Goal: Task Accomplishment & Management: Manage account settings

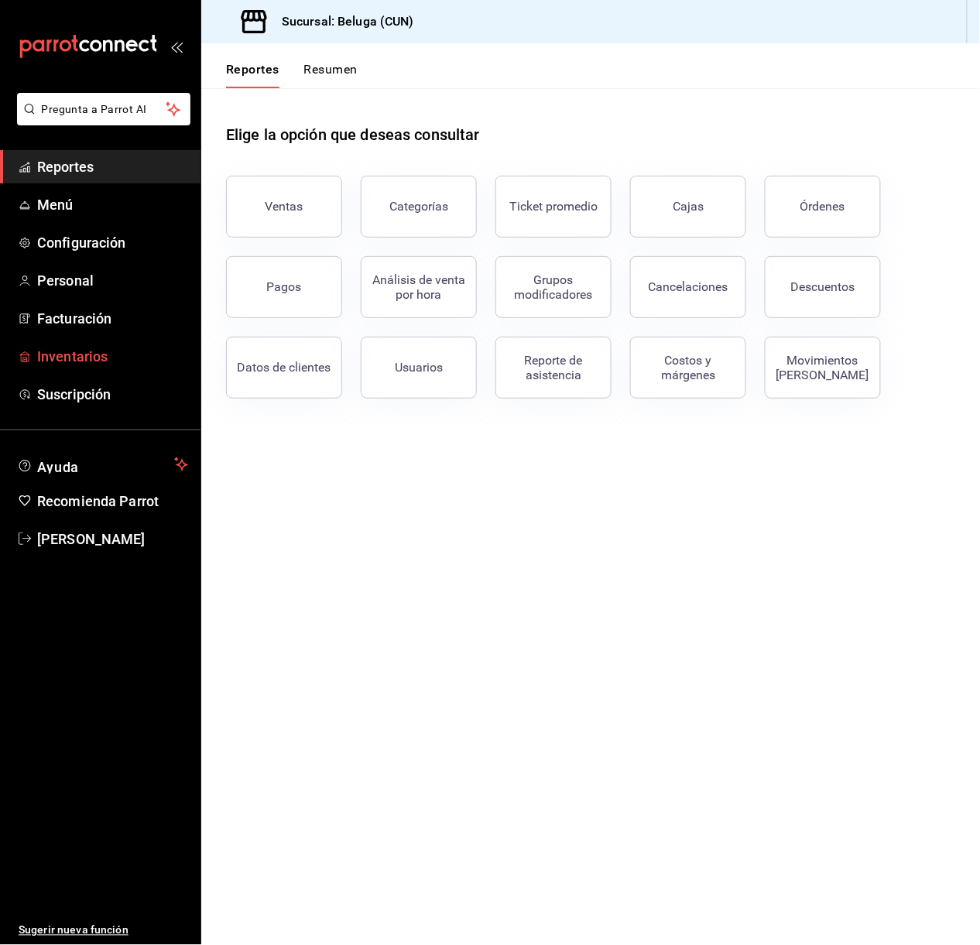
click at [115, 344] on link "Inventarios" at bounding box center [100, 356] width 200 height 33
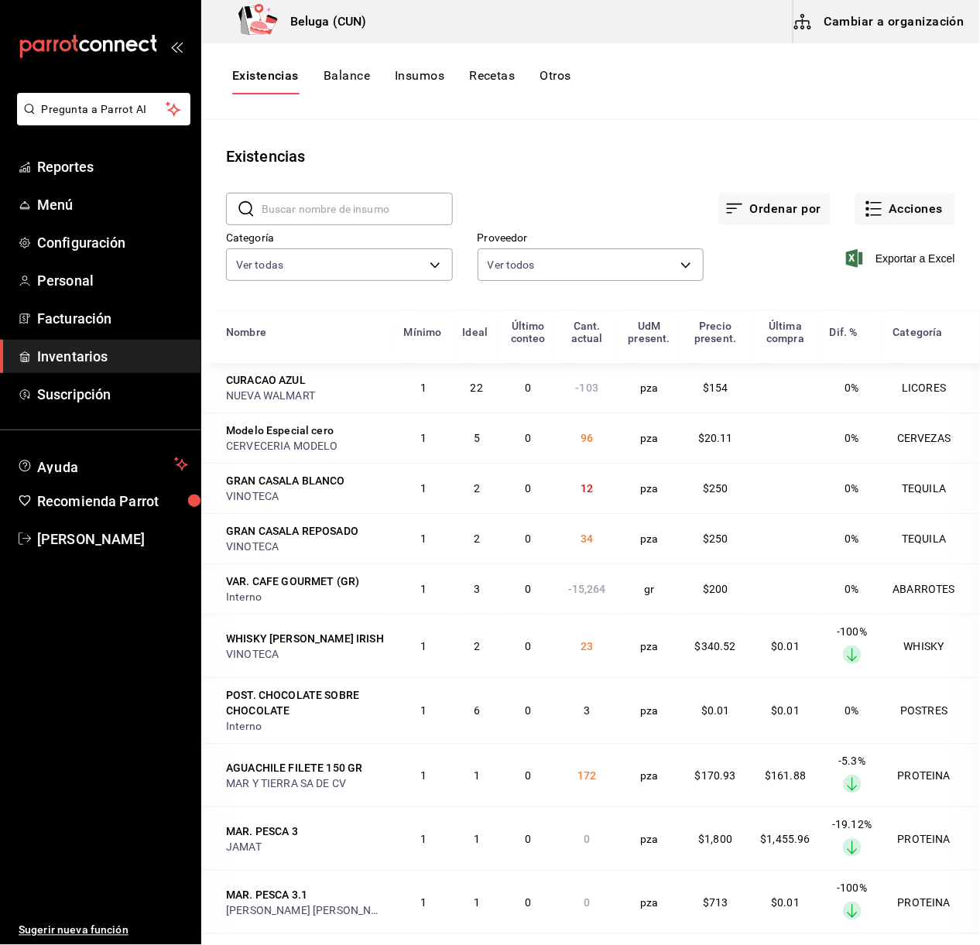
click at [88, 357] on span "Inventarios" at bounding box center [112, 356] width 151 height 21
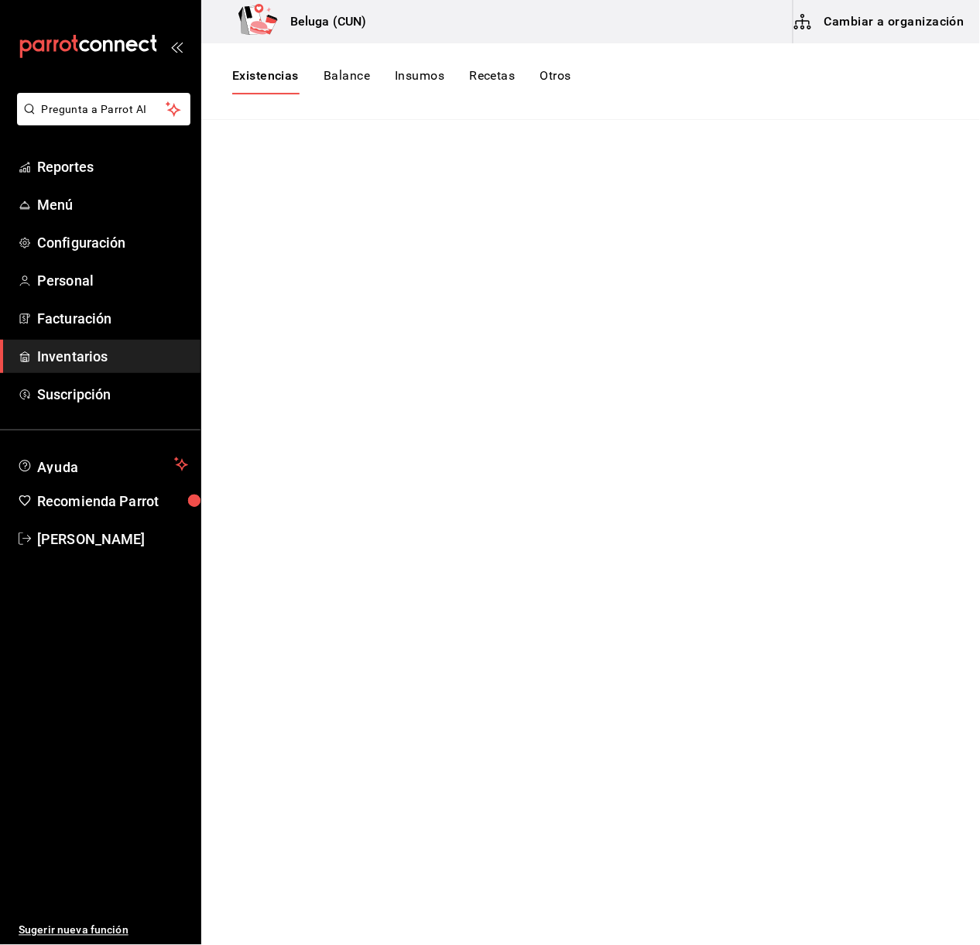
click at [88, 361] on span "Inventarios" at bounding box center [112, 356] width 151 height 21
click at [282, 71] on button "Existencias" at bounding box center [265, 81] width 67 height 26
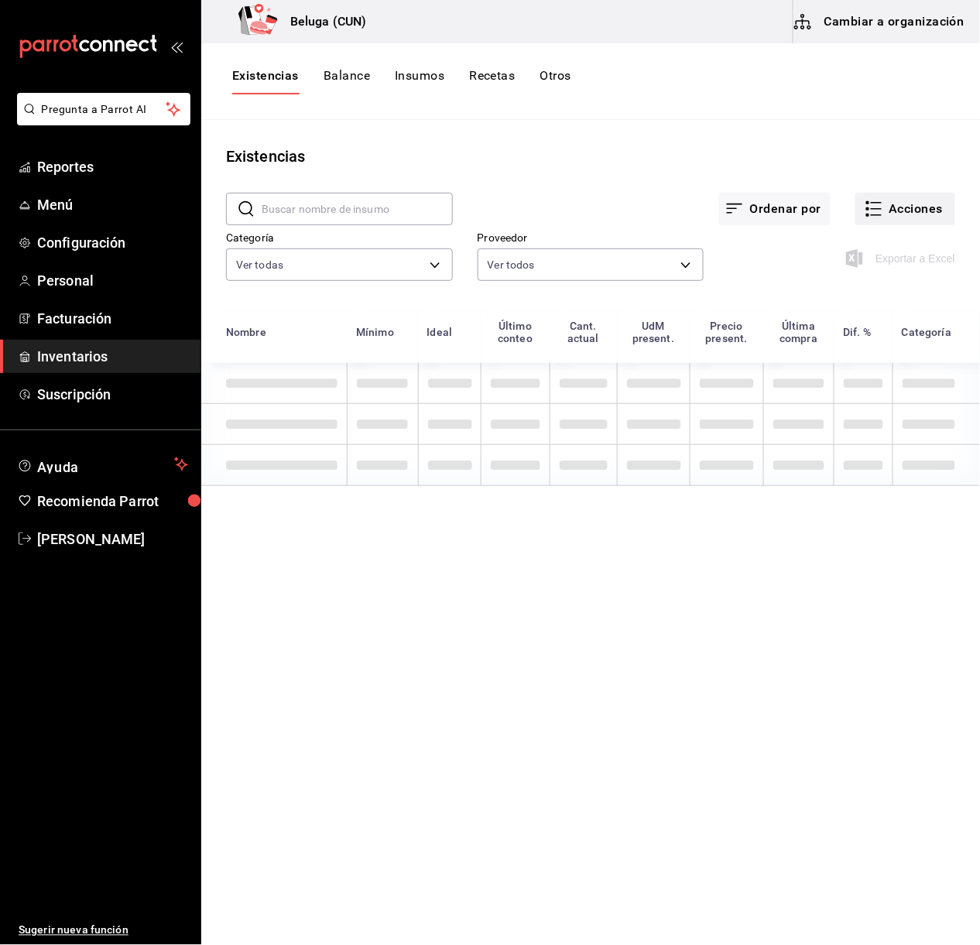
click at [941, 211] on div "​ ​ Ordenar por Acciones Categoría Ver todas f07f4d25-74ae-45a0-b4c7-416f1c0144…" at bounding box center [590, 239] width 778 height 142
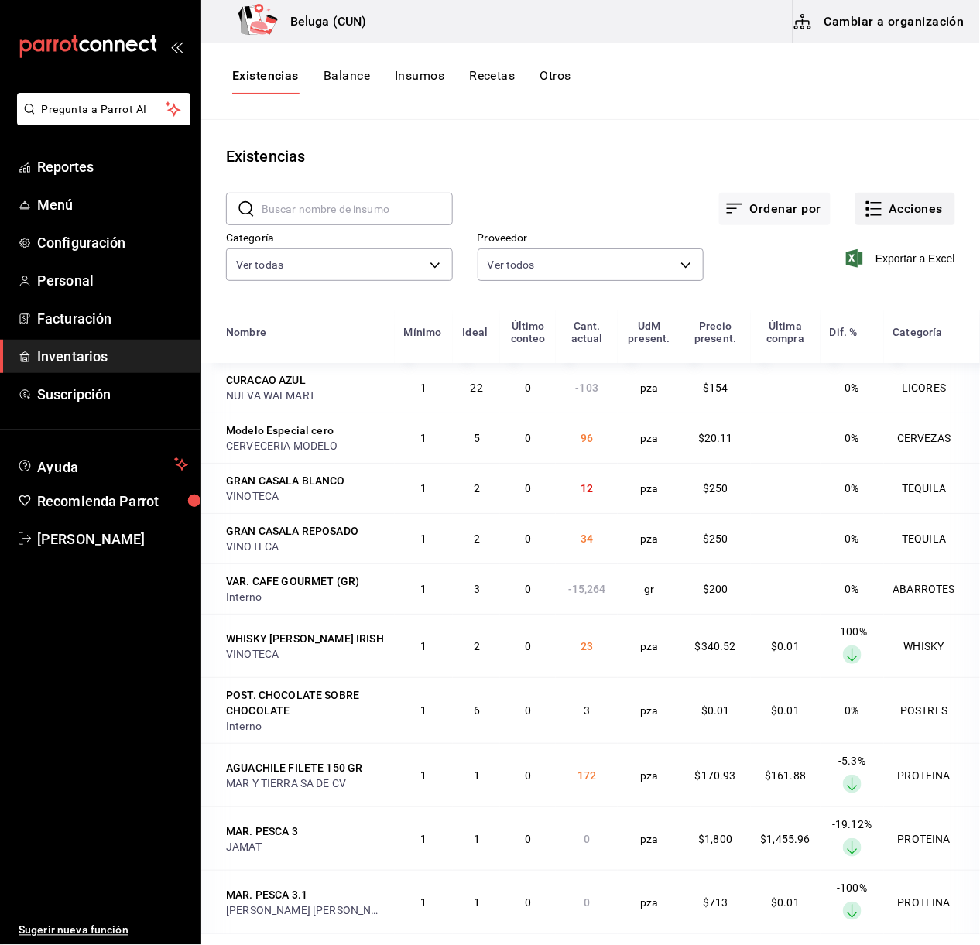
click at [896, 205] on button "Acciones" at bounding box center [905, 209] width 100 height 33
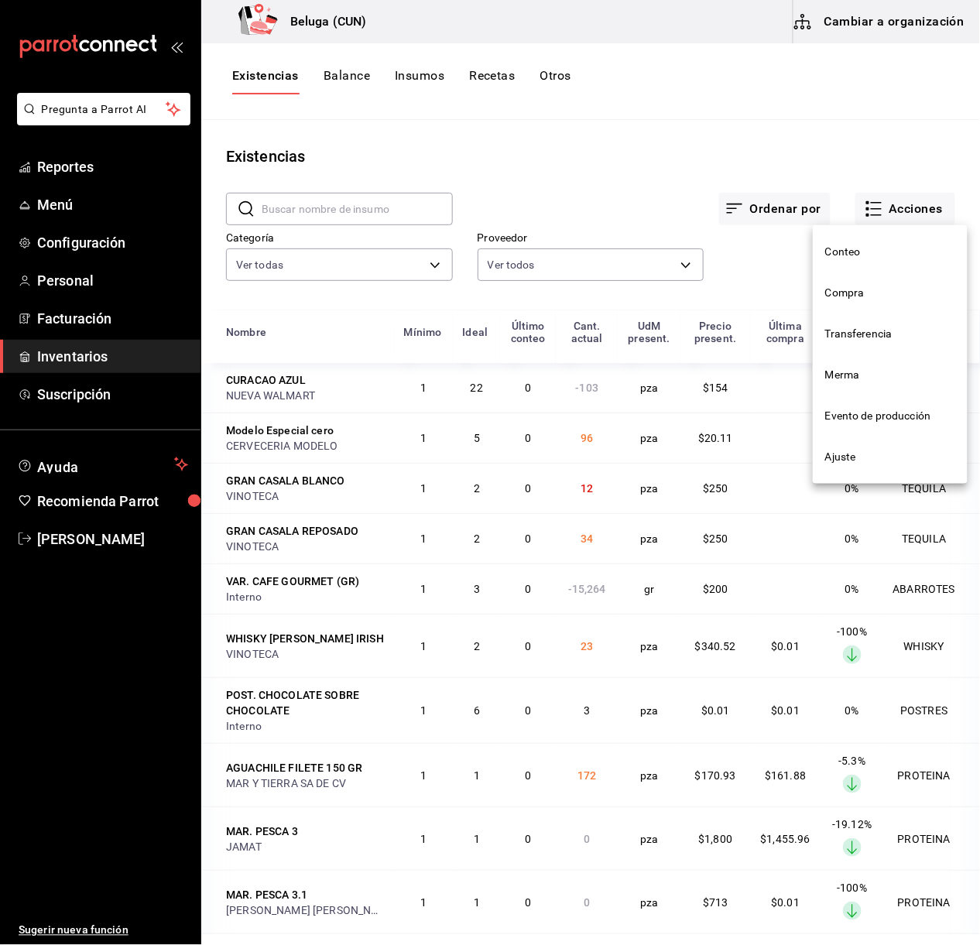
click at [669, 152] on div at bounding box center [490, 472] width 980 height 945
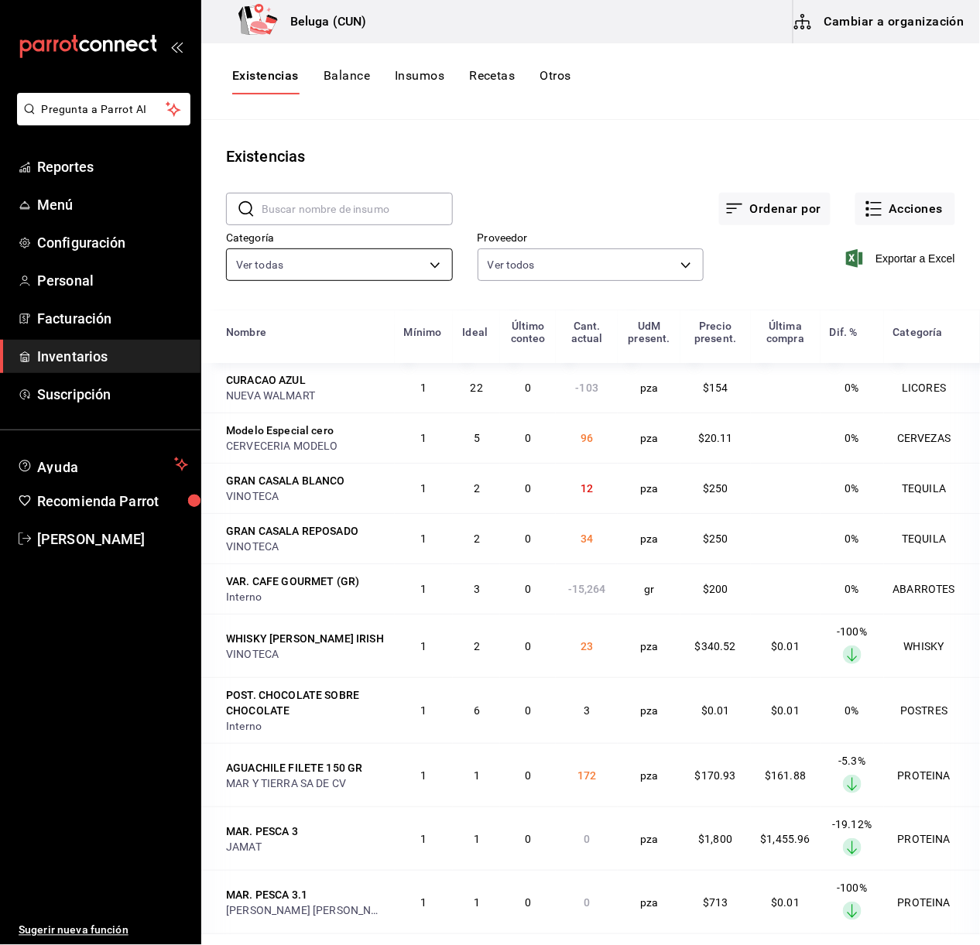
click at [428, 274] on body "Pregunta a Parrot AI Reportes Menú Configuración Personal Facturación Inventari…" at bounding box center [490, 467] width 980 height 934
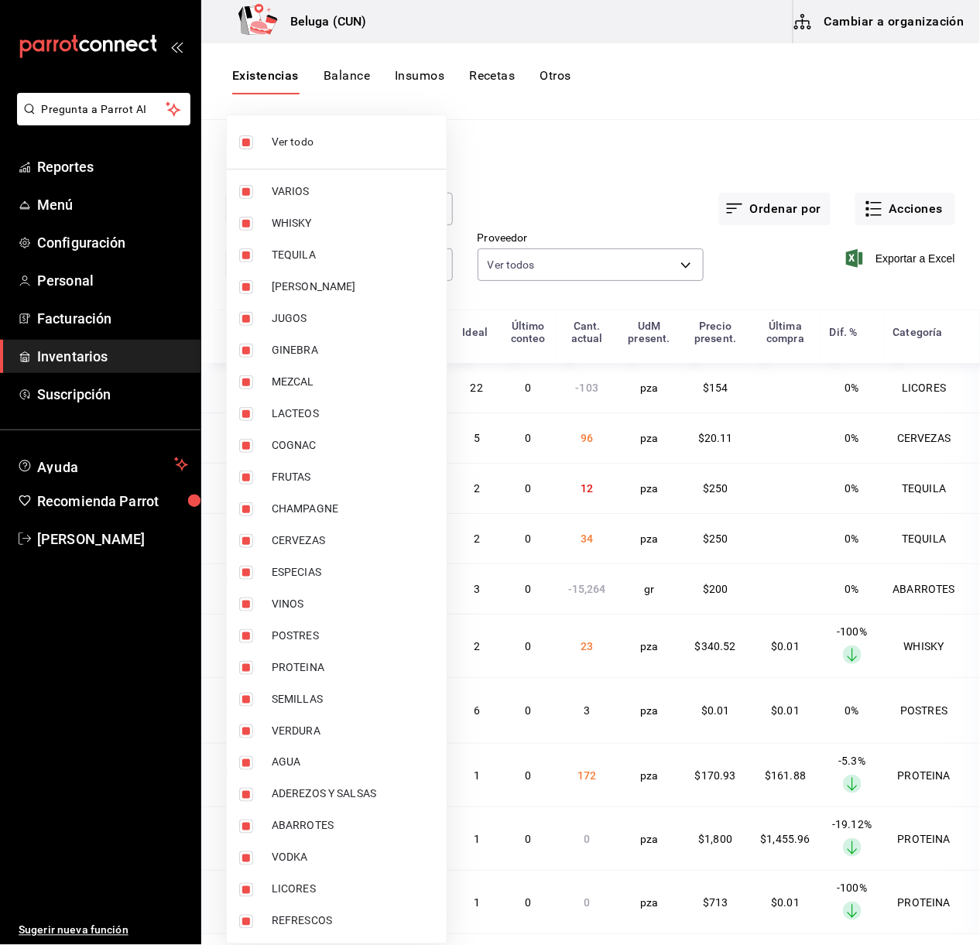
click at [302, 136] on span "Ver todo" at bounding box center [353, 142] width 163 height 16
checkbox input "false"
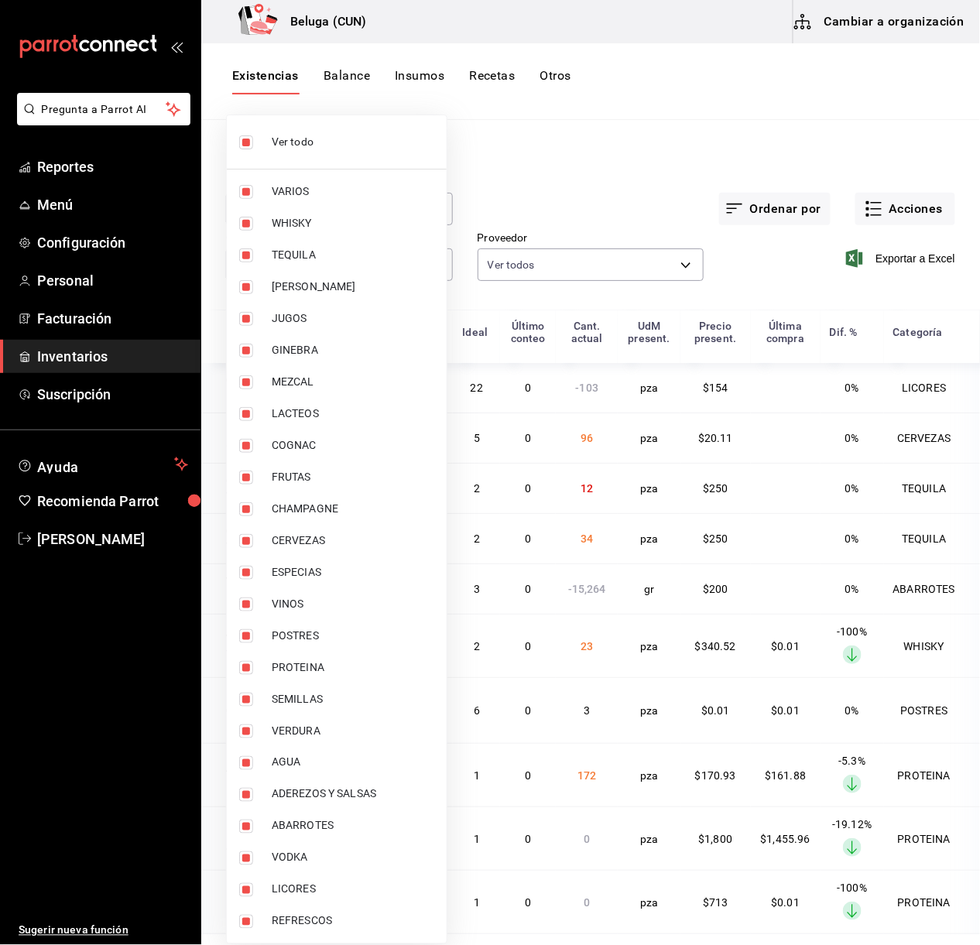
checkbox input "false"
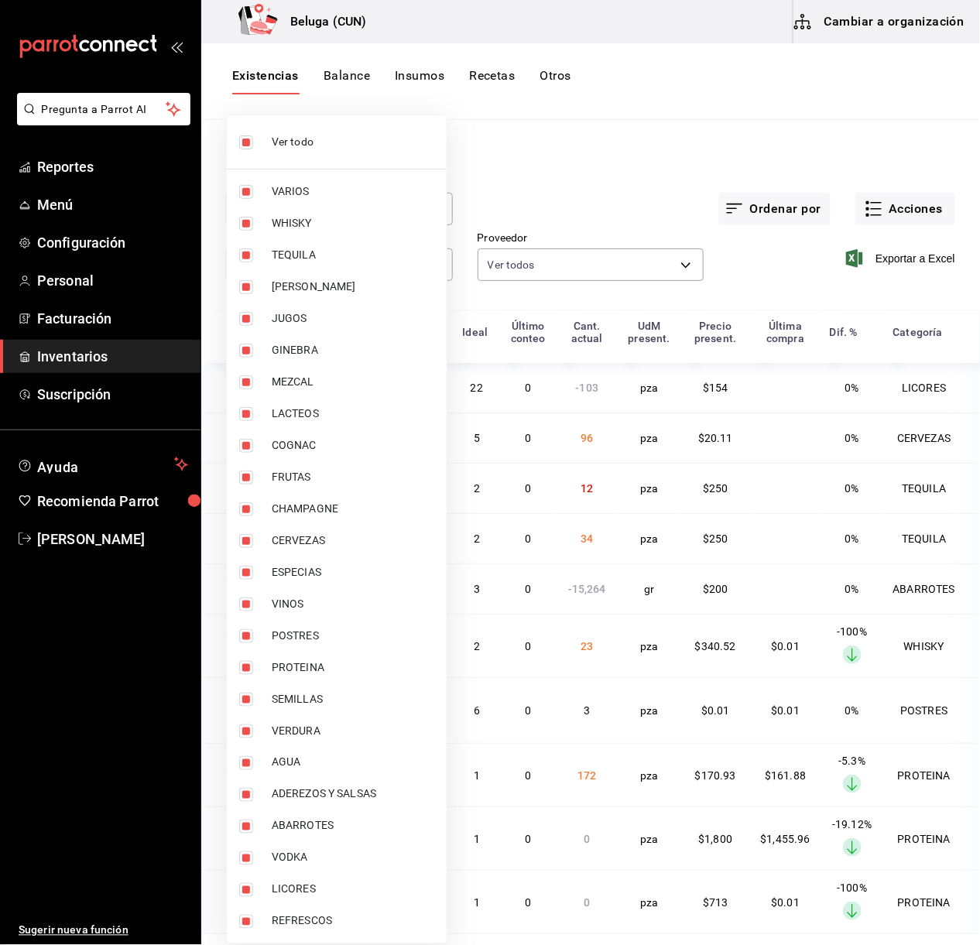
checkbox input "false"
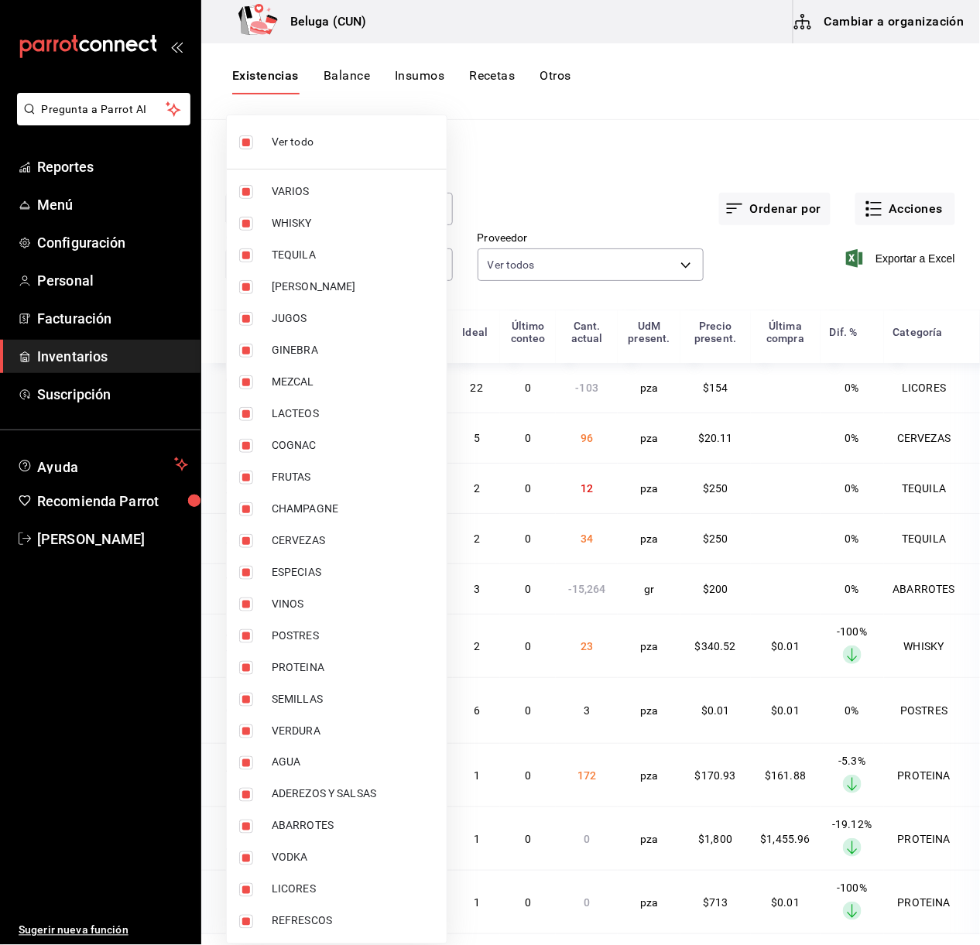
checkbox input "false"
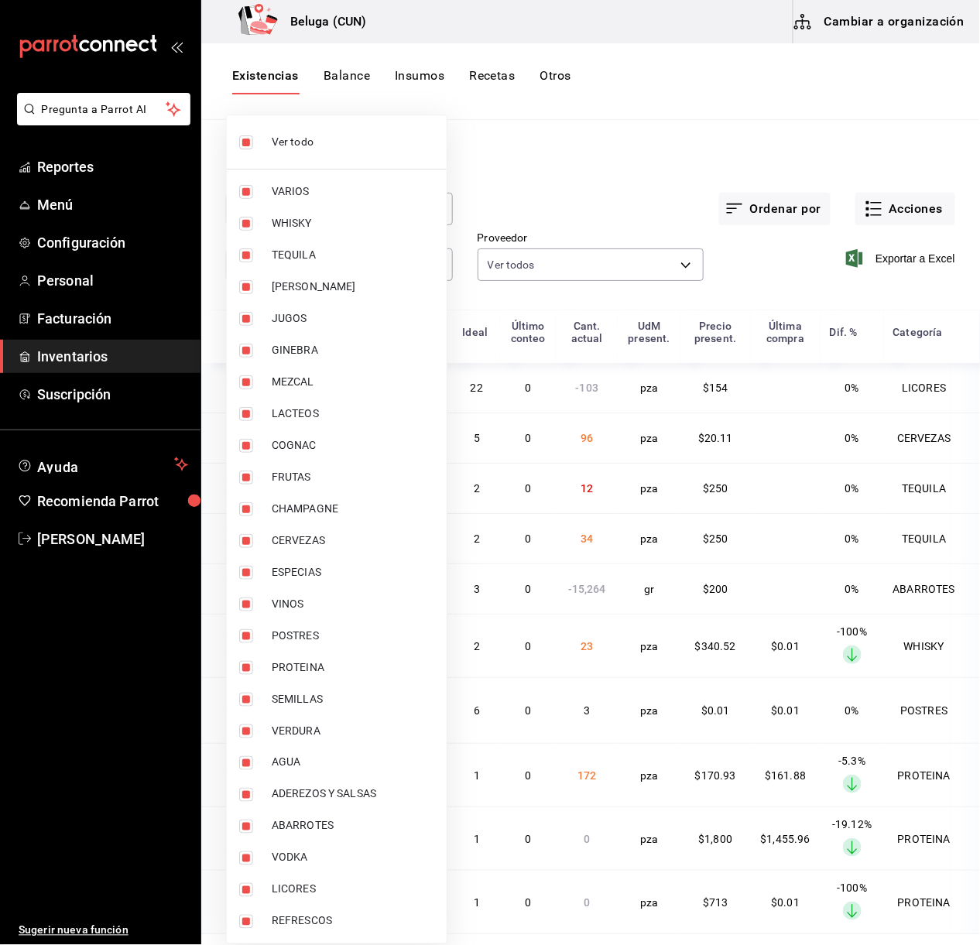
checkbox input "false"
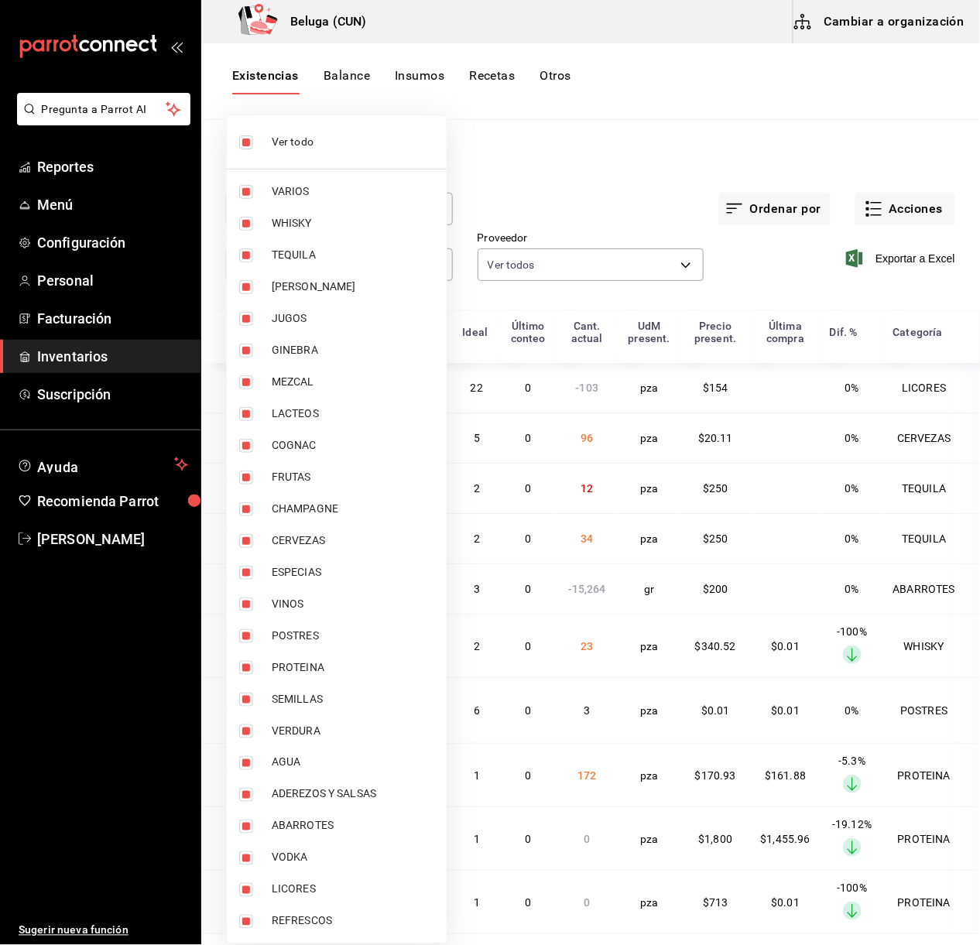
checkbox input "false"
click at [296, 645] on li "POSTRES" at bounding box center [337, 636] width 220 height 32
type input "43c9e2b0-4afa-46e8-9575-d8271eaf3d25"
checkbox input "true"
click at [302, 659] on span "PROTEINA" at bounding box center [353, 667] width 163 height 16
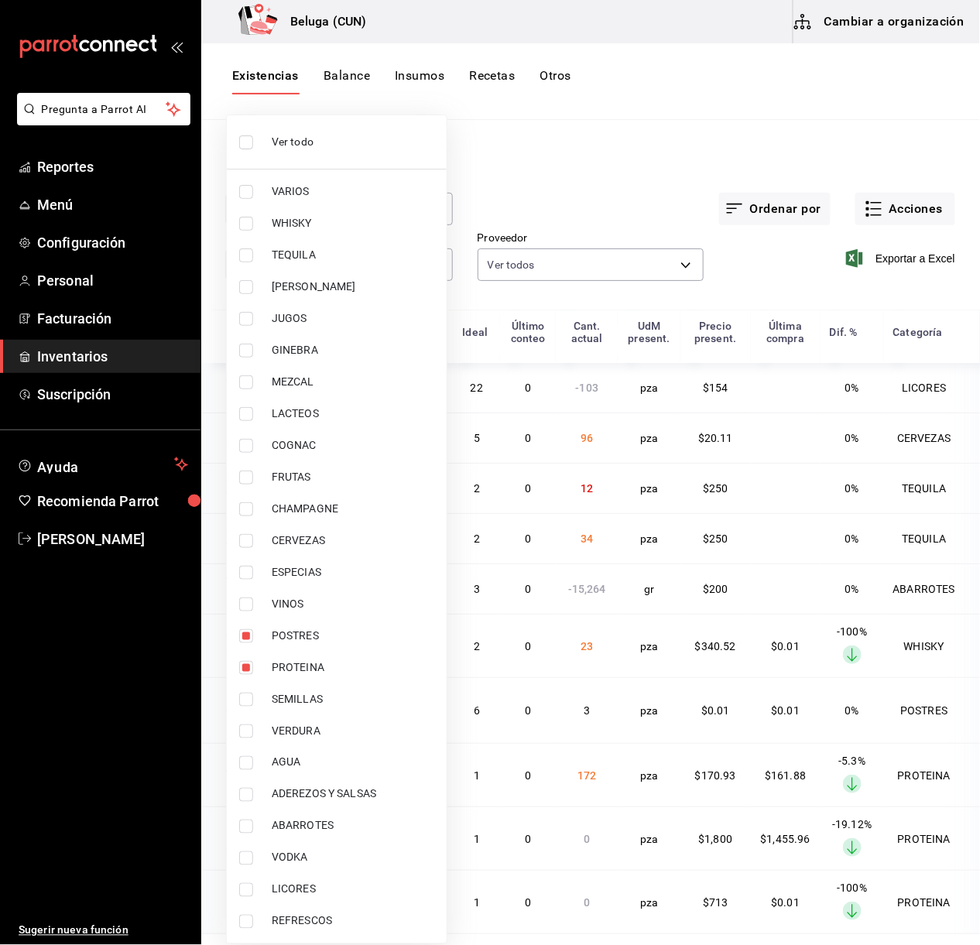
type input "43c9e2b0-4afa-46e8-9575-d8271eaf3d25,49acfc3a-e67d-4012-8994-cdceb58e19f0"
checkbox input "true"
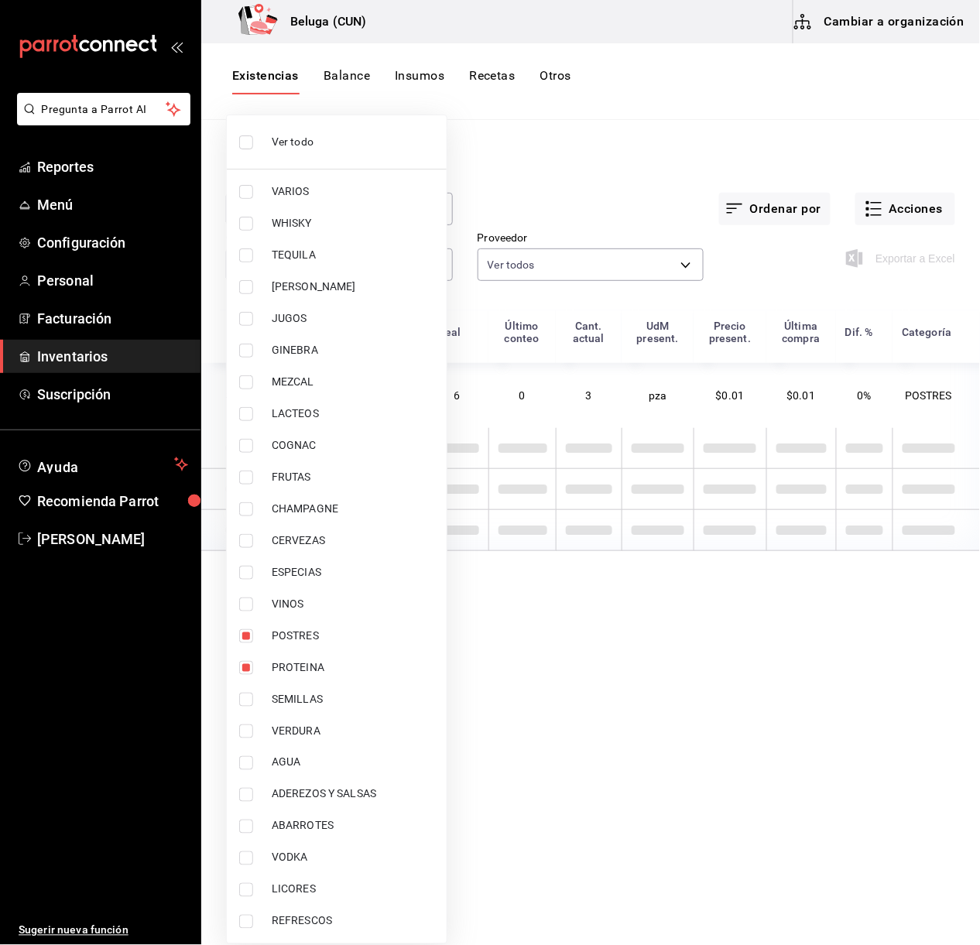
click at [679, 113] on div at bounding box center [490, 472] width 980 height 945
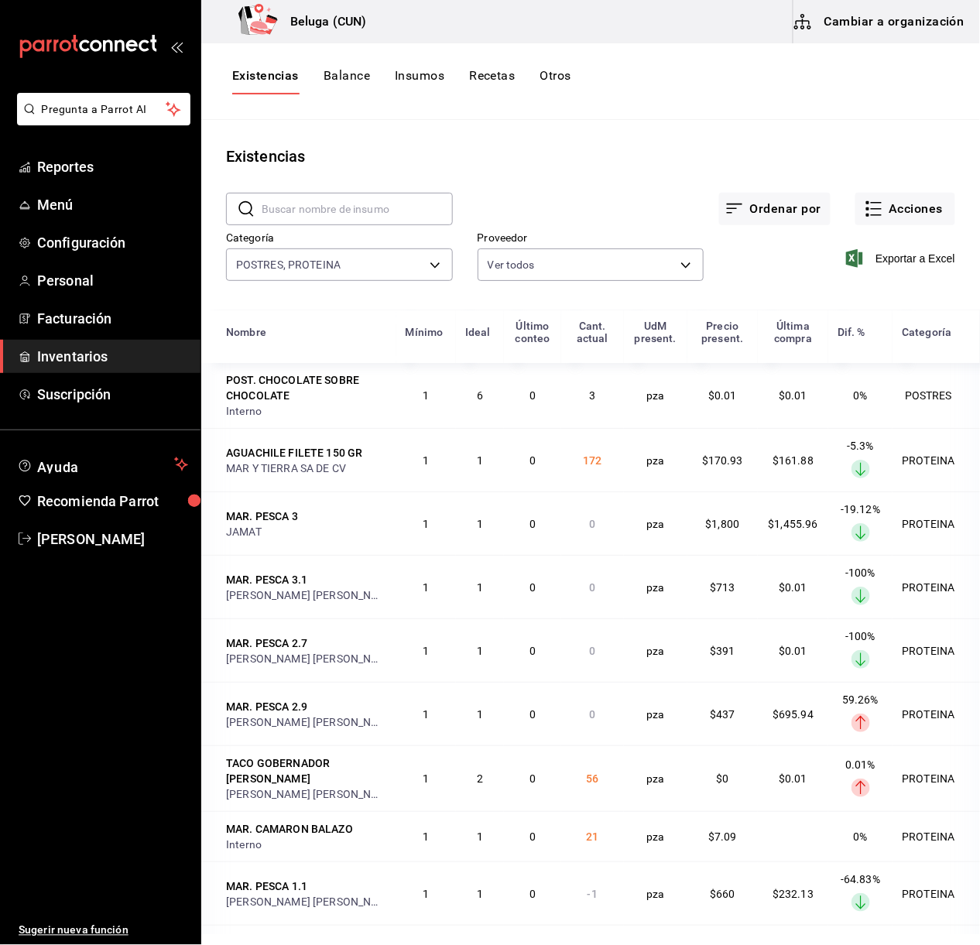
click at [878, 266] on span "Exportar a Excel" at bounding box center [902, 258] width 106 height 19
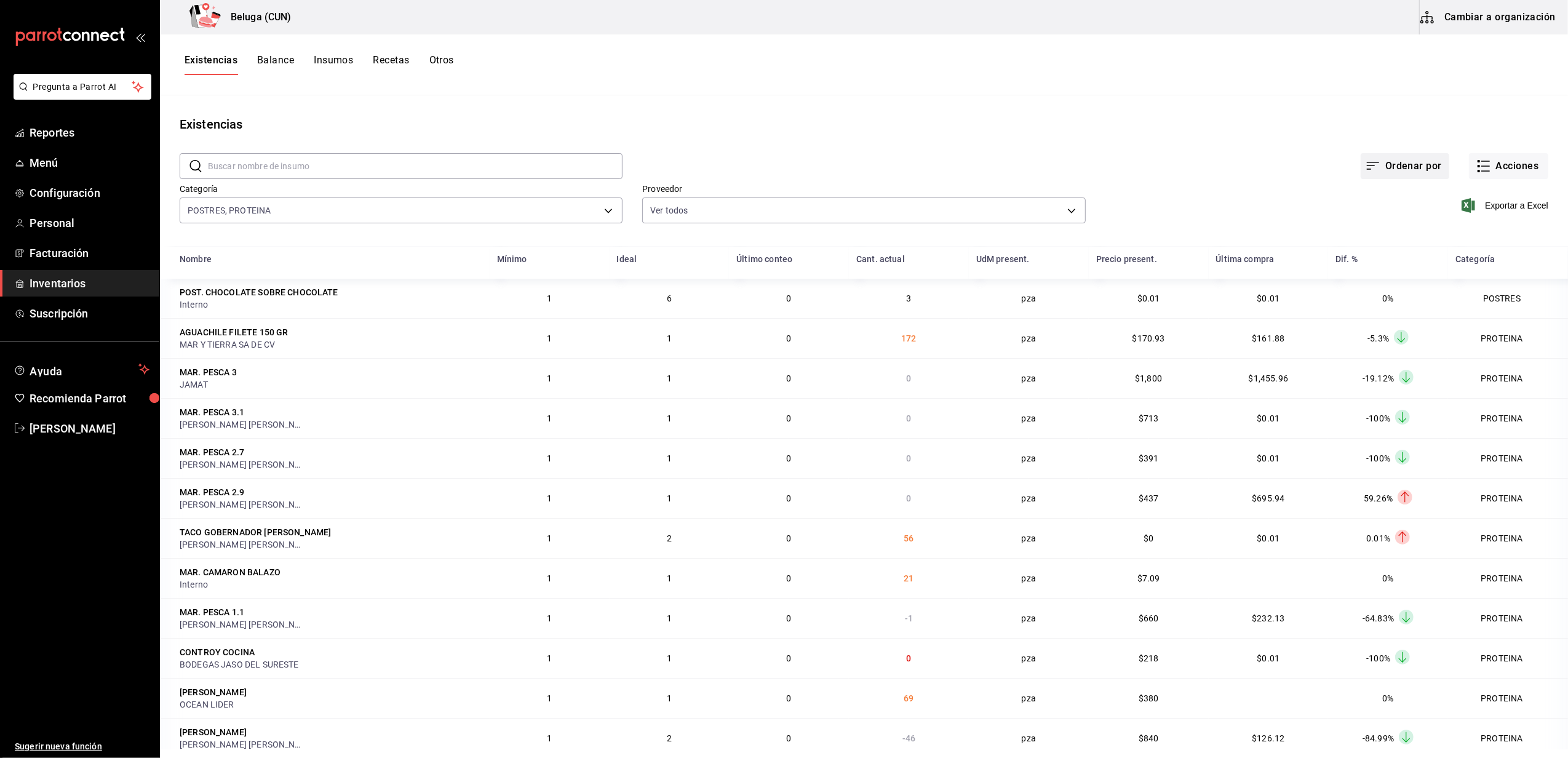
click at [778, 169] on button "Ordenar por" at bounding box center [1405, 166] width 88 height 26
click at [778, 153] on div at bounding box center [784, 379] width 1568 height 758
click at [67, 292] on link "Inventarios" at bounding box center [80, 283] width 159 height 26
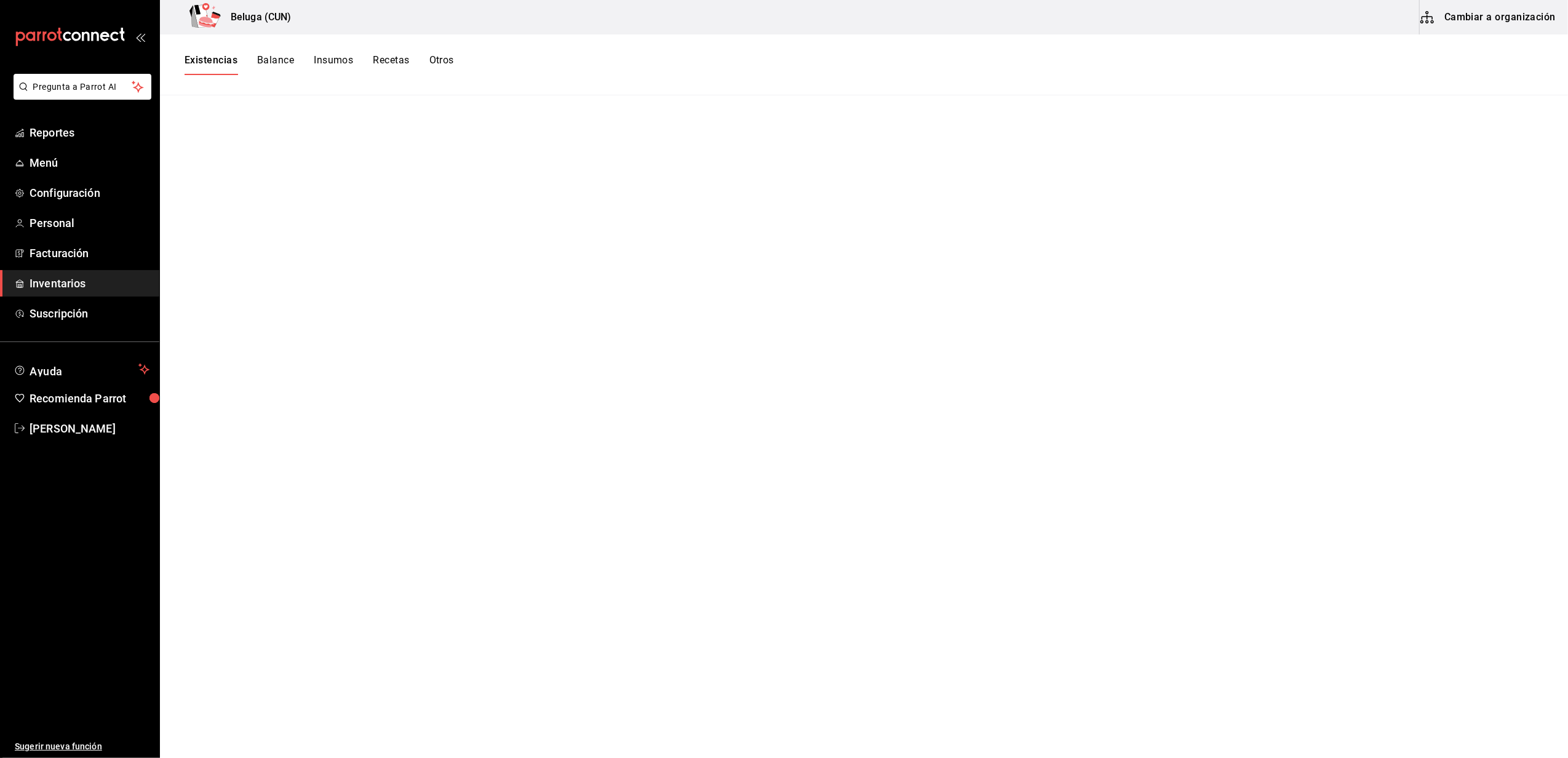
click at [187, 52] on div "Existencias Balance Insumos Recetas Otros" at bounding box center [864, 64] width 1408 height 61
click at [204, 54] on button "Existencias" at bounding box center [211, 64] width 53 height 21
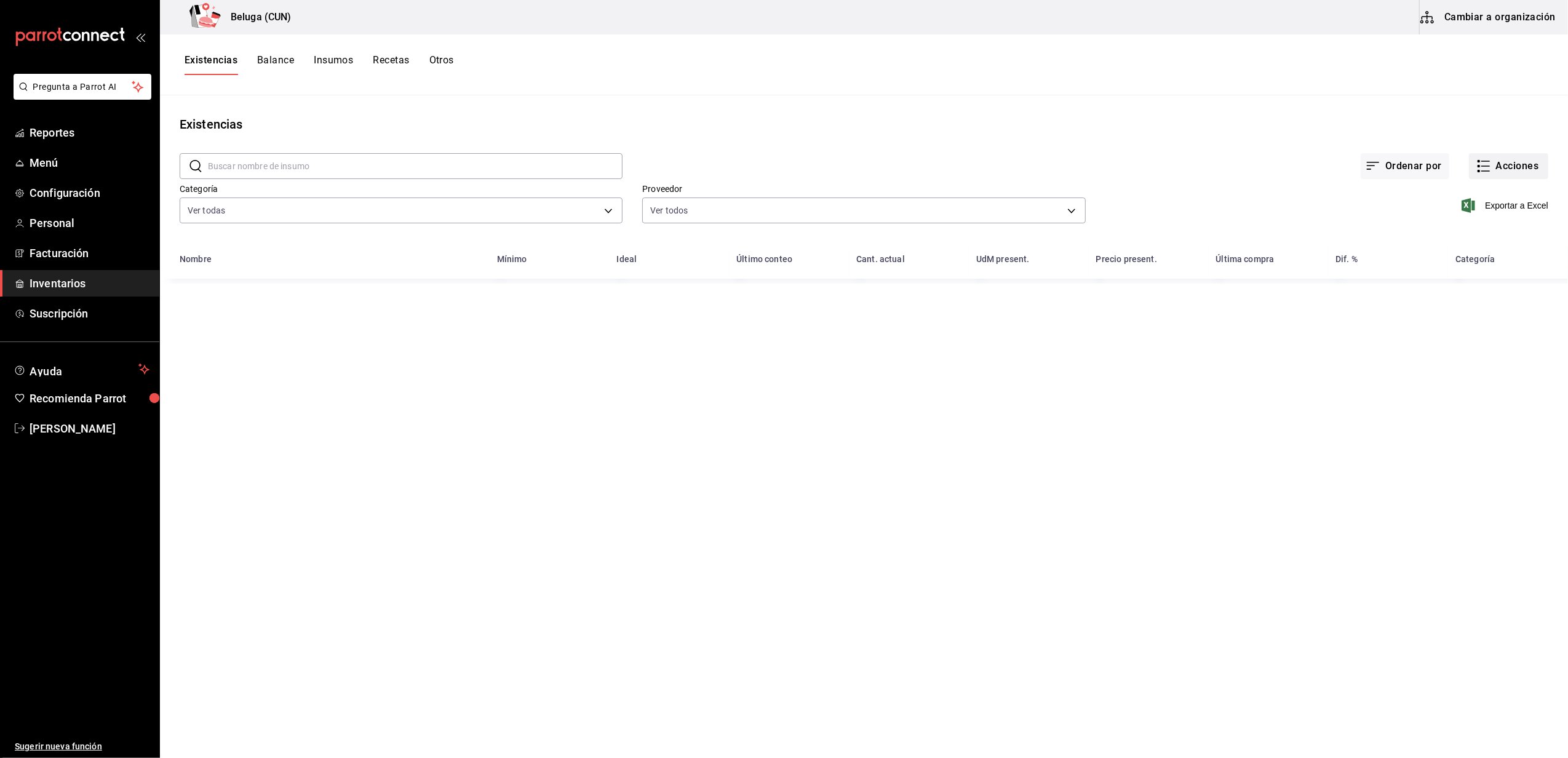
click at [778, 167] on button "Acciones" at bounding box center [1509, 166] width 80 height 26
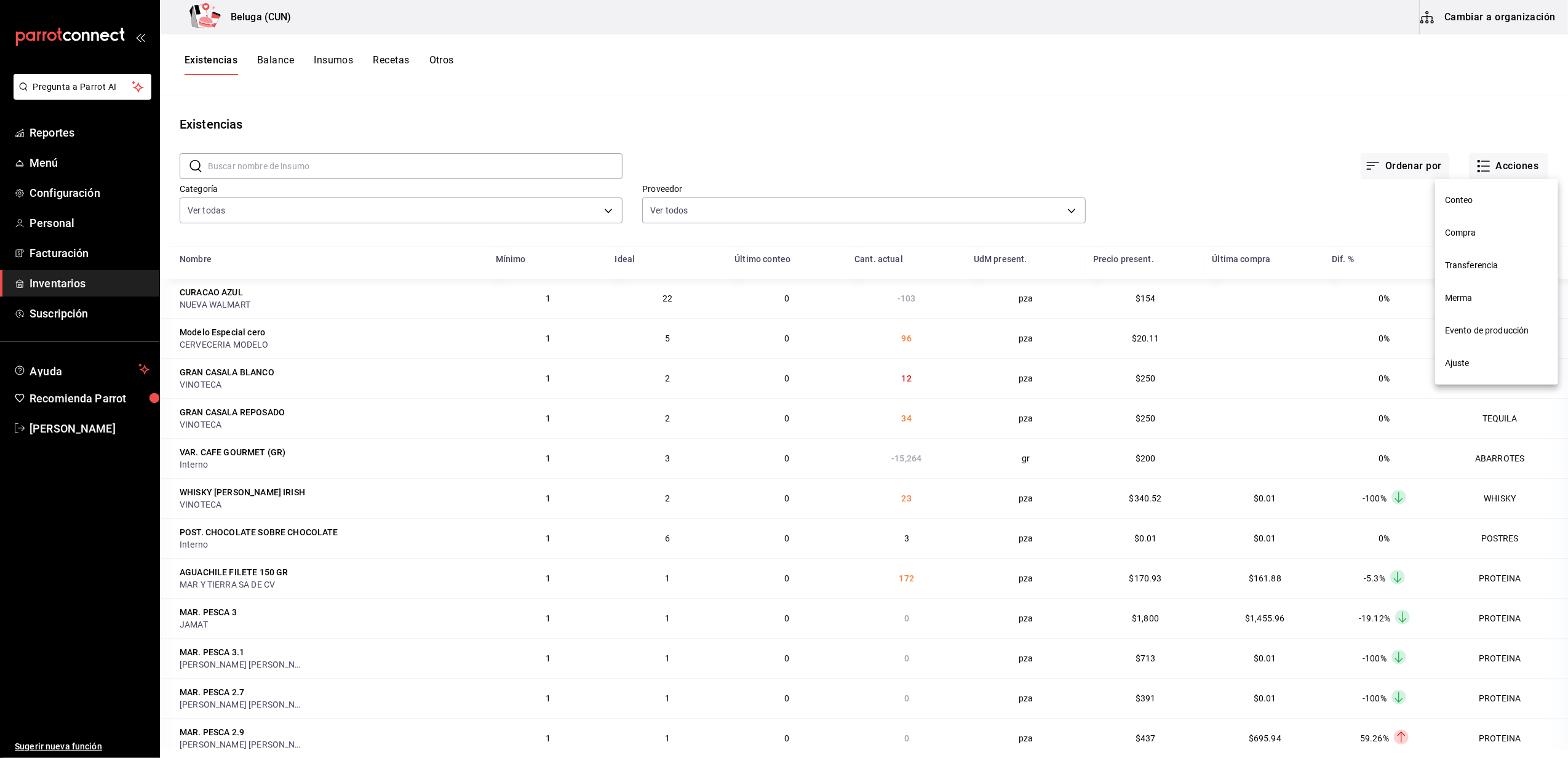
click at [778, 240] on li "Compra" at bounding box center [1496, 232] width 123 height 33
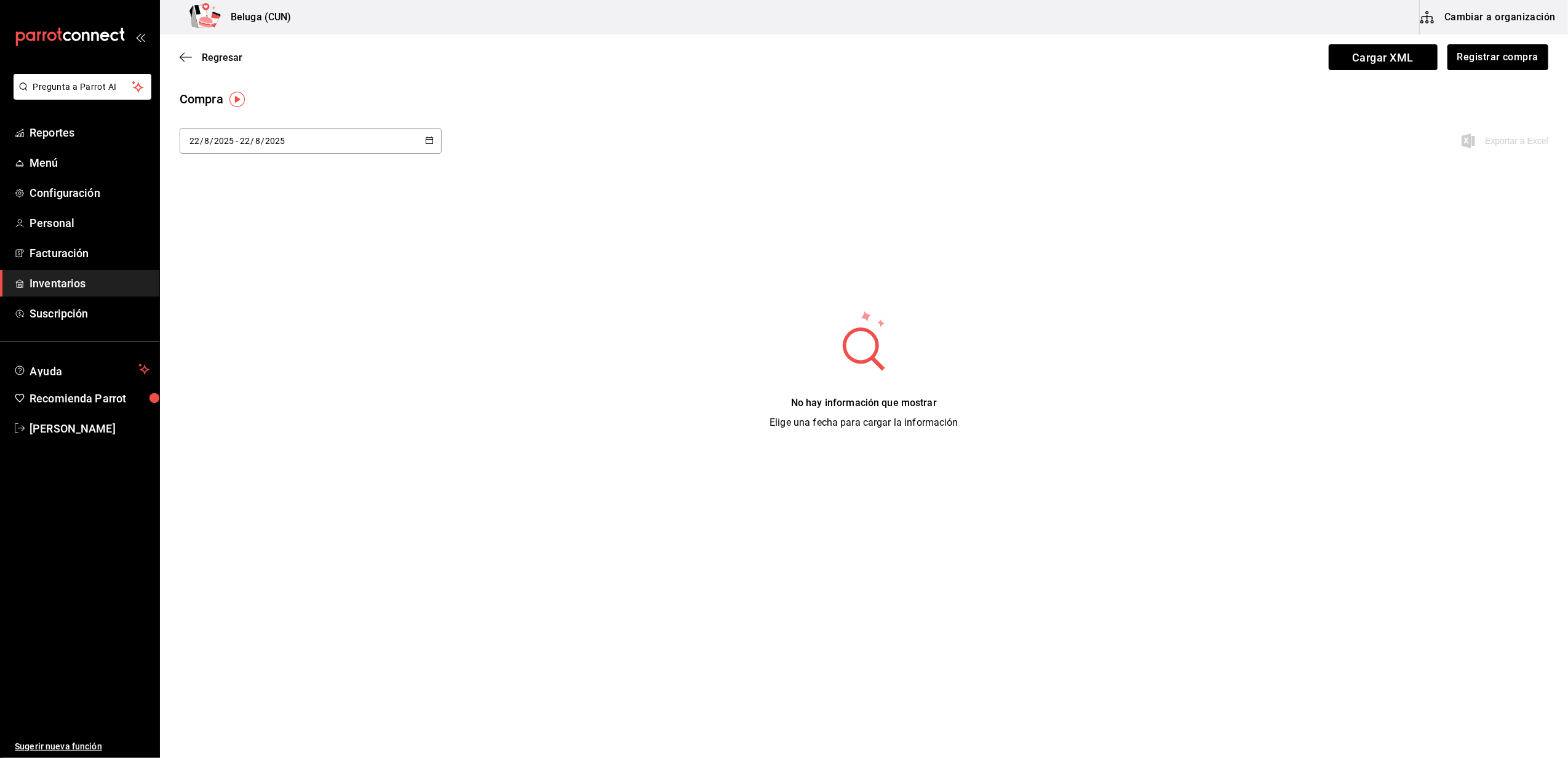
click at [778, 70] on div "Regresar Cargar XML Registrar compra" at bounding box center [864, 56] width 1408 height 45
click at [778, 60] on button "Registrar compra" at bounding box center [1497, 57] width 102 height 26
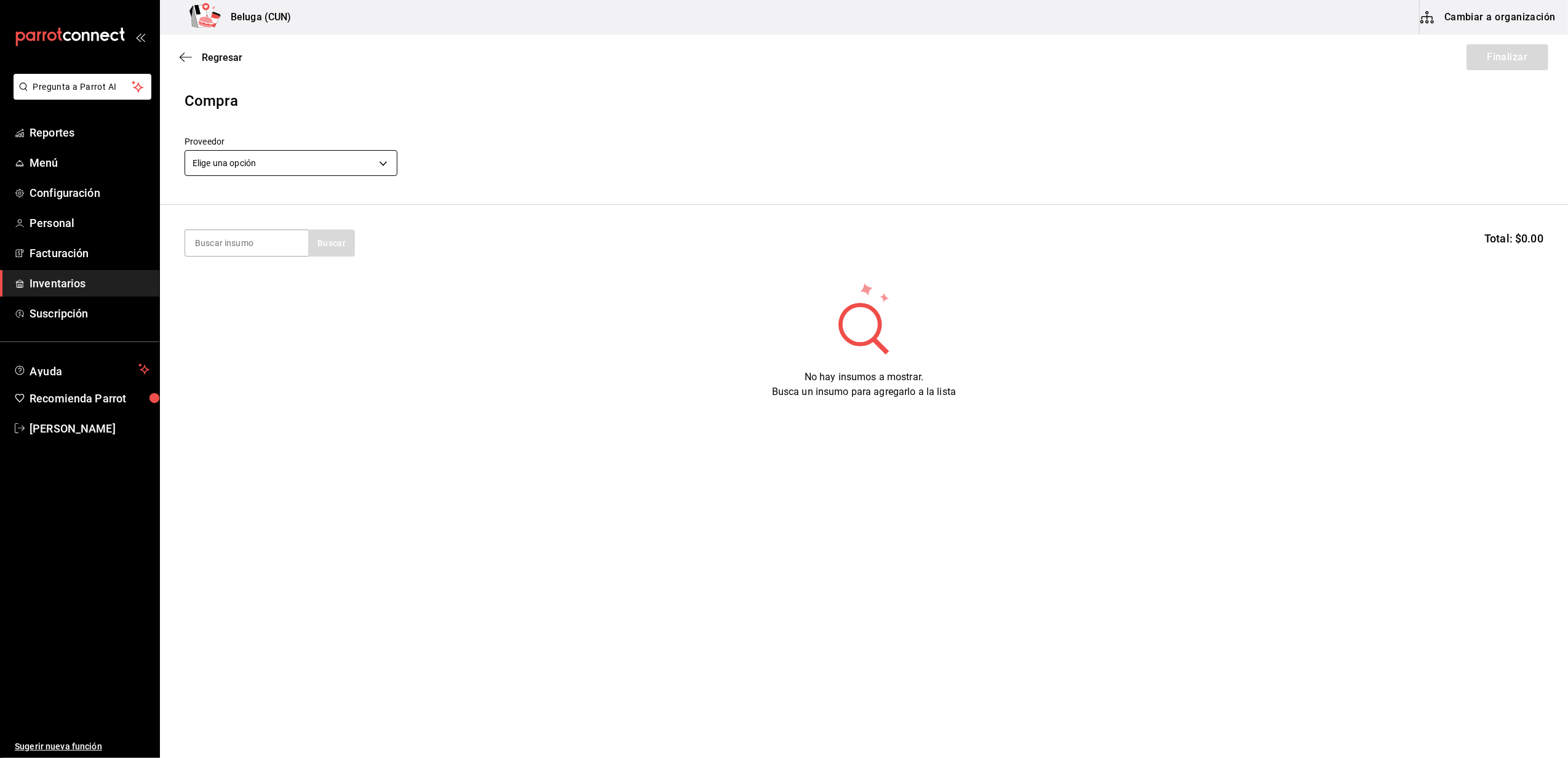
click at [359, 163] on body "Pregunta a Parrot AI Reportes Menú Configuración Personal Facturación Inventari…" at bounding box center [784, 344] width 1568 height 689
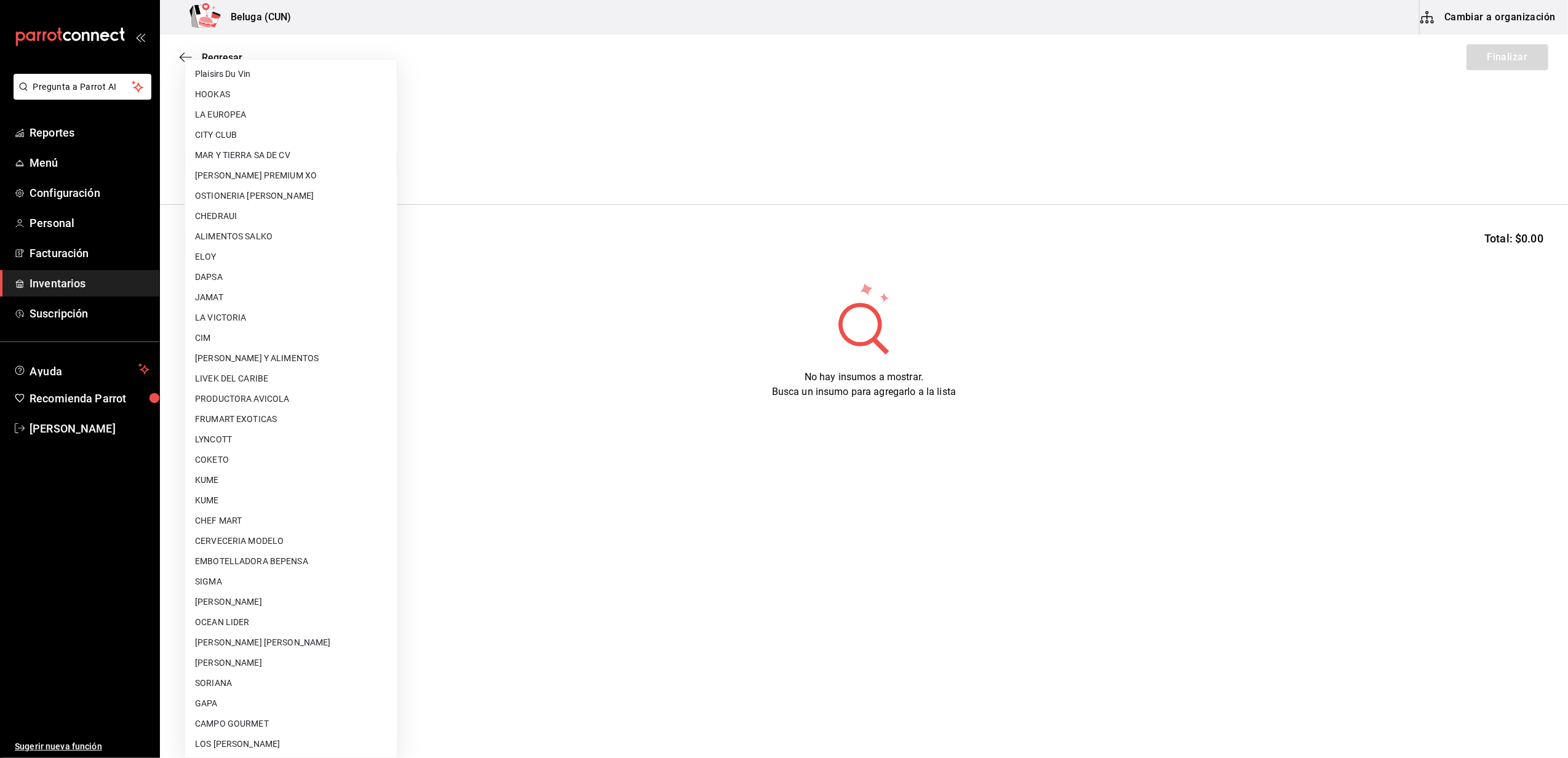
scroll to position [389, 0]
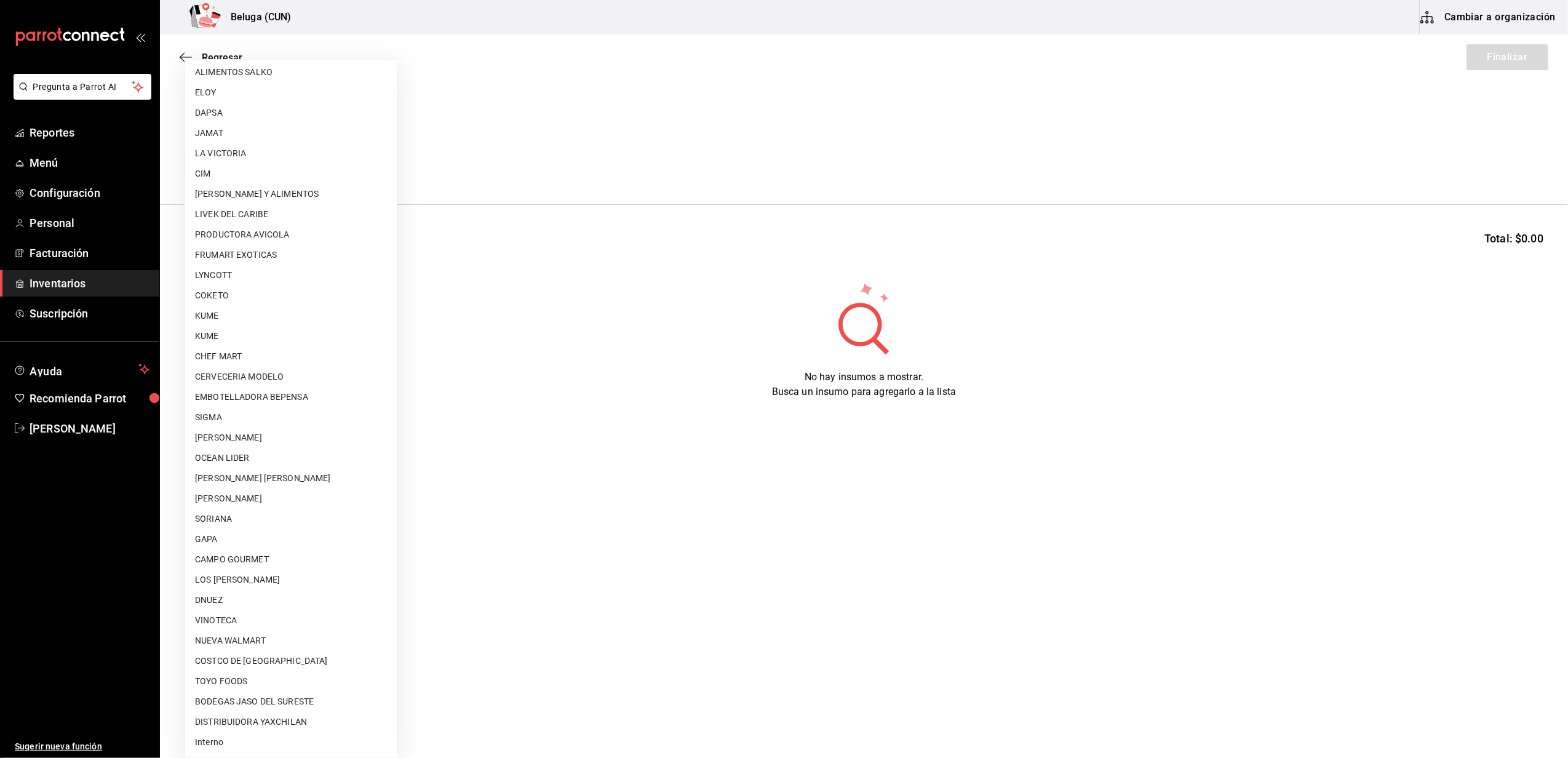
click at [287, 747] on li "Interno" at bounding box center [291, 743] width 212 height 21
type input "cf097a6b-1652-49c1-8634-faa24daf0fdd"
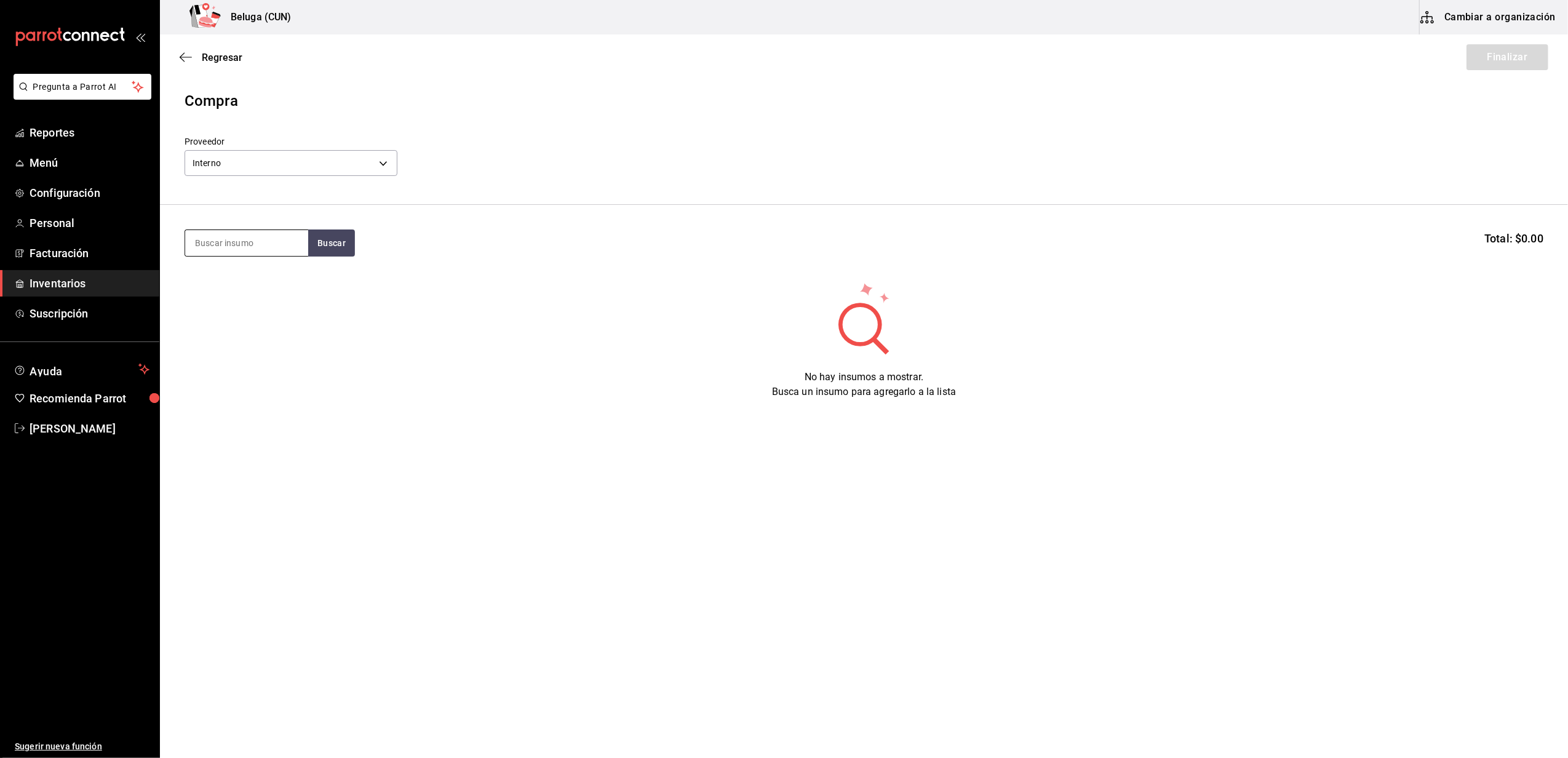
click at [278, 232] on input at bounding box center [246, 243] width 123 height 26
type input "donas"
click at [254, 303] on div "DONAS NUTELLA - Interno" at bounding box center [246, 307] width 103 height 13
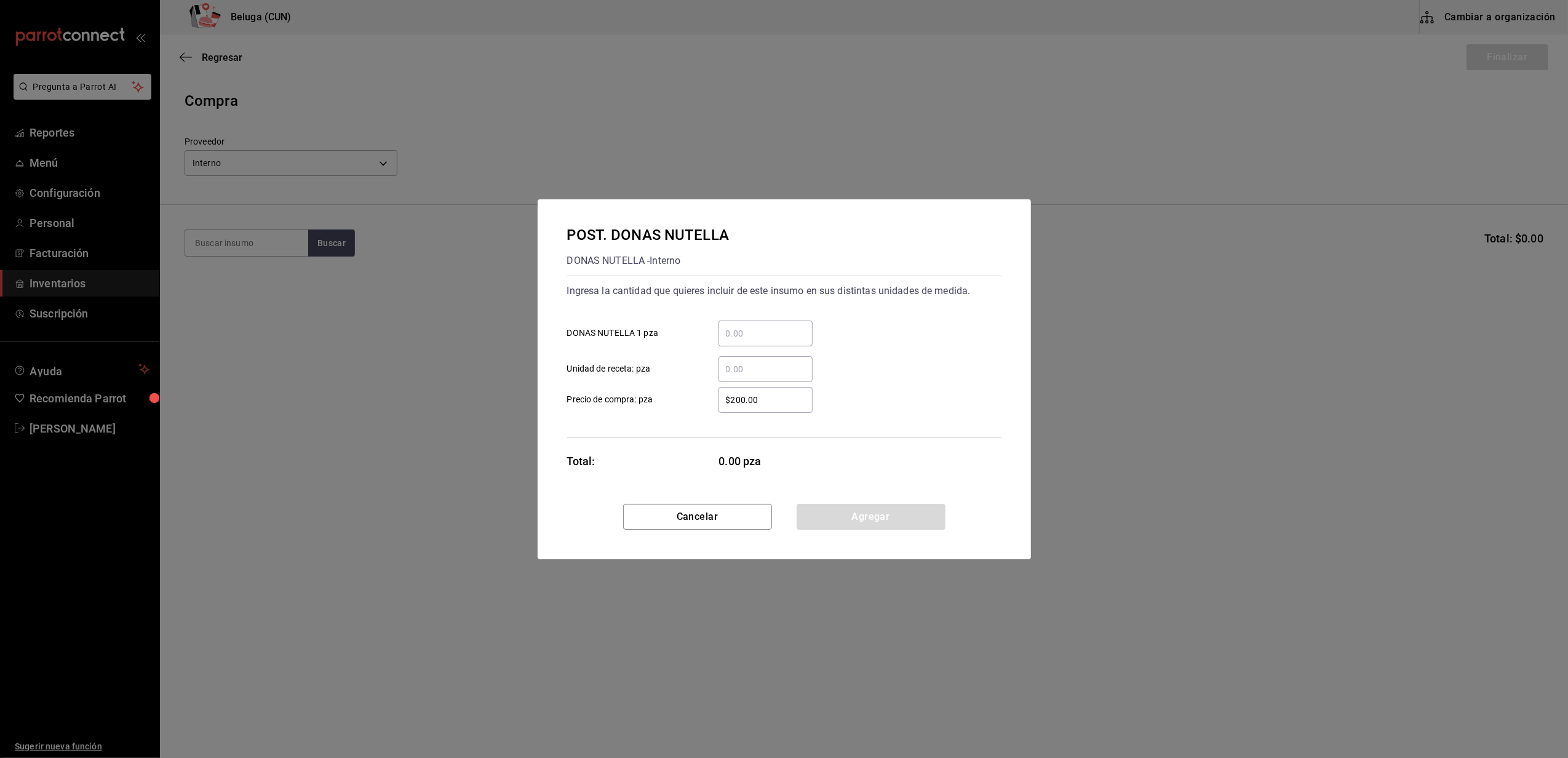
click at [774, 328] on input "​ DONAS NUTELLA 1 pza" at bounding box center [766, 333] width 94 height 15
click at [778, 326] on input "​ DONAS NUTELLA 1 pza" at bounding box center [766, 333] width 94 height 15
type input "20"
type input "$0.01"
click button "Agregar" at bounding box center [871, 517] width 149 height 26
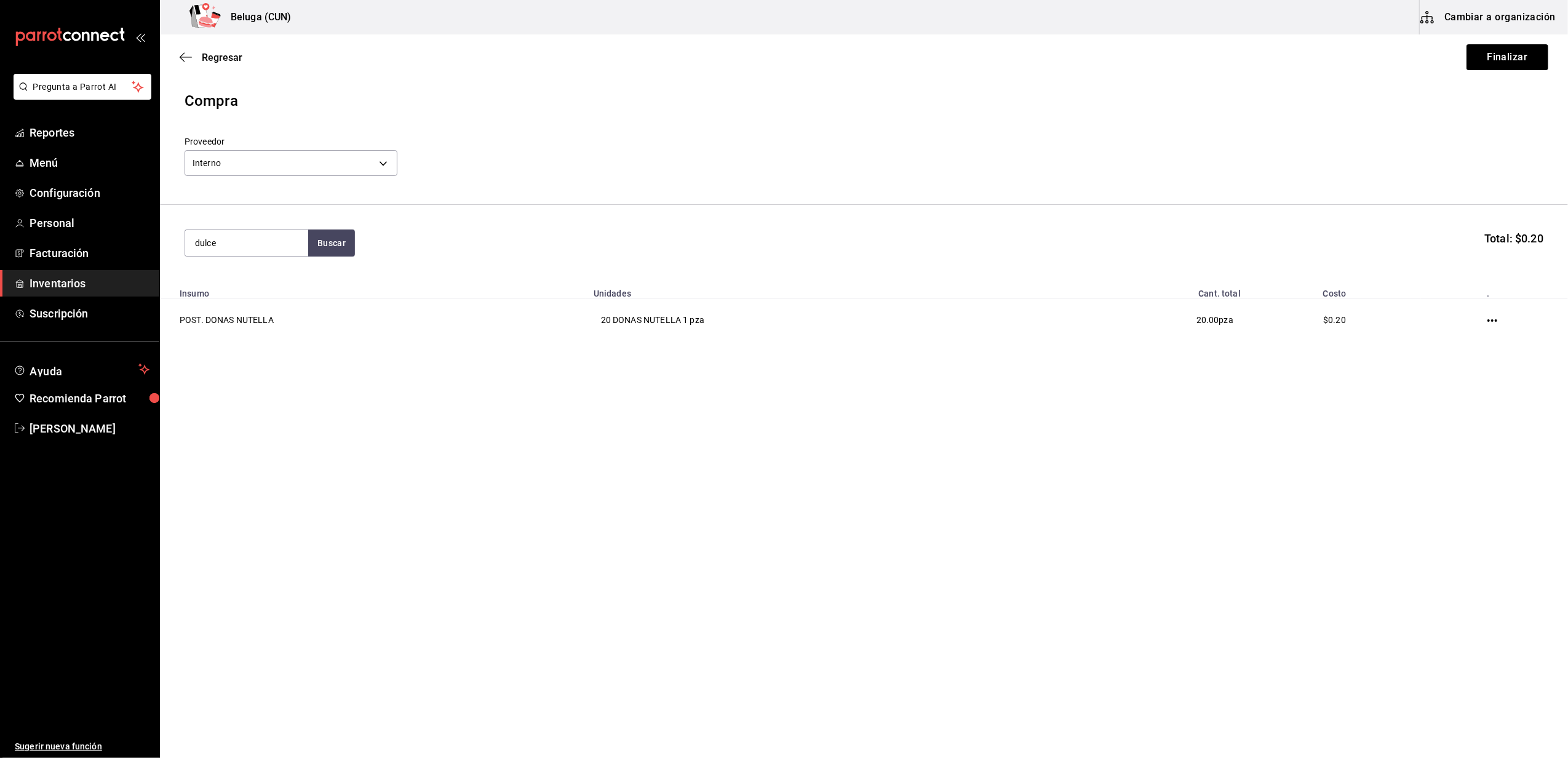
type input "dulce"
click at [235, 295] on div "POST. DULCE DE LECHE" at bounding box center [246, 286] width 103 height 29
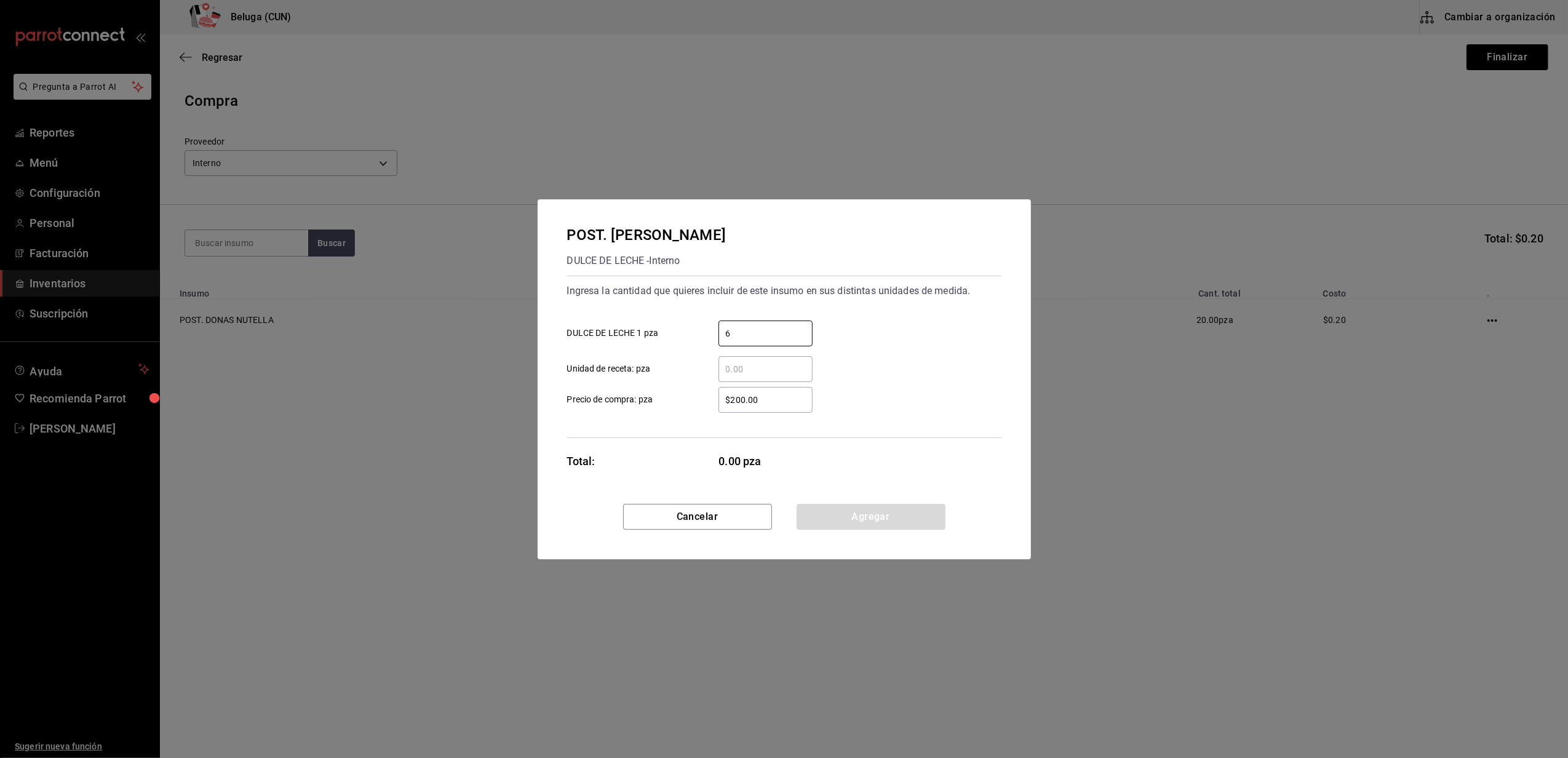
type input "6"
type input "$0.01"
click button "Agregar" at bounding box center [871, 517] width 149 height 26
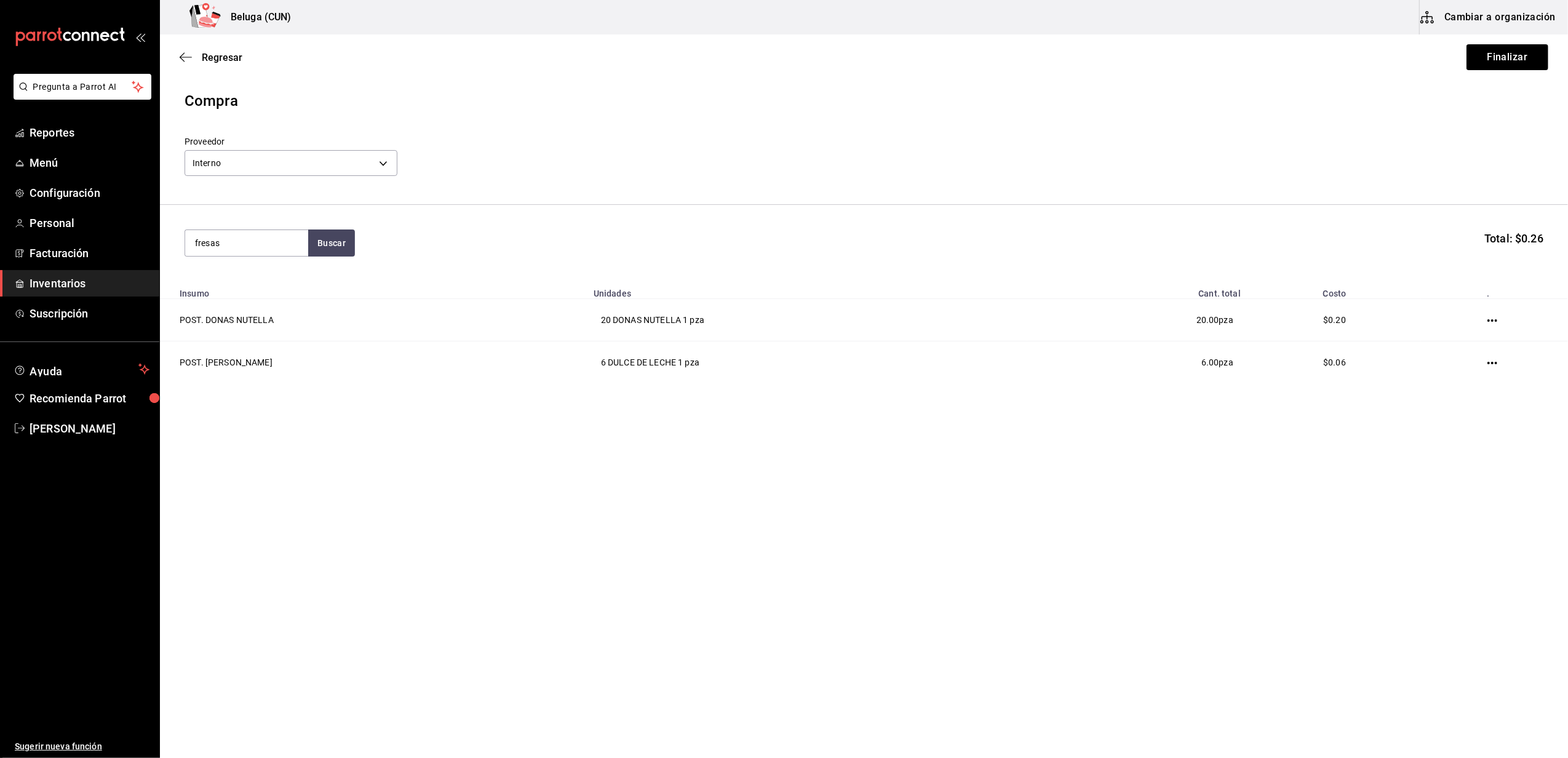
type input "fresas"
click at [285, 293] on div "POST. FRESAS CON CREMA 300 GR" at bounding box center [246, 286] width 103 height 29
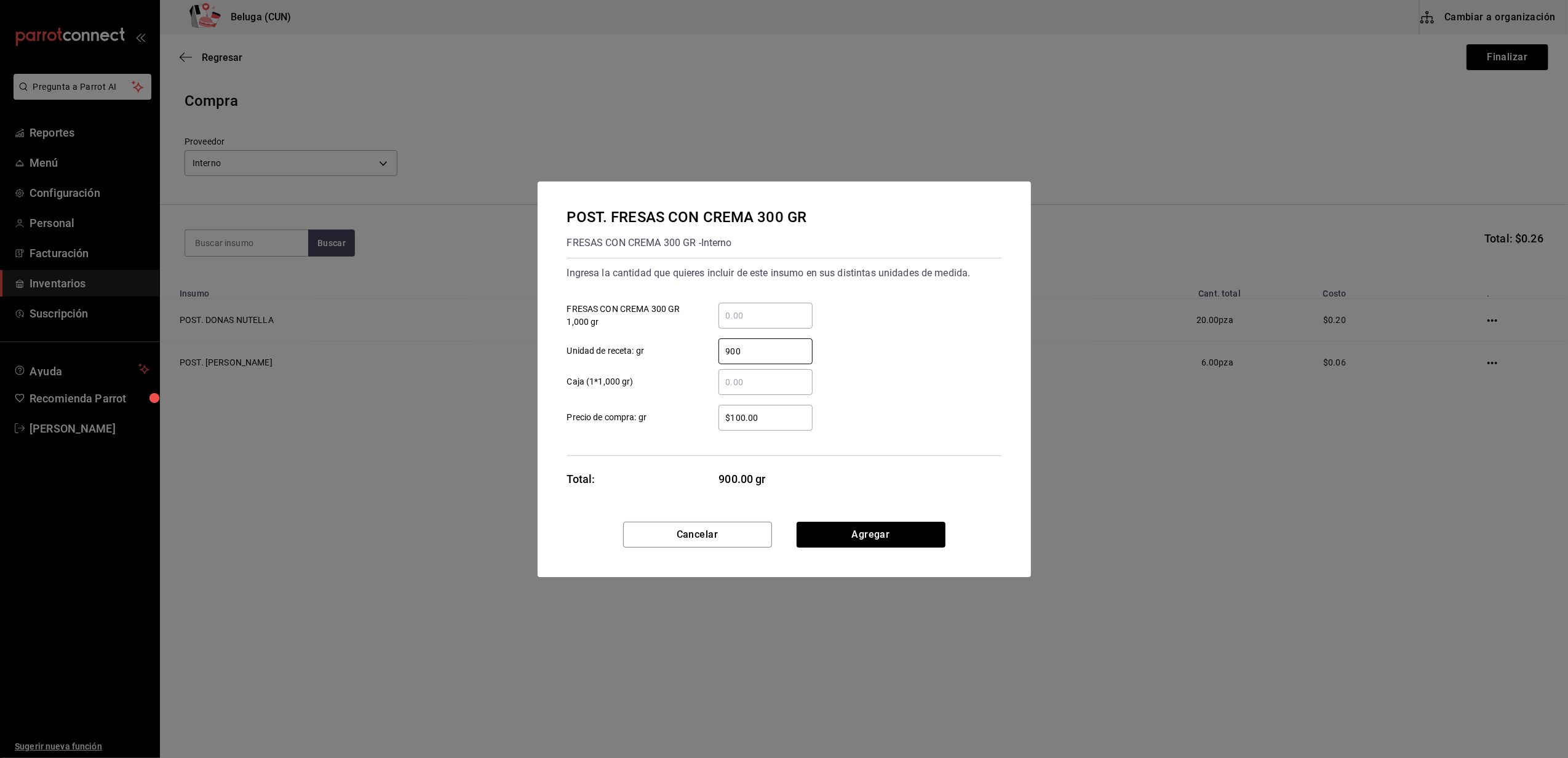
type input "900"
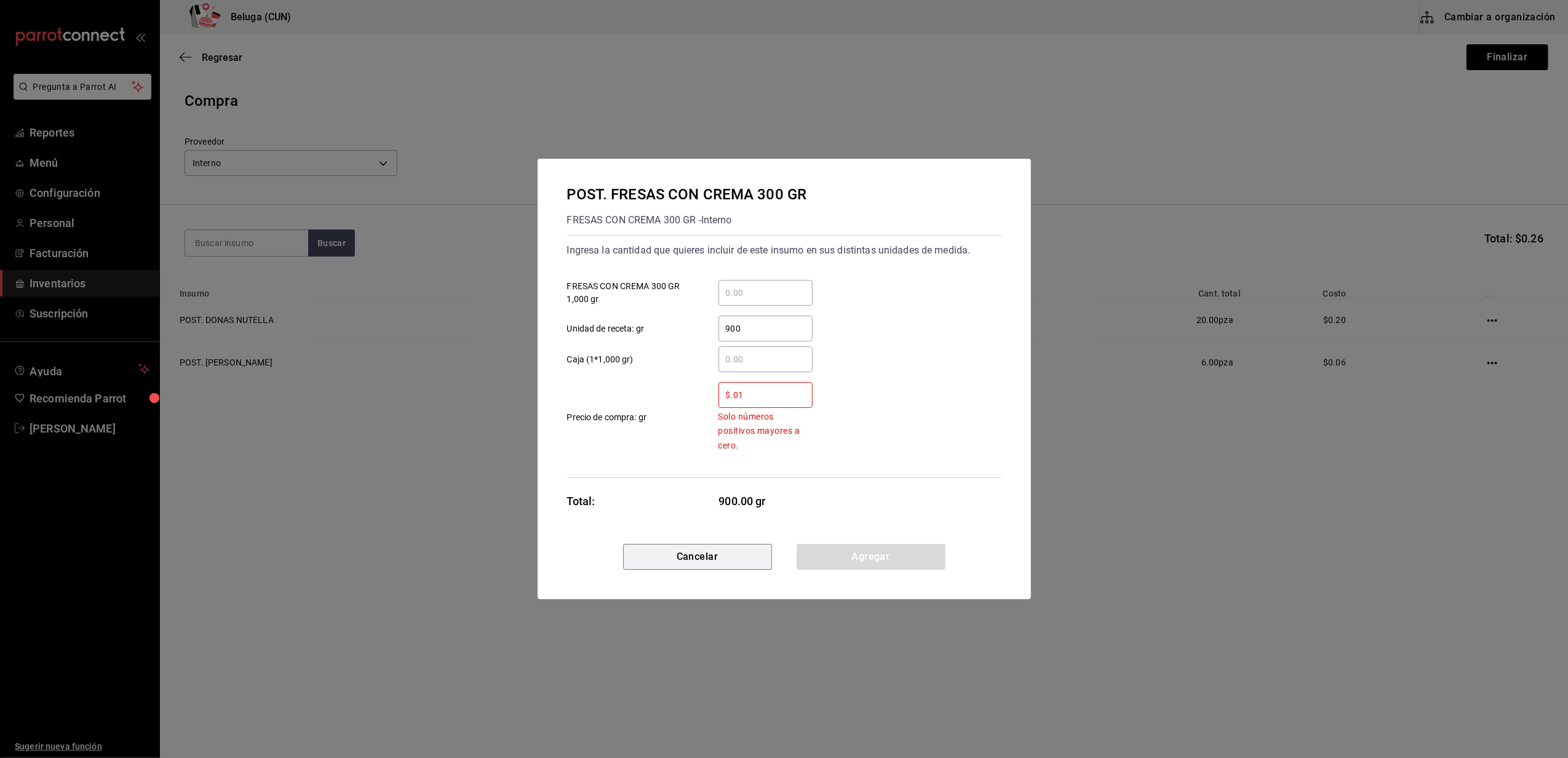
type input "$0.01"
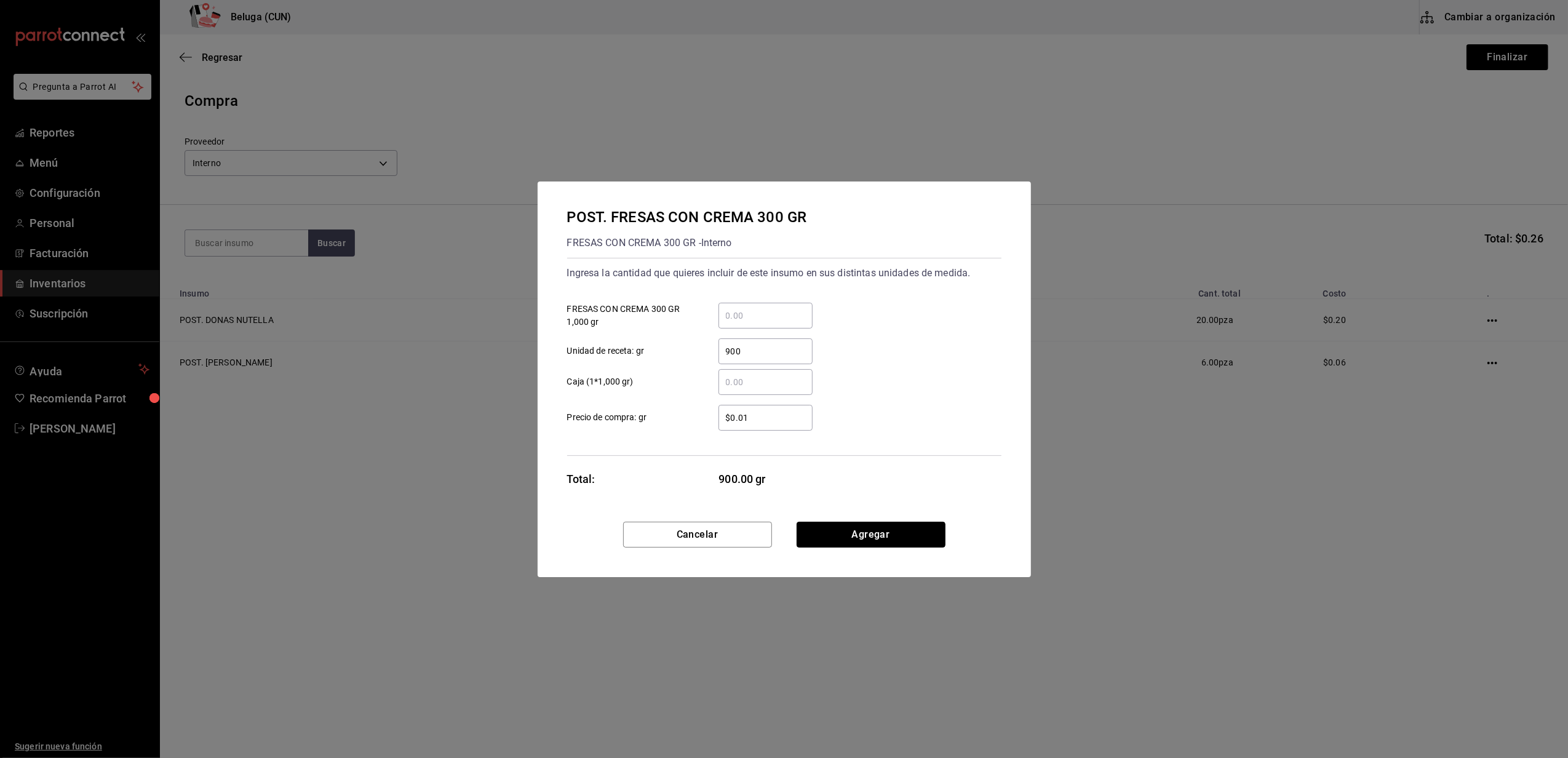
click button "Agregar" at bounding box center [871, 534] width 149 height 26
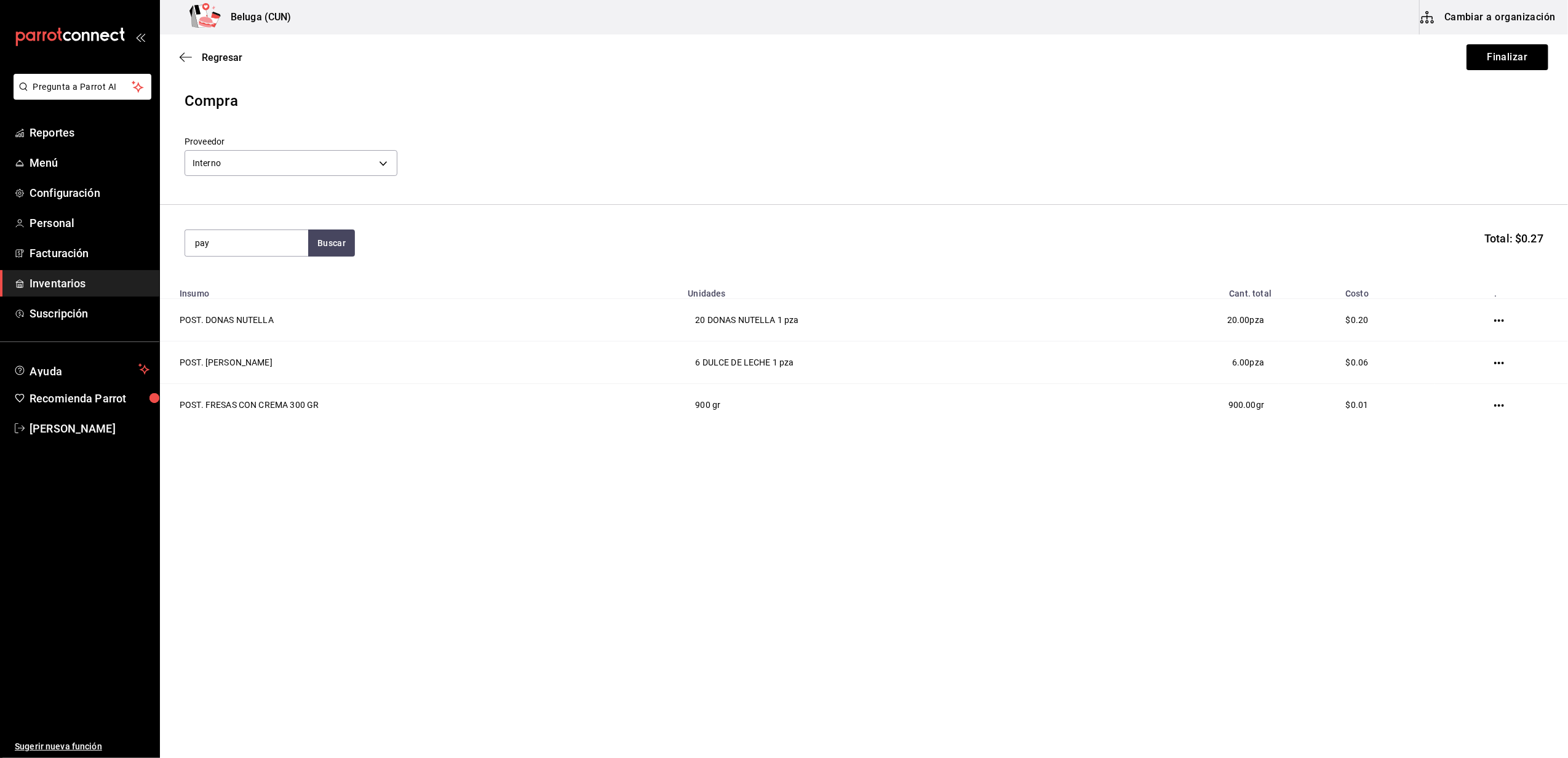
type input "pay"
click at [274, 286] on div "POST. PAY DE DATIL" at bounding box center [240, 278] width 91 height 15
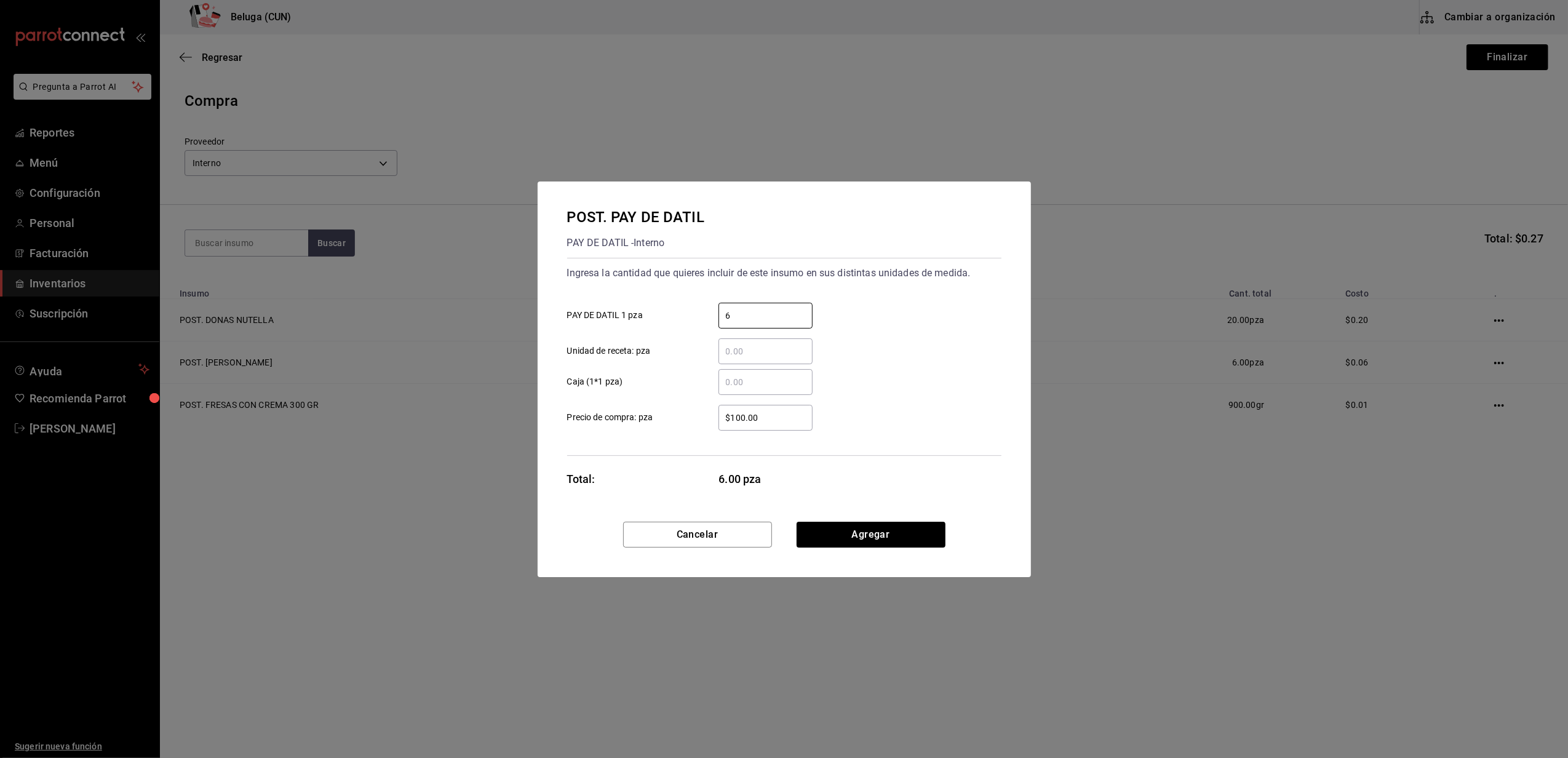
type input "6"
type input "$0.01"
click button "Agregar" at bounding box center [871, 534] width 149 height 26
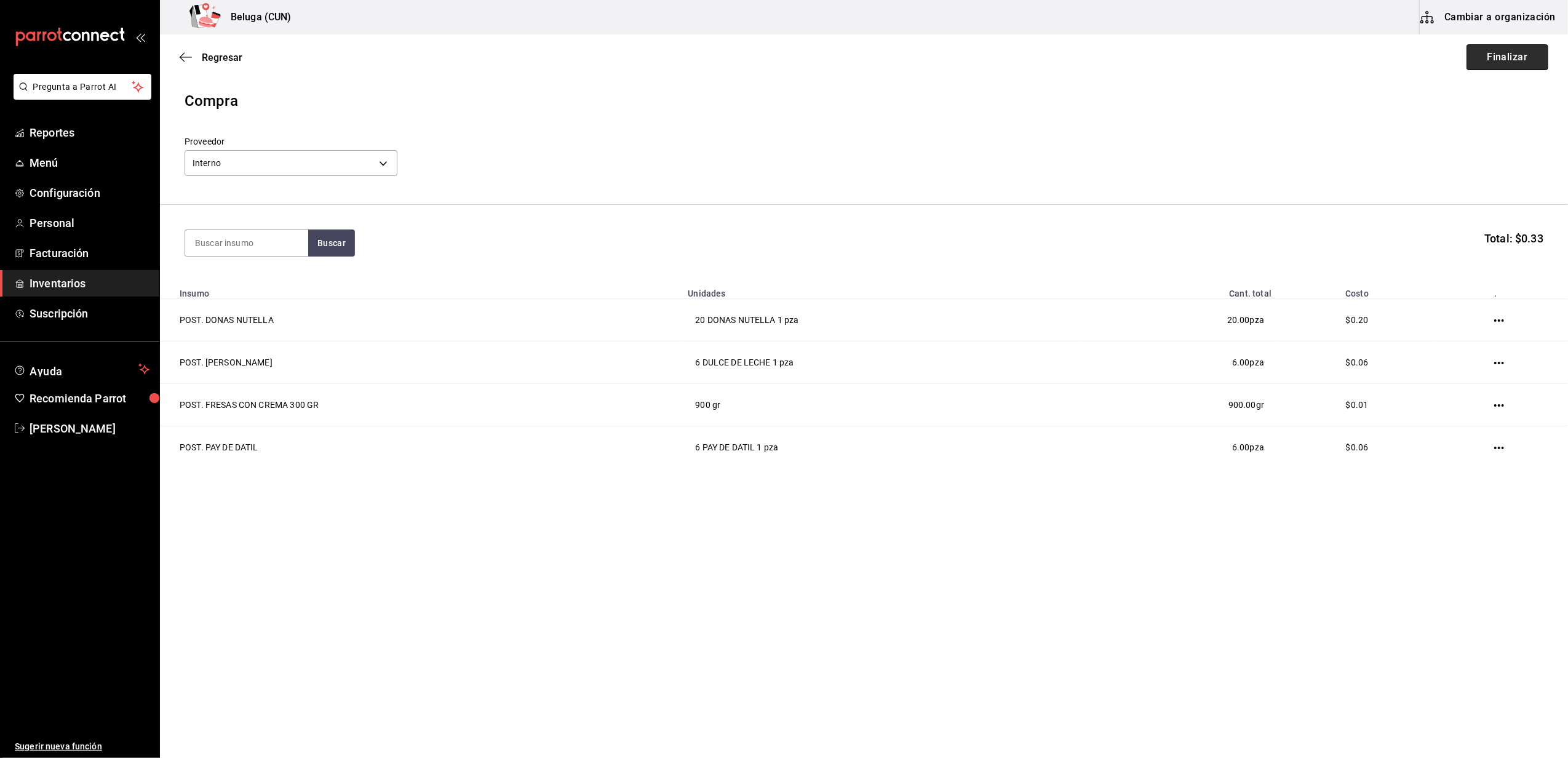
click at [778, 56] on button "Finalizar" at bounding box center [1508, 57] width 82 height 26
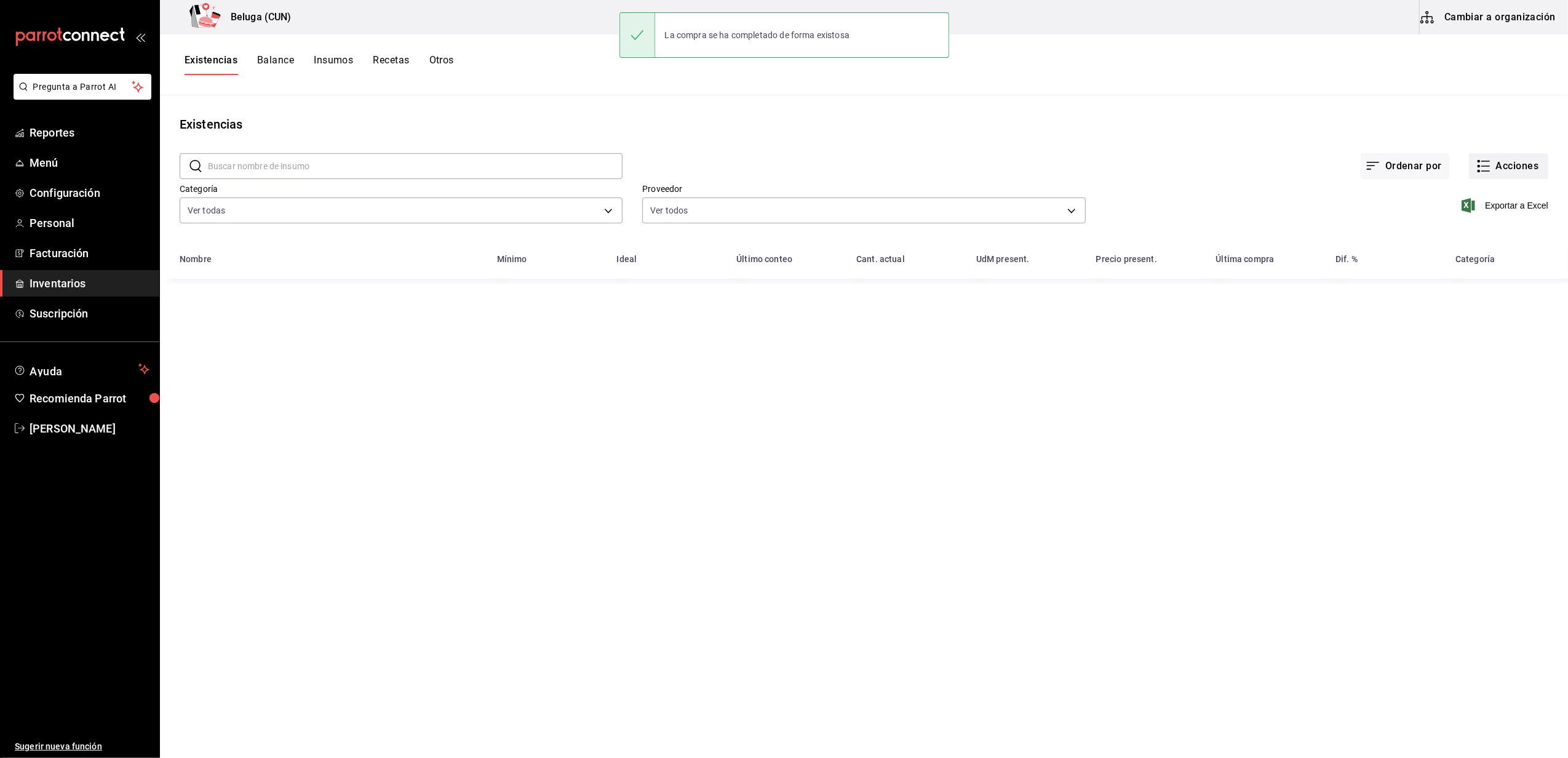
click at [778, 175] on button "Acciones" at bounding box center [1509, 166] width 80 height 26
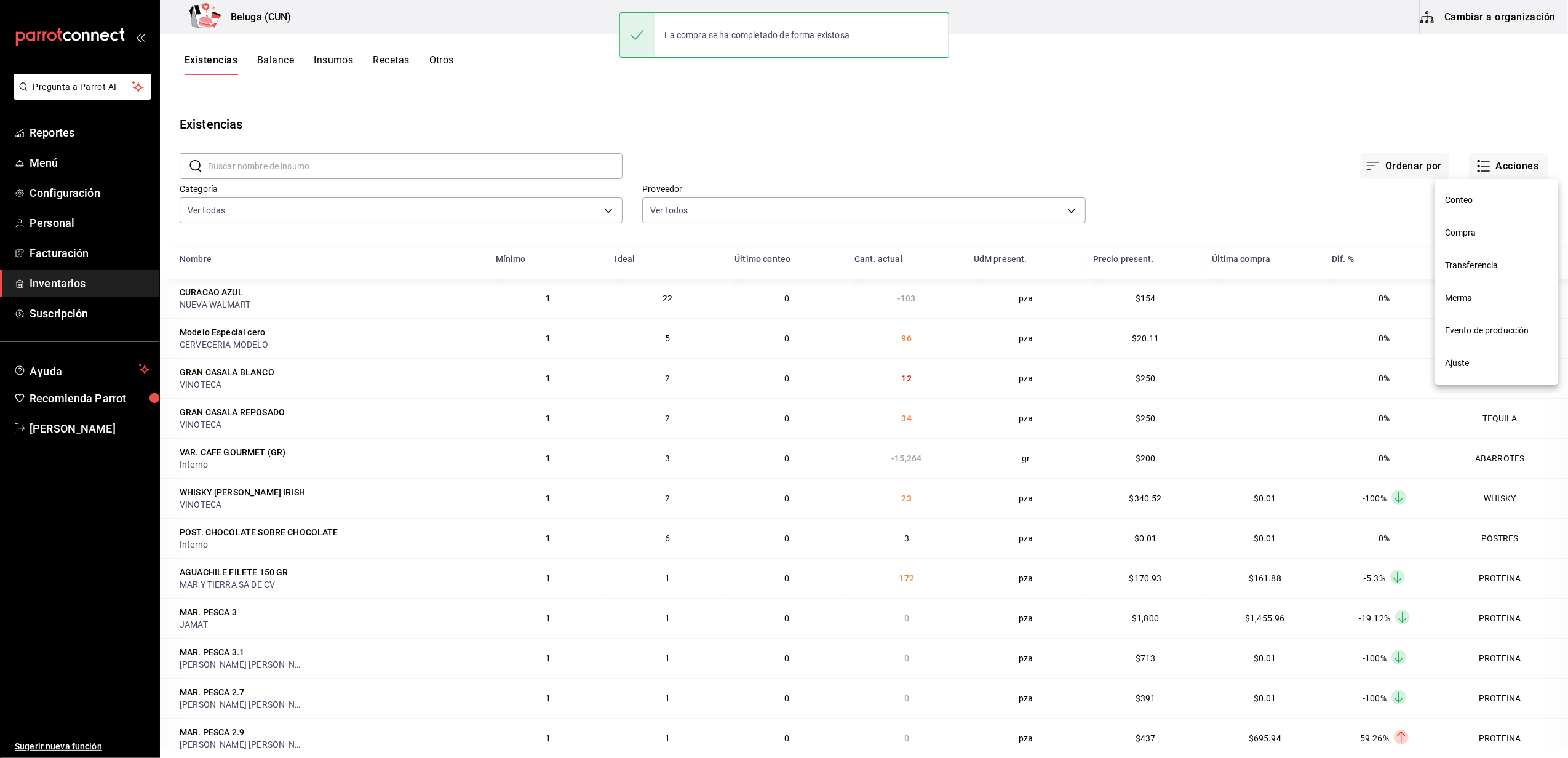
click at [778, 225] on li "Compra" at bounding box center [1496, 232] width 123 height 33
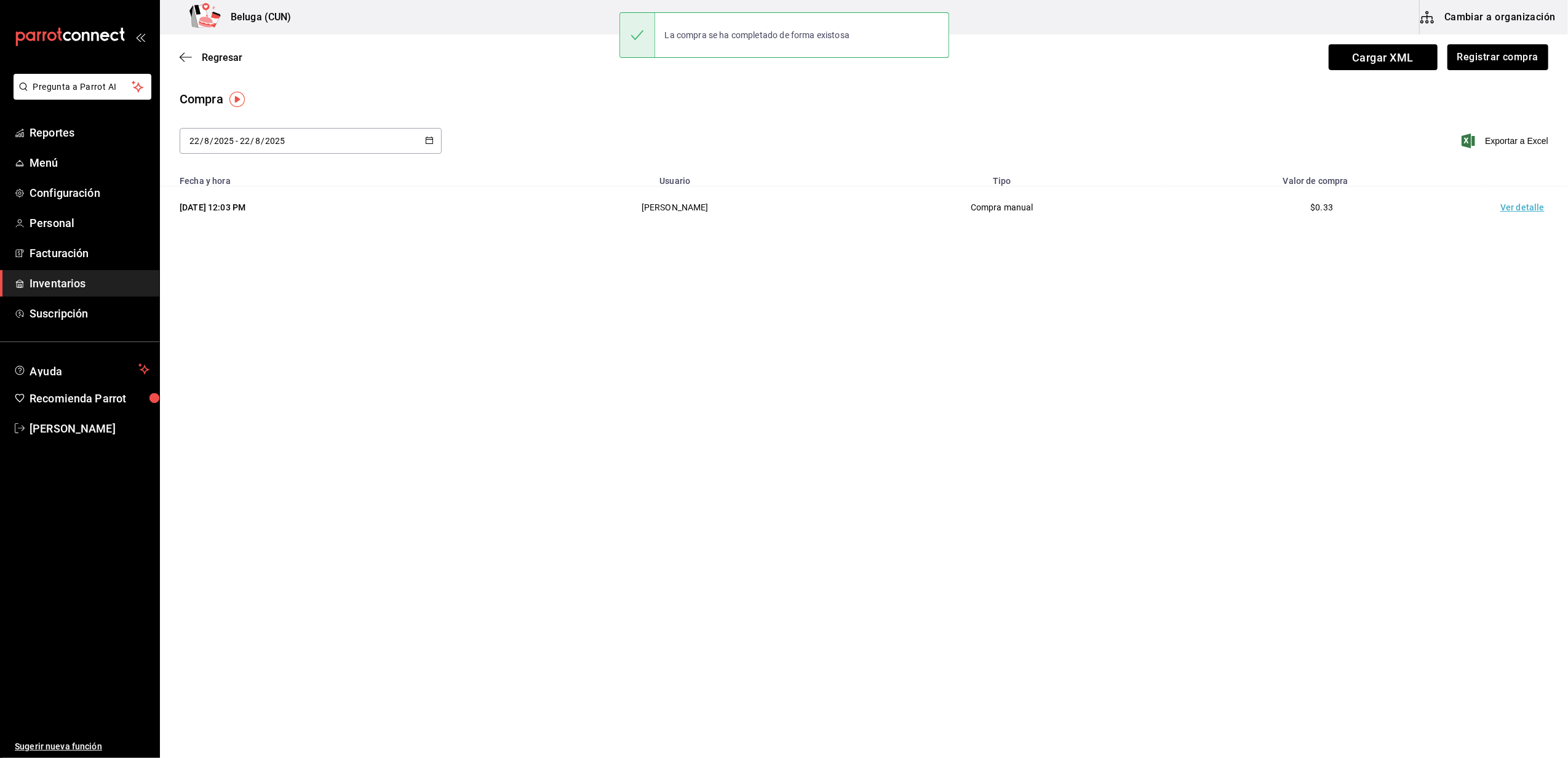
click at [778, 197] on td "Ver detalle" at bounding box center [1525, 207] width 86 height 42
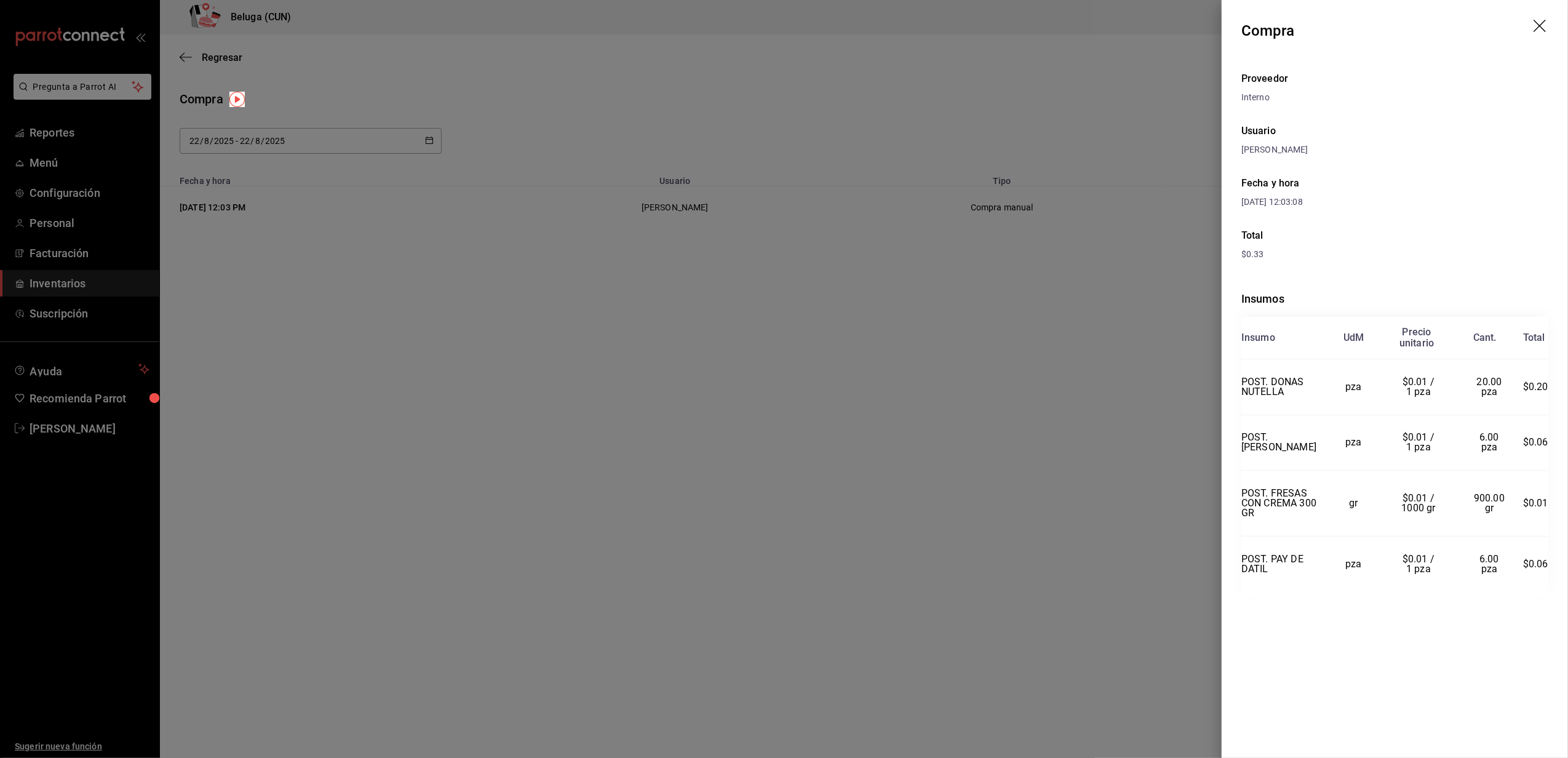
click at [778, 389] on div at bounding box center [784, 379] width 1568 height 758
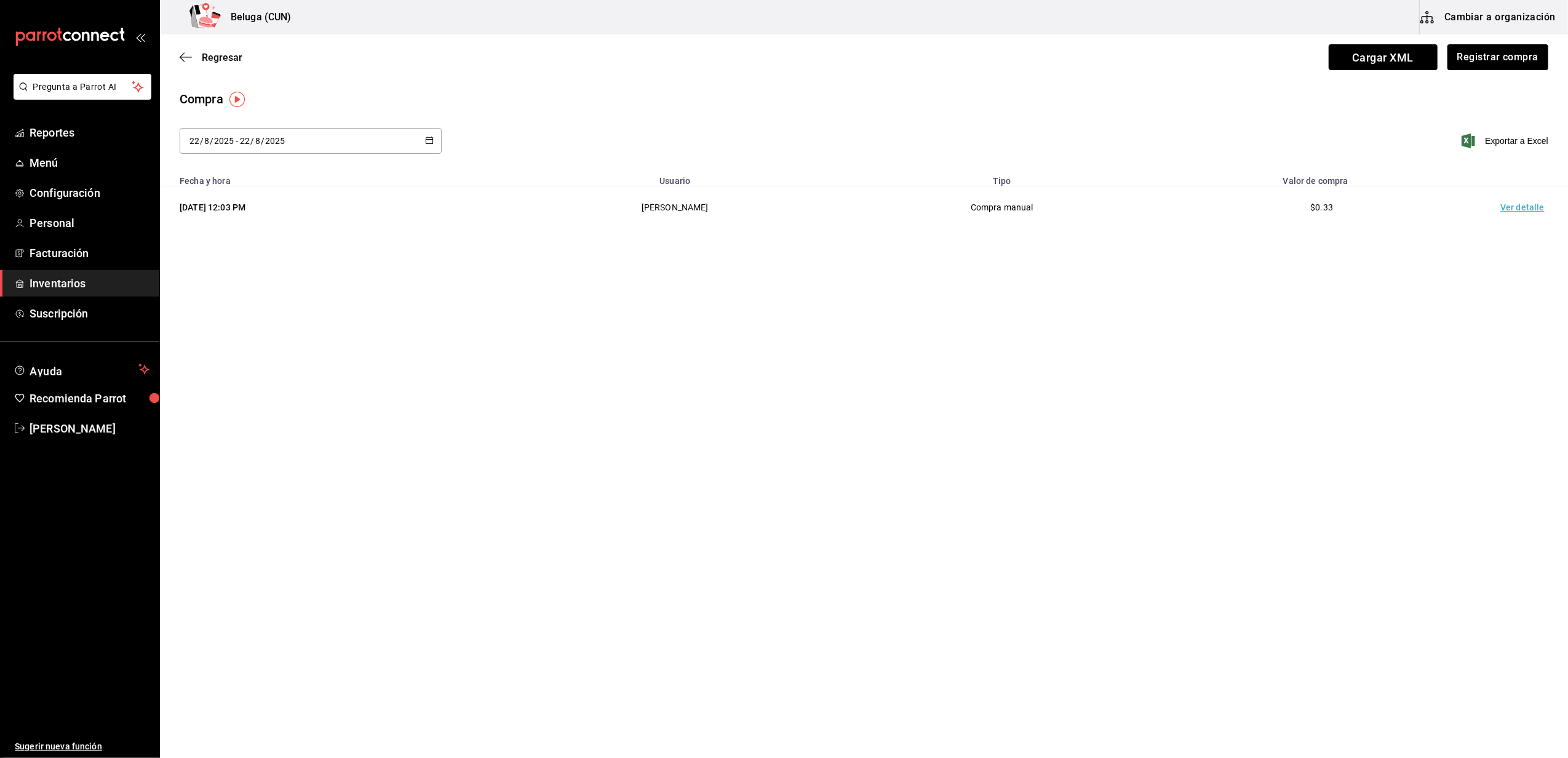
click at [195, 69] on div "Regresar Cargar XML Registrar compra" at bounding box center [864, 56] width 1408 height 45
click at [218, 55] on span "Regresar" at bounding box center [222, 57] width 41 height 12
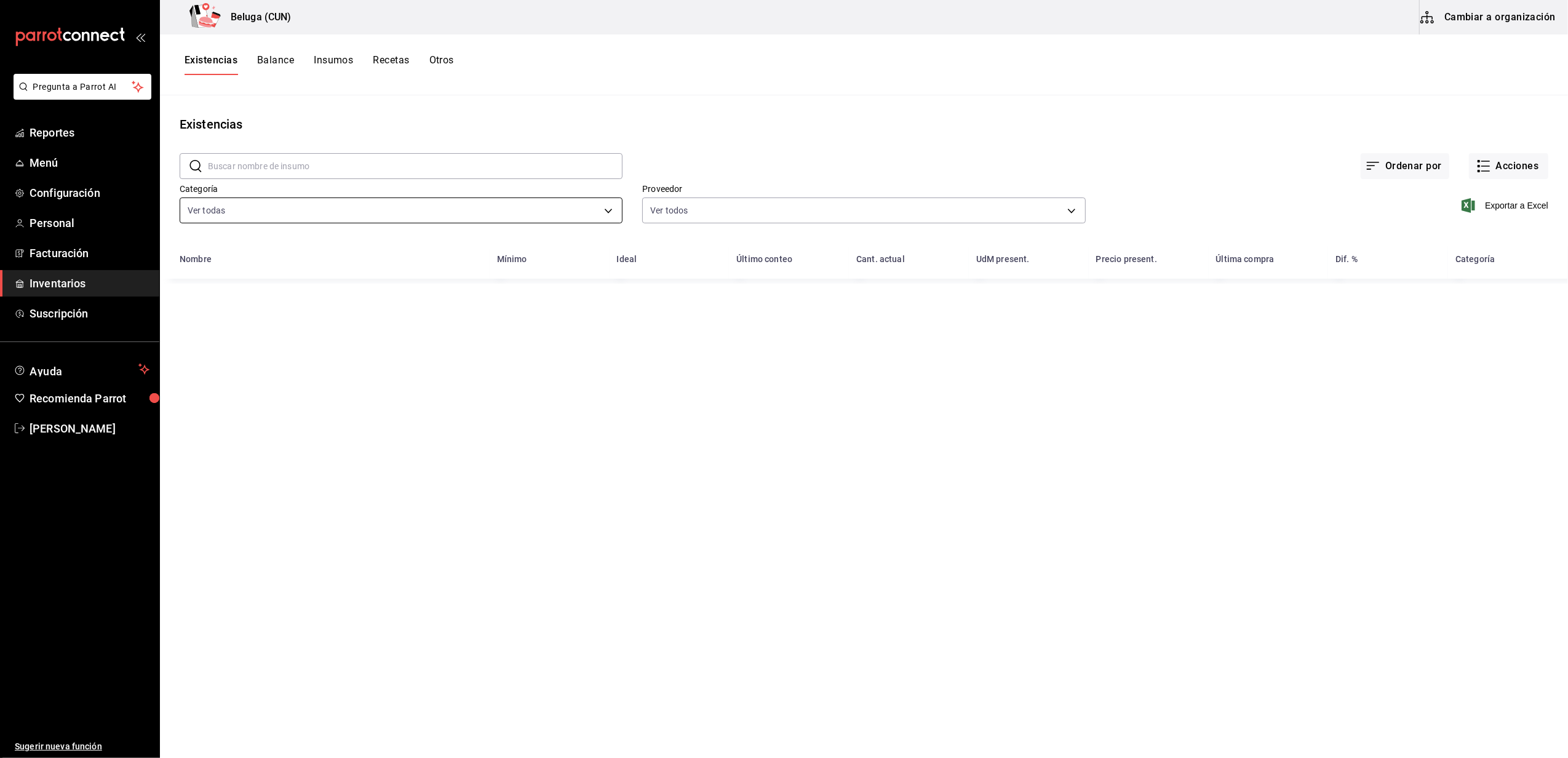
click at [438, 204] on body "Pregunta a Parrot AI Reportes Menú Configuración Personal Facturación Inventari…" at bounding box center [784, 375] width 1568 height 750
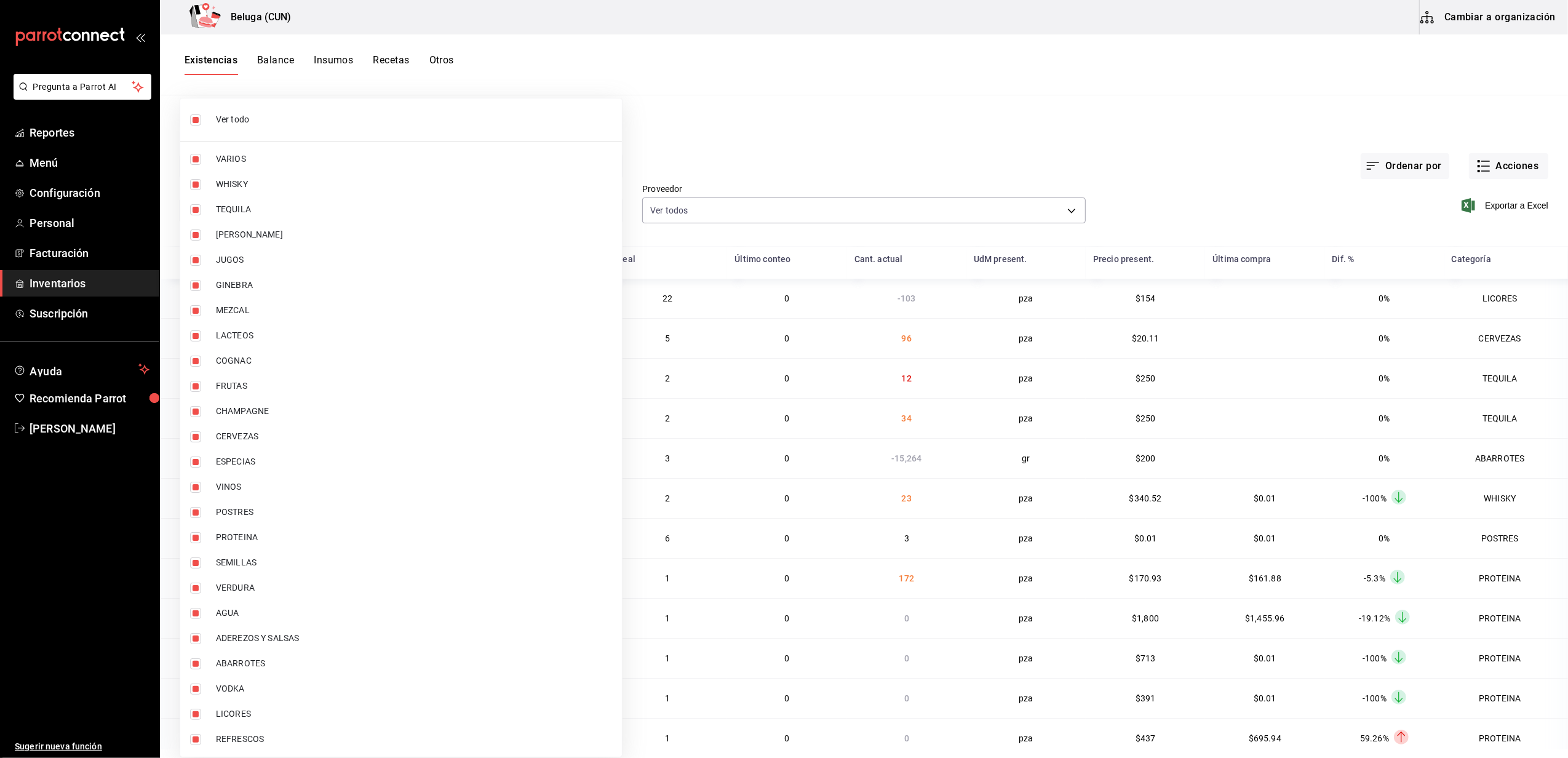
click at [245, 130] on li "Ver todo" at bounding box center [402, 119] width 442 height 33
checkbox input "false"
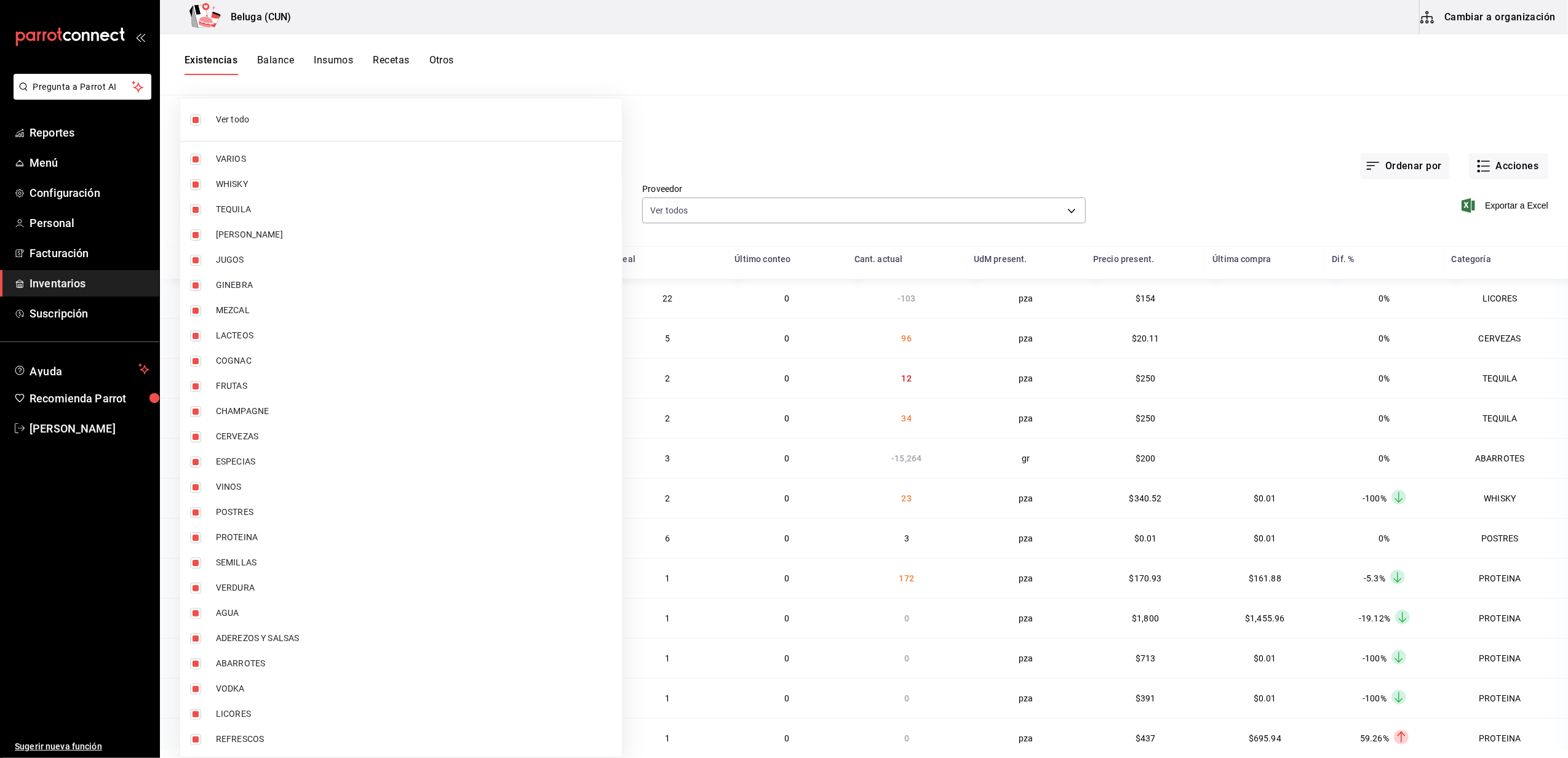
checkbox input "false"
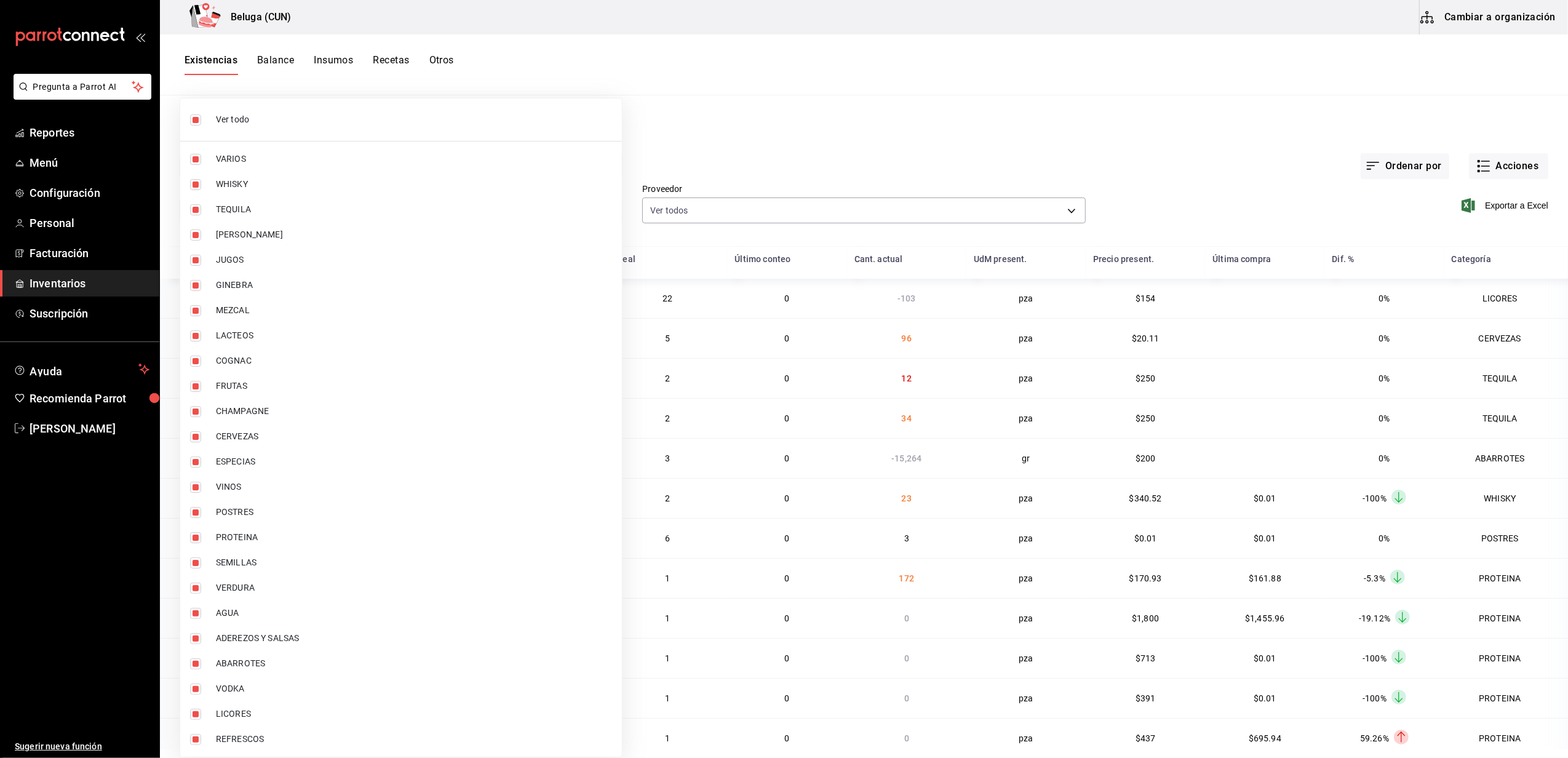
checkbox input "false"
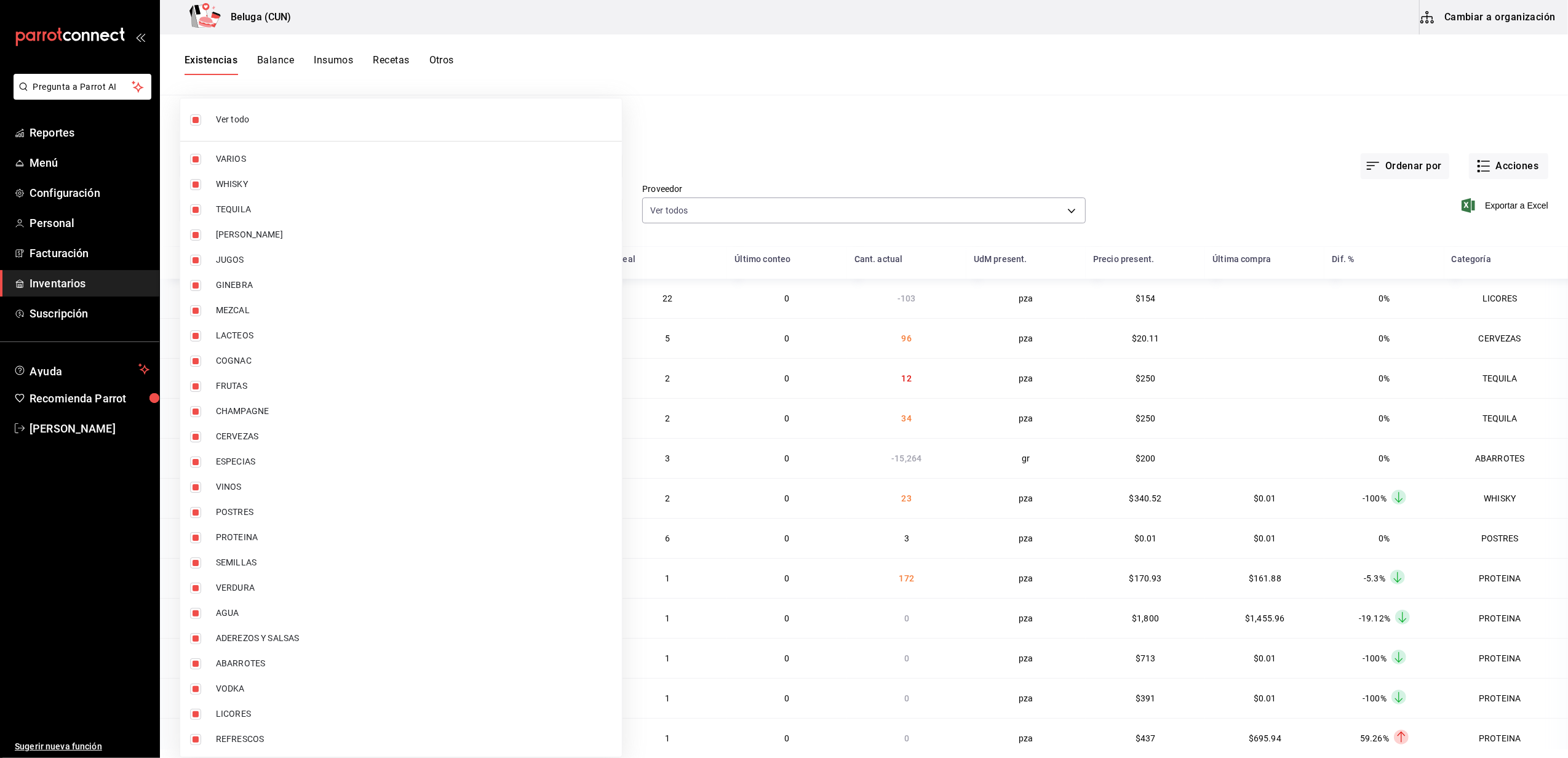
checkbox input "false"
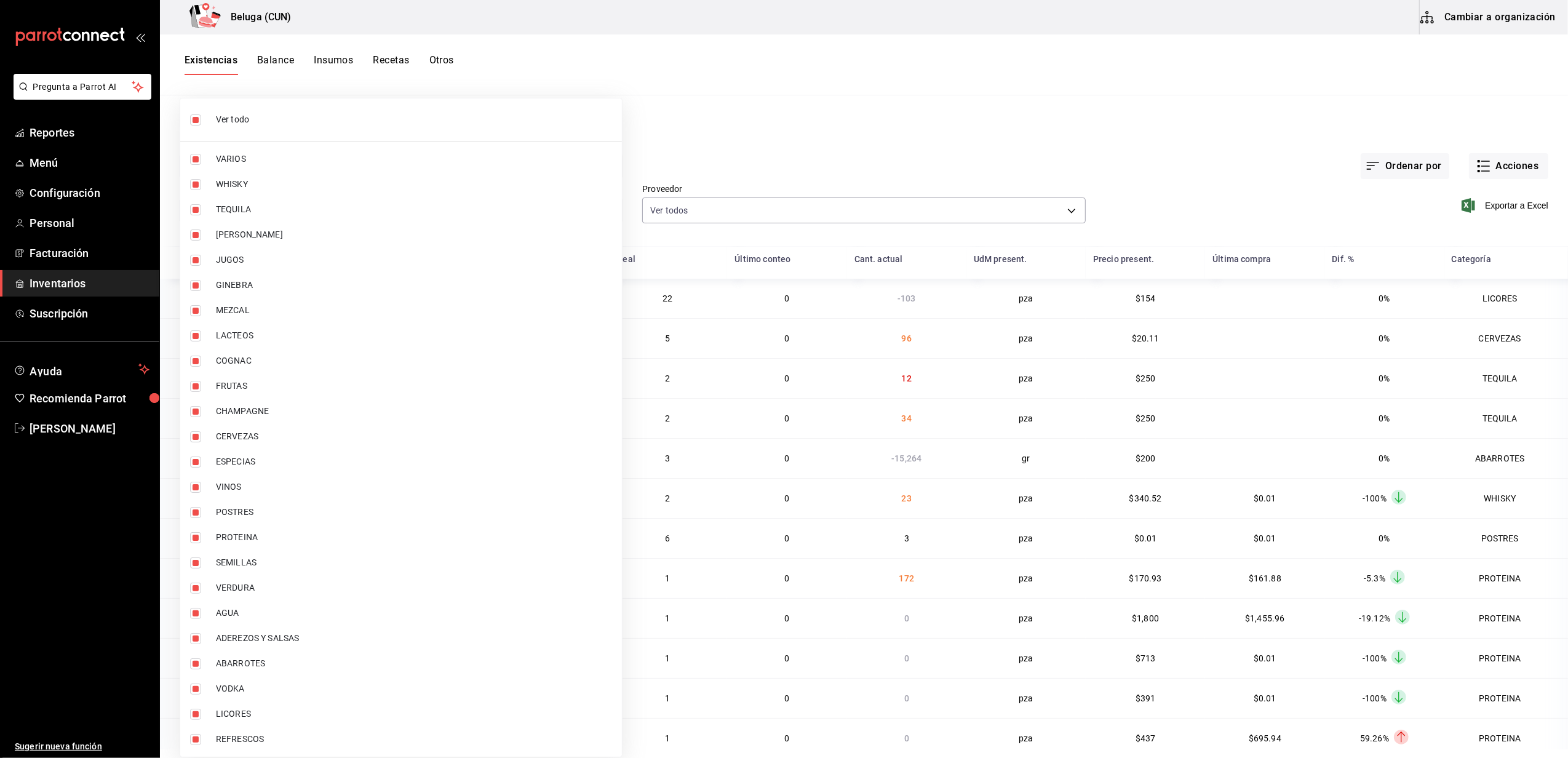
checkbox input "false"
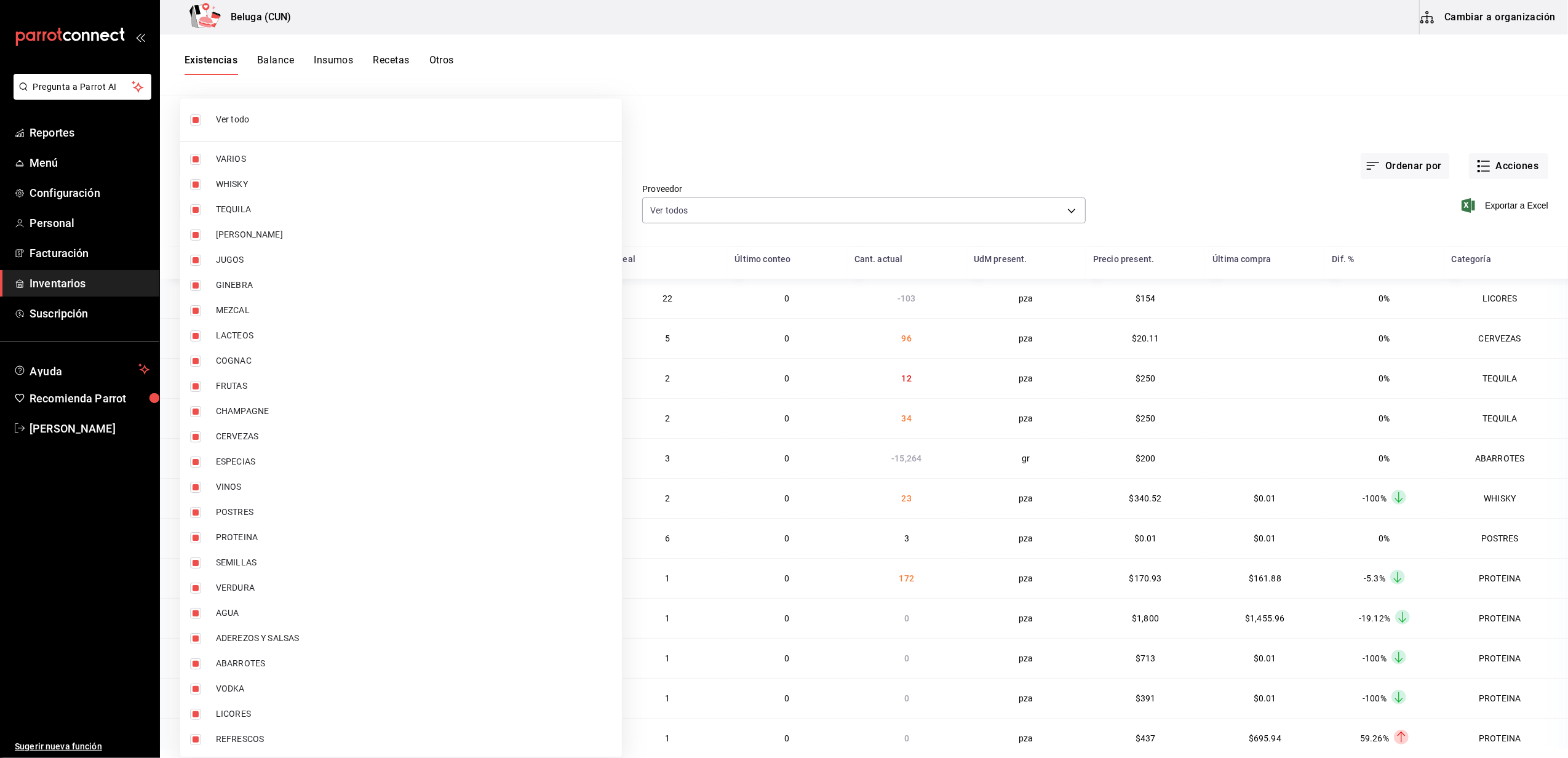
checkbox input "false"
click at [254, 520] on li "POSTRES" at bounding box center [402, 512] width 442 height 25
type input "43c9e2b0-4afa-46e8-9575-d8271eaf3d25"
checkbox input "true"
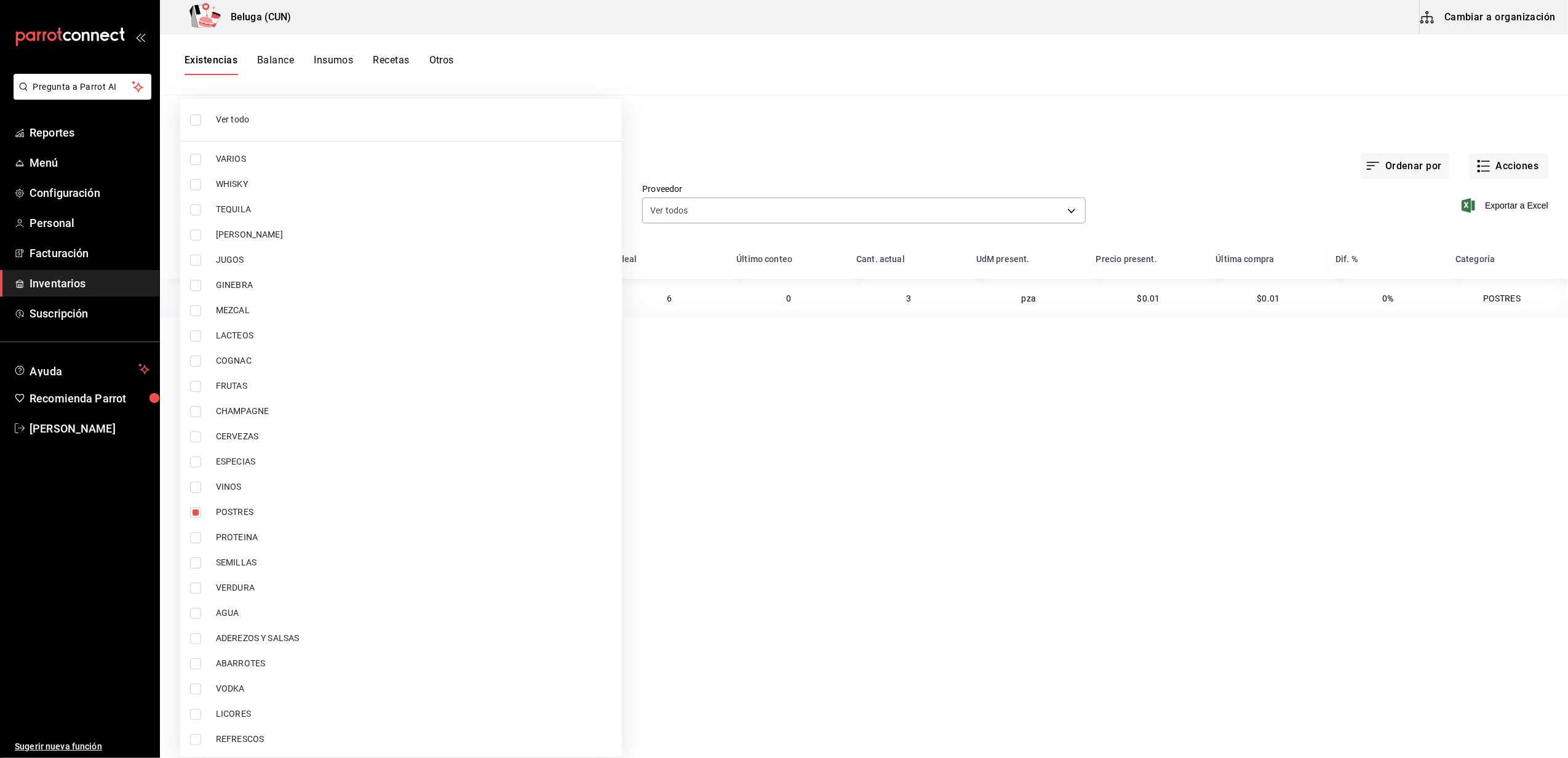
click at [251, 542] on span "PROTEINA" at bounding box center [414, 538] width 396 height 13
type input "43c9e2b0-4afa-46e8-9575-d8271eaf3d25,49acfc3a-e67d-4012-8994-cdceb58e19f0"
checkbox input "true"
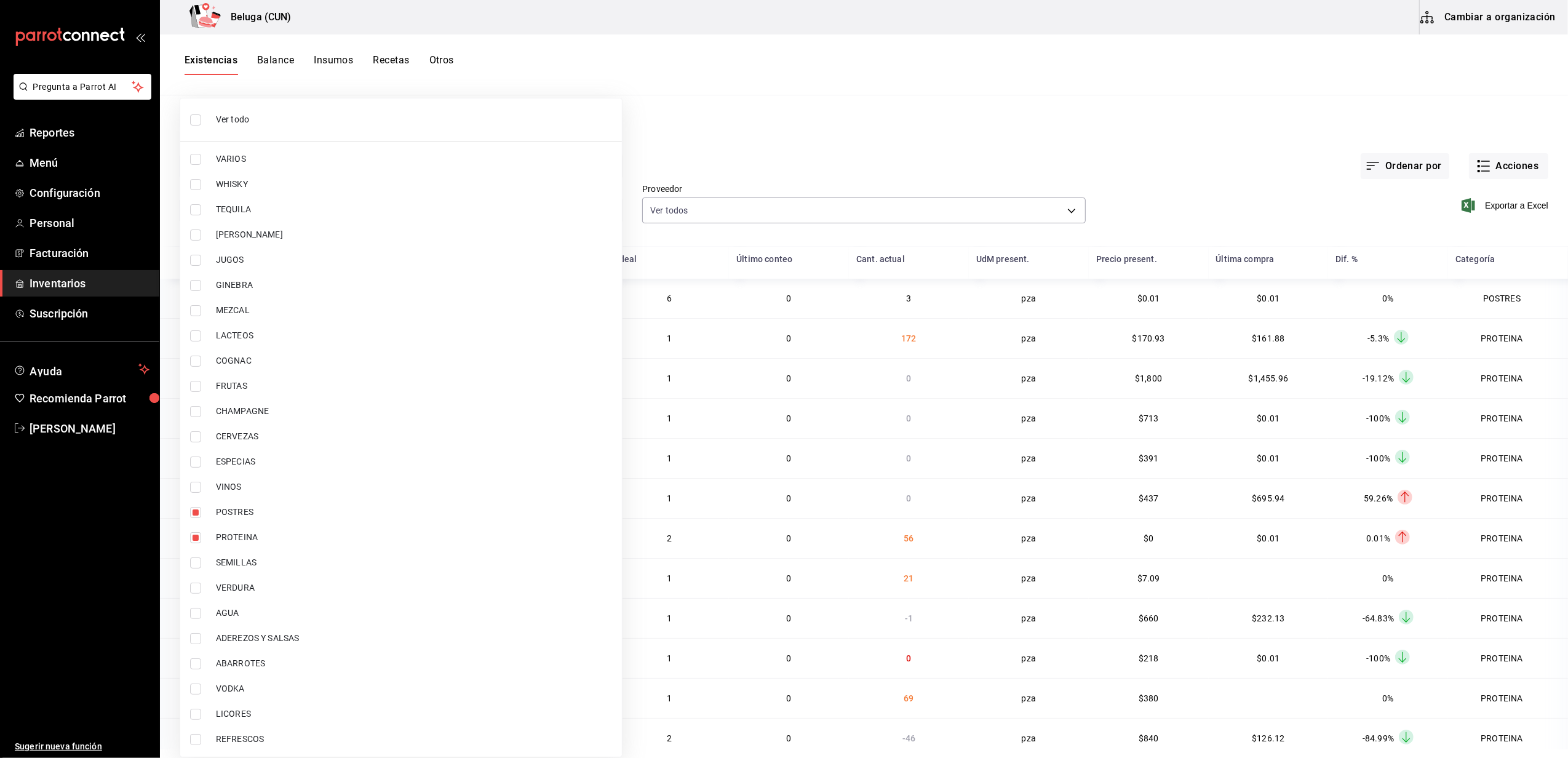
click at [778, 89] on div at bounding box center [784, 379] width 1568 height 758
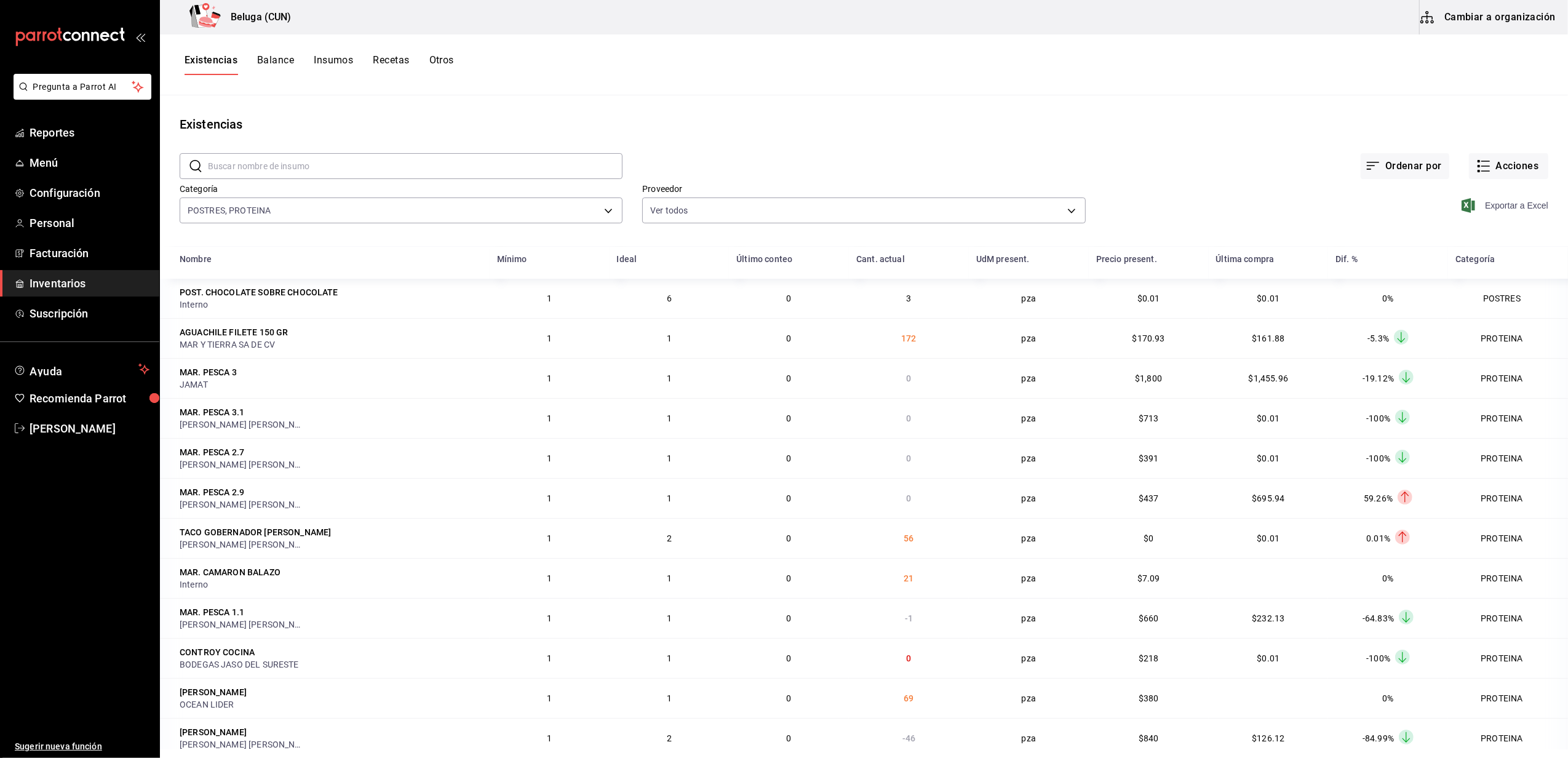
click at [778, 212] on span "Exportar a Excel" at bounding box center [1507, 205] width 84 height 15
click at [778, 136] on div "Ordenar por Acciones" at bounding box center [1085, 156] width 926 height 45
click at [89, 140] on span "Reportes" at bounding box center [89, 132] width 120 height 17
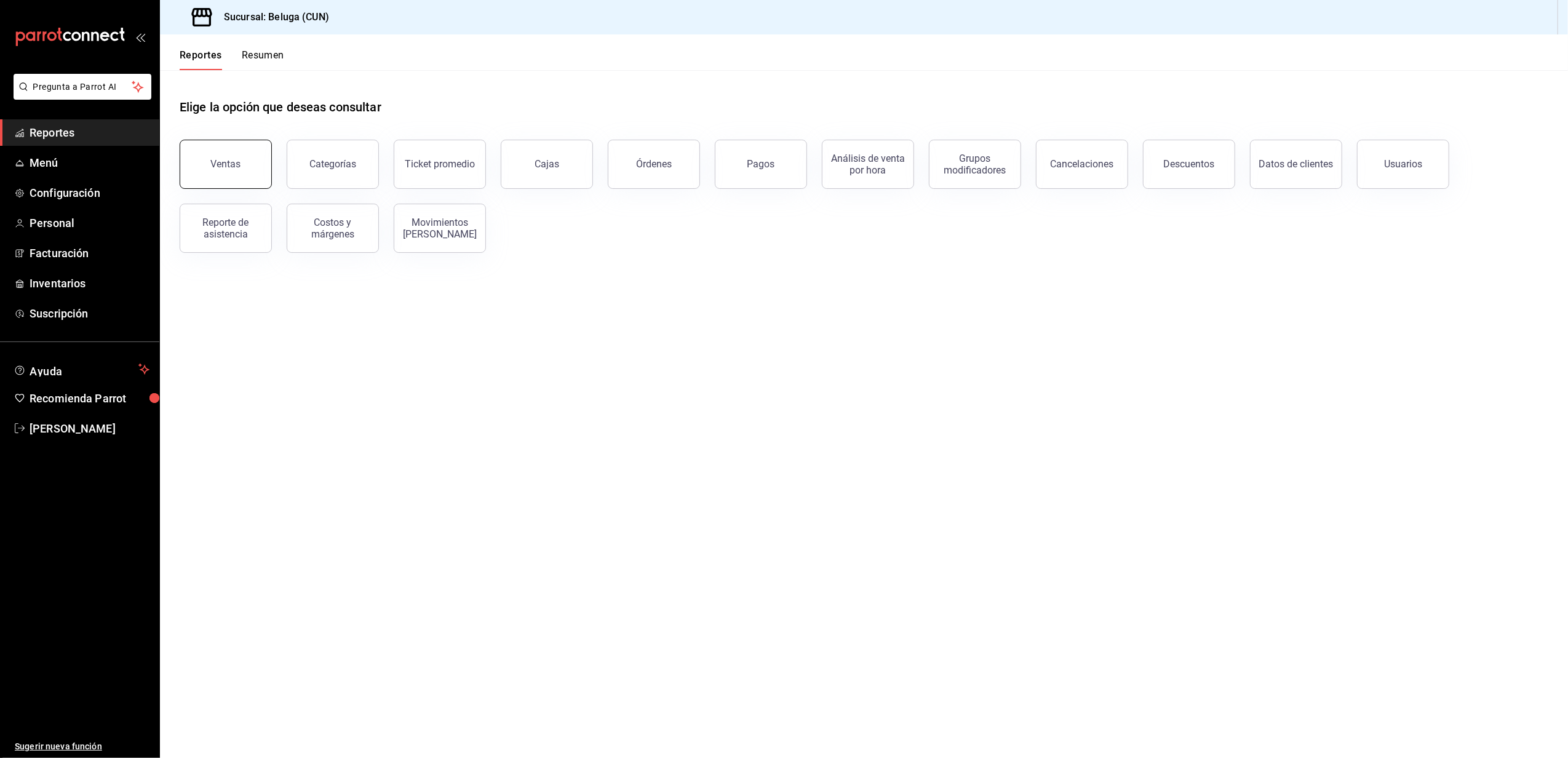
click at [251, 165] on button "Ventas" at bounding box center [226, 165] width 92 height 49
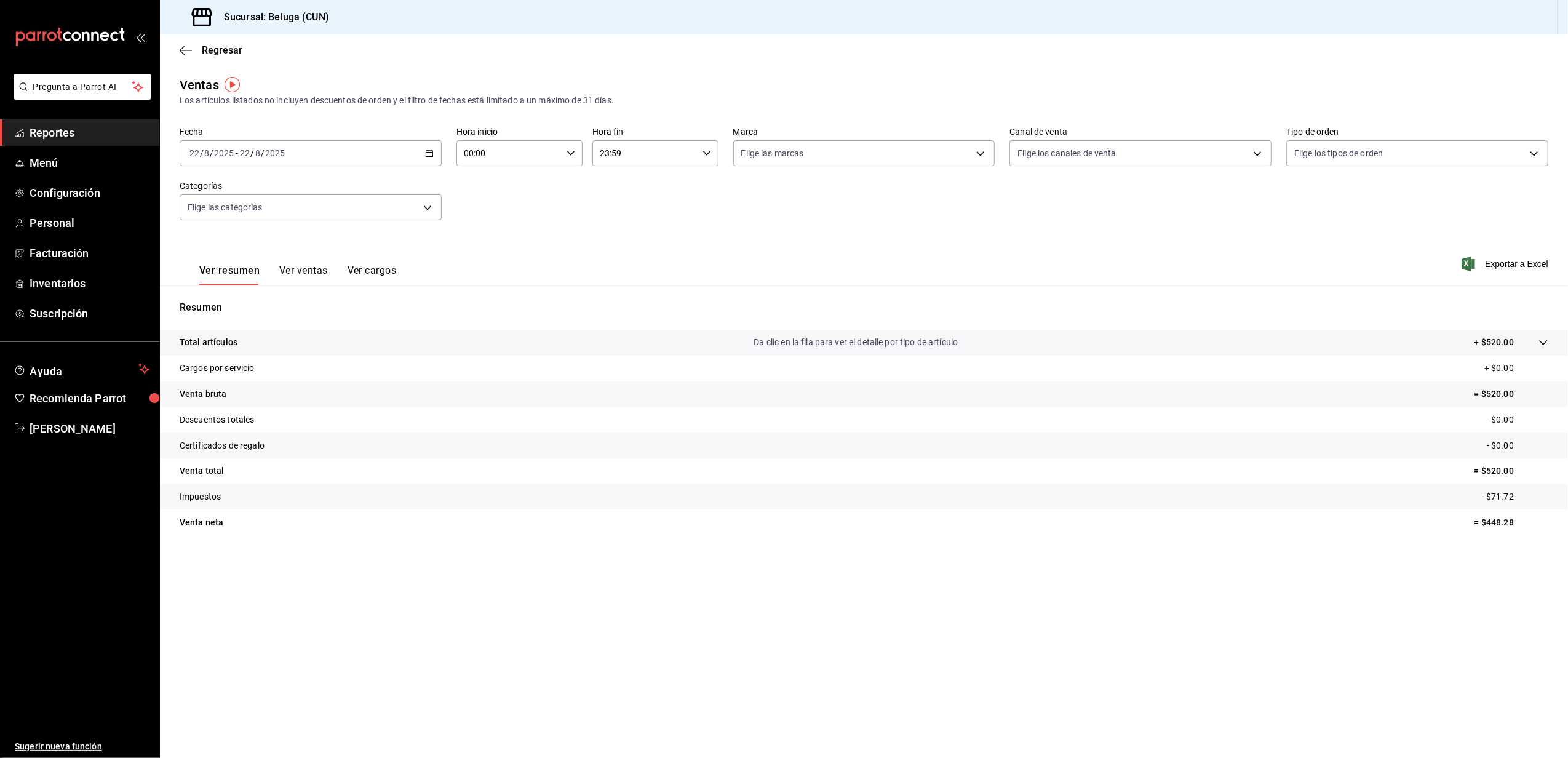
click at [434, 153] on div "2025-08-22 22 / 8 / 2025 - 2025-08-22 22 / 8 / 2025" at bounding box center [311, 153] width 262 height 26
click at [600, 203] on div "Fecha 2025-08-22 22 / 8 / 2025 - 2025-08-22 22 / 8 / 2025 Hoy Ayer Semana actua…" at bounding box center [864, 181] width 1369 height 108
click at [427, 146] on div "2025-08-22 22 / 8 / 2025 - 2025-08-22 22 / 8 / 2025" at bounding box center [311, 153] width 262 height 26
click at [518, 223] on div "Fecha 2025-08-22 22 / 8 / 2025 - 2025-08-22 22 / 8 / 2025 Hoy Ayer Semana actua…" at bounding box center [864, 181] width 1369 height 108
click at [426, 154] on icon "button" at bounding box center [429, 153] width 9 height 9
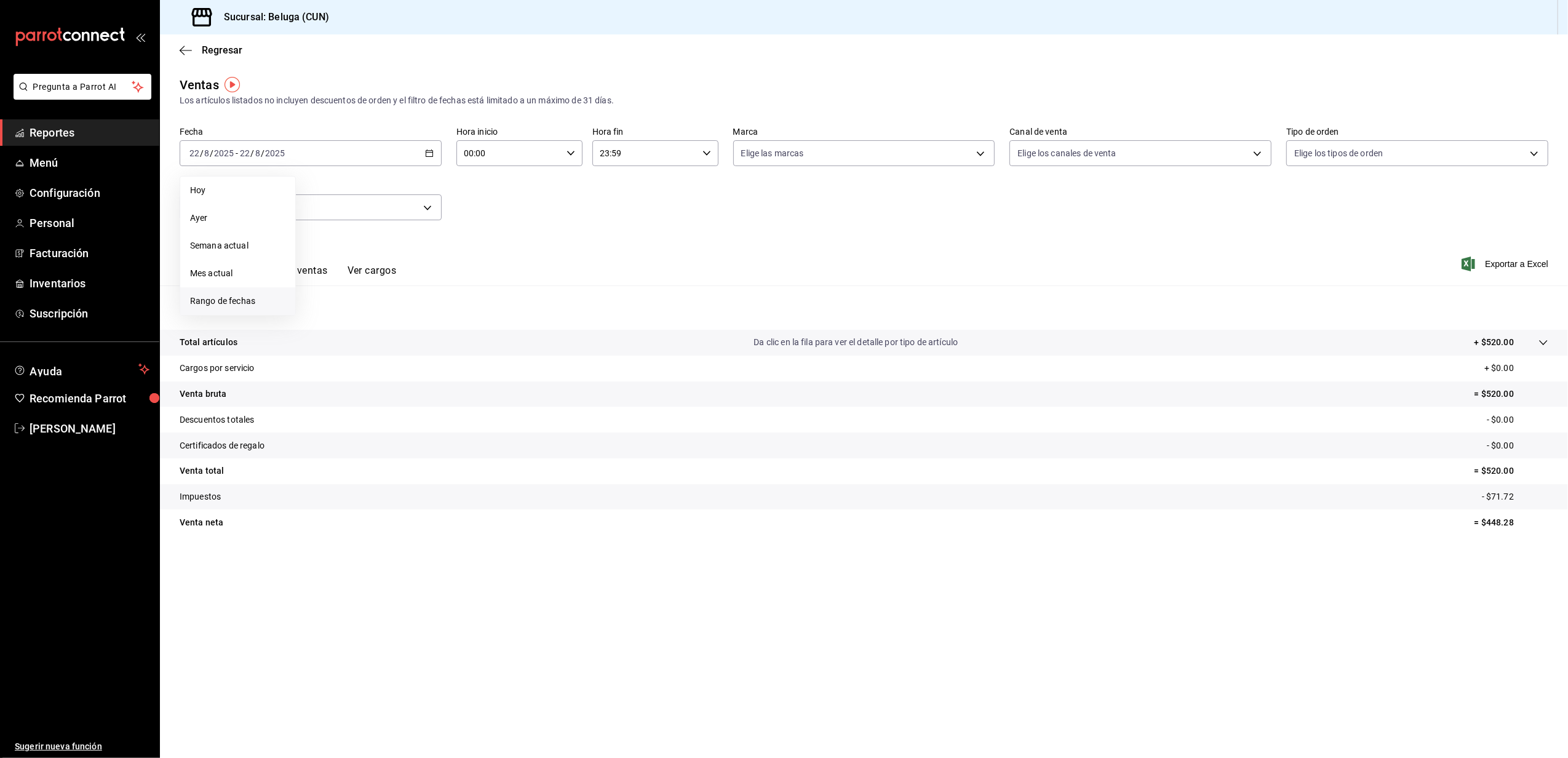
click at [217, 305] on span "Rango de fechas" at bounding box center [238, 301] width 95 height 13
click at [314, 315] on button "18" at bounding box center [321, 317] width 21 height 22
click at [340, 319] on abbr "19" at bounding box center [343, 316] width 8 height 9
click at [562, 149] on div "00:00 Hora inicio" at bounding box center [519, 153] width 126 height 26
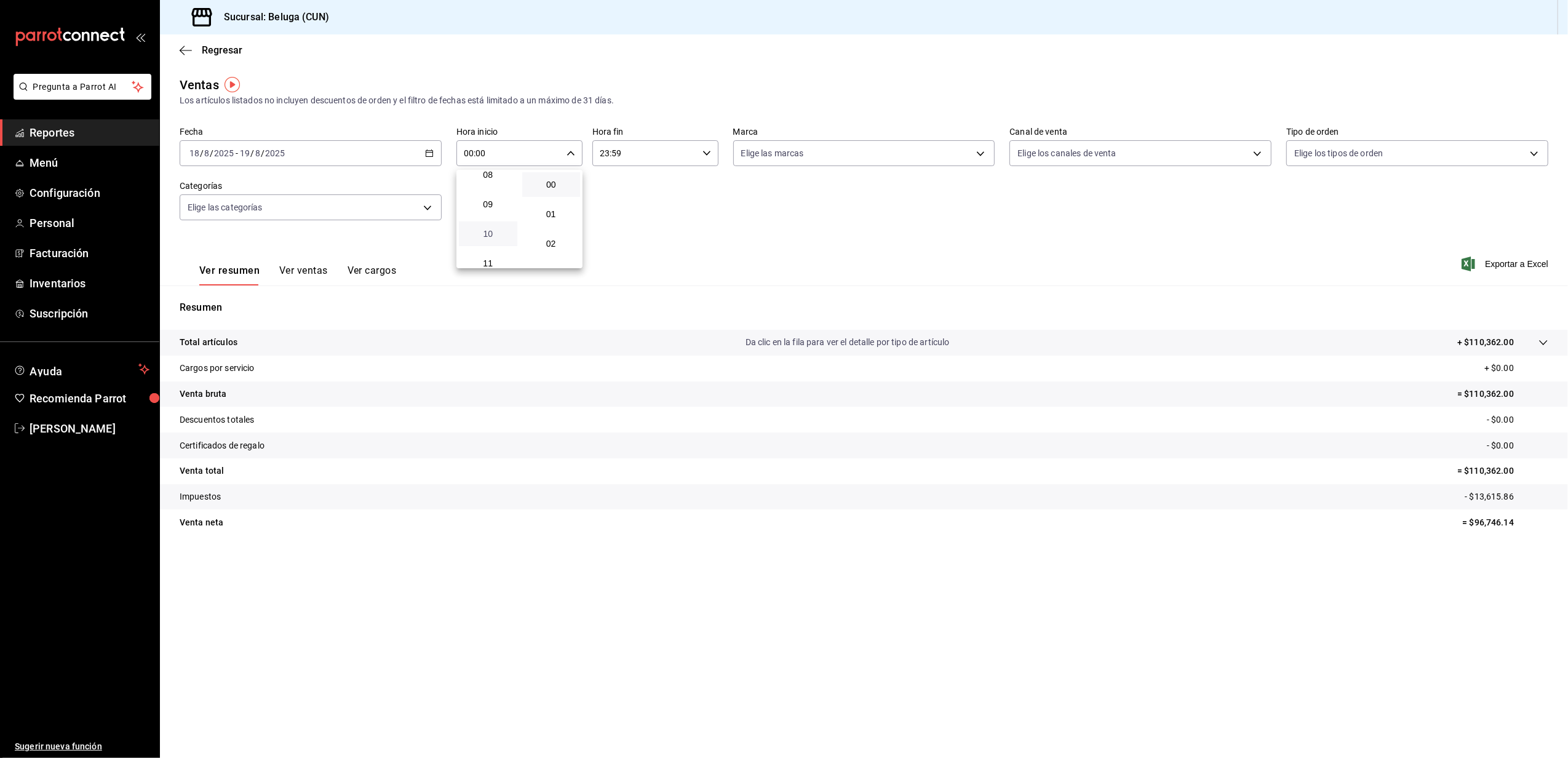
click at [499, 235] on span "10" at bounding box center [488, 234] width 44 height 10
type input "10:00"
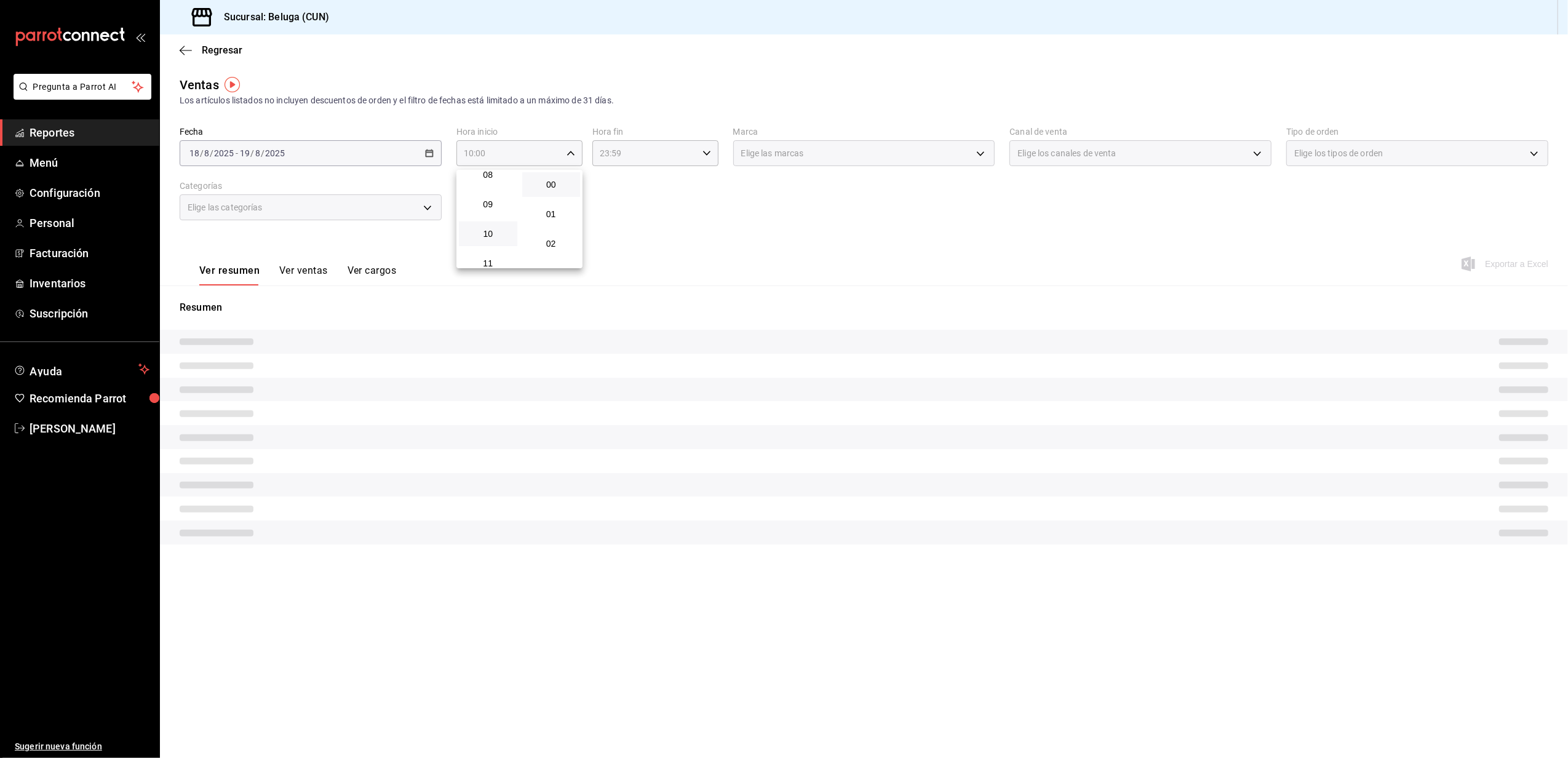
click at [660, 188] on div at bounding box center [784, 379] width 1568 height 758
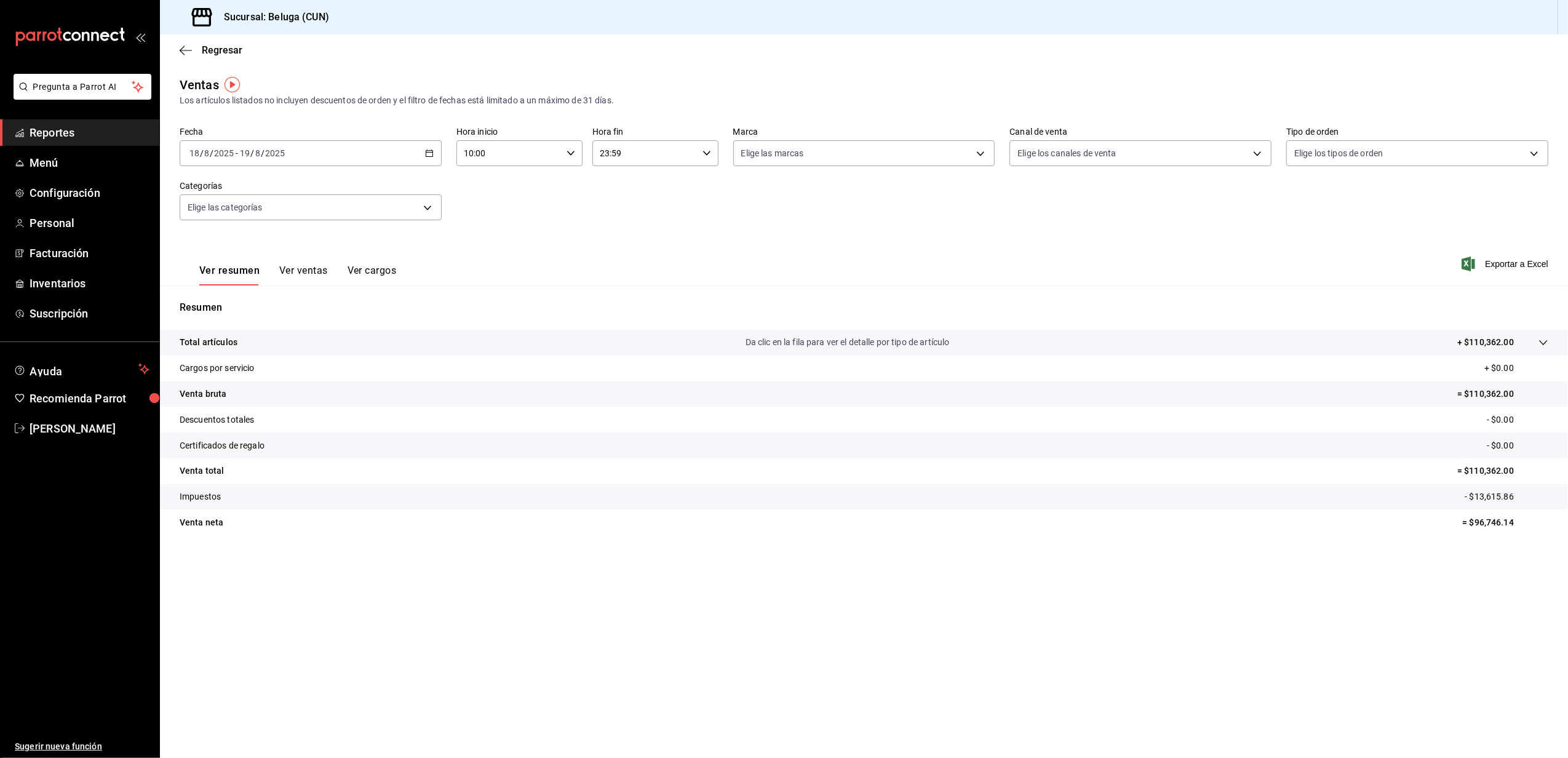
click at [698, 158] on div "23:59 Hora fin" at bounding box center [655, 153] width 126 height 26
click at [625, 186] on span "04" at bounding box center [624, 185] width 44 height 10
type input "04:59"
click at [508, 224] on div at bounding box center [784, 379] width 1568 height 758
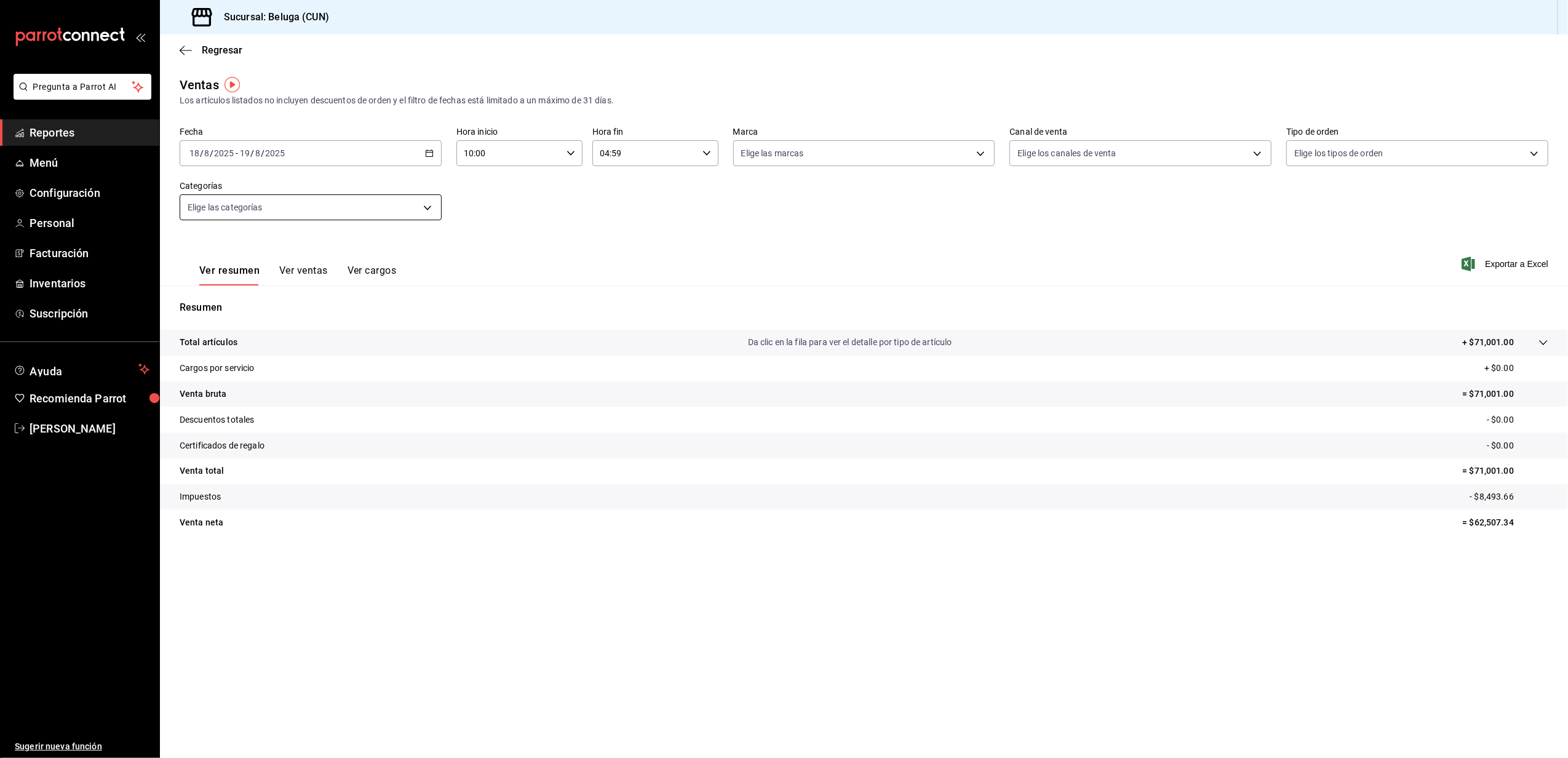
click at [421, 203] on body "Pregunta a Parrot AI Reportes Menú Configuración Personal Facturación Inventari…" at bounding box center [784, 379] width 1568 height 758
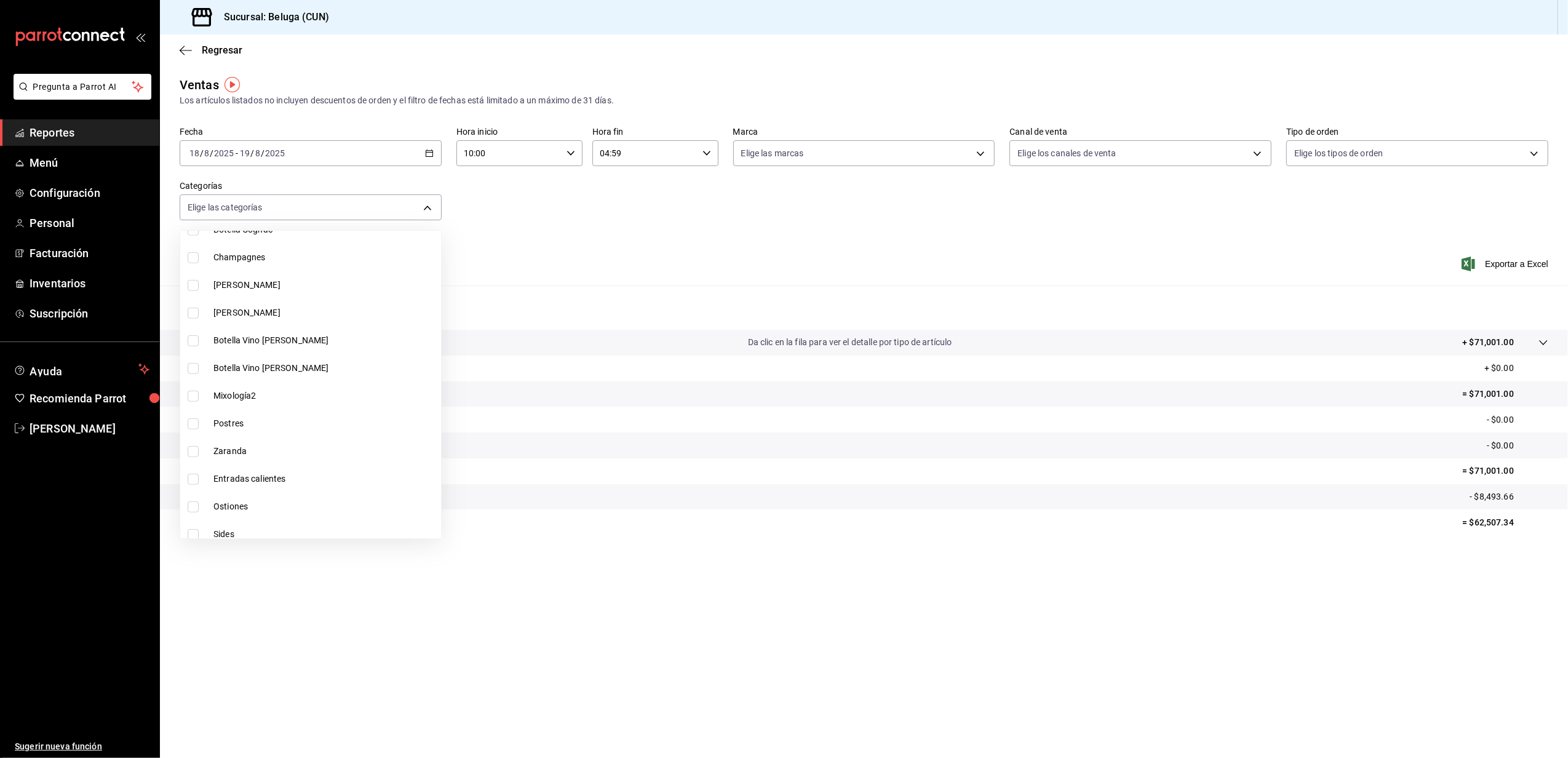
scroll to position [899, 0]
click at [283, 388] on span "Zaranda" at bounding box center [325, 386] width 223 height 13
type input "cadb29bd-56f3-460c-b907-0d47ec93eb02"
checkbox input "true"
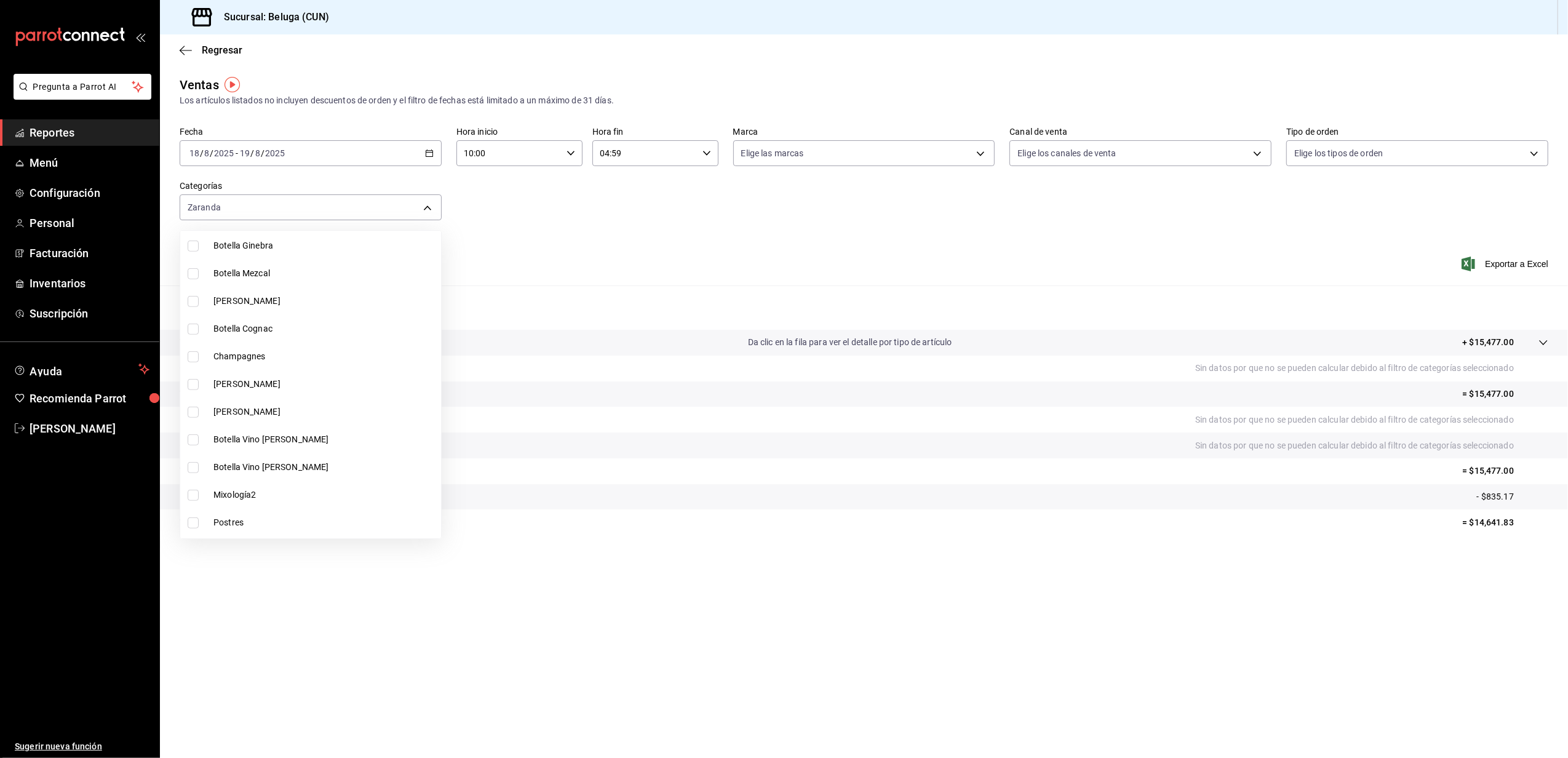
scroll to position [899, 0]
click at [778, 693] on div at bounding box center [784, 379] width 1568 height 758
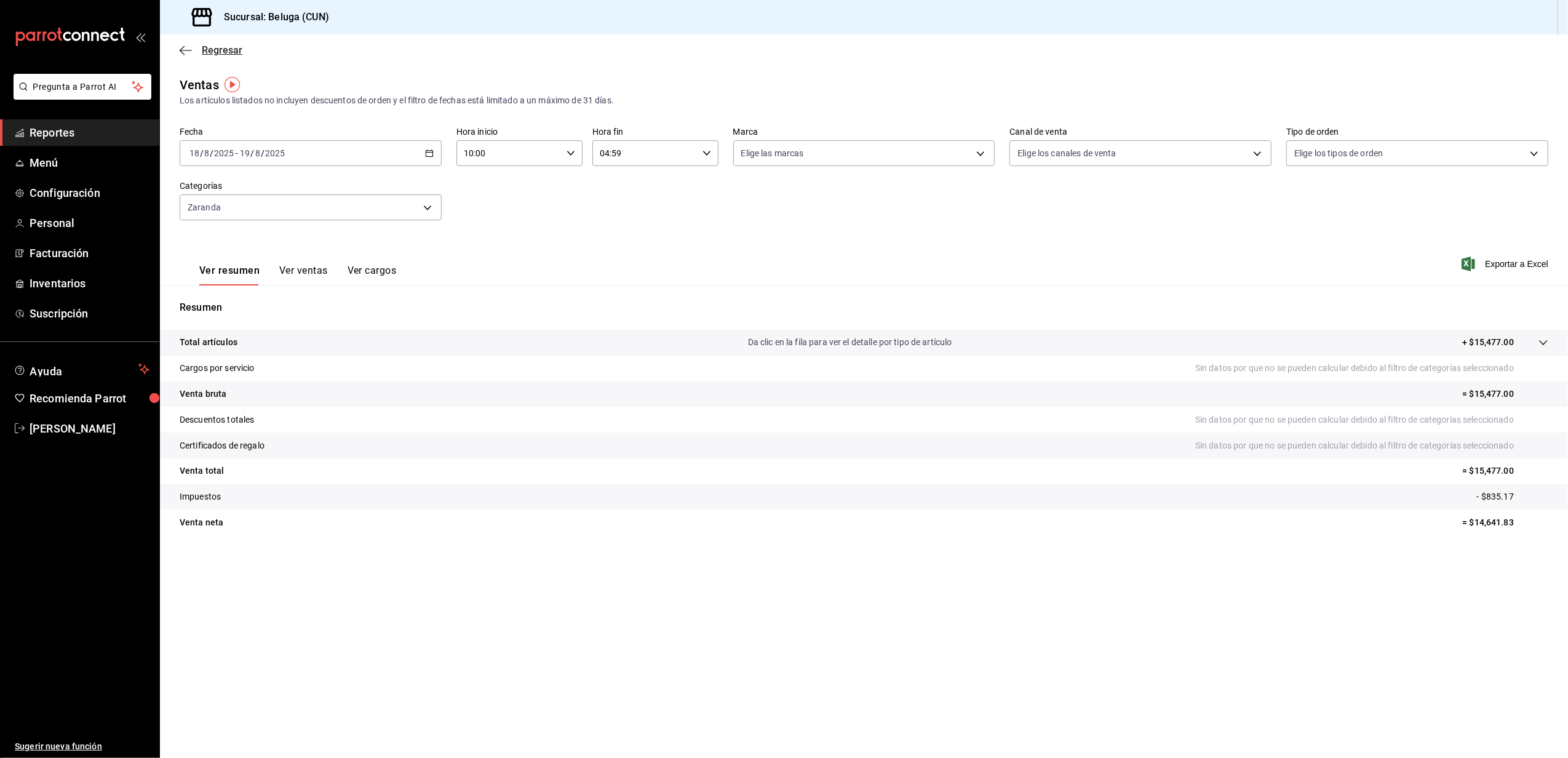
click at [222, 53] on span "Regresar" at bounding box center [222, 50] width 41 height 12
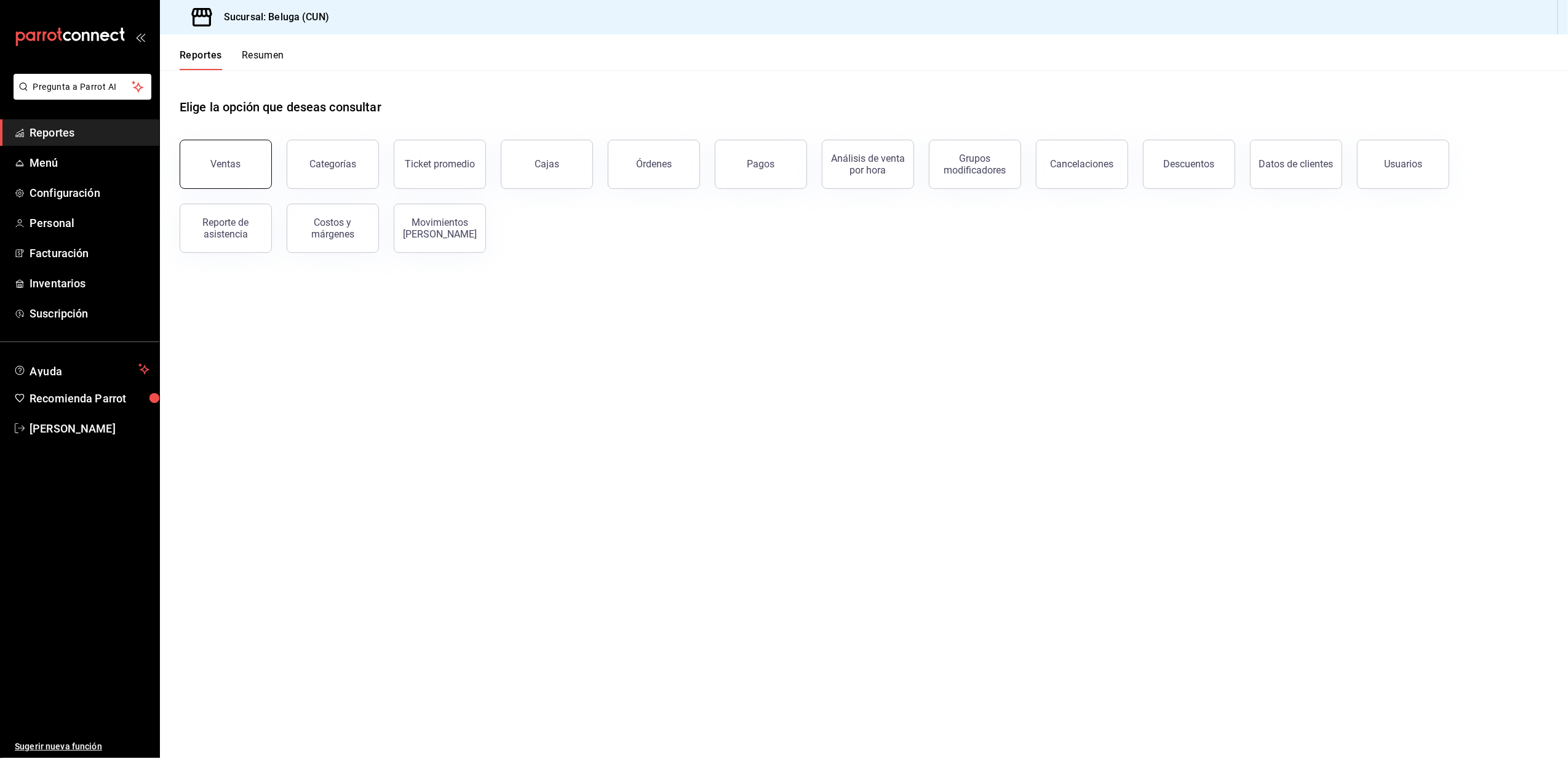
click at [225, 154] on button "Ventas" at bounding box center [226, 165] width 92 height 49
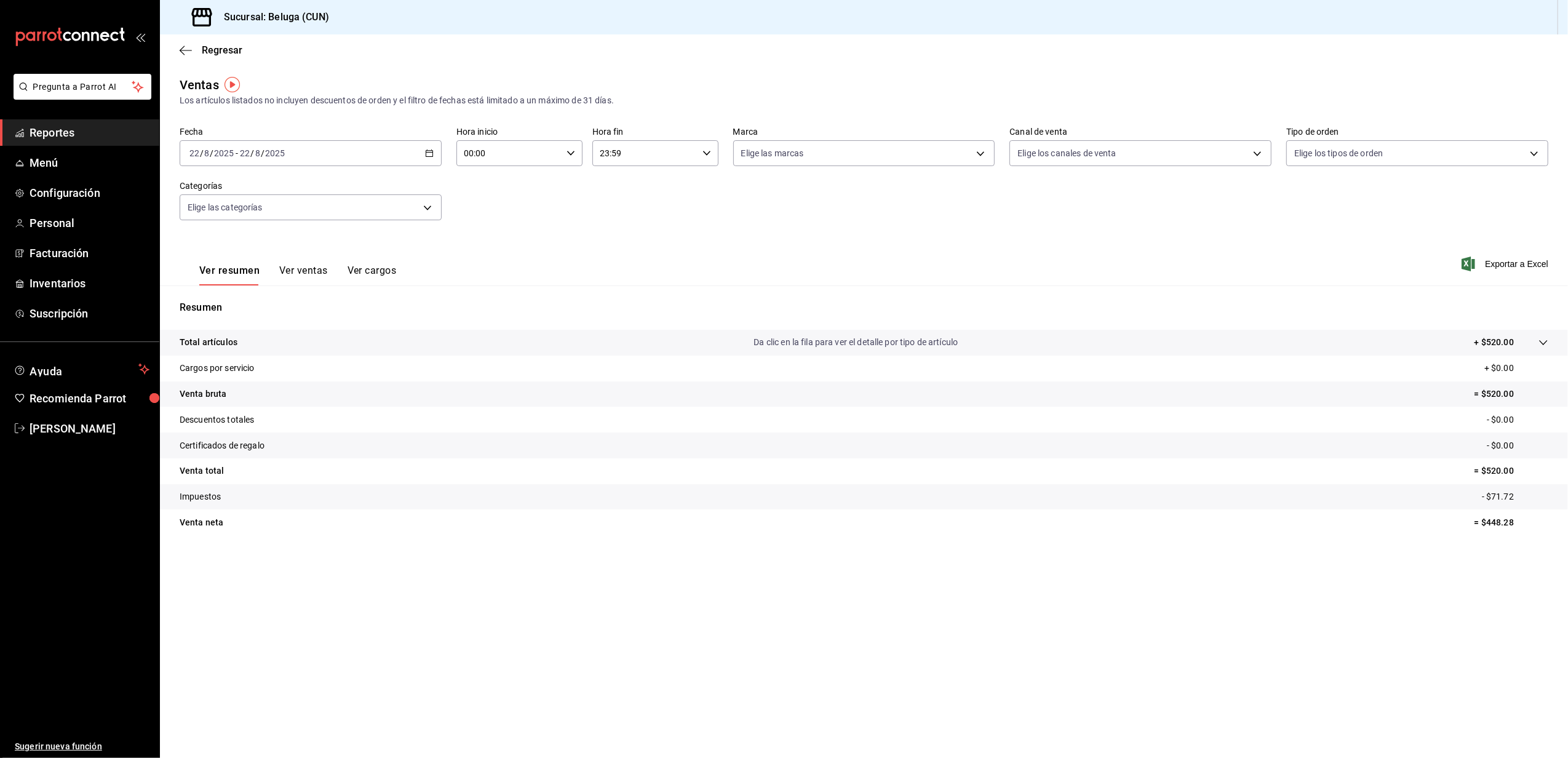
click at [429, 155] on icon "button" at bounding box center [429, 153] width 9 height 9
click at [222, 298] on span "Rango de fechas" at bounding box center [238, 301] width 95 height 13
click at [319, 317] on abbr "18" at bounding box center [321, 316] width 8 height 9
drag, startPoint x: 339, startPoint y: 317, endPoint x: 373, endPoint y: 320, distance: 34.1
click at [340, 317] on abbr "19" at bounding box center [343, 316] width 8 height 9
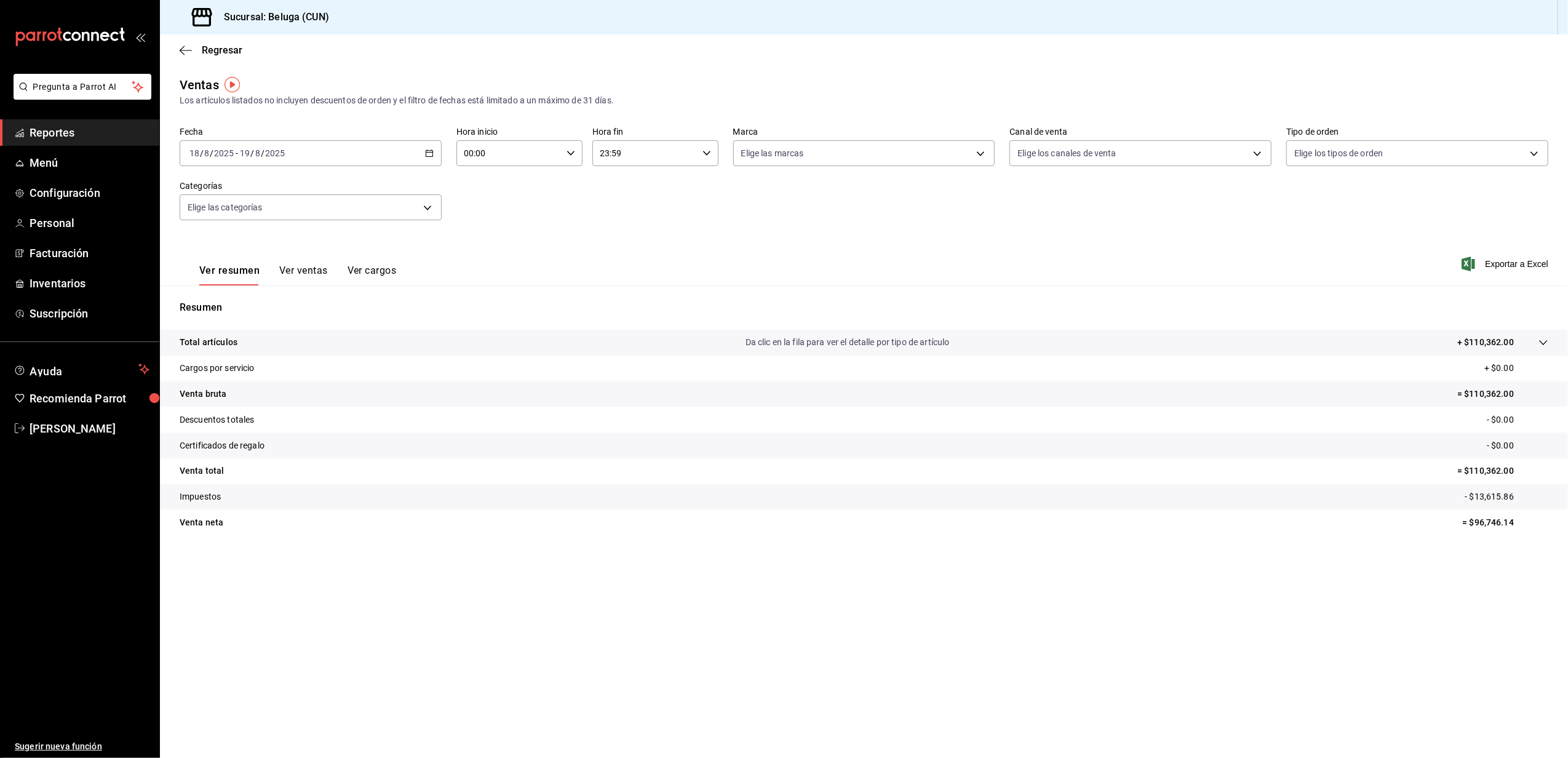
click at [572, 153] on icon "button" at bounding box center [571, 153] width 9 height 9
click at [497, 225] on button "10" at bounding box center [488, 234] width 59 height 25
type input "10:00"
click at [693, 165] on div at bounding box center [784, 379] width 1568 height 758
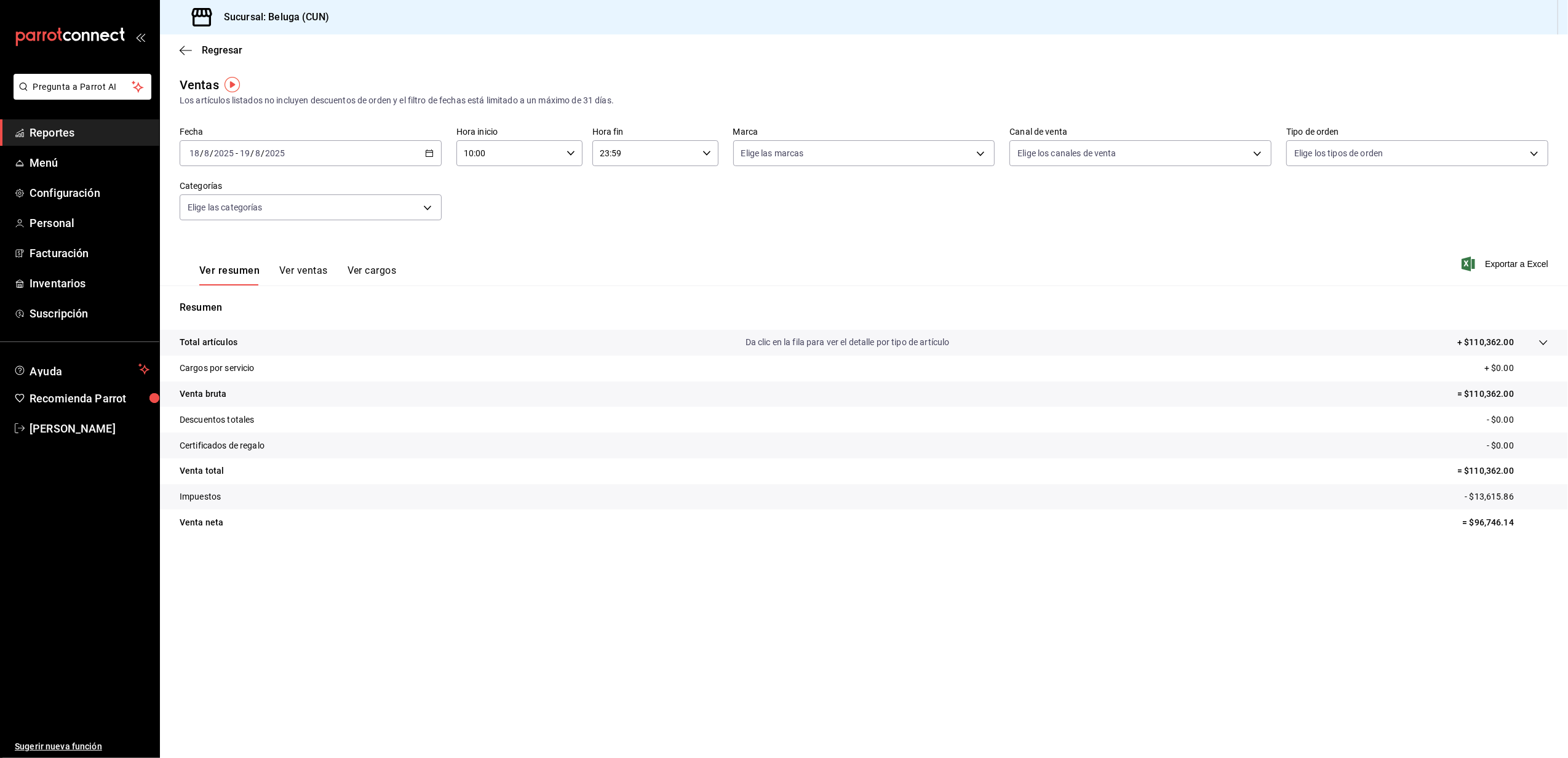
click at [693, 161] on input "23:59" at bounding box center [645, 153] width 105 height 25
click at [526, 240] on div at bounding box center [784, 379] width 1568 height 758
click at [208, 40] on div "Regresar" at bounding box center [864, 49] width 1408 height 31
drag, startPoint x: 209, startPoint y: 40, endPoint x: 219, endPoint y: 49, distance: 13.5
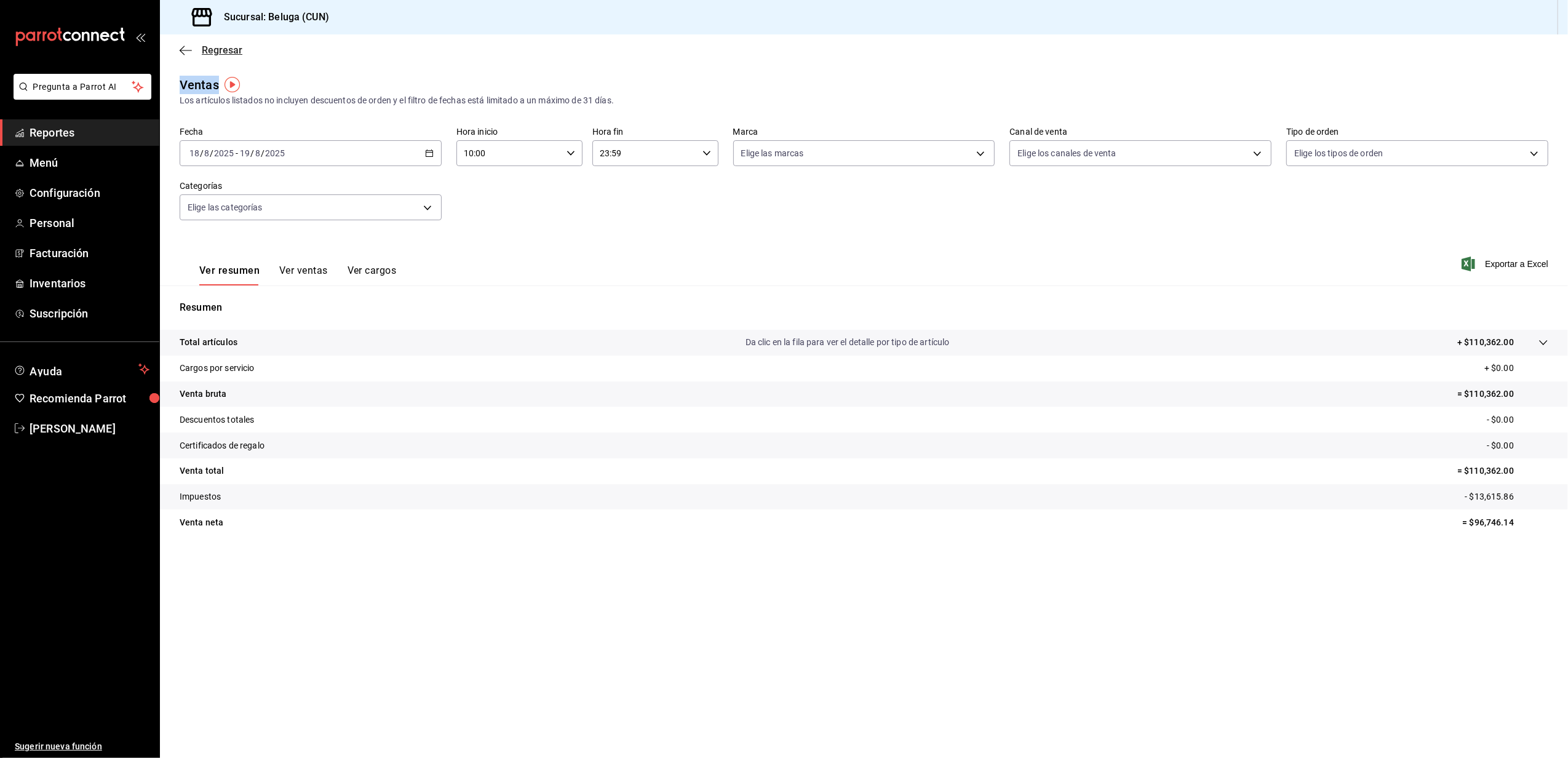
click at [211, 40] on div "Regresar" at bounding box center [864, 49] width 1408 height 31
click at [79, 255] on span "Facturación" at bounding box center [89, 253] width 120 height 17
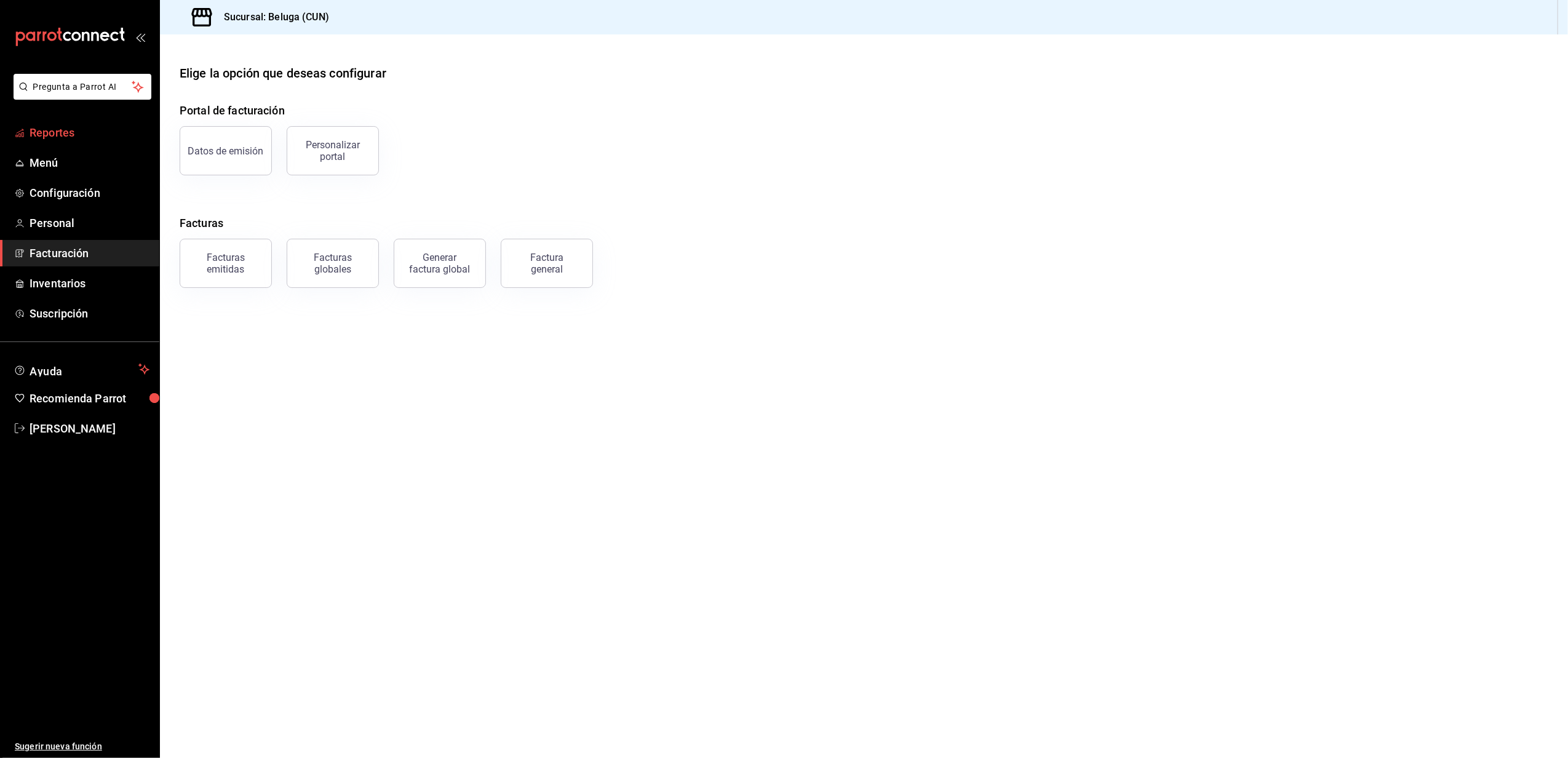
click at [67, 131] on span "Reportes" at bounding box center [89, 132] width 120 height 17
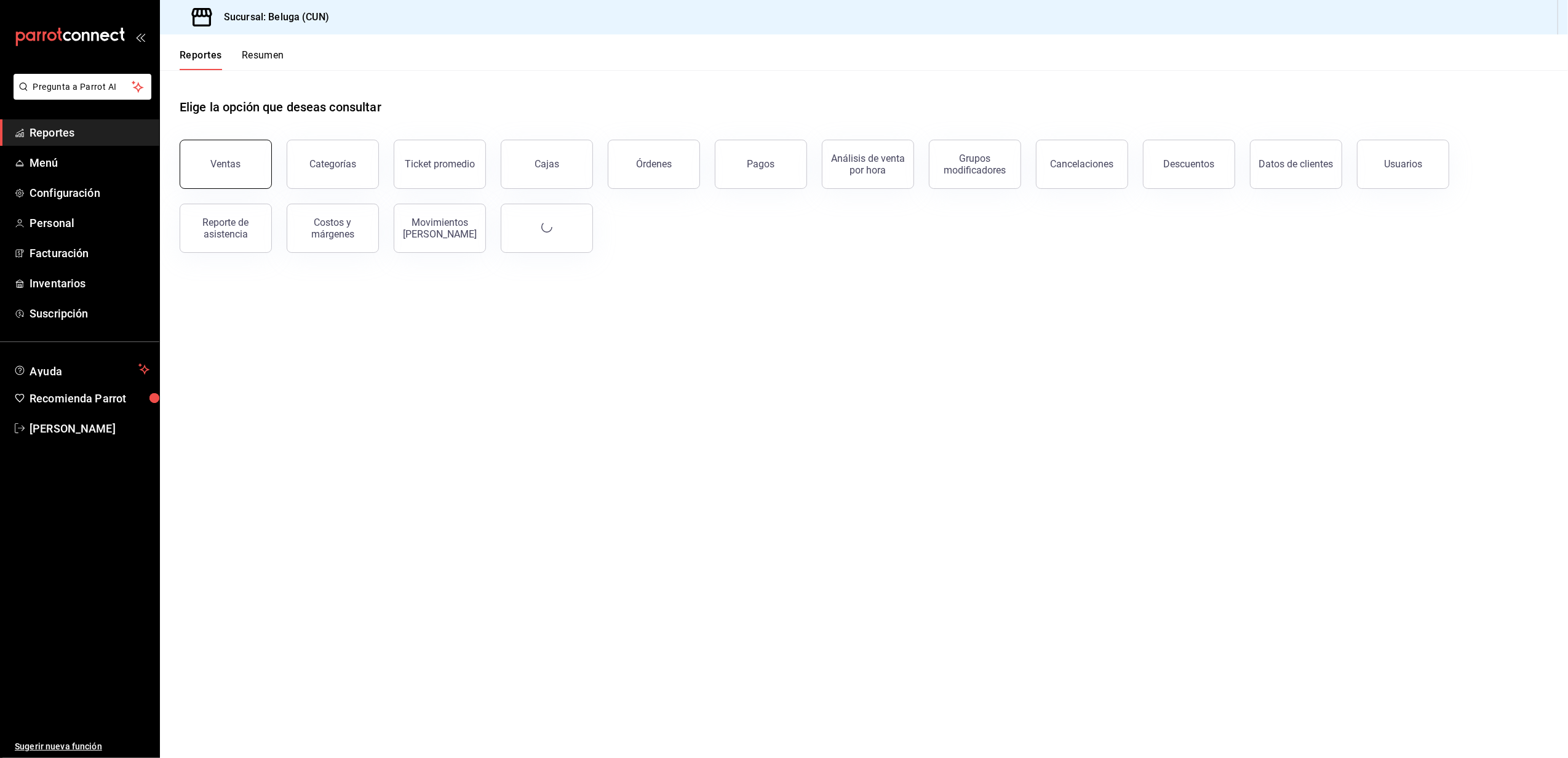
click at [266, 157] on button "Ventas" at bounding box center [226, 165] width 92 height 49
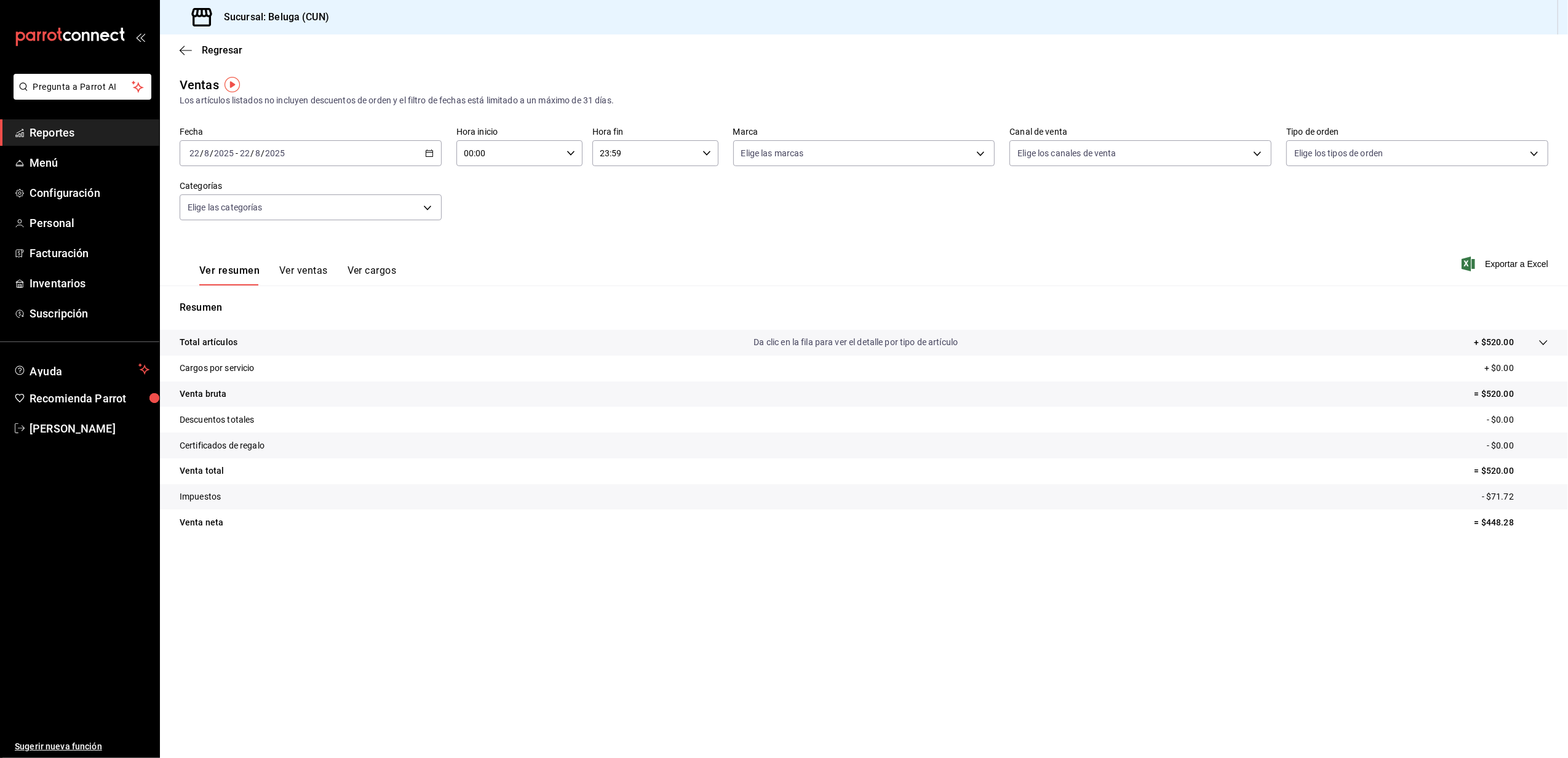
click at [442, 143] on div "Fecha 2025-08-22 22 / 8 / 2025 - 2025-08-22 22 / 8 / 2025 Hora inicio 00:00 Hor…" at bounding box center [864, 181] width 1369 height 108
click at [423, 154] on div "2025-08-22 22 / 8 / 2025 - 2025-08-22 22 / 8 / 2025" at bounding box center [311, 153] width 262 height 26
click at [257, 289] on li "Rango de fechas" at bounding box center [238, 301] width 115 height 28
click at [384, 315] on abbr "21" at bounding box center [386, 316] width 8 height 9
click at [404, 314] on button "22" at bounding box center [409, 317] width 21 height 22
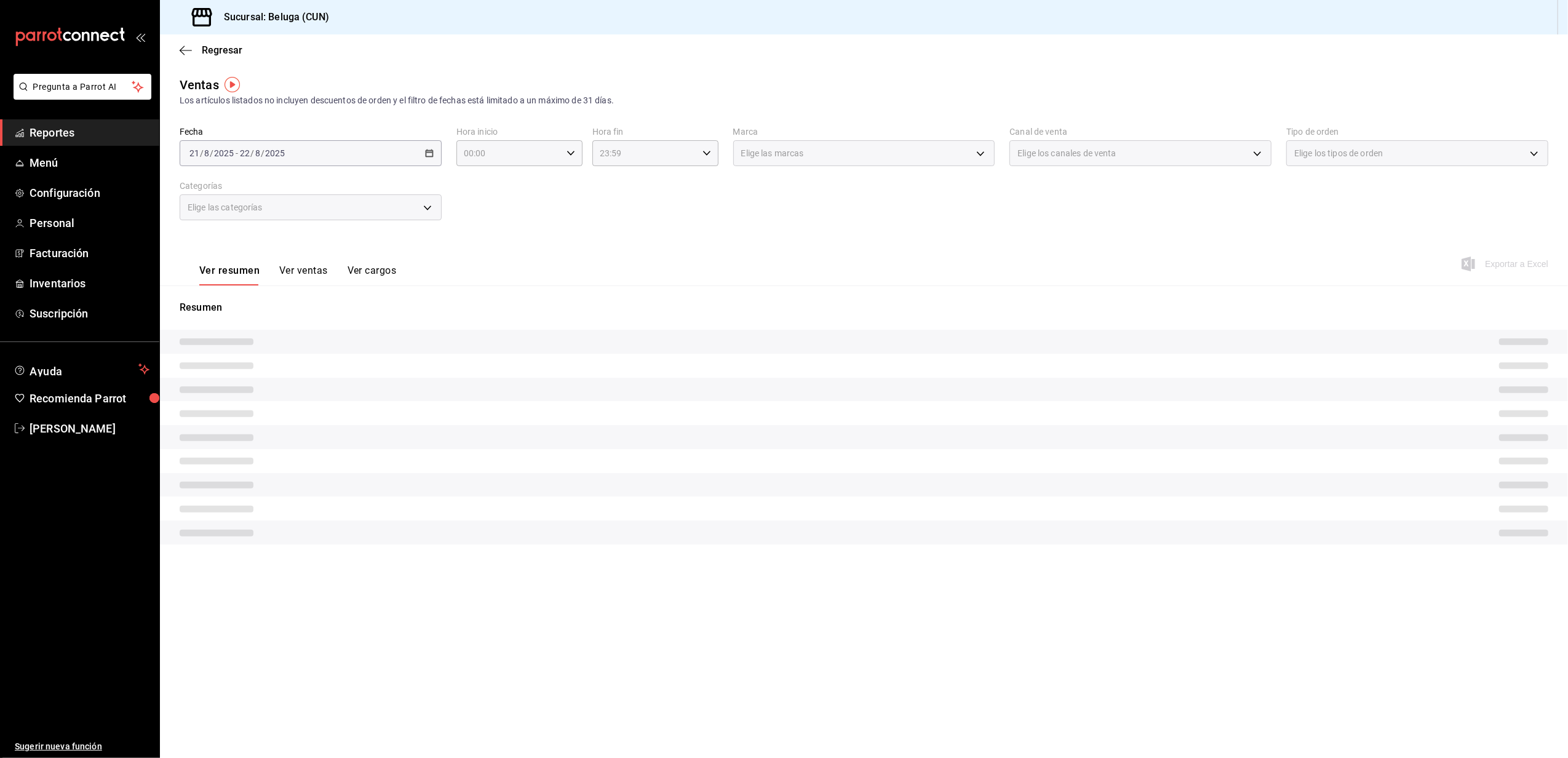
click at [519, 238] on div "Ver resumen Ver ventas Ver cargos Exportar a Excel" at bounding box center [864, 260] width 1408 height 50
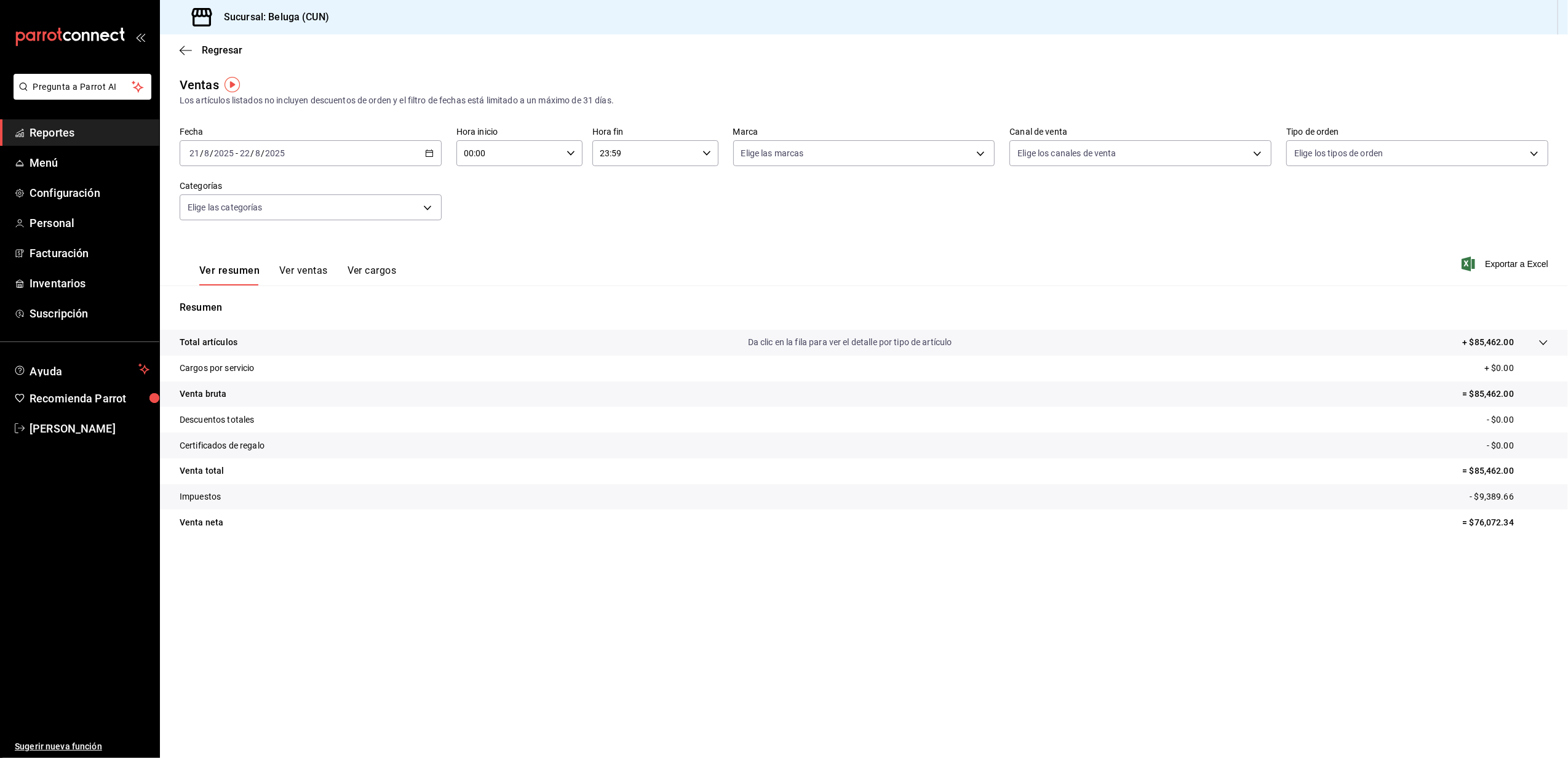
click at [567, 153] on icon "button" at bounding box center [571, 153] width 9 height 9
click at [488, 227] on button "10" at bounding box center [488, 234] width 59 height 25
type input "10:00"
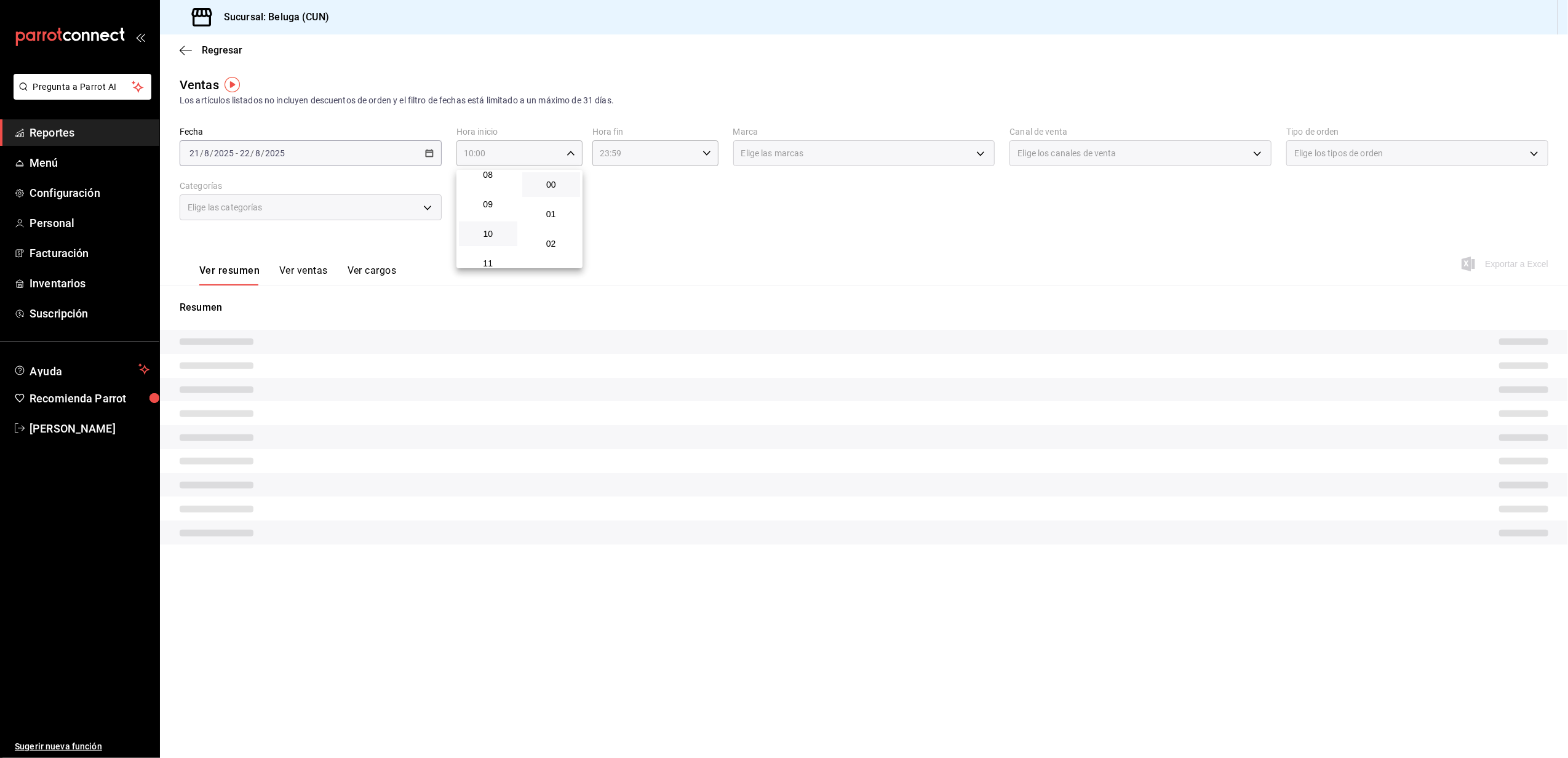
click at [643, 190] on div at bounding box center [784, 379] width 1568 height 758
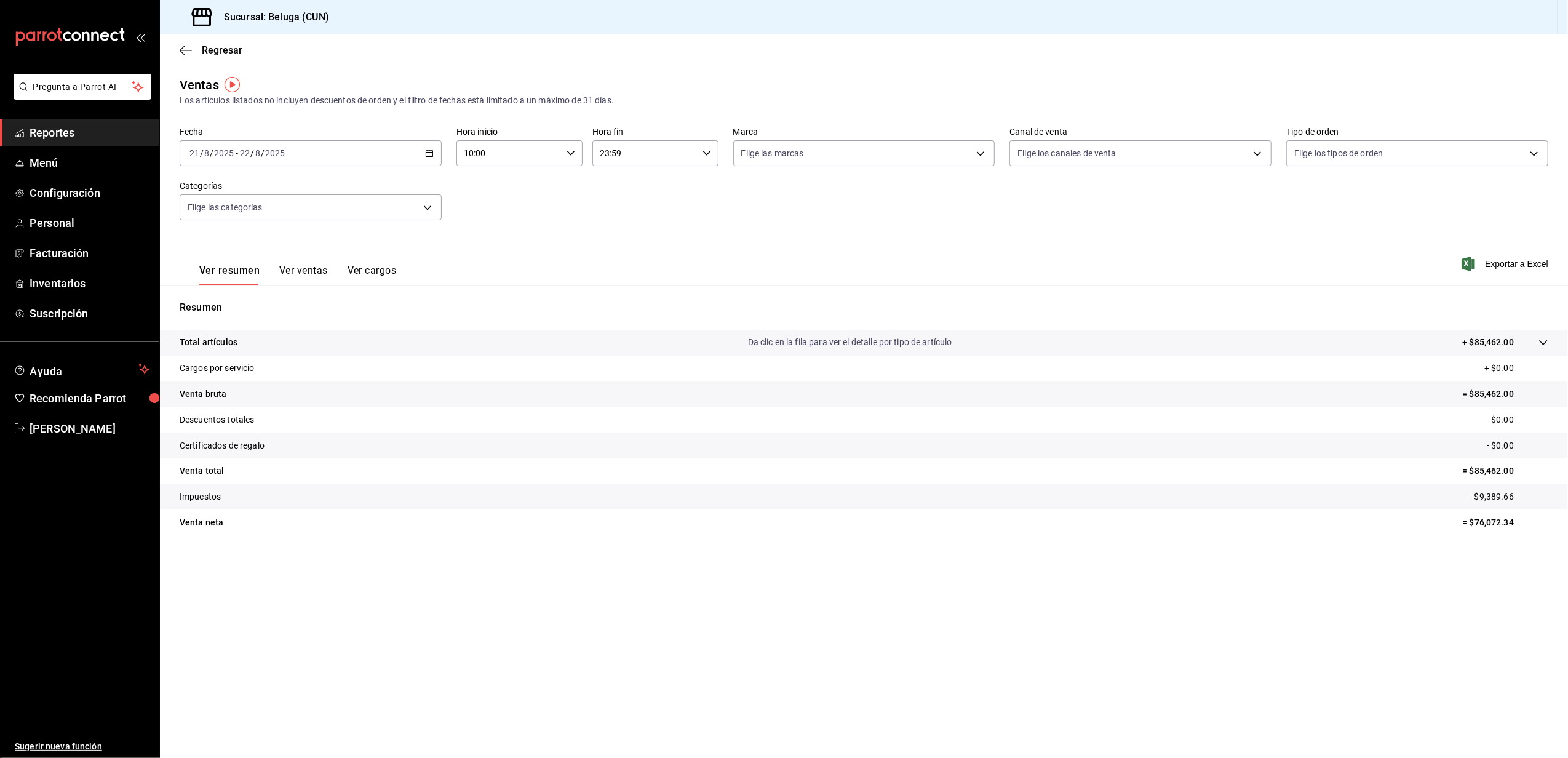
click at [699, 160] on div "23:59 Hora fin" at bounding box center [655, 153] width 126 height 26
click at [622, 212] on span "05" at bounding box center [624, 214] width 44 height 10
click at [523, 217] on div at bounding box center [784, 379] width 1568 height 758
click at [656, 151] on input "05:59" at bounding box center [645, 153] width 105 height 25
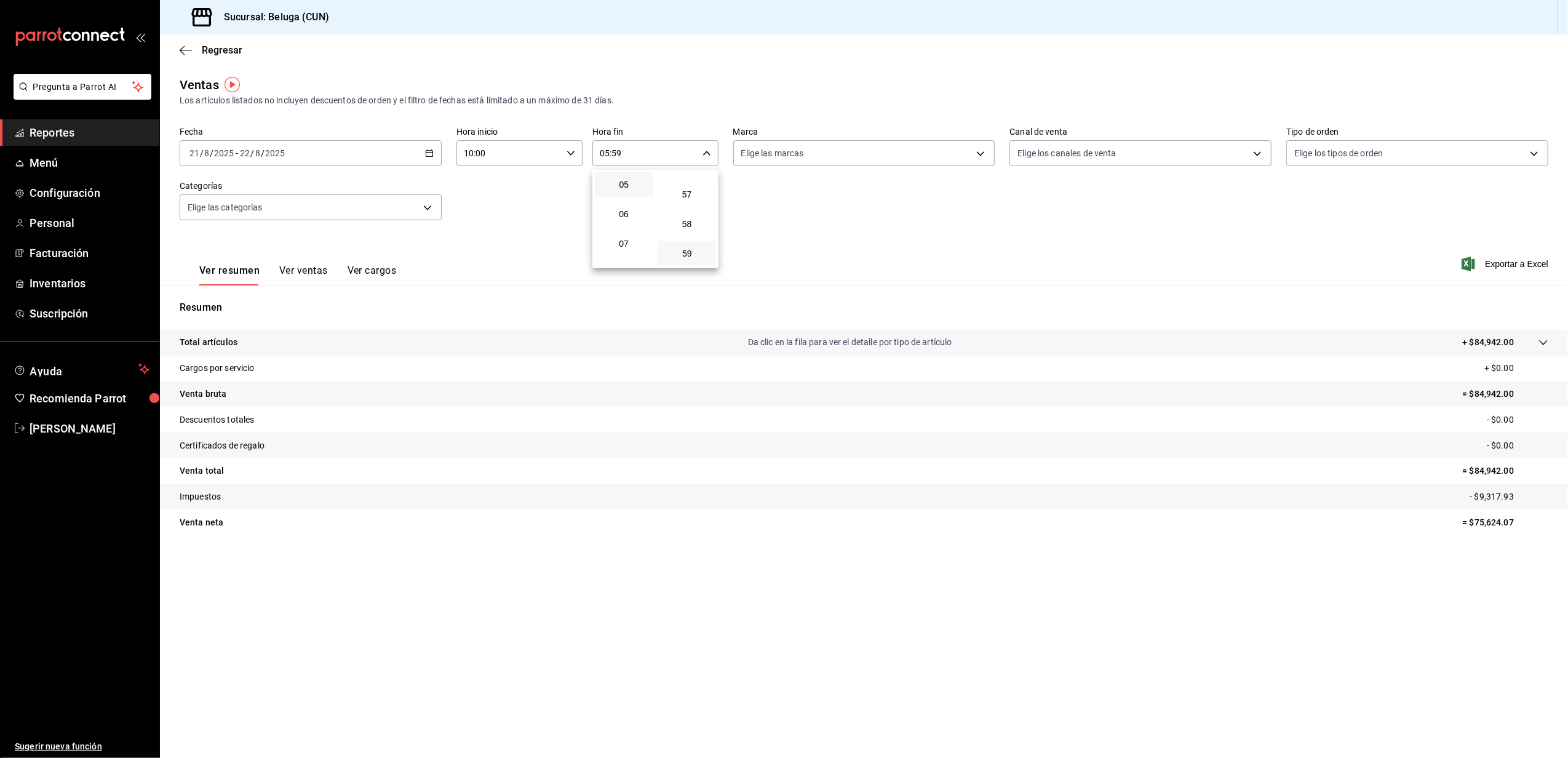
scroll to position [65, 0]
click at [627, 233] on span "04" at bounding box center [624, 238] width 44 height 10
type input "04:59"
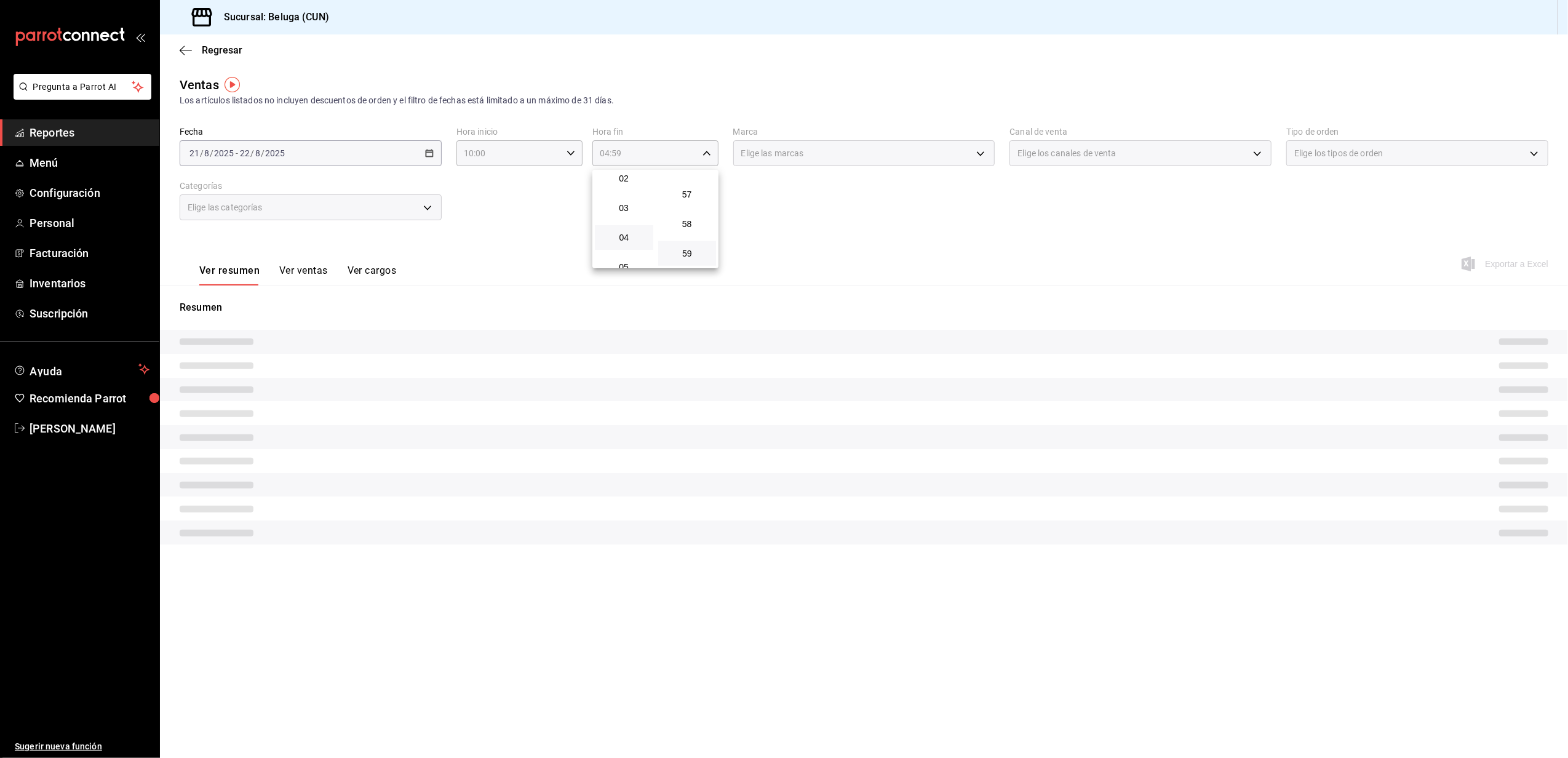
click at [555, 208] on div at bounding box center [784, 379] width 1568 height 758
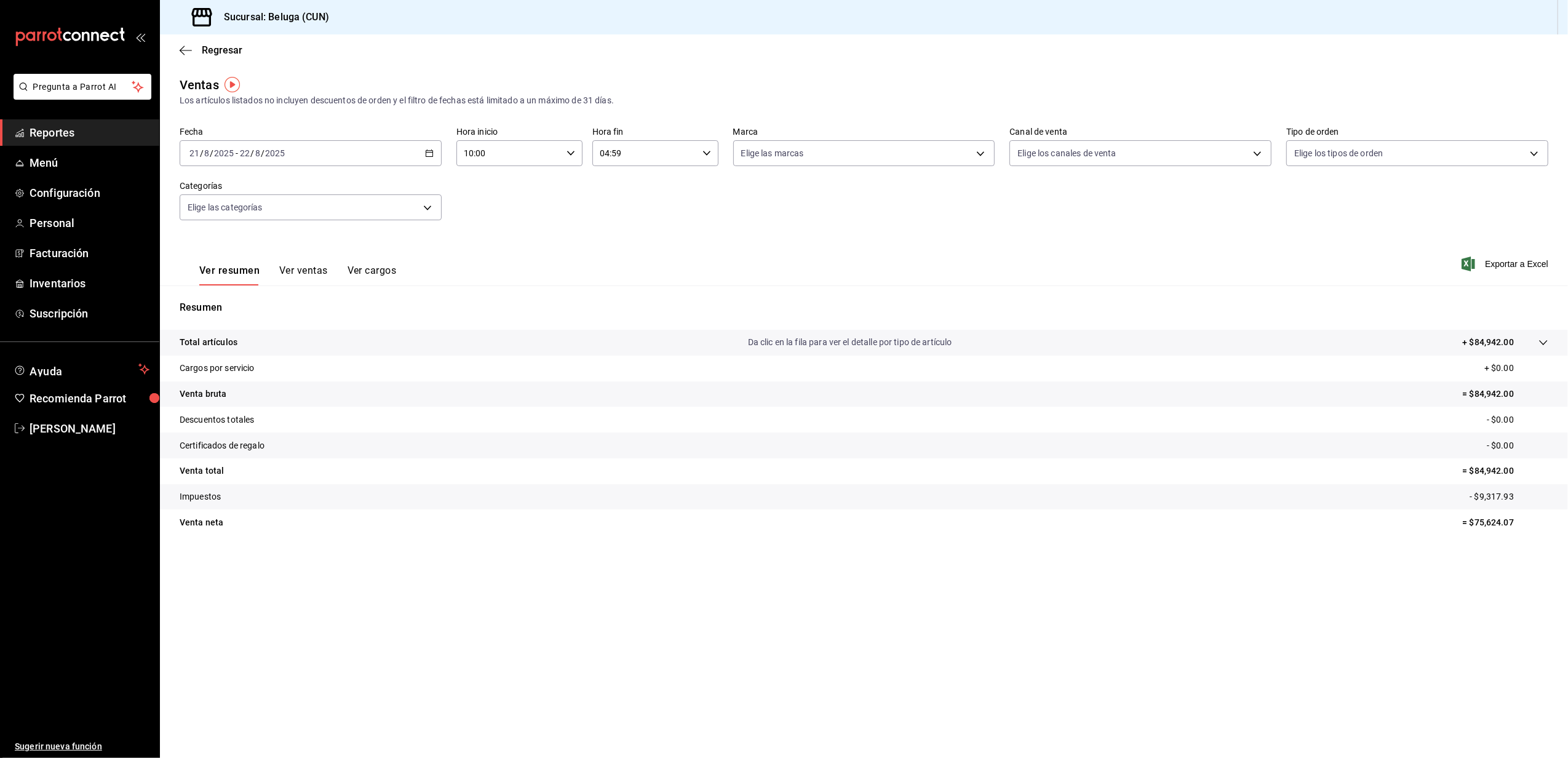
click at [444, 151] on div "Fecha 2025-08-21 21 / 8 / 2025 - 2025-08-22 22 / 8 / 2025 Hora inicio 10:00 Hor…" at bounding box center [864, 181] width 1369 height 108
click at [432, 154] on \(Stroke\) "button" at bounding box center [429, 154] width 7 height 7
click at [620, 232] on div "Fecha 2025-08-21 21 / 8 / 2025 - 2025-08-22 22 / 8 / 2025 Hora inicio 10:00 Hor…" at bounding box center [864, 181] width 1369 height 108
click at [543, 216] on div "Fecha 2025-08-21 21 / 8 / 2025 - 2025-08-22 22 / 8 / 2025 Hora inicio 10:00 Hor…" at bounding box center [864, 181] width 1369 height 108
click at [230, 52] on span "Regresar" at bounding box center [222, 50] width 41 height 12
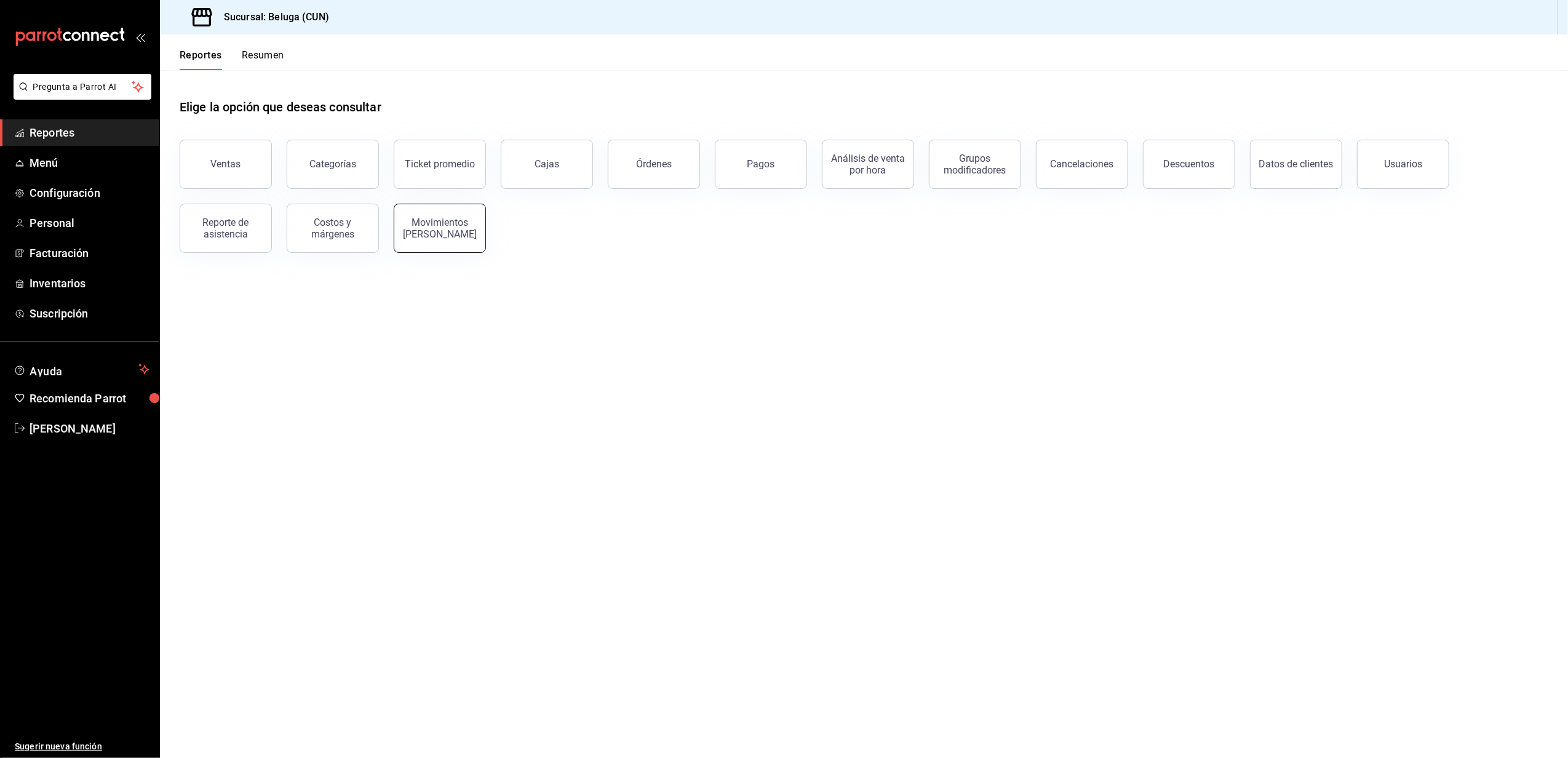
click at [456, 239] on button "Movimientos [PERSON_NAME]" at bounding box center [440, 228] width 92 height 49
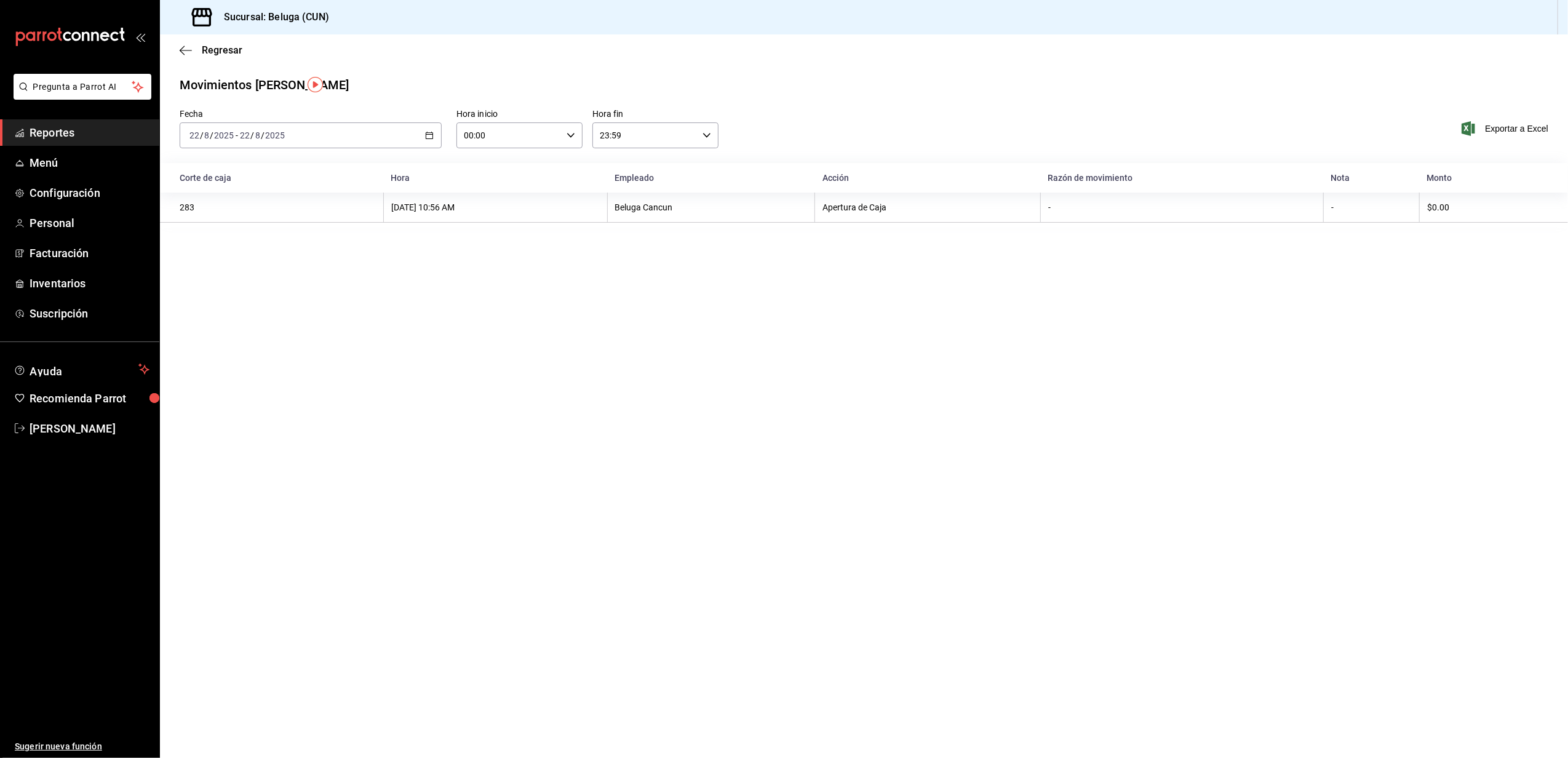
click at [421, 132] on div "2025-08-22 22 / 8 / 2025 - 2025-08-22 22 / 8 / 2025" at bounding box center [311, 135] width 262 height 26
click at [270, 305] on span "Rango de fechas" at bounding box center [238, 311] width 95 height 13
click at [389, 297] on abbr "21" at bounding box center [386, 298] width 8 height 9
click at [402, 296] on button "22" at bounding box center [409, 298] width 21 height 22
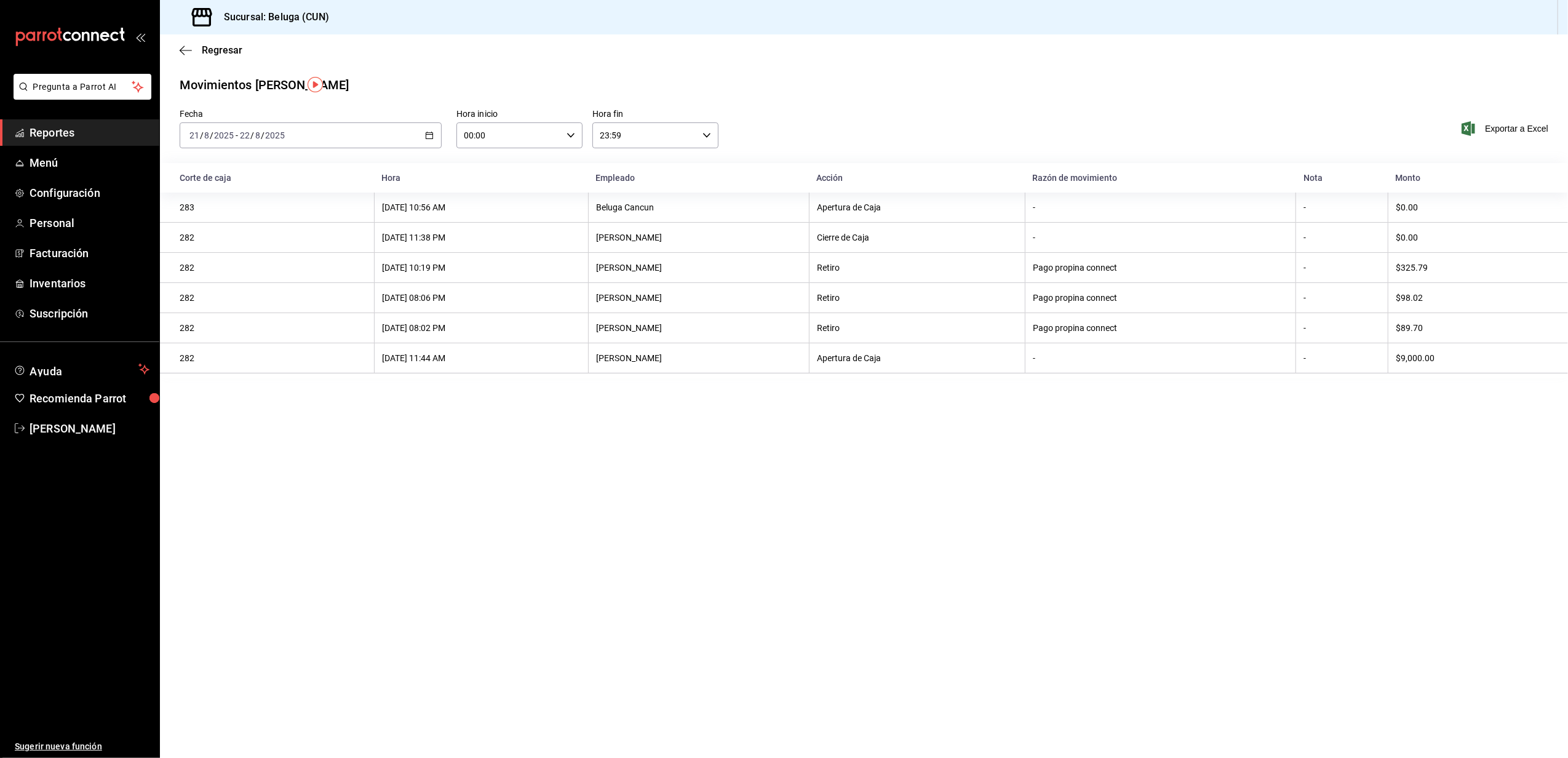
click at [584, 138] on div "Hora inicio 00:00 Hora inicio Hora fin 23:59 Hora fin" at bounding box center [588, 129] width 262 height 40
click at [576, 139] on div "00:00 Hora inicio" at bounding box center [519, 135] width 126 height 26
click at [496, 211] on span "10" at bounding box center [488, 216] width 44 height 10
type input "10:00"
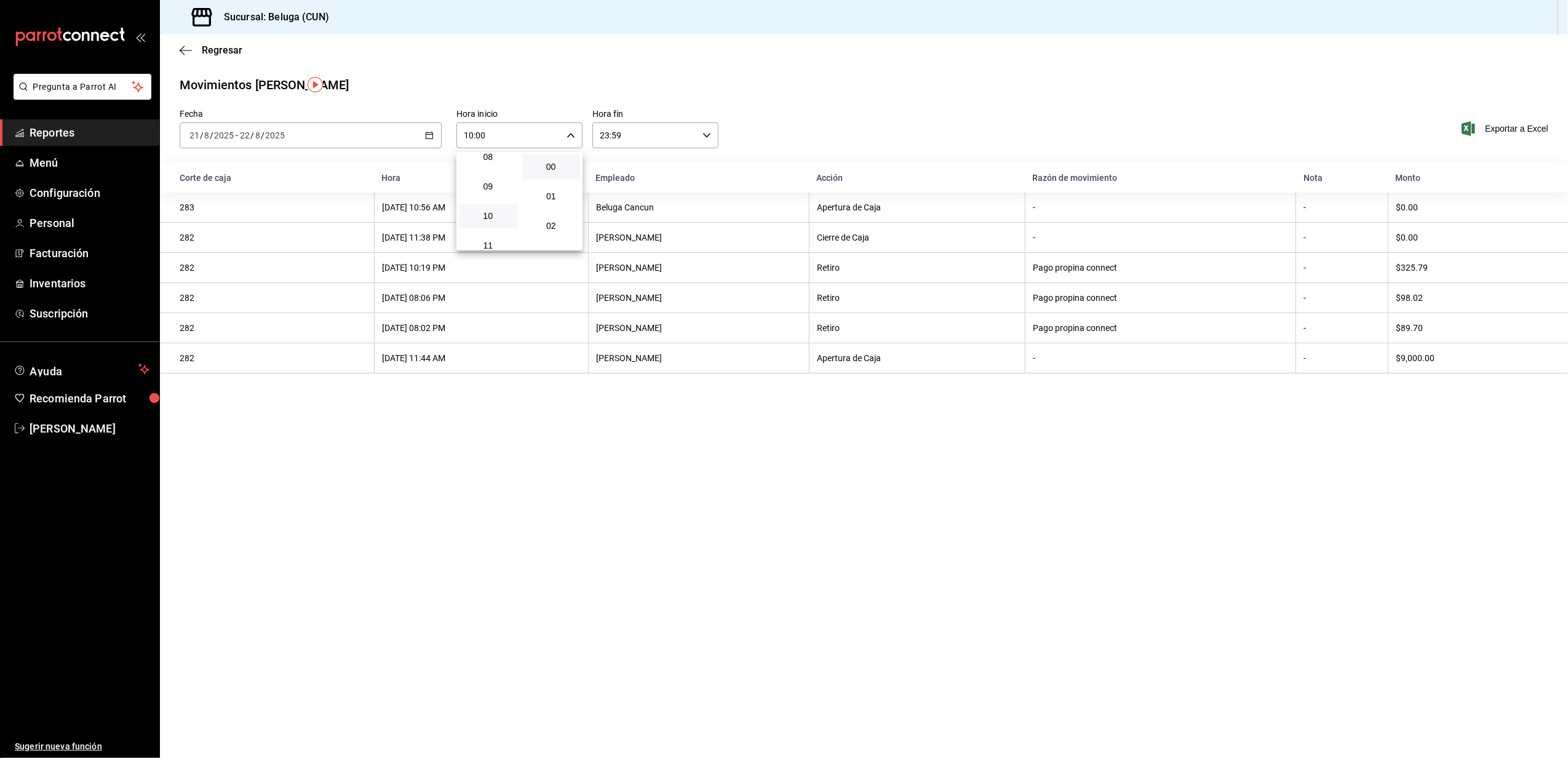
click at [712, 143] on div at bounding box center [784, 379] width 1568 height 758
click at [712, 139] on div "23:59 Hora fin" at bounding box center [655, 135] width 126 height 26
click at [626, 169] on span "04" at bounding box center [624, 167] width 44 height 10
type input "04:59"
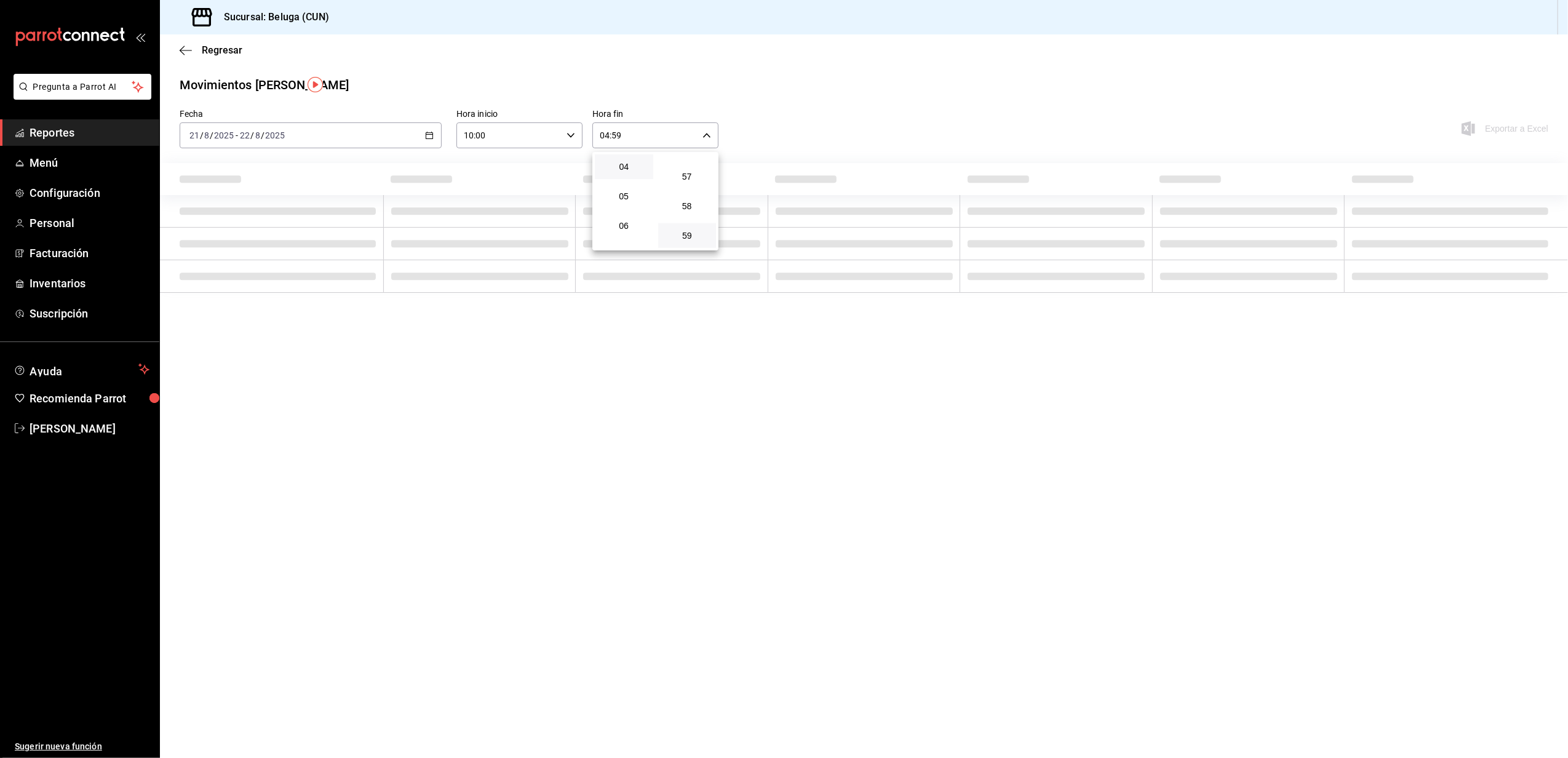
click at [754, 108] on div at bounding box center [784, 379] width 1568 height 758
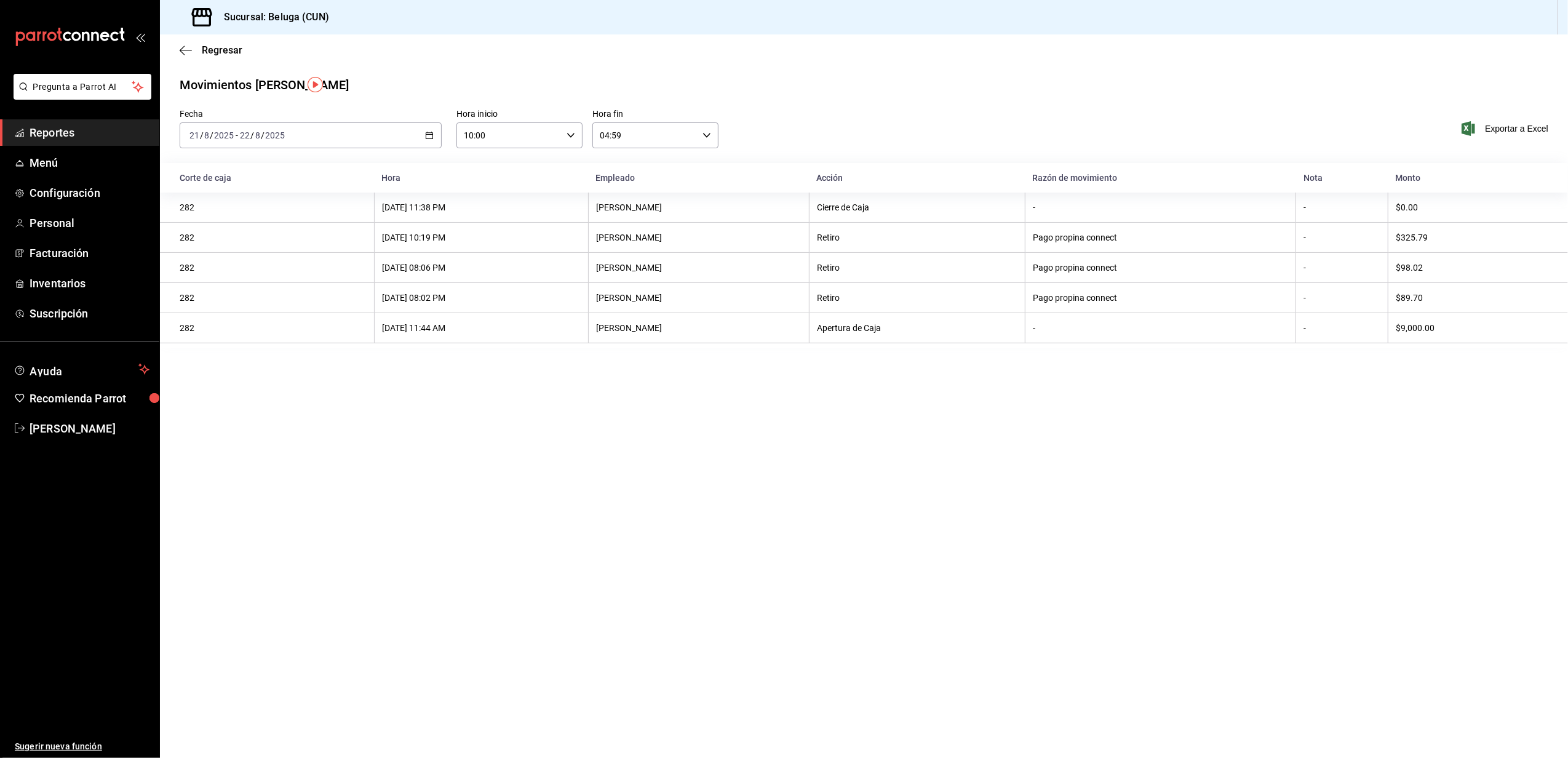
click at [72, 142] on link "Reportes" at bounding box center [80, 132] width 159 height 26
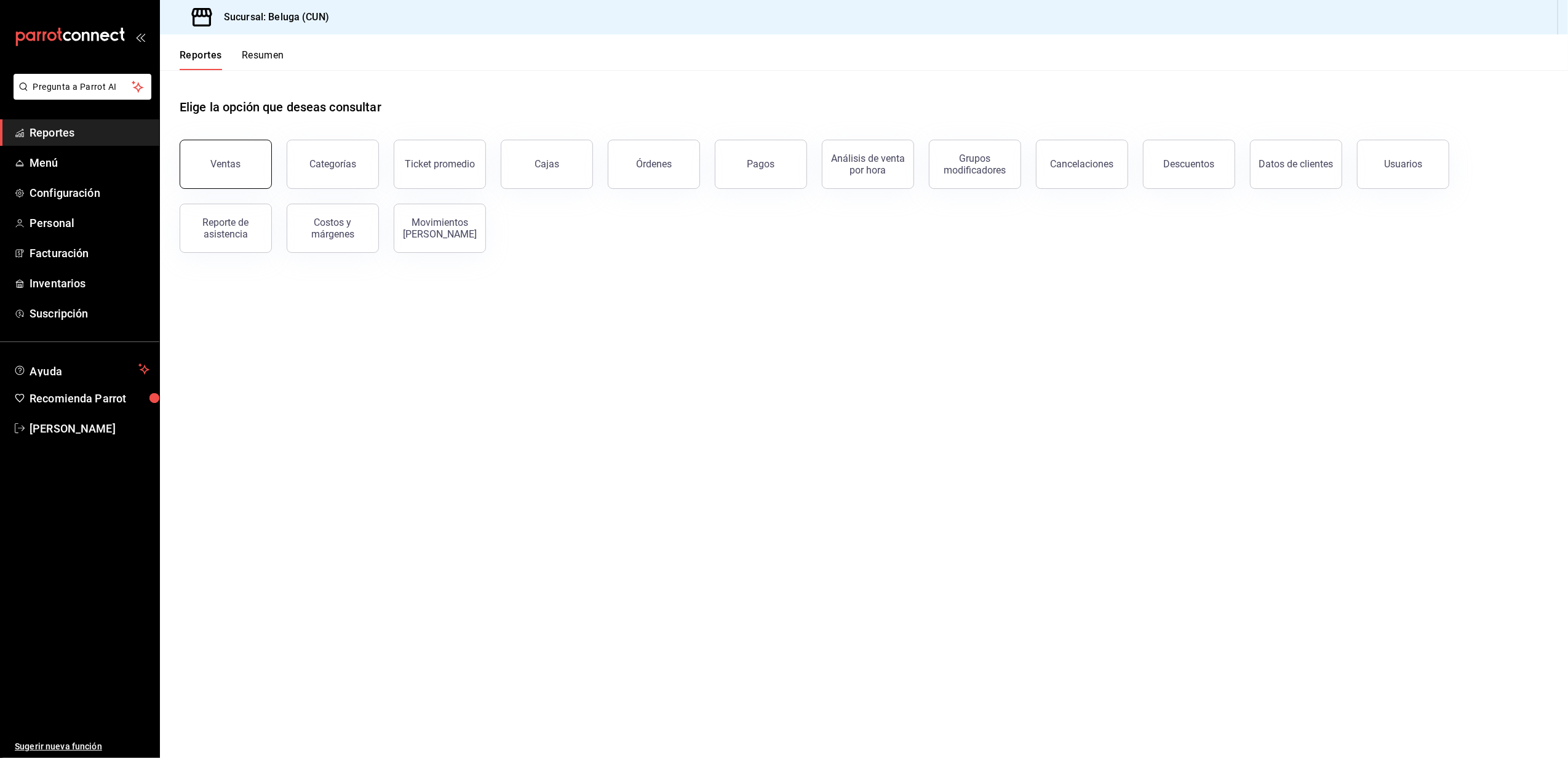
click at [230, 164] on div "Ventas" at bounding box center [226, 164] width 30 height 12
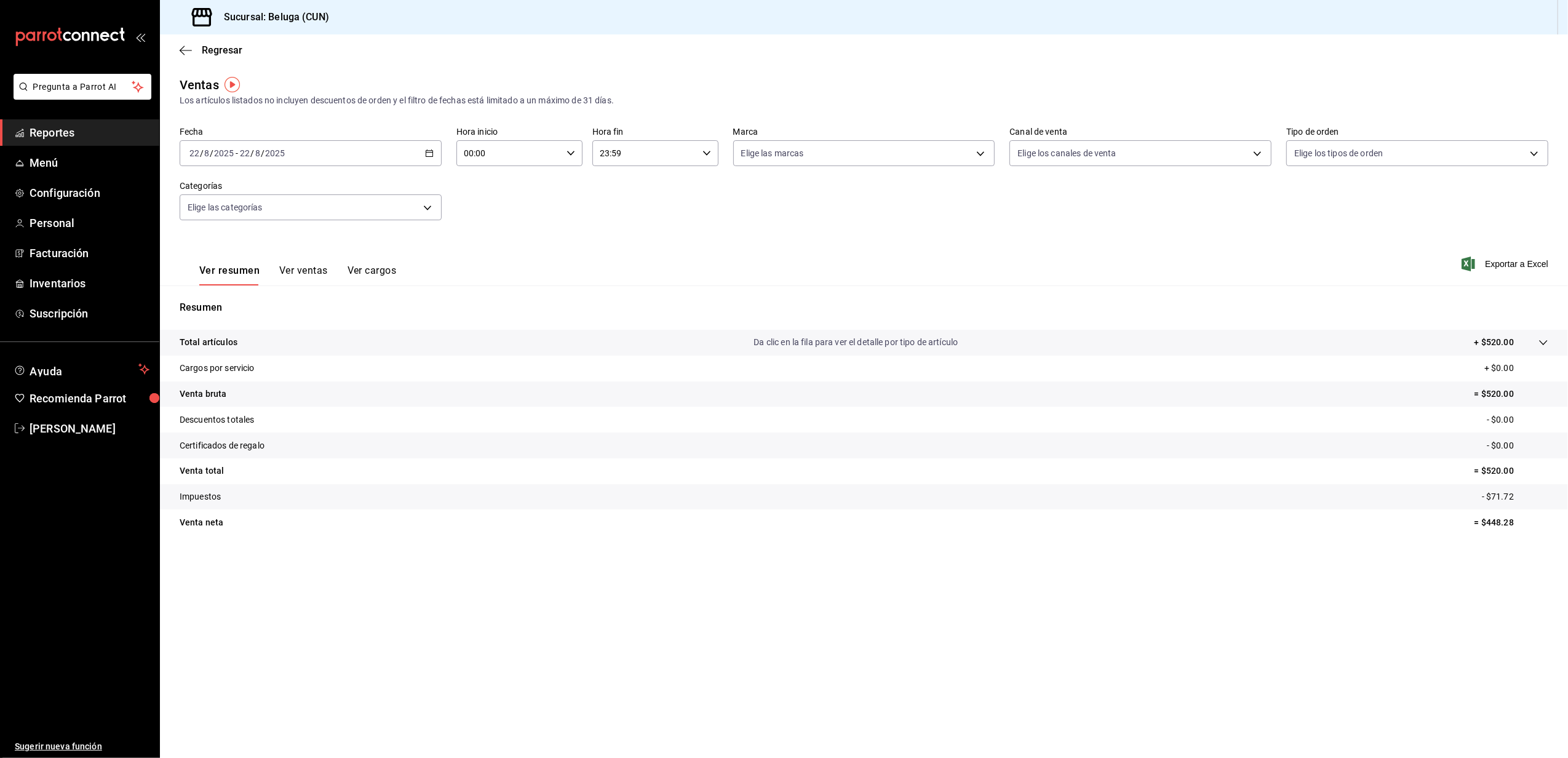
click at [425, 151] on icon "button" at bounding box center [429, 153] width 9 height 9
click at [230, 308] on li "Rango de fechas" at bounding box center [238, 301] width 115 height 28
click at [319, 313] on abbr "18" at bounding box center [321, 316] width 8 height 9
click at [345, 314] on abbr "19" at bounding box center [343, 316] width 8 height 9
click at [580, 151] on div "00:00 Hora inicio" at bounding box center [519, 153] width 126 height 26
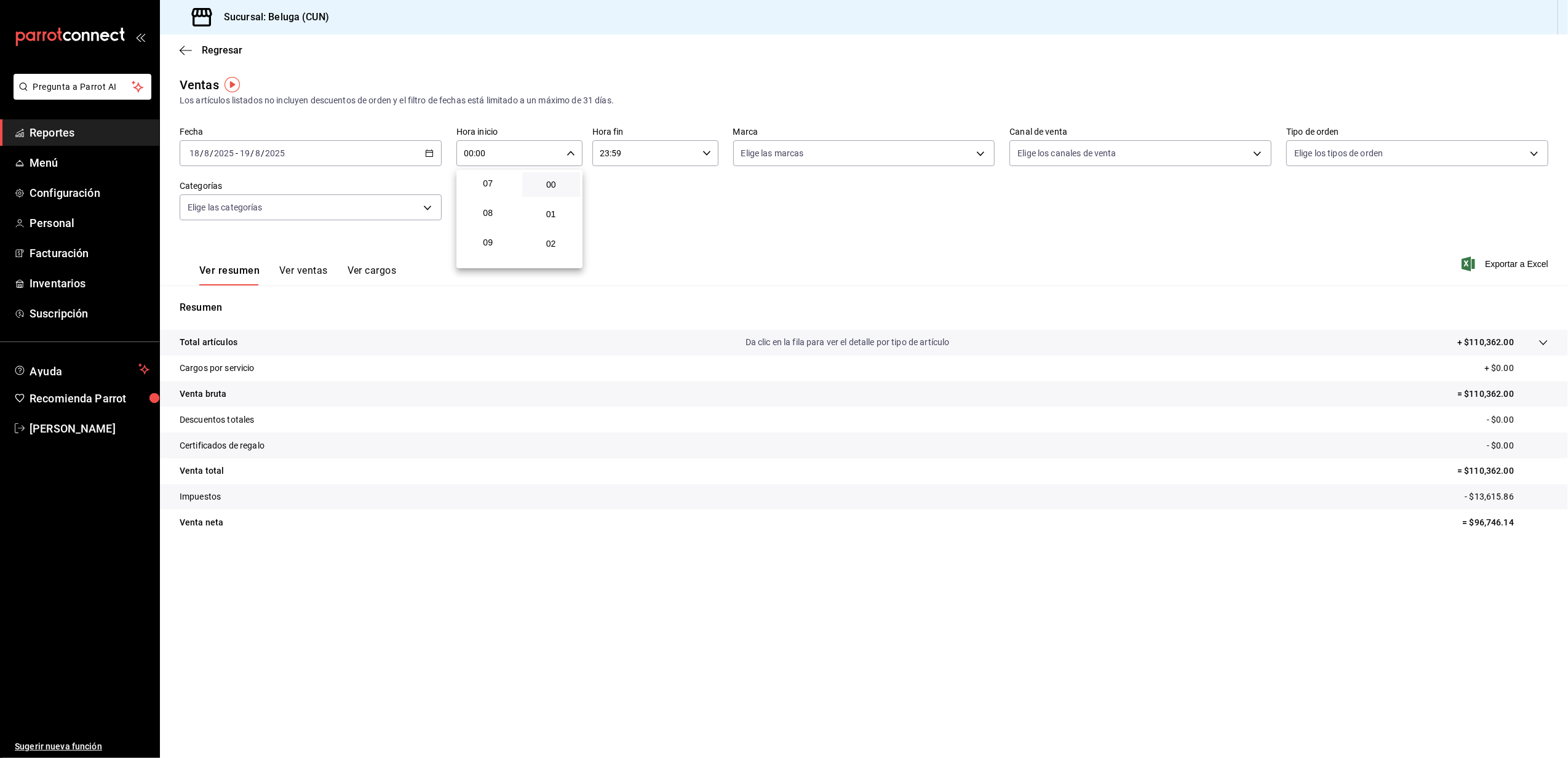
scroll to position [247, 0]
click at [495, 232] on span "10" at bounding box center [488, 234] width 44 height 10
type input "10:00"
click at [668, 189] on div at bounding box center [784, 379] width 1568 height 758
click at [707, 159] on div "23:59 Hora fin" at bounding box center [655, 153] width 126 height 26
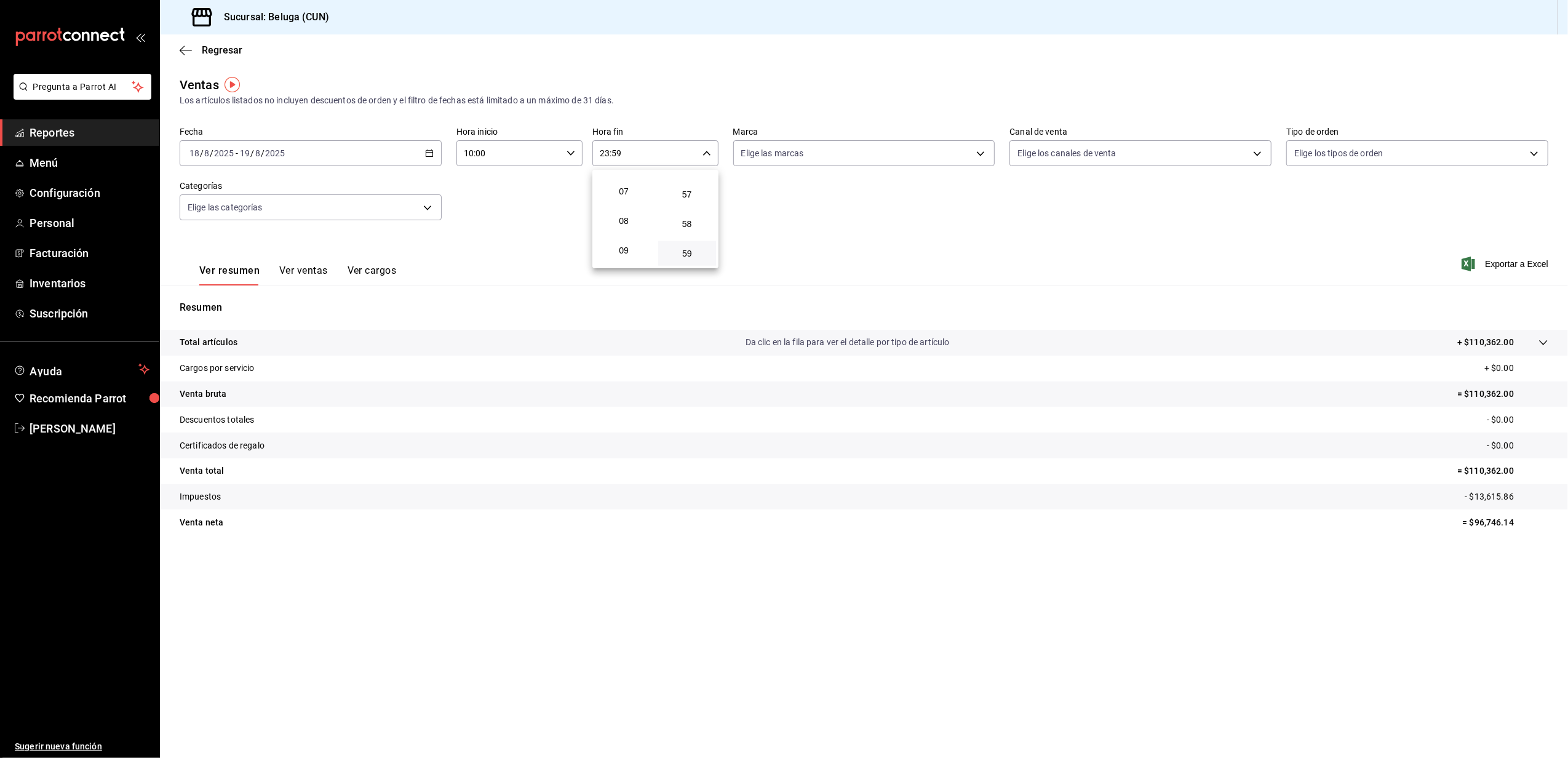
scroll to position [119, 0]
click at [631, 192] on button "04" at bounding box center [624, 185] width 59 height 25
type input "04:59"
click at [497, 193] on div at bounding box center [784, 379] width 1568 height 758
click at [214, 56] on div "Regresar" at bounding box center [864, 49] width 1408 height 31
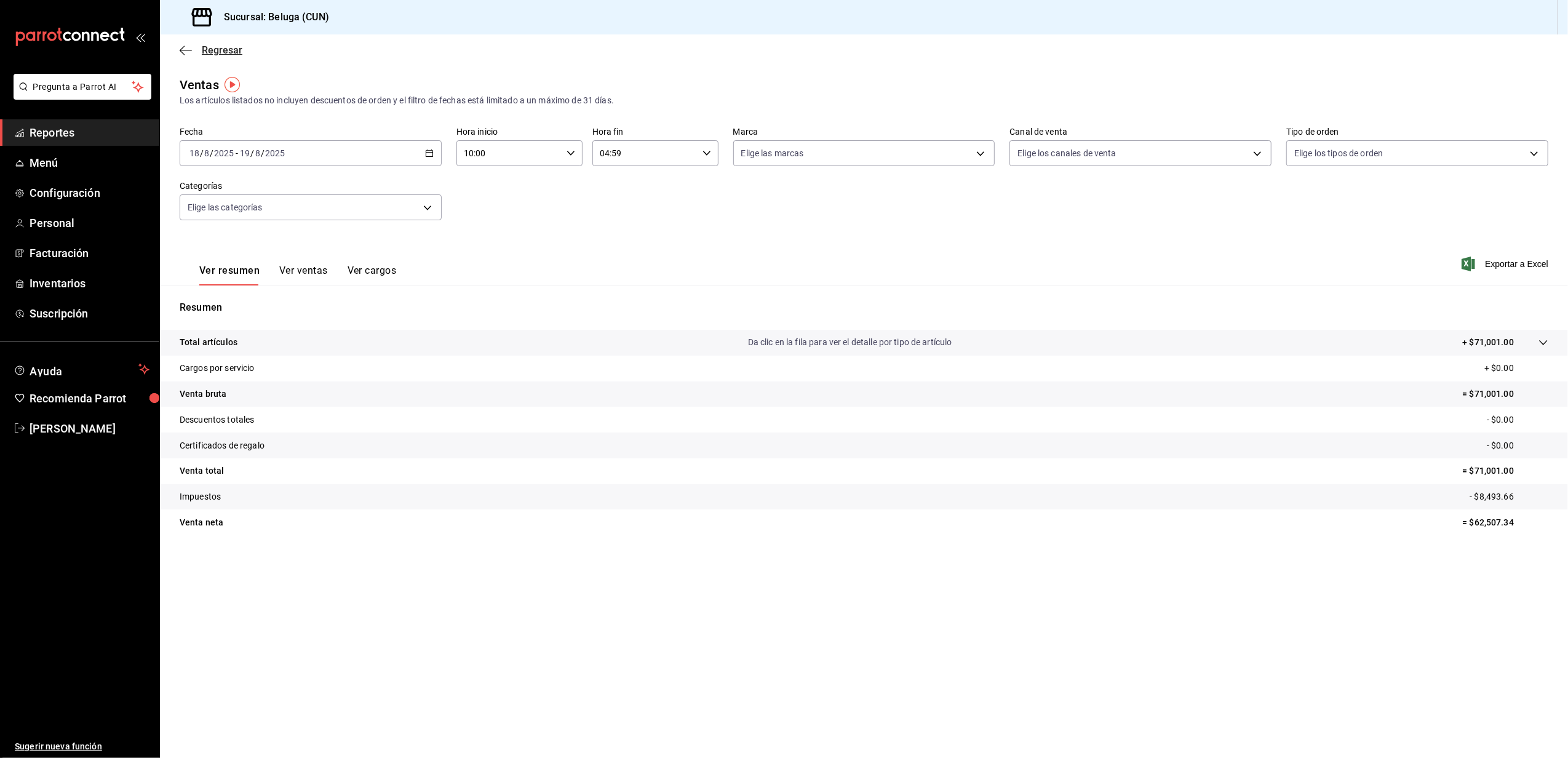
click at [218, 52] on span "Regresar" at bounding box center [222, 50] width 41 height 12
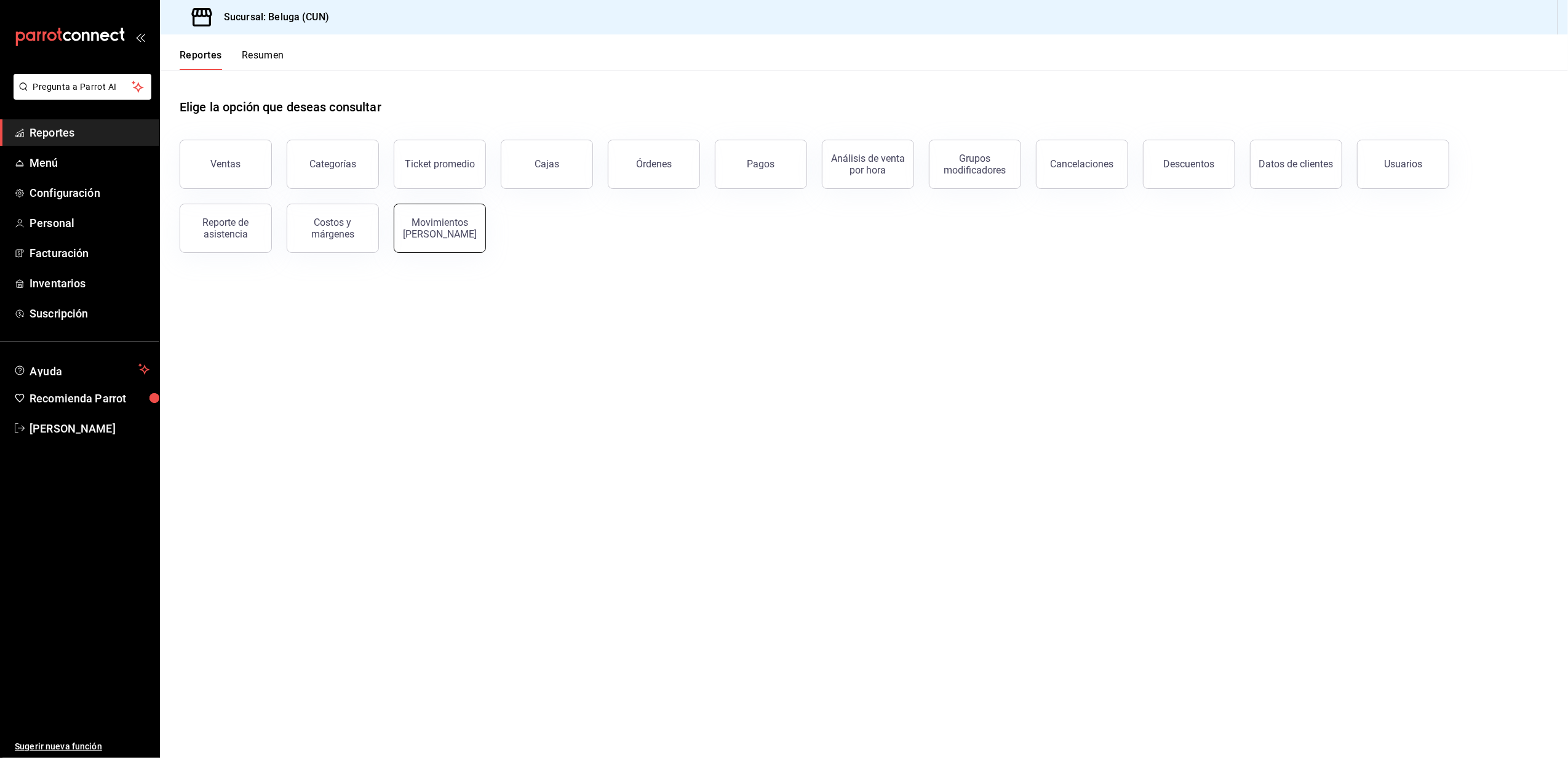
click at [458, 237] on div "Movimientos [PERSON_NAME]" at bounding box center [440, 227] width 76 height 23
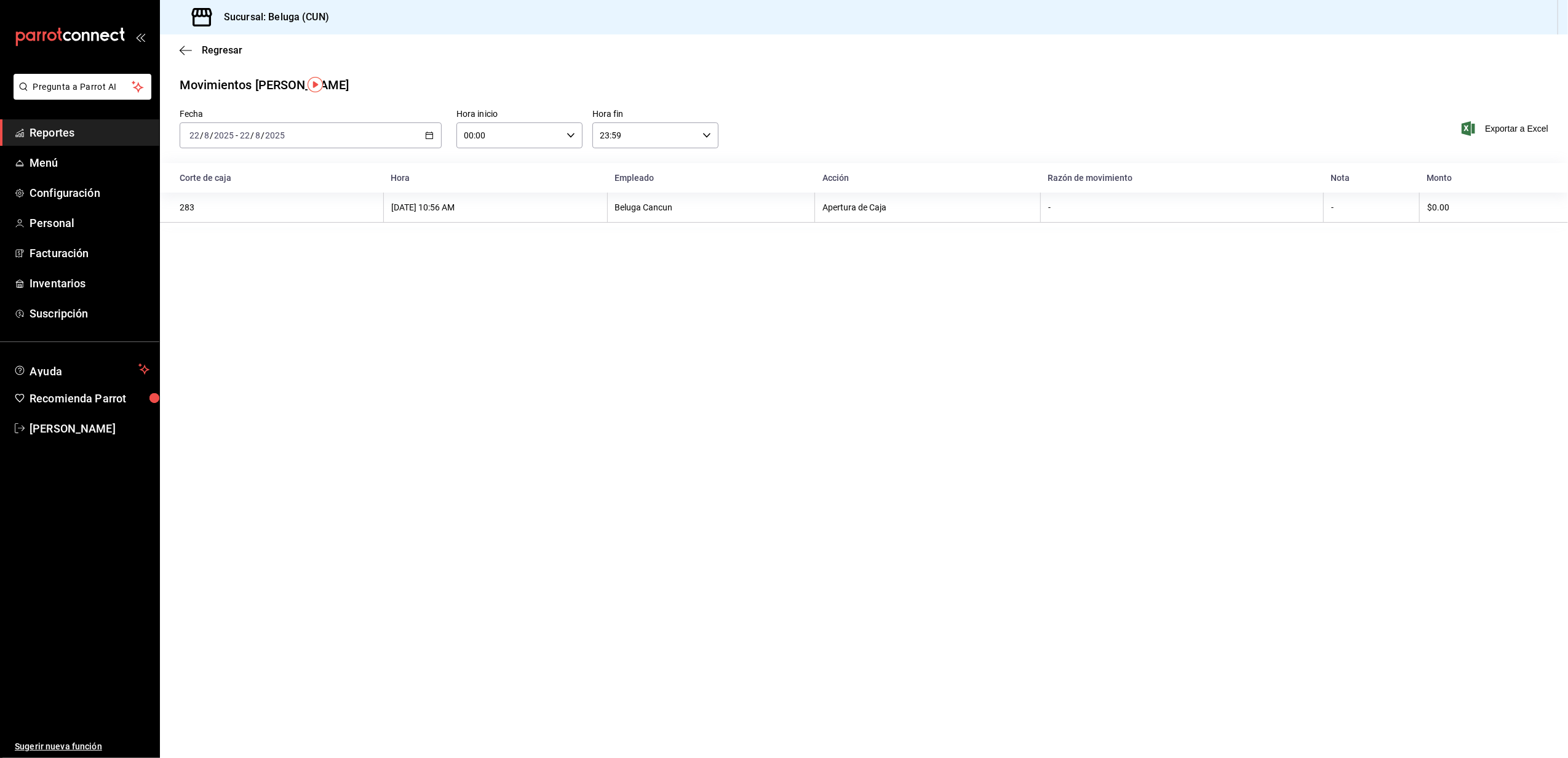
click at [431, 143] on div "2025-08-22 22 / 8 / 2025 - 2025-08-22 22 / 8 / 2025" at bounding box center [311, 135] width 262 height 26
click at [247, 308] on span "Rango de fechas" at bounding box center [238, 311] width 95 height 13
click at [317, 294] on abbr "18" at bounding box center [321, 298] width 8 height 9
click at [346, 294] on button "19" at bounding box center [343, 298] width 21 height 22
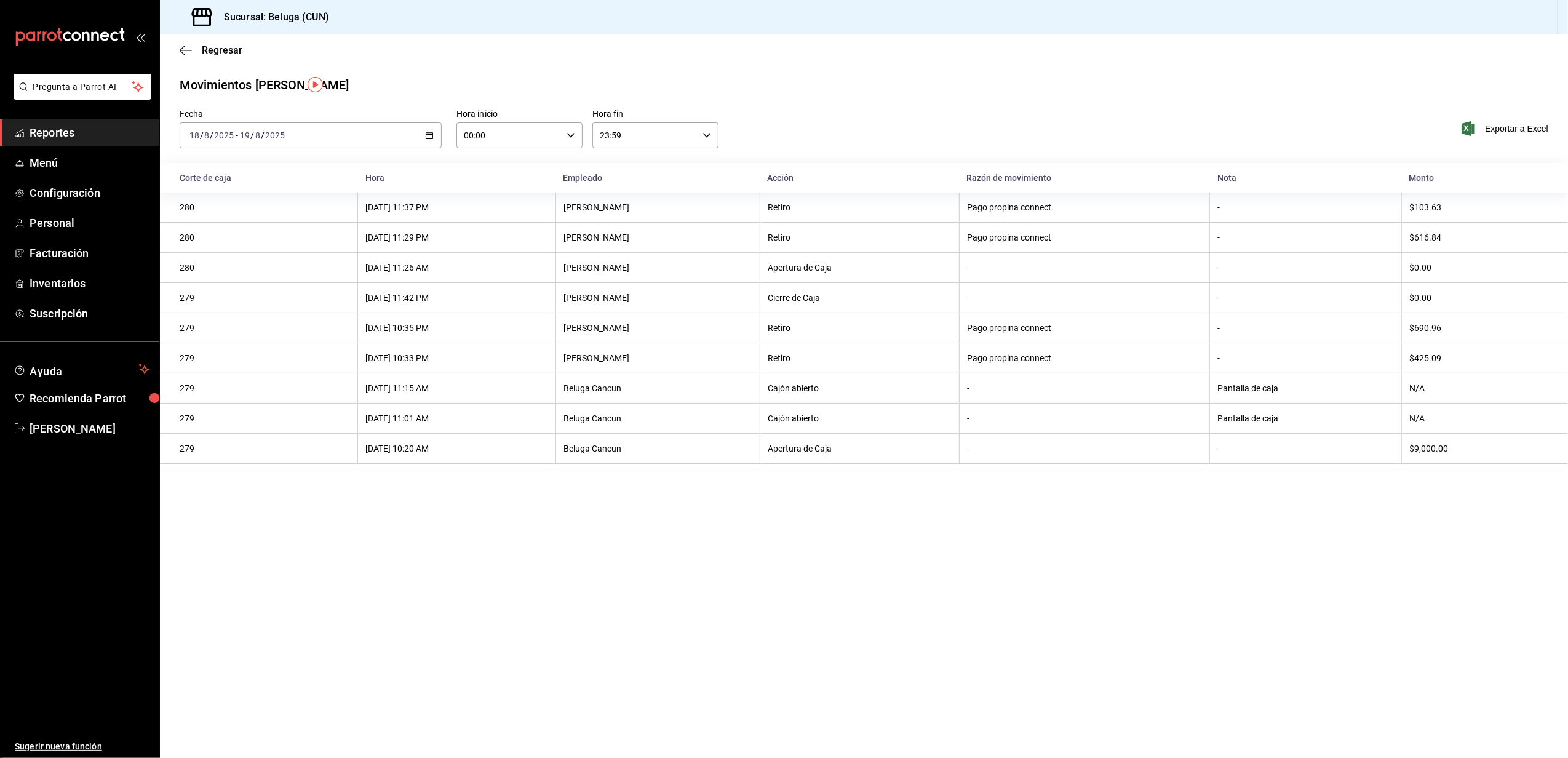
click at [553, 143] on input "00:00" at bounding box center [509, 135] width 105 height 25
click at [487, 216] on span "10" at bounding box center [488, 216] width 44 height 10
type input "10:00"
click at [690, 153] on div at bounding box center [784, 379] width 1568 height 758
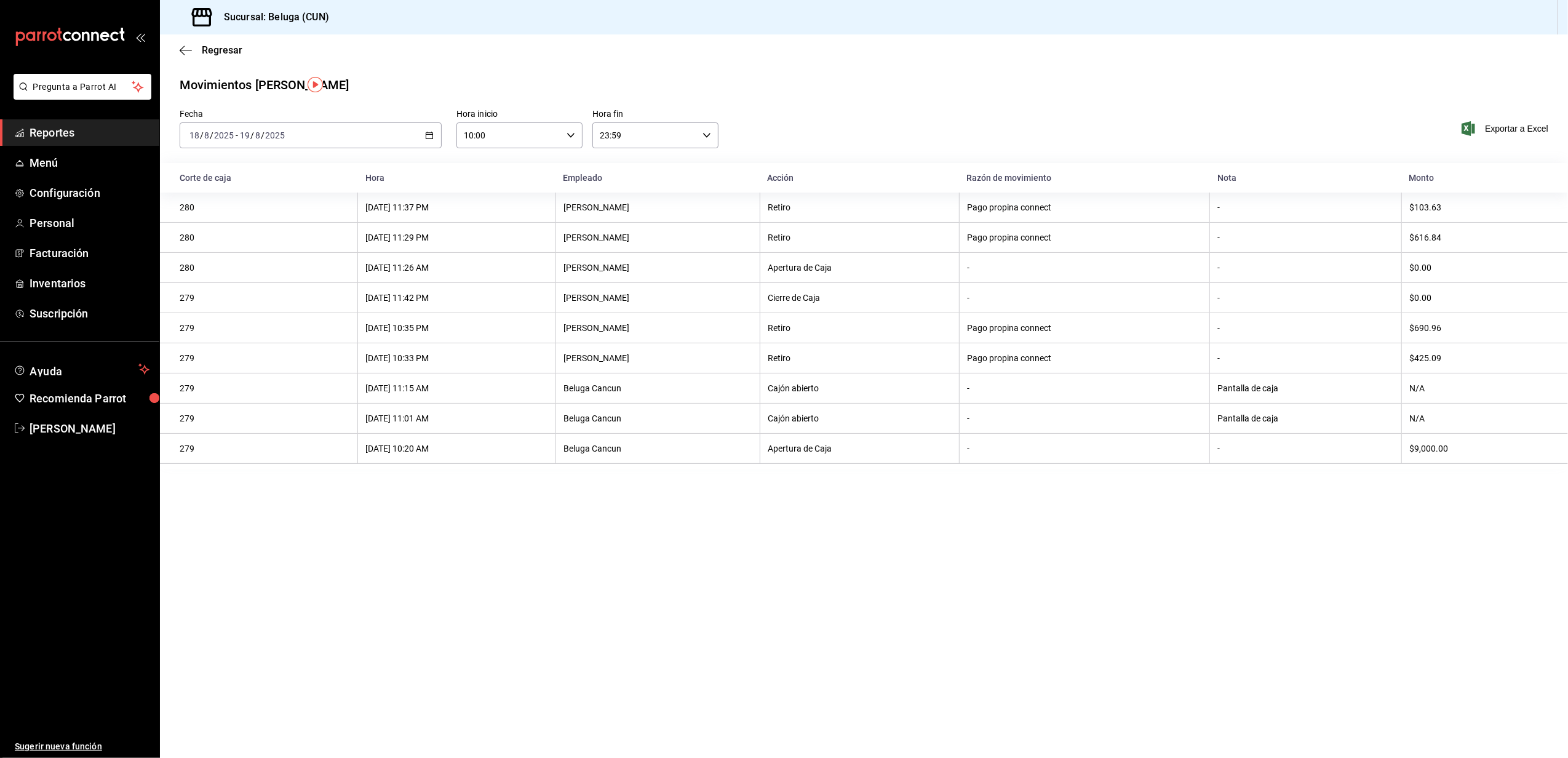
click at [698, 134] on div "23:59 Hora fin" at bounding box center [655, 135] width 126 height 26
click at [636, 168] on span "04" at bounding box center [624, 167] width 44 height 10
type input "04:59"
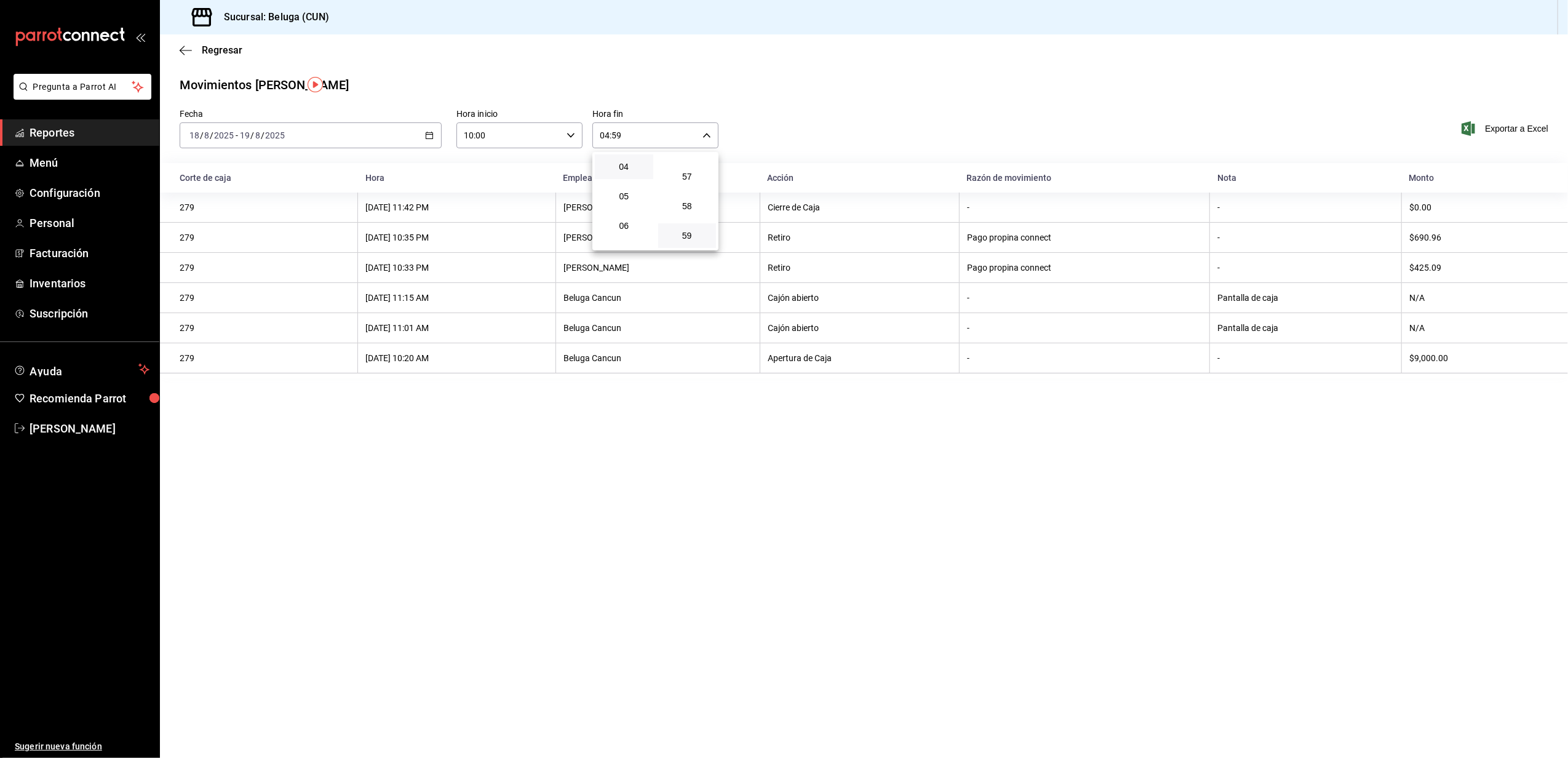
click at [778, 104] on div at bounding box center [784, 379] width 1568 height 758
click at [224, 50] on span "Regresar" at bounding box center [222, 50] width 41 height 12
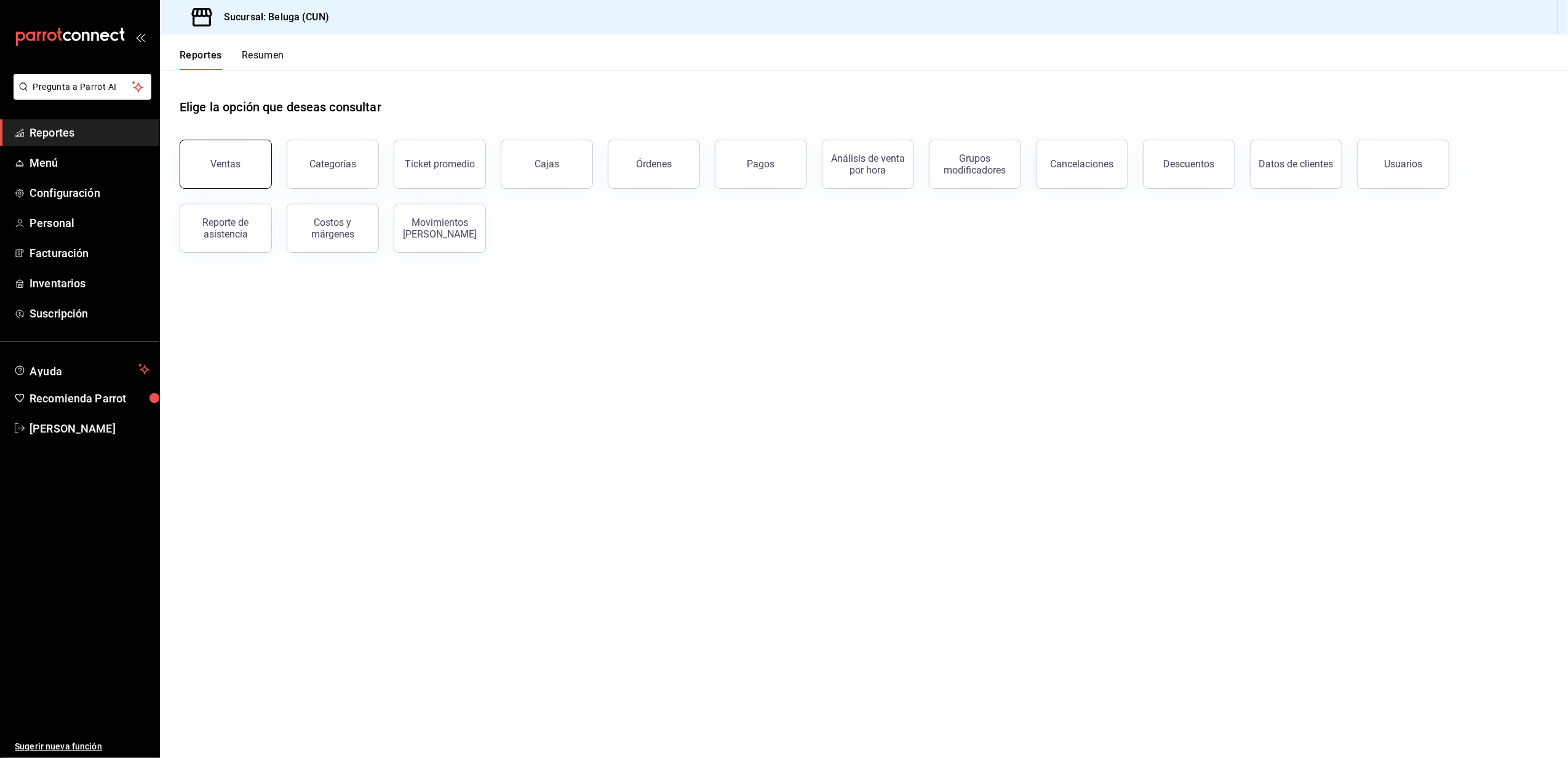
click at [193, 162] on button "Ventas" at bounding box center [226, 165] width 92 height 49
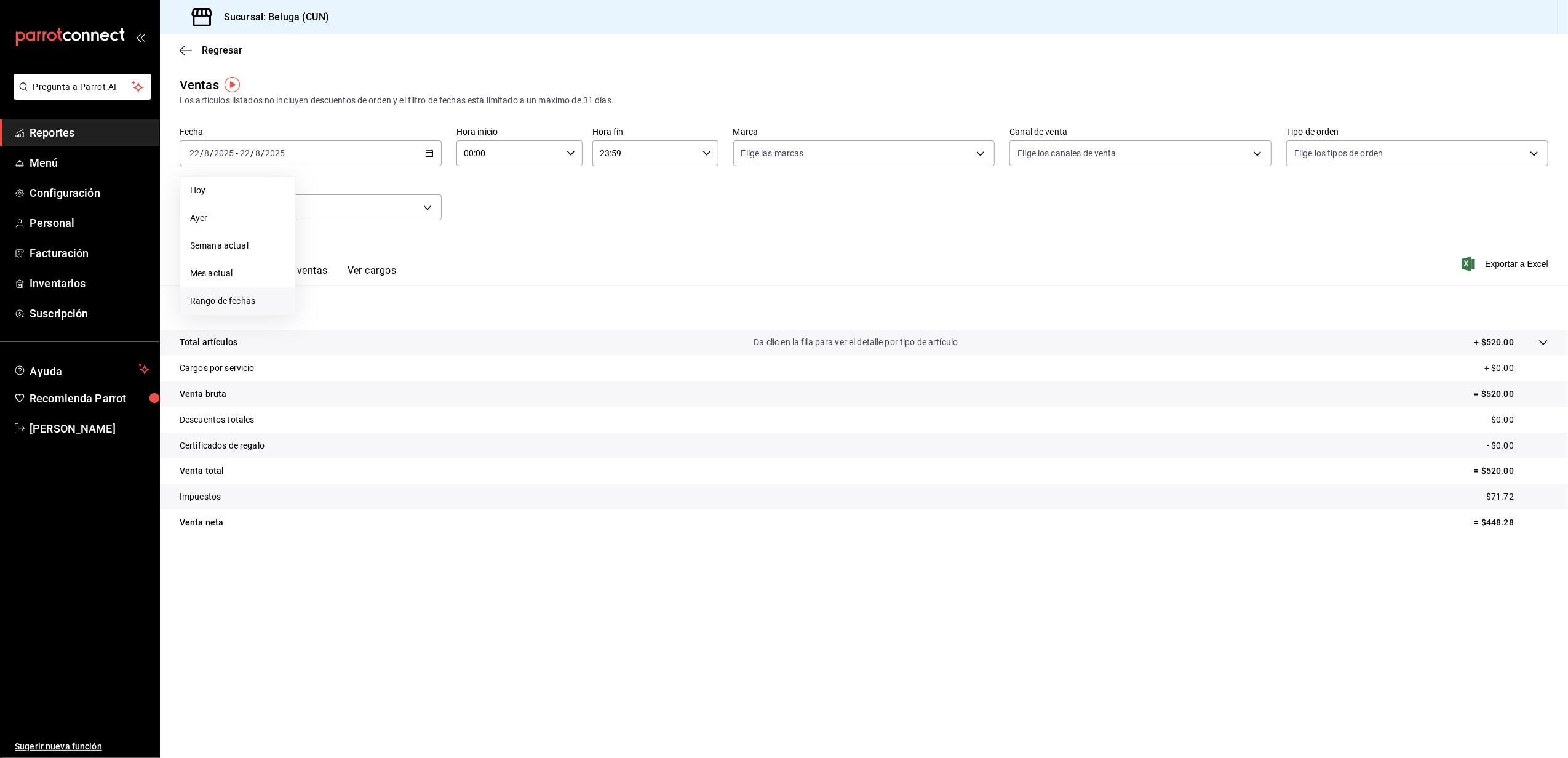
click at [266, 301] on span "Rango de fechas" at bounding box center [238, 301] width 95 height 13
click at [340, 315] on abbr "19" at bounding box center [343, 316] width 8 height 9
click at [366, 313] on abbr "20" at bounding box center [365, 316] width 8 height 9
click at [559, 148] on input "00:00" at bounding box center [509, 153] width 105 height 25
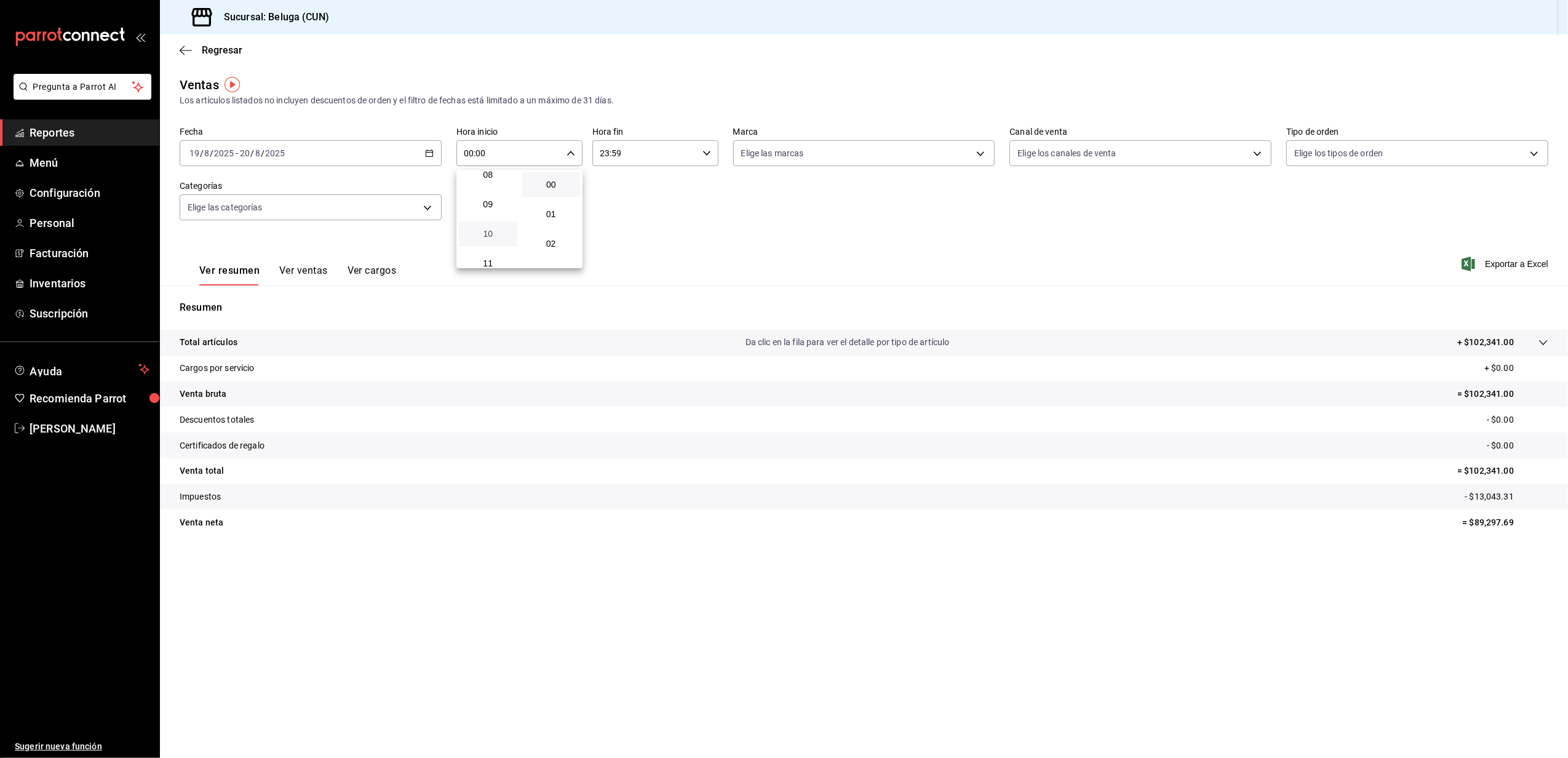
click at [495, 236] on span "10" at bounding box center [488, 234] width 44 height 10
type input "10:00"
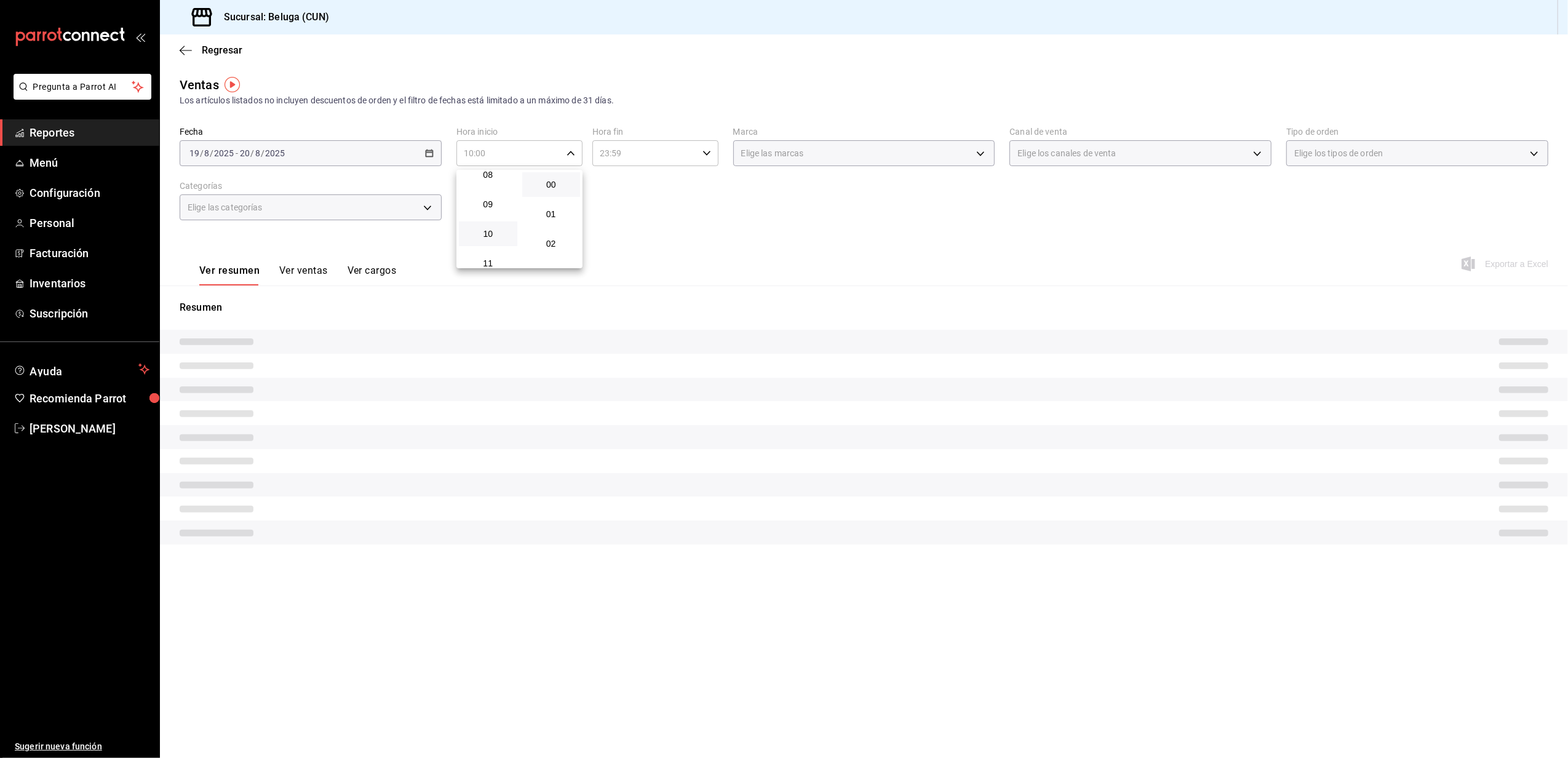
click at [673, 149] on div at bounding box center [784, 379] width 1568 height 758
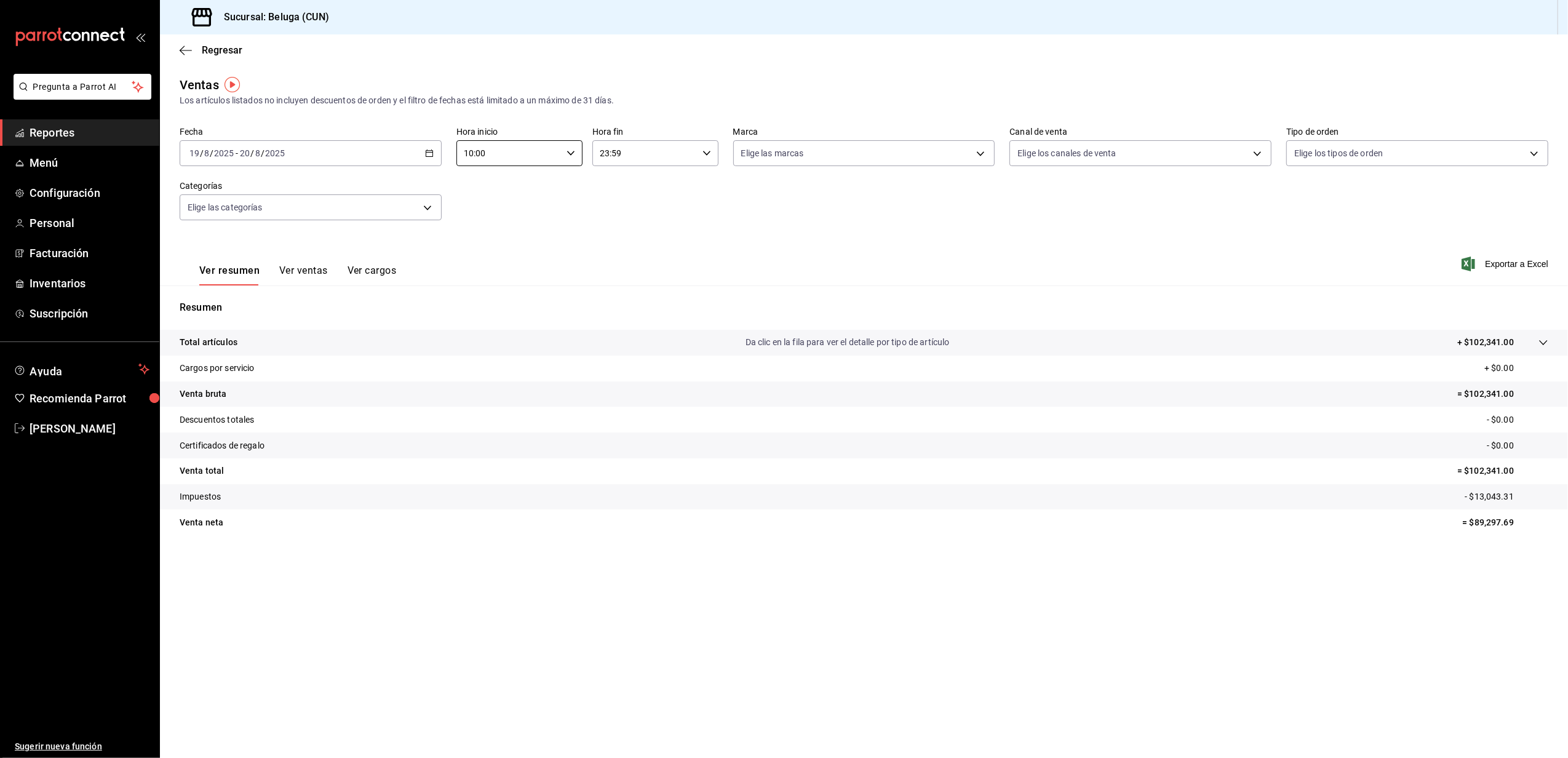
click at [697, 151] on input "23:59" at bounding box center [645, 153] width 105 height 25
click at [633, 186] on span "04" at bounding box center [624, 185] width 44 height 10
type input "04:59"
click at [778, 195] on div at bounding box center [784, 379] width 1568 height 758
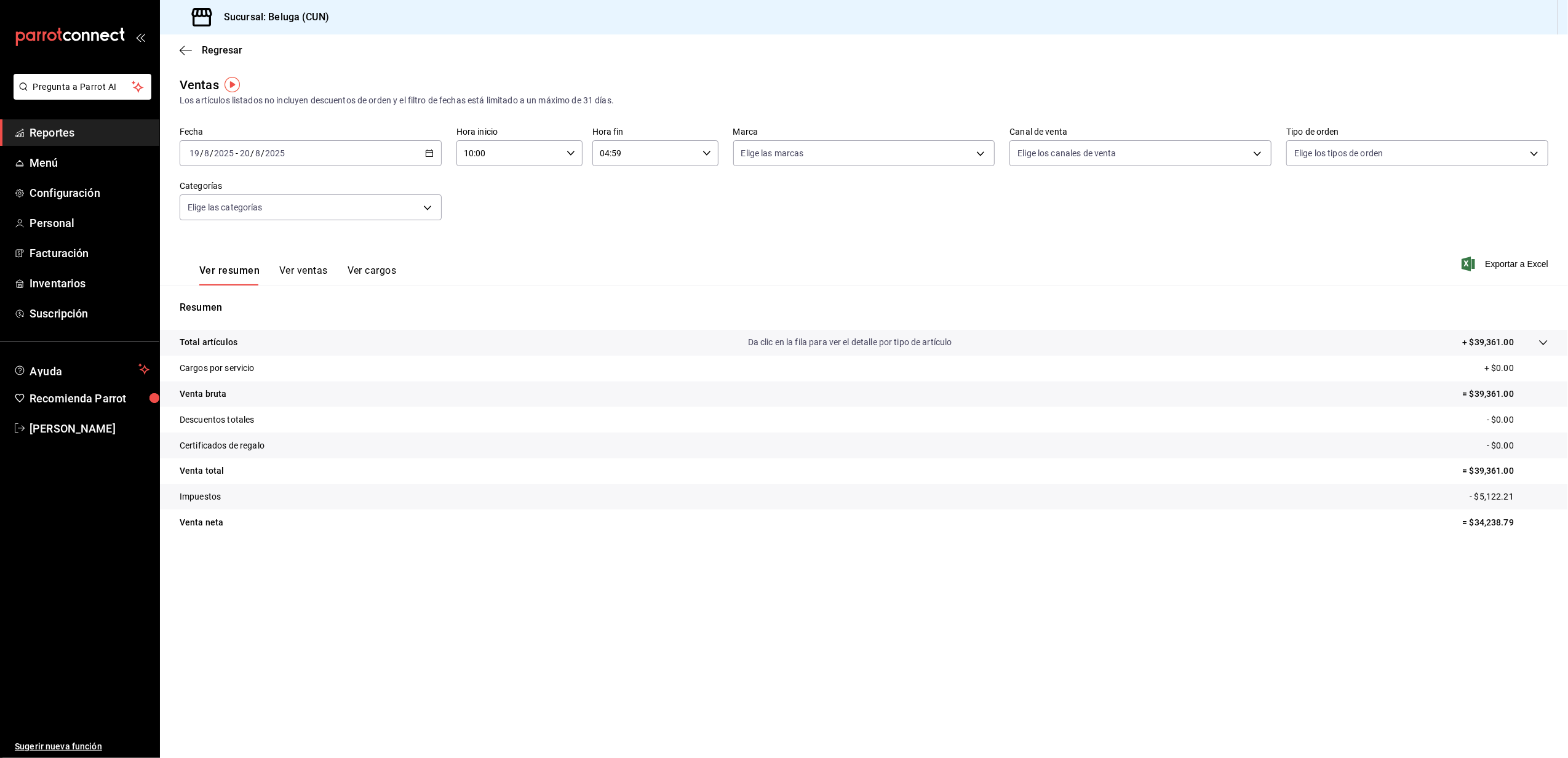
click at [423, 149] on div "2025-08-19 19 / 8 / 2025 - 2025-08-20 20 / 8 / 2025" at bounding box center [311, 153] width 262 height 26
click at [363, 313] on abbr "20" at bounding box center [365, 316] width 8 height 9
click at [388, 319] on abbr "21" at bounding box center [386, 316] width 8 height 9
click at [213, 49] on span "Regresar" at bounding box center [222, 50] width 41 height 12
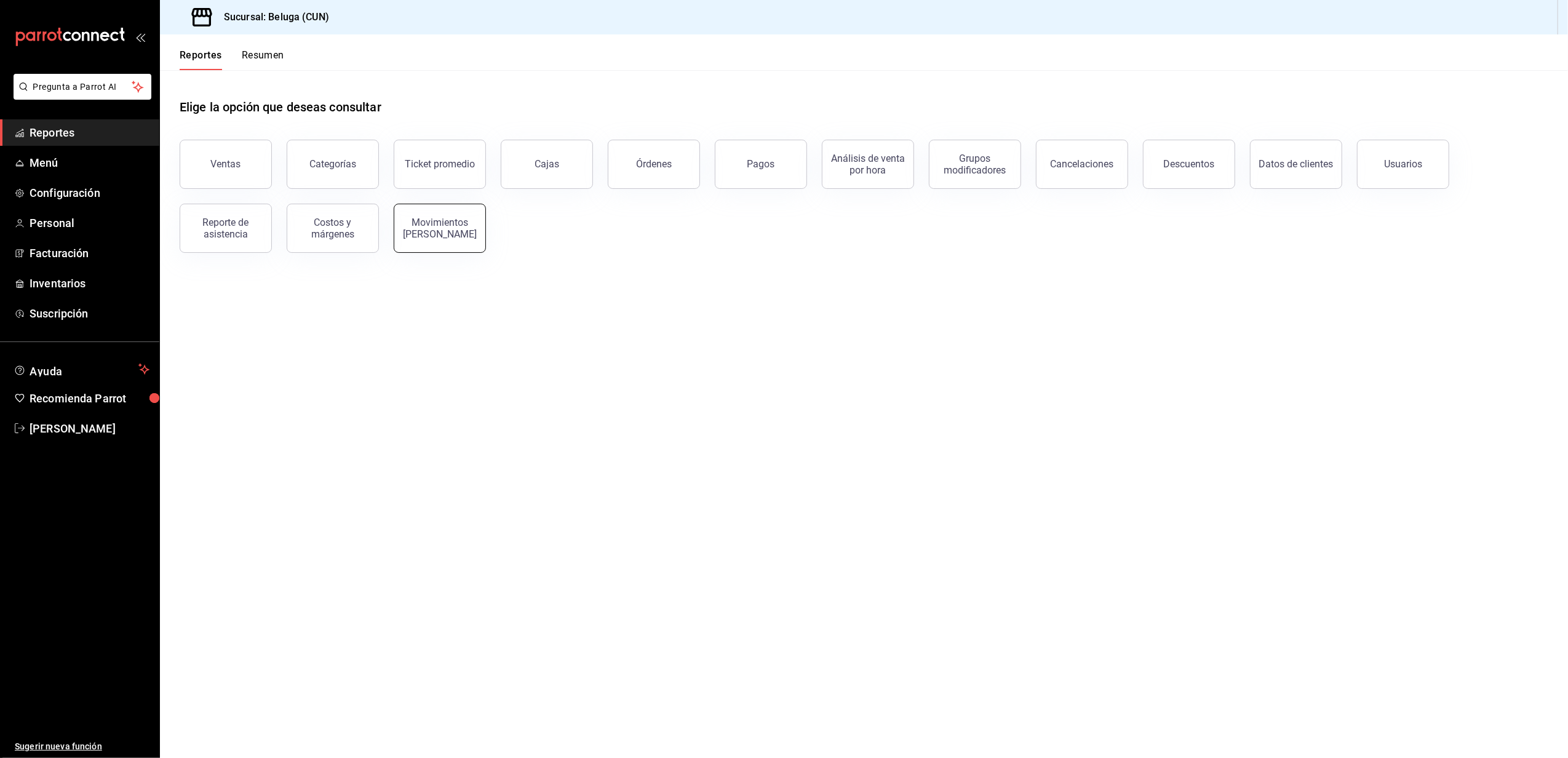
click at [447, 217] on div "Movimientos [PERSON_NAME]" at bounding box center [440, 227] width 76 height 23
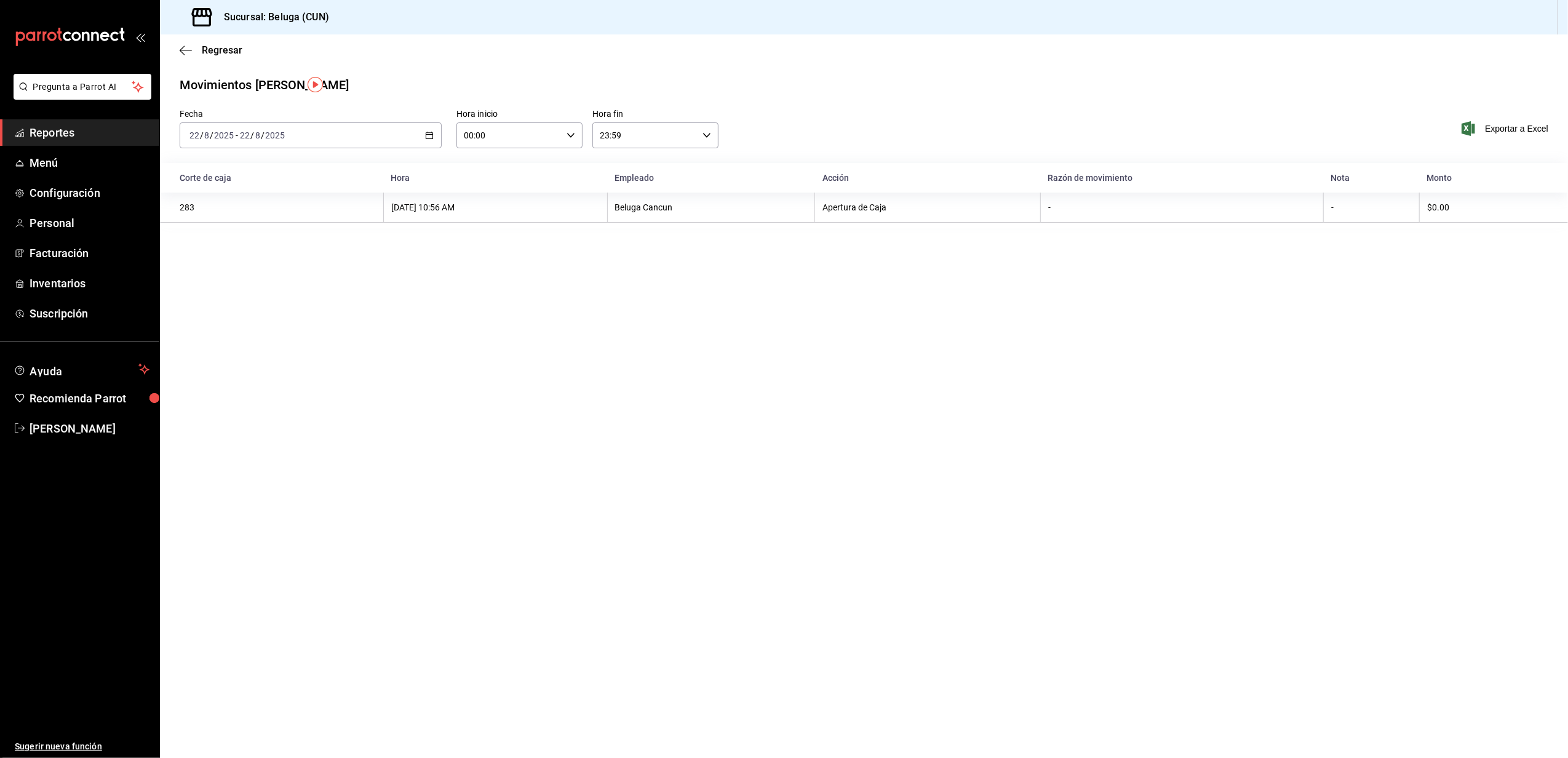
click at [429, 138] on \(Stroke\) "button" at bounding box center [429, 135] width 7 height 7
click at [238, 310] on span "Rango de fechas" at bounding box center [238, 311] width 95 height 13
click at [340, 301] on abbr "19" at bounding box center [343, 298] width 8 height 9
click at [369, 298] on abbr "20" at bounding box center [365, 298] width 8 height 9
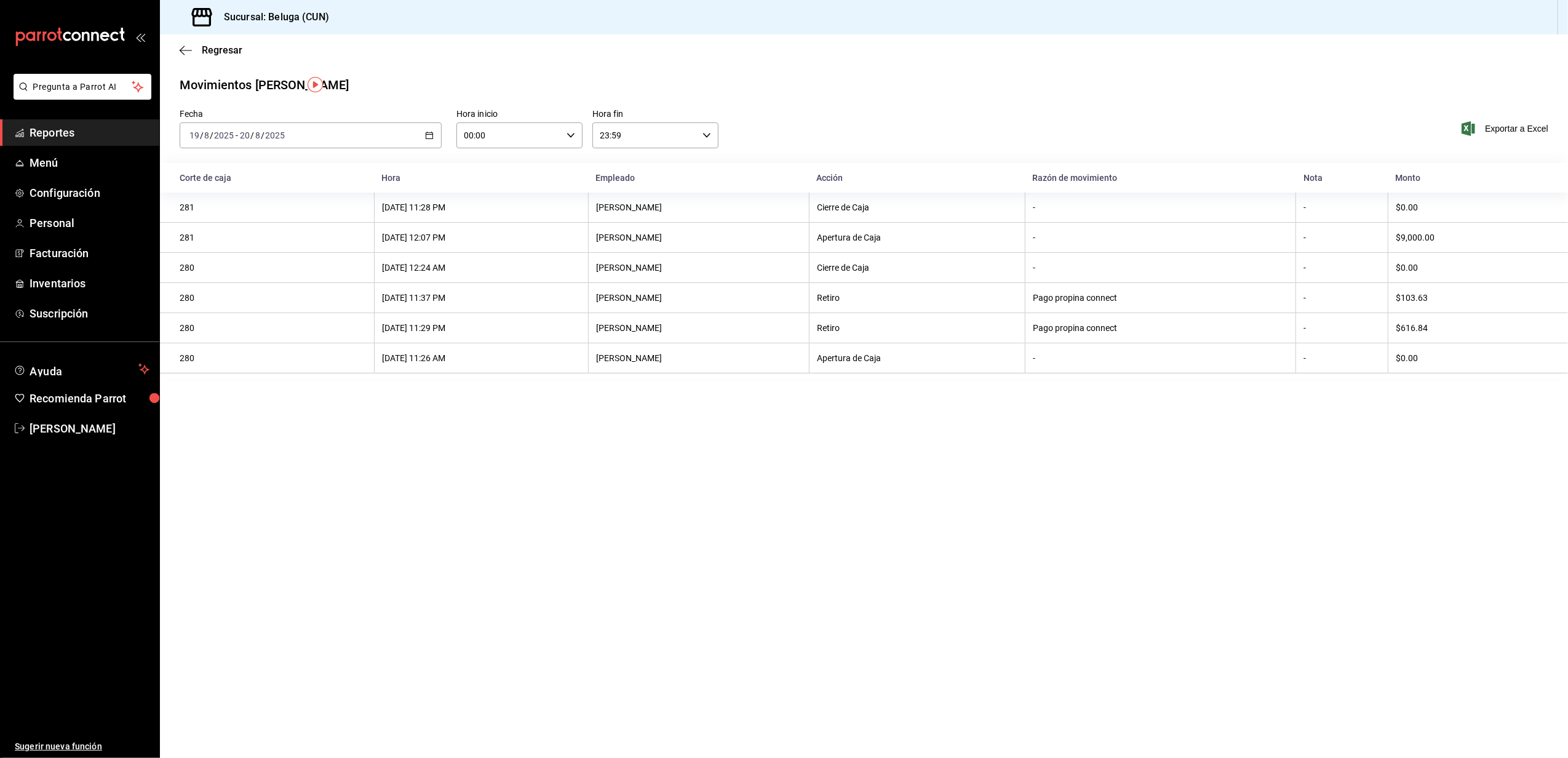
click at [557, 132] on input "00:00" at bounding box center [509, 135] width 105 height 25
click at [492, 214] on span "10" at bounding box center [488, 216] width 44 height 10
type input "10:00"
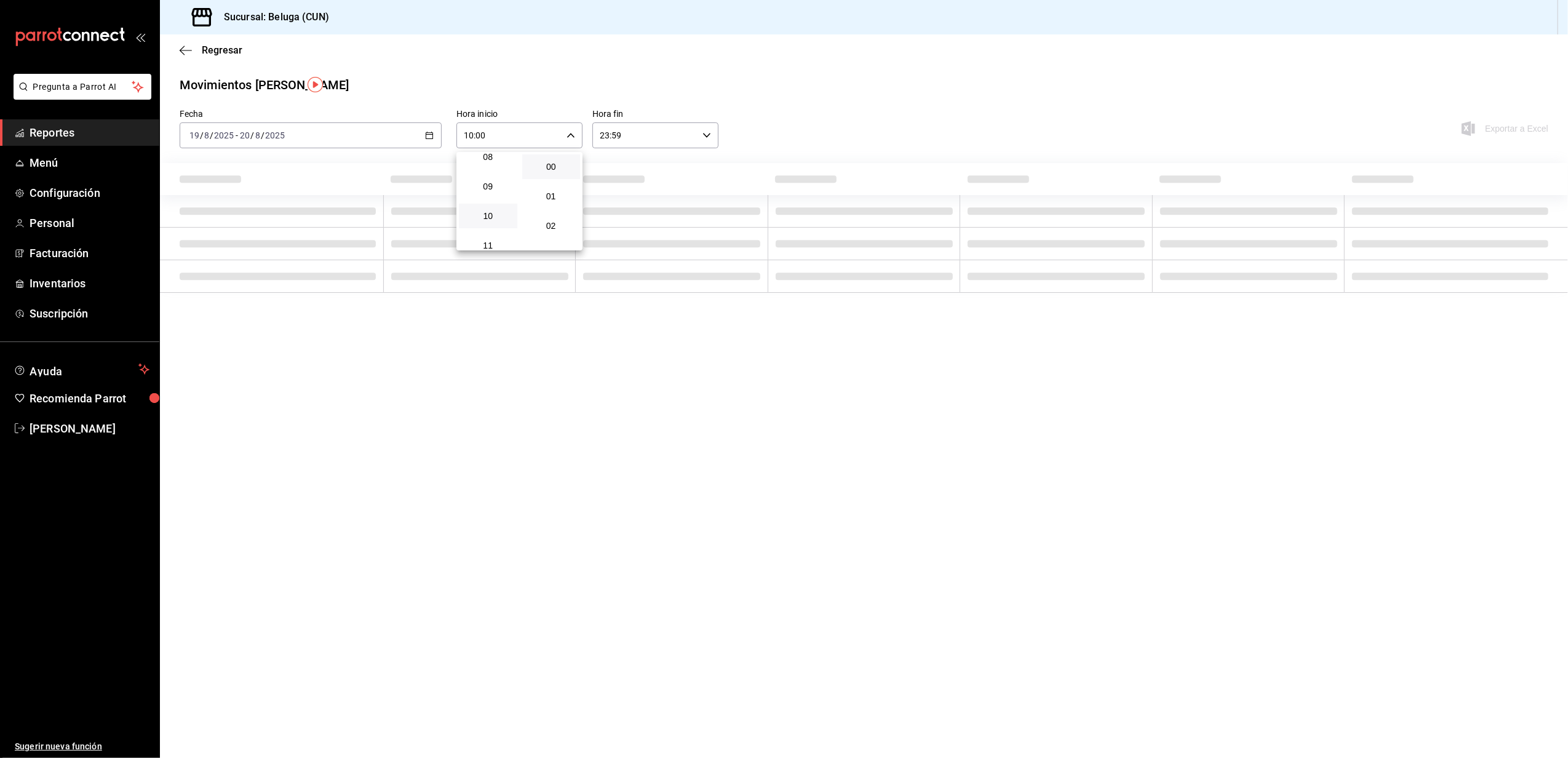
click at [692, 134] on div at bounding box center [784, 379] width 1568 height 758
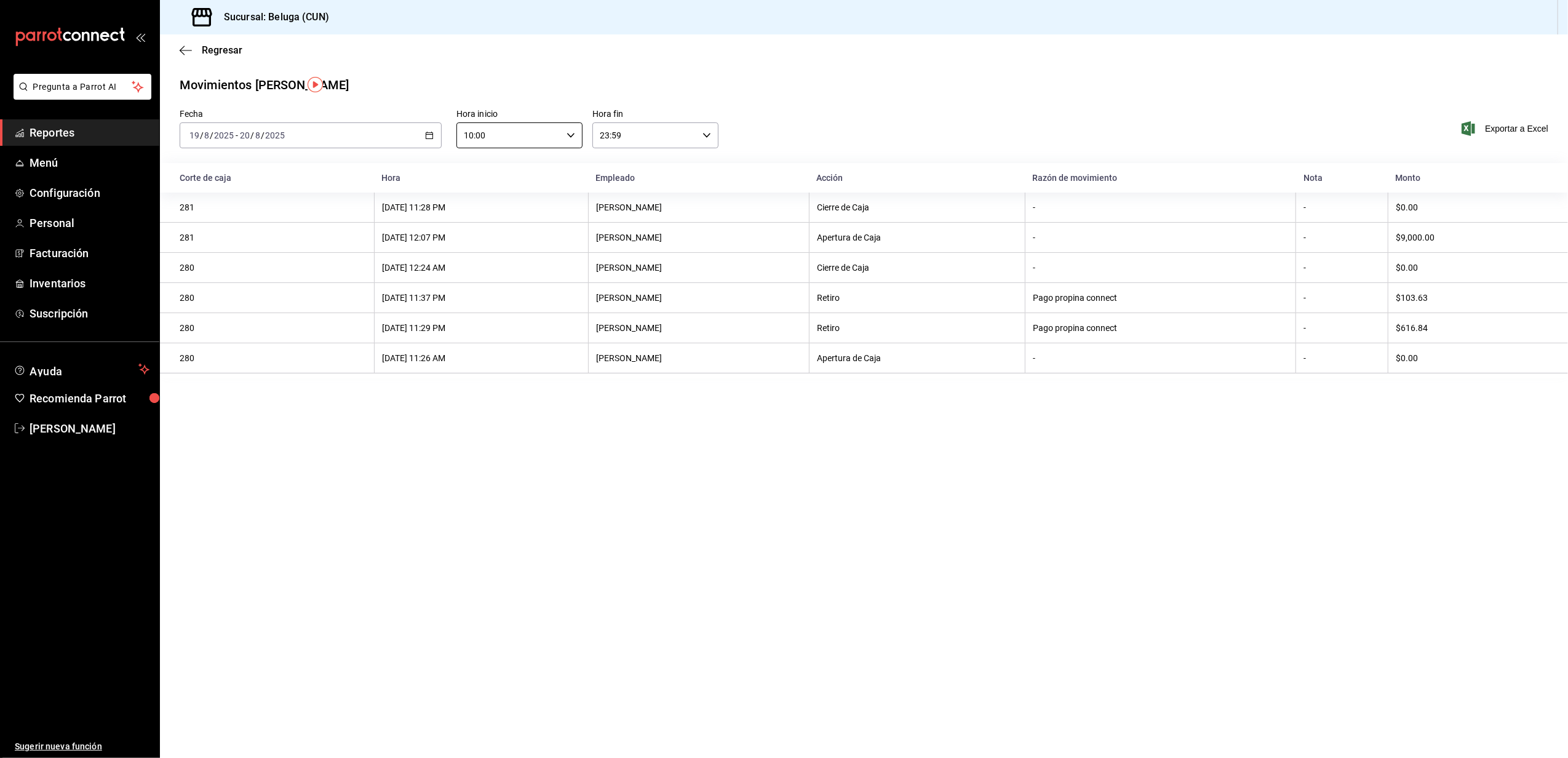
click at [704, 137] on icon "button" at bounding box center [707, 135] width 9 height 9
click at [627, 173] on button "04" at bounding box center [624, 166] width 59 height 25
type input "04:59"
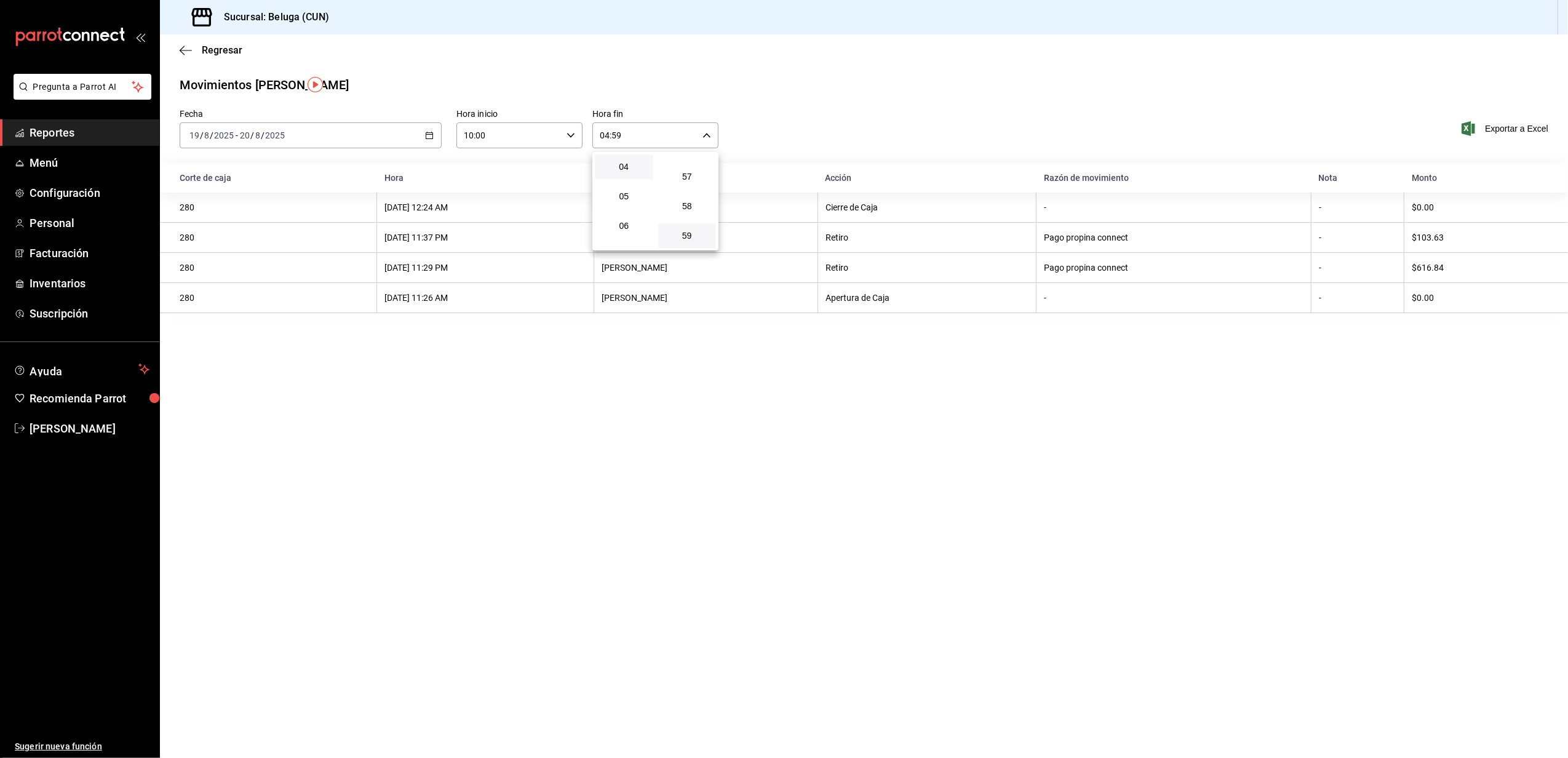
click at [600, 391] on div at bounding box center [784, 379] width 1568 height 758
click at [434, 132] on div "2025-08-19 19 / 8 / 2025 - 2025-08-20 20 / 8 / 2025" at bounding box center [311, 135] width 262 height 26
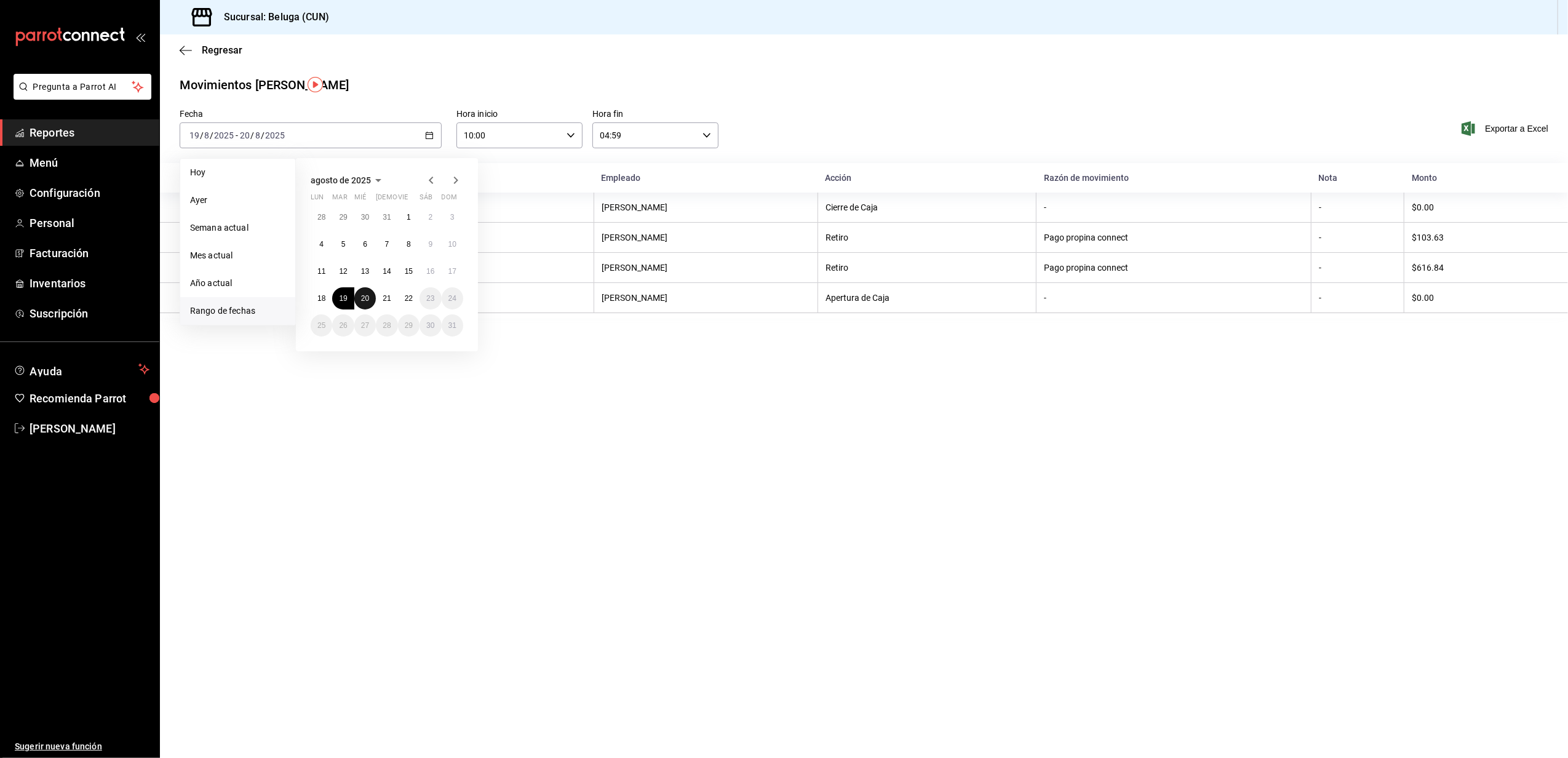
click at [370, 296] on button "20" at bounding box center [365, 298] width 21 height 22
click at [386, 298] on abbr "21" at bounding box center [386, 298] width 8 height 9
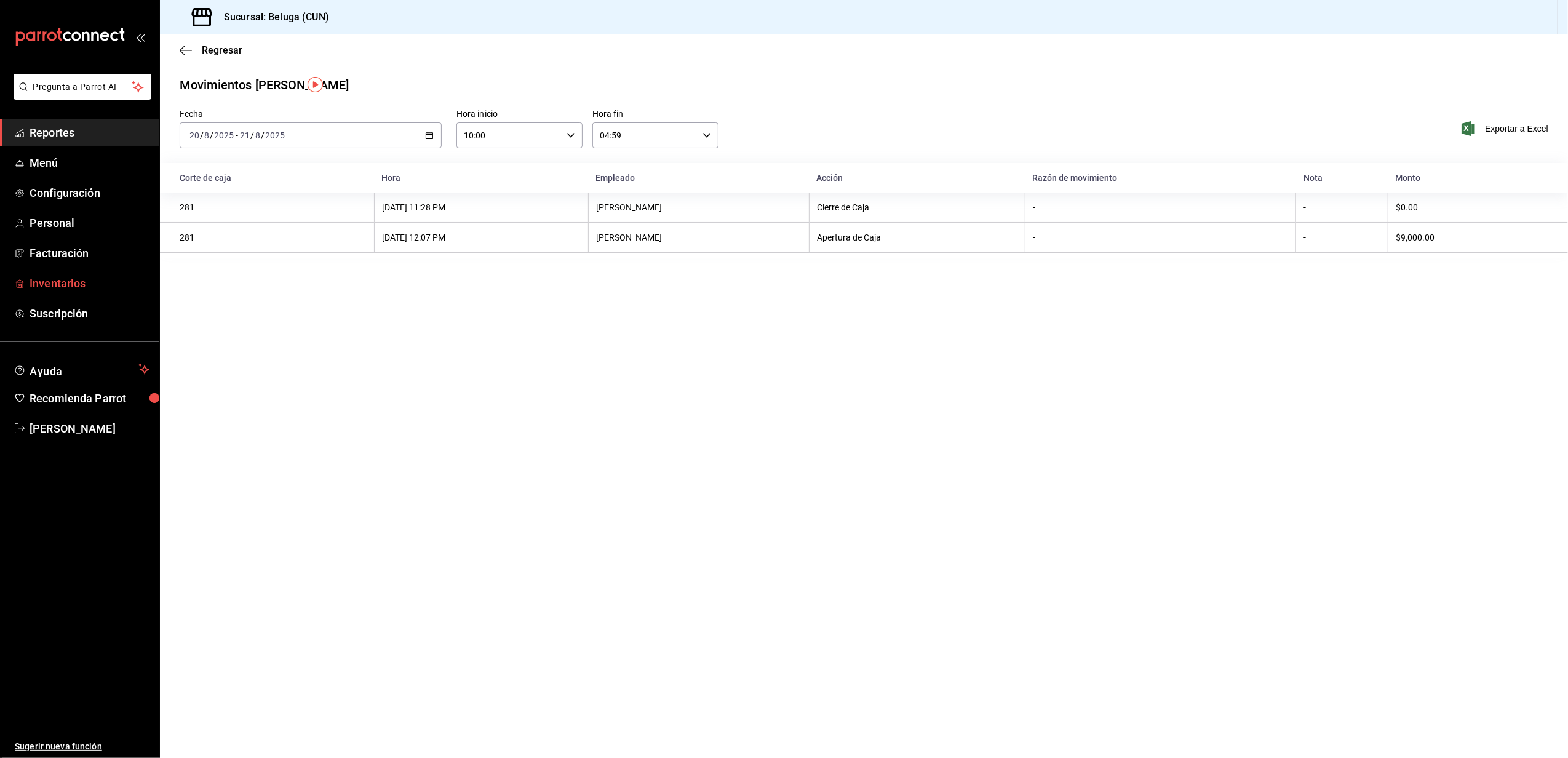
click at [68, 283] on span "Inventarios" at bounding box center [89, 283] width 120 height 17
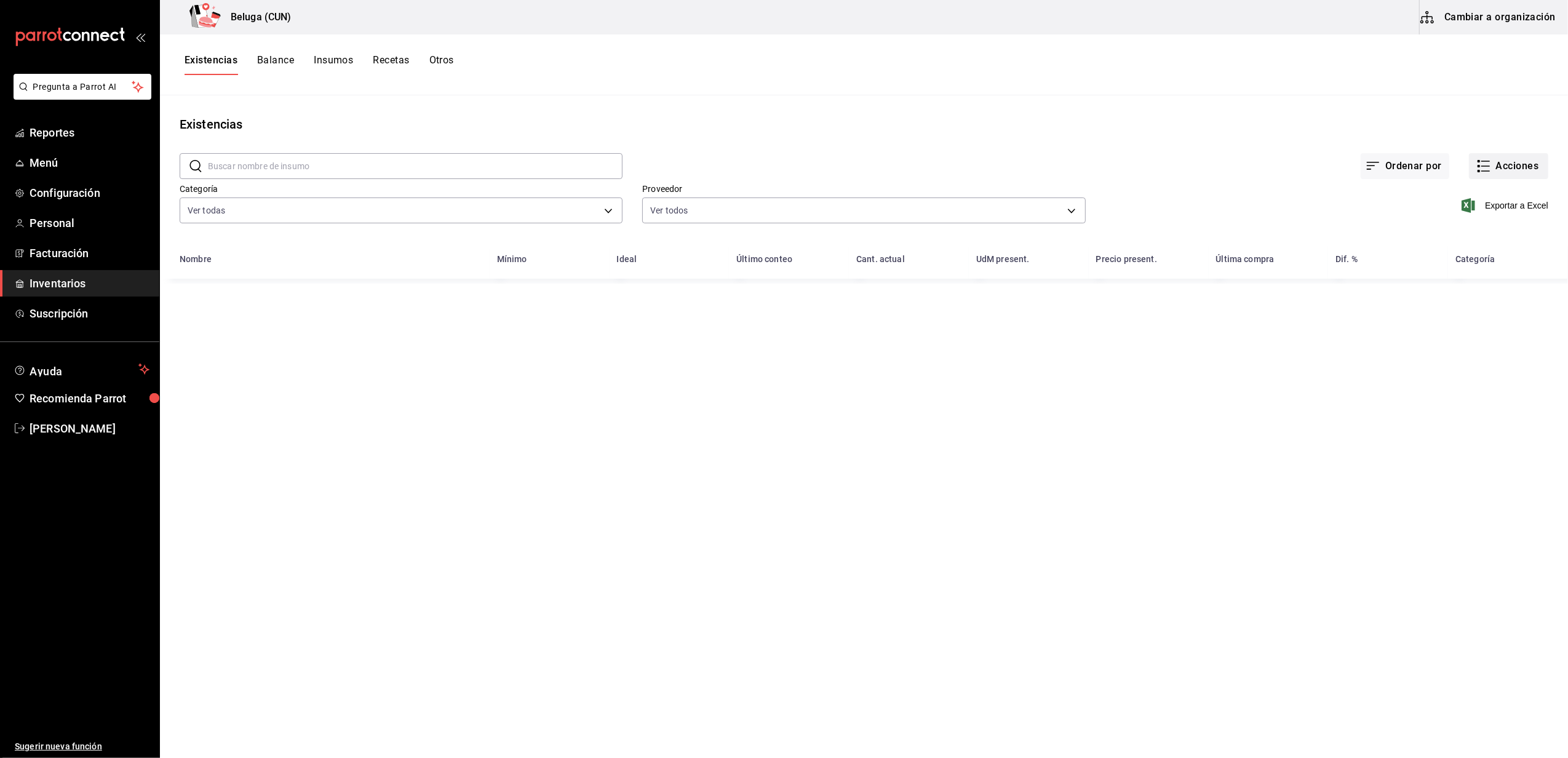
click at [778, 165] on button "Acciones" at bounding box center [1509, 166] width 80 height 26
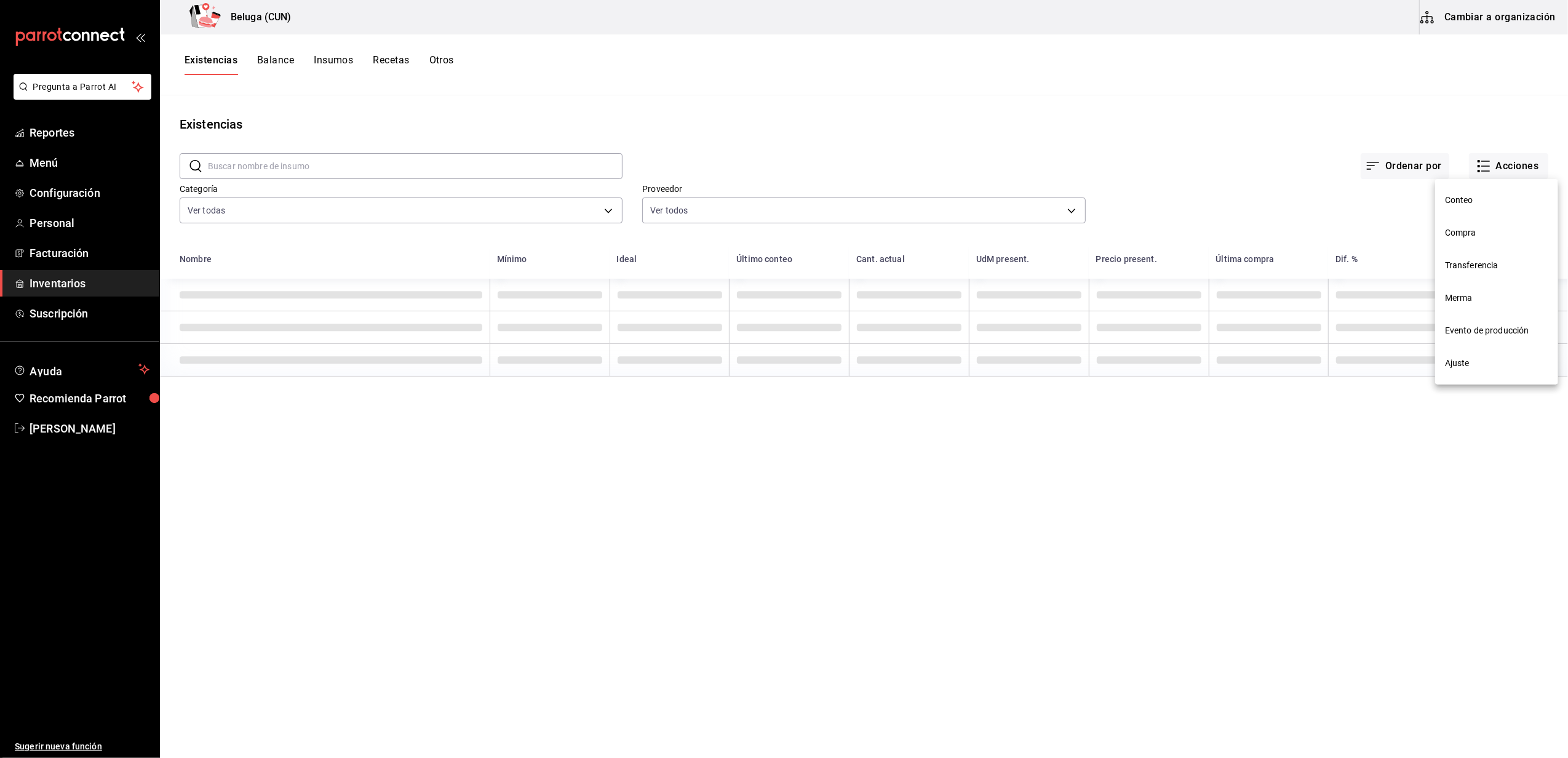
click at [778, 219] on li "Compra" at bounding box center [1496, 232] width 123 height 33
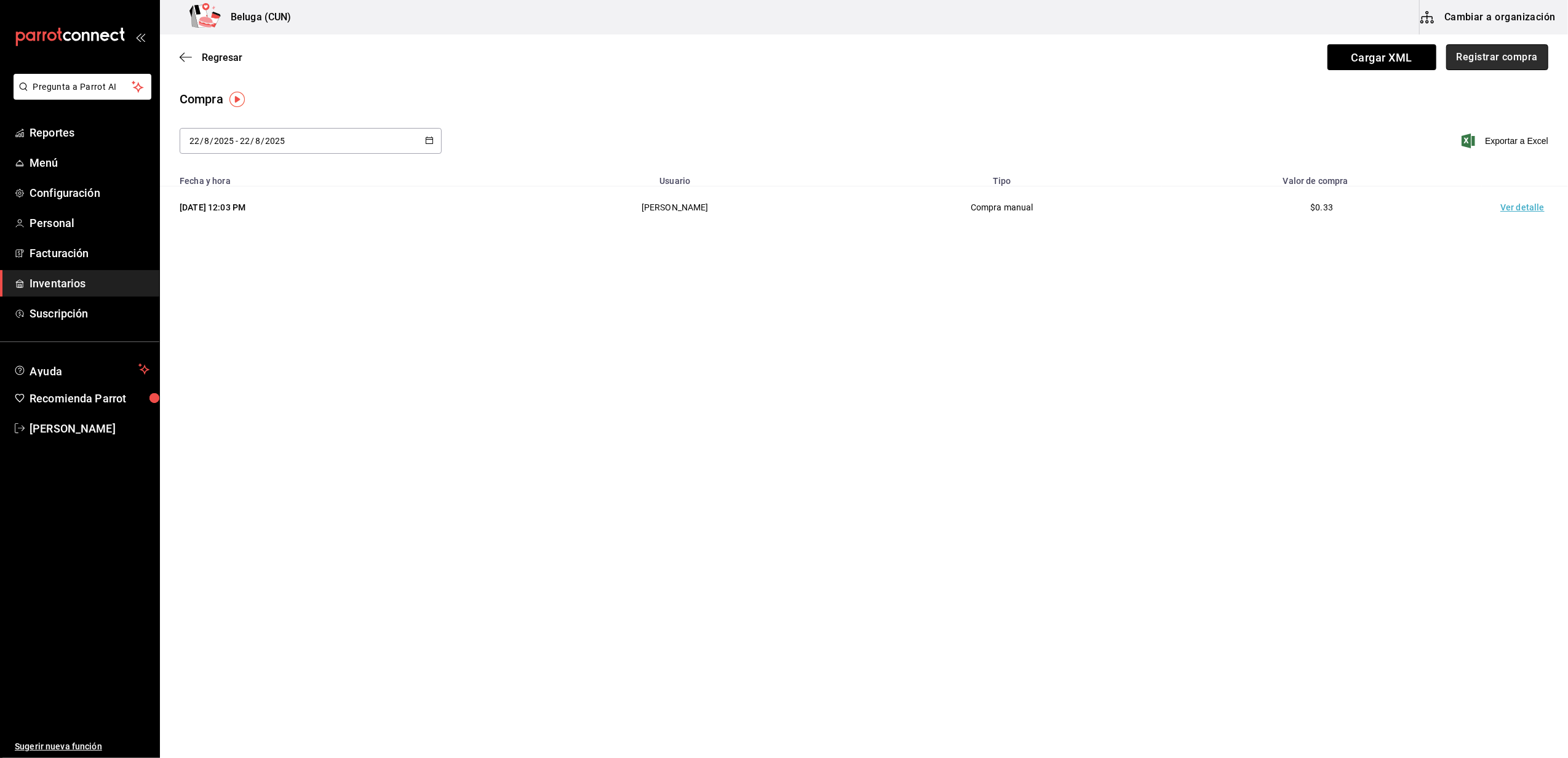
click at [778, 56] on button "Registrar compra" at bounding box center [1497, 57] width 102 height 26
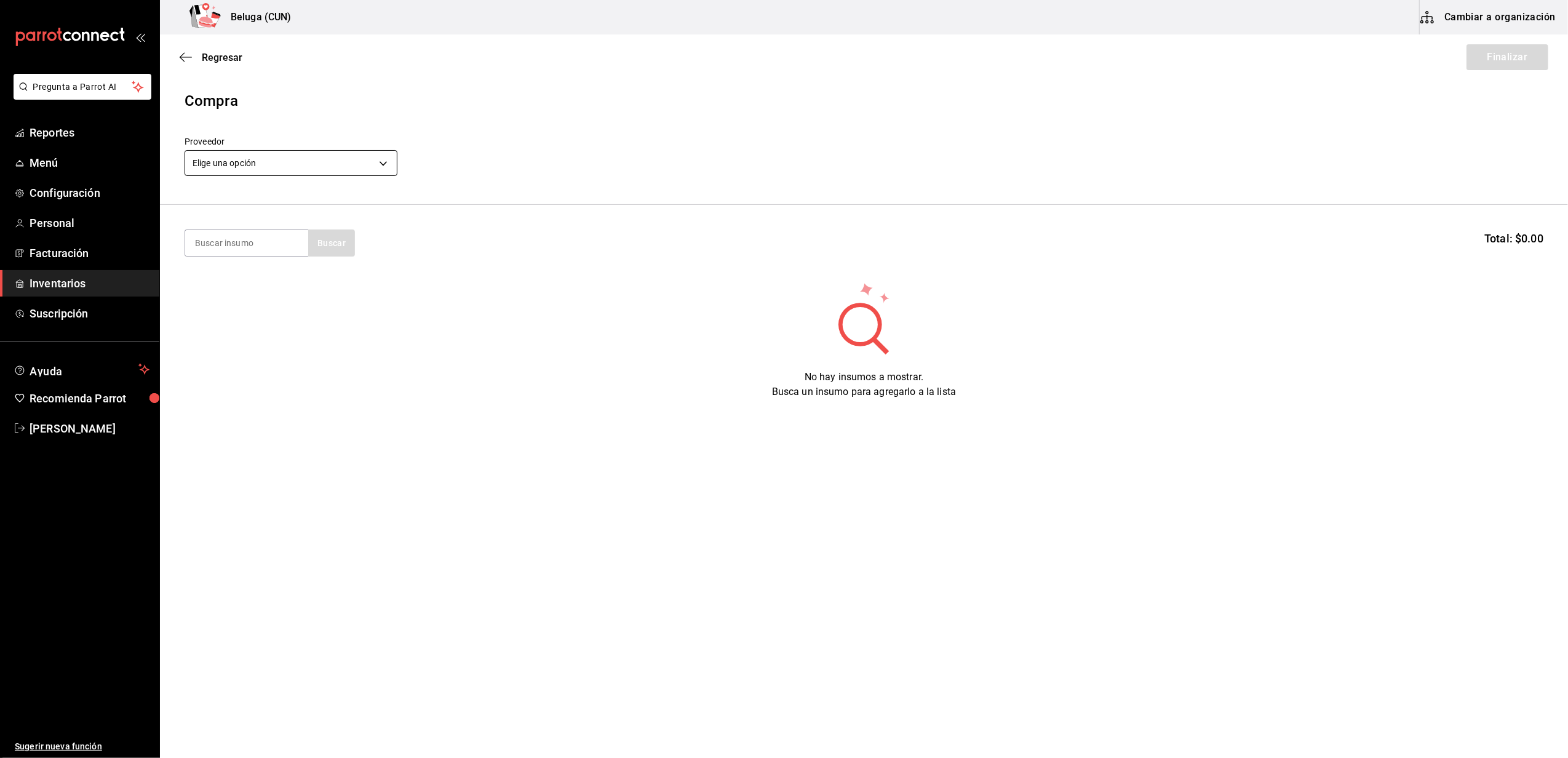
click at [279, 157] on body "Pregunta a Parrot AI Reportes Menú Configuración Personal Facturación Inventari…" at bounding box center [784, 344] width 1568 height 689
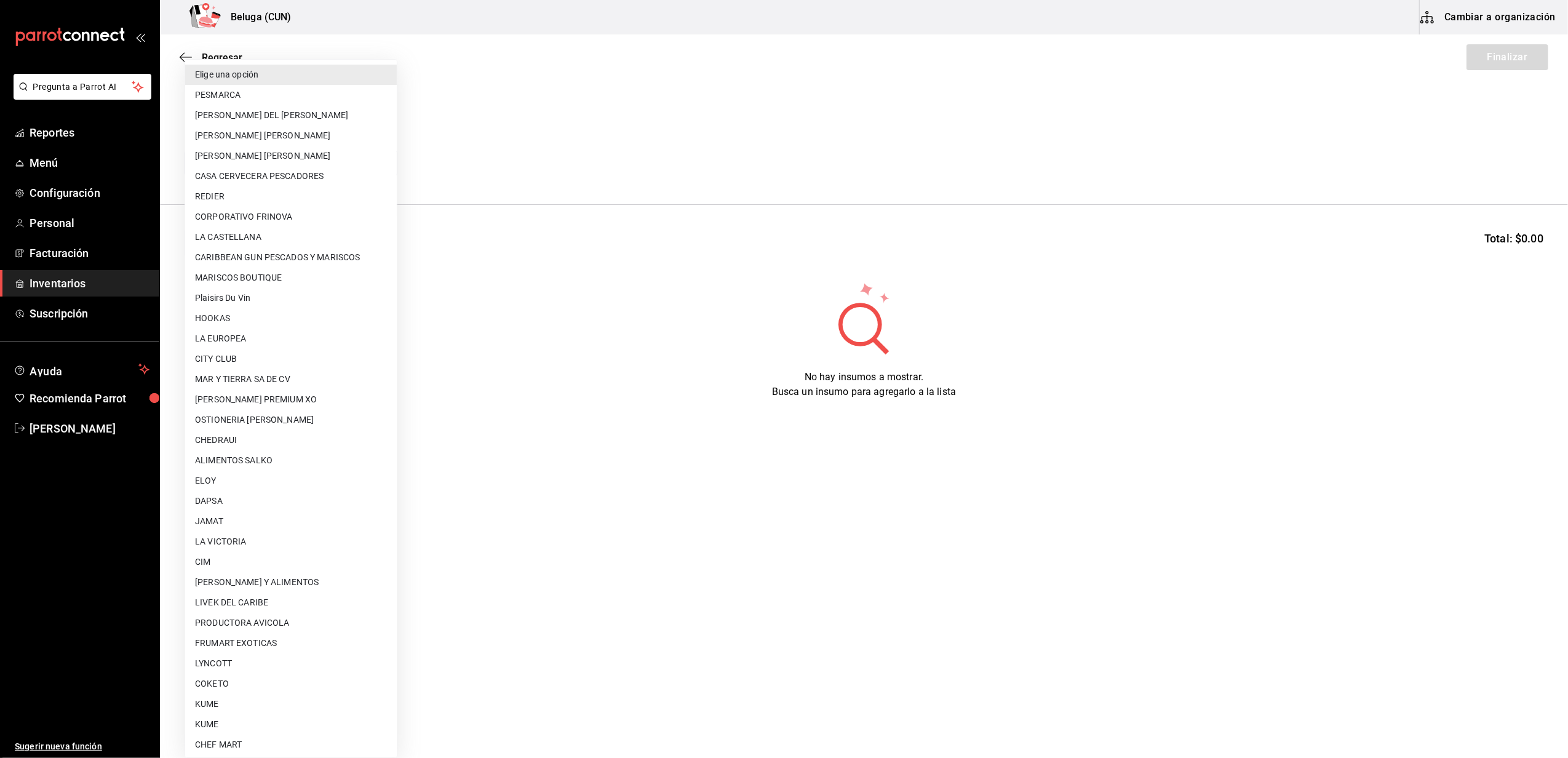
click at [249, 602] on li "LIVEK DEL CARIBE" at bounding box center [291, 603] width 212 height 21
type input "61d738e9-c06b-4636-a7d1-073eab49e4f7"
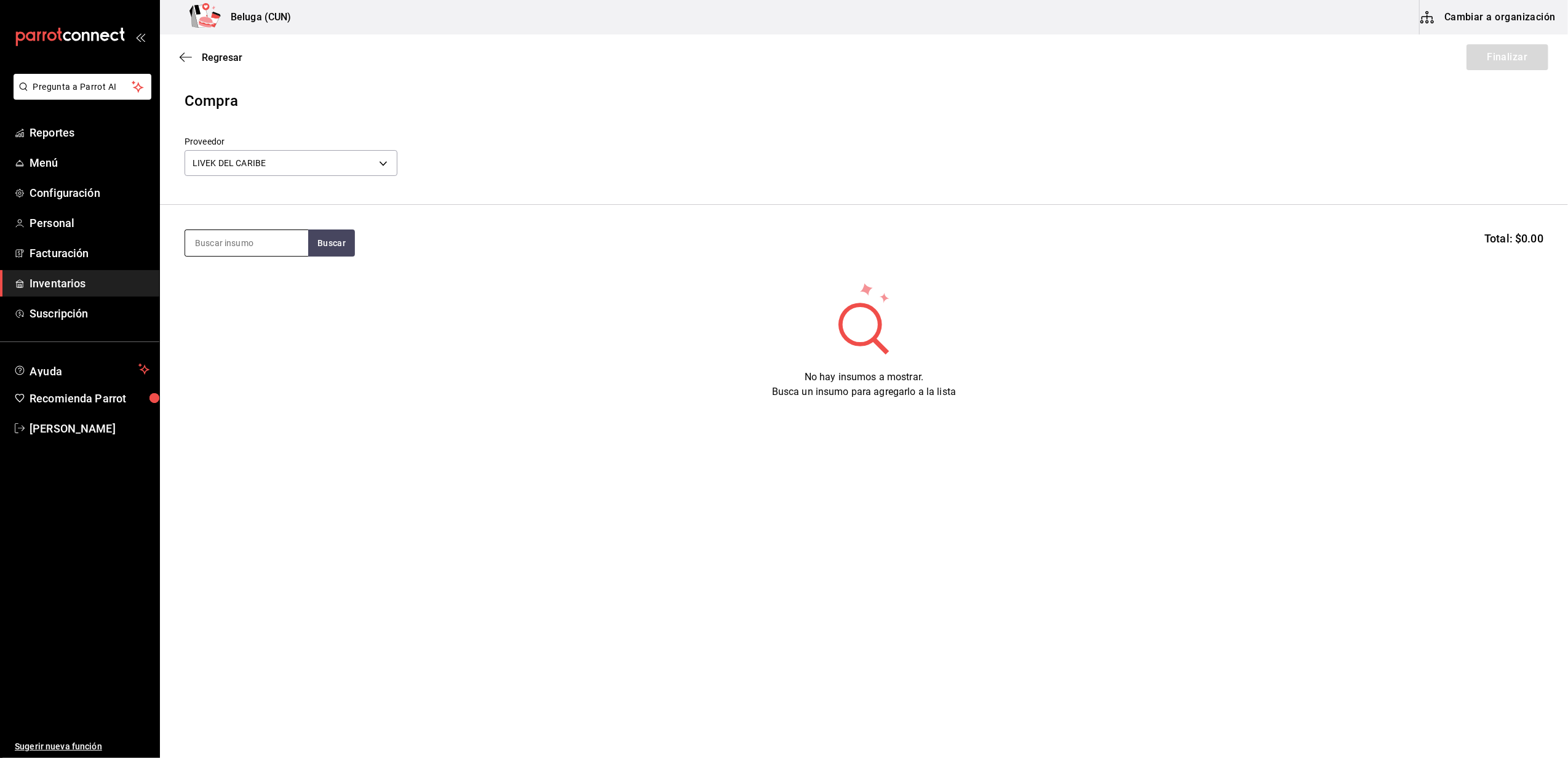
click at [251, 250] on input at bounding box center [246, 243] width 123 height 26
type input "JUGO"
click at [239, 347] on div "JUGOS 1000 ML" at bounding box center [246, 354] width 103 height 15
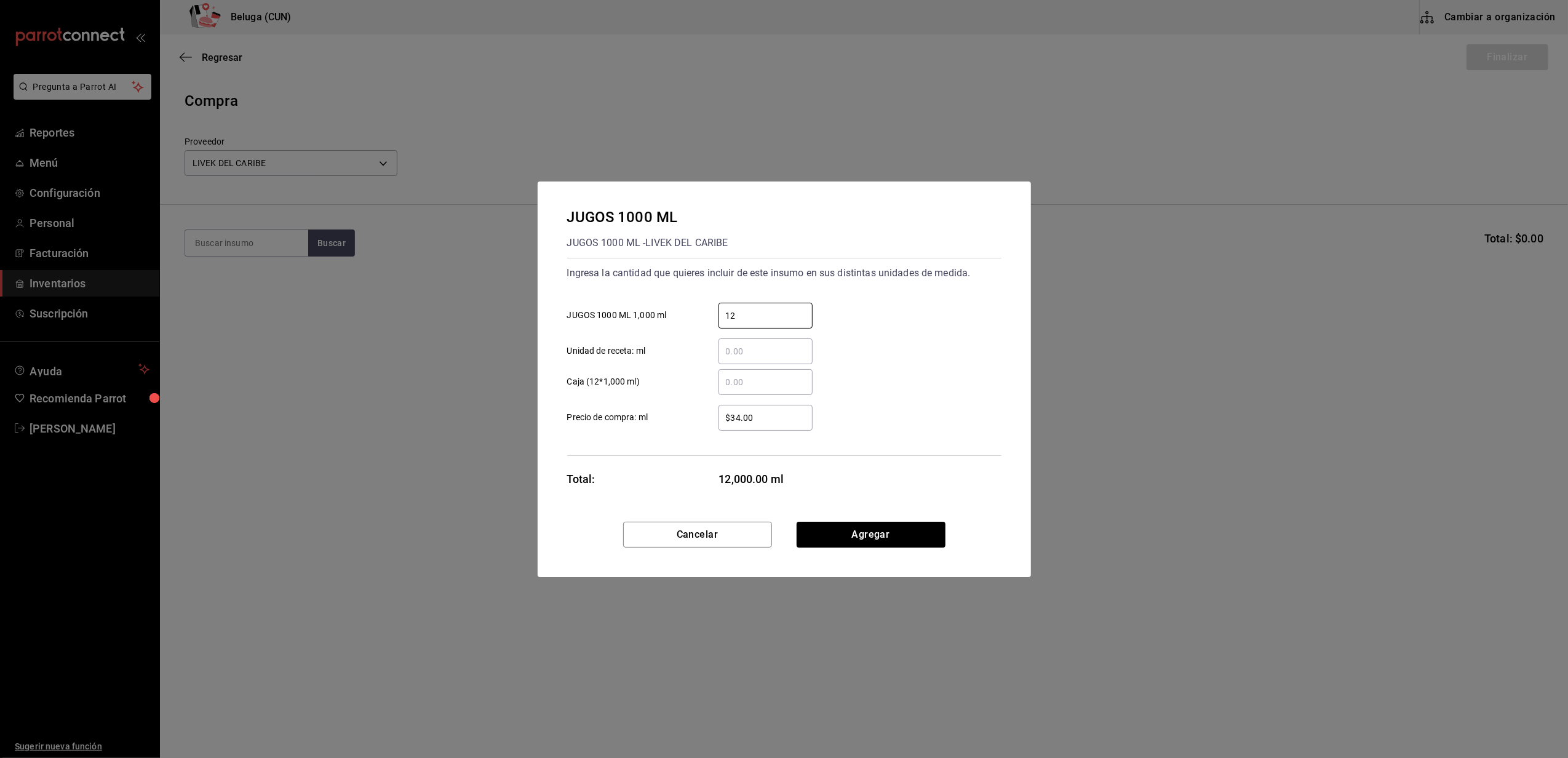
type input "12"
type input "$30.08"
click button "Agregar" at bounding box center [871, 534] width 149 height 26
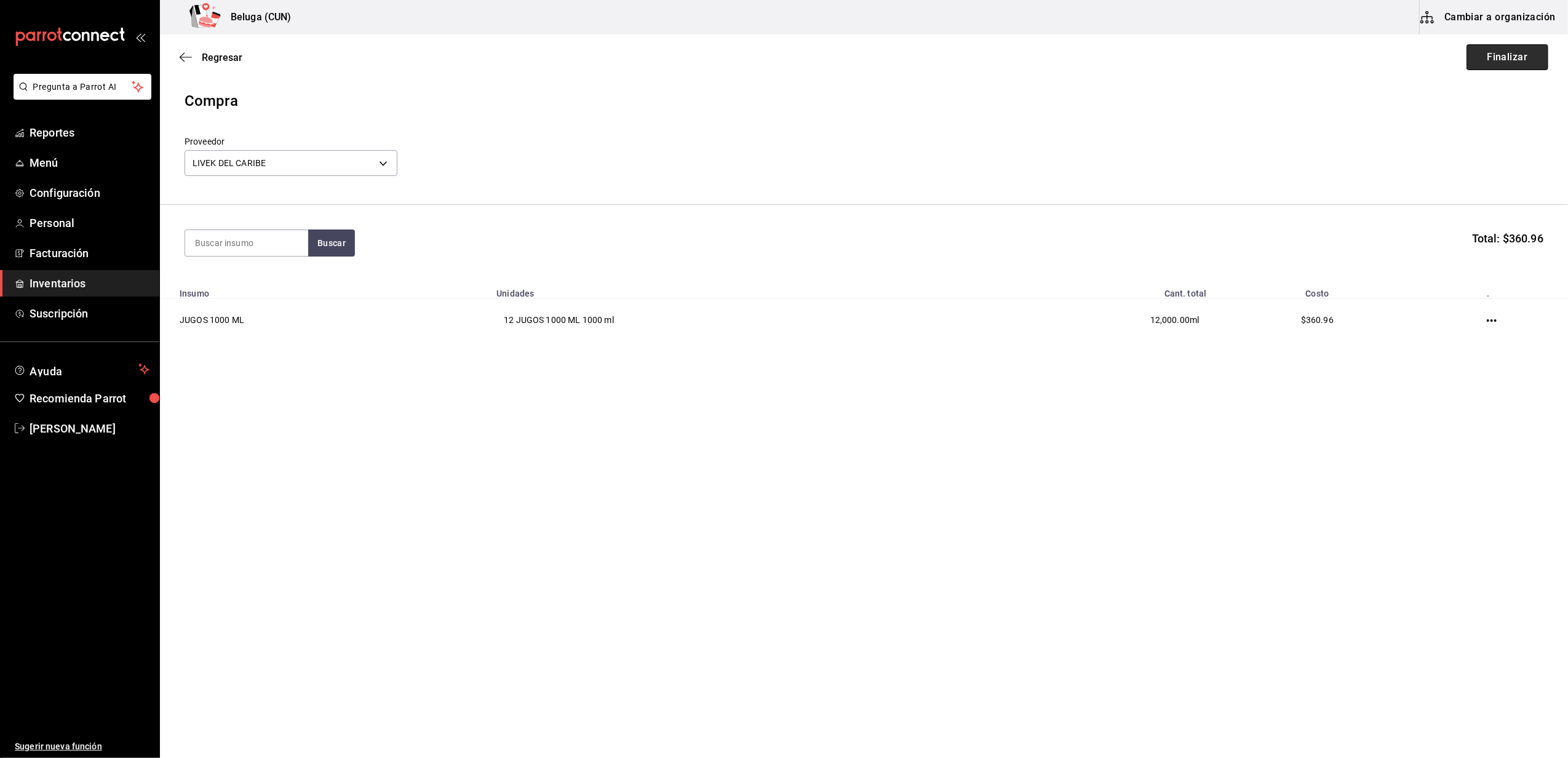
click at [778, 47] on button "Finalizar" at bounding box center [1508, 57] width 82 height 26
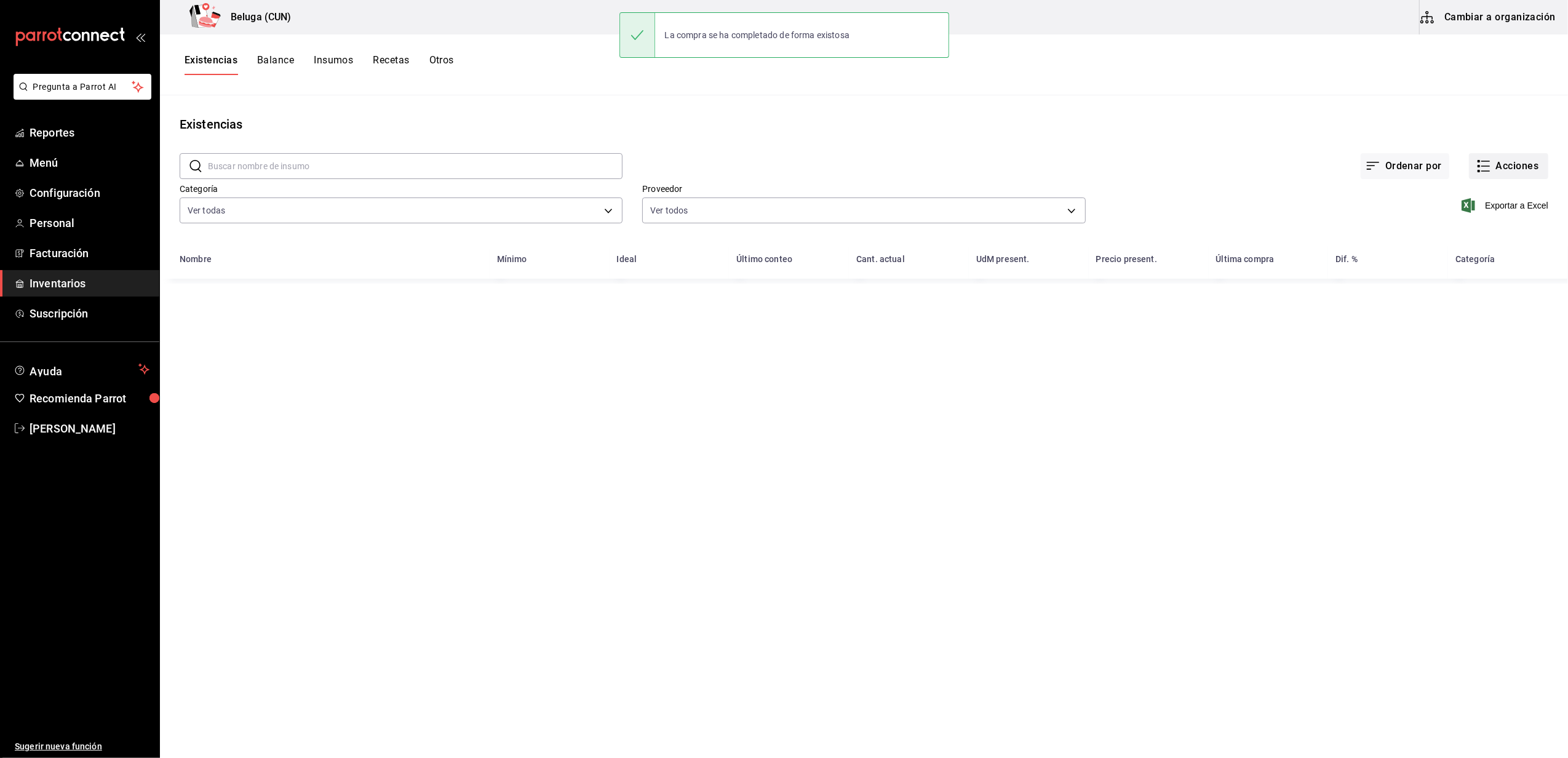
click at [778, 168] on button "Acciones" at bounding box center [1509, 166] width 80 height 26
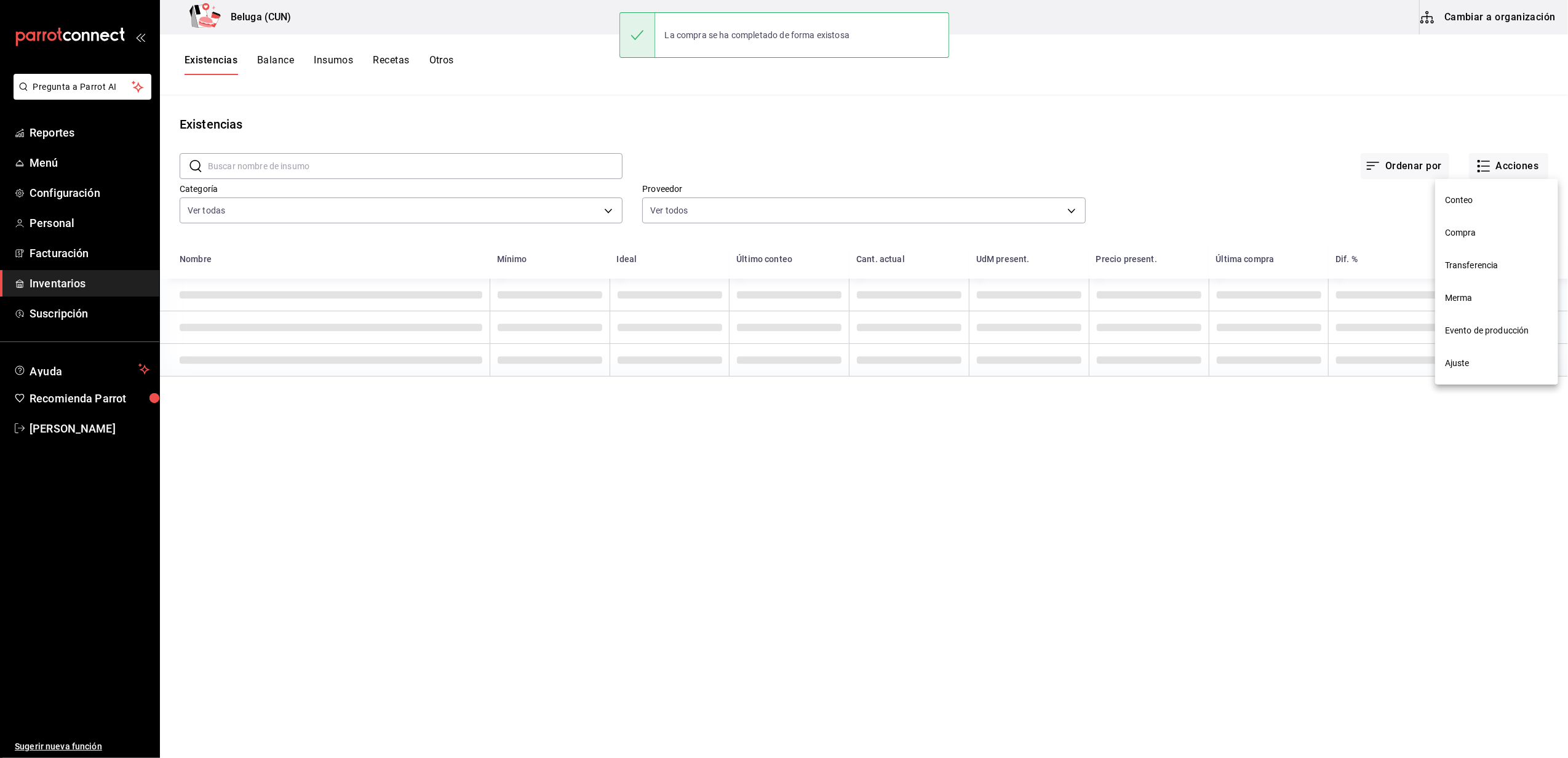
click at [778, 231] on span "Compra" at bounding box center [1497, 233] width 103 height 13
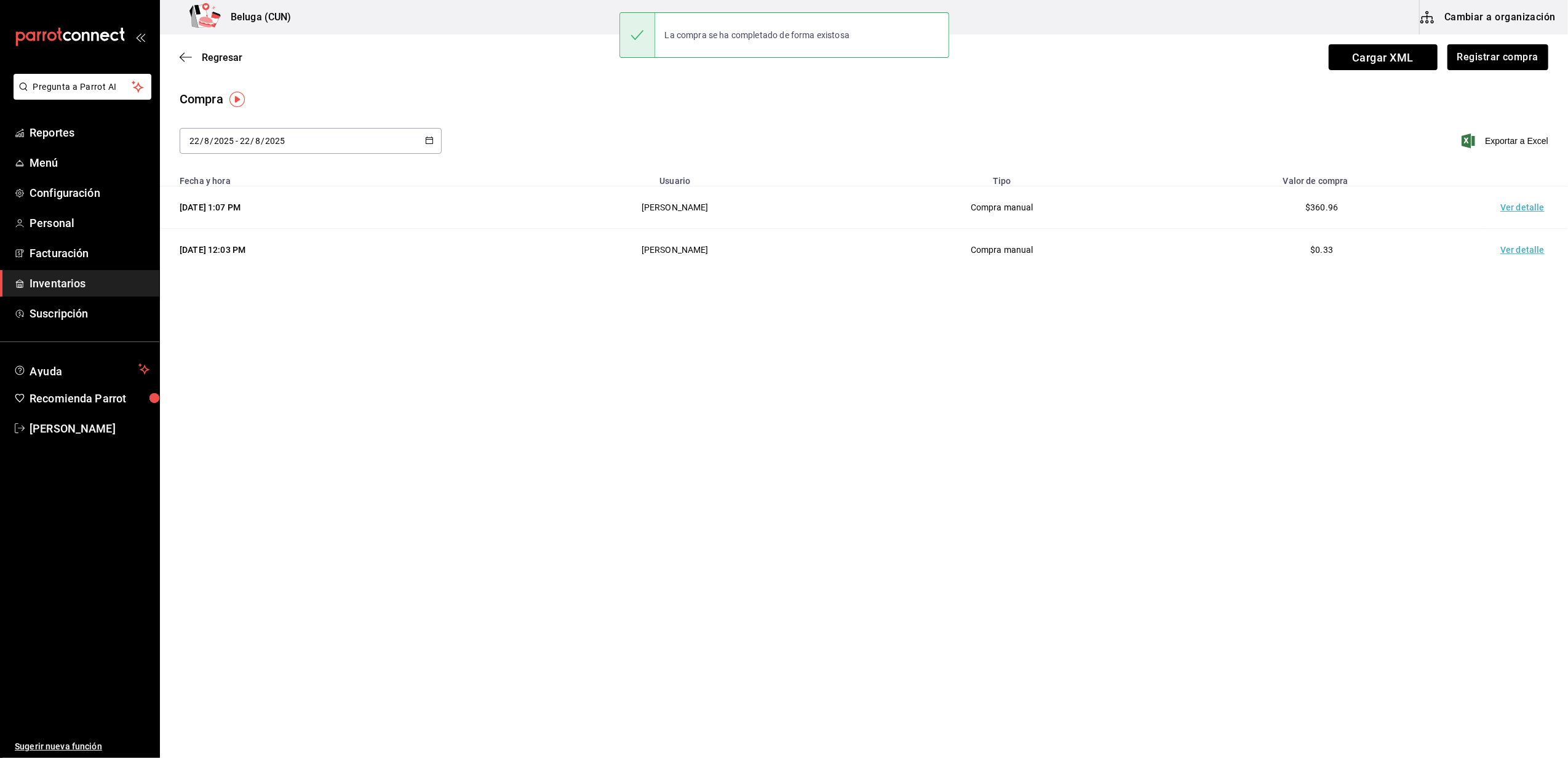
click at [778, 216] on td "Ver detalle" at bounding box center [1525, 207] width 86 height 42
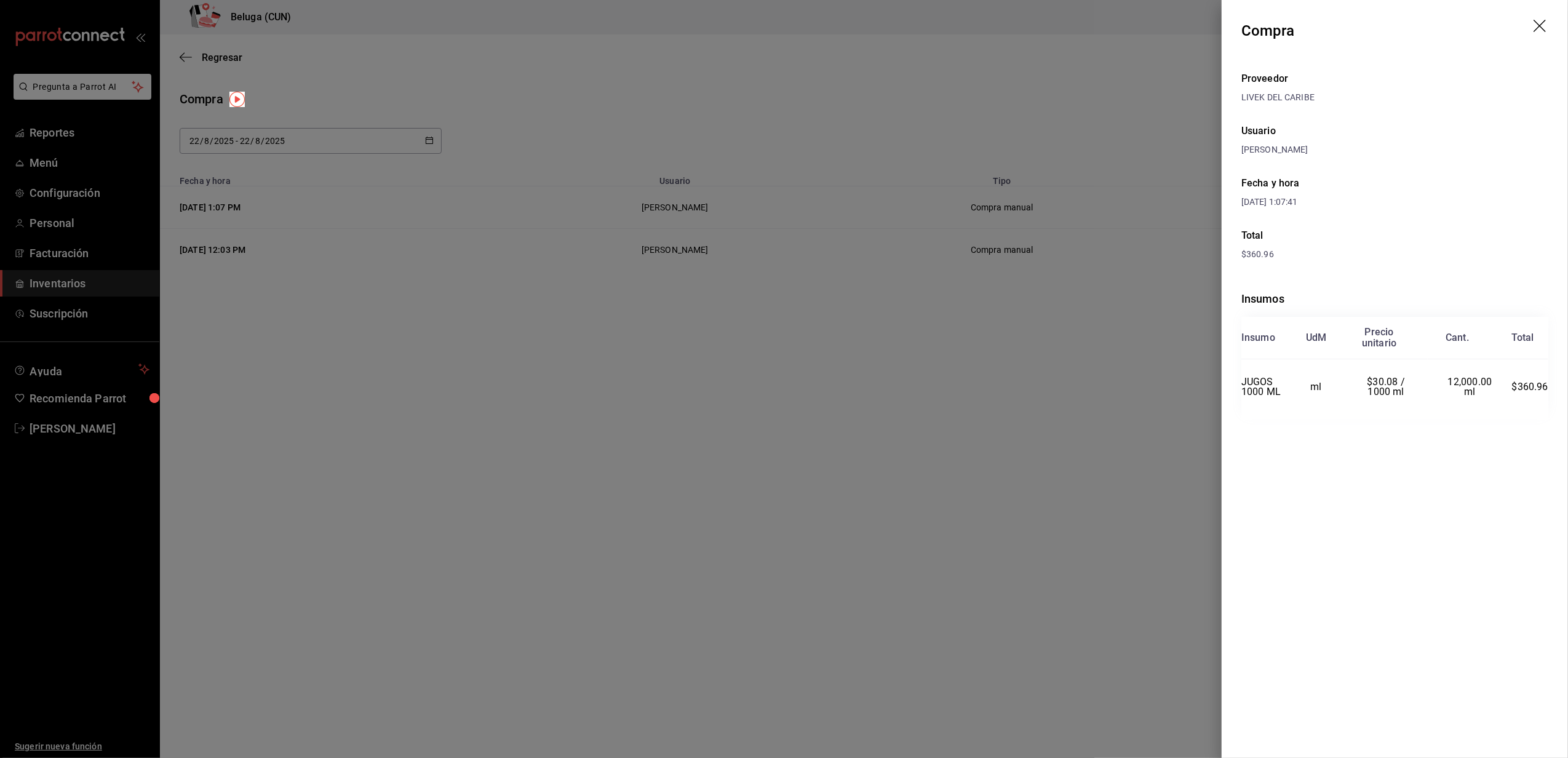
click at [751, 420] on div at bounding box center [784, 379] width 1568 height 758
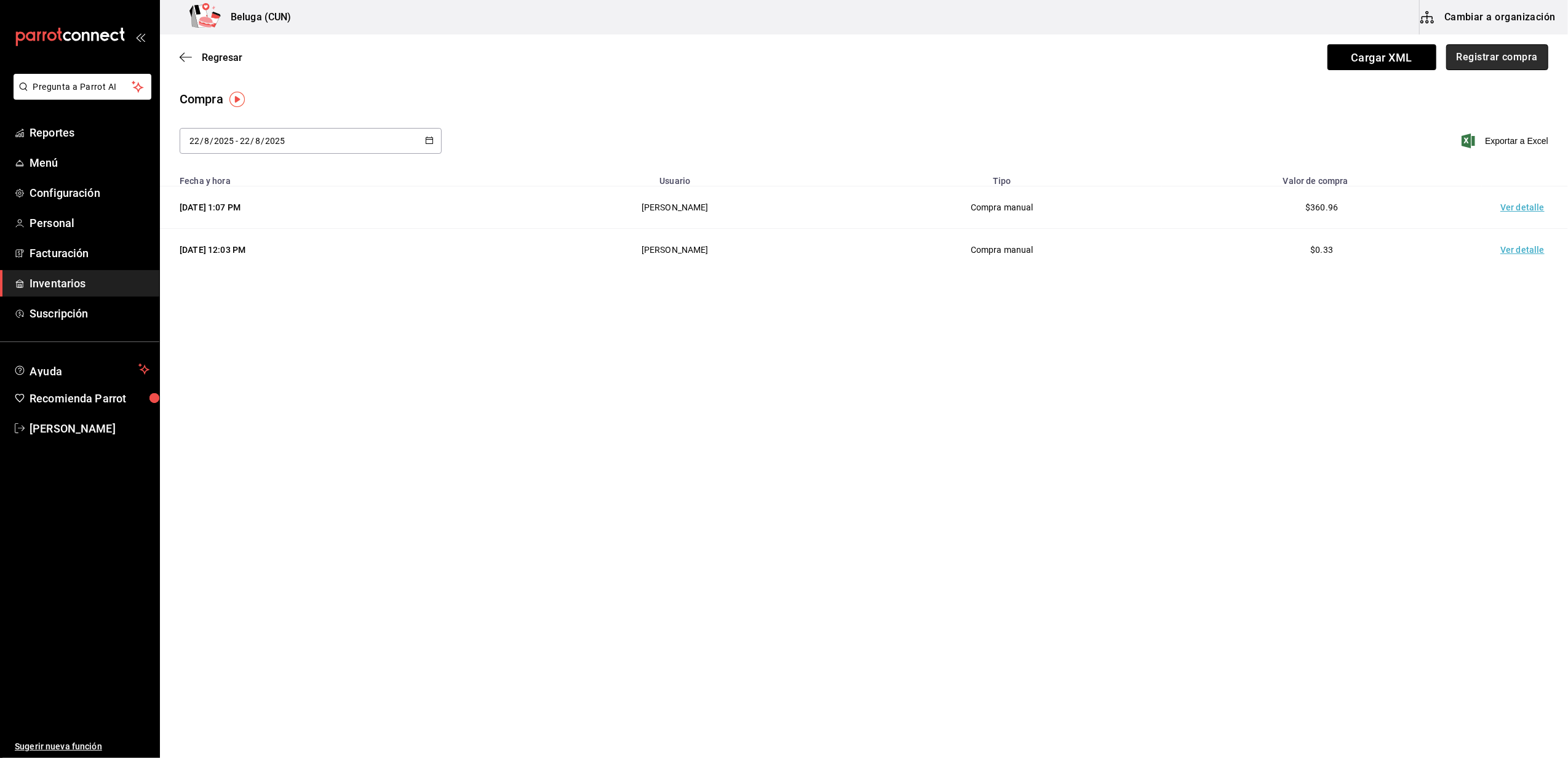
click at [778, 56] on button "Registrar compra" at bounding box center [1497, 57] width 102 height 26
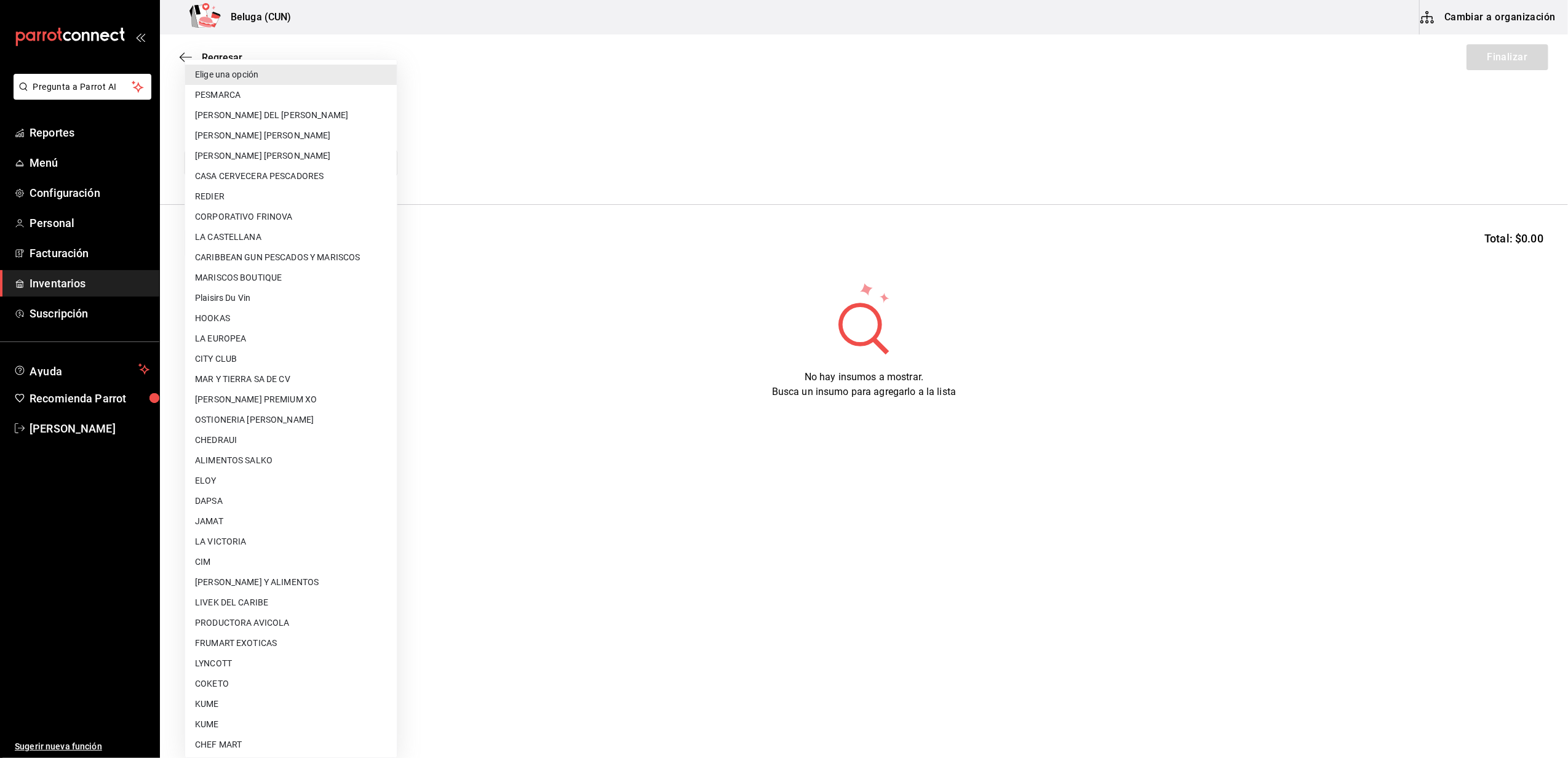
click at [244, 162] on body "Pregunta a Parrot AI Reportes Menú Configuración Personal Facturación Inventari…" at bounding box center [784, 344] width 1568 height 689
type input "e0693cc4-5c63-4543-81fd-9482ab1721a8"
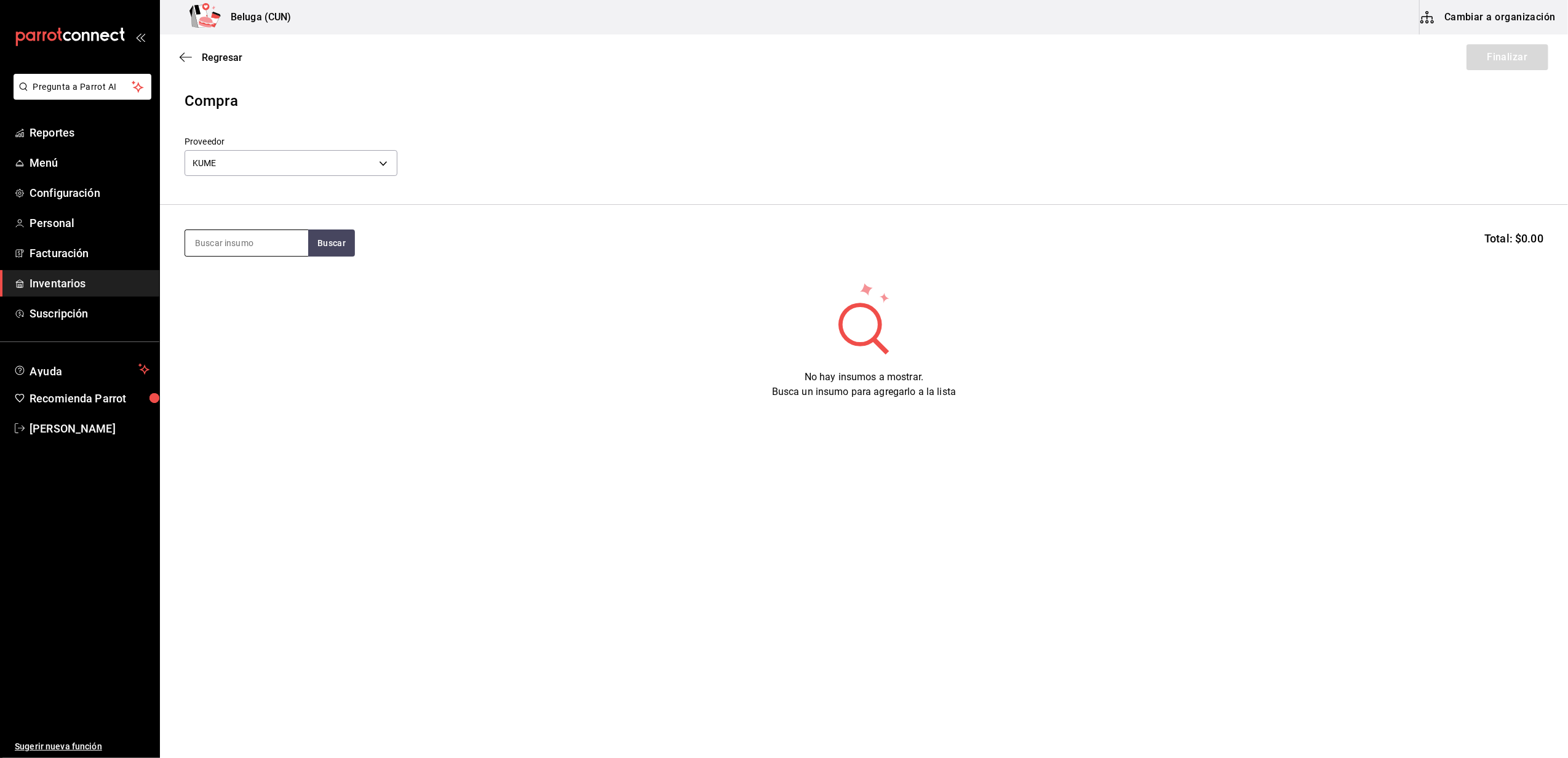
drag, startPoint x: 216, startPoint y: 236, endPoint x: 209, endPoint y: 243, distance: 9.9
click at [217, 236] on input at bounding box center [246, 243] width 123 height 26
type input "L"
type input "VAR"
click at [259, 268] on div "VAR. LYCHEE EN ALMIBAR 18 pzas VAR. LYCHEE EN ALMIBAR 18 pzas - KUME" at bounding box center [246, 299] width 123 height 75
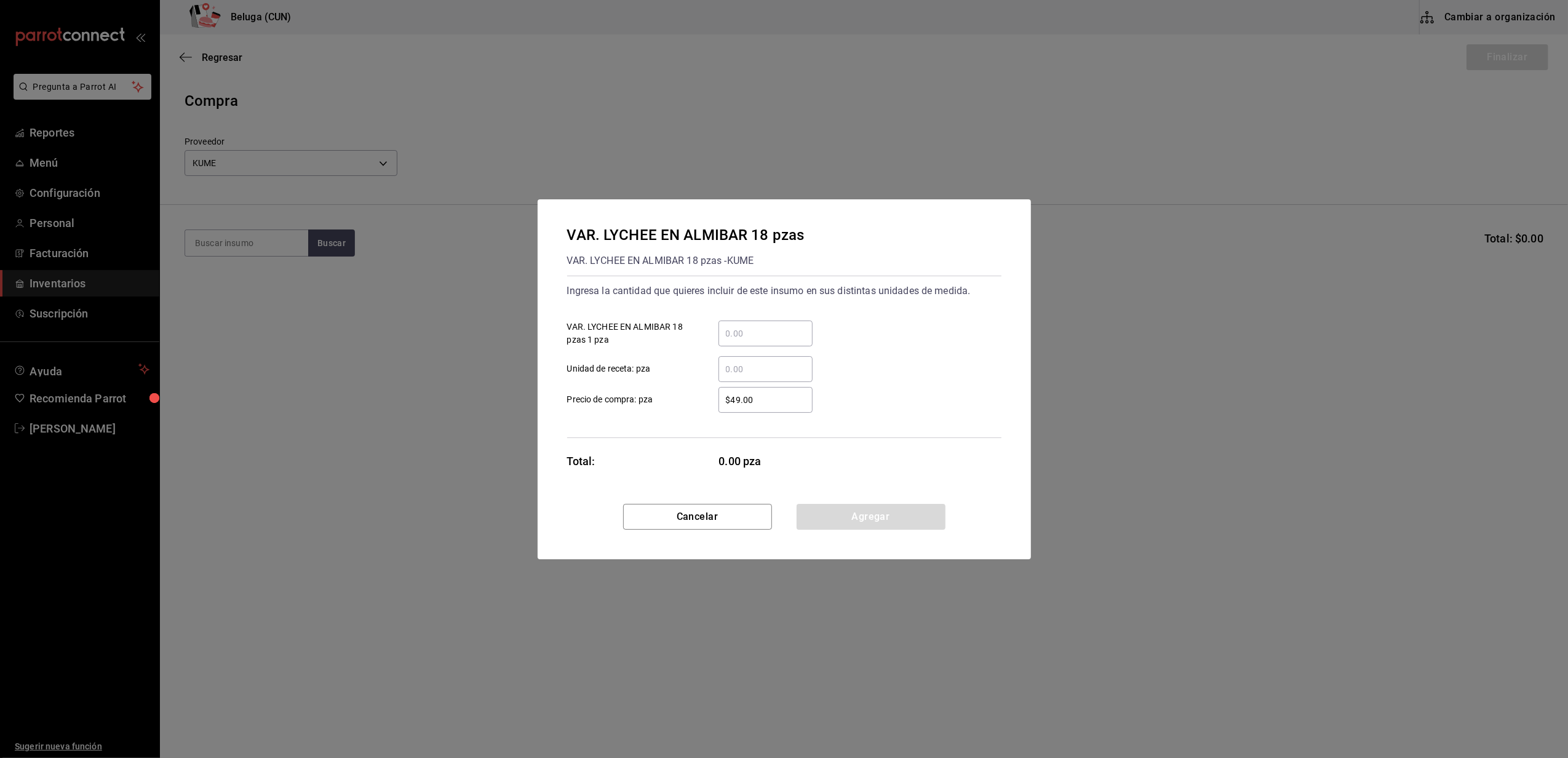
click at [778, 341] on div "​" at bounding box center [766, 333] width 94 height 26
click at [778, 341] on input "​ VAR. LYCHEE EN ALMIBAR 18 pzas 1 pza" at bounding box center [766, 333] width 94 height 15
click at [778, 298] on div "Ingresa la cantidad que quieres incluir de este insumo en sus distintas unidade…" at bounding box center [784, 291] width 434 height 20
drag, startPoint x: 774, startPoint y: 335, endPoint x: 702, endPoint y: 328, distance: 72.3
click at [685, 340] on label "24 ​ VAR. LYCHEE EN ALMIBAR 18 pzas 1 pza" at bounding box center [689, 333] width 246 height 26
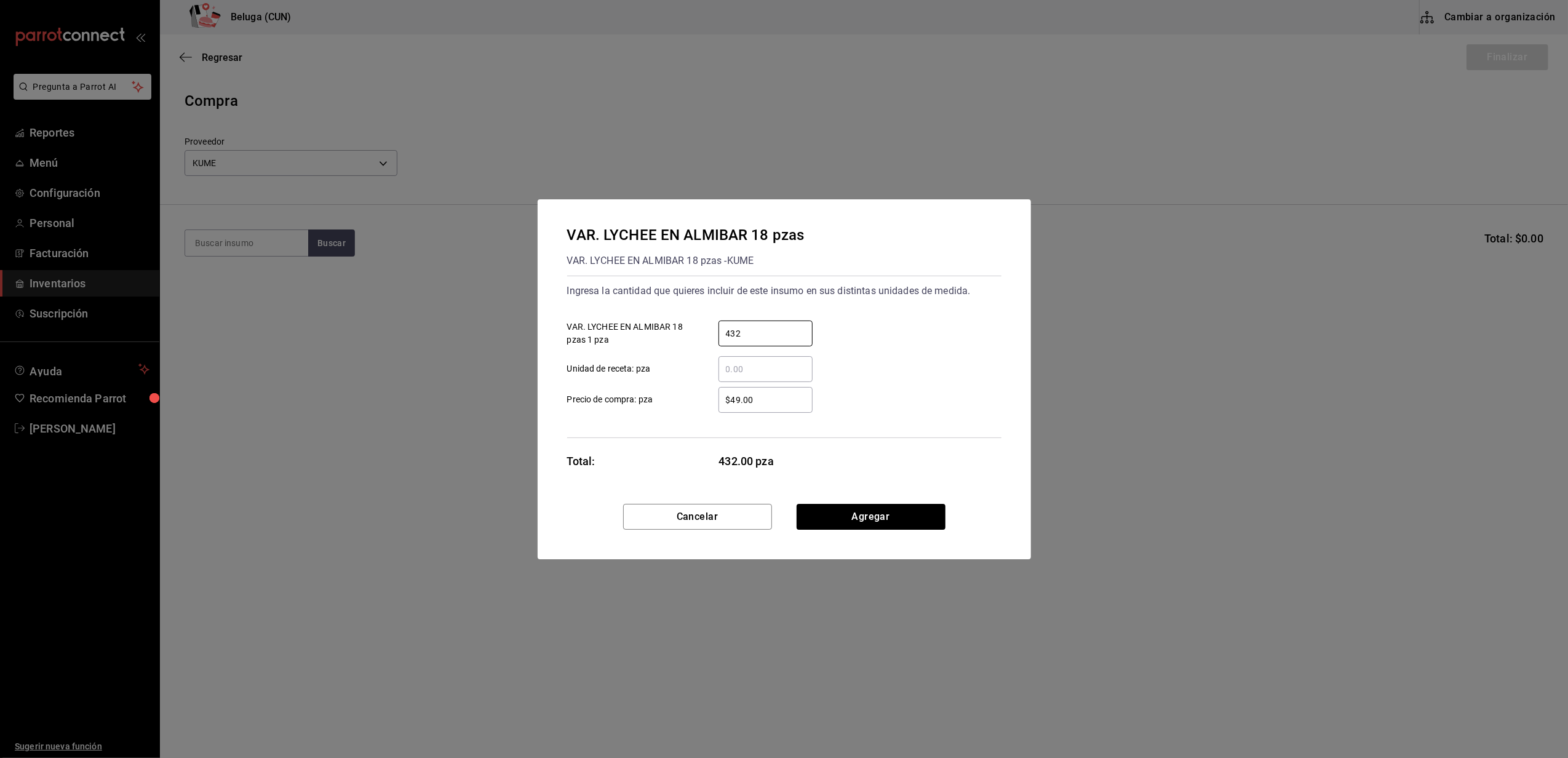
type input "432"
type input "$71"
click button "Agregar" at bounding box center [871, 517] width 149 height 26
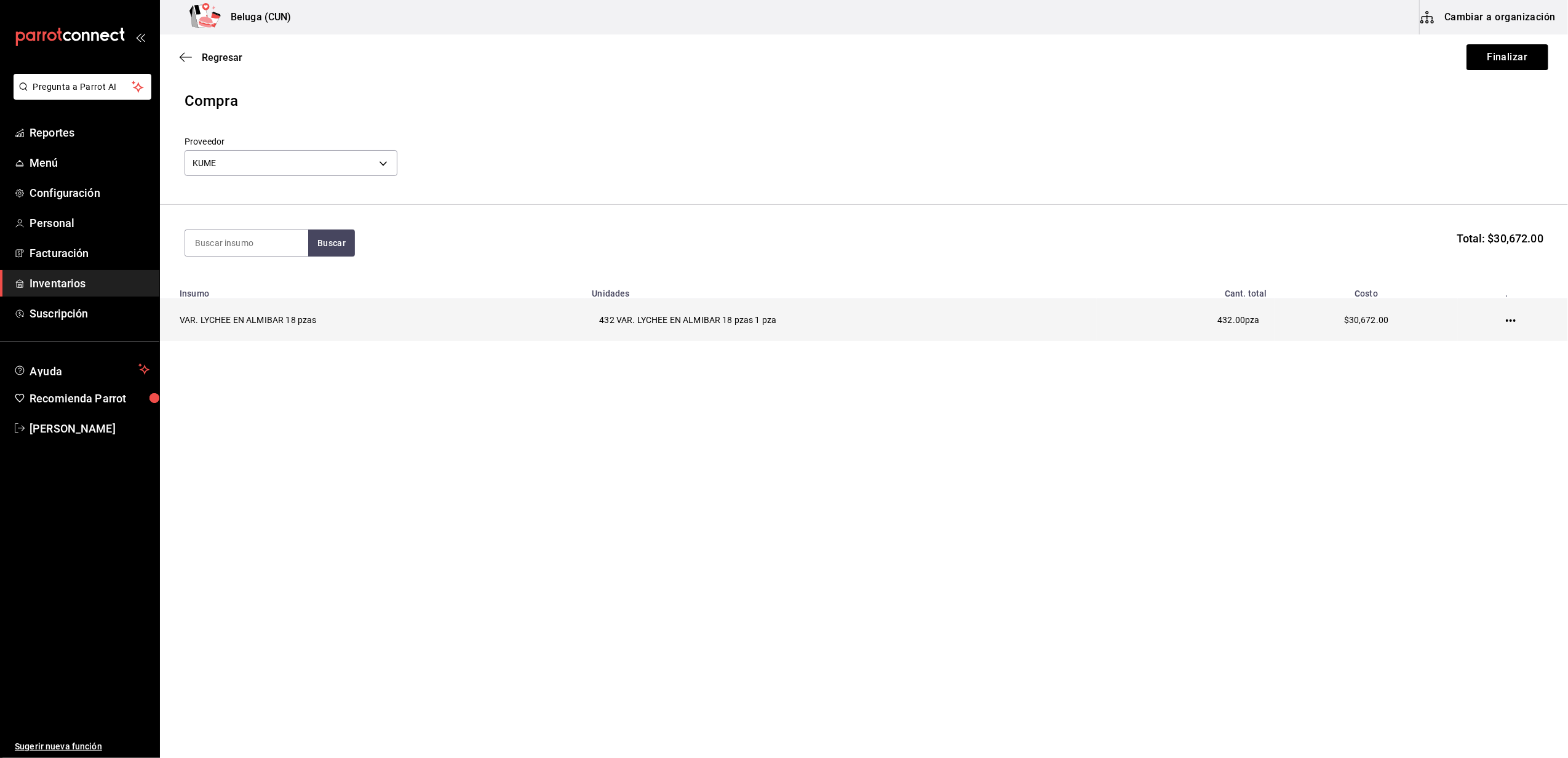
click at [778, 321] on icon "button" at bounding box center [1511, 321] width 10 height 10
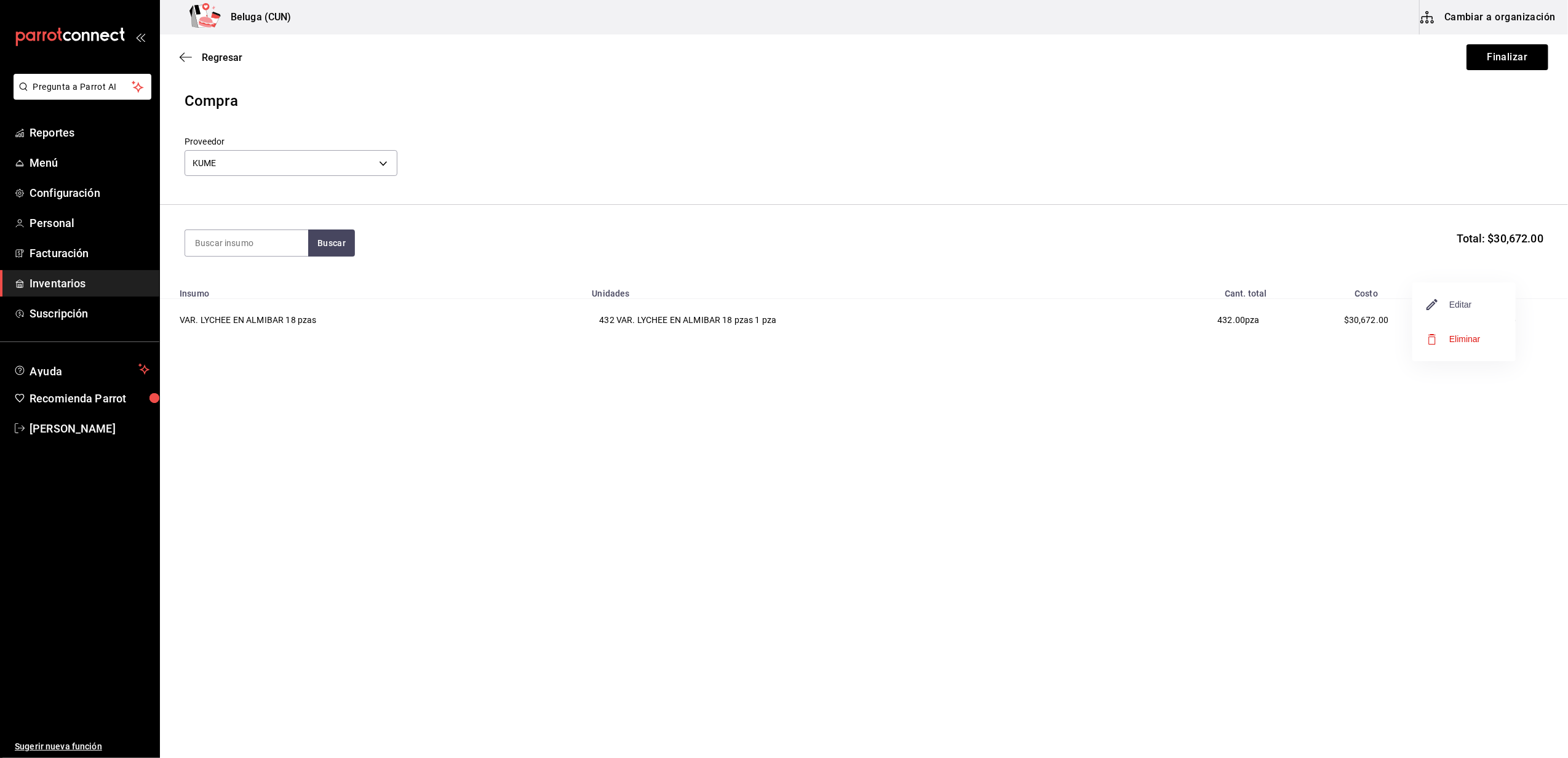
click at [778, 304] on span "Editar" at bounding box center [1450, 305] width 45 height 15
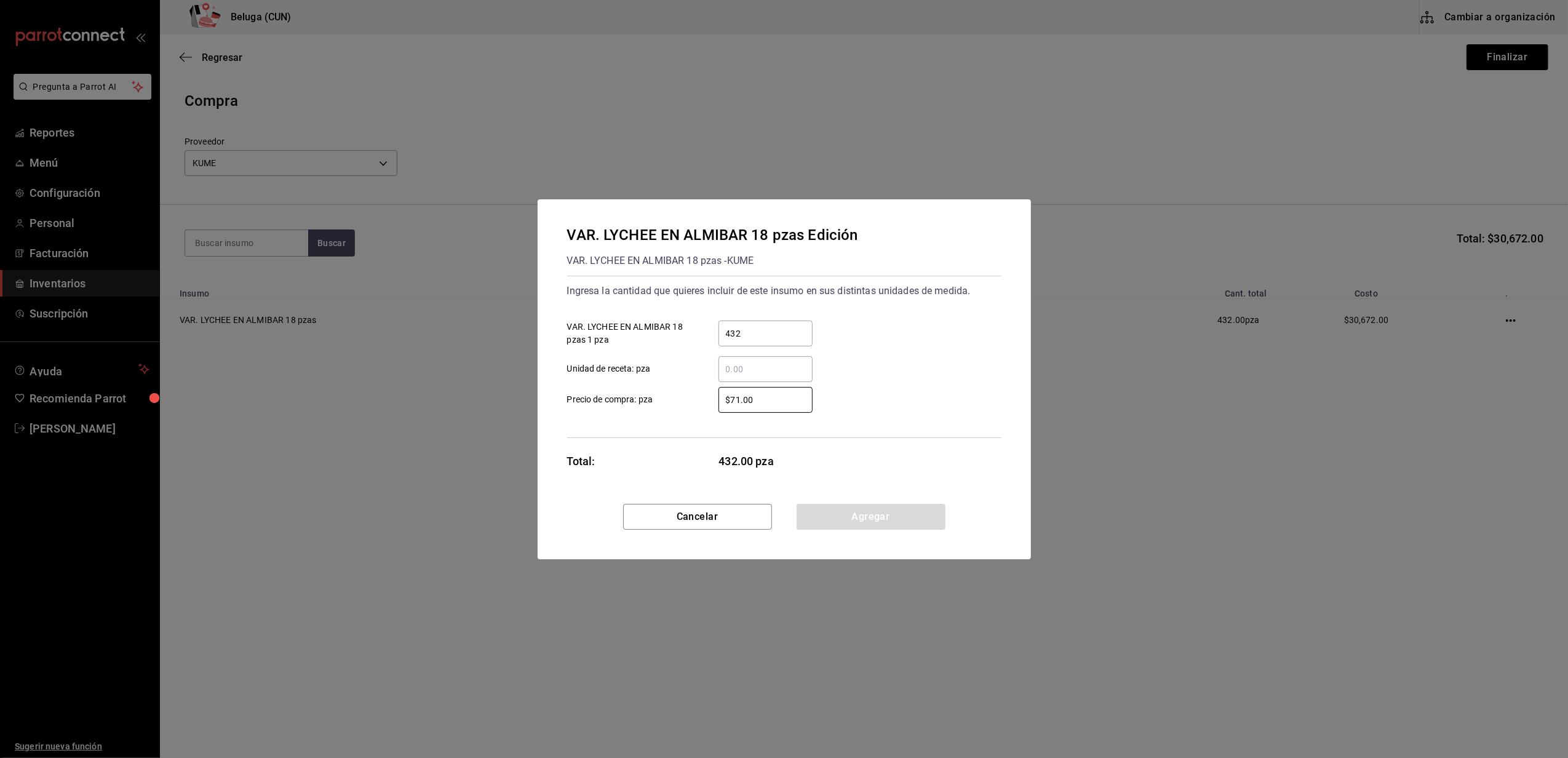
drag, startPoint x: 777, startPoint y: 400, endPoint x: 670, endPoint y: 407, distance: 107.2
click at [670, 407] on label "$71.00 ​ Precio de compra: pza" at bounding box center [689, 400] width 246 height 26
type input "$3.9"
click button "Agregar" at bounding box center [871, 517] width 149 height 26
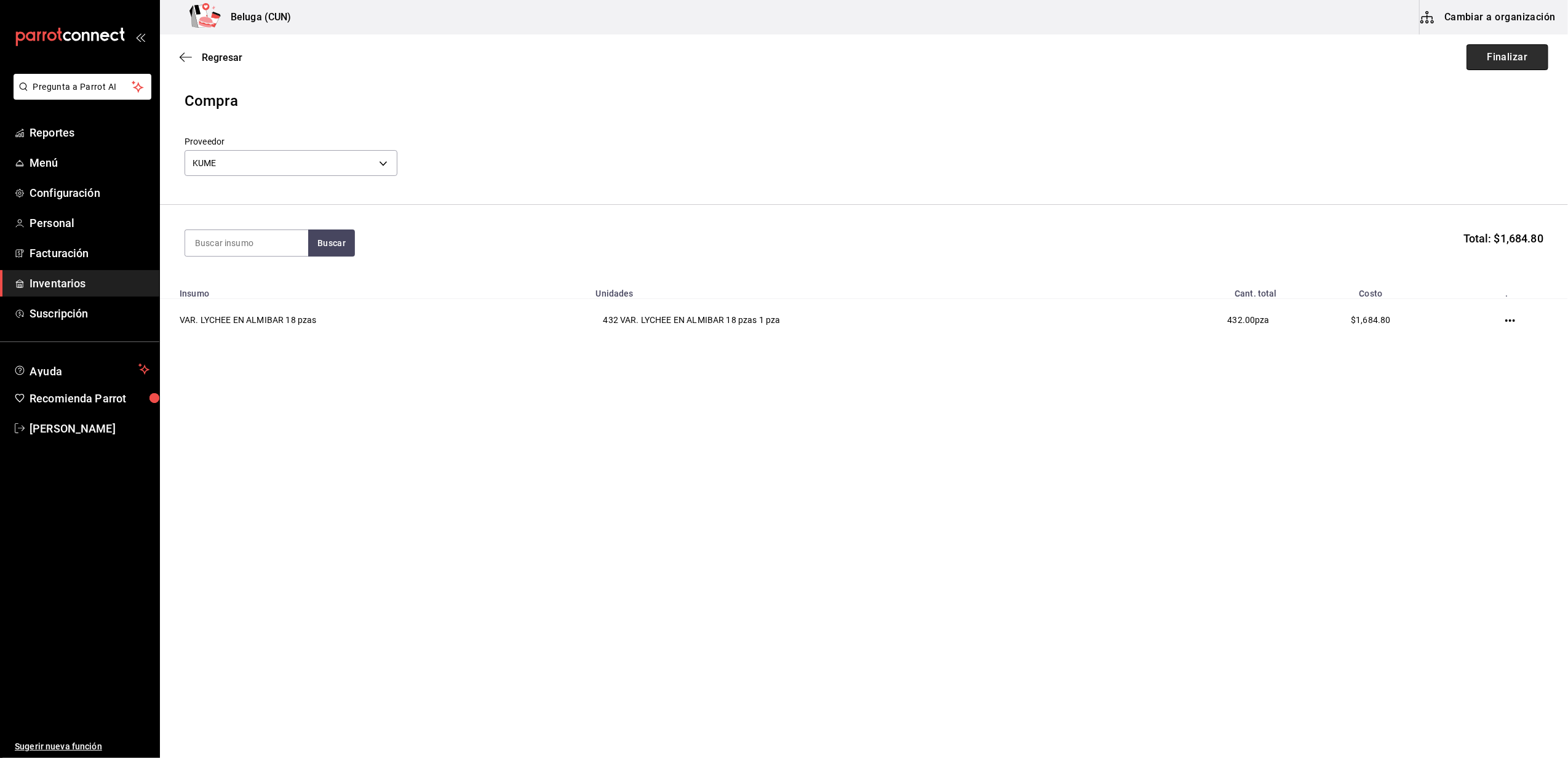
click at [778, 50] on button "Finalizar" at bounding box center [1508, 57] width 82 height 26
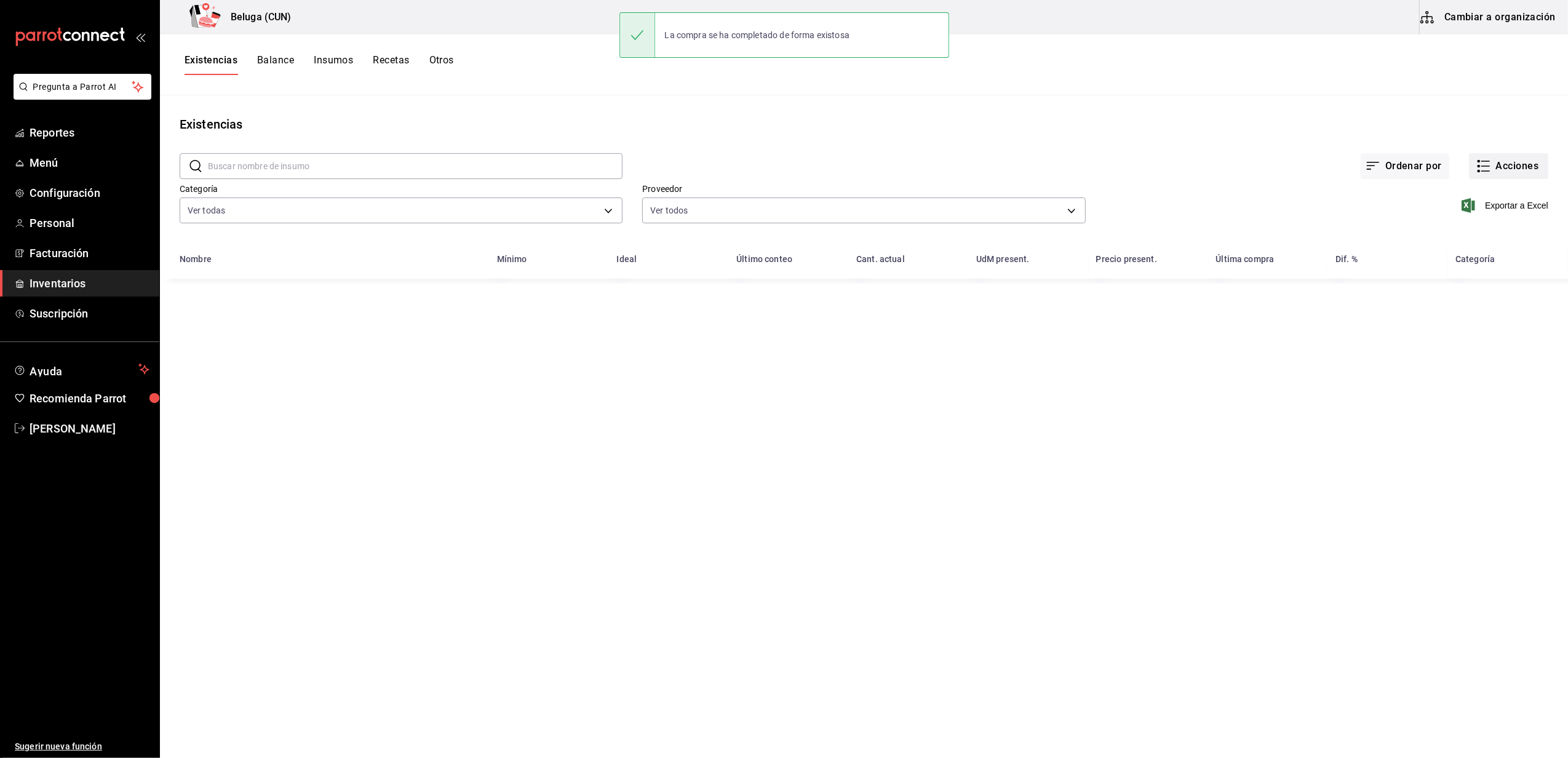
click at [778, 156] on button "Acciones" at bounding box center [1509, 166] width 80 height 26
click at [778, 238] on span "Compra" at bounding box center [1497, 233] width 103 height 13
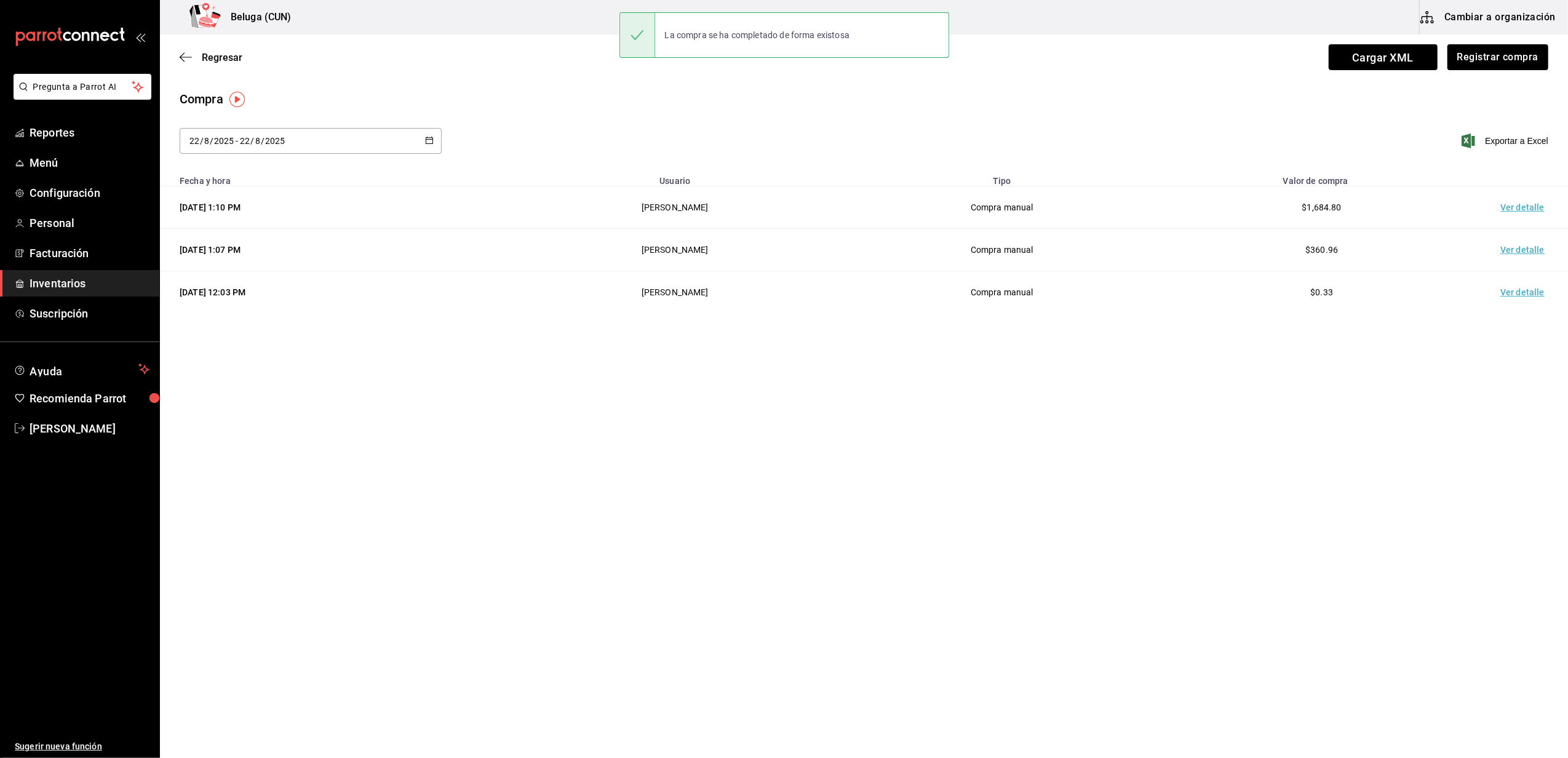
click at [778, 200] on td "Ver detalle" at bounding box center [1525, 207] width 86 height 42
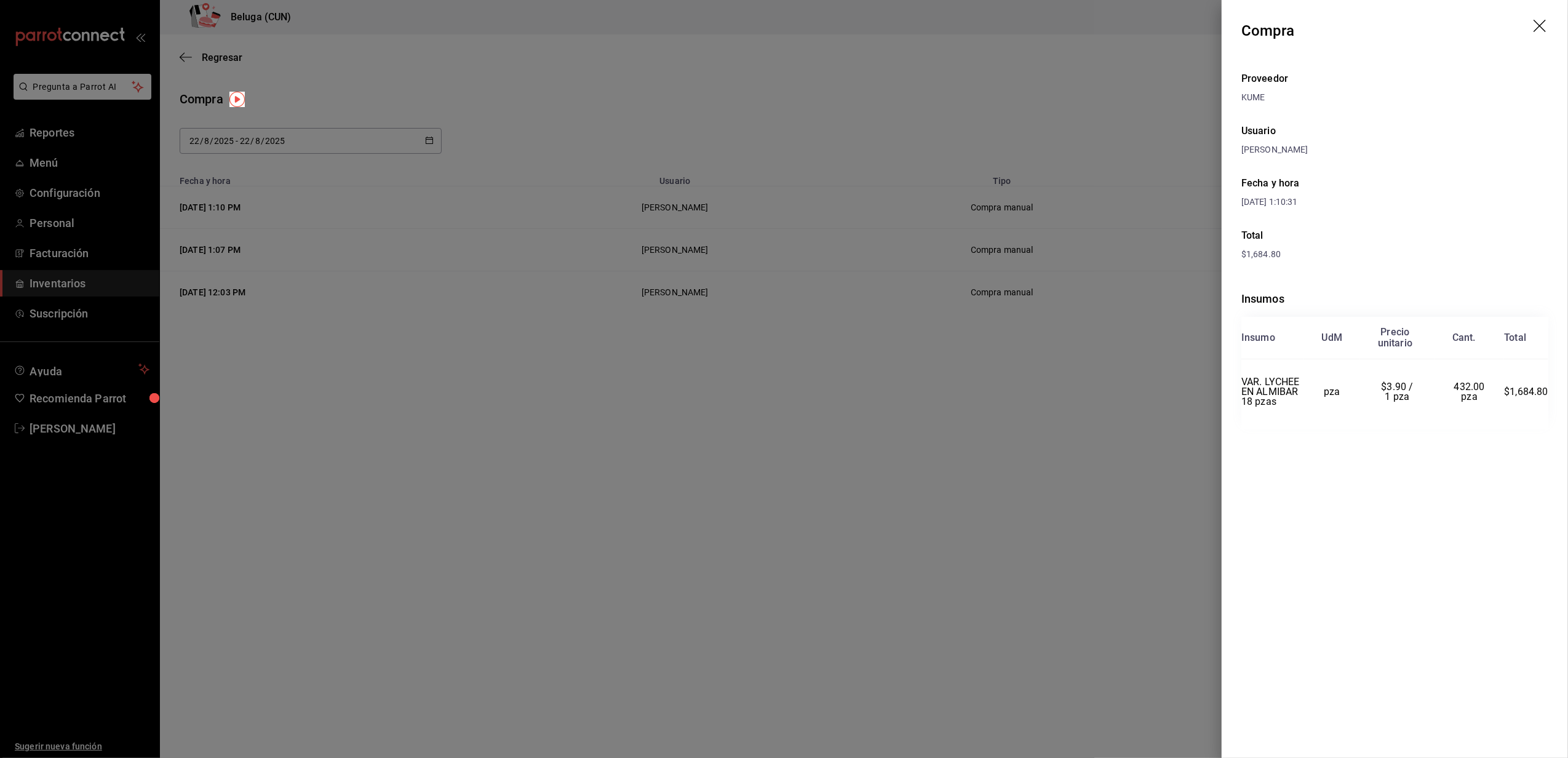
click at [778, 102] on div at bounding box center [784, 379] width 1568 height 758
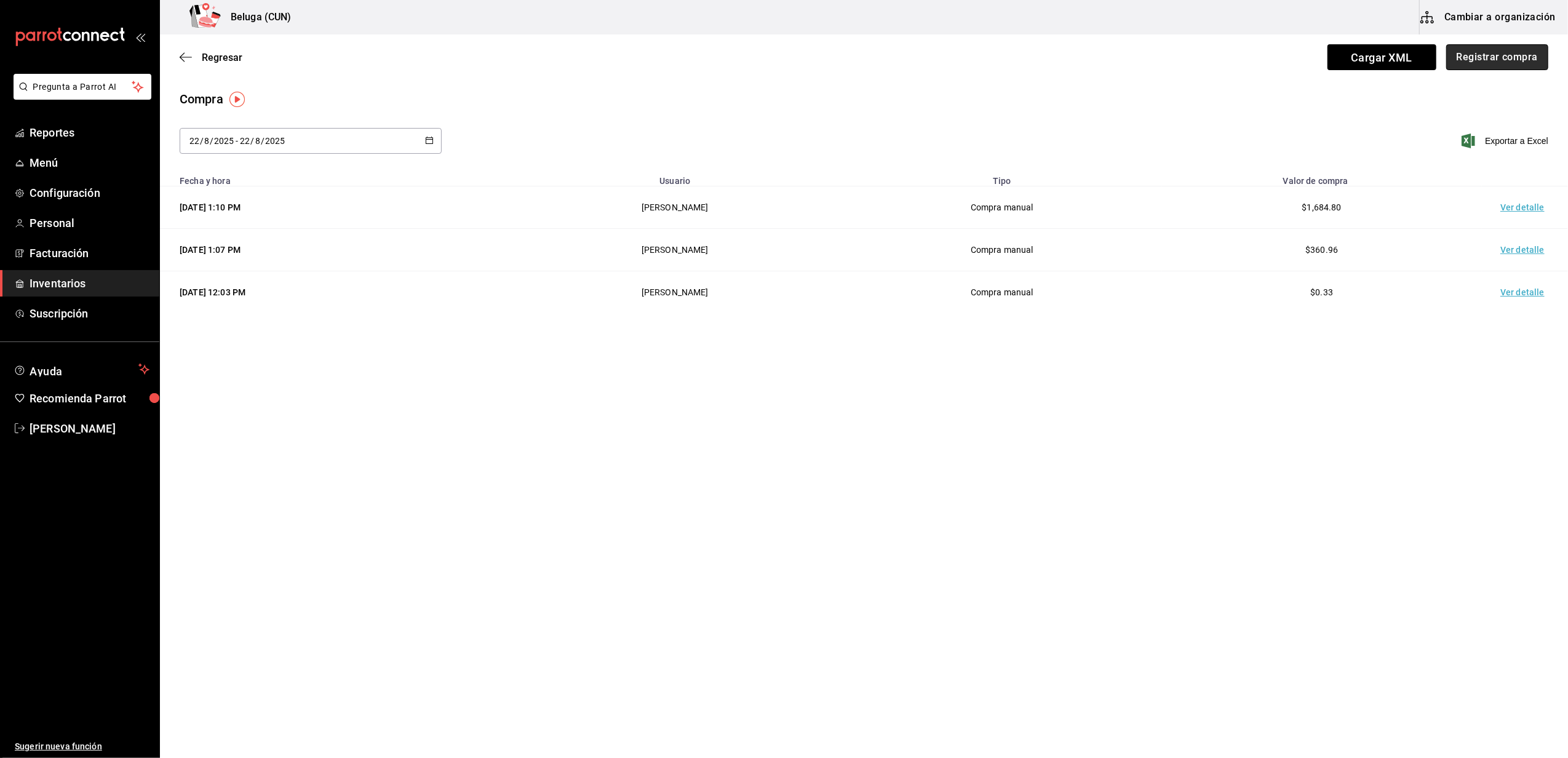
click at [778, 60] on button "Registrar compra" at bounding box center [1497, 57] width 102 height 26
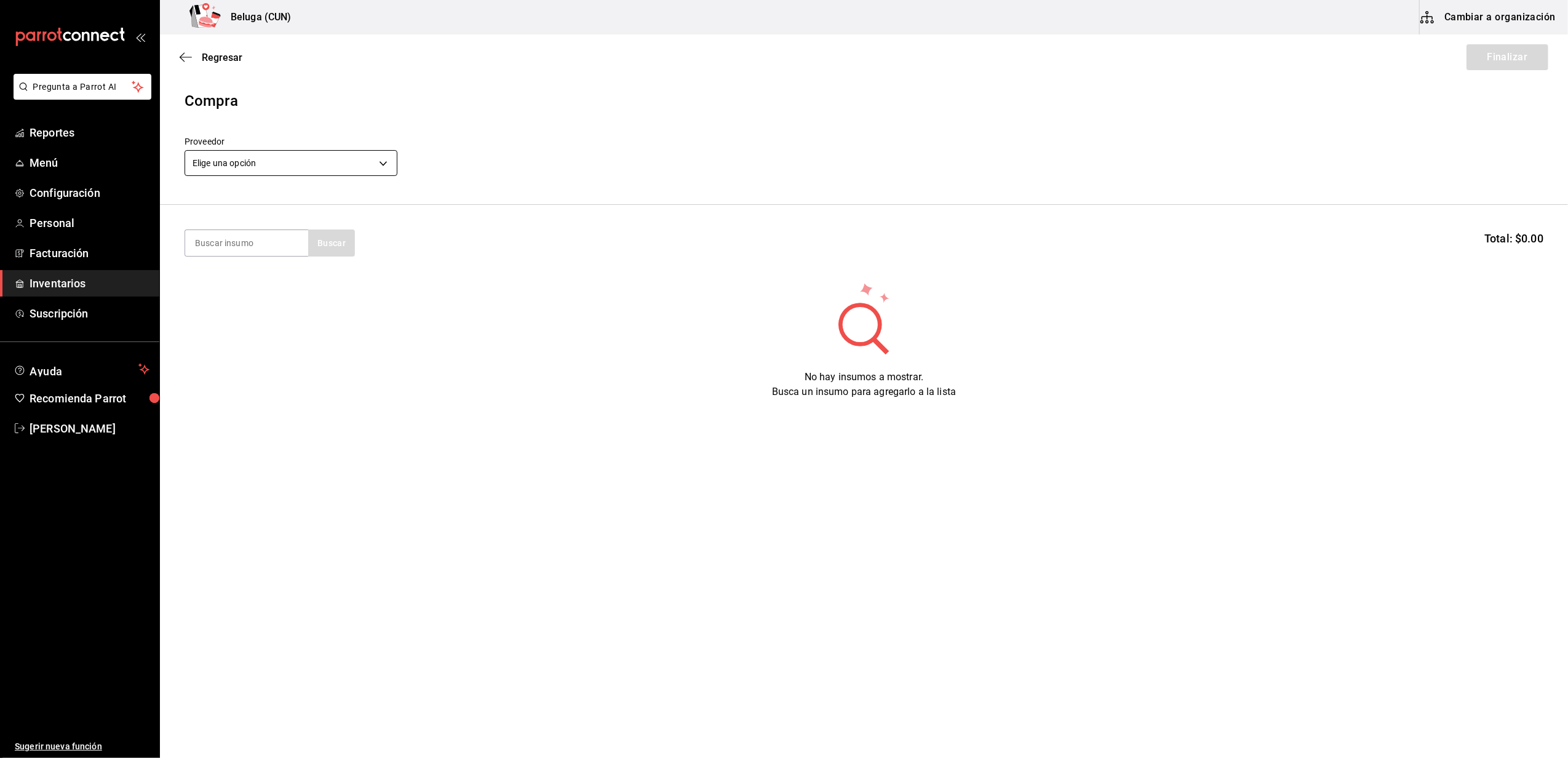
click at [323, 165] on body "Pregunta a Parrot AI Reportes Menú Configuración Personal Facturación Inventari…" at bounding box center [784, 344] width 1568 height 689
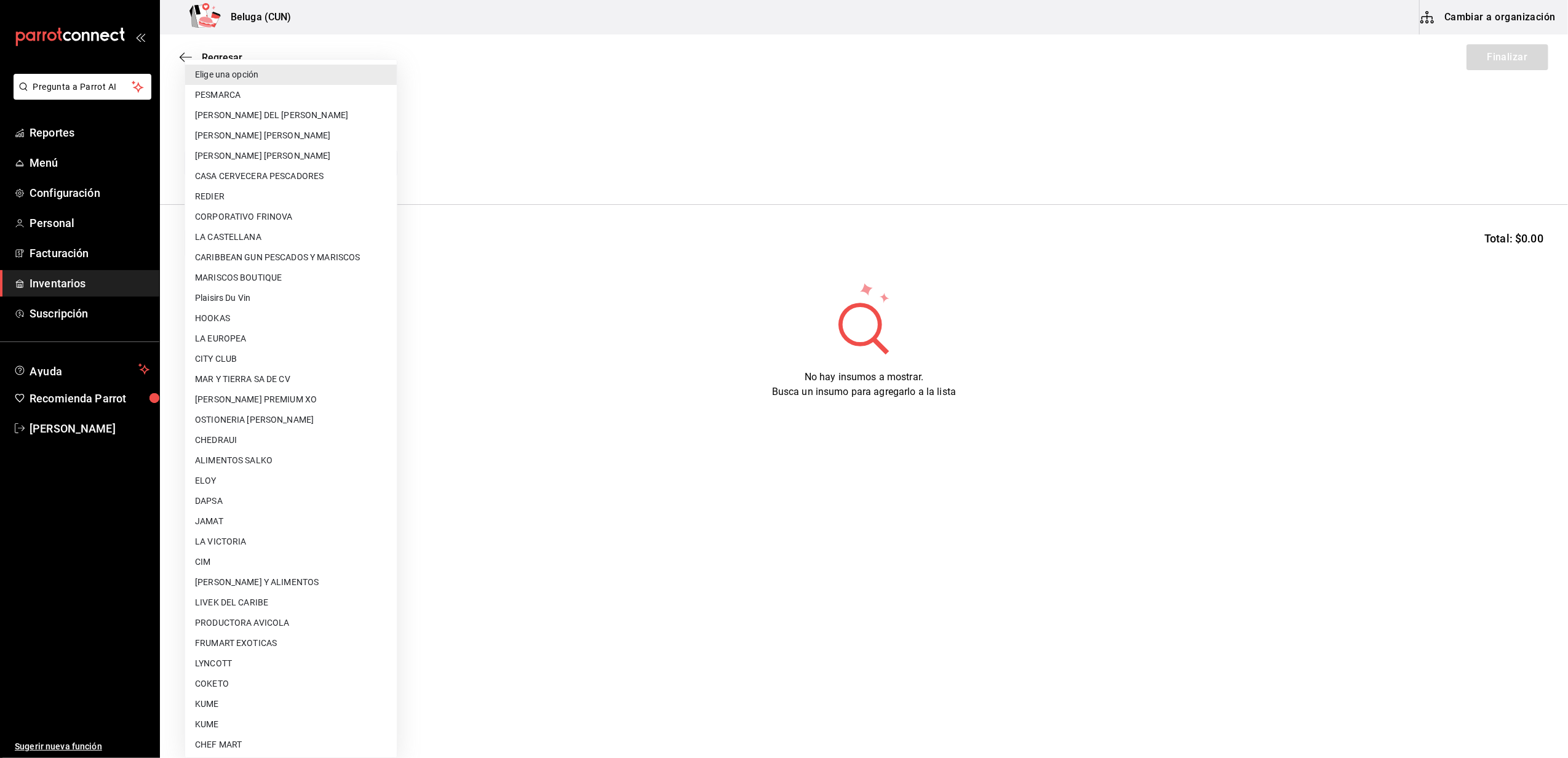
scroll to position [389, 0]
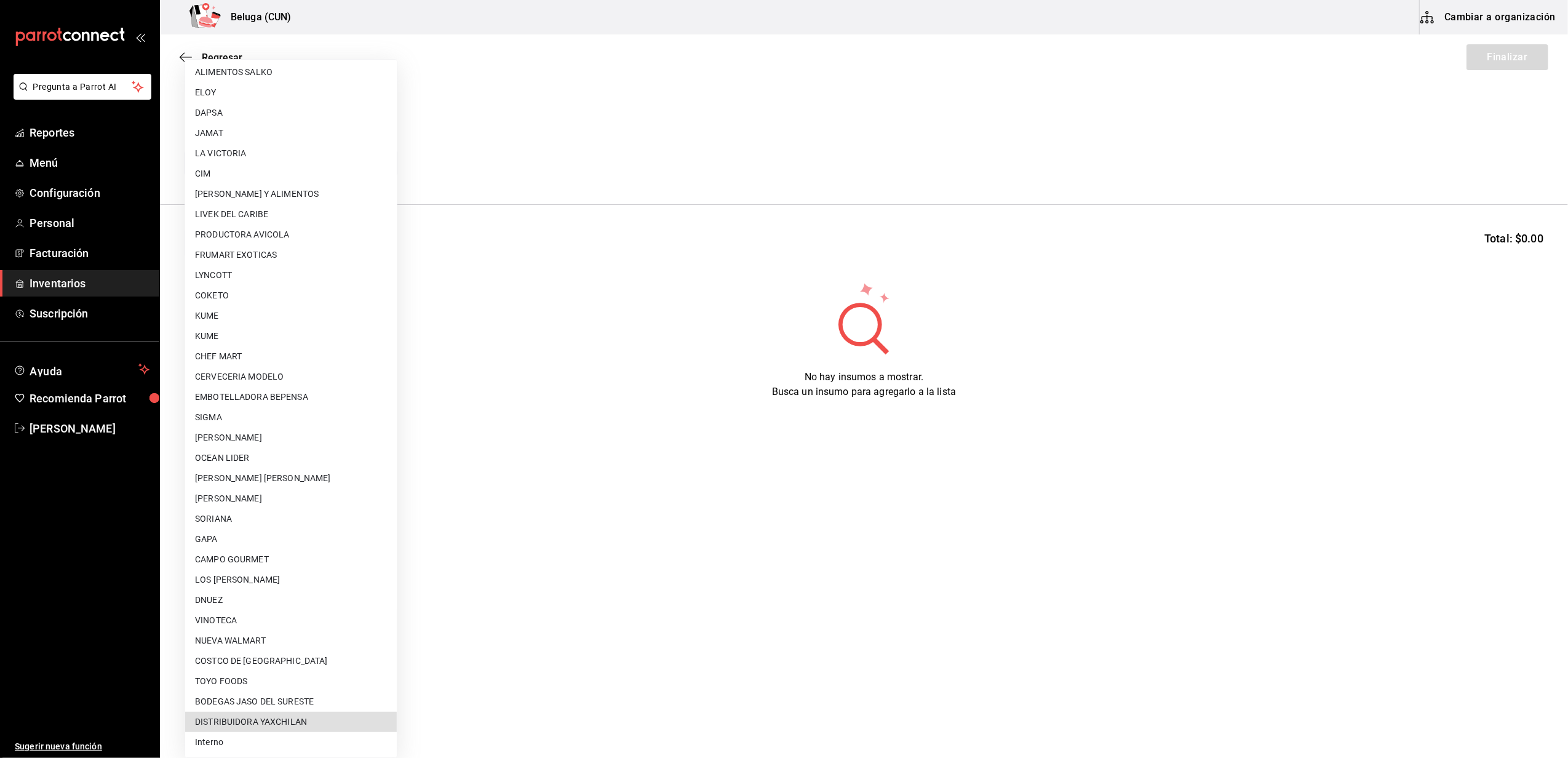
click at [279, 722] on li "DISTRIBUIDORA YAXCHILAN" at bounding box center [291, 722] width 212 height 21
type input "1dd3e9bf-c9d8-4d63-863e-99f63c0227d3"
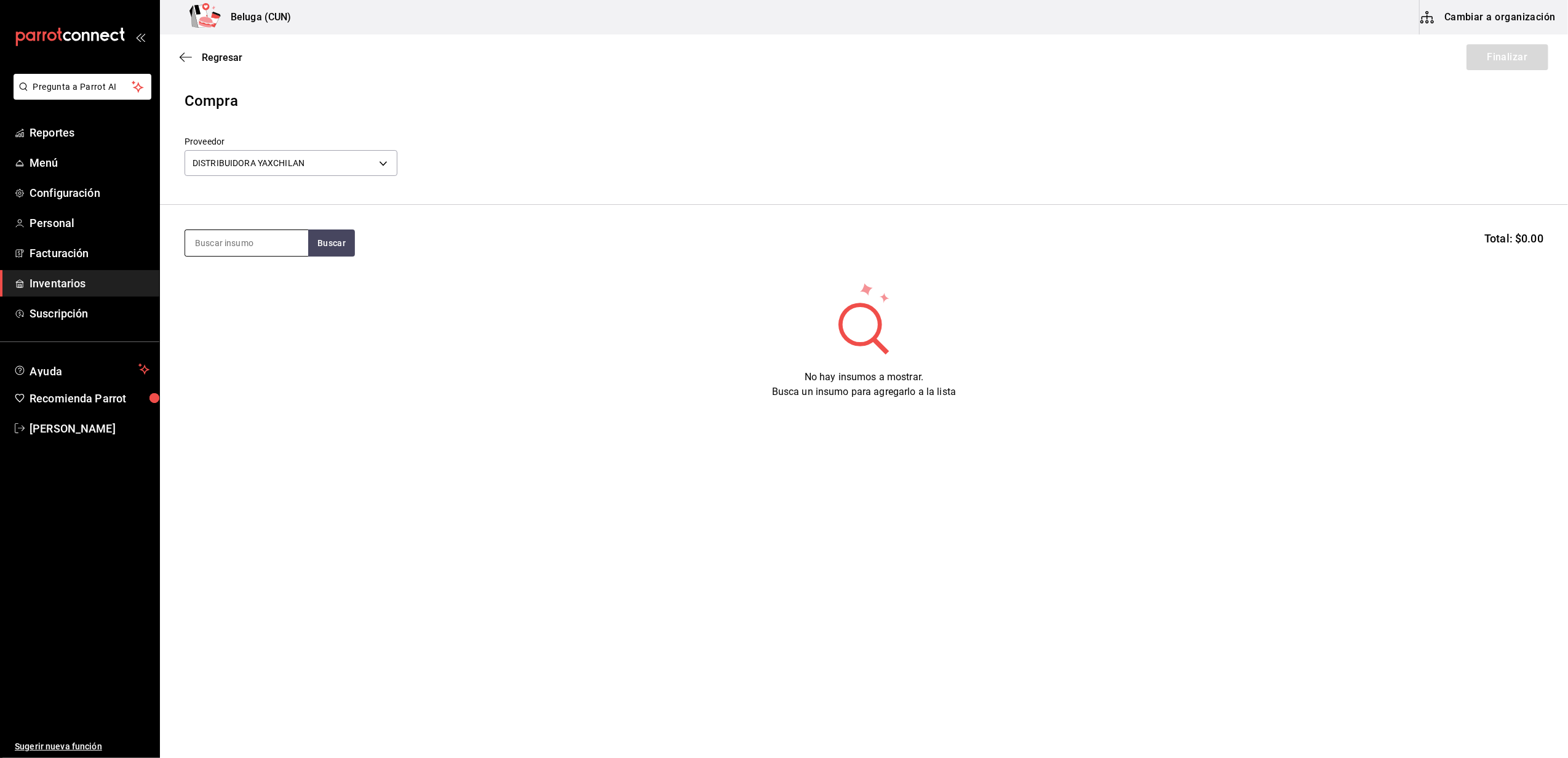
click at [263, 240] on input at bounding box center [246, 243] width 123 height 26
type input "RED"
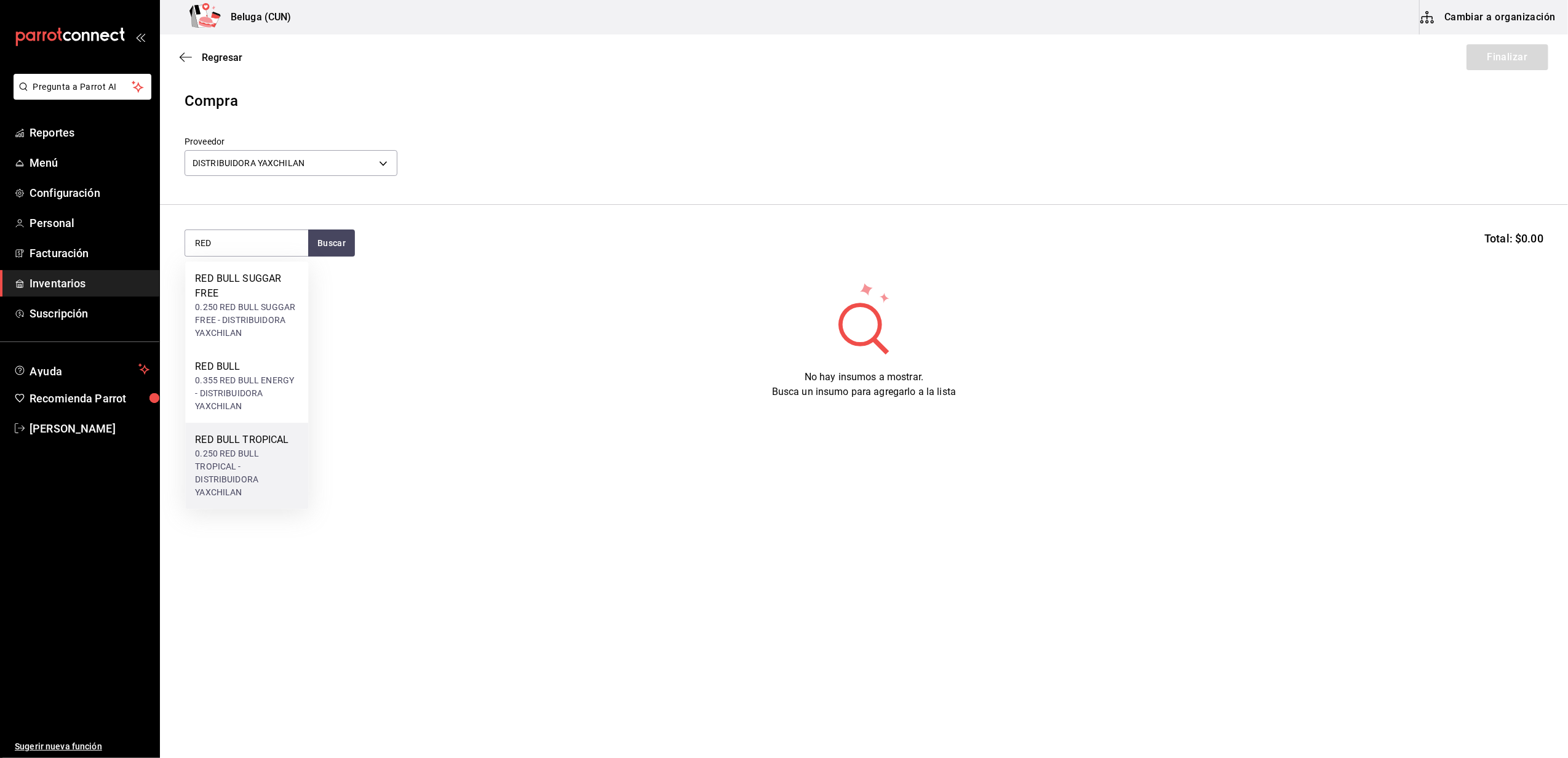
click at [227, 458] on div "0.250 RED BULL TROPICAL - DISTRIBUIDORA YAXCHILAN" at bounding box center [246, 473] width 103 height 52
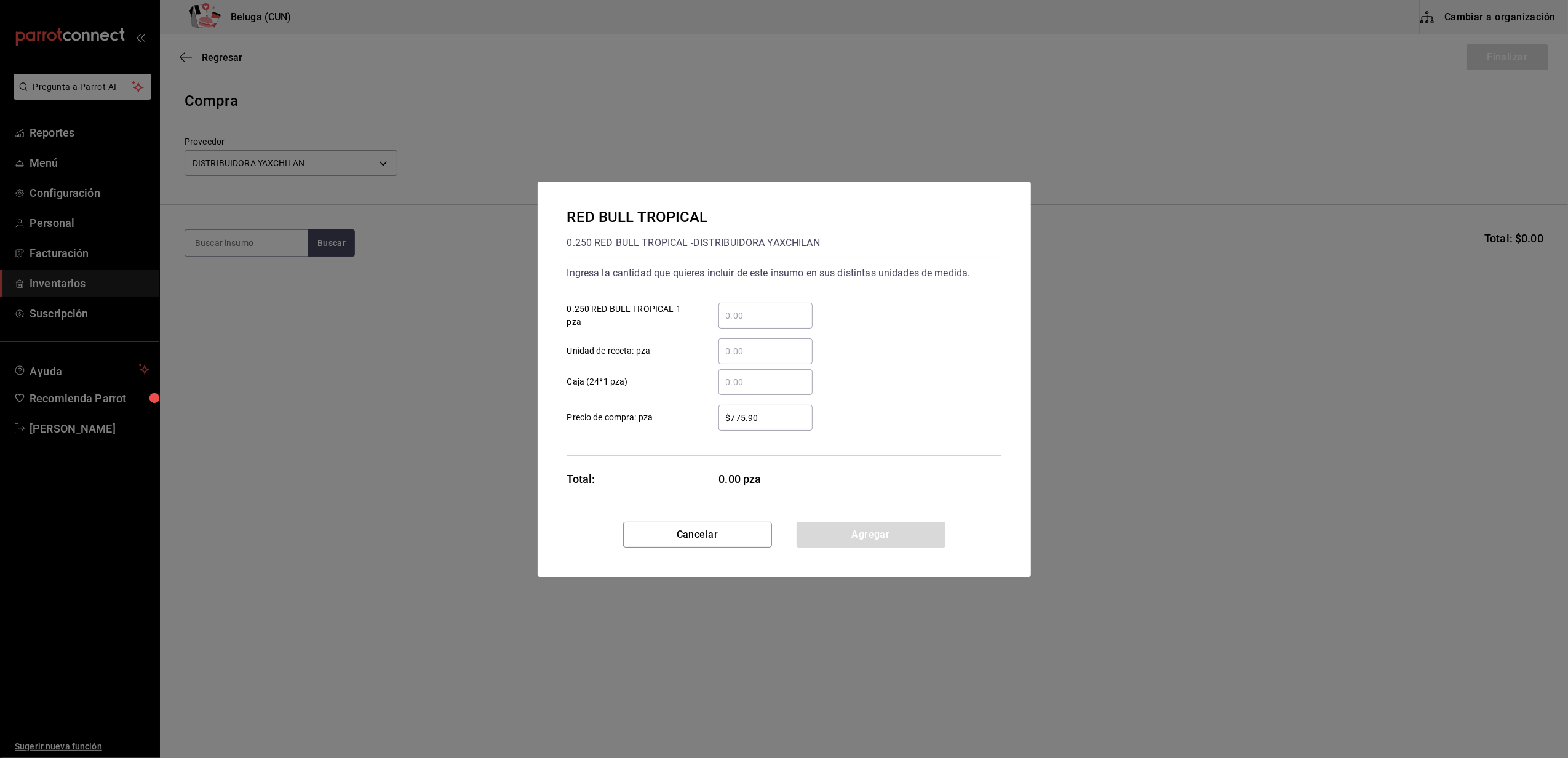
click at [743, 318] on input "​ 0.250 RED BULL TROPICAL 1 pza" at bounding box center [766, 316] width 94 height 15
click at [778, 227] on div "RED BULL TROPICAL 0.250 RED BULL TROPICAL - DISTRIBUIDORA YAXCHILAN" at bounding box center [784, 229] width 434 height 47
click at [778, 321] on input "​ 0.250 RED BULL TROPICAL 1 pza" at bounding box center [766, 316] width 94 height 15
type input "48"
click at [778, 412] on input "$775.90" at bounding box center [766, 418] width 94 height 15
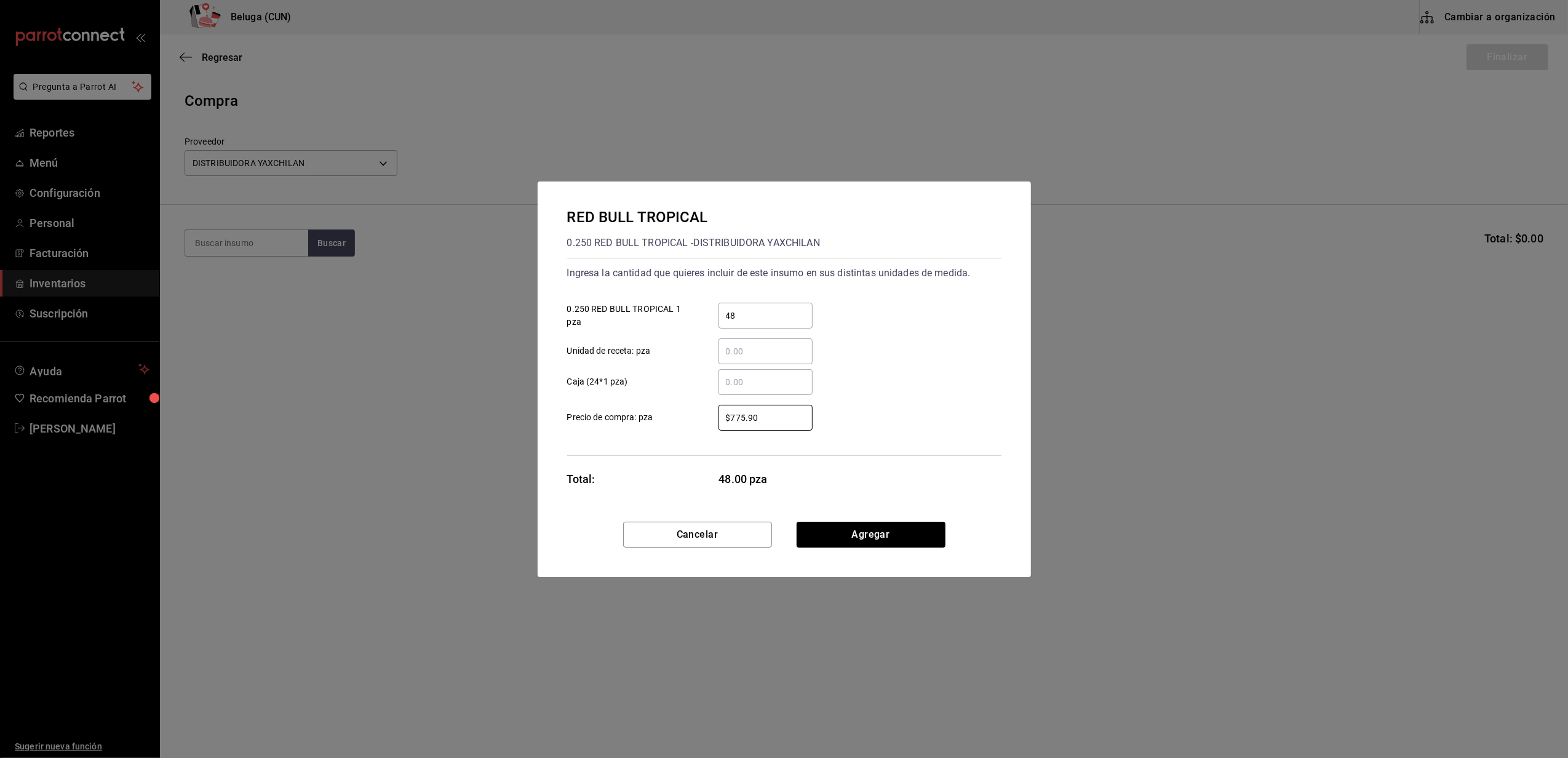
drag, startPoint x: 793, startPoint y: 419, endPoint x: 677, endPoint y: 418, distance: 116.0
click at [677, 418] on label "$775.90 ​ Precio de compra: pza" at bounding box center [689, 418] width 246 height 26
type input "$32.32"
click button "Agregar" at bounding box center [871, 534] width 149 height 26
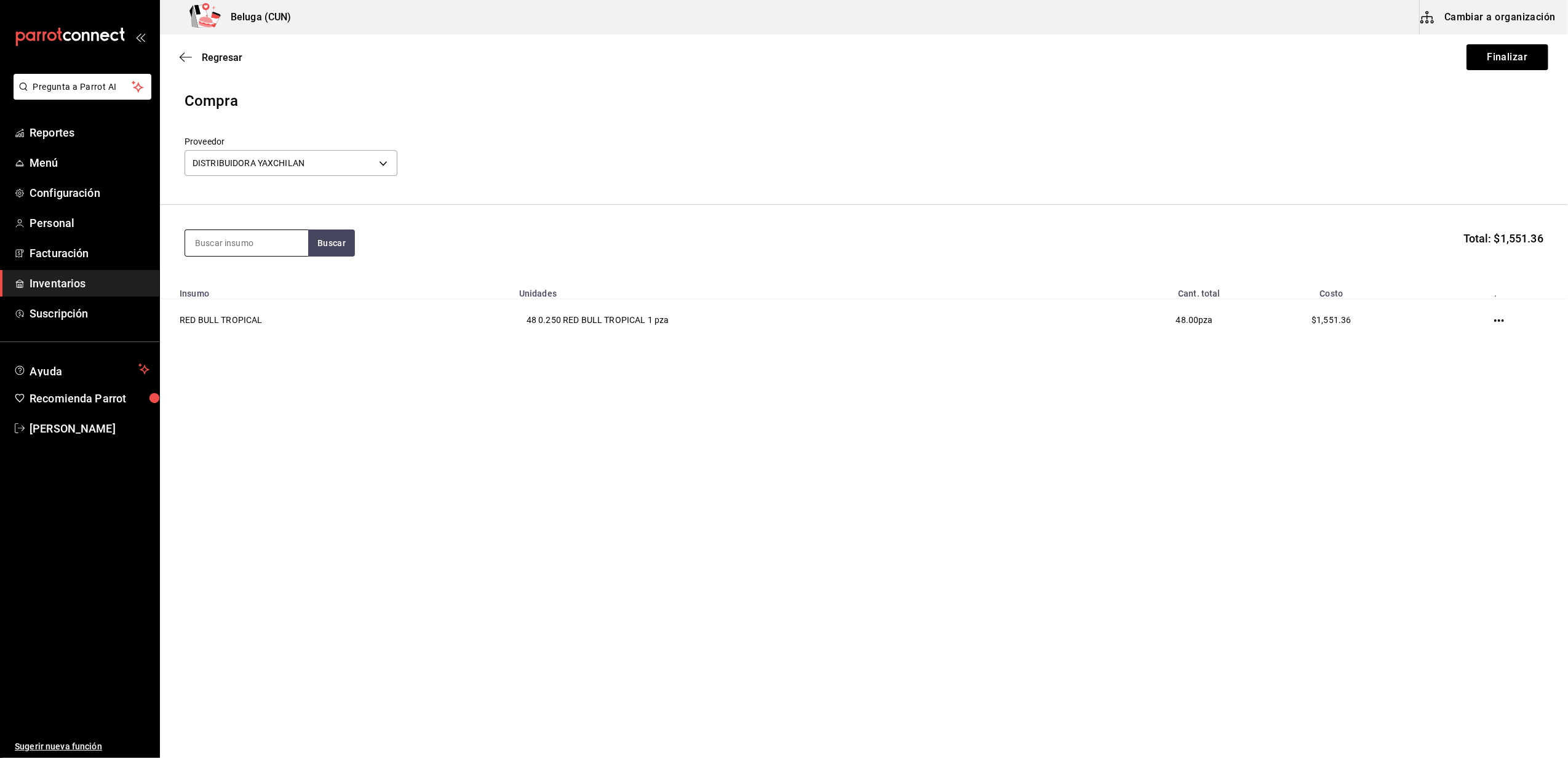
click at [260, 251] on input at bounding box center [246, 243] width 123 height 26
click at [279, 239] on input at bounding box center [246, 243] width 123 height 26
type input "REFRE"
click at [341, 236] on button "Buscar" at bounding box center [332, 243] width 47 height 27
click at [237, 292] on div "REFRESCOS 355 ML - DISTRIBUIDORA YAXCHILAN" at bounding box center [246, 305] width 103 height 39
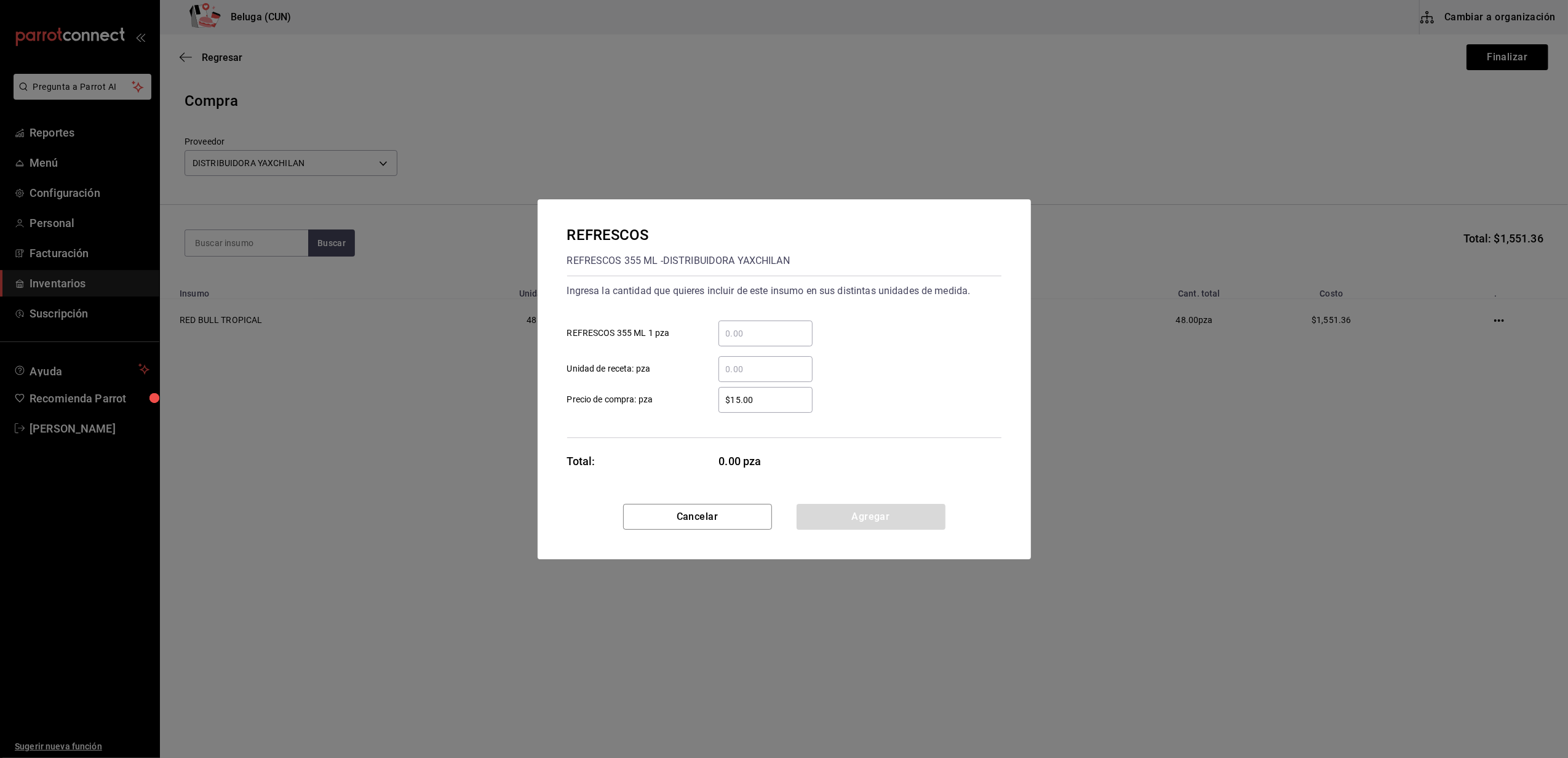
click at [778, 337] on input "​ REFRESCOS 355 ML 1 pza" at bounding box center [766, 333] width 94 height 15
click at [778, 230] on div "REFRESCOS REFRESCOS 355 ML - DISTRIBUIDORA YAXCHILAN" at bounding box center [784, 247] width 434 height 47
click at [768, 326] on input "​ REFRESCOS 355 ML 1 pza" at bounding box center [766, 333] width 94 height 15
type input "480"
drag, startPoint x: 786, startPoint y: 395, endPoint x: 586, endPoint y: 389, distance: 200.1
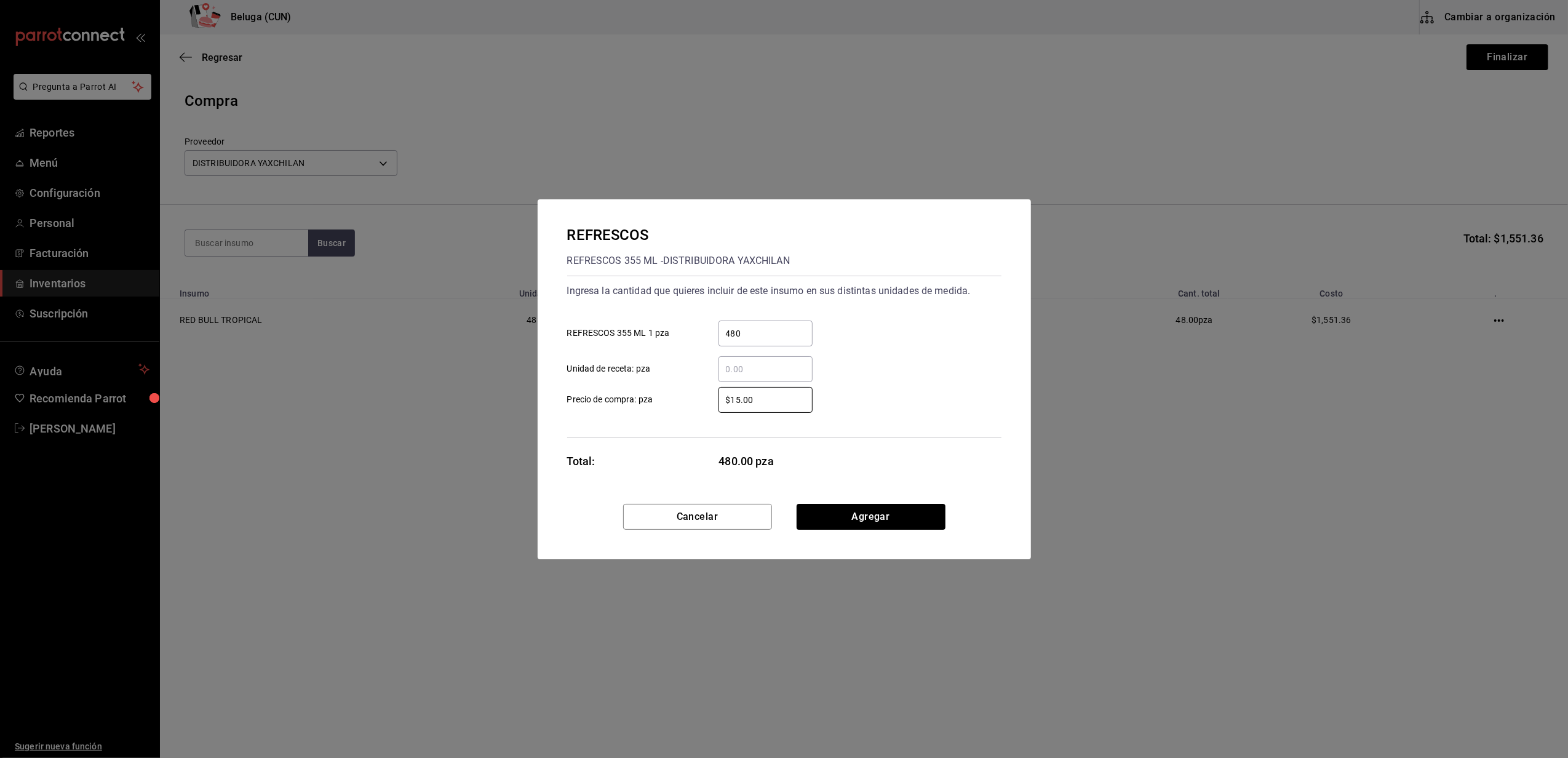
click at [584, 396] on label "$15.00 ​ Precio de compra: pza" at bounding box center [689, 400] width 246 height 26
type input "$11.63"
click button "Agregar" at bounding box center [871, 517] width 149 height 26
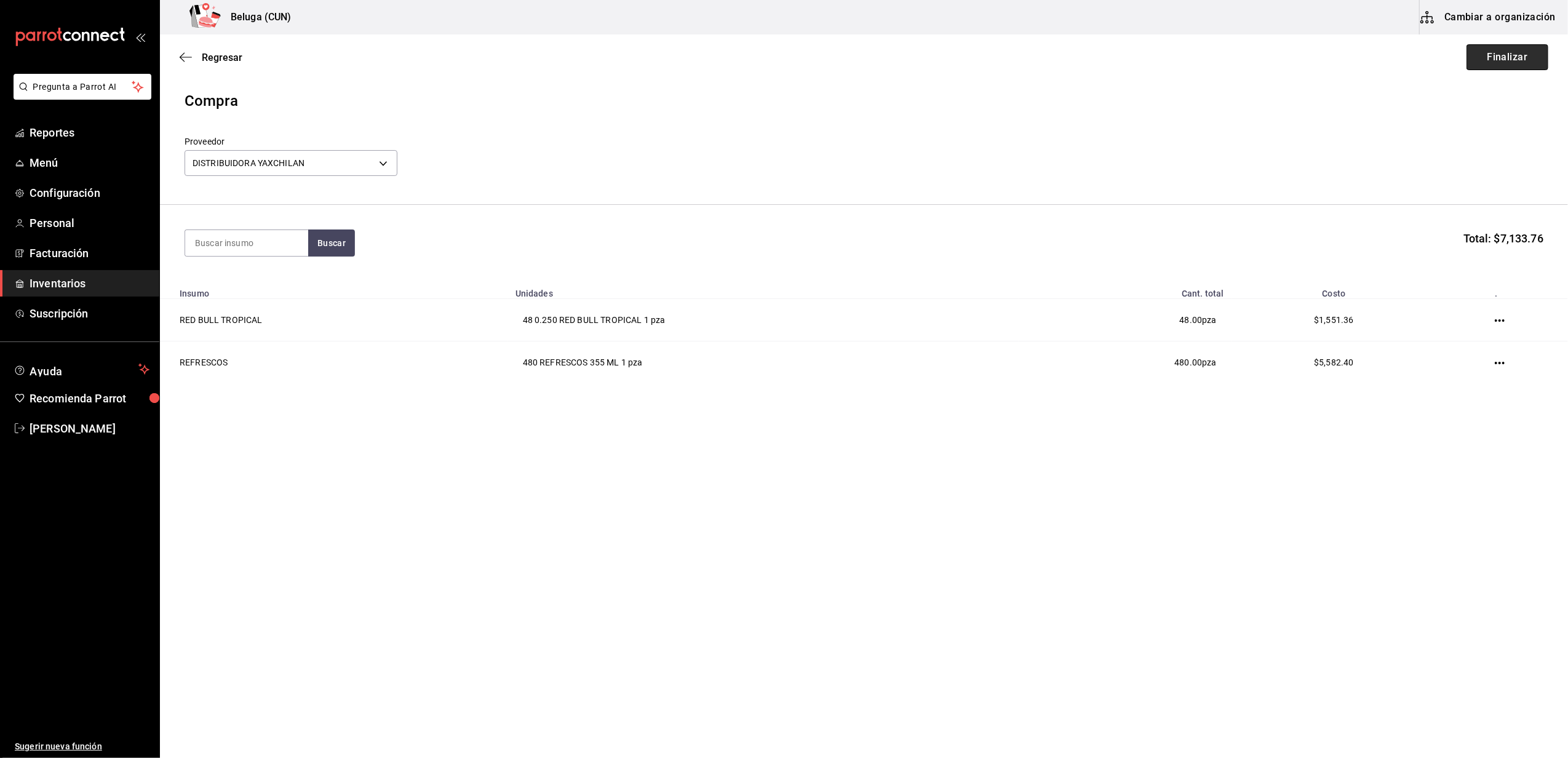
click at [778, 52] on button "Finalizar" at bounding box center [1508, 57] width 82 height 26
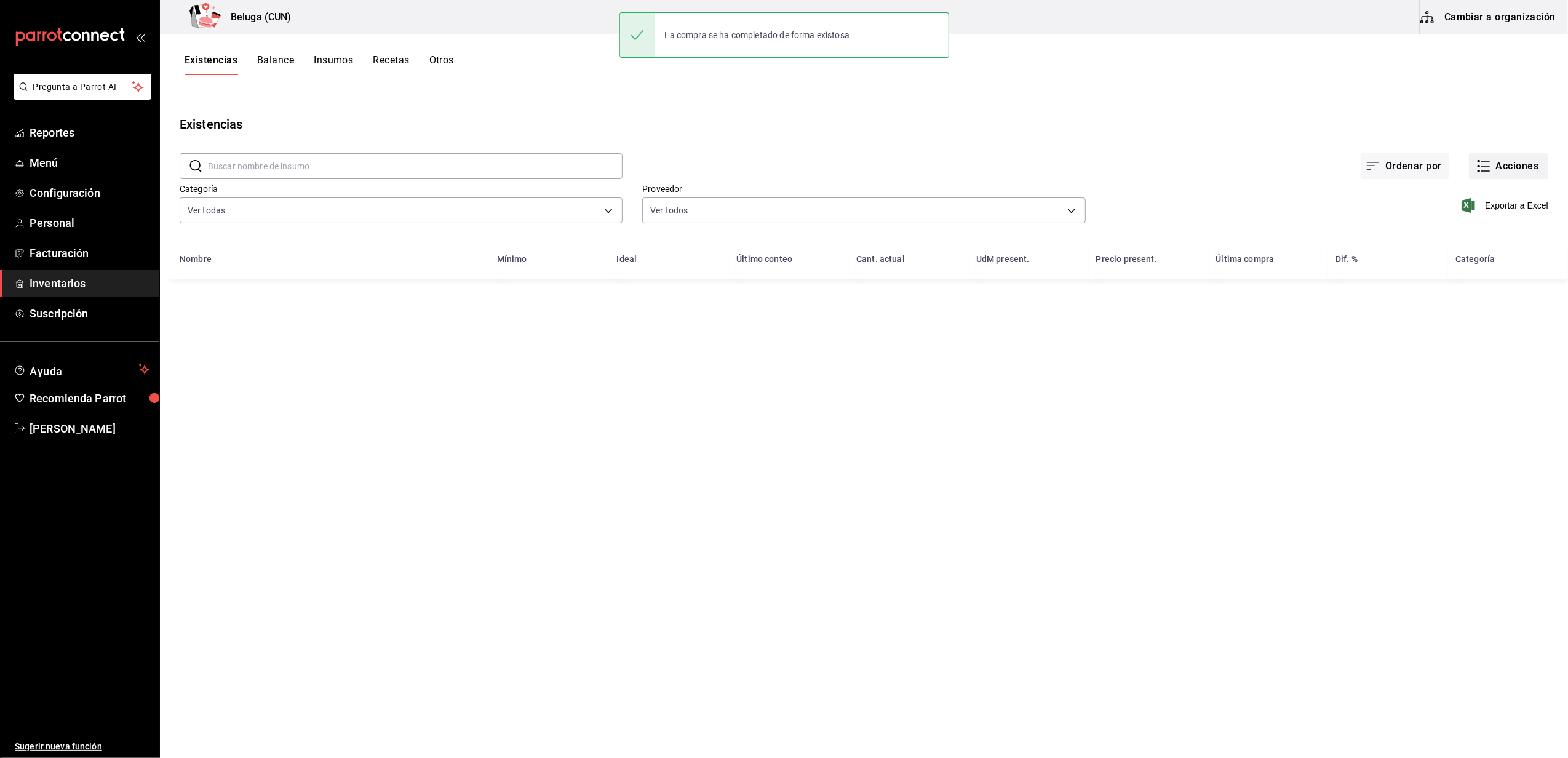
click at [778, 162] on button "Acciones" at bounding box center [1509, 166] width 80 height 26
click at [778, 237] on span "Compra" at bounding box center [1497, 233] width 103 height 13
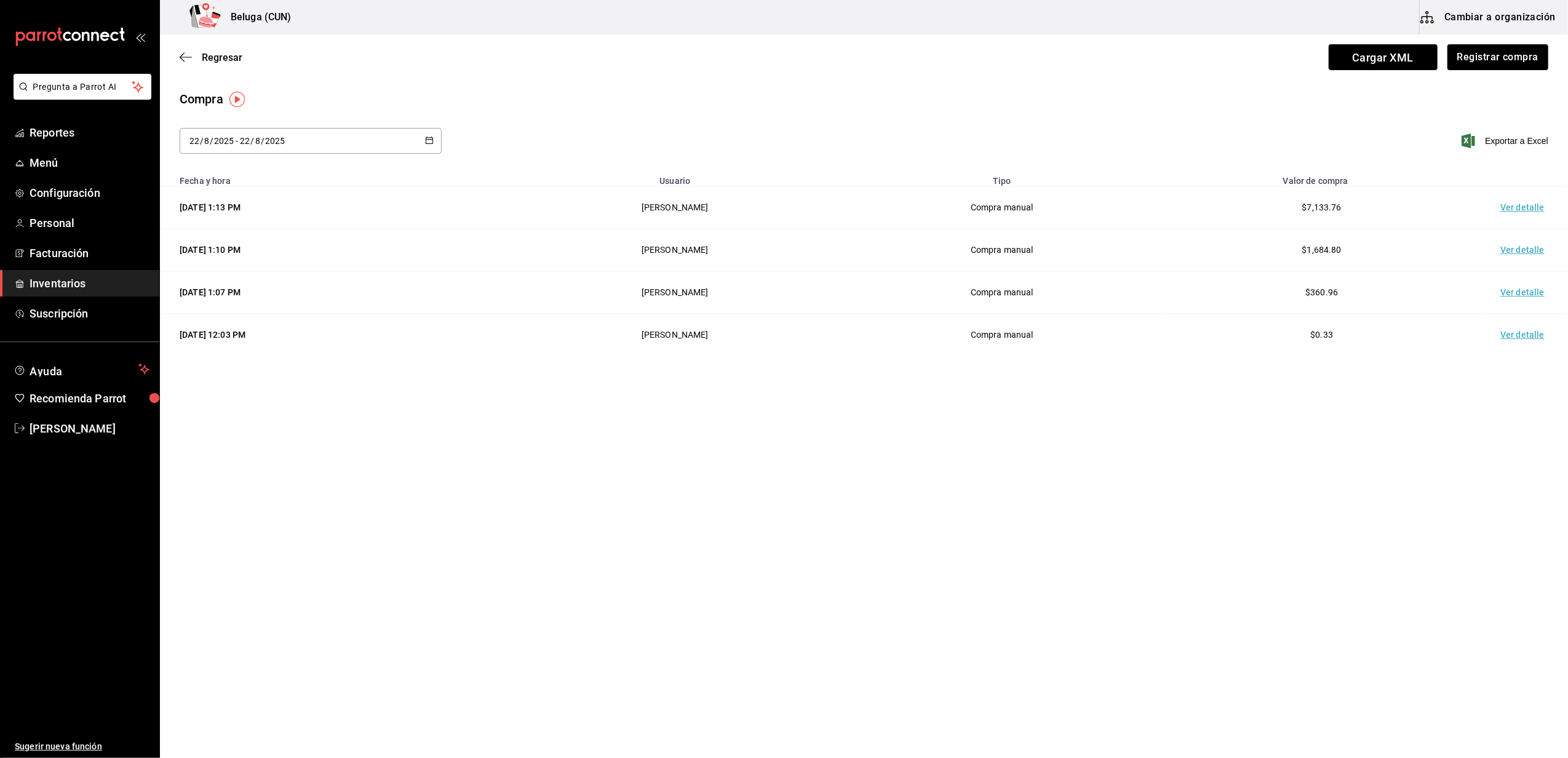
click at [276, 505] on main "Regresar Cargar XML Registrar compra Compra 2025-08-22 22 / 8 / 2025 - 2025-08-…" at bounding box center [864, 361] width 1408 height 655
click at [778, 215] on td "Ver detalle" at bounding box center [1525, 207] width 86 height 42
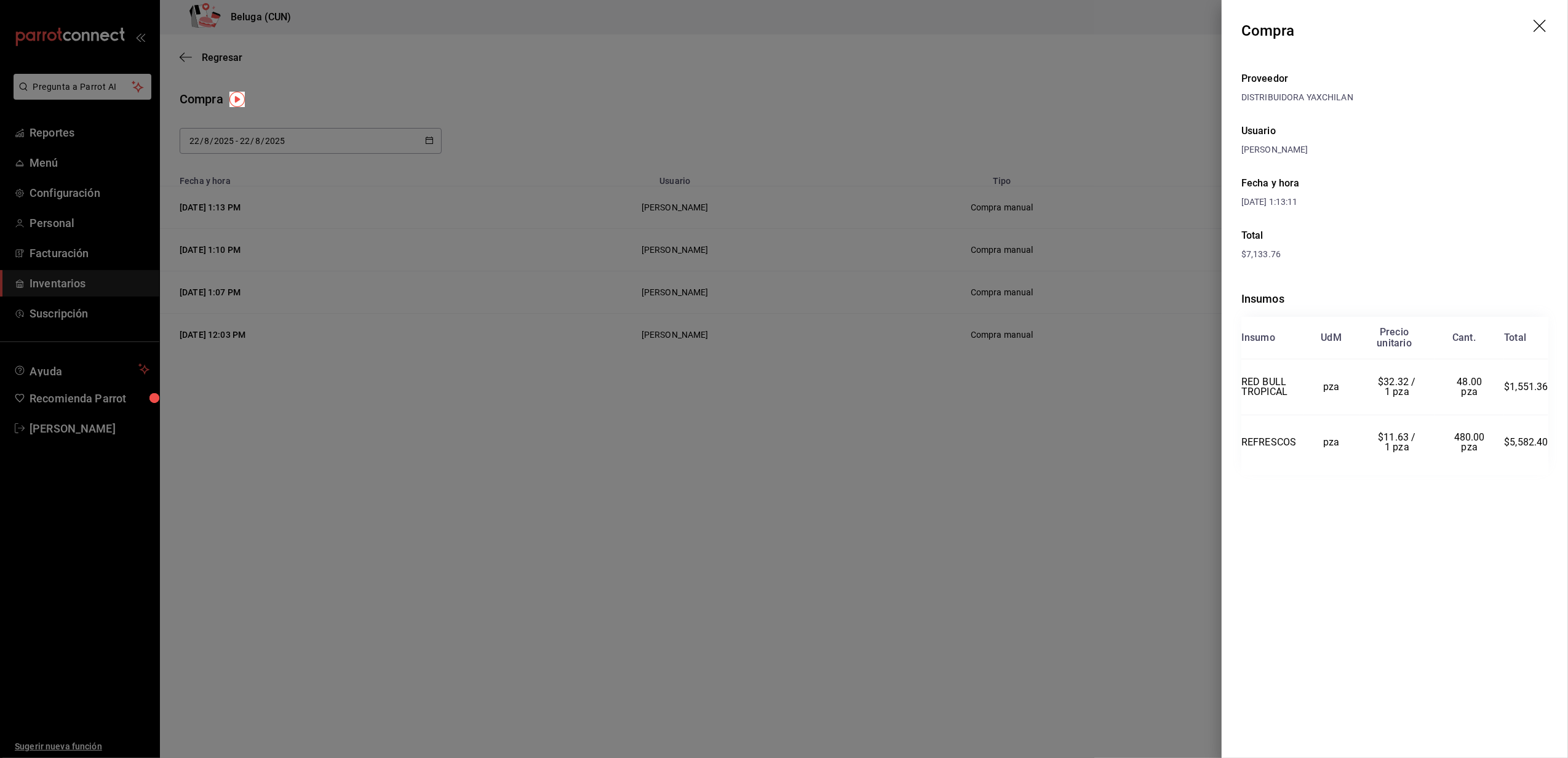
click at [350, 550] on div at bounding box center [784, 379] width 1568 height 758
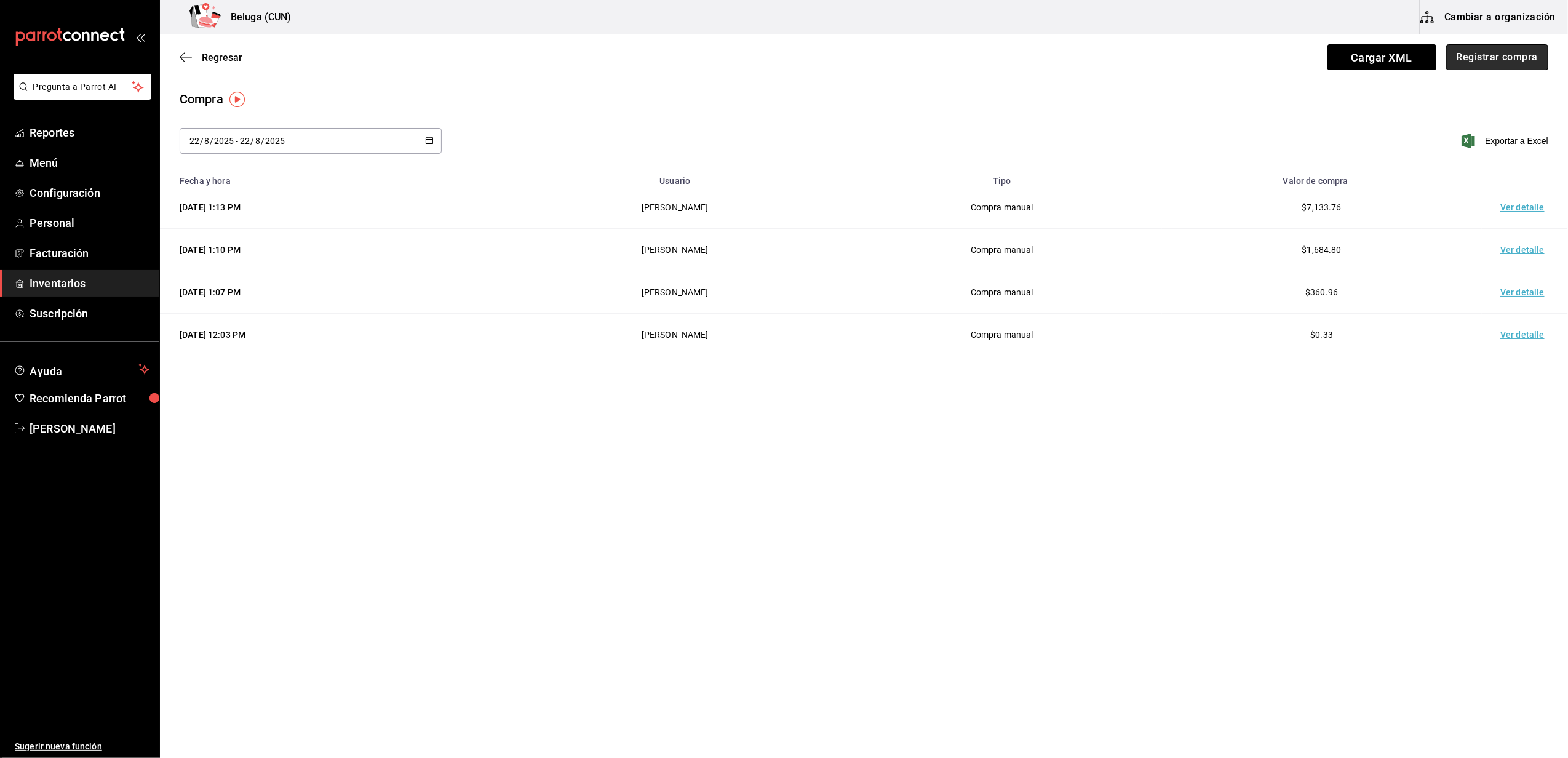
click at [778, 56] on button "Registrar compra" at bounding box center [1497, 57] width 102 height 26
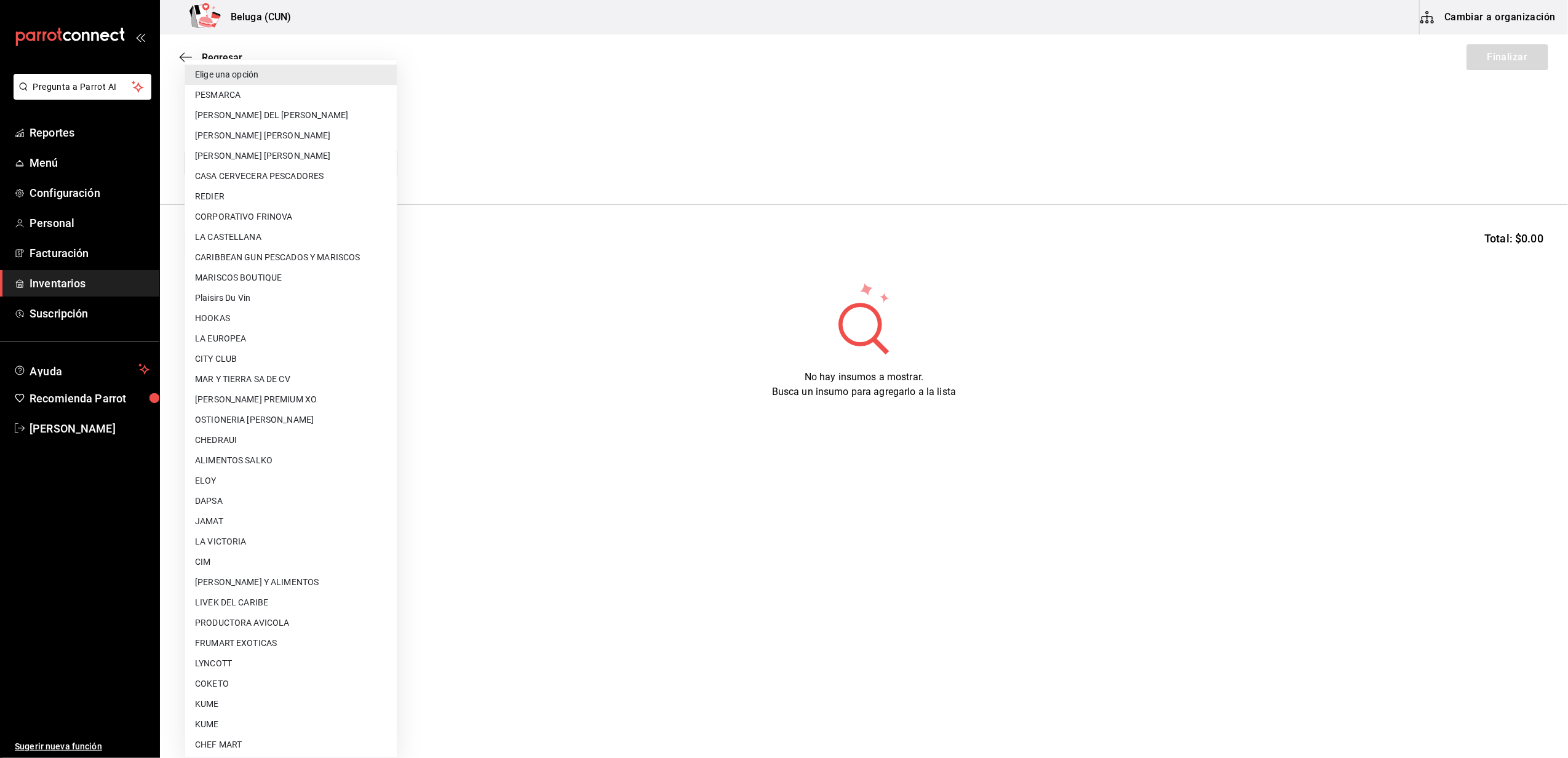
click at [294, 166] on body "Pregunta a Parrot AI Reportes Menú Configuración Personal Facturación Inventari…" at bounding box center [784, 344] width 1568 height 689
click at [252, 601] on li "LIVEK DEL CARIBE" at bounding box center [291, 603] width 212 height 21
type input "61d738e9-c06b-4636-a7d1-073eab49e4f7"
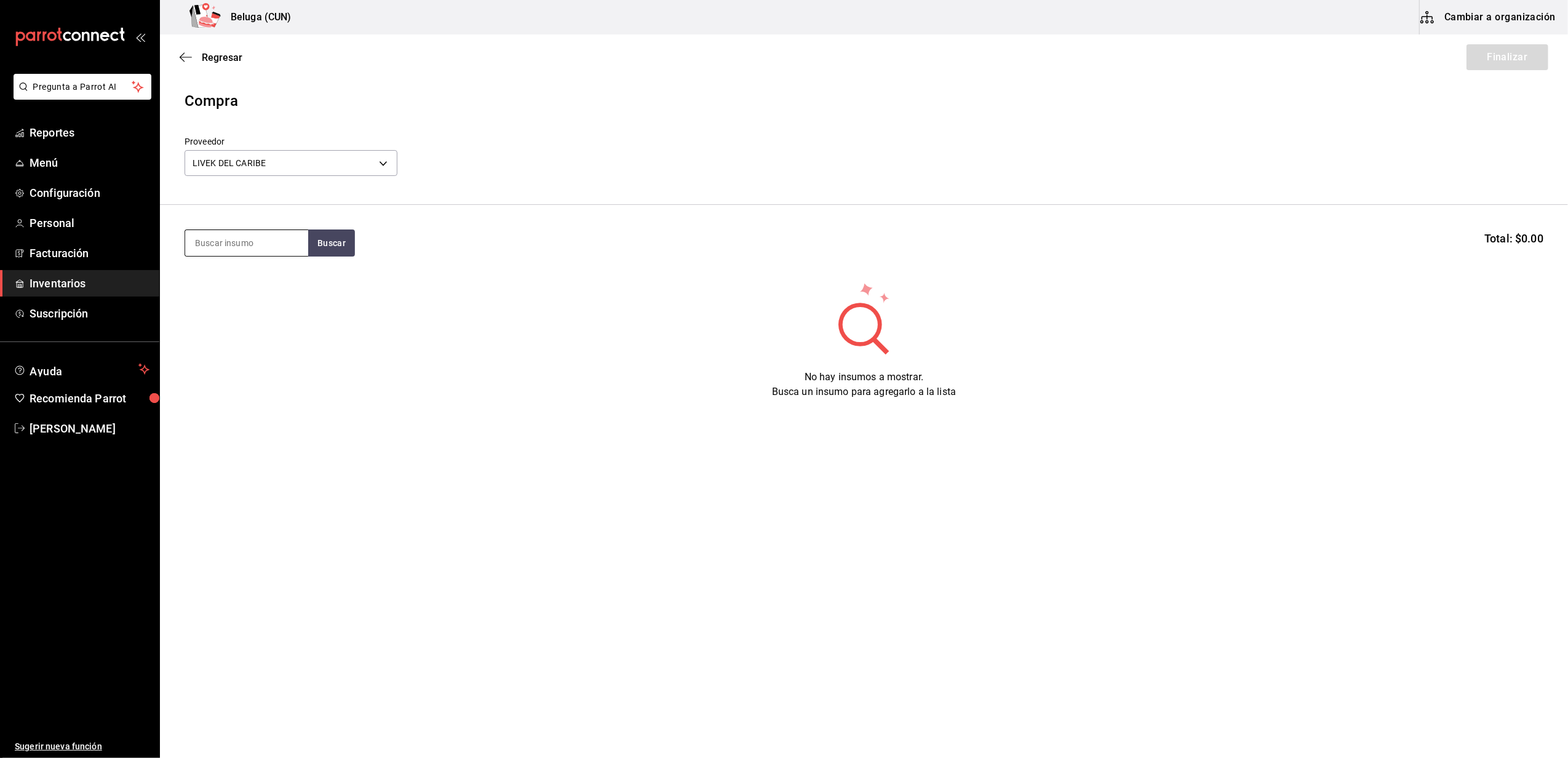
click at [271, 254] on input at bounding box center [246, 243] width 123 height 26
type input "JUGO"
click at [258, 361] on div "JUGOS 1000 ML - LIVEK DEL CARIBE" at bounding box center [246, 374] width 103 height 26
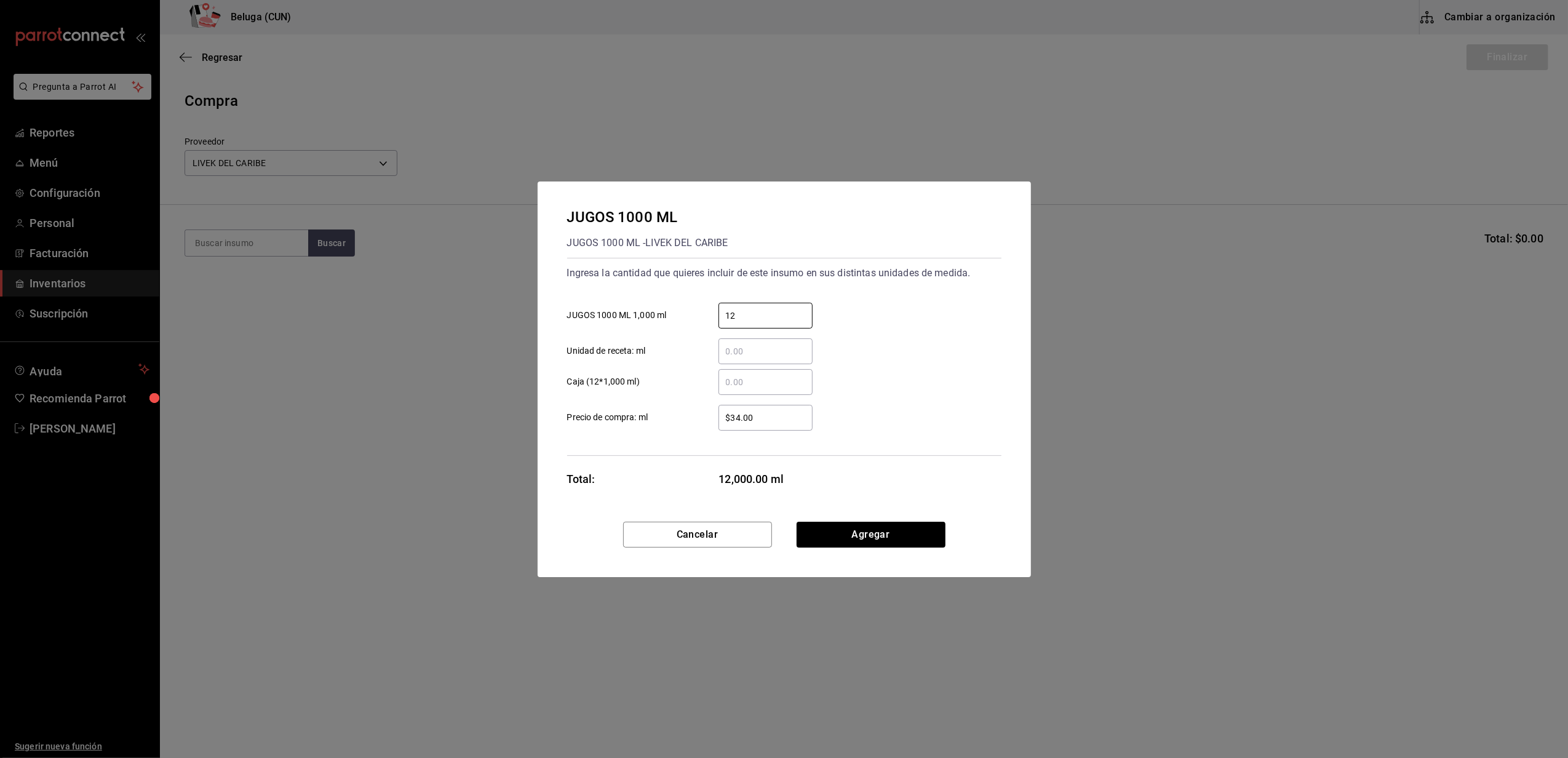
type input "12"
type input "$30.08"
click button "Agregar" at bounding box center [871, 534] width 149 height 26
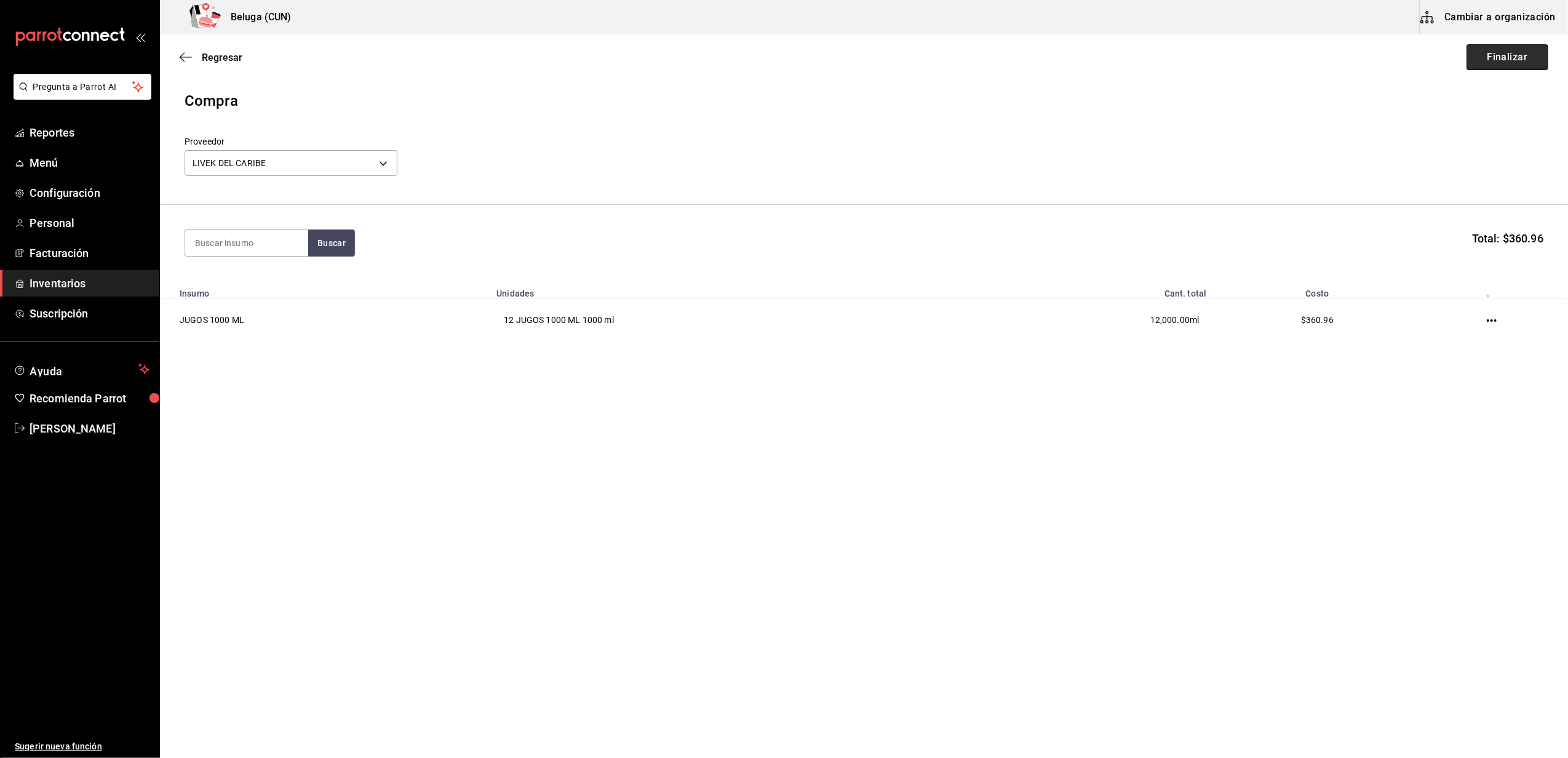
click at [778, 60] on button "Finalizar" at bounding box center [1508, 57] width 82 height 26
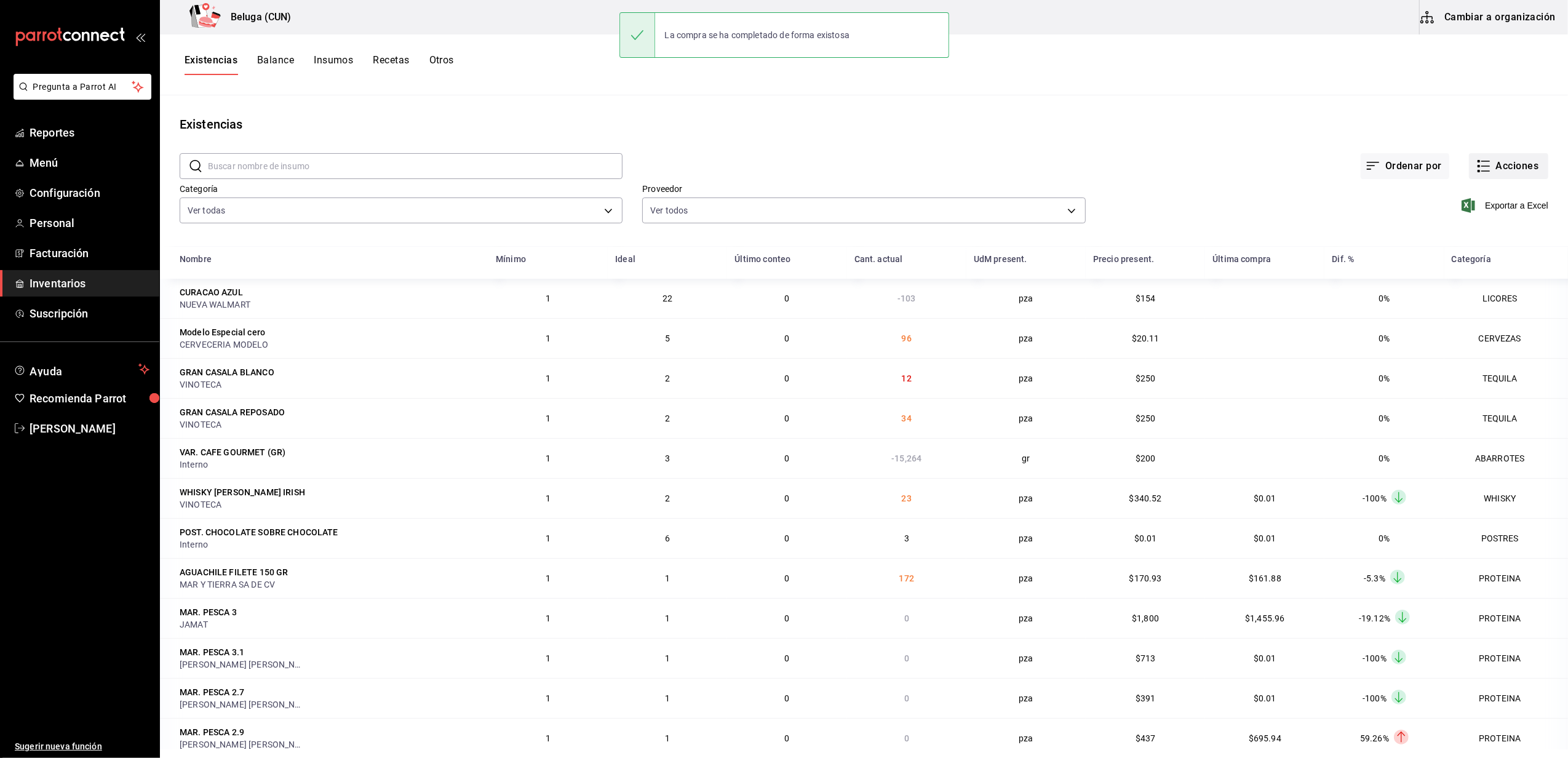
click at [778, 161] on button "Acciones" at bounding box center [1509, 166] width 80 height 26
click at [778, 230] on span "Compra" at bounding box center [1497, 233] width 103 height 13
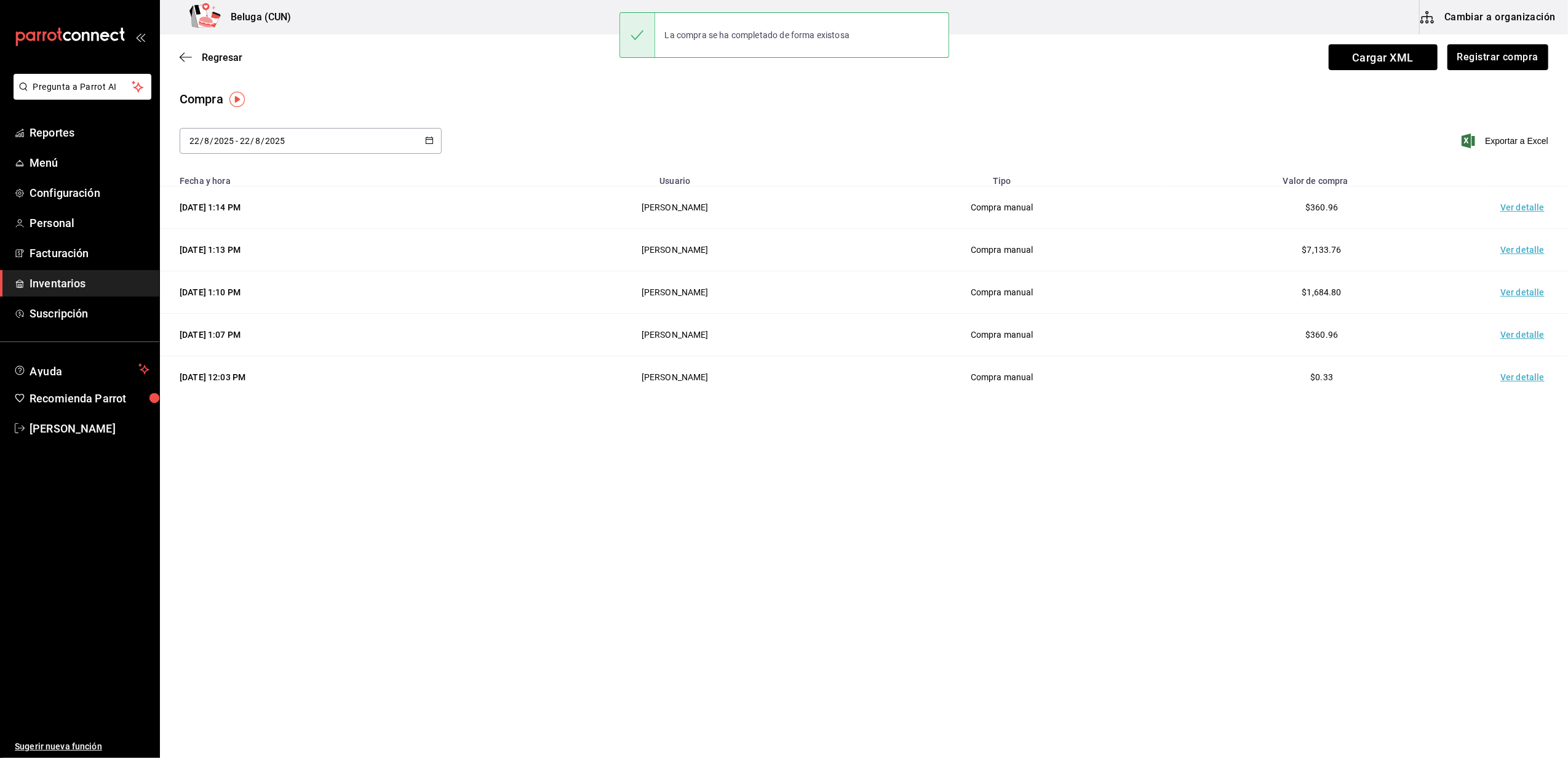
click at [778, 214] on td "Ver detalle" at bounding box center [1525, 207] width 86 height 42
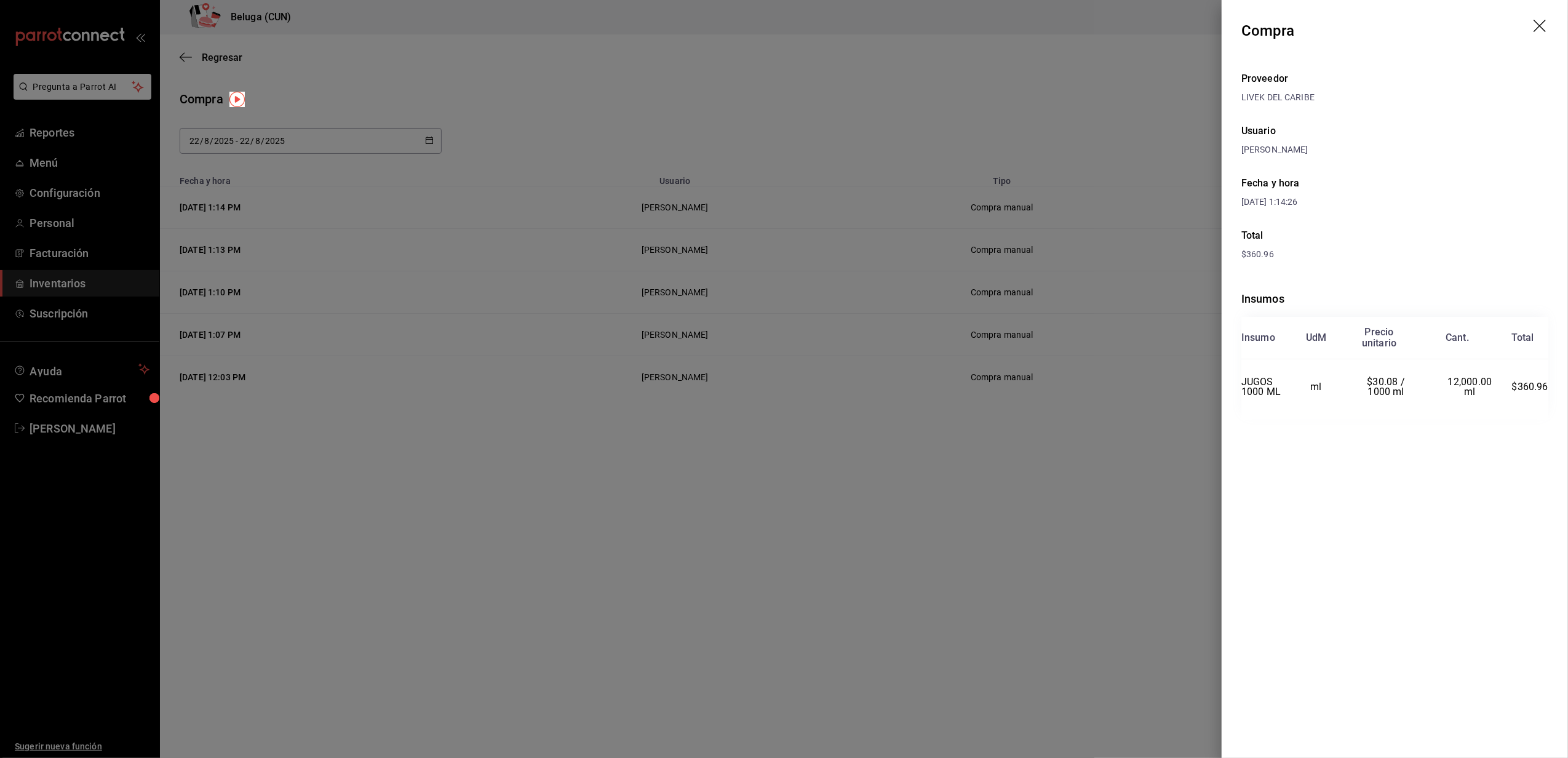
click at [778, 554] on div at bounding box center [784, 379] width 1568 height 758
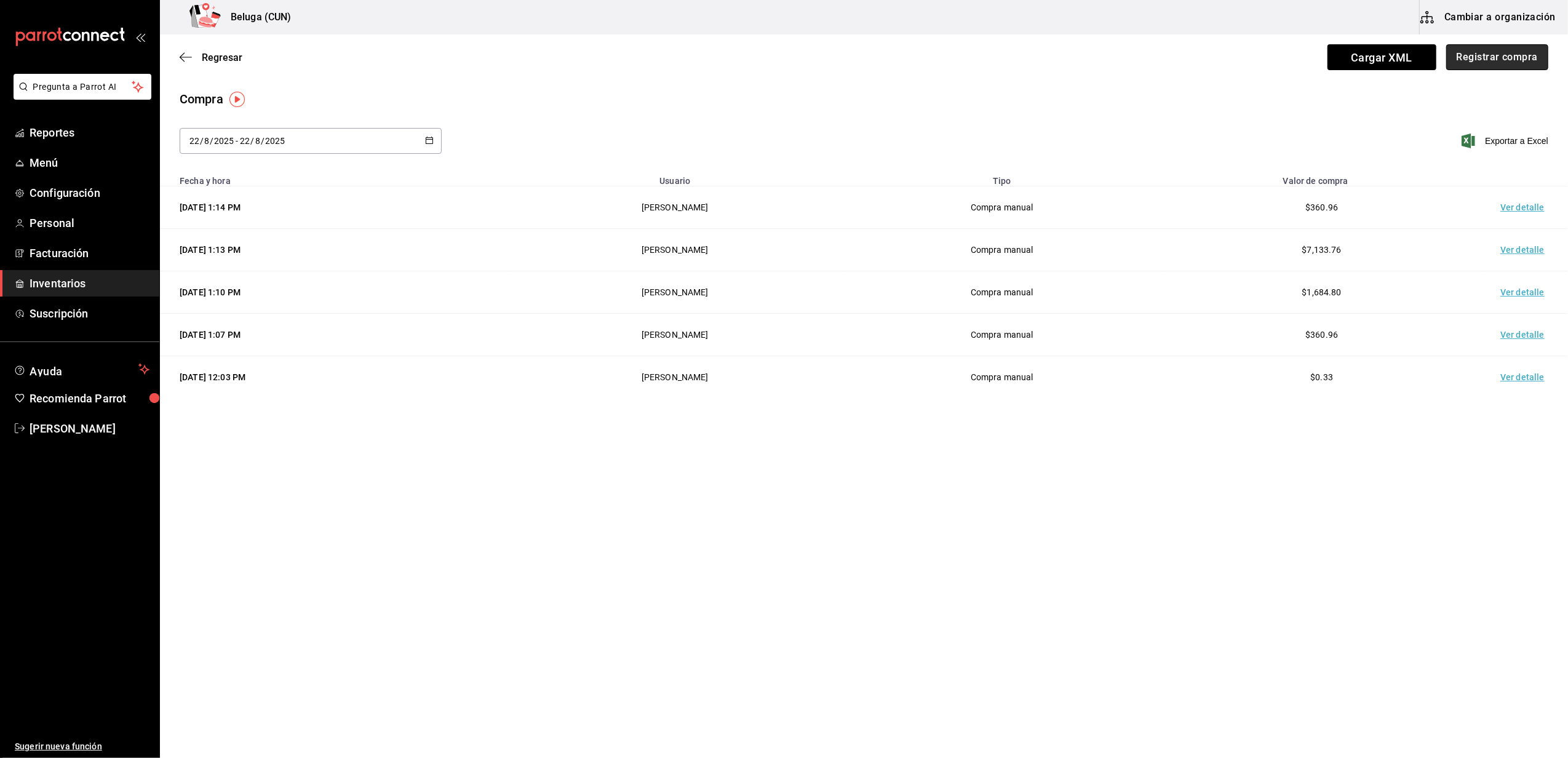
click at [778, 60] on button "Registrar compra" at bounding box center [1497, 57] width 102 height 26
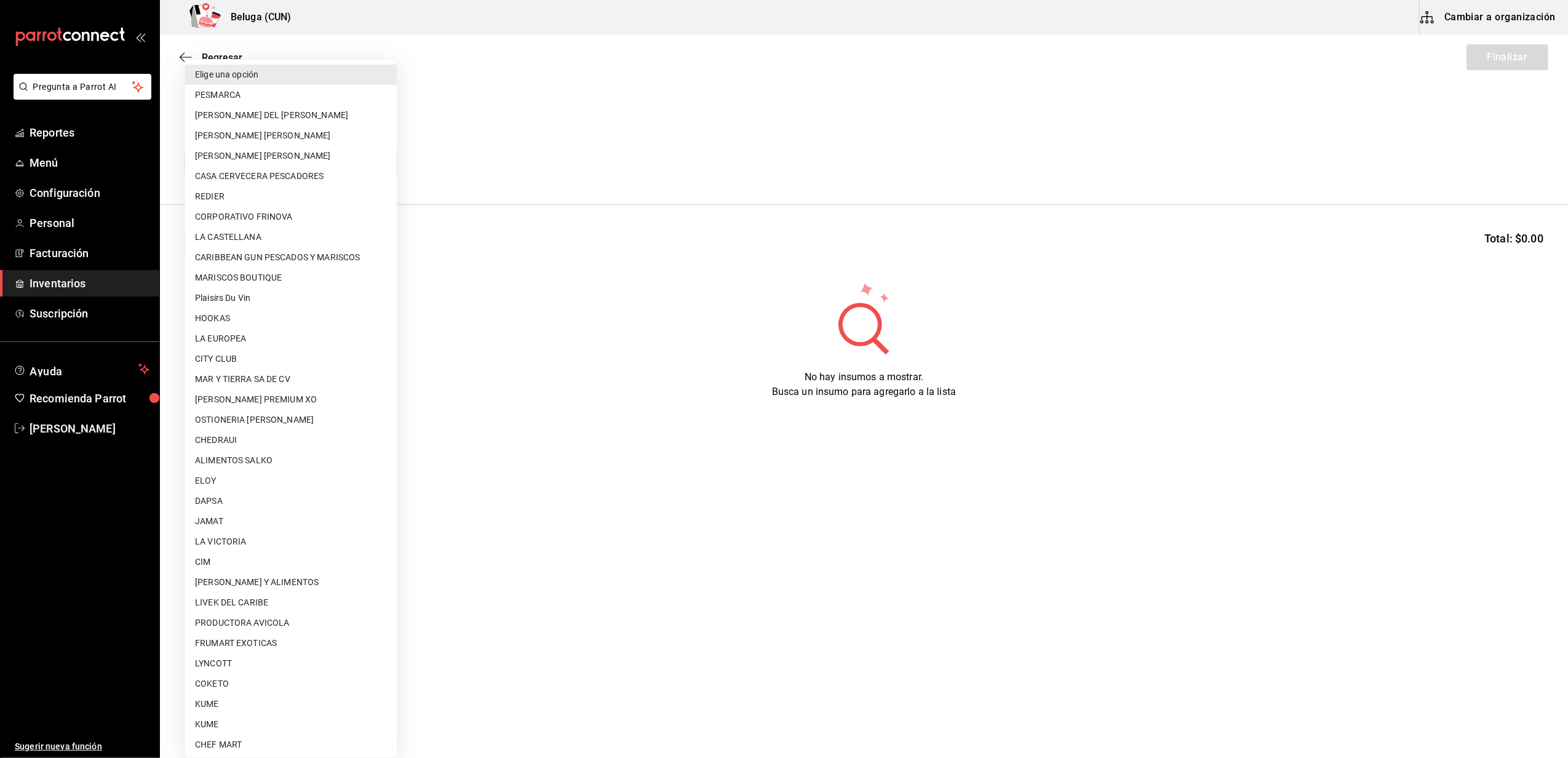
click at [343, 163] on body "Pregunta a Parrot AI Reportes Menú Configuración Personal Facturación Inventari…" at bounding box center [784, 344] width 1568 height 689
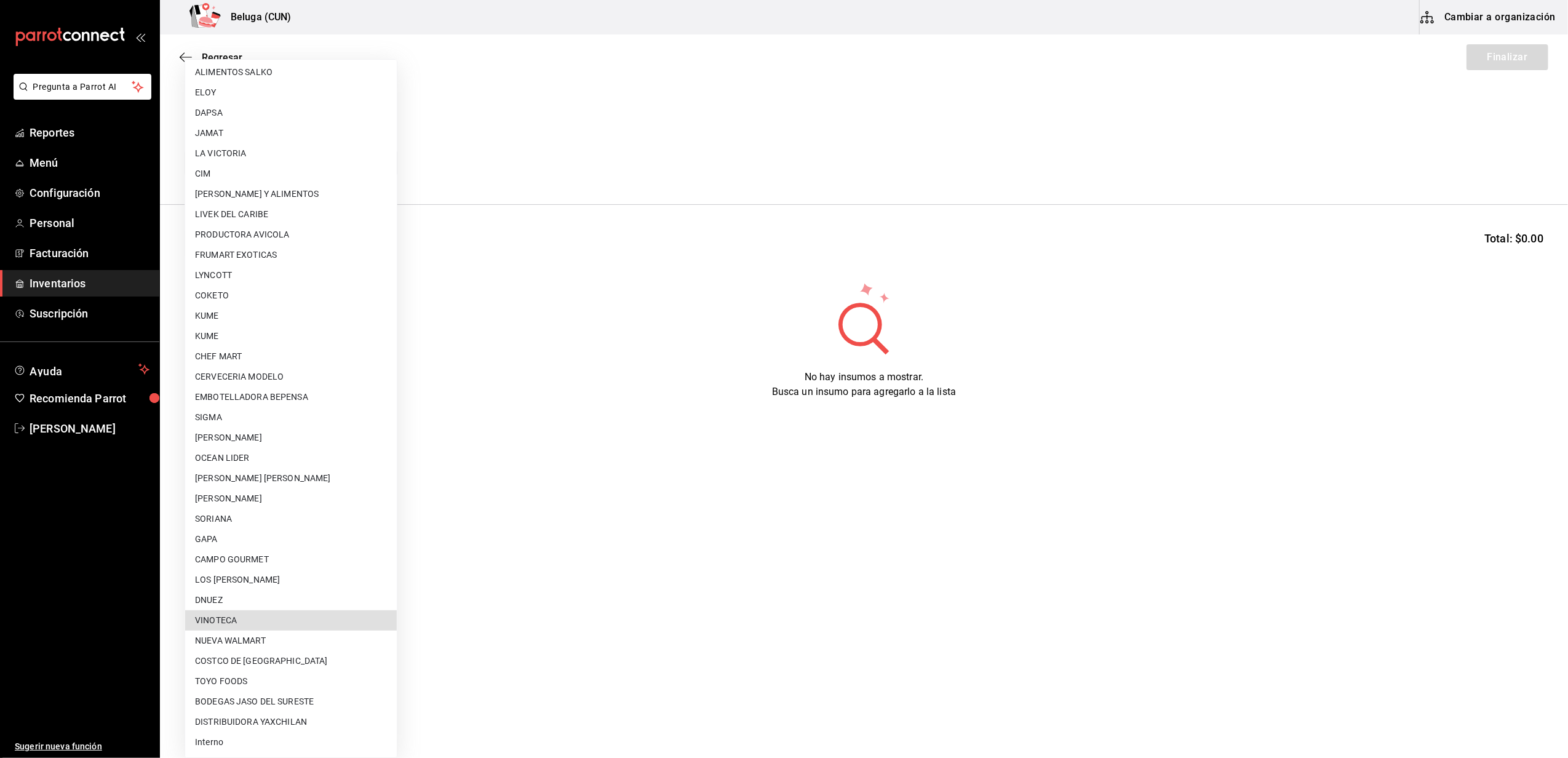
click at [245, 616] on li "VINOTECA" at bounding box center [291, 621] width 212 height 21
type input "d4d4293c-322b-4e25-897b-4581bb721d8b"
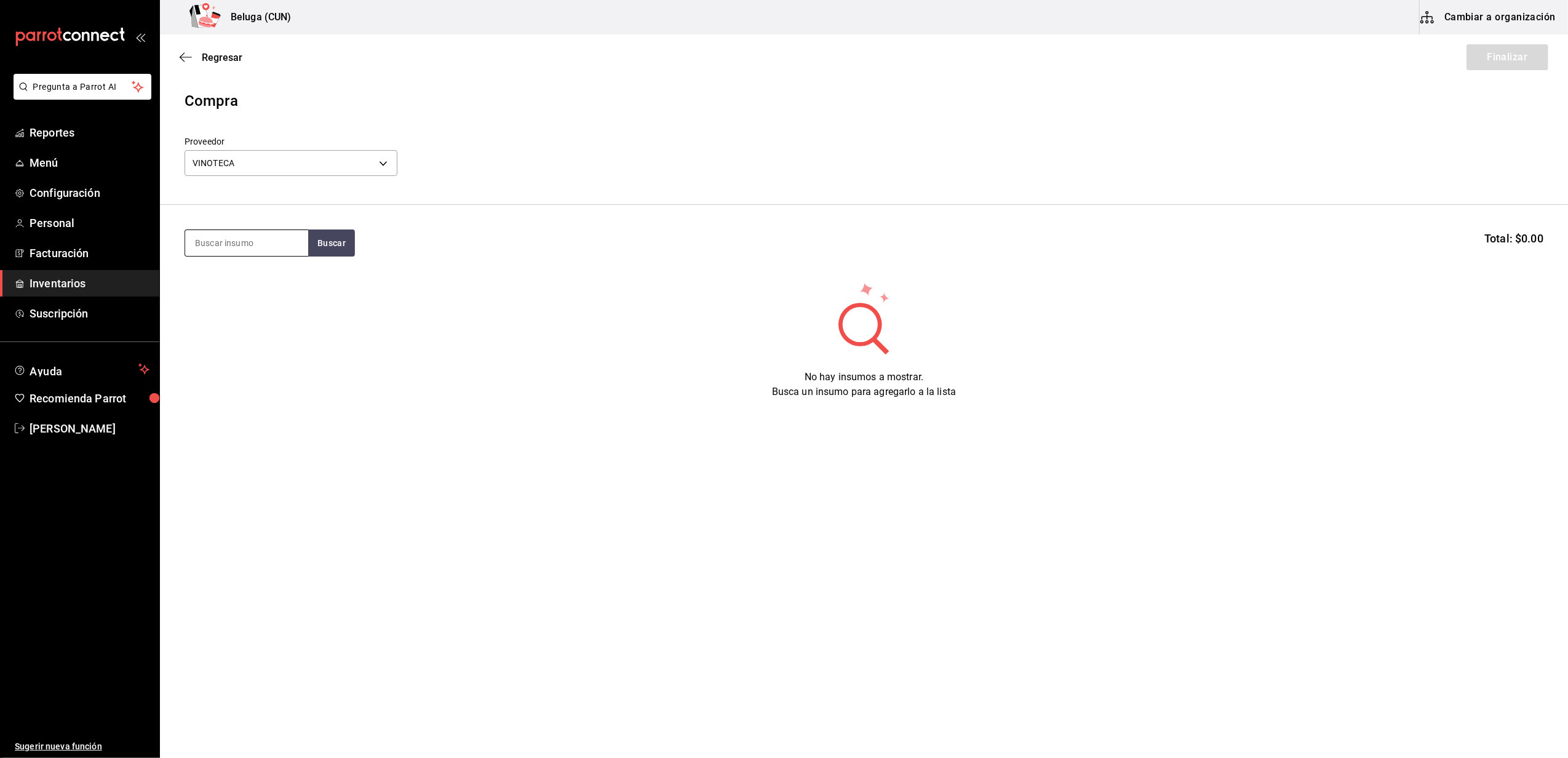
click at [250, 243] on input at bounding box center [246, 243] width 123 height 26
type input "PIEDRA"
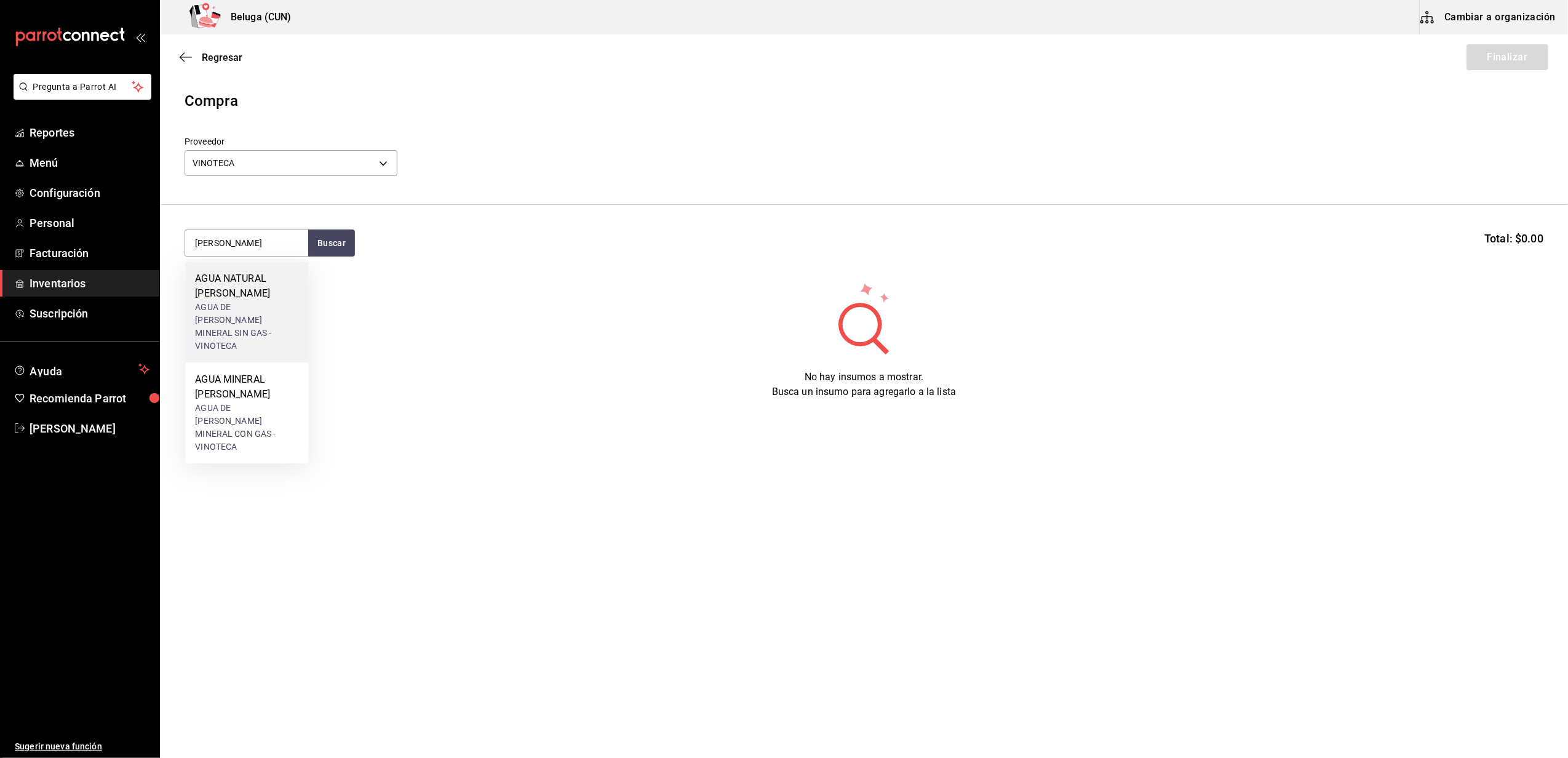
click at [256, 303] on div "AGUA DE PIEDRA MINERAL SIN GAS - VINOTECA" at bounding box center [246, 326] width 103 height 52
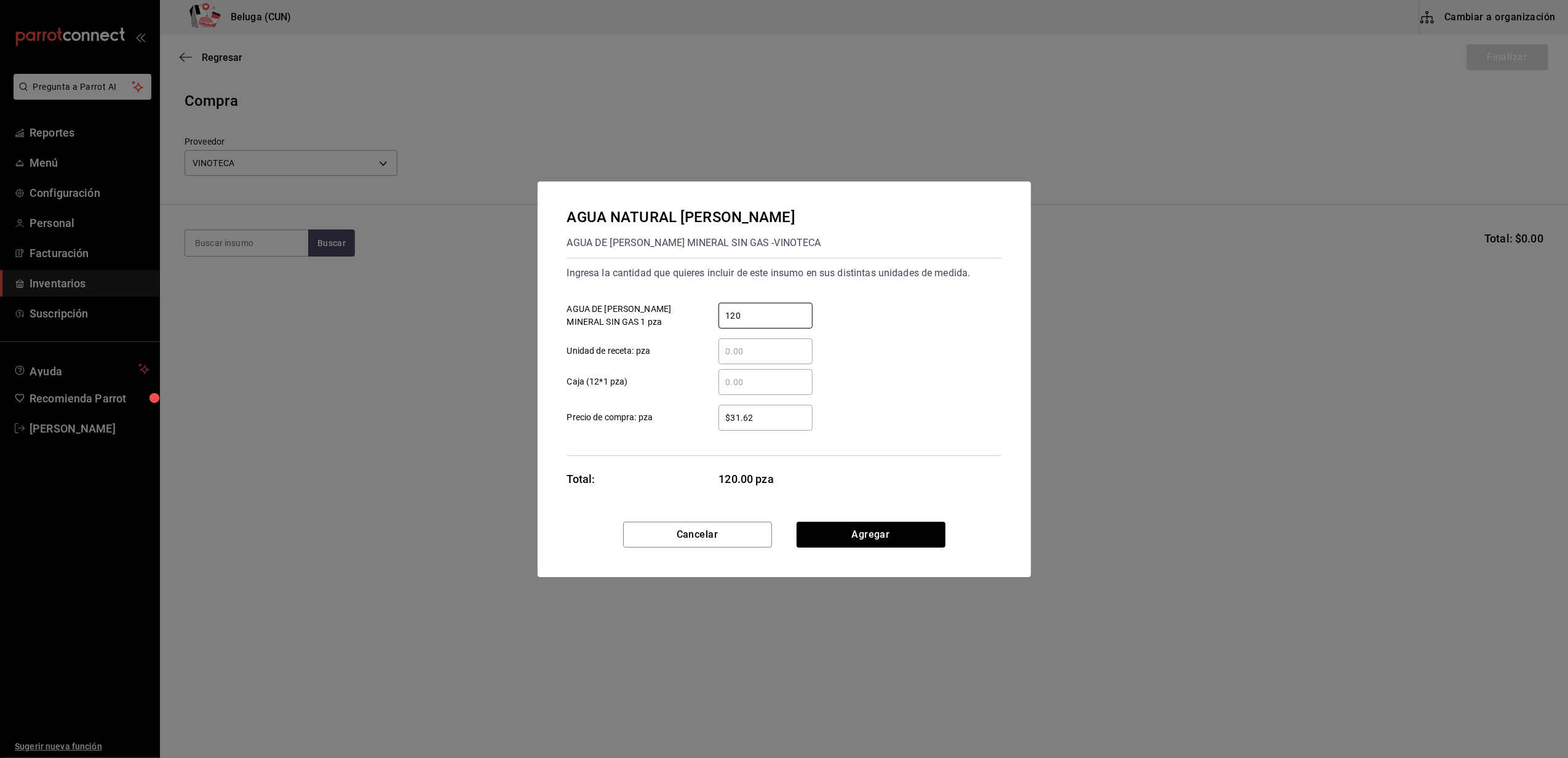
type input "120"
type input "$28.75"
click button "Agregar" at bounding box center [871, 534] width 149 height 26
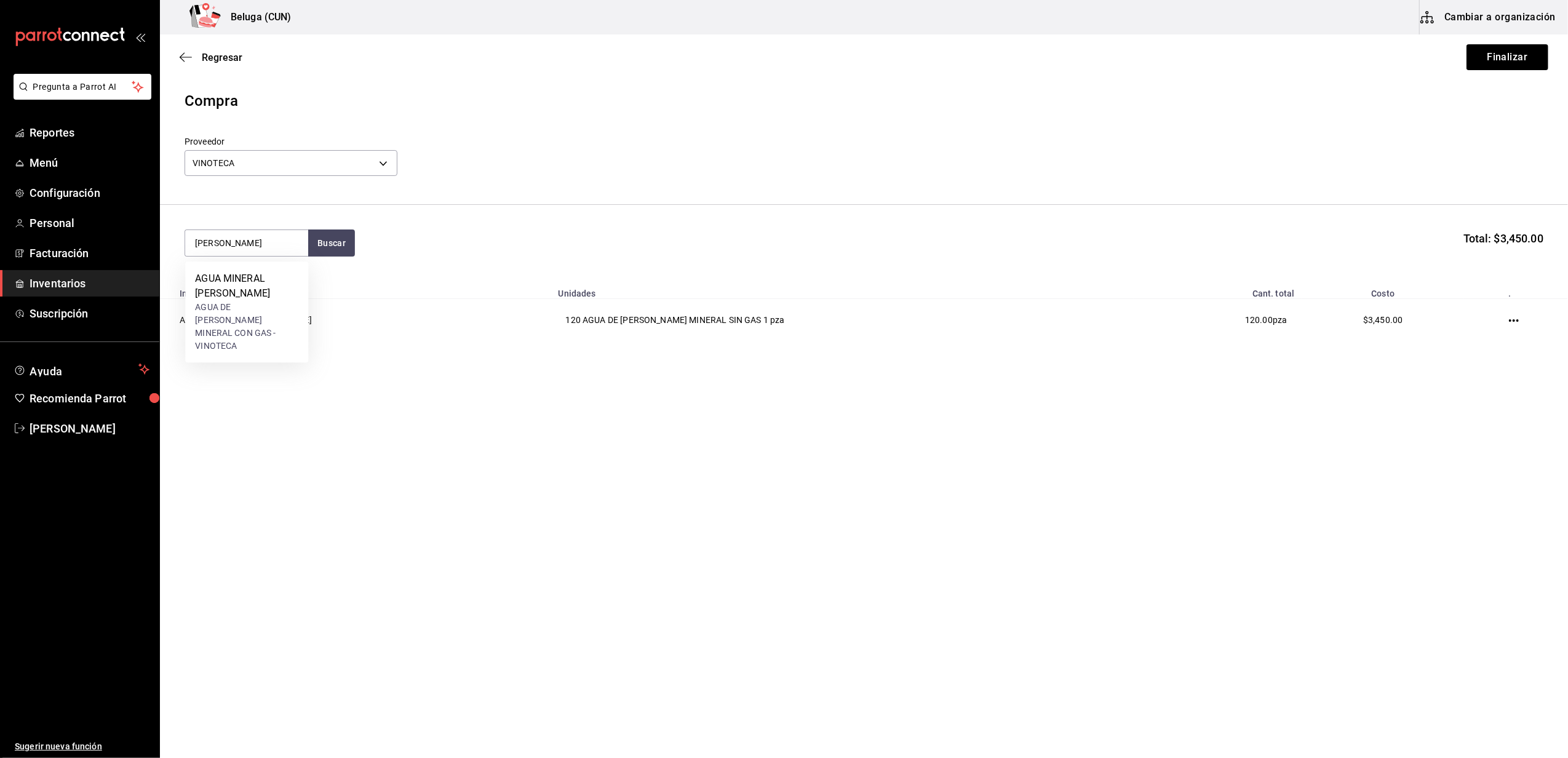
type input "PIEDRA"
click at [250, 306] on div "AGUA DE PIEDRA MINERAL CON GAS - VINOTECA" at bounding box center [246, 326] width 103 height 52
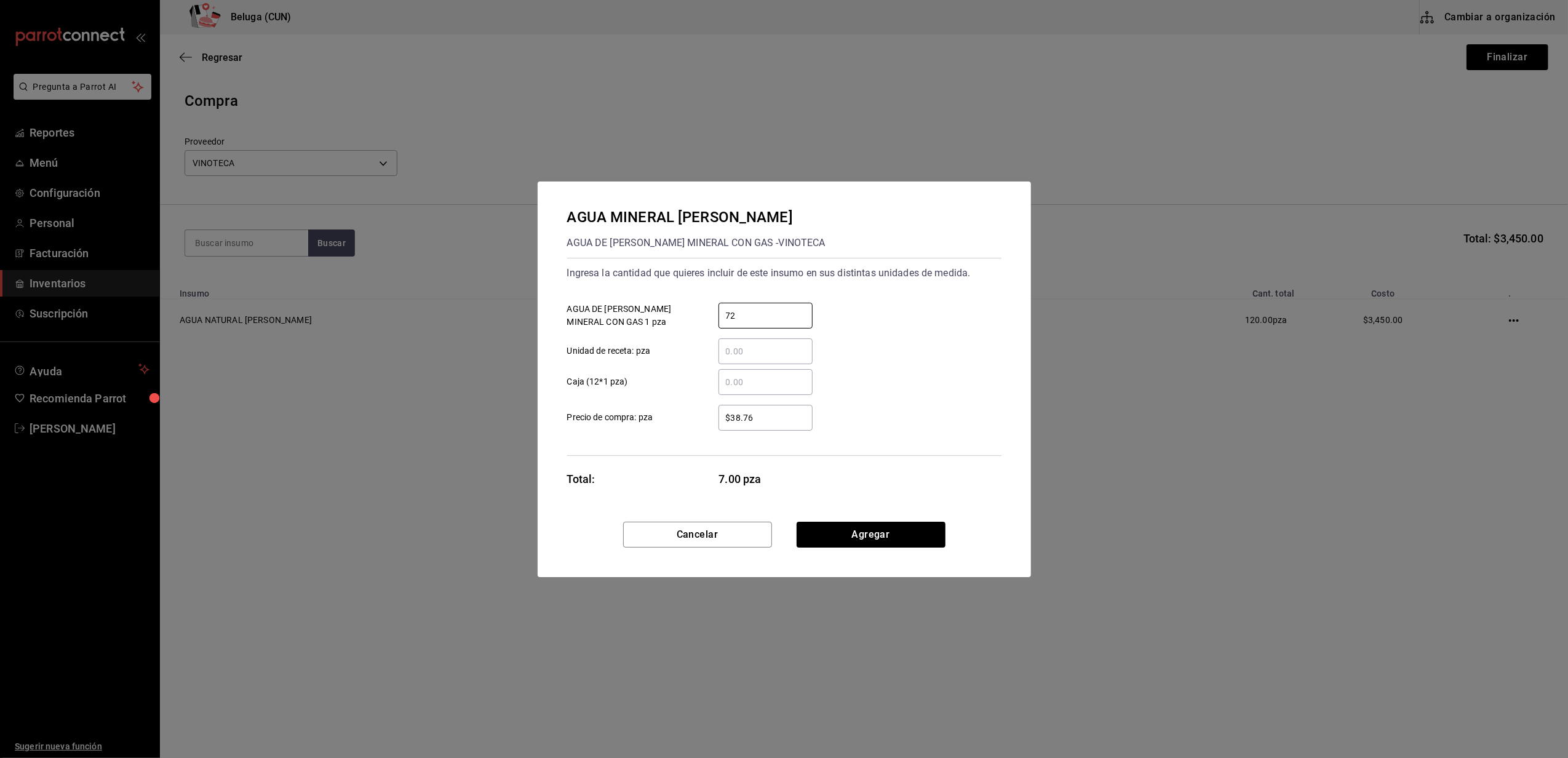
type input "72"
type input "$35.10"
click button "Agregar" at bounding box center [871, 534] width 149 height 26
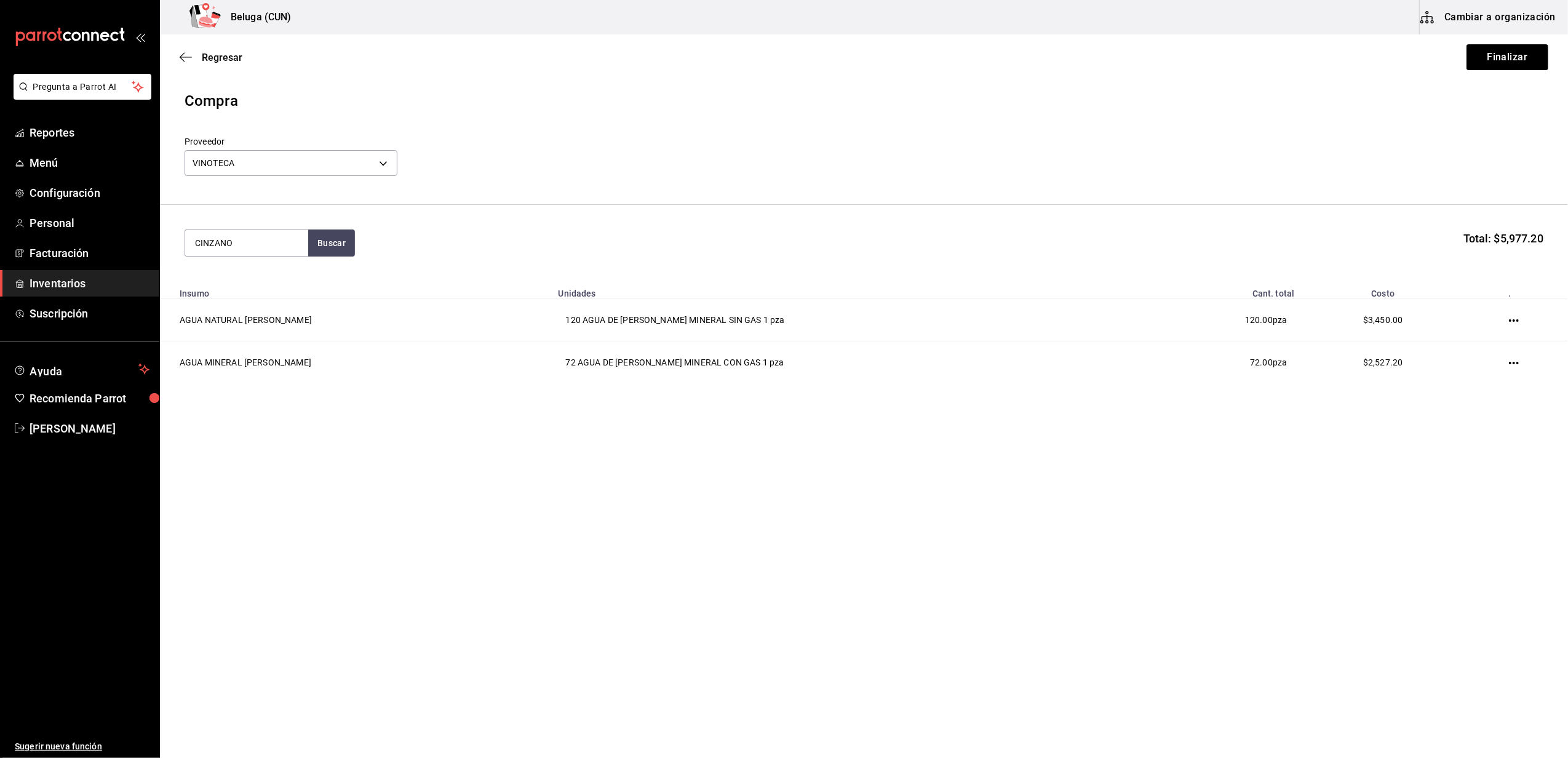
type input "CINZANO"
click at [257, 316] on div "CINZANO PRO SPRITZ 750 ML 11.40% - VINOTECA" at bounding box center [246, 305] width 103 height 39
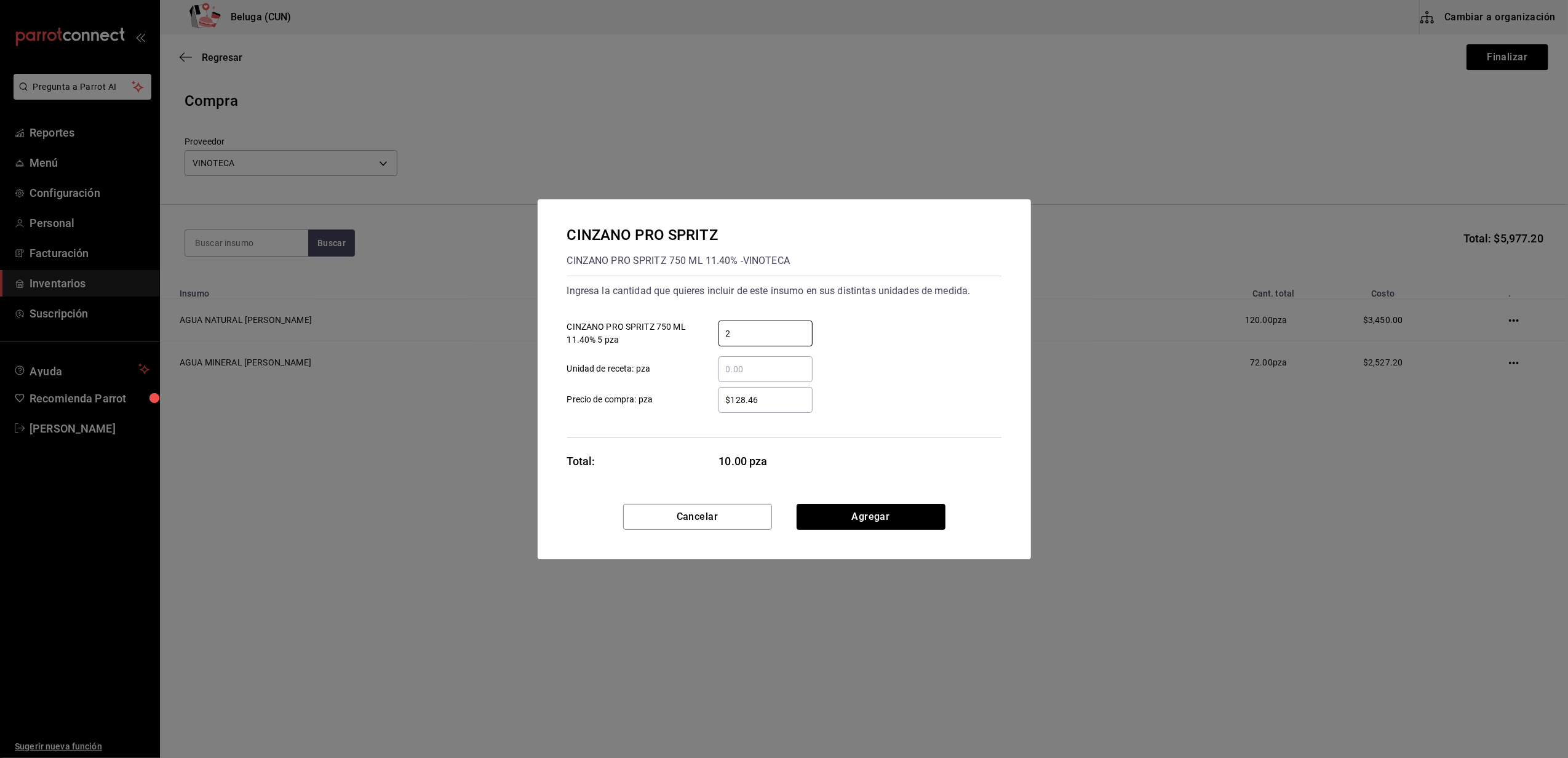
type input "2"
type input "$144.14"
click button "Agregar" at bounding box center [871, 517] width 149 height 26
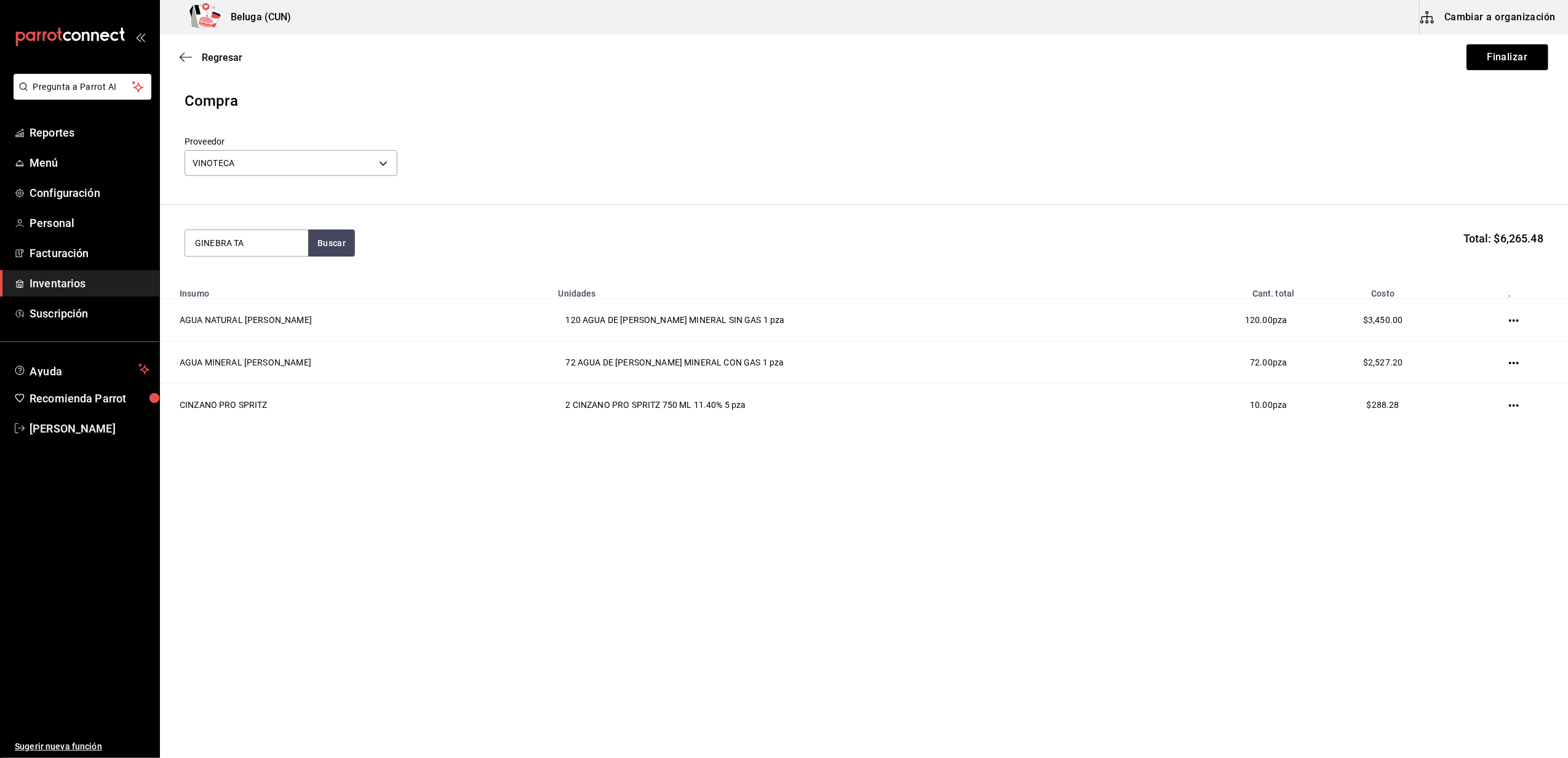
type input "GINEBRA TA"
click at [262, 292] on div "GINEBRA TANQUERAY 750 ML 47.3% - VINOTECA" at bounding box center [246, 305] width 103 height 39
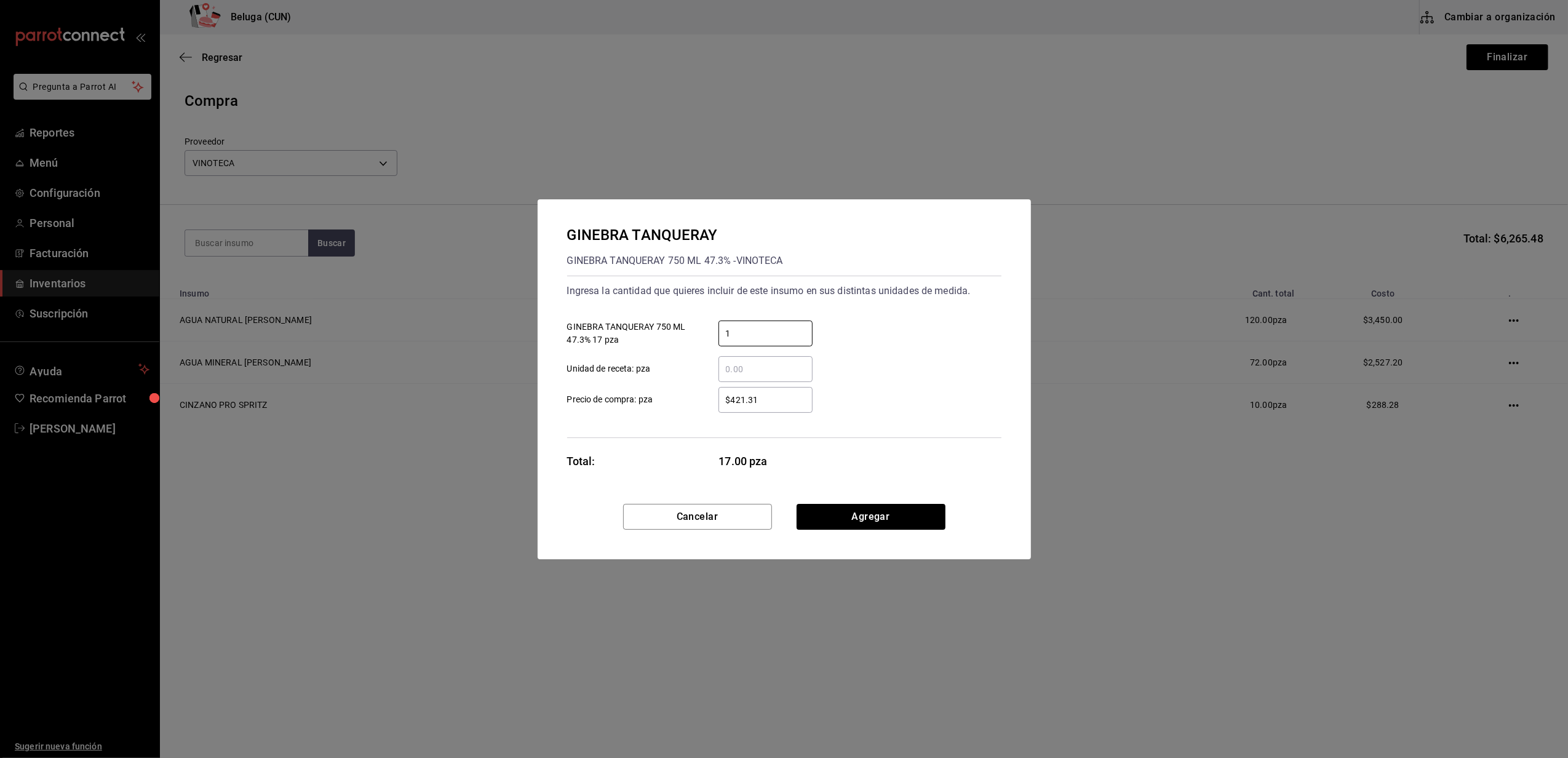
type input "1"
type input "$405.17"
click button "Agregar" at bounding box center [871, 517] width 149 height 26
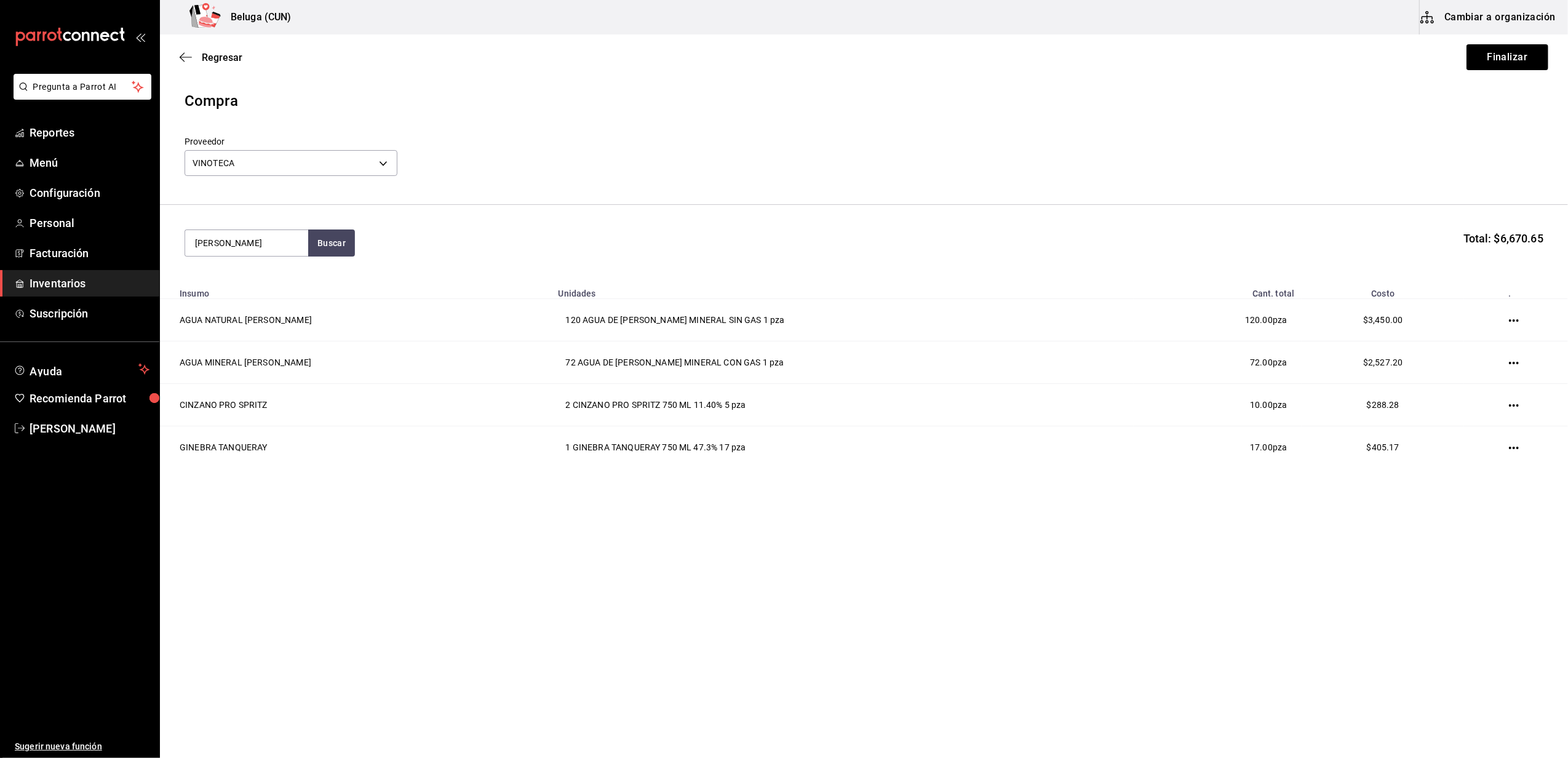
type input "HENDRICK"
click at [266, 301] on div "GINEBRA HENDRICKS 750 ML 40.5% - VINOTECA" at bounding box center [246, 305] width 103 height 39
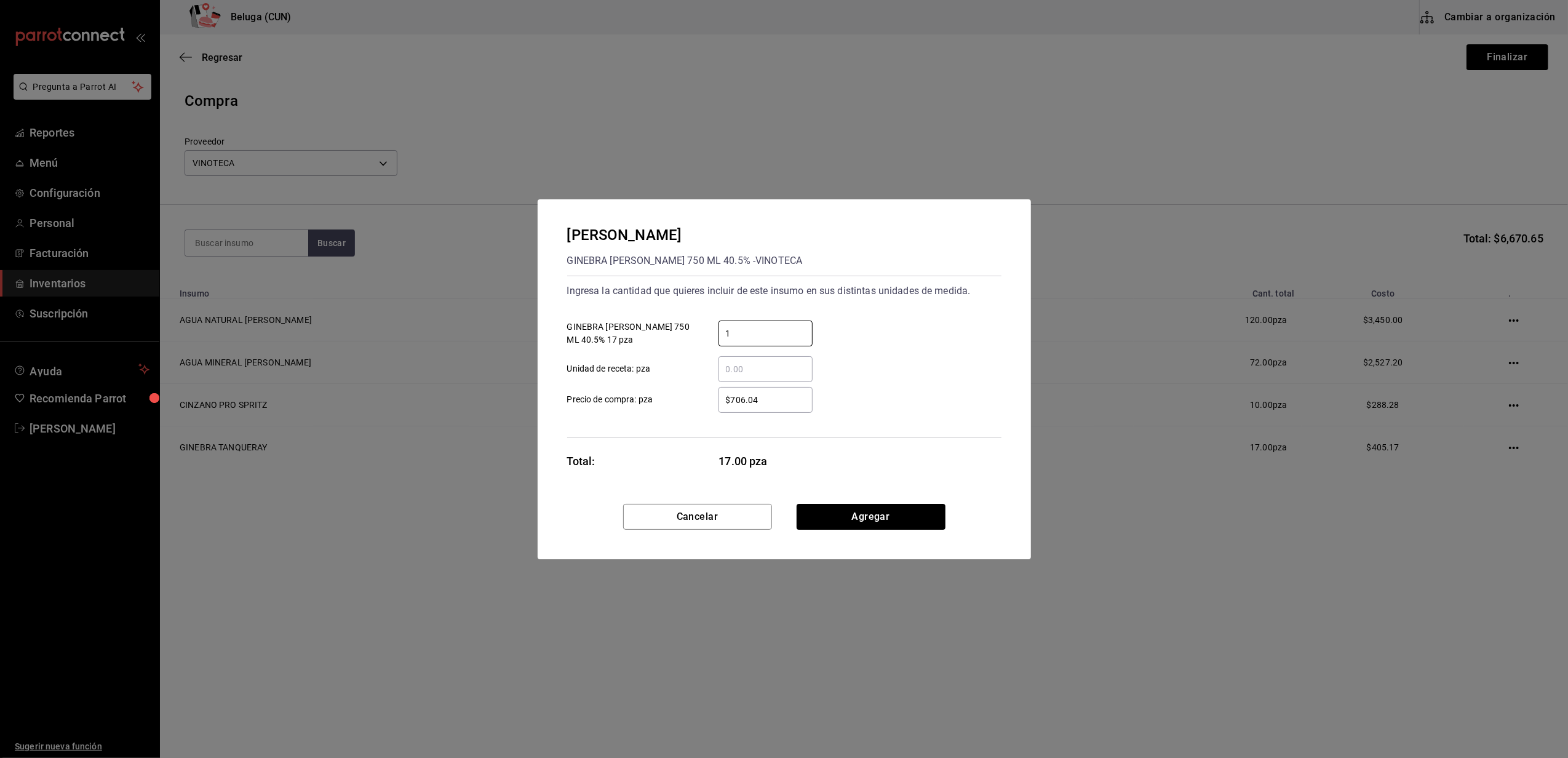
type input "1"
type input "$706.03"
click button "Agregar" at bounding box center [871, 517] width 149 height 26
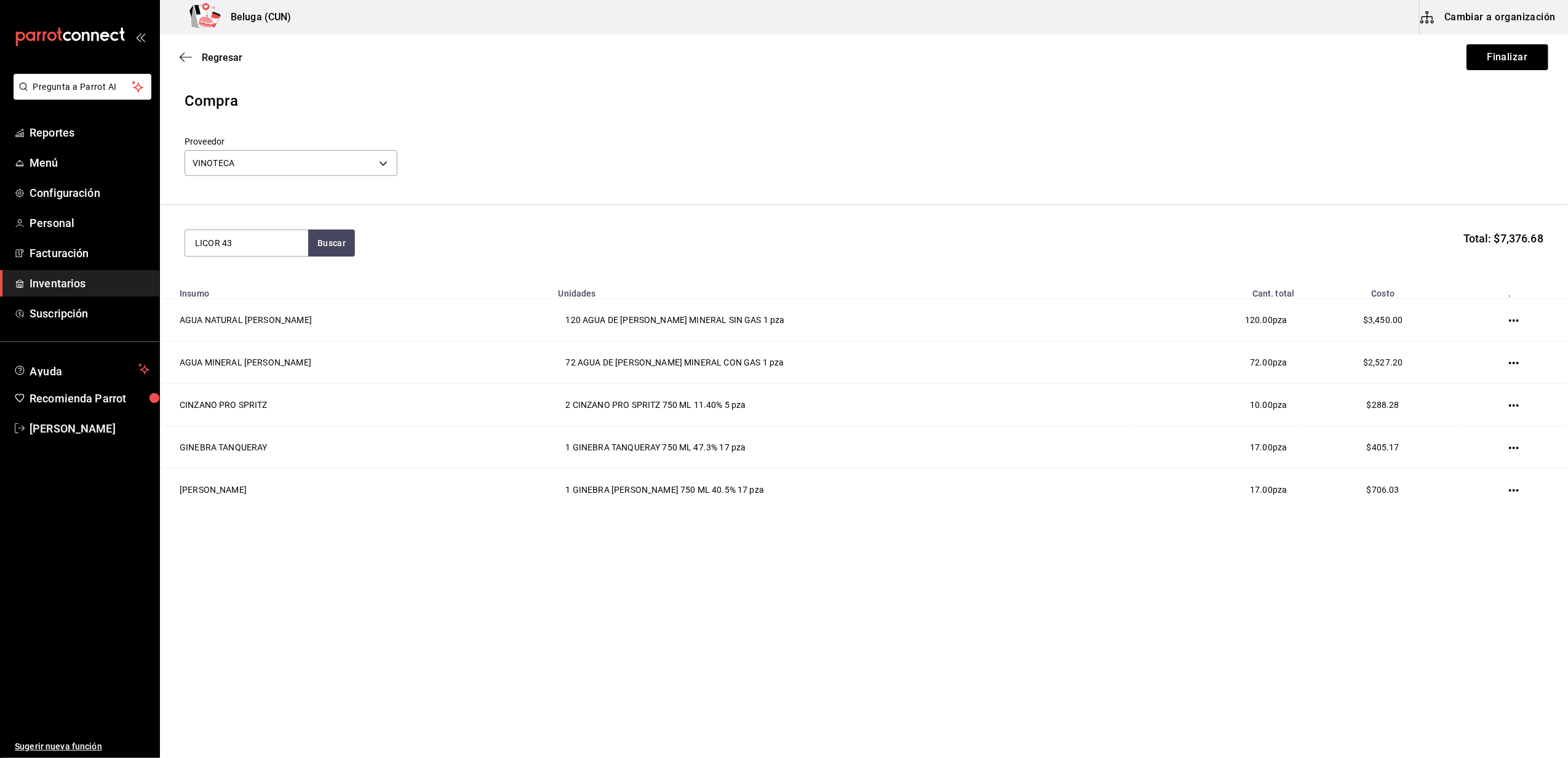
type input "LICOR 43"
click at [249, 295] on div "LICOR 43 700 ML 31% - VINOTECA" at bounding box center [246, 299] width 103 height 26
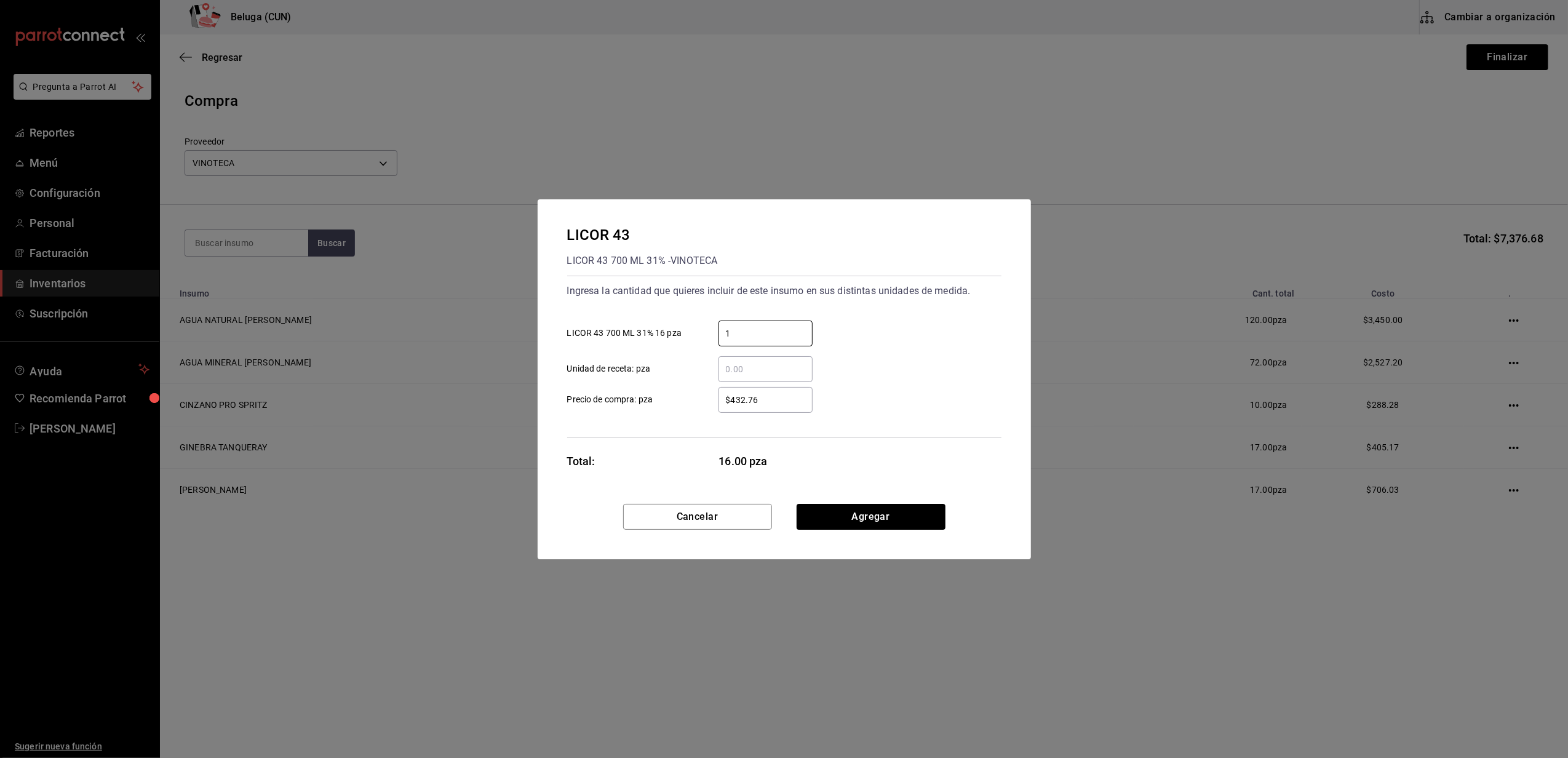
type input "1"
type input "$352.59"
click button "Agregar" at bounding box center [871, 517] width 149 height 26
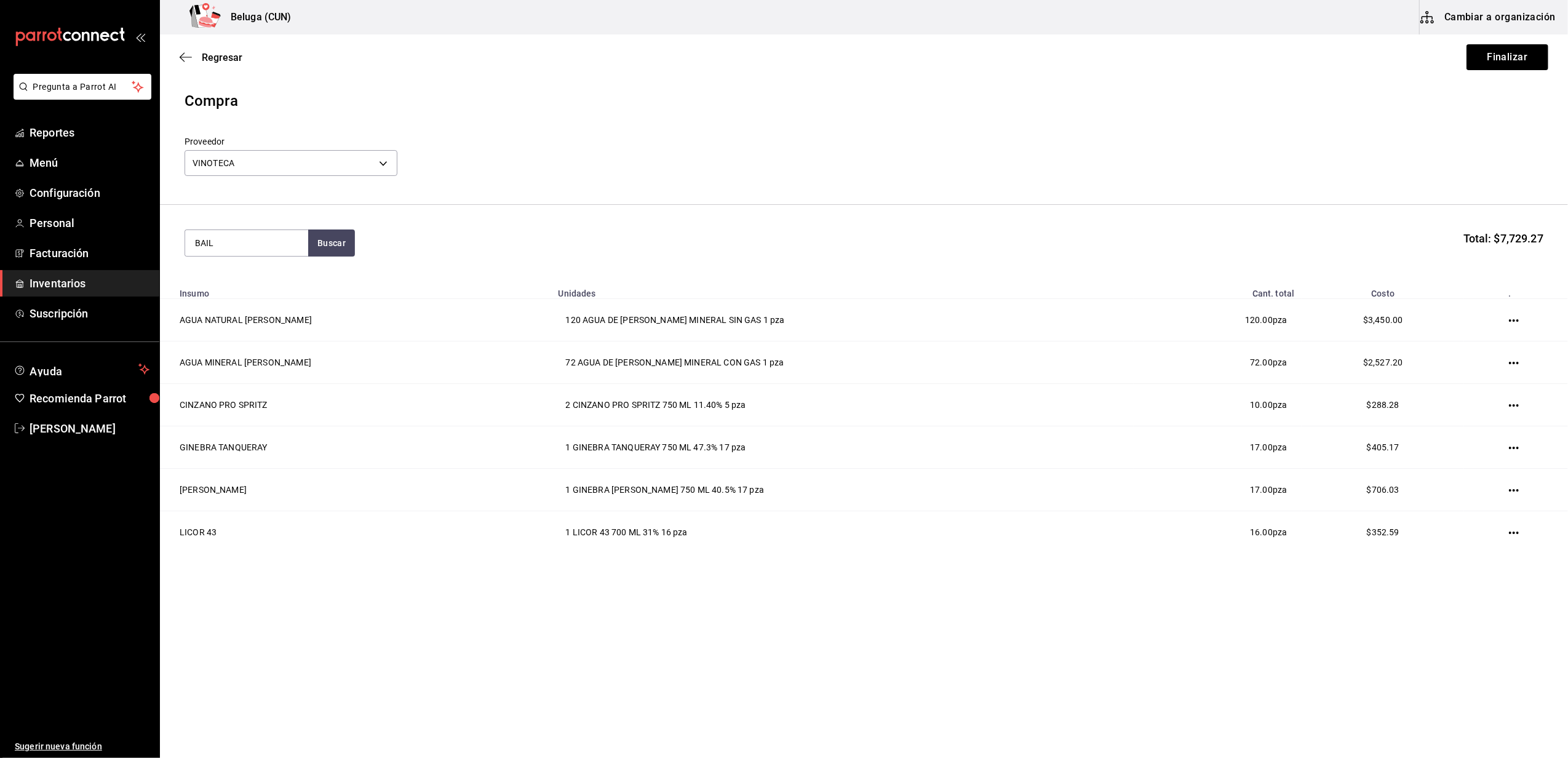
type input "BAIL"
click at [237, 283] on div "LICOR BAILEYS ORIGINAL" at bounding box center [246, 286] width 103 height 29
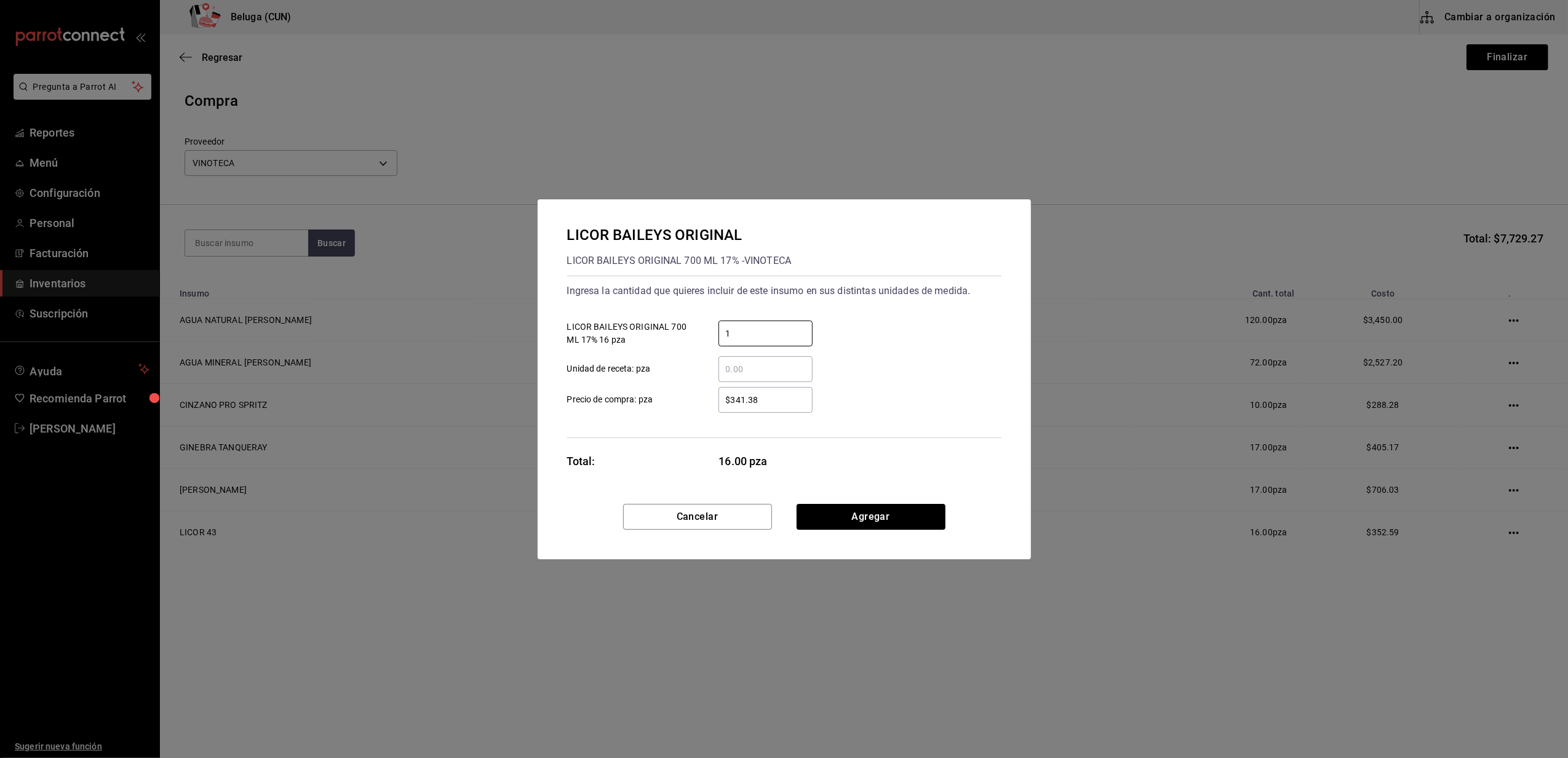
type input "1"
click button "Agregar" at bounding box center [871, 517] width 149 height 26
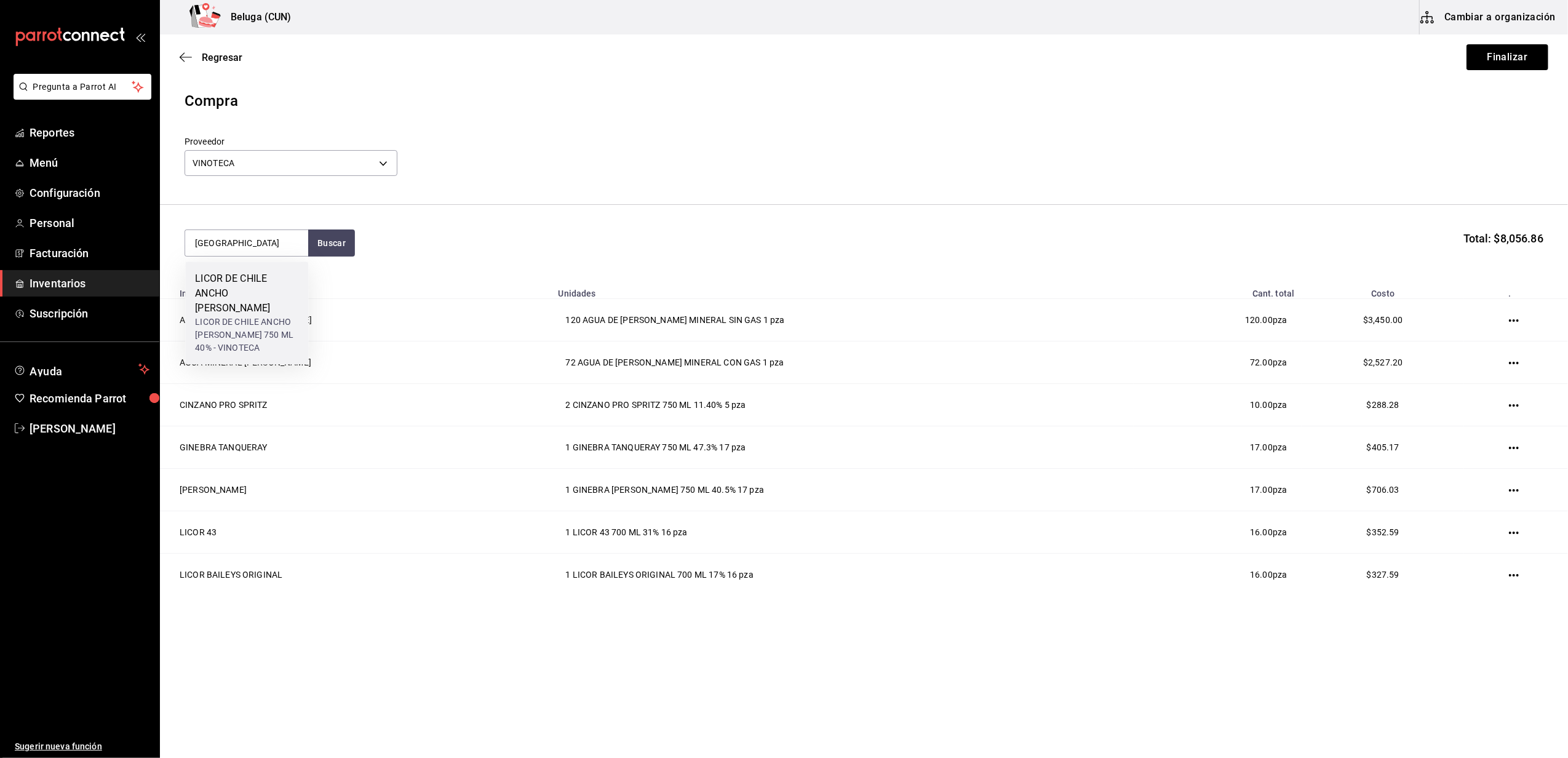
click at [268, 292] on div "LICOR DE CHILE ANCHO REYES" at bounding box center [246, 293] width 103 height 45
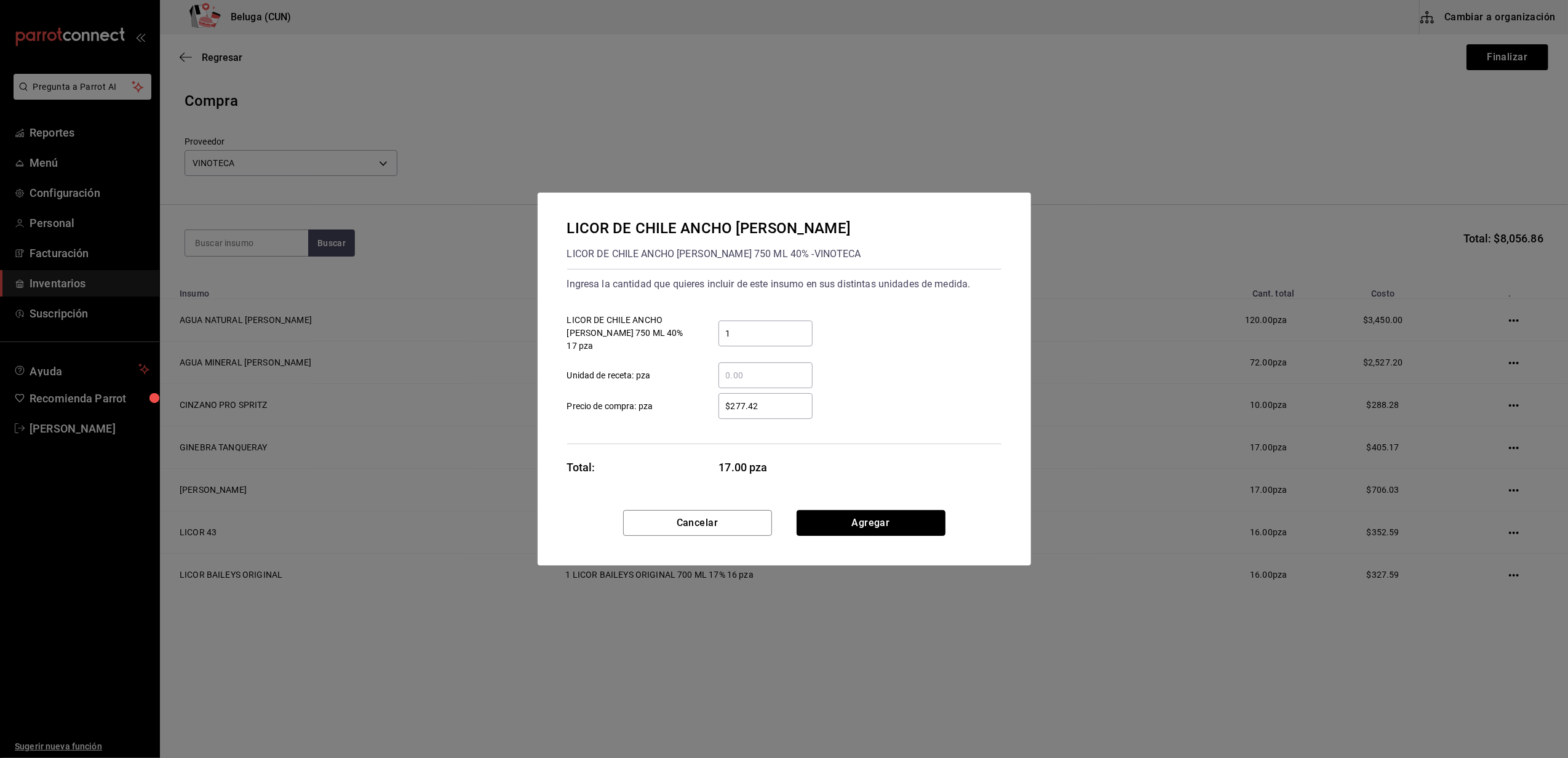
click button "Agregar" at bounding box center [871, 523] width 149 height 26
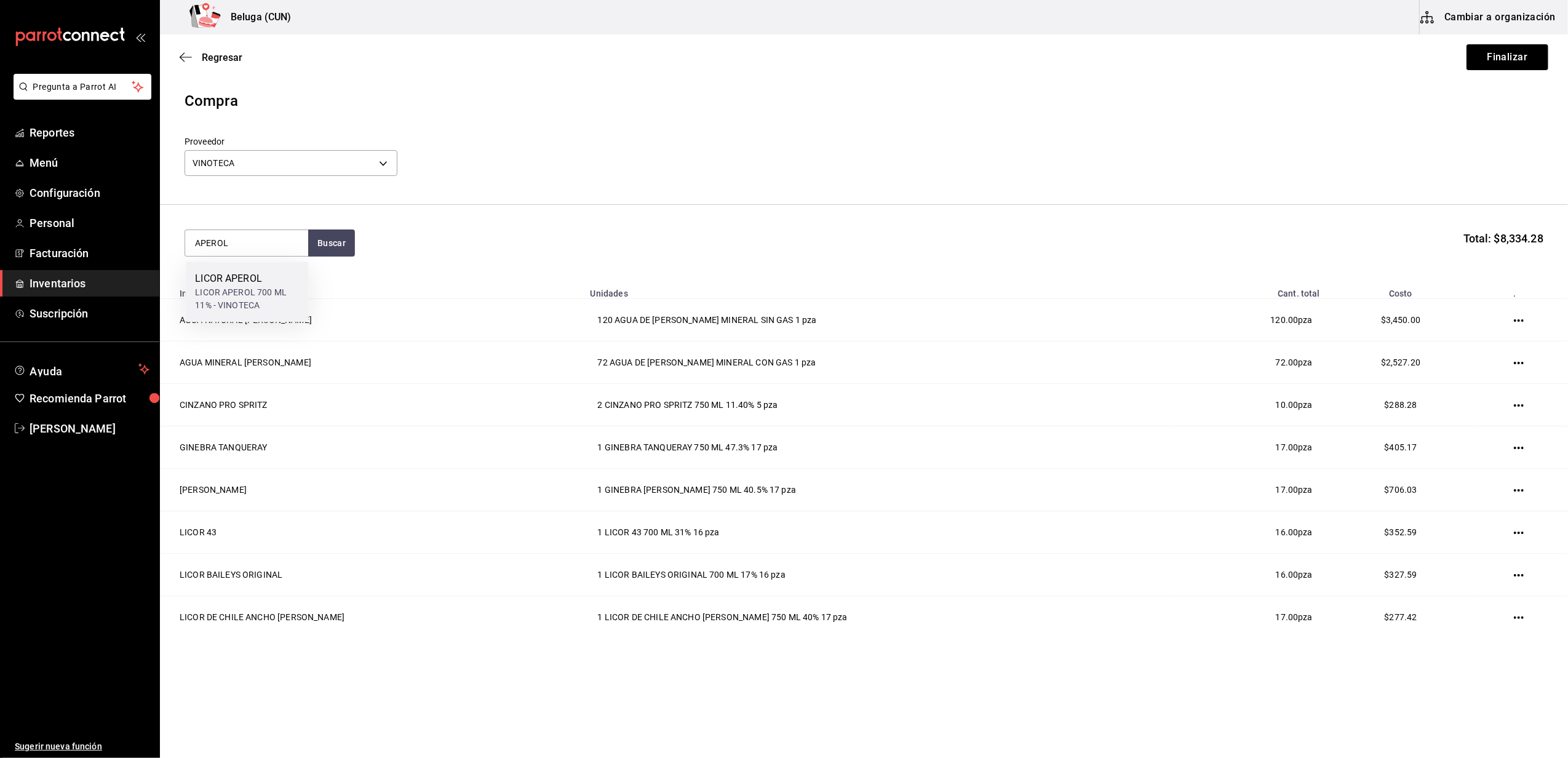
click at [266, 281] on div "LICOR APEROL" at bounding box center [246, 278] width 103 height 15
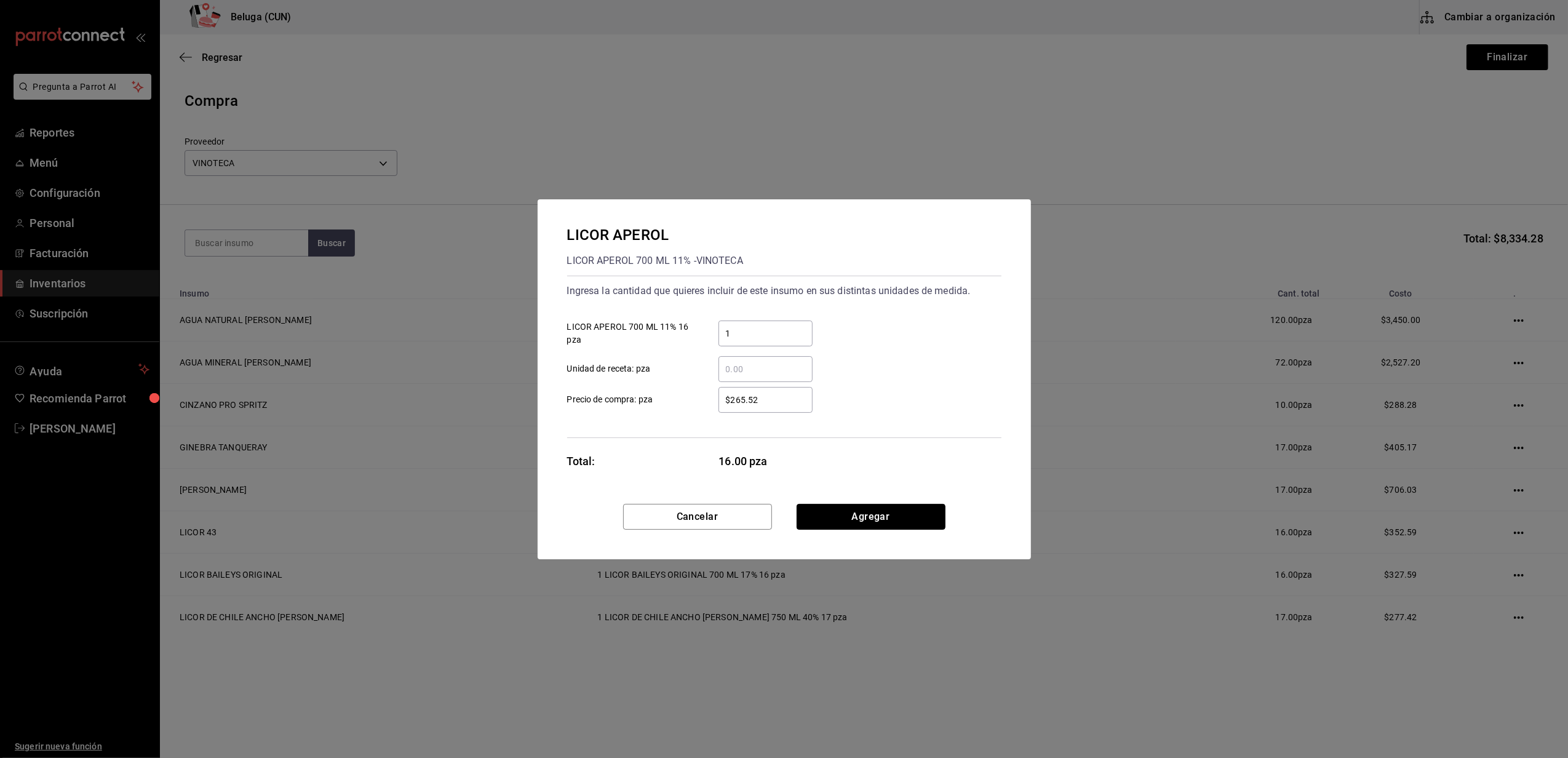
click button "Agregar" at bounding box center [871, 517] width 149 height 26
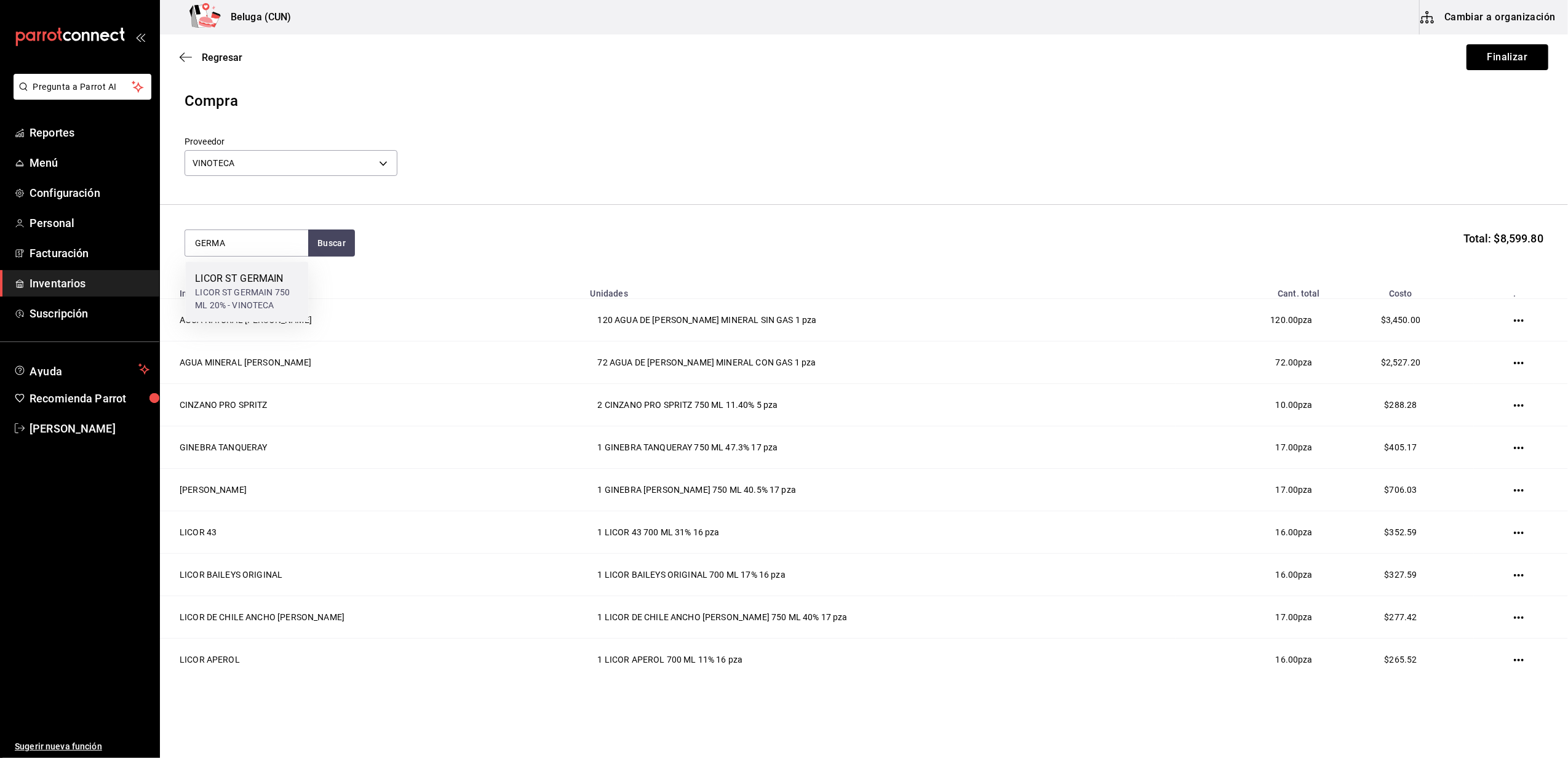
click at [276, 283] on div "LICOR ST GERMAIN" at bounding box center [246, 278] width 103 height 15
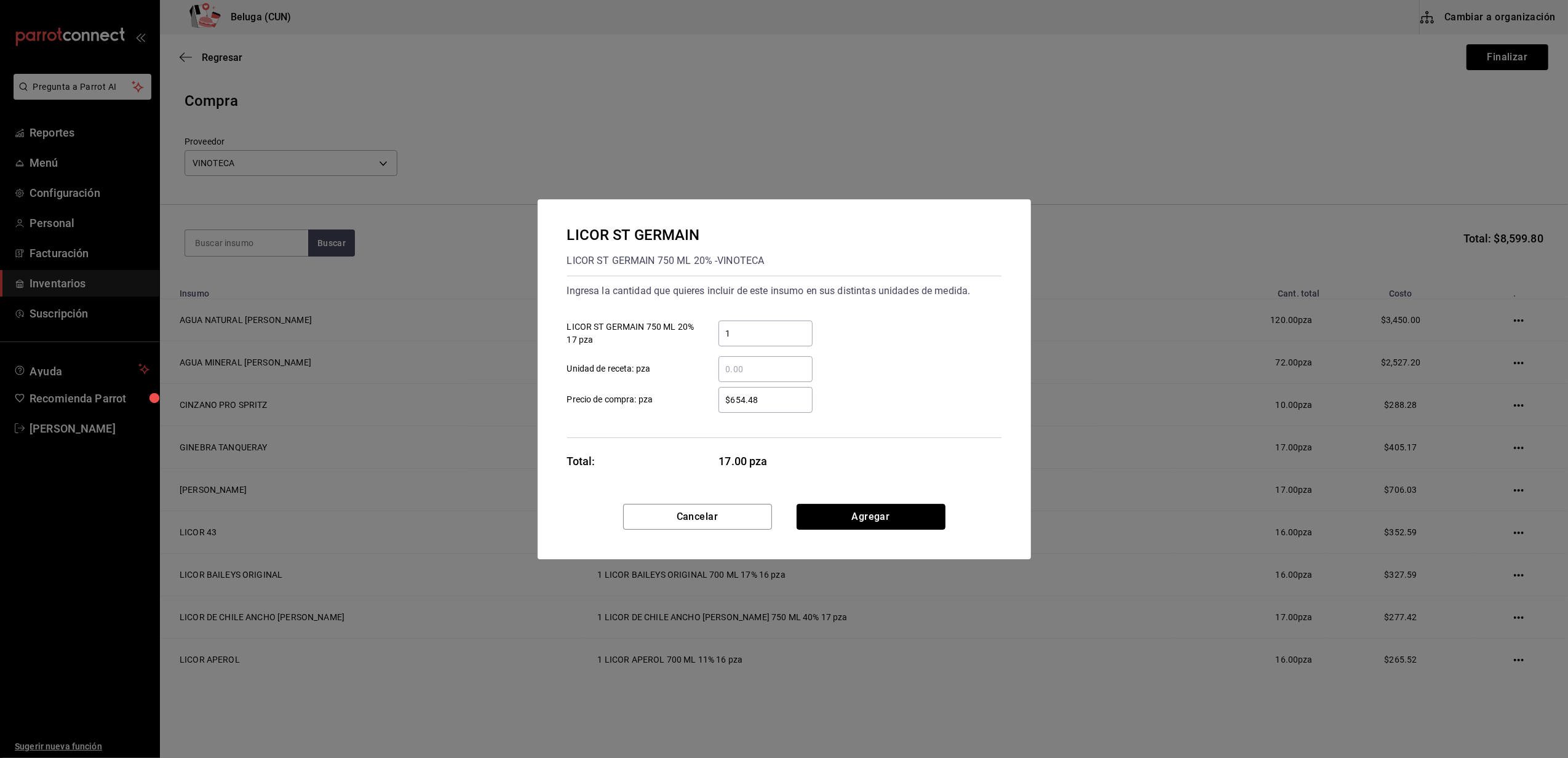
click button "Agregar" at bounding box center [871, 517] width 149 height 26
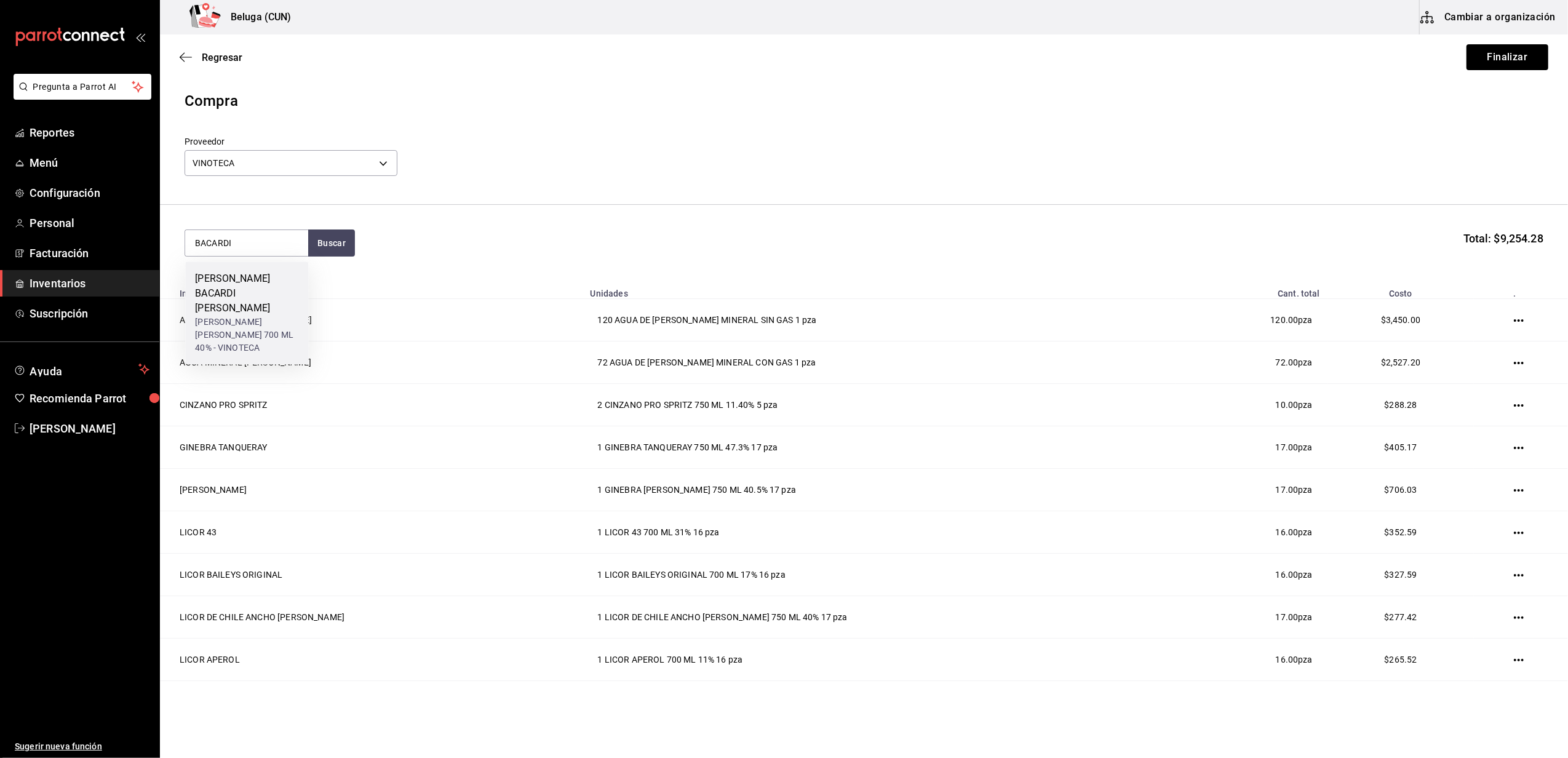
click at [262, 284] on div "RON BACARDI BLANCO" at bounding box center [246, 293] width 103 height 45
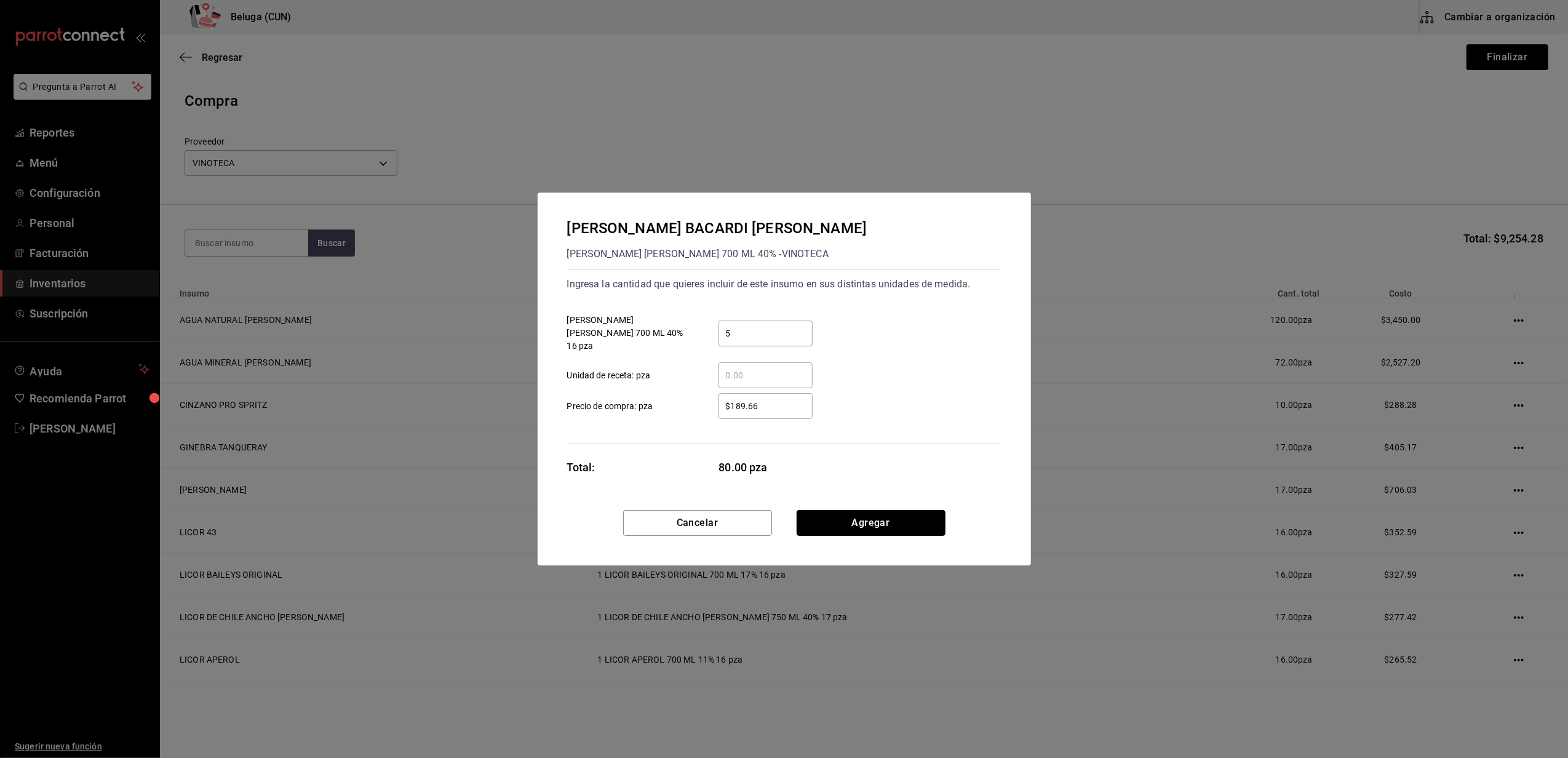
click button "Agregar" at bounding box center [871, 523] width 149 height 26
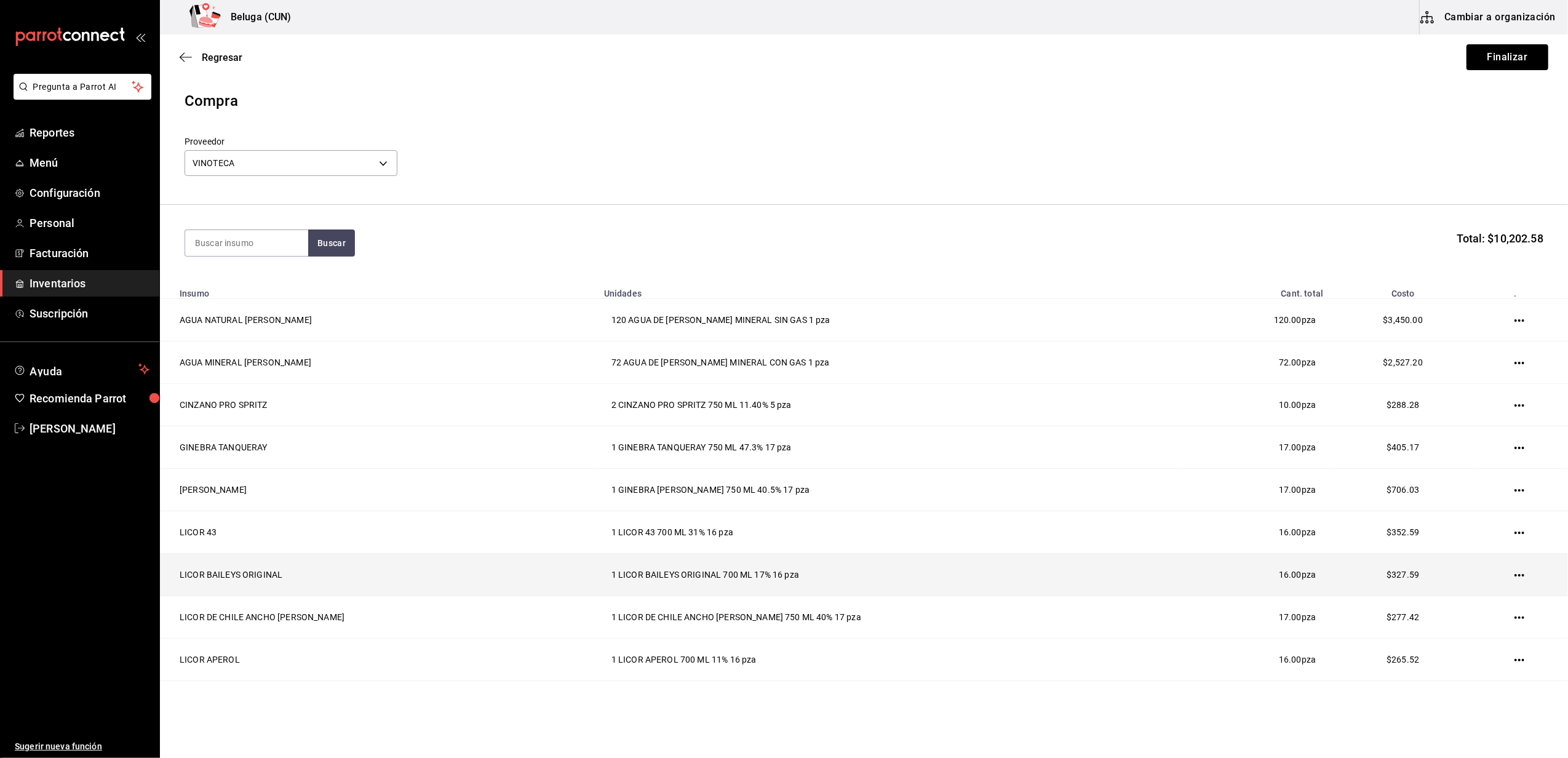
scroll to position [119, 0]
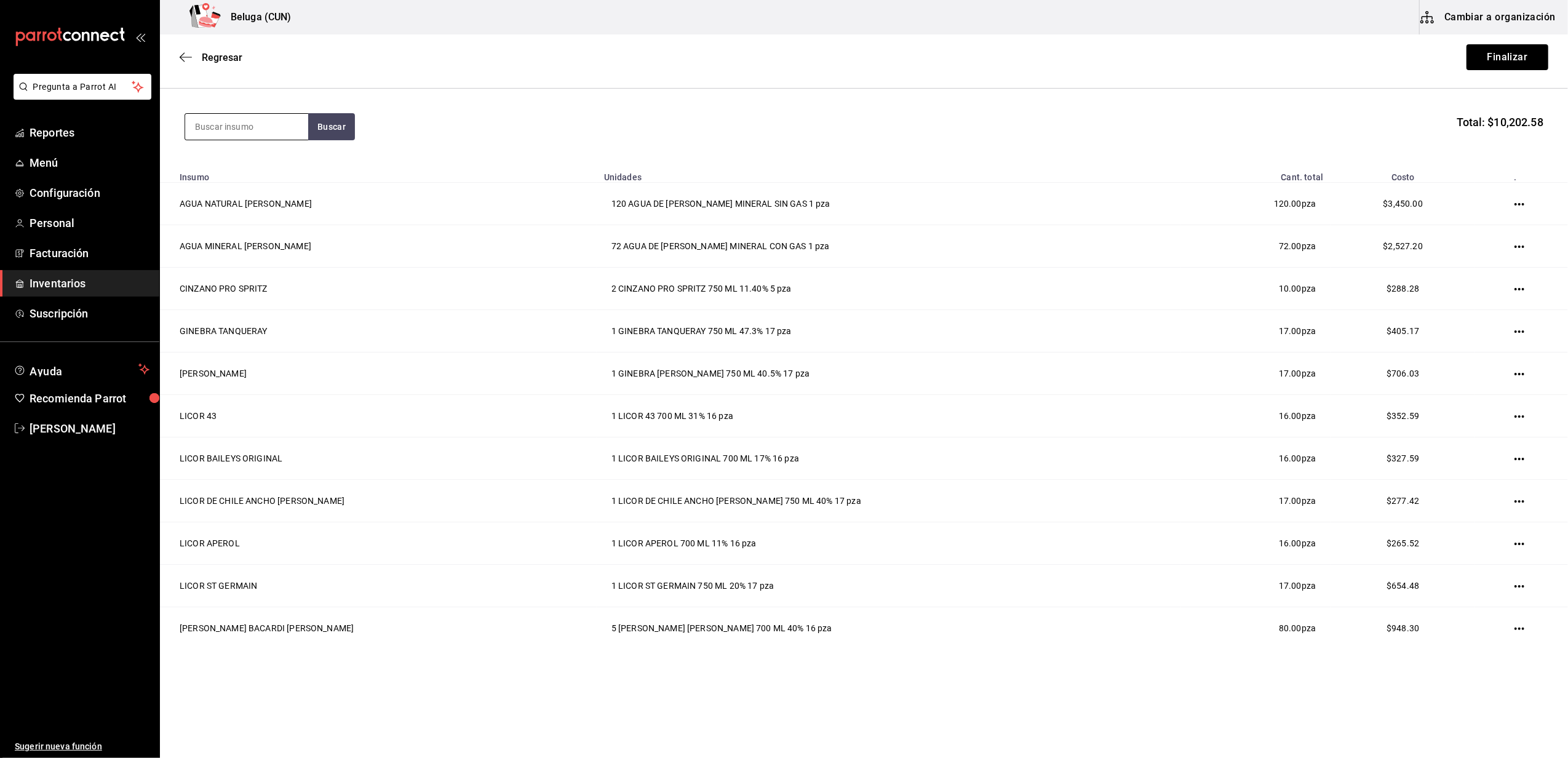
click at [274, 124] on input at bounding box center [246, 126] width 123 height 26
click at [230, 178] on div "TEQ DON JULIO BCO 700 ML 38% - VINOTECA" at bounding box center [246, 180] width 103 height 26
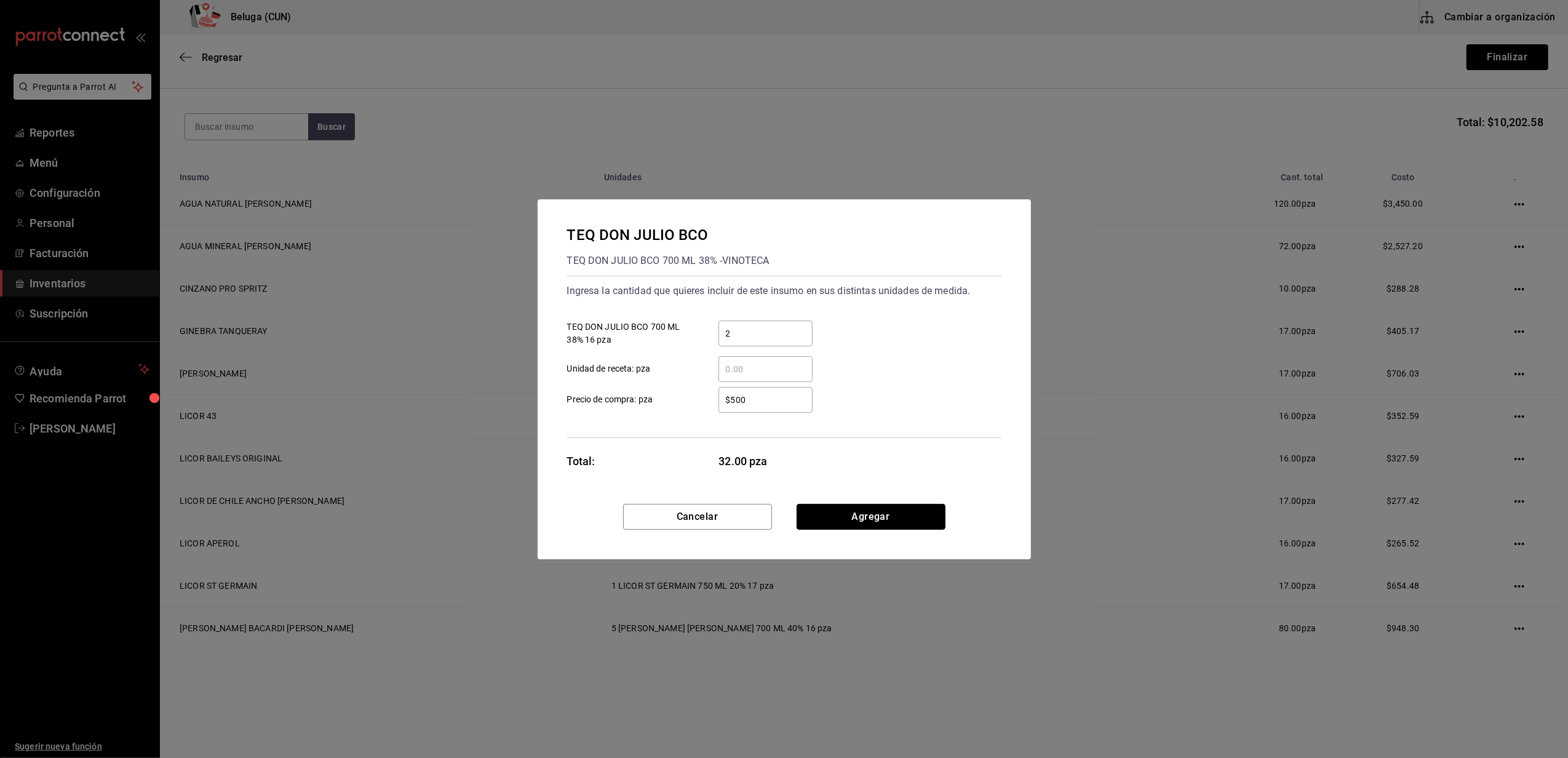
click button "Agregar" at bounding box center [871, 517] width 149 height 26
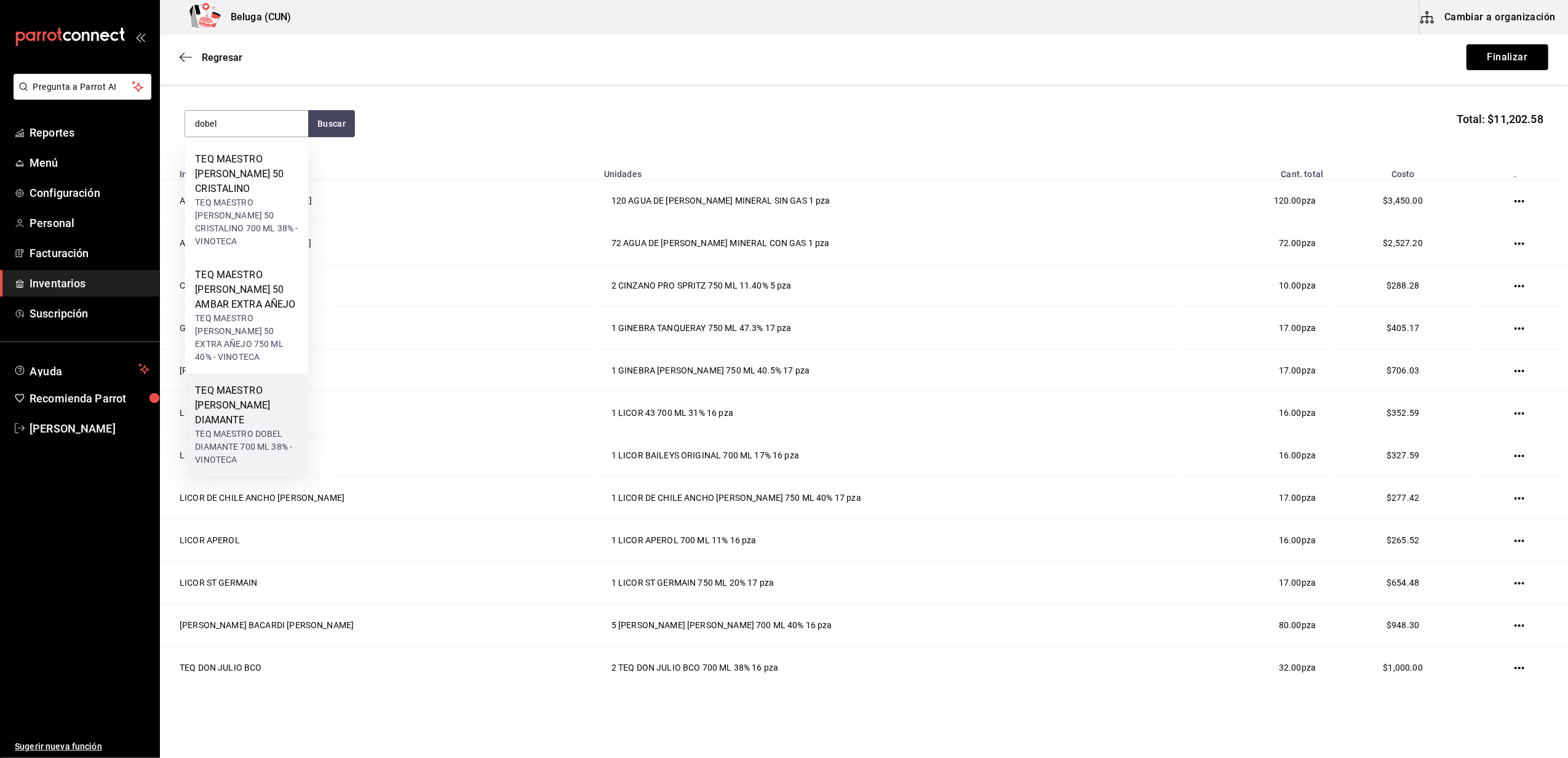
click at [264, 383] on div "TEQ MAESTRO DOBEL DIAMANTE" at bounding box center [246, 406] width 103 height 45
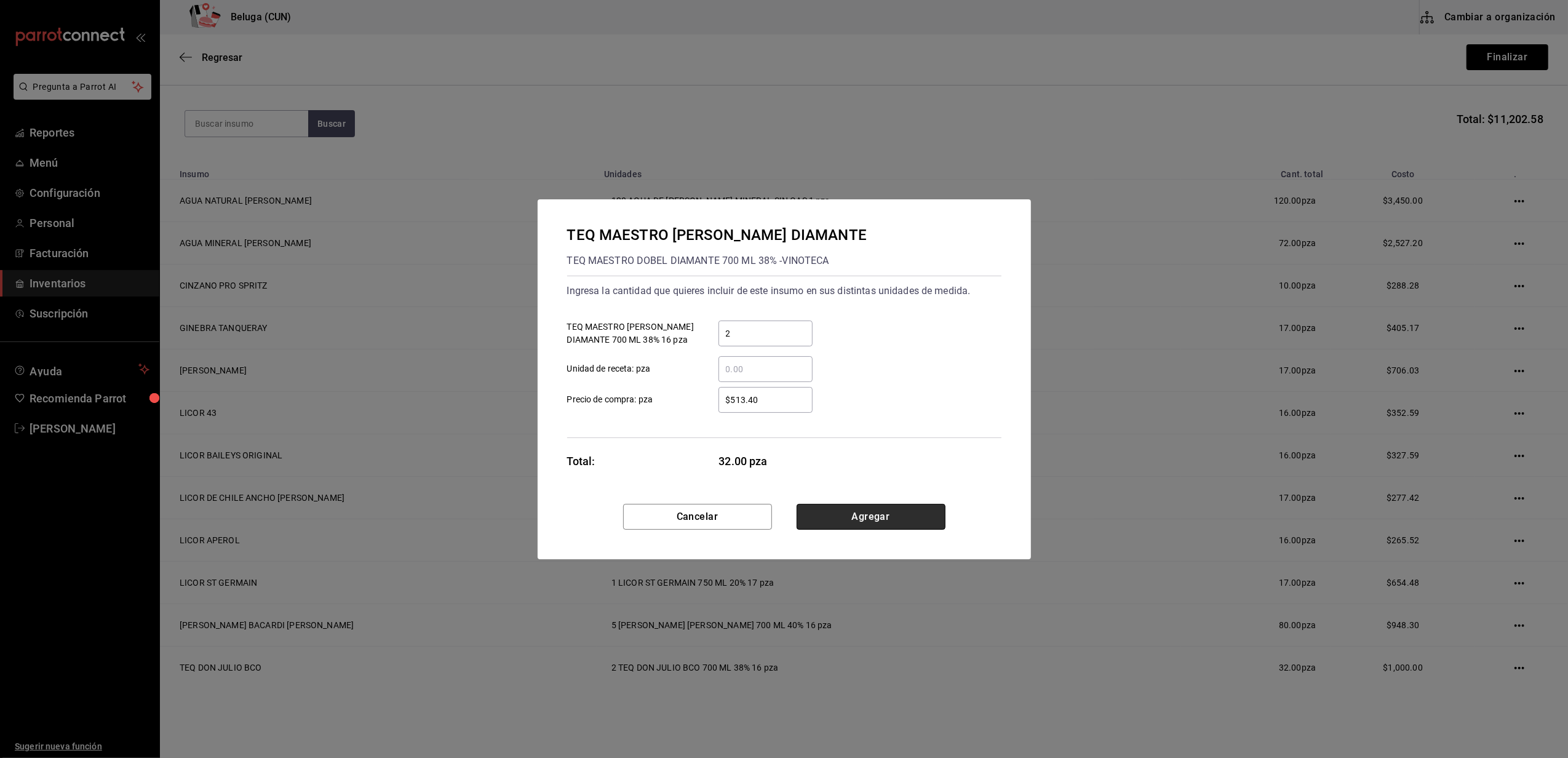
click at [778, 513] on button "Agregar" at bounding box center [871, 517] width 149 height 26
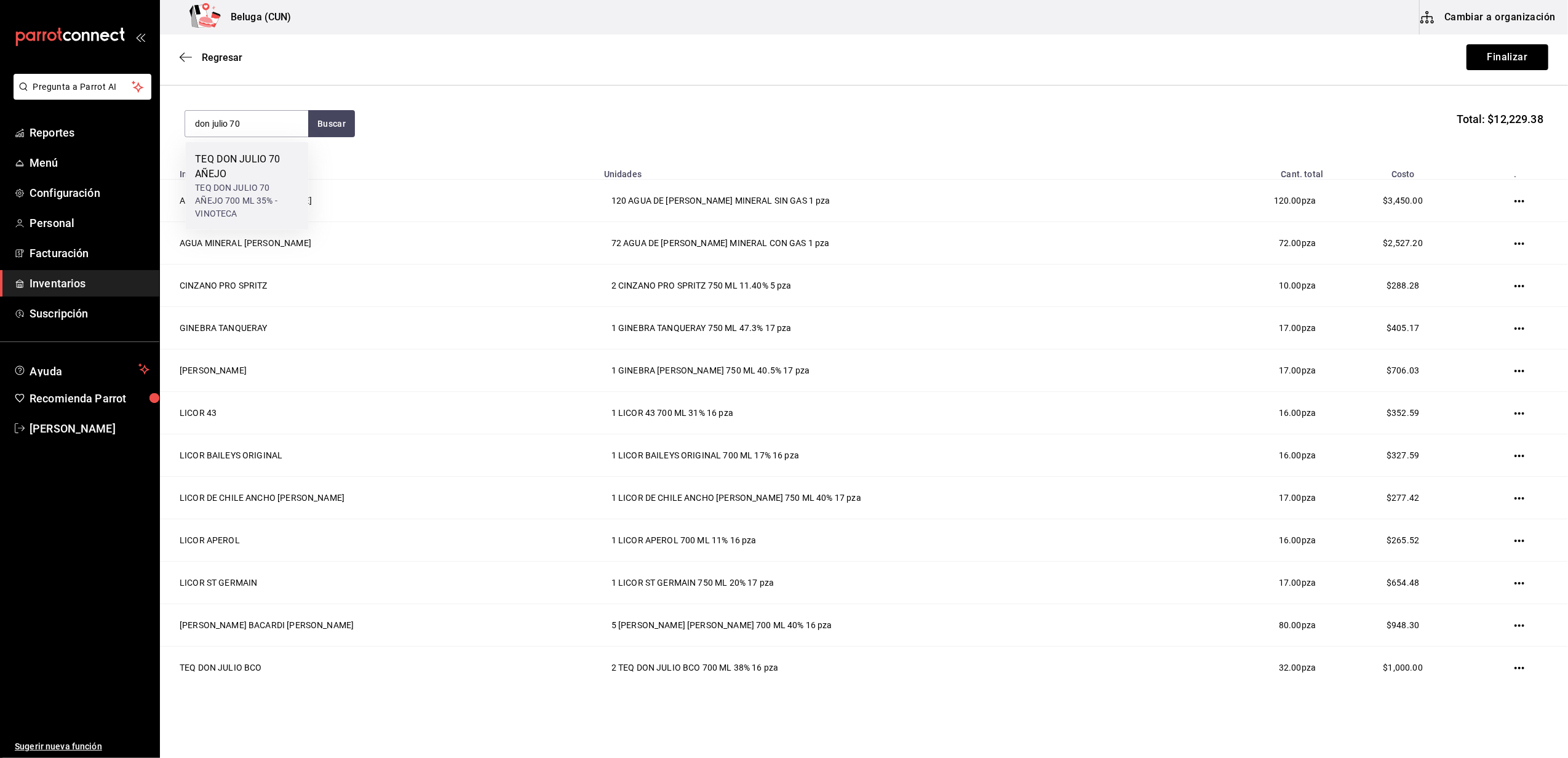
click at [290, 191] on div "TEQ DON JULIO 70 AÑEJO 700 ML 35% - VINOTECA" at bounding box center [246, 200] width 103 height 39
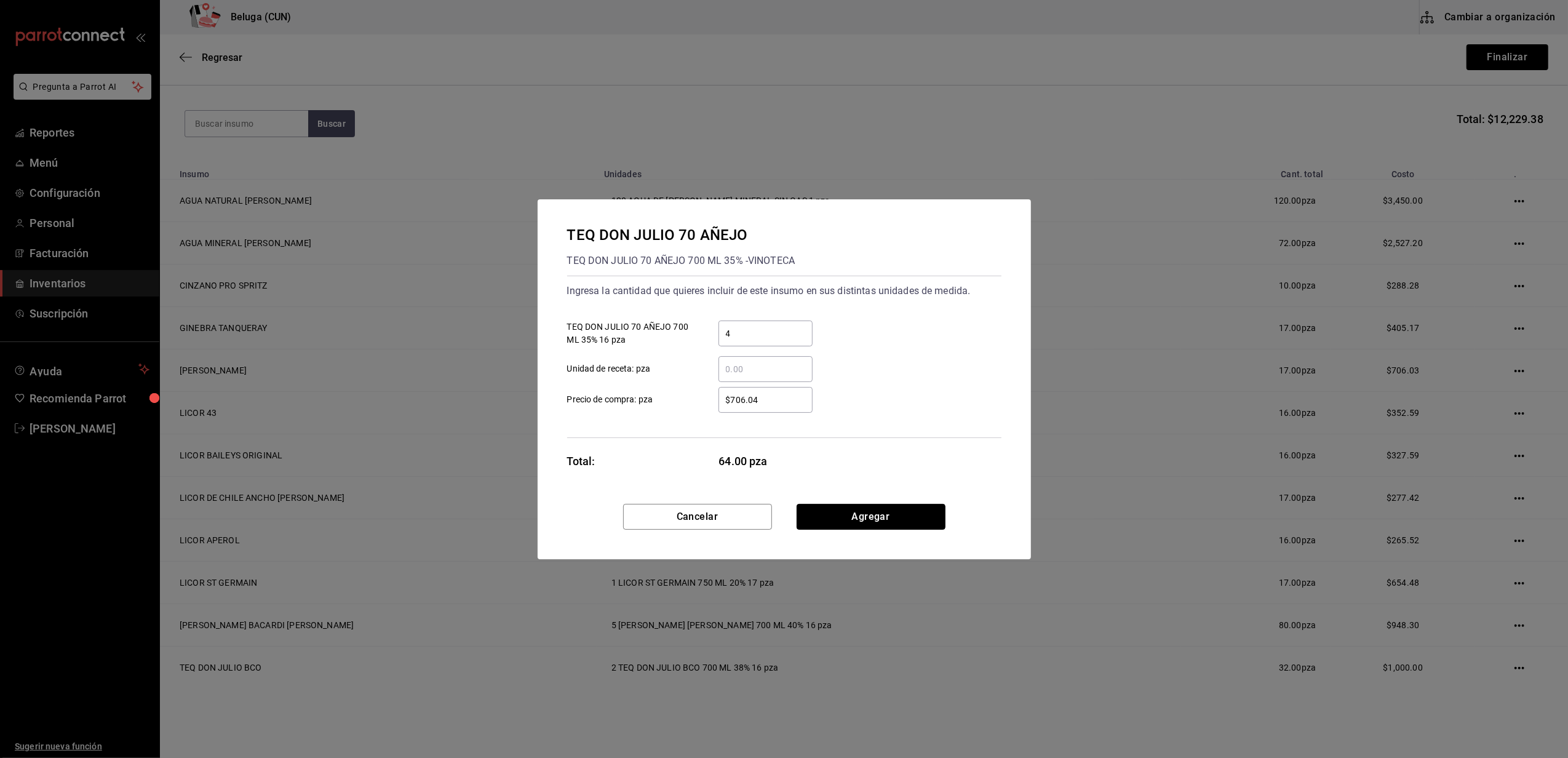
click button "Agregar" at bounding box center [871, 517] width 149 height 26
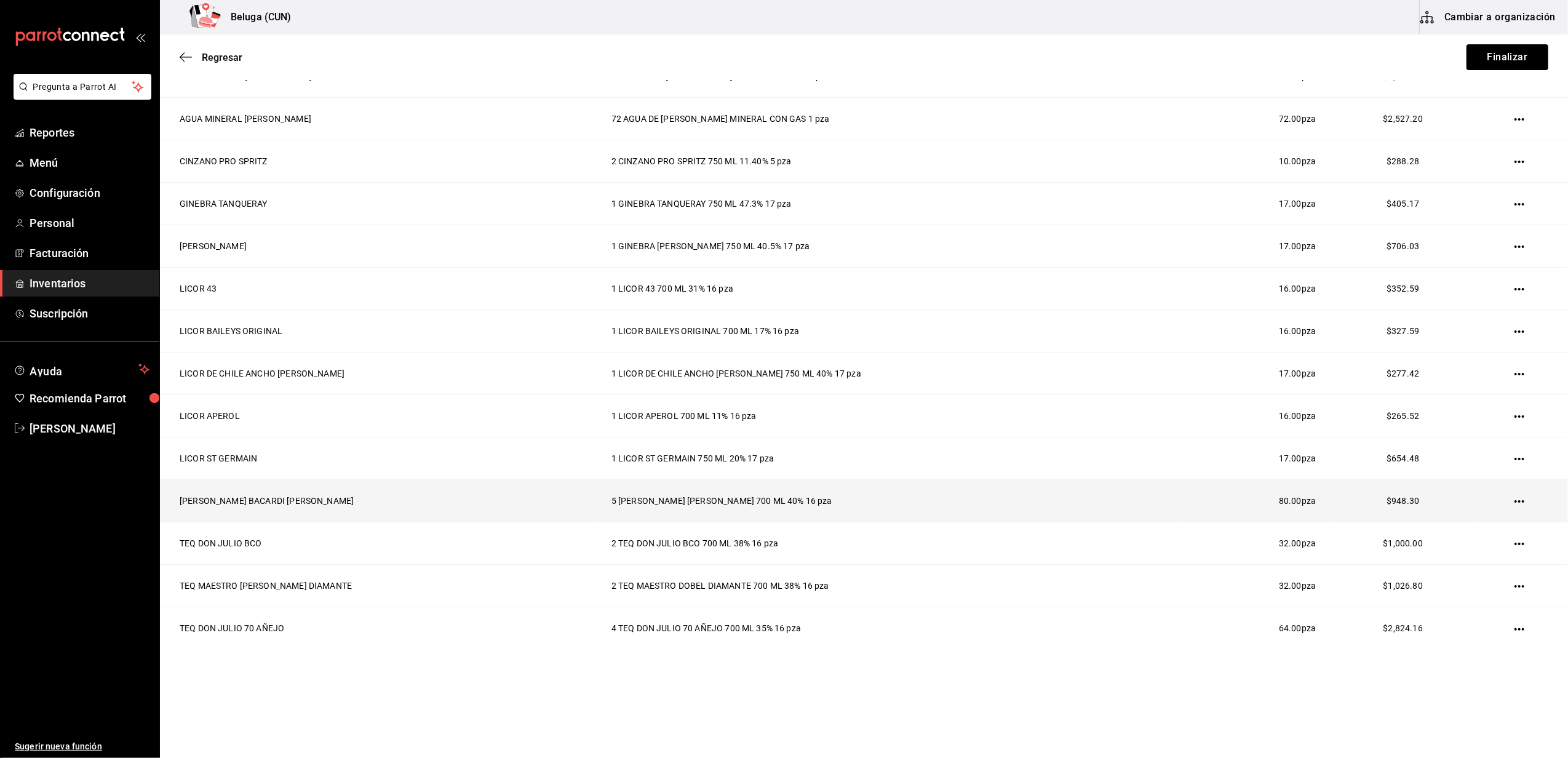
scroll to position [0, 0]
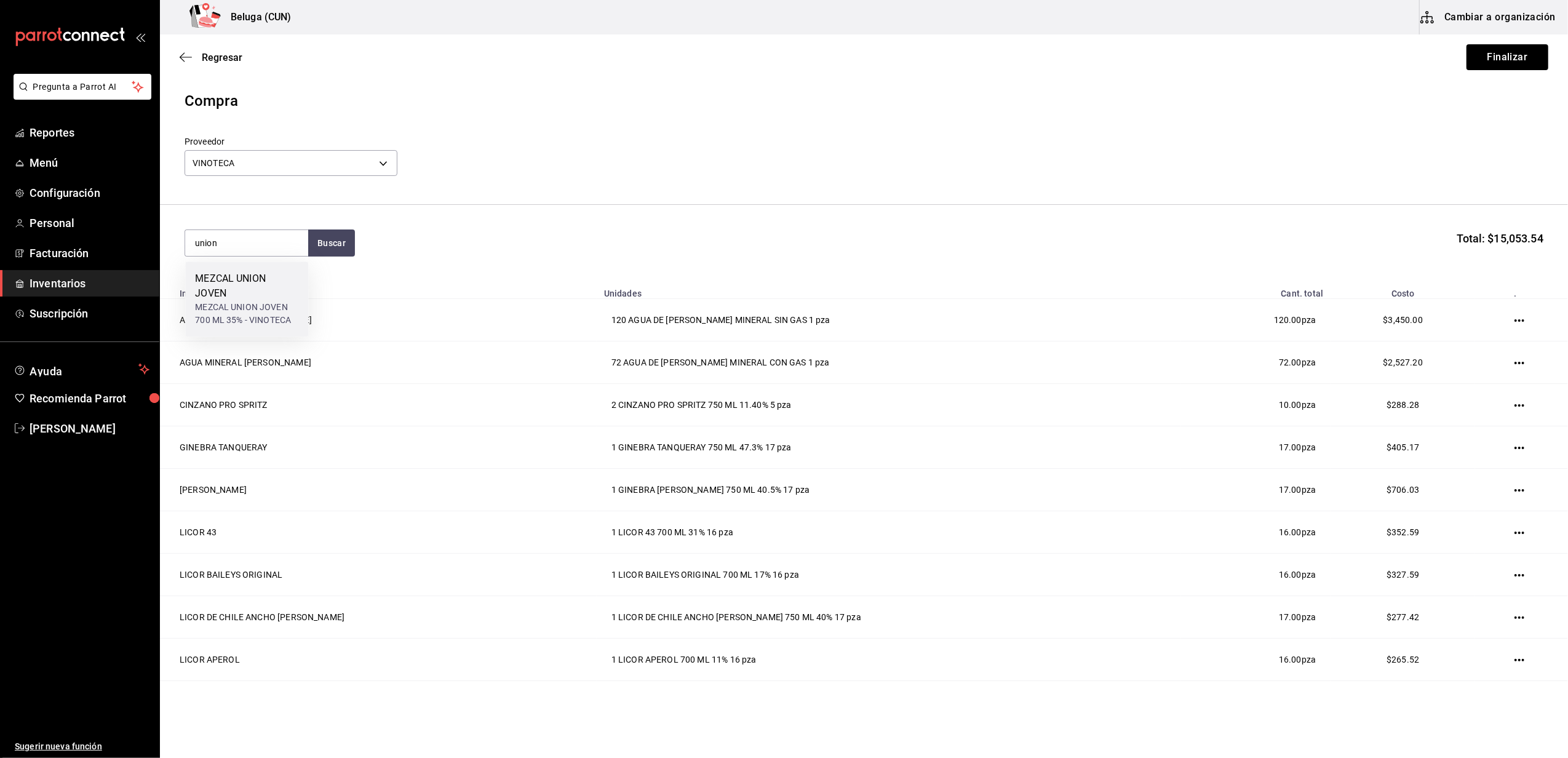
click at [274, 305] on div "MEZCAL UNION JOVEN 700 ML 35% - VINOTECA" at bounding box center [246, 313] width 103 height 26
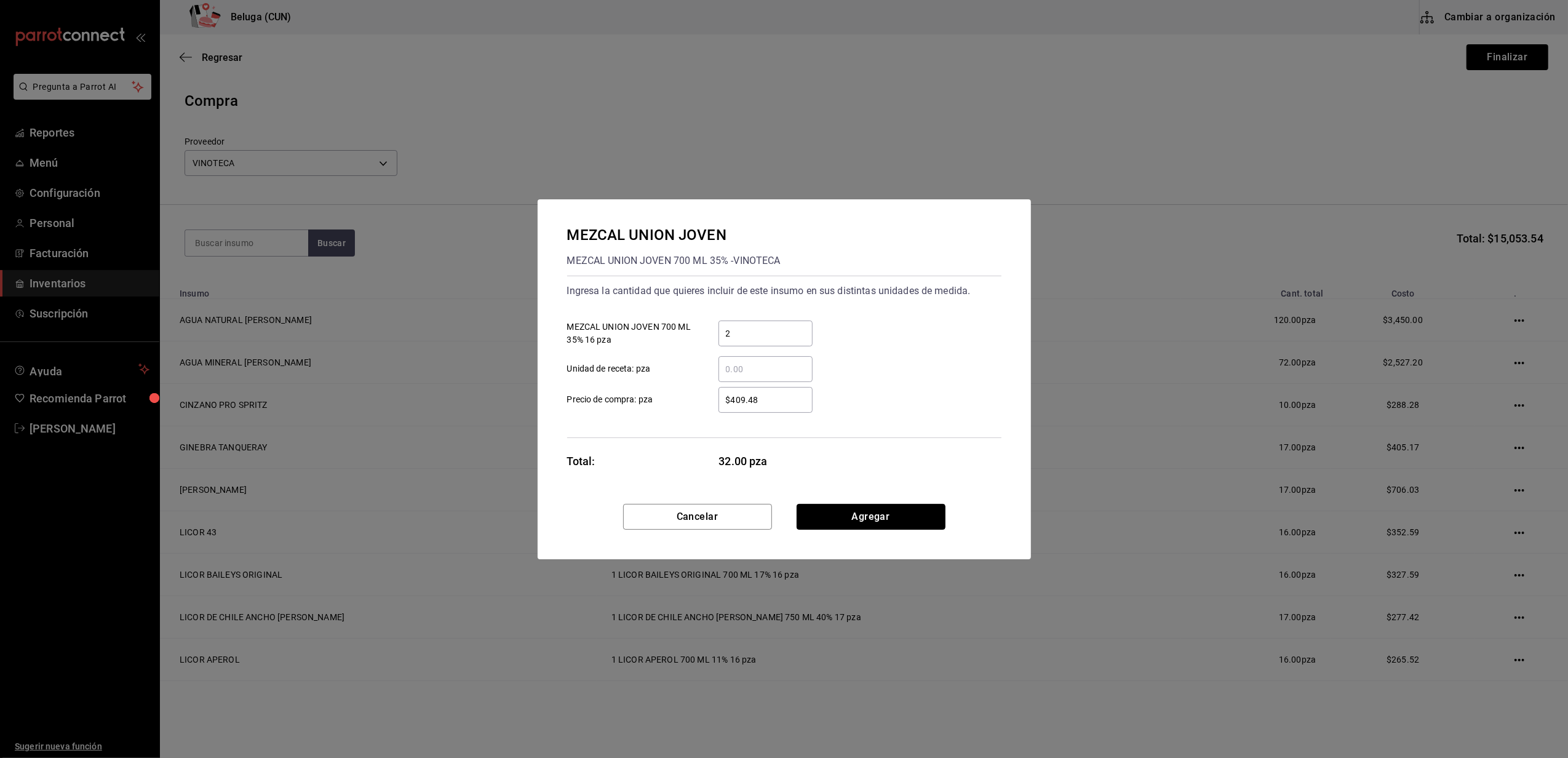
click button "Agregar" at bounding box center [871, 517] width 149 height 26
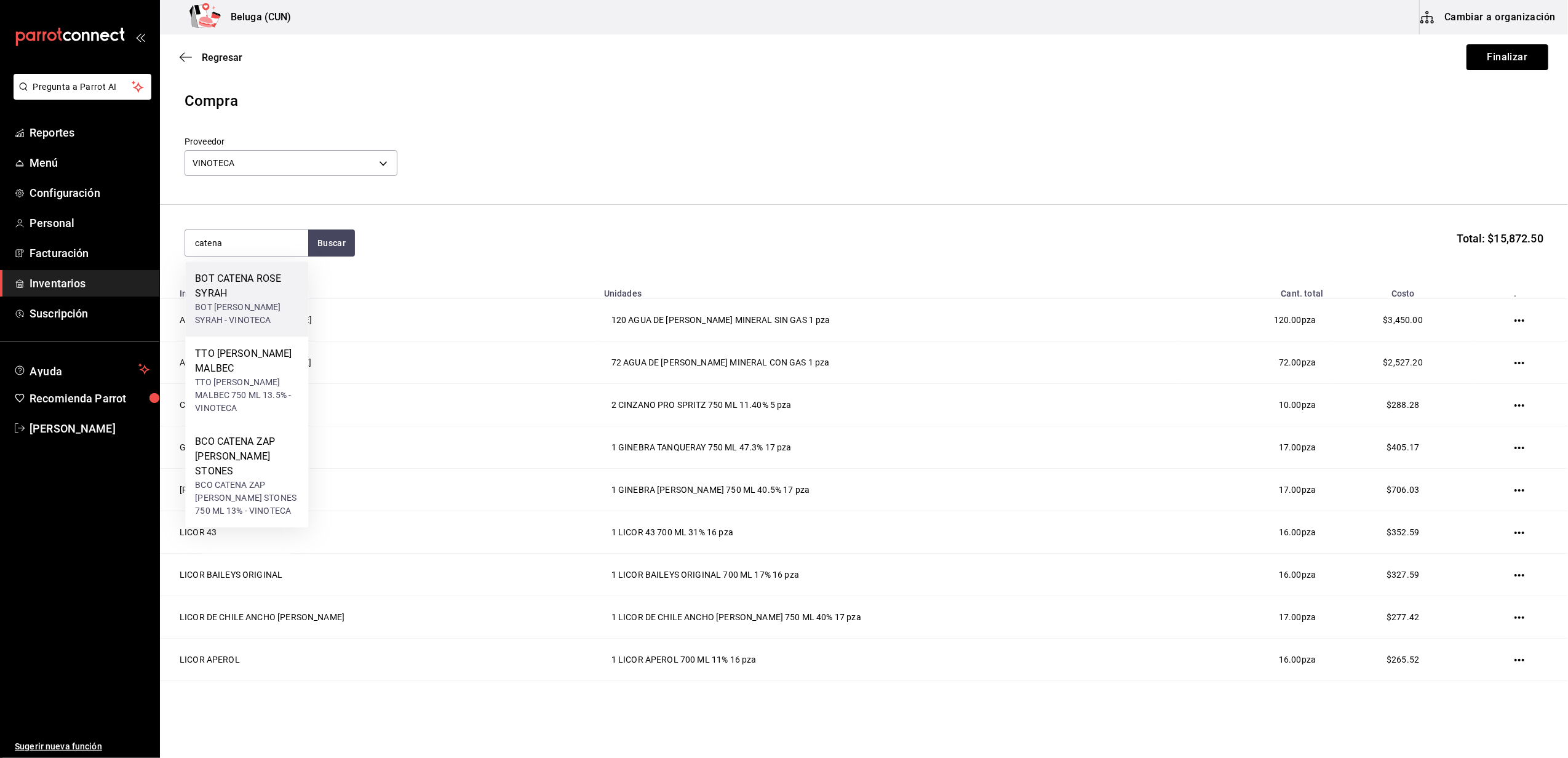
click at [261, 292] on div "BOT CATENA ROSE SYRAH" at bounding box center [246, 286] width 103 height 29
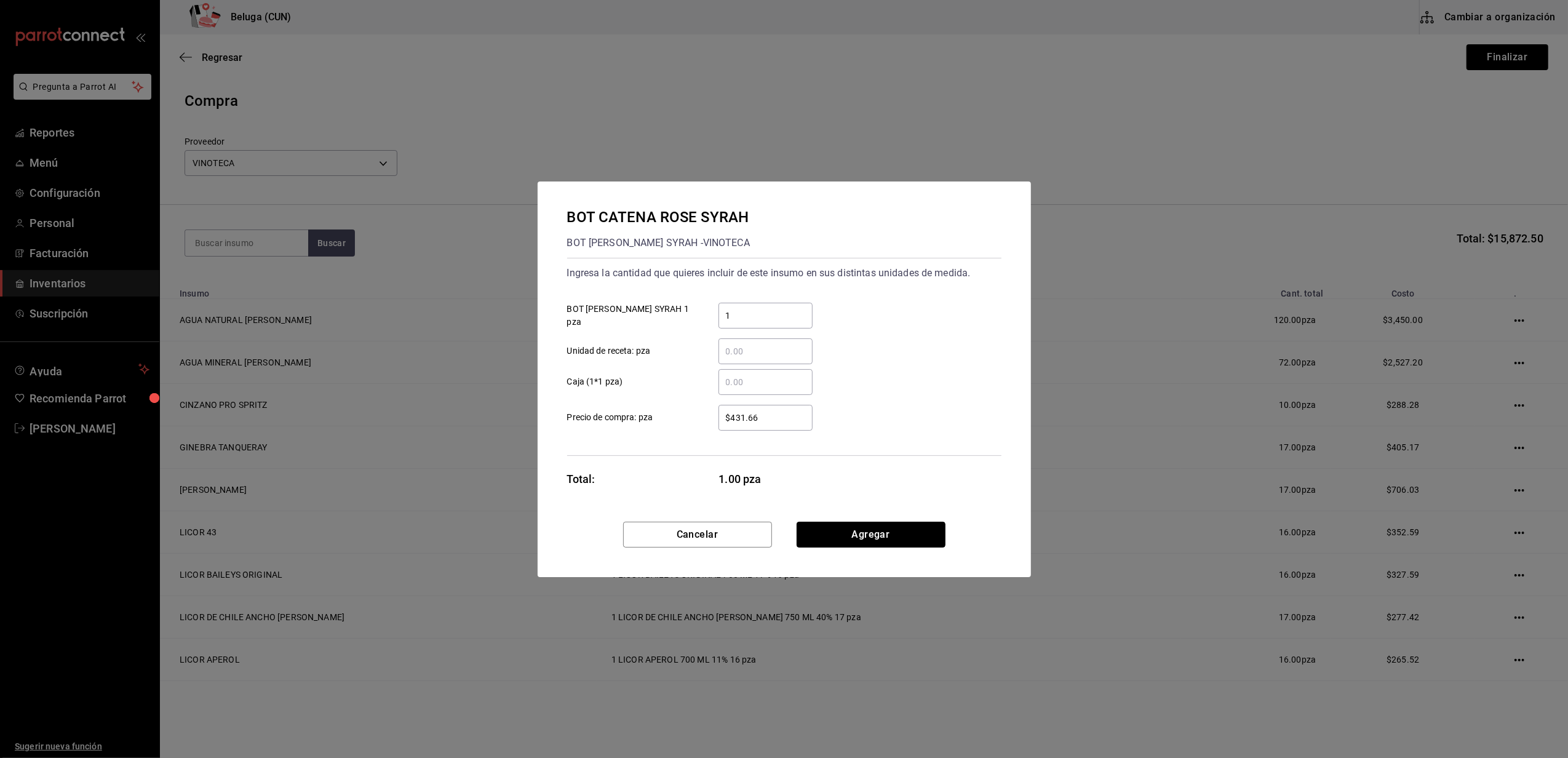
click button "Agregar" at bounding box center [871, 534] width 149 height 26
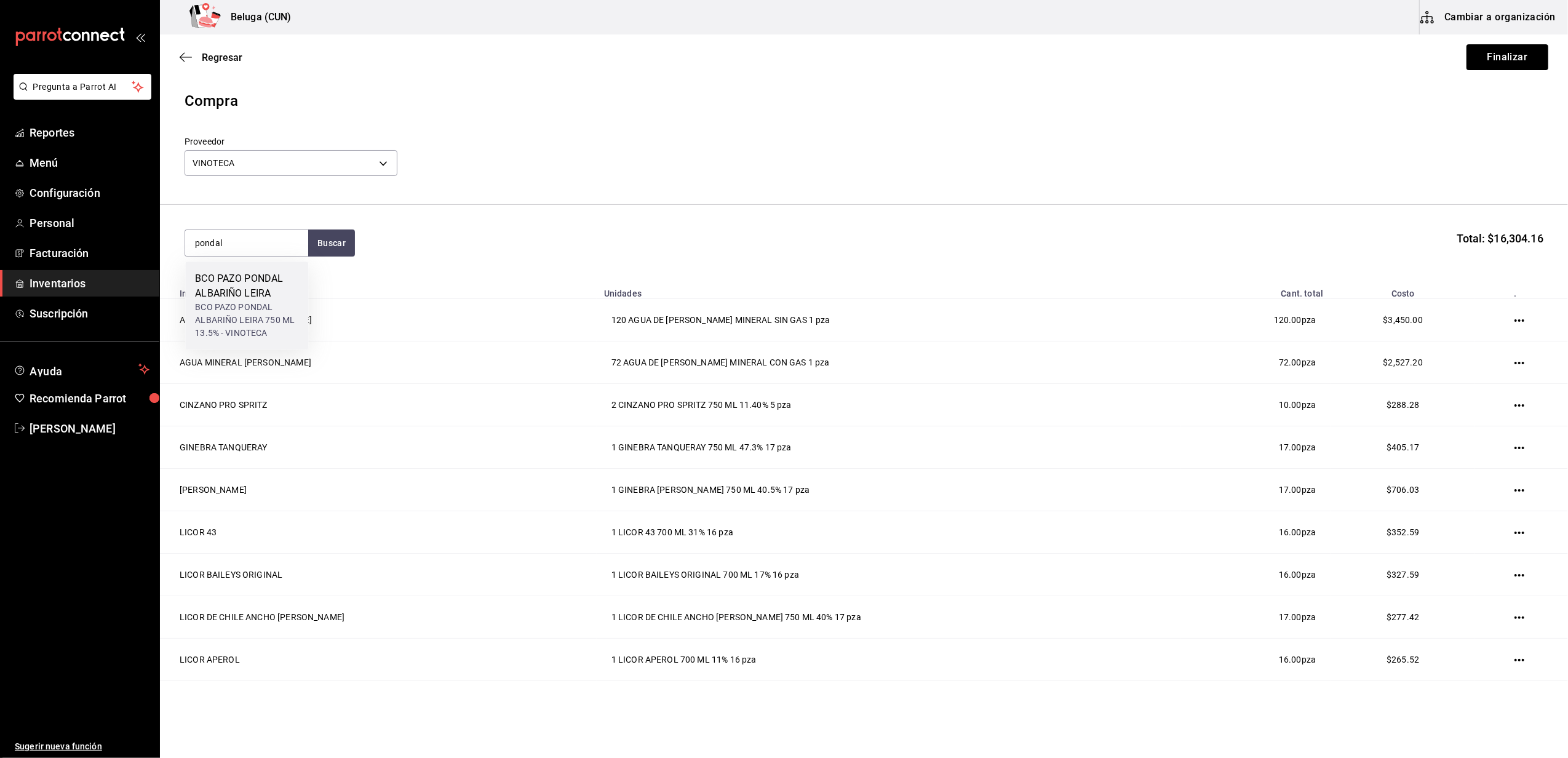
click at [257, 298] on div "BCO PAZO PONDAL ALBARIÑO LEIRA" at bounding box center [246, 286] width 103 height 29
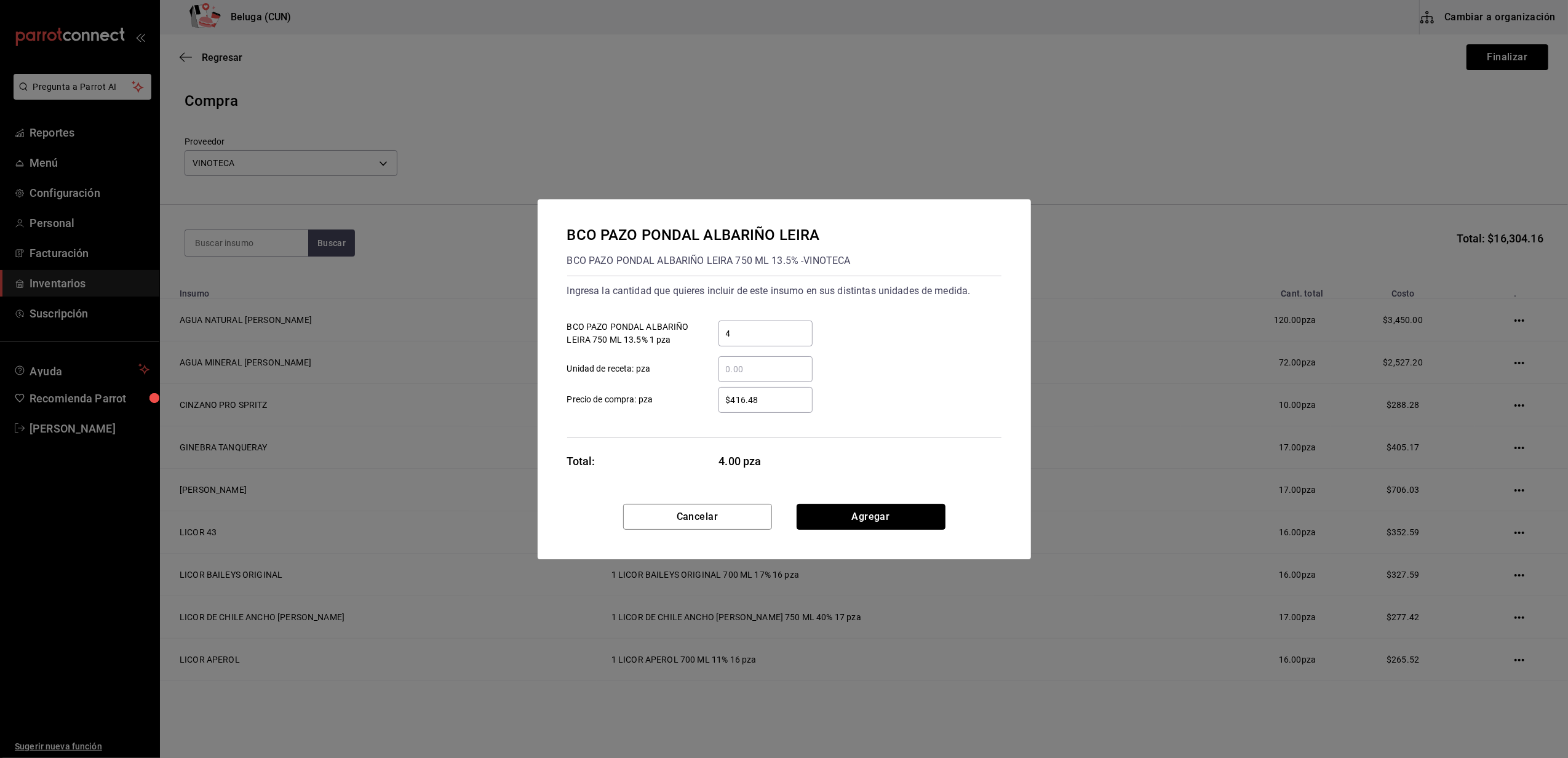
click button "Agregar" at bounding box center [871, 517] width 149 height 26
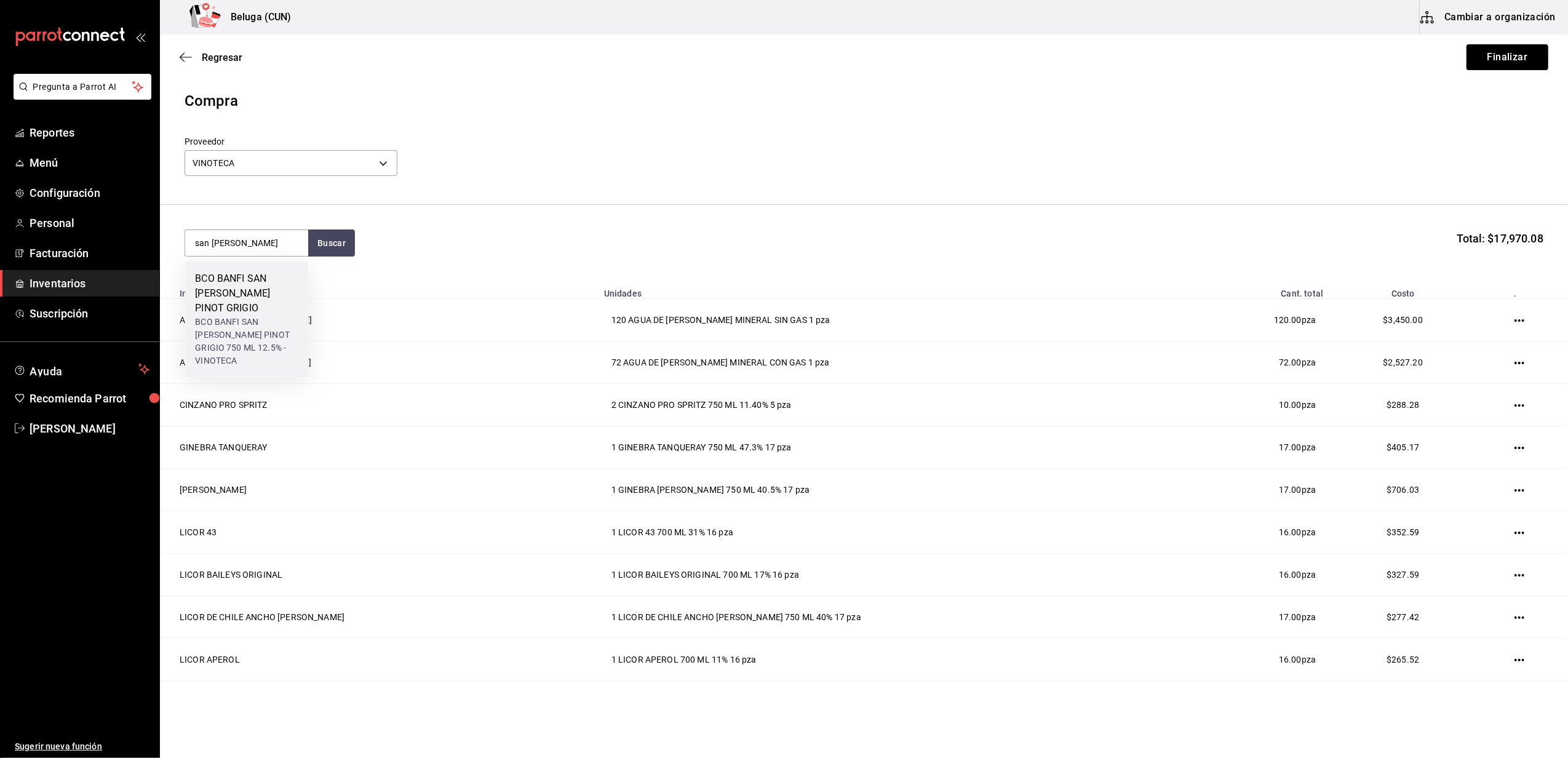
click at [264, 297] on div "BCO BANFI SAN ANGELO PINOT GRIGIO" at bounding box center [246, 293] width 103 height 45
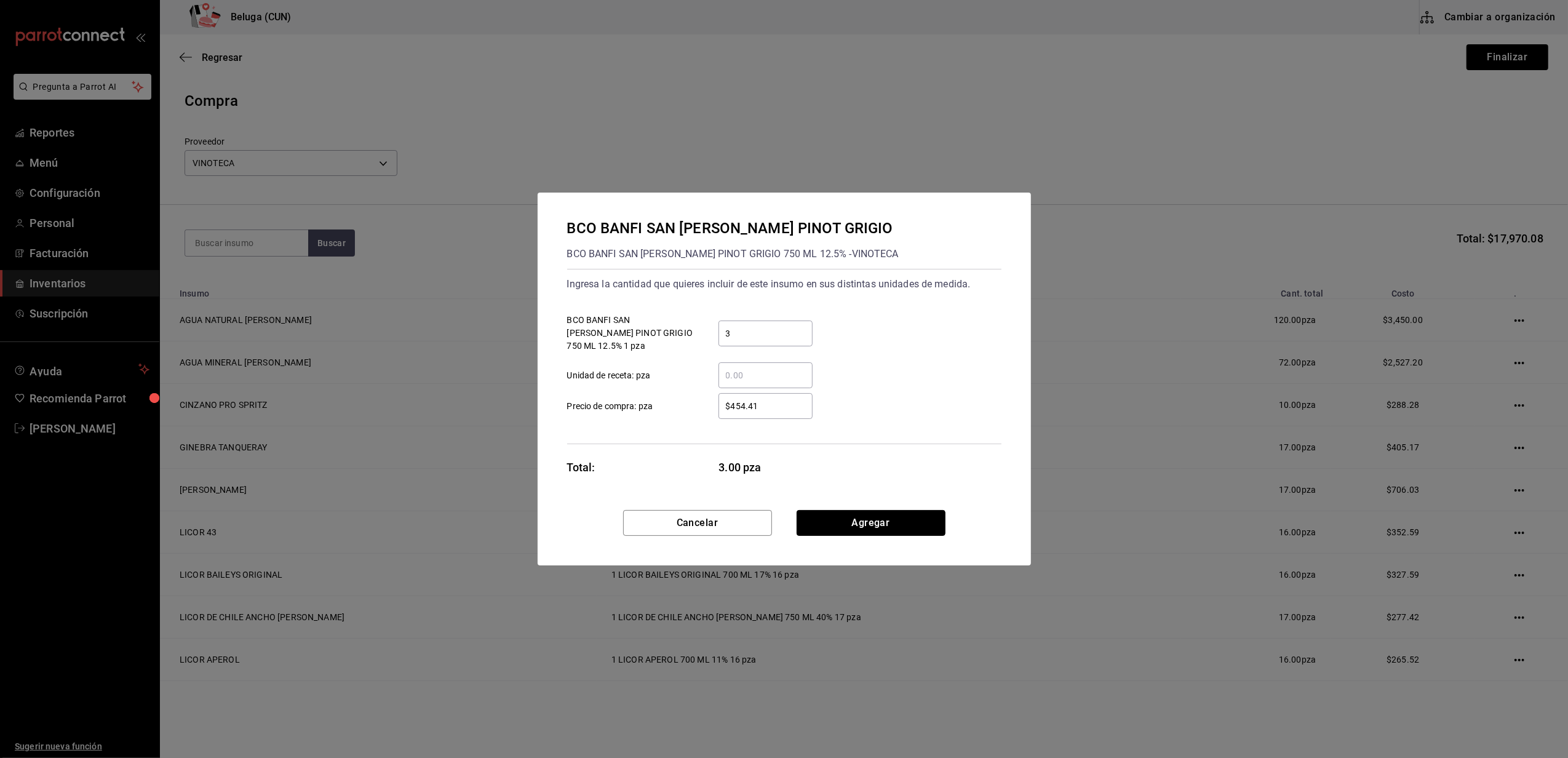
click button "Agregar" at bounding box center [871, 523] width 149 height 26
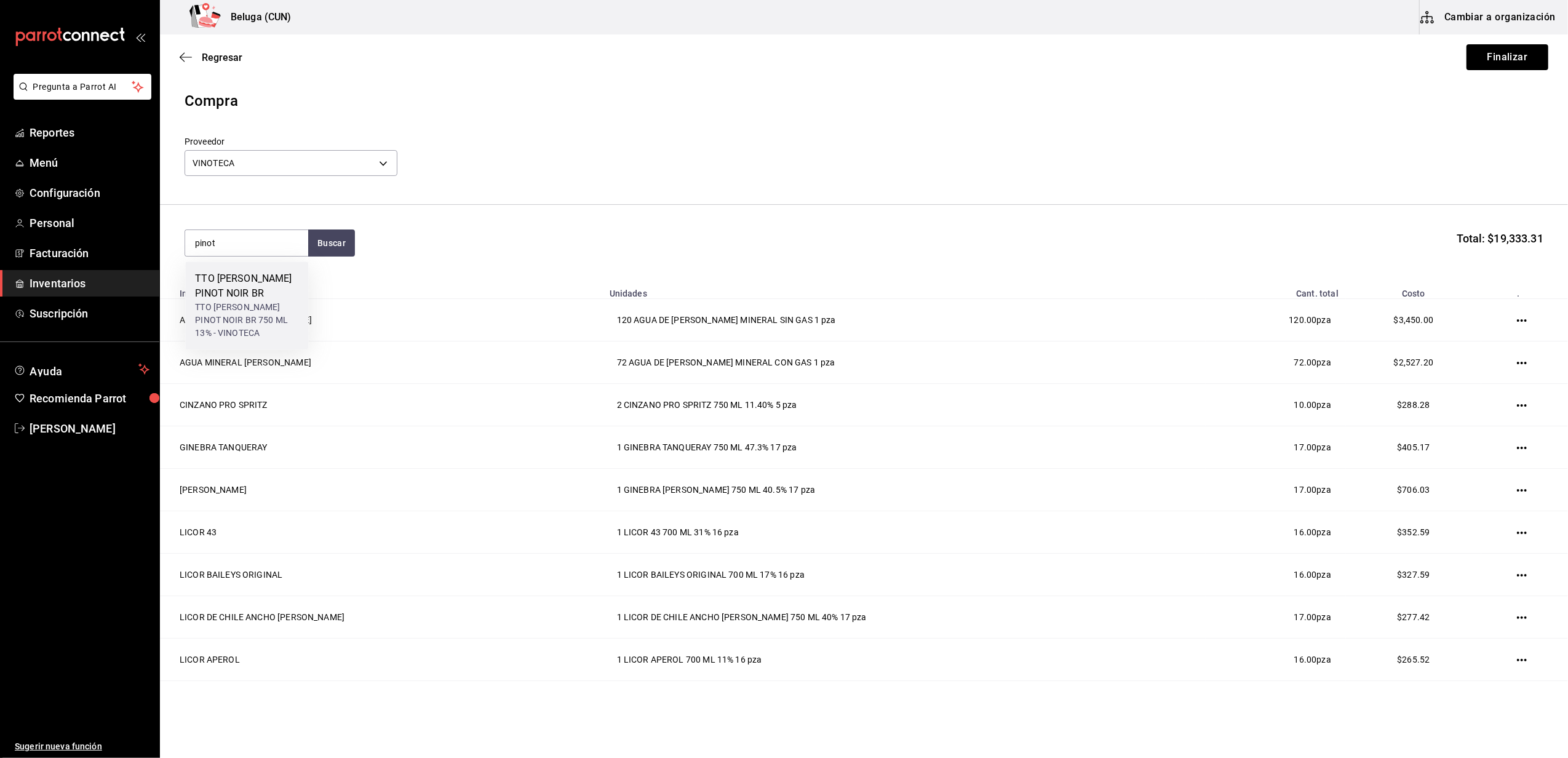
click at [266, 299] on div "TTO LATOUR PINOT NOIR BR" at bounding box center [246, 286] width 103 height 29
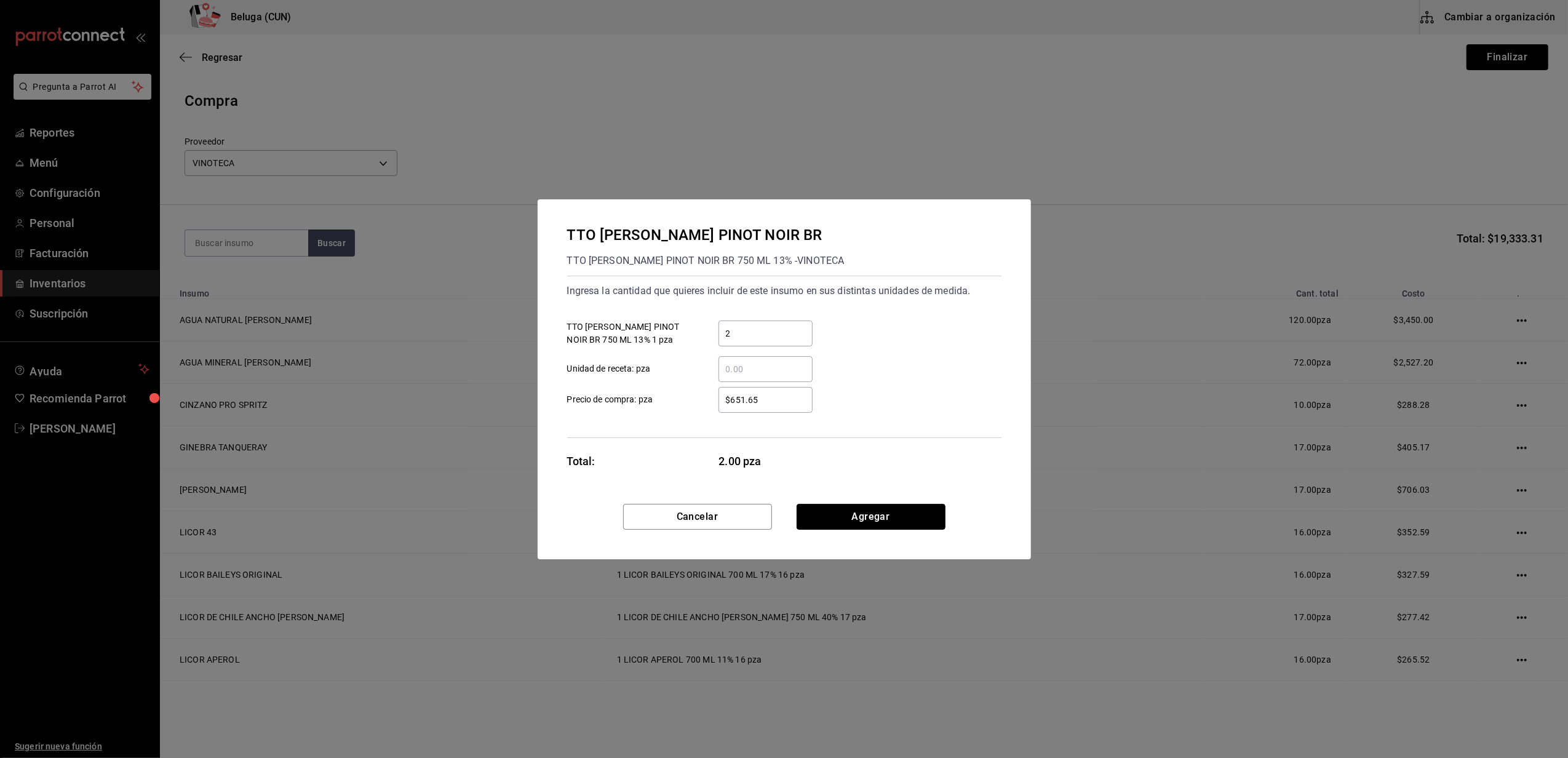
click button "Agregar" at bounding box center [871, 517] width 149 height 26
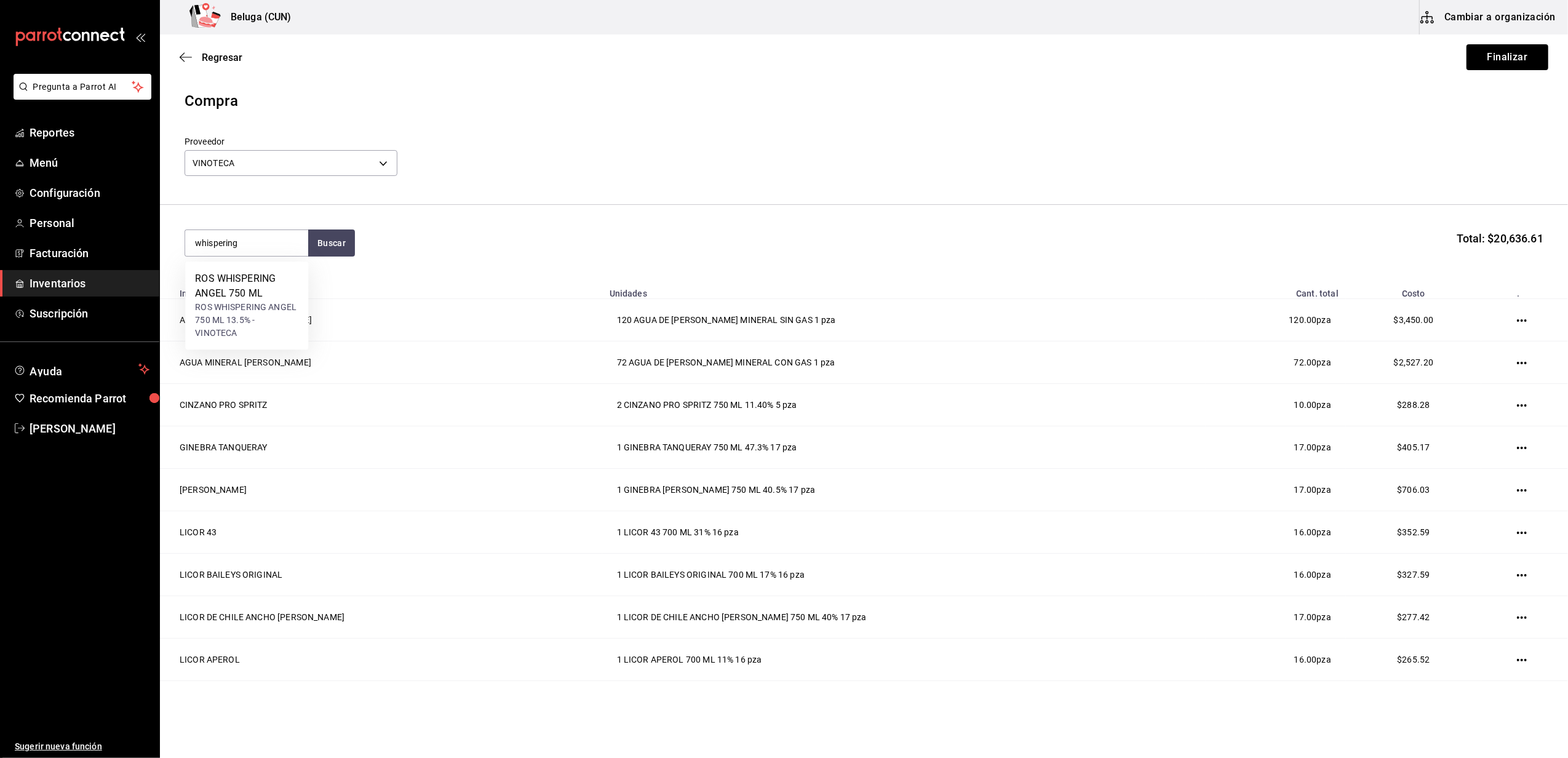
click at [266, 299] on div "ROS WHISPERING ANGEL 750 ML" at bounding box center [246, 286] width 103 height 29
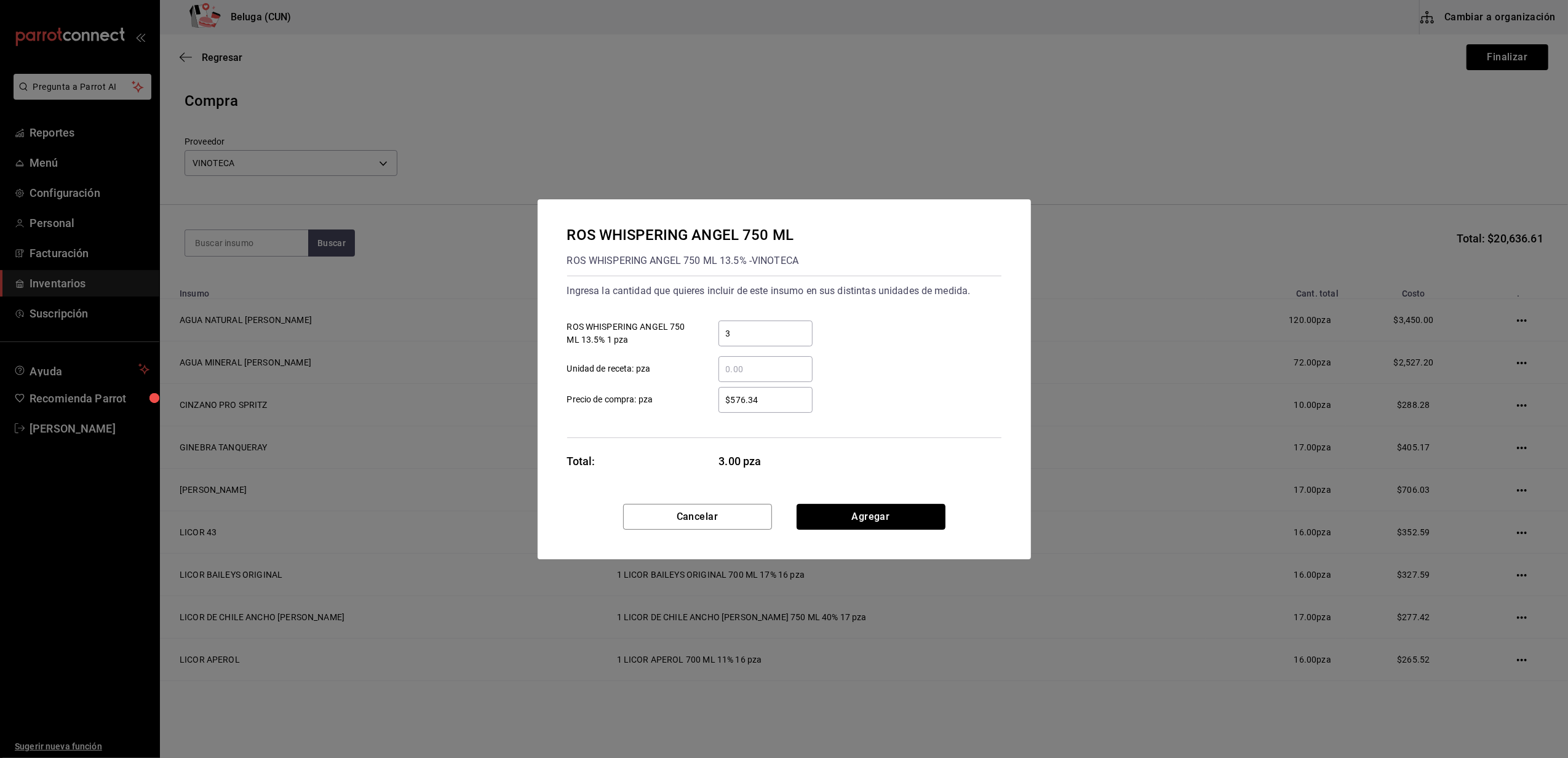
click button "Agregar" at bounding box center [871, 517] width 149 height 26
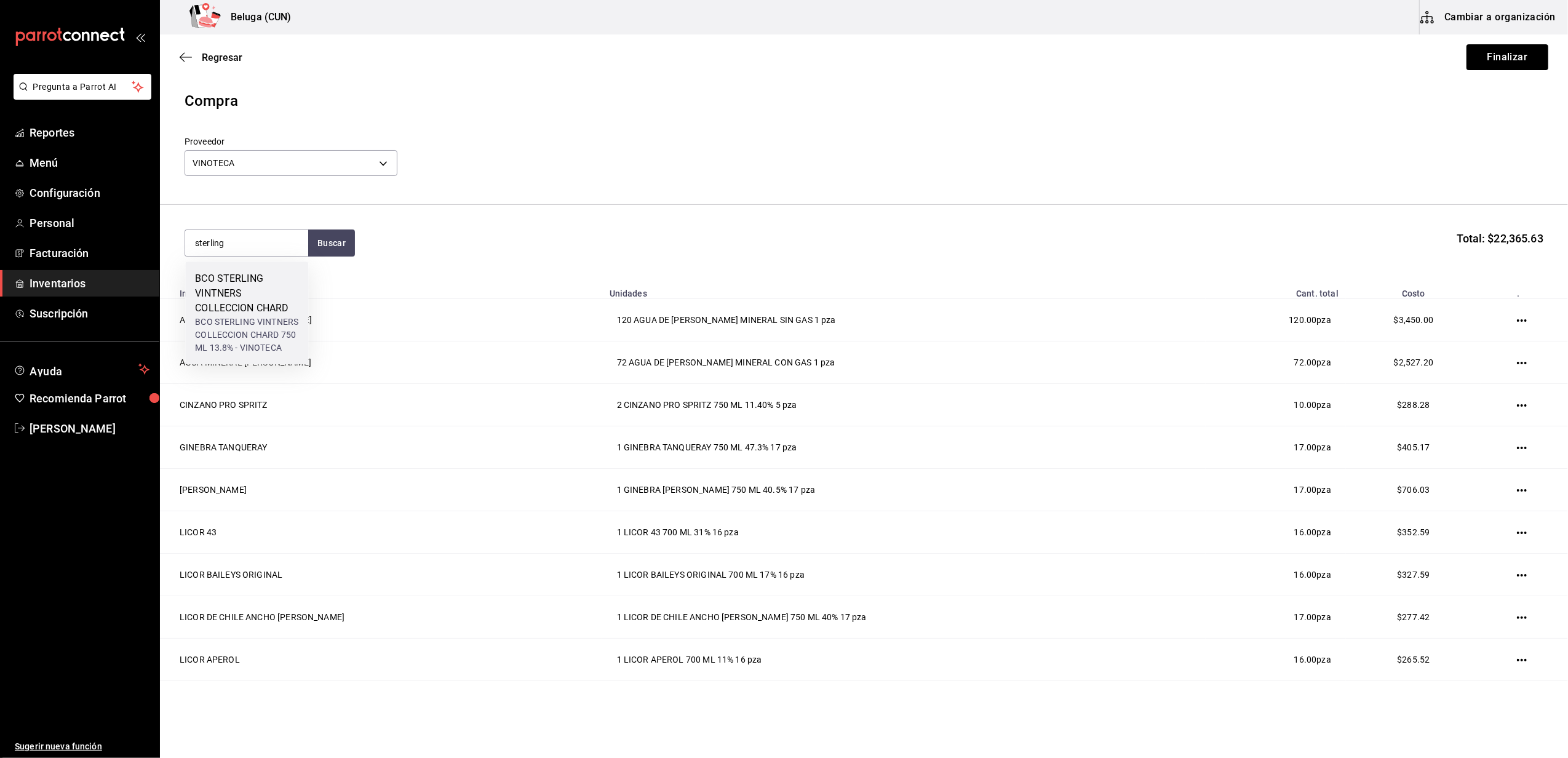
click at [258, 316] on div "BCO STERLING VINTNERS COLLECCION CHARD 750 ML 13.8% - VINOTECA" at bounding box center [246, 335] width 103 height 39
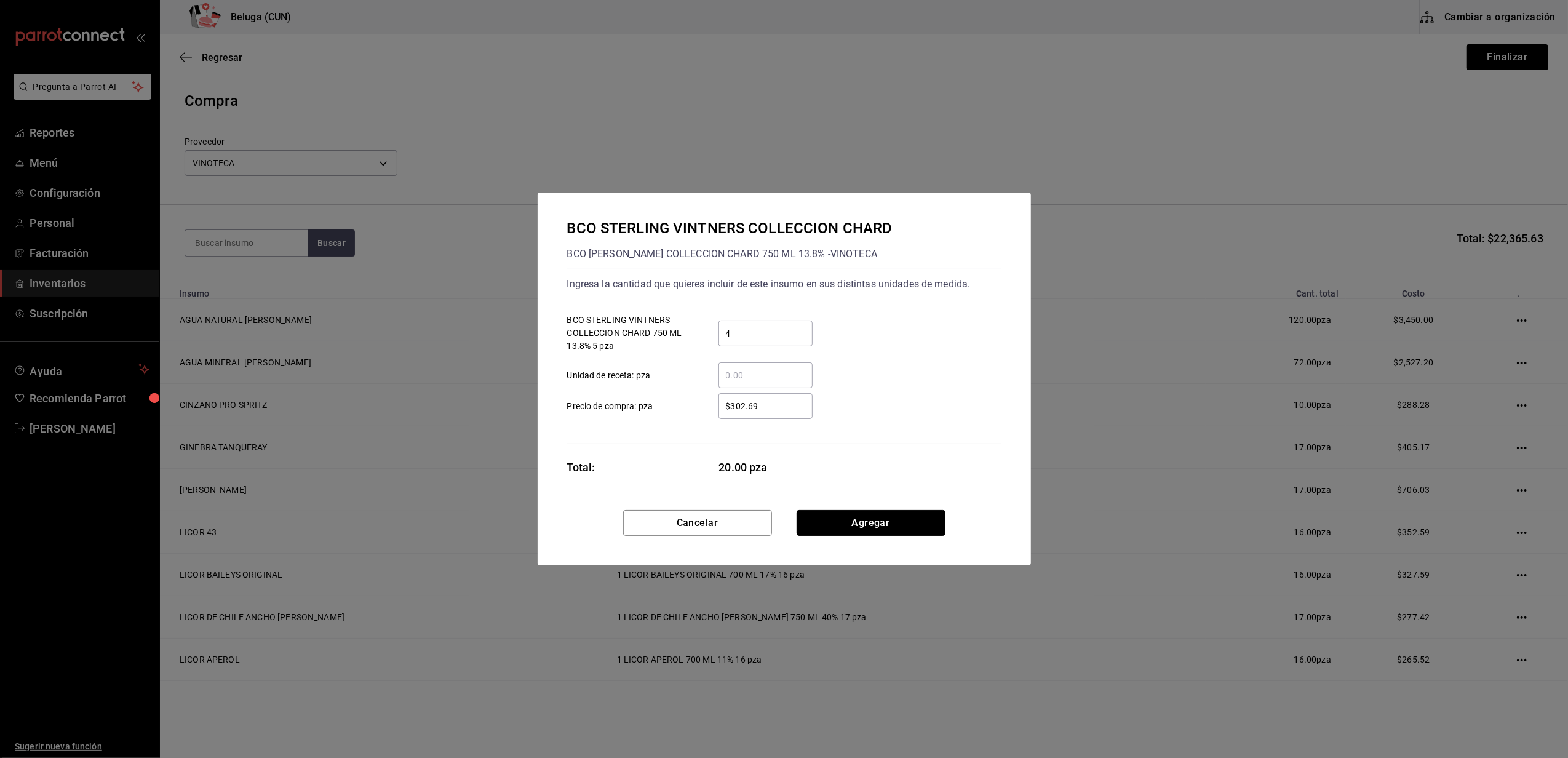
click button "Agregar" at bounding box center [871, 523] width 149 height 26
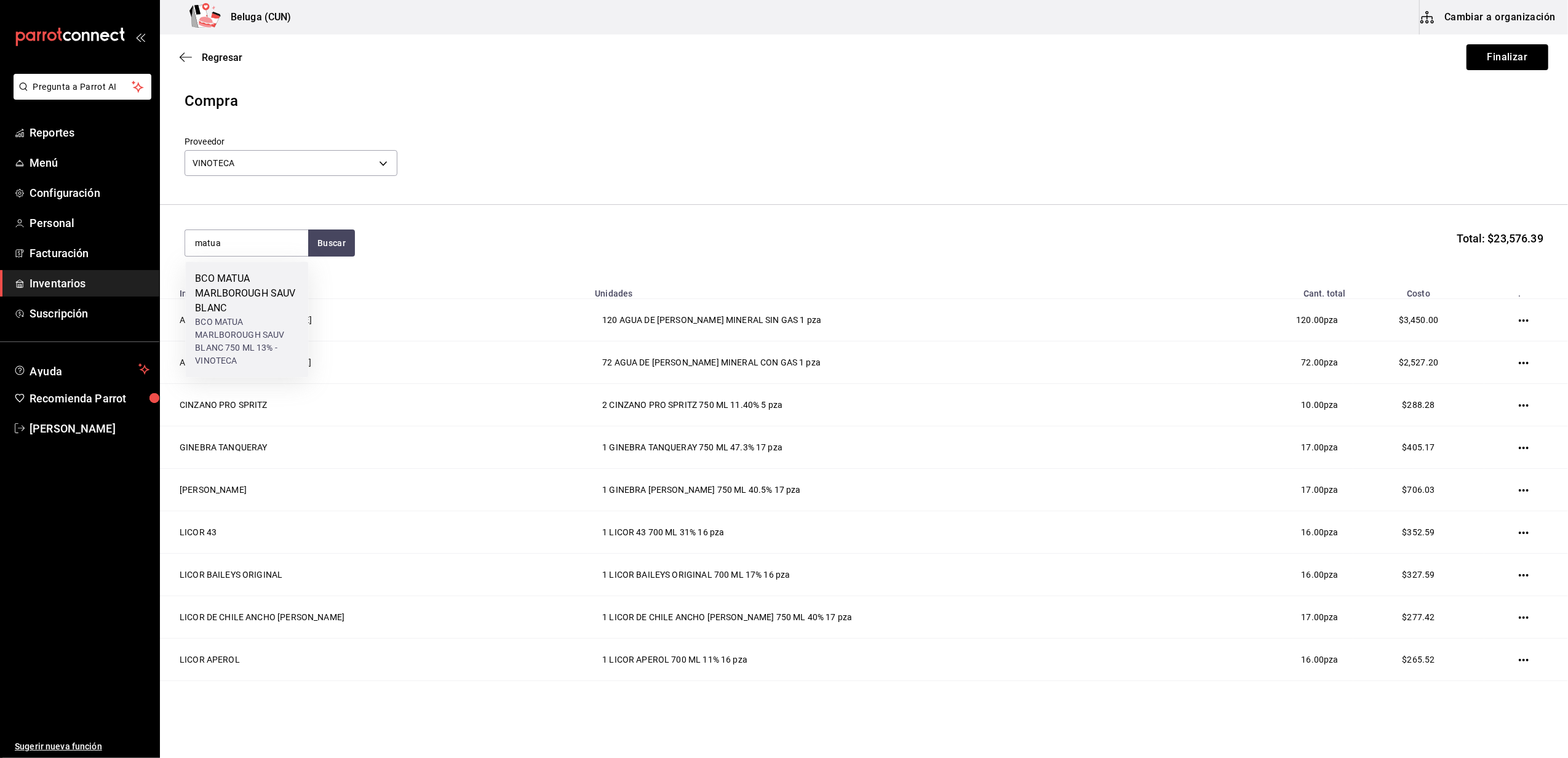
click at [223, 301] on div "BCO MATUA MARLBOROUGH SAUV BLANC" at bounding box center [246, 293] width 103 height 45
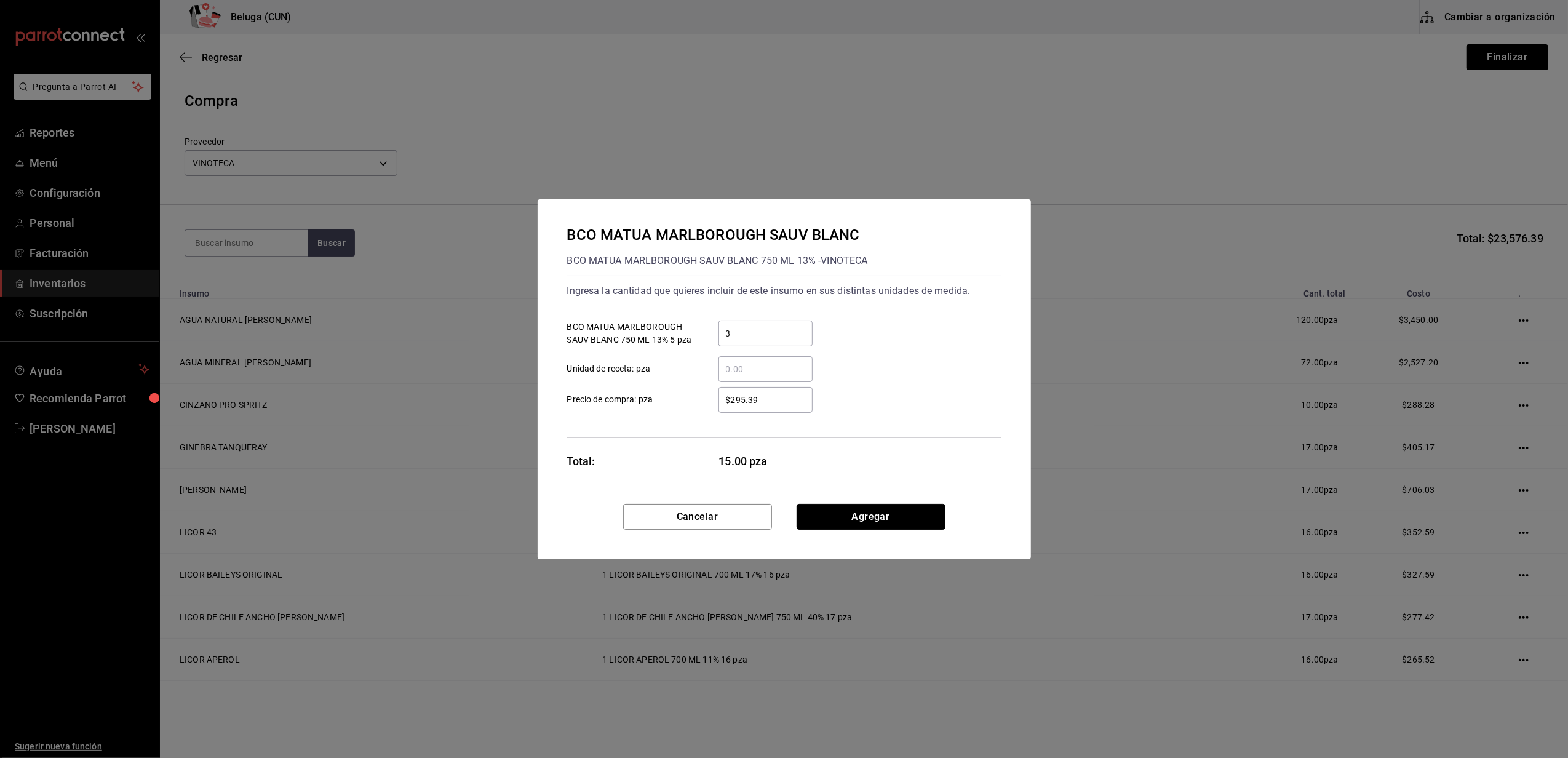
click button "Agregar" at bounding box center [871, 517] width 149 height 26
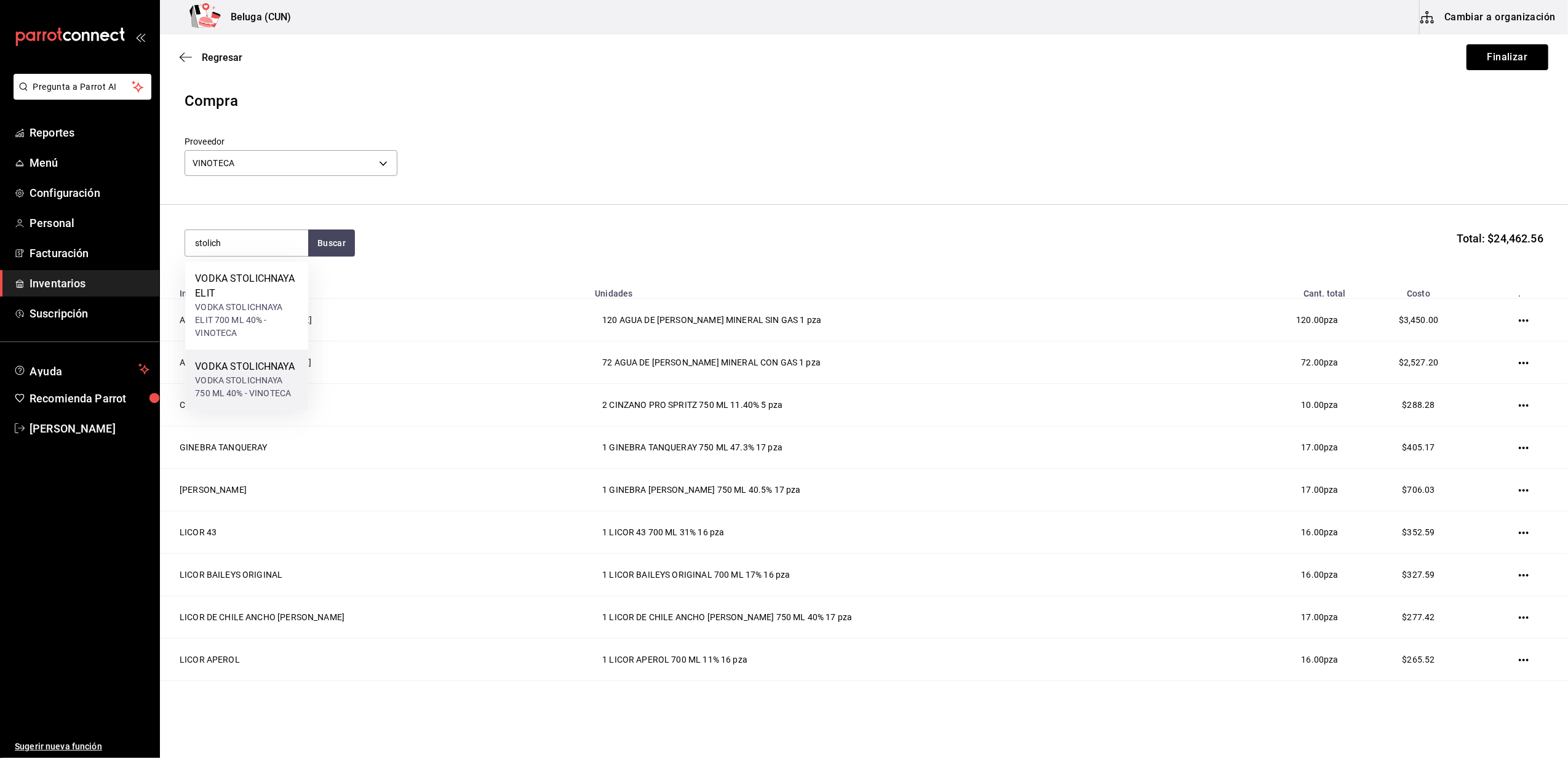
click at [259, 375] on div "VODKA STOLICHNAYA 750 ML 40% - VINOTECA" at bounding box center [246, 387] width 103 height 26
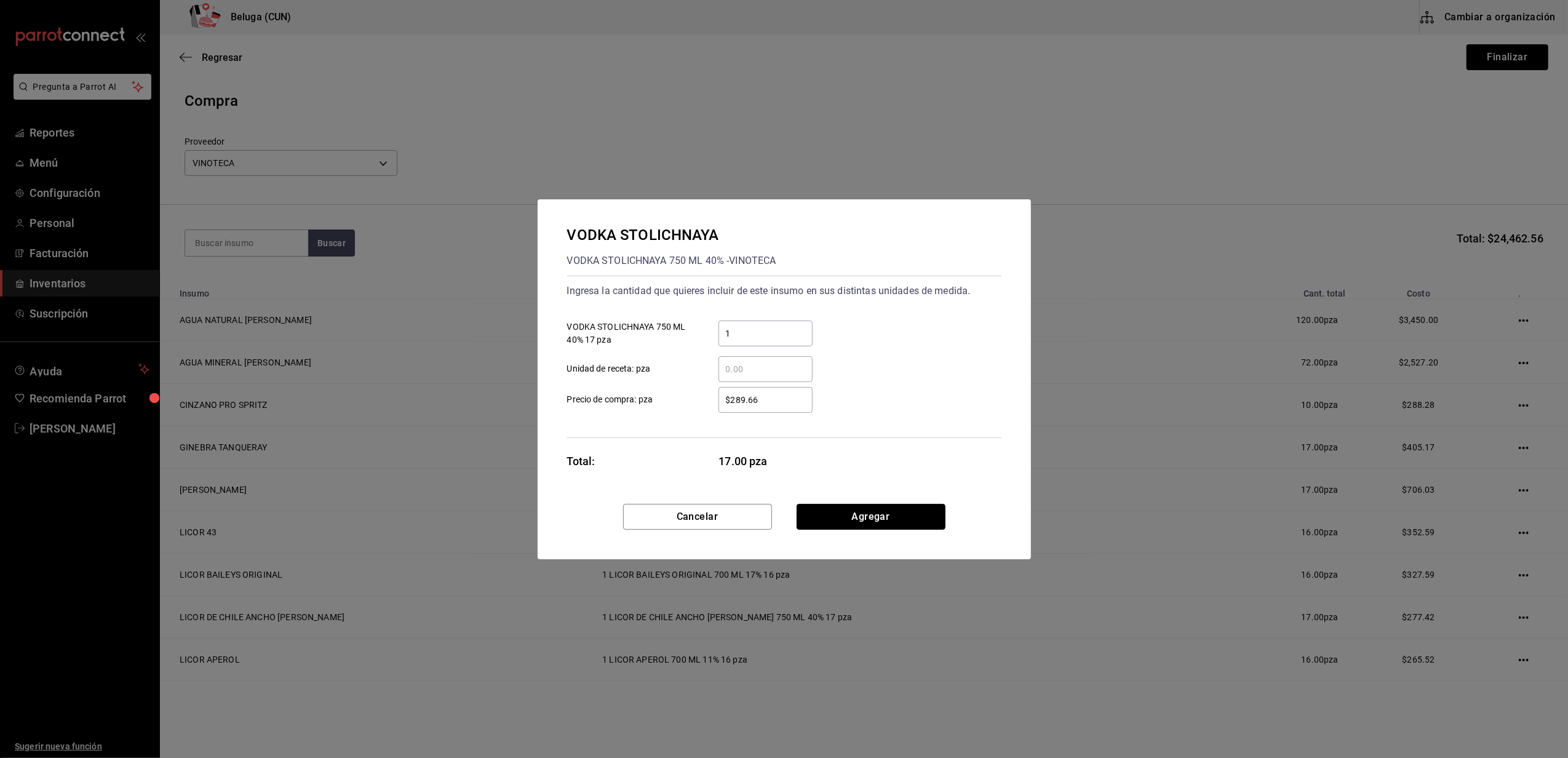
click button "Agregar" at bounding box center [871, 517] width 149 height 26
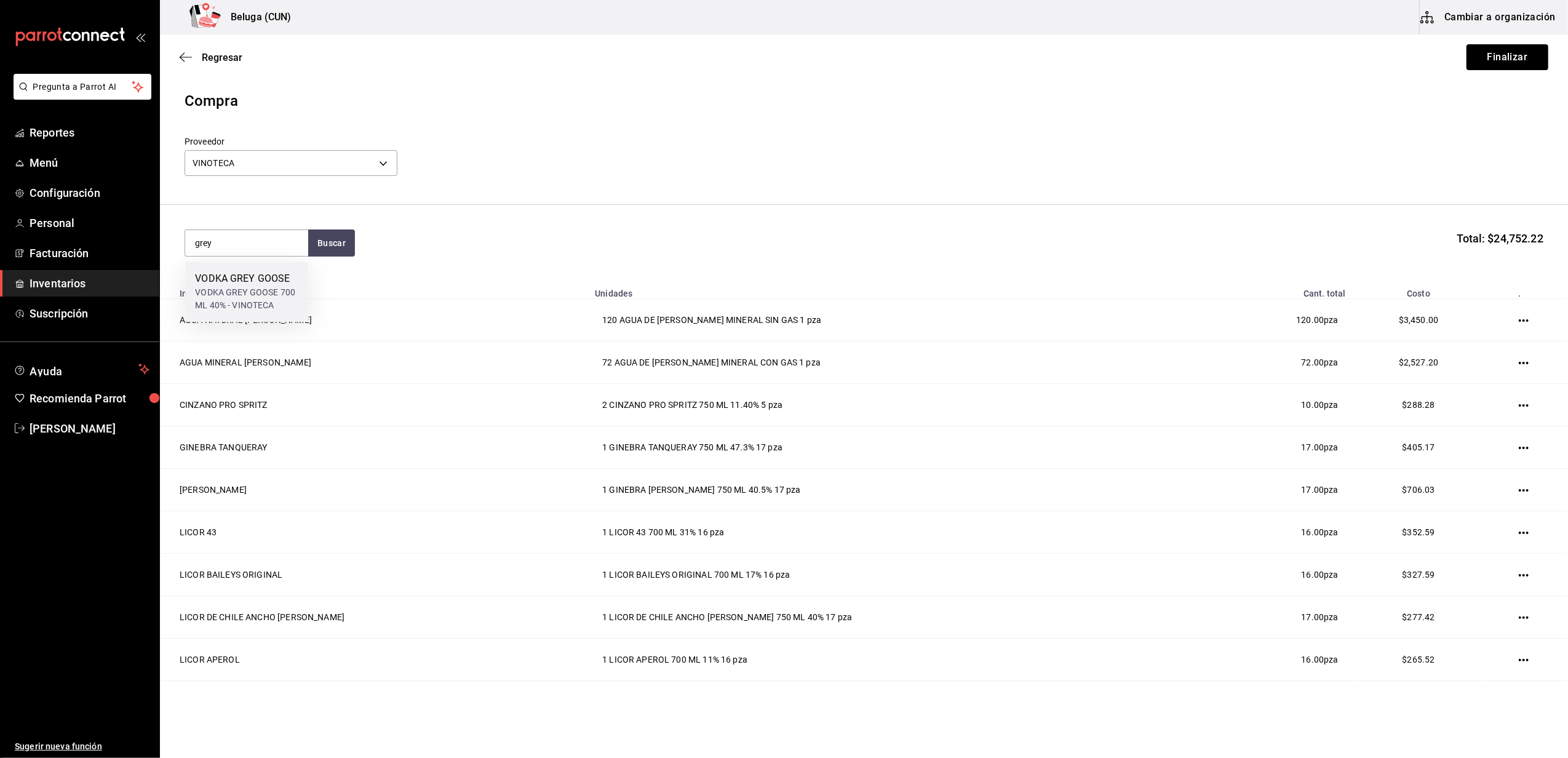
click at [233, 282] on div "VODKA GREY GOOSE" at bounding box center [246, 278] width 103 height 15
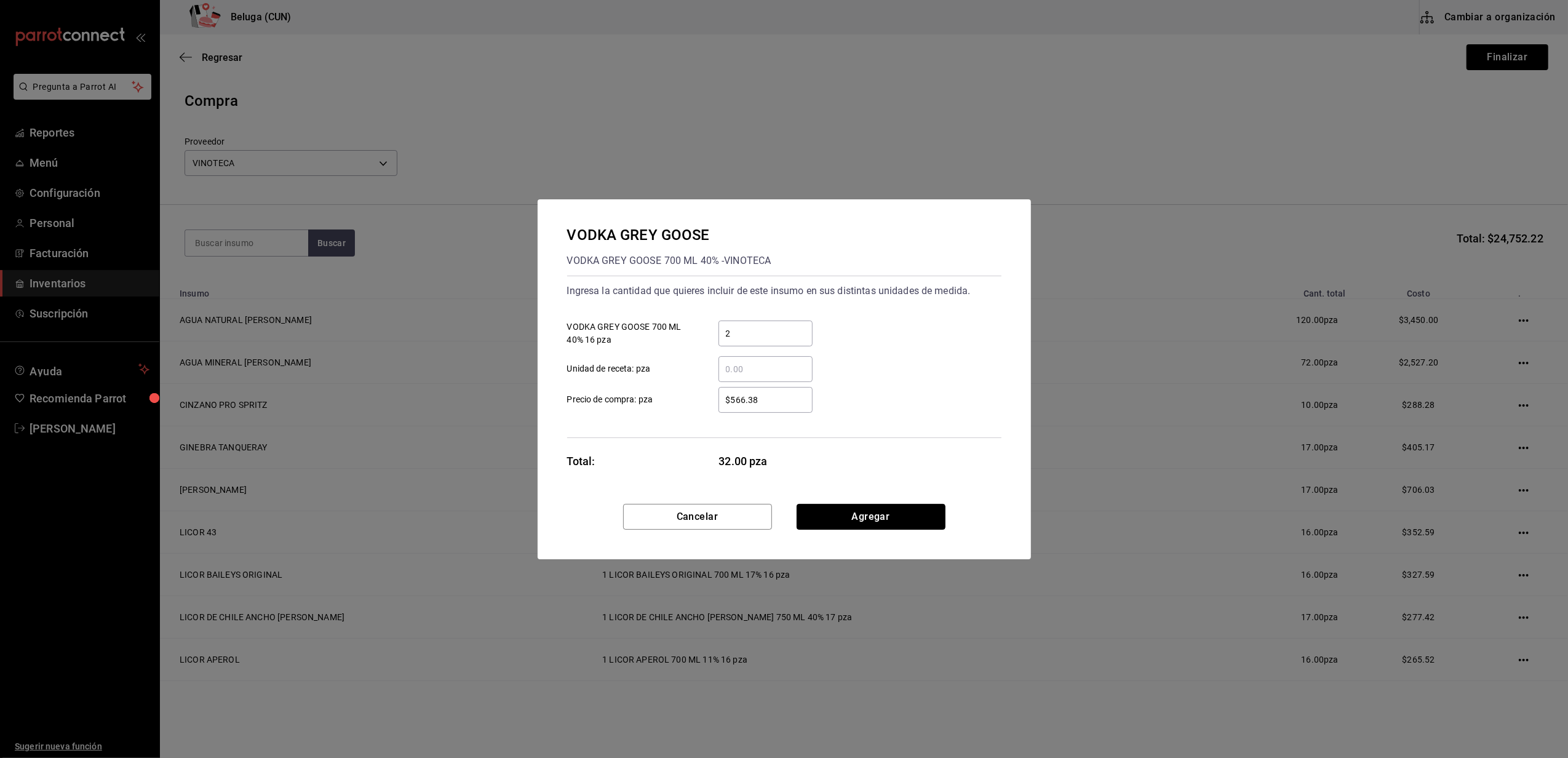
click button "Agregar" at bounding box center [871, 517] width 149 height 26
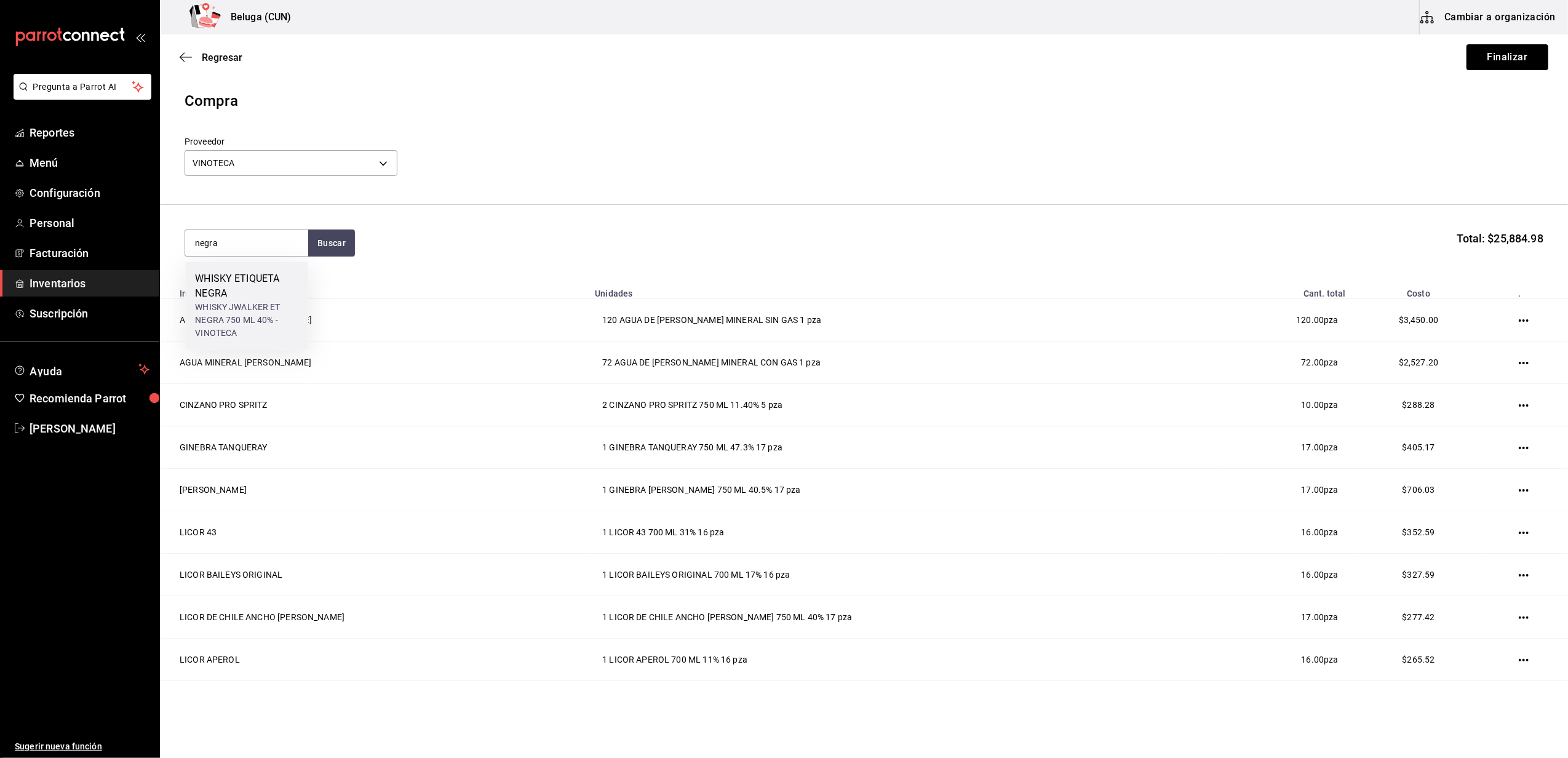
click at [274, 292] on div "WHISKY ETIQUETA NEGRA" at bounding box center [246, 286] width 103 height 29
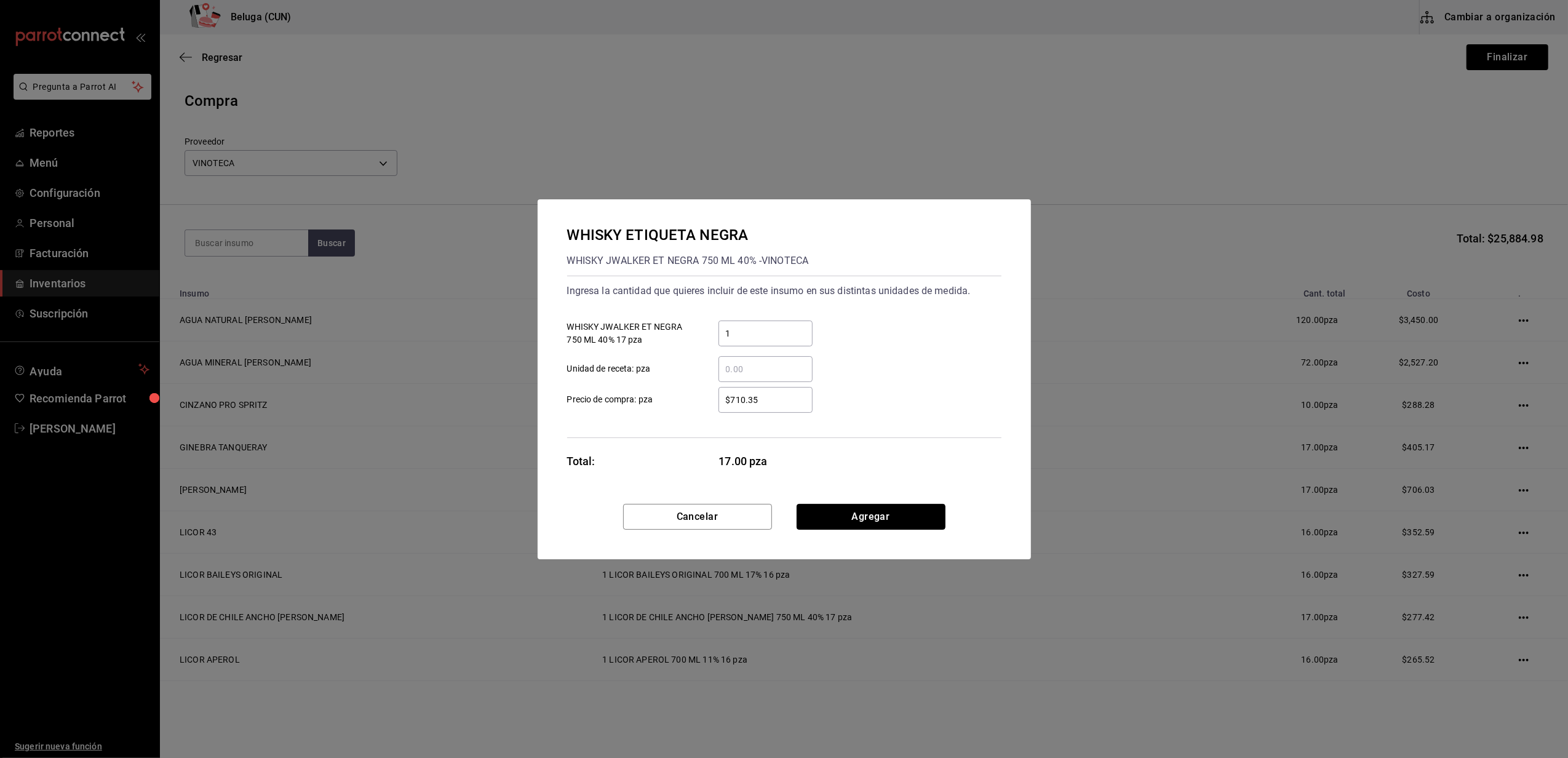
click button "Agregar" at bounding box center [871, 517] width 149 height 26
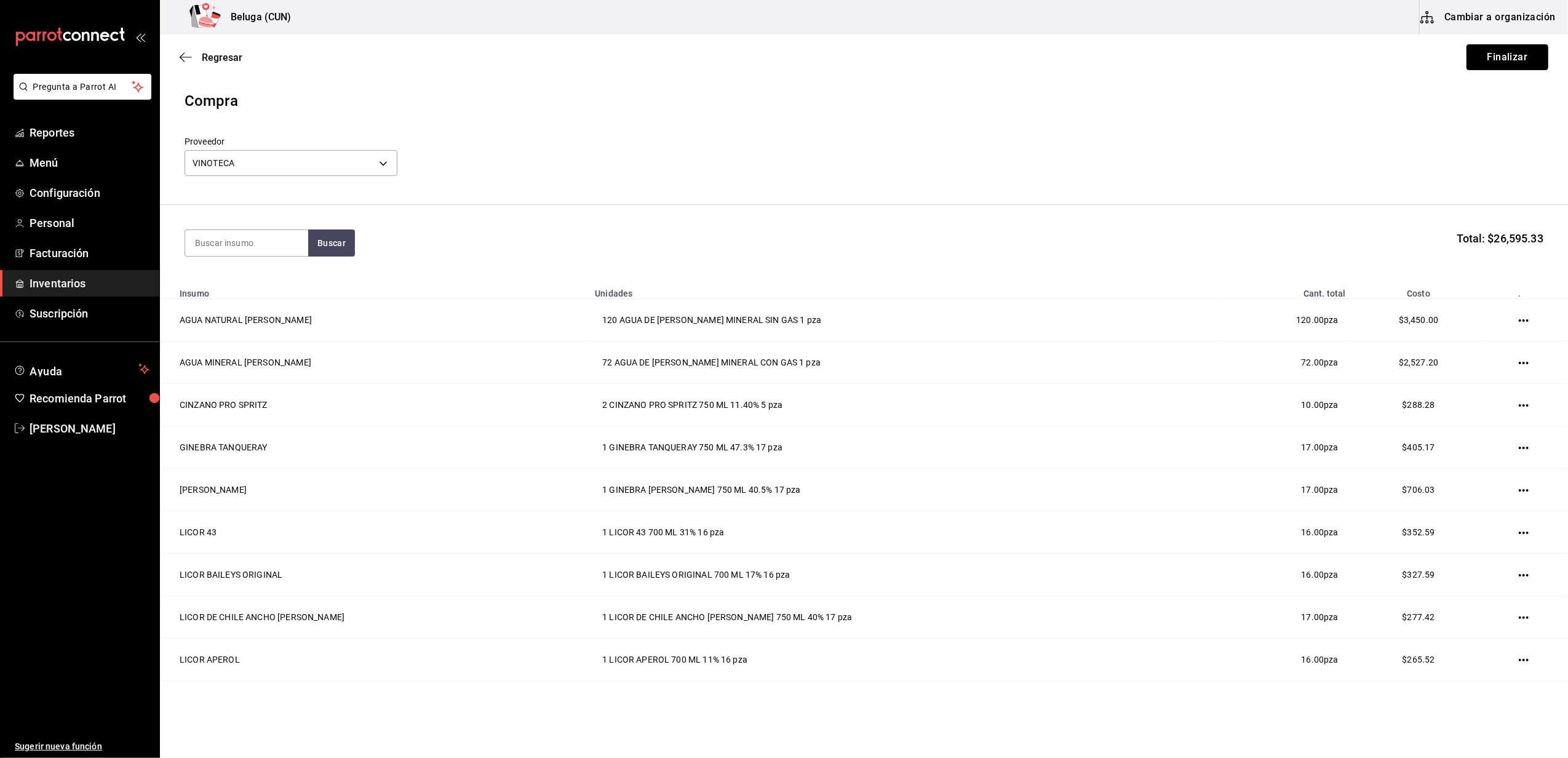
click at [778, 60] on button "Finalizar" at bounding box center [1508, 57] width 82 height 26
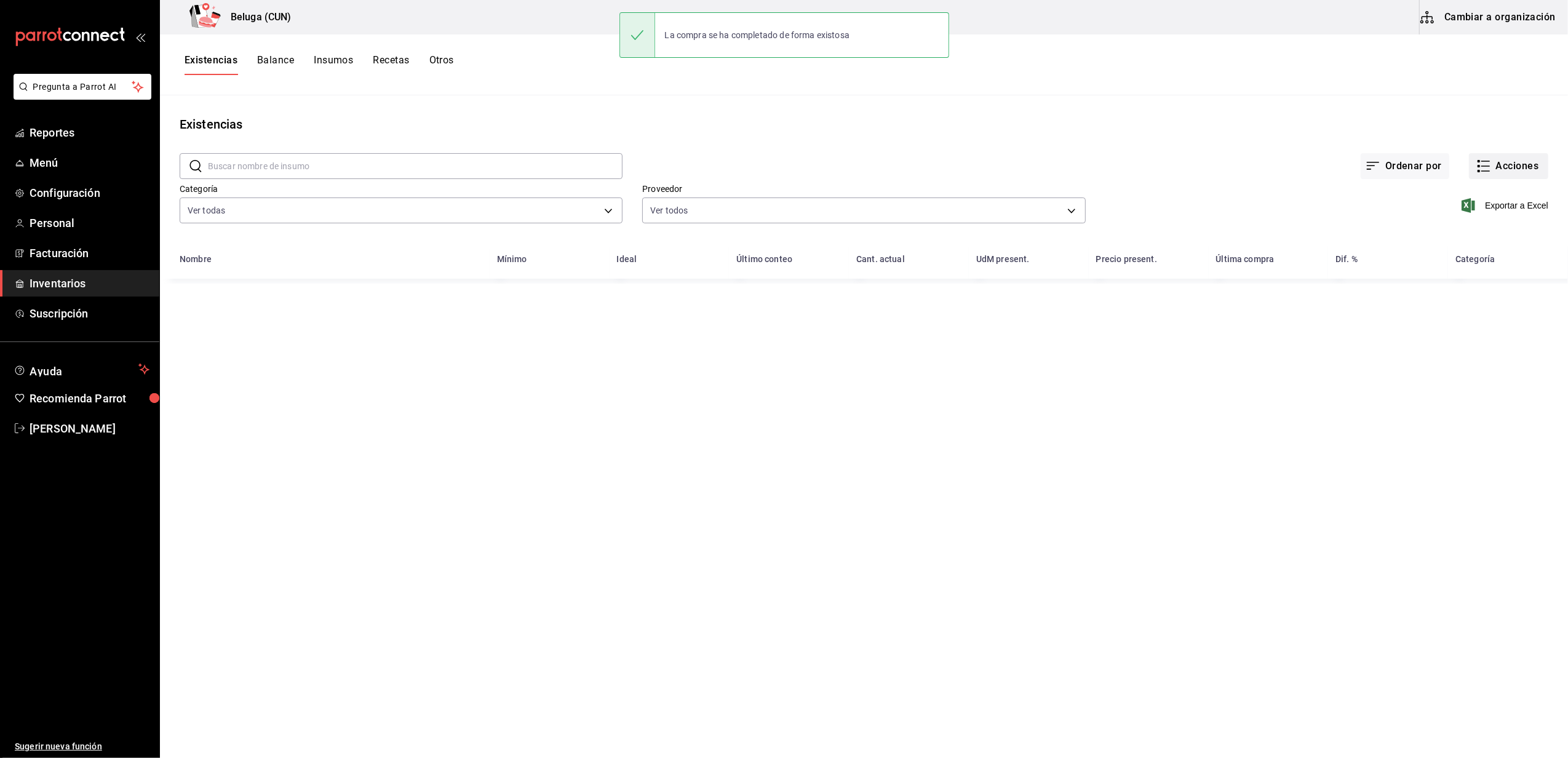
click at [778, 155] on button "Acciones" at bounding box center [1509, 166] width 80 height 26
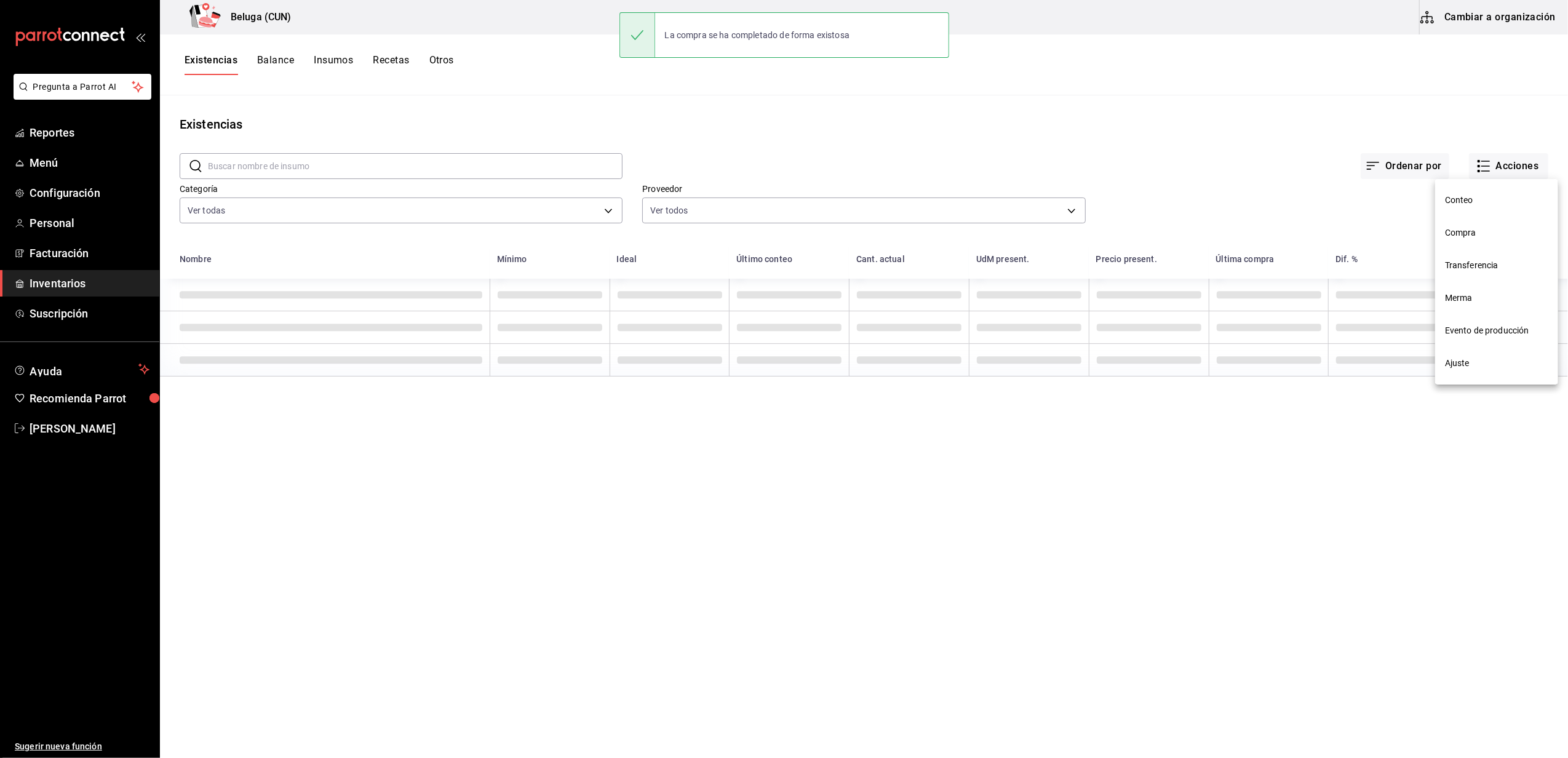
click at [778, 230] on span "Compra" at bounding box center [1497, 233] width 103 height 13
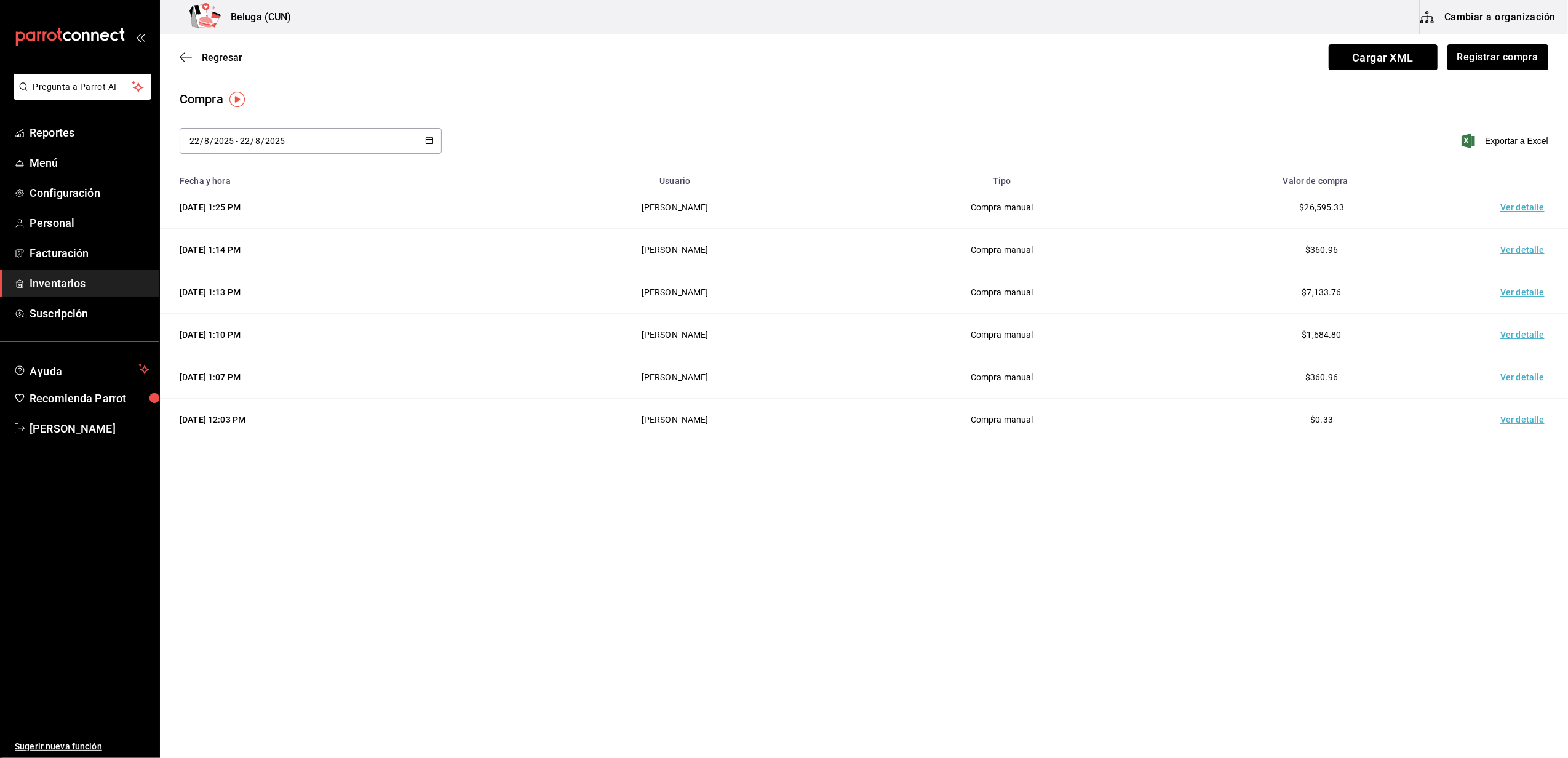
click at [778, 198] on td "Ver detalle" at bounding box center [1525, 207] width 86 height 42
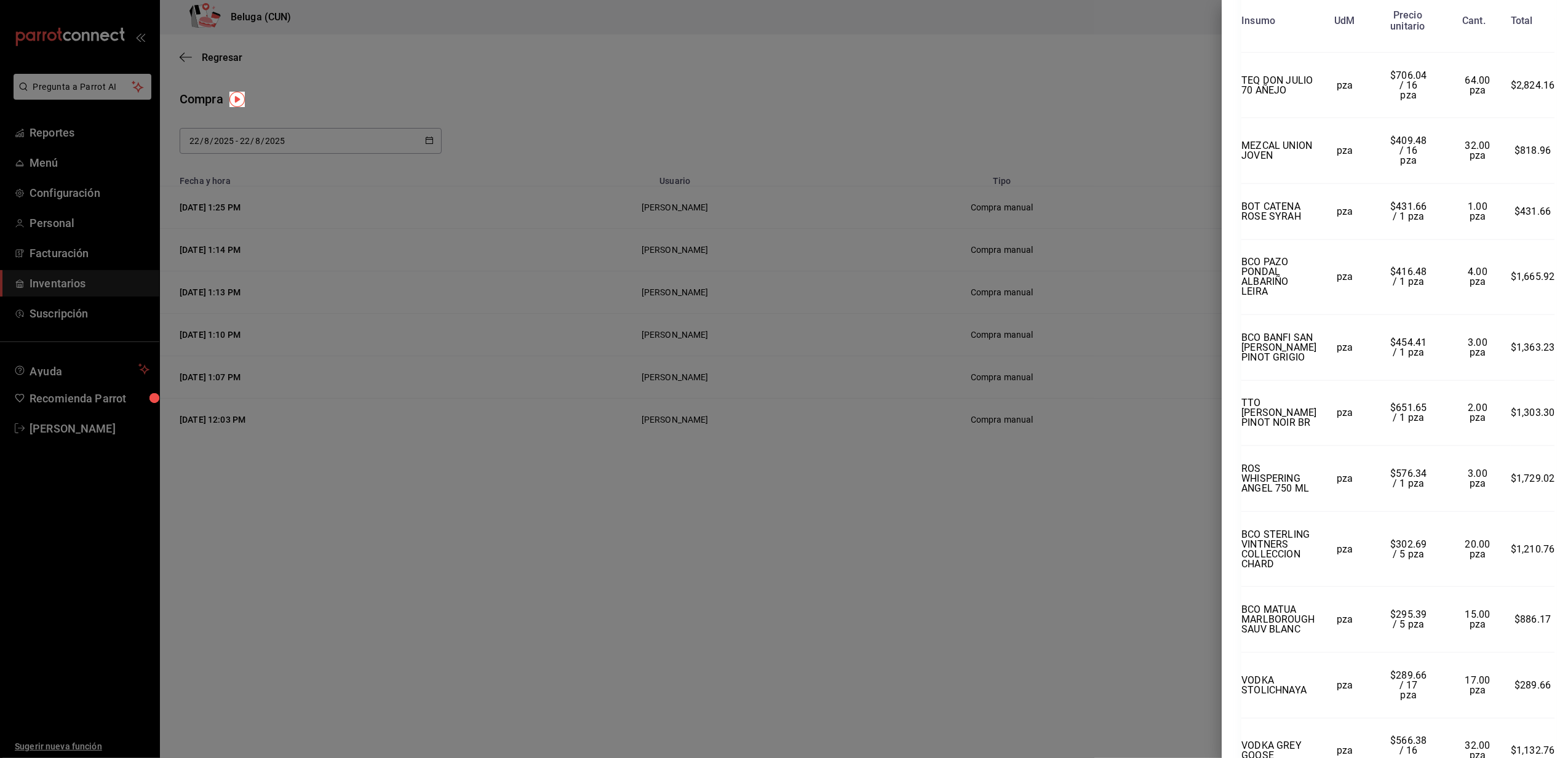
scroll to position [1133, 0]
click at [778, 589] on div at bounding box center [784, 379] width 1568 height 758
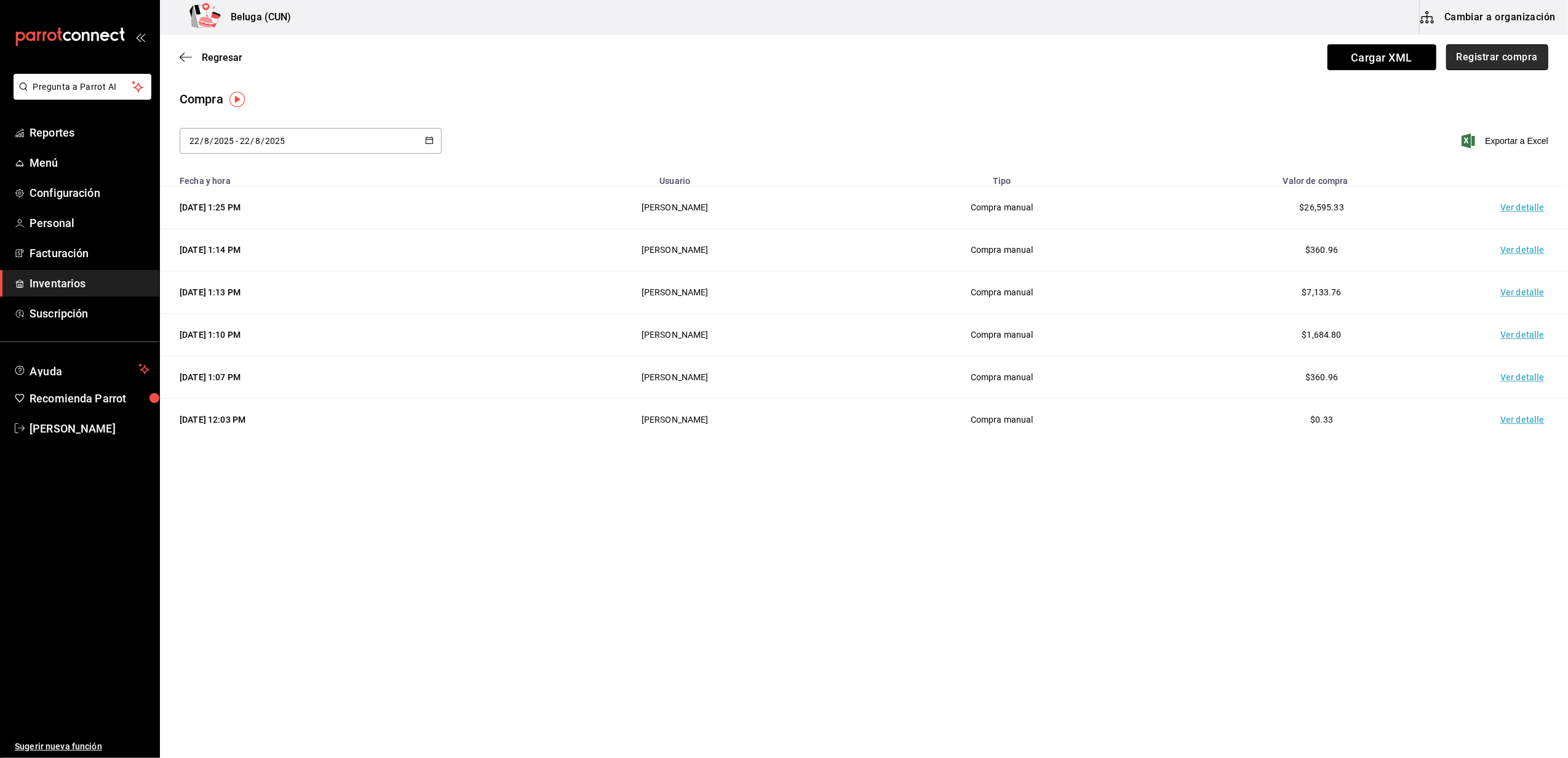
click at [778, 49] on button "Registrar compra" at bounding box center [1497, 57] width 102 height 26
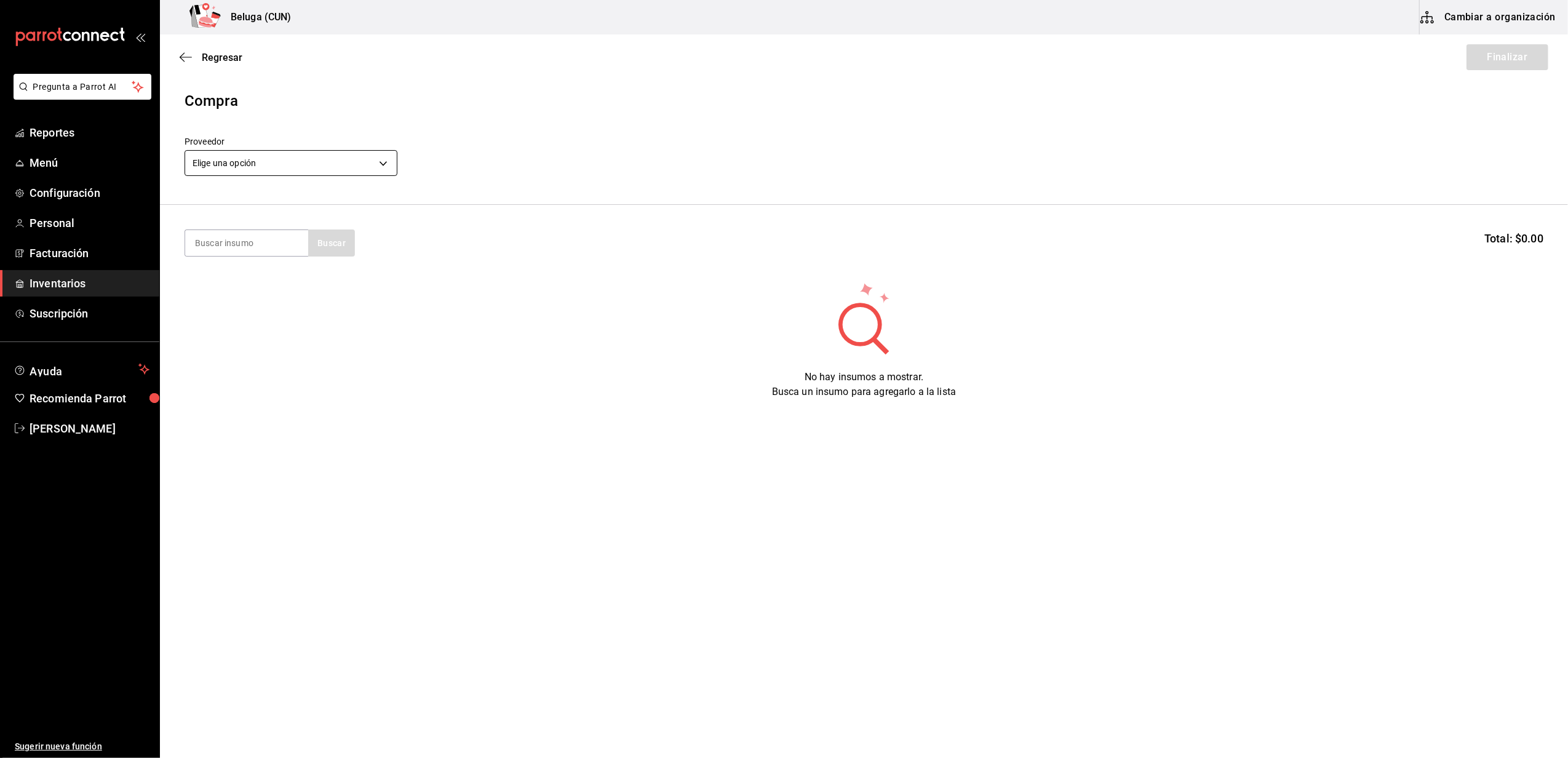
click at [250, 155] on body "Pregunta a Parrot AI Reportes Menú Configuración Personal Facturación Inventari…" at bounding box center [784, 344] width 1568 height 689
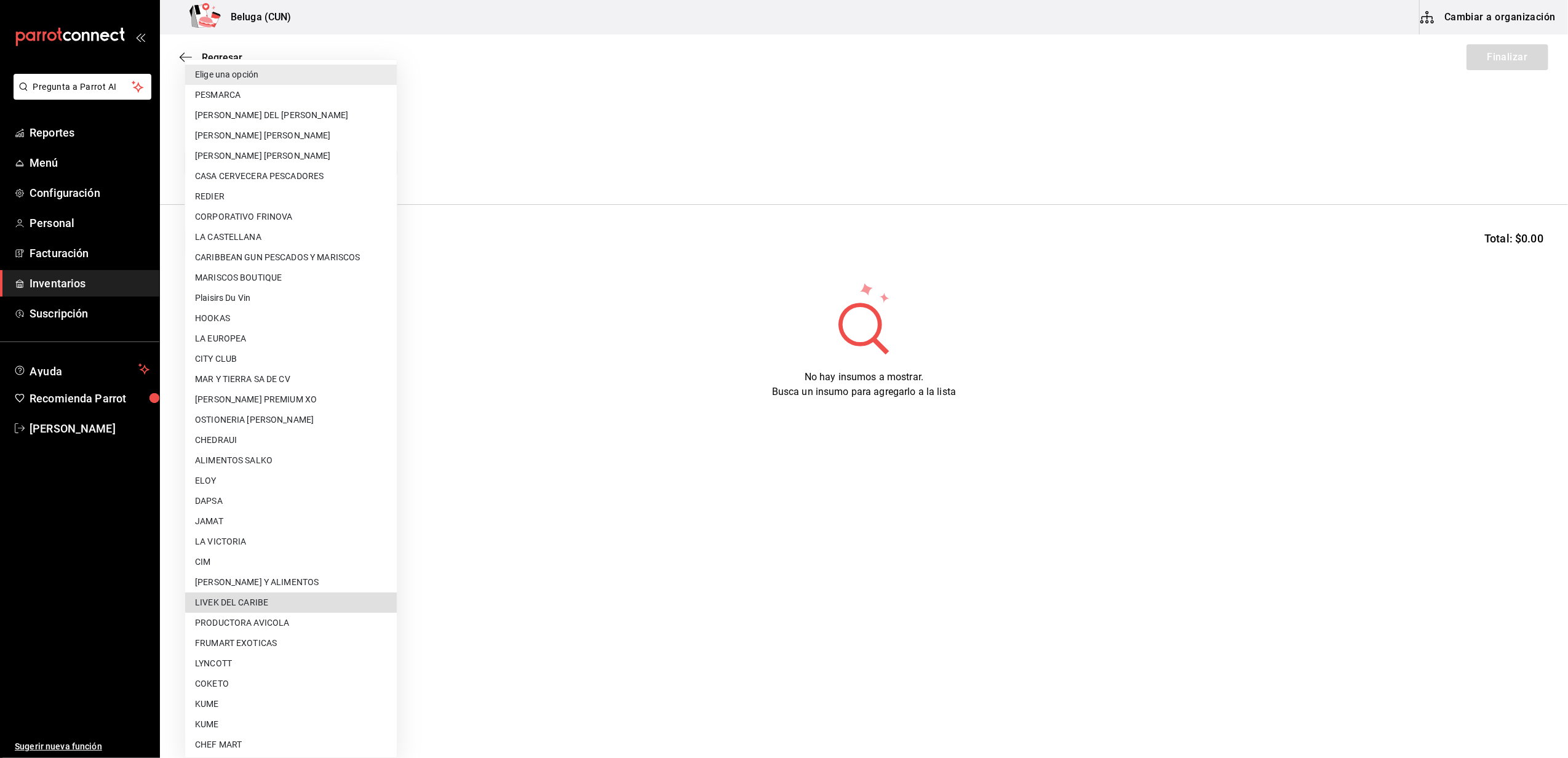
click at [262, 605] on li "LIVEK DEL CARIBE" at bounding box center [291, 603] width 212 height 21
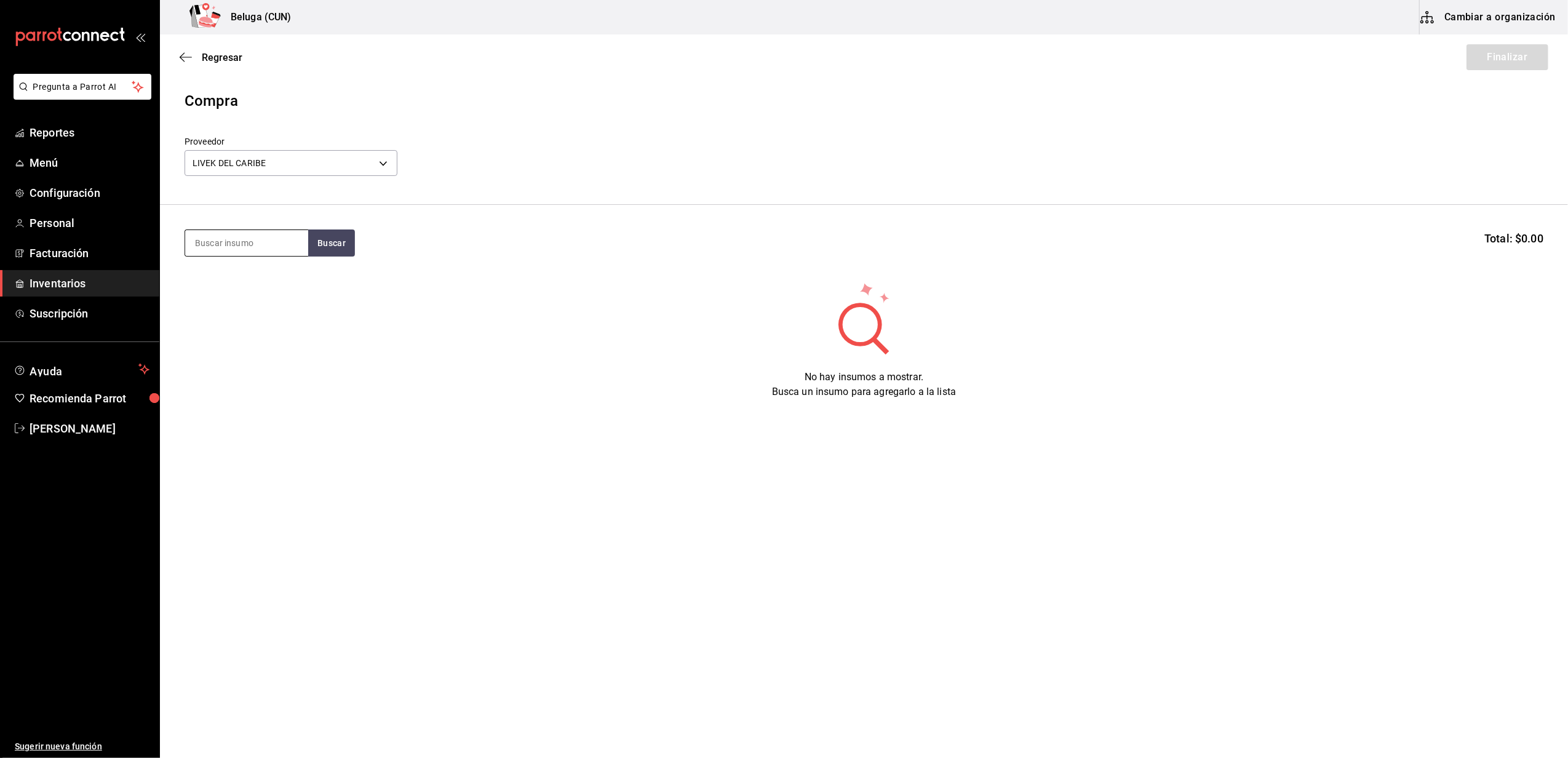
click at [262, 243] on input at bounding box center [246, 243] width 123 height 26
click at [264, 347] on div "JUGOS 1000 ML" at bounding box center [246, 354] width 103 height 15
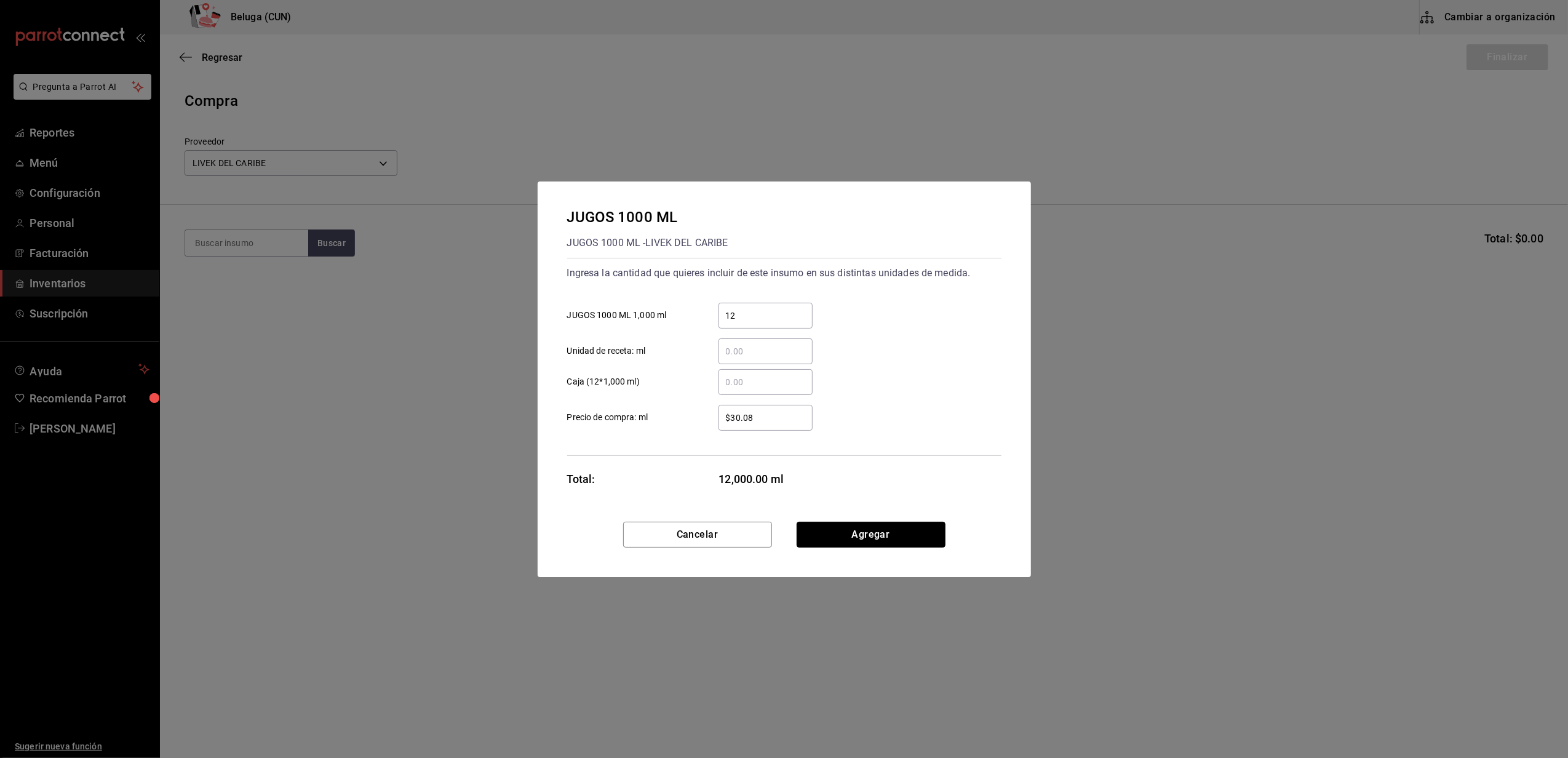
click button "Agregar" at bounding box center [871, 534] width 149 height 26
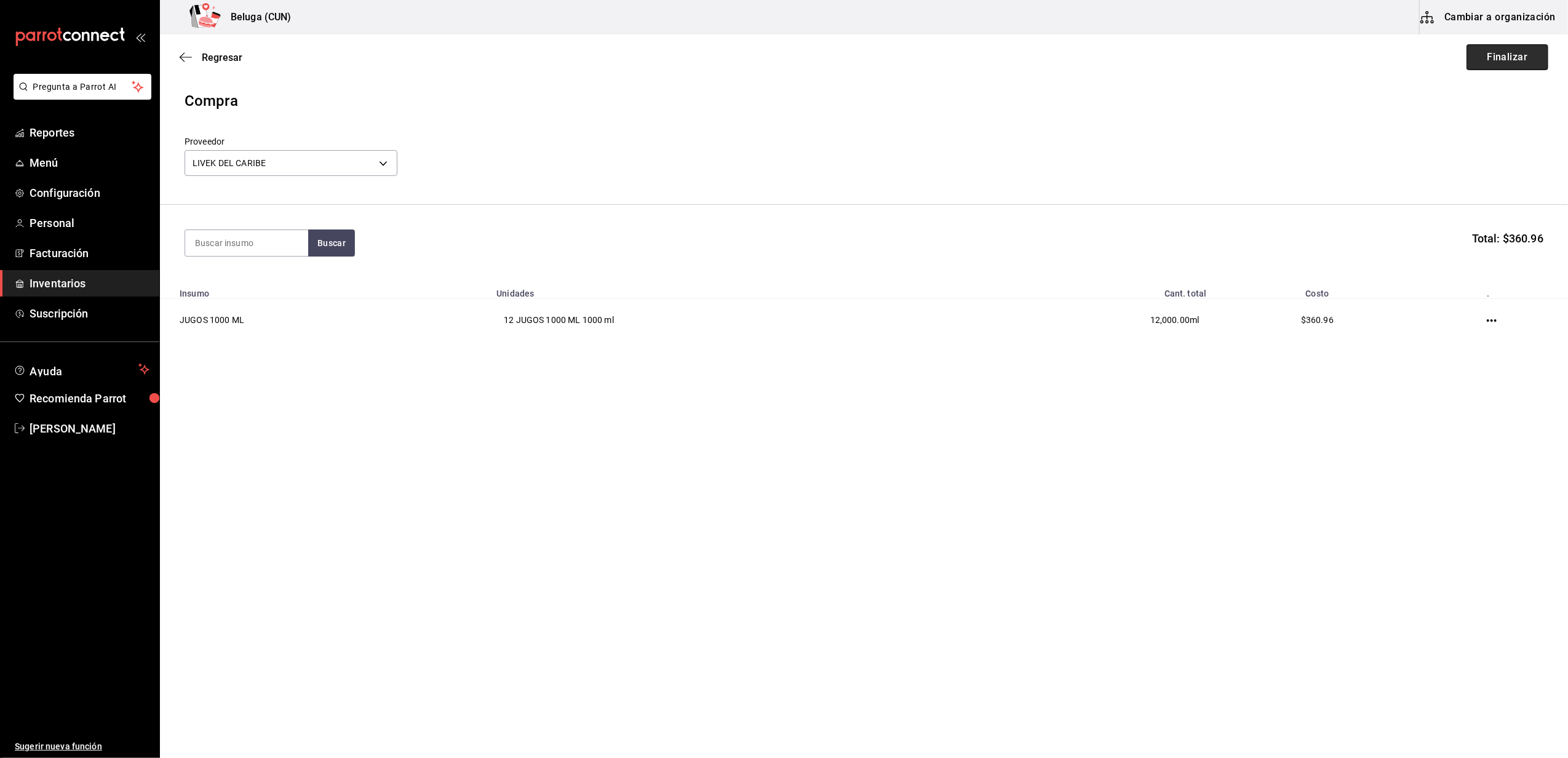
click at [778, 61] on button "Finalizar" at bounding box center [1508, 57] width 82 height 26
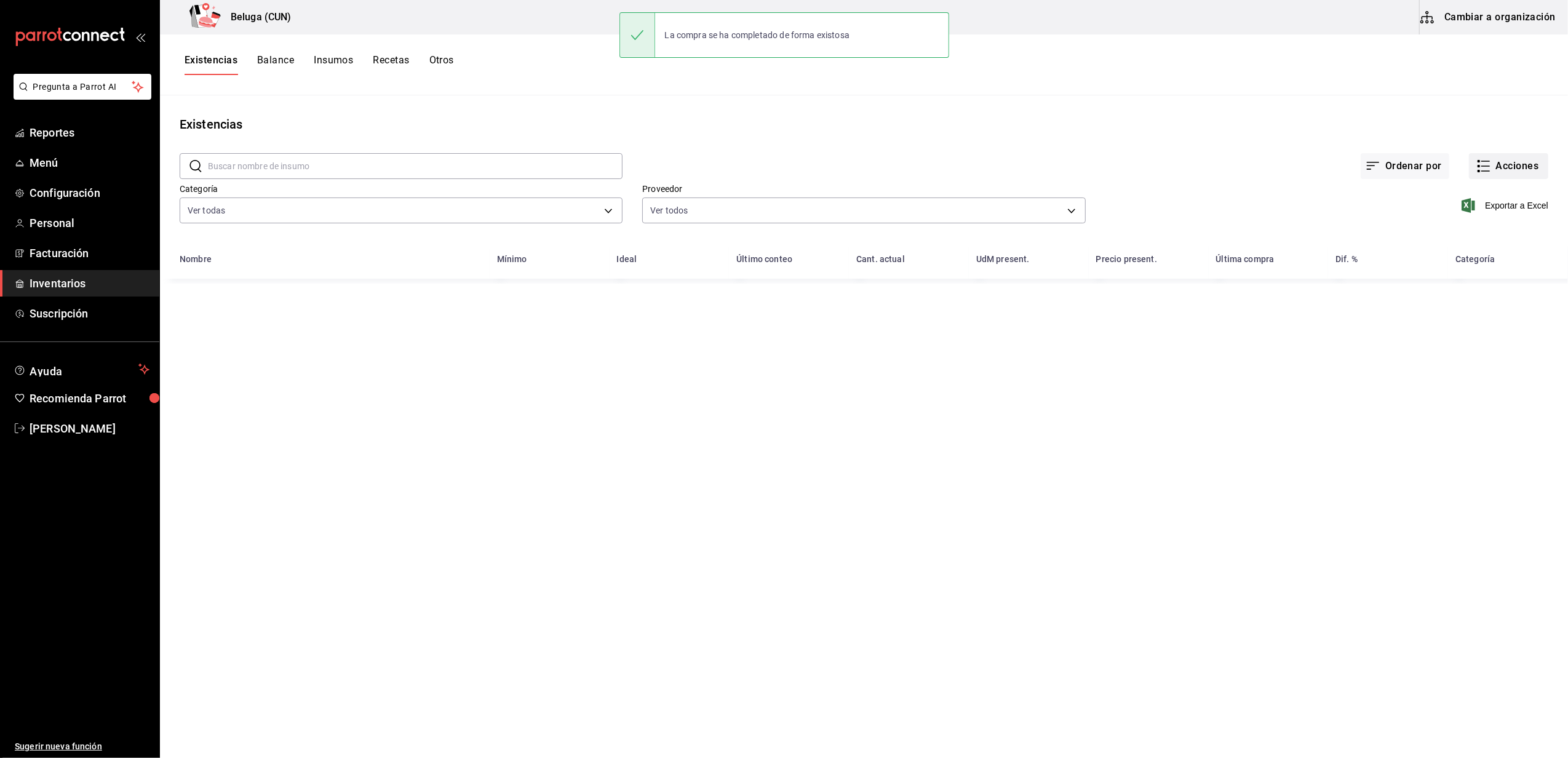
click at [778, 168] on button "Acciones" at bounding box center [1509, 166] width 80 height 26
click at [778, 247] on li "Compra" at bounding box center [1496, 232] width 123 height 33
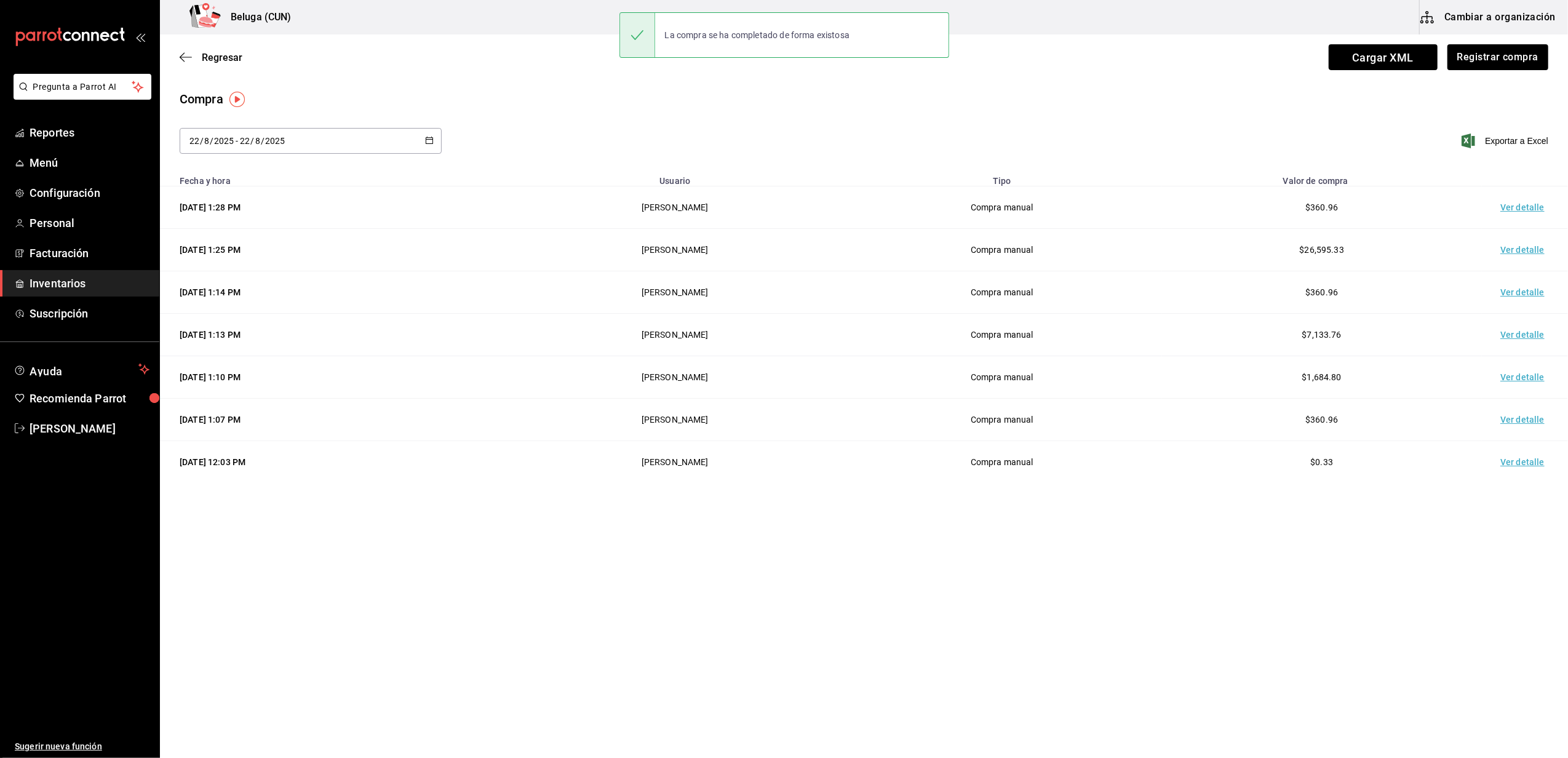
click at [778, 197] on td "Ver detalle" at bounding box center [1525, 207] width 86 height 42
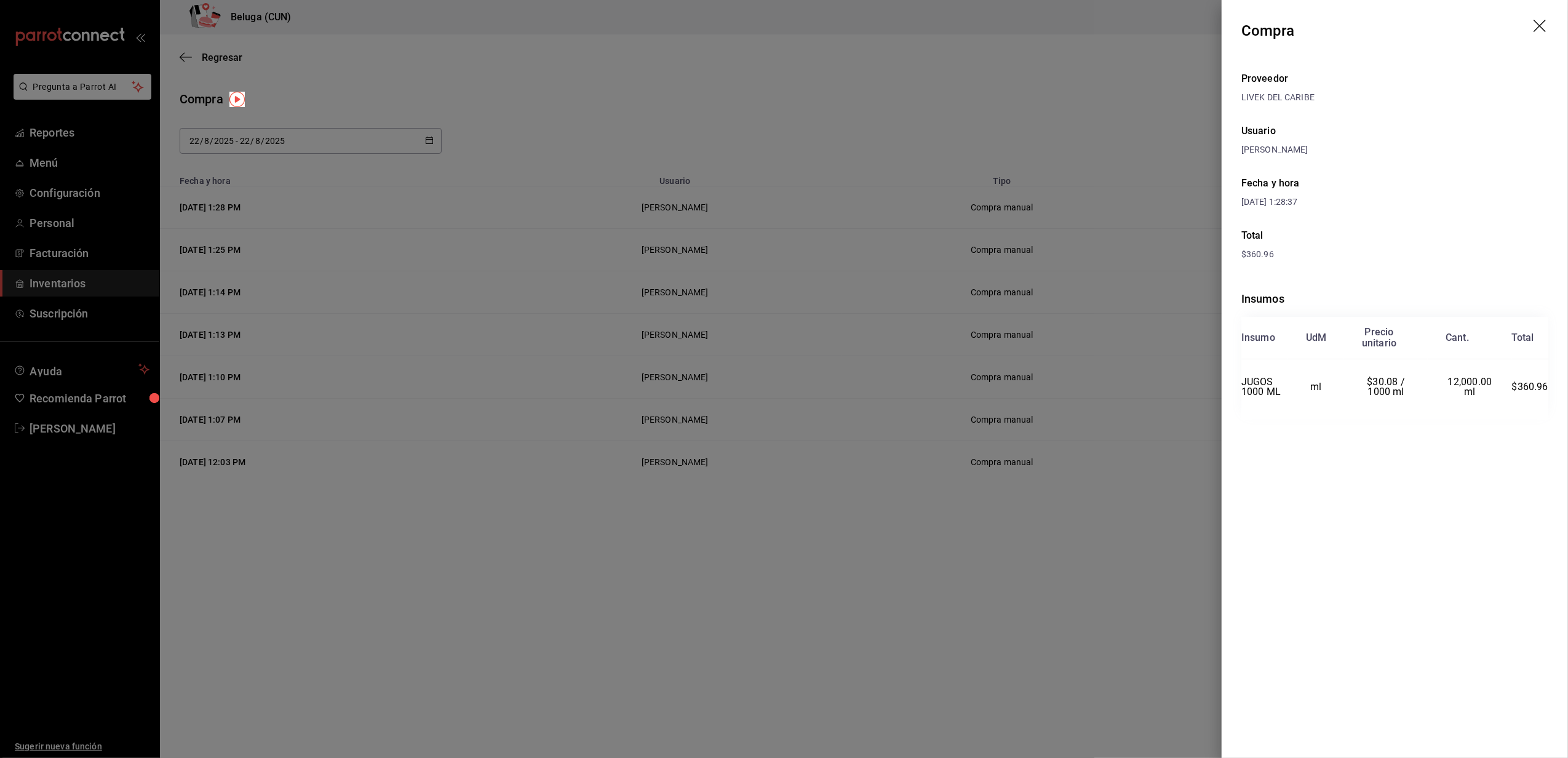
click at [641, 618] on div at bounding box center [784, 379] width 1568 height 758
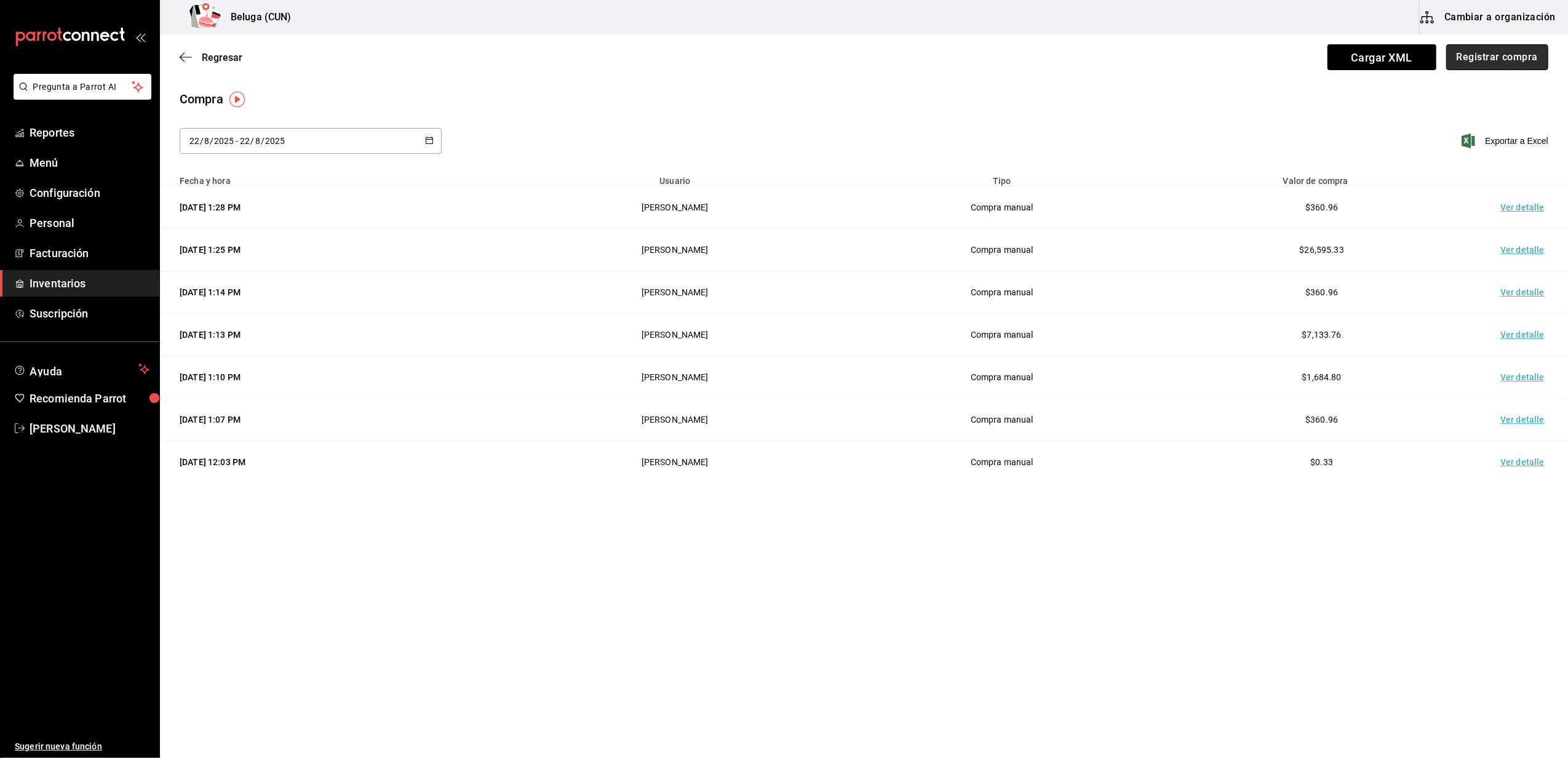
click at [778, 61] on button "Registrar compra" at bounding box center [1497, 57] width 102 height 26
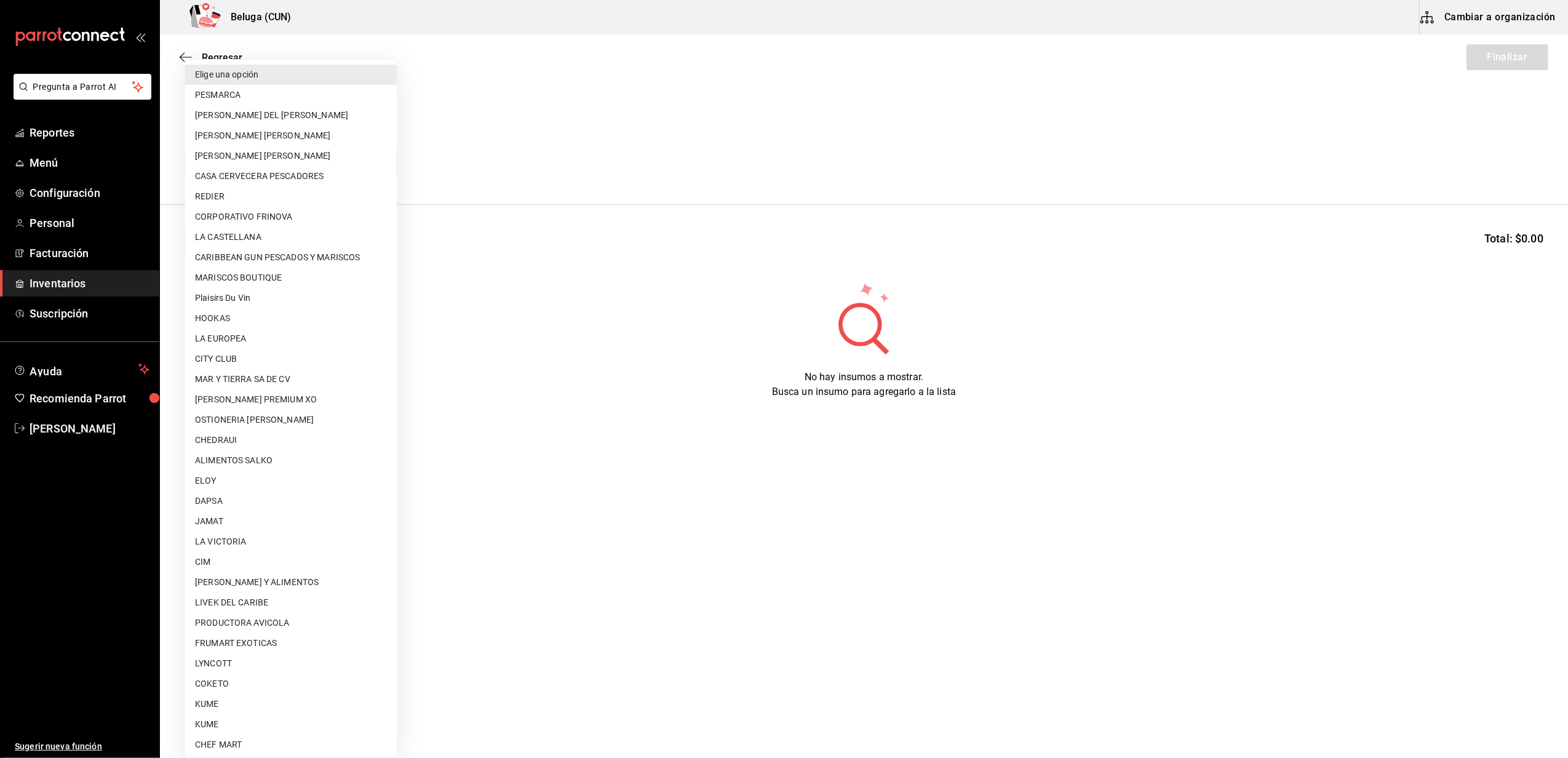
click at [309, 163] on body "Pregunta a Parrot AI Reportes Menú Configuración Personal Facturación Inventari…" at bounding box center [784, 344] width 1568 height 689
click at [266, 684] on li "COKETO" at bounding box center [291, 684] width 212 height 21
click at [242, 160] on body "Pregunta a Parrot AI Reportes Menú Configuración Personal Facturación Inventari…" at bounding box center [784, 344] width 1568 height 689
click at [551, 328] on div at bounding box center [784, 379] width 1568 height 758
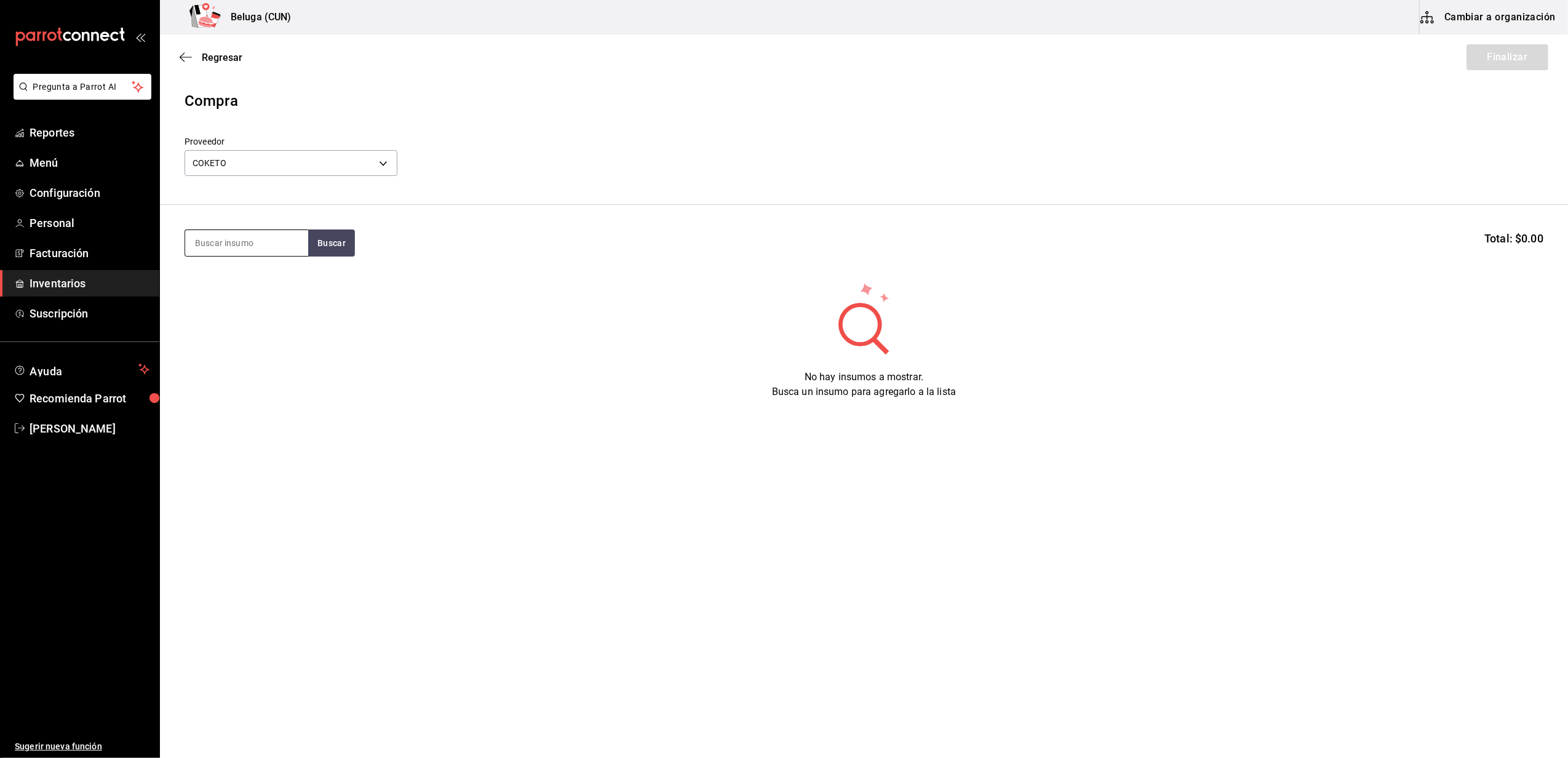
click at [268, 239] on input at bounding box center [246, 243] width 123 height 26
click at [262, 276] on div "COCO" at bounding box center [239, 278] width 89 height 15
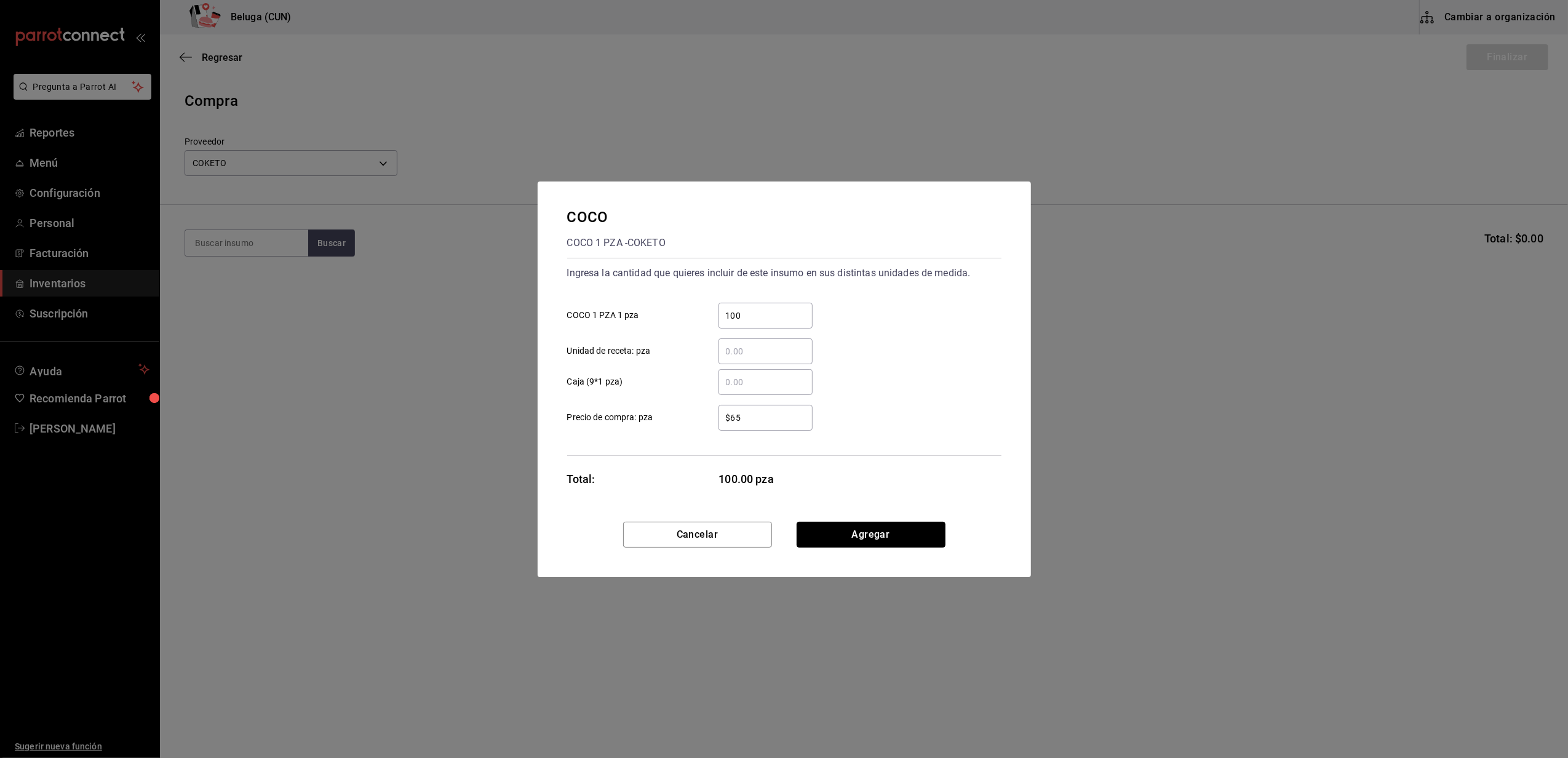
click button "Agregar" at bounding box center [871, 534] width 149 height 26
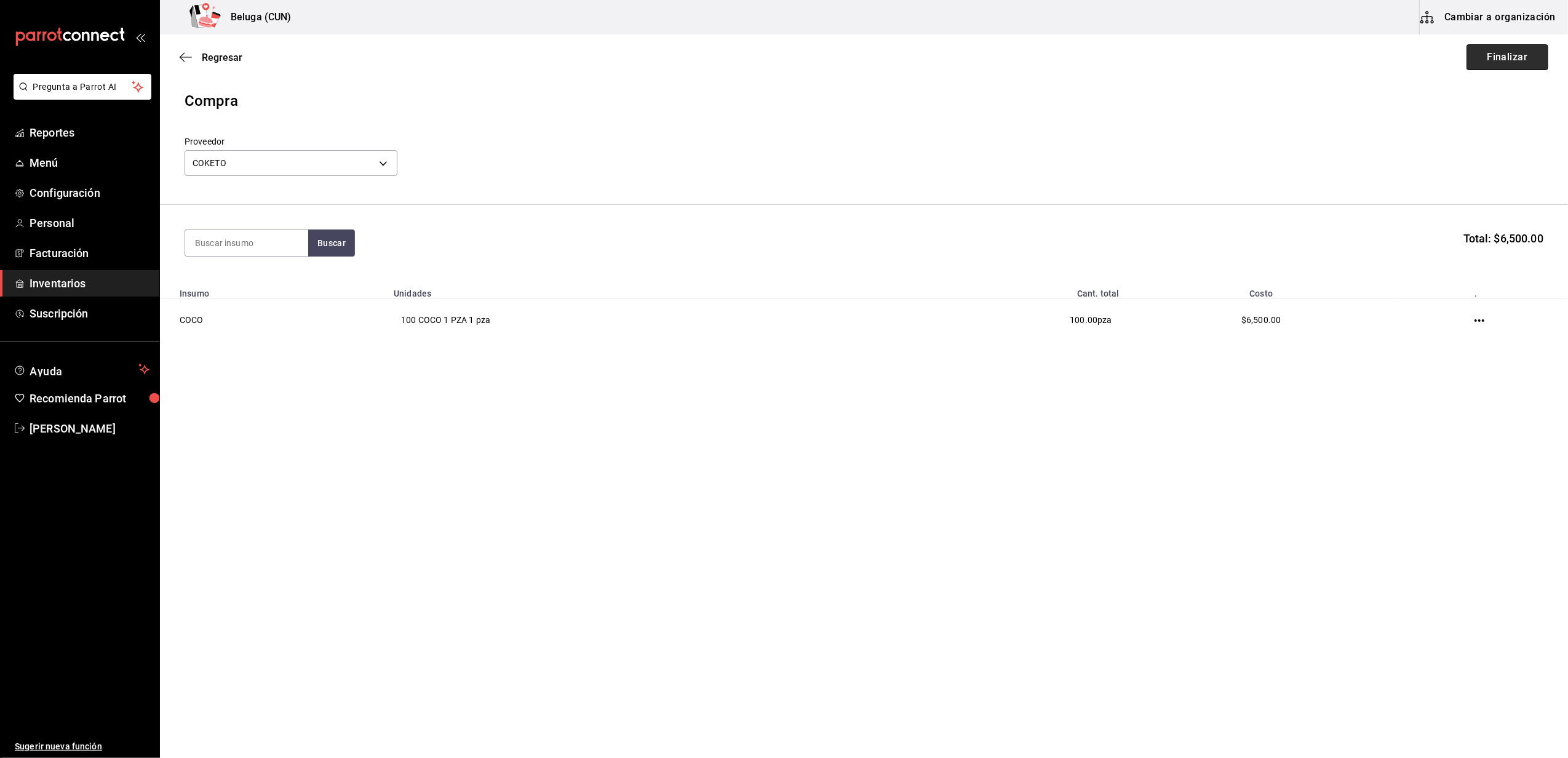
click at [778, 54] on button "Finalizar" at bounding box center [1508, 57] width 82 height 26
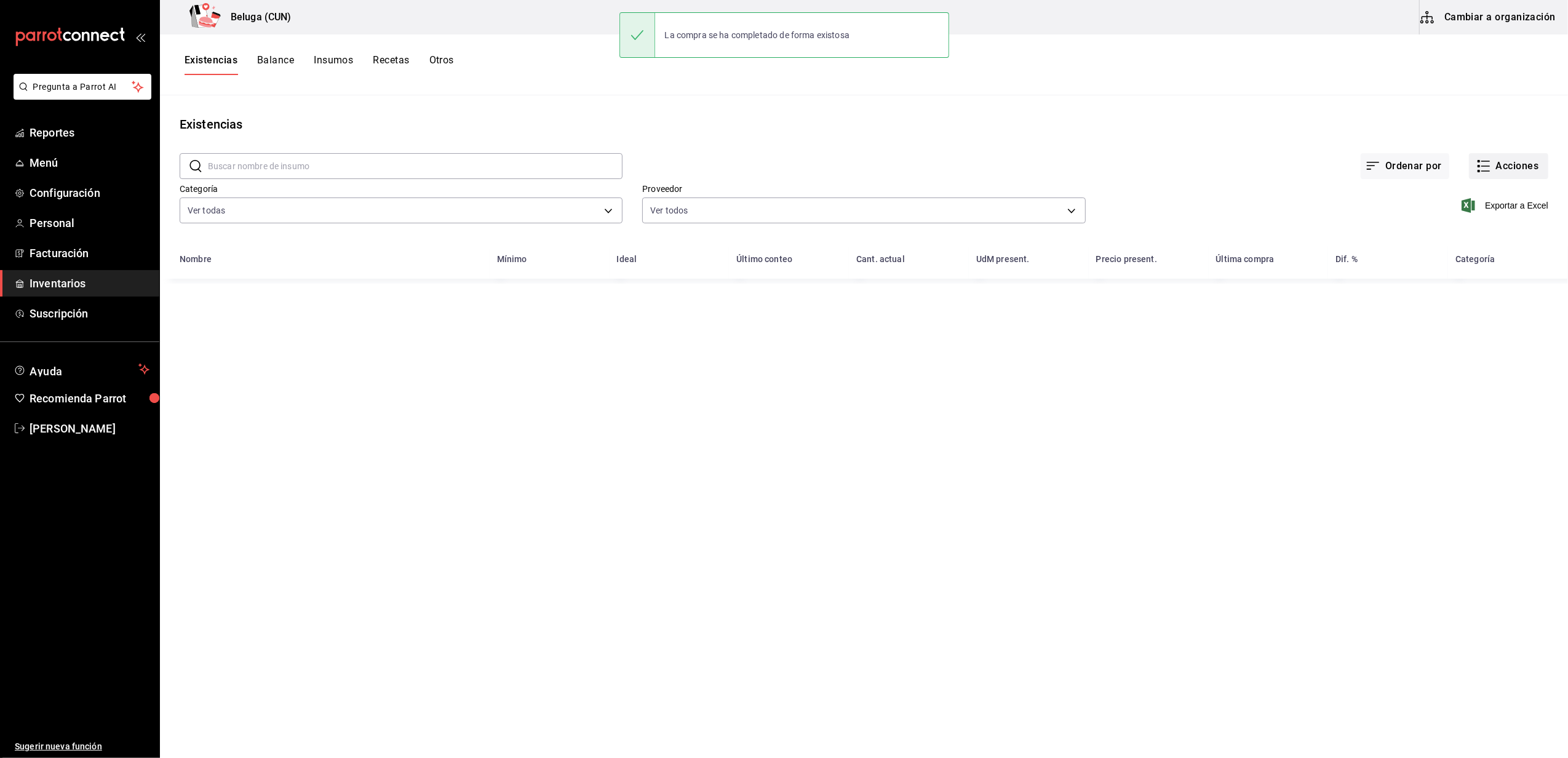
click at [778, 178] on button "Acciones" at bounding box center [1509, 166] width 80 height 26
click at [778, 244] on li "Compra" at bounding box center [1496, 232] width 123 height 33
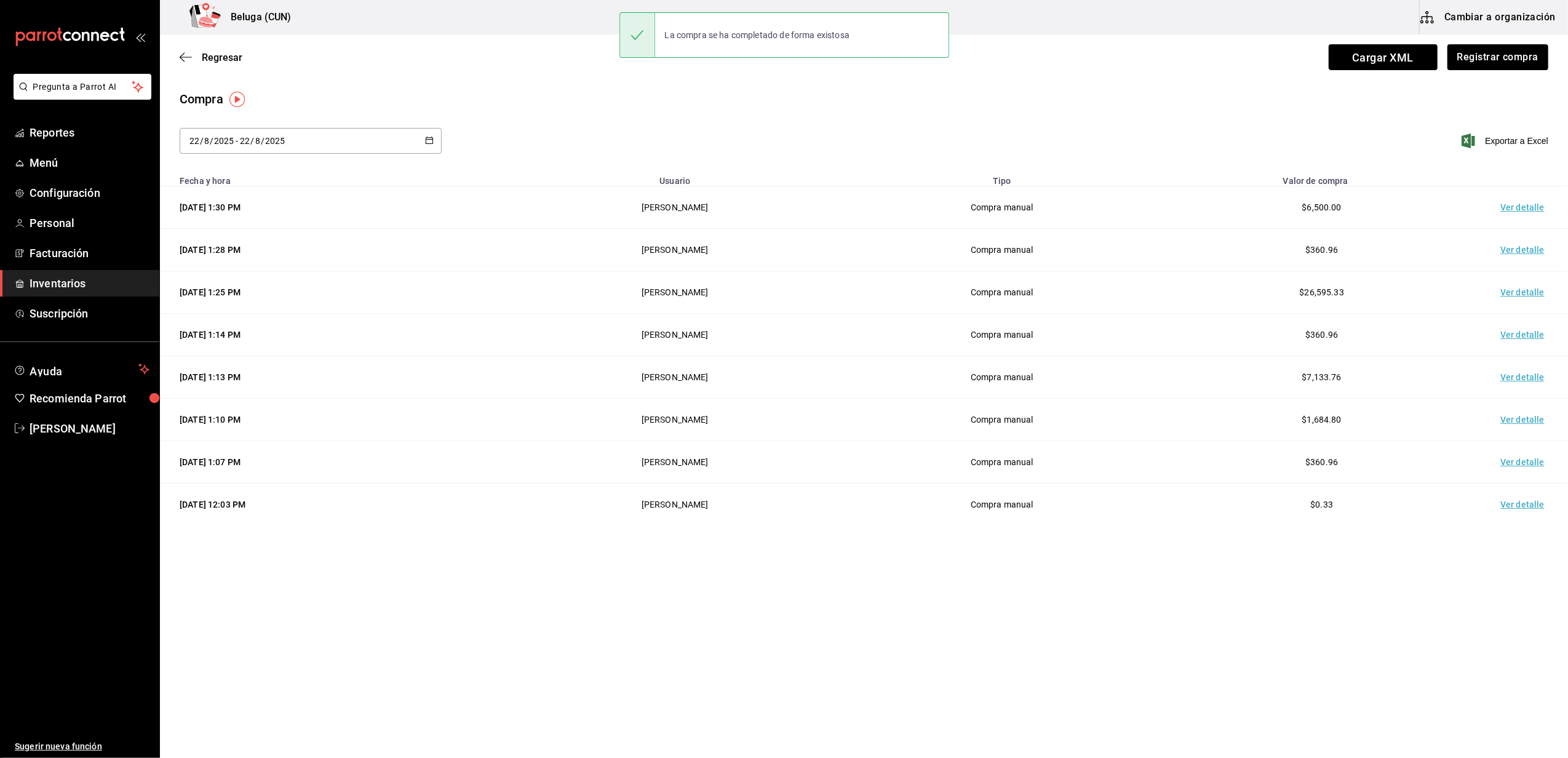
click at [778, 208] on td "Ver detalle" at bounding box center [1525, 207] width 86 height 42
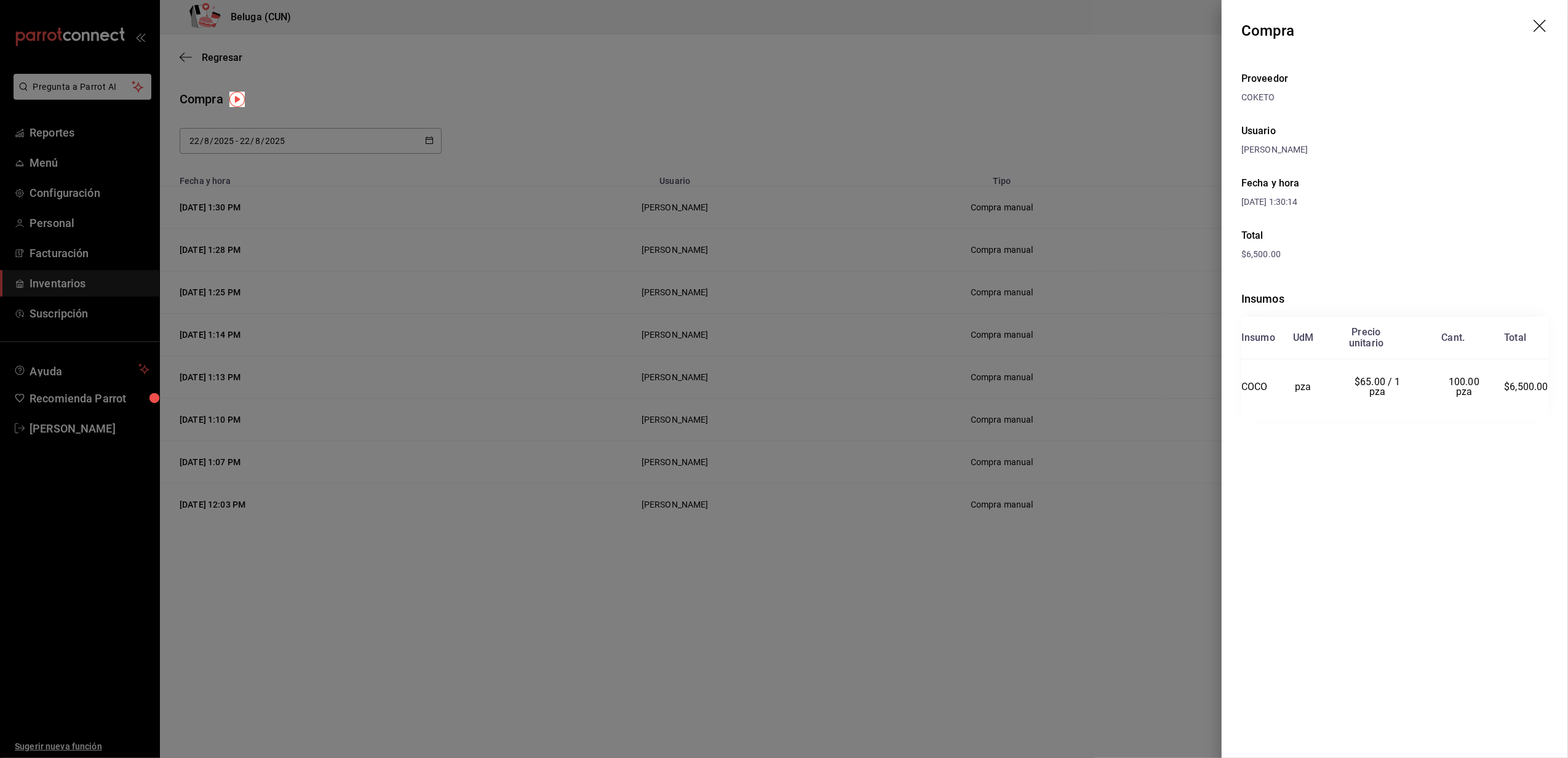
click at [778, 86] on div at bounding box center [784, 379] width 1568 height 758
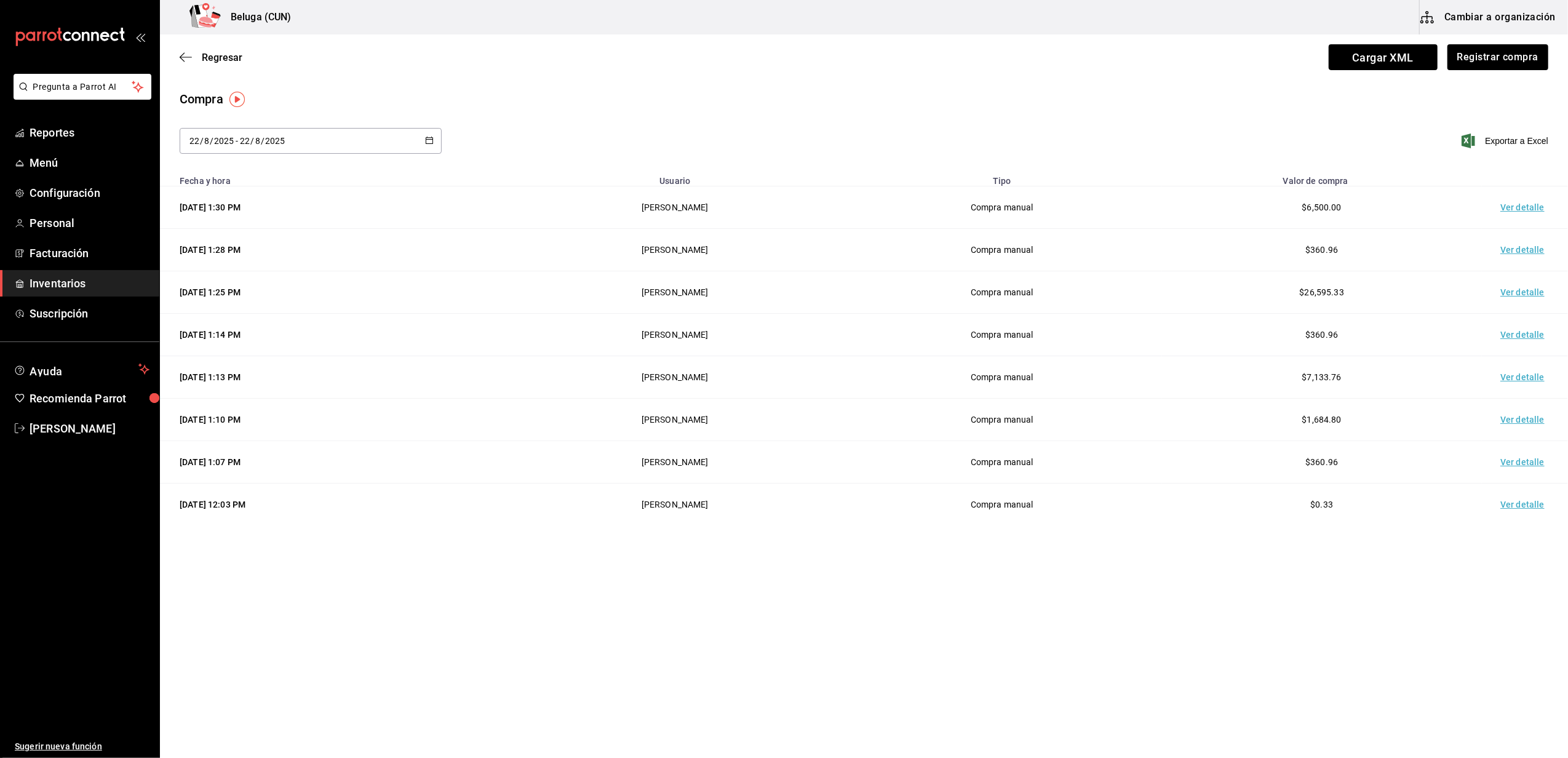
click at [778, 86] on main "Regresar Cargar XML Registrar compra Compra 2025-08-22 22 / 8 / 2025 - 2025-08-…" at bounding box center [864, 290] width 1408 height 511
click at [742, 630] on main "Regresar Cargar XML Registrar compra Compra 2025-08-22 22 / 8 / 2025 - 2025-08-…" at bounding box center [864, 361] width 1408 height 655
click at [778, 67] on button "Registrar compra" at bounding box center [1497, 57] width 102 height 26
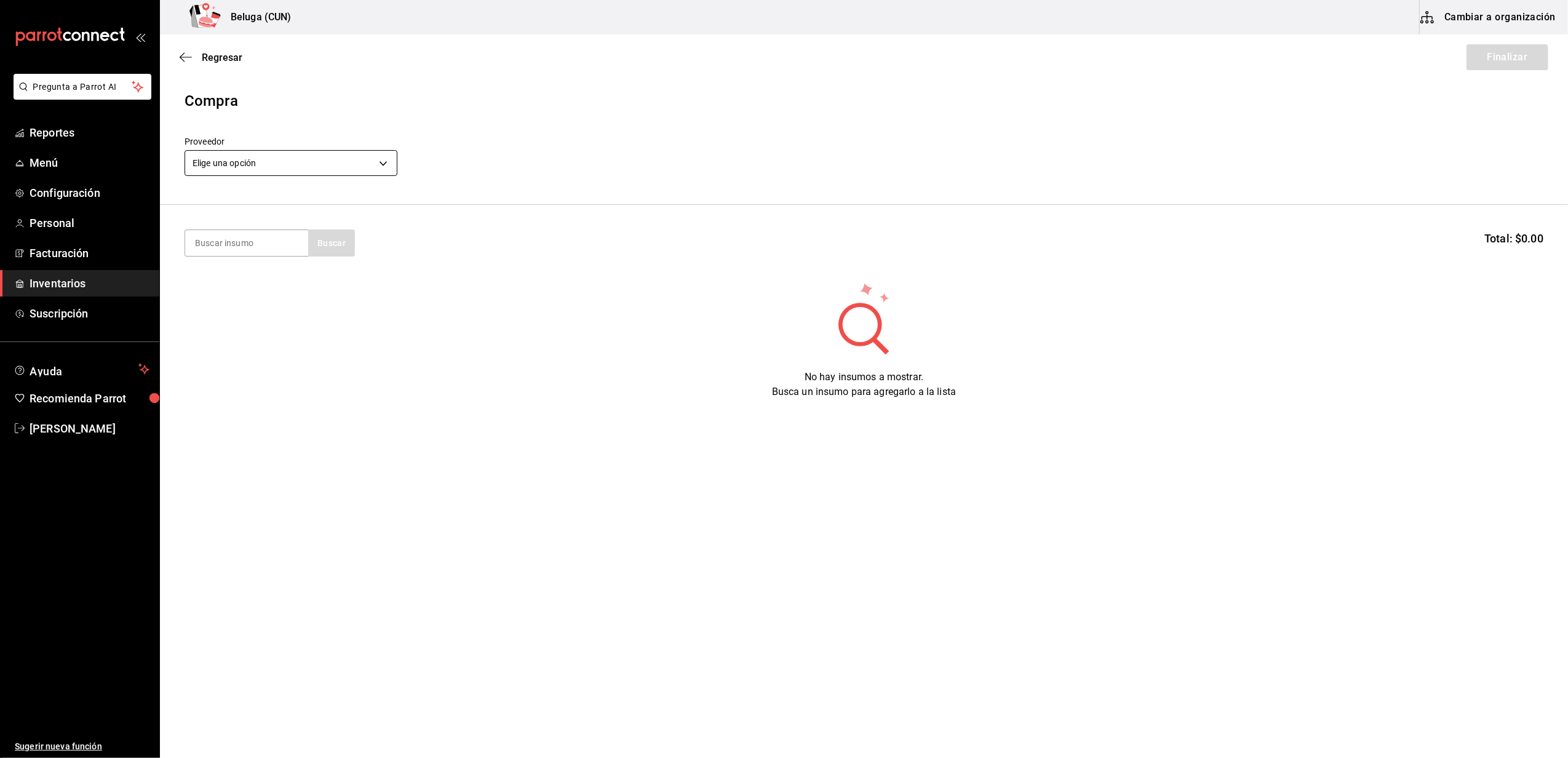
click at [276, 161] on body "Pregunta a Parrot AI Reportes Menú Configuración Personal Facturación Inventari…" at bounding box center [784, 344] width 1568 height 689
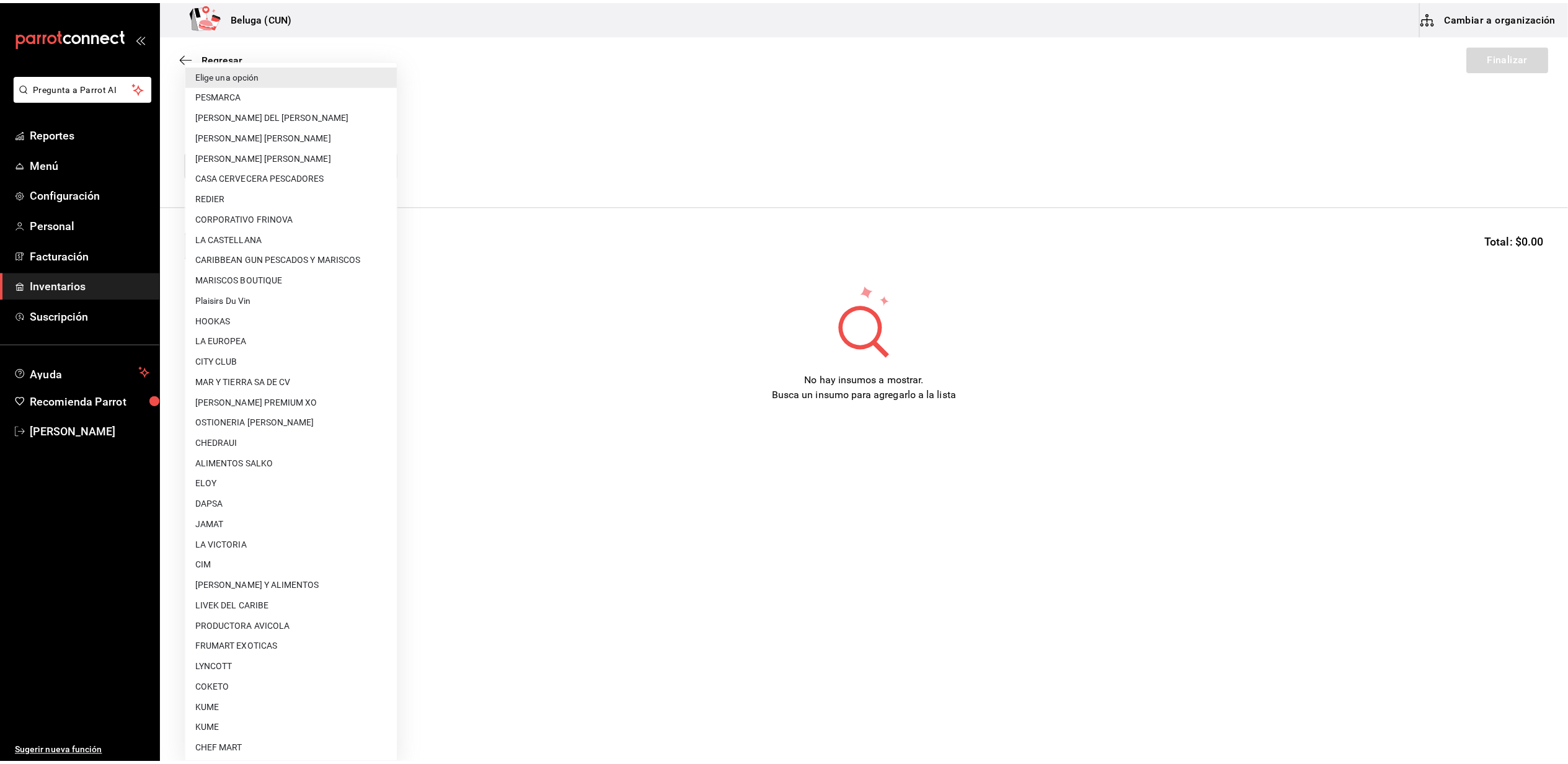
scroll to position [392, 0]
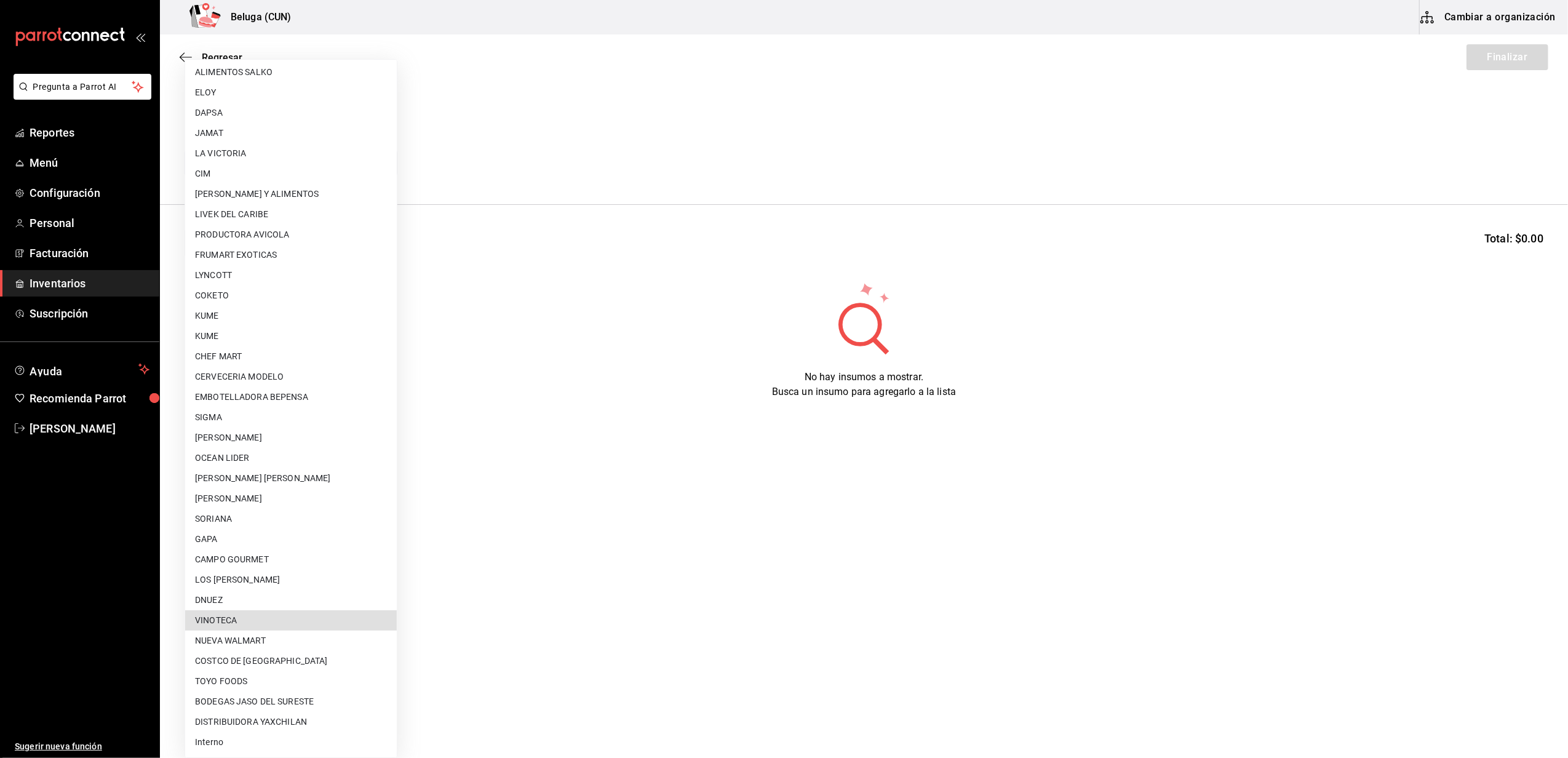
click at [272, 614] on li "VINOTECA" at bounding box center [291, 621] width 212 height 21
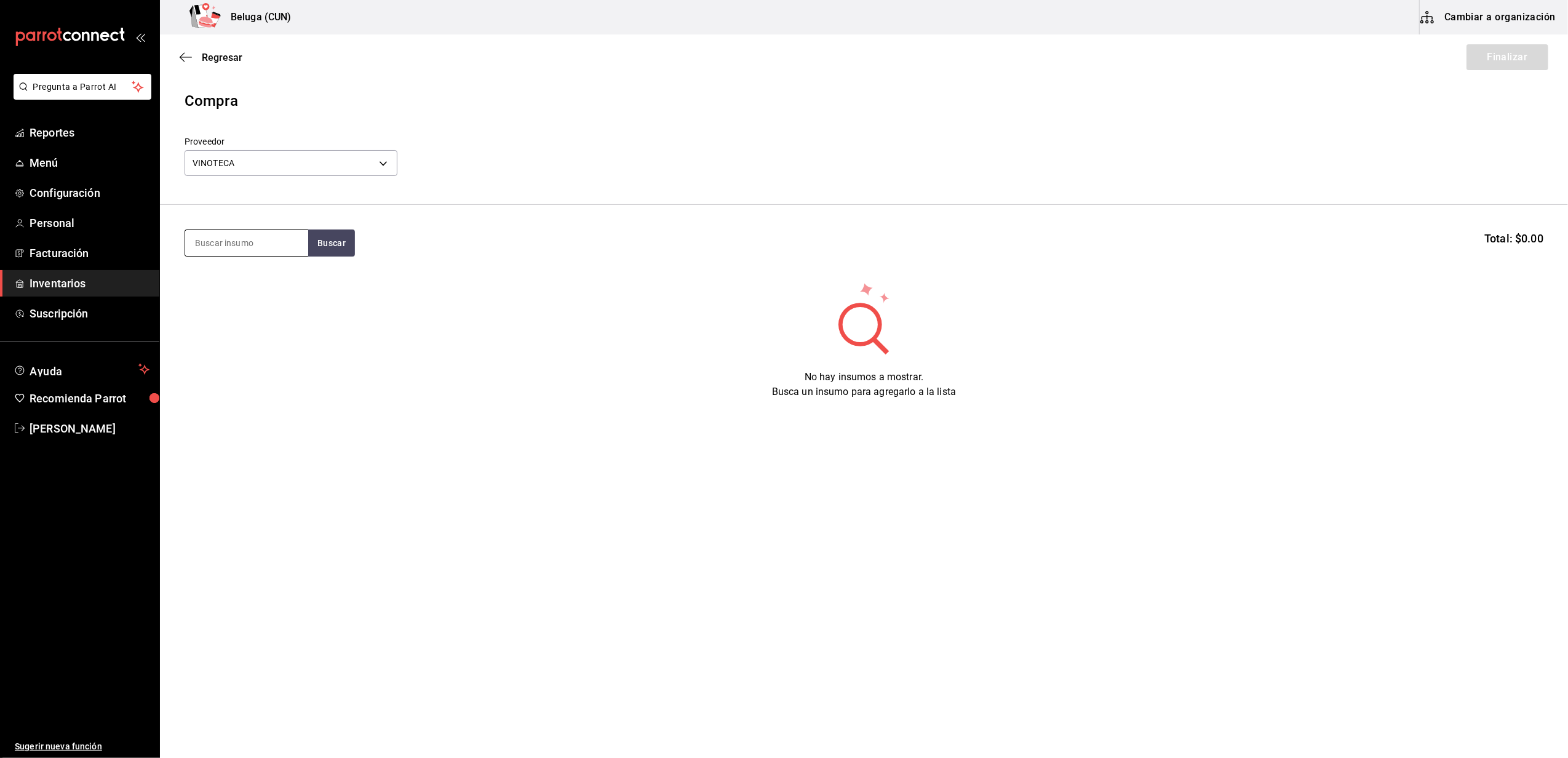
click at [232, 247] on input at bounding box center [246, 243] width 123 height 26
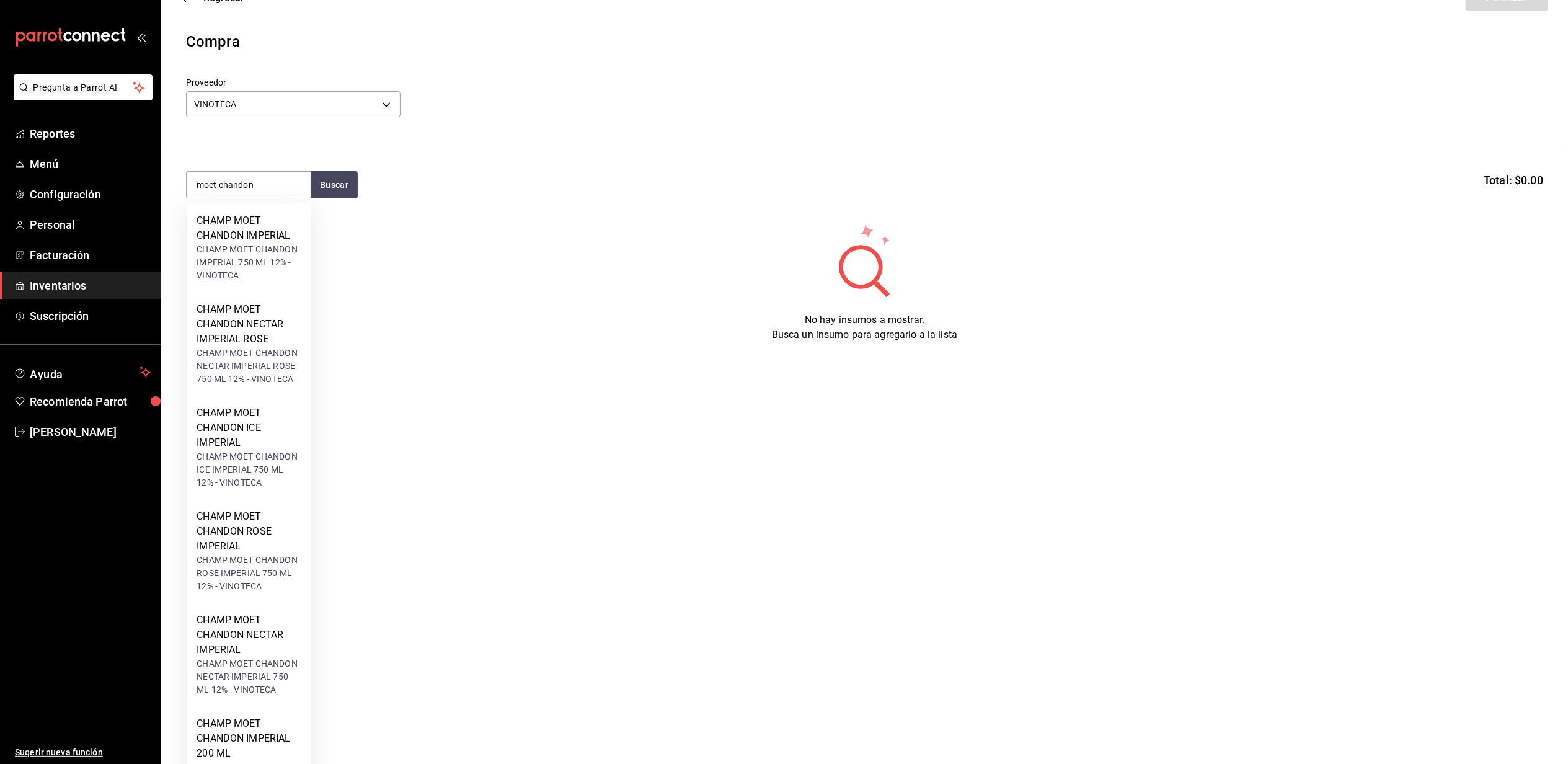
scroll to position [111, 0]
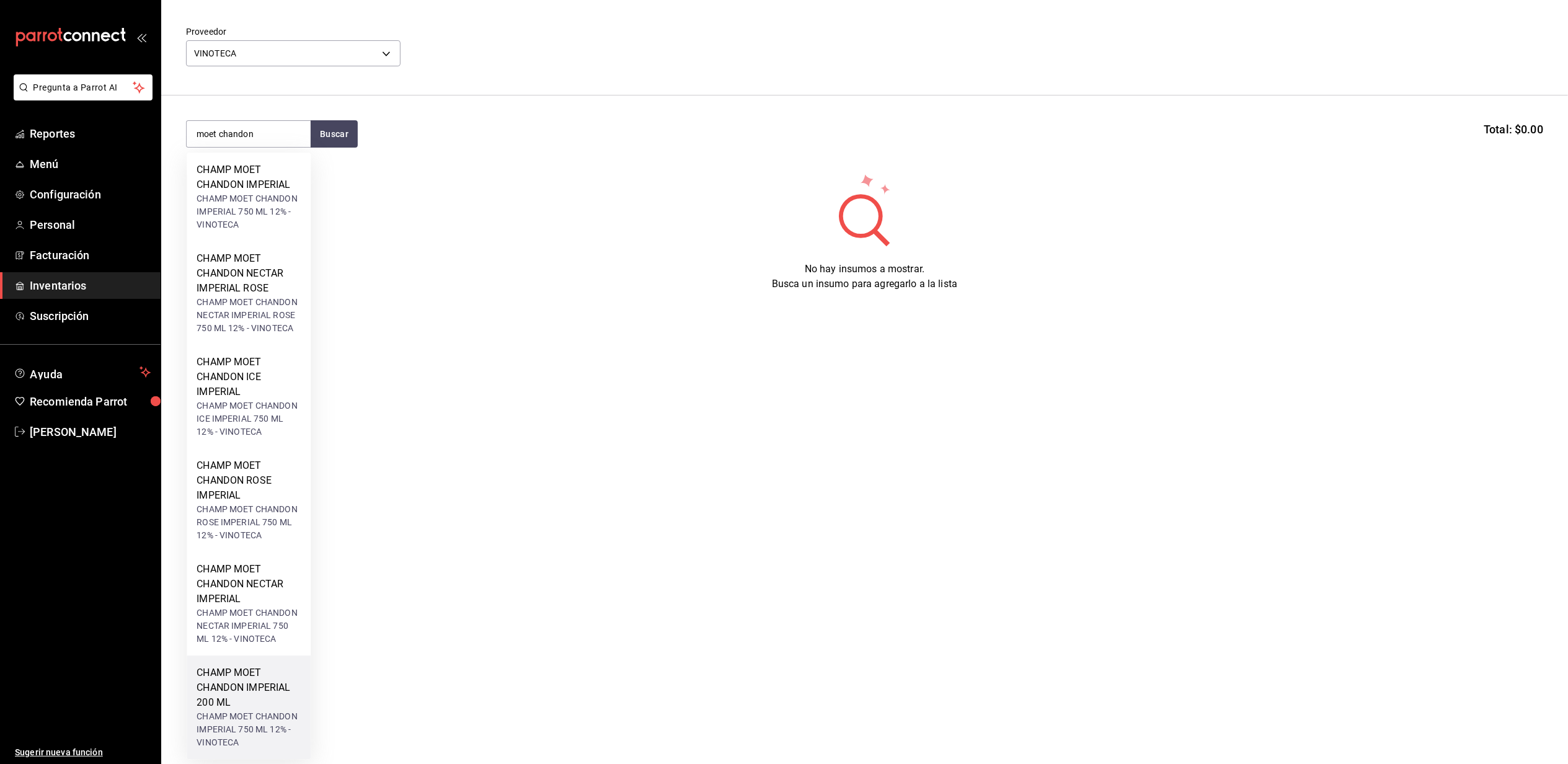
click at [268, 693] on div "CHAMP MOET CHANDON IMPERIAL 200 ML" at bounding box center [248, 688] width 104 height 45
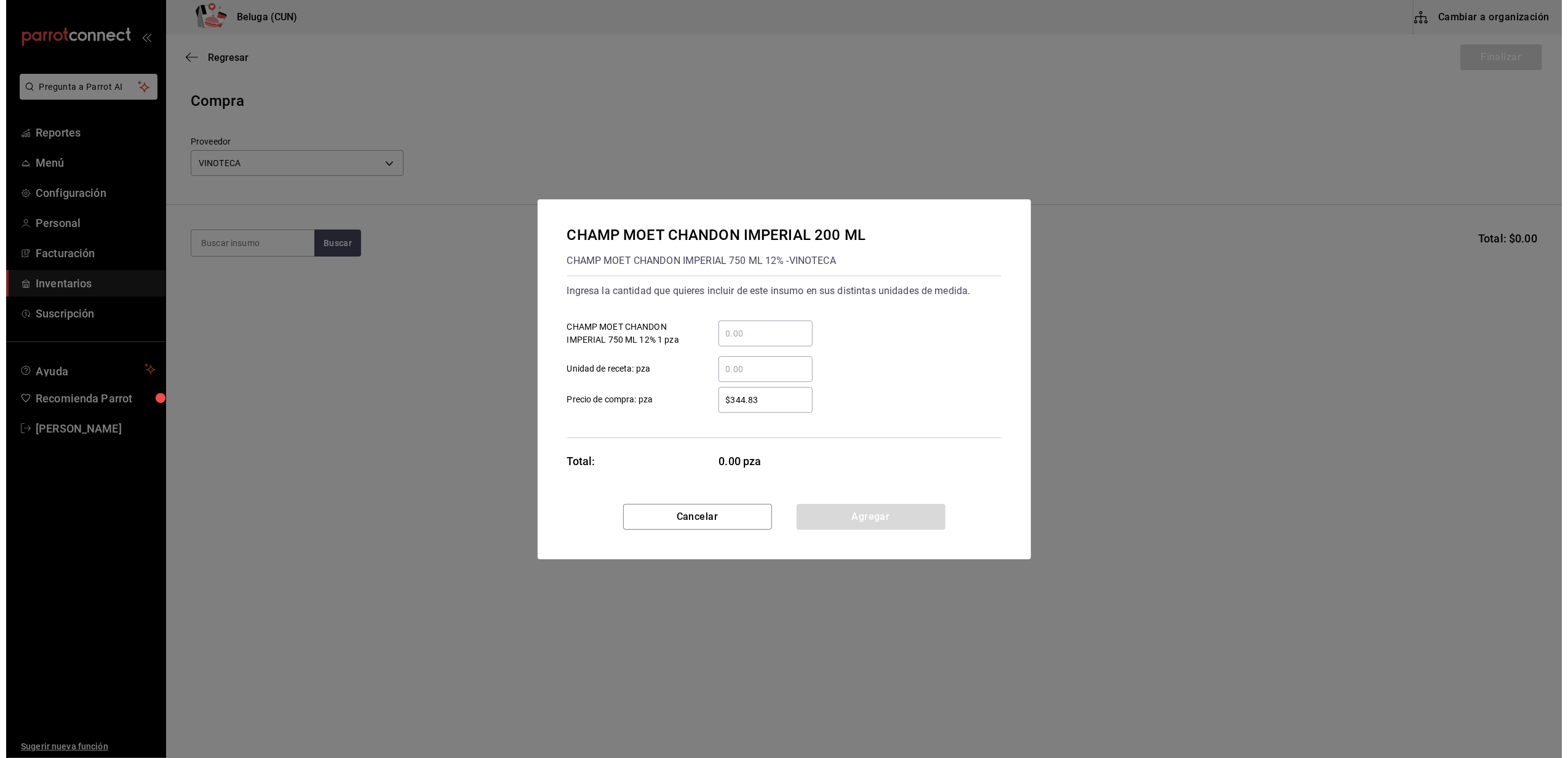
scroll to position [0, 0]
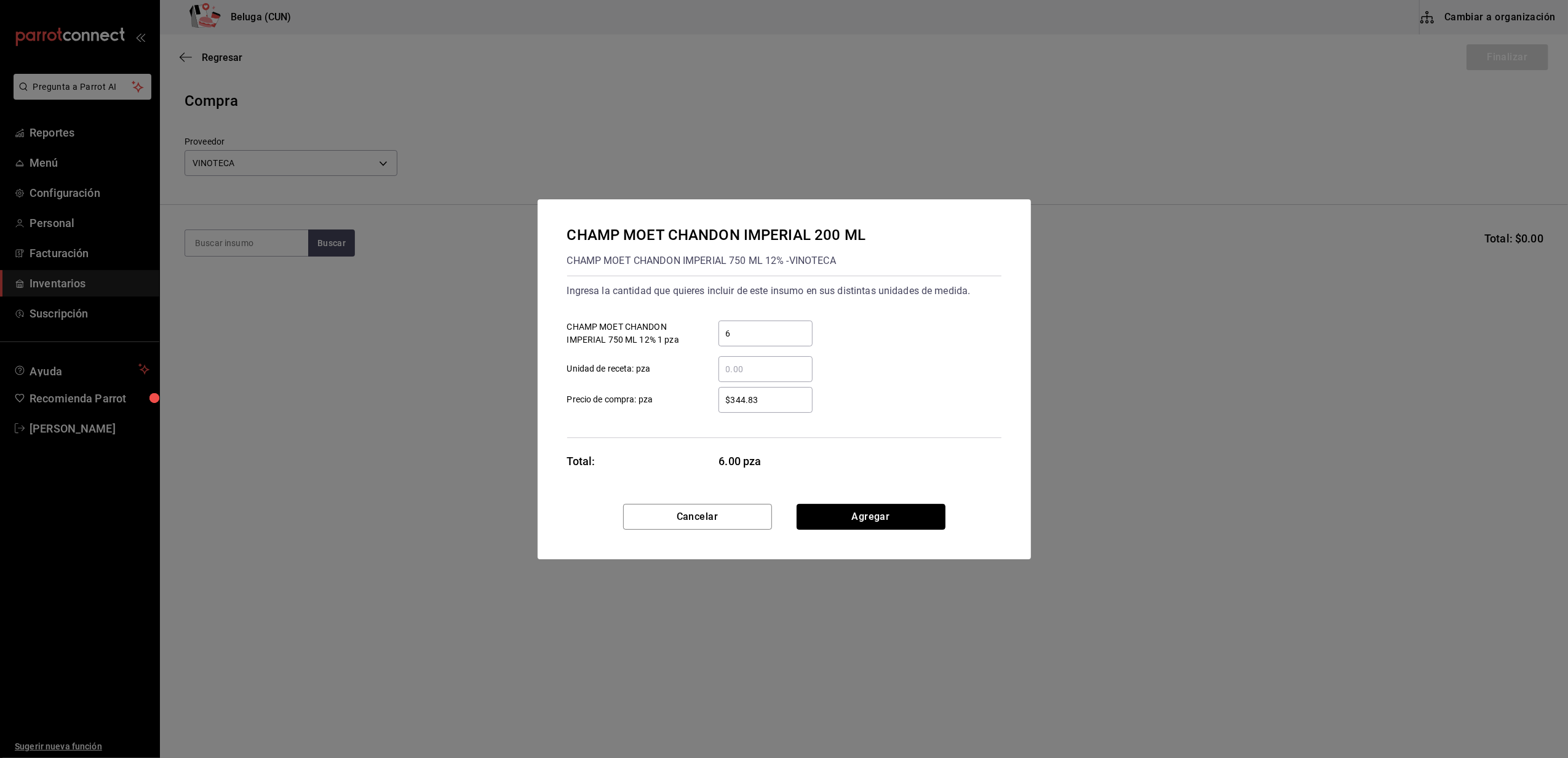
click button "Agregar" at bounding box center [871, 517] width 149 height 26
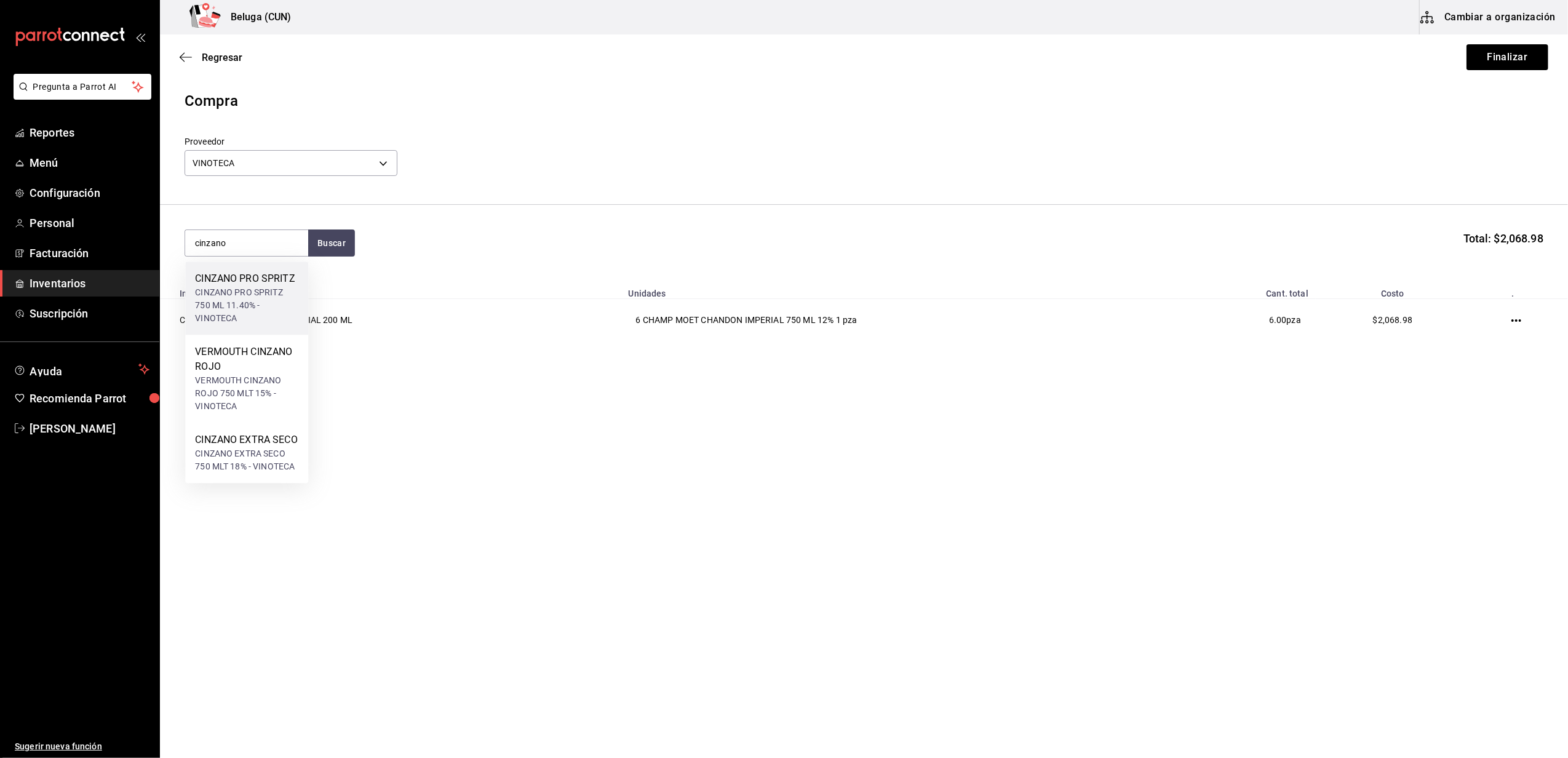
click at [265, 298] on div "CINZANO PRO SPRITZ 750 ML 11.40% - VINOTECA" at bounding box center [246, 305] width 103 height 39
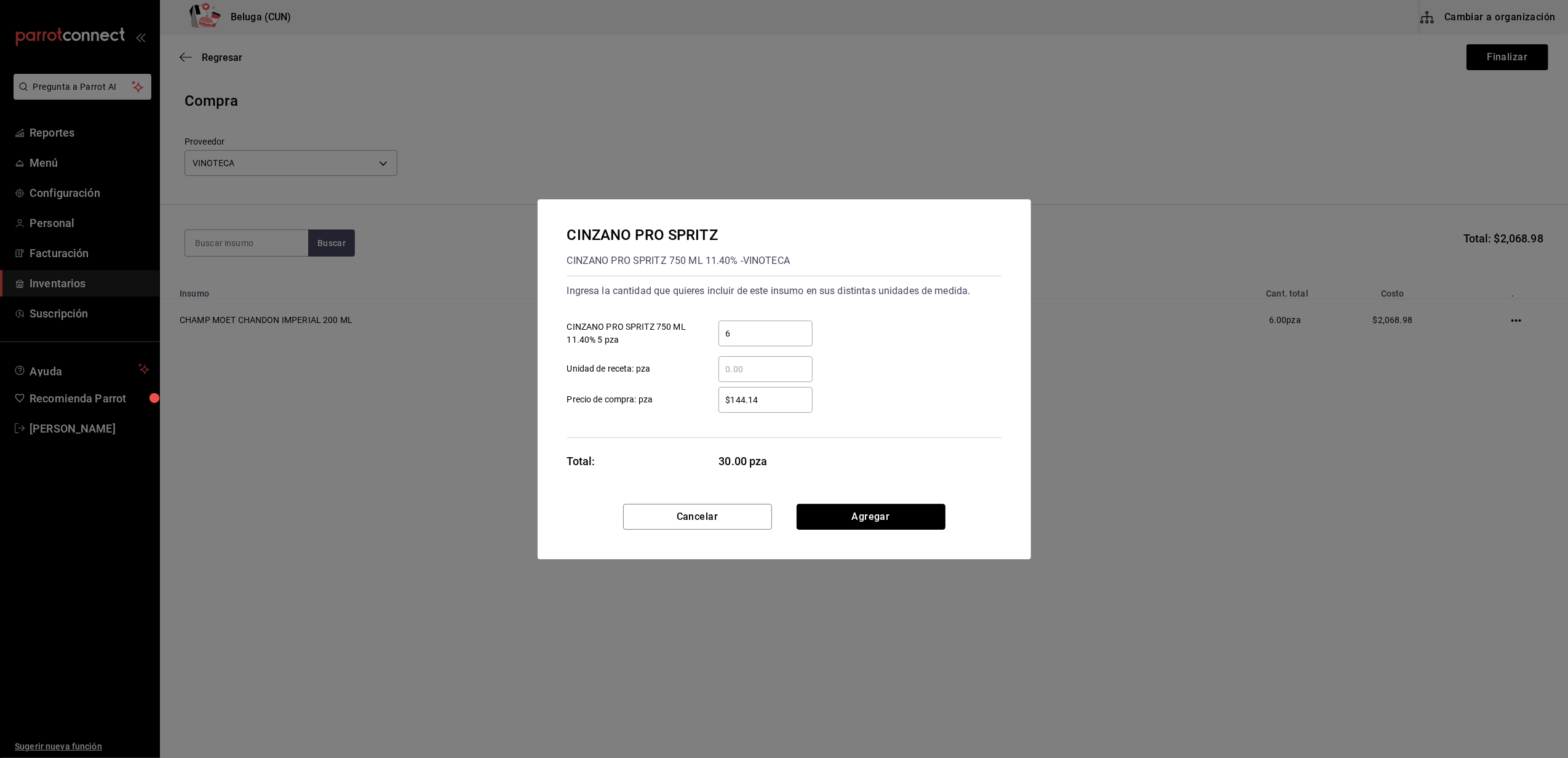
click button "Agregar" at bounding box center [871, 517] width 149 height 26
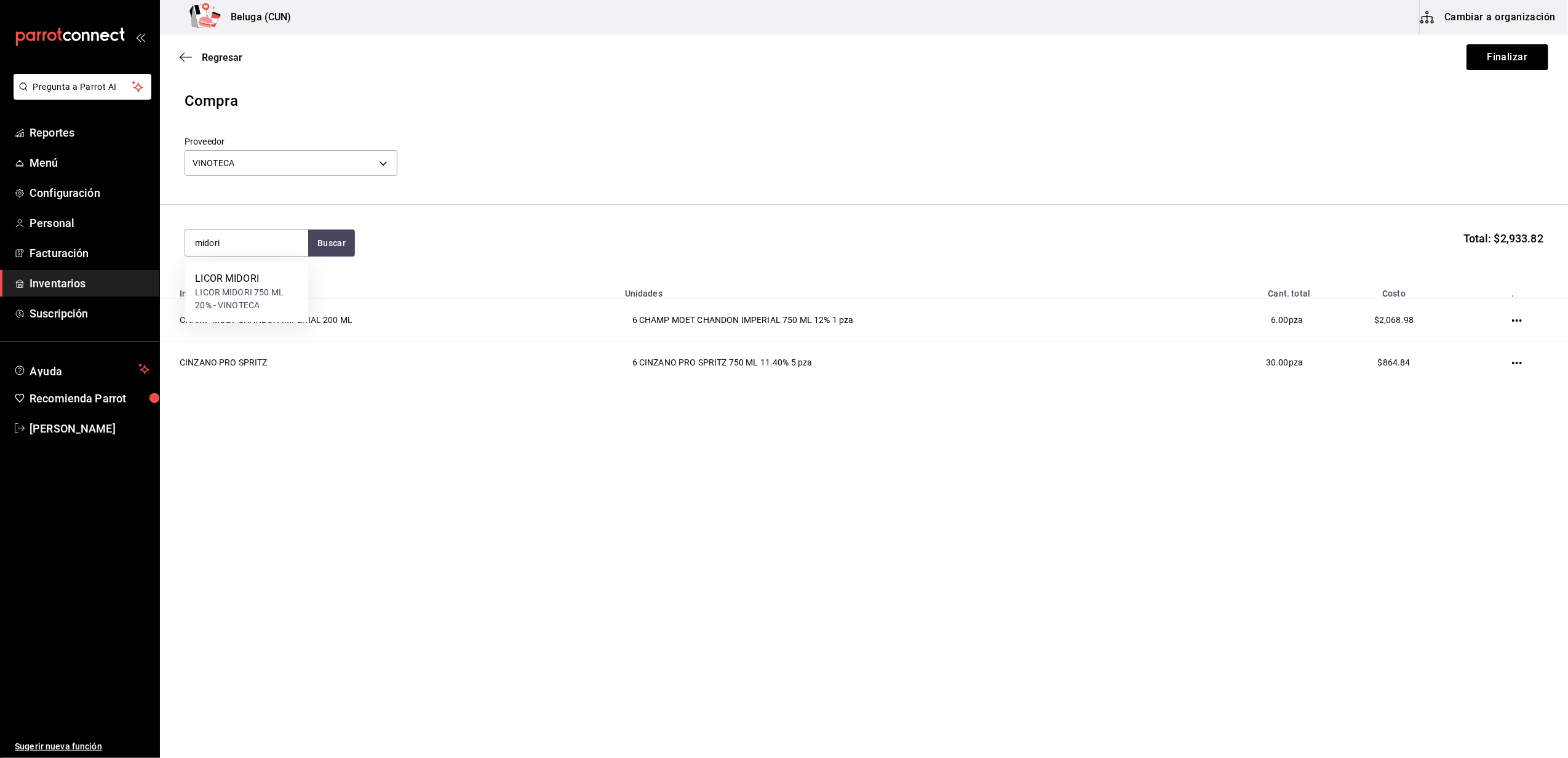
click at [265, 298] on div "LICOR MIDORI 750 ML 20% - VINOTECA" at bounding box center [246, 299] width 103 height 26
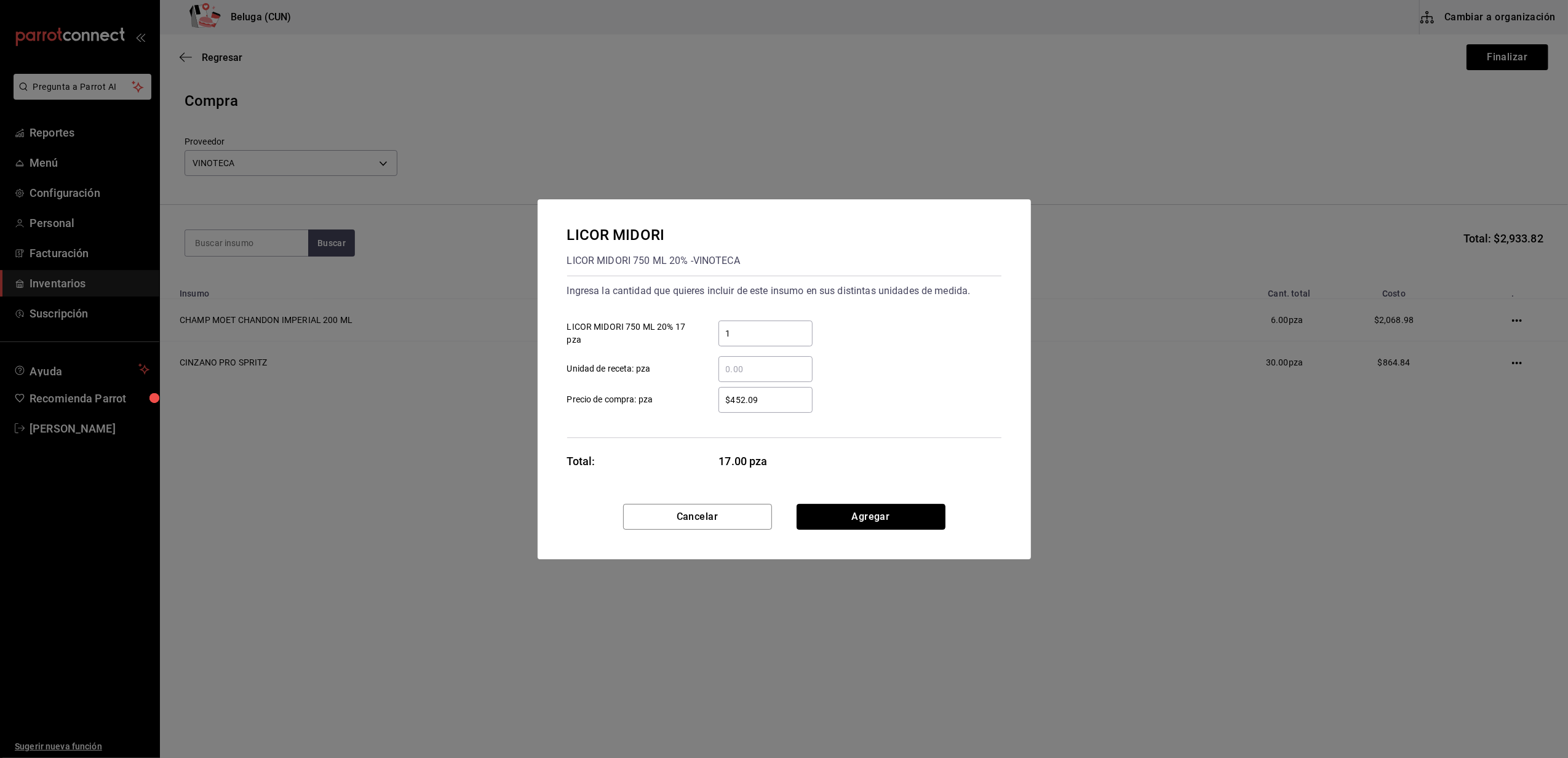
click button "Agregar" at bounding box center [871, 517] width 149 height 26
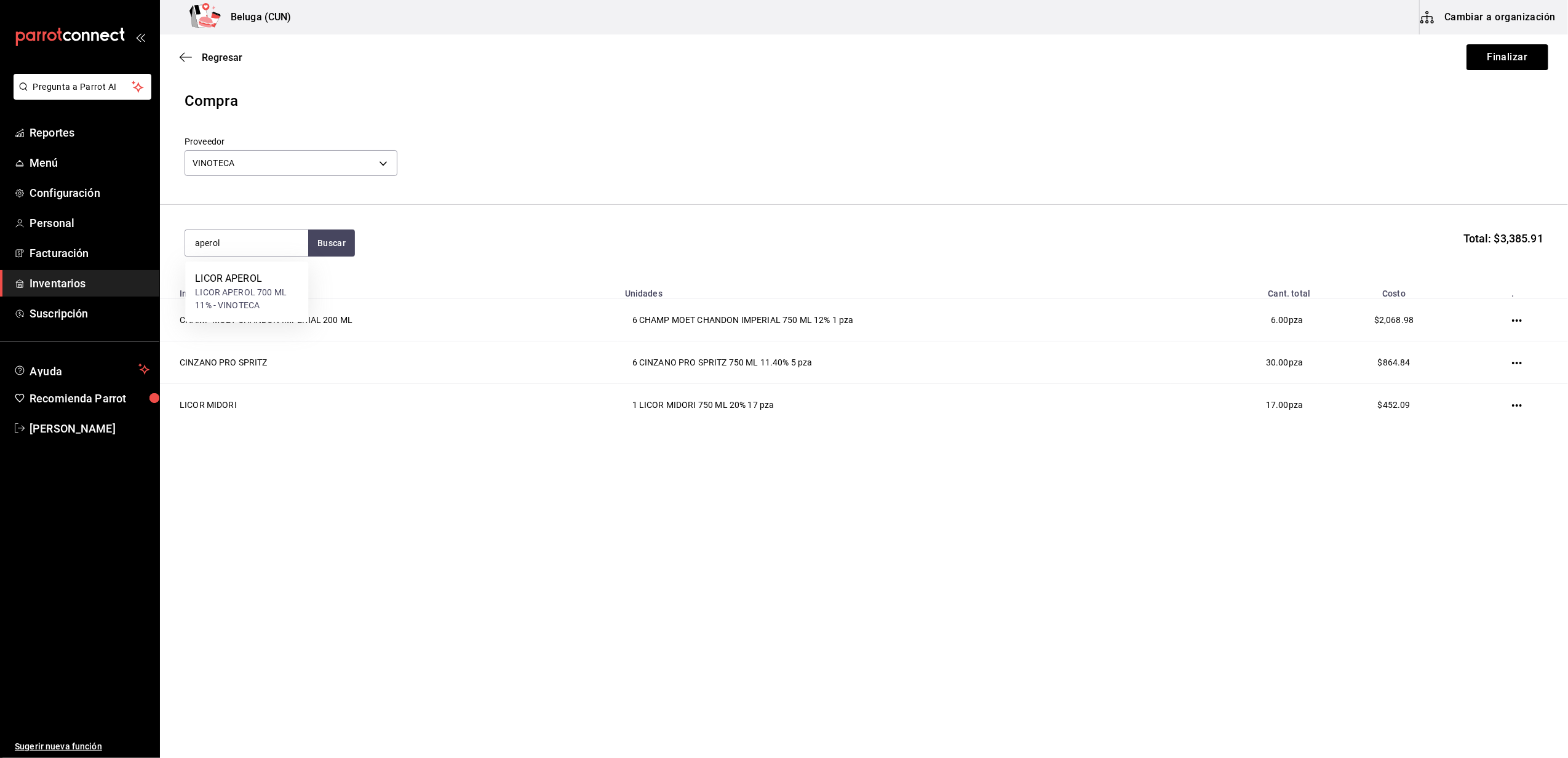
click at [265, 298] on div "LICOR APEROL 700 ML 11% - VINOTECA" at bounding box center [246, 299] width 103 height 26
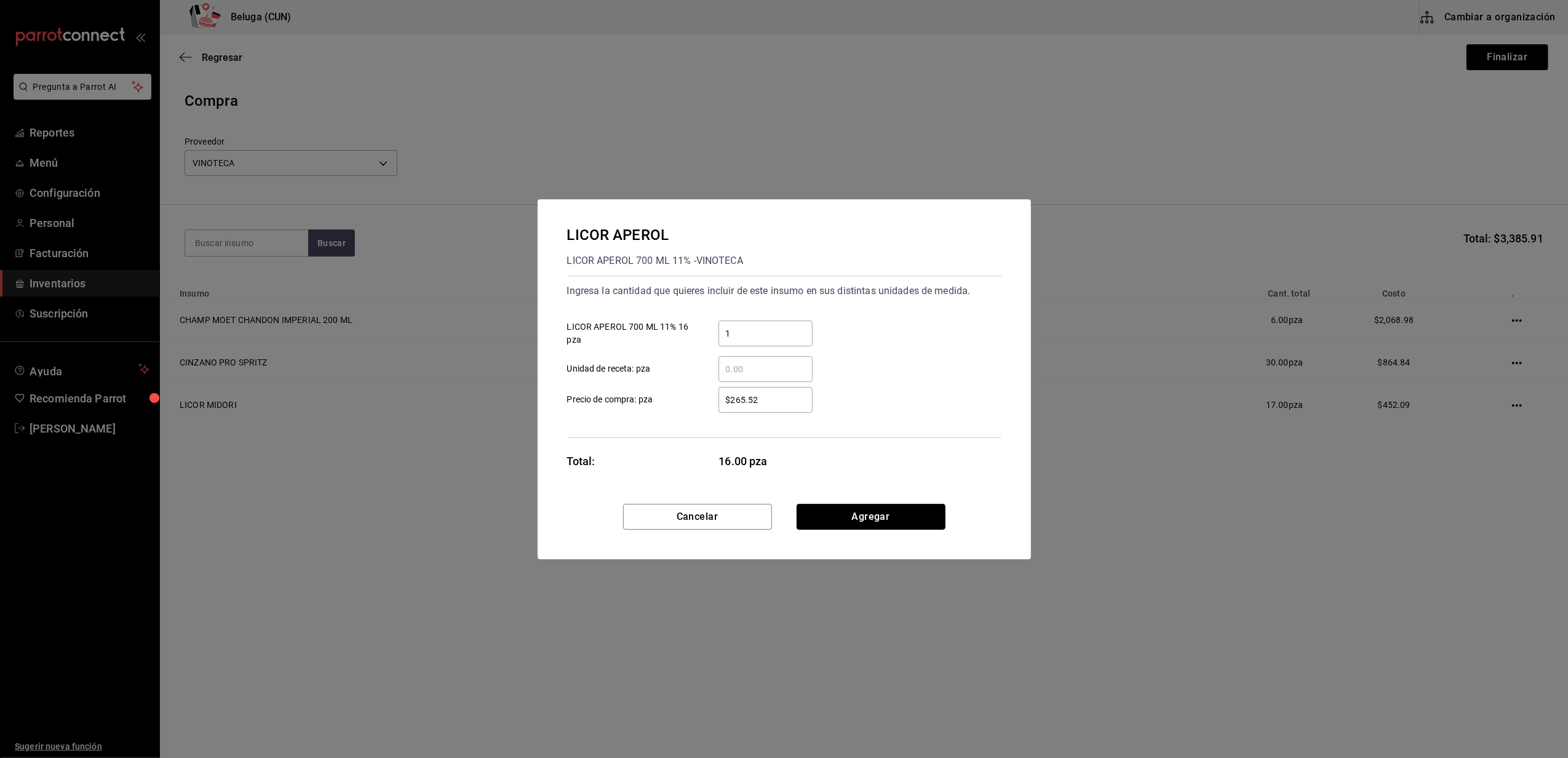
click button "Agregar" at bounding box center [871, 517] width 149 height 26
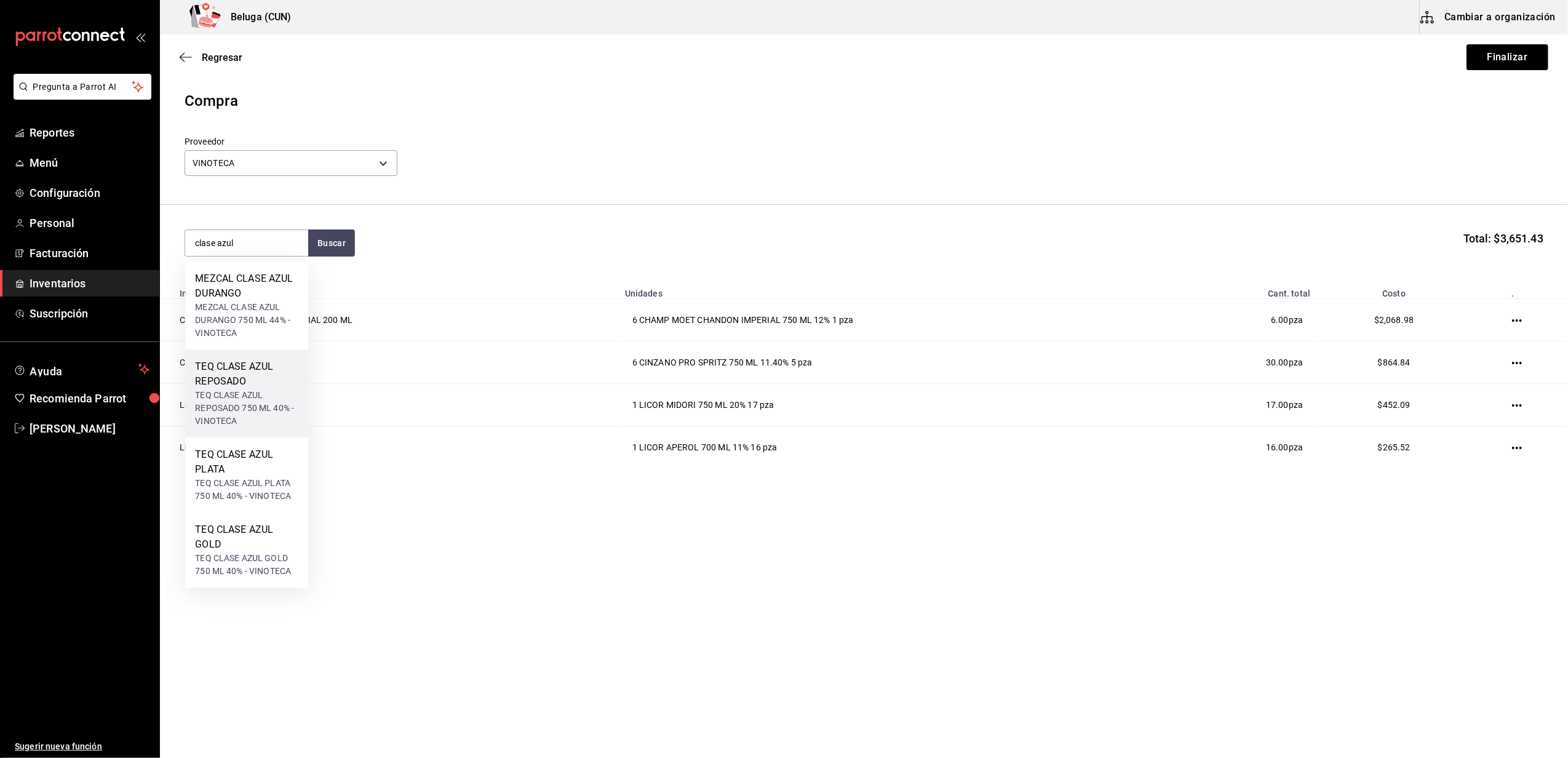
click at [265, 389] on div "TEQ CLASE AZUL REPOSADO 750 ML 40% - VINOTECA" at bounding box center [246, 408] width 103 height 39
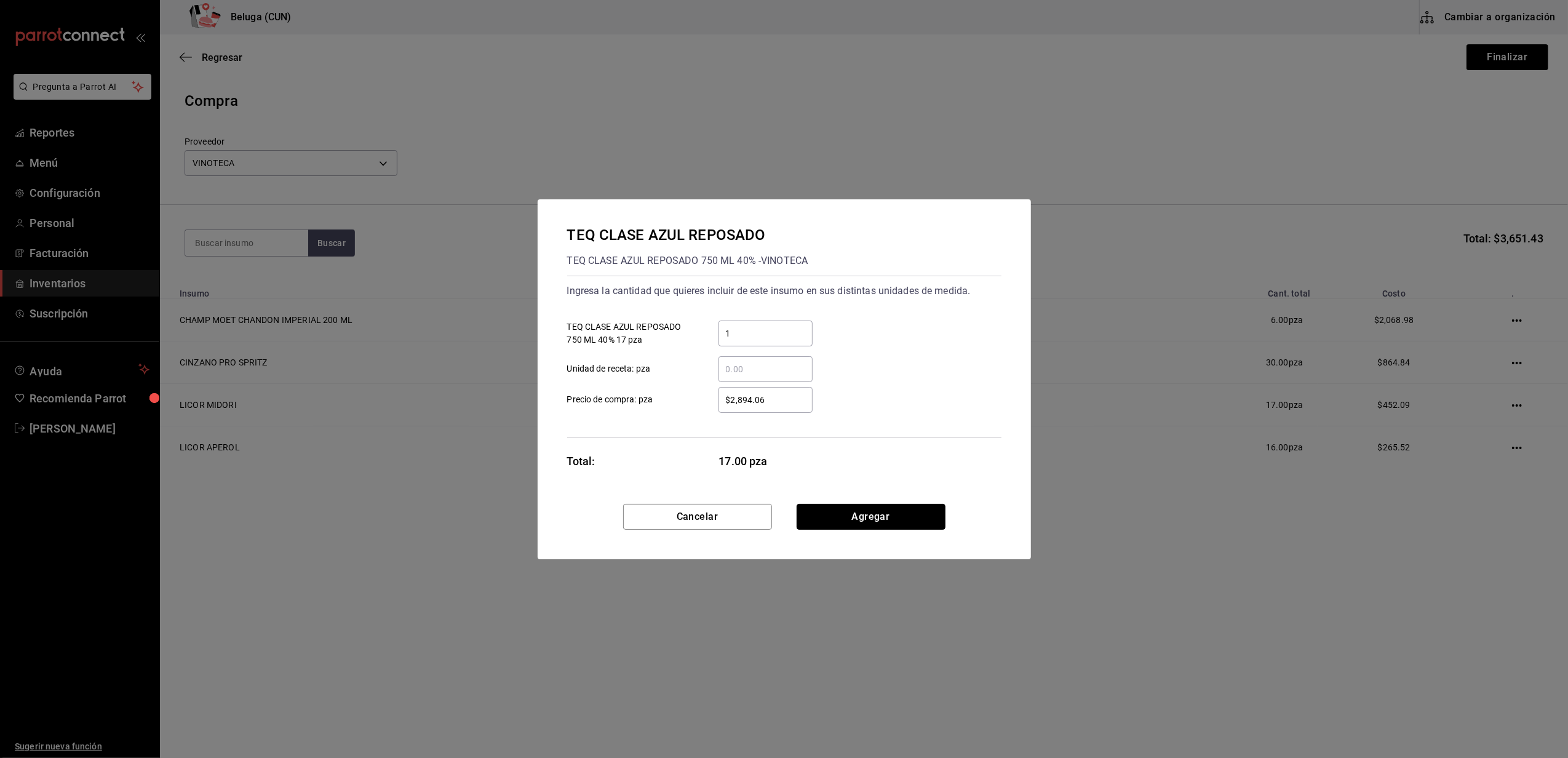
click button "Agregar" at bounding box center [871, 517] width 149 height 26
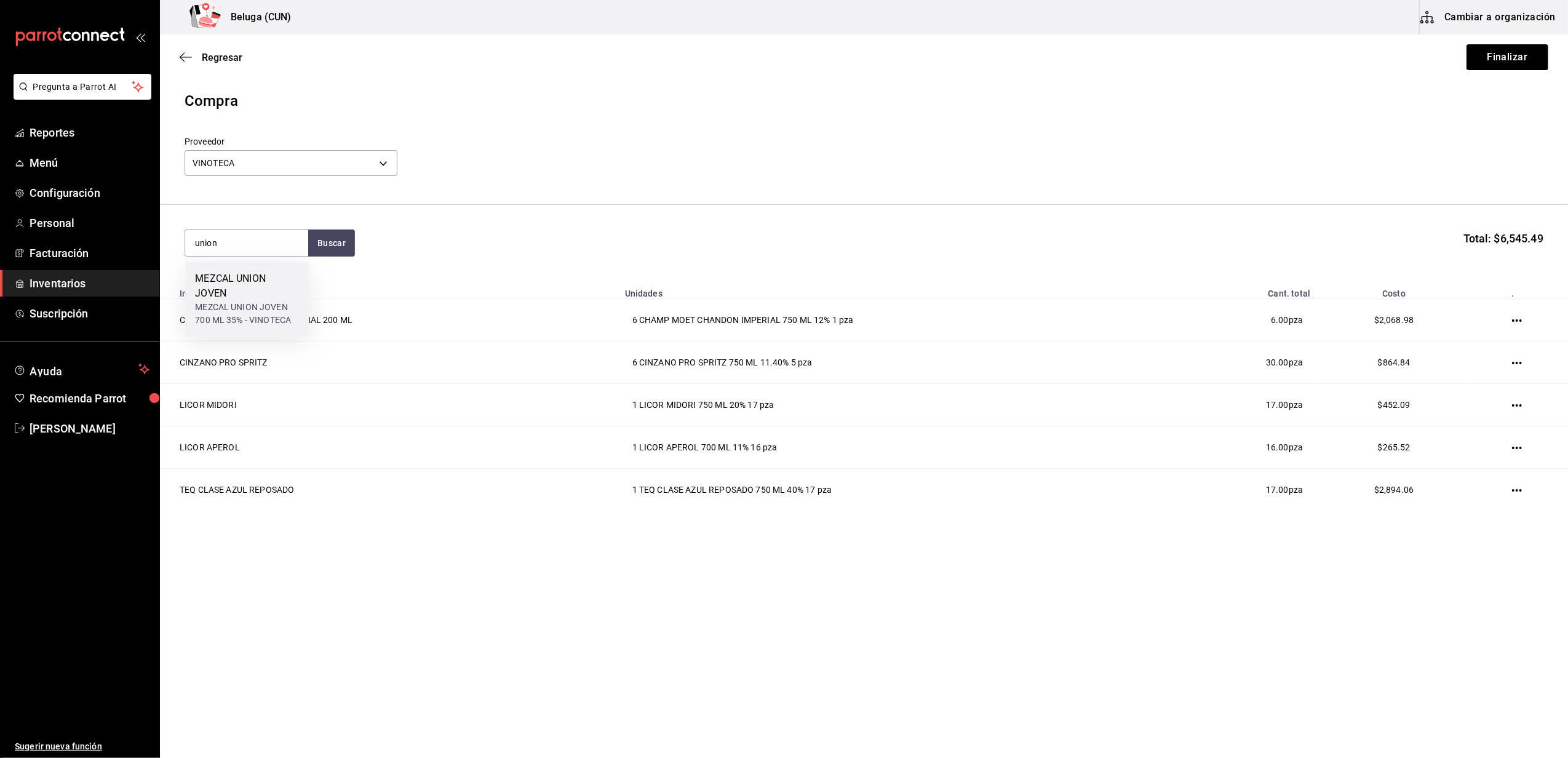
click at [279, 290] on div "MEZCAL UNION JOVEN" at bounding box center [246, 286] width 103 height 29
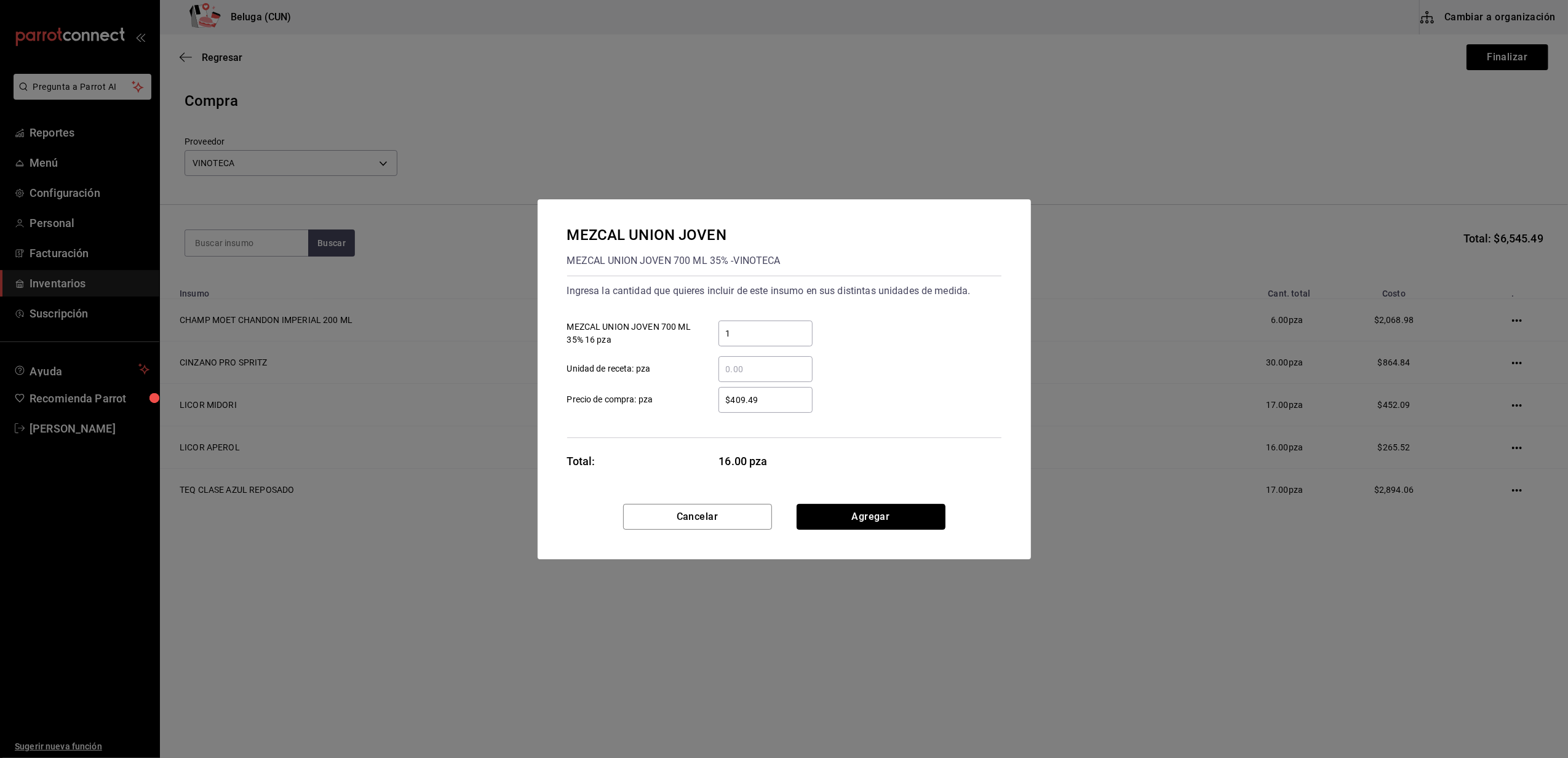
click button "Agregar" at bounding box center [871, 517] width 149 height 26
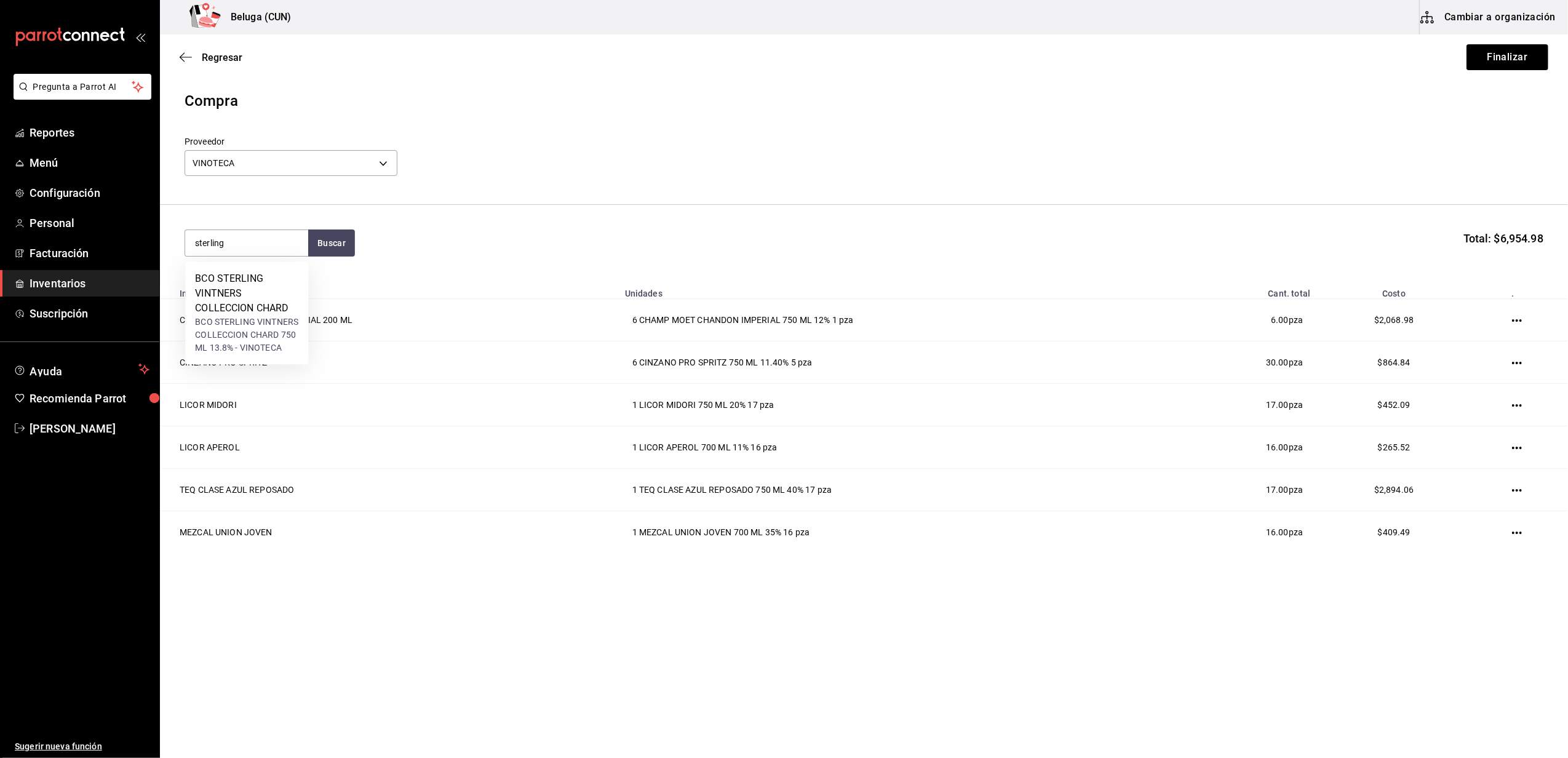
click at [279, 290] on div "BCO STERLING VINTNERS COLLECCION CHARD" at bounding box center [246, 293] width 103 height 45
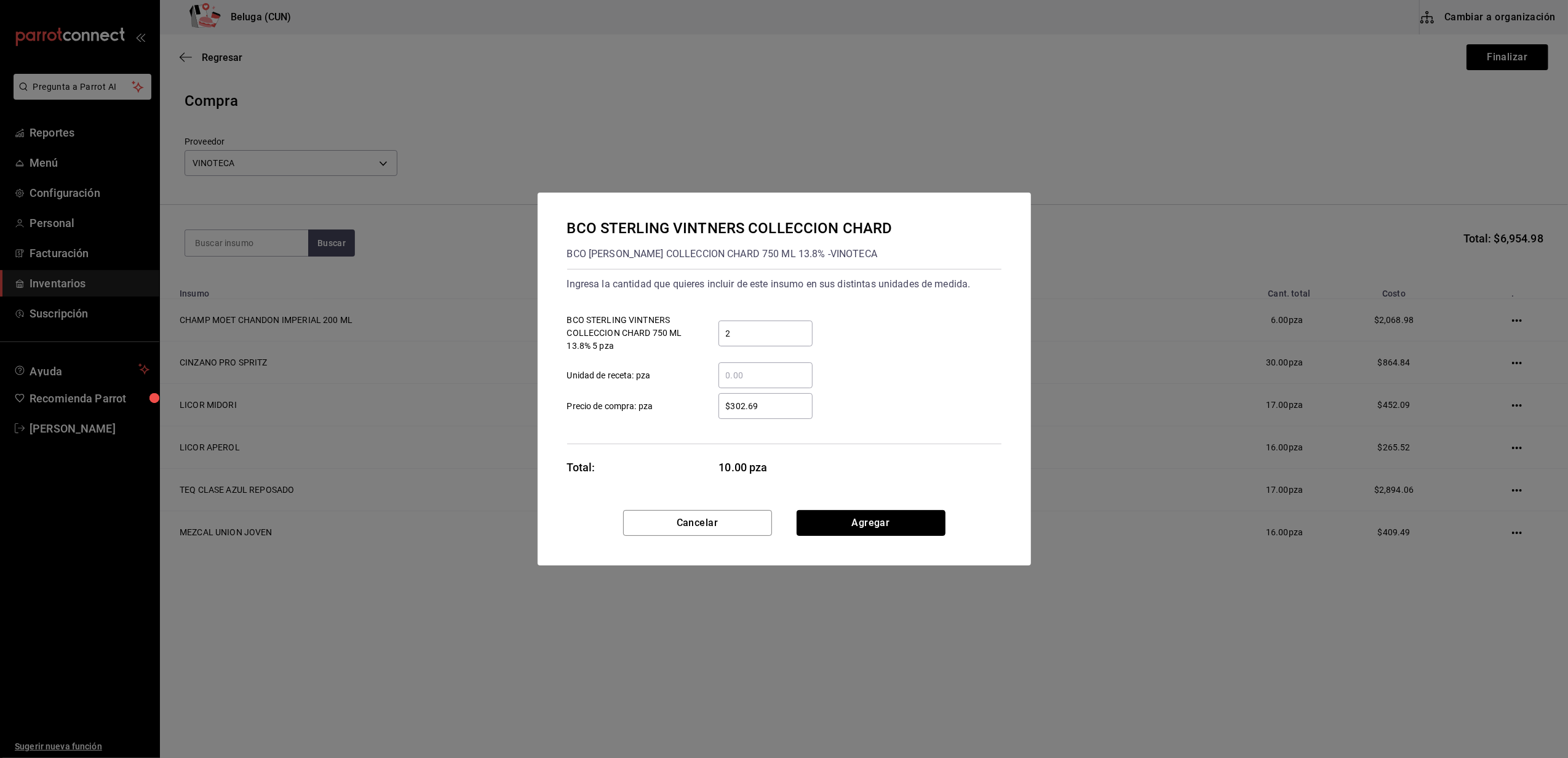
click button "Agregar" at bounding box center [871, 523] width 149 height 26
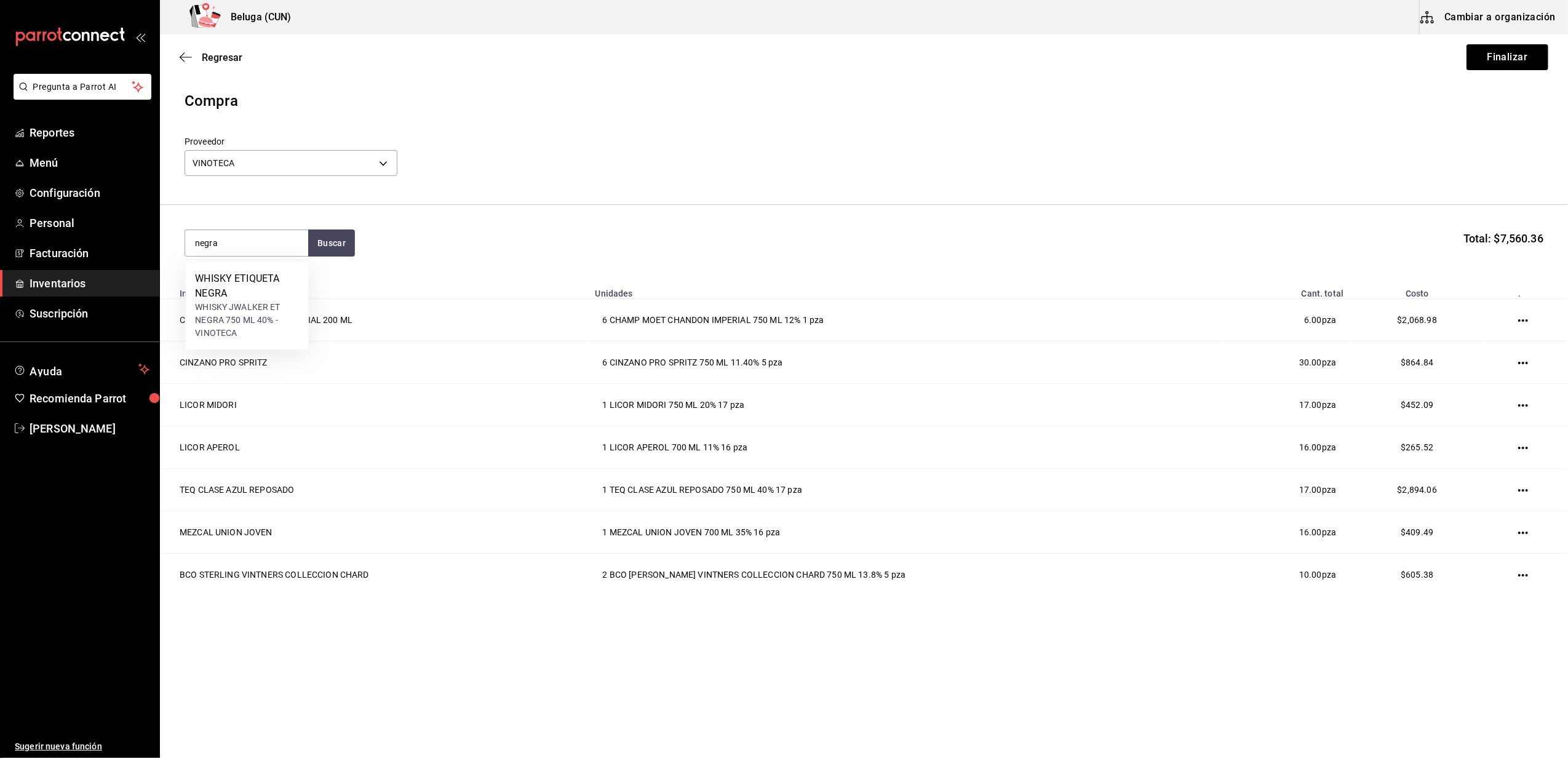
click at [279, 290] on div "WHISKY ETIQUETA NEGRA" at bounding box center [246, 286] width 103 height 29
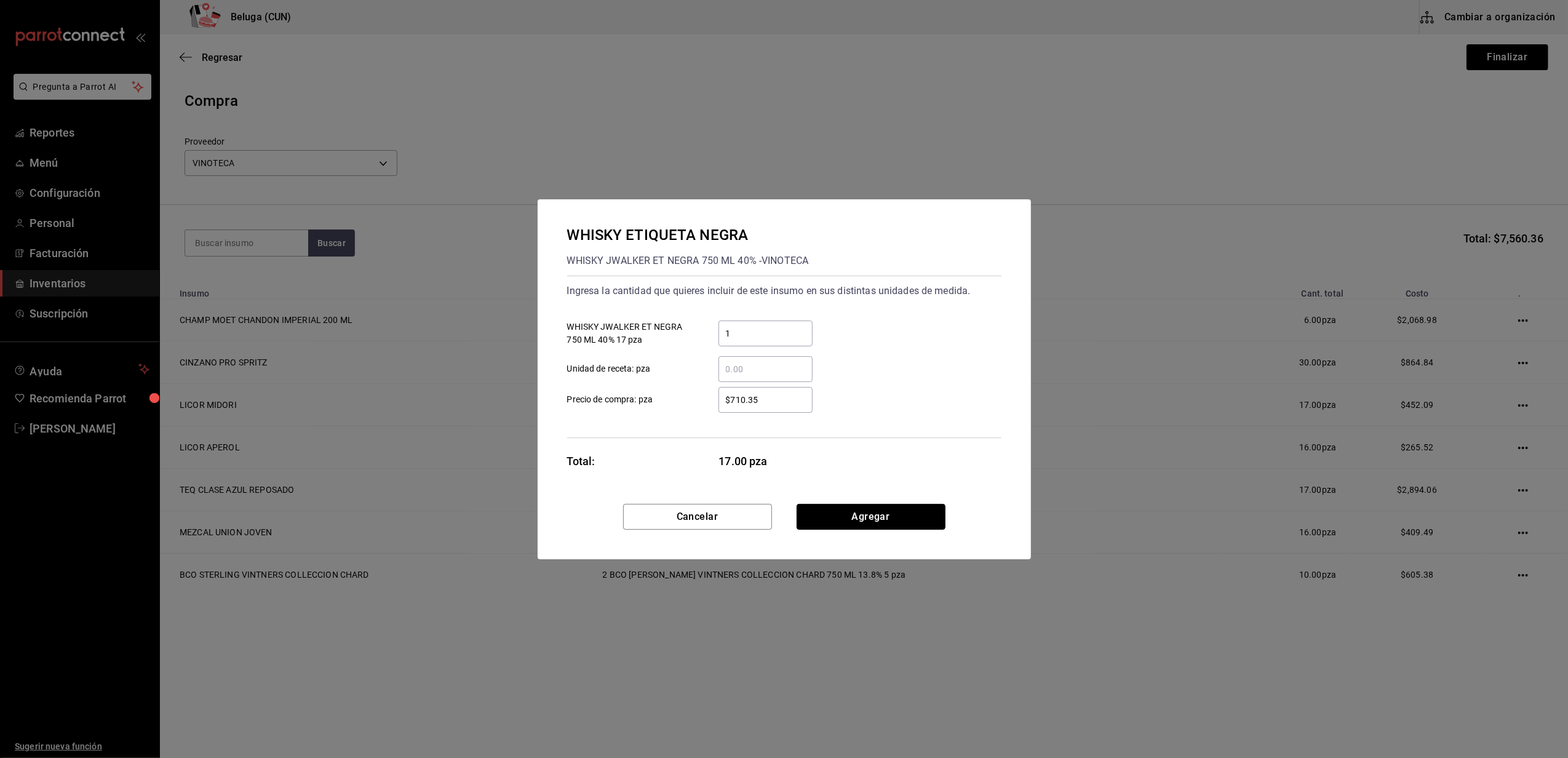
click button "Agregar" at bounding box center [871, 517] width 149 height 26
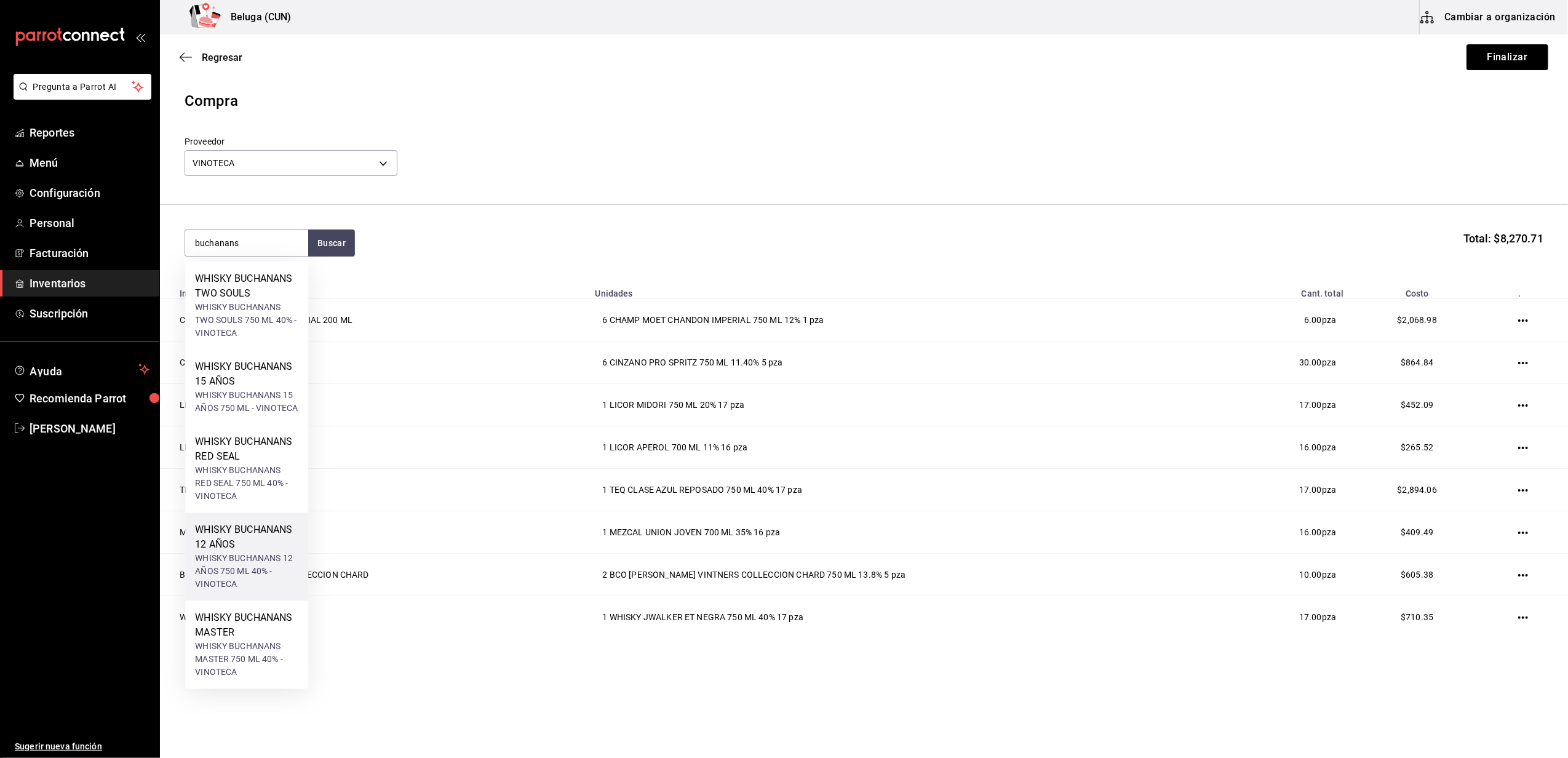
click at [227, 564] on div "WHISKY BUCHANANS 12 AÑOS 750 ML 40% - VINOTECA" at bounding box center [246, 571] width 103 height 39
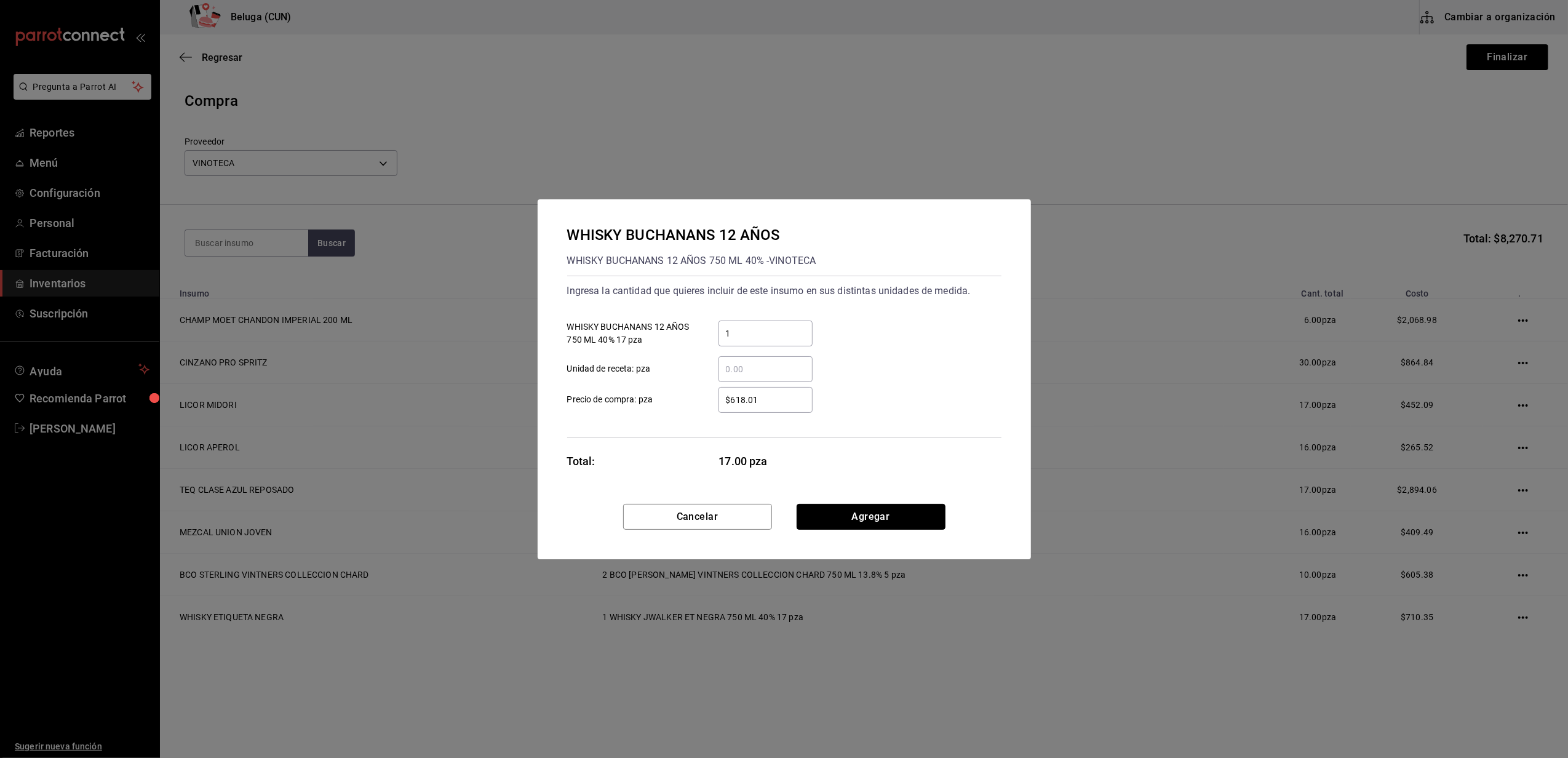
click button "Agregar" at bounding box center [871, 517] width 149 height 26
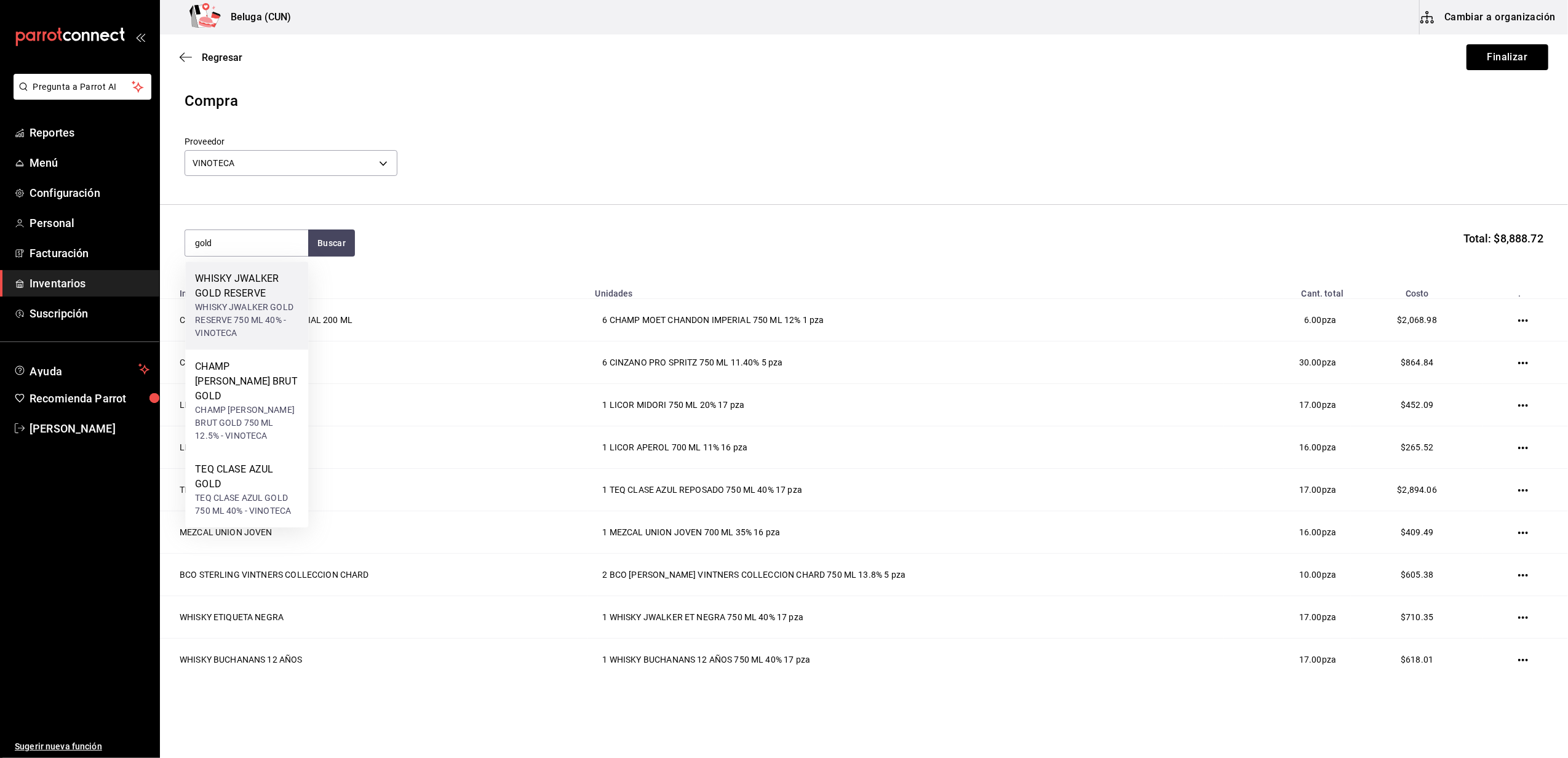
click at [220, 298] on div "WHISKY JWALKER GOLD RESERVE" at bounding box center [246, 286] width 103 height 29
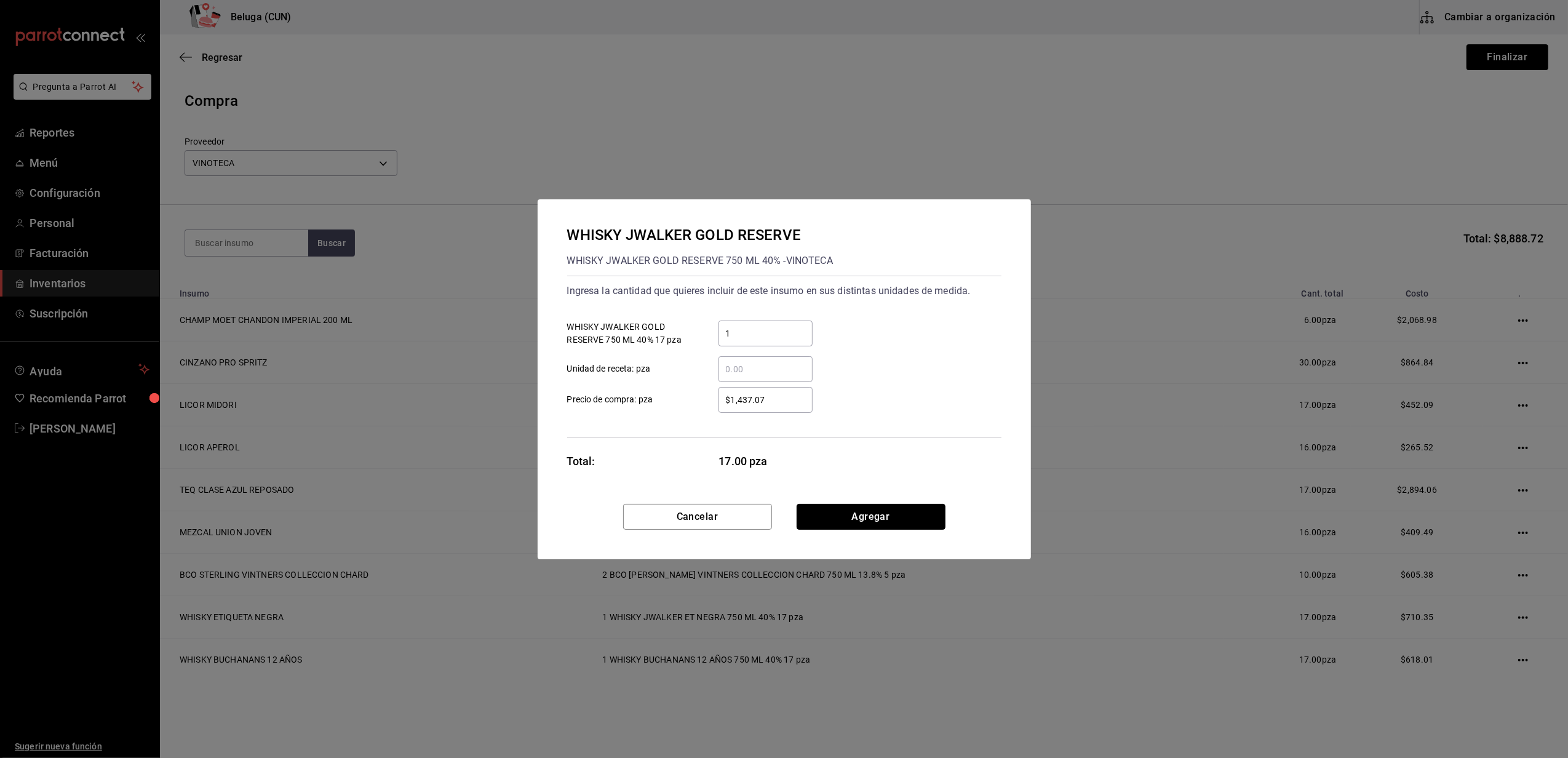
click button "Agregar" at bounding box center [871, 517] width 149 height 26
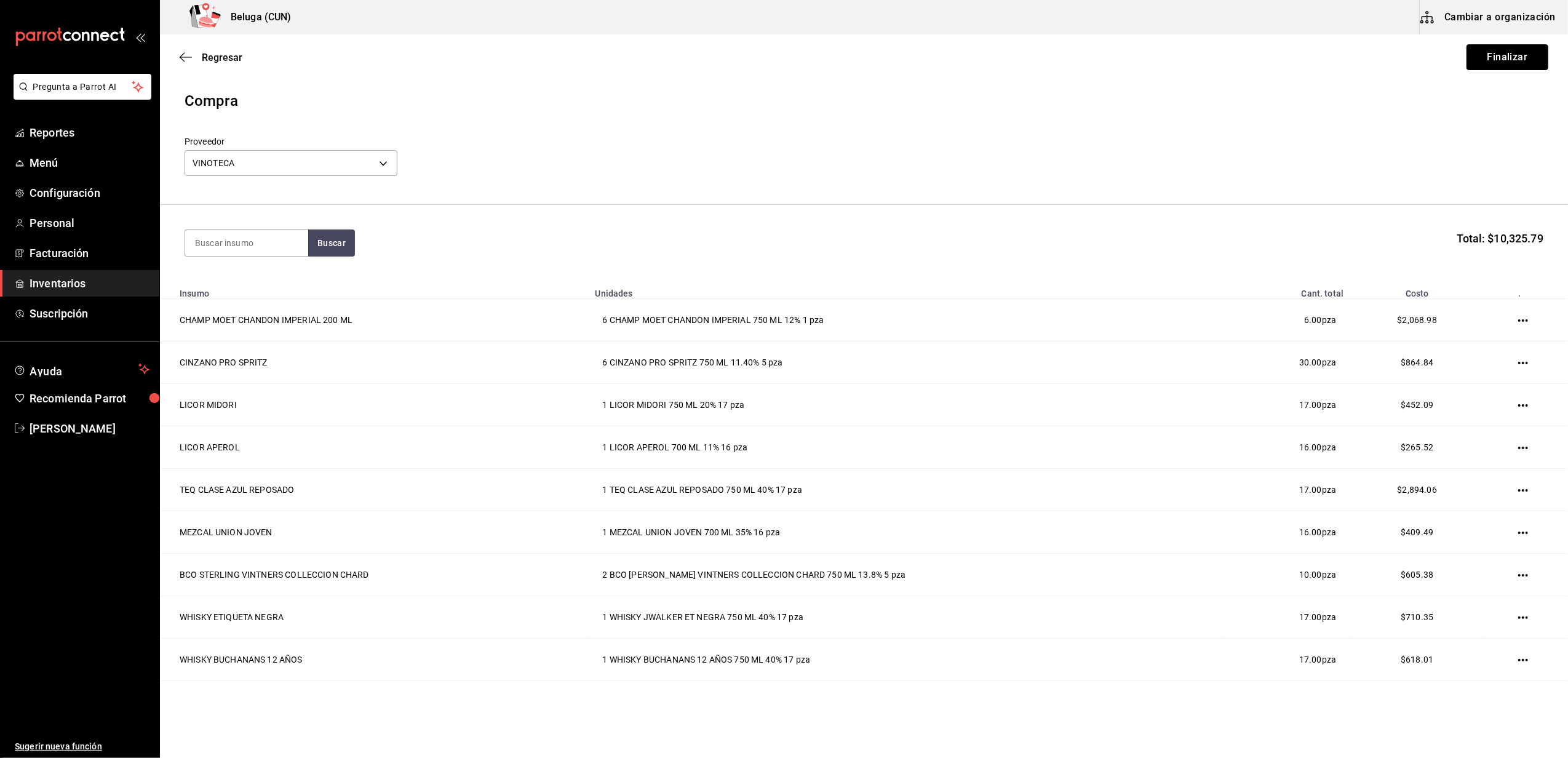
click at [778, 48] on button "Finalizar" at bounding box center [1508, 57] width 82 height 26
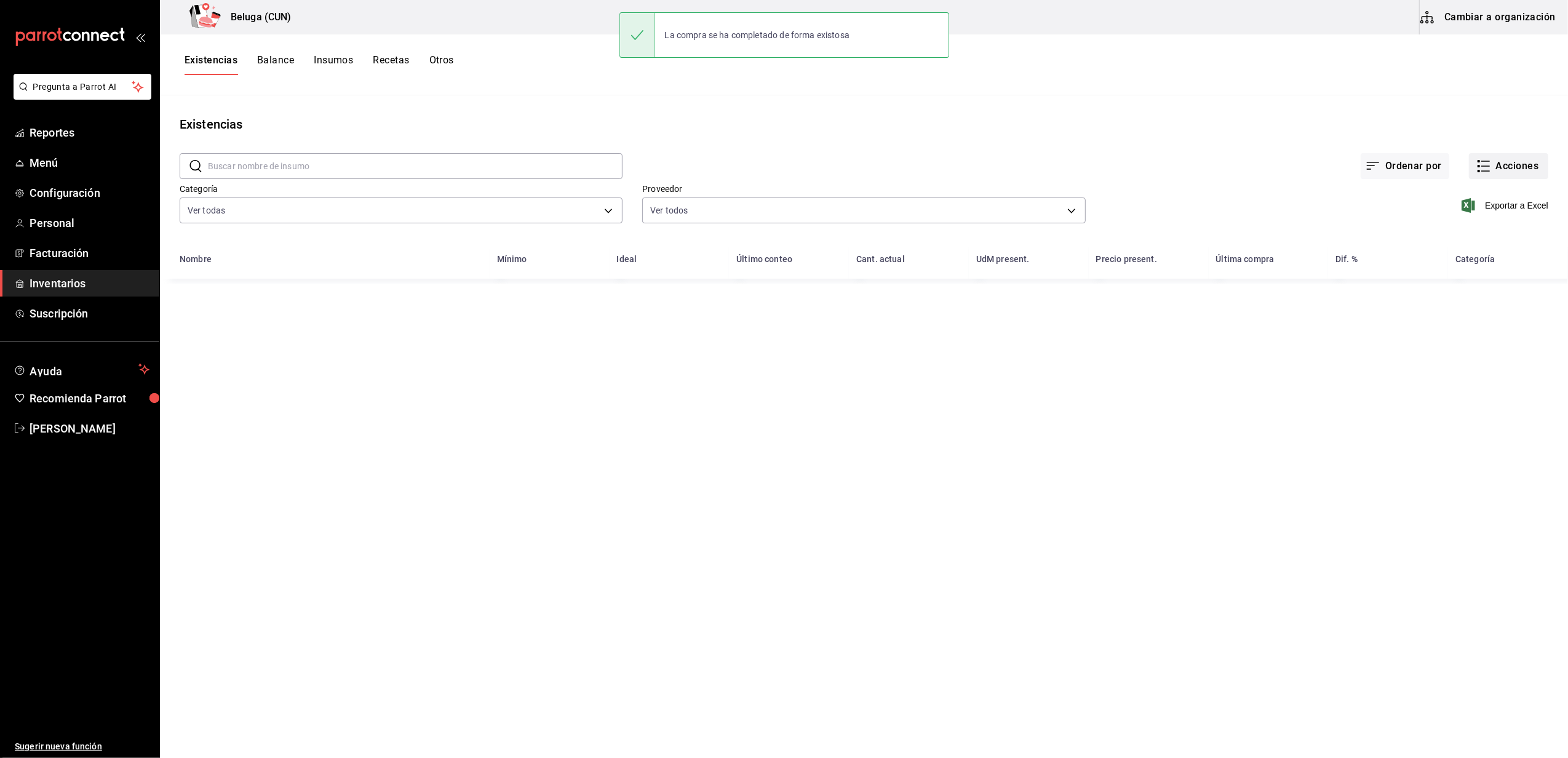
click at [778, 169] on button "Acciones" at bounding box center [1509, 166] width 80 height 26
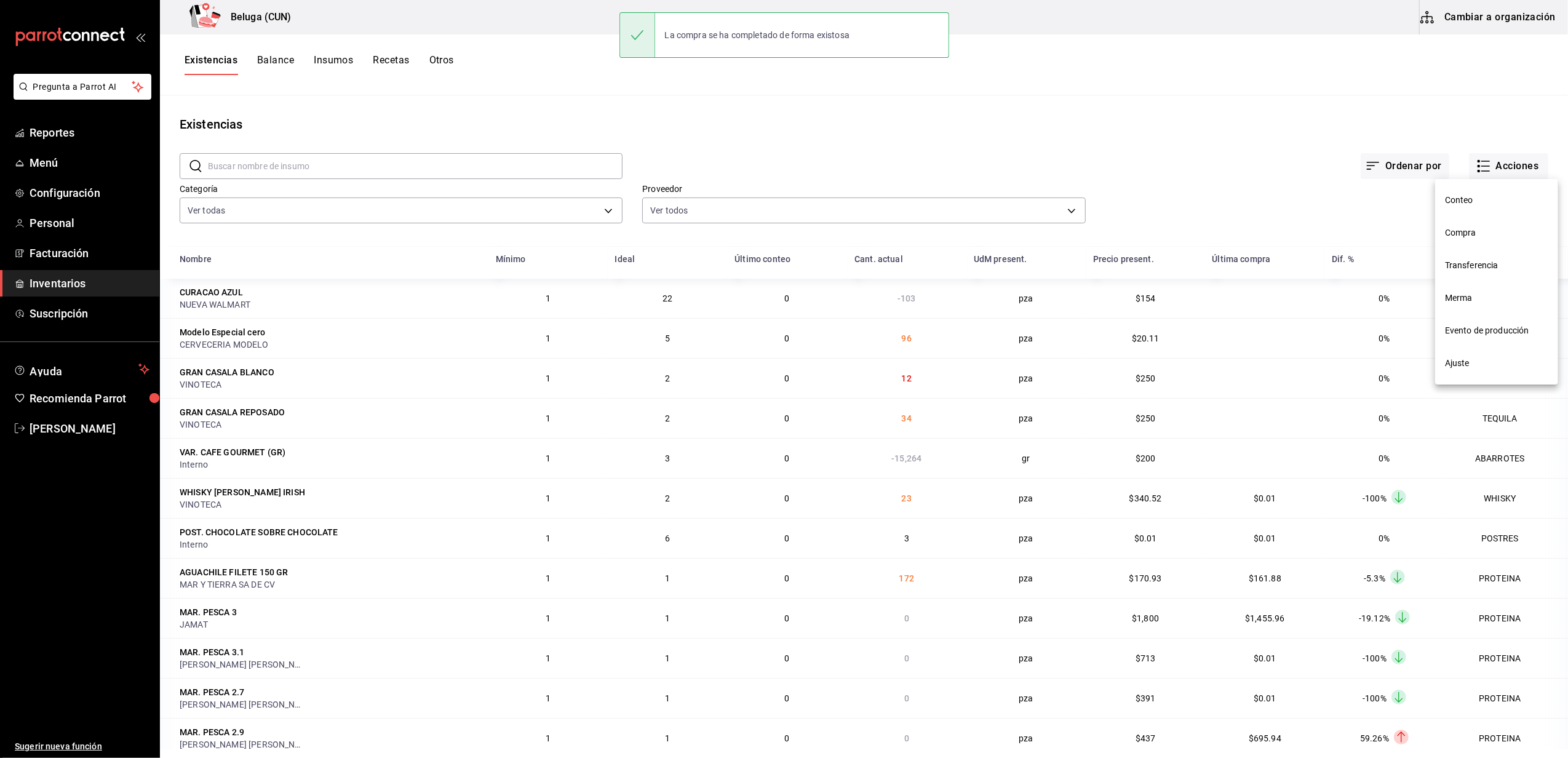
click at [778, 229] on span "Compra" at bounding box center [1497, 233] width 103 height 13
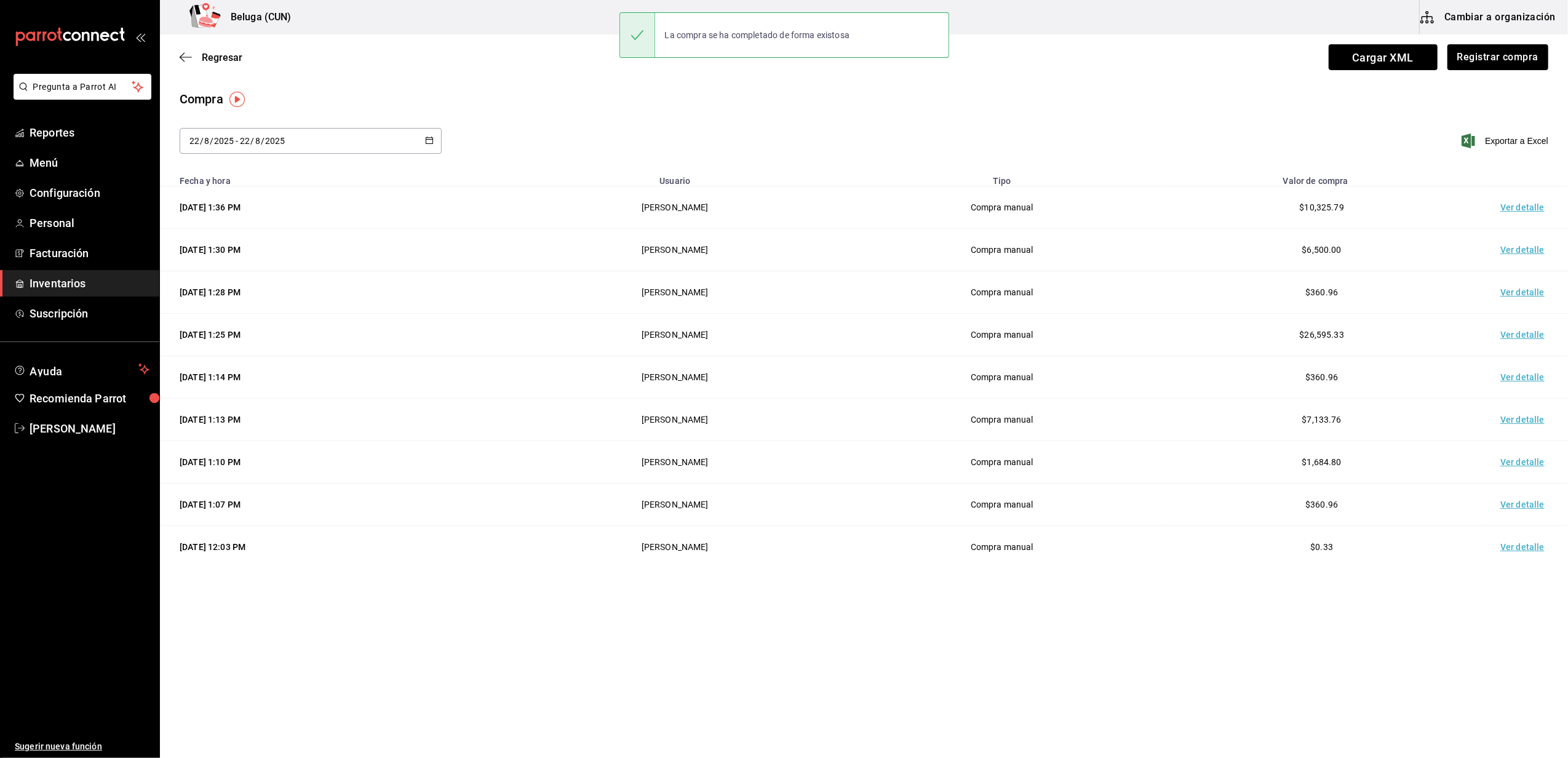
click at [778, 208] on td "Ver detalle" at bounding box center [1525, 207] width 86 height 42
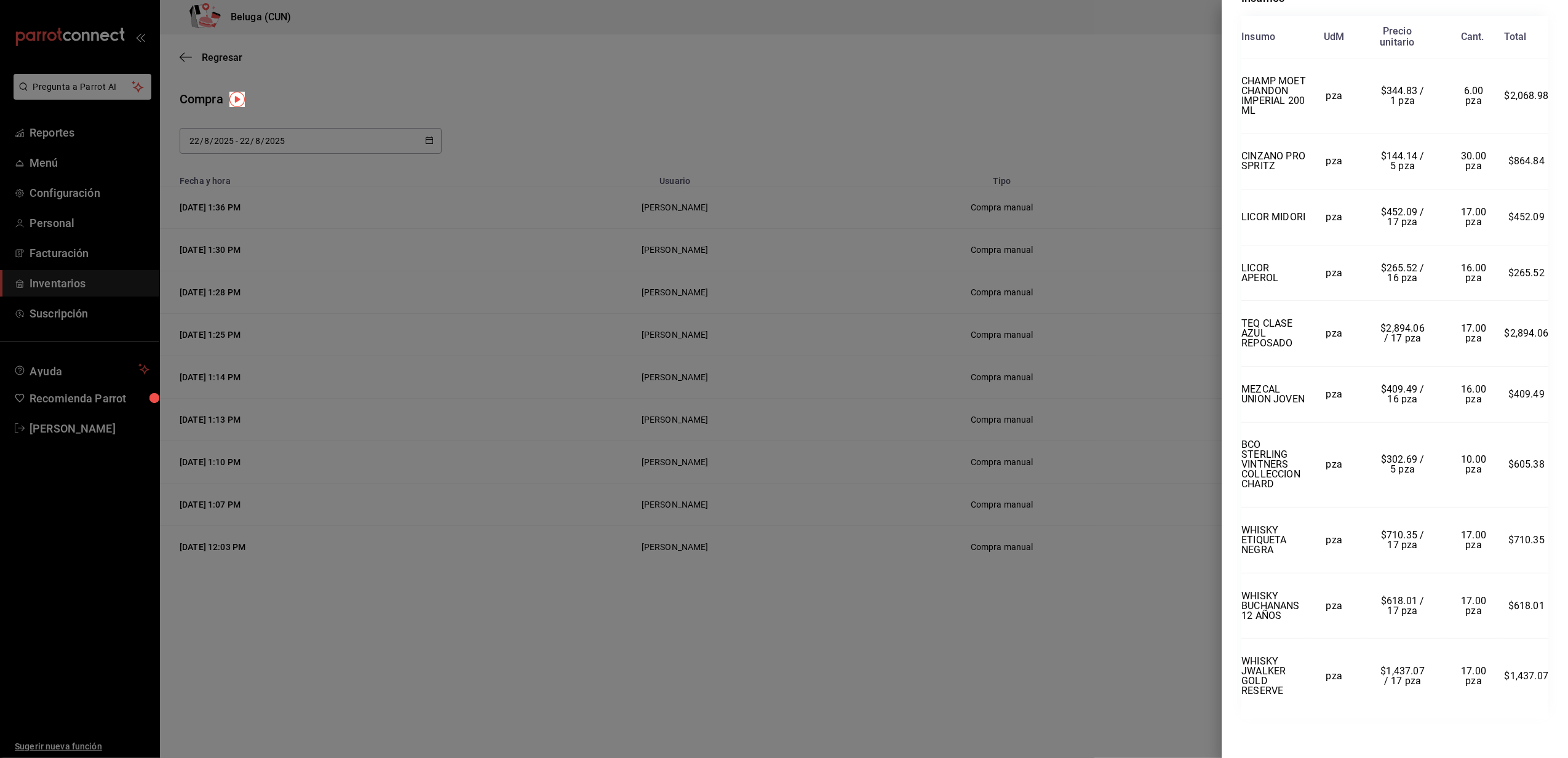
scroll to position [322, 0]
click at [515, 37] on div at bounding box center [784, 379] width 1568 height 758
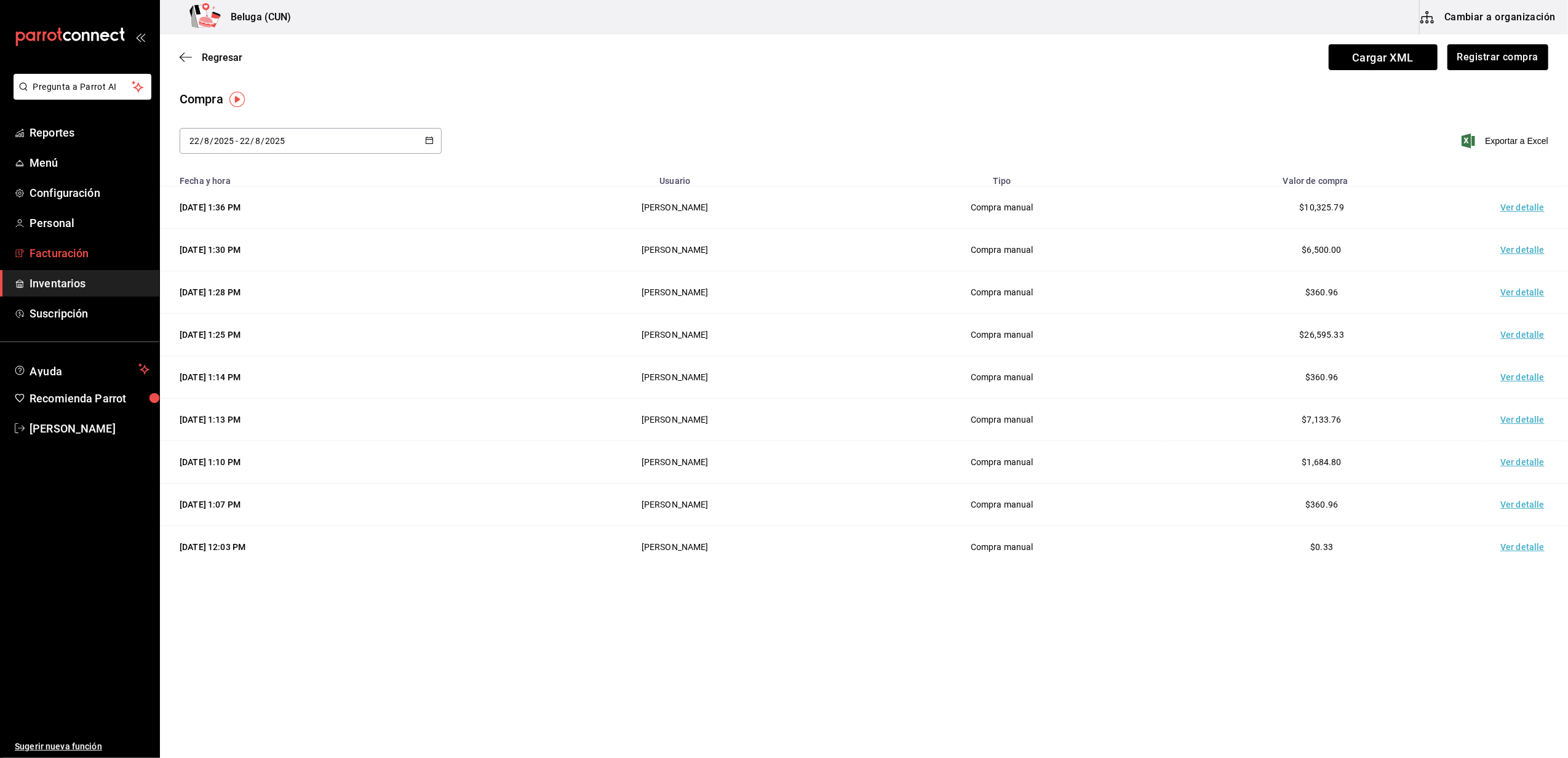
click at [75, 260] on span "Facturación" at bounding box center [89, 253] width 120 height 17
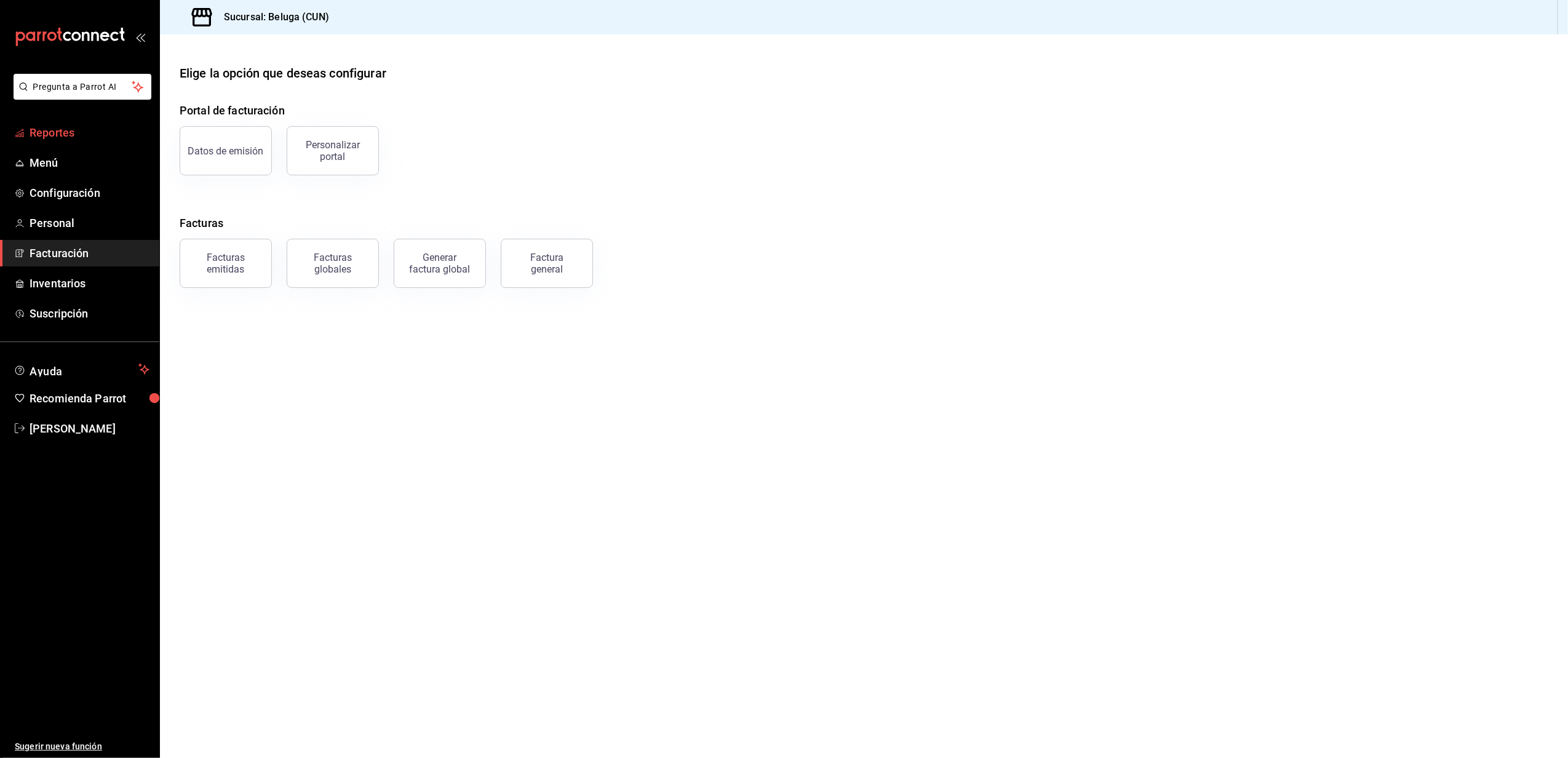
click at [76, 140] on link "Reportes" at bounding box center [80, 132] width 159 height 26
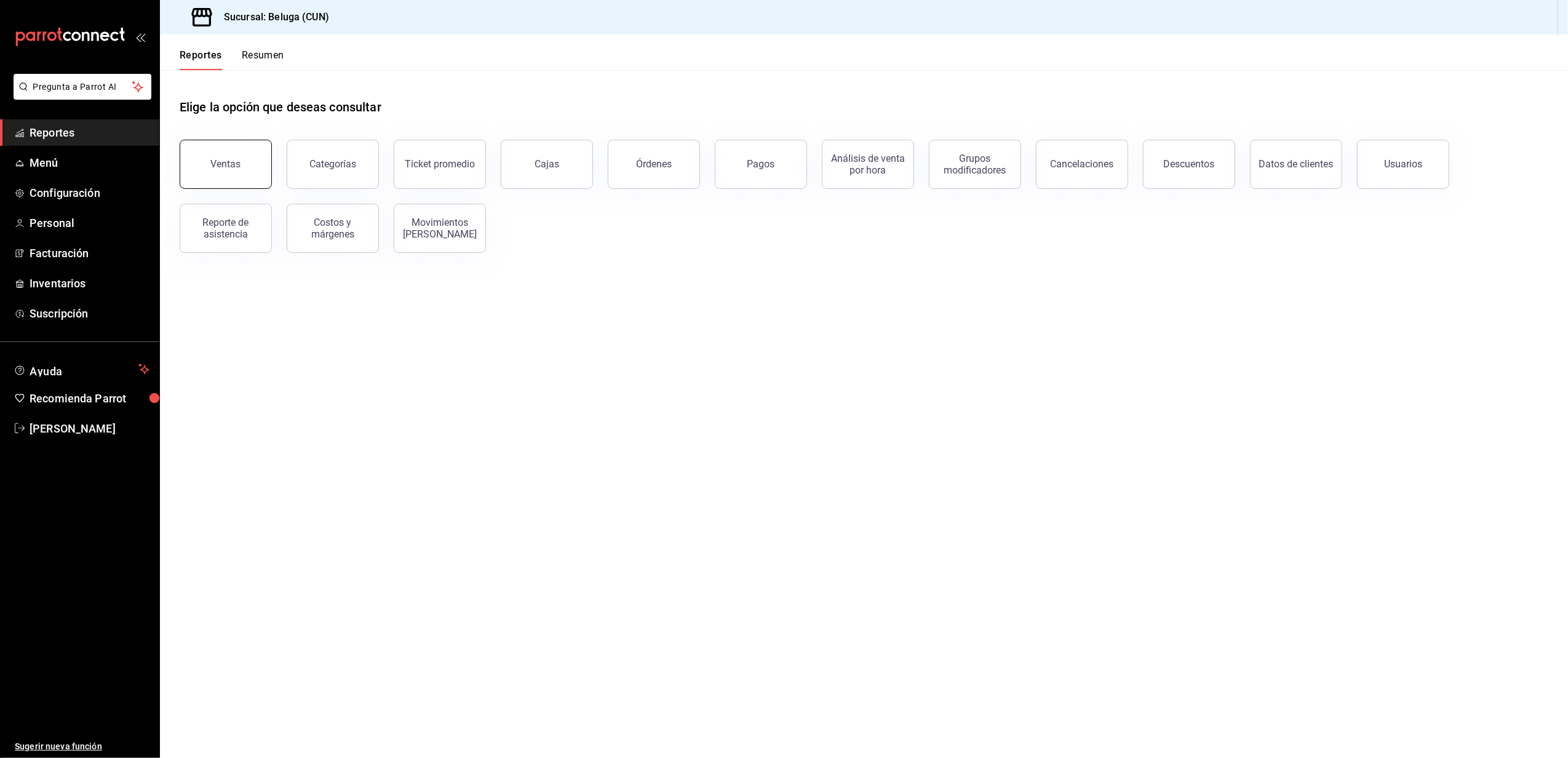
click at [242, 159] on button "Ventas" at bounding box center [226, 165] width 92 height 49
click at [67, 283] on span "Inventarios" at bounding box center [89, 283] width 120 height 17
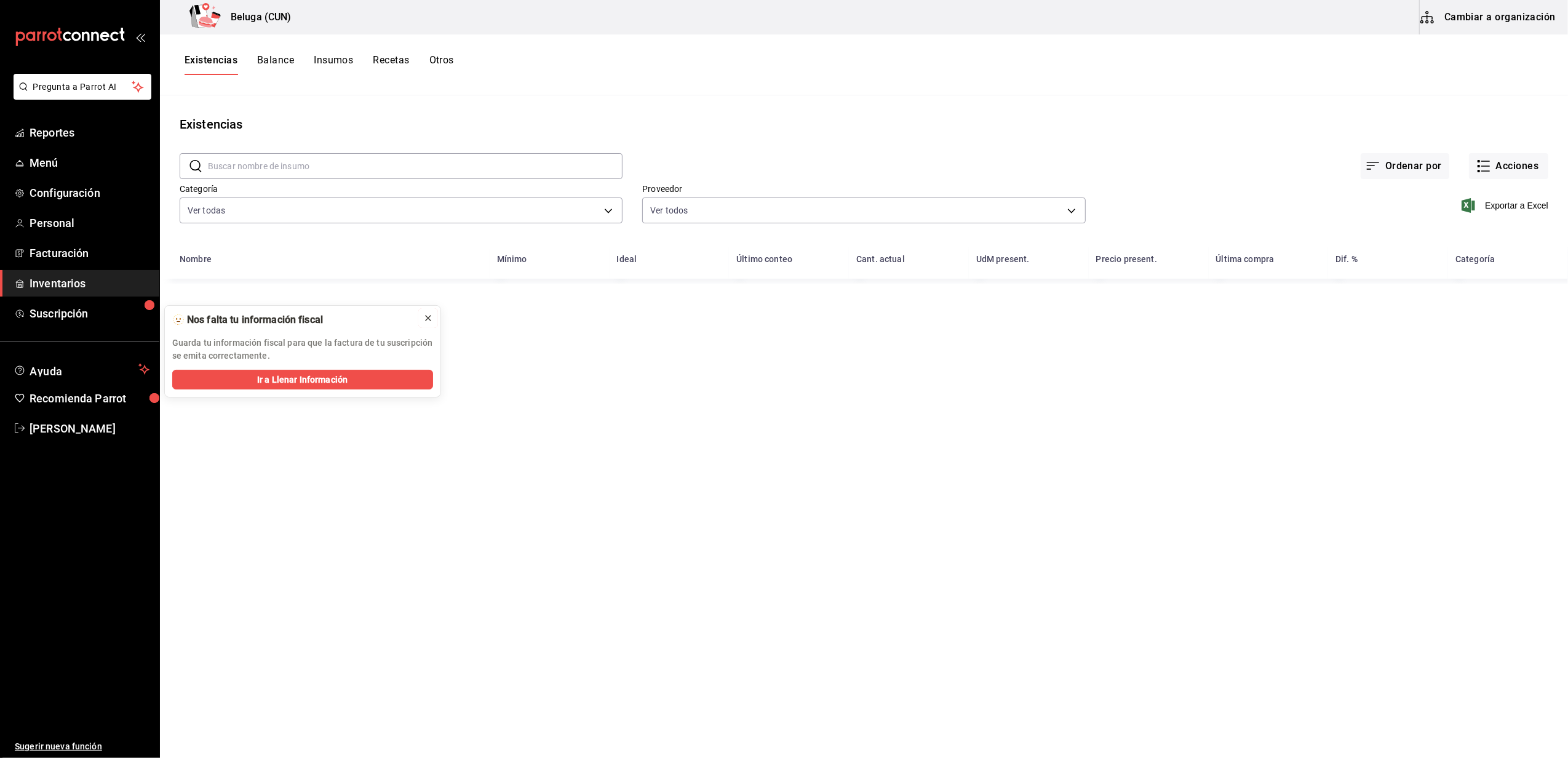
click at [429, 314] on icon at bounding box center [428, 318] width 10 height 10
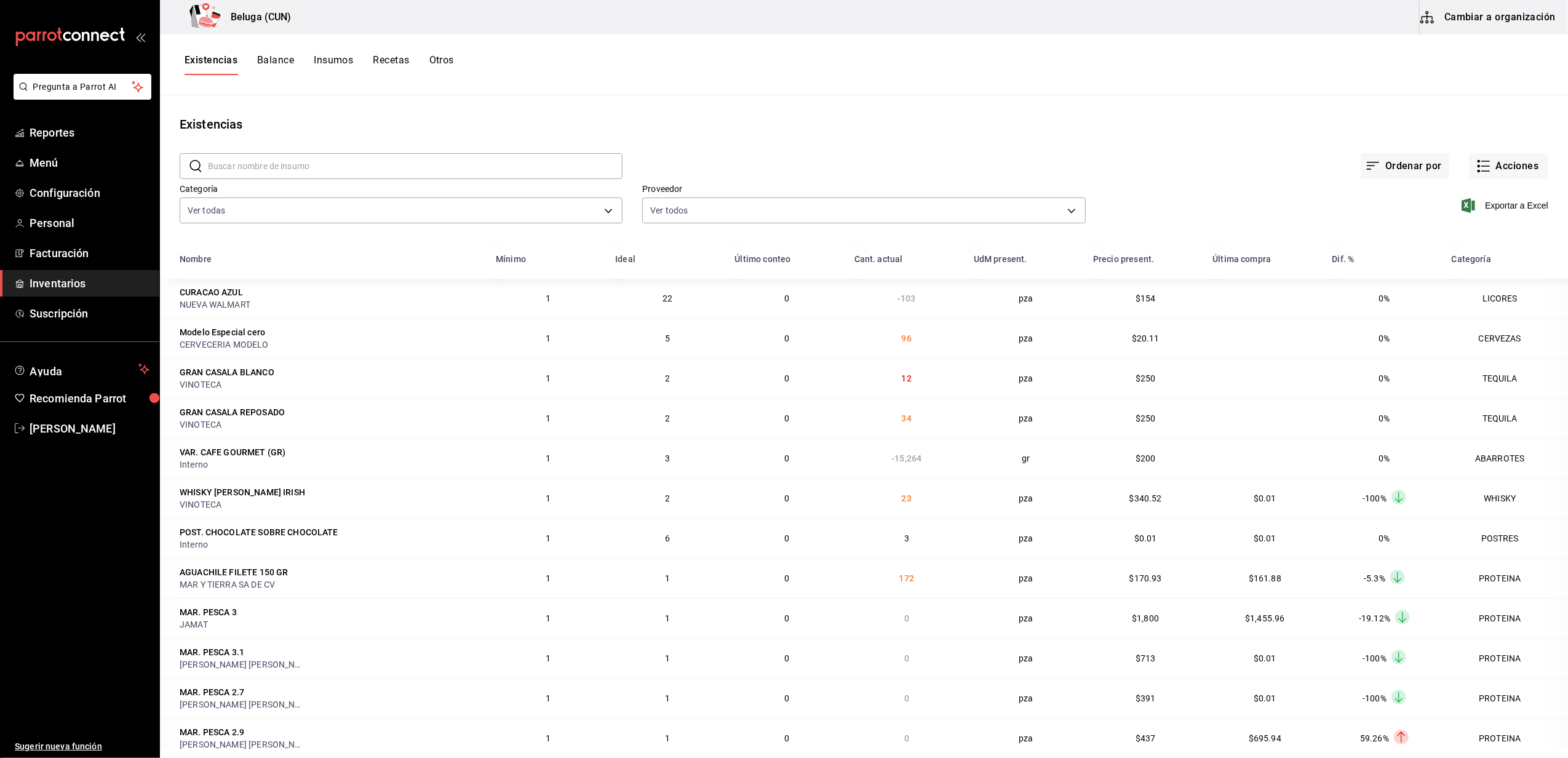
click at [241, 164] on input "text" at bounding box center [416, 165] width 415 height 25
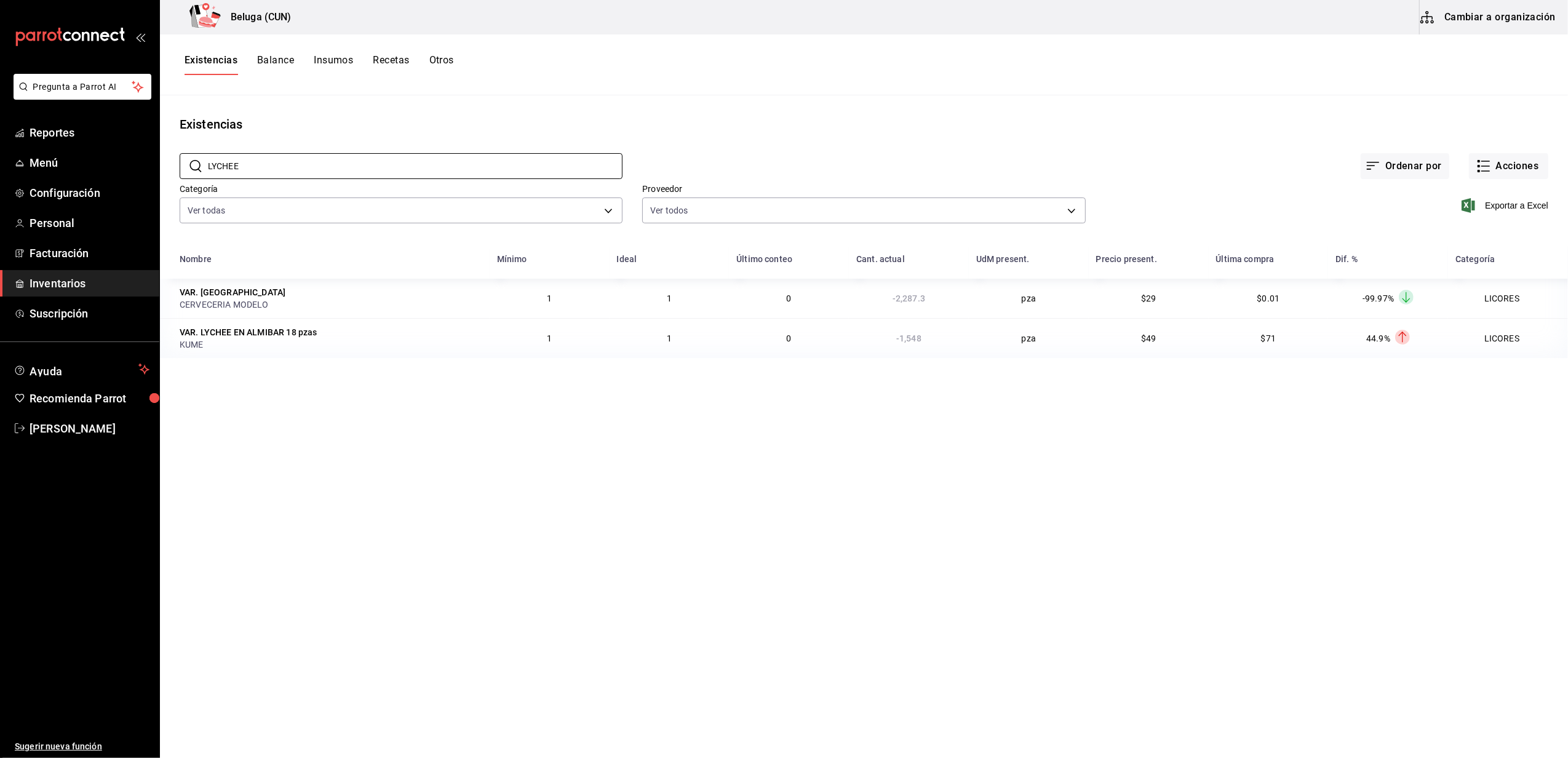
type input "lychee"
drag, startPoint x: 412, startPoint y: 168, endPoint x: 149, endPoint y: 181, distance: 263.3
click at [149, 181] on div "Pregunta a Parrot AI Reportes Menú Configuración Personal Facturación Inventari…" at bounding box center [784, 375] width 1568 height 750
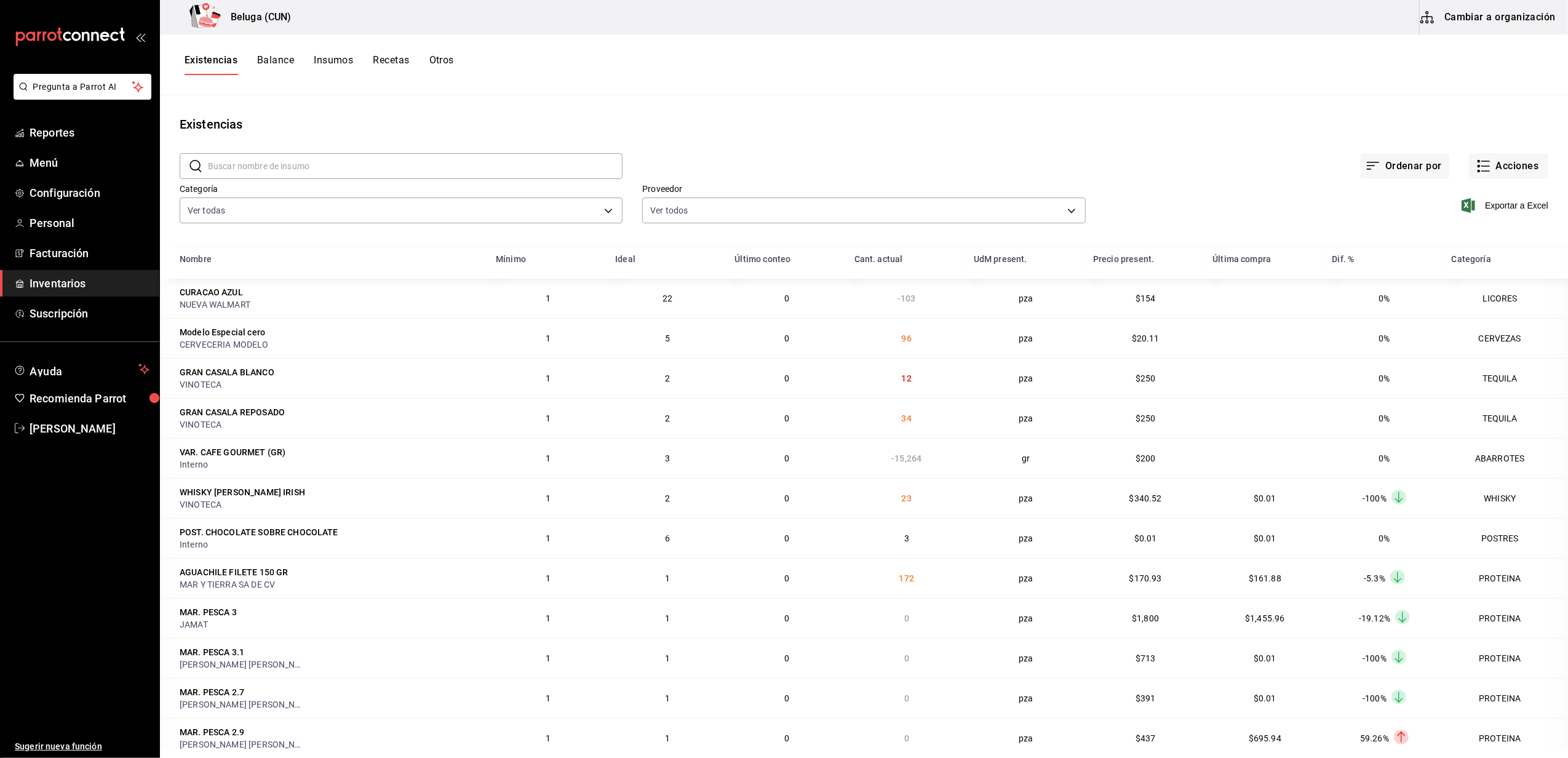
click at [377, 176] on input "text" at bounding box center [416, 165] width 415 height 25
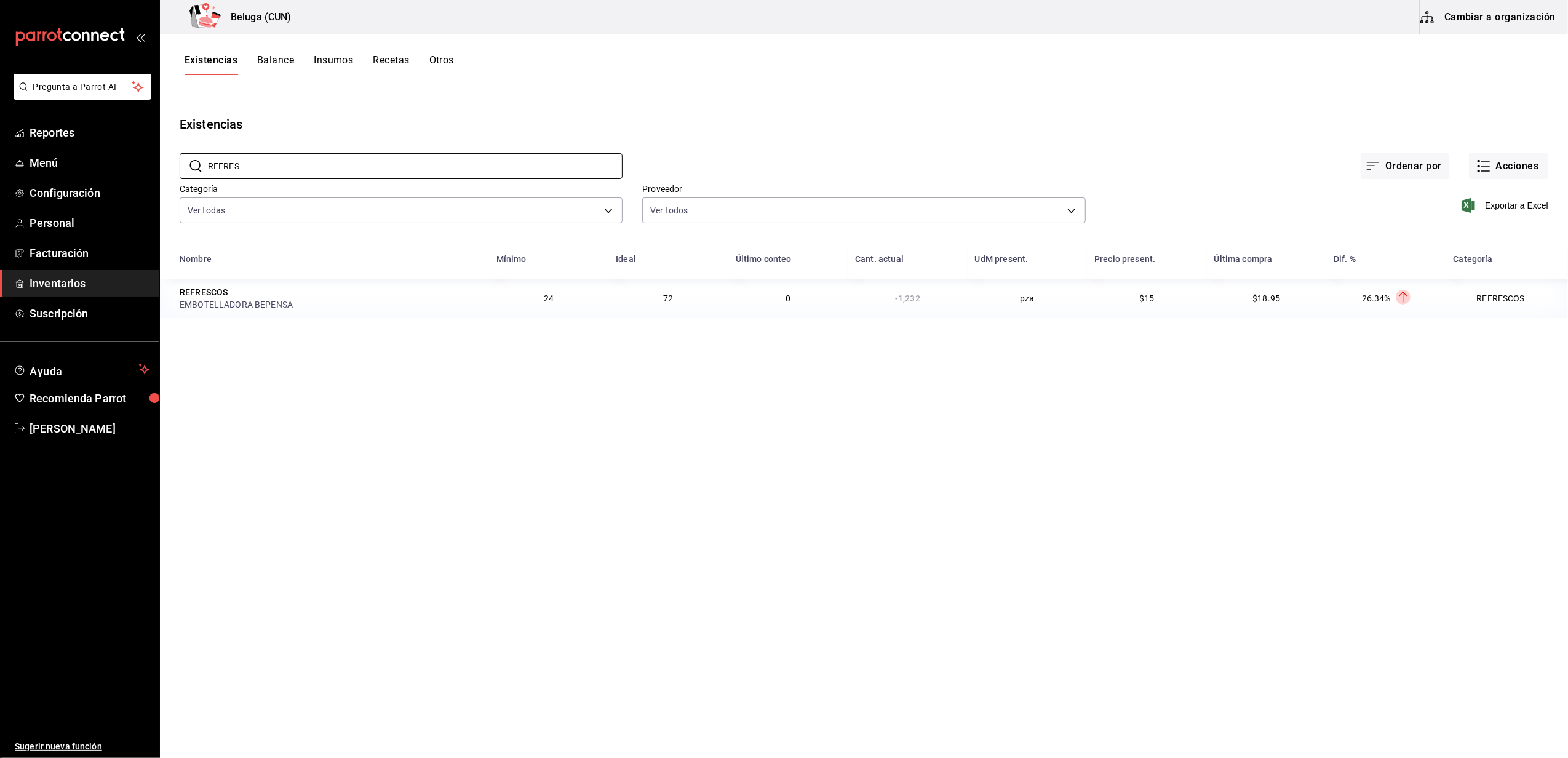
type input "REFRES"
click at [217, 255] on div "Nombre" at bounding box center [331, 259] width 302 height 10
click at [1473, 15] on button "Cambiar a organización" at bounding box center [1489, 17] width 138 height 34
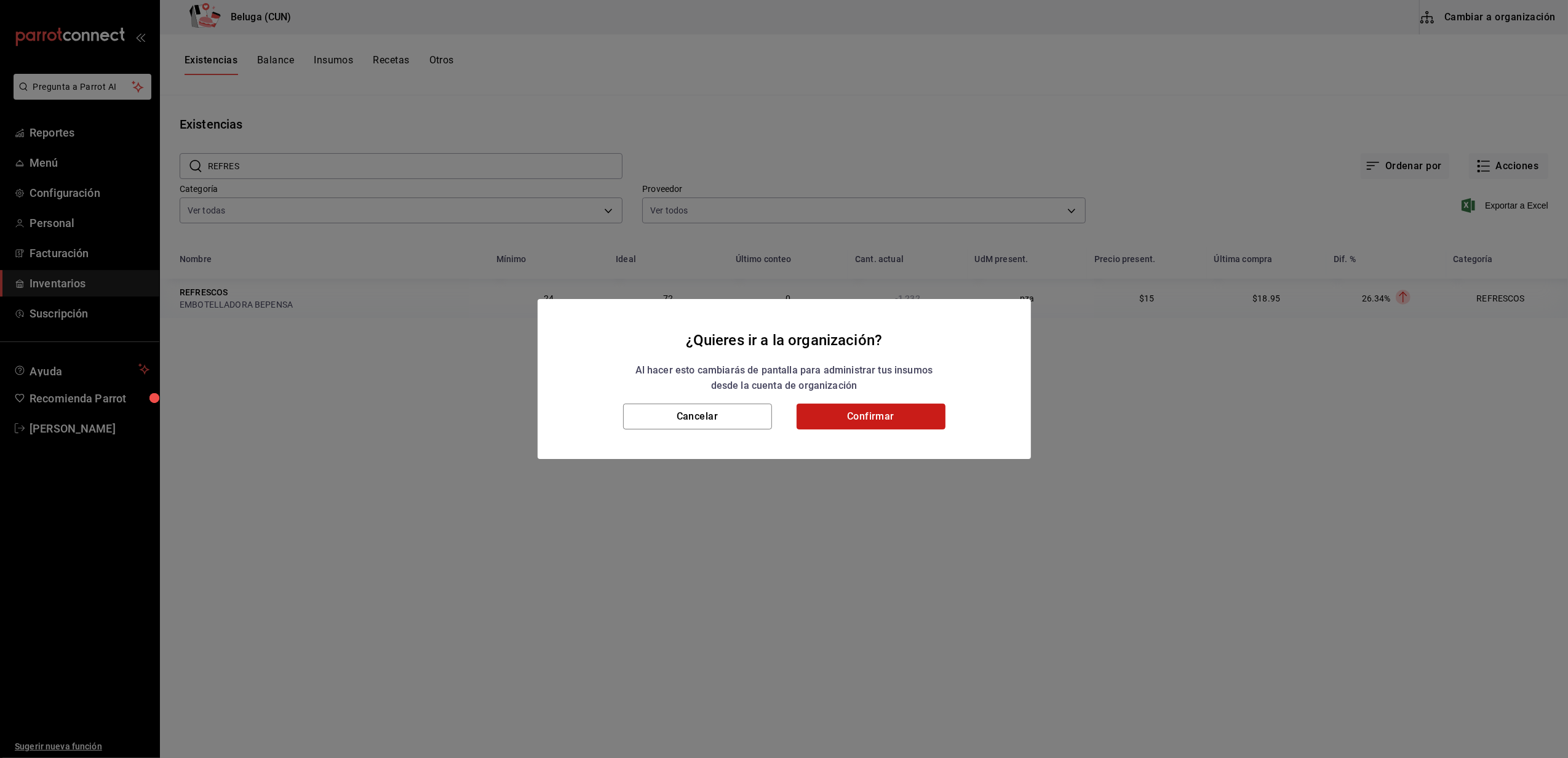
click at [906, 422] on button "Confirmar" at bounding box center [871, 417] width 149 height 26
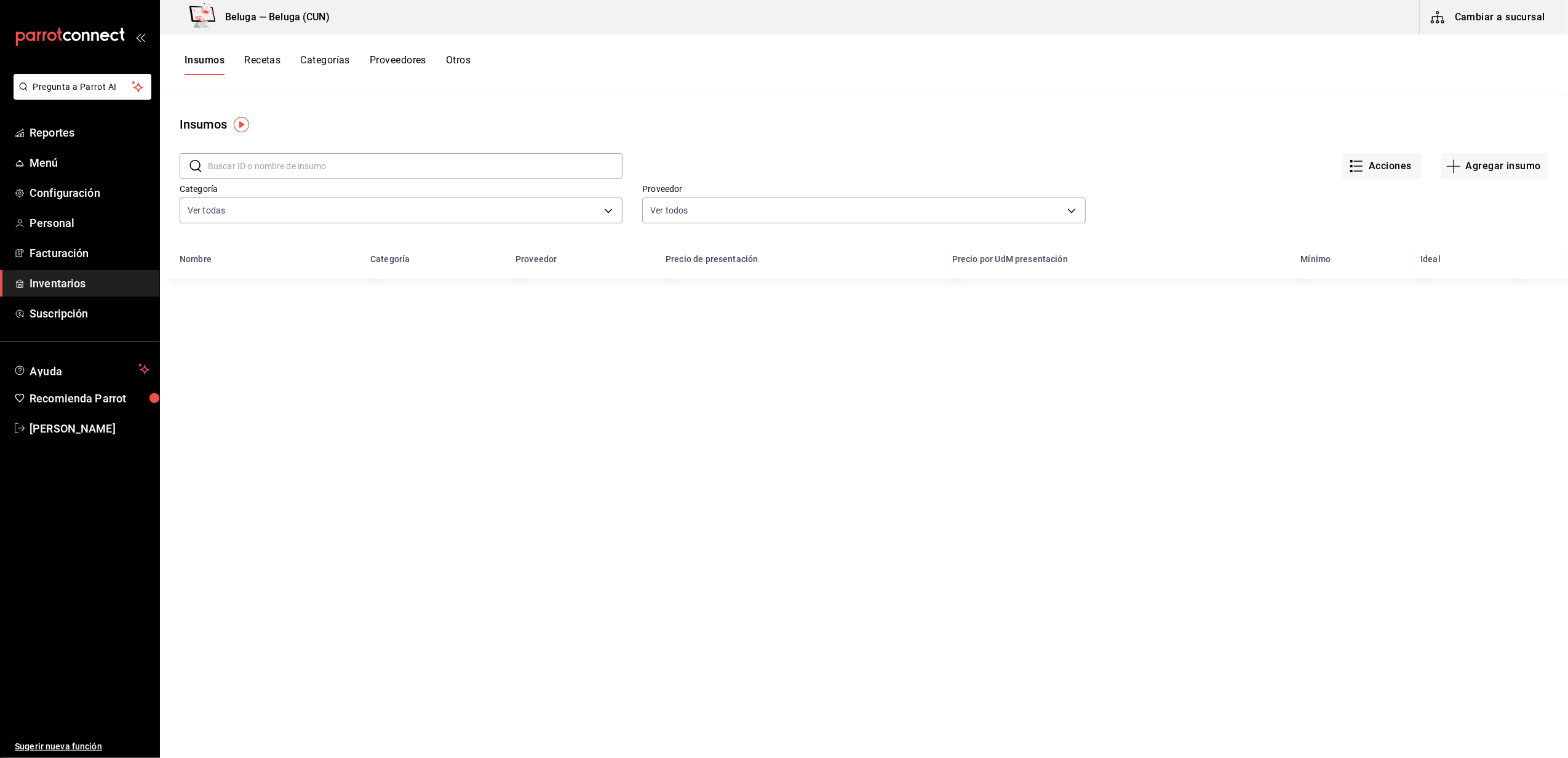
click at [364, 160] on input "text" at bounding box center [416, 165] width 415 height 25
type input "REFR"
click at [214, 301] on div "REFRESCOS" at bounding box center [206, 299] width 48 height 12
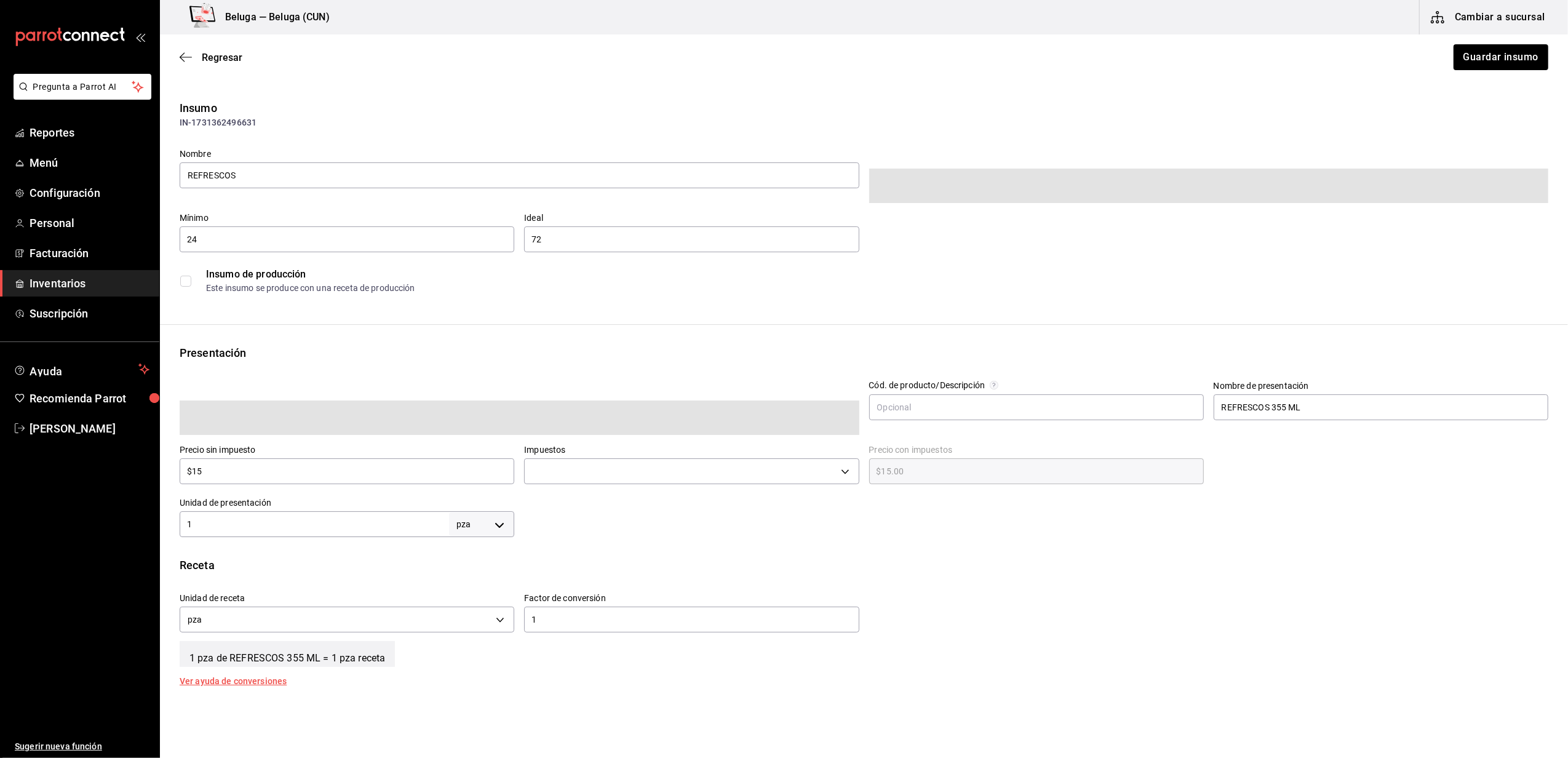
type input "$17.40"
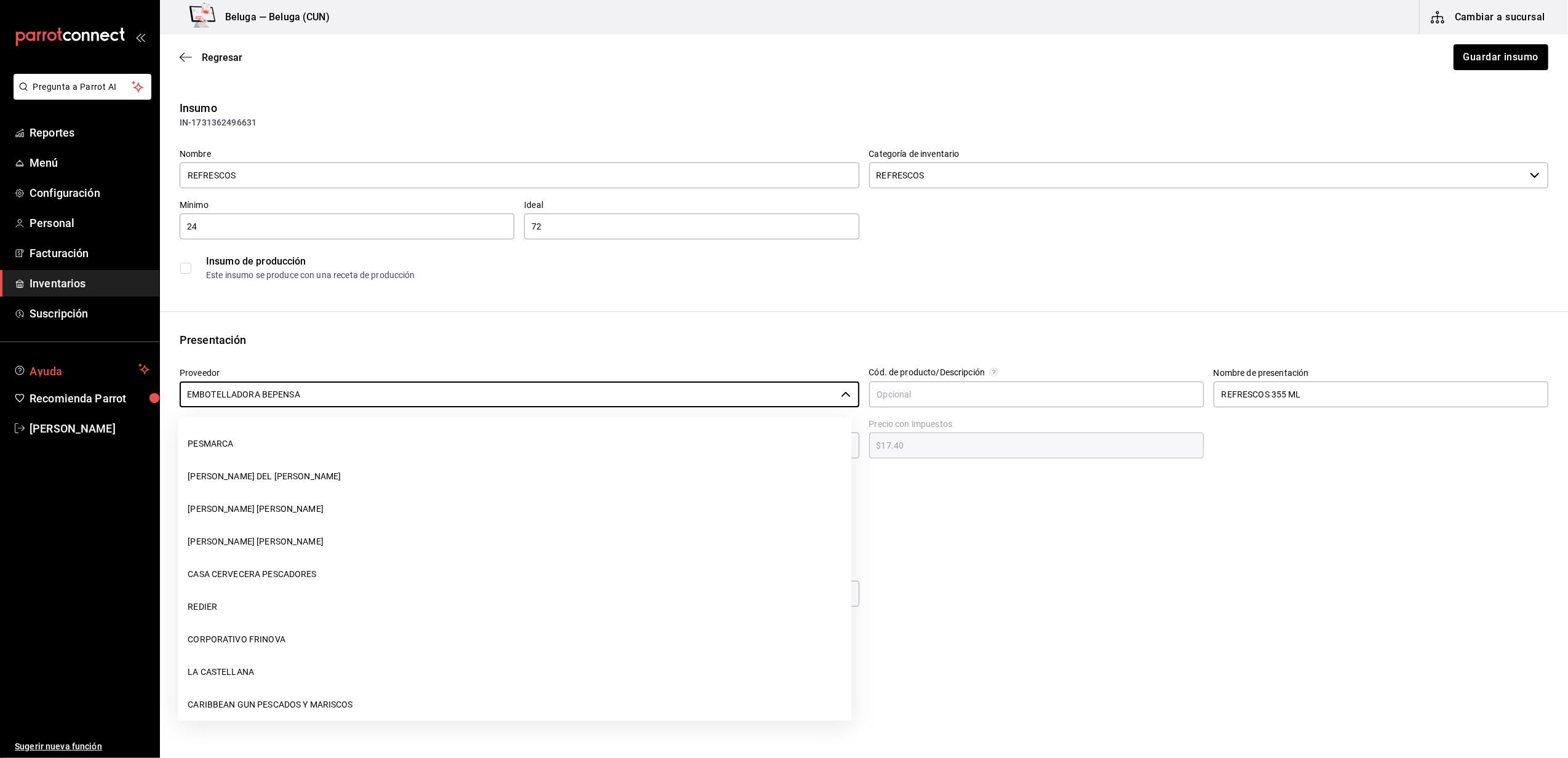
scroll to position [858, 0]
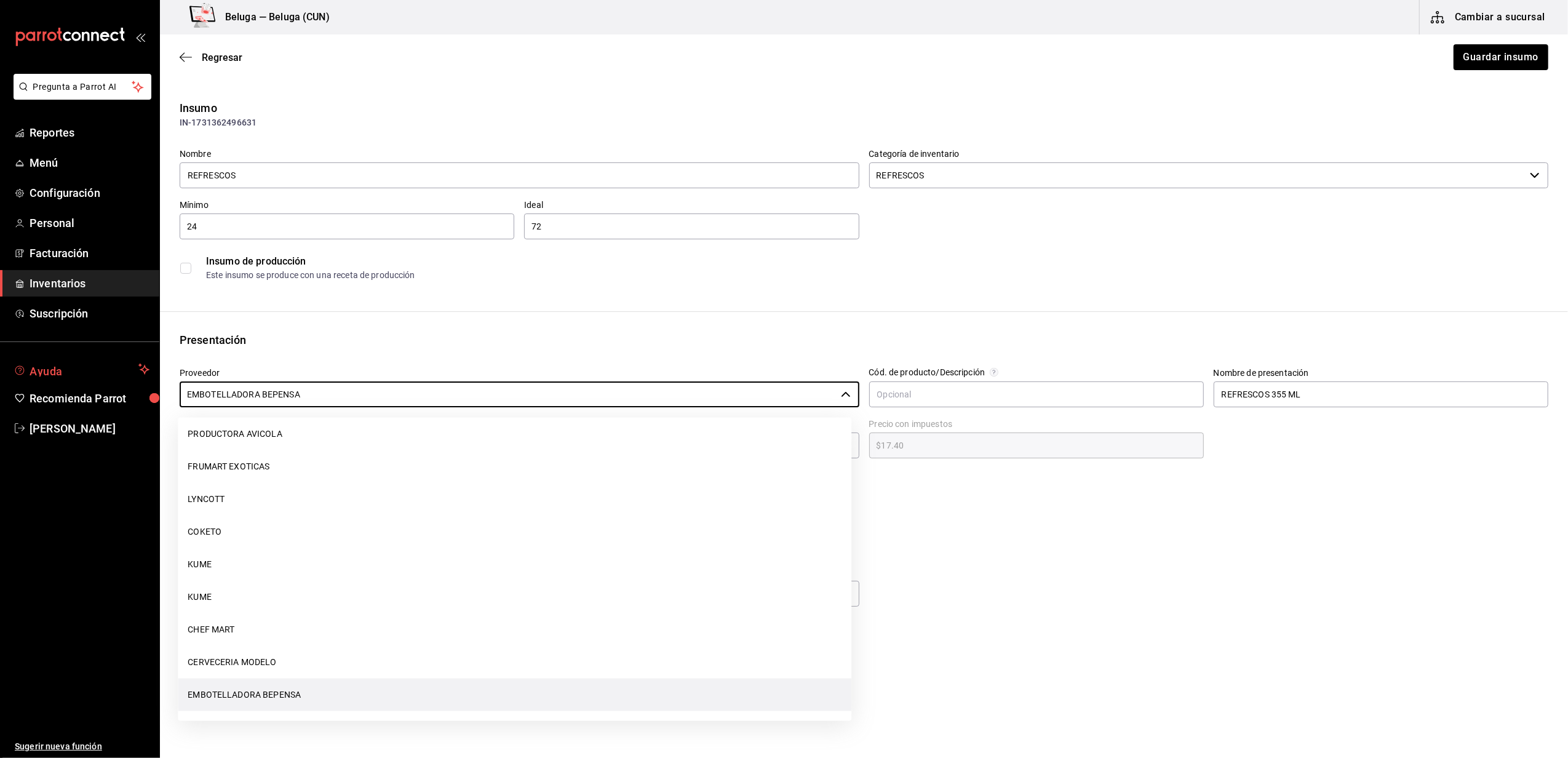
drag, startPoint x: 325, startPoint y: 389, endPoint x: 133, endPoint y: 368, distance: 193.1
click at [133, 368] on div "Pregunta a Parrot AI Reportes Menú Configuración Personal Facturación Inventari…" at bounding box center [784, 344] width 1568 height 689
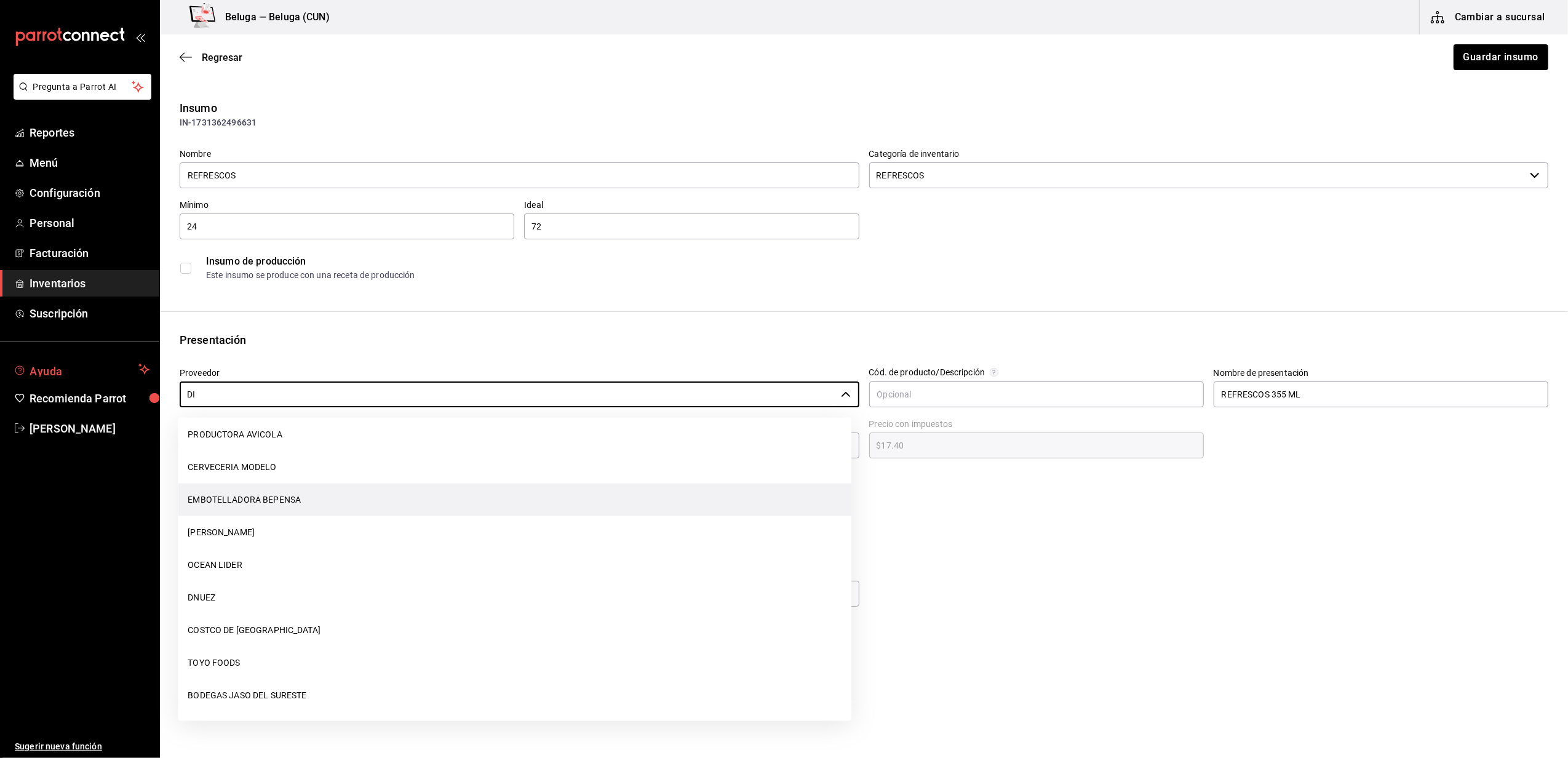
scroll to position [0, 0]
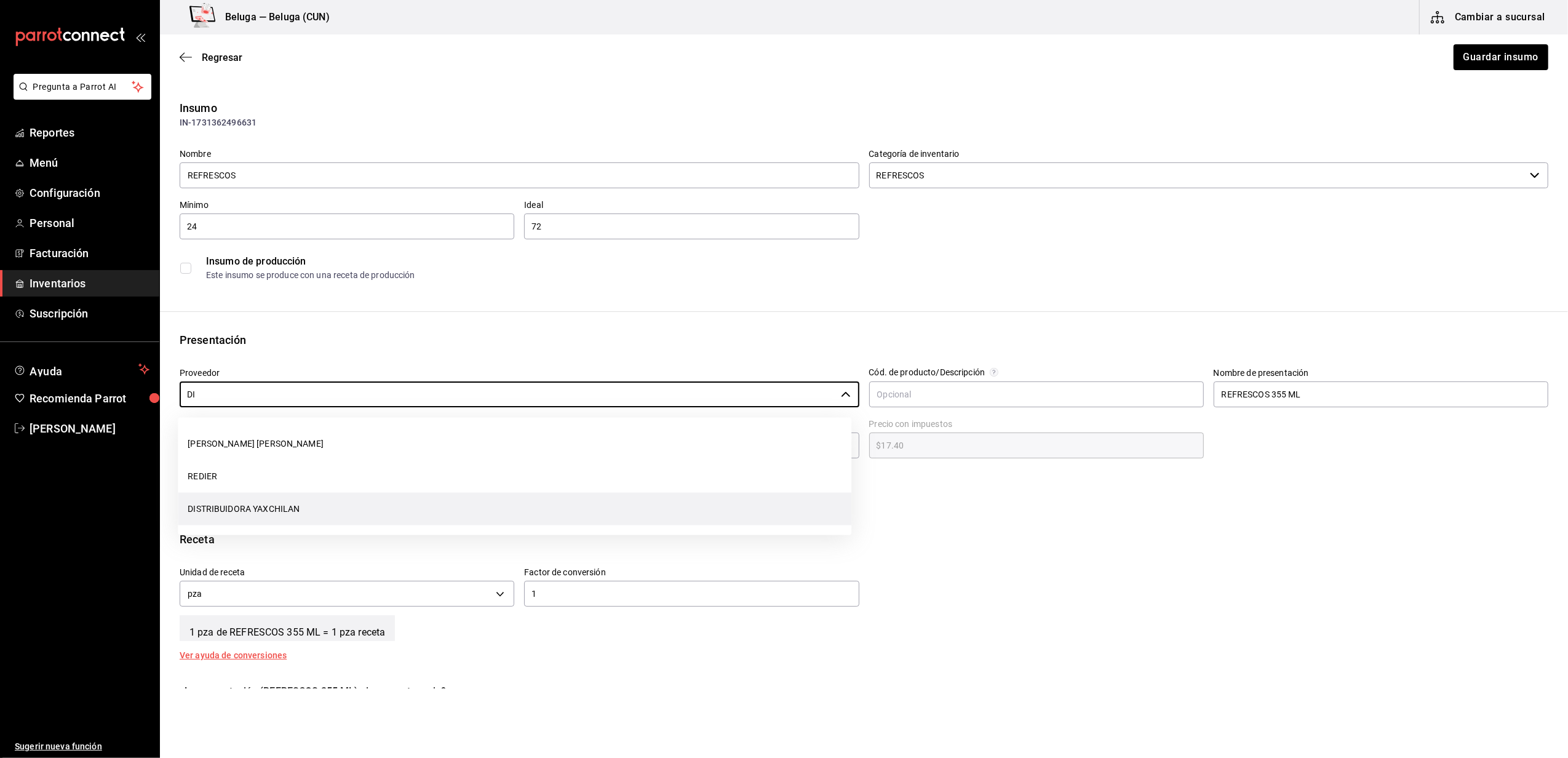
click at [241, 513] on li "DISTRIBUIDORA YAXCHILAN" at bounding box center [514, 509] width 673 height 33
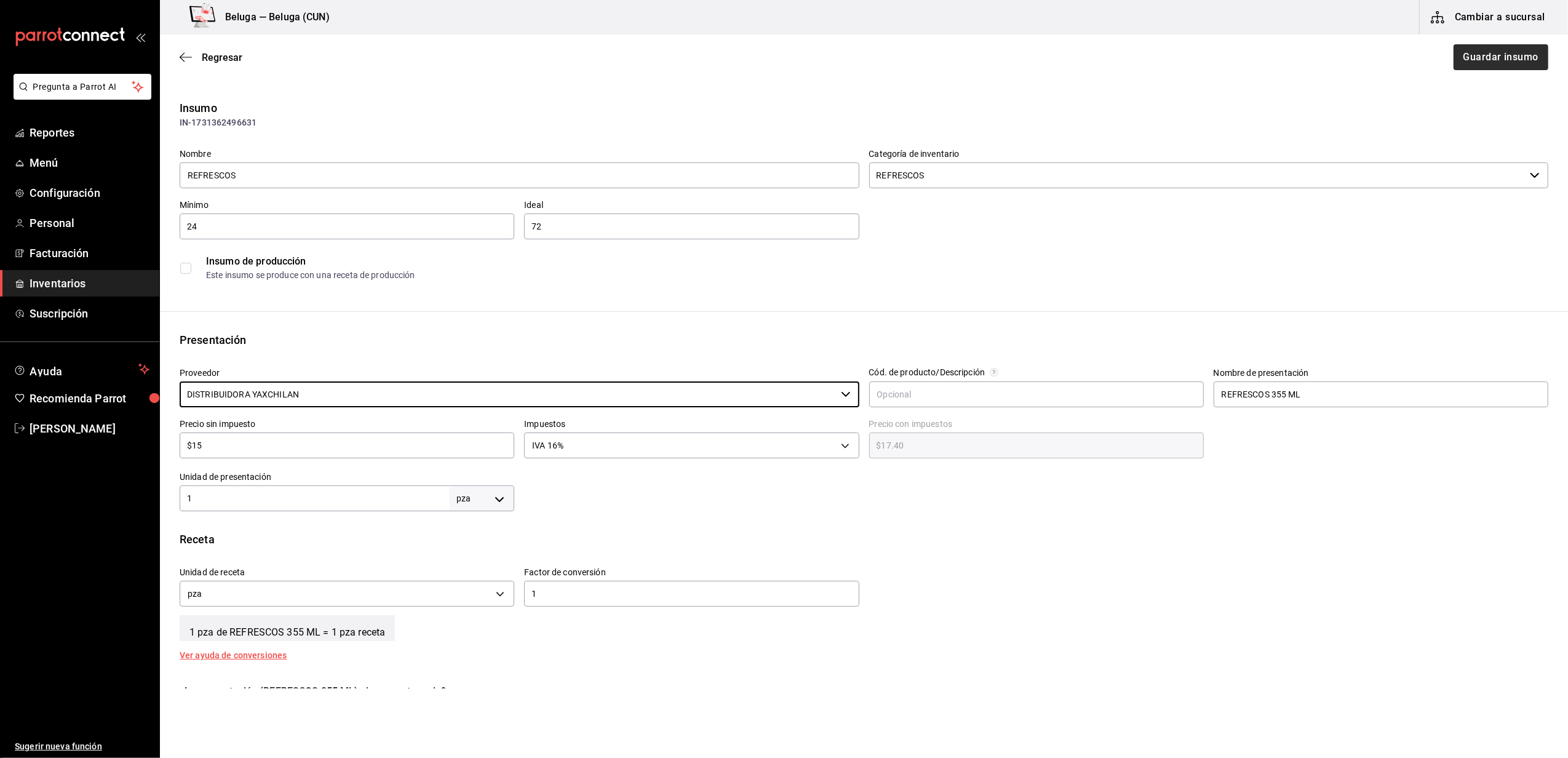
type input "DISTRIBUIDORA YAXCHILAN"
click at [1480, 55] on button "Guardar insumo" at bounding box center [1500, 57] width 96 height 26
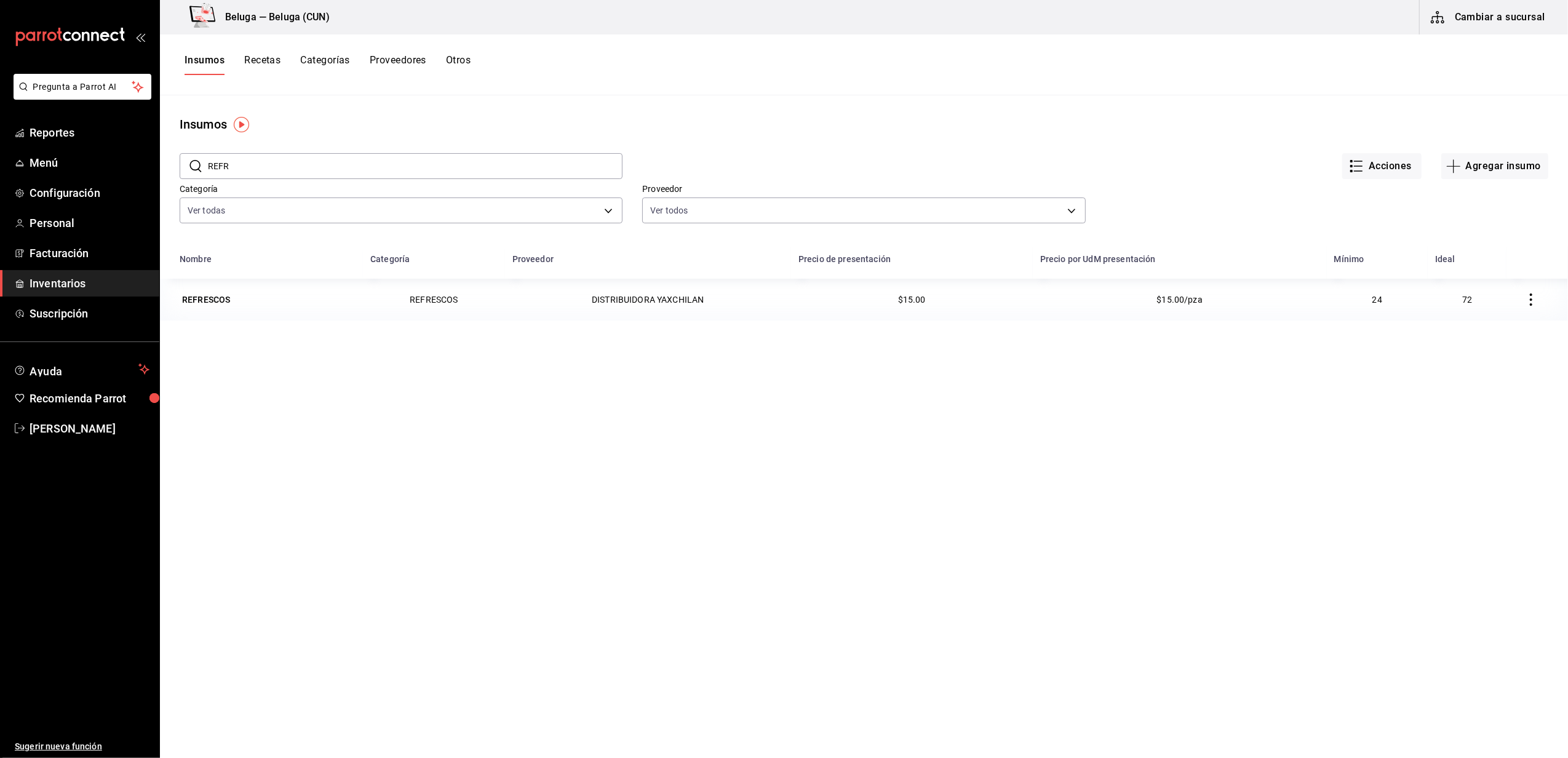
click at [793, 598] on div "Nombre Categoría Proveedor Precio de presentación Precio por UdM presentación M…" at bounding box center [864, 573] width 1408 height 654
click at [65, 250] on span "Facturación" at bounding box center [89, 253] width 120 height 17
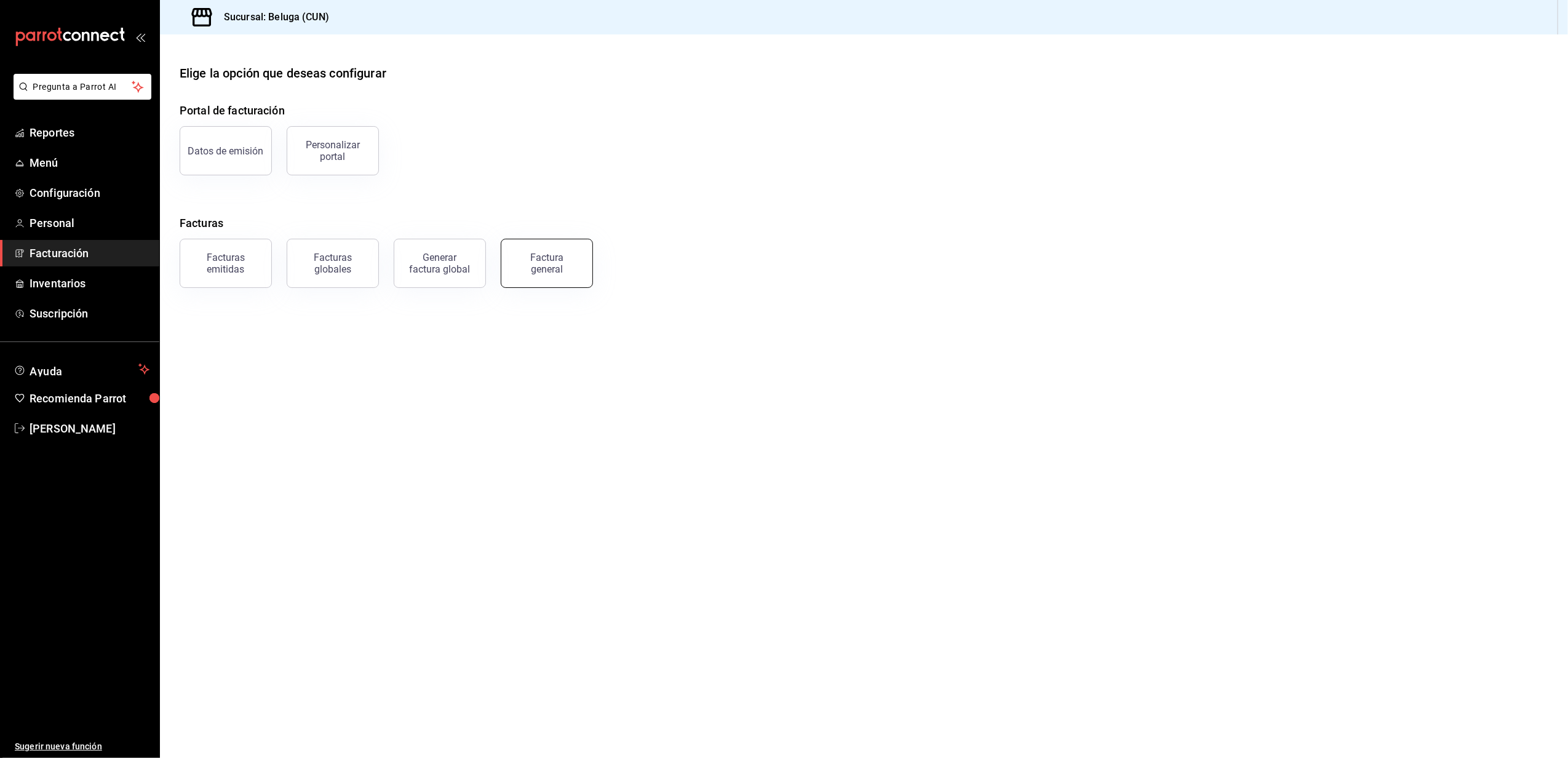
click at [554, 263] on div "Factura general" at bounding box center [546, 262] width 61 height 23
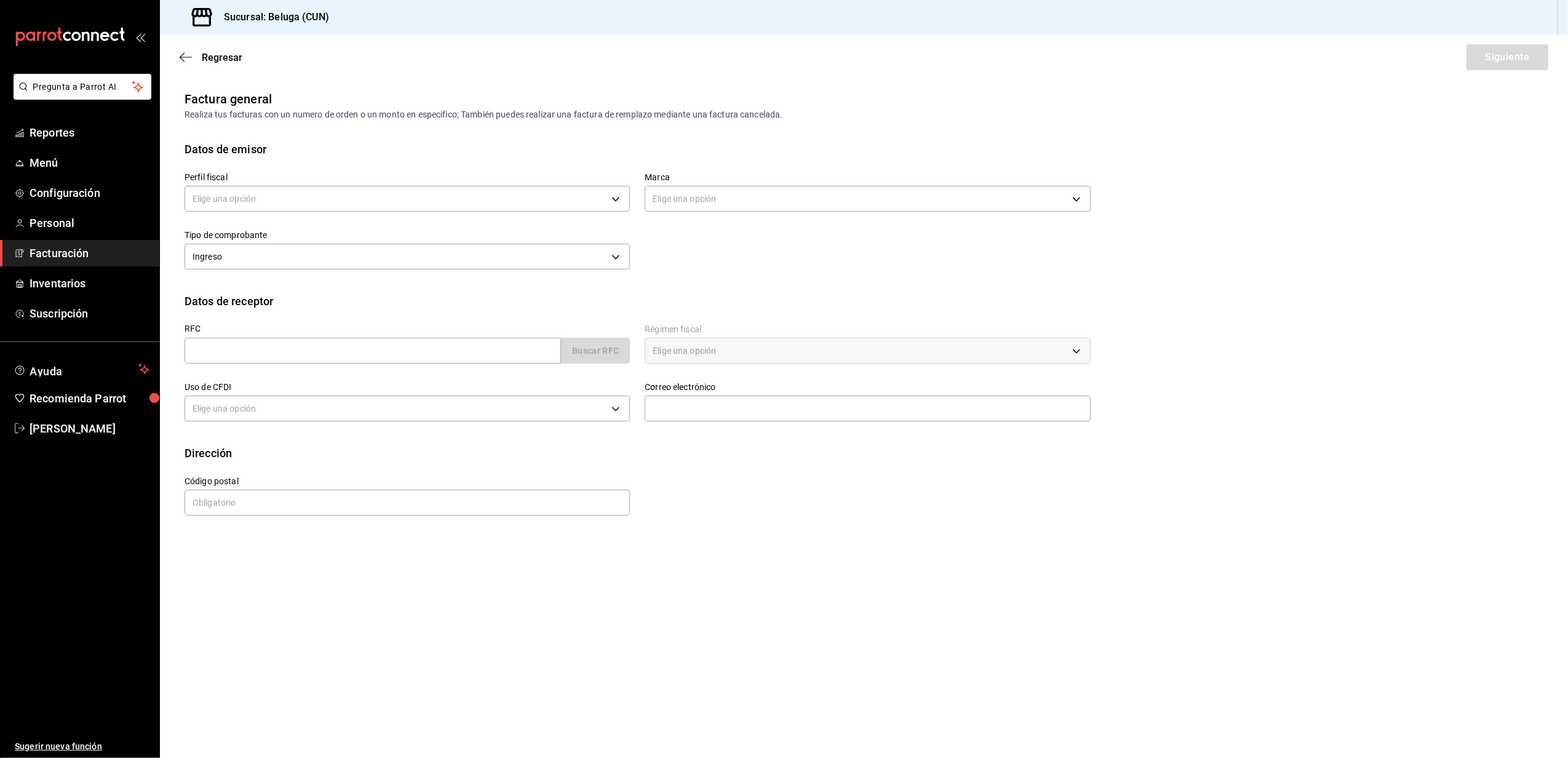
click at [229, 48] on div "Regresar Siguiente" at bounding box center [864, 56] width 1408 height 45
click at [230, 61] on span "Regresar" at bounding box center [222, 57] width 41 height 12
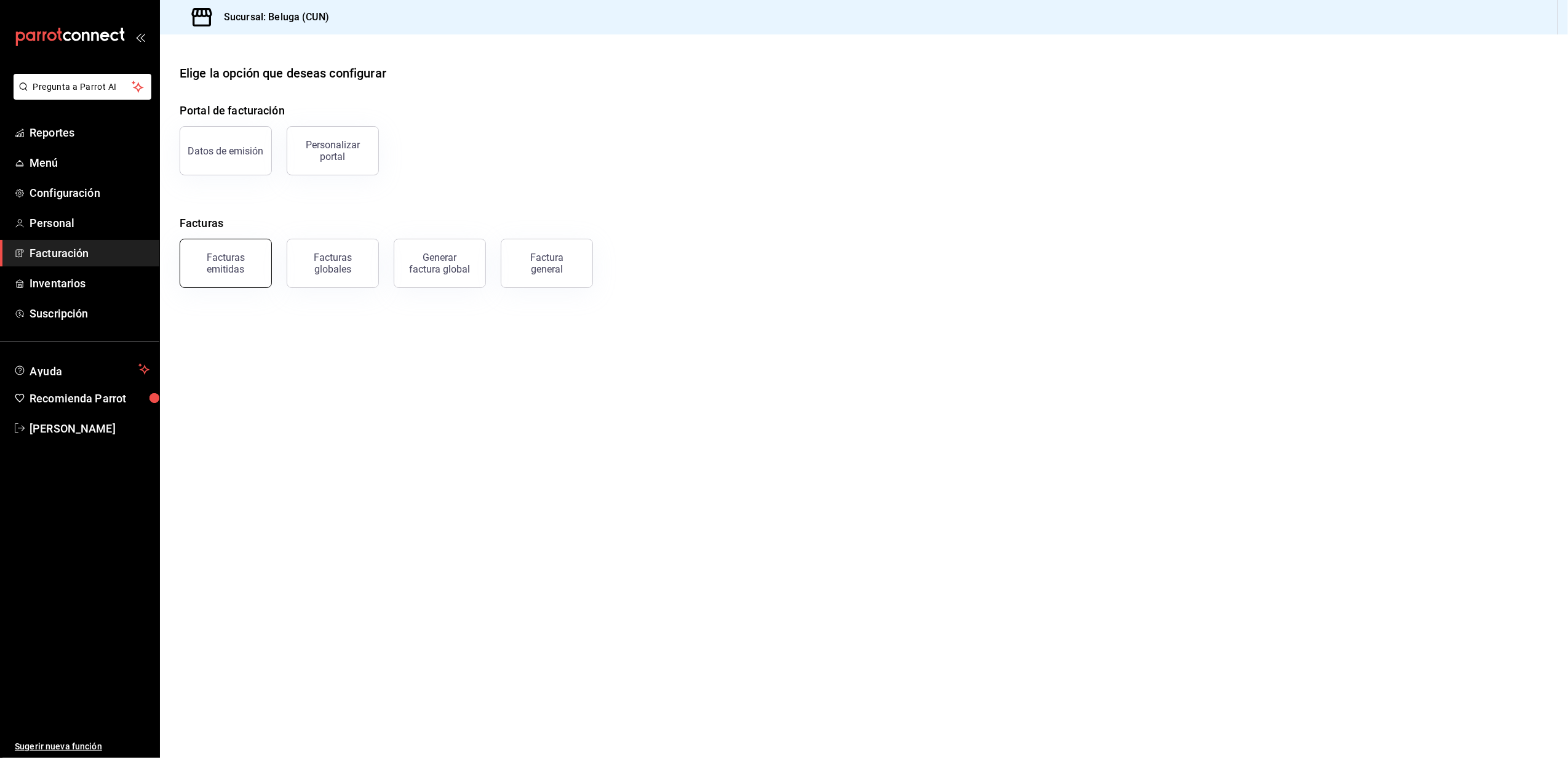
click at [243, 255] on div "Facturas emitidas" at bounding box center [226, 262] width 76 height 23
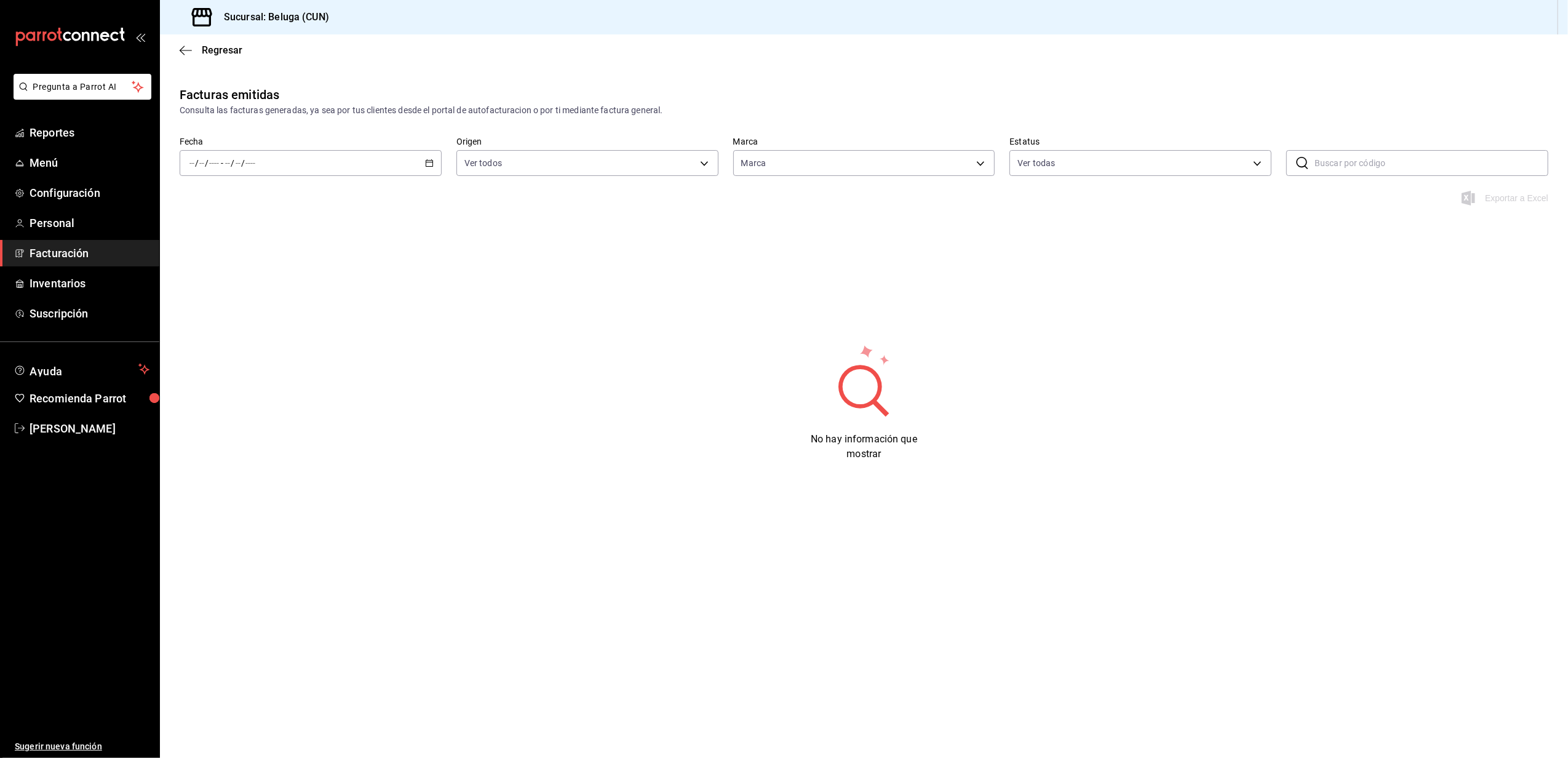
click at [235, 56] on div "Regresar" at bounding box center [864, 49] width 1408 height 31
type input "90810656-3b3d-4791-b9ad-32ddd7495a71"
click at [220, 50] on span "Regresar" at bounding box center [222, 50] width 41 height 12
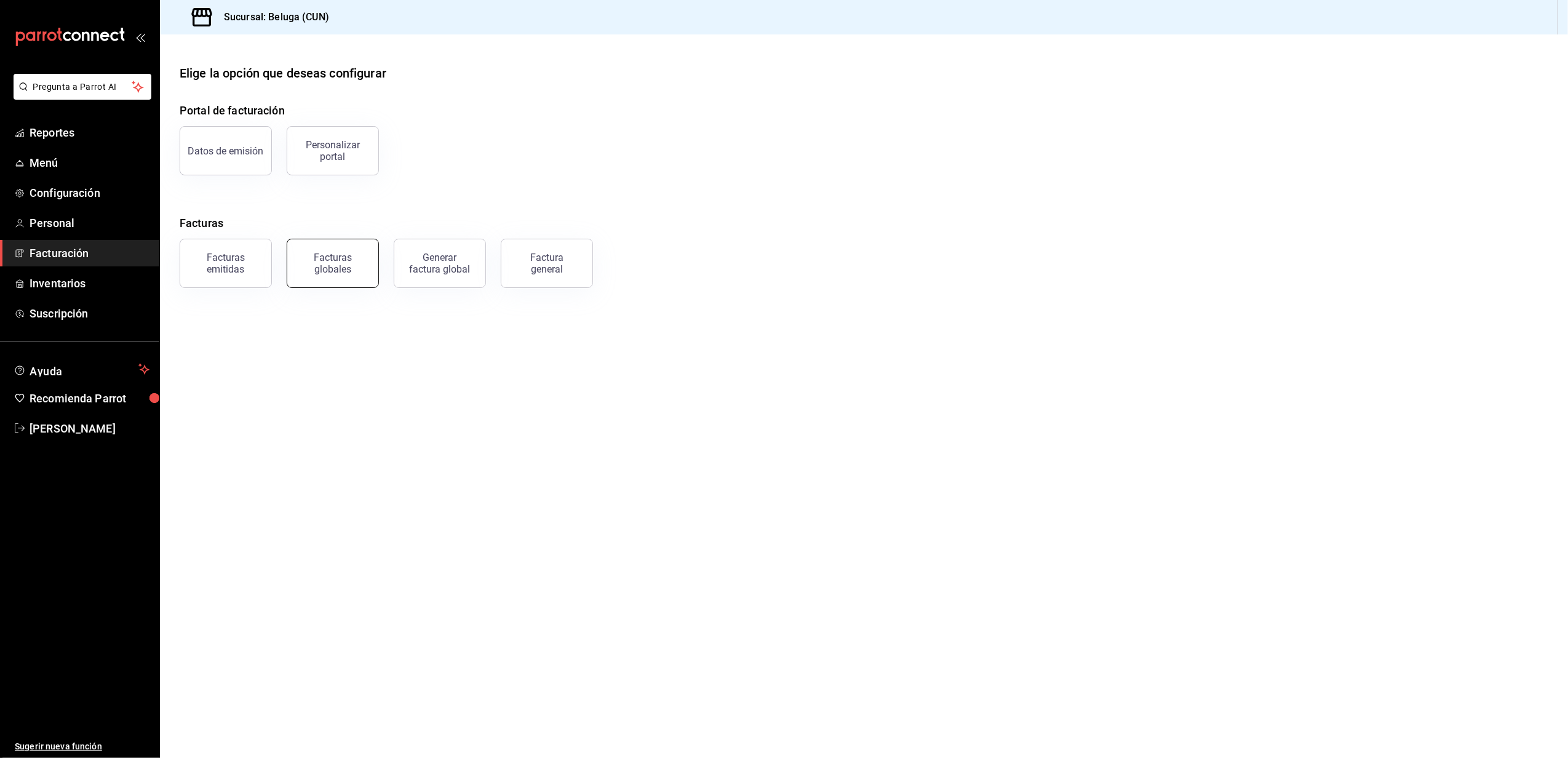
click at [343, 251] on button "Facturas globales" at bounding box center [333, 263] width 92 height 49
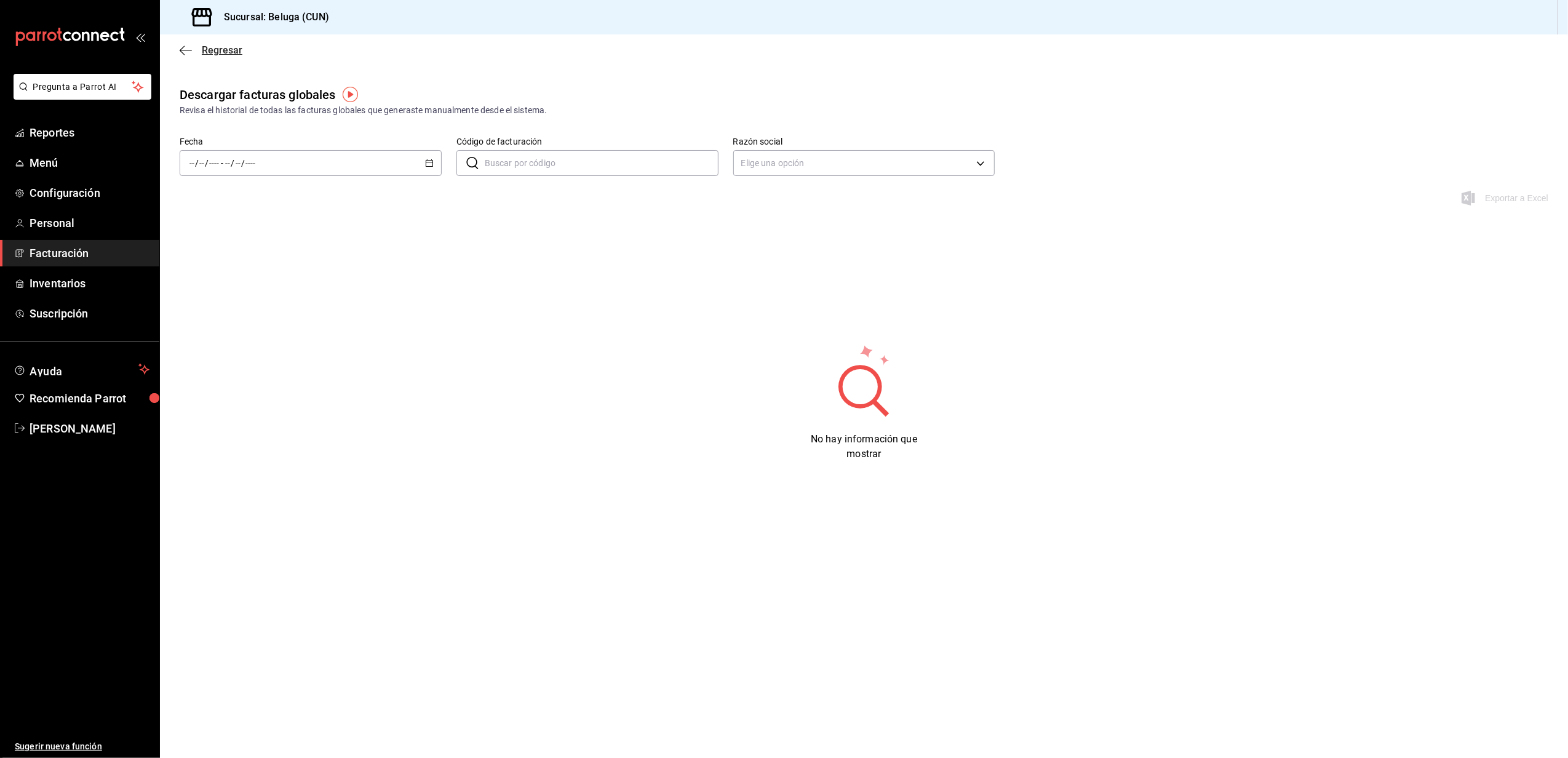
click at [218, 47] on span "Regresar" at bounding box center [222, 50] width 41 height 12
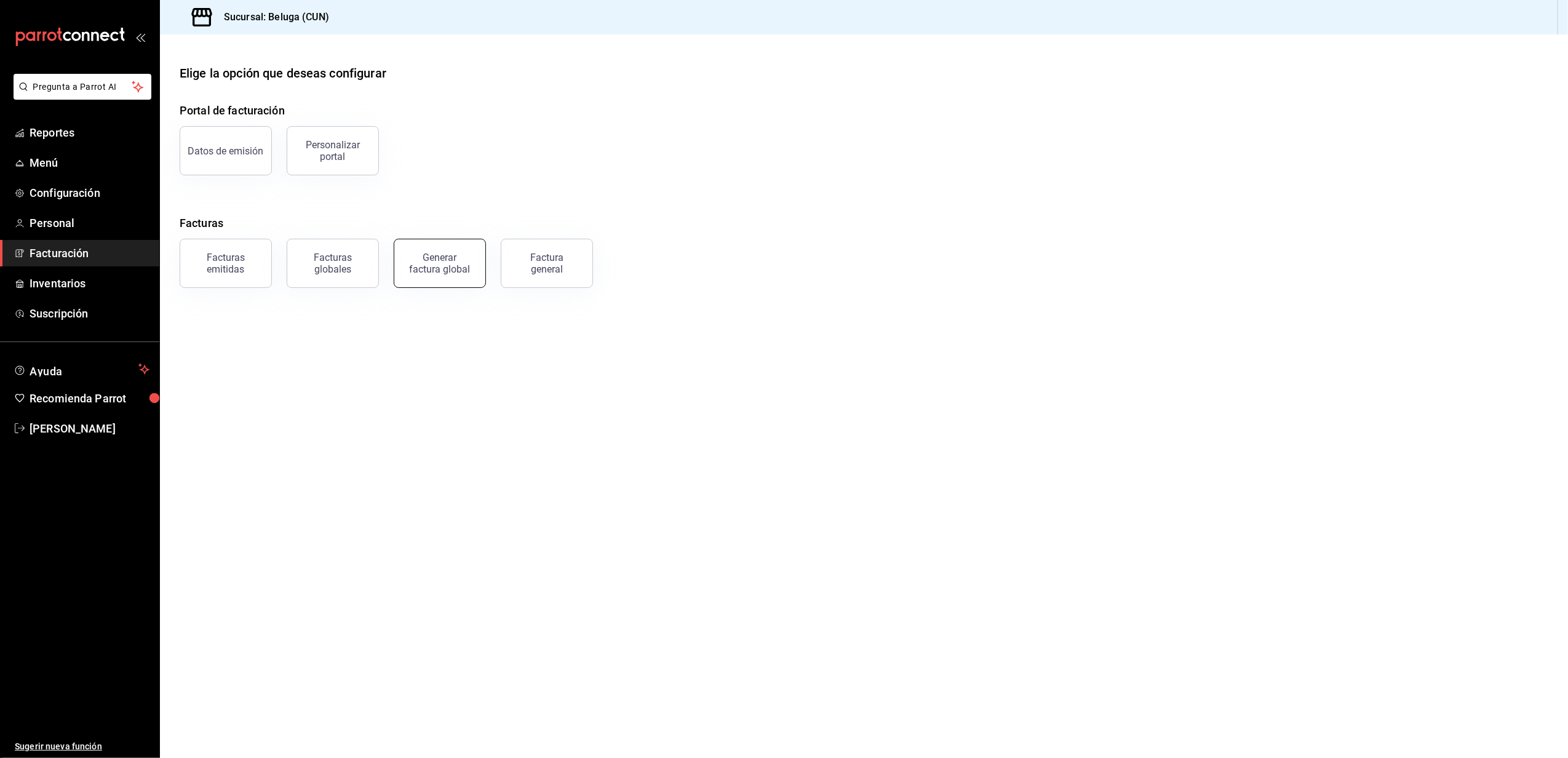
click at [465, 274] on div "Generar factura global" at bounding box center [440, 262] width 61 height 23
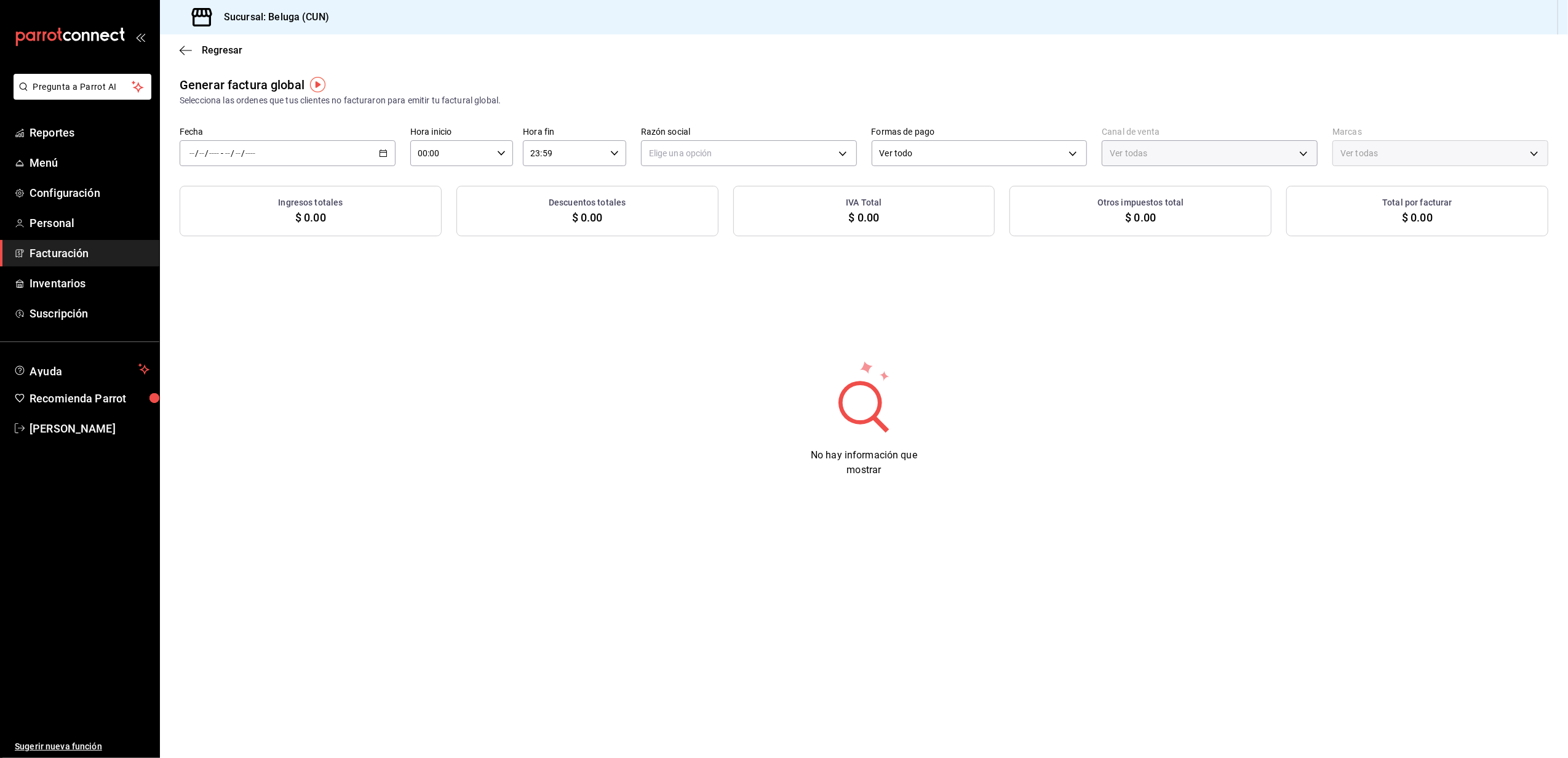
type input "PARROT,UBER_EATS,RAPPI,DIDI_FOOD,ONLINE"
click at [227, 50] on span "Regresar" at bounding box center [222, 50] width 41 height 12
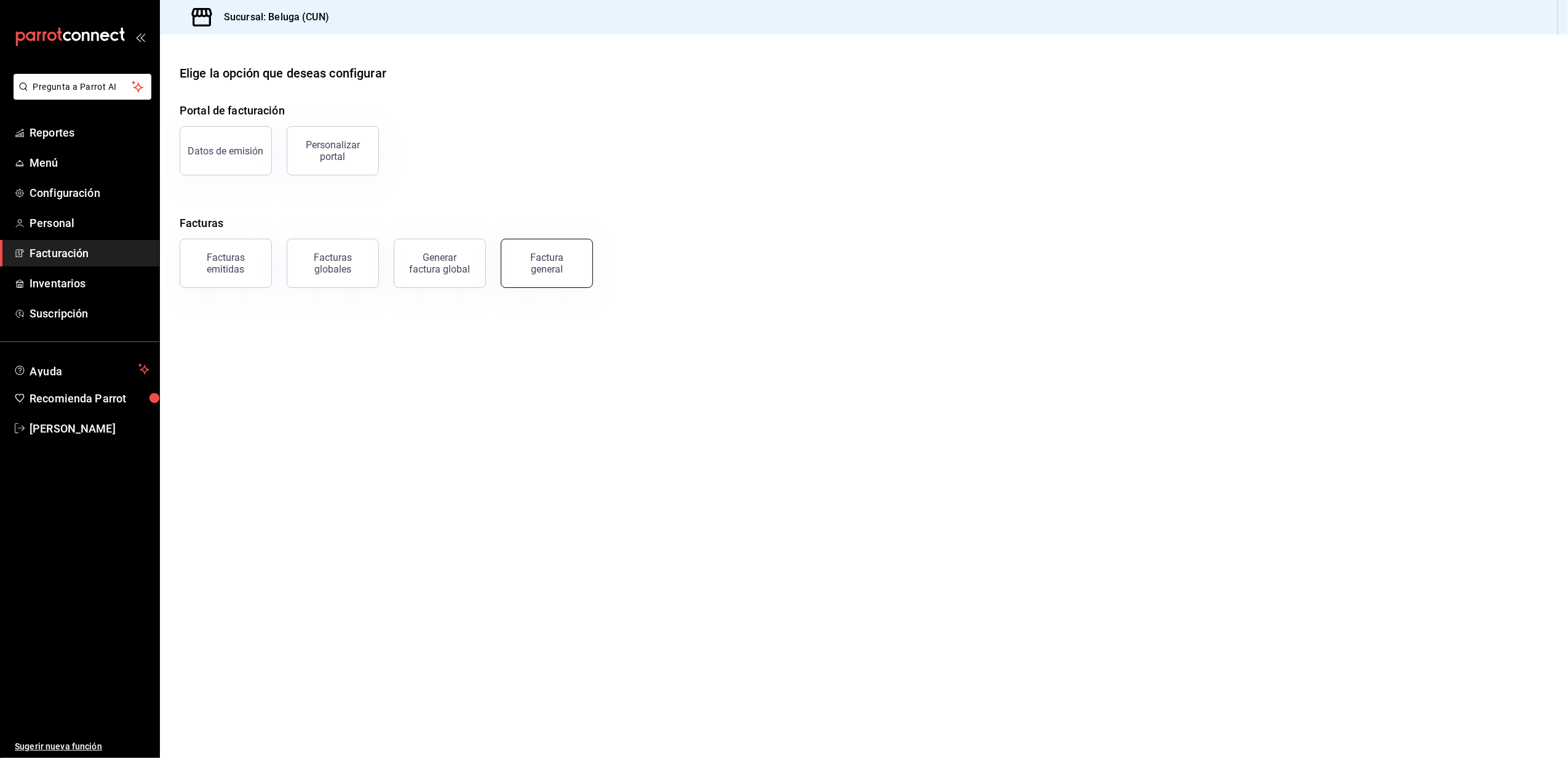
click at [534, 264] on div "Factura general" at bounding box center [546, 262] width 61 height 23
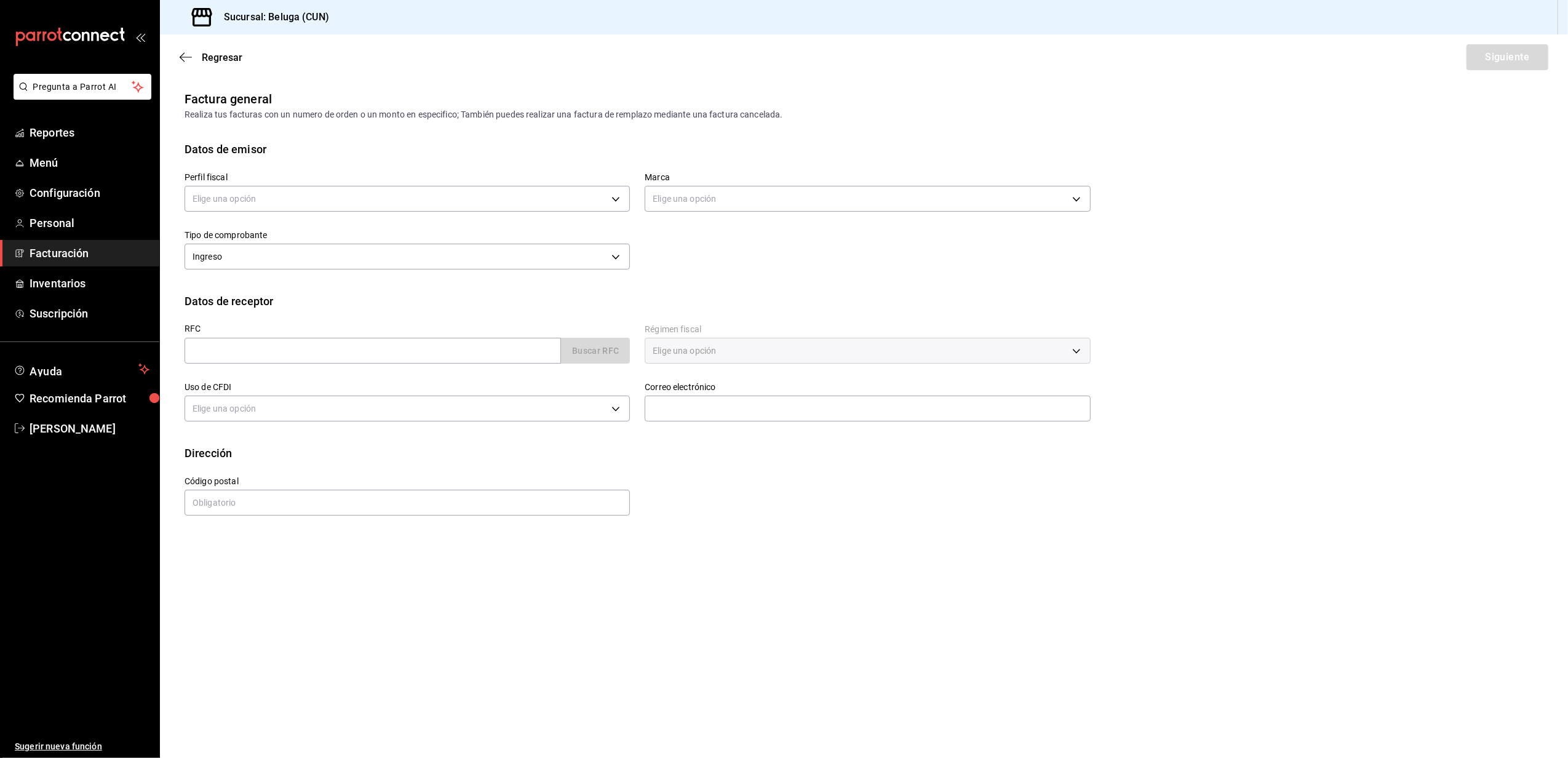
click at [229, 48] on div "Regresar Siguiente" at bounding box center [864, 56] width 1408 height 45
click at [230, 57] on span "Regresar" at bounding box center [222, 57] width 41 height 12
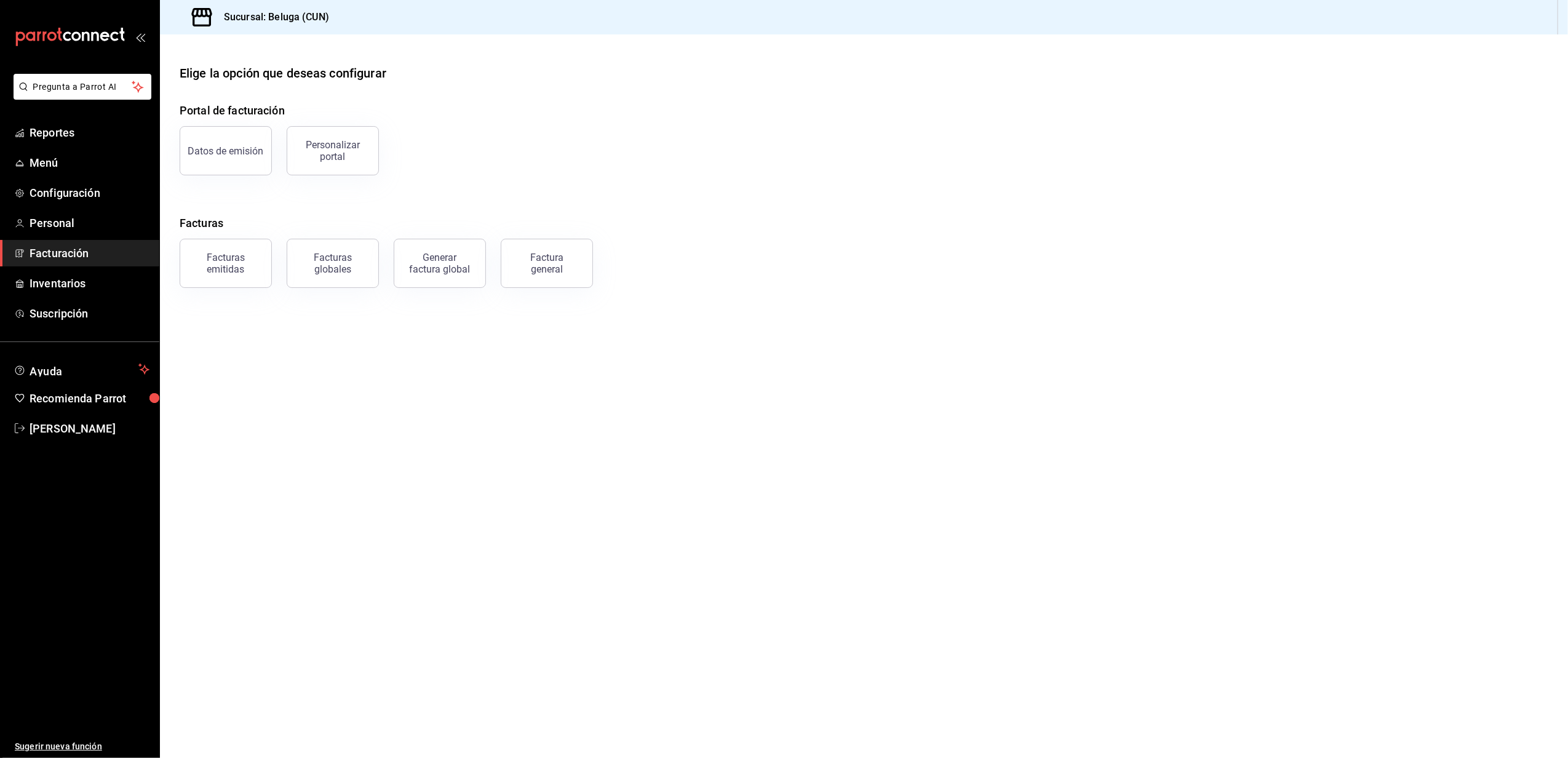
click at [60, 249] on span "Facturación" at bounding box center [89, 253] width 120 height 17
click at [249, 281] on button "Facturas emitidas" at bounding box center [226, 263] width 92 height 49
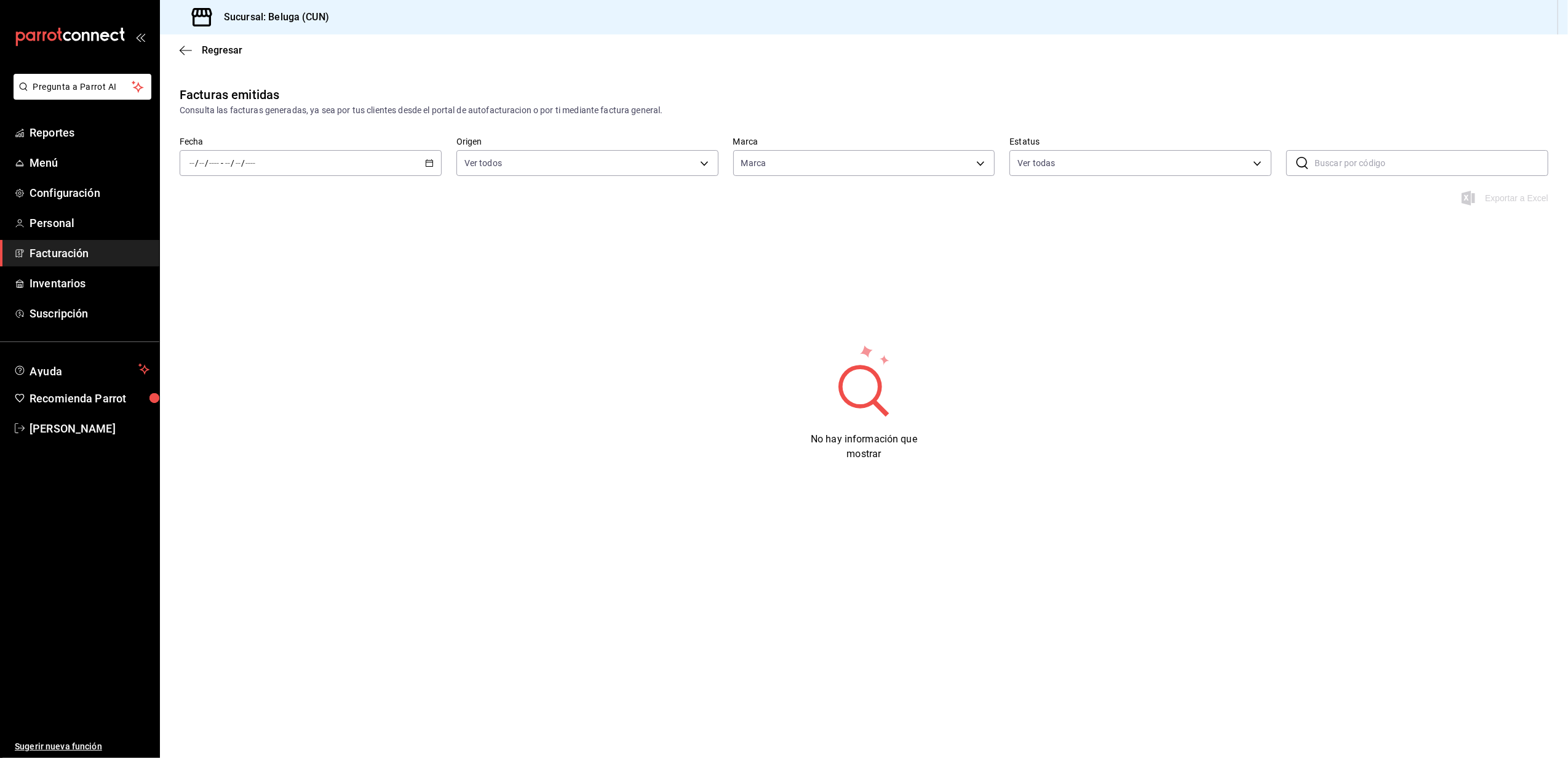
type input "90810656-3b3d-4791-b9ad-32ddd7495a71"
click at [429, 165] on icon "button" at bounding box center [429, 163] width 9 height 9
click at [249, 340] on span "Rango de fechas" at bounding box center [238, 339] width 95 height 13
click at [321, 330] on abbr "18" at bounding box center [321, 326] width 8 height 9
click at [324, 330] on abbr "18" at bounding box center [321, 326] width 8 height 9
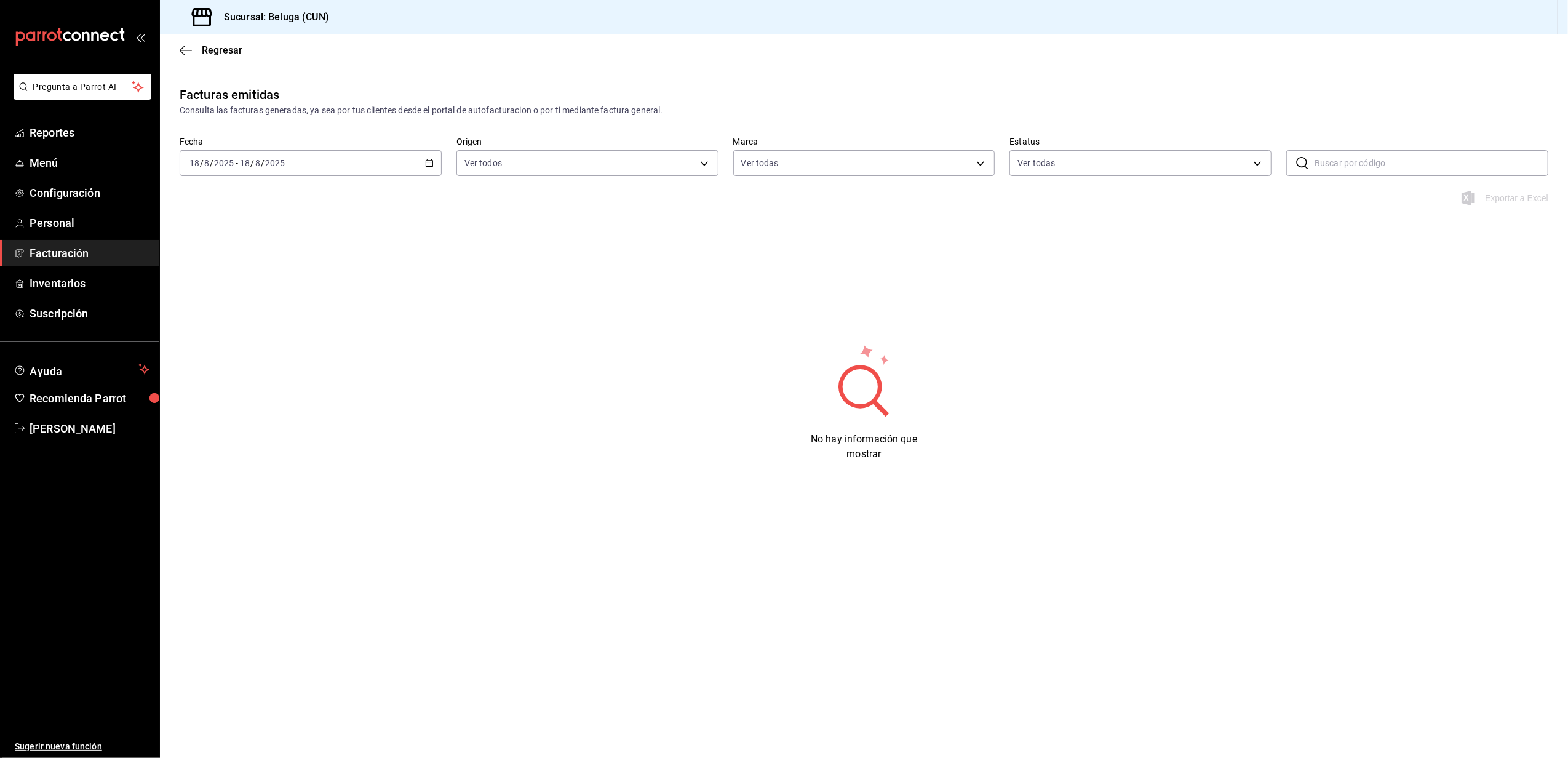
click at [431, 154] on div "2025-08-18 18 / 8 / 2025 - 2025-08-18 18 / 8 / 2025" at bounding box center [311, 163] width 262 height 26
click at [348, 321] on button "19" at bounding box center [343, 326] width 21 height 22
click at [347, 324] on button "19" at bounding box center [343, 326] width 21 height 22
click at [431, 167] on div "2025-08-19 19 / 8 / 2025 - 2025-08-19 19 / 8 / 2025" at bounding box center [311, 163] width 262 height 26
click at [370, 321] on button "20" at bounding box center [365, 326] width 21 height 22
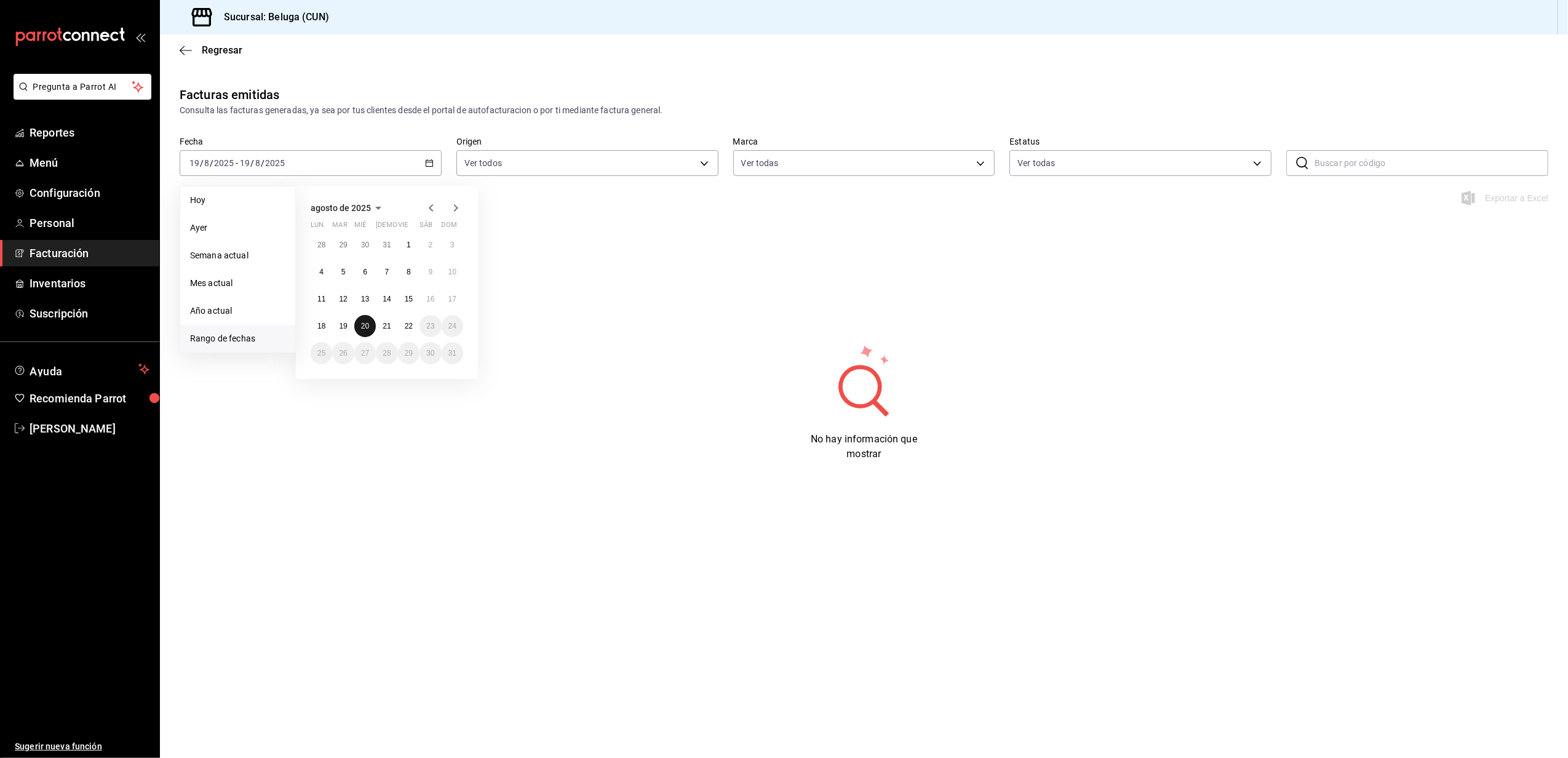
click at [370, 321] on button "20" at bounding box center [365, 326] width 21 height 22
click at [434, 156] on div "2025-08-20 20 / 8 / 2025 - 2025-08-20 20 / 8 / 2025" at bounding box center [311, 163] width 262 height 26
click at [386, 323] on abbr "21" at bounding box center [386, 326] width 8 height 9
click at [431, 170] on div "2025-08-21 21 / 8 / 2025 - 2025-08-21 21 / 8 / 2025" at bounding box center [311, 163] width 262 height 26
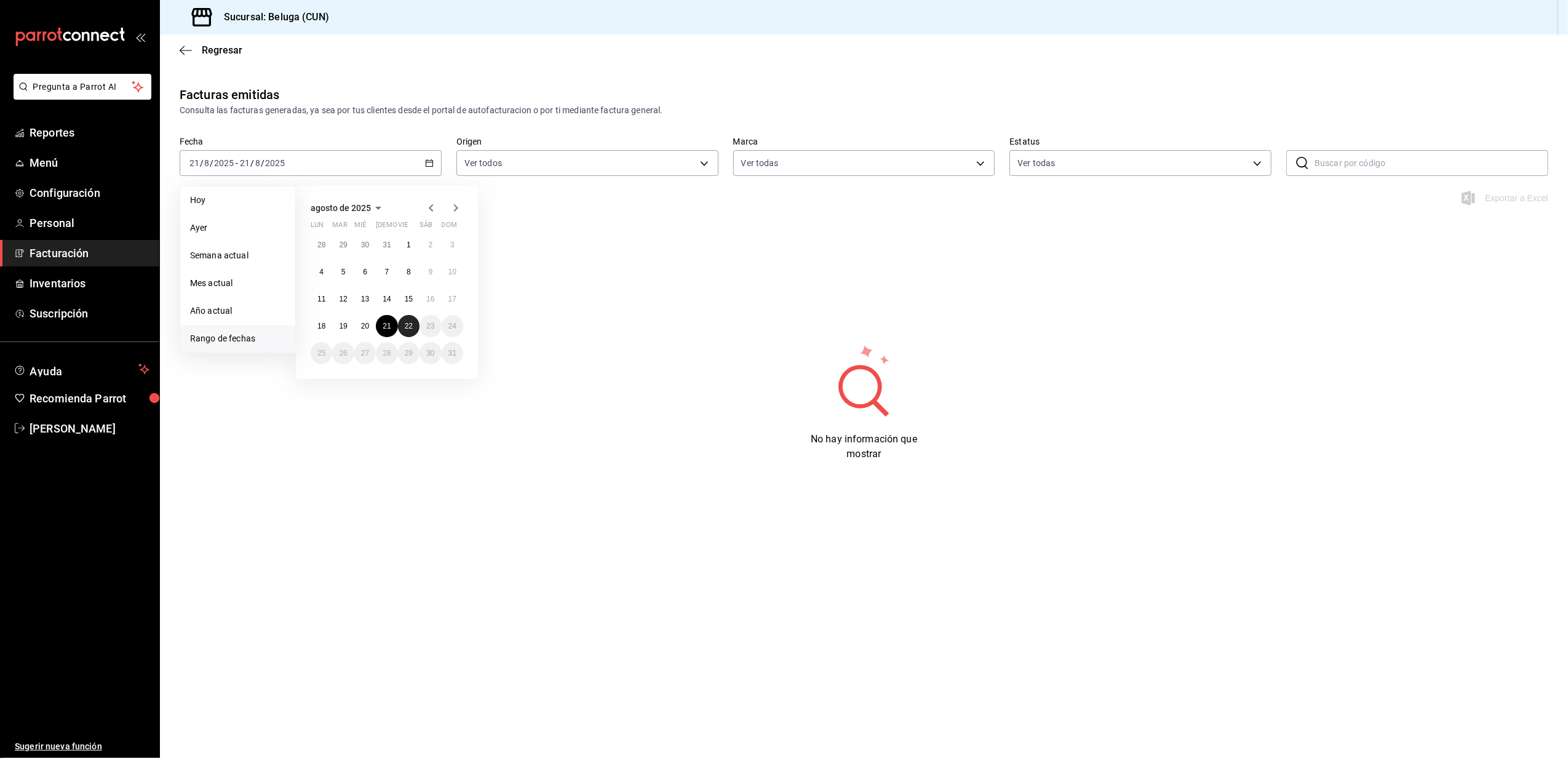
click at [409, 326] on abbr "22" at bounding box center [409, 326] width 8 height 9
click at [423, 159] on div "2025-08-22 22 / 8 / 2025 - 2025-08-22 22 / 8 / 2025" at bounding box center [311, 163] width 262 height 26
click at [325, 331] on button "18" at bounding box center [321, 326] width 21 height 22
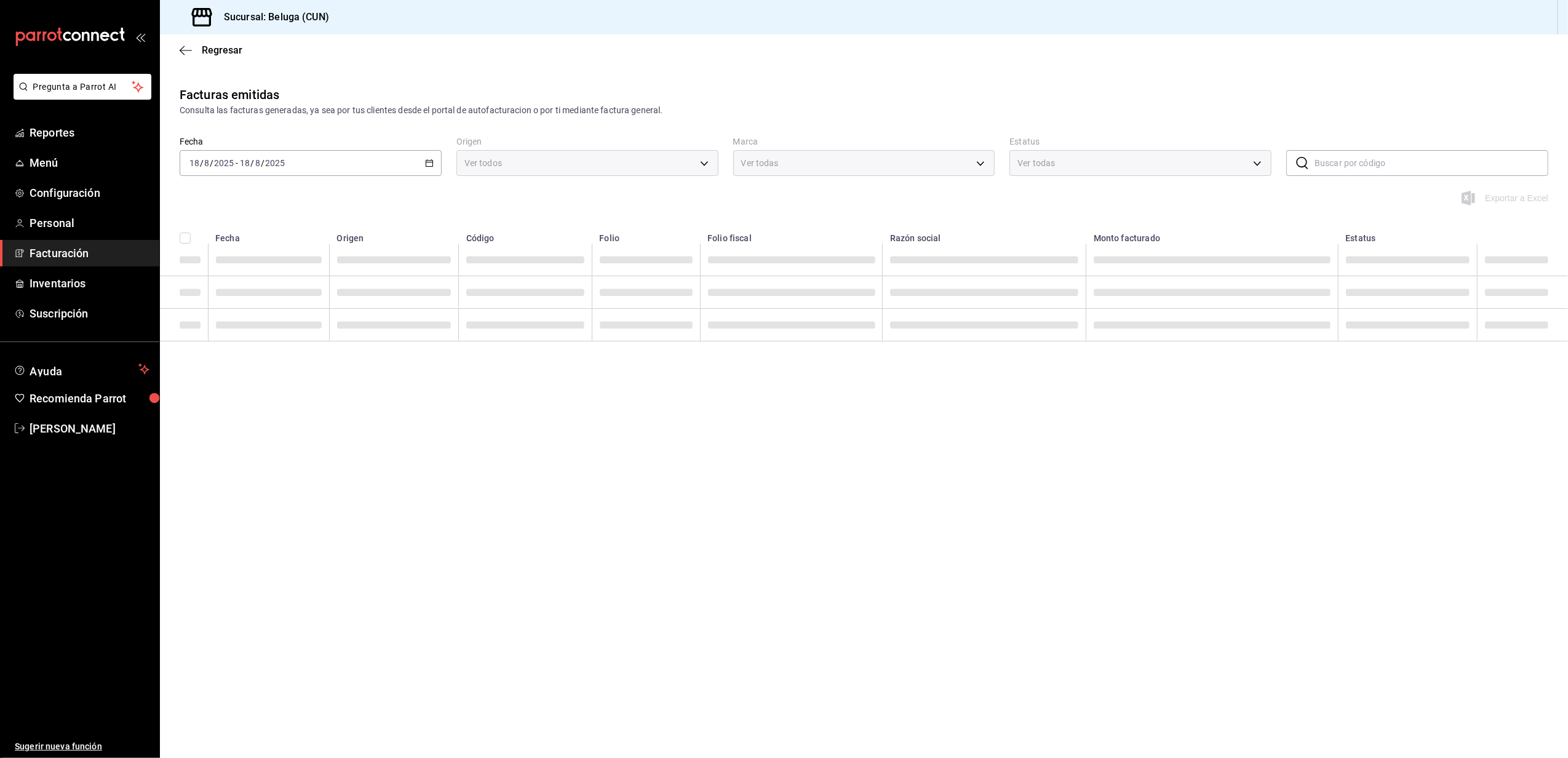
click at [325, 331] on td at bounding box center [269, 325] width 121 height 33
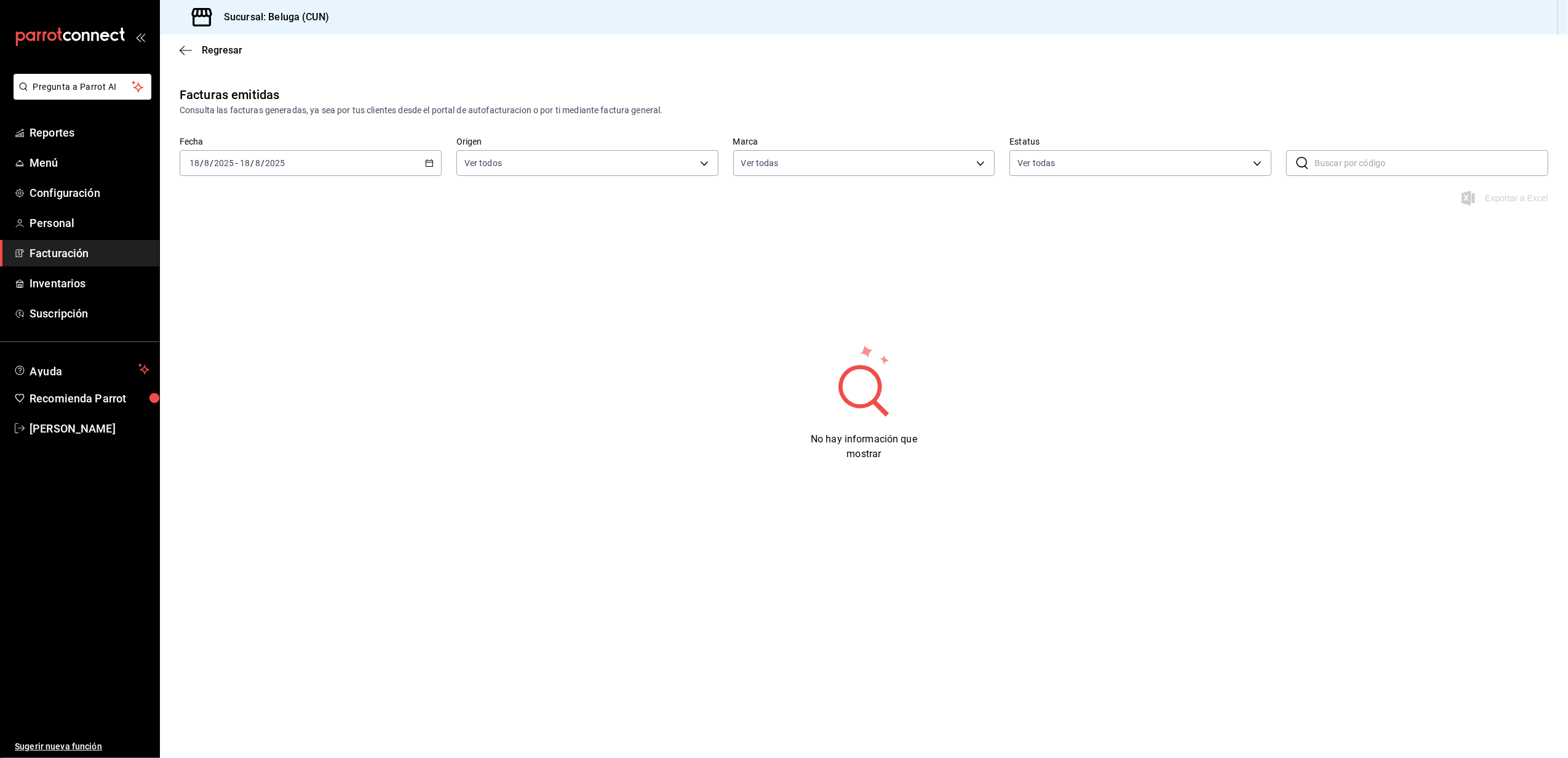
click at [429, 167] on div "2025-08-18 18 / 8 / 2025 - 2025-08-18 18 / 8 / 2025" at bounding box center [311, 163] width 262 height 26
click at [363, 241] on abbr "30" at bounding box center [365, 245] width 8 height 9
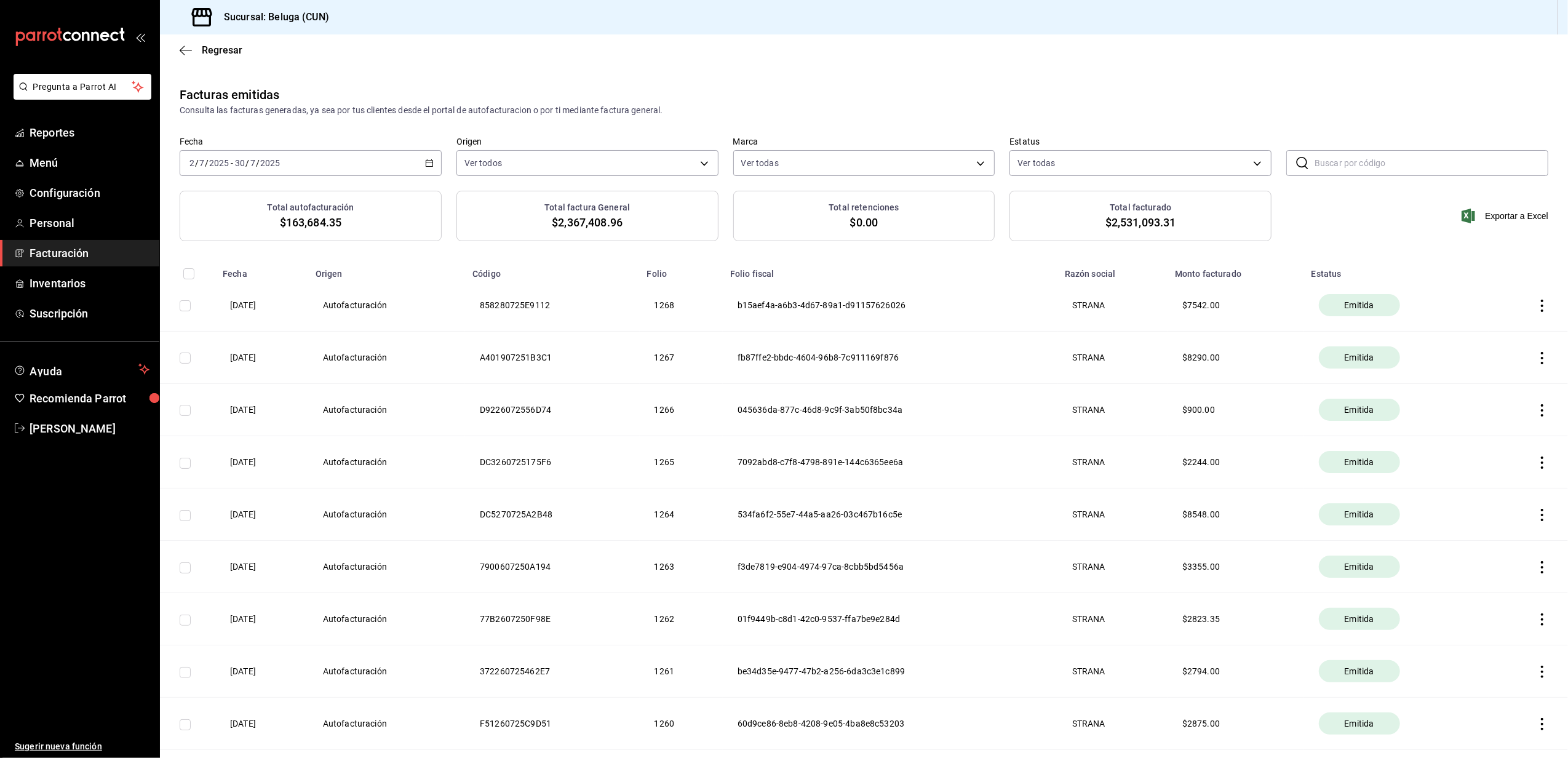
click at [429, 162] on icon "button" at bounding box center [429, 163] width 9 height 9
click at [429, 161] on icon "button" at bounding box center [429, 163] width 9 height 9
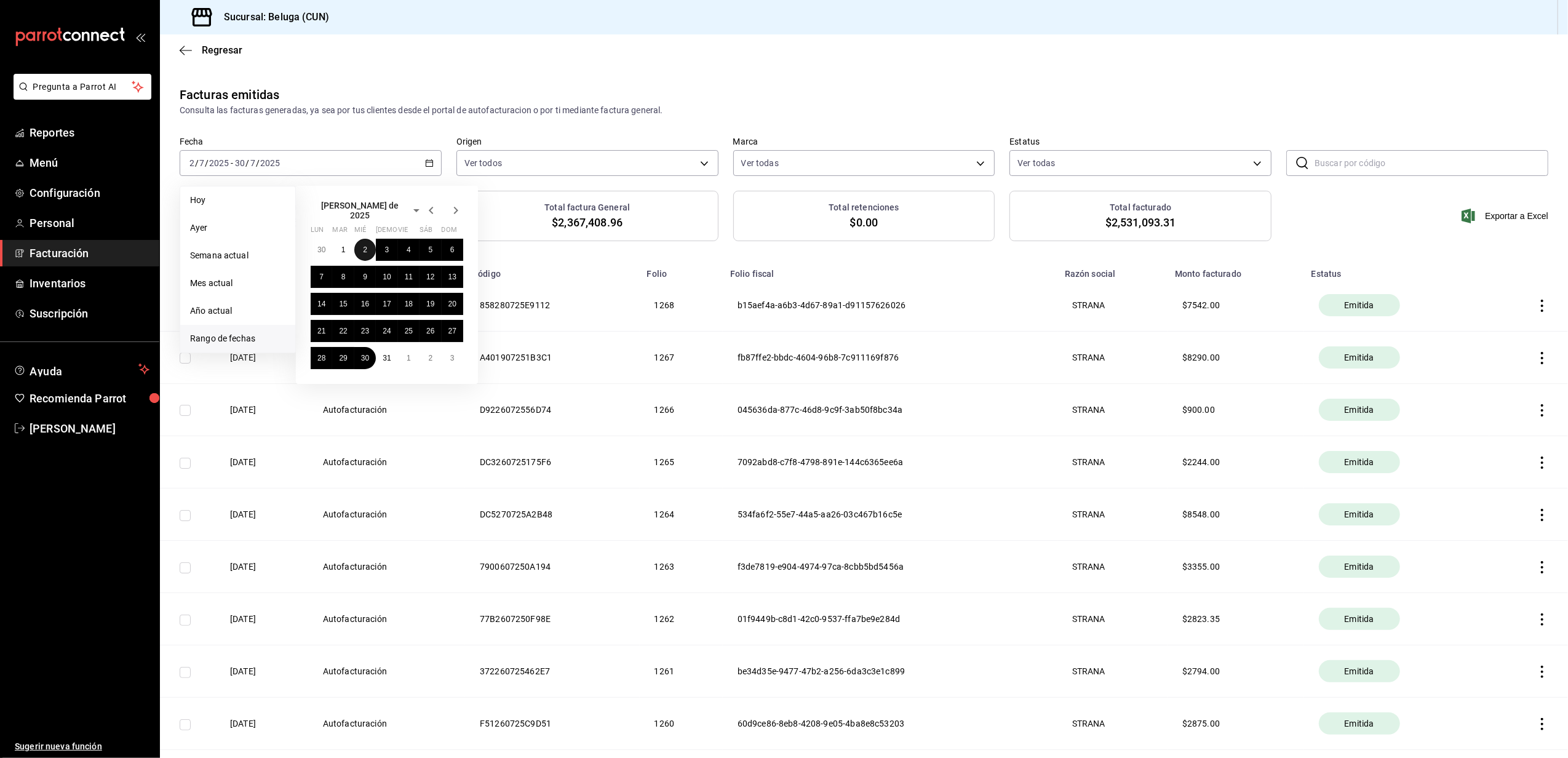
click at [369, 240] on button "2" at bounding box center [365, 250] width 21 height 22
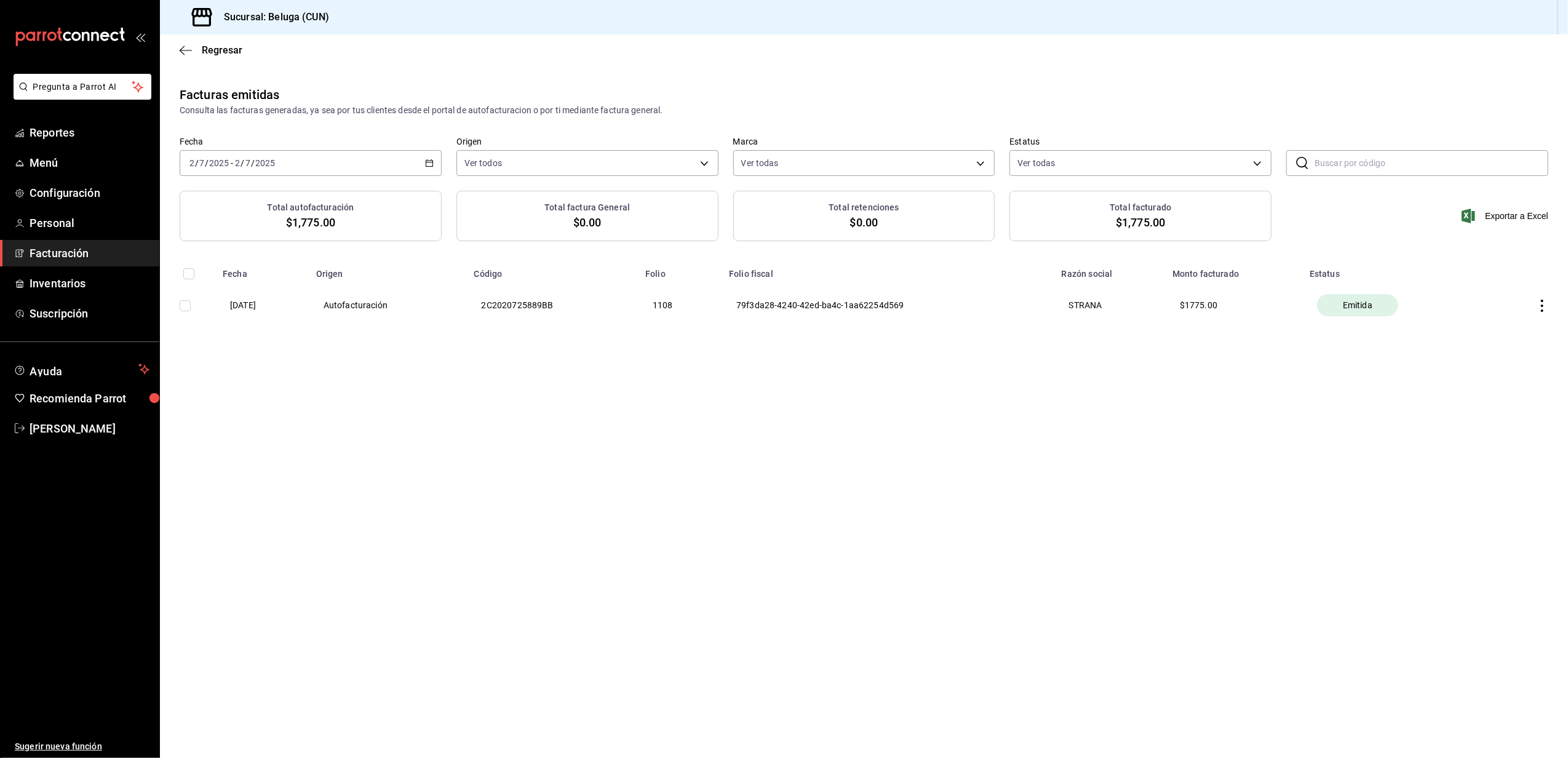
click at [437, 163] on div "2025-07-02 2 / 7 / 2025 - 2025-07-02 2 / 7 / 2025" at bounding box center [311, 163] width 262 height 26
click at [337, 242] on button "1" at bounding box center [343, 250] width 21 height 22
click at [402, 243] on button "4" at bounding box center [409, 250] width 21 height 22
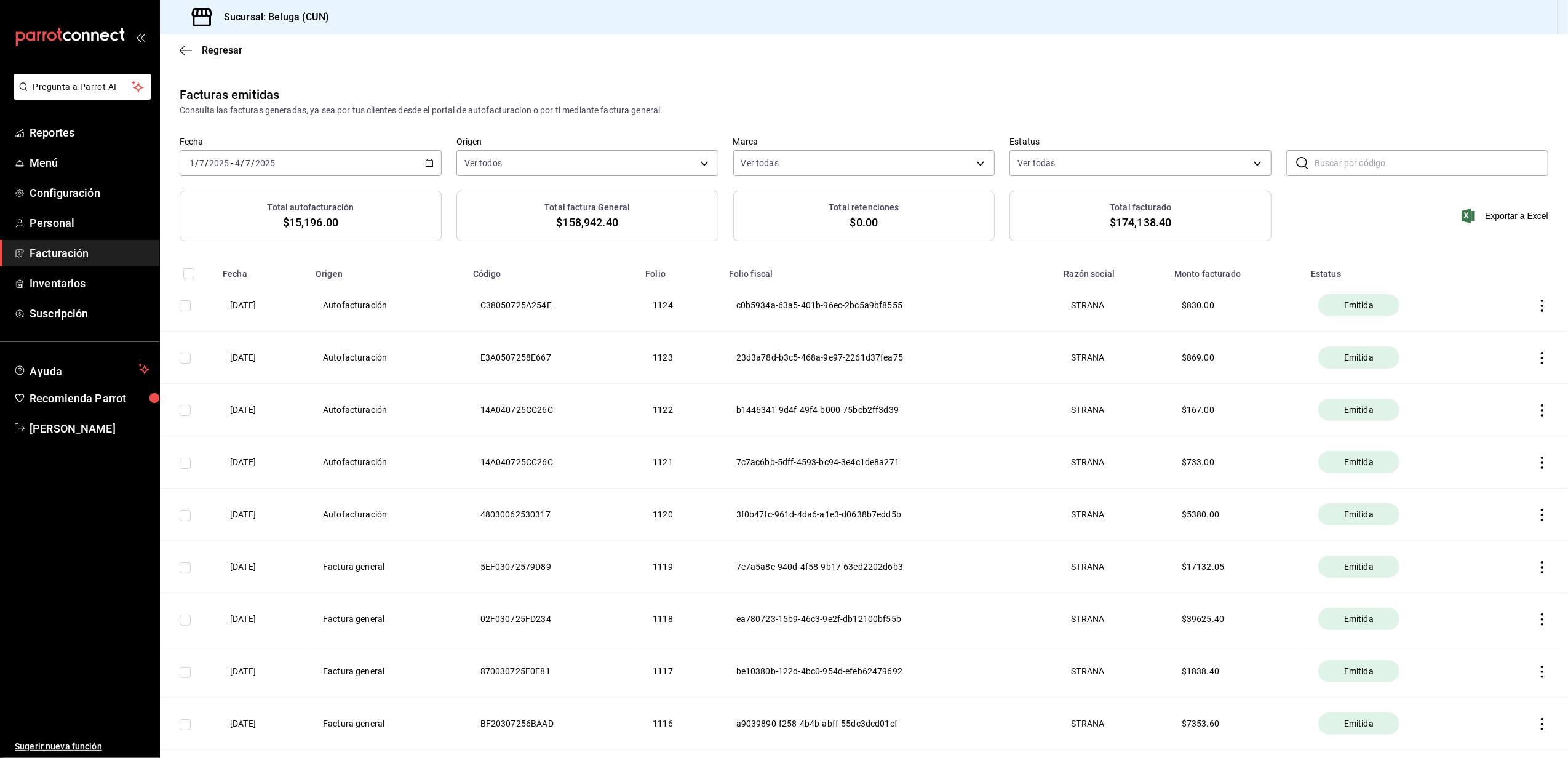
click at [426, 165] on icon "button" at bounding box center [429, 163] width 9 height 9
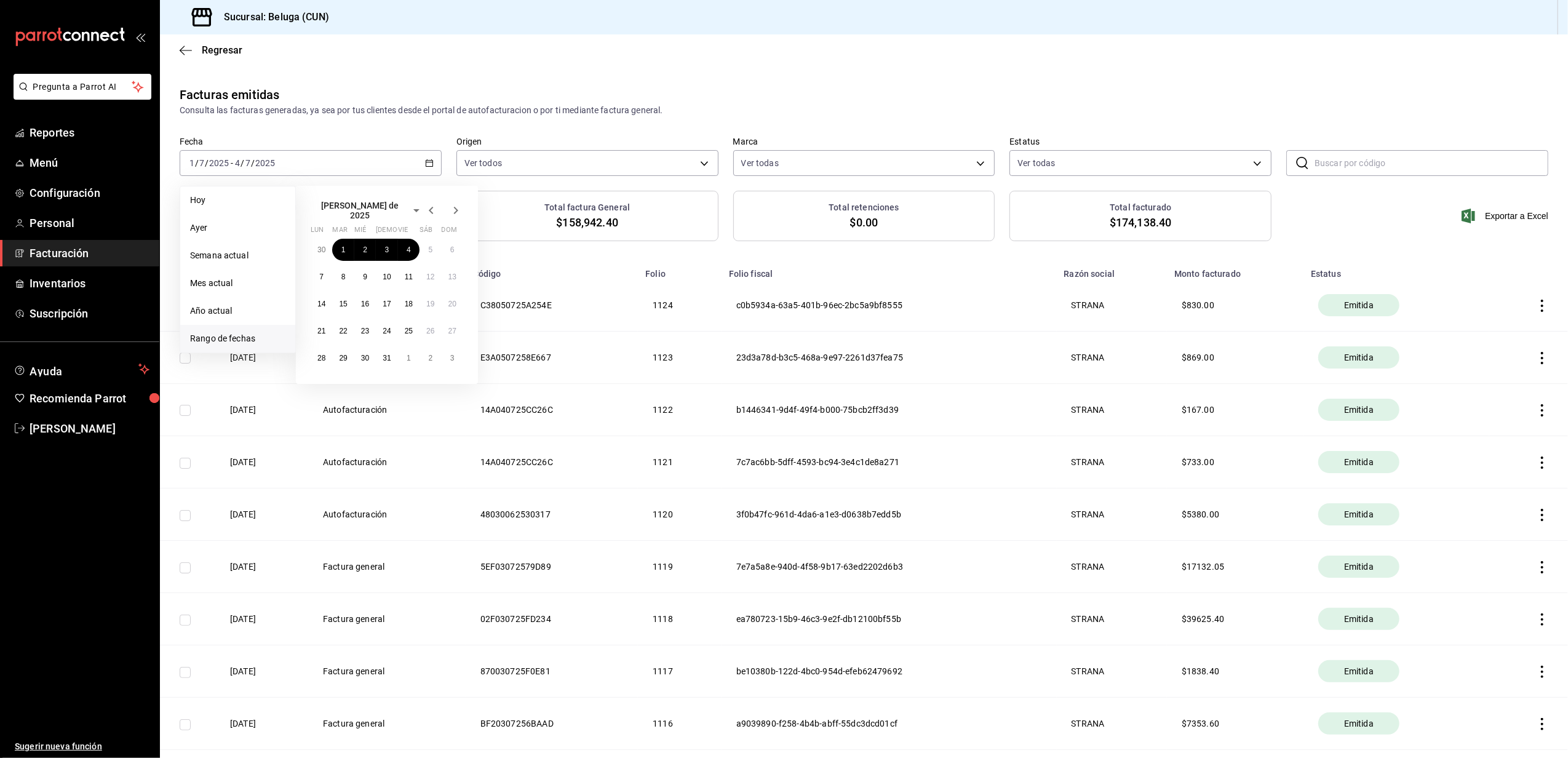
click at [437, 205] on icon "button" at bounding box center [431, 210] width 15 height 15
click at [322, 351] on abbr "23" at bounding box center [321, 353] width 8 height 9
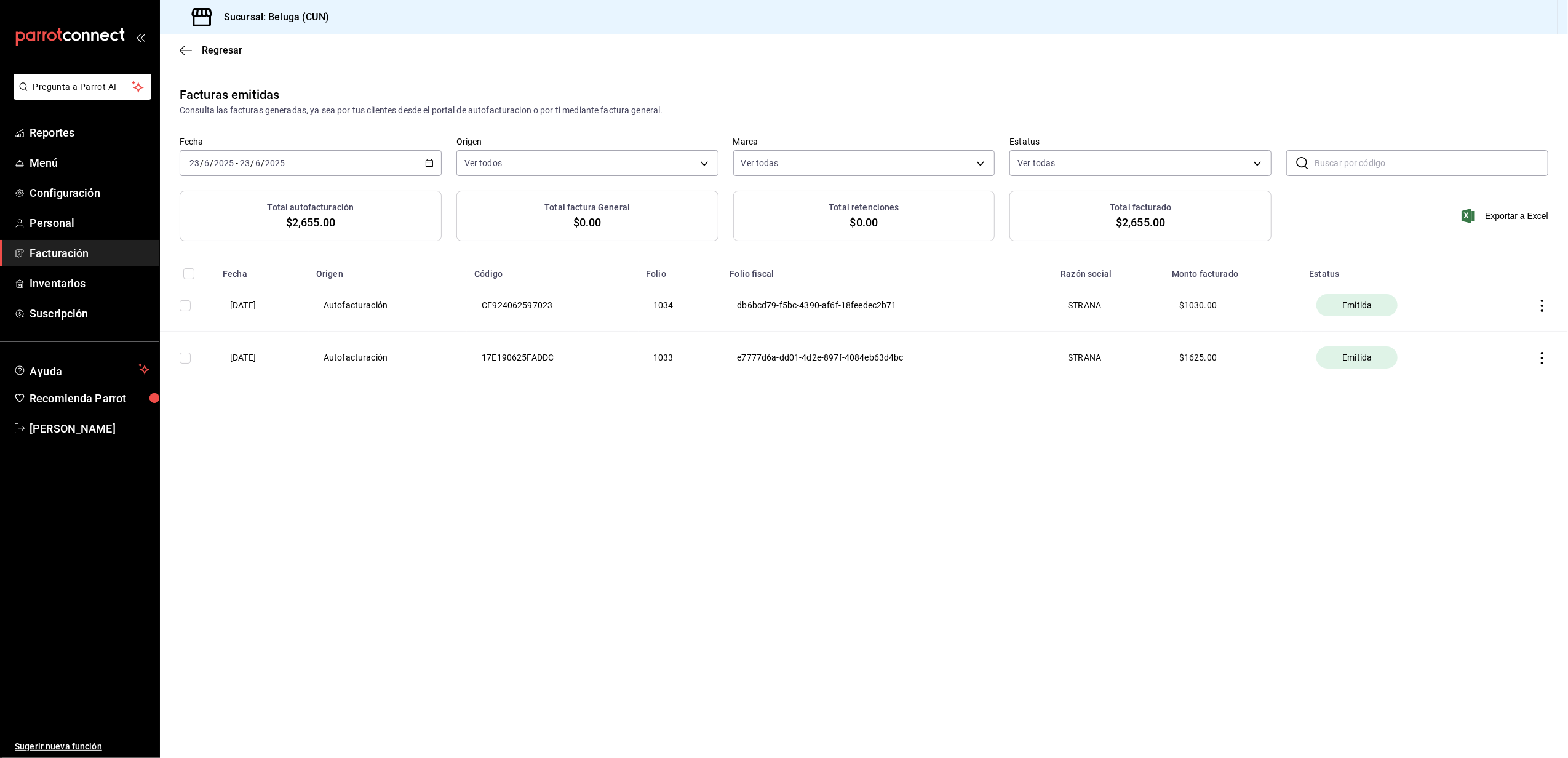
click at [88, 257] on span "Facturación" at bounding box center [89, 253] width 120 height 17
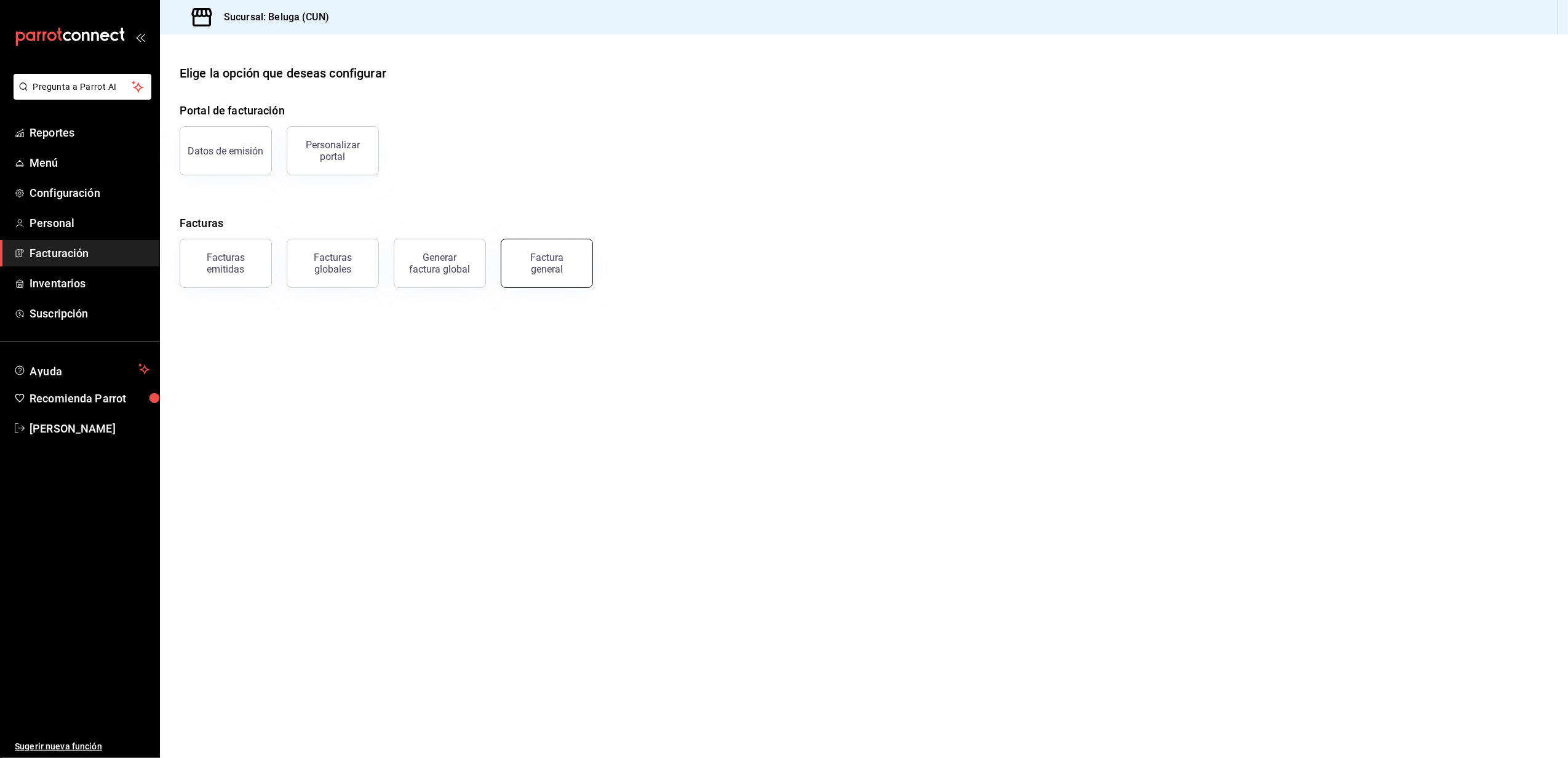
click at [562, 254] on div "Factura general" at bounding box center [546, 262] width 61 height 23
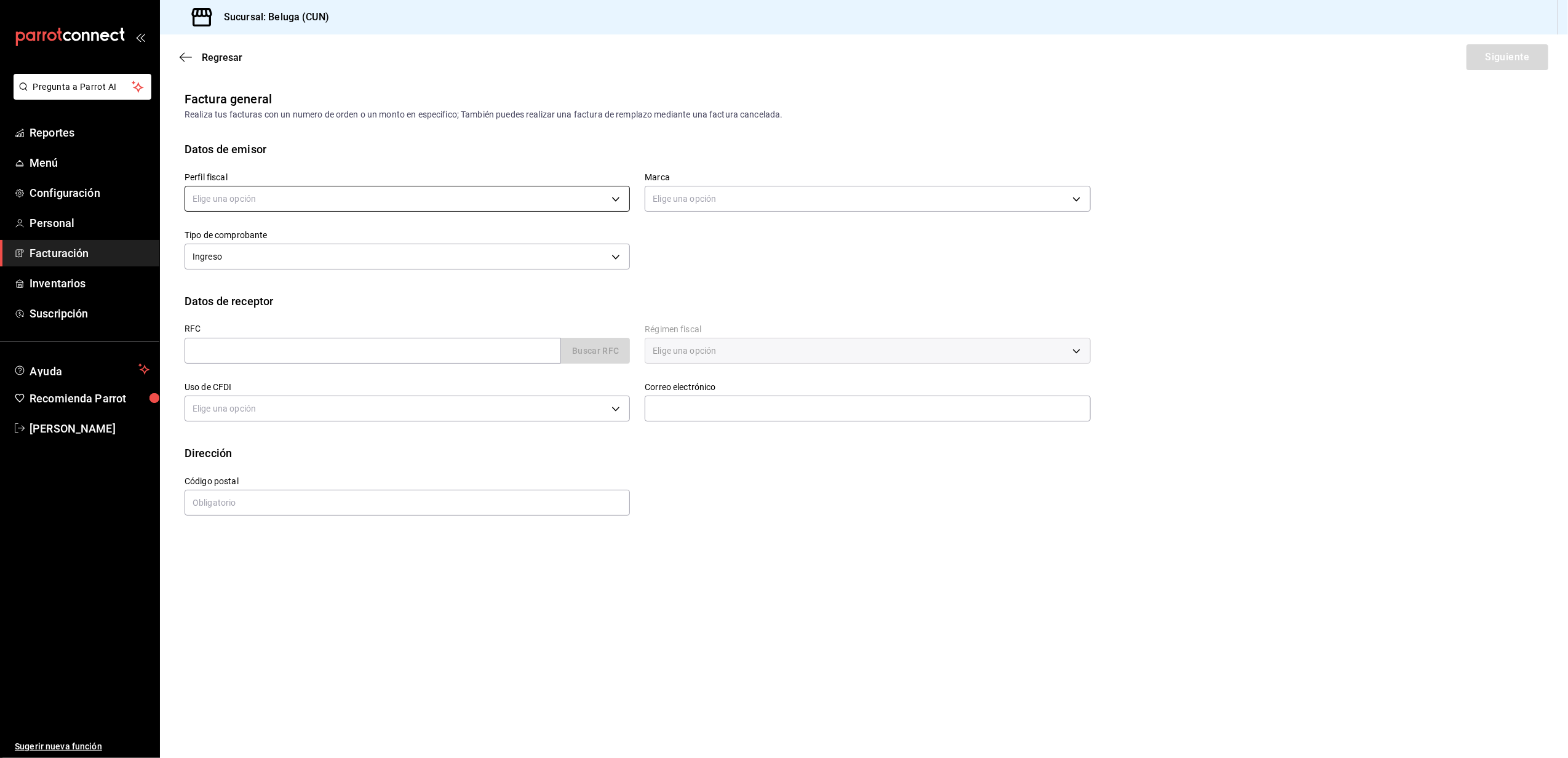
click at [311, 197] on body "Pregunta a Parrot AI Reportes Menú Configuración Personal Facturación Inventari…" at bounding box center [784, 379] width 1568 height 758
click at [246, 257] on li "STRANA" at bounding box center [407, 261] width 444 height 23
type input "0e3eb79f-b3aa-4b7a-a40b-5438678f8732"
type input "90810656-3b3d-4791-b9ad-32ddd7495a71"
click at [328, 348] on input "text" at bounding box center [373, 351] width 377 height 26
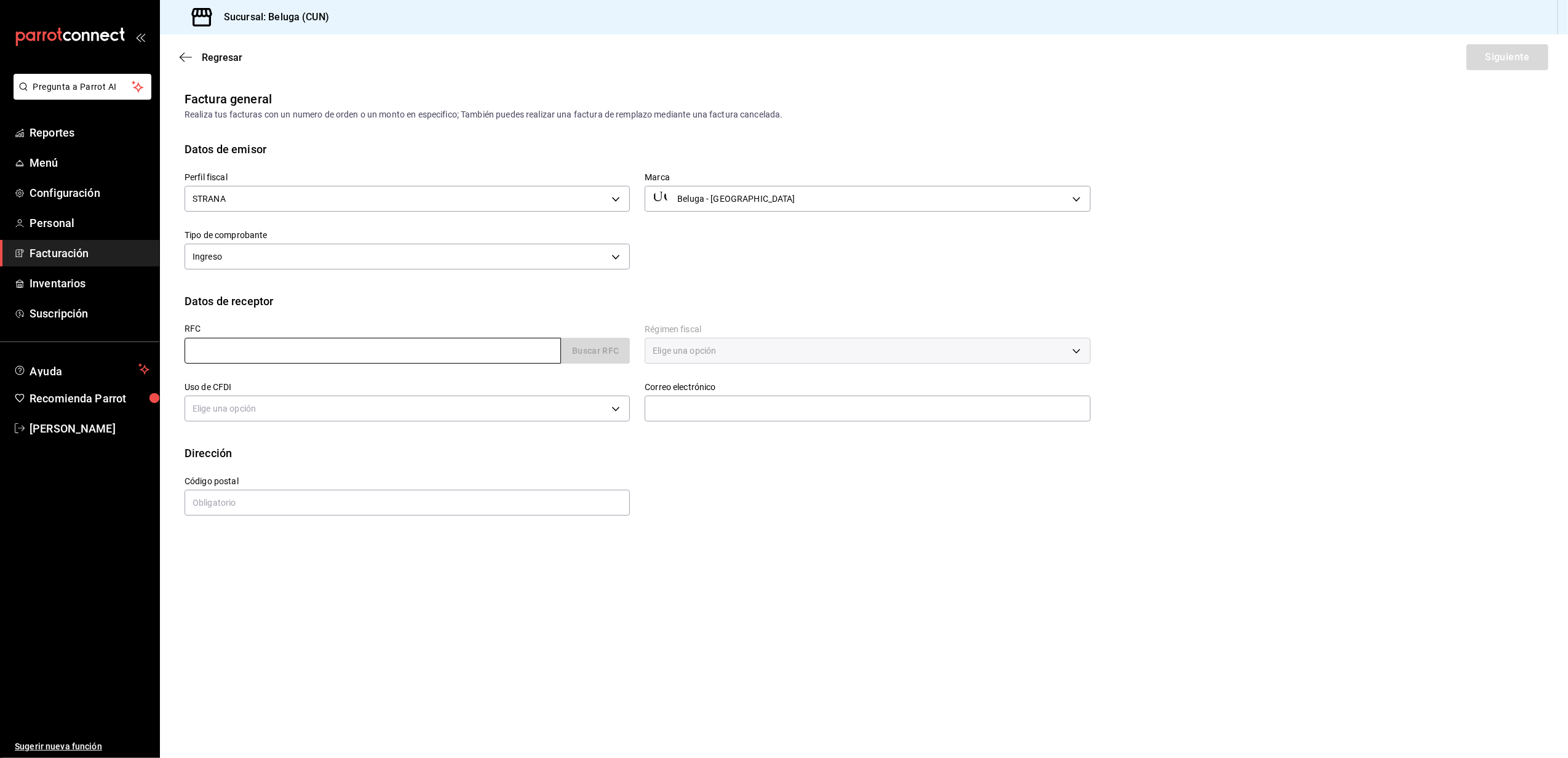
type input "XAXX010101000"
type input "48333"
type input "616"
type input "S01"
click at [707, 405] on input "text" at bounding box center [867, 409] width 445 height 26
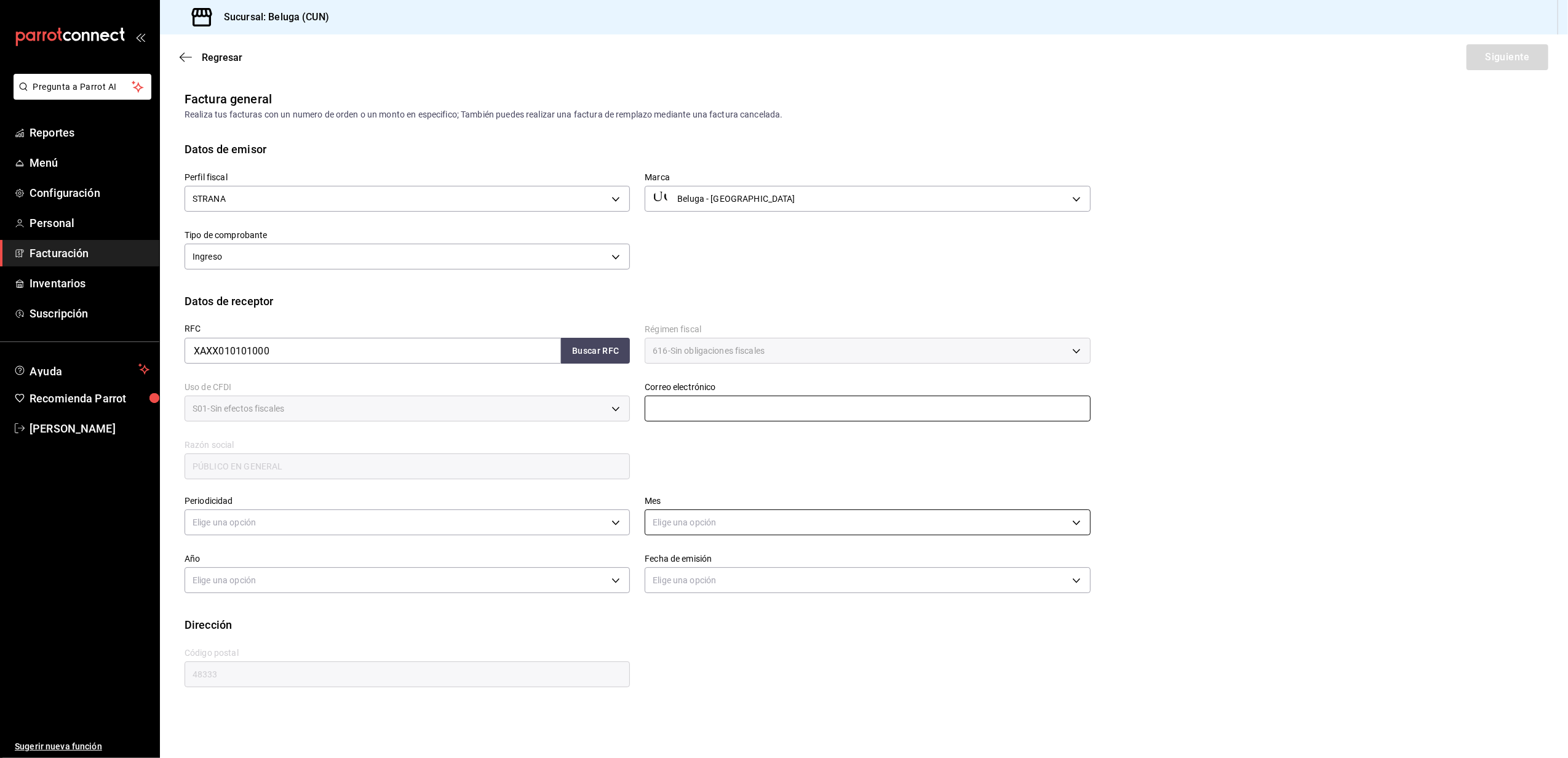
type input "[EMAIL_ADDRESS][DOMAIN_NAME]"
click at [326, 520] on body "Pregunta a Parrot AI Reportes Menú Configuración Personal Facturación Inventari…" at bounding box center [784, 379] width 1568 height 758
click at [227, 559] on li "Diario" at bounding box center [407, 562] width 444 height 21
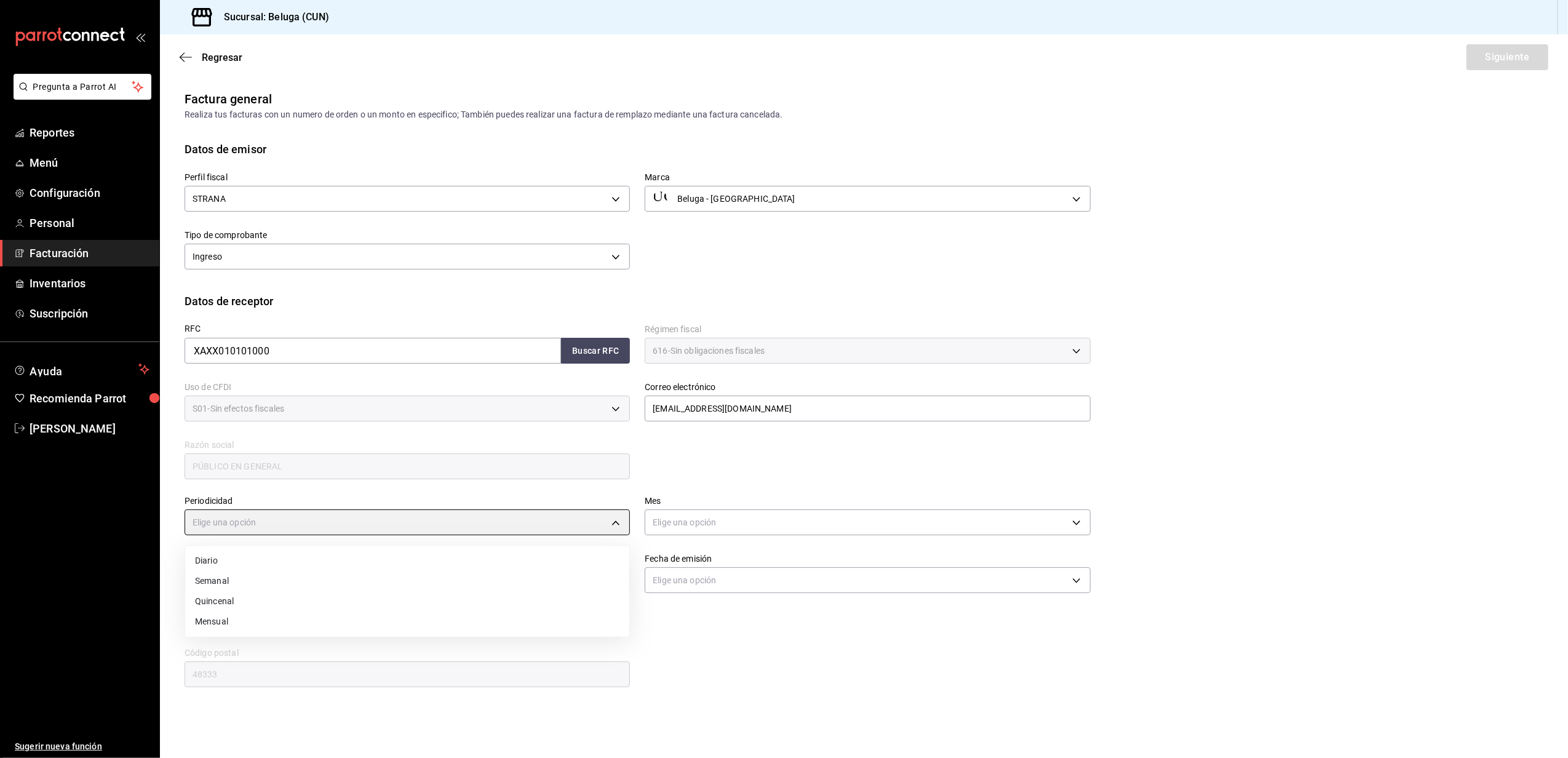
type input "DAILY"
click at [728, 520] on body "Pregunta a Parrot AI Reportes Menú Configuración Personal Facturación Inventari…" at bounding box center [784, 379] width 1568 height 758
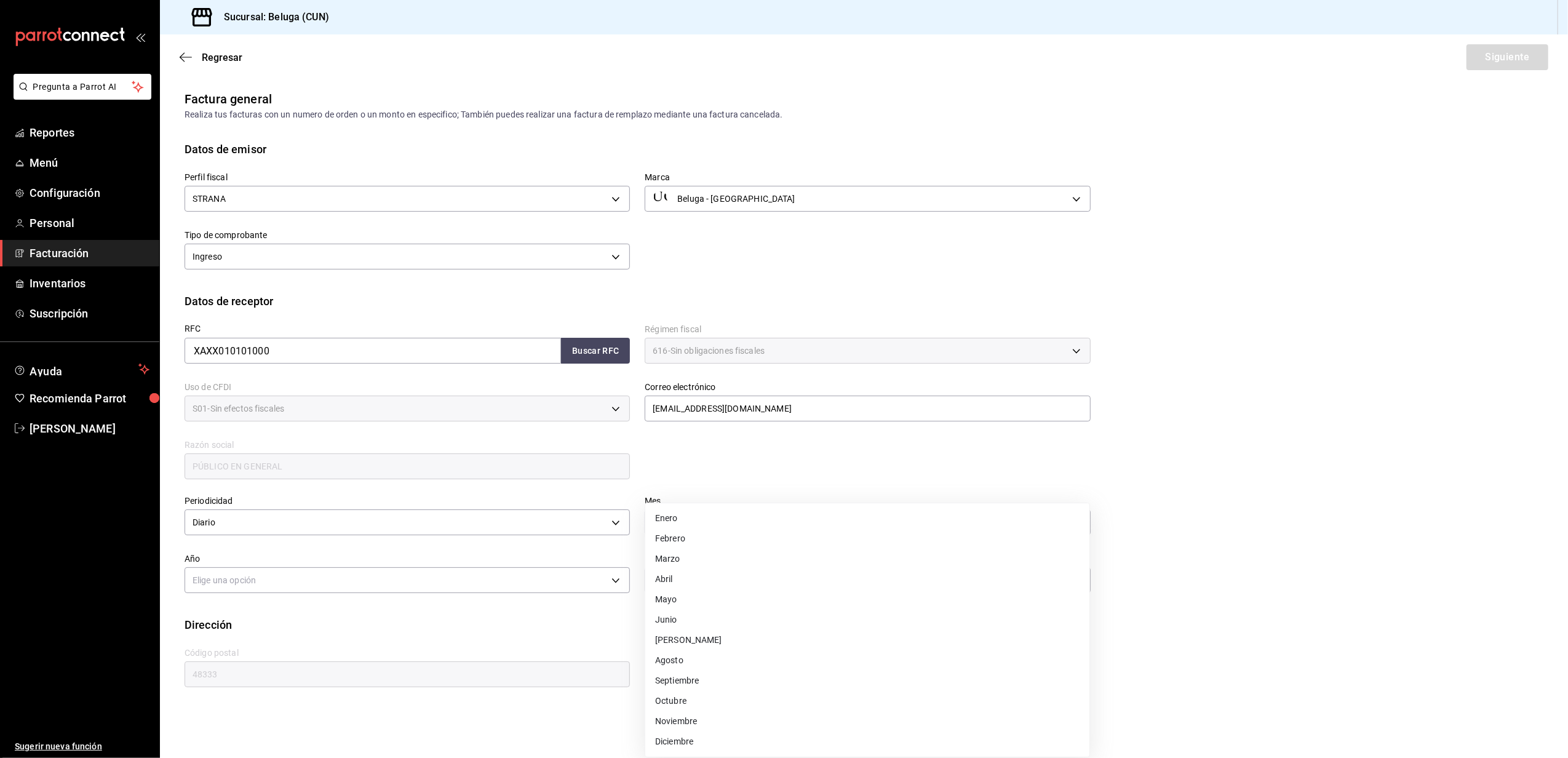
click at [693, 660] on li "Agosto" at bounding box center [867, 661] width 444 height 21
type input "8"
click at [409, 576] on body "Pregunta a Parrot AI Reportes Menú Configuración Personal Facturación Inventari…" at bounding box center [784, 379] width 1568 height 758
click at [238, 619] on li "2025" at bounding box center [407, 619] width 444 height 21
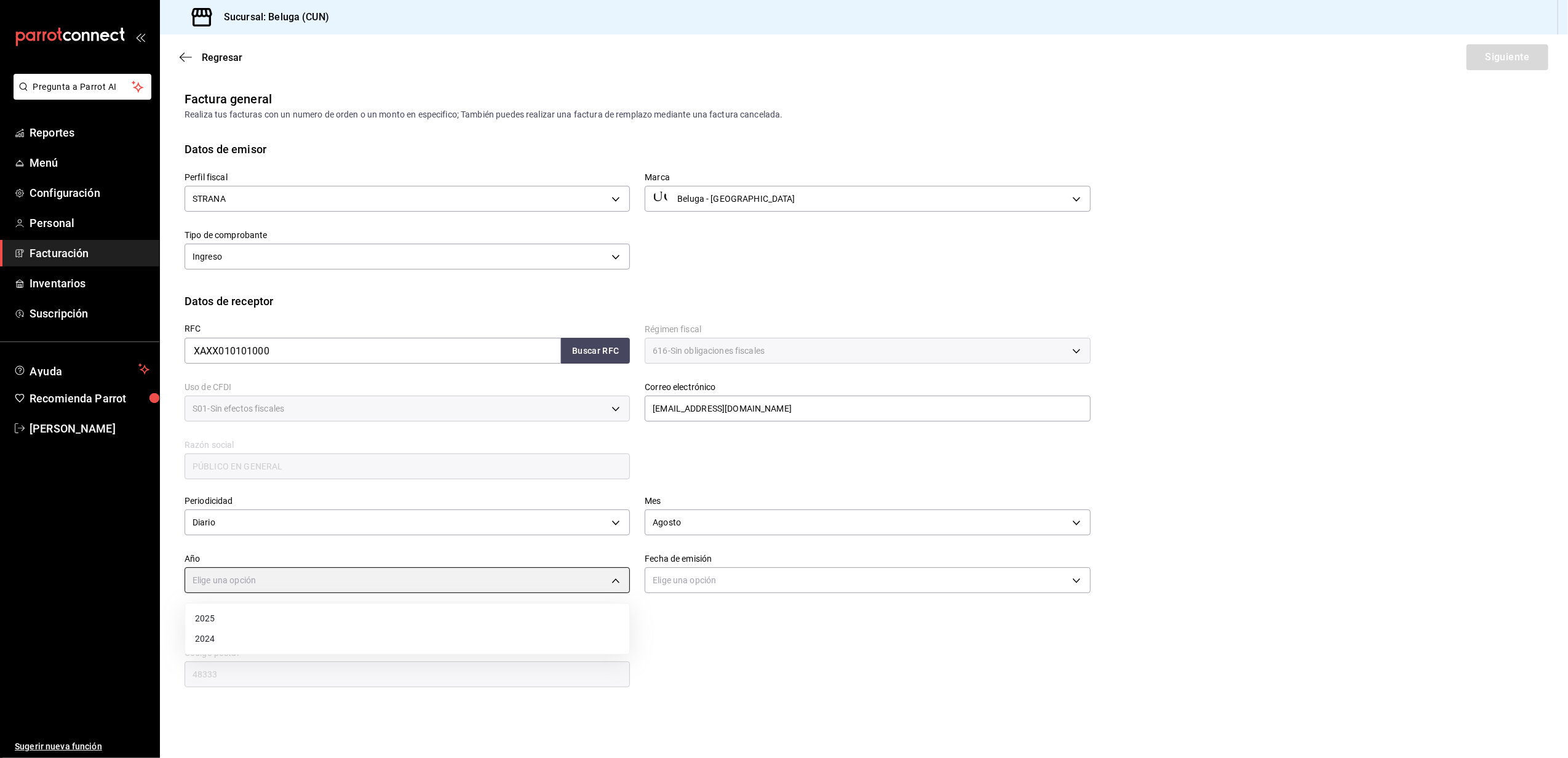
type input "2025"
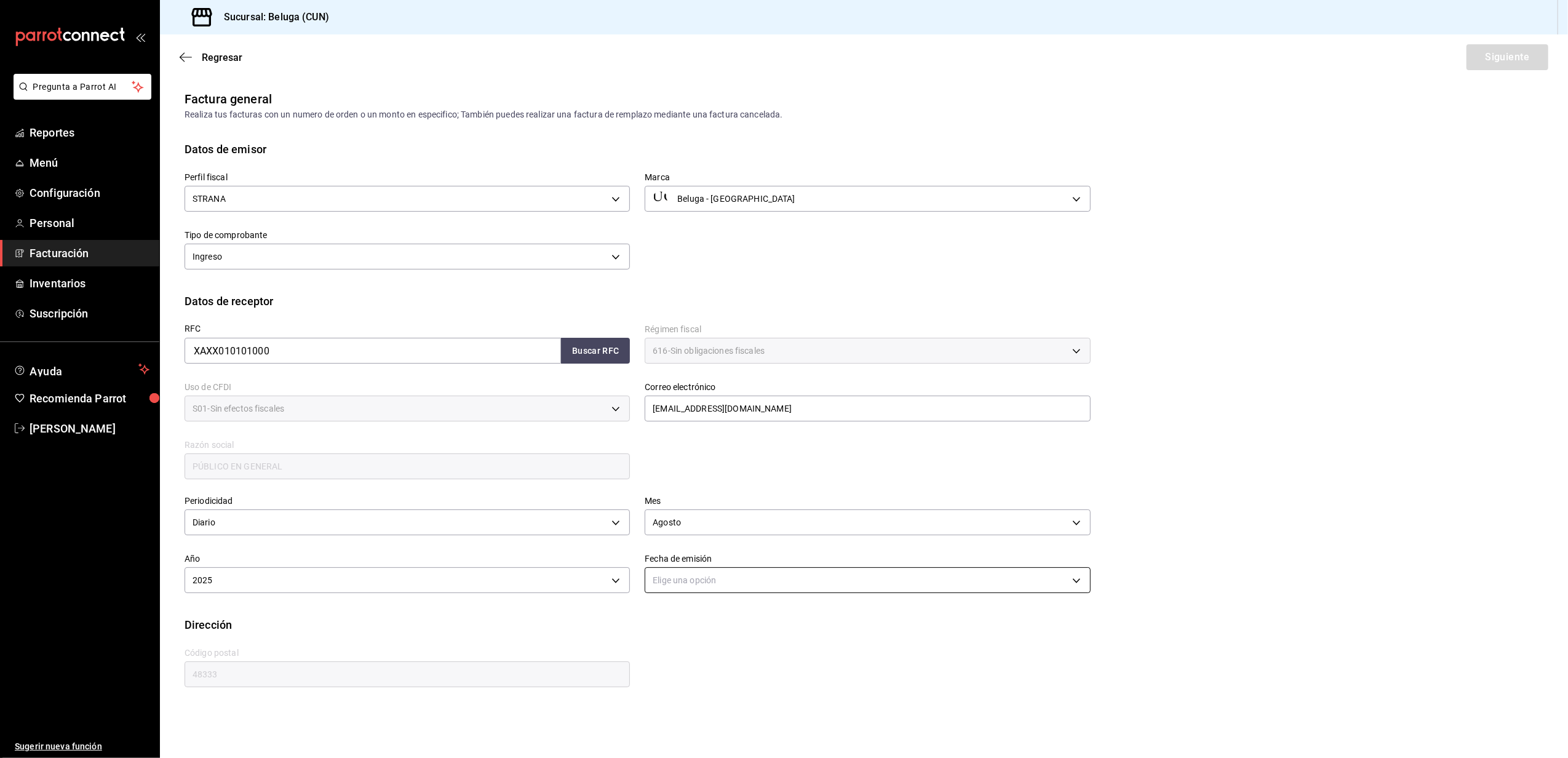
click at [741, 580] on body "Pregunta a Parrot AI Reportes Menú Configuración Personal Facturación Inventari…" at bounding box center [784, 379] width 1568 height 758
click at [673, 616] on li "Hoy" at bounding box center [867, 619] width 444 height 21
type input "[DATE]"
click at [328, 666] on input "48333" at bounding box center [407, 674] width 445 height 26
click at [1411, 552] on div "Periodicidad Diario DAILY Mes Agosto 8 Año 2025 2025 Fecha de emisión Hoy TODAY" at bounding box center [864, 549] width 1359 height 135
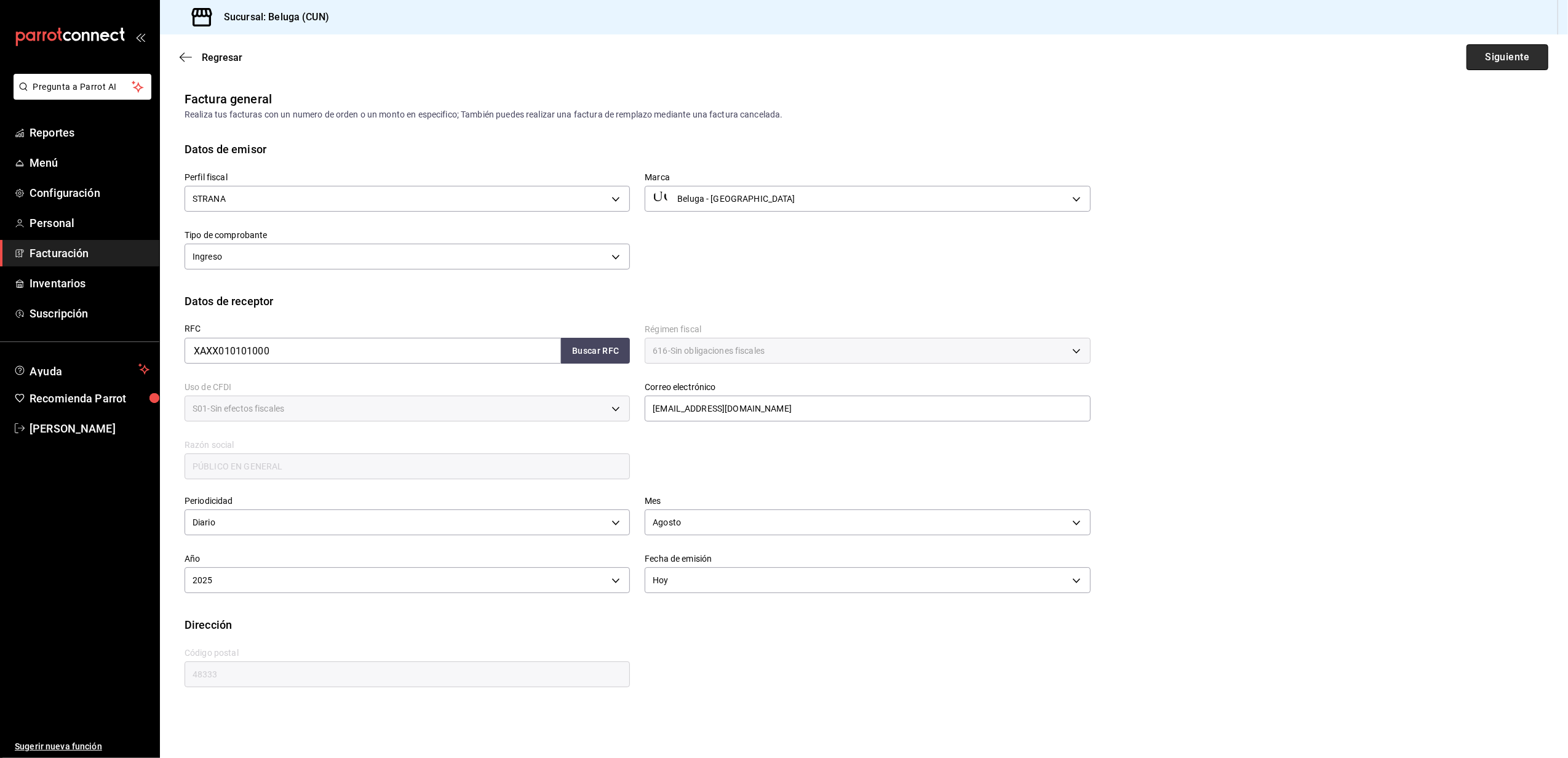
click at [1489, 61] on button "Siguiente" at bounding box center [1508, 57] width 82 height 26
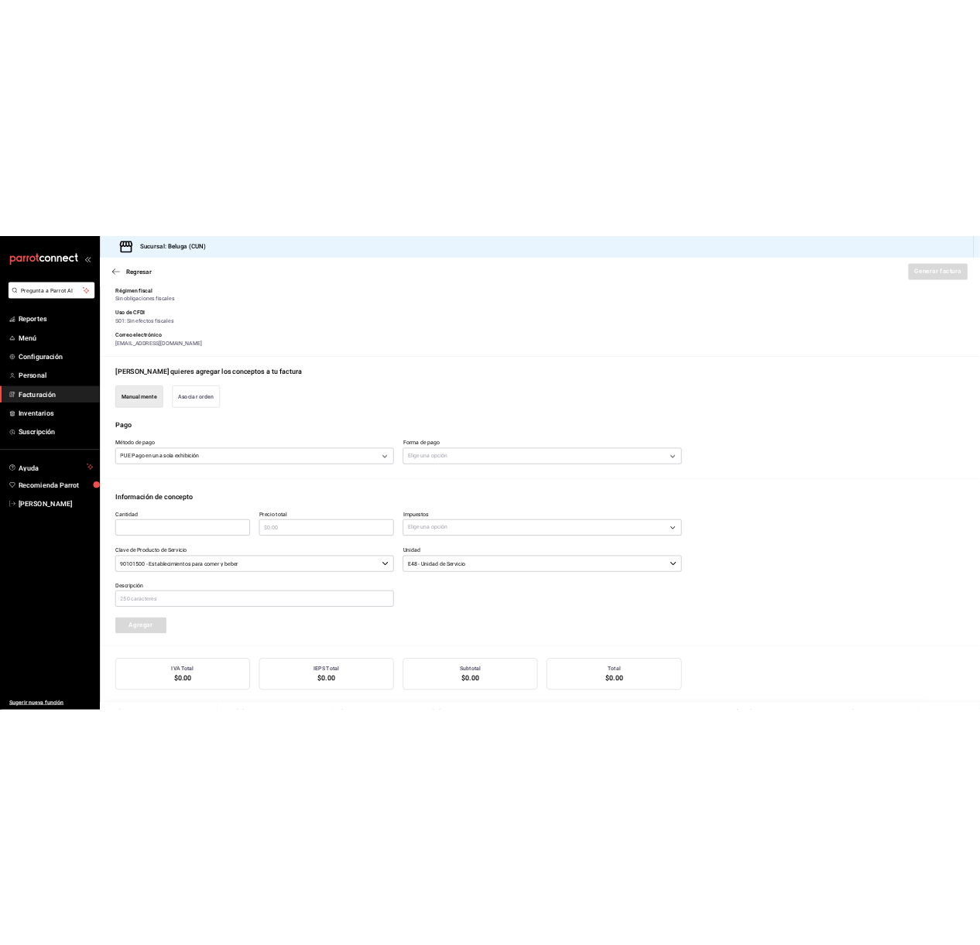
scroll to position [103, 0]
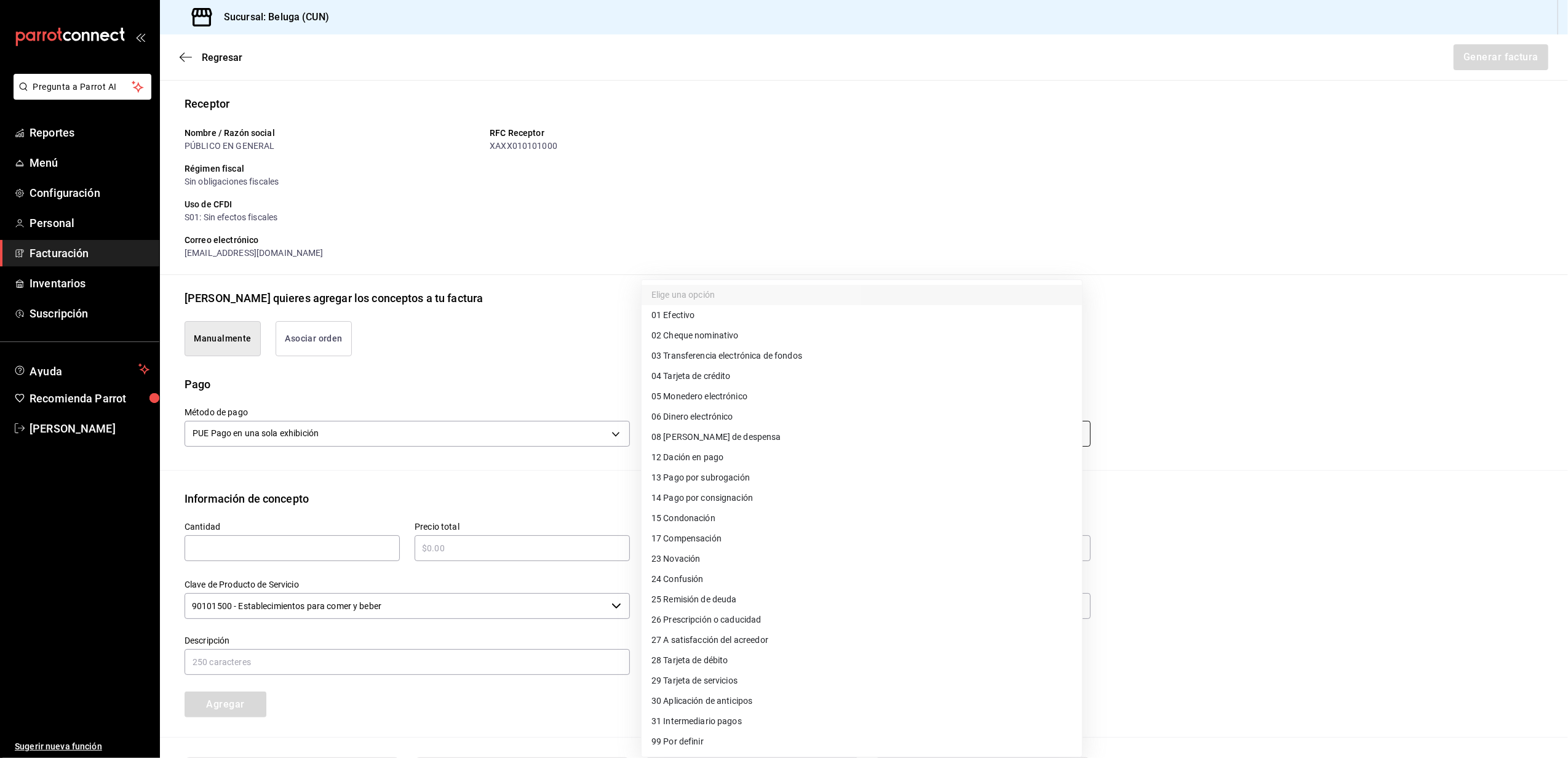
click at [756, 434] on body "Pregunta a Parrot AI Reportes Menú Configuración Personal Facturación Inventari…" at bounding box center [784, 379] width 1568 height 758
click at [741, 377] on li "04 Tarjeta de crédito" at bounding box center [862, 376] width 441 height 21
type input "04"
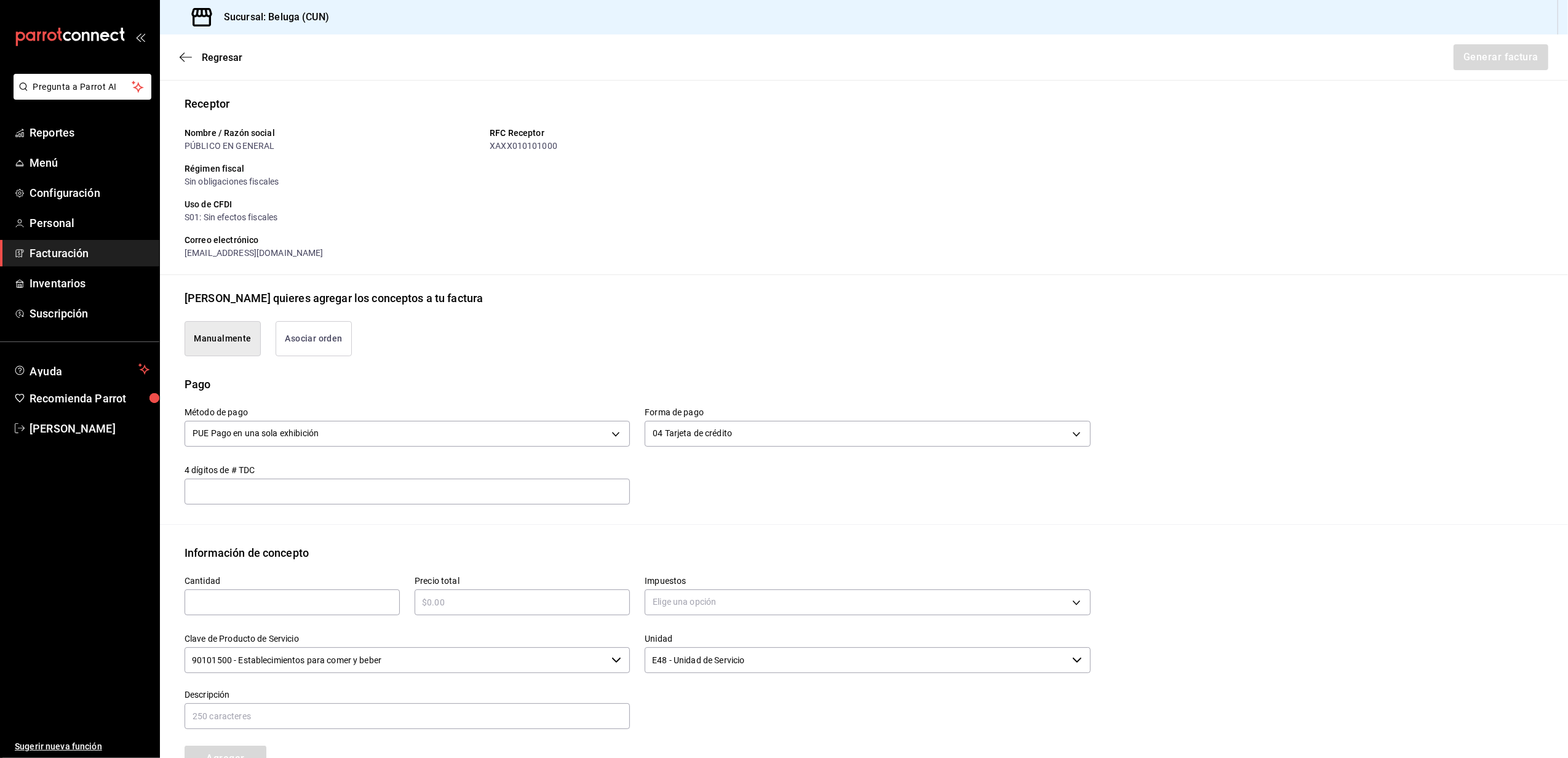
click at [318, 488] on input "text" at bounding box center [407, 492] width 445 height 15
paste input "7"
type input "7"
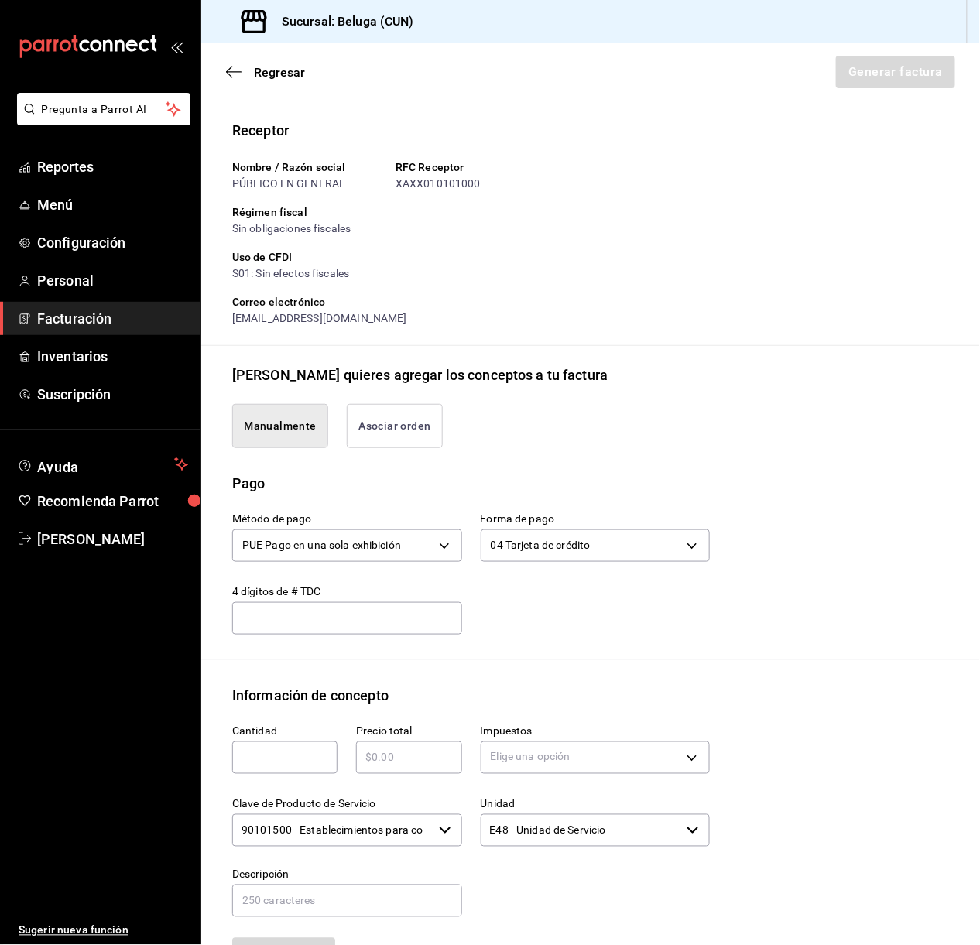
click at [368, 613] on input "text" at bounding box center [347, 618] width 230 height 19
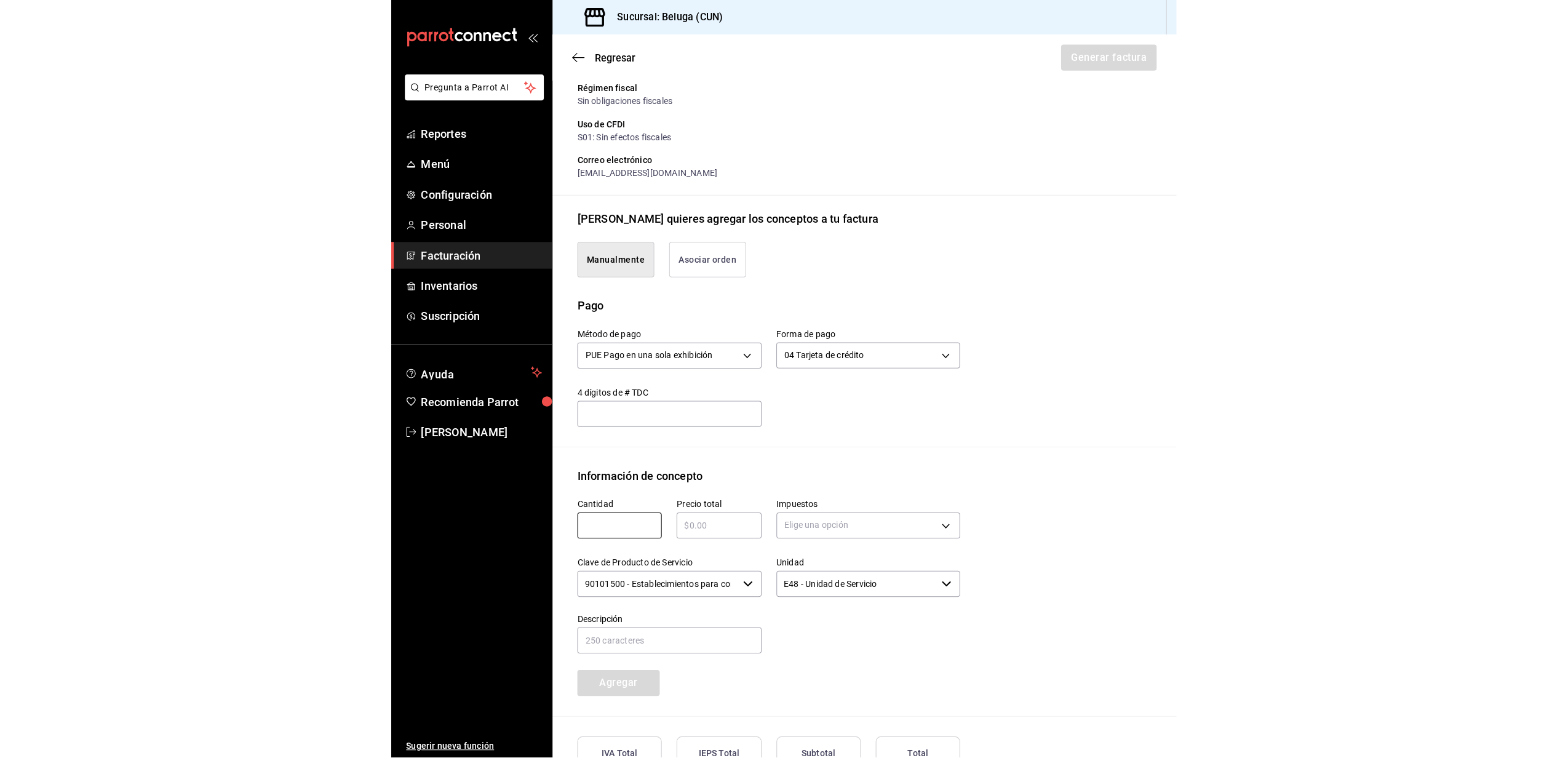
scroll to position [186, 0]
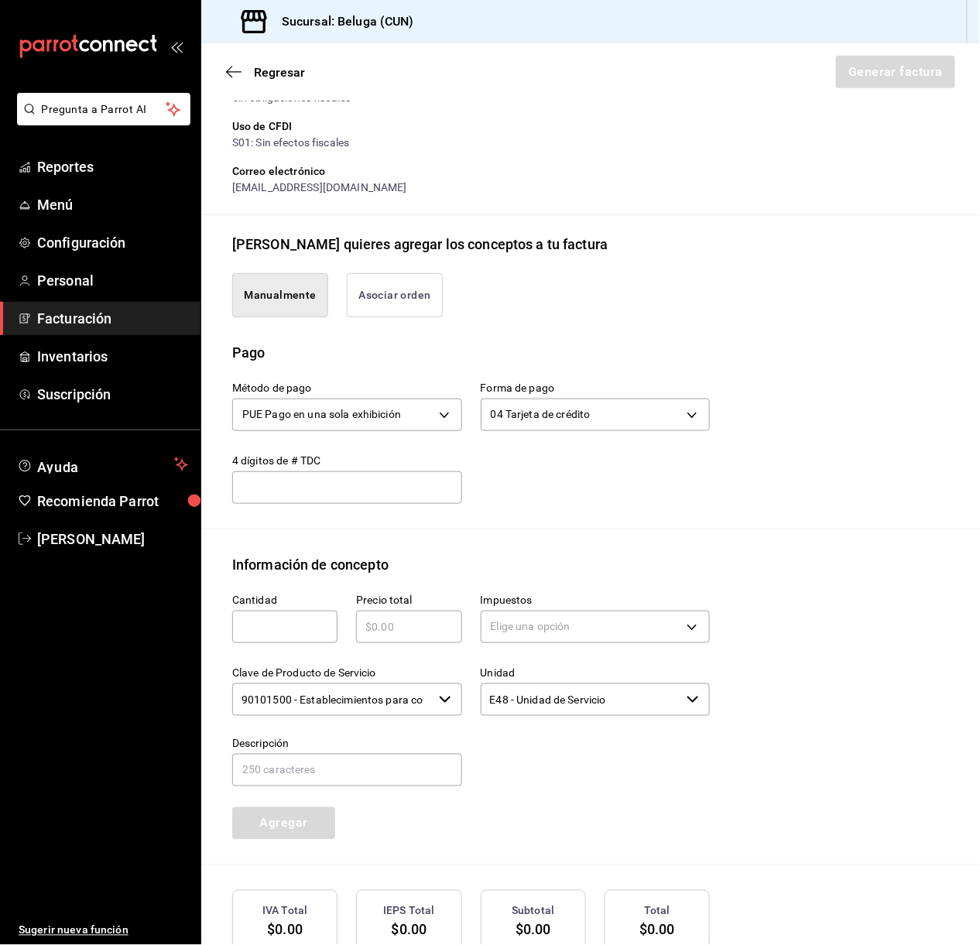
click at [867, 447] on div "Método de pago PUE Pago en una sola exhibición PUE Forma de pago 04 Tarjeta de …" at bounding box center [590, 446] width 717 height 166
click at [373, 475] on div "​" at bounding box center [347, 487] width 230 height 33
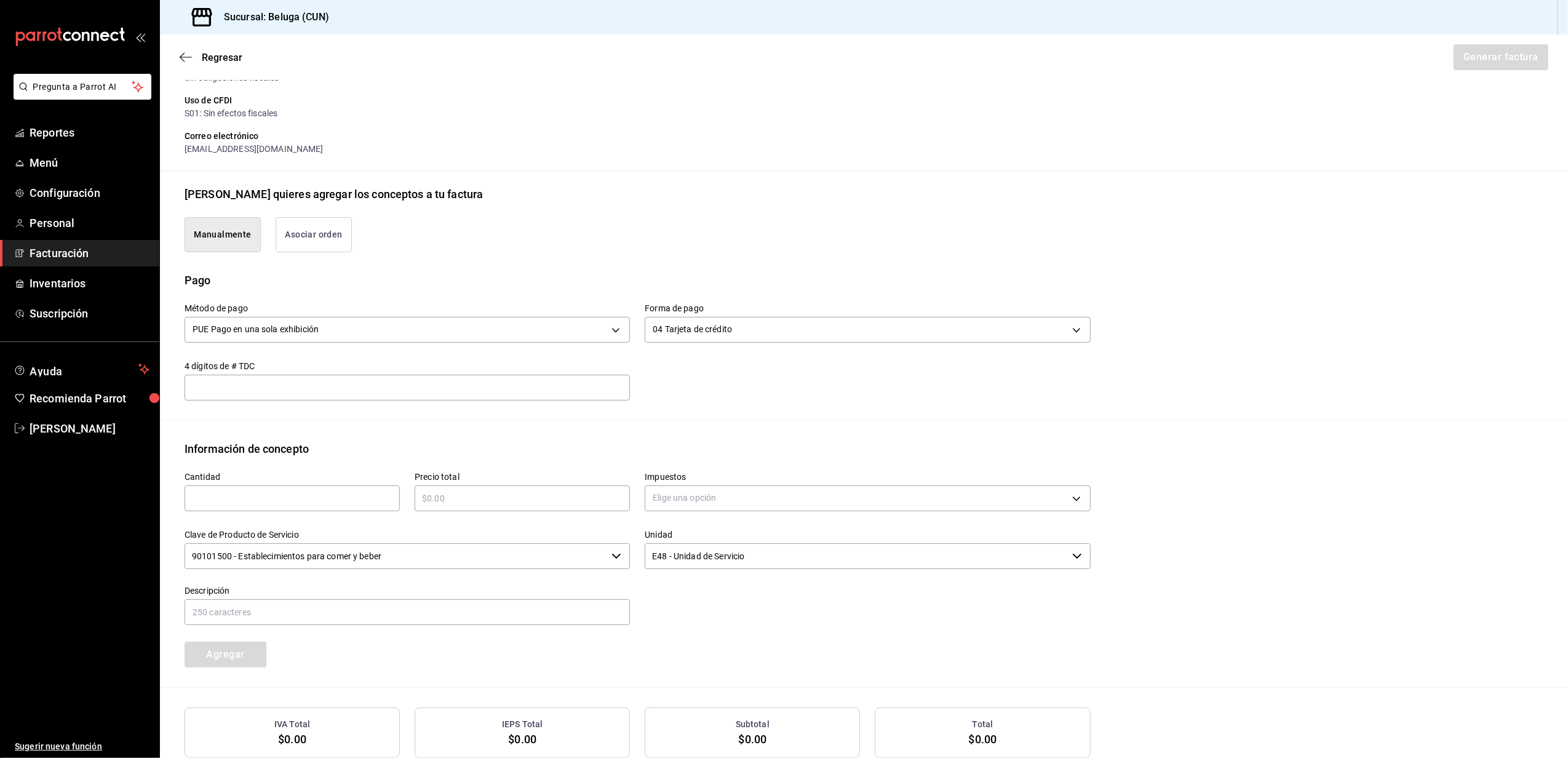
click at [589, 244] on div "Manualmente Asociar orden" at bounding box center [631, 227] width 921 height 50
click at [355, 392] on input "text" at bounding box center [407, 387] width 445 height 15
type input "1"
type input "$7537.60"
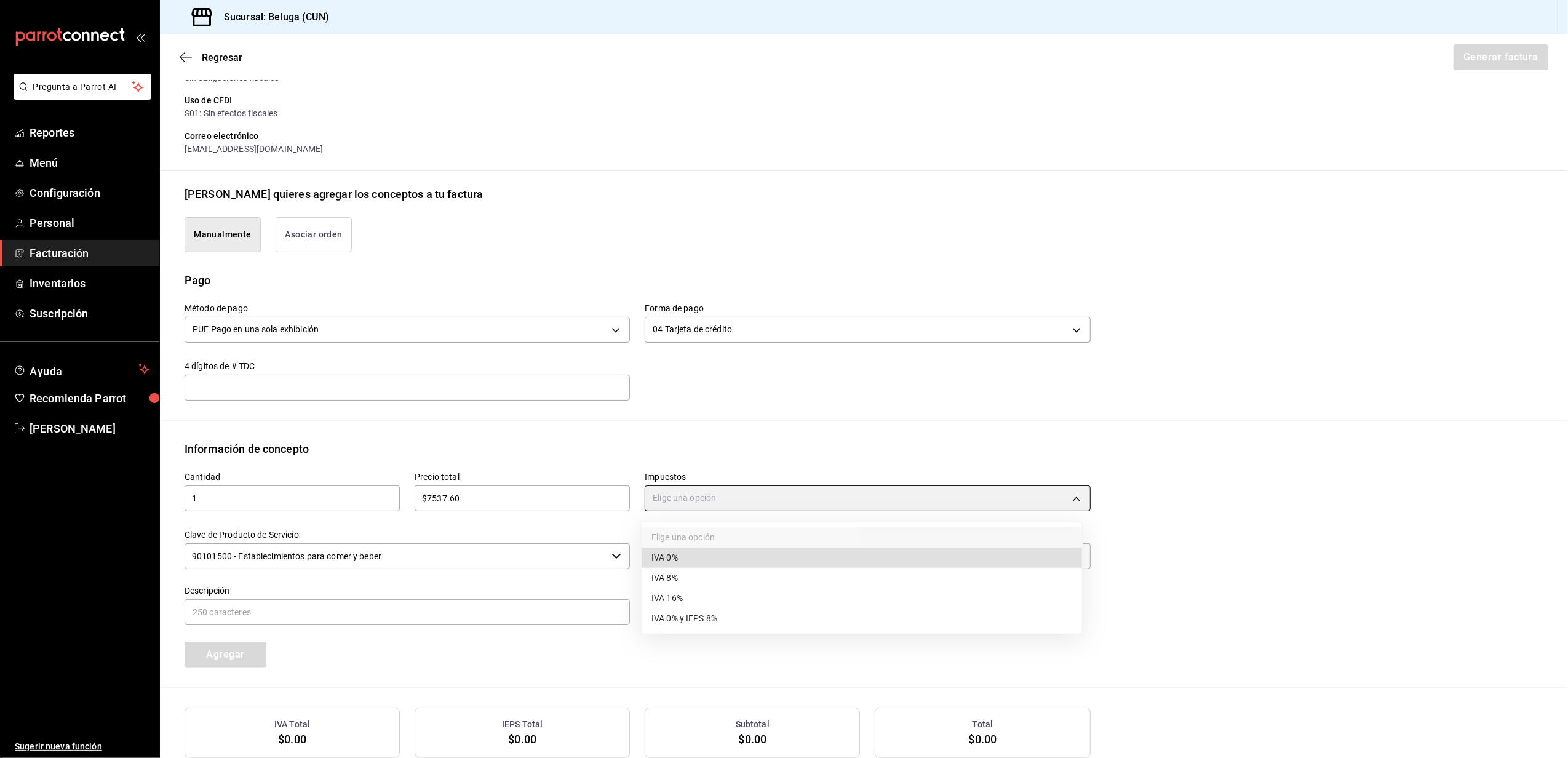
type input "IVA_0"
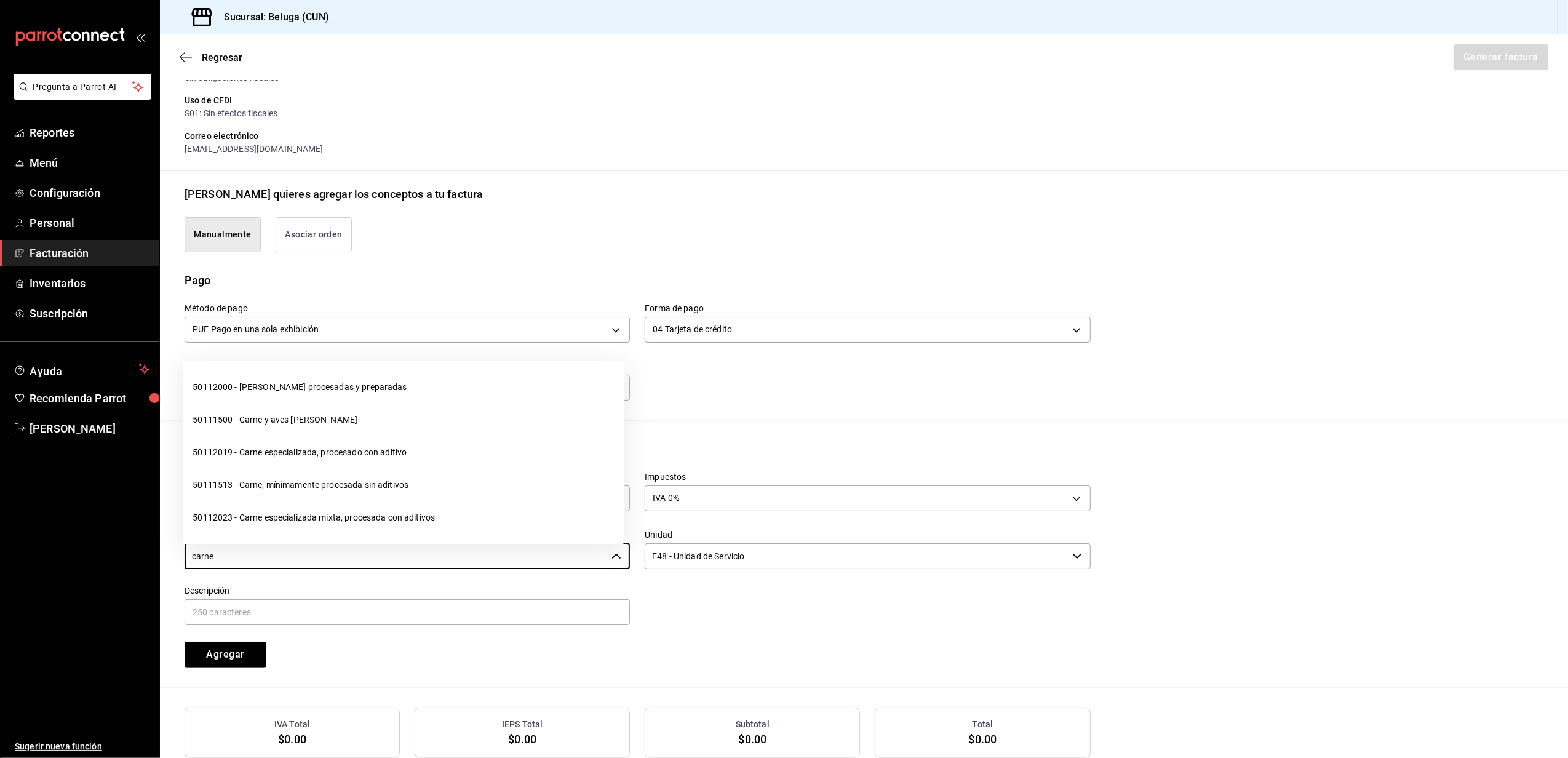
type input "90101500 - Establecimientos para comer y beber"
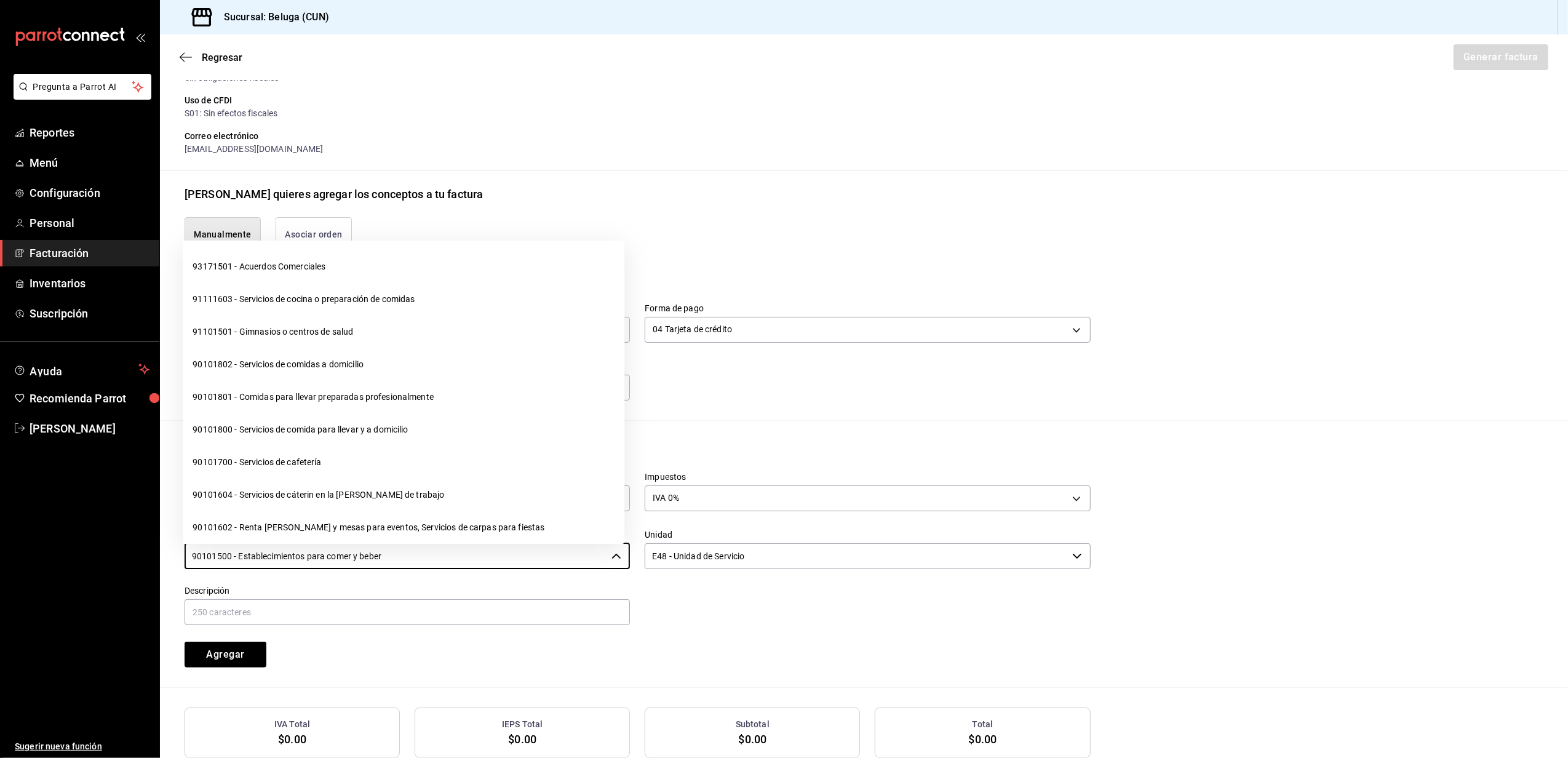
drag, startPoint x: 431, startPoint y: 562, endPoint x: 83, endPoint y: 562, distance: 348.0
click at [84, 562] on div "Pregunta a Parrot AI Reportes Menú Configuración Personal Facturación Inventari…" at bounding box center [784, 379] width 1568 height 758
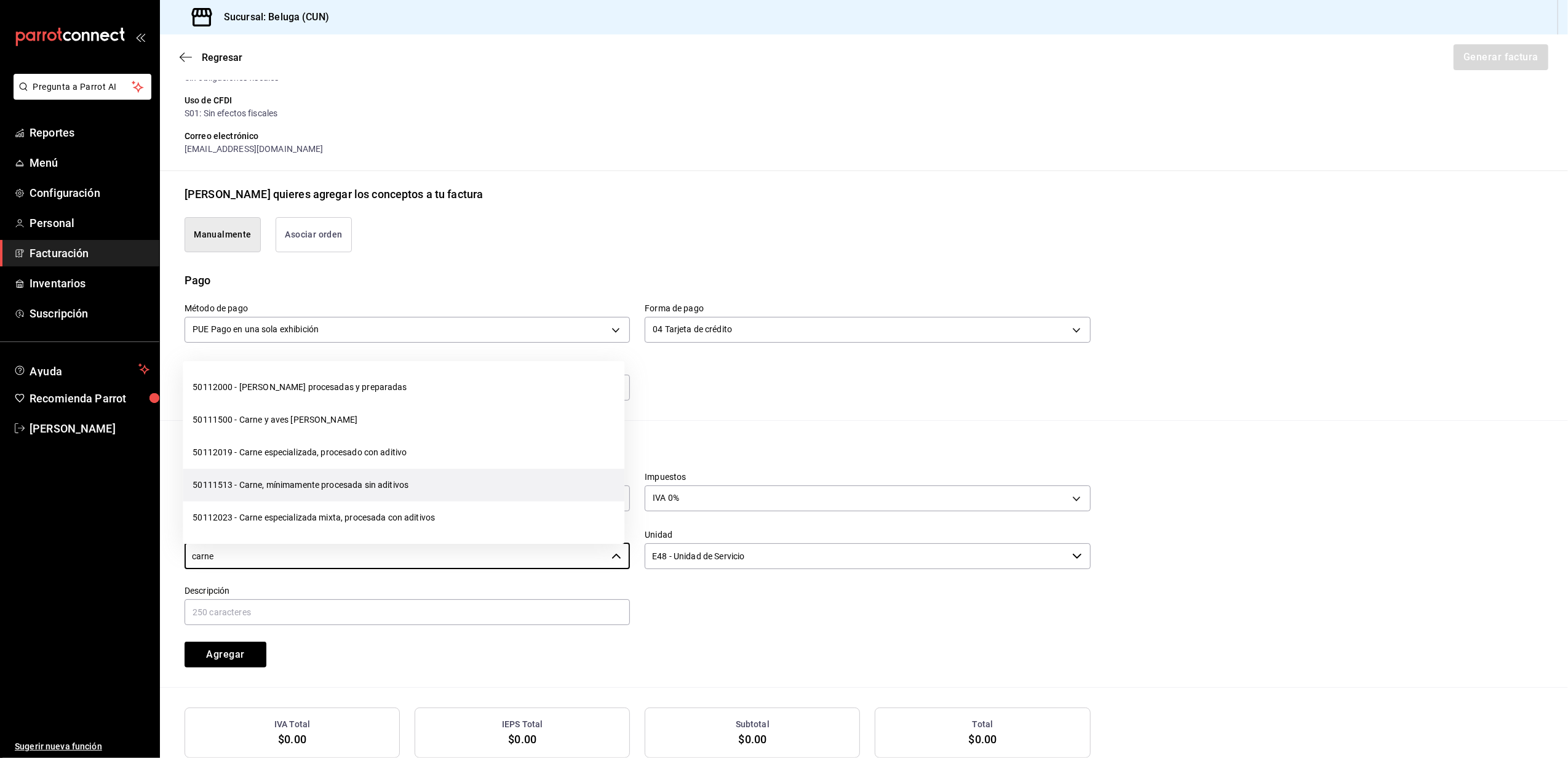
click at [358, 488] on li "50111513 - Carne, mínimamente procesada sin aditivos" at bounding box center [404, 485] width 442 height 33
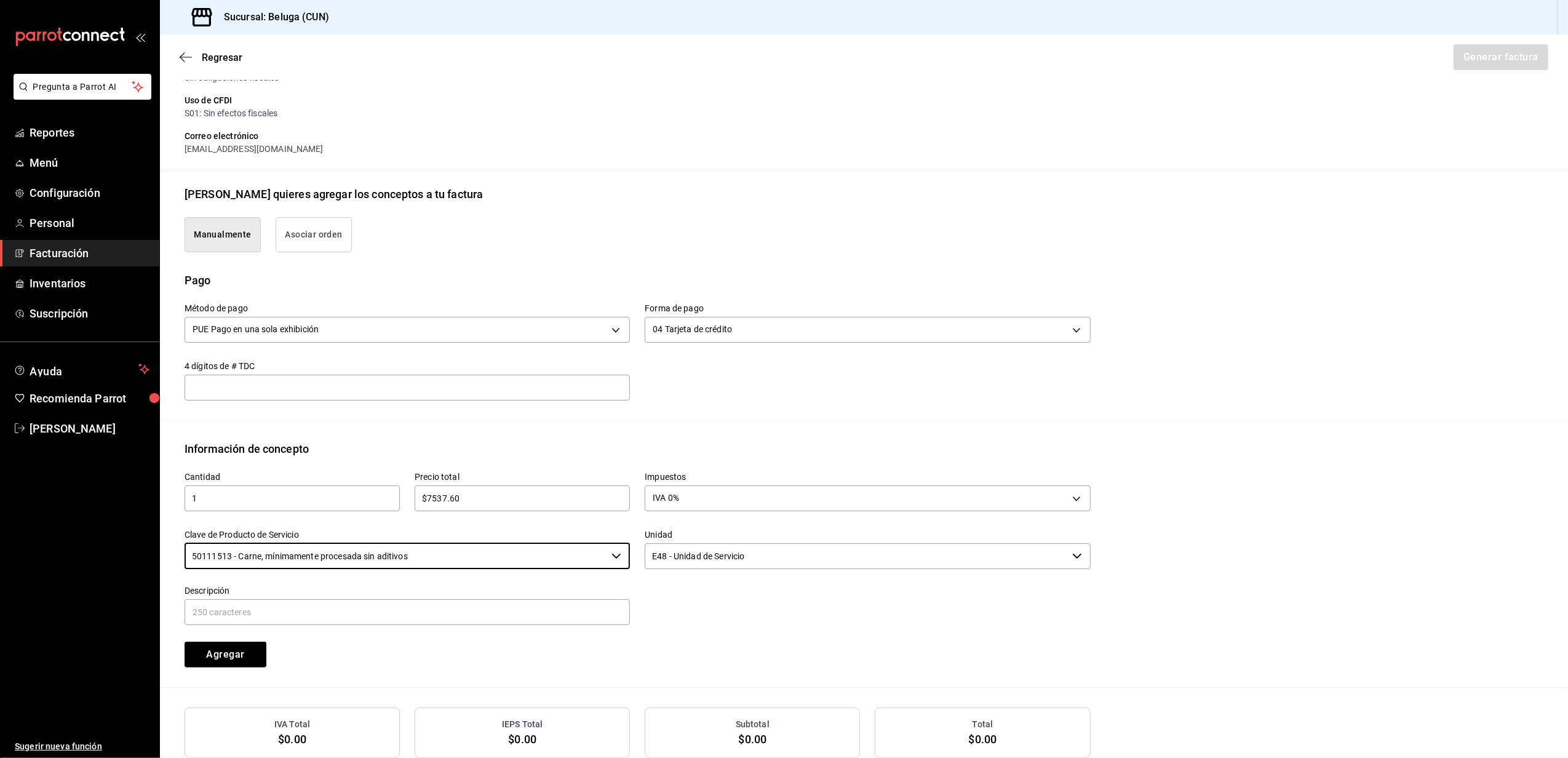
type input "50111513 - Carne, mínimamente procesada sin aditivos"
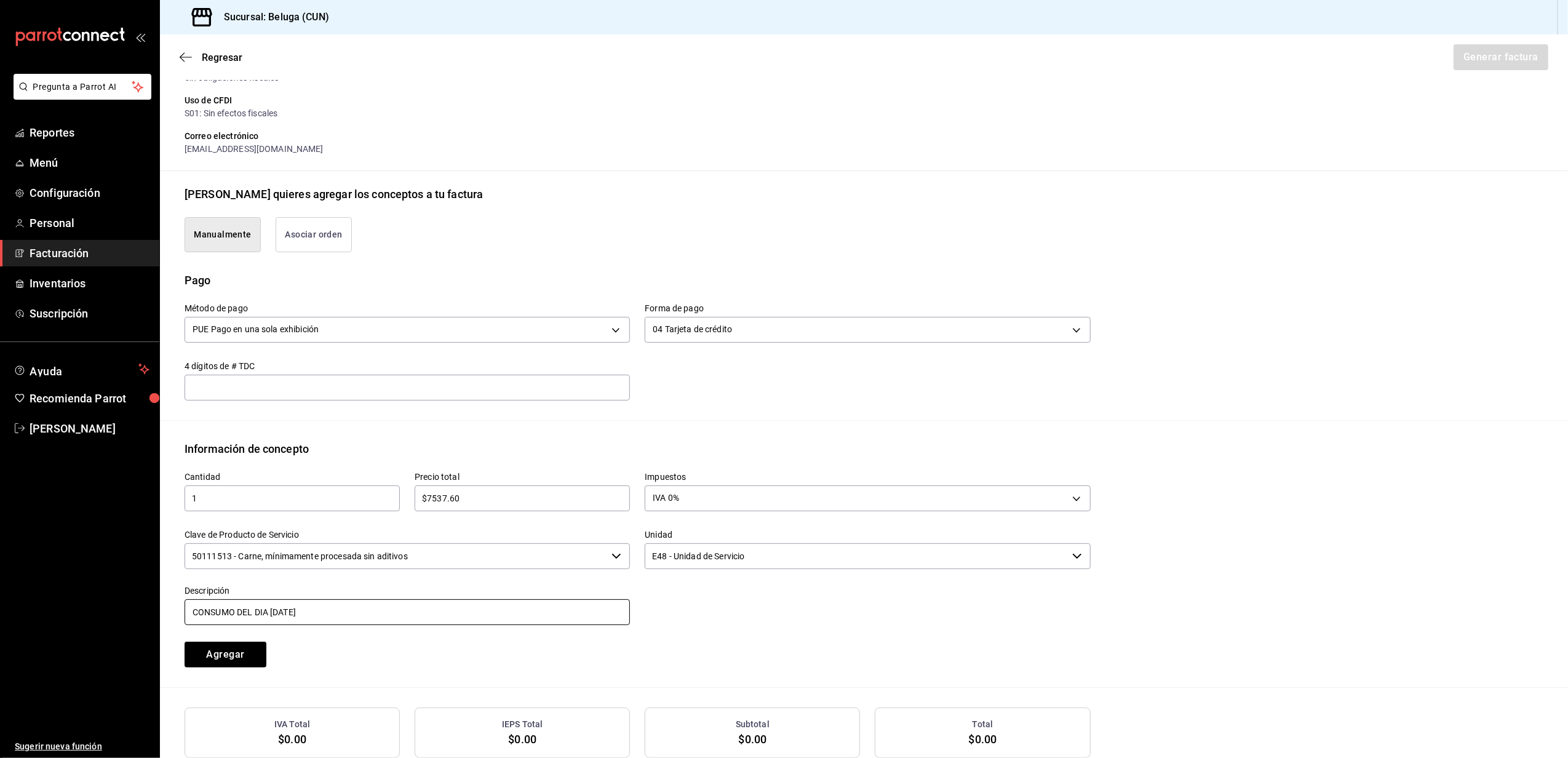
drag, startPoint x: 331, startPoint y: 616, endPoint x: 271, endPoint y: 616, distance: 60.0
click at [271, 616] on input "CONSUMO DEL DIA 26/03/2025" at bounding box center [407, 612] width 445 height 26
drag, startPoint x: 331, startPoint y: 611, endPoint x: -4, endPoint y: 609, distance: 335.0
click at [0, 609] on html "Pregunta a Parrot AI Reportes Menú Configuración Personal Facturación Inventari…" at bounding box center [784, 379] width 1568 height 758
click at [419, 609] on input "CONSUMO DEL DIA [DATE]" at bounding box center [407, 612] width 445 height 26
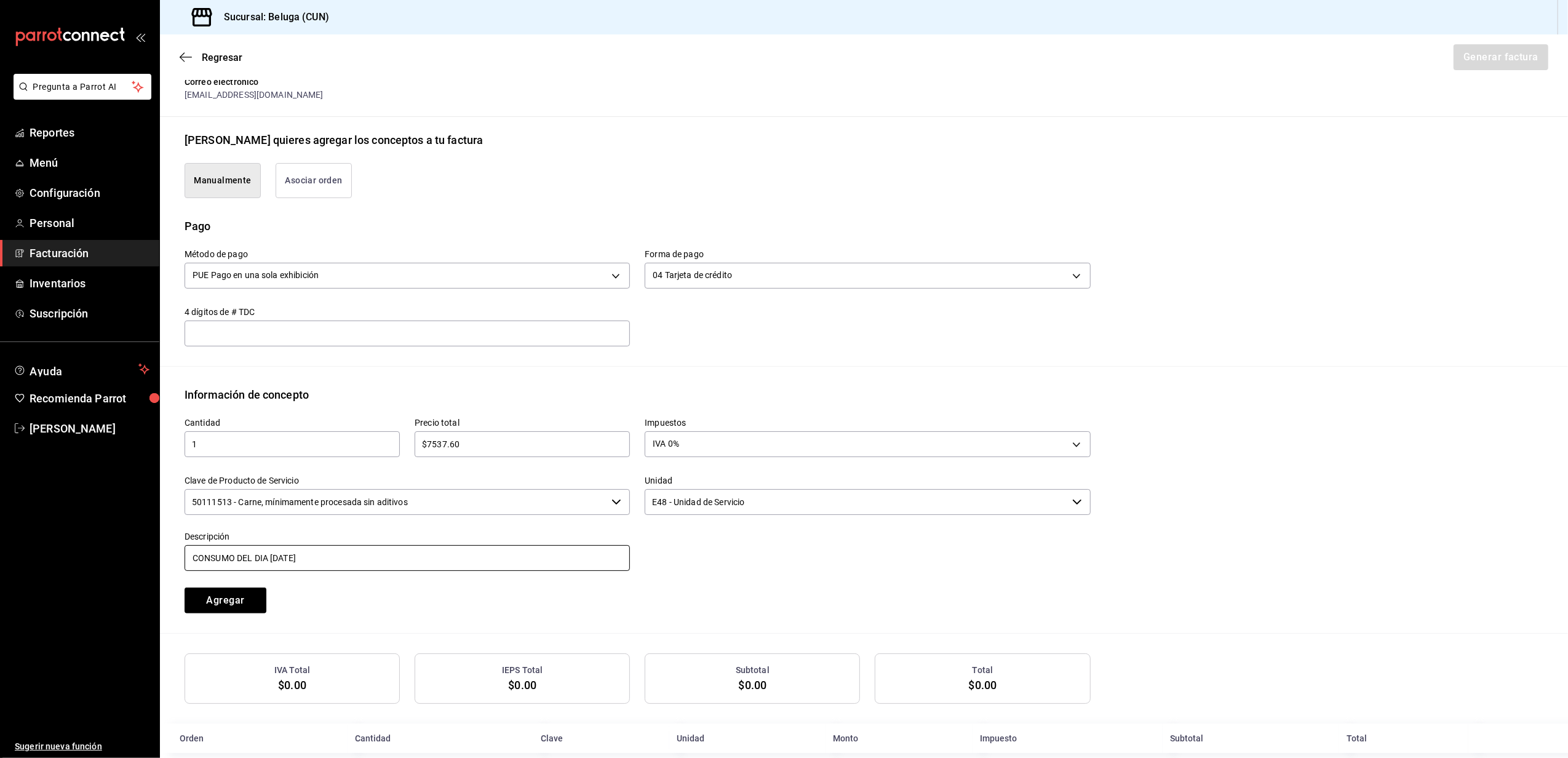
scroll to position [262, 0]
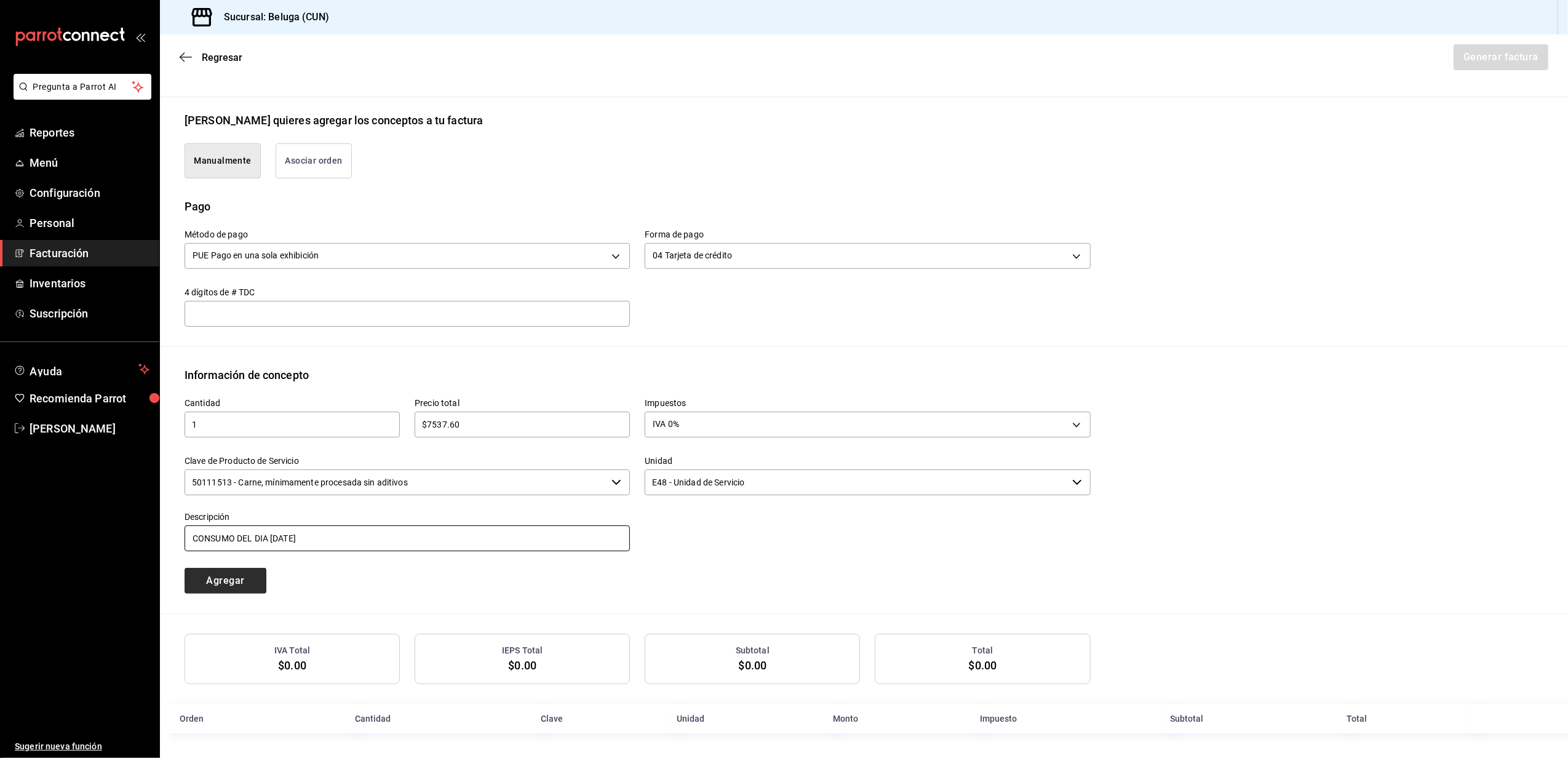
type input "CONSUMO DEL DIA [DATE]"
click at [235, 569] on button "Agregar" at bounding box center [225, 581] width 82 height 26
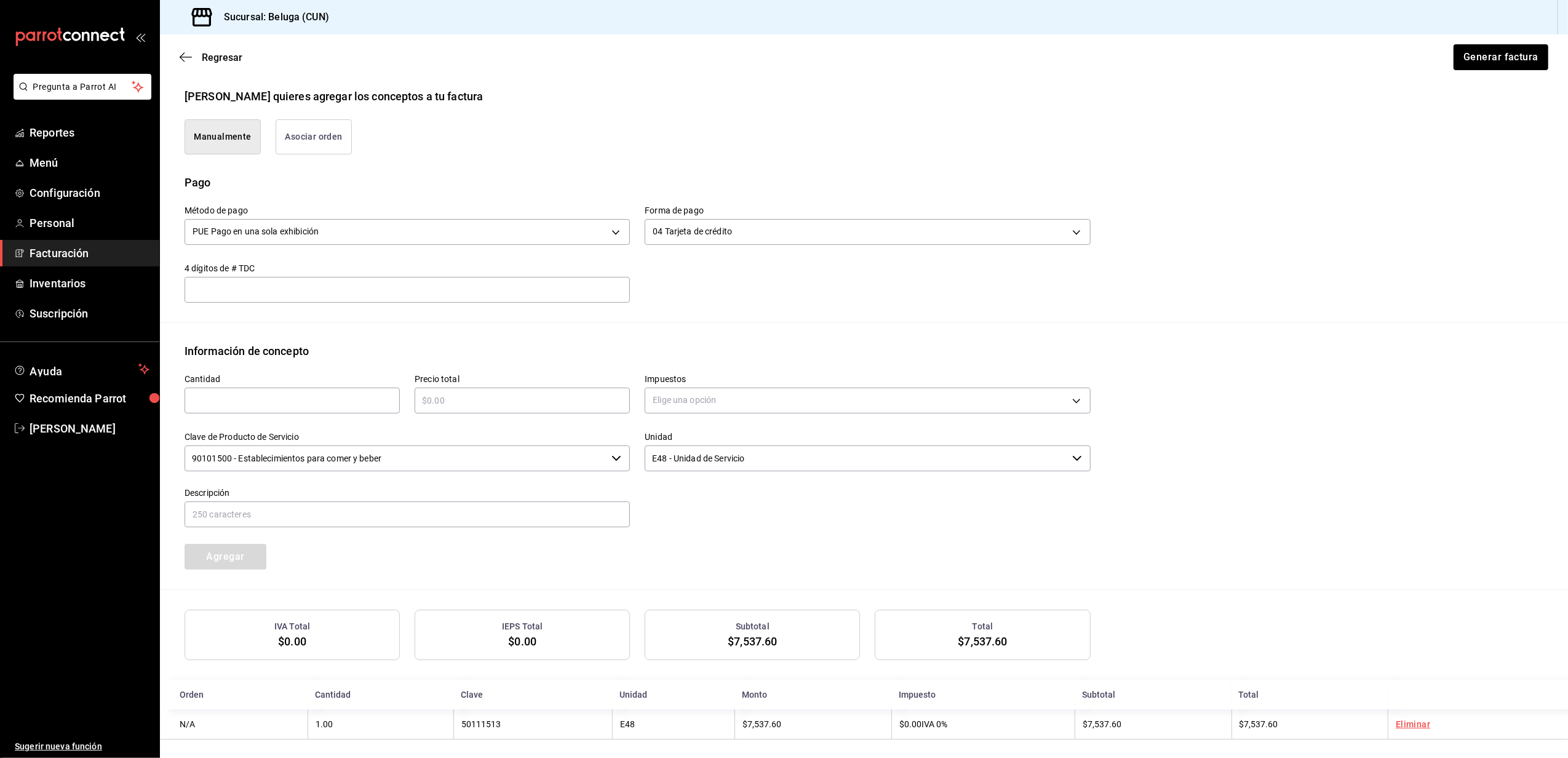
scroll to position [293, 0]
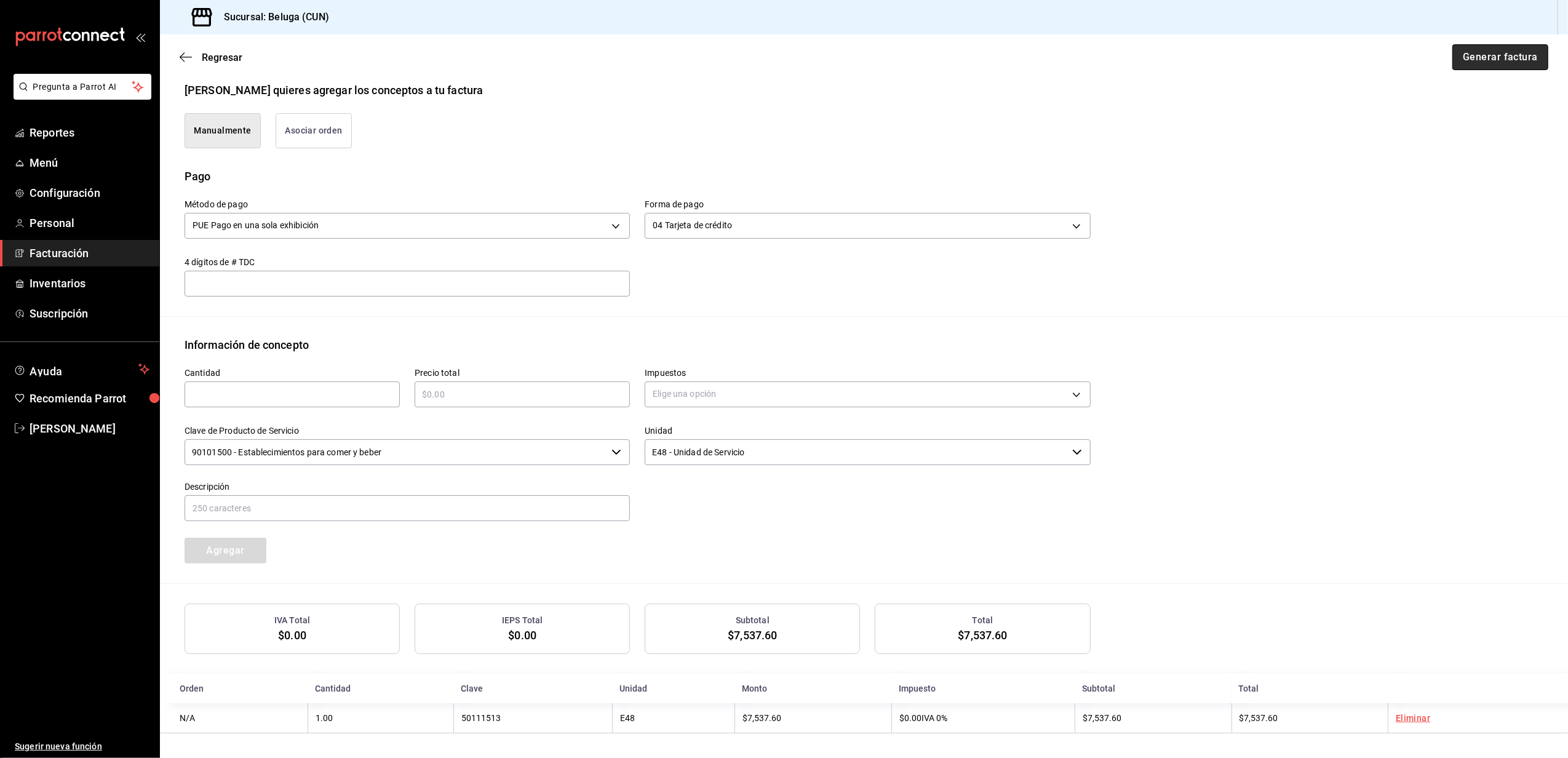
click at [1517, 68] on button "Generar factura" at bounding box center [1500, 57] width 96 height 26
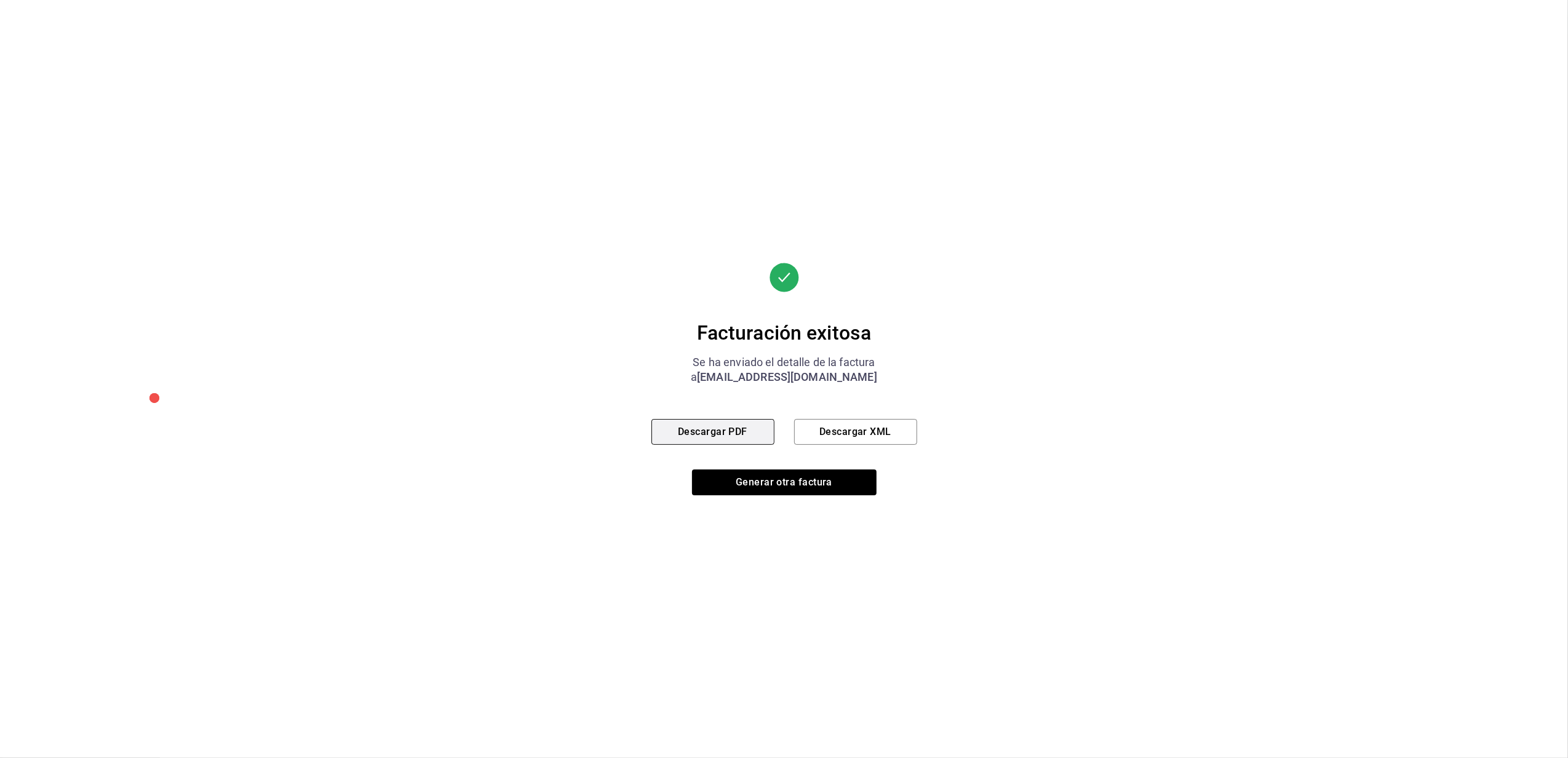
click at [747, 437] on button "Descargar PDF" at bounding box center [712, 432] width 123 height 26
click at [782, 478] on button "Generar otra factura" at bounding box center [785, 482] width 184 height 26
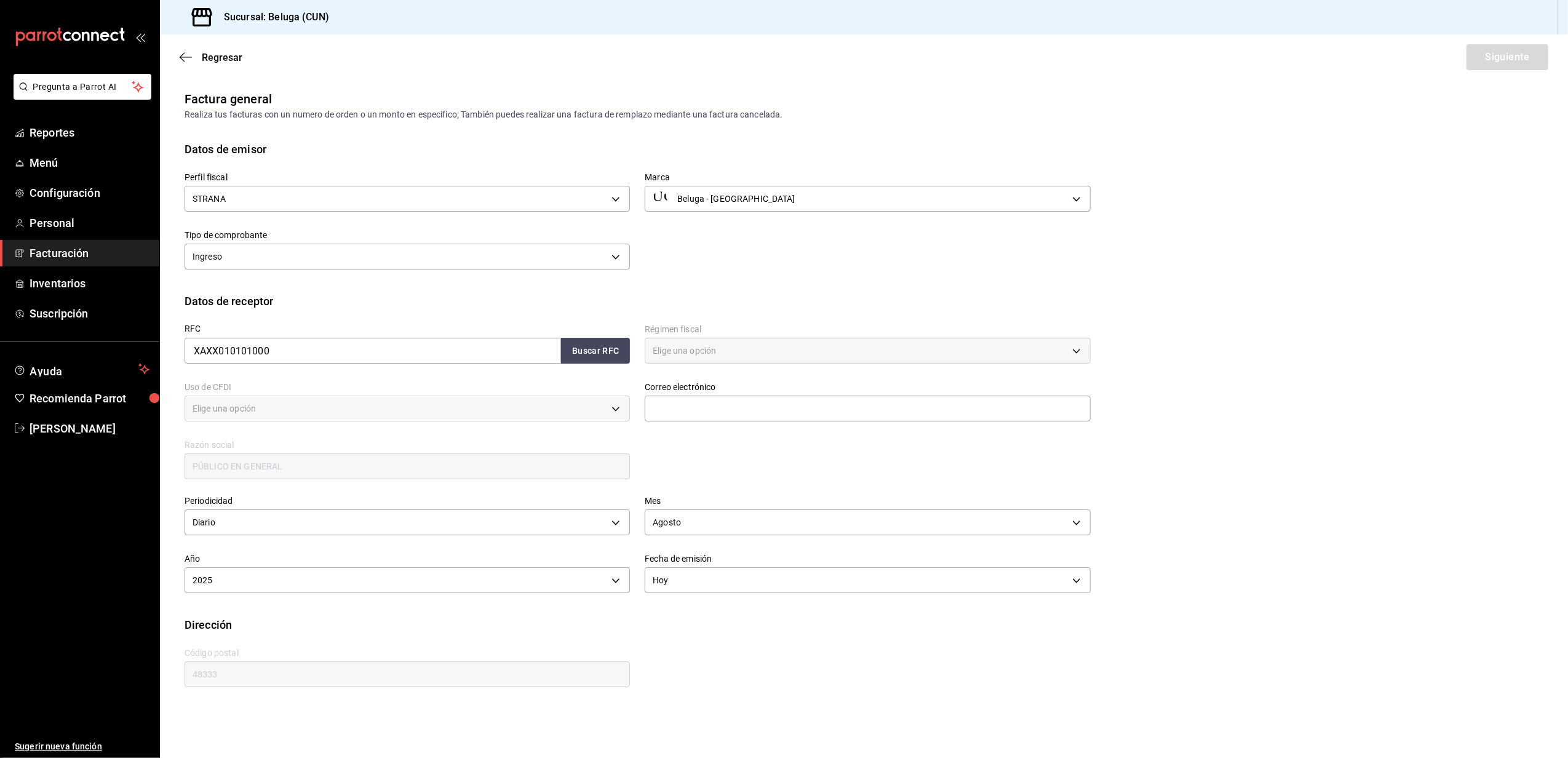
type input "616"
type input "S01"
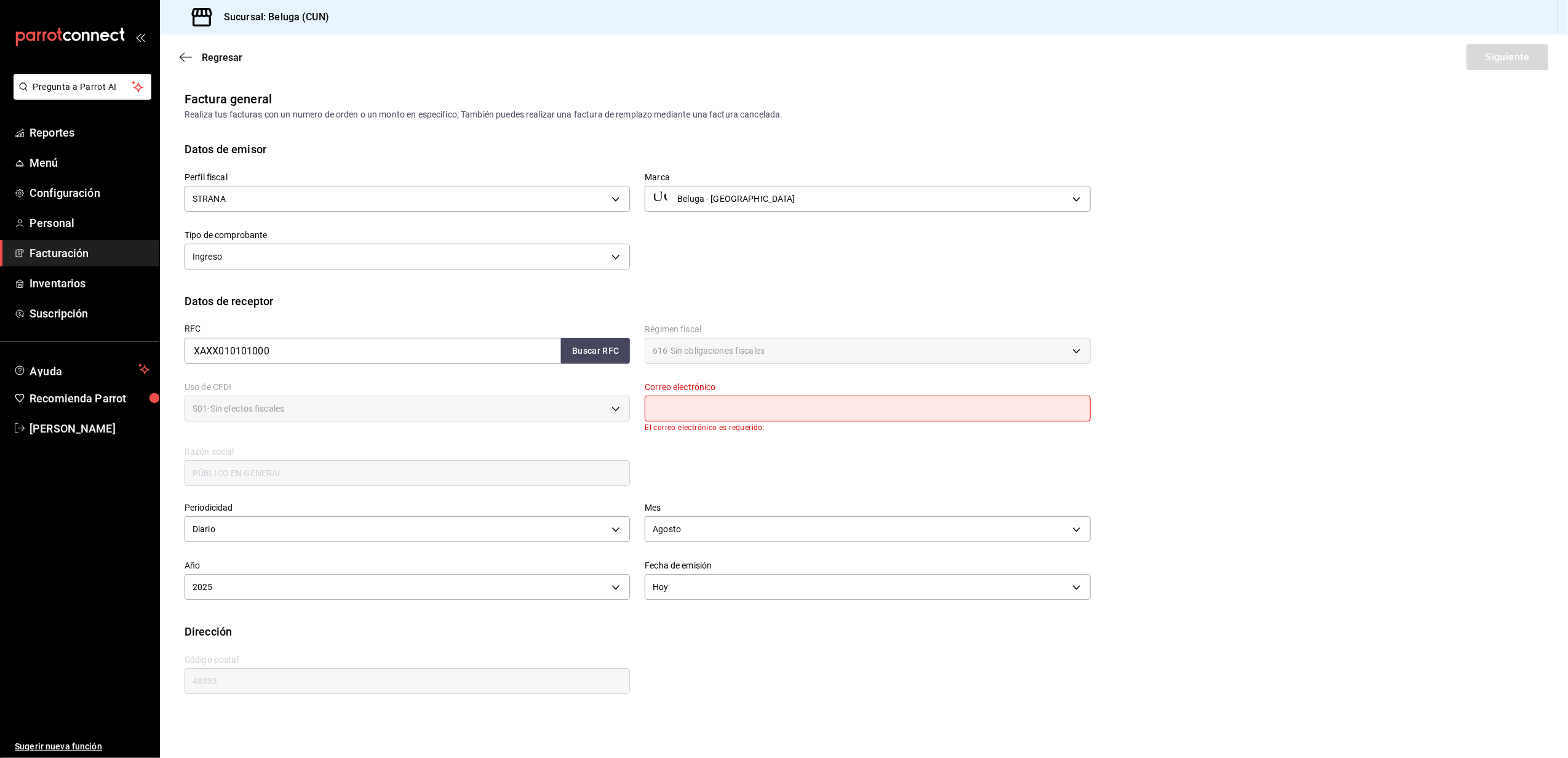
click at [932, 410] on input "text" at bounding box center [867, 409] width 445 height 26
type input "[EMAIL_ADDRESS][DOMAIN_NAME]"
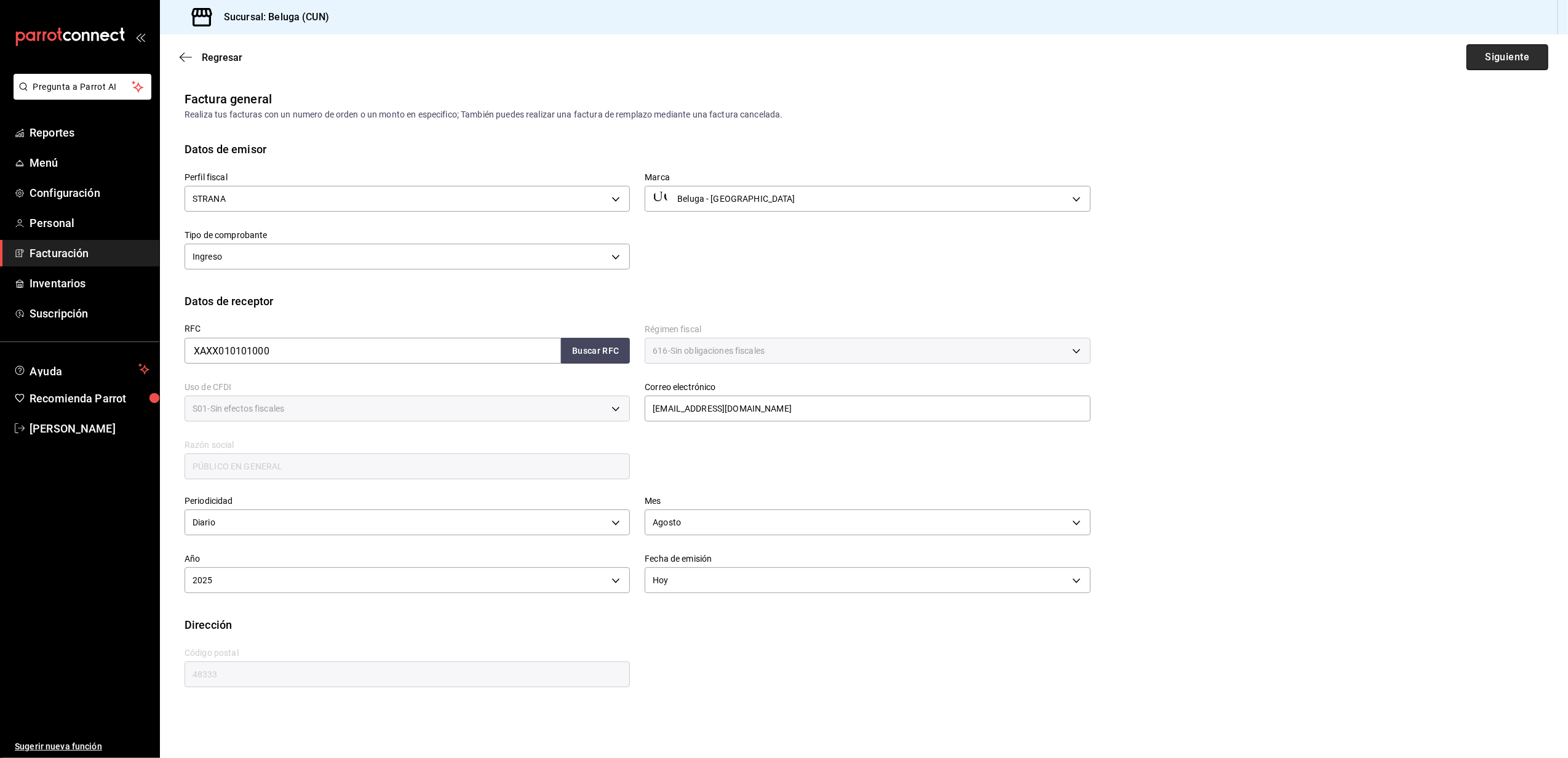
click at [1512, 53] on button "Siguiente" at bounding box center [1508, 57] width 82 height 26
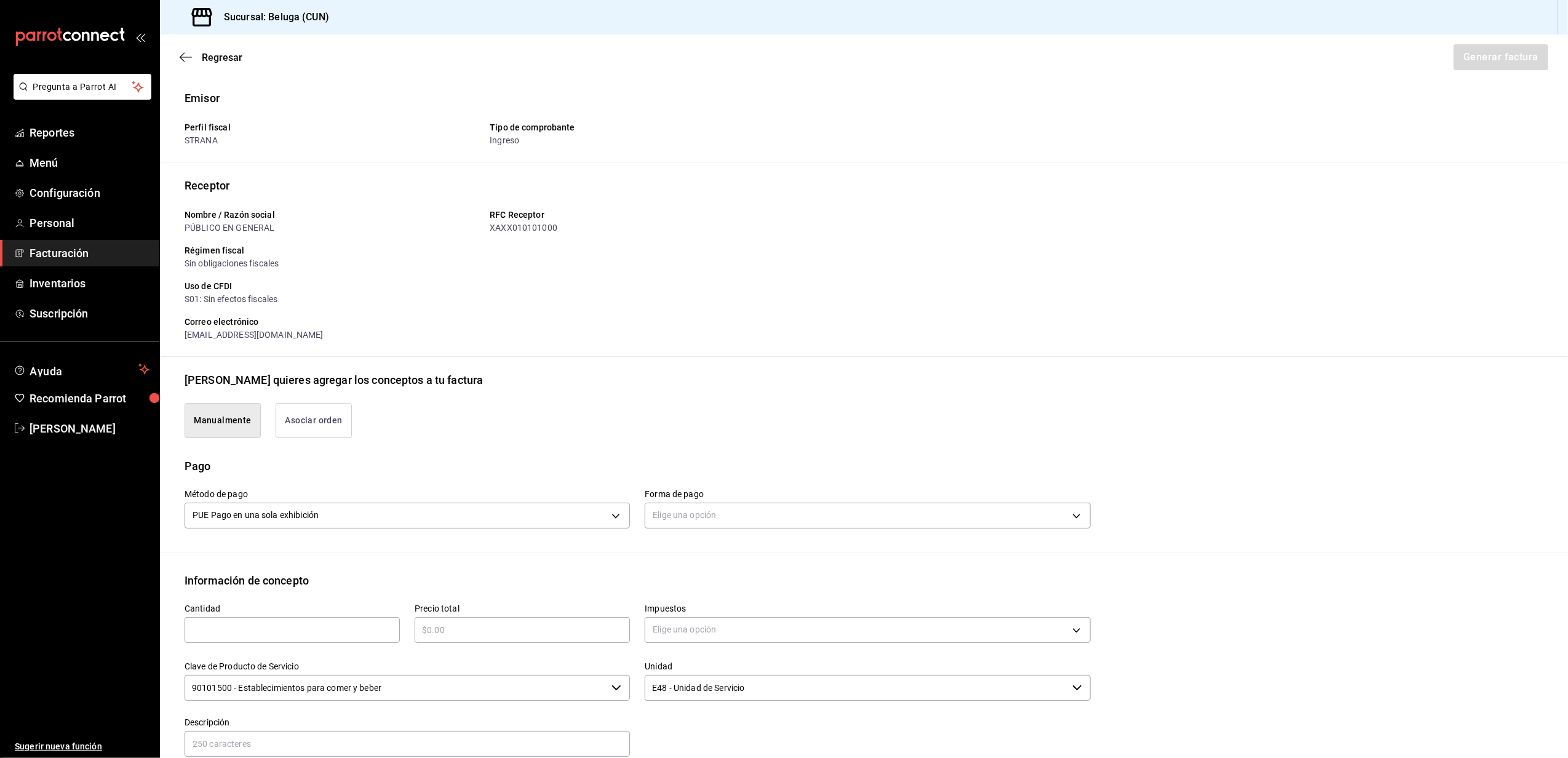
type button "manualy"
type button "associate"
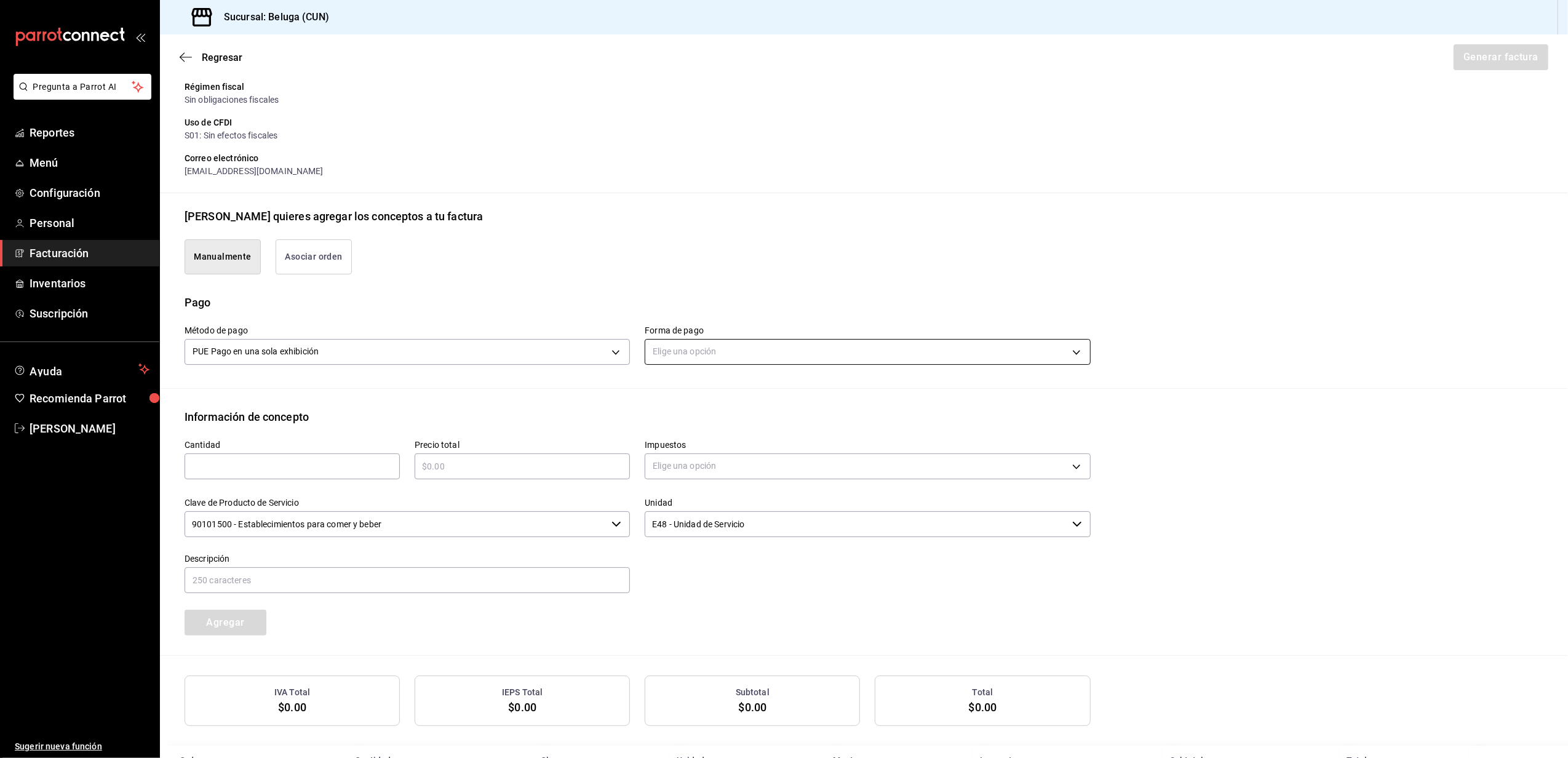
click at [685, 356] on body "Pregunta a Parrot AI Reportes Menú Configuración Personal Facturación Inventari…" at bounding box center [784, 379] width 1568 height 758
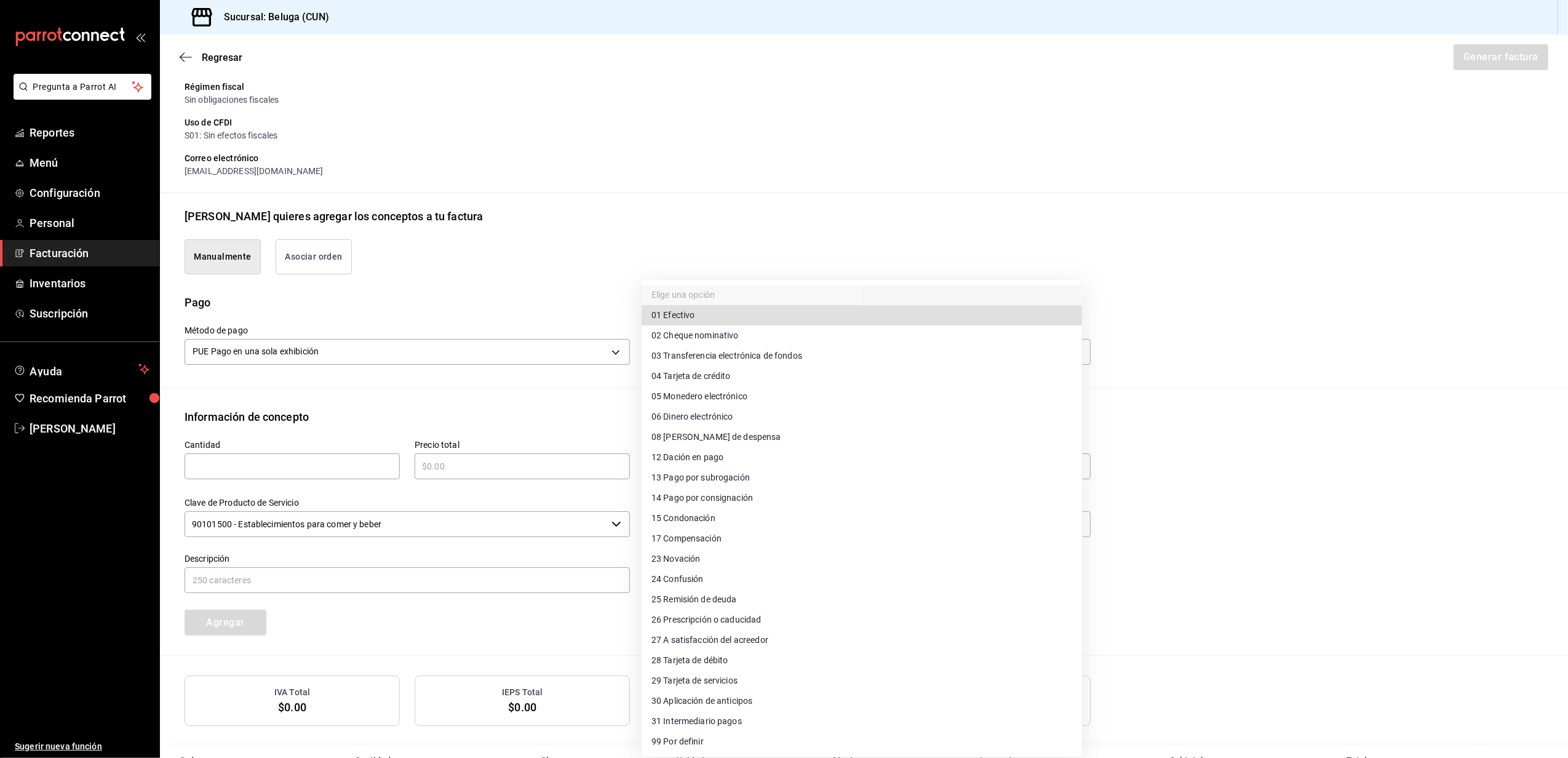
click at [760, 666] on li "28 Tarjeta de débito" at bounding box center [862, 661] width 441 height 21
type input "28"
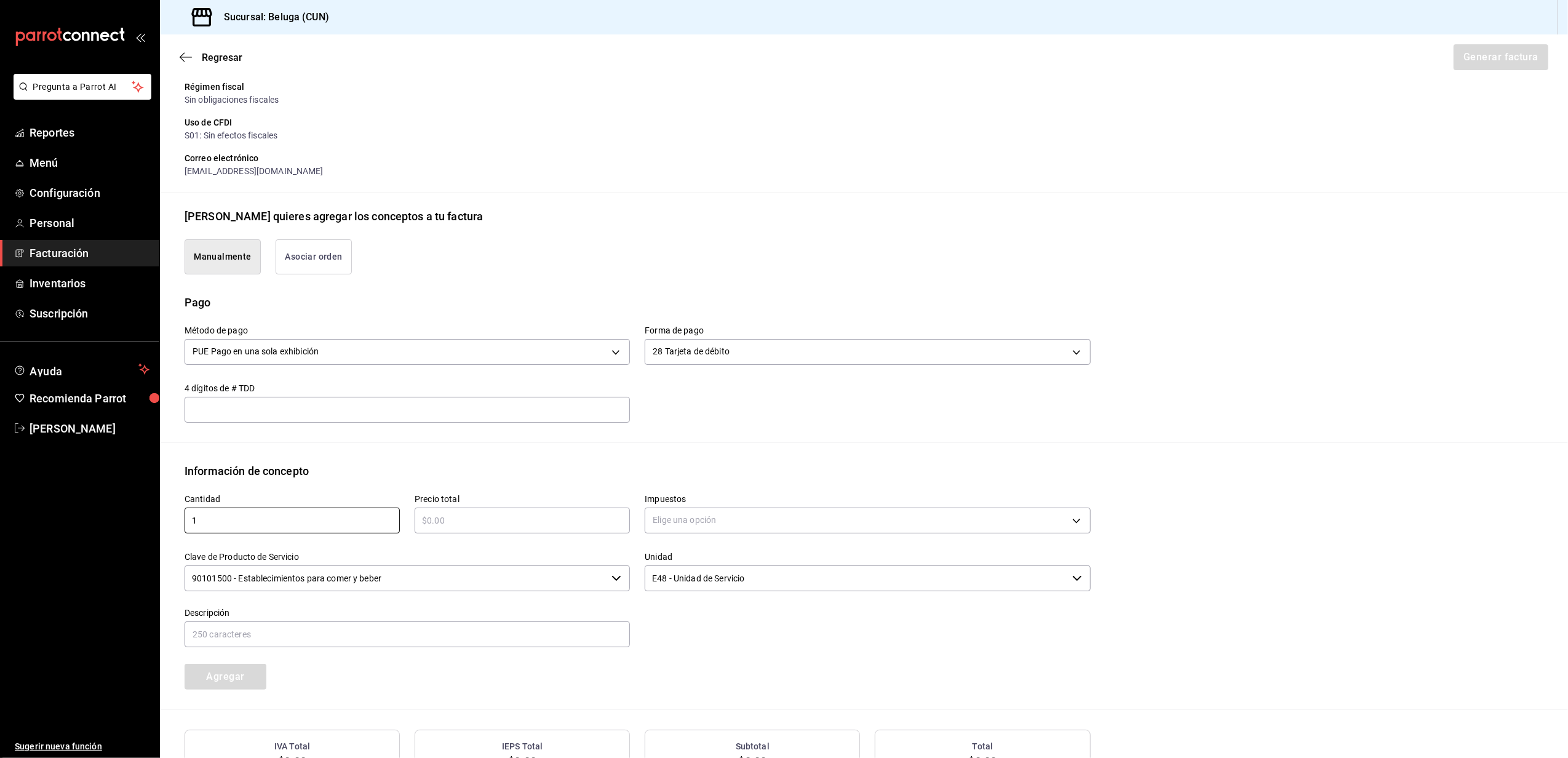
type input "1"
type input "$1884.40"
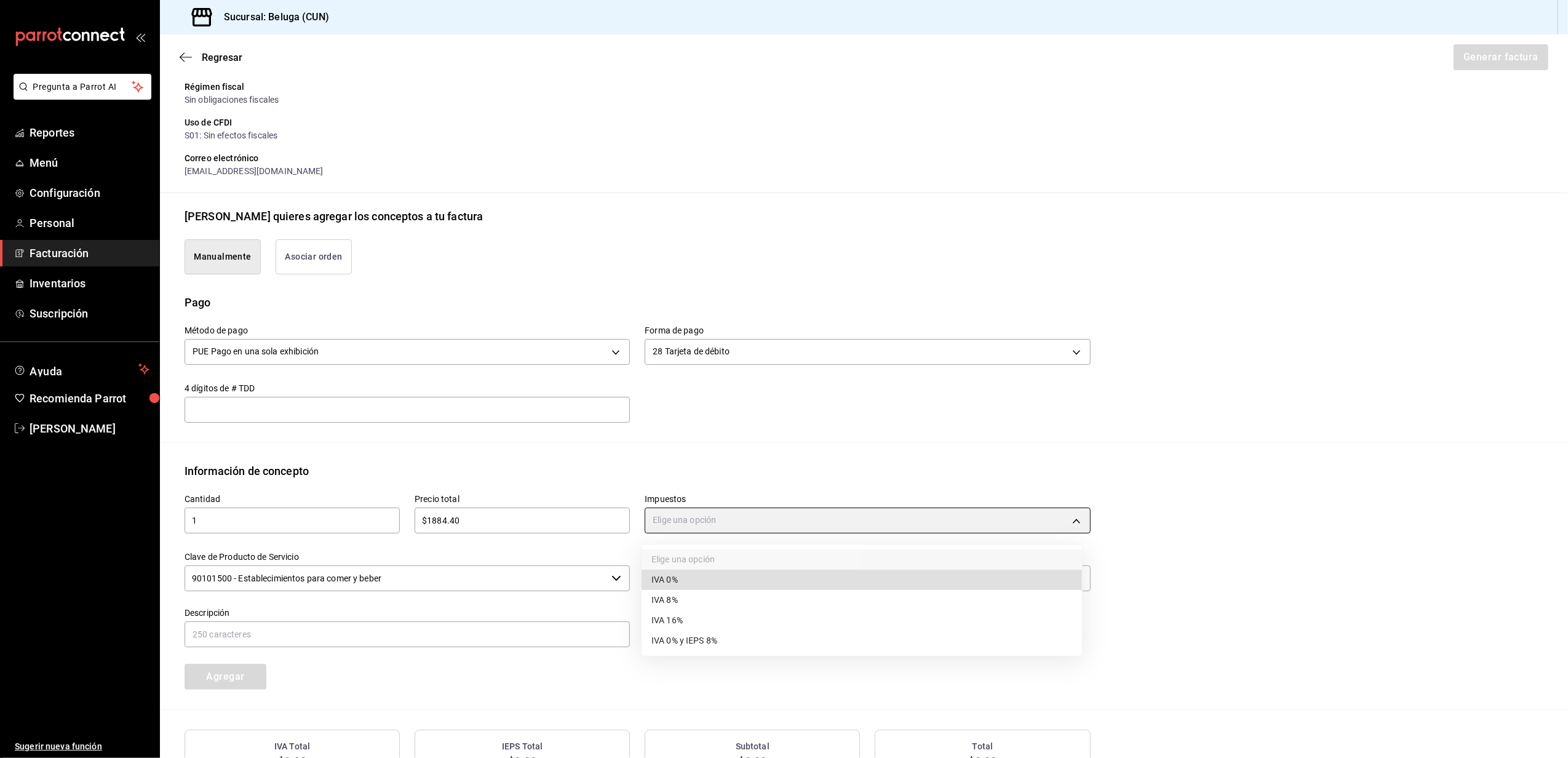
type input "IVA_0"
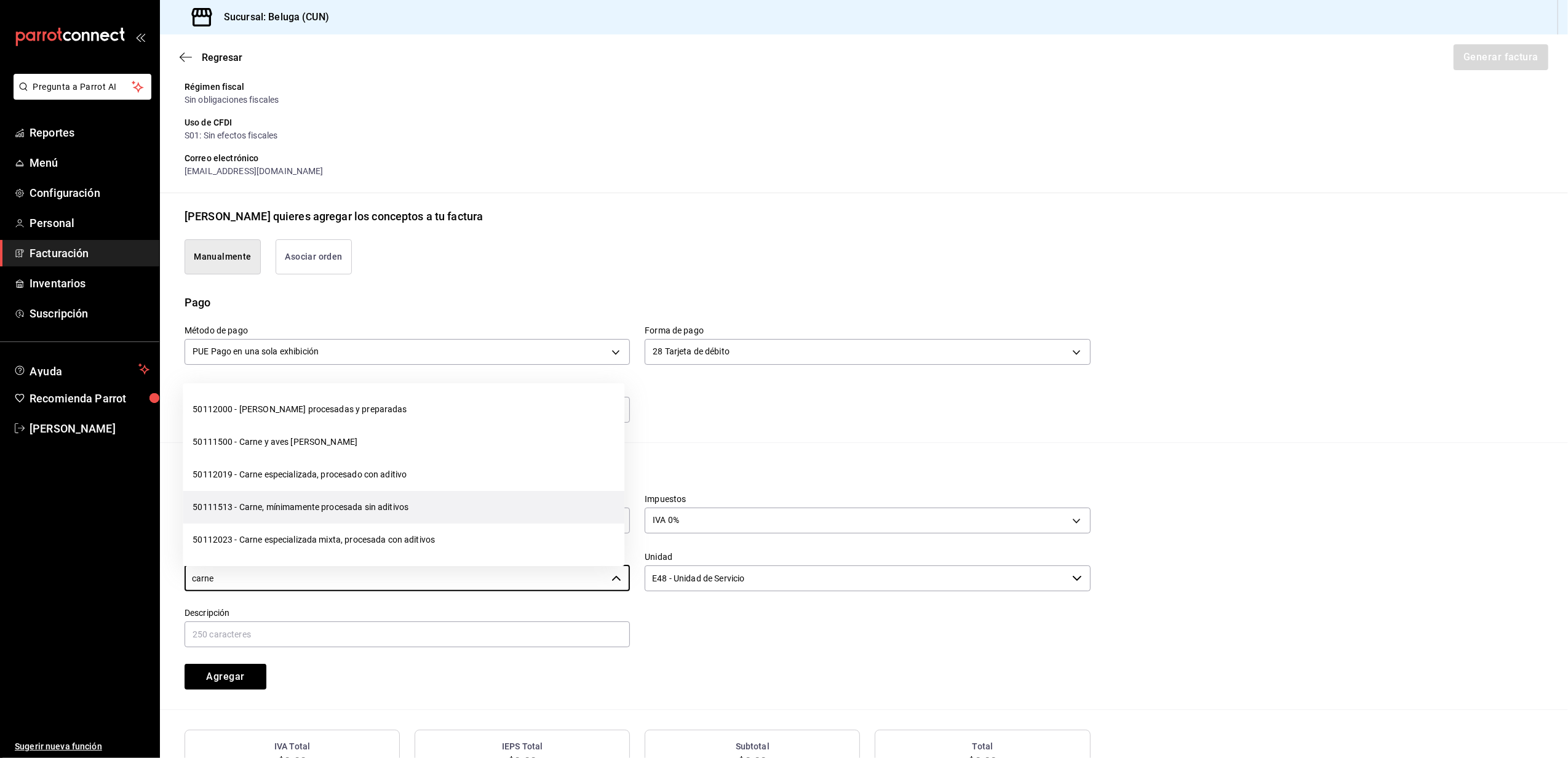
click at [404, 522] on li "50111513 - Carne, mínimamente procesada sin aditivos" at bounding box center [404, 507] width 442 height 33
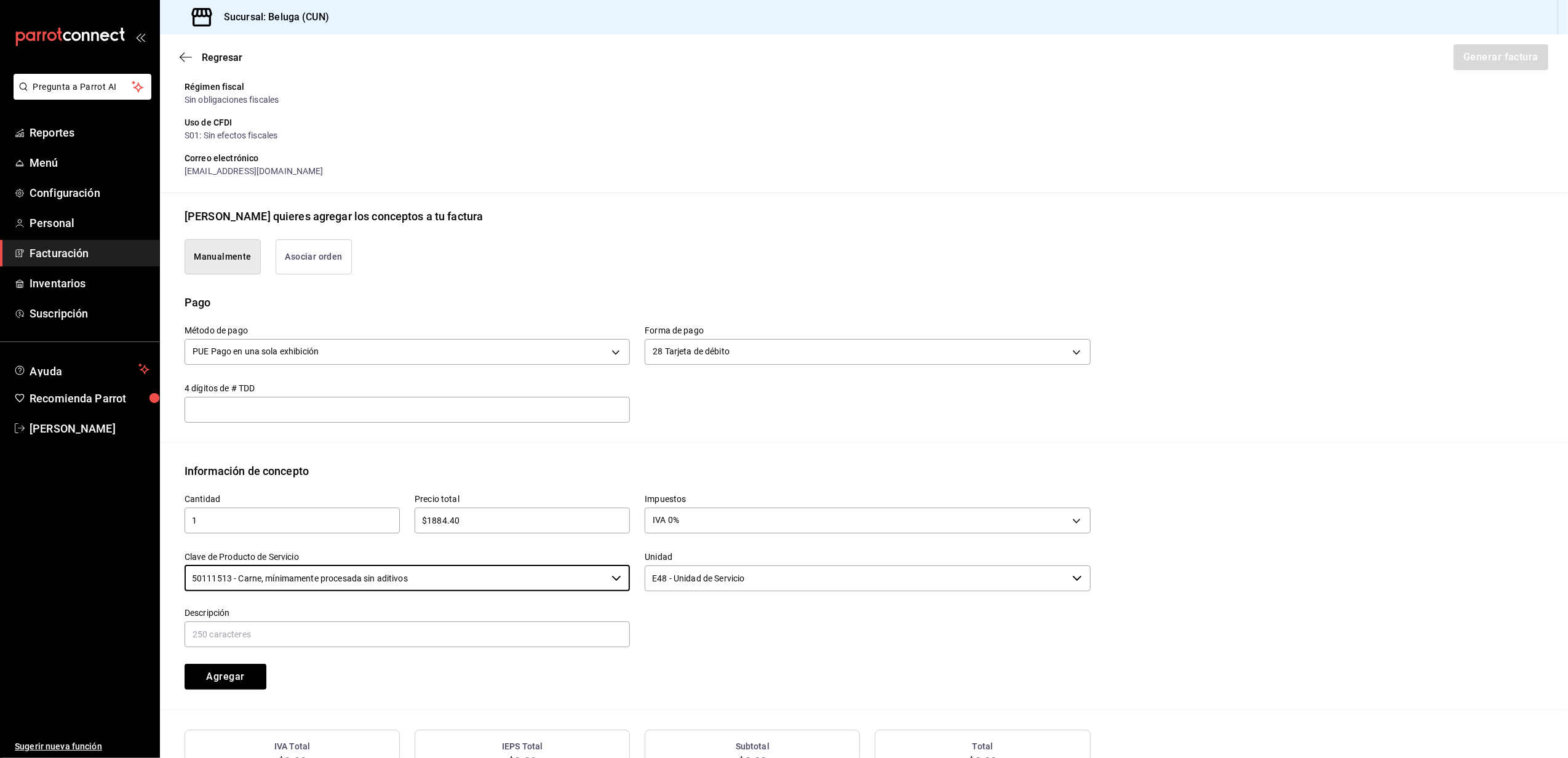
type input "50111513 - Carne, mínimamente procesada sin aditivos"
click at [798, 587] on input "E48 - Unidad de Servicio" at bounding box center [856, 578] width 422 height 26
click at [721, 668] on div "Cantidad 1 ​ Precio total $1884.40 ​ Impuestos IVA 0% IVA_0 Clave de Producto d…" at bounding box center [631, 585] width 921 height 211
click at [510, 643] on input "text" at bounding box center [407, 635] width 445 height 26
paste input "CONSUMO DEL DIA [DATE]"
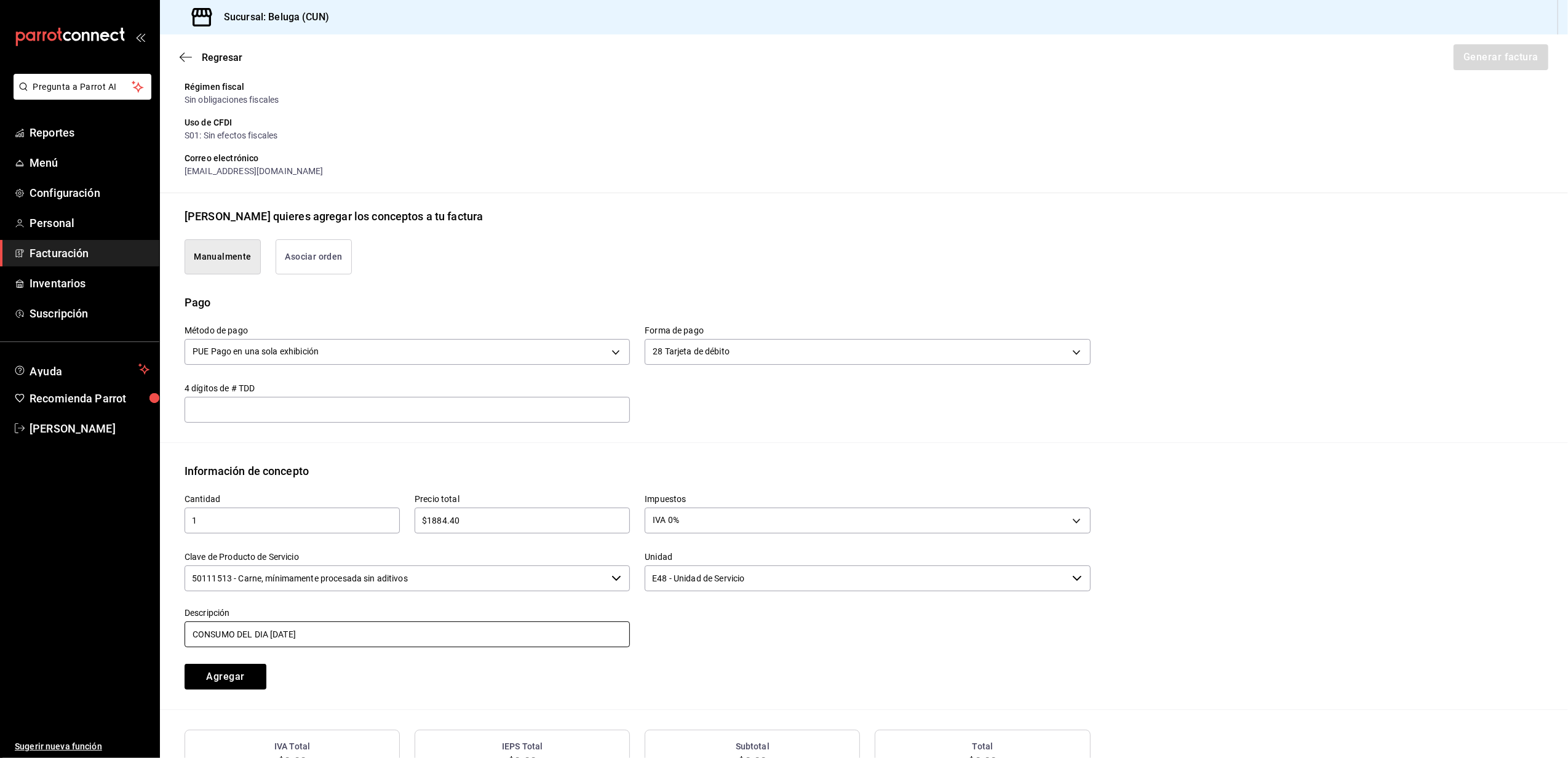
type input "CONSUMO DEL DIA [DATE]"
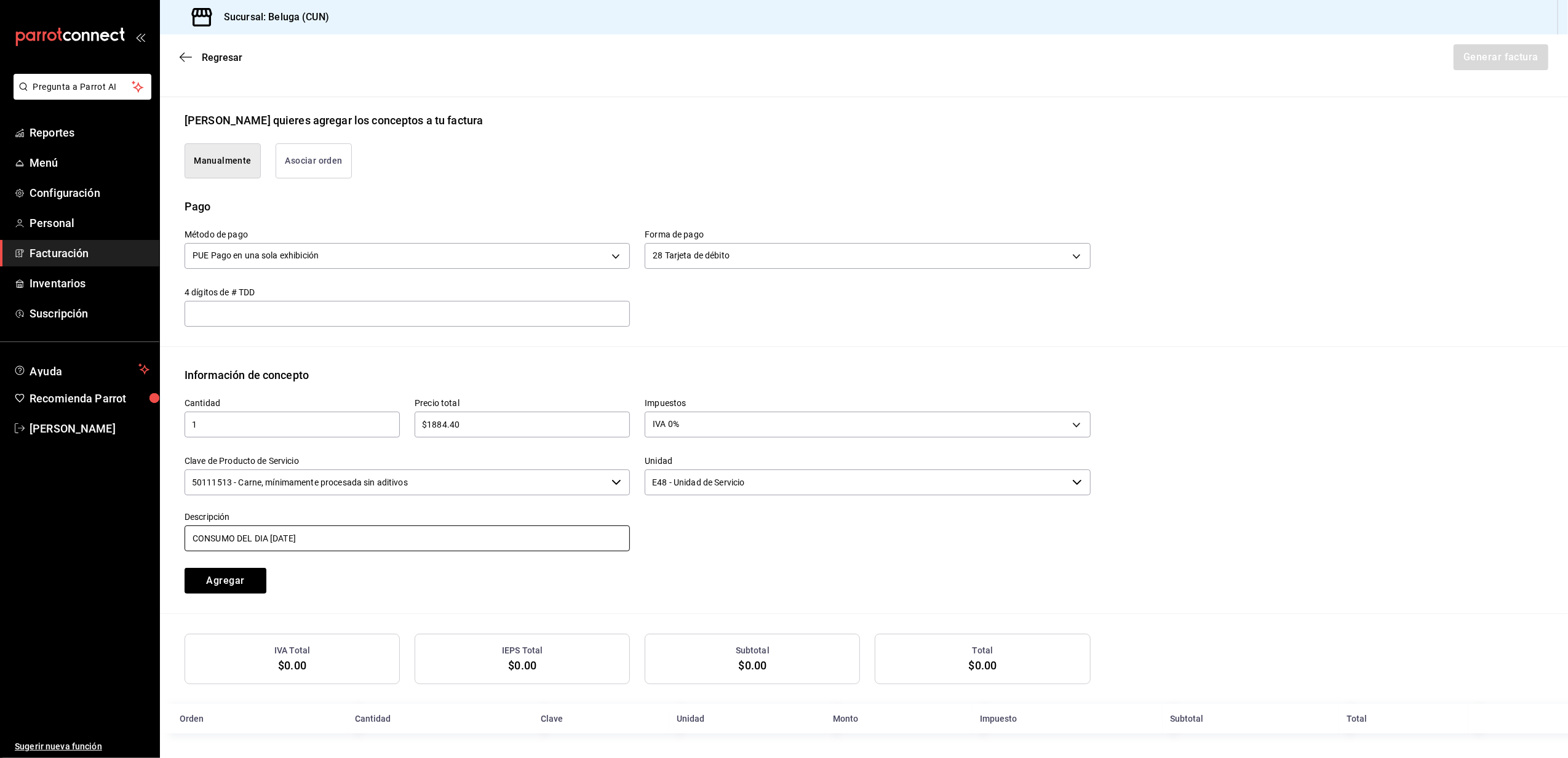
scroll to position [262, 0]
click at [241, 580] on button "Agregar" at bounding box center [225, 581] width 82 height 26
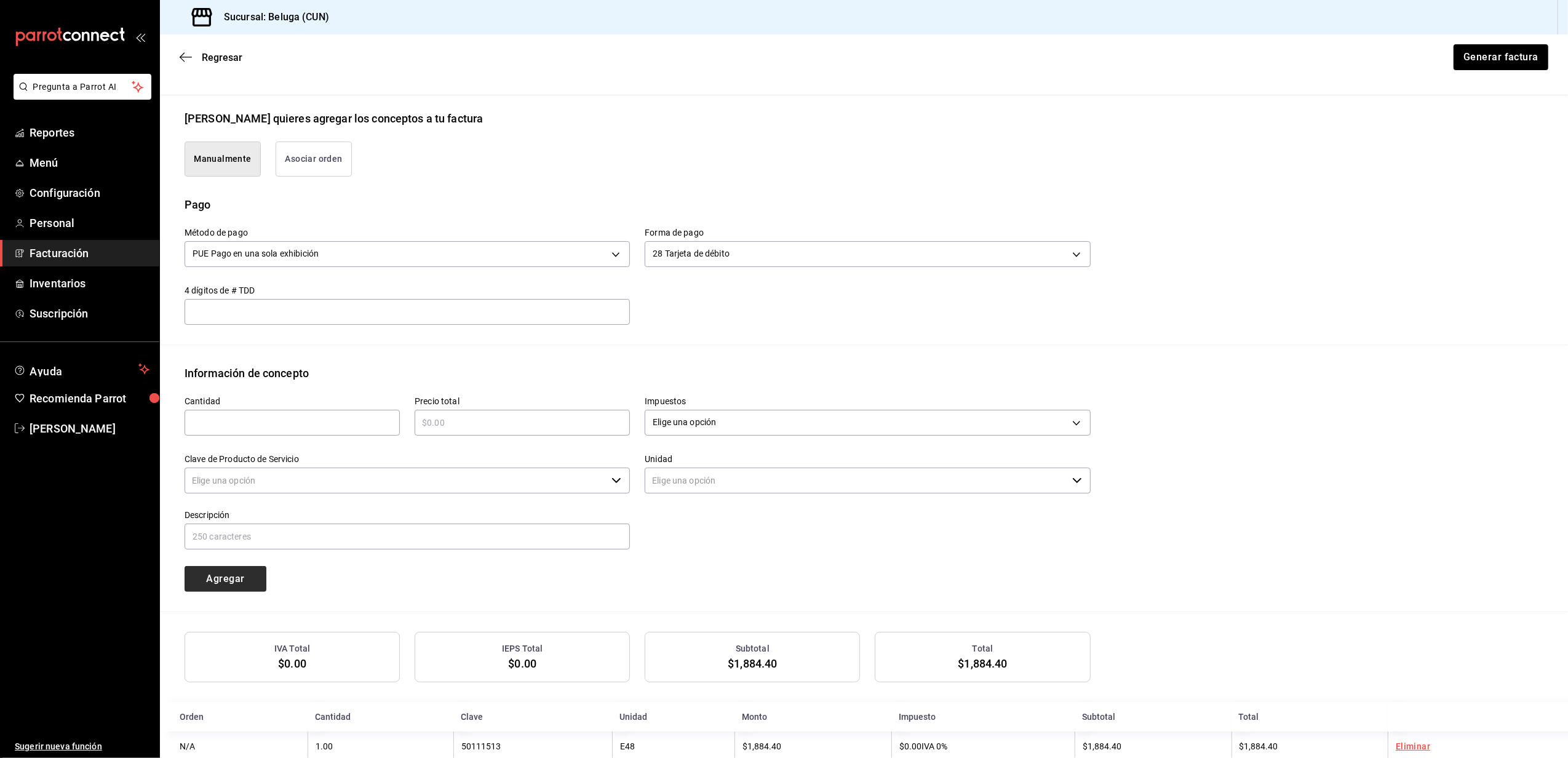
type input "90101500 - Establecimientos para comer y beber"
type input "E48 - Unidad de Servicio"
click at [241, 580] on div "Cantidad ​ Precio total ​ Impuestos Elige una opción Clave de Producto de Servi…" at bounding box center [864, 496] width 1359 height 230
click at [1494, 59] on button "Generar factura" at bounding box center [1500, 57] width 96 height 26
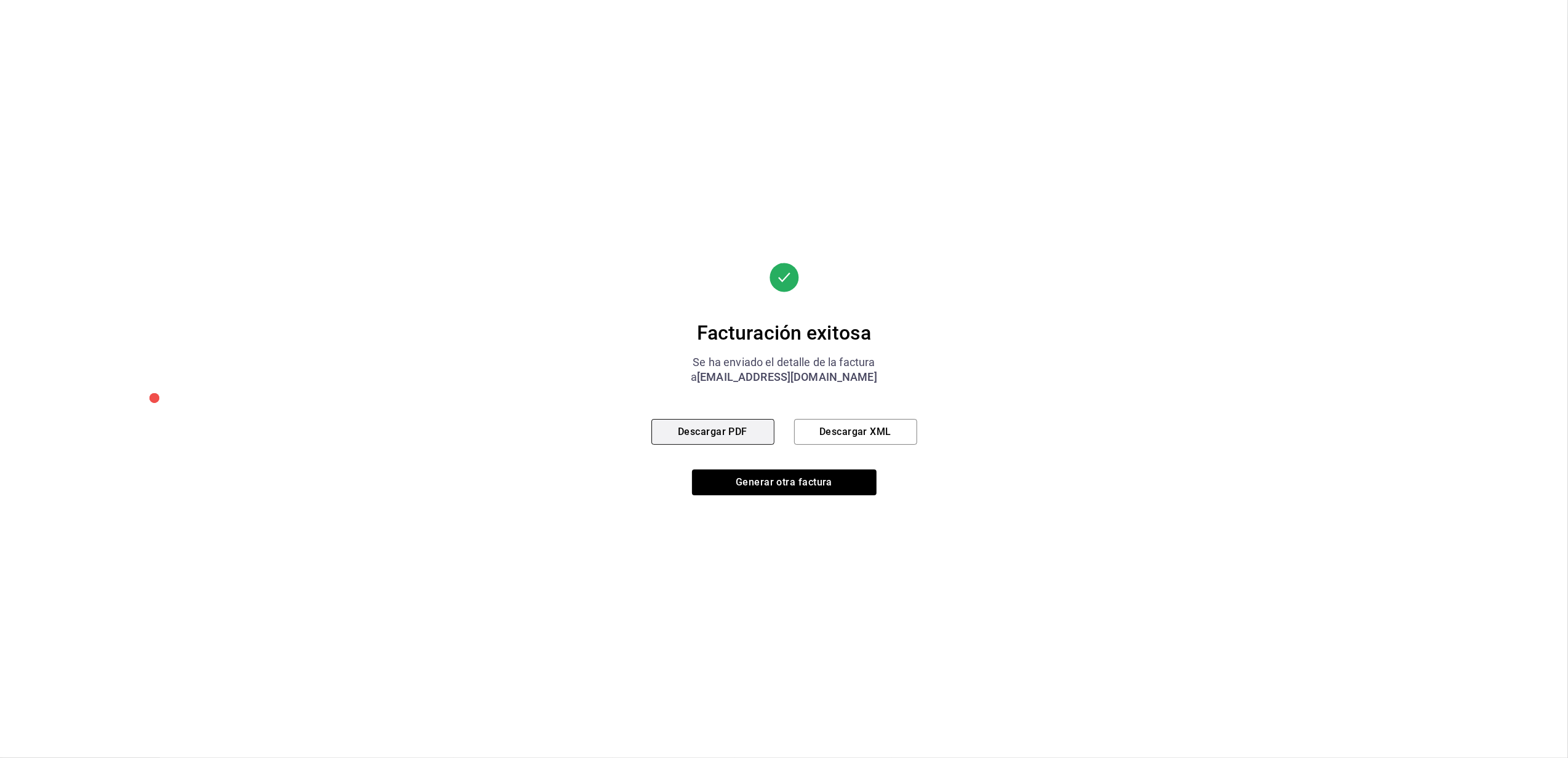
click at [739, 433] on button "Descargar PDF" at bounding box center [712, 432] width 123 height 26
click at [741, 486] on button "Generar otra factura" at bounding box center [785, 482] width 184 height 26
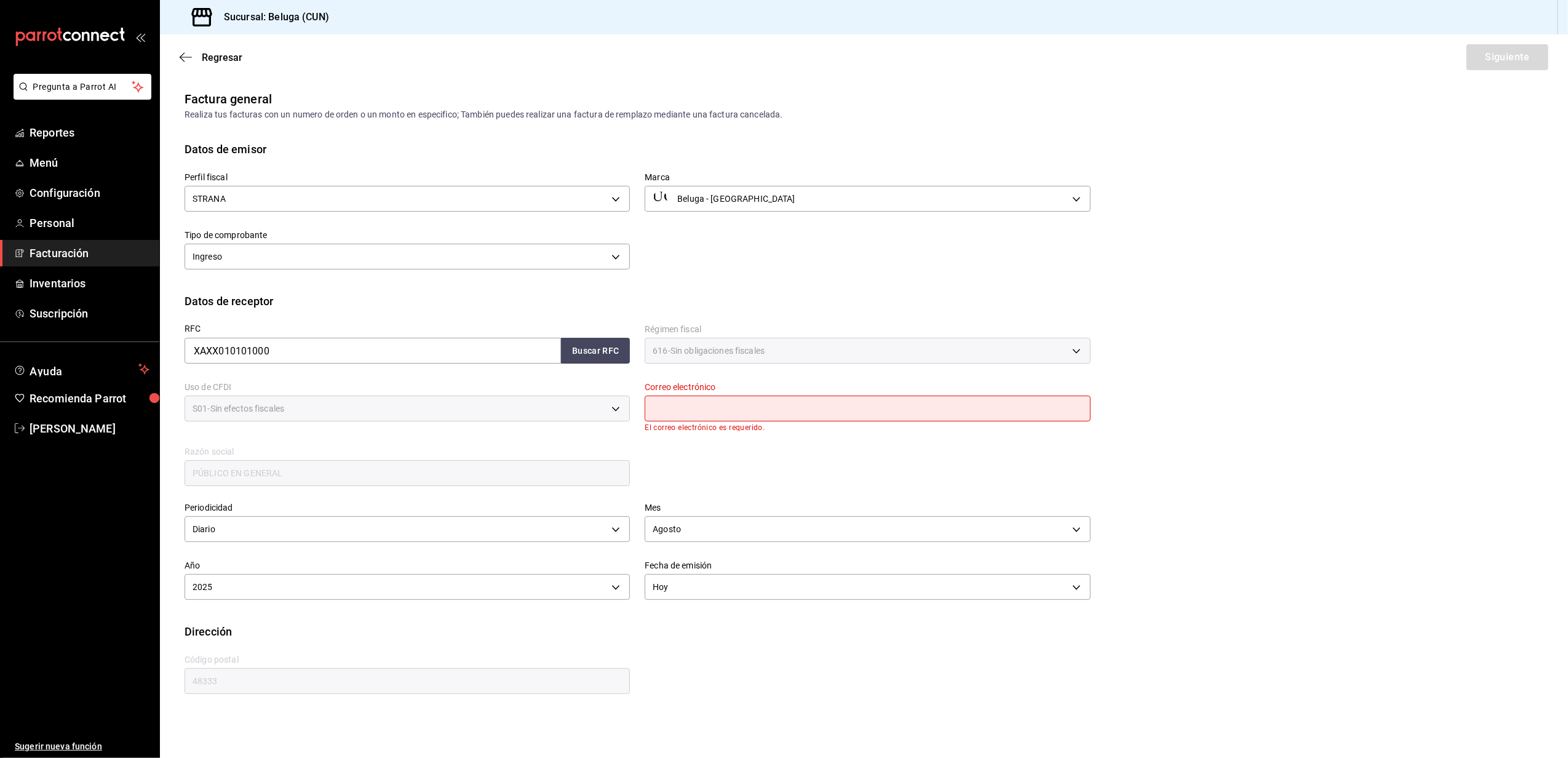
click at [688, 406] on input "text" at bounding box center [867, 409] width 445 height 26
type input "[EMAIL_ADDRESS][DOMAIN_NAME]"
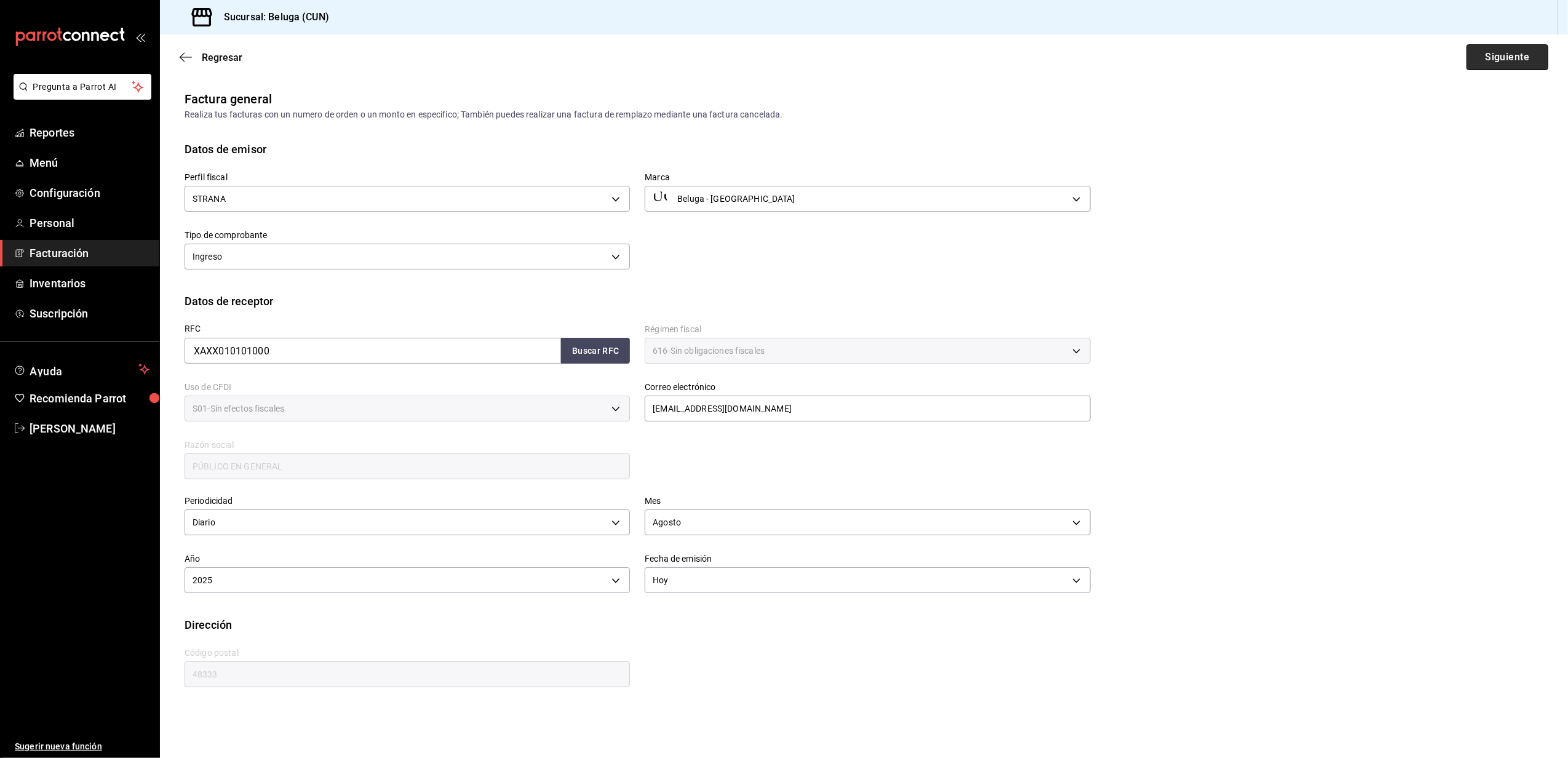
click at [1496, 56] on button "Siguiente" at bounding box center [1508, 57] width 82 height 26
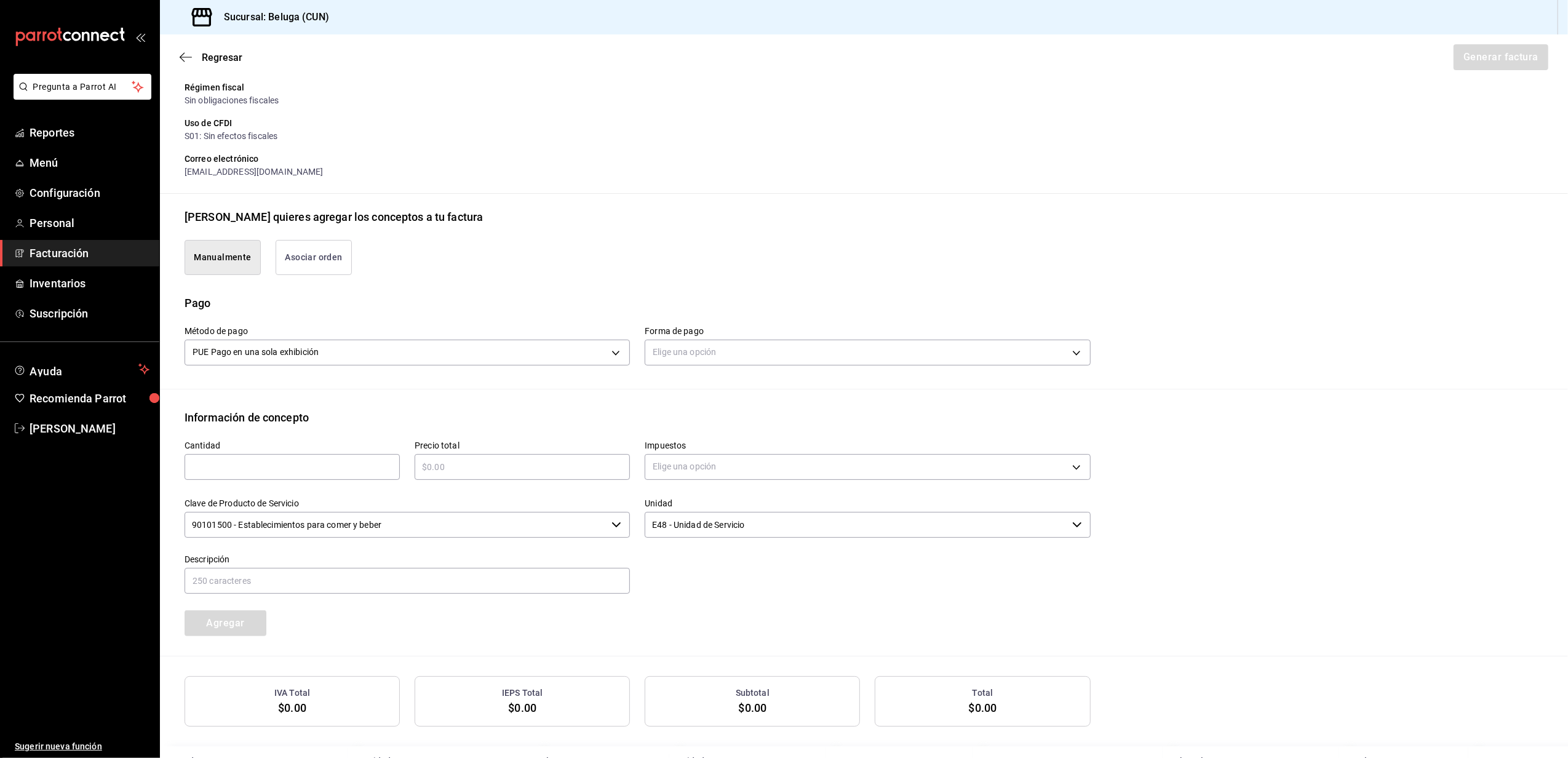
scroll to position [164, 0]
click at [689, 336] on div "Elige una opción" at bounding box center [867, 350] width 445 height 33
click at [688, 351] on body "Pregunta a Parrot AI Reportes Menú Configuración Personal Facturación Inventari…" at bounding box center [784, 379] width 1568 height 758
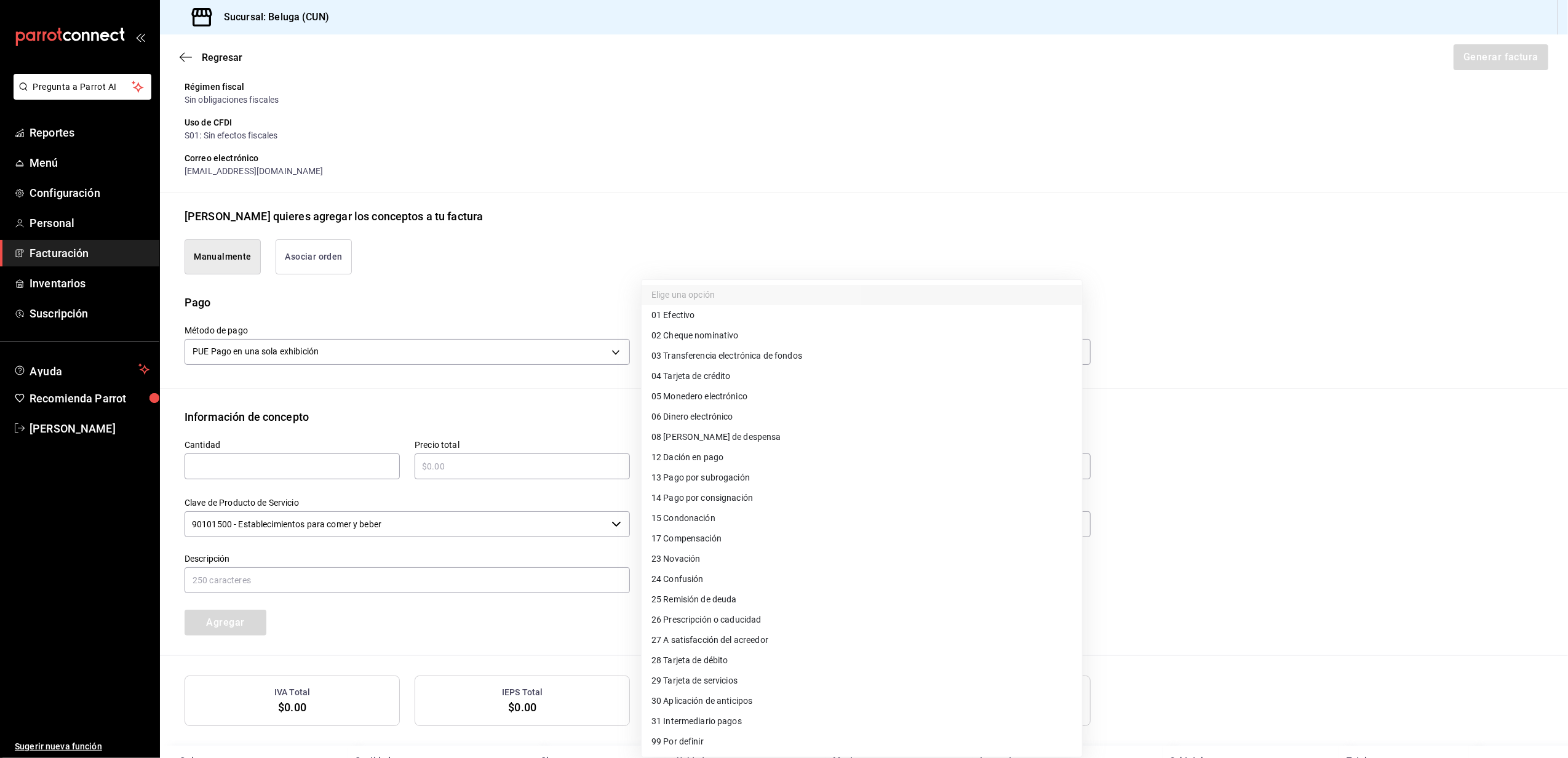
click at [725, 375] on span "04 Tarjeta de crédito" at bounding box center [691, 376] width 80 height 13
type input "04"
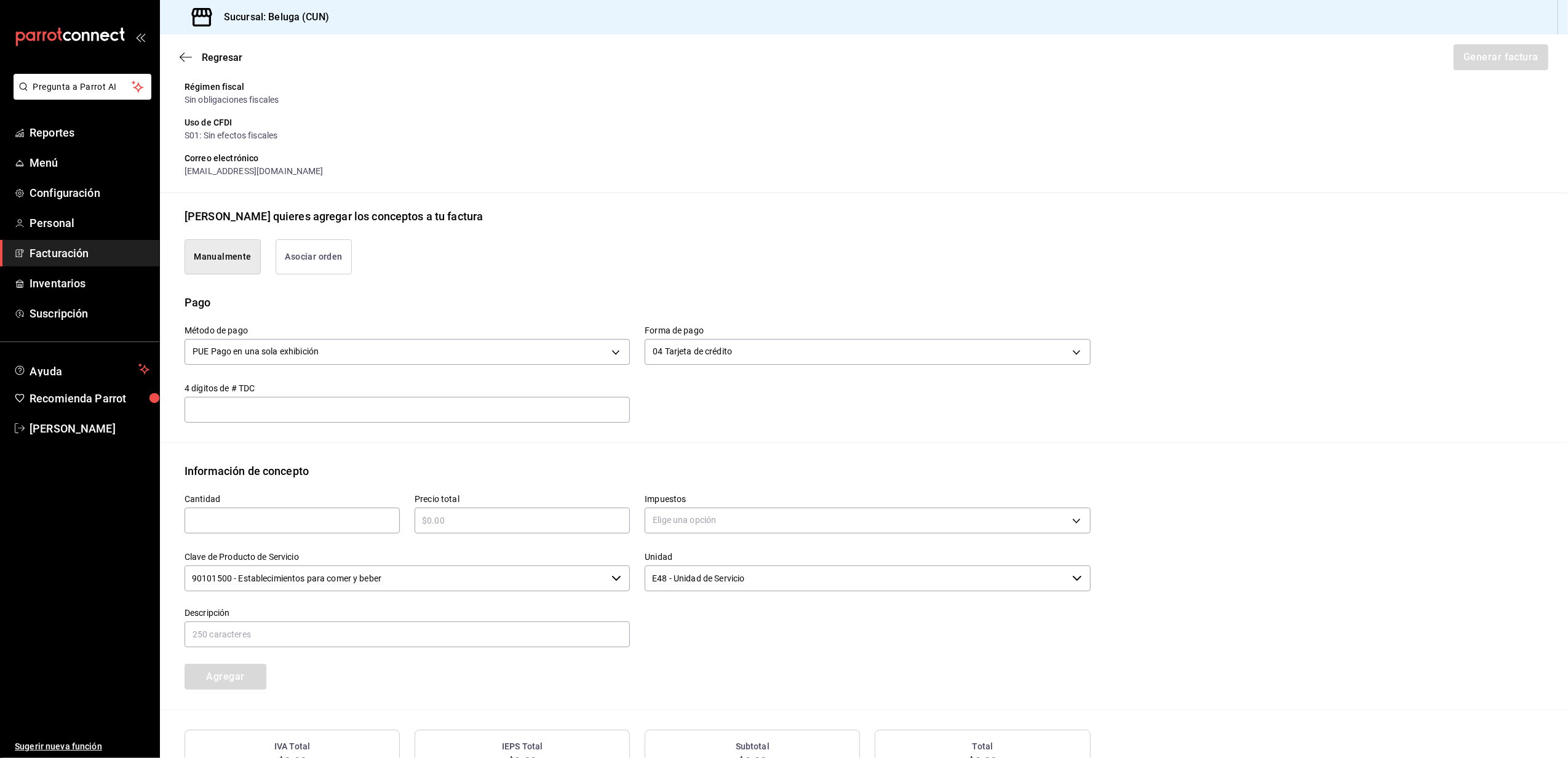
click at [303, 508] on div "​" at bounding box center [292, 520] width 215 height 26
type input "1"
type input "$19828.70"
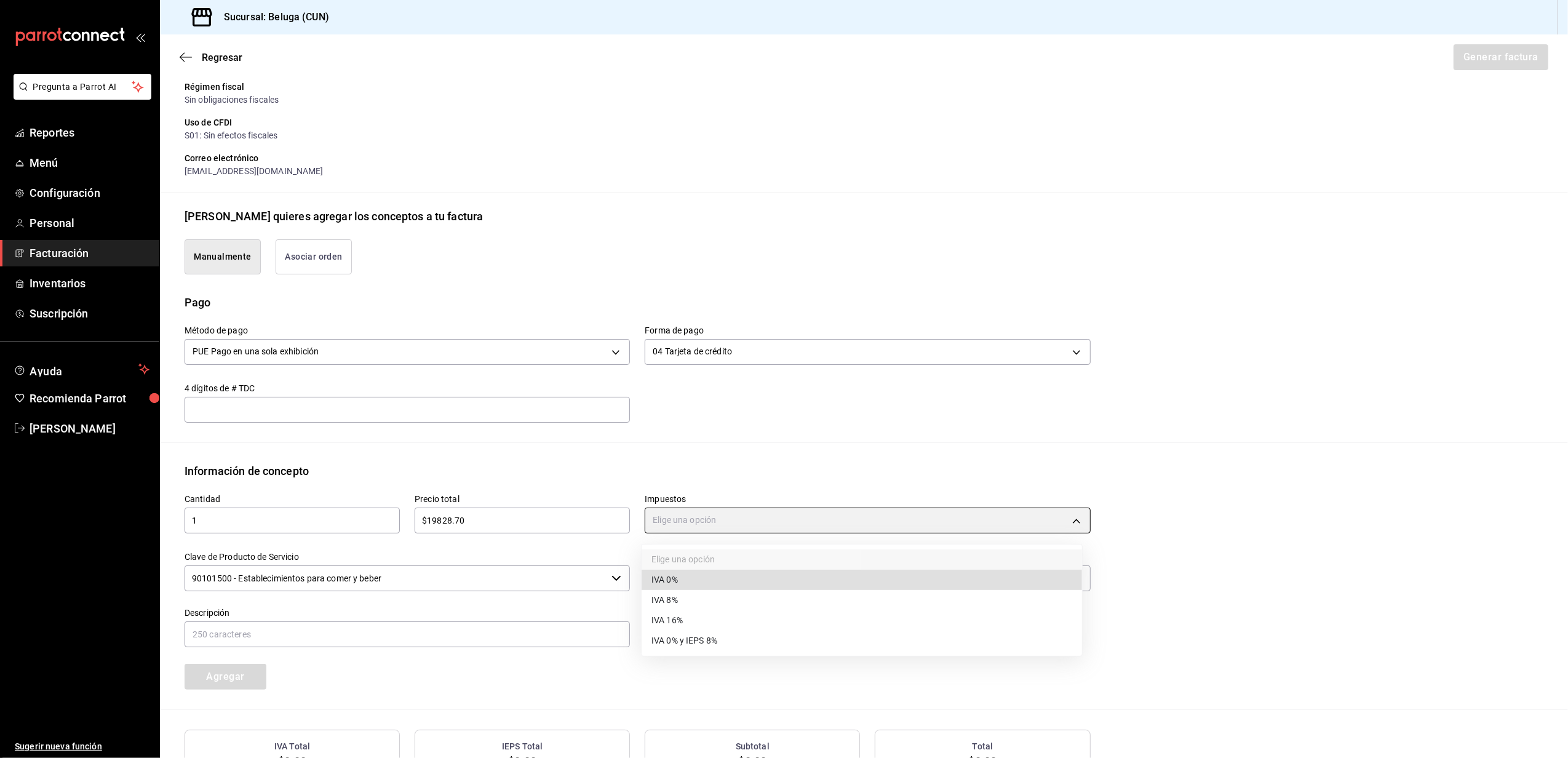
type input "IVA_0"
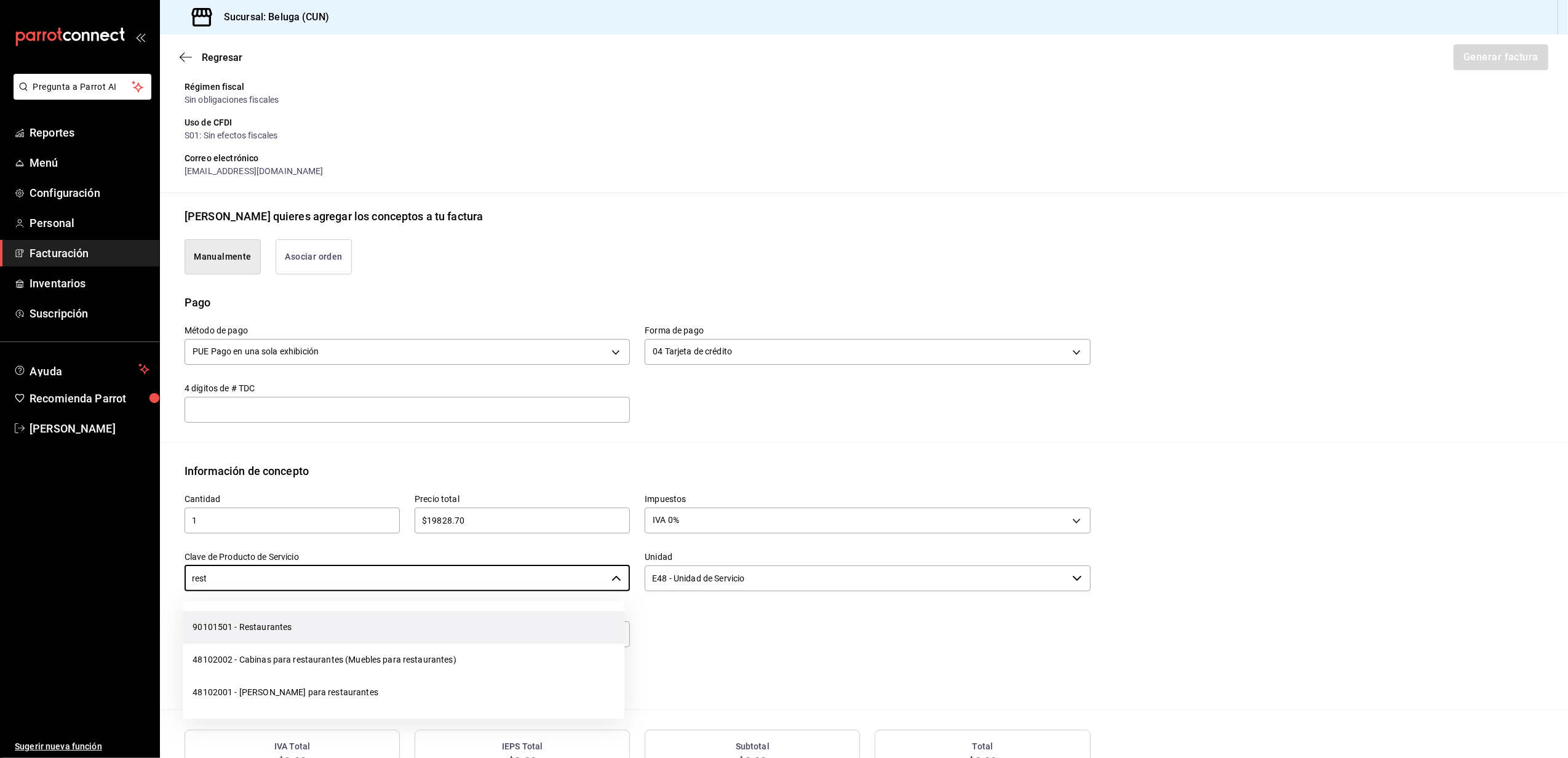
click at [301, 636] on li "90101501 - Restaurantes" at bounding box center [404, 627] width 442 height 33
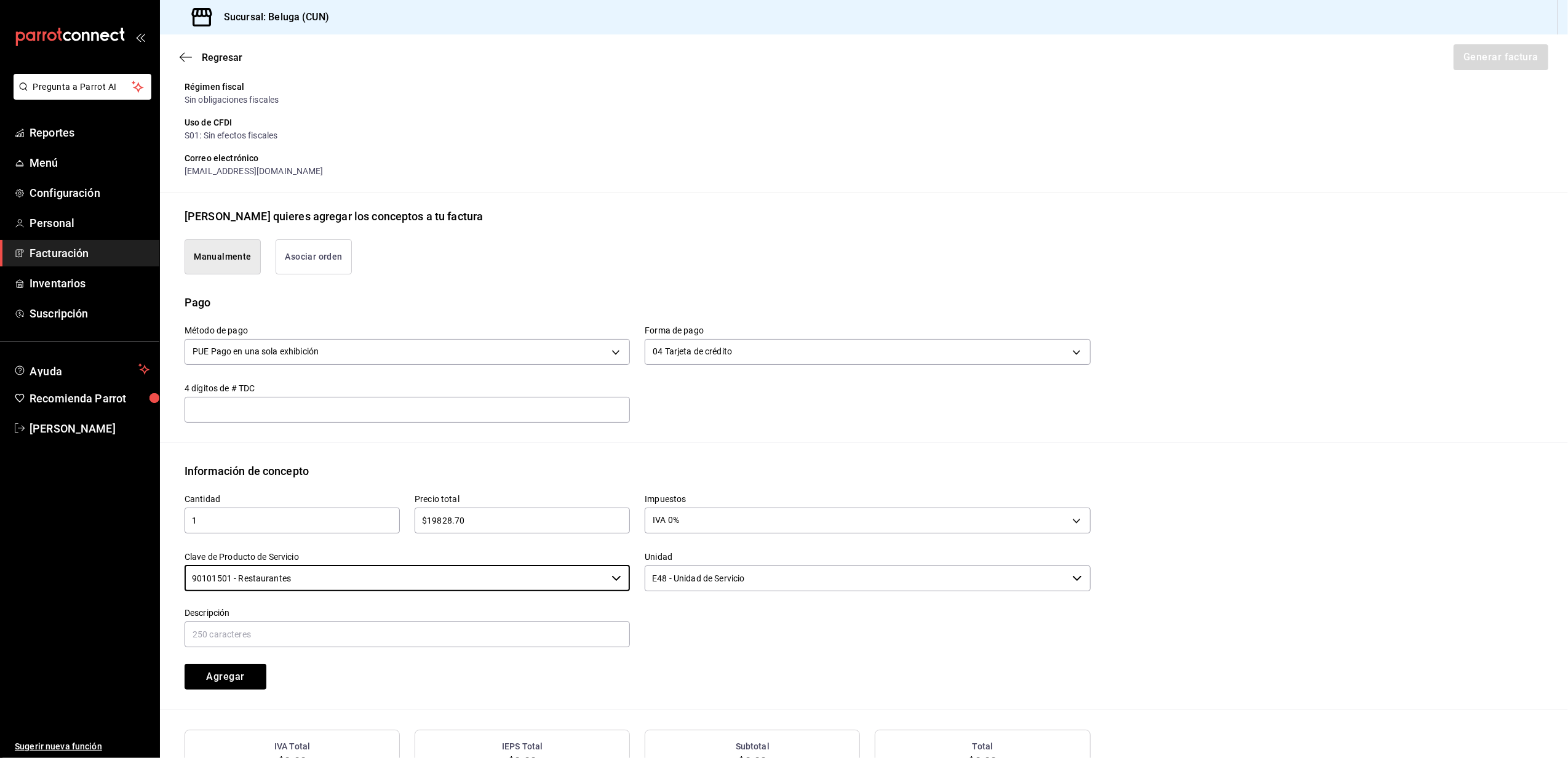
type input "90101501 - Restaurantes"
click at [705, 573] on input "E48 - Unidad de Servicio" at bounding box center [856, 578] width 422 height 26
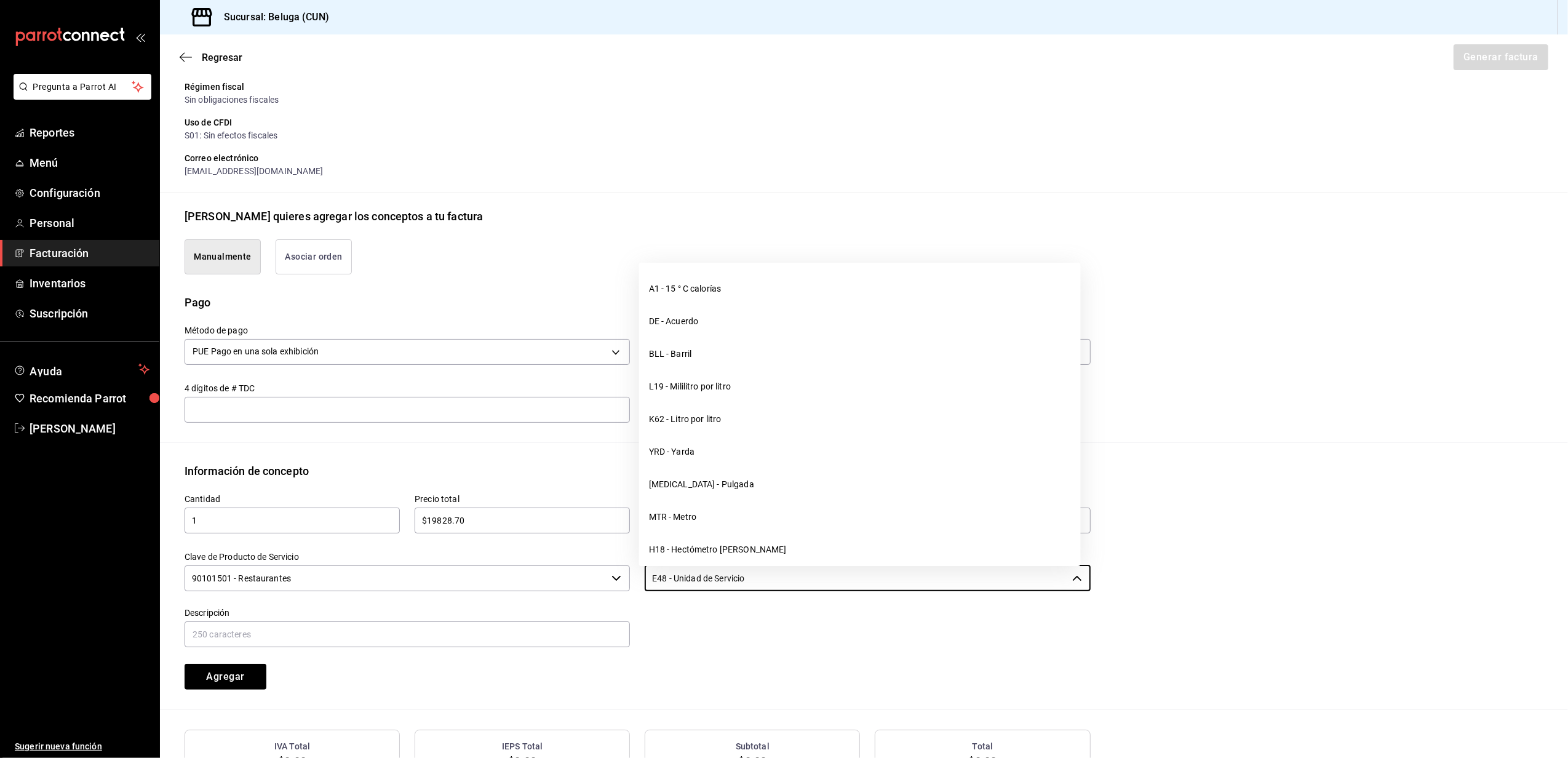
click at [680, 611] on div at bounding box center [860, 621] width 460 height 56
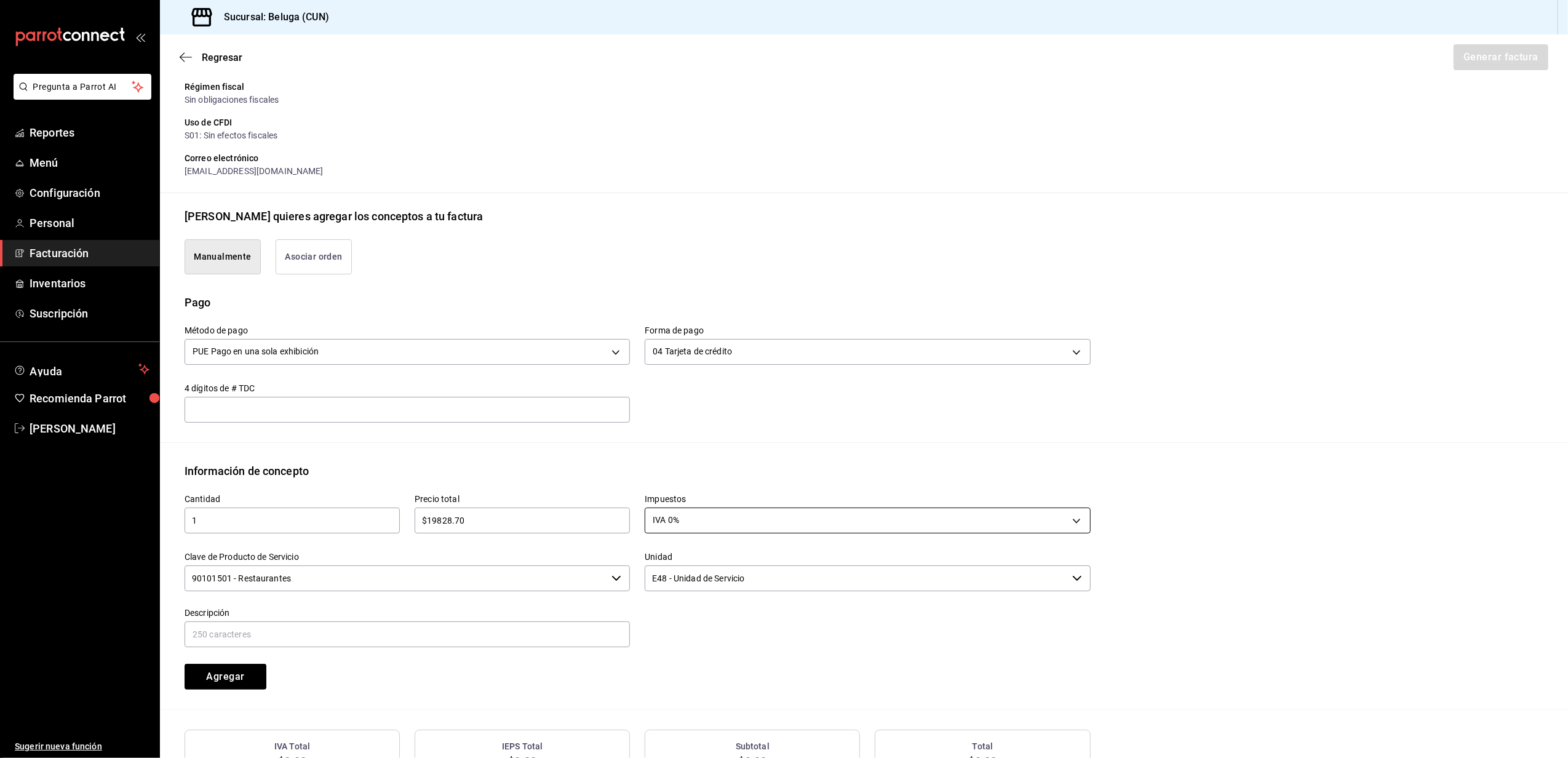
click at [705, 531] on body "Pregunta a Parrot AI Reportes Menú Configuración Personal Facturación Inventari…" at bounding box center [784, 379] width 1568 height 758
click at [682, 613] on li "IVA 16%" at bounding box center [862, 621] width 441 height 21
type input "IVA_16"
click at [353, 631] on input "text" at bounding box center [407, 635] width 445 height 26
paste input "CONSUMO DEL DIA [DATE]"
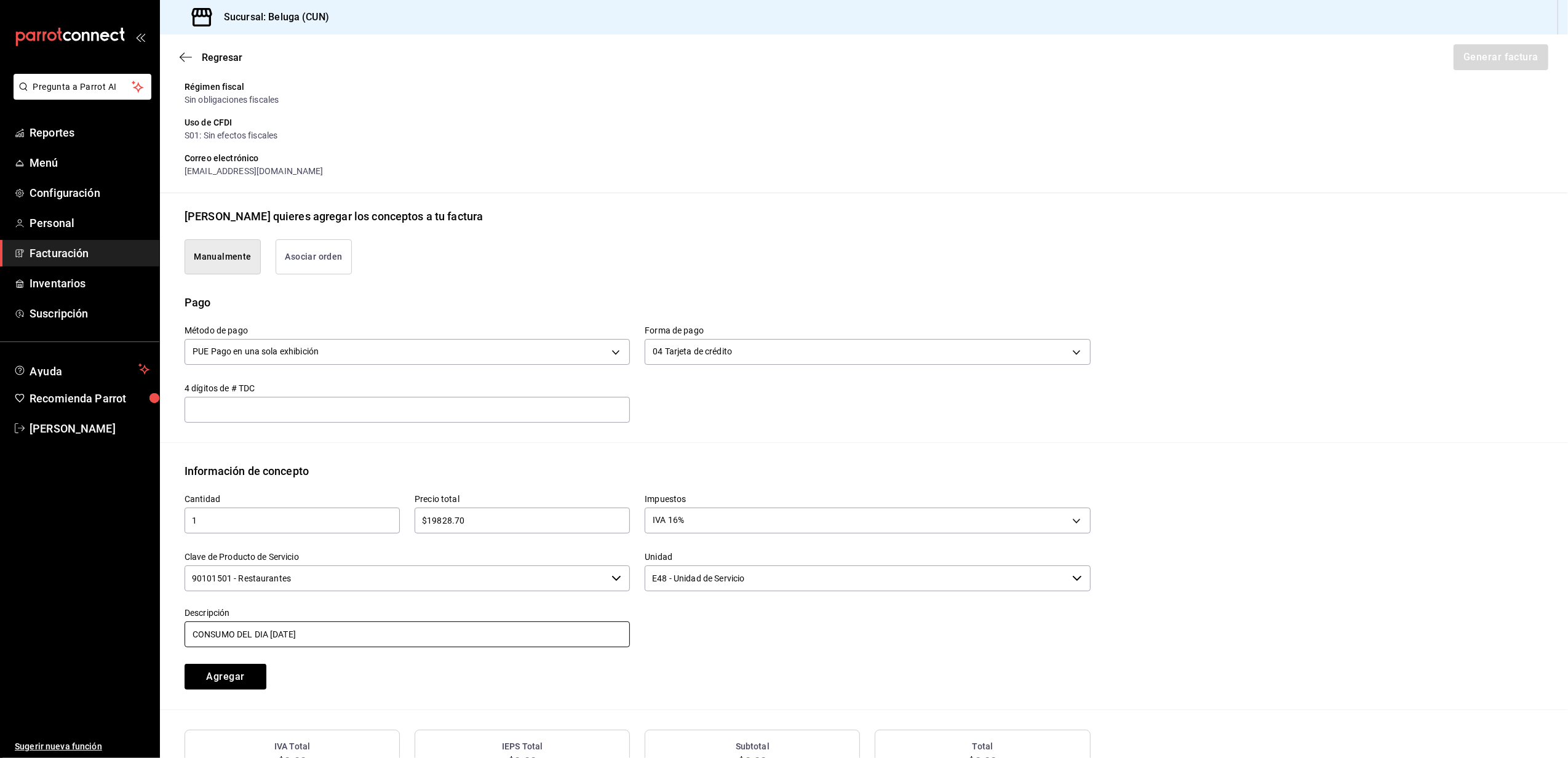
type input "CONSUMO DEL DIA [DATE]"
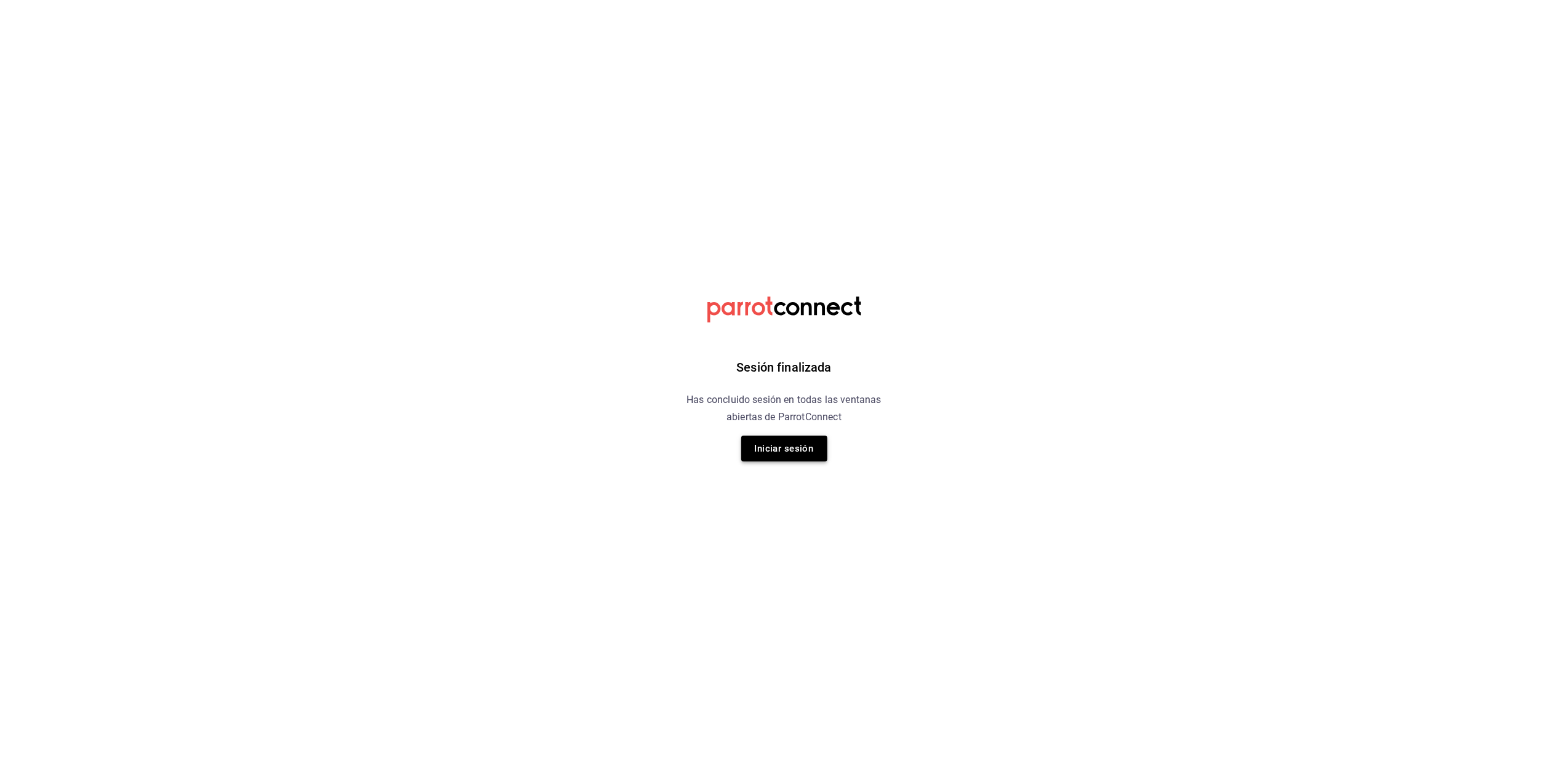
click at [811, 447] on button "Iniciar sesión" at bounding box center [784, 449] width 86 height 26
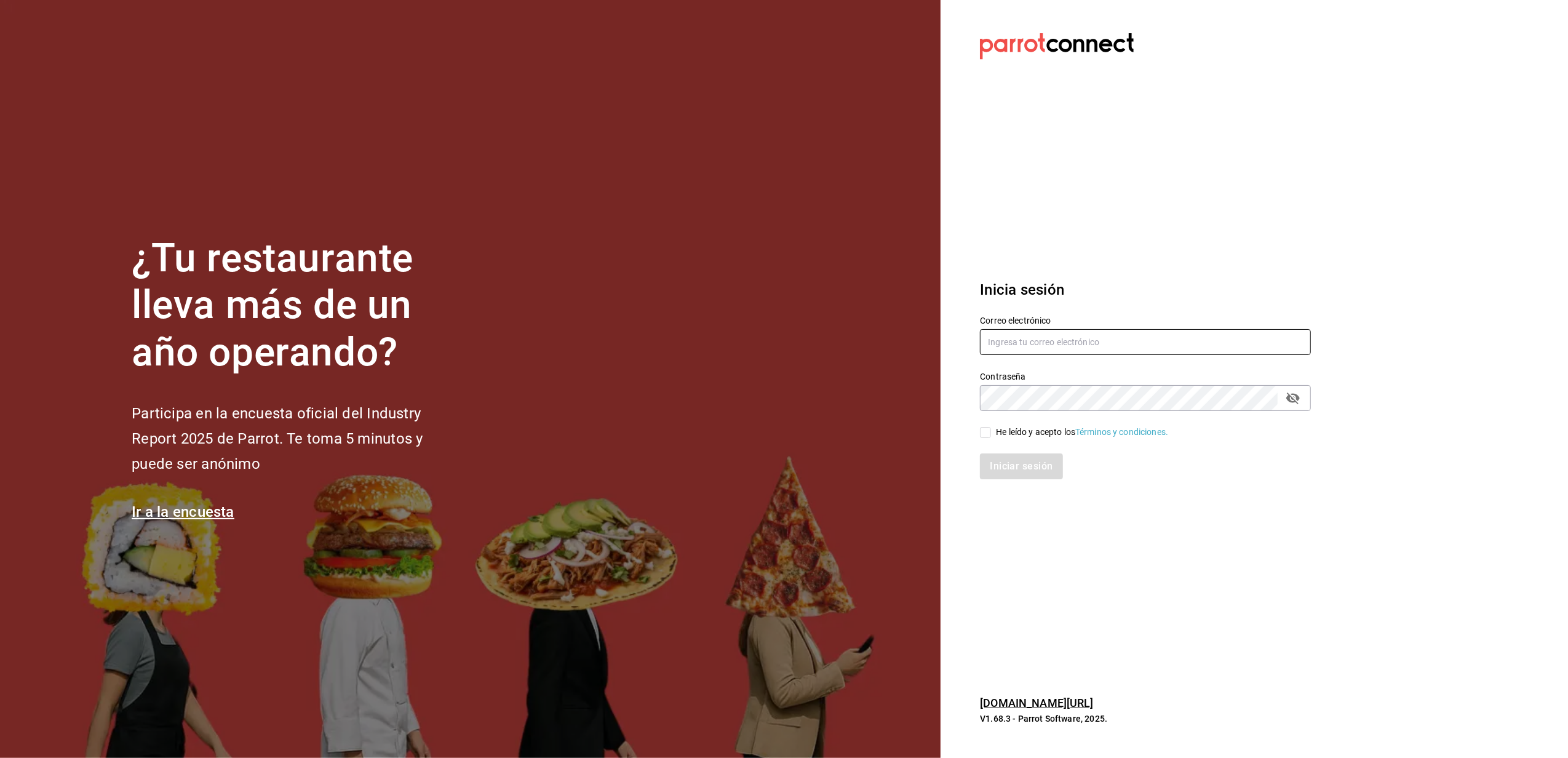
type input "yelo_shout@hotmail.com"
click at [995, 420] on div "He leído y acepto los Términos y condiciones." at bounding box center [1138, 426] width 346 height 29
click at [993, 437] on span "He leído y acepto los Términos y condiciones." at bounding box center [1080, 432] width 177 height 13
click at [992, 437] on input "He leído y acepto los Términos y condiciones." at bounding box center [986, 433] width 11 height 11
checkbox input "true"
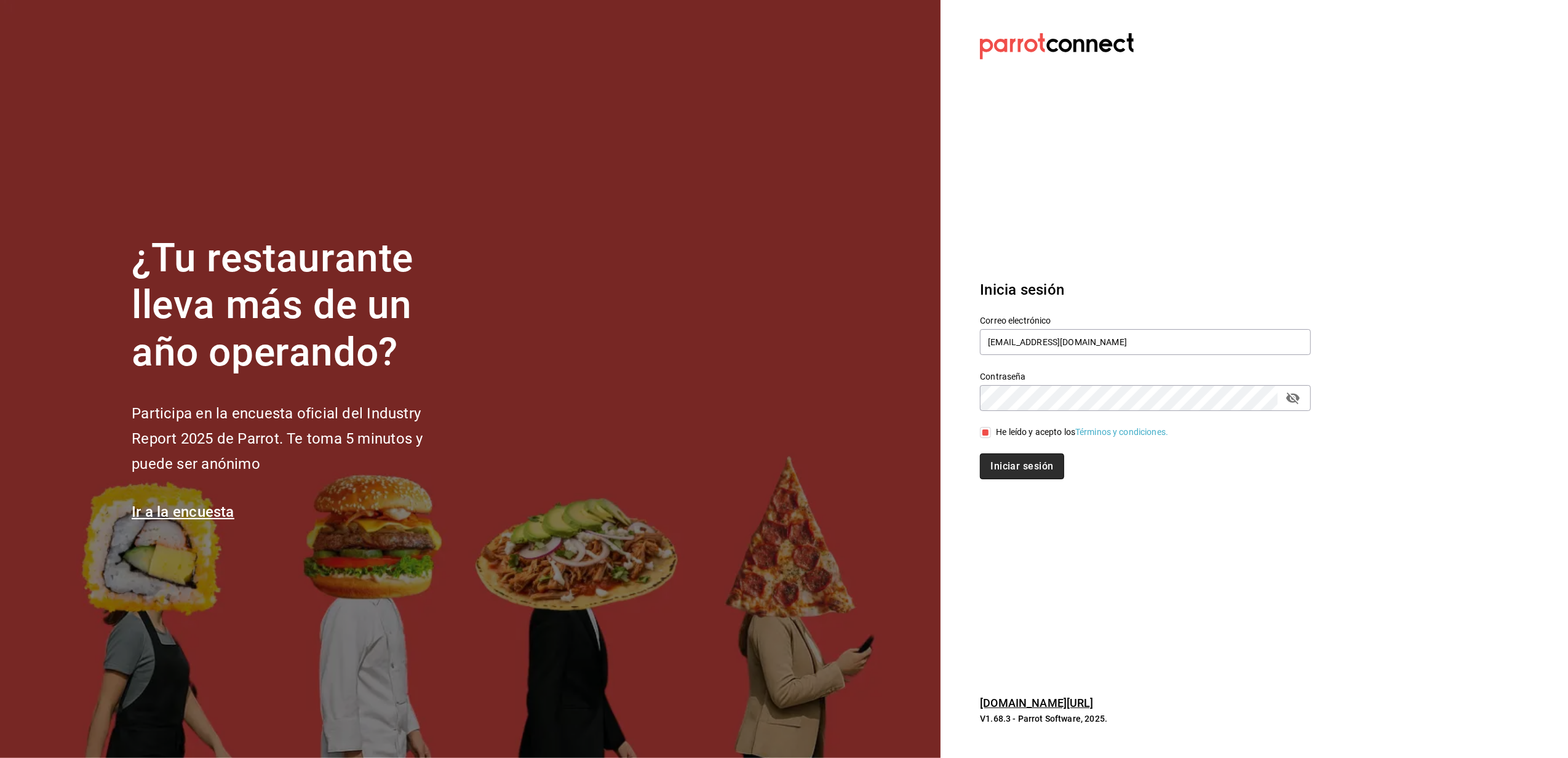
click at [1011, 474] on button "Iniciar sesión" at bounding box center [1022, 466] width 83 height 26
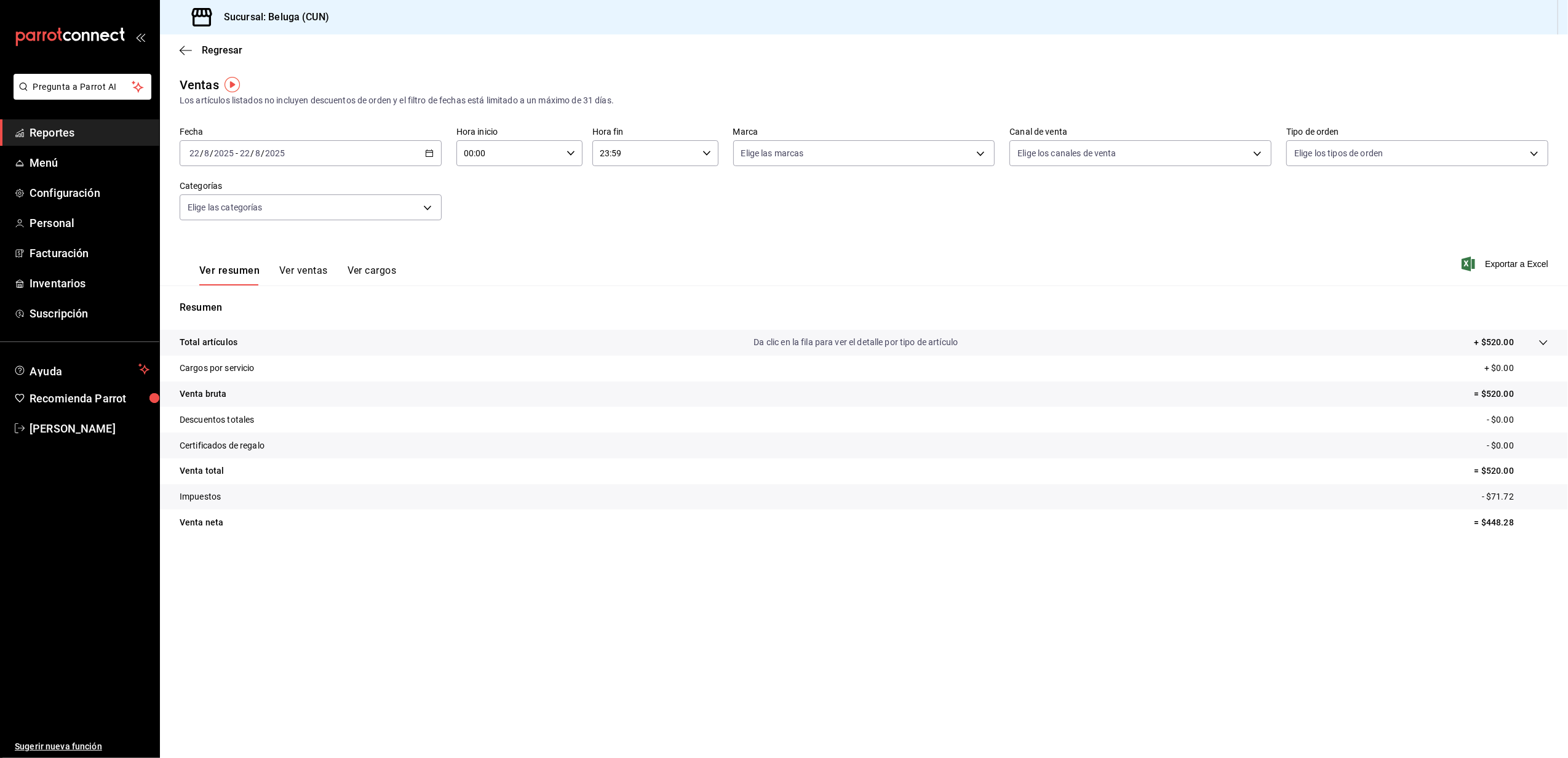
click at [432, 160] on div "[DATE] [DATE] - [DATE] [DATE]" at bounding box center [311, 153] width 262 height 26
click at [242, 301] on span "Rango de fechas" at bounding box center [238, 301] width 95 height 13
click at [325, 313] on abbr "18" at bounding box center [321, 316] width 8 height 9
click at [347, 314] on abbr "19" at bounding box center [343, 316] width 8 height 9
click at [567, 156] on icon "button" at bounding box center [571, 153] width 9 height 9
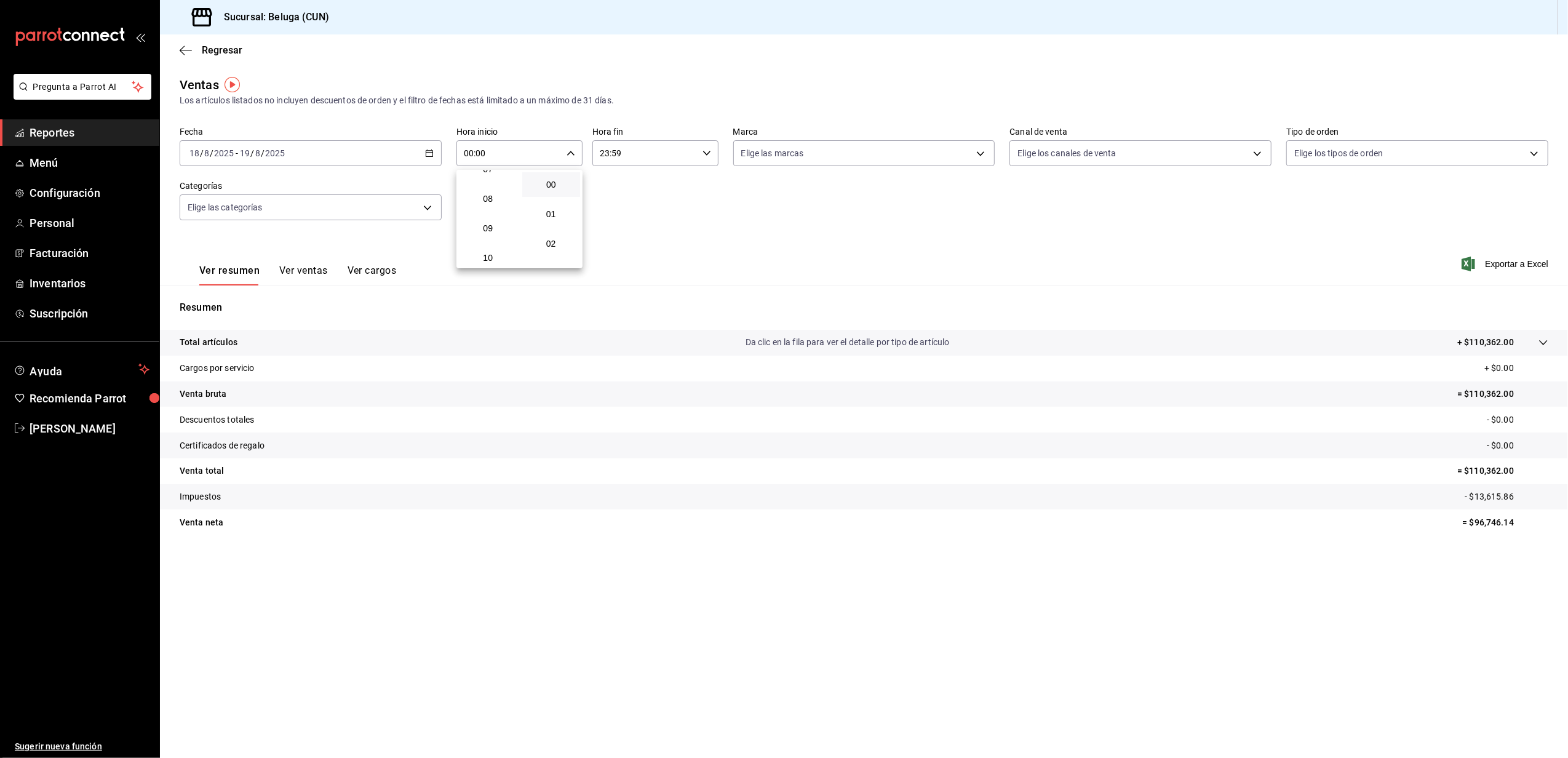
scroll to position [247, 0]
click at [486, 234] on span "10" at bounding box center [488, 234] width 44 height 10
type input "10:00"
click at [700, 219] on div at bounding box center [784, 379] width 1568 height 758
click at [705, 158] on div "23:59 Hora fin" at bounding box center [655, 153] width 126 height 26
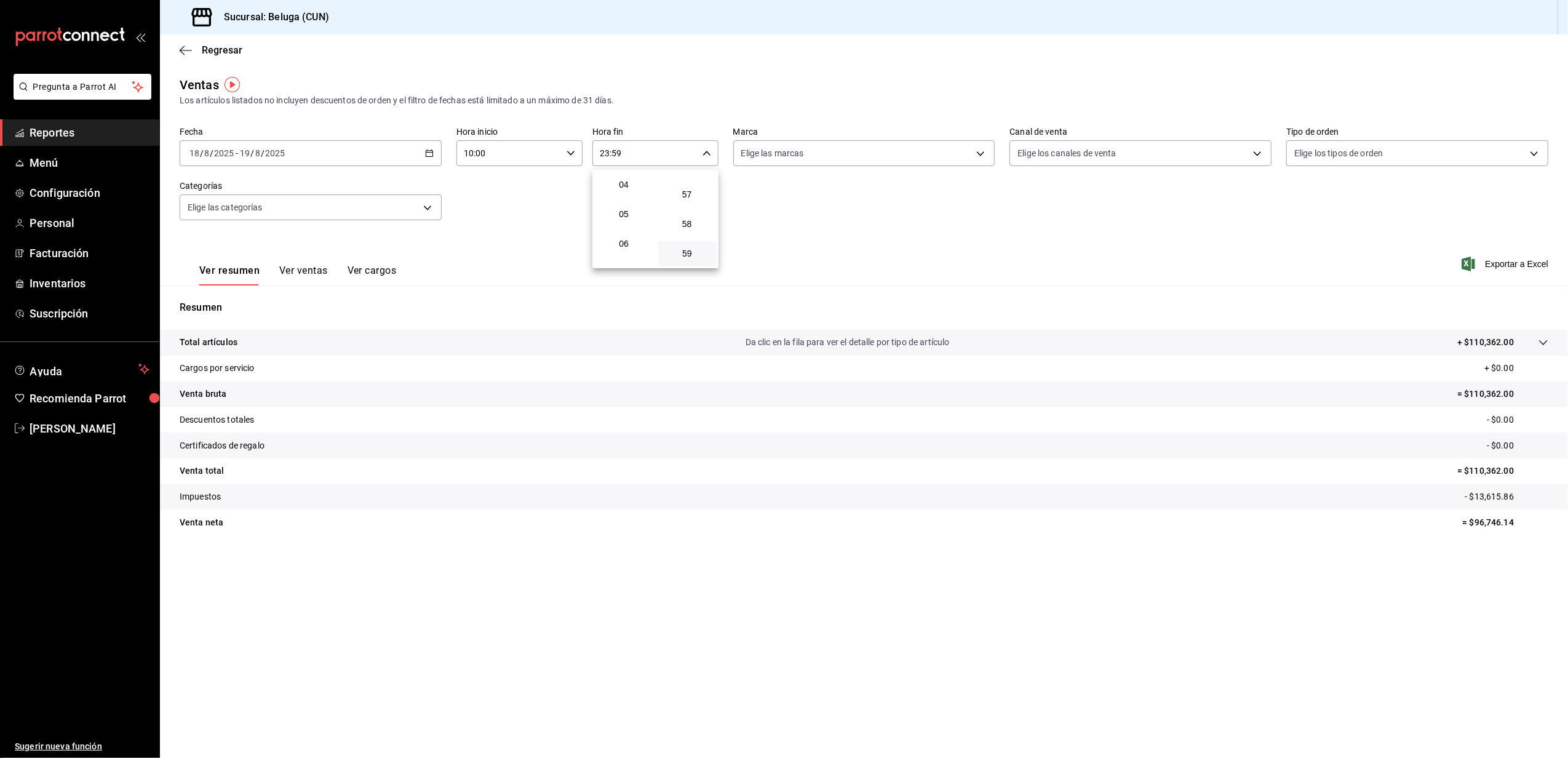
scroll to position [36, 0]
click at [631, 259] on button "04" at bounding box center [624, 266] width 59 height 25
type input "04:59"
click at [884, 208] on div at bounding box center [784, 379] width 1568 height 758
click at [314, 269] on button "Ver ventas" at bounding box center [303, 275] width 49 height 21
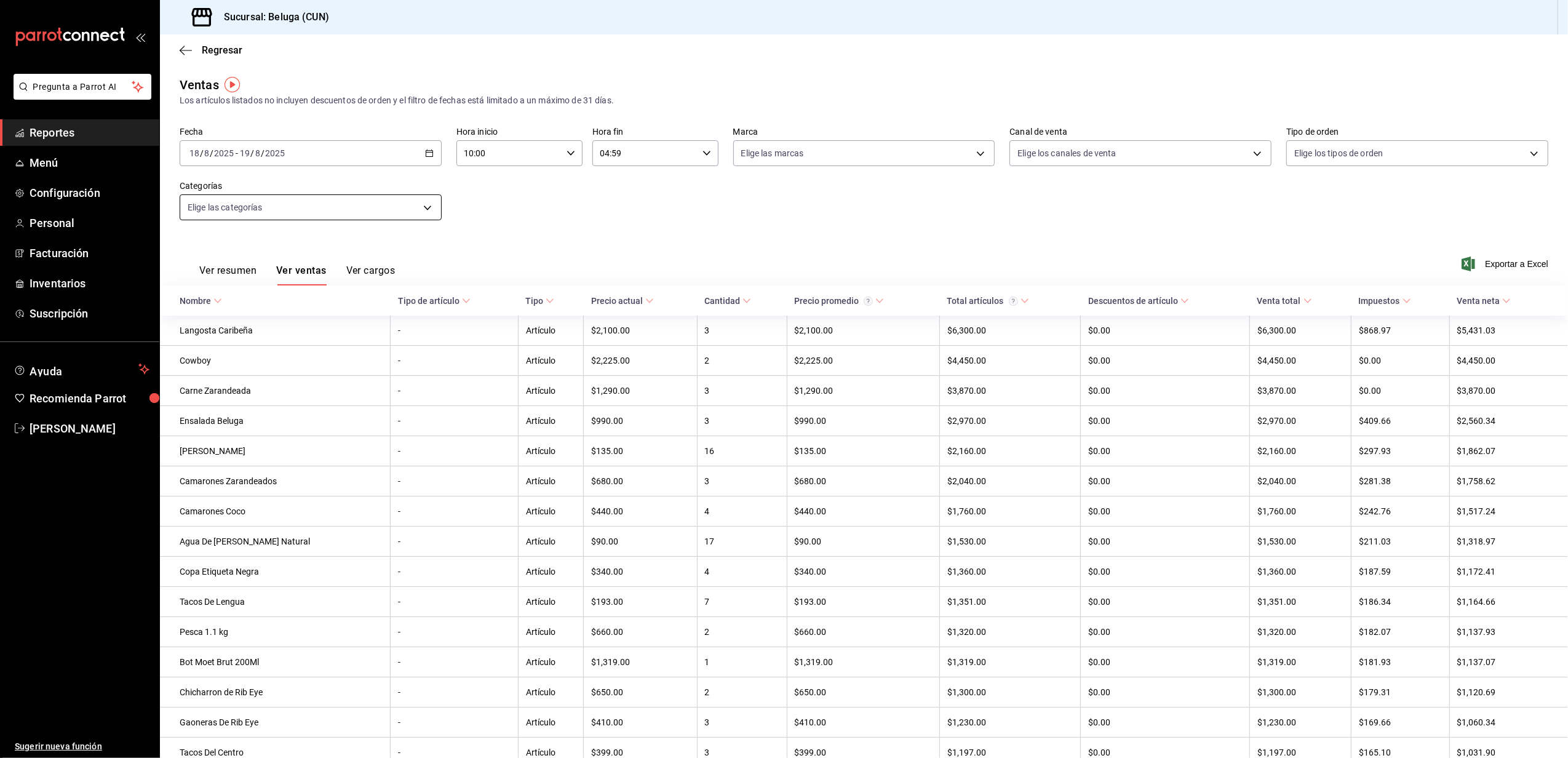
click at [419, 208] on body "Pregunta a Parrot AI Reportes Menú Configuración Personal Facturación Inventari…" at bounding box center [784, 379] width 1568 height 758
click at [319, 261] on li "Ver todas" at bounding box center [309, 249] width 258 height 28
type input "9f55827c-5d1d-49dd-a06b-f890e1c97d46,76200984-1f3d-4ad7-a828-093dbbb6f79f,b3943…"
checkbox input "true"
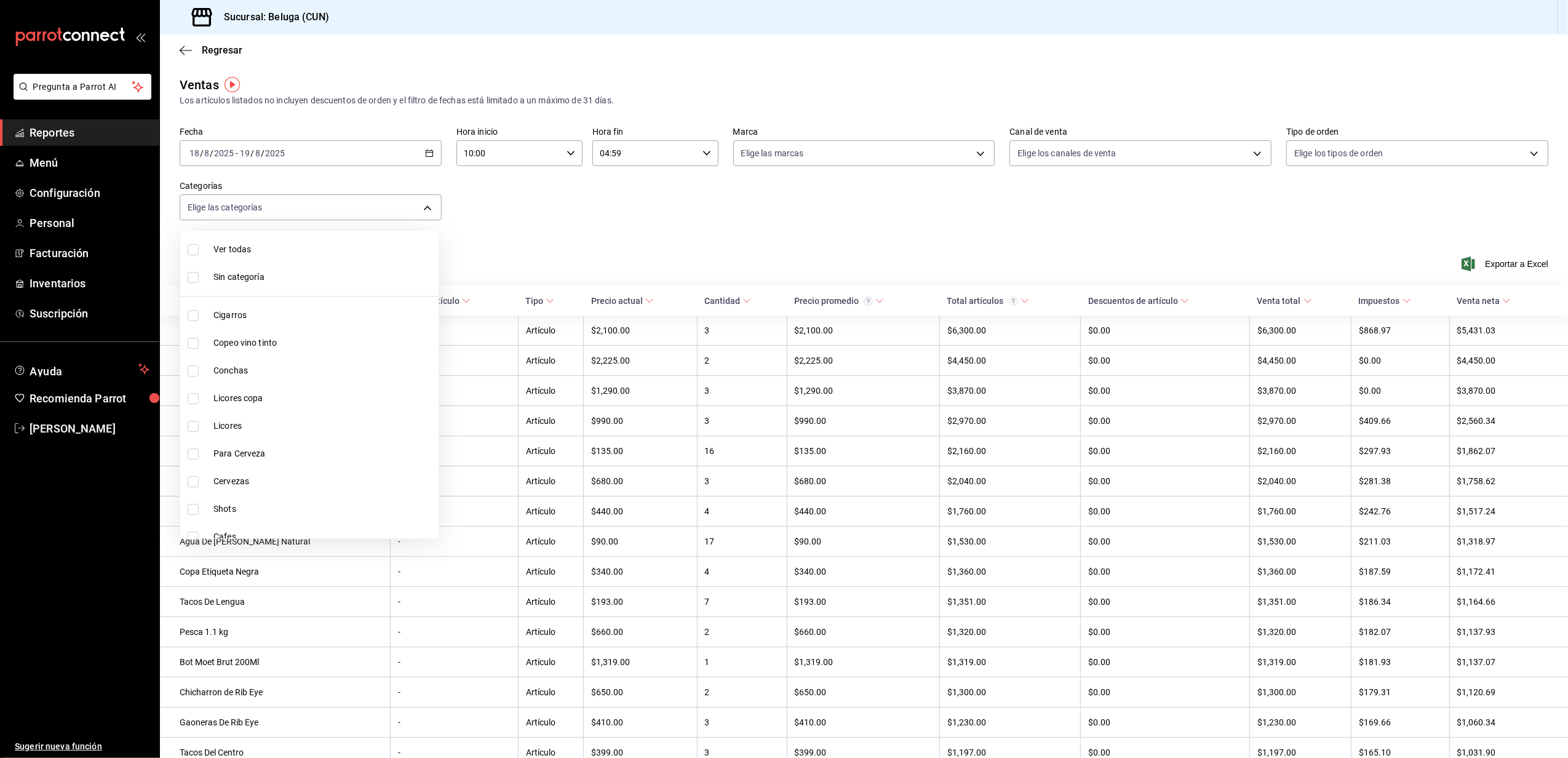
checkbox input "true"
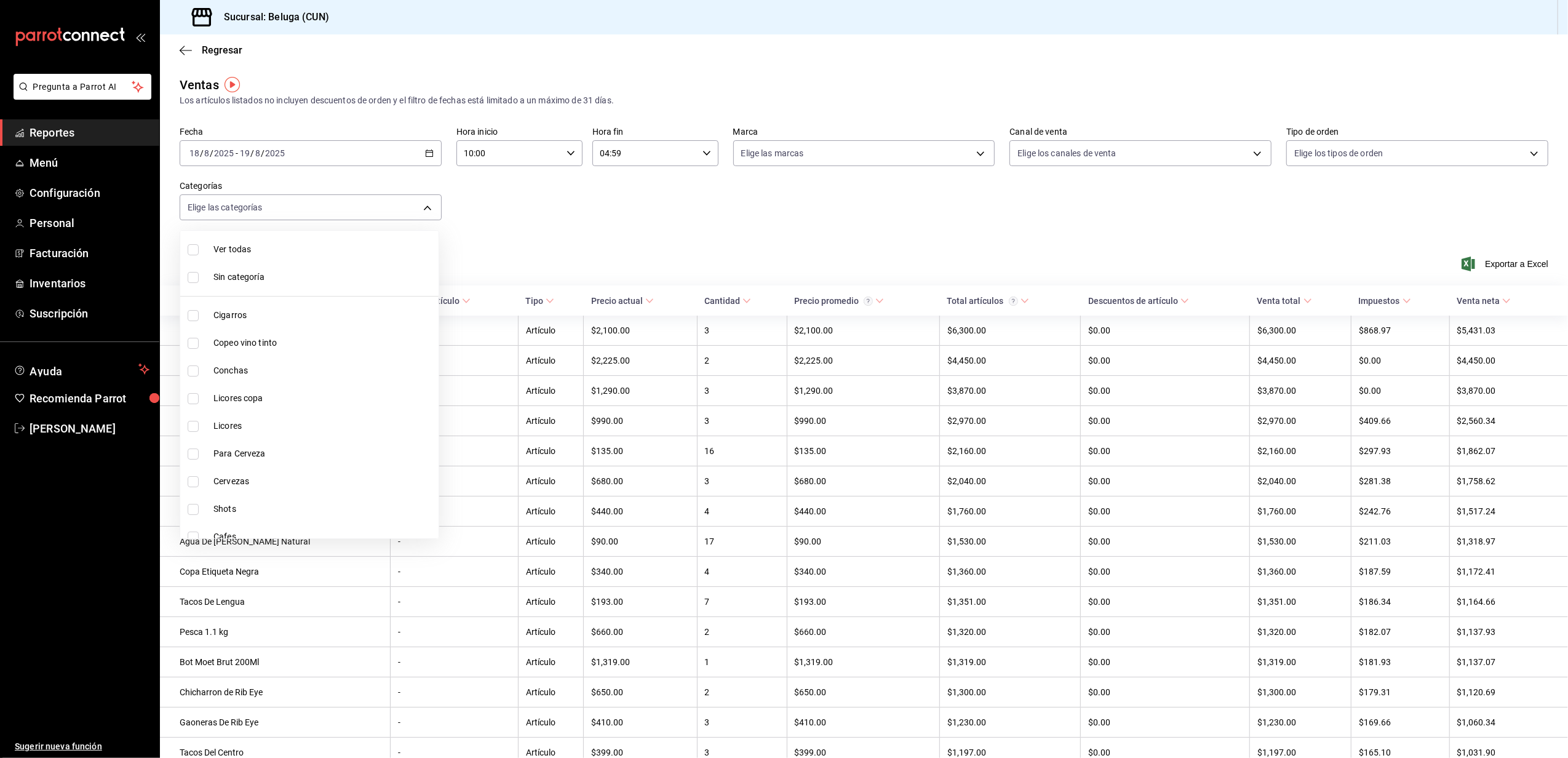
checkbox input "true"
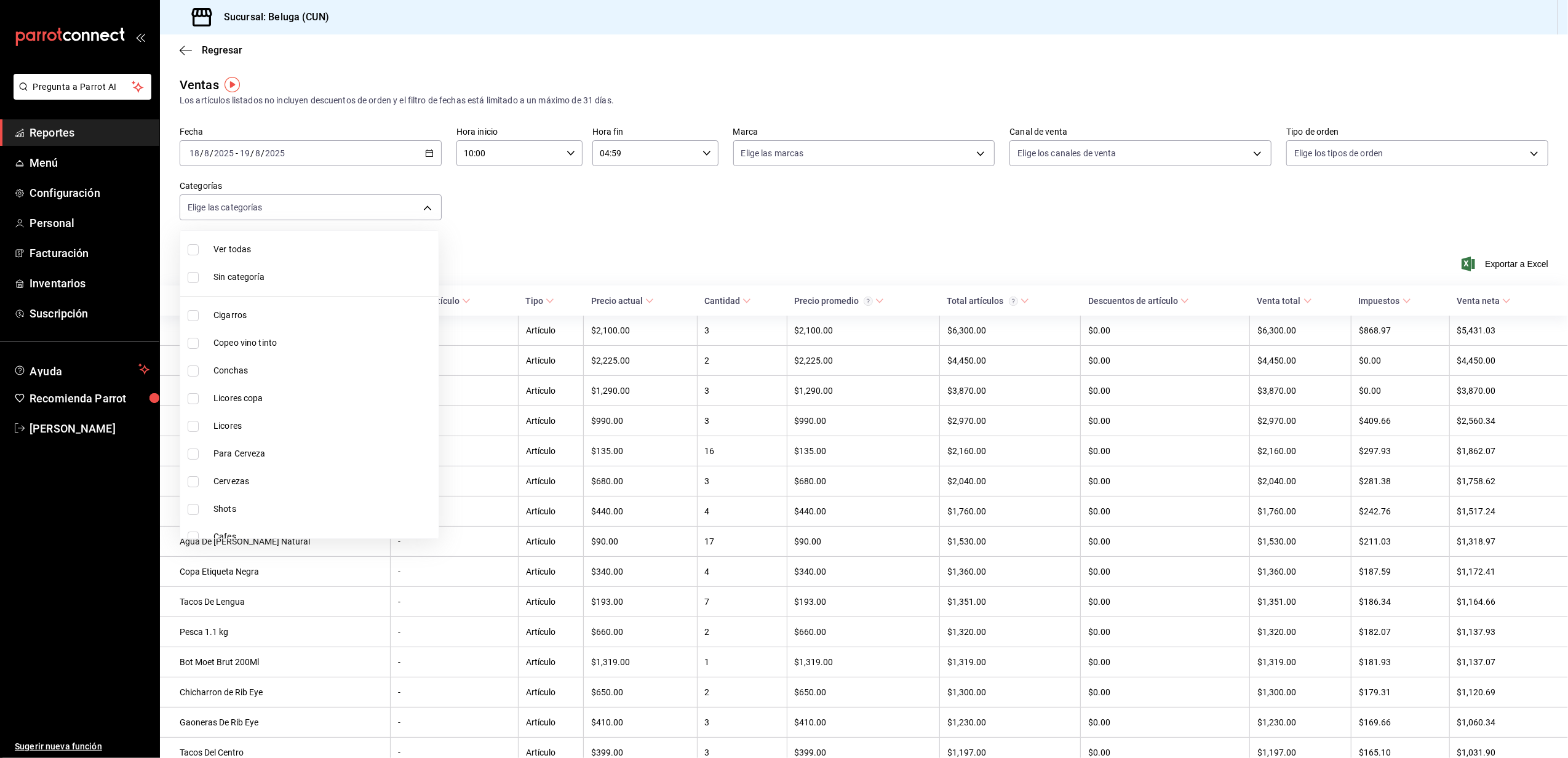
checkbox input "true"
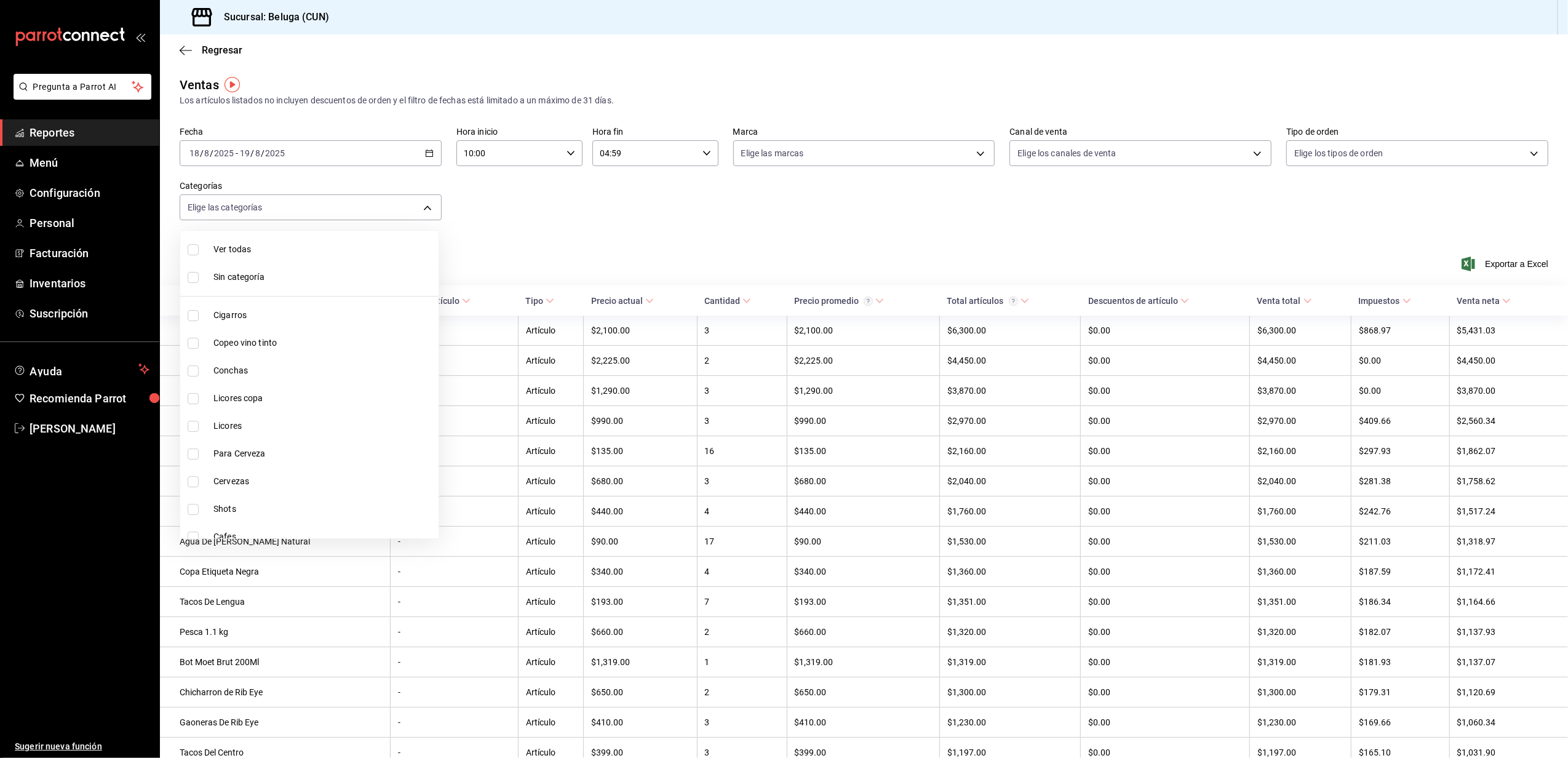
checkbox input "true"
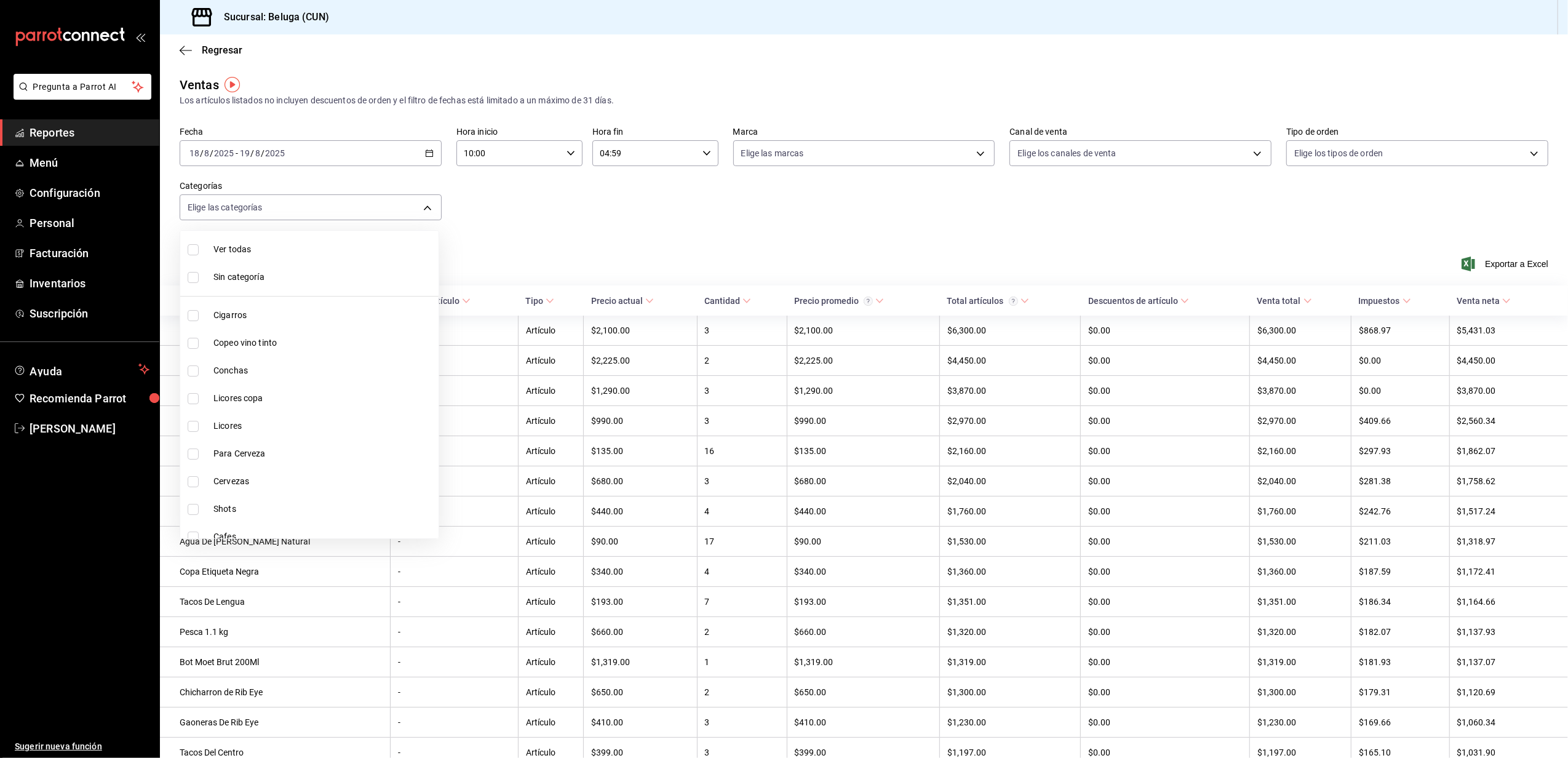
checkbox input "true"
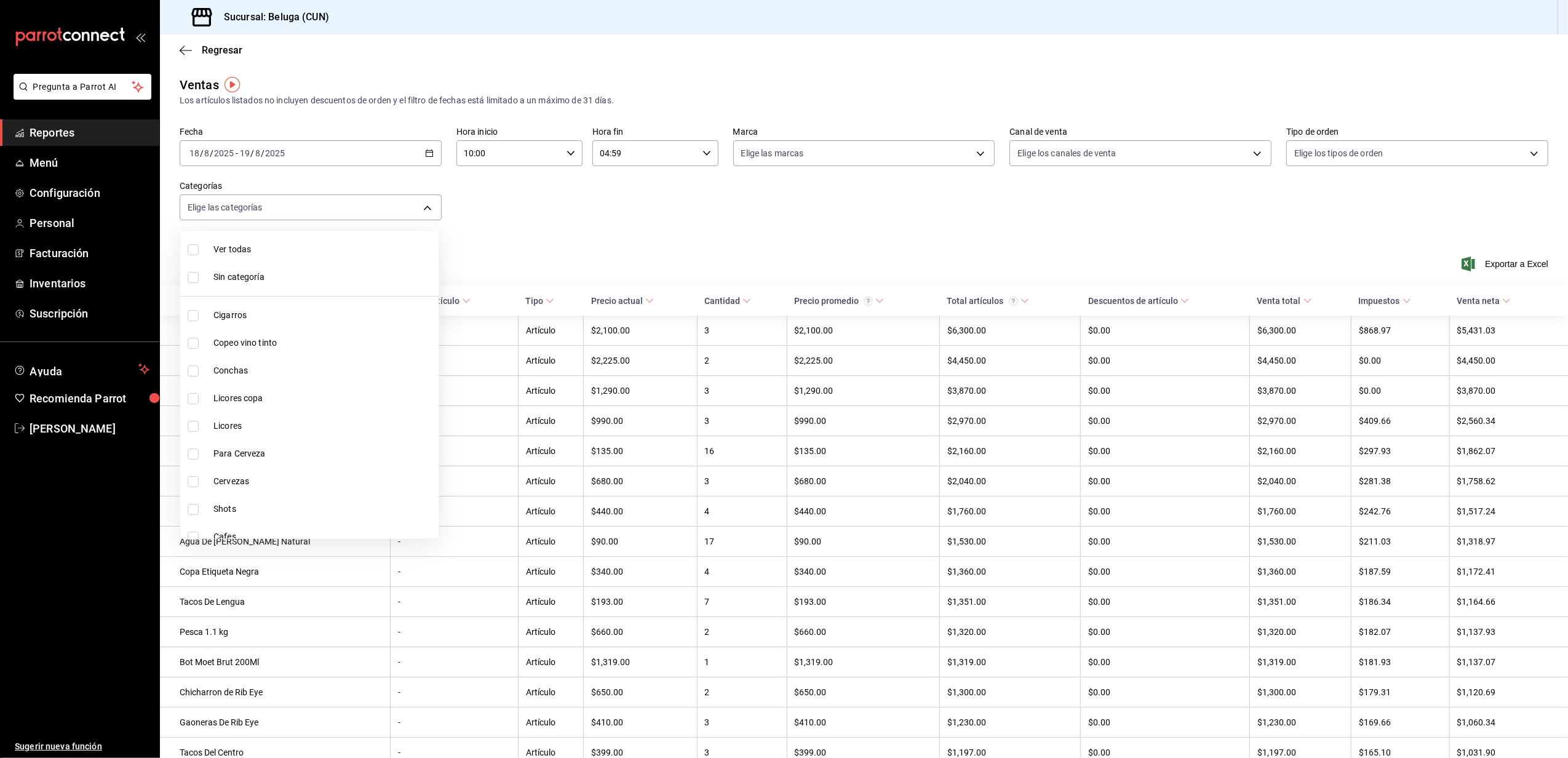
checkbox input "true"
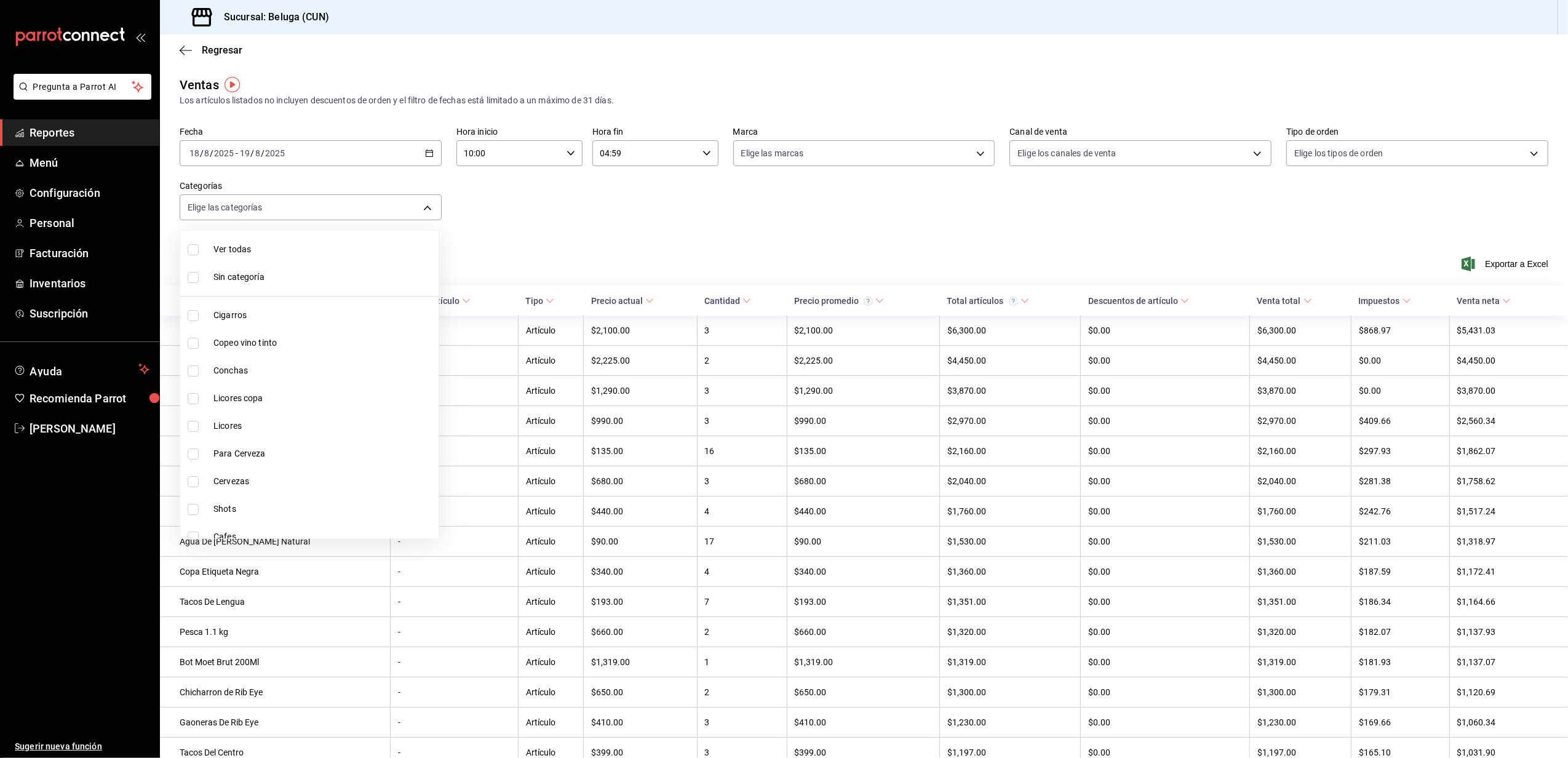
checkbox input "true"
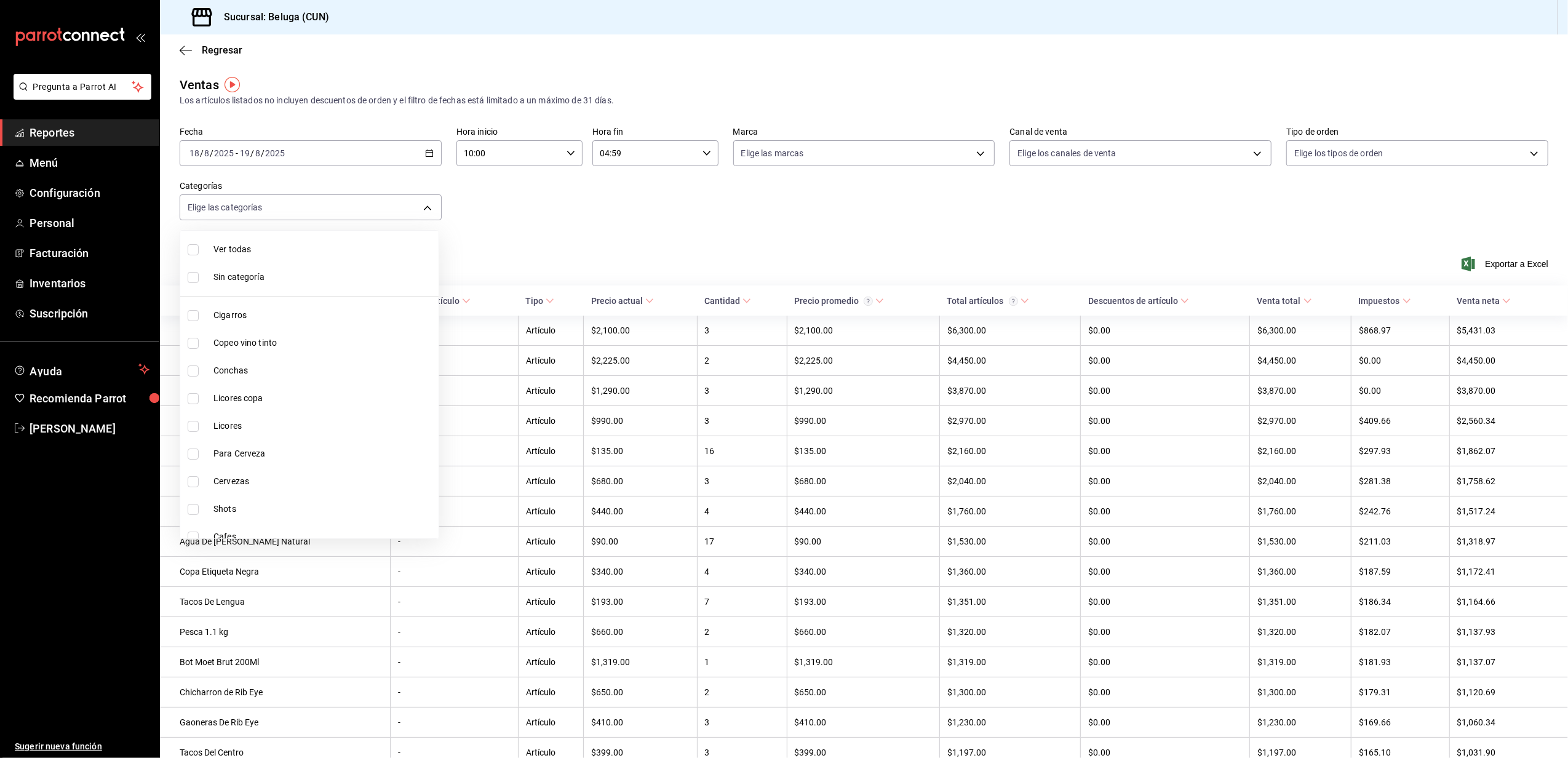
checkbox input "true"
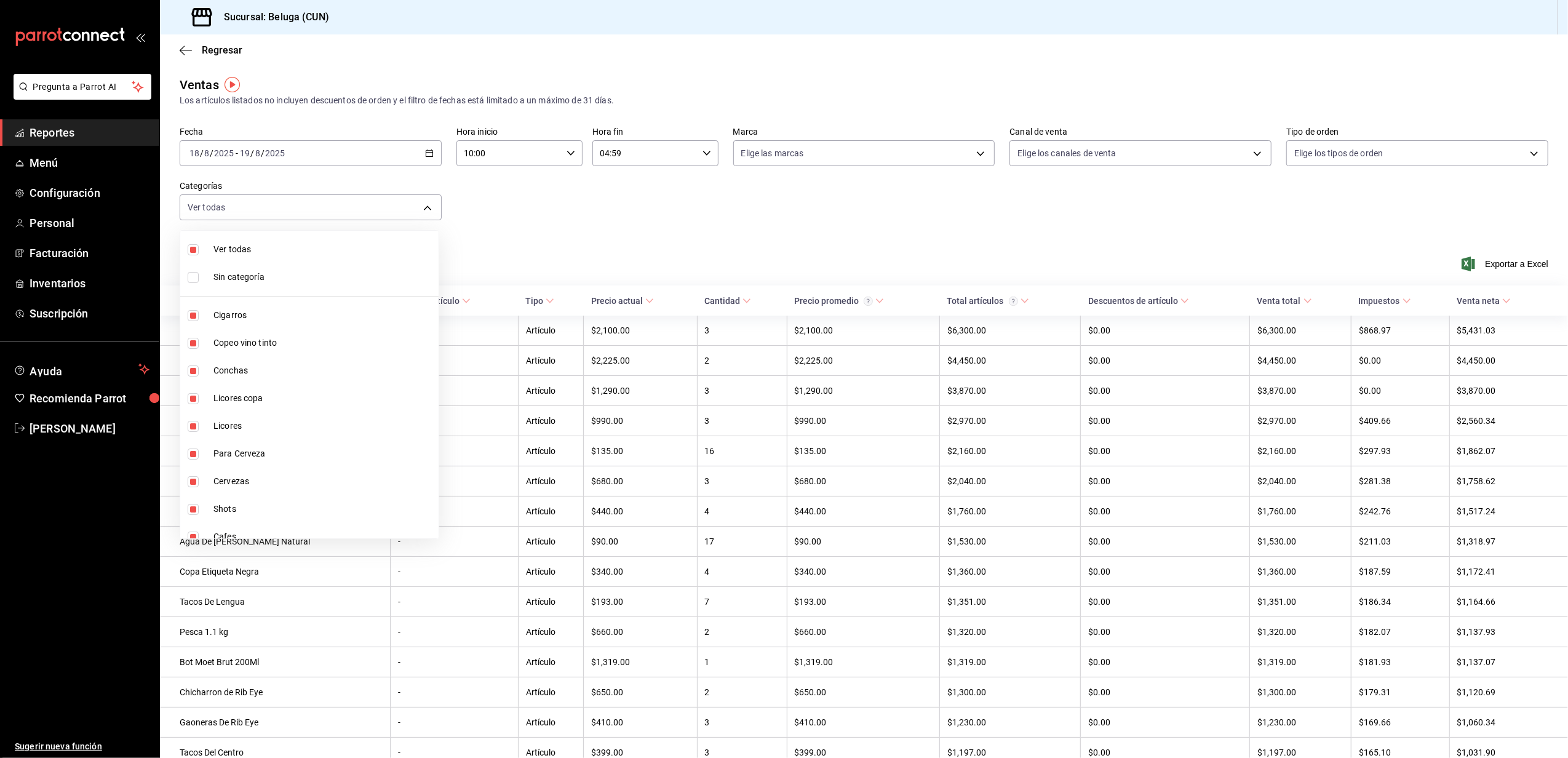
click at [256, 251] on span "Ver todas" at bounding box center [324, 250] width 220 height 13
checkbox input "false"
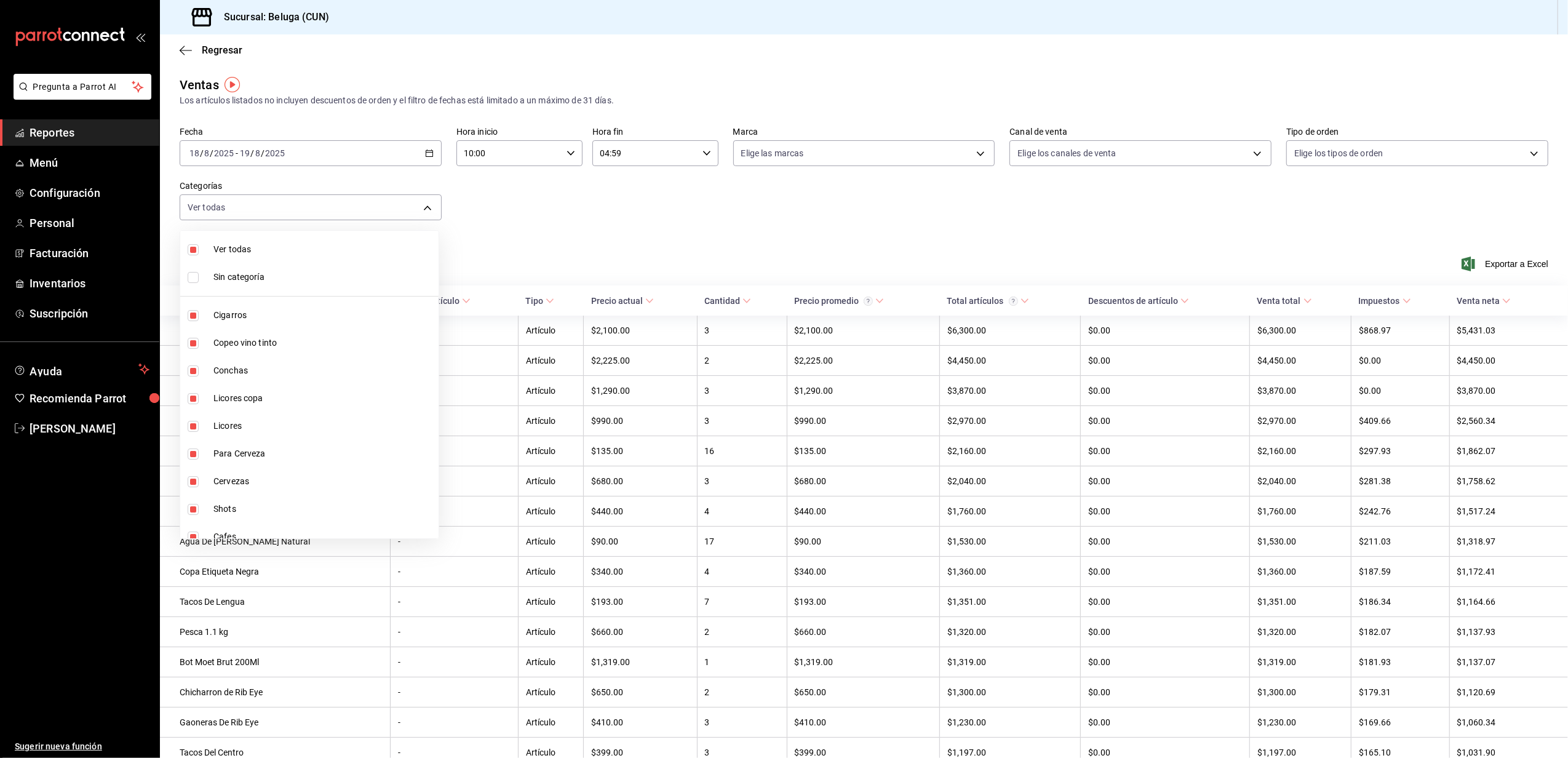
checkbox input "false"
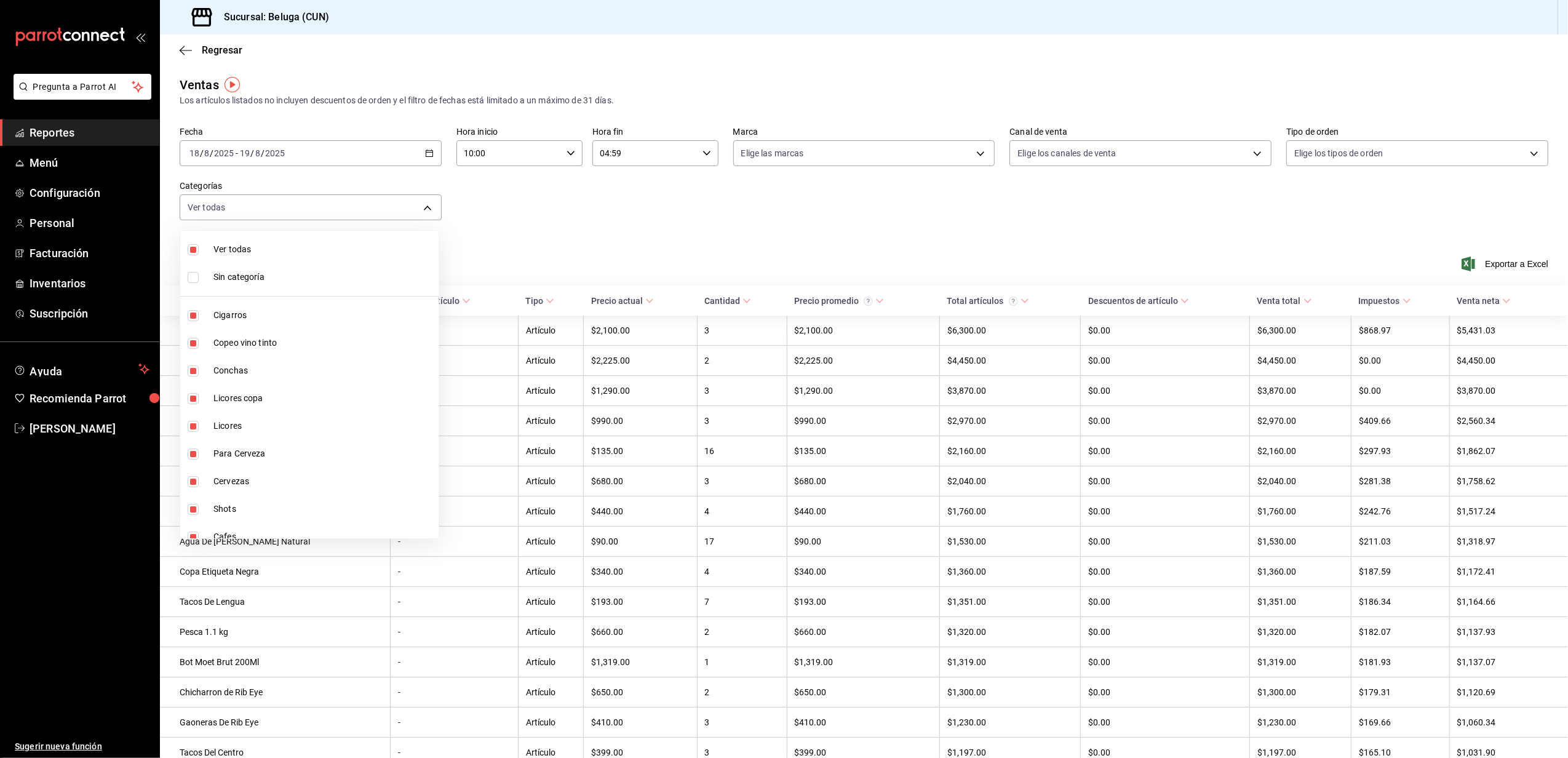
checkbox input "false"
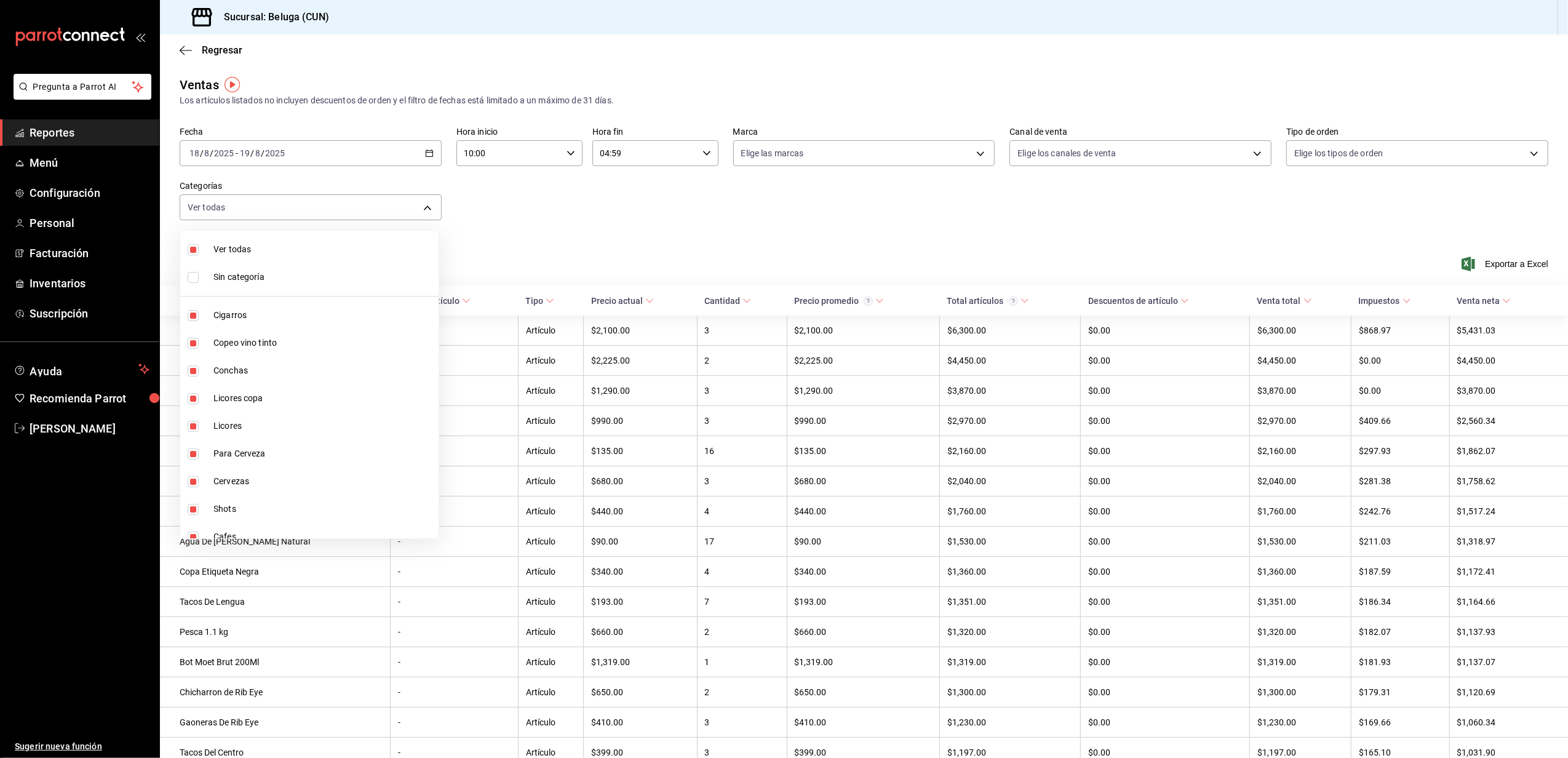
checkbox input "false"
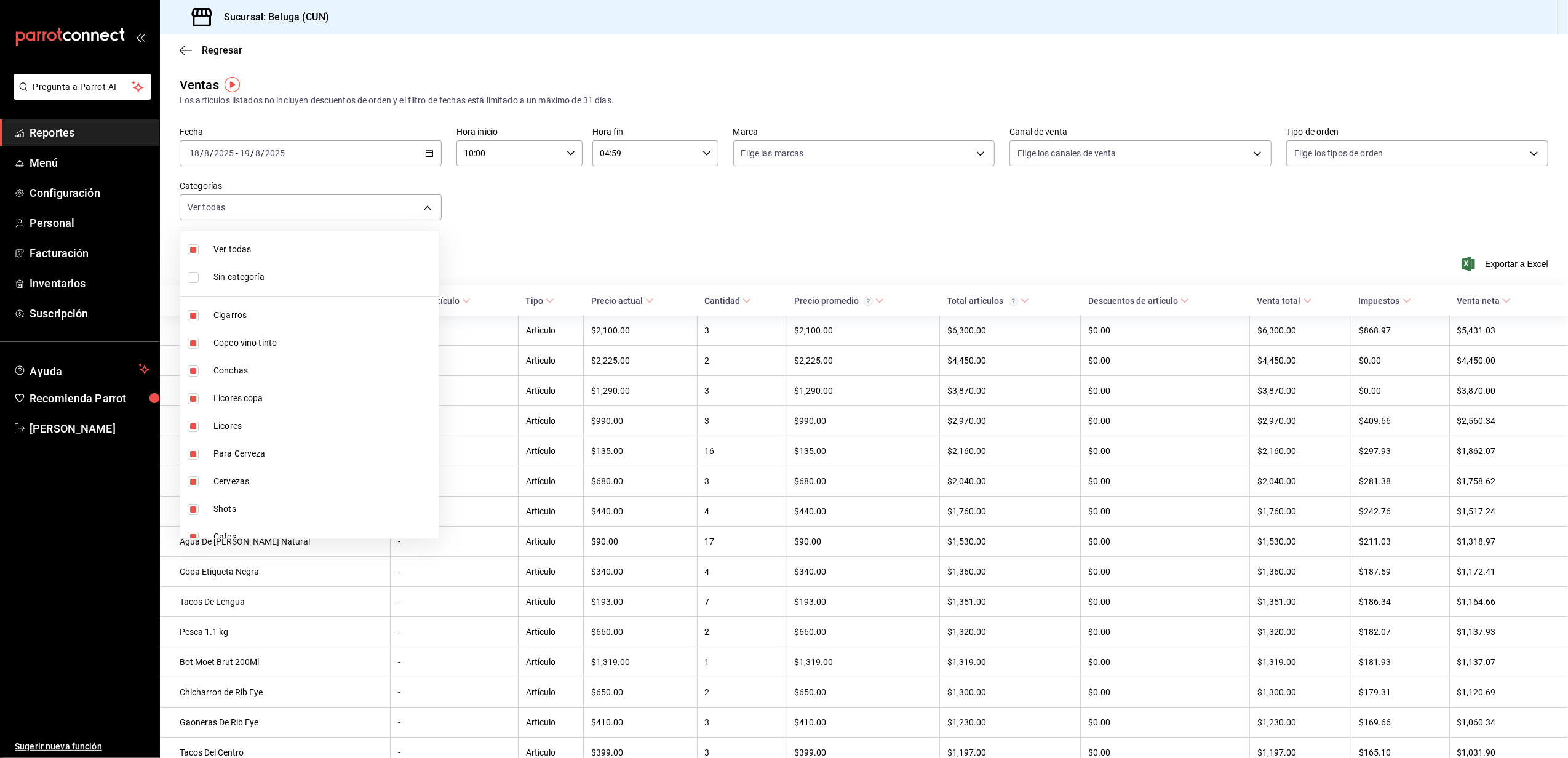
checkbox input "false"
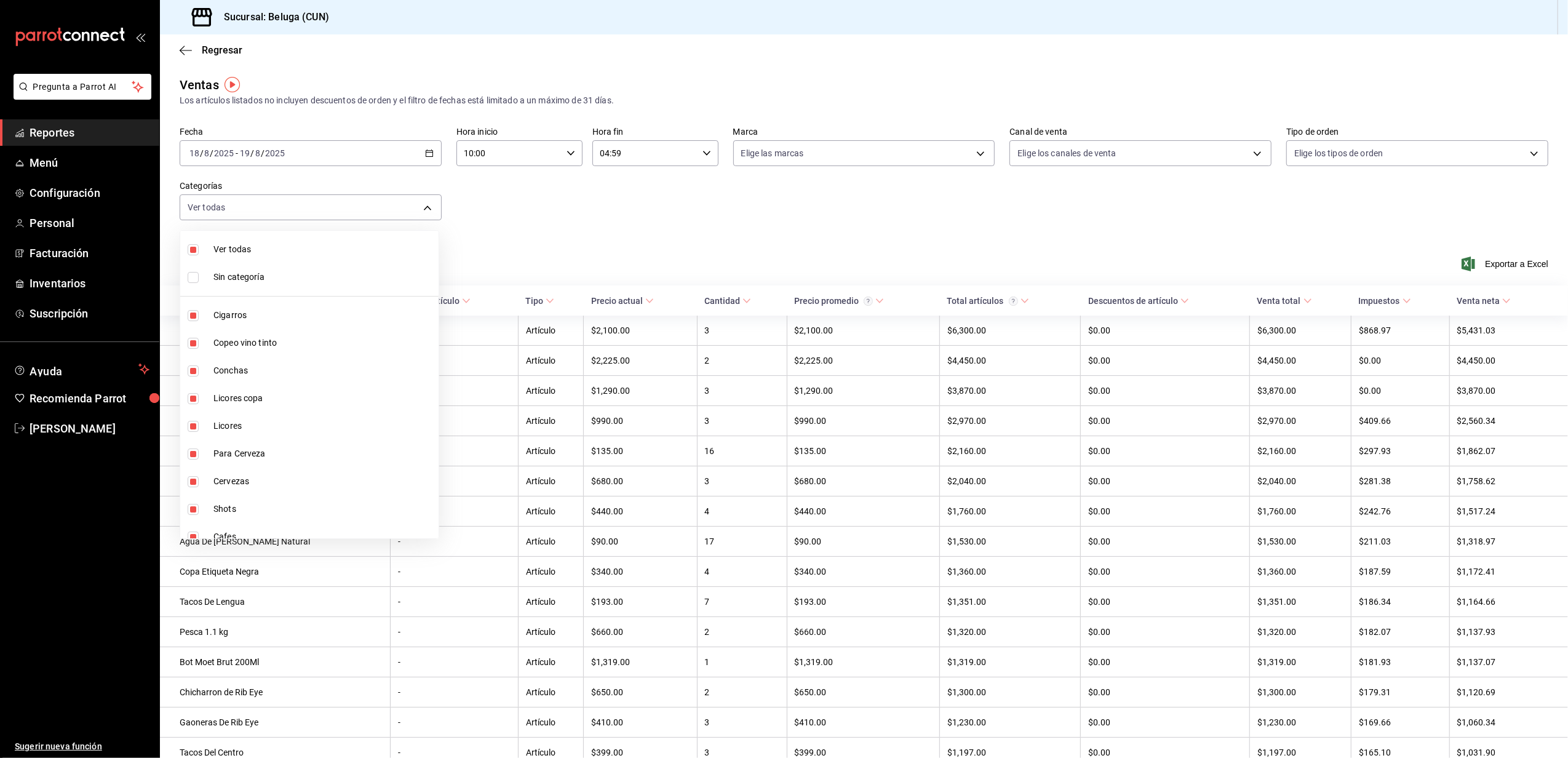
checkbox input "false"
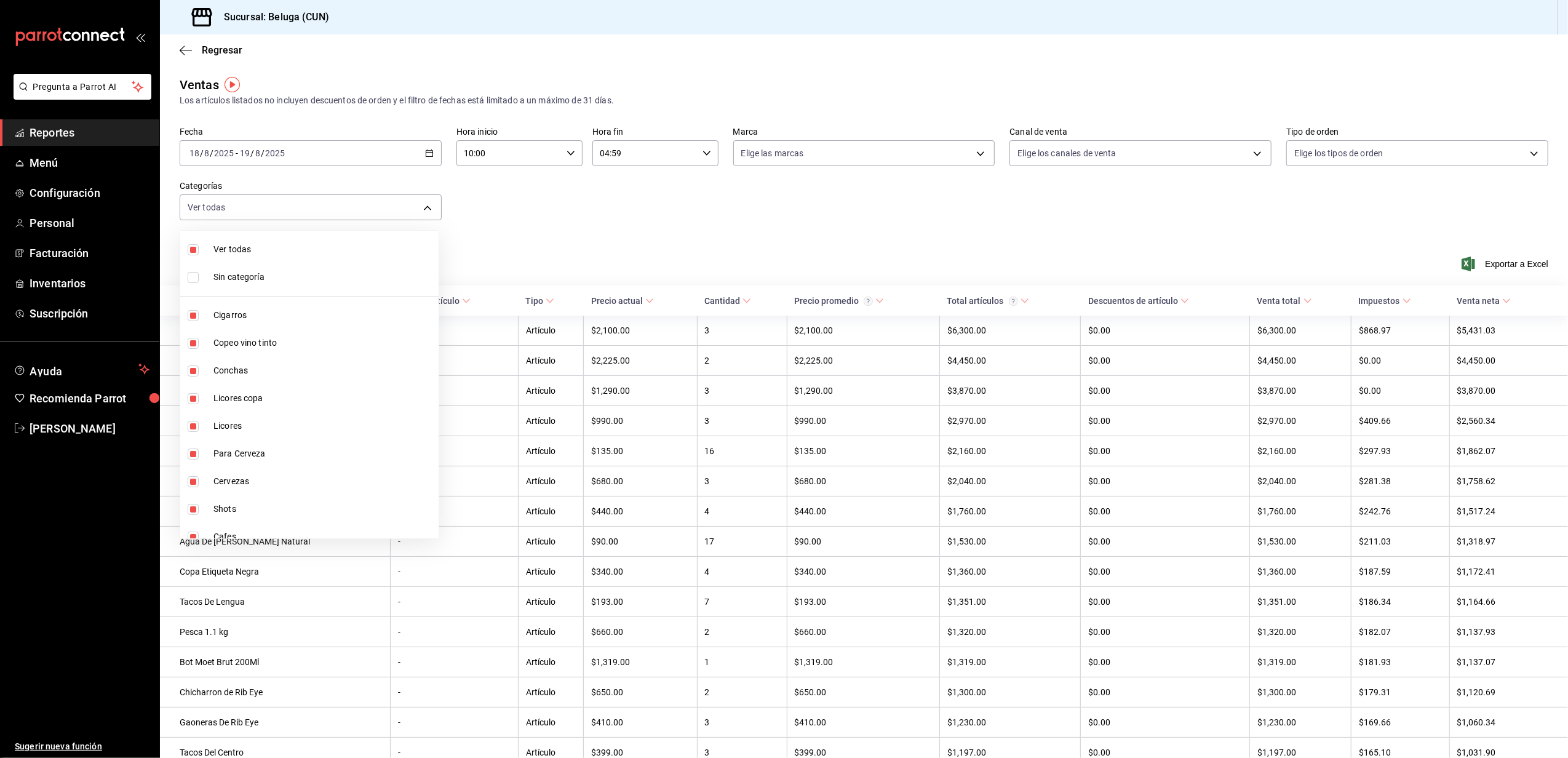
checkbox input "false"
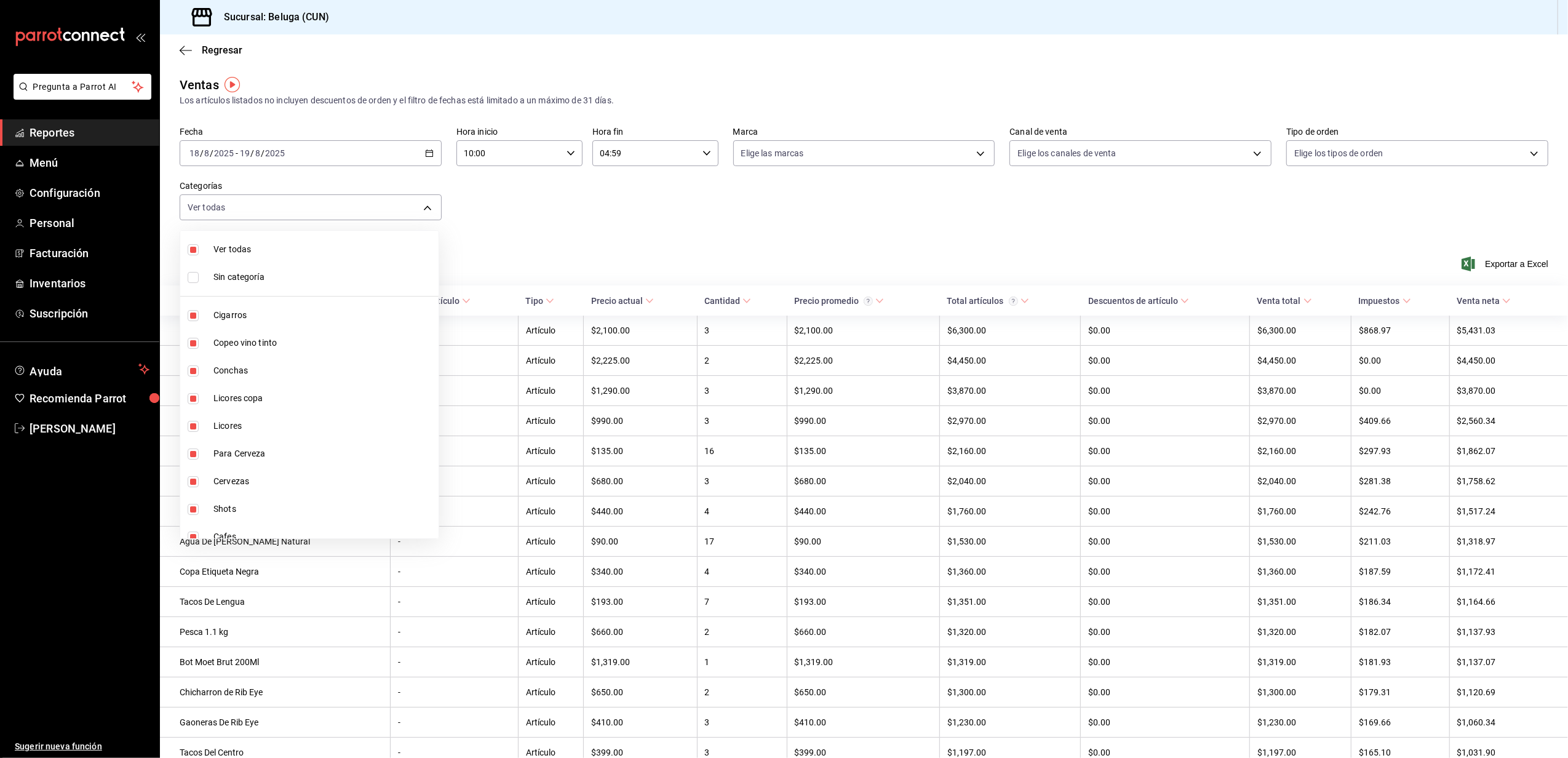
checkbox input "false"
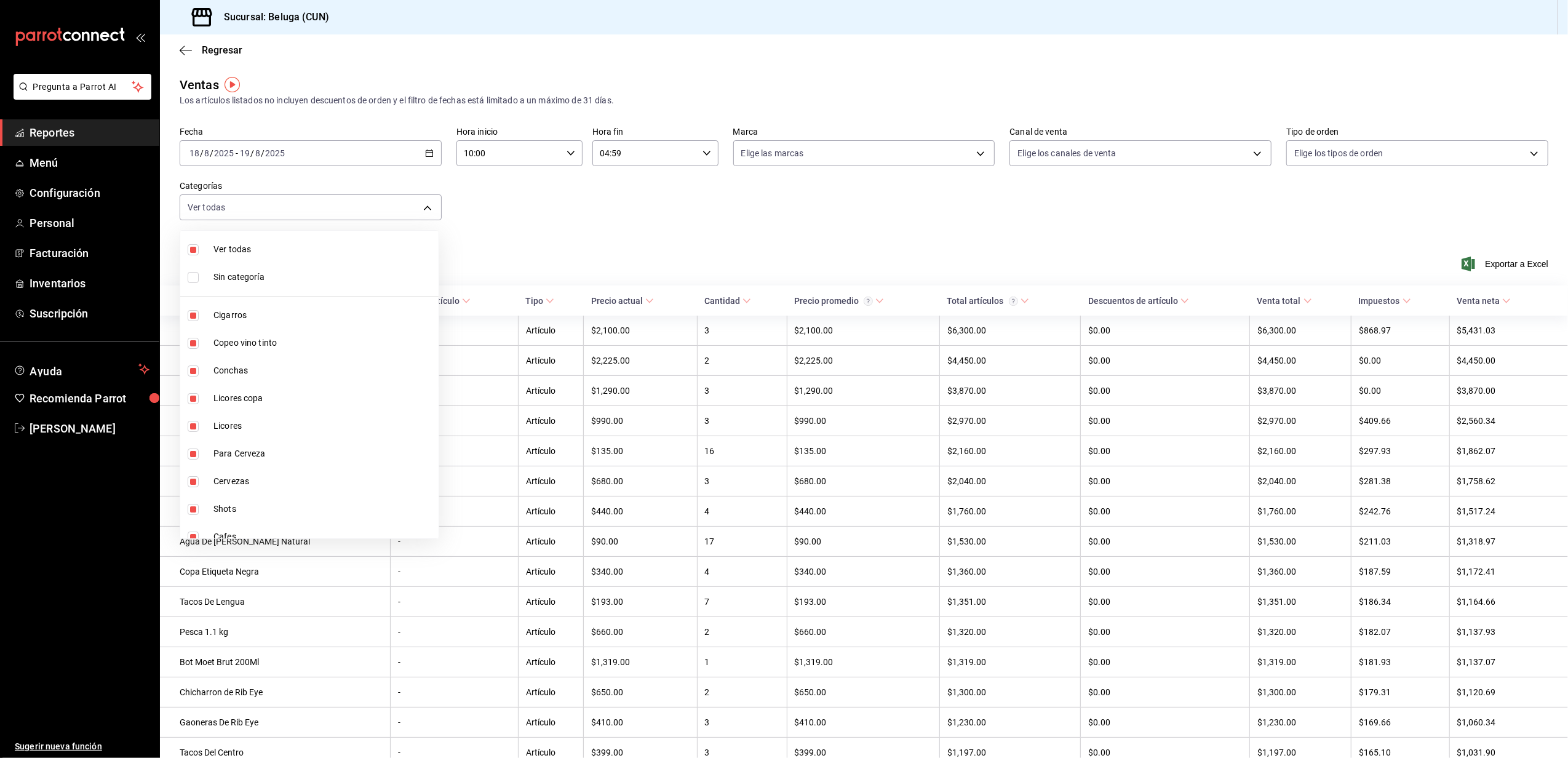
checkbox input "false"
click at [670, 77] on div at bounding box center [784, 379] width 1568 height 758
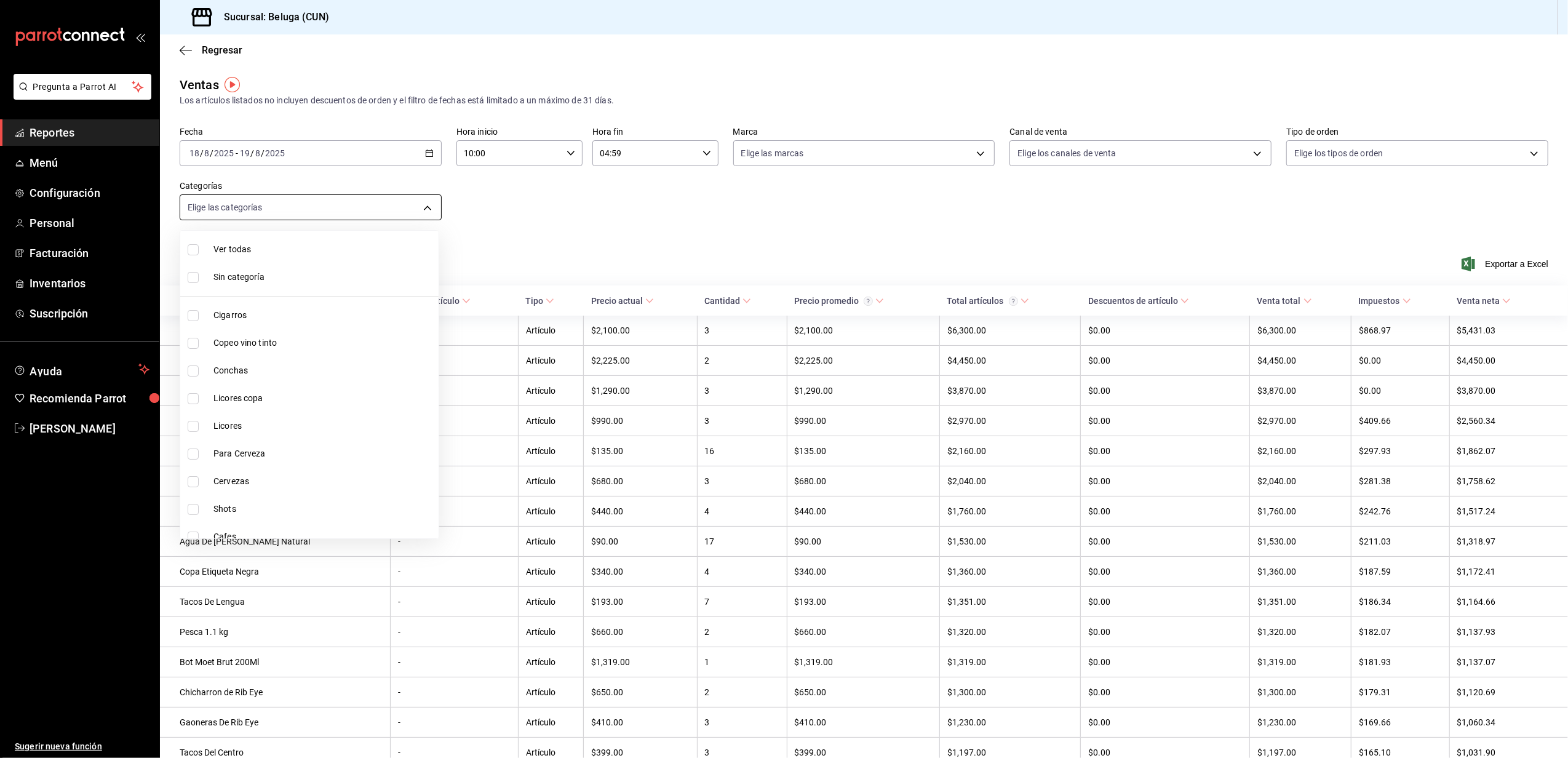
click at [404, 212] on body "Pregunta a Parrot AI Reportes Menú Configuración Personal Facturación Inventari…" at bounding box center [784, 379] width 1568 height 758
click at [499, 251] on div at bounding box center [784, 379] width 1568 height 758
click at [394, 205] on body "Pregunta a Parrot AI Reportes Menú Configuración Personal Facturación Inventari…" at bounding box center [784, 379] width 1568 height 758
click at [266, 392] on span "Zaranda" at bounding box center [324, 386] width 220 height 13
type input "cadb29bd-56f3-460c-b907-0d47ec93eb02"
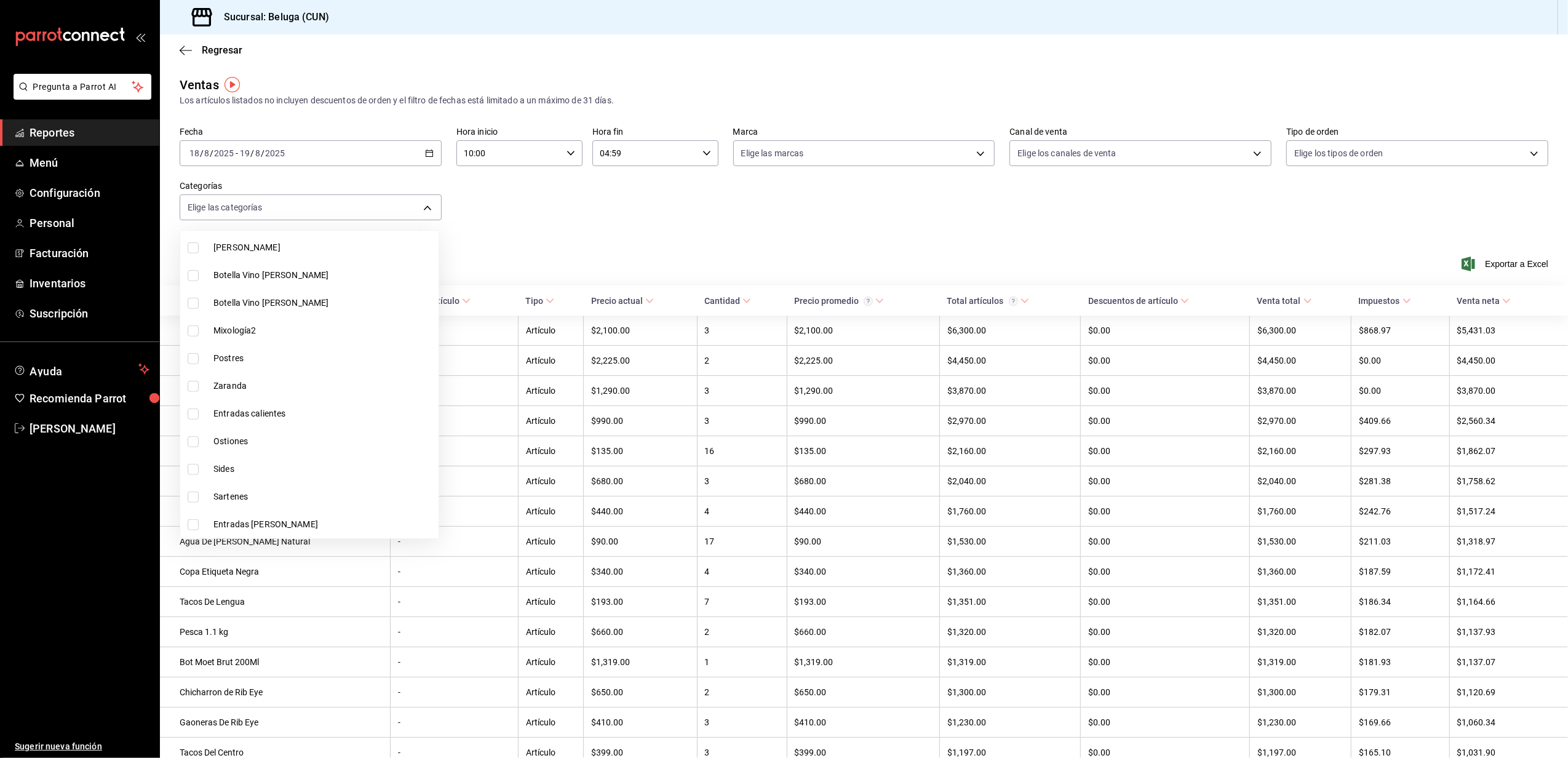
checkbox input "true"
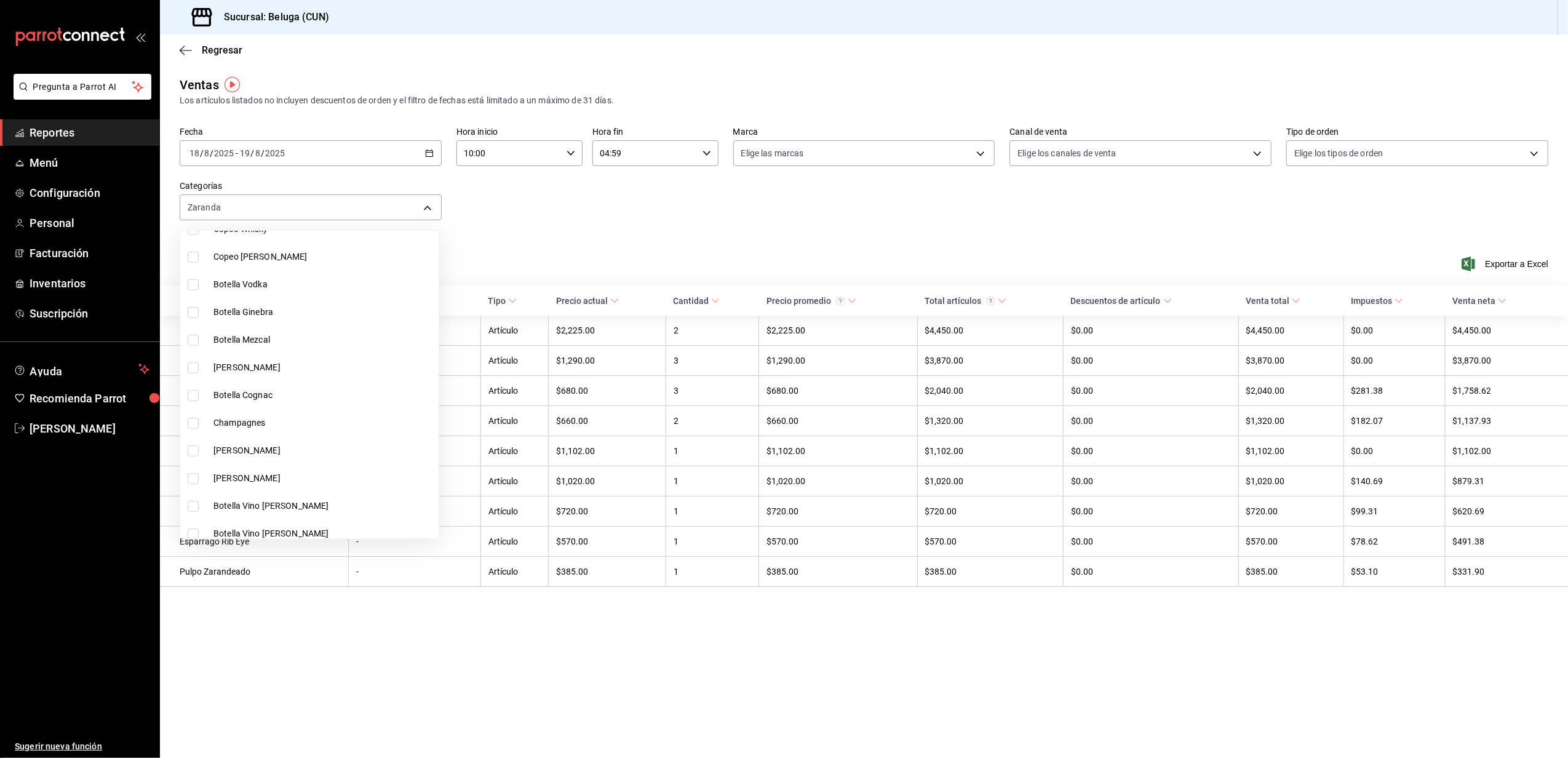
scroll to position [899, 0]
click at [268, 405] on li "Entradas calientes" at bounding box center [309, 414] width 258 height 28
type input "cadb29bd-56f3-460c-b907-0d47ec93eb02,65299a7e-4630-4251-a5a0-87c5ec1b5c22"
checkbox input "true"
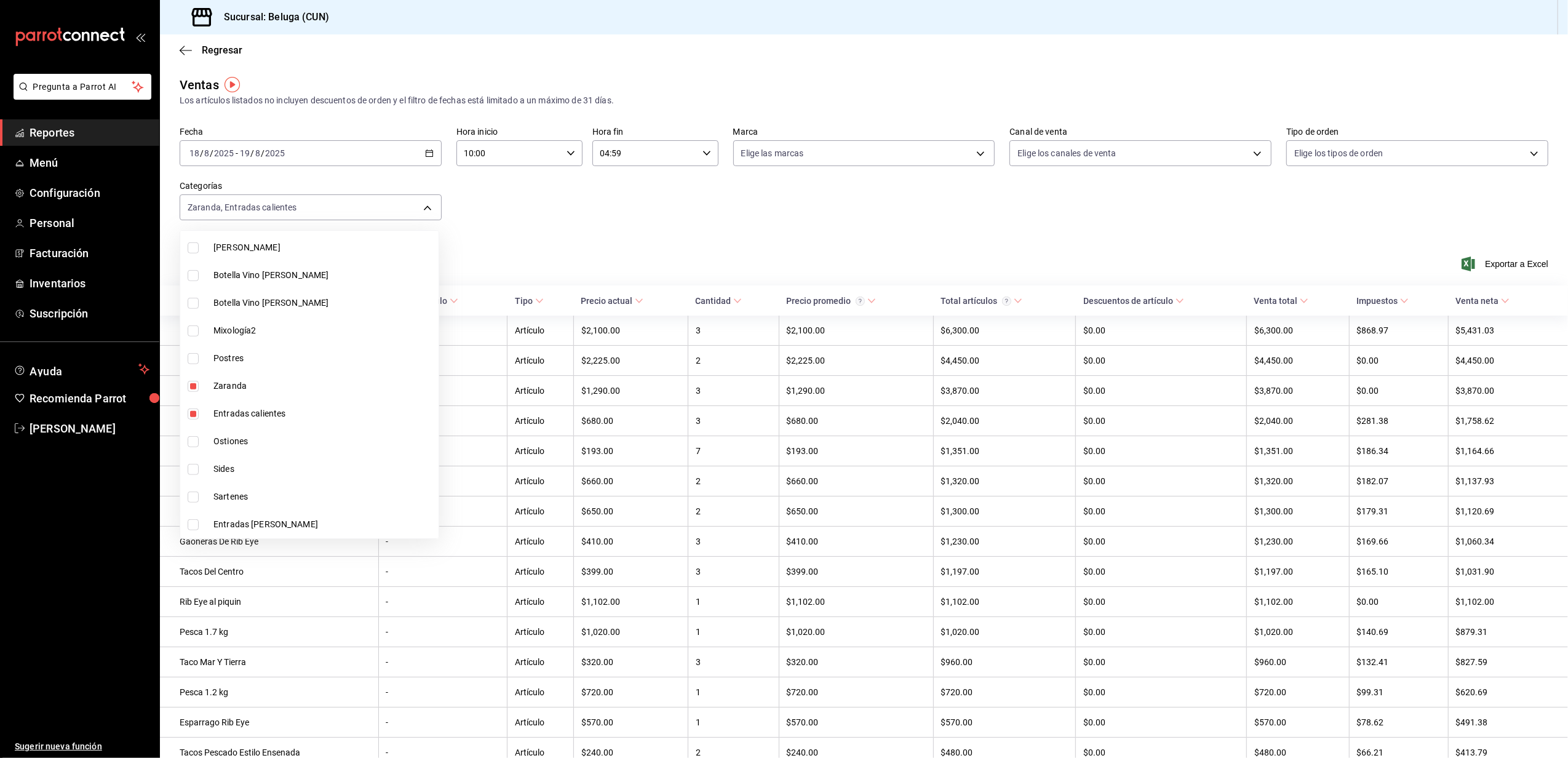
click at [268, 405] on li "Entradas calientes" at bounding box center [309, 414] width 258 height 28
type input "cadb29bd-56f3-460c-b907-0d47ec93eb02"
checkbox input "false"
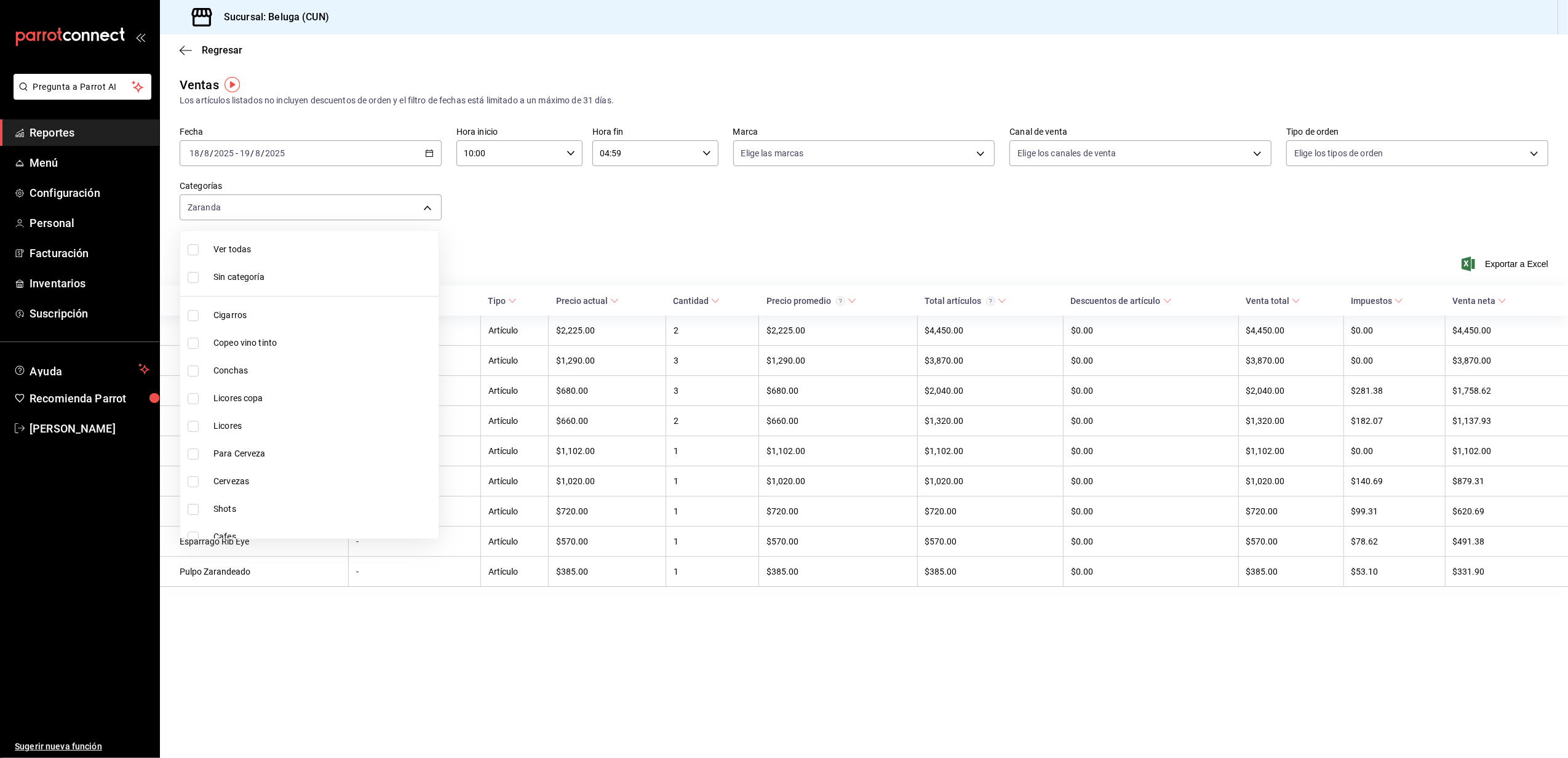
click at [609, 239] on div at bounding box center [784, 379] width 1568 height 758
click at [1490, 268] on span "Exportar a Excel" at bounding box center [1507, 264] width 84 height 15
click at [425, 156] on icon "button" at bounding box center [429, 153] width 9 height 9
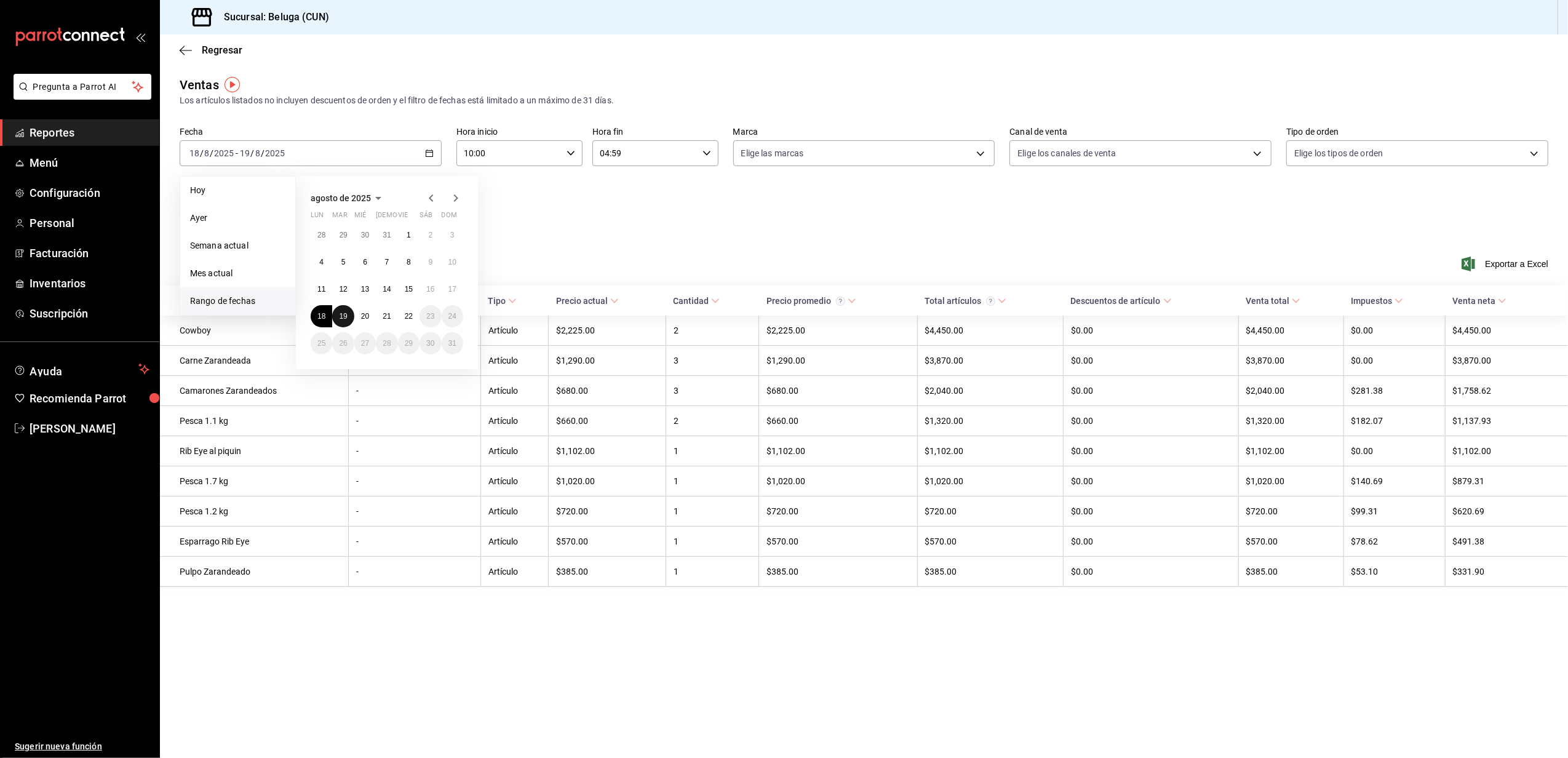
click at [340, 317] on abbr "19" at bounding box center [343, 316] width 8 height 9
click at [363, 318] on abbr "20" at bounding box center [365, 316] width 8 height 9
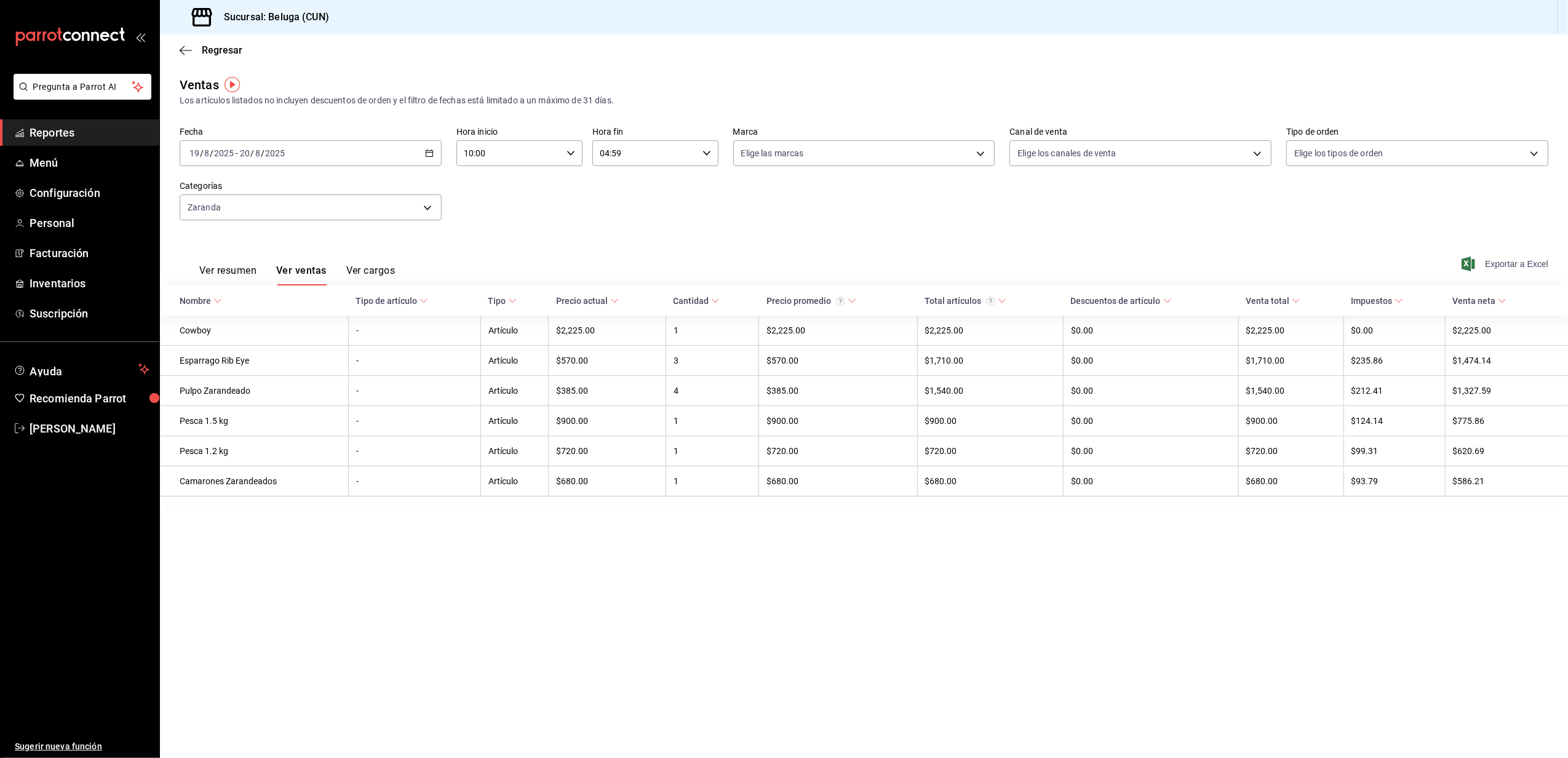
click at [1502, 266] on span "Exportar a Excel" at bounding box center [1507, 264] width 84 height 15
click at [431, 156] on icon "button" at bounding box center [429, 153] width 9 height 9
click at [362, 317] on abbr "20" at bounding box center [365, 316] width 8 height 9
click at [382, 319] on abbr "21" at bounding box center [386, 316] width 8 height 9
click at [1489, 267] on span "Exportar a Excel" at bounding box center [1507, 264] width 84 height 15
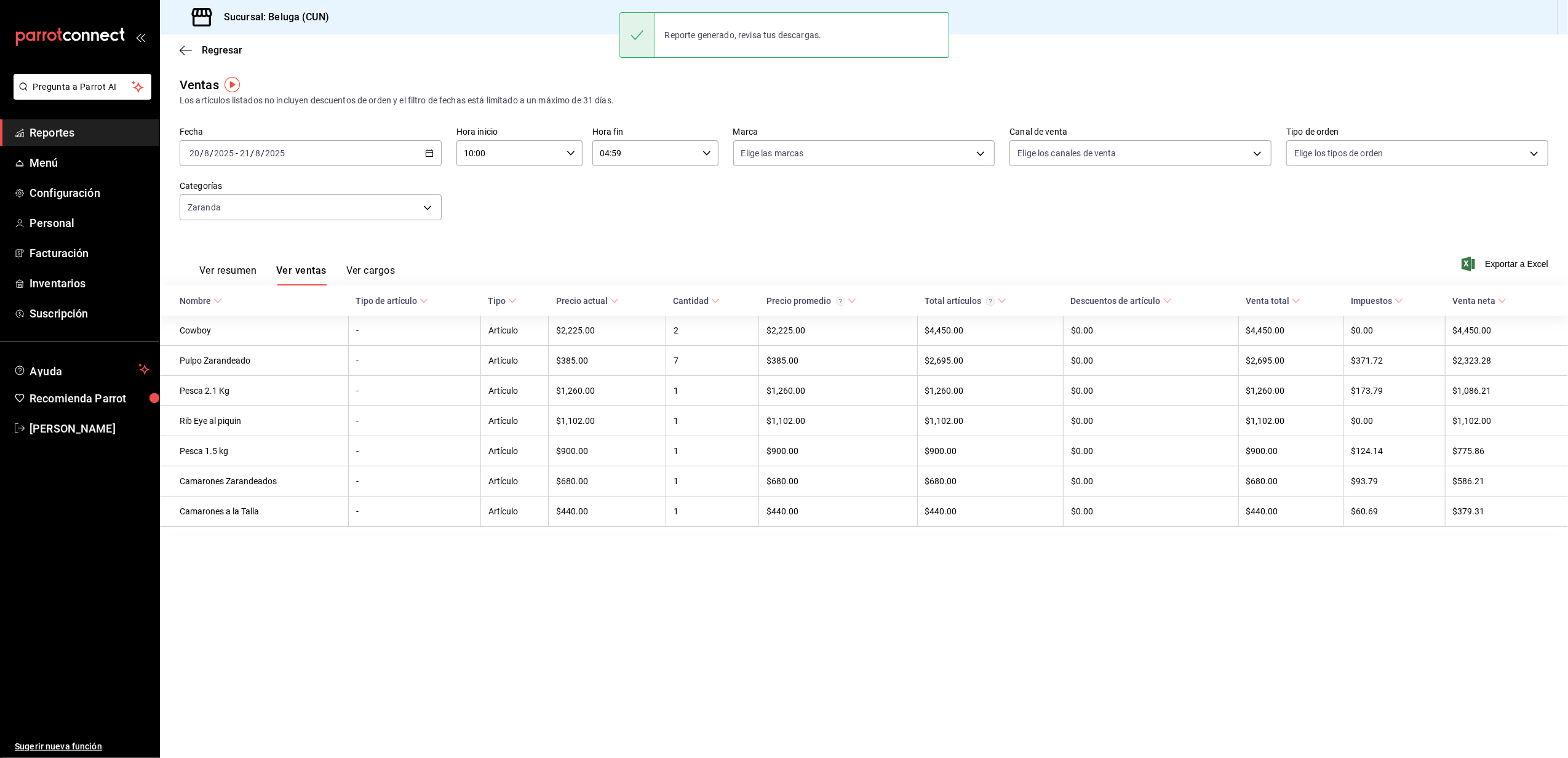
click at [429, 157] on \(Stroke\) "button" at bounding box center [429, 154] width 7 height 7
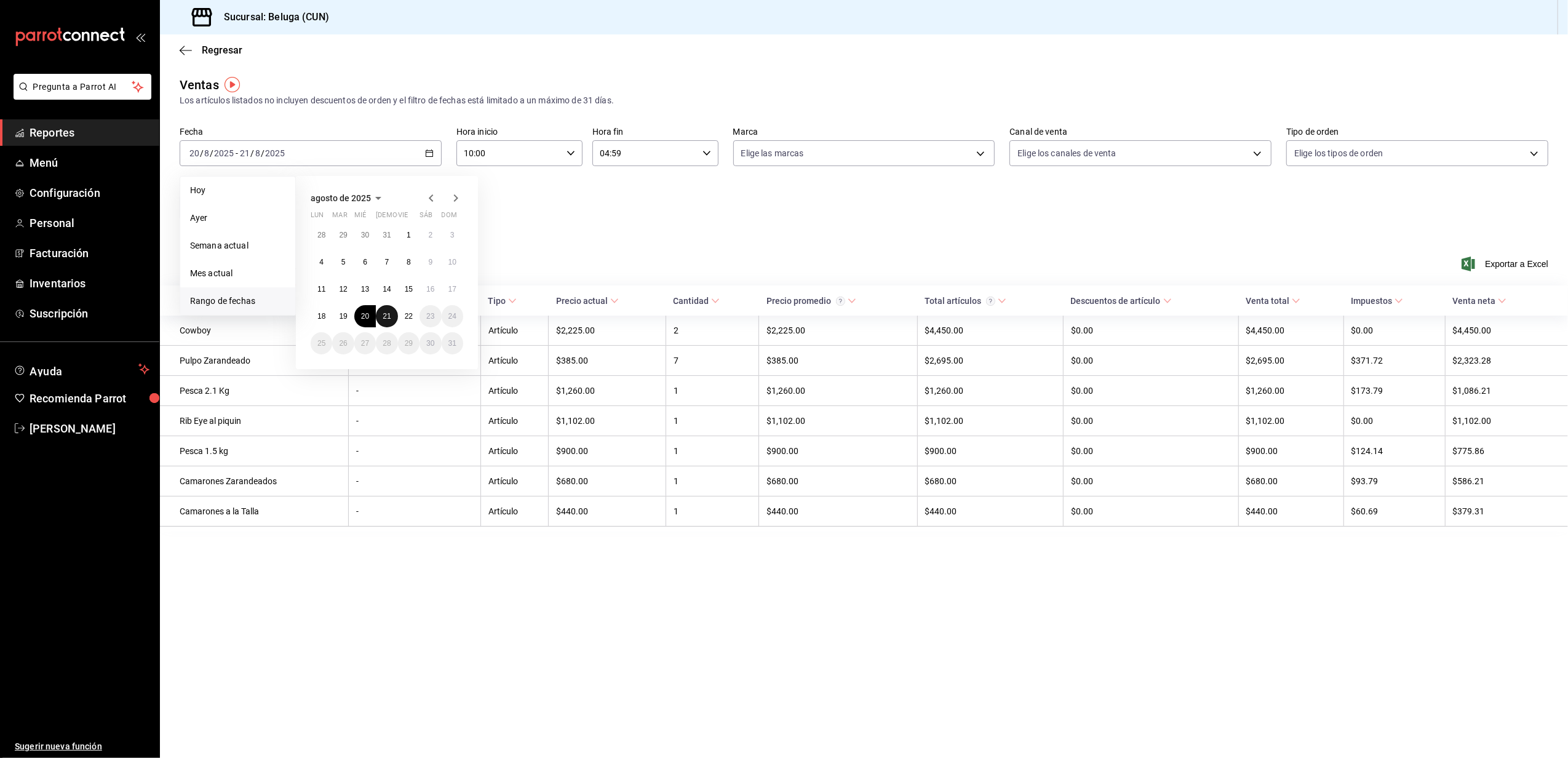
click at [388, 315] on abbr "21" at bounding box center [386, 316] width 8 height 9
click at [406, 316] on abbr "22" at bounding box center [409, 316] width 8 height 9
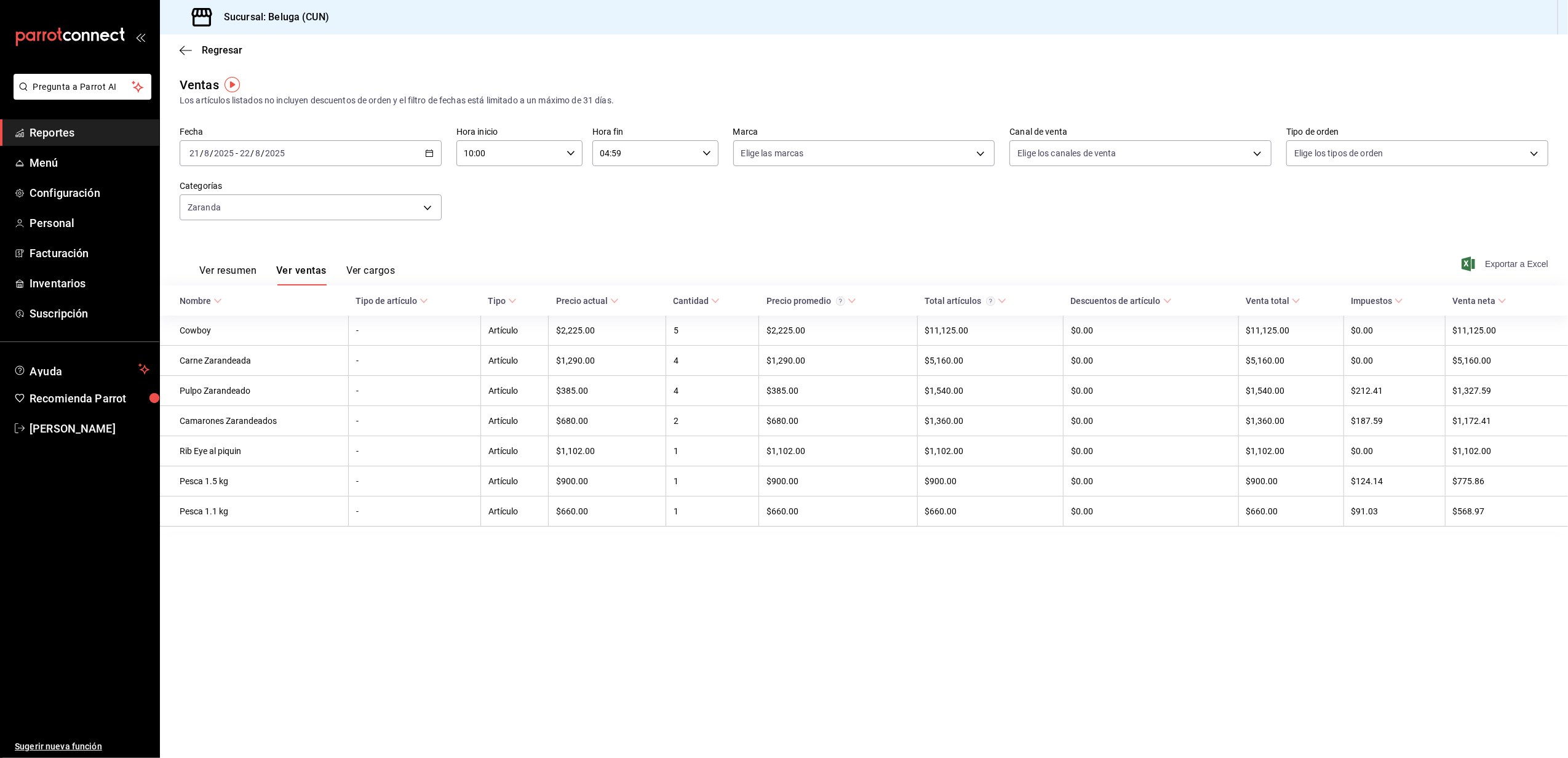
click at [1516, 270] on span "Exportar a Excel" at bounding box center [1507, 264] width 84 height 15
click at [1135, 107] on div "Ventas Los artículos listados no incluyen descuentos de orden y el filtro de fe…" at bounding box center [864, 313] width 1408 height 476
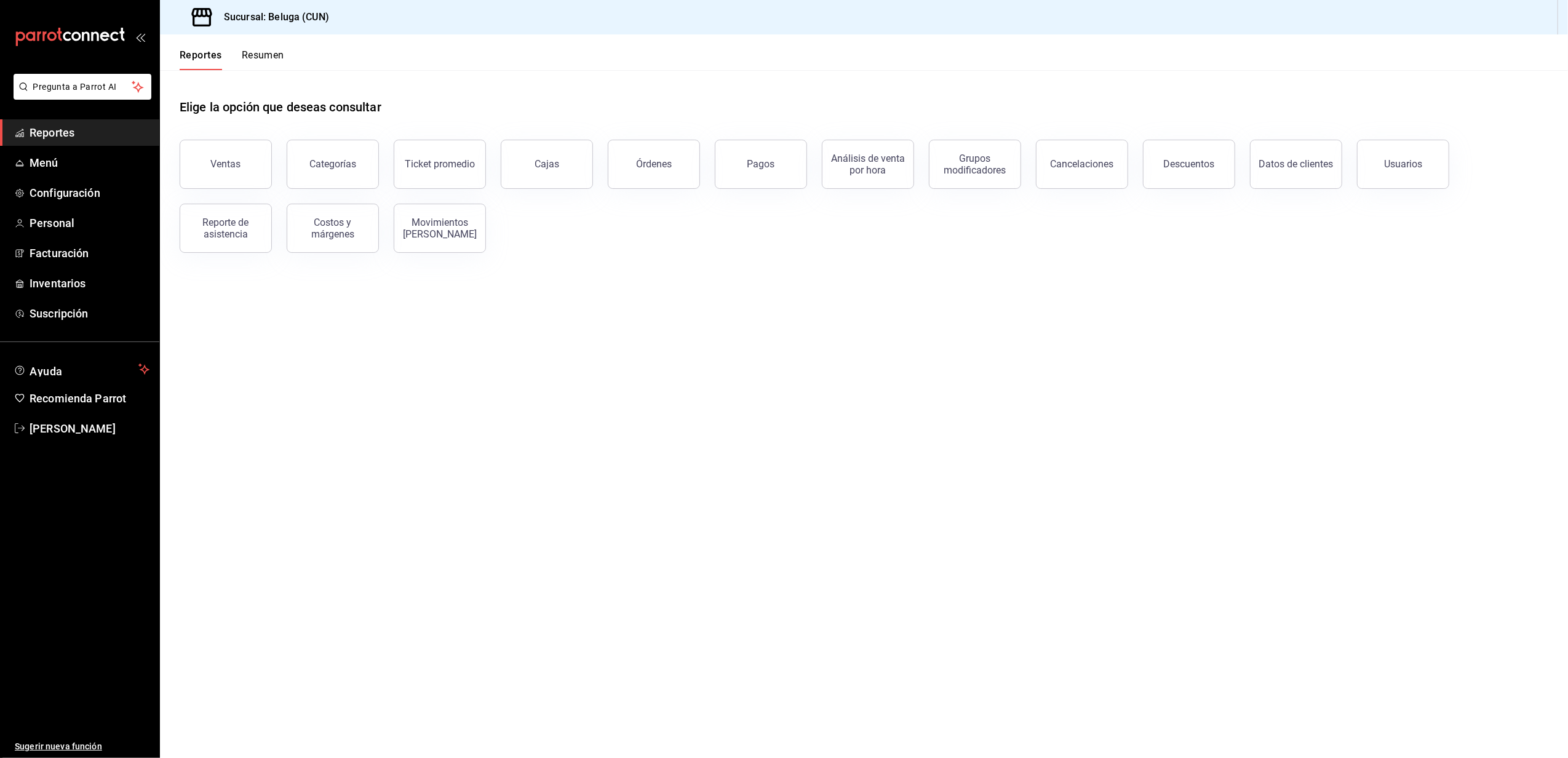
click at [67, 142] on link "Reportes" at bounding box center [80, 132] width 159 height 26
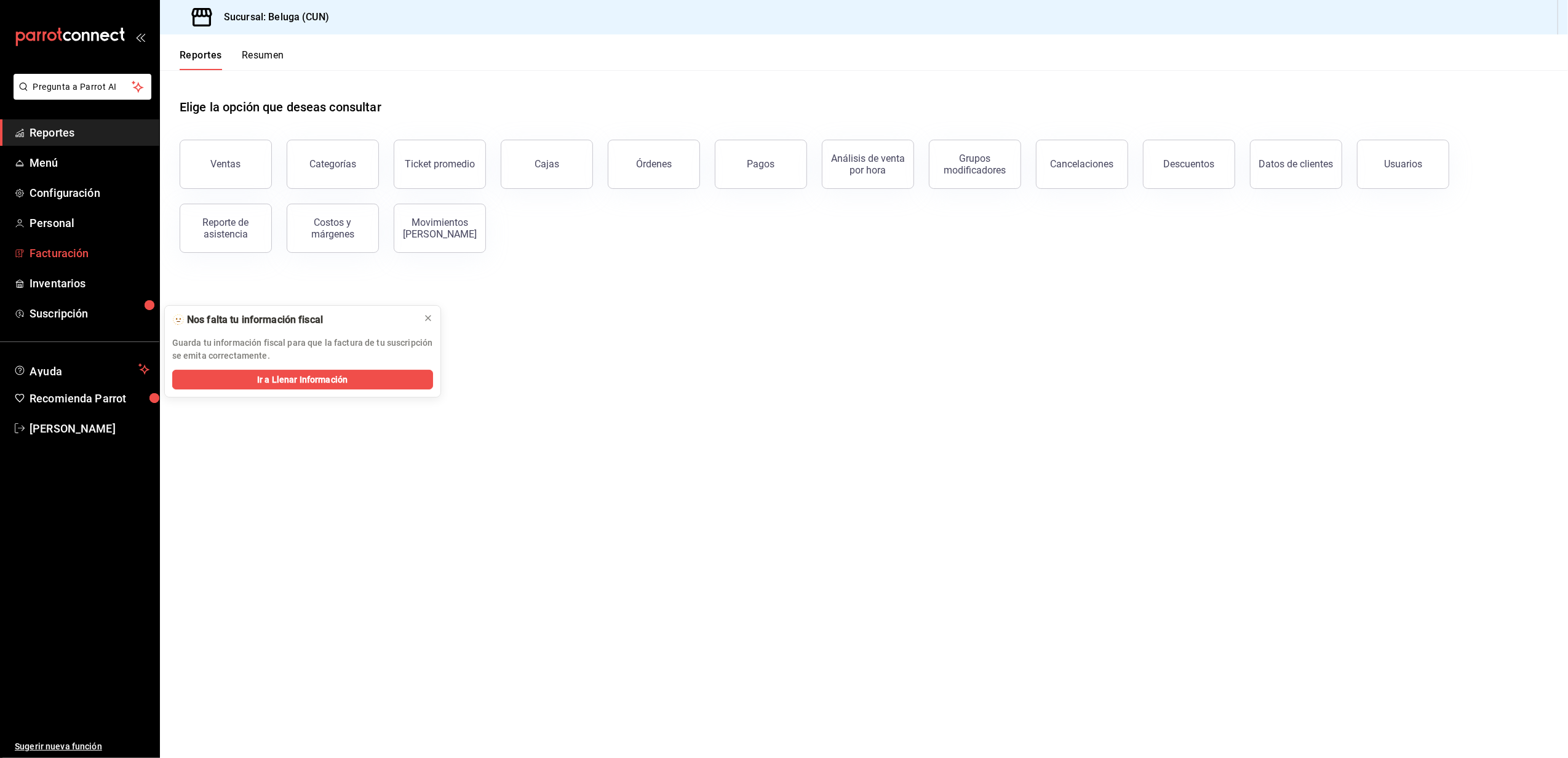
click at [63, 251] on span "Facturación" at bounding box center [89, 253] width 120 height 17
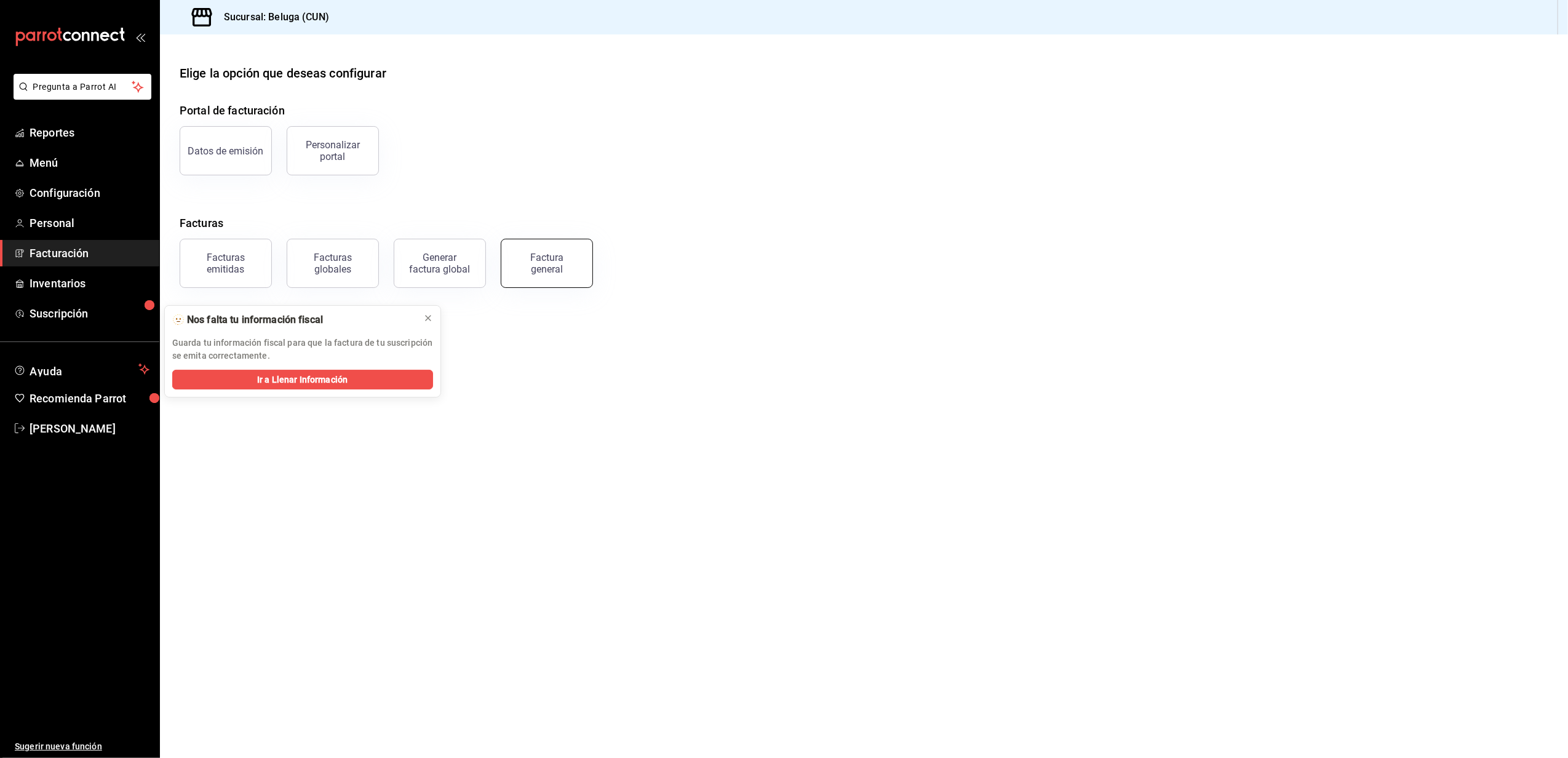
click at [542, 259] on div "Factura general" at bounding box center [546, 262] width 61 height 23
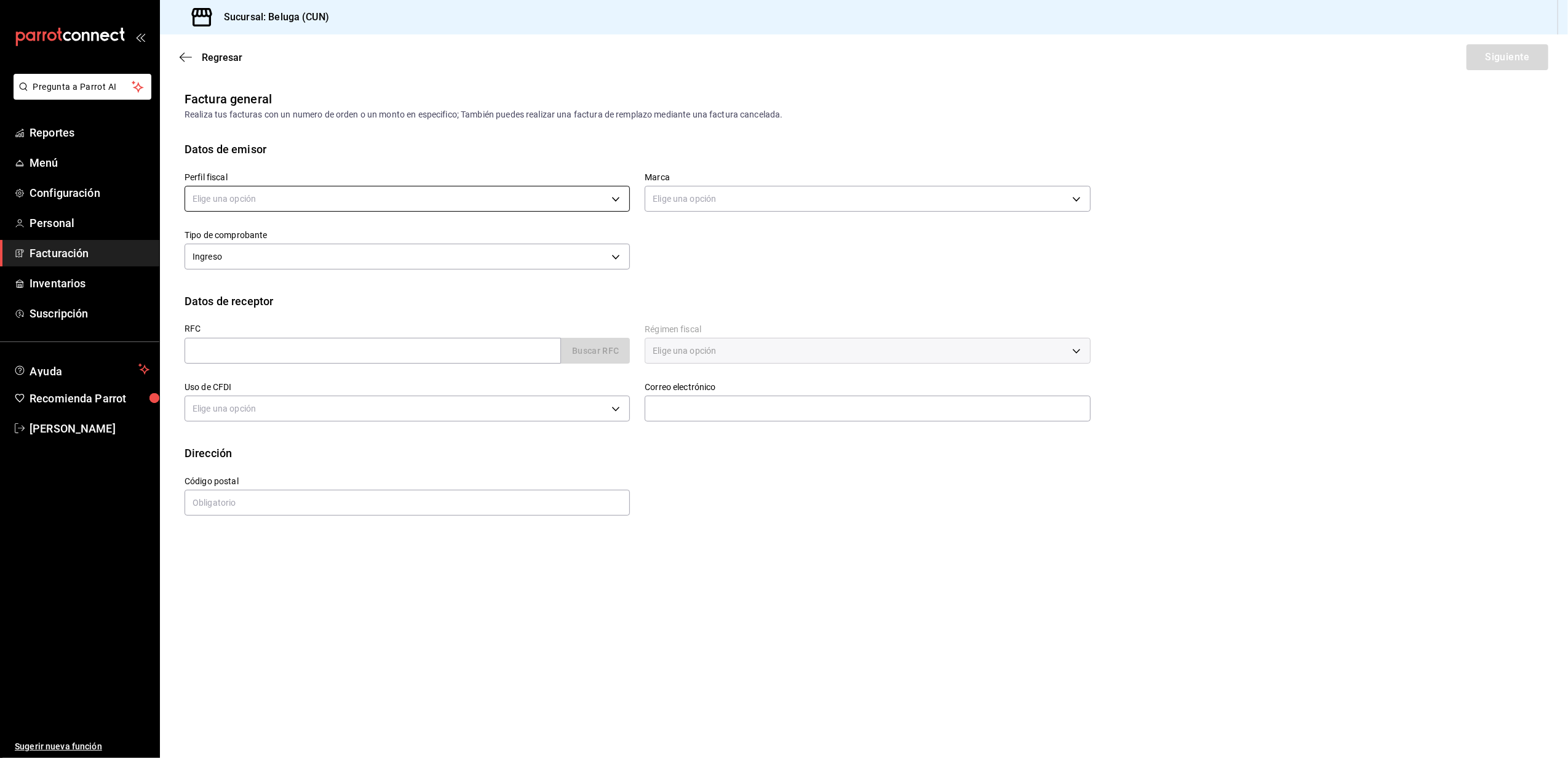
click at [364, 200] on body "Pregunta a Parrot AI Reportes Menú Configuración Personal Facturación Inventari…" at bounding box center [784, 379] width 1568 height 758
click at [274, 260] on li "STRANA" at bounding box center [407, 261] width 444 height 23
type input "0e3eb79f-b3aa-4b7a-a40b-5438678f8732"
type input "90810656-3b3d-4791-b9ad-32ddd7495a71"
click at [762, 208] on body "Pregunta a Parrot AI Reportes Menú Configuración Personal Facturación Inventari…" at bounding box center [784, 379] width 1568 height 758
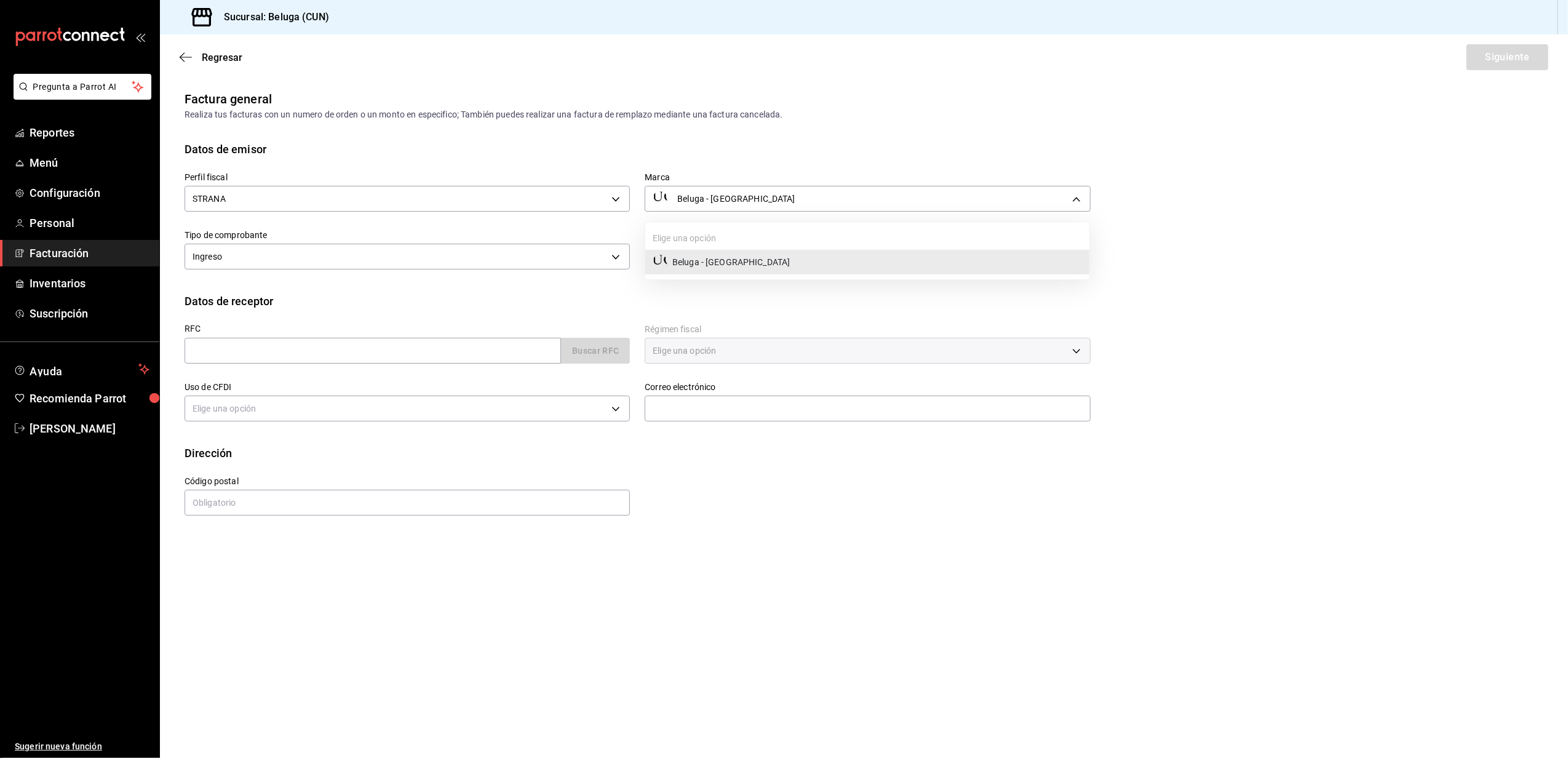
click at [441, 293] on div at bounding box center [784, 379] width 1568 height 758
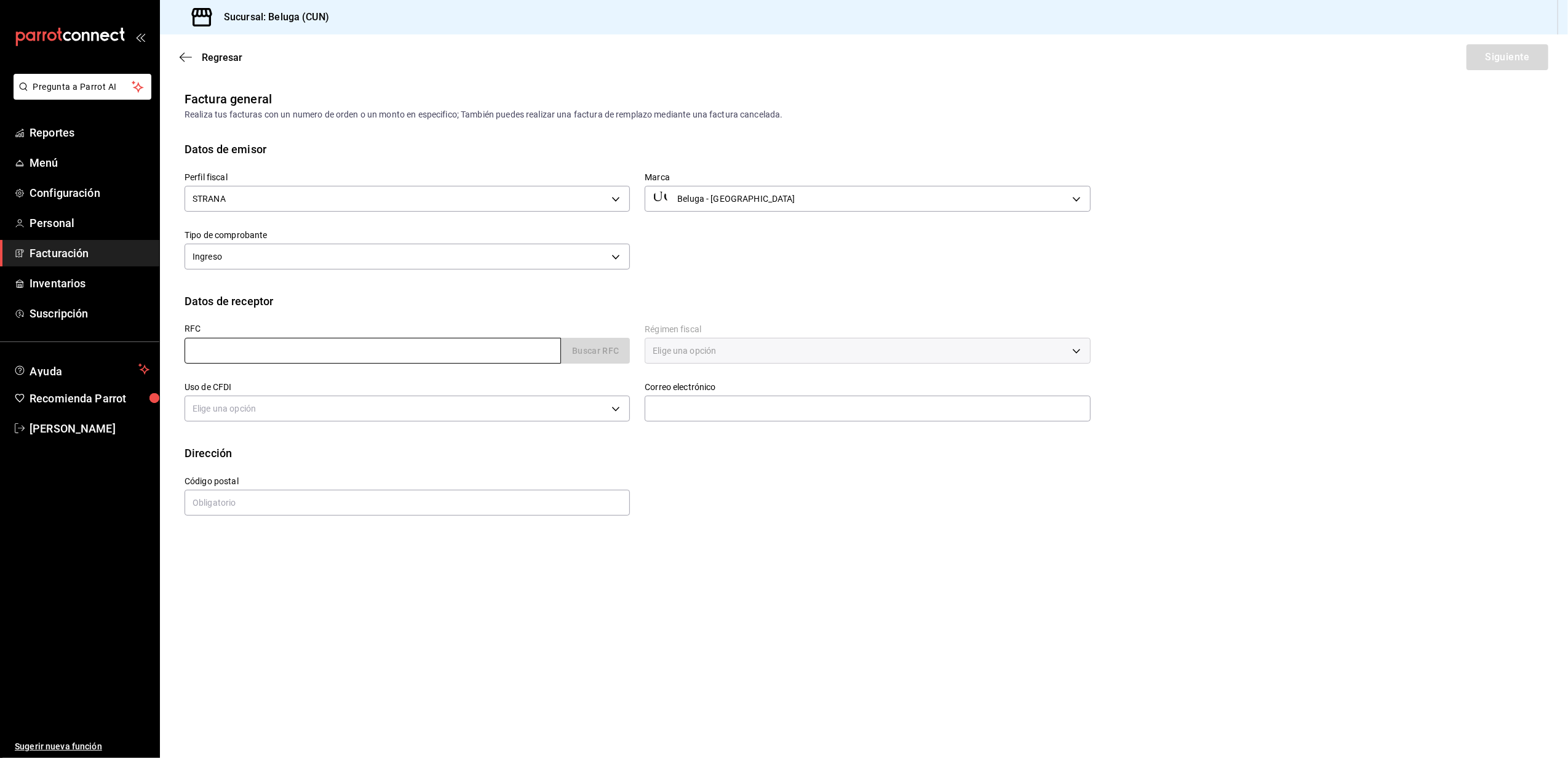
click at [301, 341] on input "text" at bounding box center [373, 351] width 377 height 26
type input "XAXX010101000"
type input "48333"
type input "616"
type input "S01"
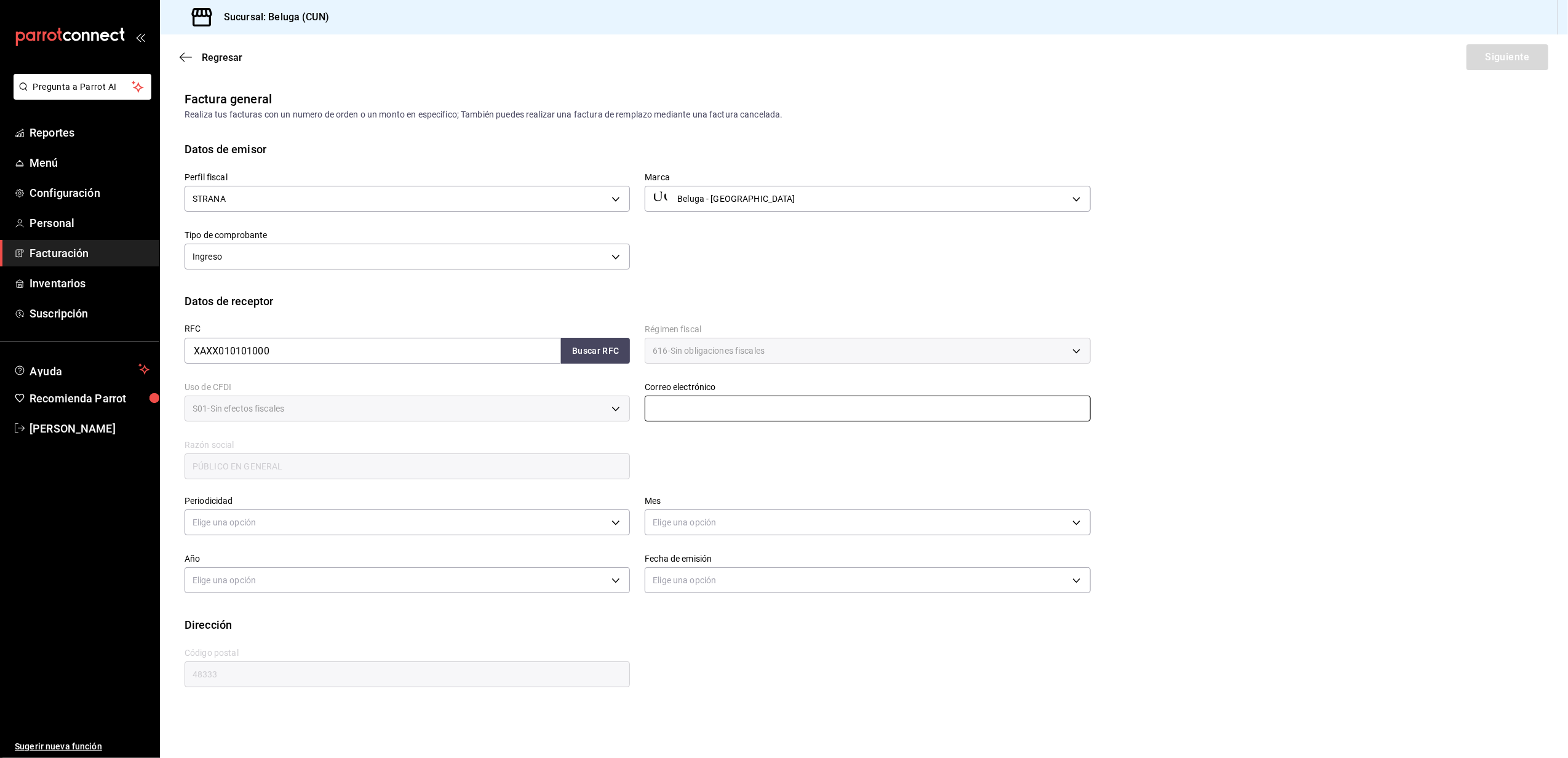
drag, startPoint x: 667, startPoint y: 404, endPoint x: 668, endPoint y: 421, distance: 17.0
click at [667, 404] on input "text" at bounding box center [867, 409] width 445 height 26
type input "[EMAIL_ADDRESS][DOMAIN_NAME]"
click at [421, 515] on body "Pregunta a Parrot AI Reportes Menú Configuración Personal Facturación Inventari…" at bounding box center [784, 379] width 1568 height 758
drag, startPoint x: 251, startPoint y: 564, endPoint x: 266, endPoint y: 557, distance: 16.6
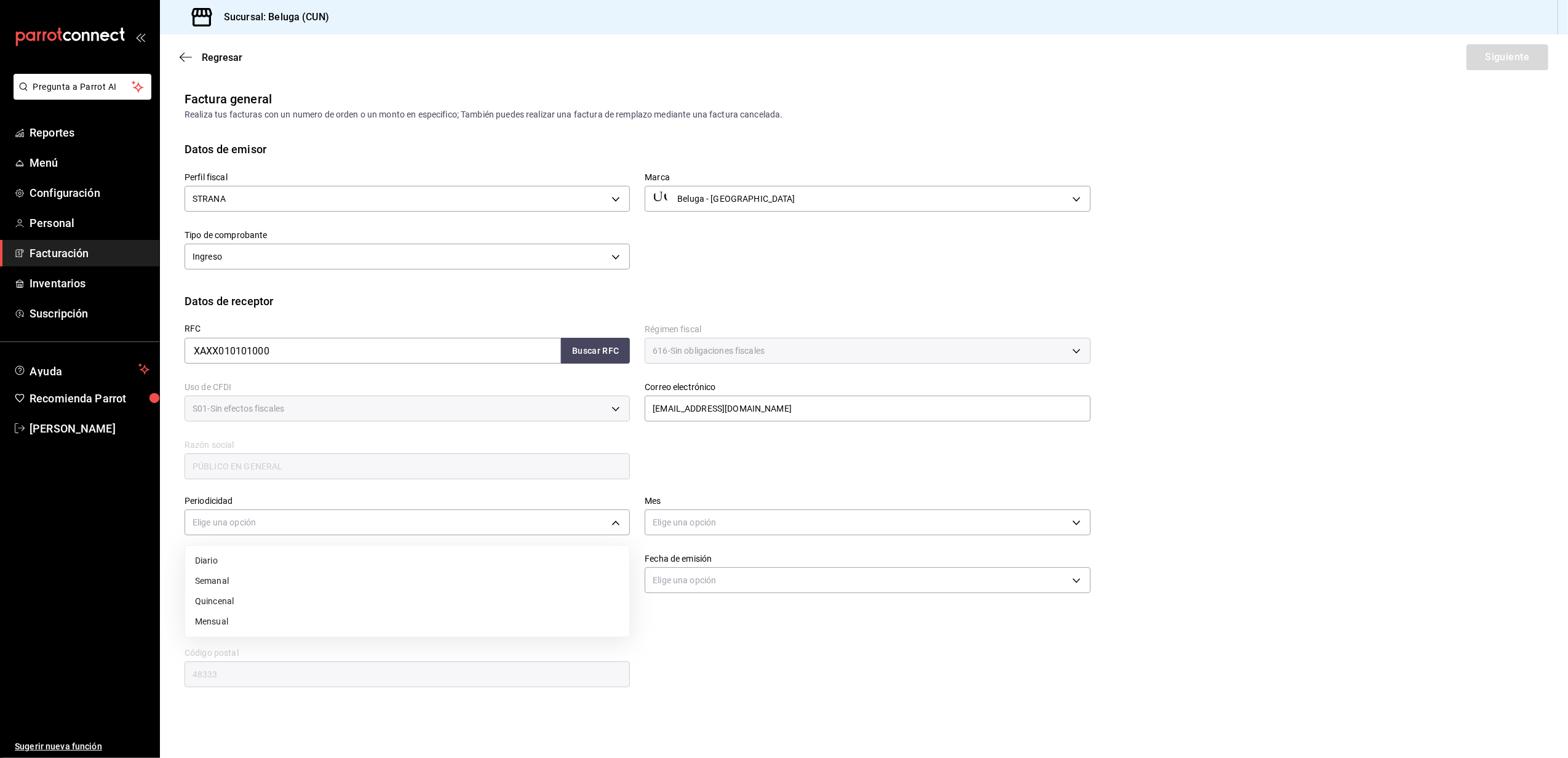
click at [251, 562] on li "Diario" at bounding box center [407, 562] width 444 height 21
type input "DAILY"
click at [676, 515] on body "Pregunta a Parrot AI Reportes Menú Configuración Personal Facturación Inventari…" at bounding box center [784, 379] width 1568 height 758
click at [697, 663] on li "Agosto" at bounding box center [867, 661] width 444 height 21
type input "8"
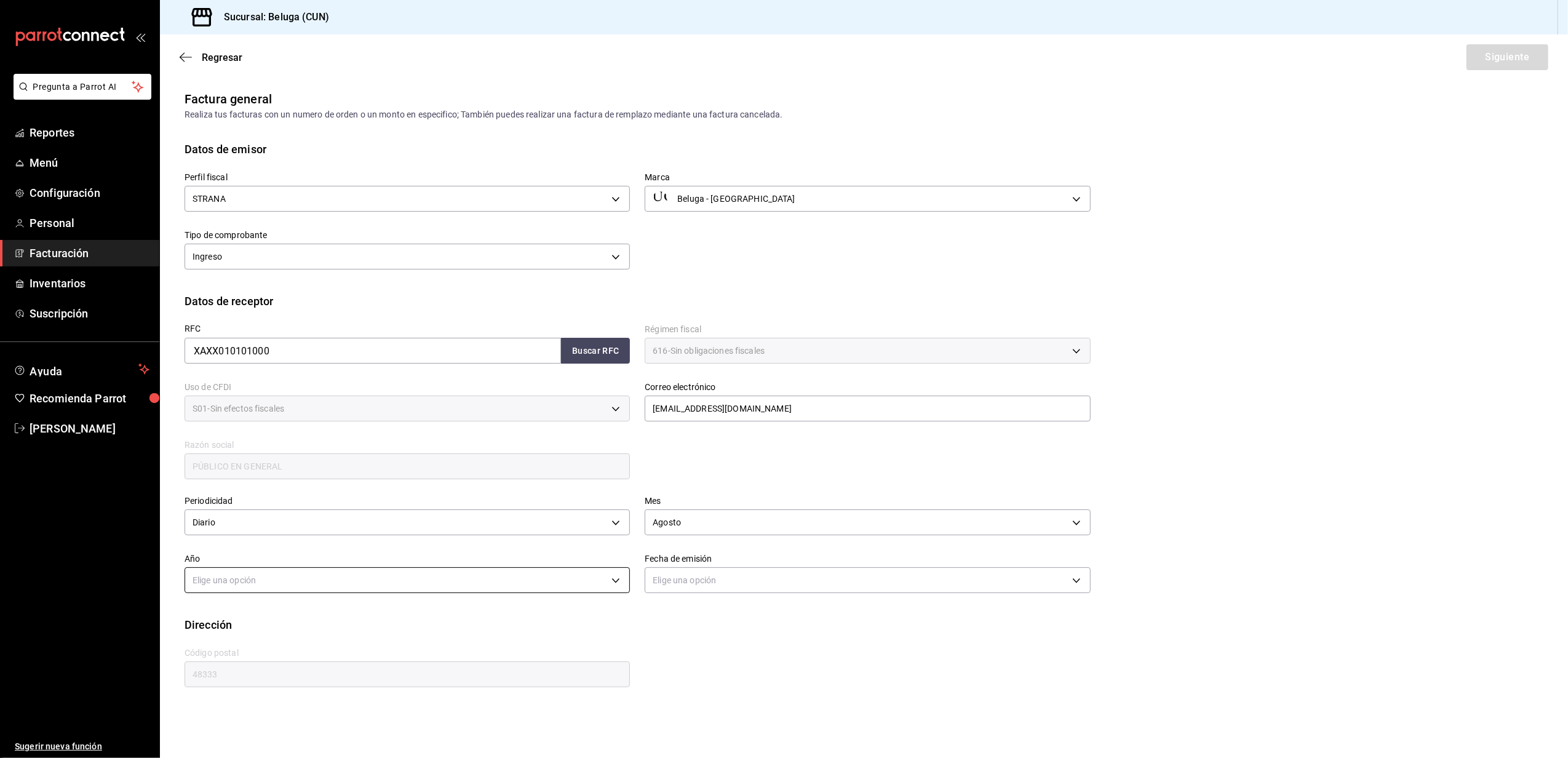
click at [527, 589] on body "Pregunta a Parrot AI Reportes Menú Configuración Personal Facturación Inventari…" at bounding box center [784, 379] width 1568 height 758
click at [344, 611] on li "2025" at bounding box center [407, 619] width 444 height 21
type input "2025"
click at [730, 573] on body "Pregunta a Parrot AI Reportes Menú Configuración Personal Facturación Inventari…" at bounding box center [784, 379] width 1568 height 758
click at [680, 619] on li "Hoy" at bounding box center [867, 619] width 444 height 21
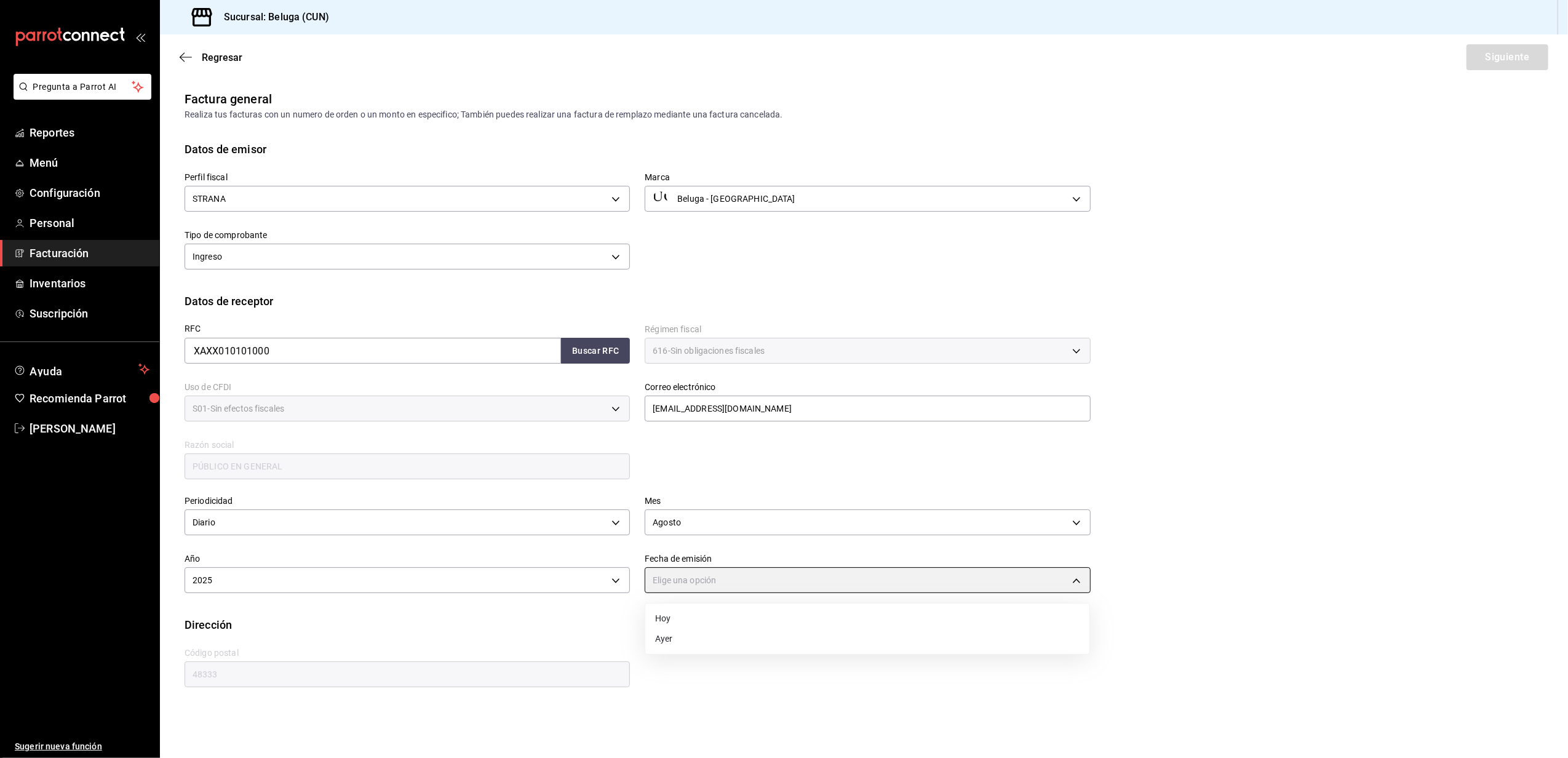
type input "[DATE]"
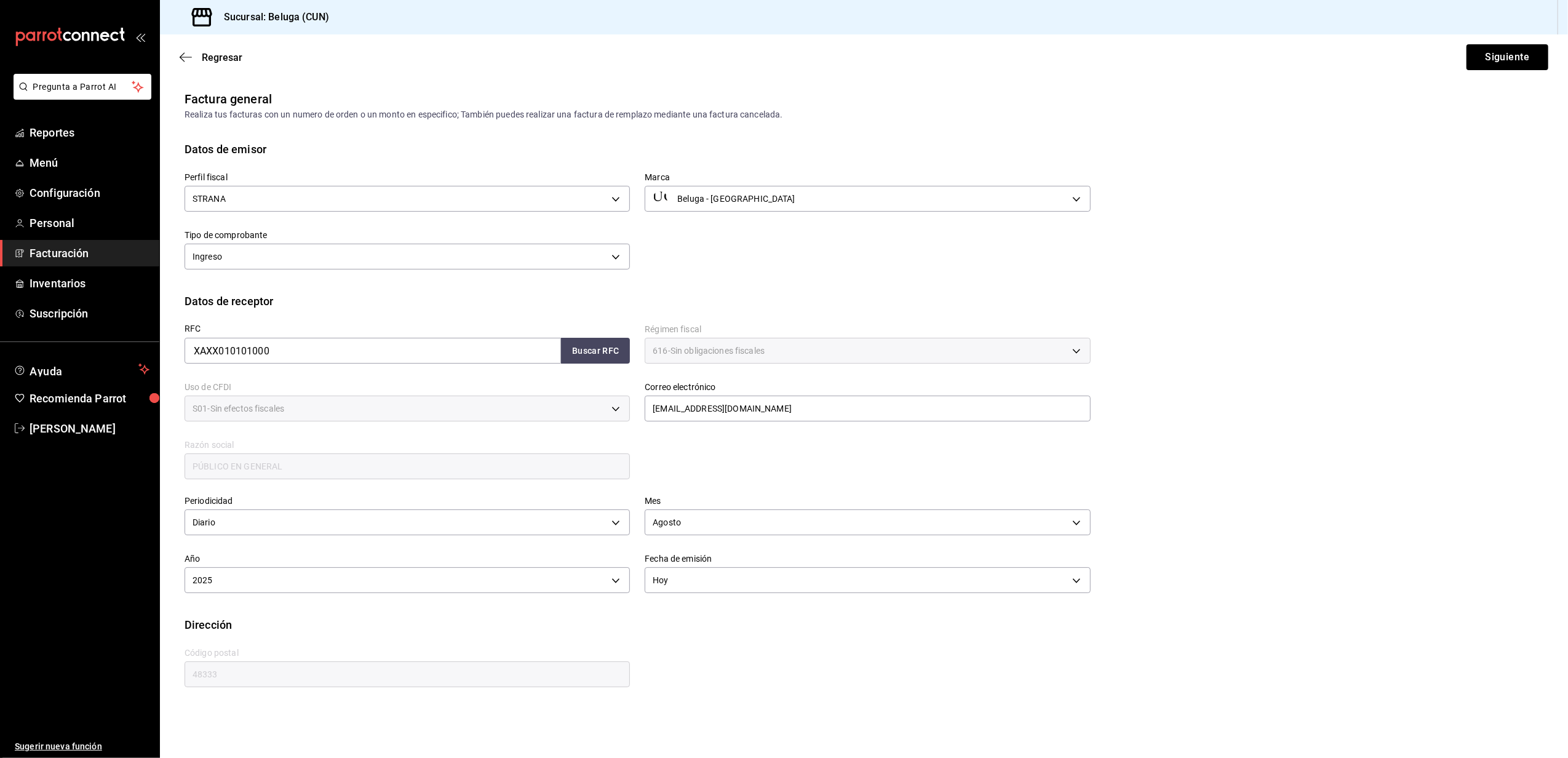
click at [1455, 65] on div "Regresar Siguiente" at bounding box center [864, 56] width 1408 height 45
click at [1508, 48] on button "Siguiente" at bounding box center [1508, 57] width 82 height 26
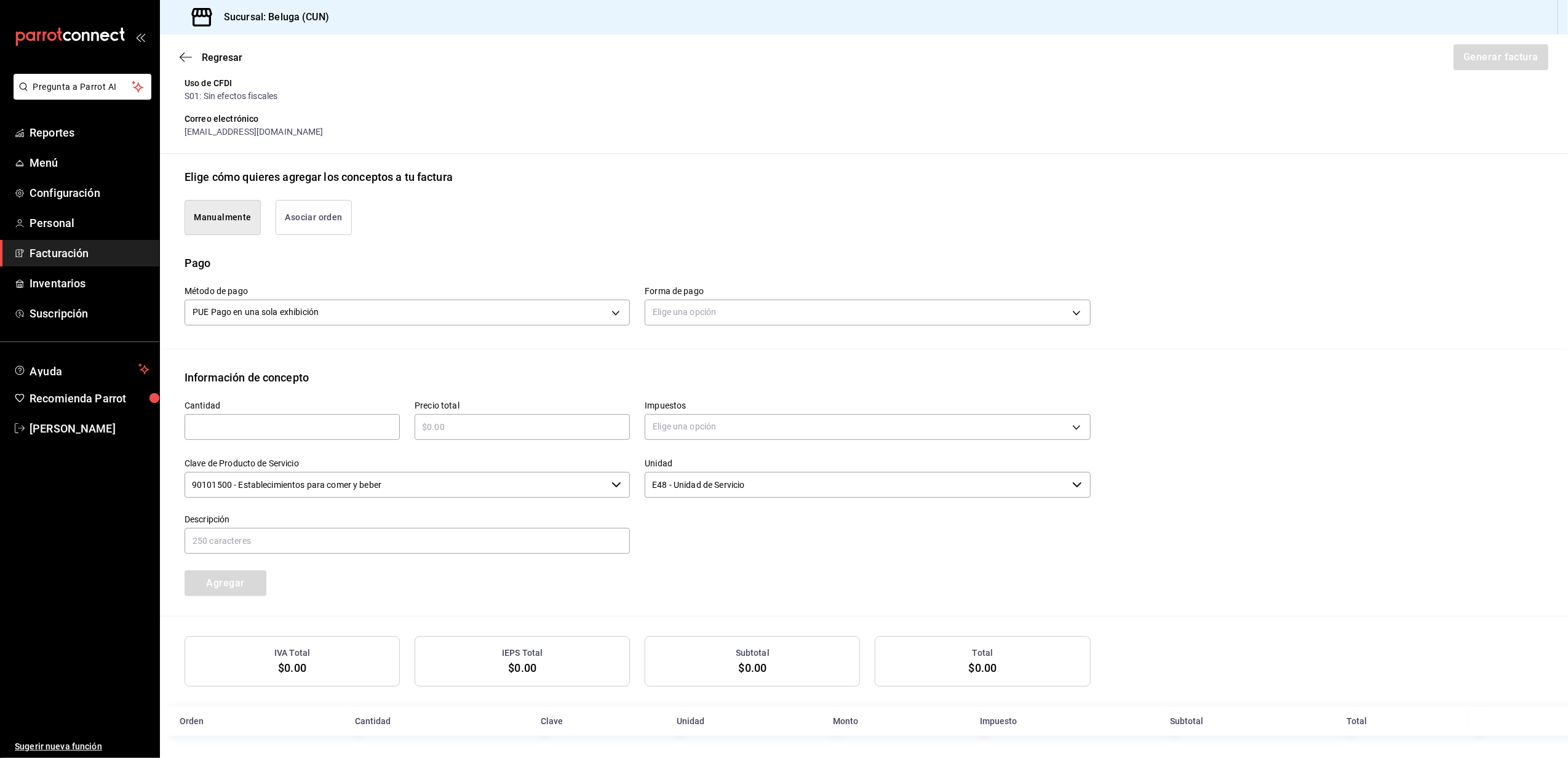
scroll to position [208, 0]
click at [674, 315] on body "Pregunta a Parrot AI Reportes Menú Configuración Personal Facturación Inventari…" at bounding box center [784, 379] width 1568 height 758
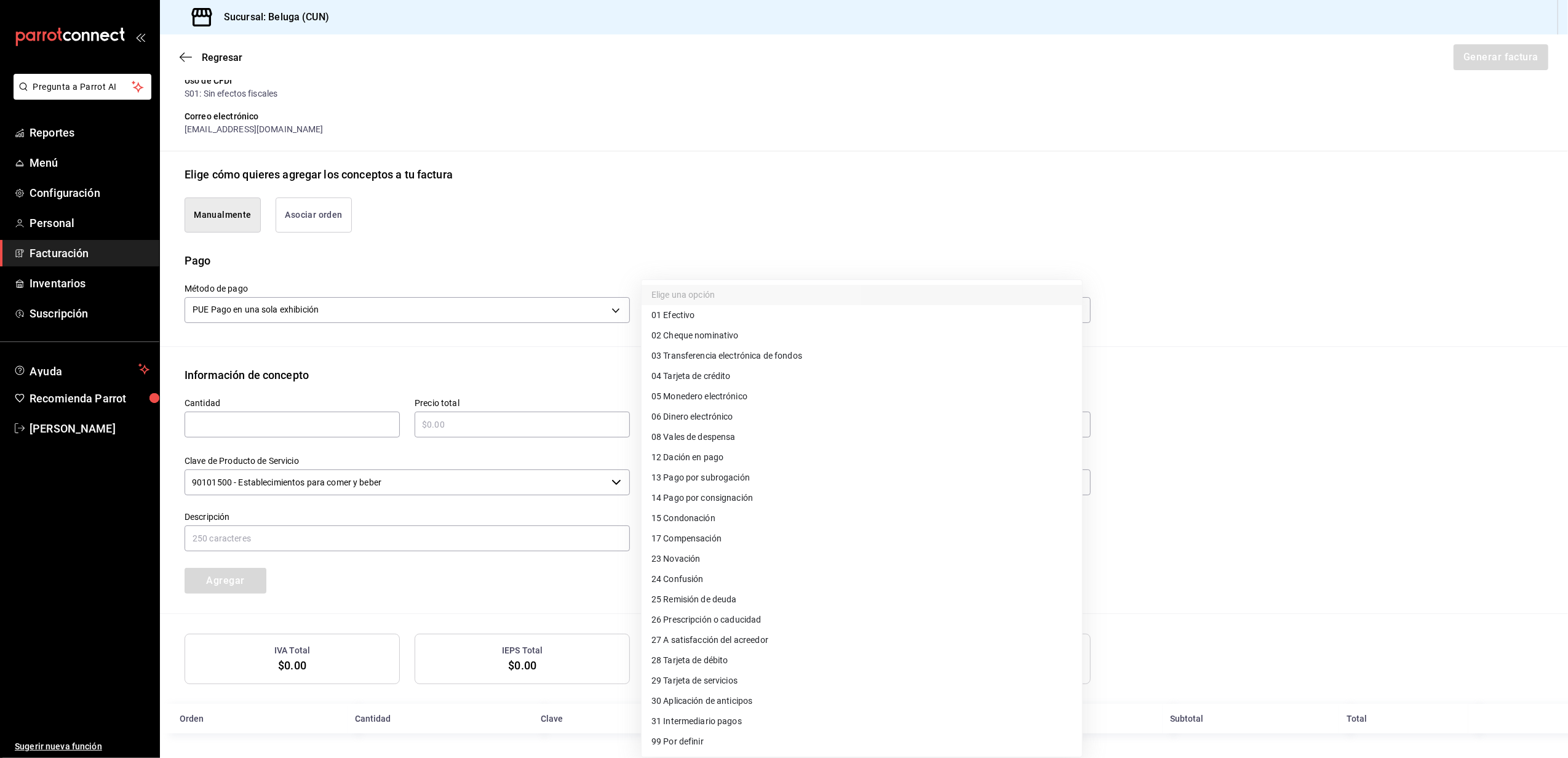
click at [756, 369] on li "04 Tarjeta de crédito" at bounding box center [862, 376] width 441 height 21
type input "04"
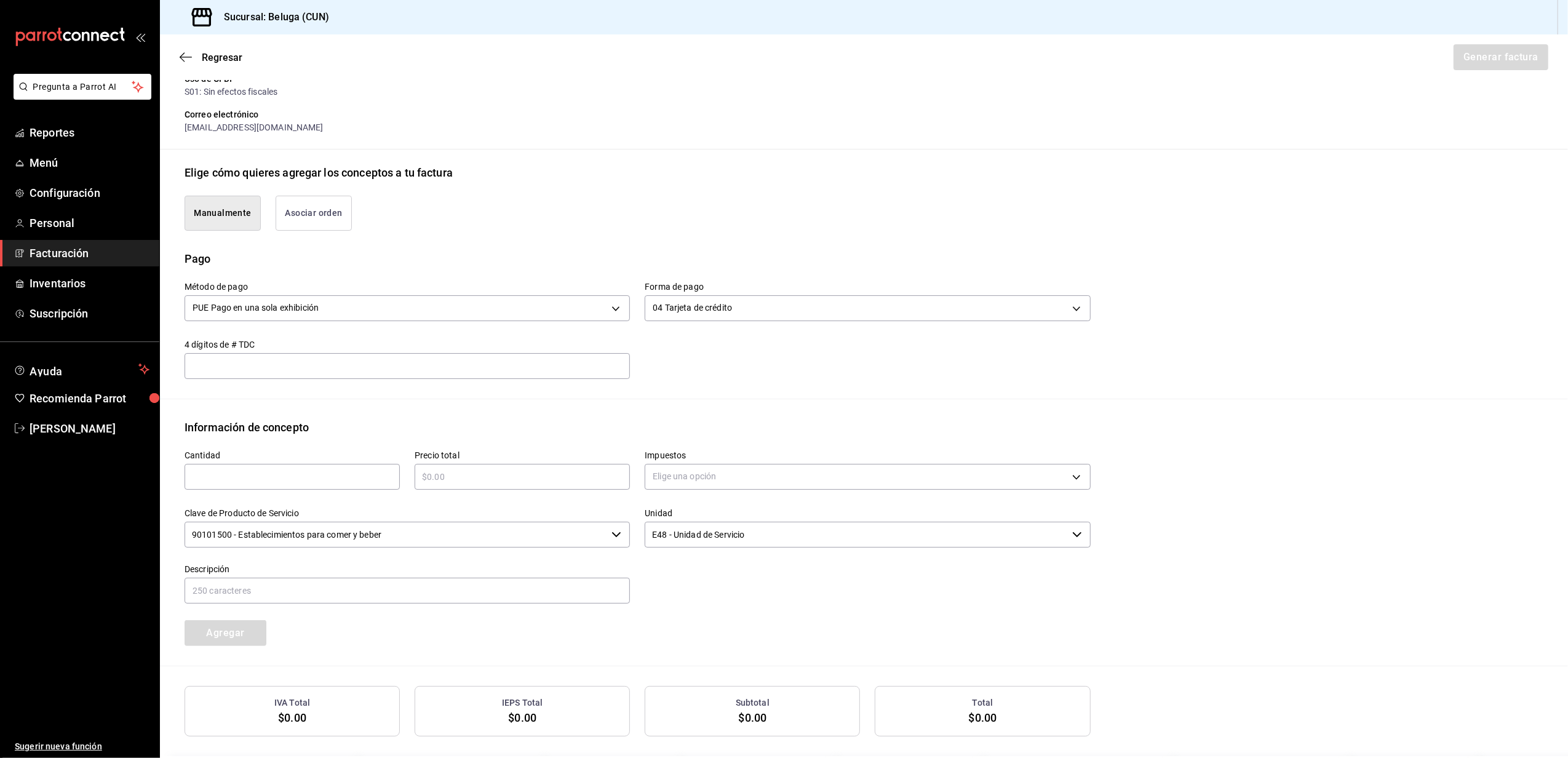
click at [342, 476] on input "text" at bounding box center [292, 476] width 215 height 15
type input "1"
type input "$19828.70"
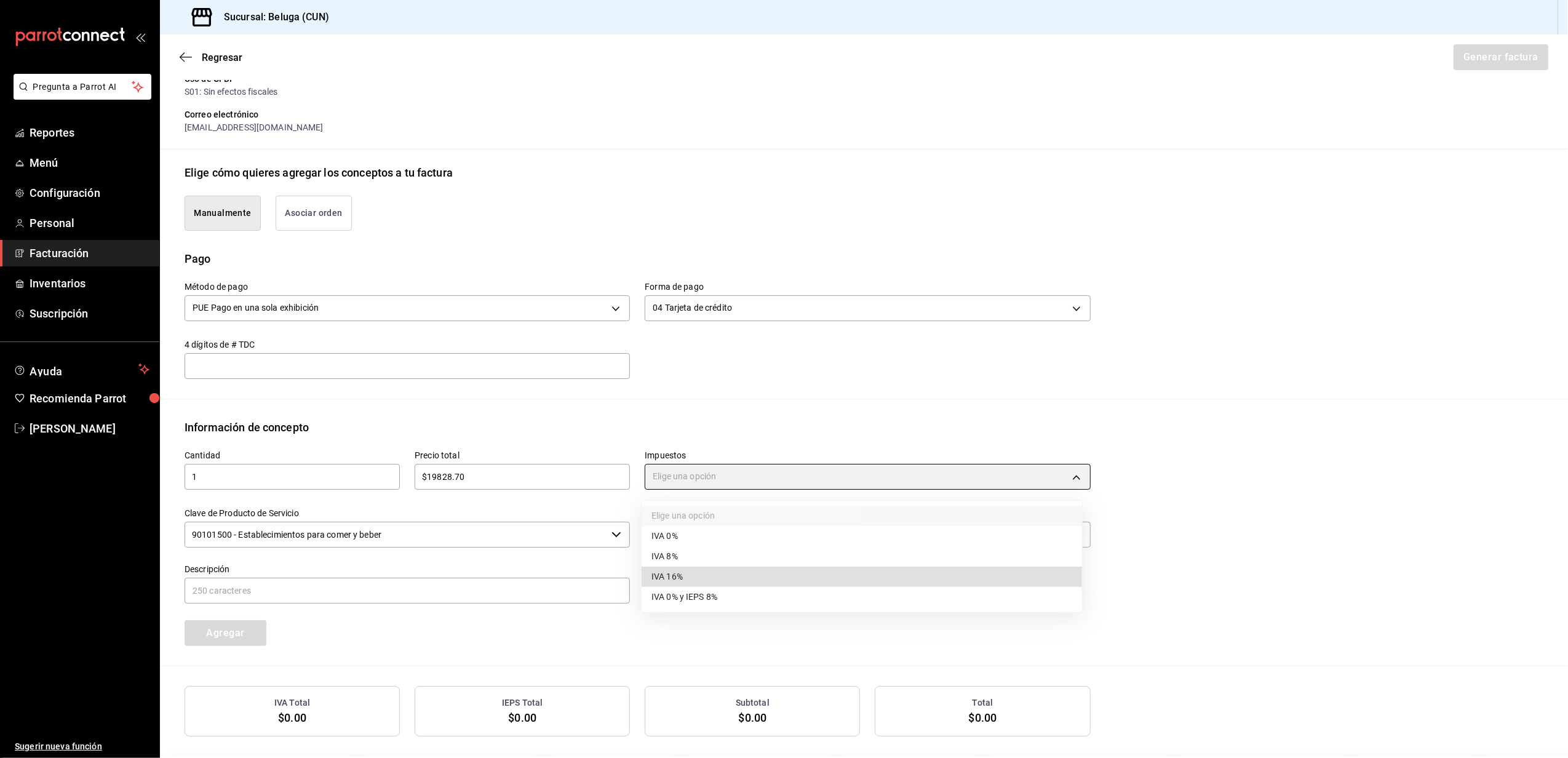
type input "IVA_16"
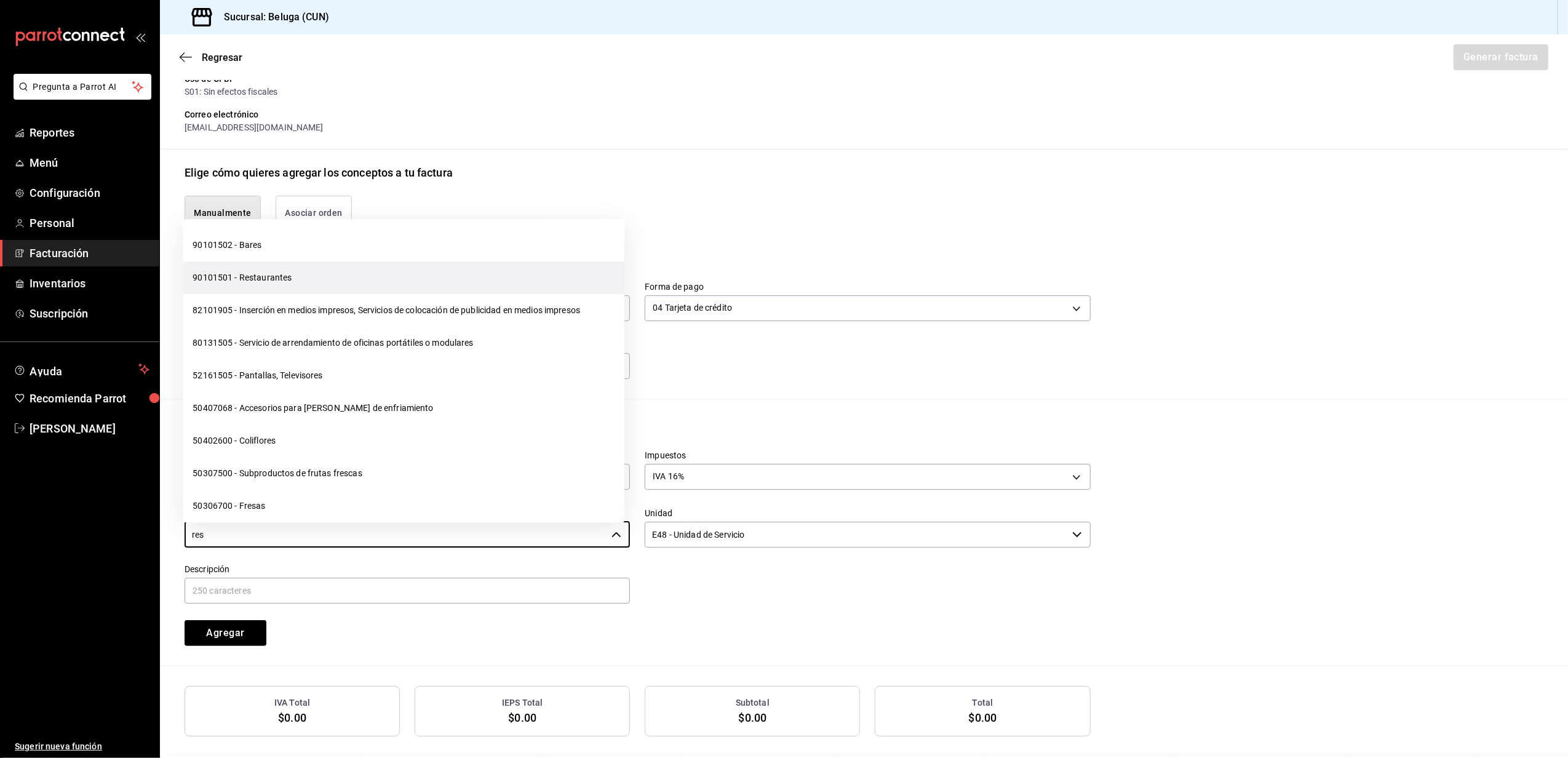
click at [350, 276] on li "90101501 - Restaurantes" at bounding box center [404, 278] width 442 height 33
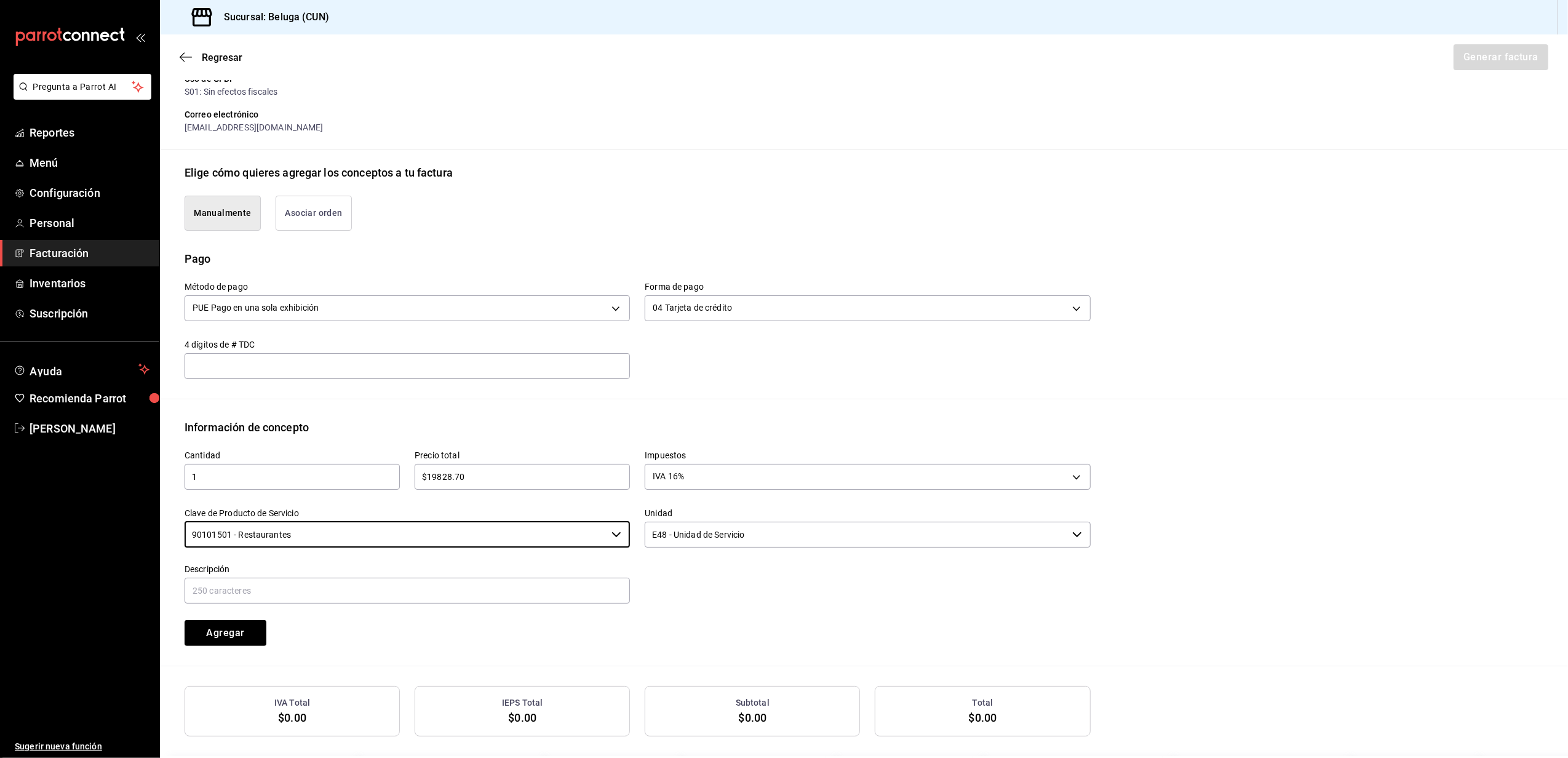
type input "90101501 - Restaurantes"
paste input "CONSUMO DEL DIA [DATE]"
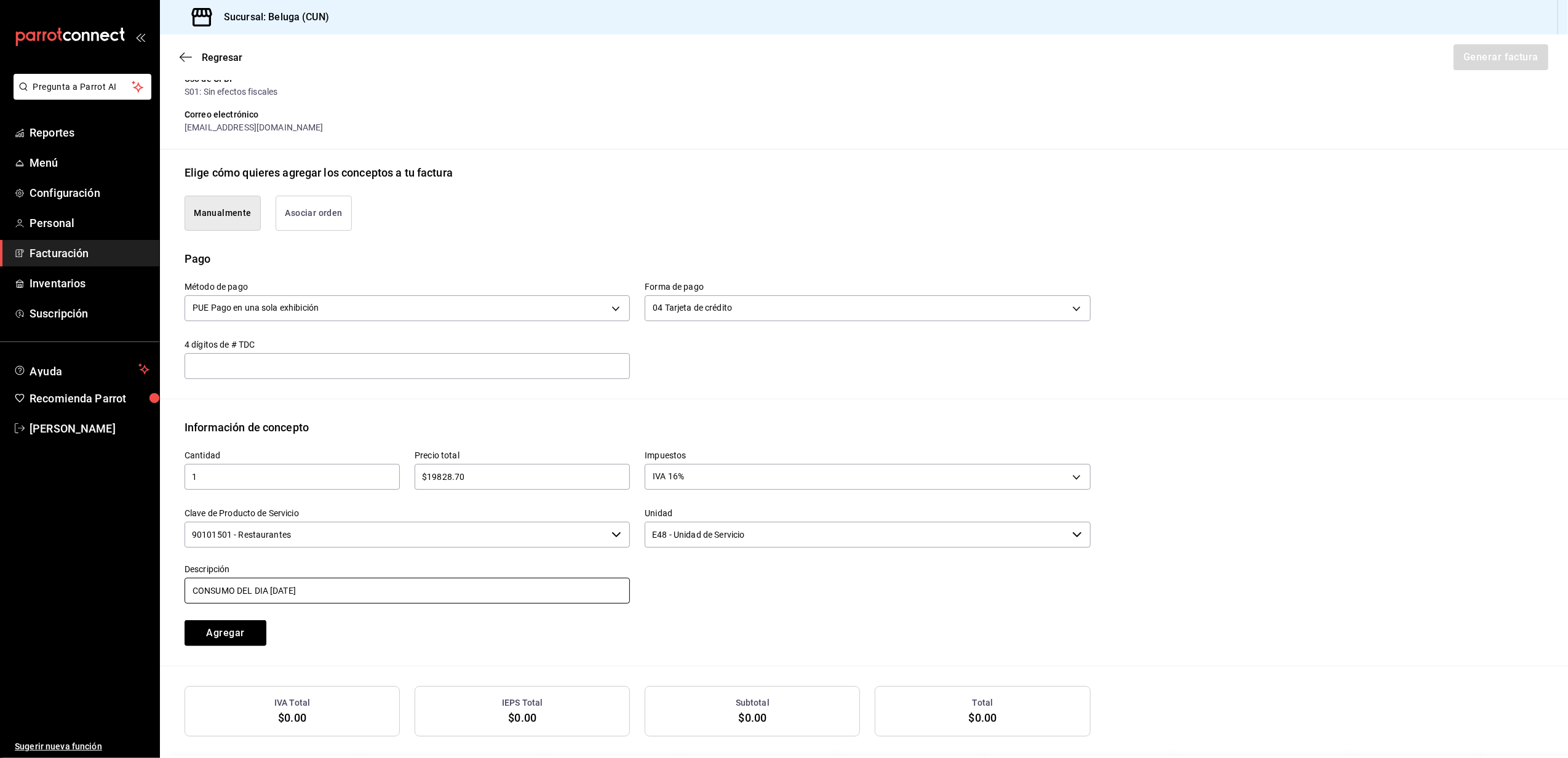
type input "CONSUMO DEL DIA [DATE]"
click at [727, 628] on div "Cantidad 1 ​ Precio total $19828.70 ​ Impuestos IVA 16% IVA_16 Clave de Product…" at bounding box center [631, 541] width 921 height 211
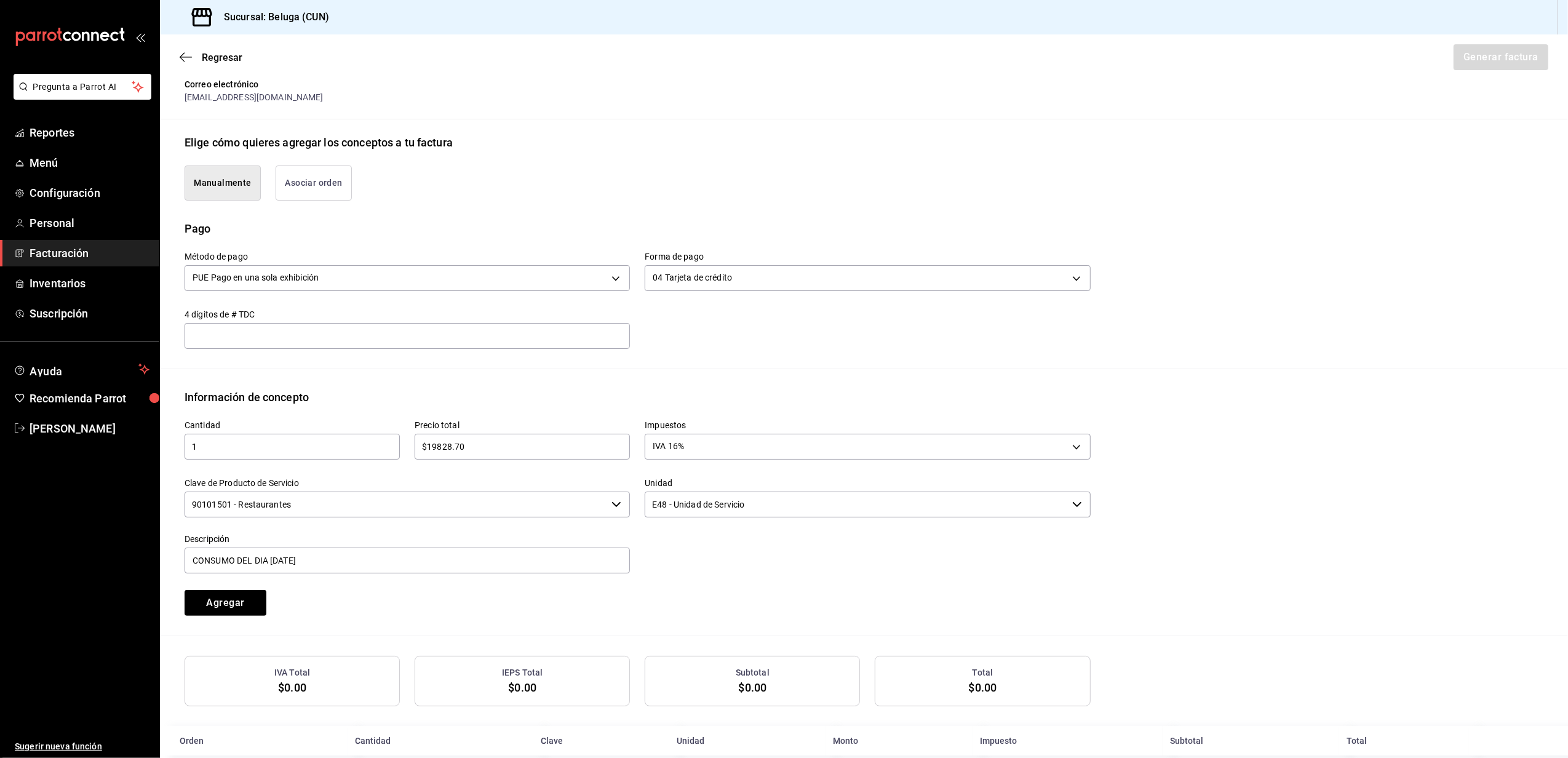
scroll to position [262, 0]
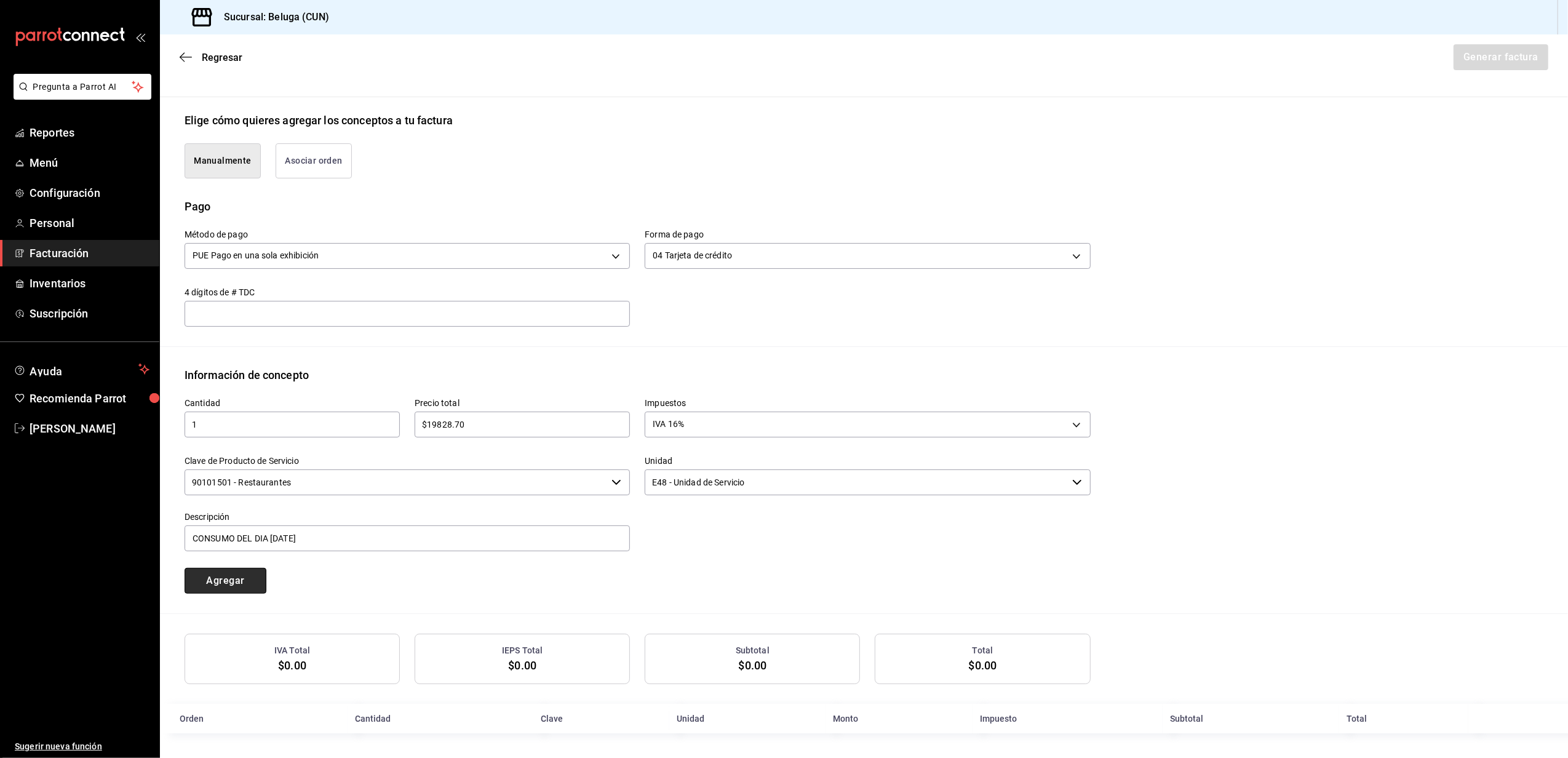
click at [224, 576] on button "Agregar" at bounding box center [225, 581] width 82 height 26
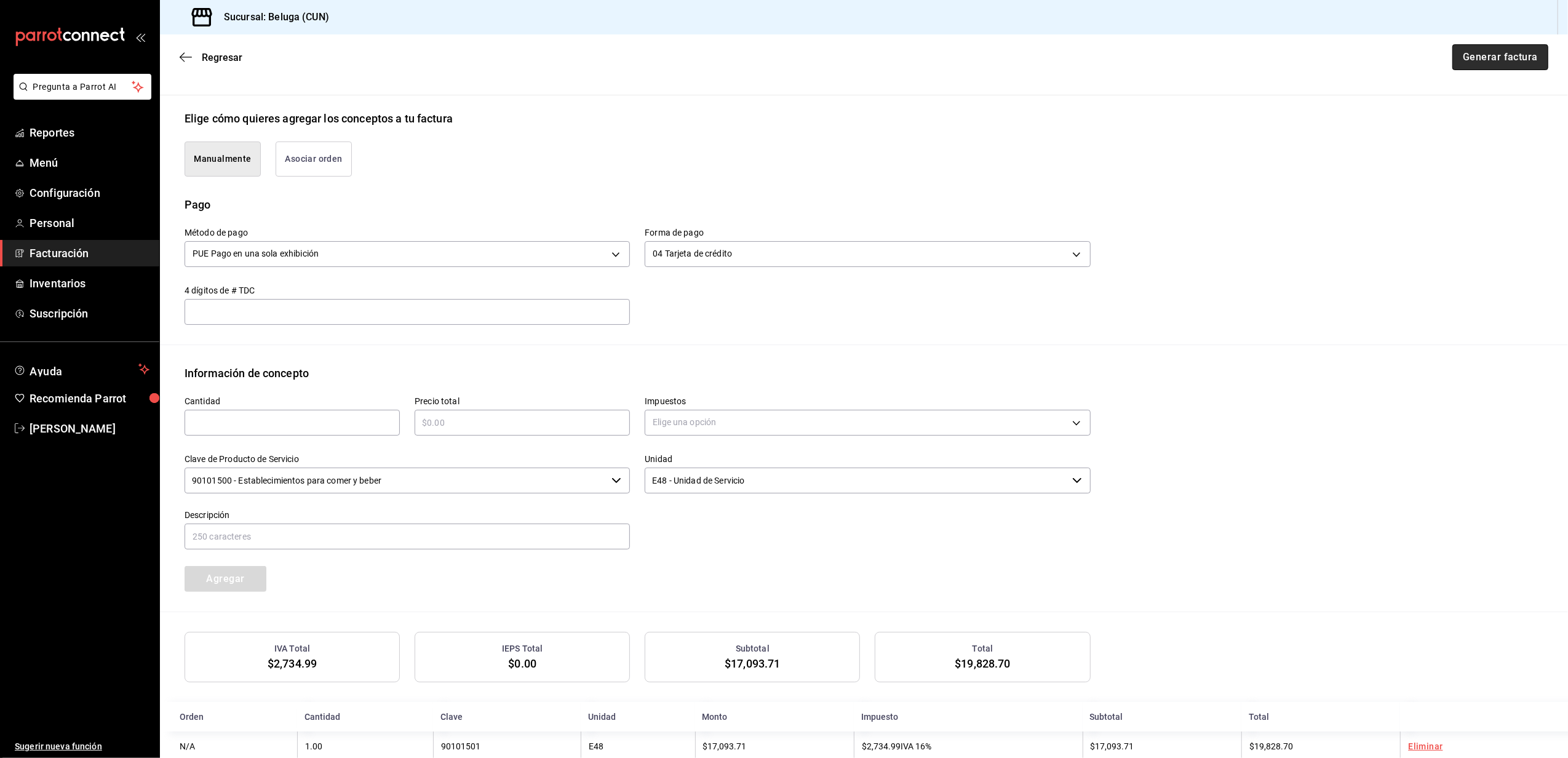
click at [1470, 52] on button "Generar factura" at bounding box center [1500, 57] width 96 height 26
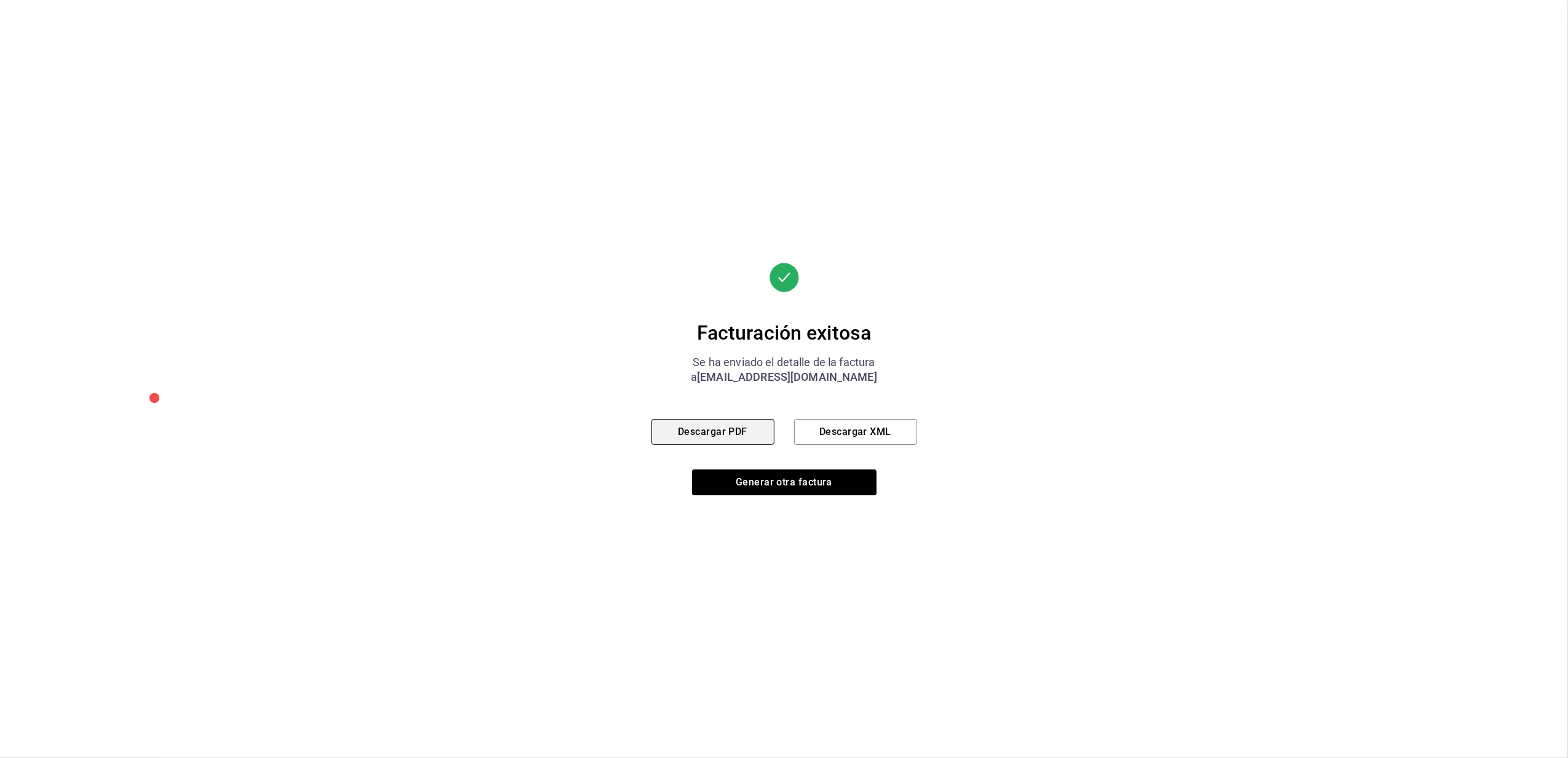
click at [739, 426] on button "Descargar PDF" at bounding box center [712, 432] width 123 height 26
click at [769, 478] on button "Generar otra factura" at bounding box center [785, 482] width 184 height 26
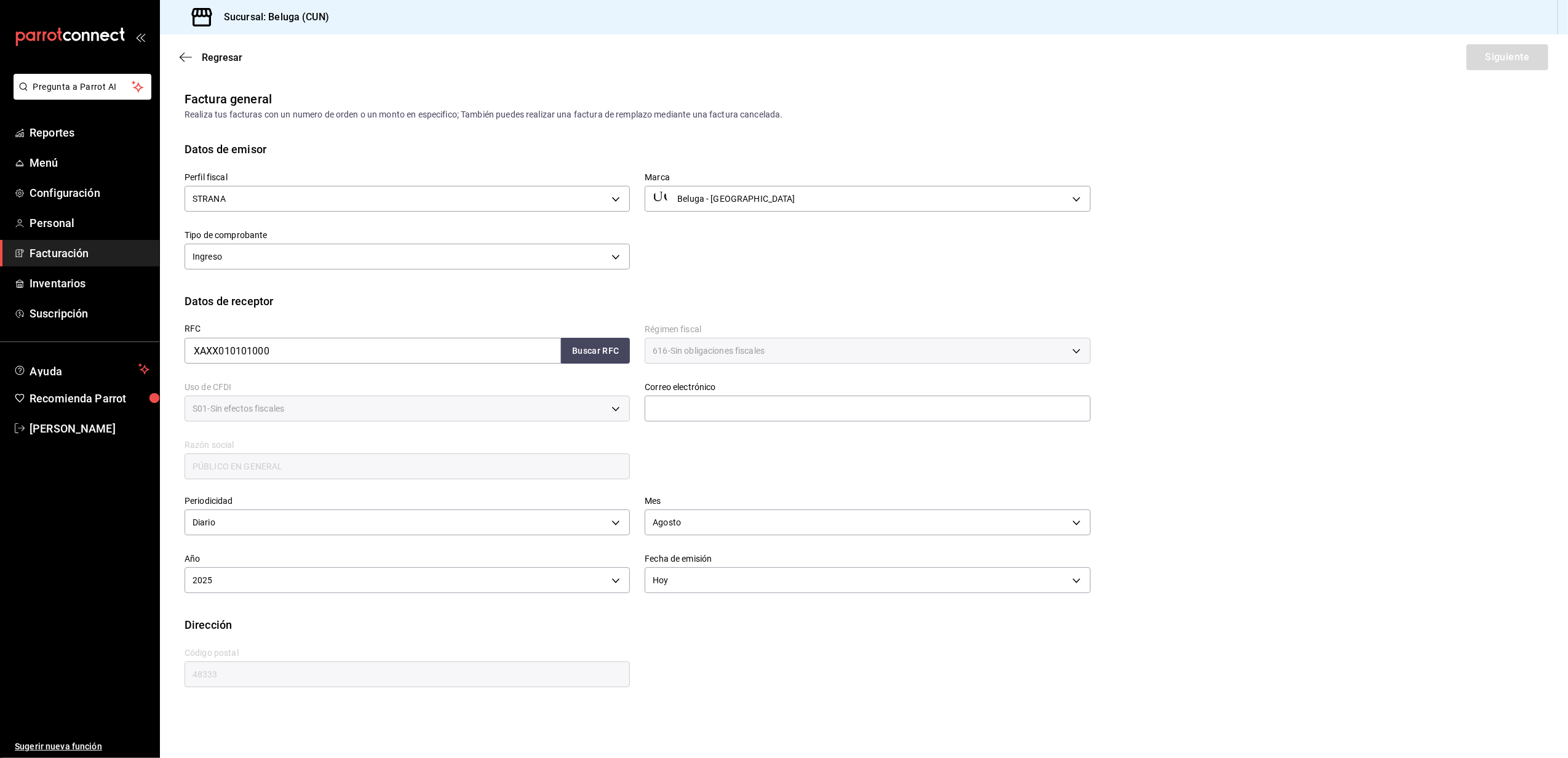
scroll to position [0, 0]
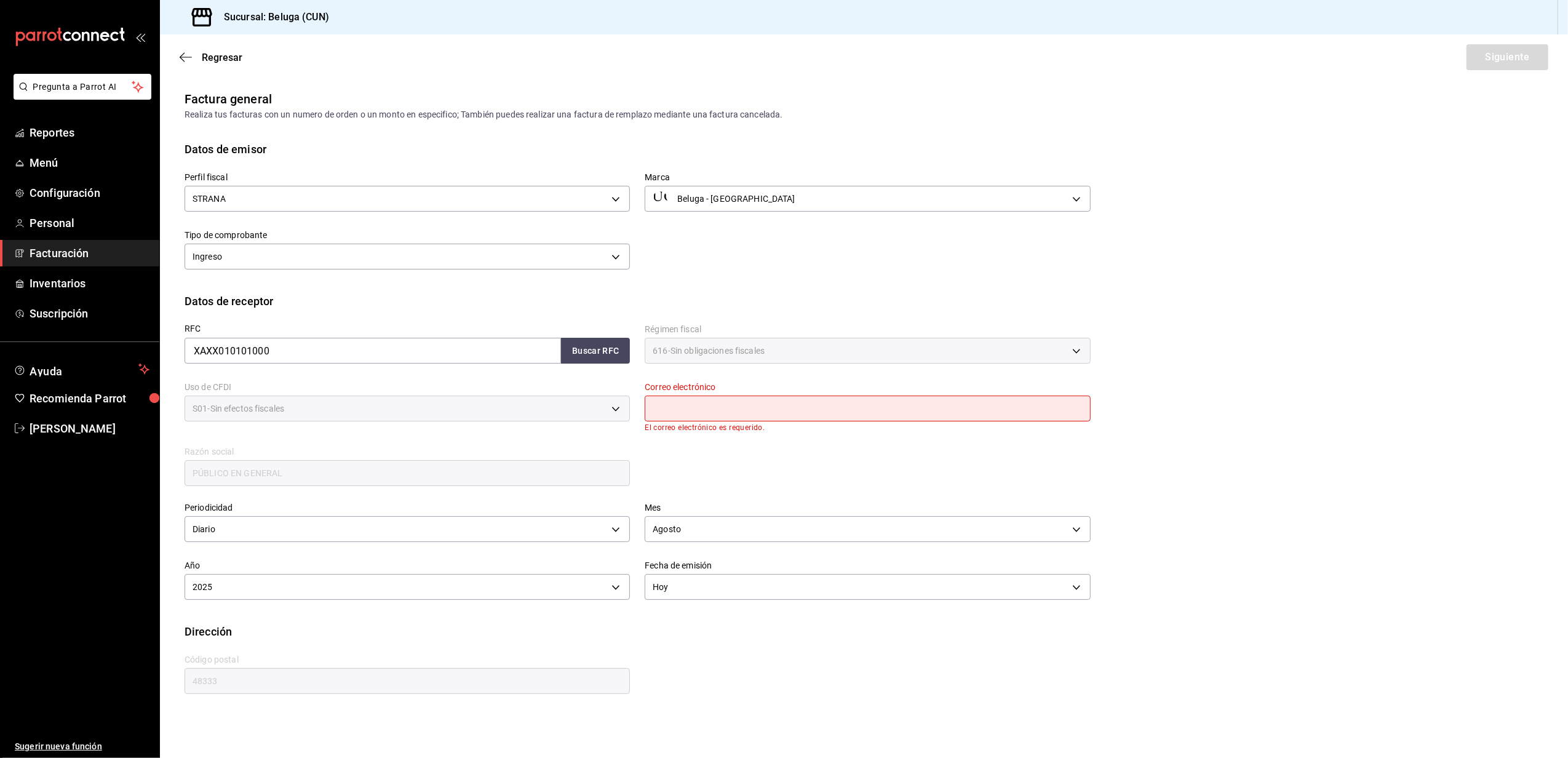
click at [674, 410] on input "text" at bounding box center [867, 409] width 445 height 26
type input "[EMAIL_ADDRESS][DOMAIN_NAME]"
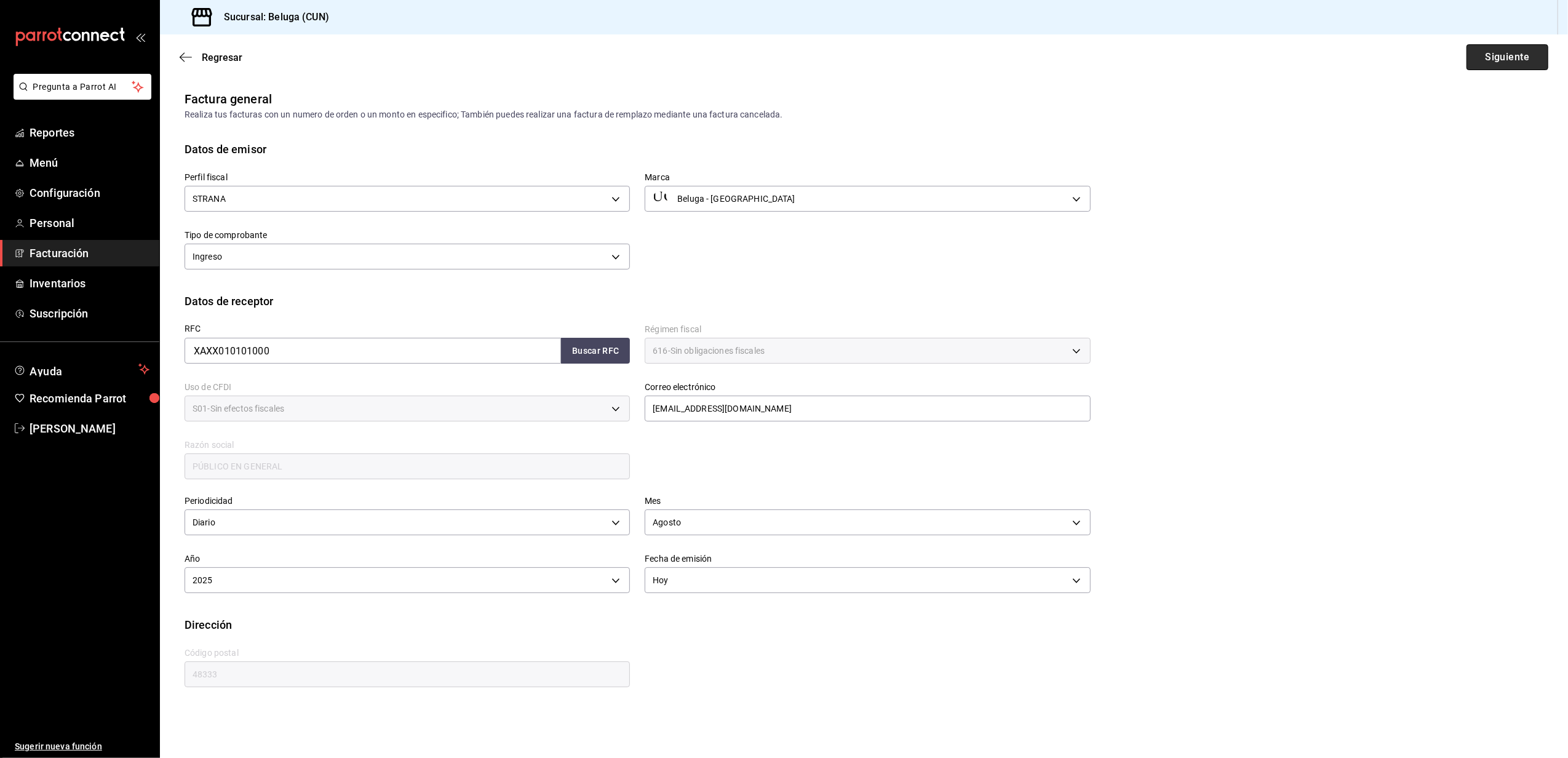
click at [1514, 63] on button "Siguiente" at bounding box center [1508, 57] width 82 height 26
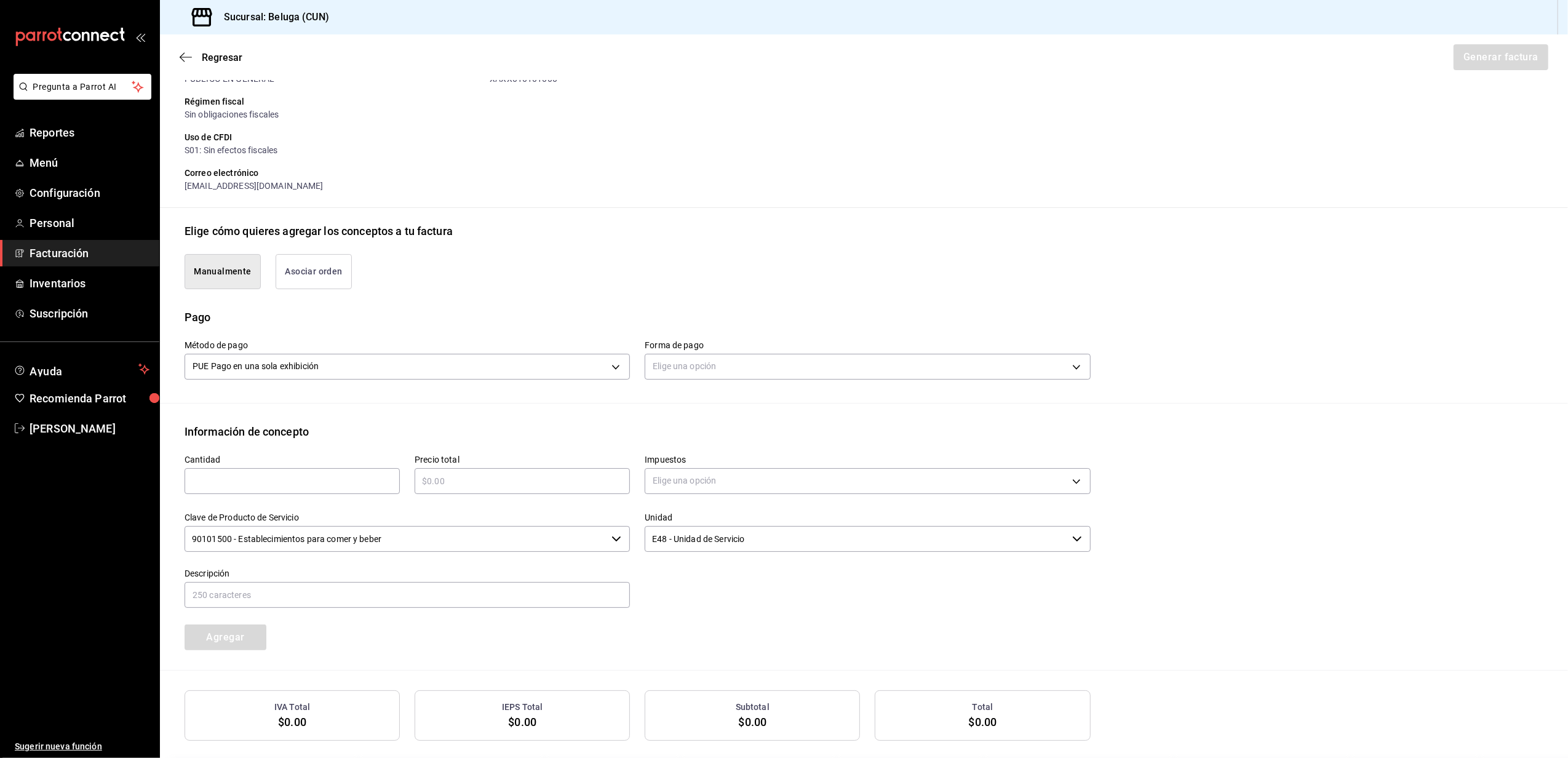
scroll to position [164, 0]
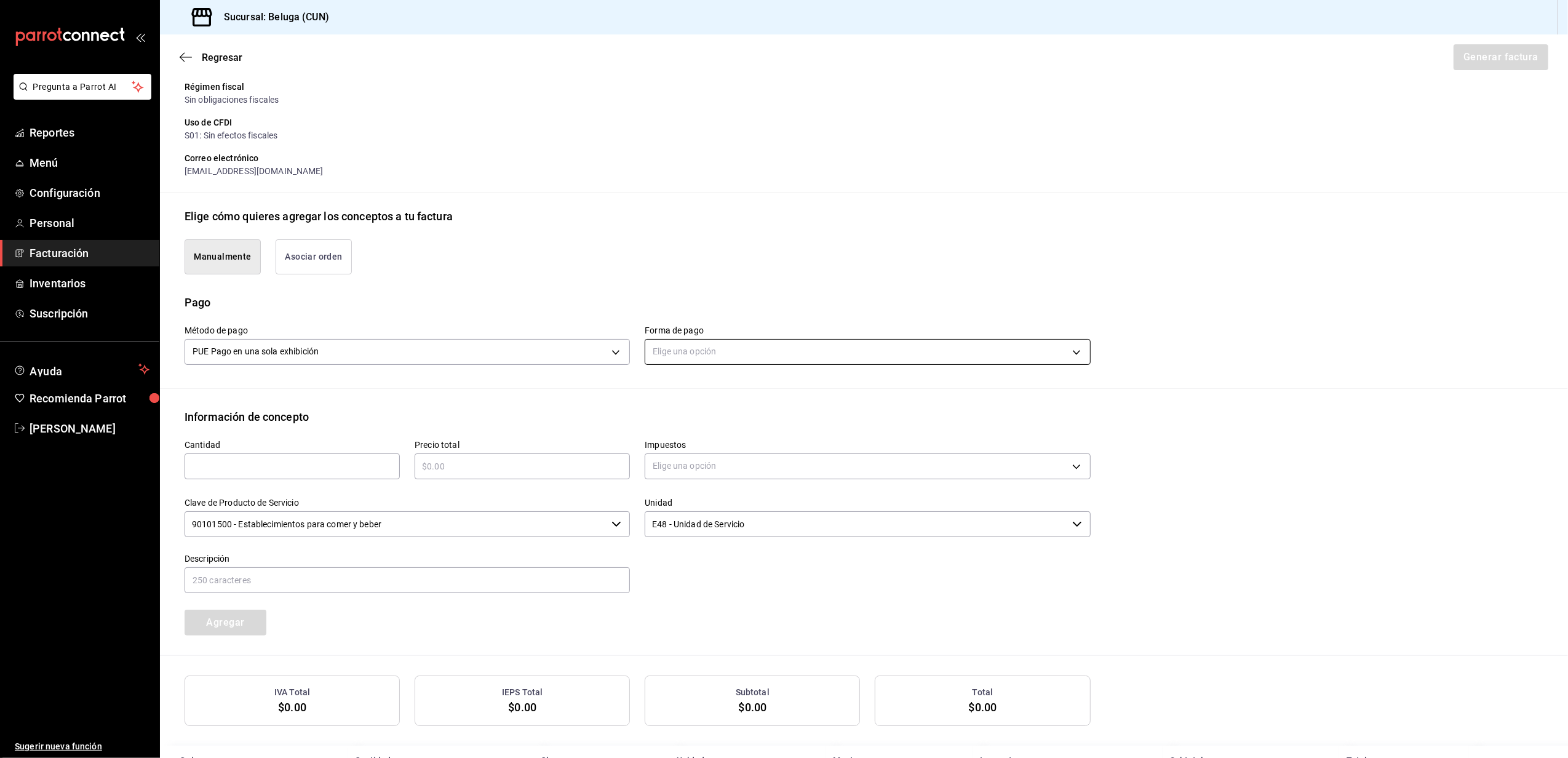
click at [724, 342] on body "Pregunta a Parrot AI Reportes Menú Configuración Personal Facturación Inventari…" at bounding box center [784, 379] width 1568 height 758
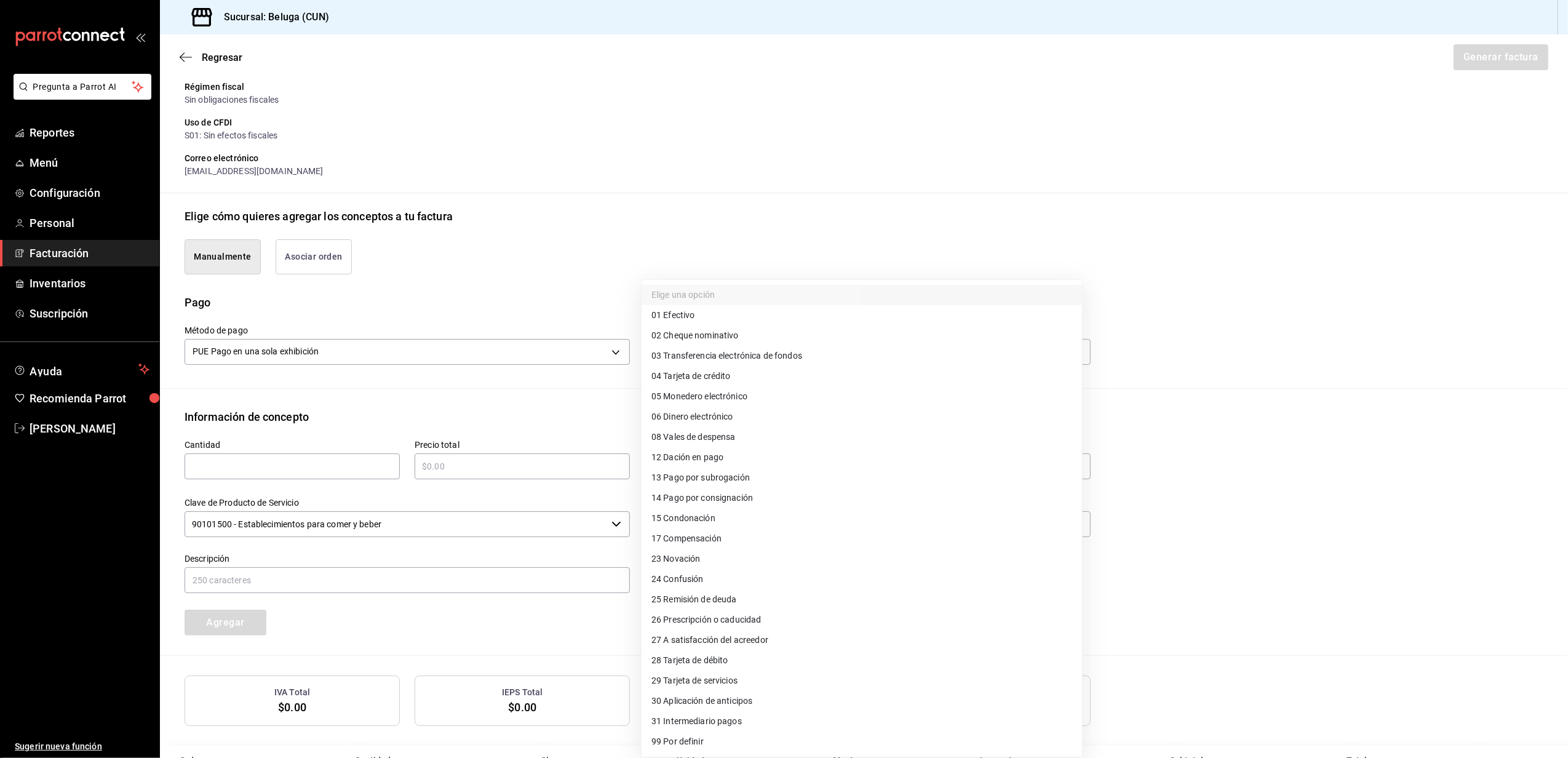
click at [731, 666] on li "28 Tarjeta de débito" at bounding box center [862, 661] width 441 height 21
type input "28"
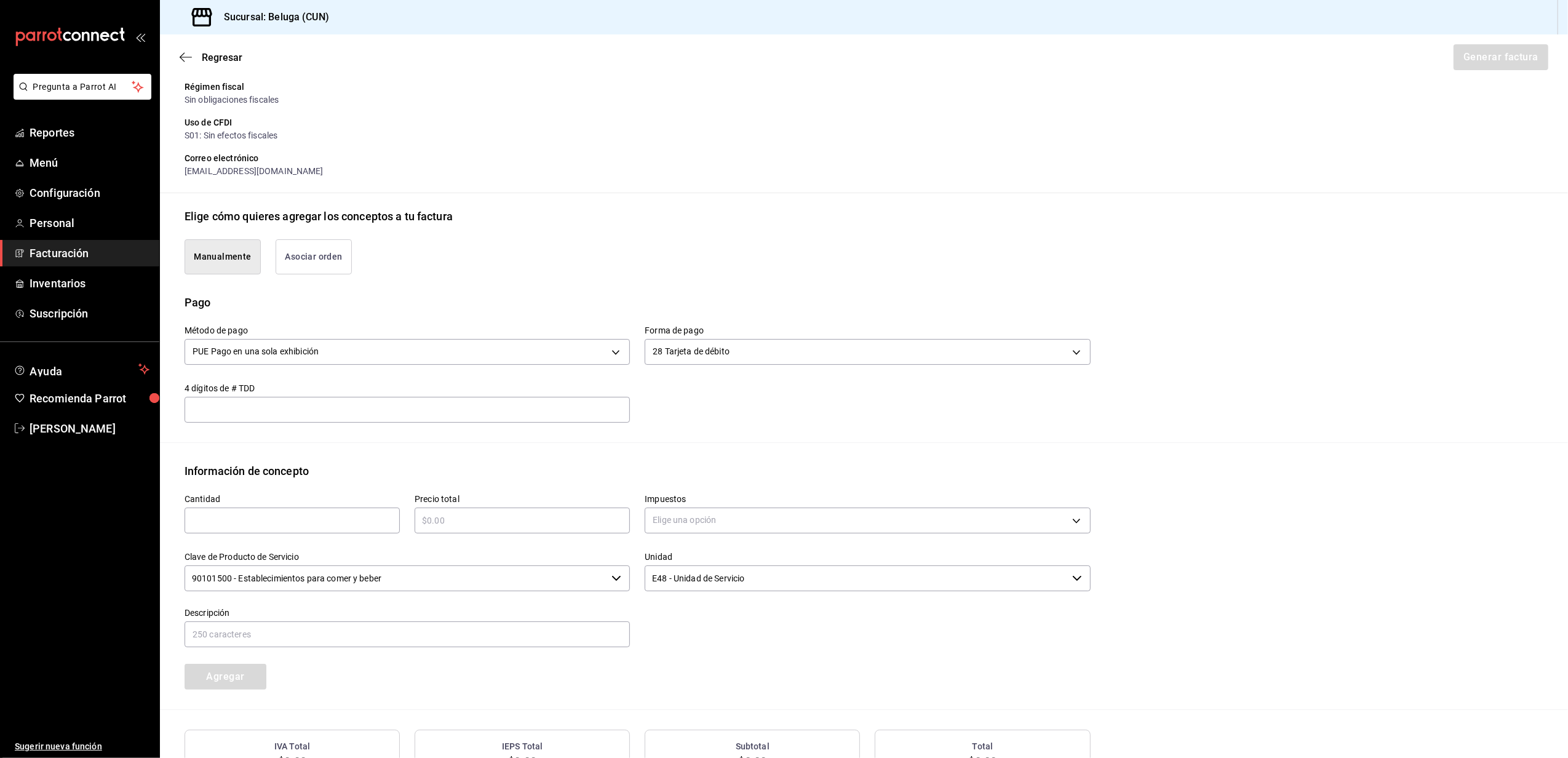
click at [286, 515] on input "text" at bounding box center [292, 520] width 215 height 15
type input "1"
type input "$14653.78"
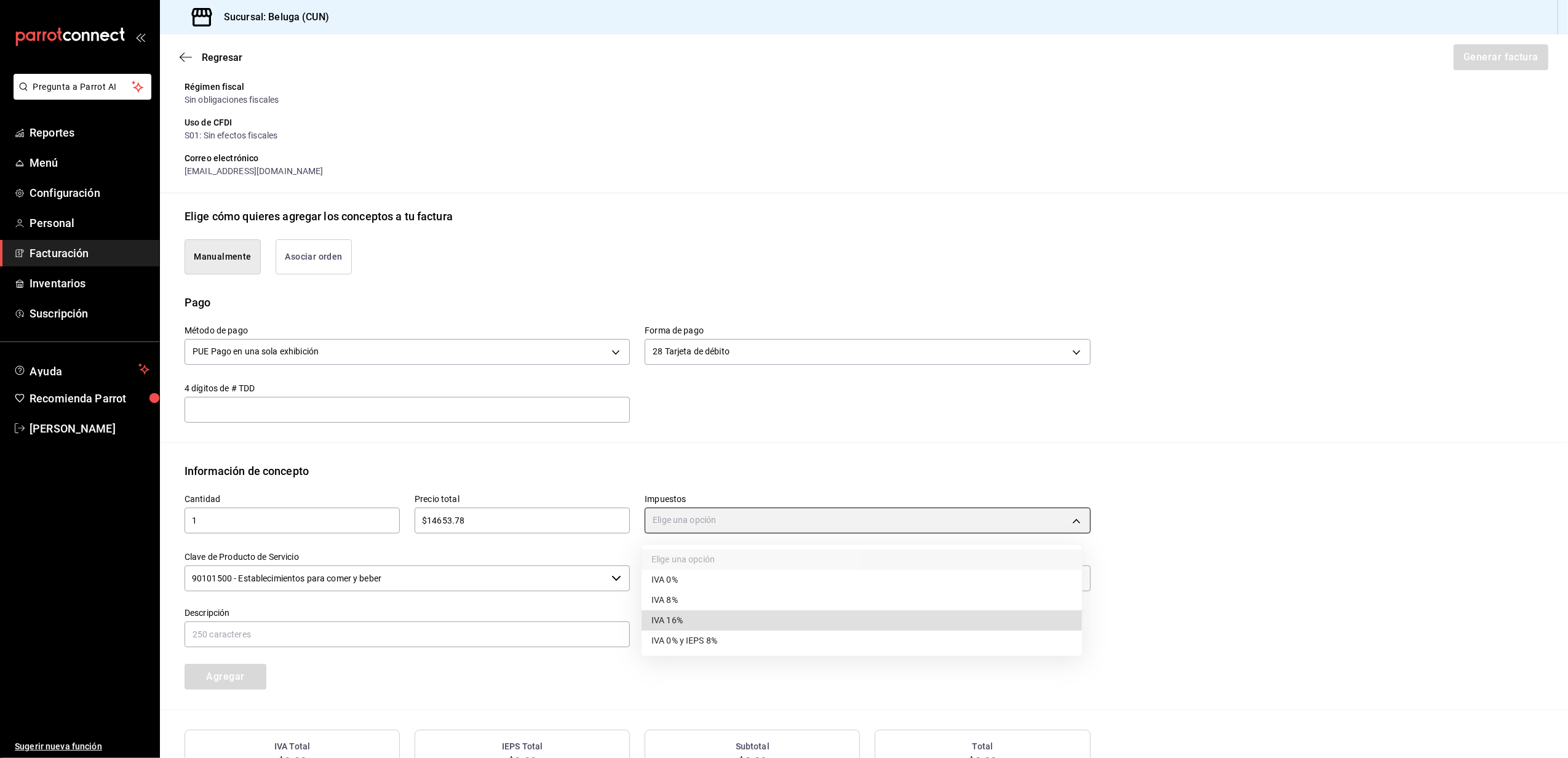
type input "IVA_16"
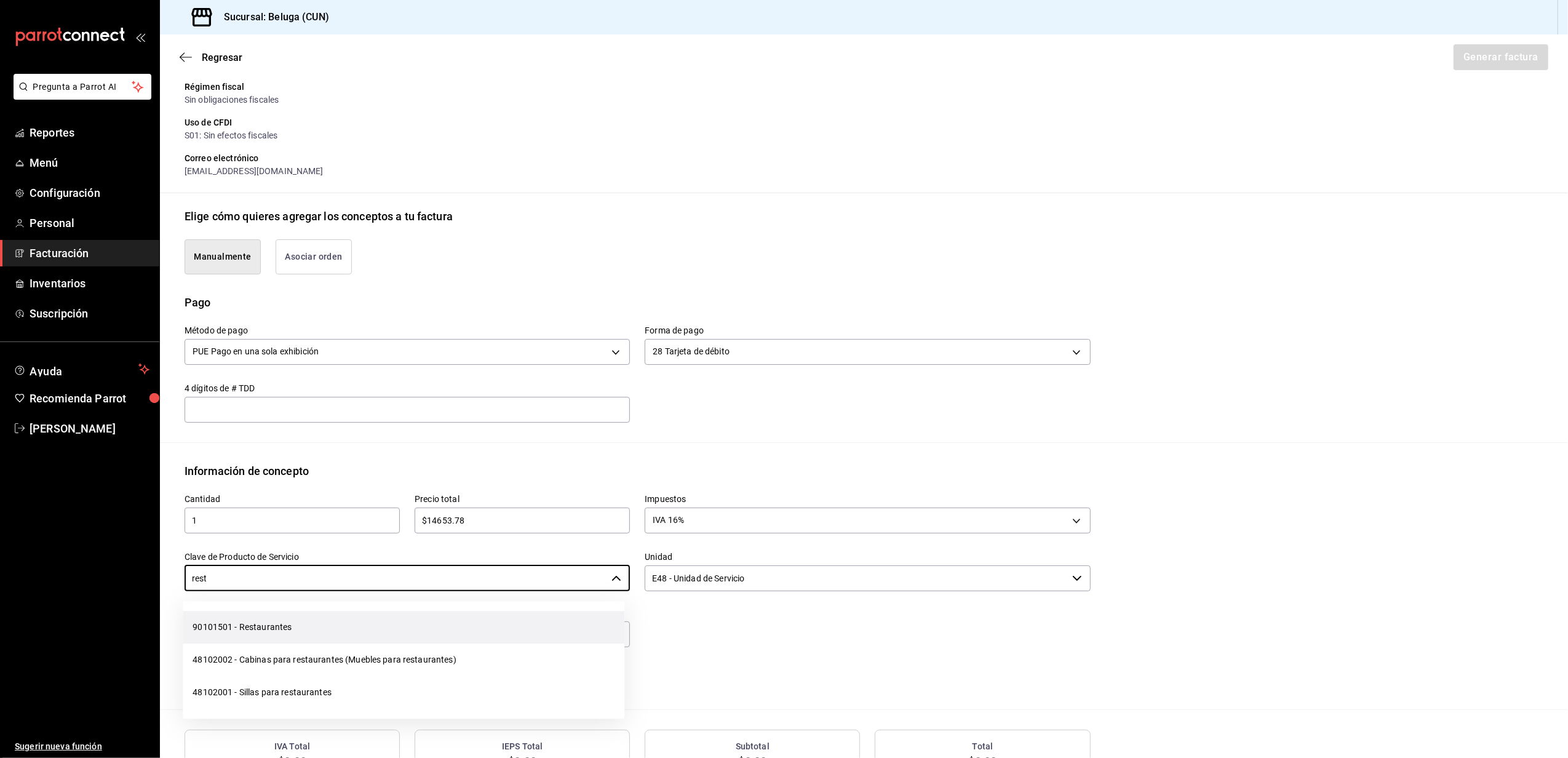
click at [382, 624] on li "90101501 - Restaurantes" at bounding box center [404, 627] width 442 height 33
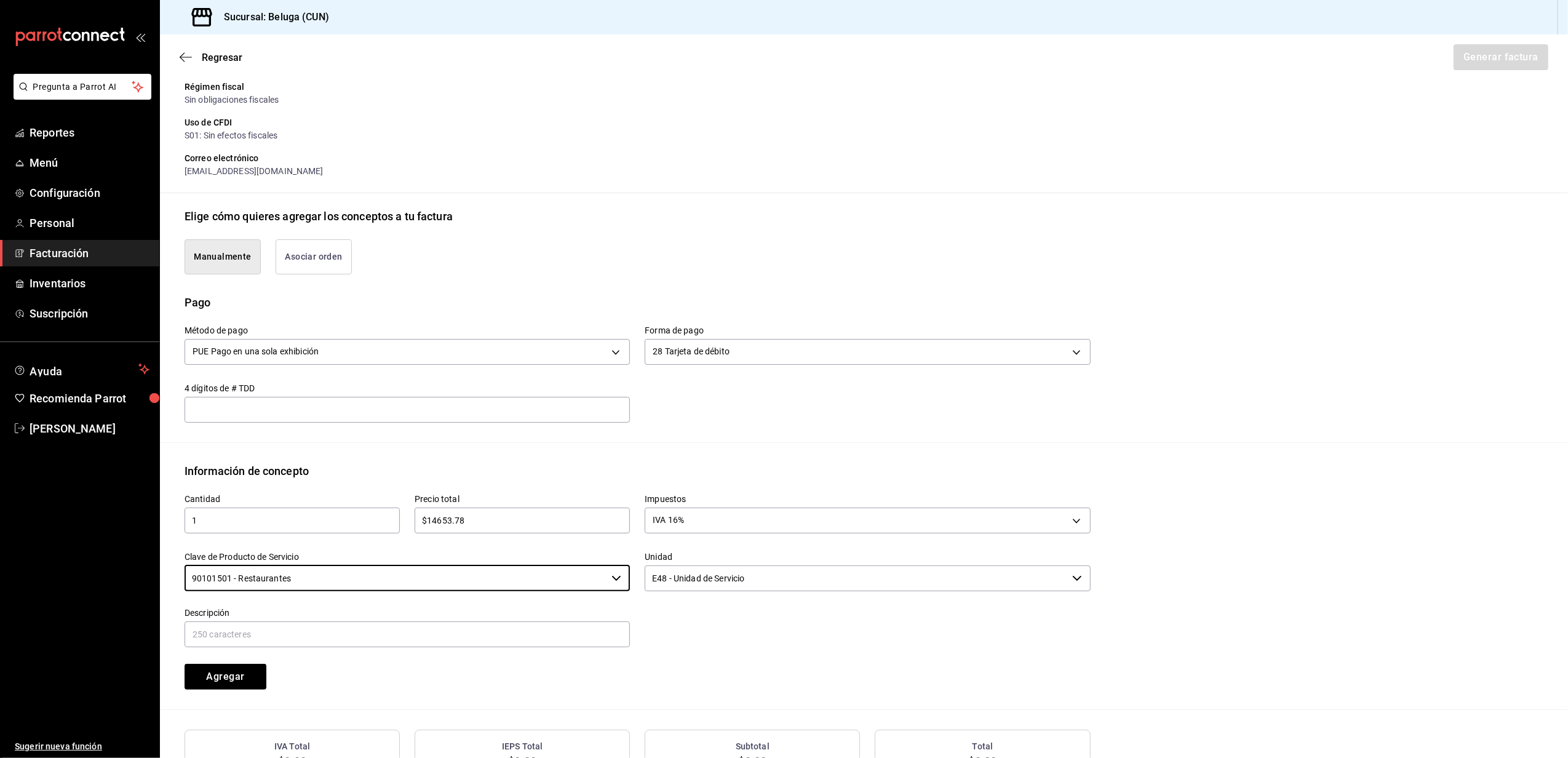
type input "90101501 - Restaurantes"
click at [499, 640] on input "text" at bounding box center [407, 635] width 445 height 26
paste input "CONSUMO DEL DIA [DATE]"
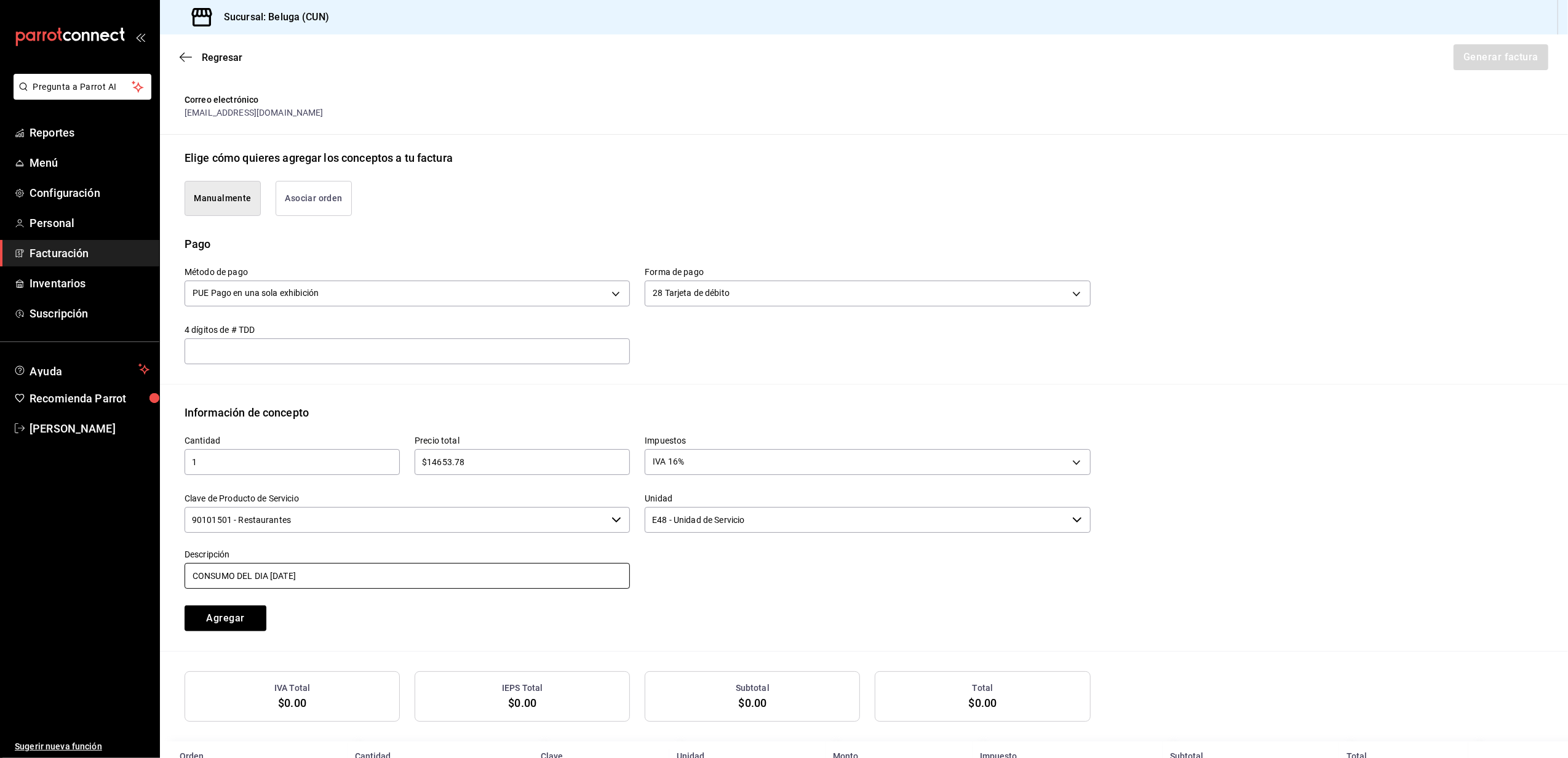
scroll to position [247, 0]
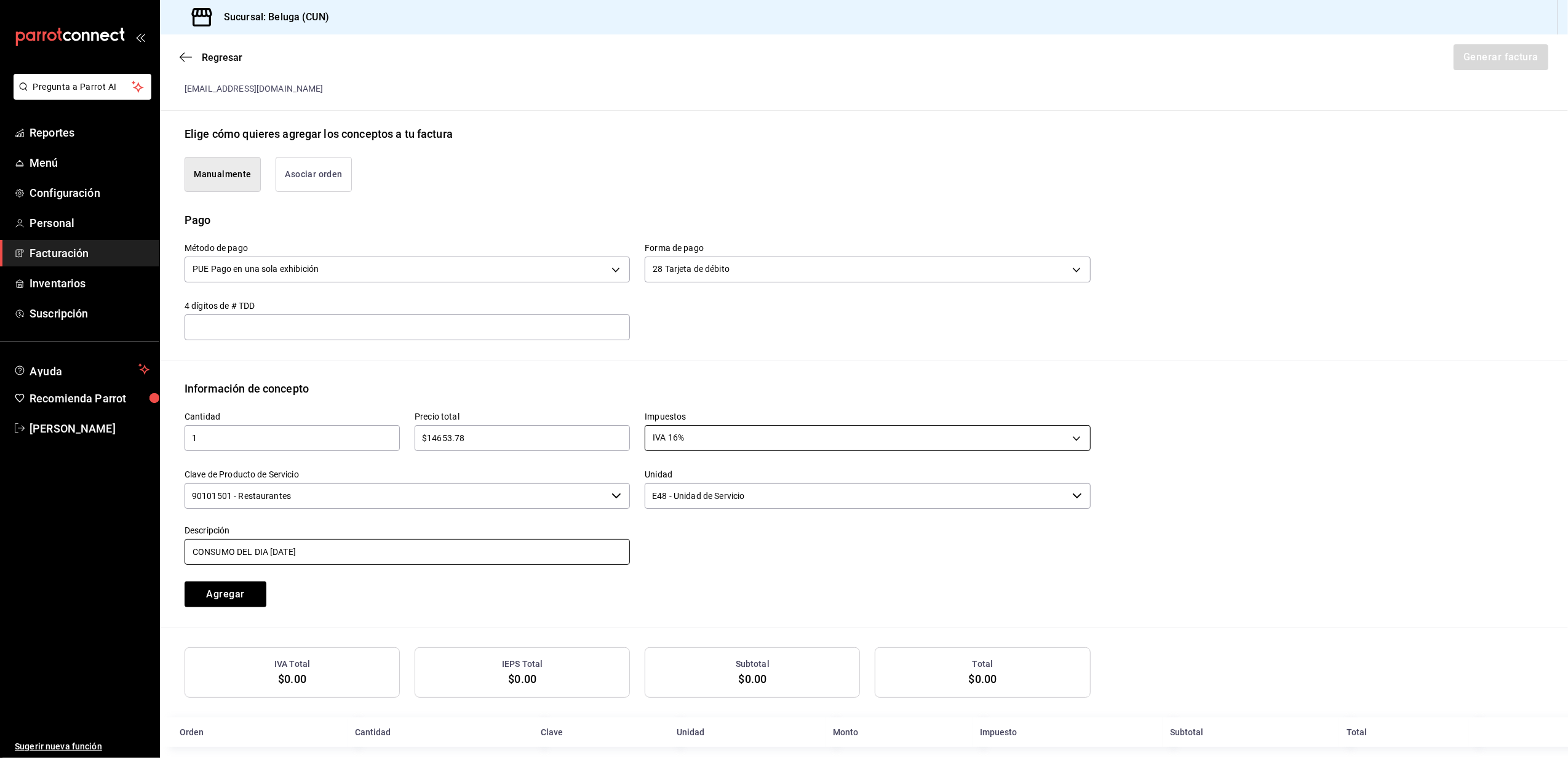
type input "CONSUMO DEL DIA [DATE]"
click at [246, 592] on button "Agregar" at bounding box center [225, 594] width 82 height 26
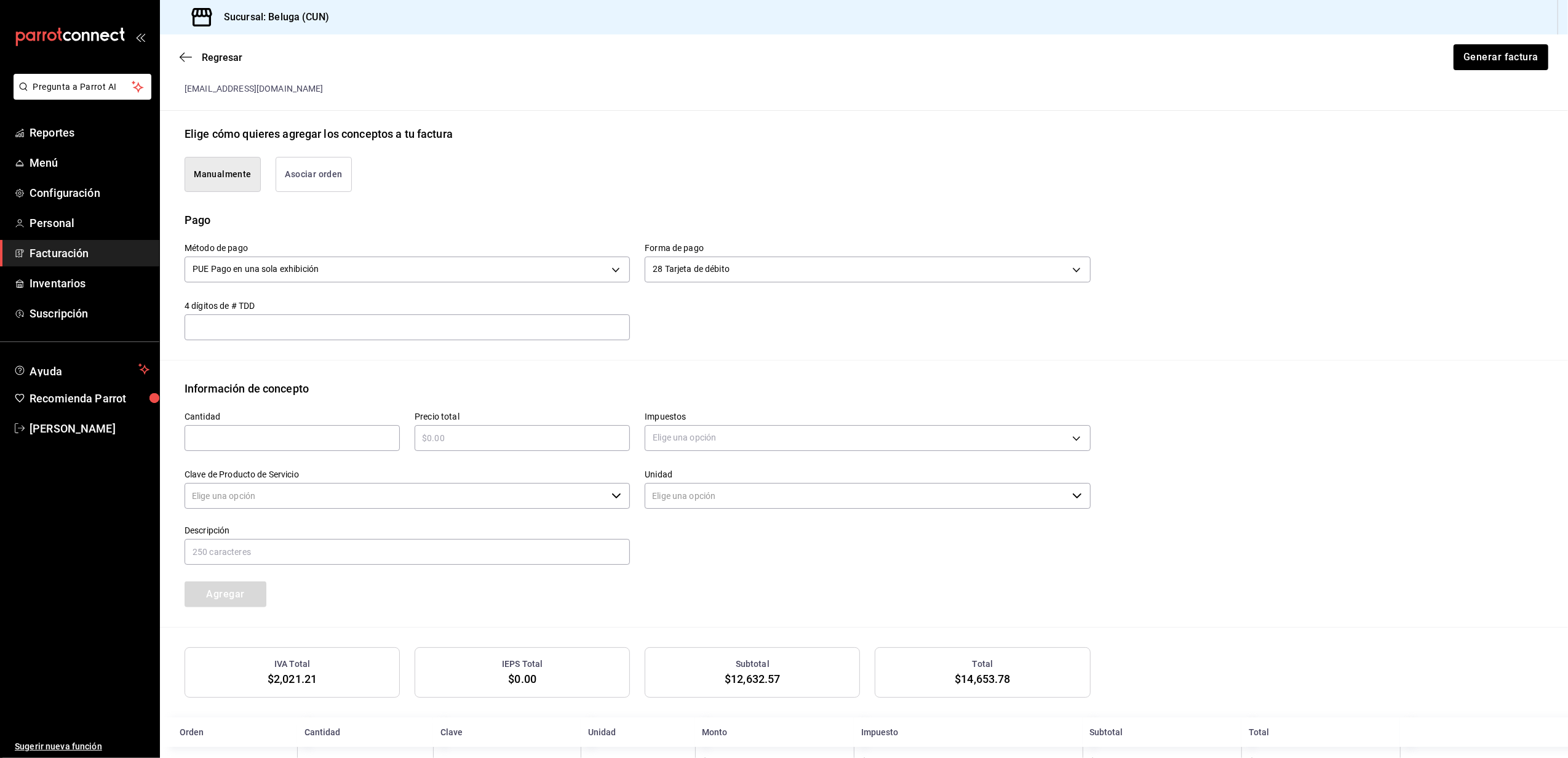
type input "90101500 - Establecimientos para comer y beber"
type input "E48 - Unidad de Servicio"
click at [1485, 49] on button "Generar factura" at bounding box center [1500, 57] width 96 height 26
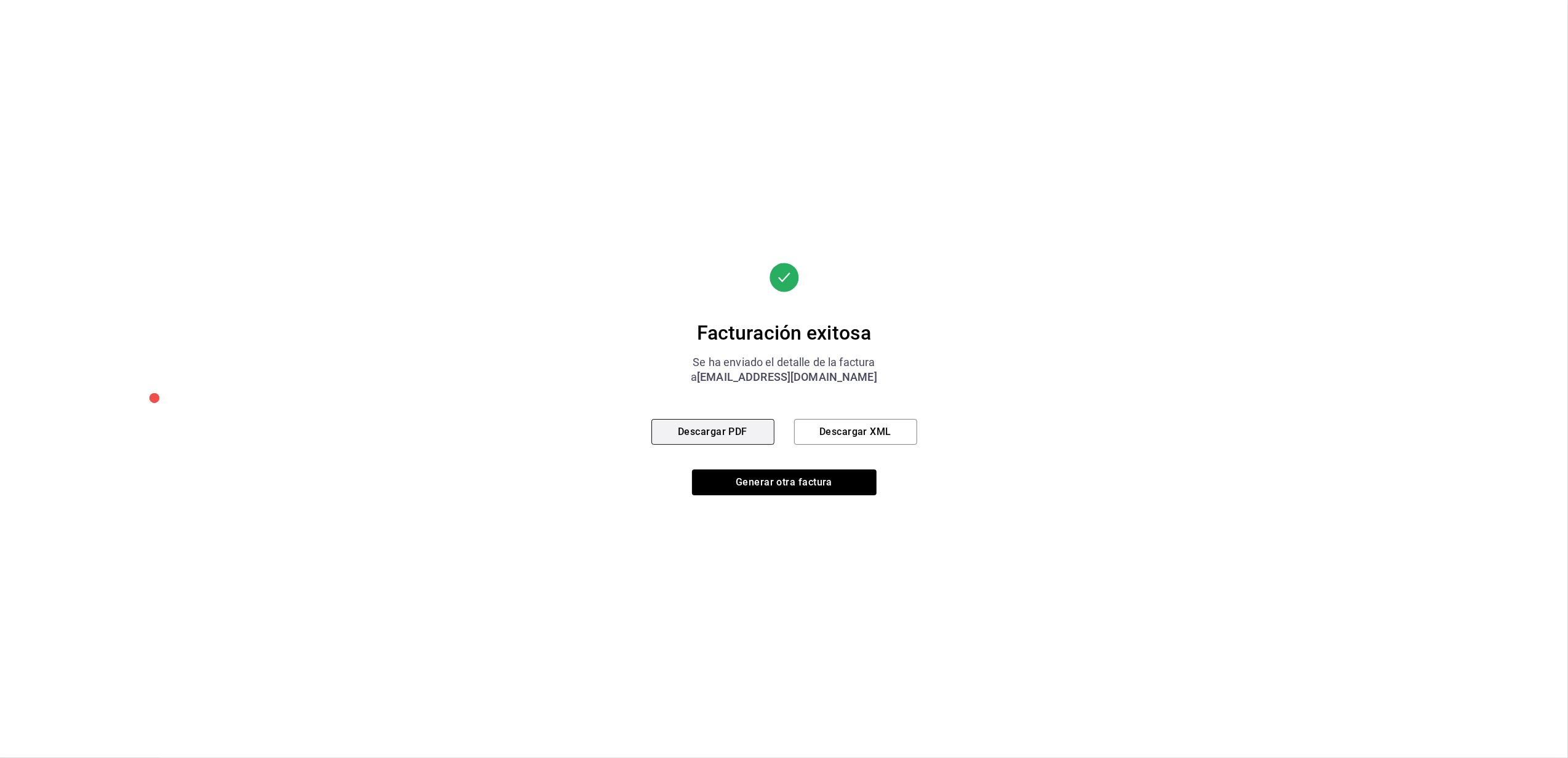
click at [735, 430] on button "Descargar PDF" at bounding box center [712, 432] width 123 height 26
click at [779, 480] on button "Generar otra factura" at bounding box center [785, 482] width 184 height 26
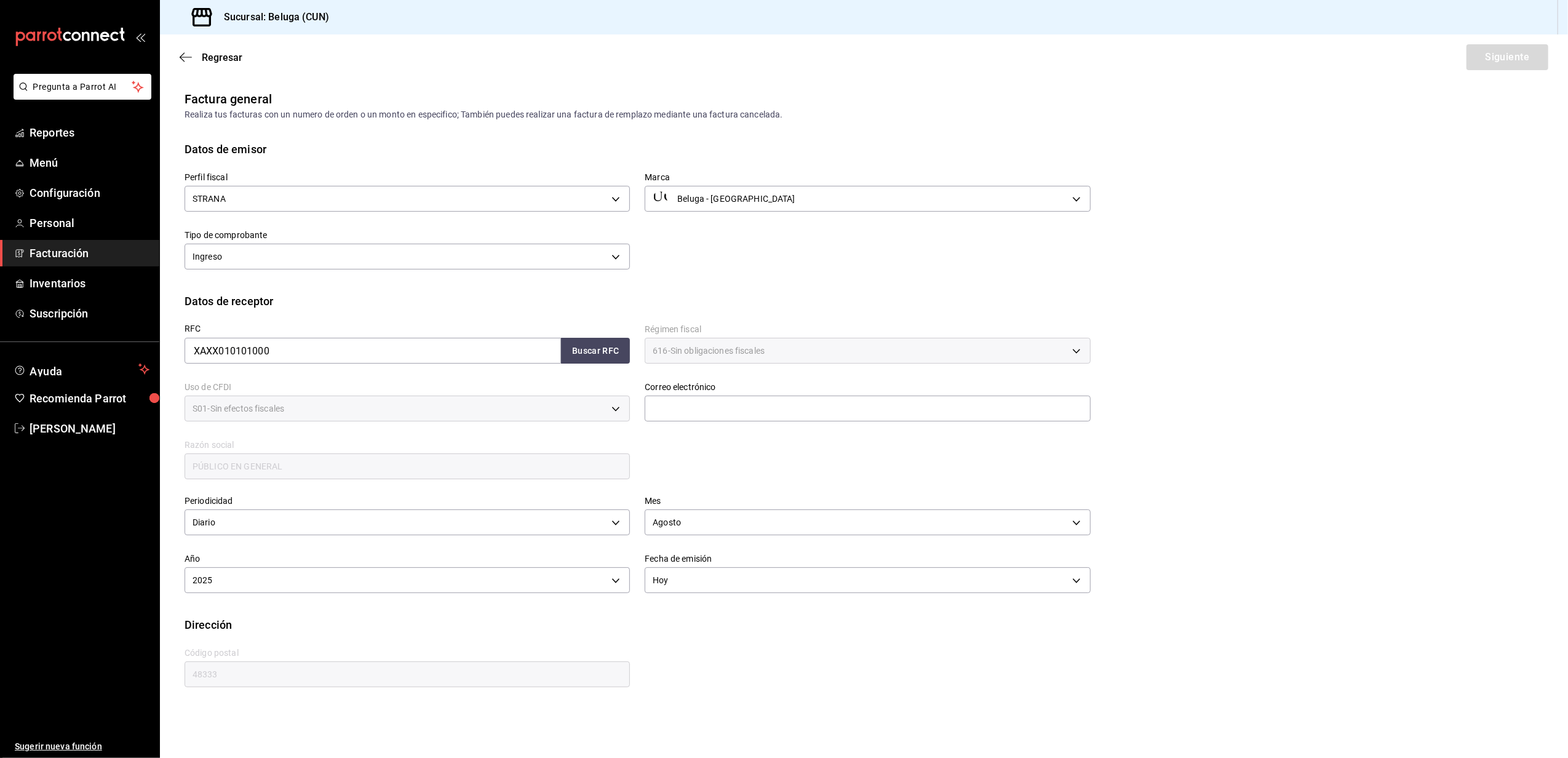
scroll to position [0, 0]
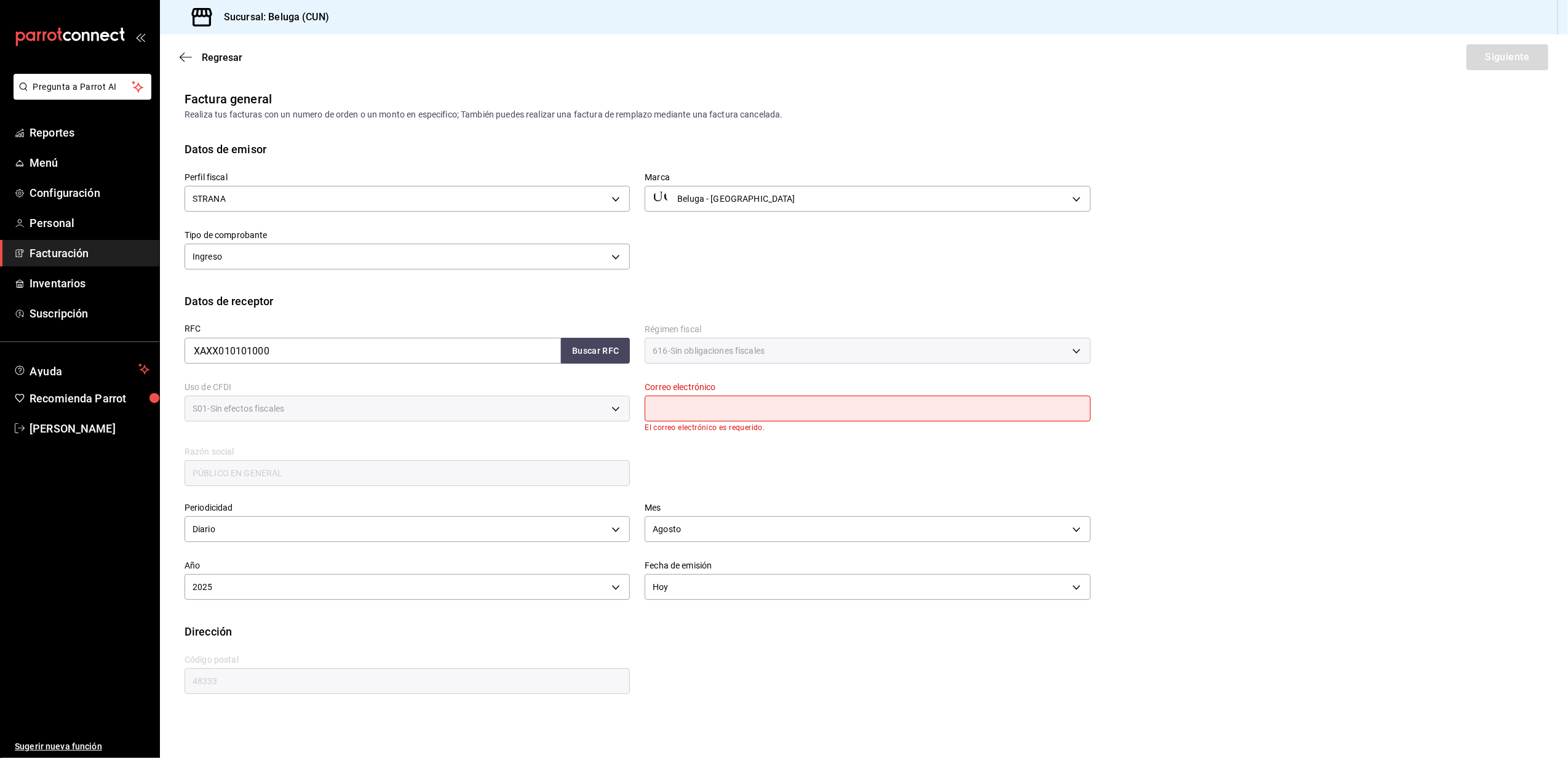
drag, startPoint x: 722, startPoint y: 395, endPoint x: 720, endPoint y: 415, distance: 20.1
click at [722, 396] on input "text" at bounding box center [867, 409] width 445 height 26
type input "[EMAIL_ADDRESS][DOMAIN_NAME]"
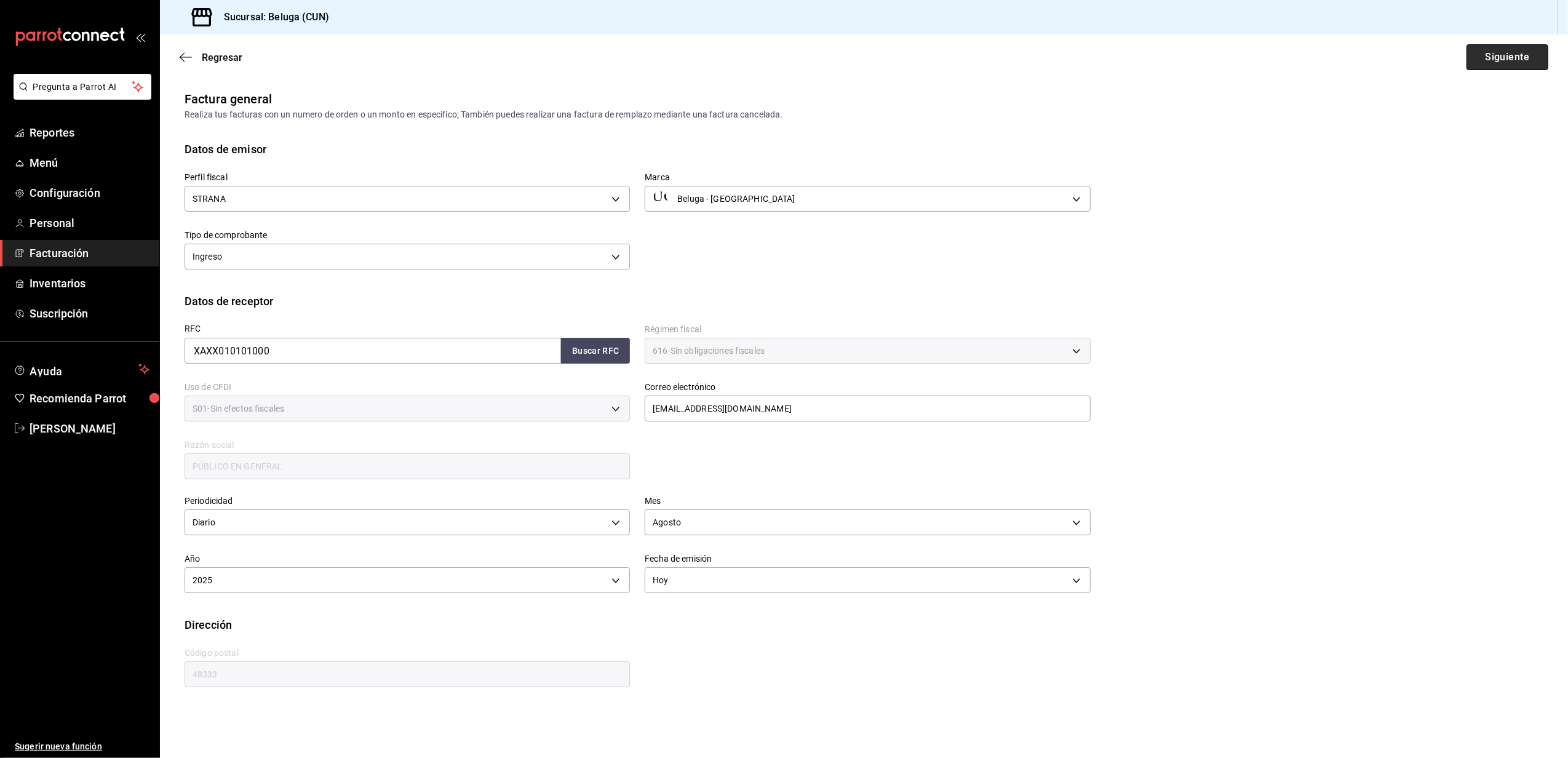
click at [1485, 59] on button "Siguiente" at bounding box center [1508, 57] width 82 height 26
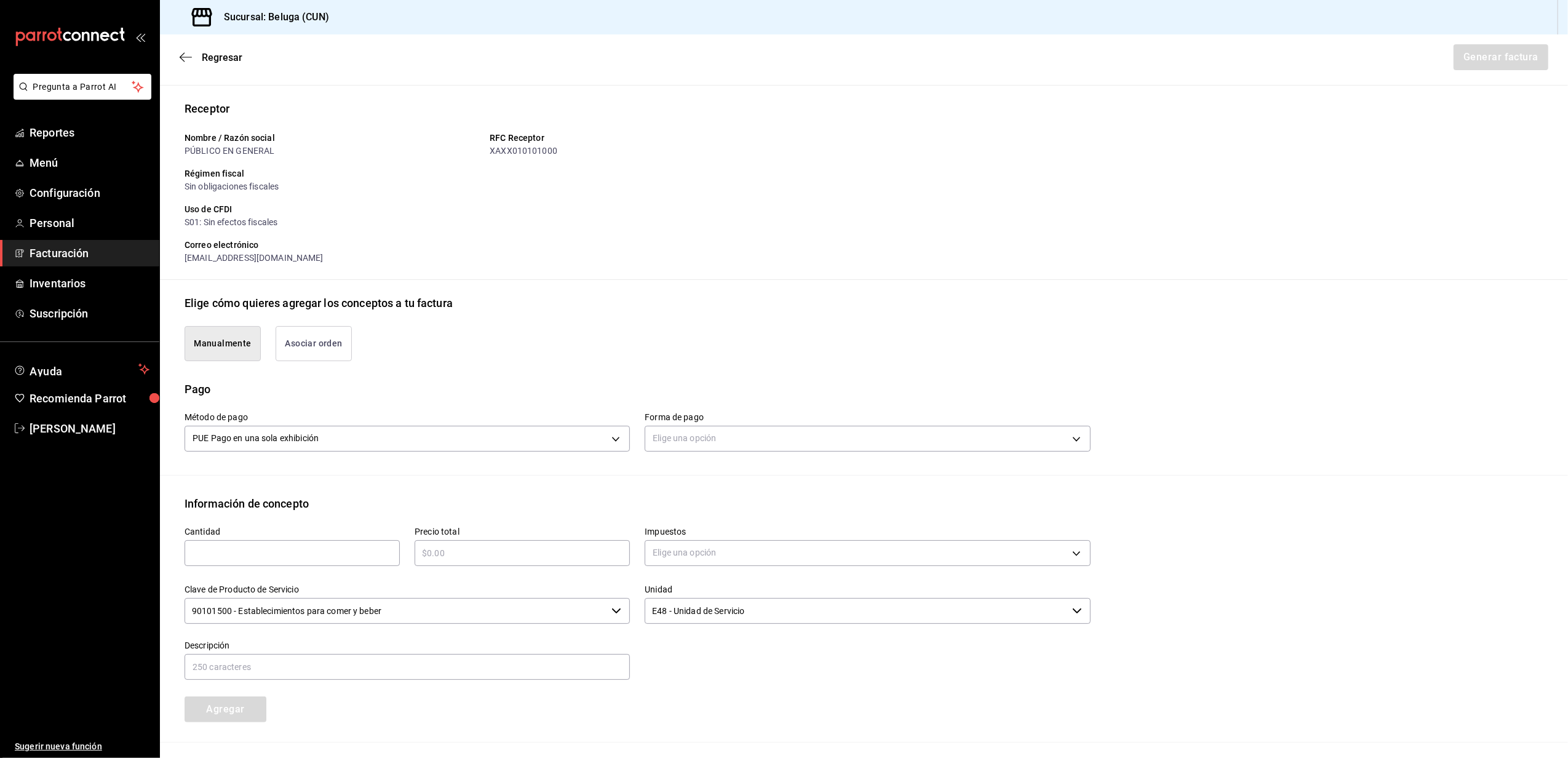
scroll to position [164, 0]
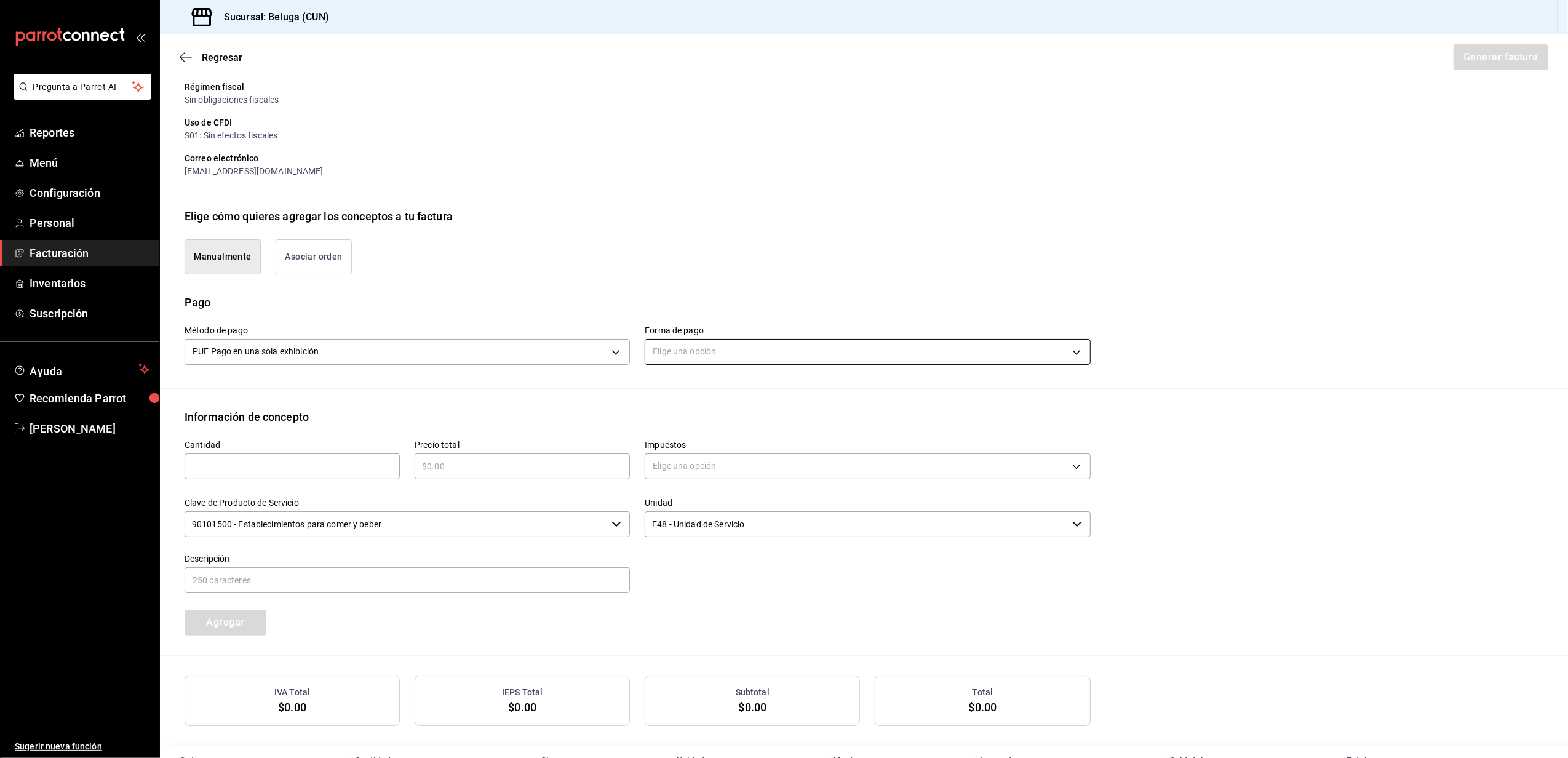
click at [752, 355] on body "Pregunta a Parrot AI Reportes Menú Configuración Personal Facturación Inventari…" at bounding box center [784, 379] width 1568 height 758
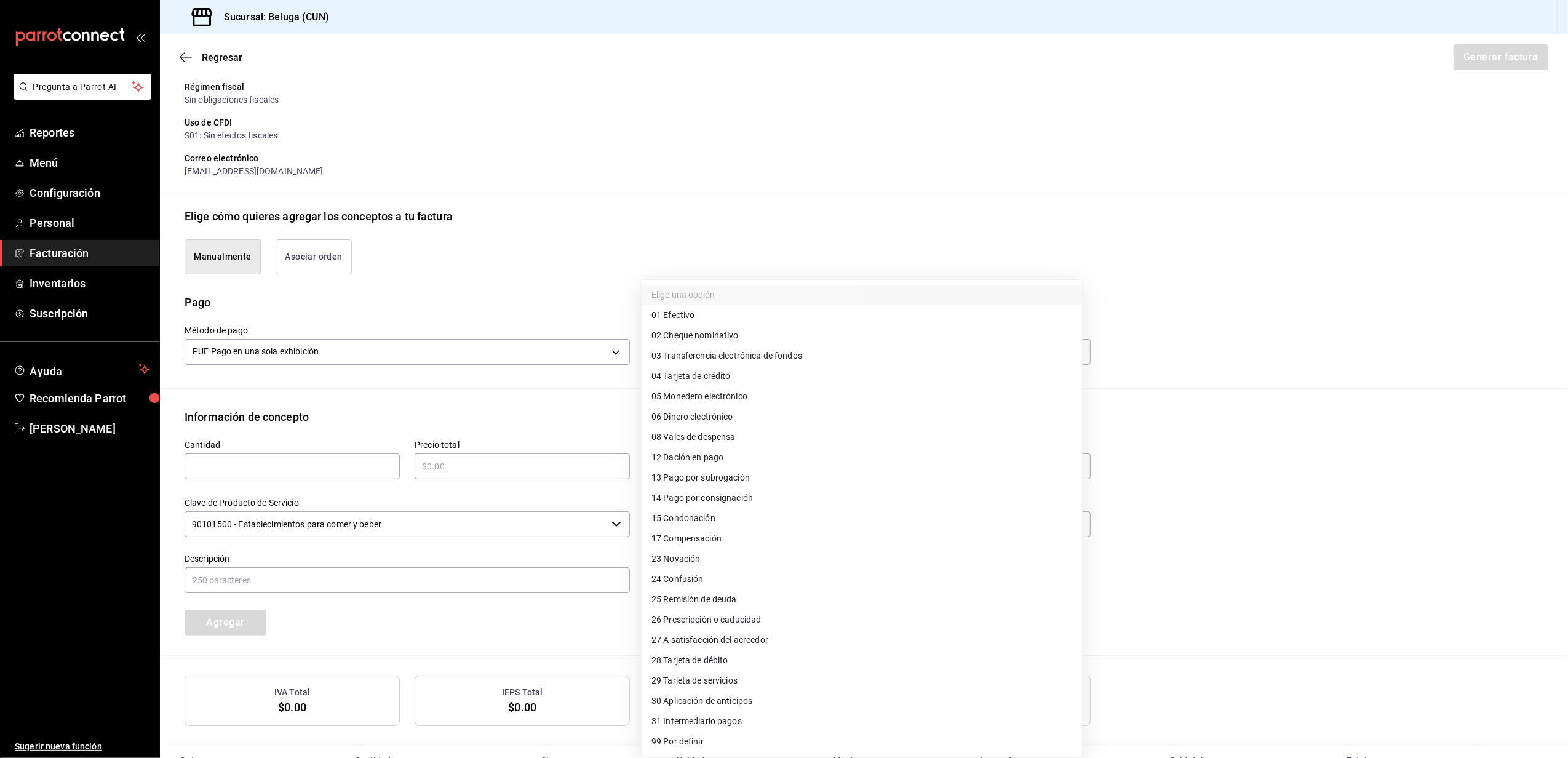
click at [741, 377] on li "04 Tarjeta de crédito" at bounding box center [862, 376] width 441 height 21
type input "04"
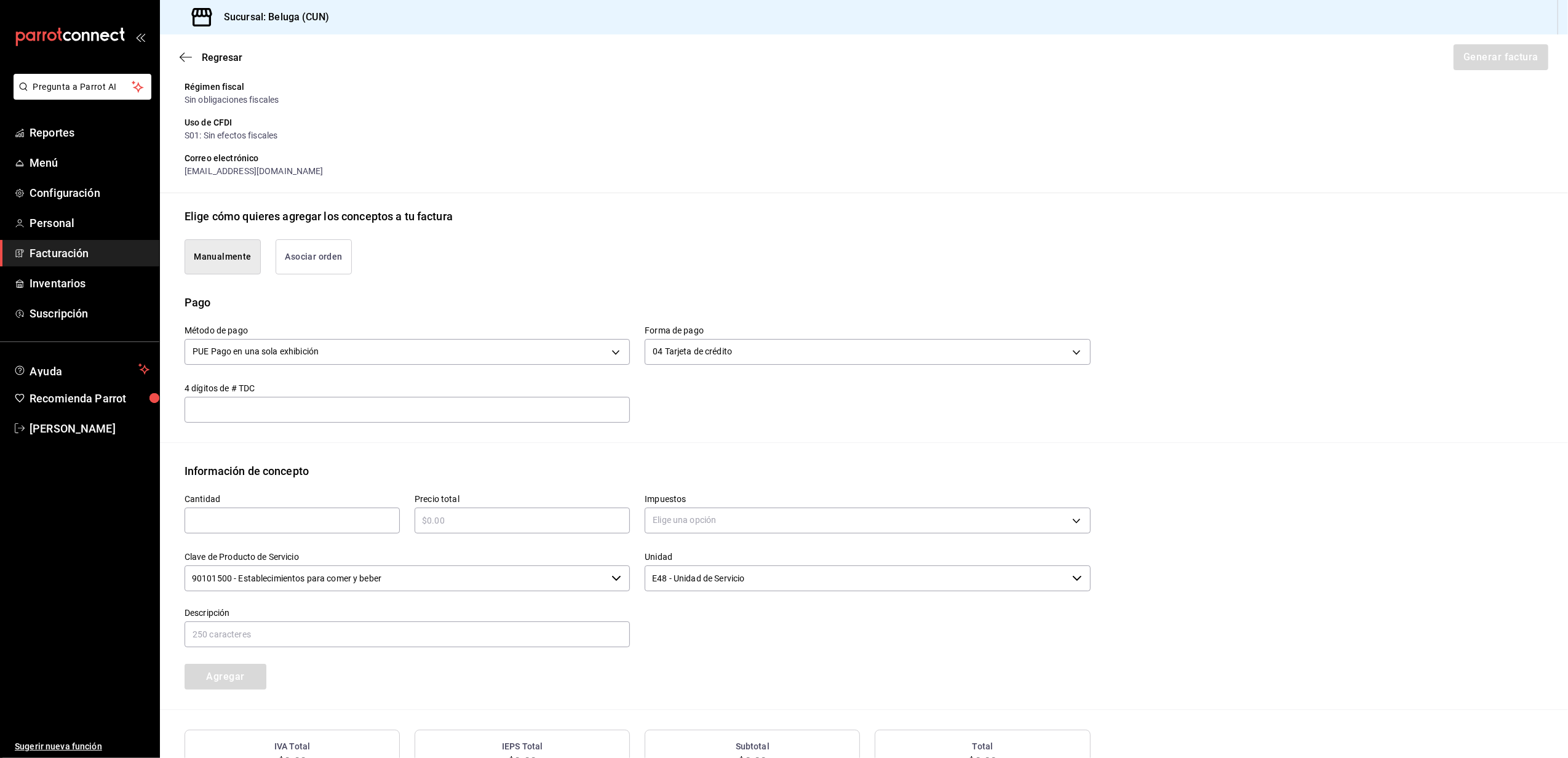
click at [314, 521] on input "text" at bounding box center [292, 520] width 215 height 15
type input "1"
type input "$1780"
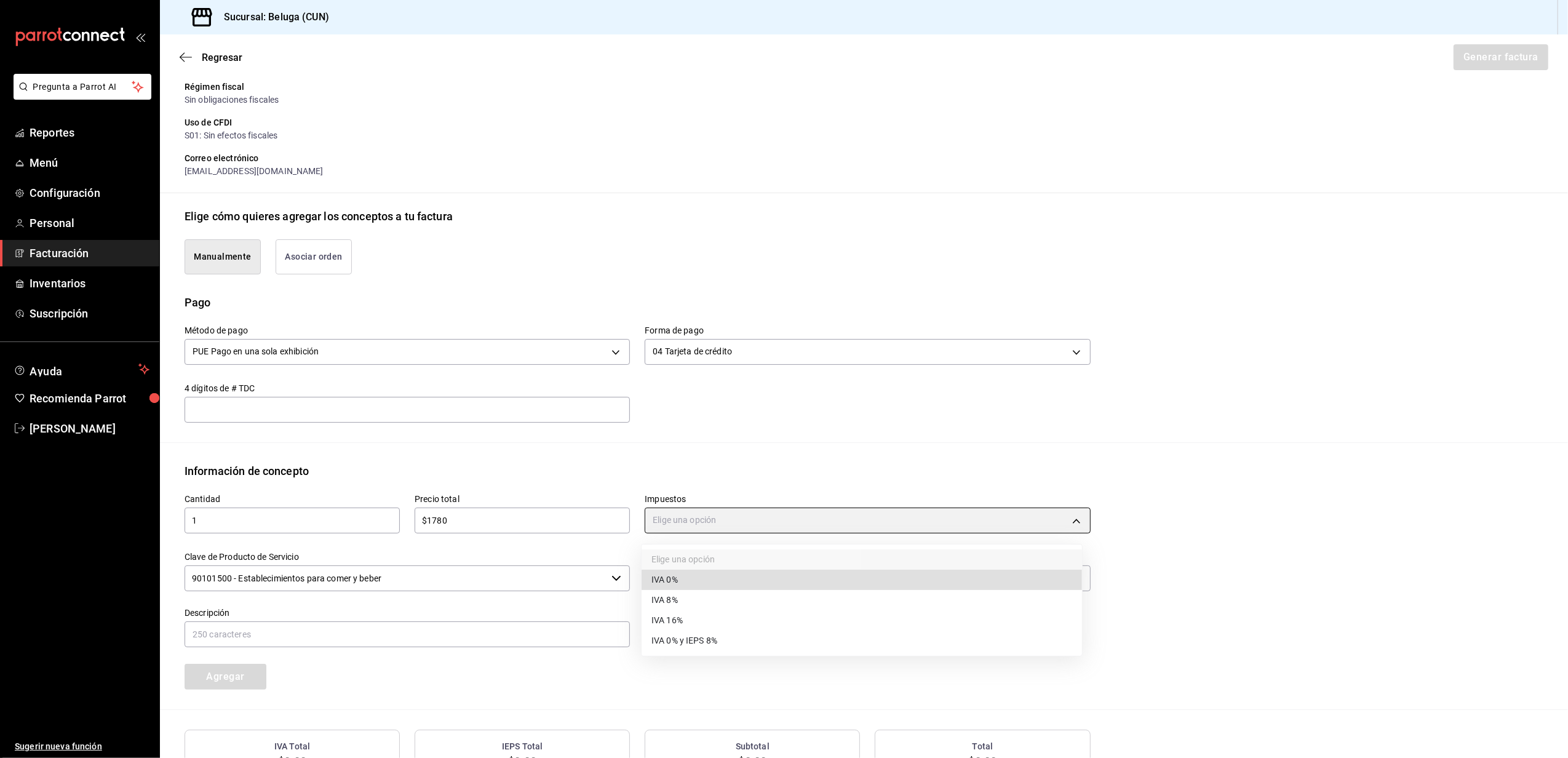
type input "IVA_0"
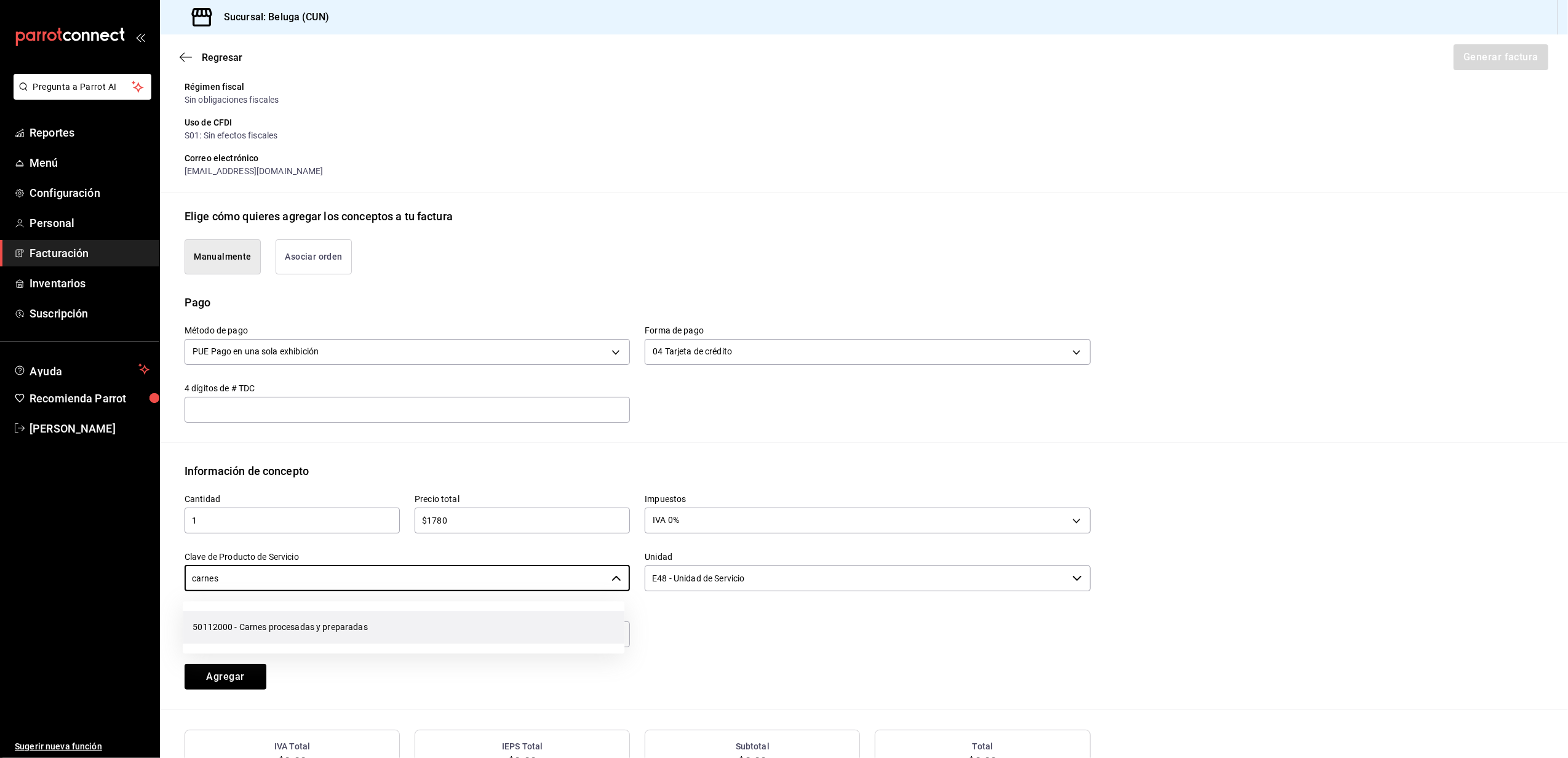
click at [355, 625] on li "50112000 - Carnes procesadas y preparadas" at bounding box center [404, 627] width 442 height 33
type input "50112000 - Carnes procesadas y preparadas"
click at [355, 625] on input "text" at bounding box center [407, 635] width 445 height 26
paste input "CONSUMO DEL DIA [DATE]"
click at [281, 636] on input "CONSUMO DEL DIA [DATE]" at bounding box center [407, 635] width 445 height 26
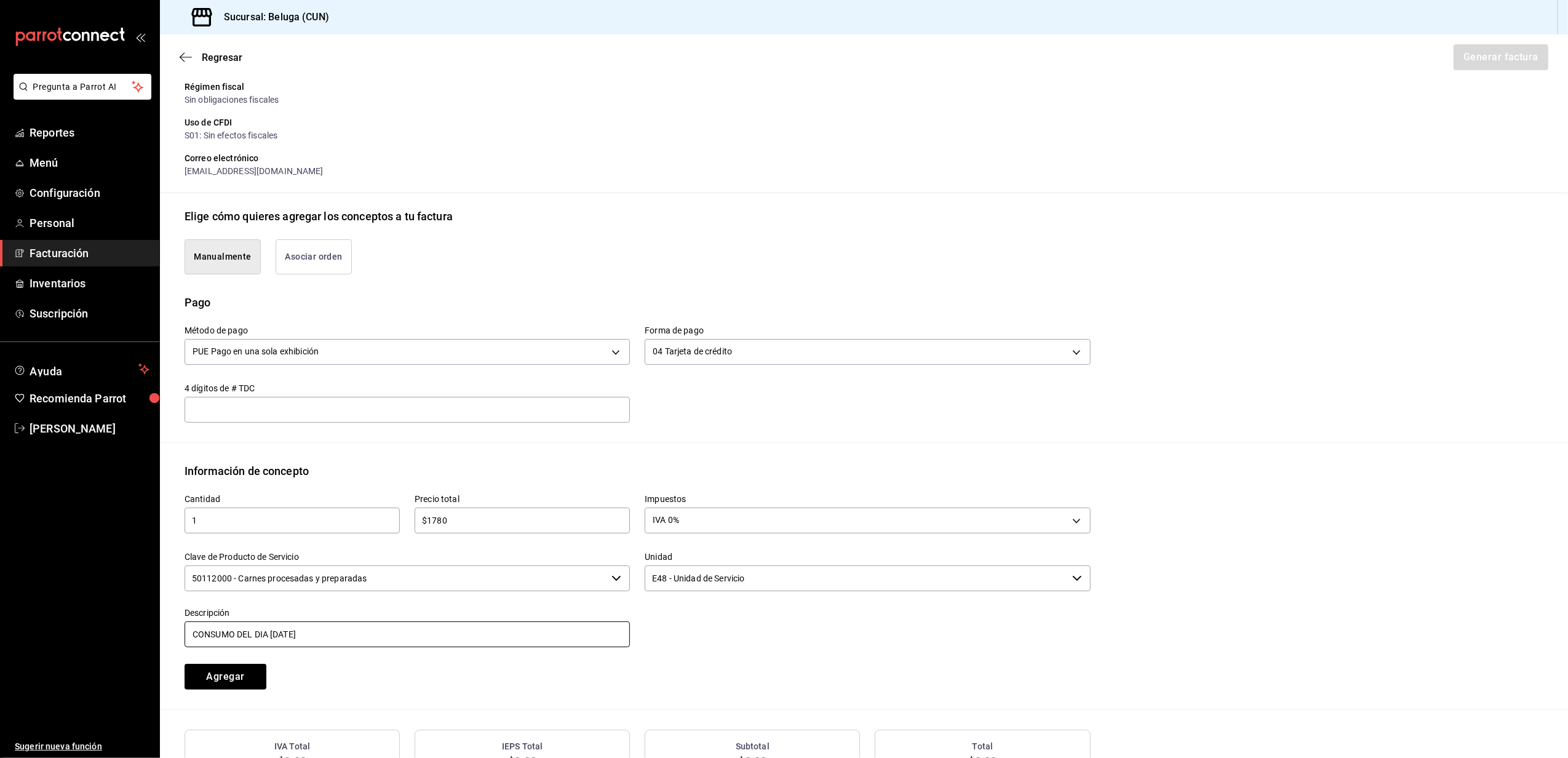
drag, startPoint x: 166, startPoint y: 629, endPoint x: 41, endPoint y: 618, distance: 125.5
click at [41, 618] on div "Pregunta a Parrot AI Reportes Menú Configuración Personal Facturación Inventari…" at bounding box center [784, 379] width 1568 height 758
type input "CONSUMO DEL DIA [DATE]"
drag, startPoint x: 38, startPoint y: 618, endPoint x: 340, endPoint y: 679, distance: 308.1
click at [359, 700] on div "Cantidad 1 ​ Precio total $1780 ​ Impuestos IVA 0% IVA_0 Clave de Producto de S…" at bounding box center [864, 594] width 1359 height 230
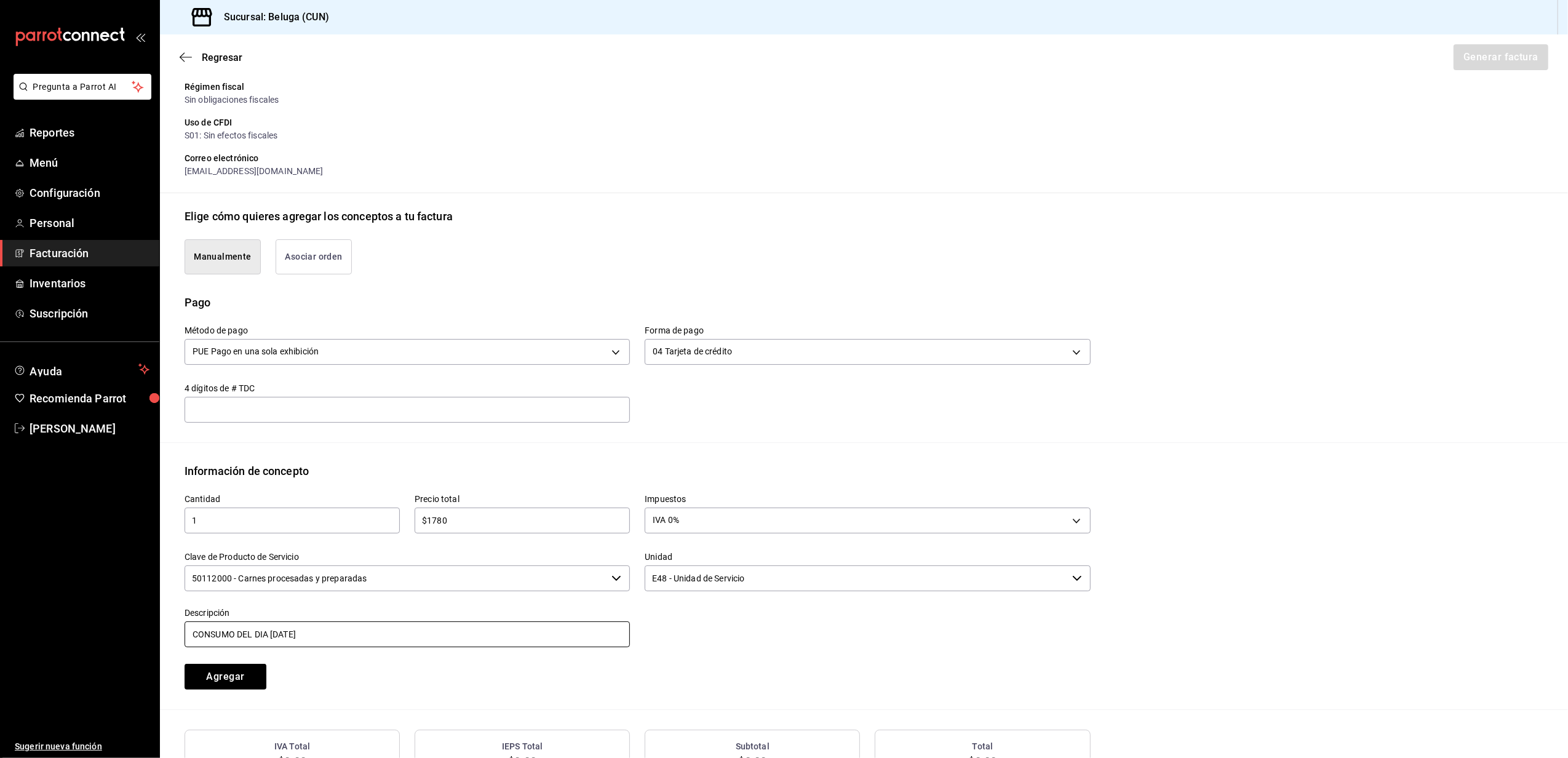
drag, startPoint x: 335, startPoint y: 627, endPoint x: 148, endPoint y: 631, distance: 187.0
click at [155, 632] on div "Pregunta a Parrot AI Reportes Menú Configuración Personal Facturación Inventari…" at bounding box center [784, 379] width 1568 height 758
click at [377, 682] on div "Agregar" at bounding box center [285, 669] width 230 height 41
click at [227, 670] on button "Agregar" at bounding box center [225, 677] width 82 height 26
click at [1480, 57] on button "Generar factura" at bounding box center [1500, 57] width 96 height 26
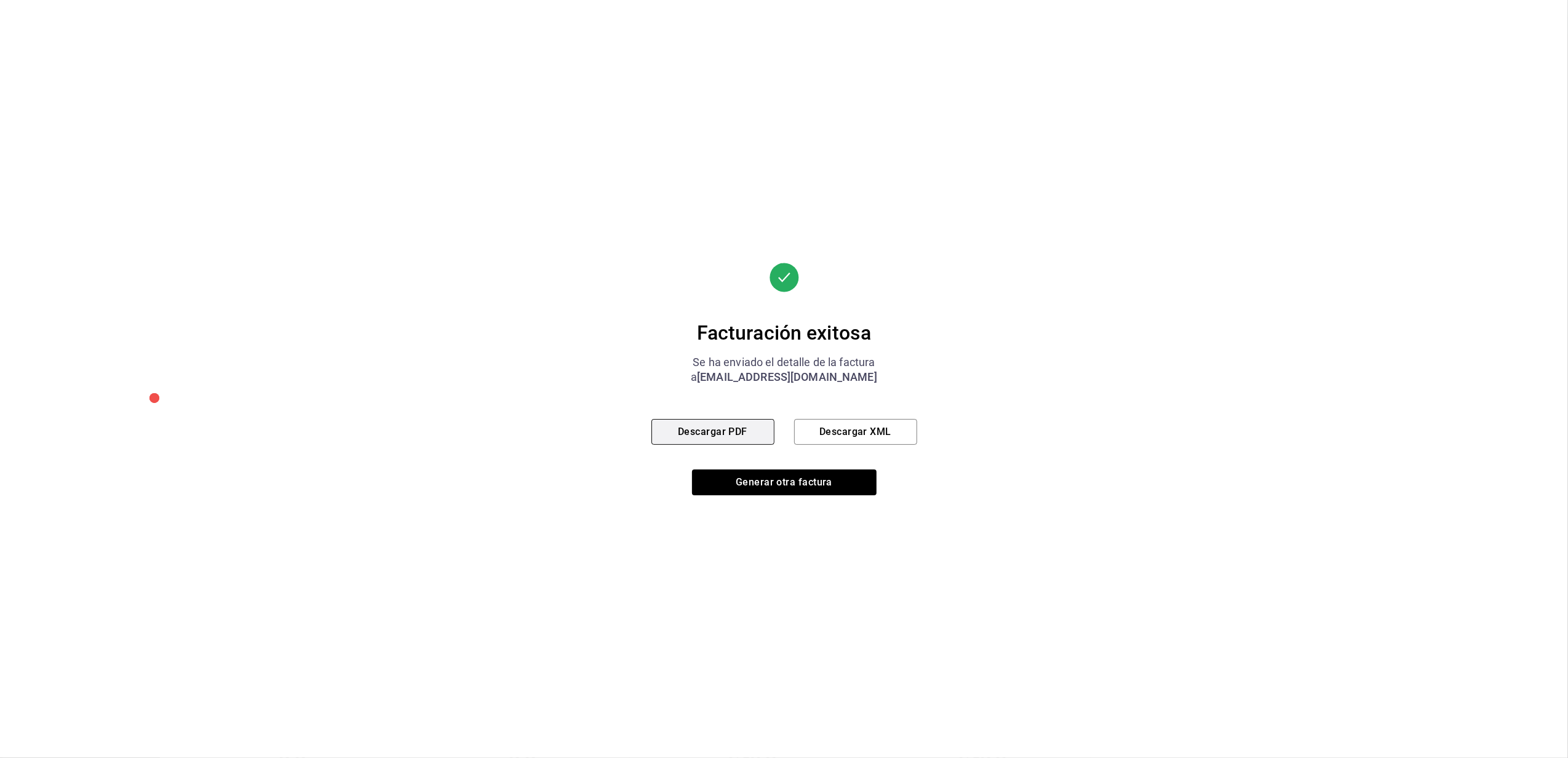
click at [701, 429] on button "Descargar PDF" at bounding box center [712, 432] width 123 height 26
click at [755, 473] on button "Generar otra factura" at bounding box center [785, 482] width 184 height 26
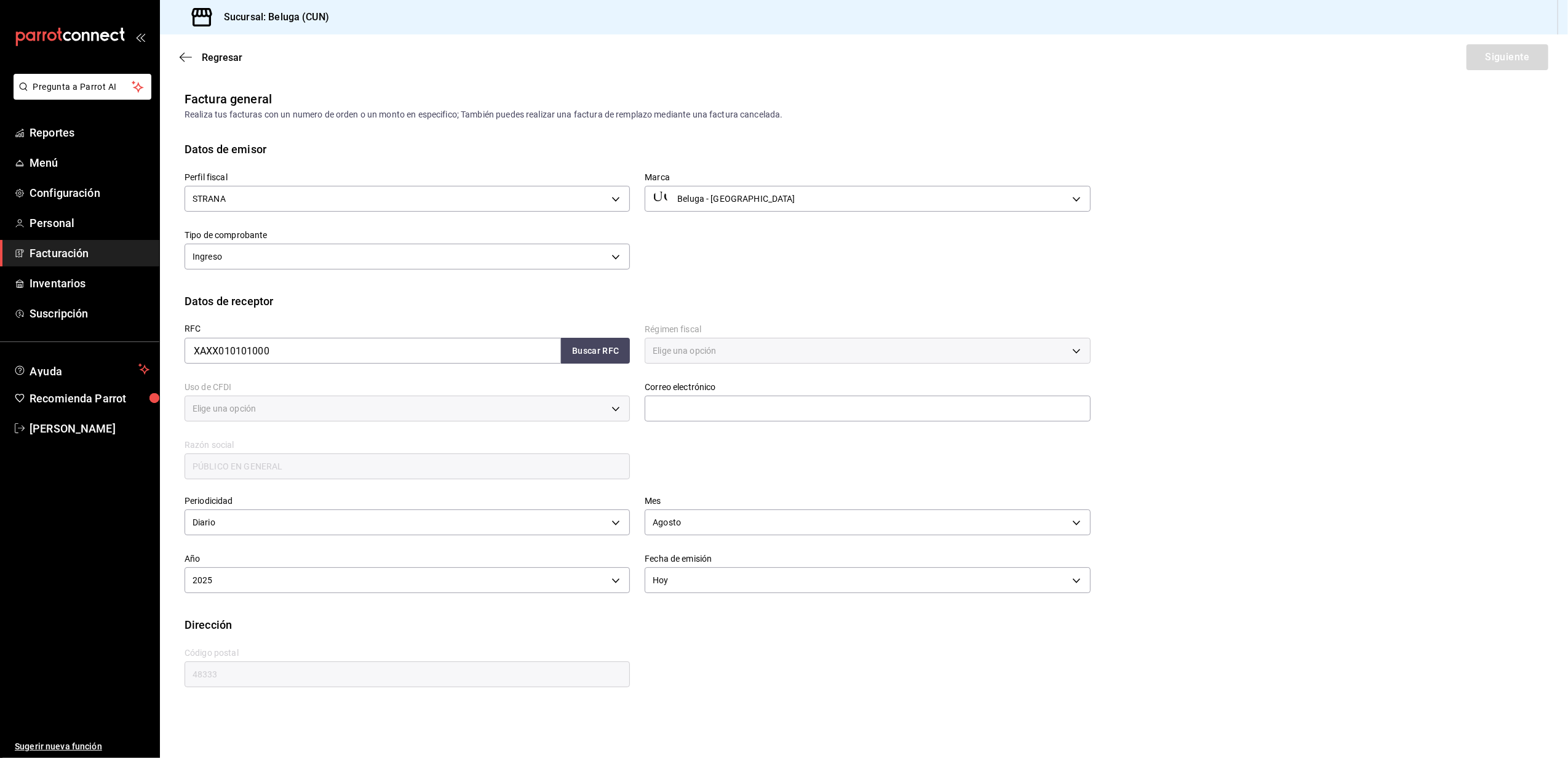
type input "616"
type input "S01"
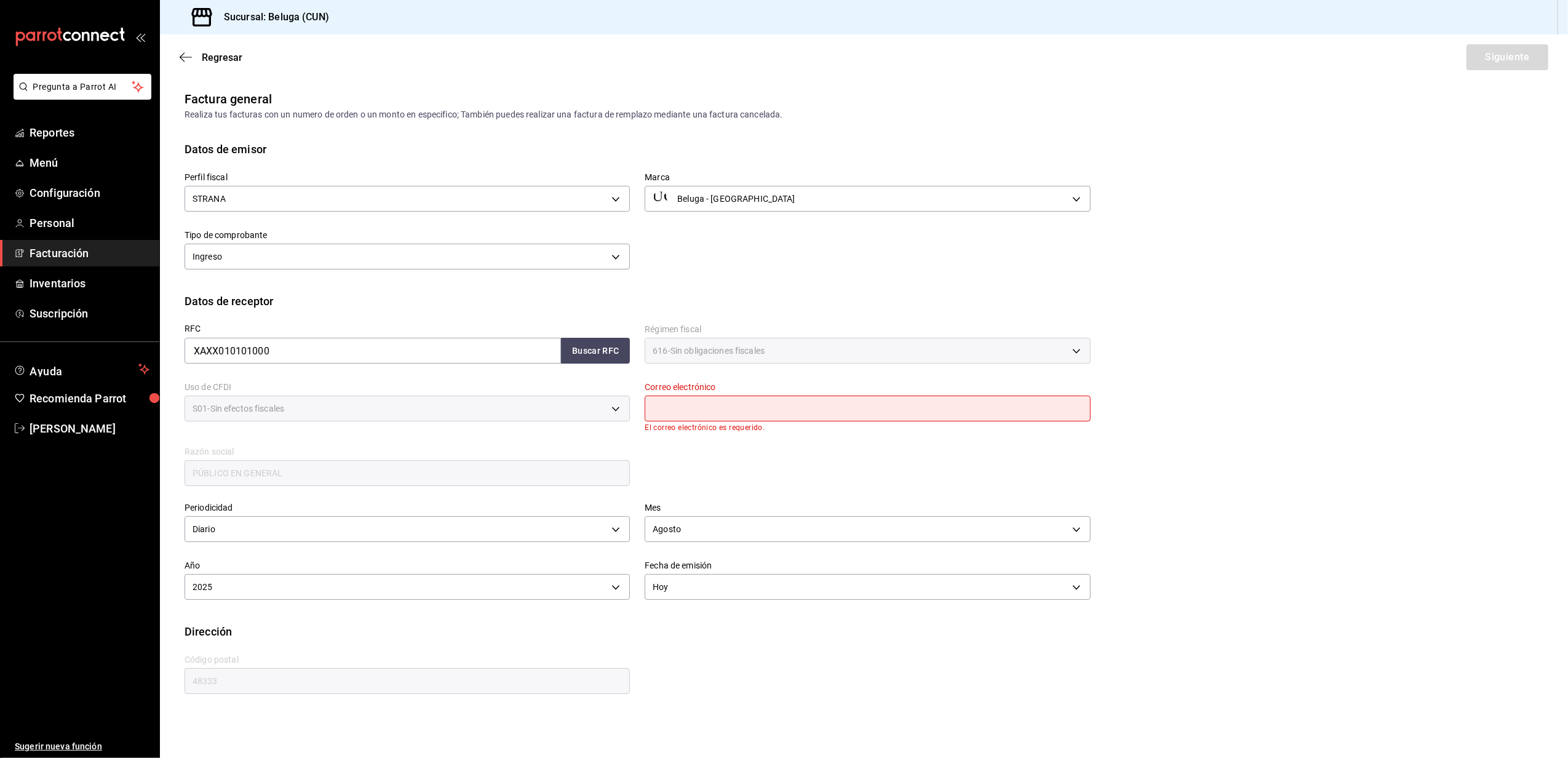
click at [683, 405] on input "text" at bounding box center [867, 409] width 445 height 26
type input "[EMAIL_ADDRESS][DOMAIN_NAME]"
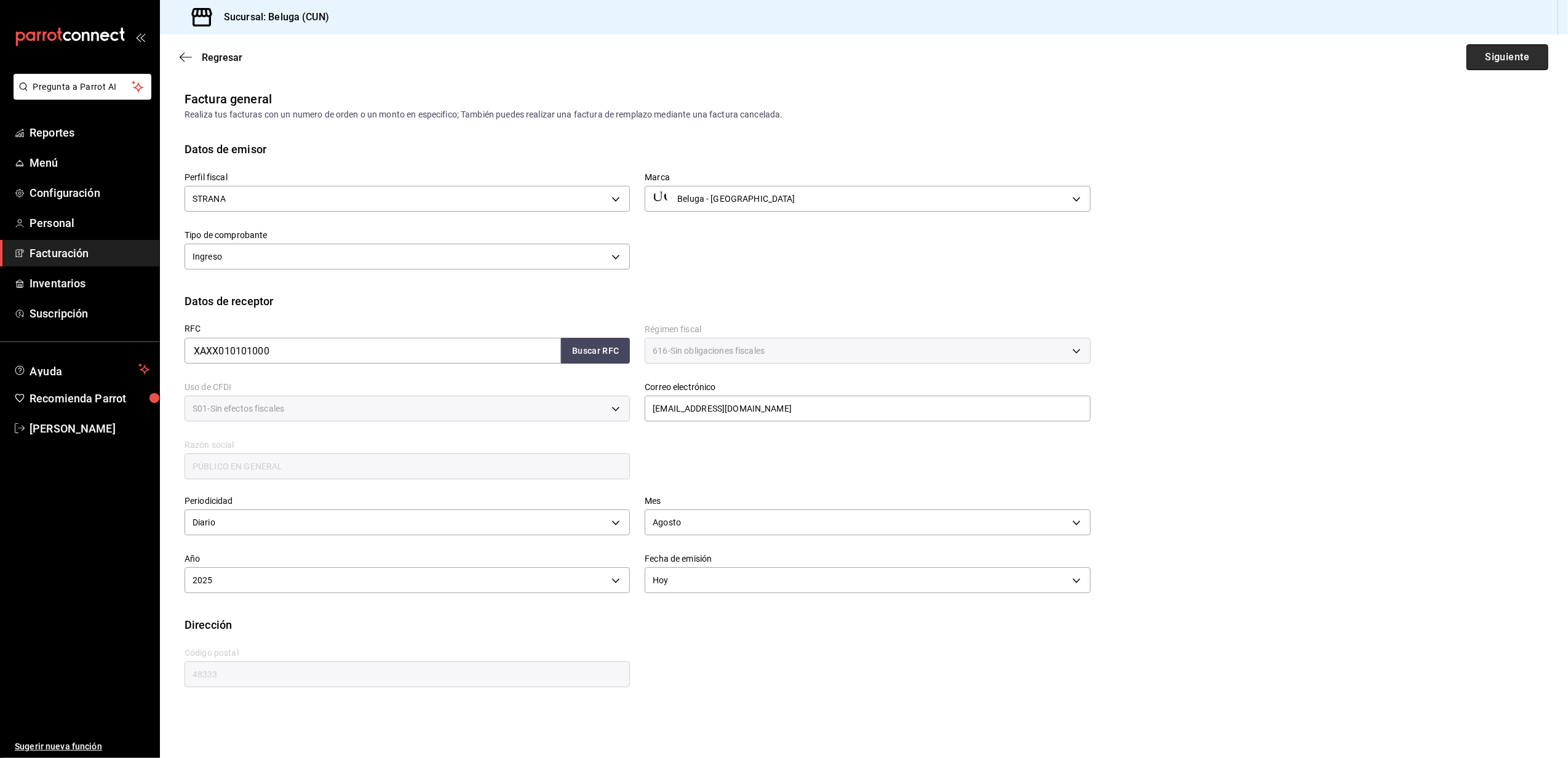
click at [1509, 67] on button "Siguiente" at bounding box center [1508, 57] width 82 height 26
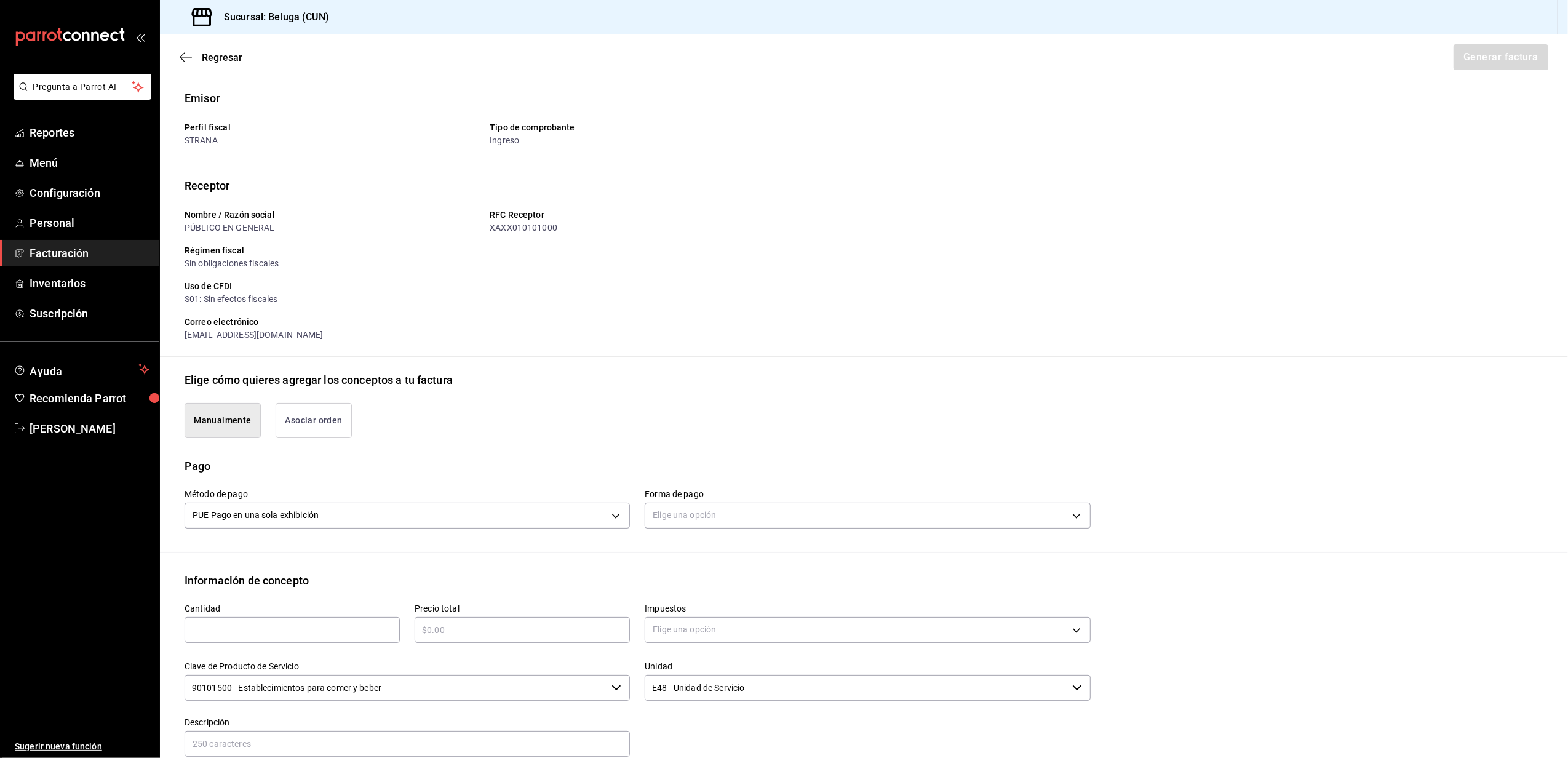
scroll to position [164, 0]
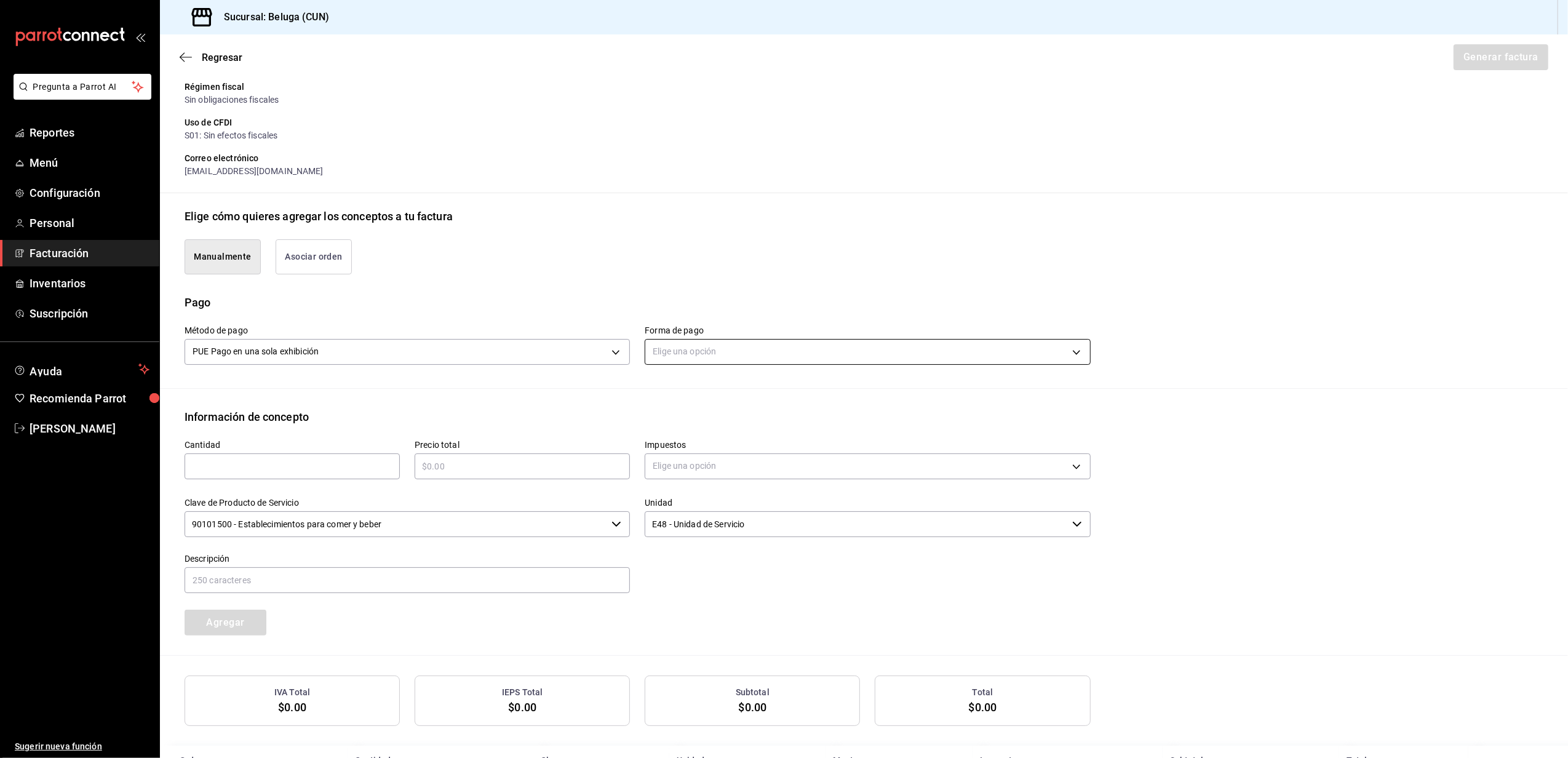
click at [771, 355] on body "Pregunta a Parrot AI Reportes Menú Configuración Personal Facturación Inventari…" at bounding box center [784, 379] width 1568 height 758
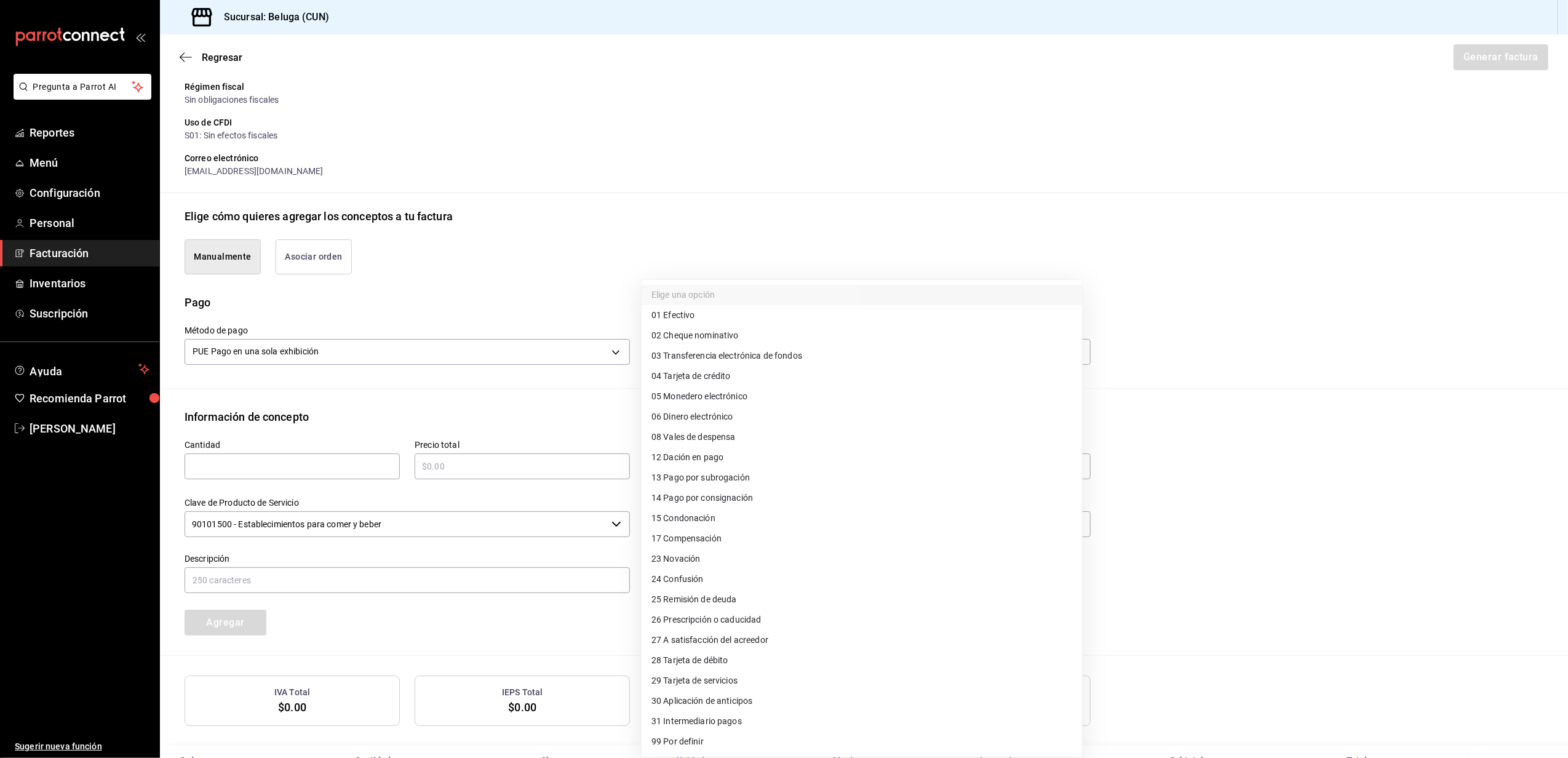
click at [729, 659] on li "28 Tarjeta de débito" at bounding box center [862, 661] width 441 height 21
type input "28"
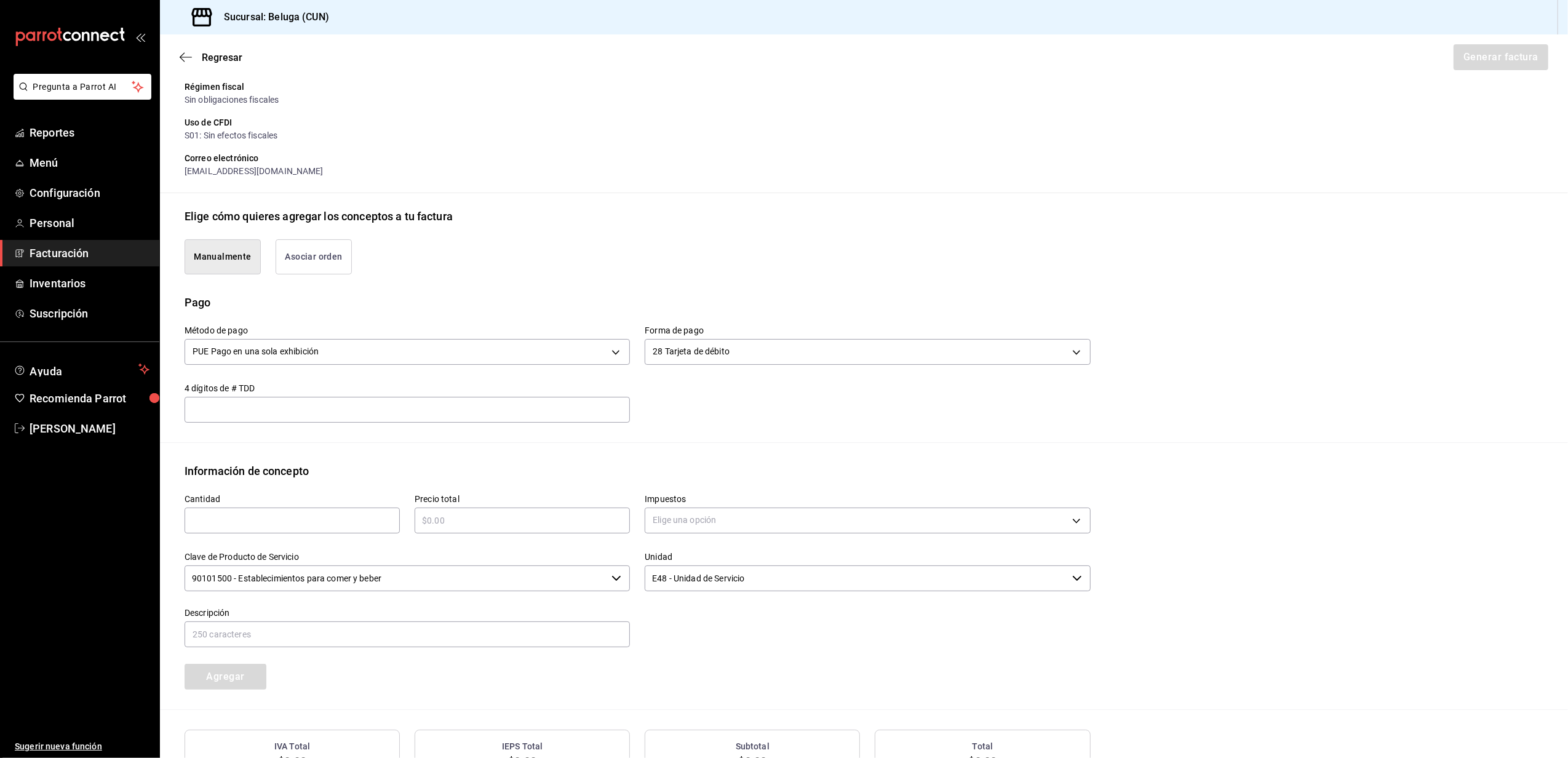
click at [306, 520] on input "text" at bounding box center [292, 520] width 215 height 15
type input "1"
click at [506, 525] on input "text" at bounding box center [522, 520] width 215 height 15
type input "$445"
click at [704, 513] on body "Pregunta a Parrot AI Reportes Menú Configuración Personal Facturación Inventari…" at bounding box center [784, 379] width 1568 height 758
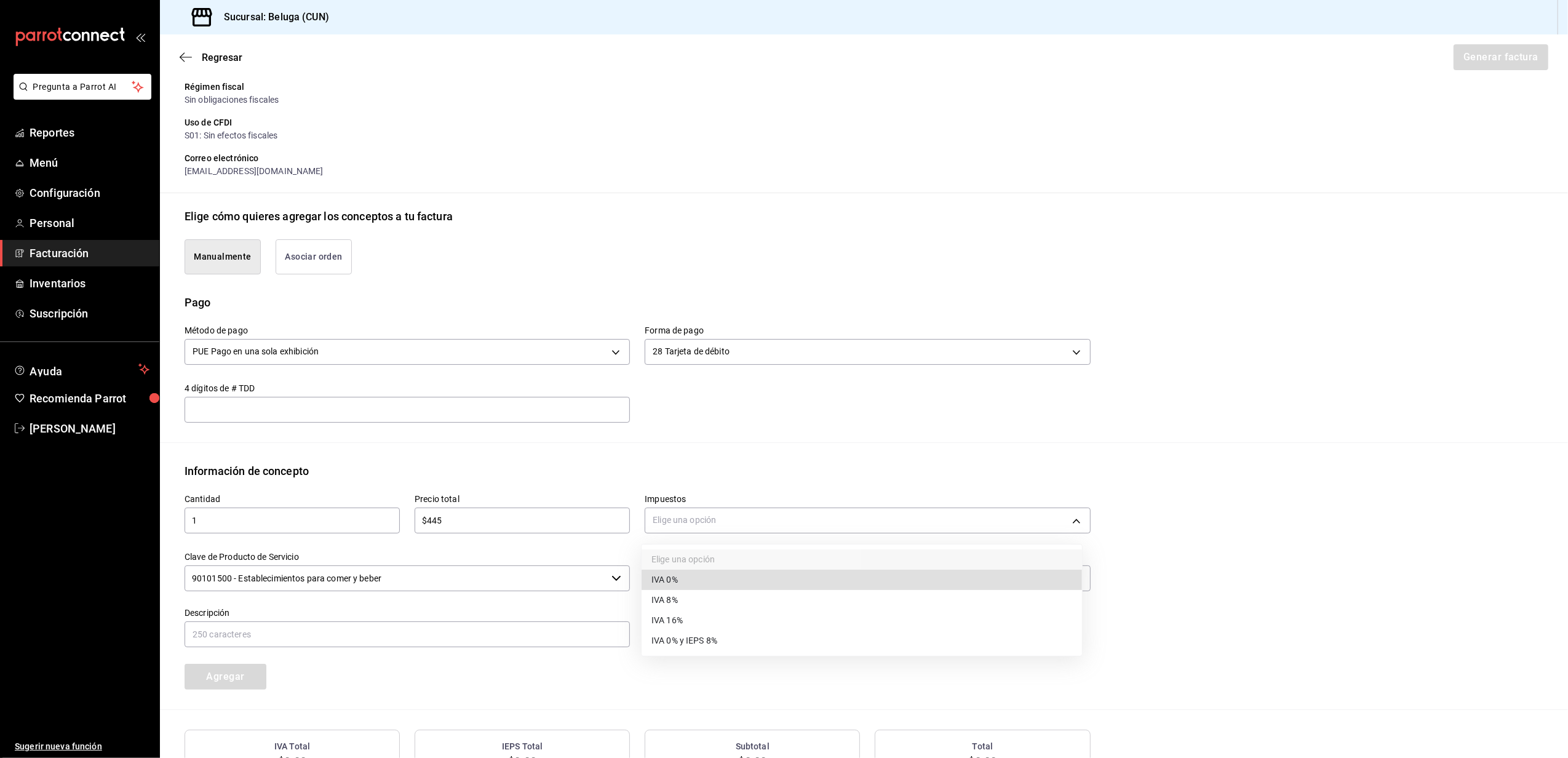
click at [710, 580] on li "IVA 0%" at bounding box center [862, 581] width 441 height 21
type input "IVA_0"
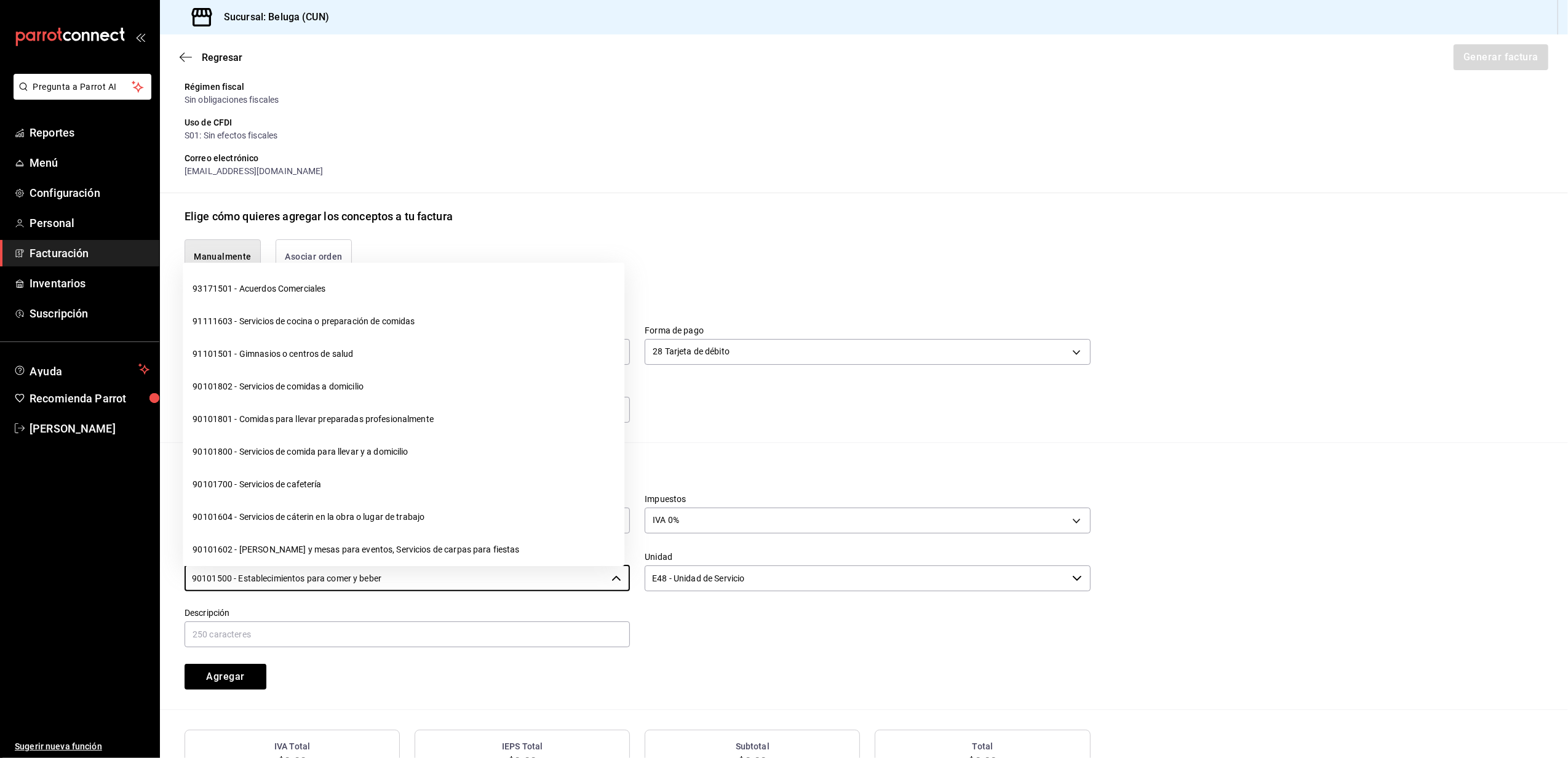
drag, startPoint x: 345, startPoint y: 569, endPoint x: -4, endPoint y: 566, distance: 349.0
click at [0, 566] on html "Pregunta a Parrot AI Reportes Menú Configuración Personal Facturación Inventari…" at bounding box center [784, 379] width 1568 height 758
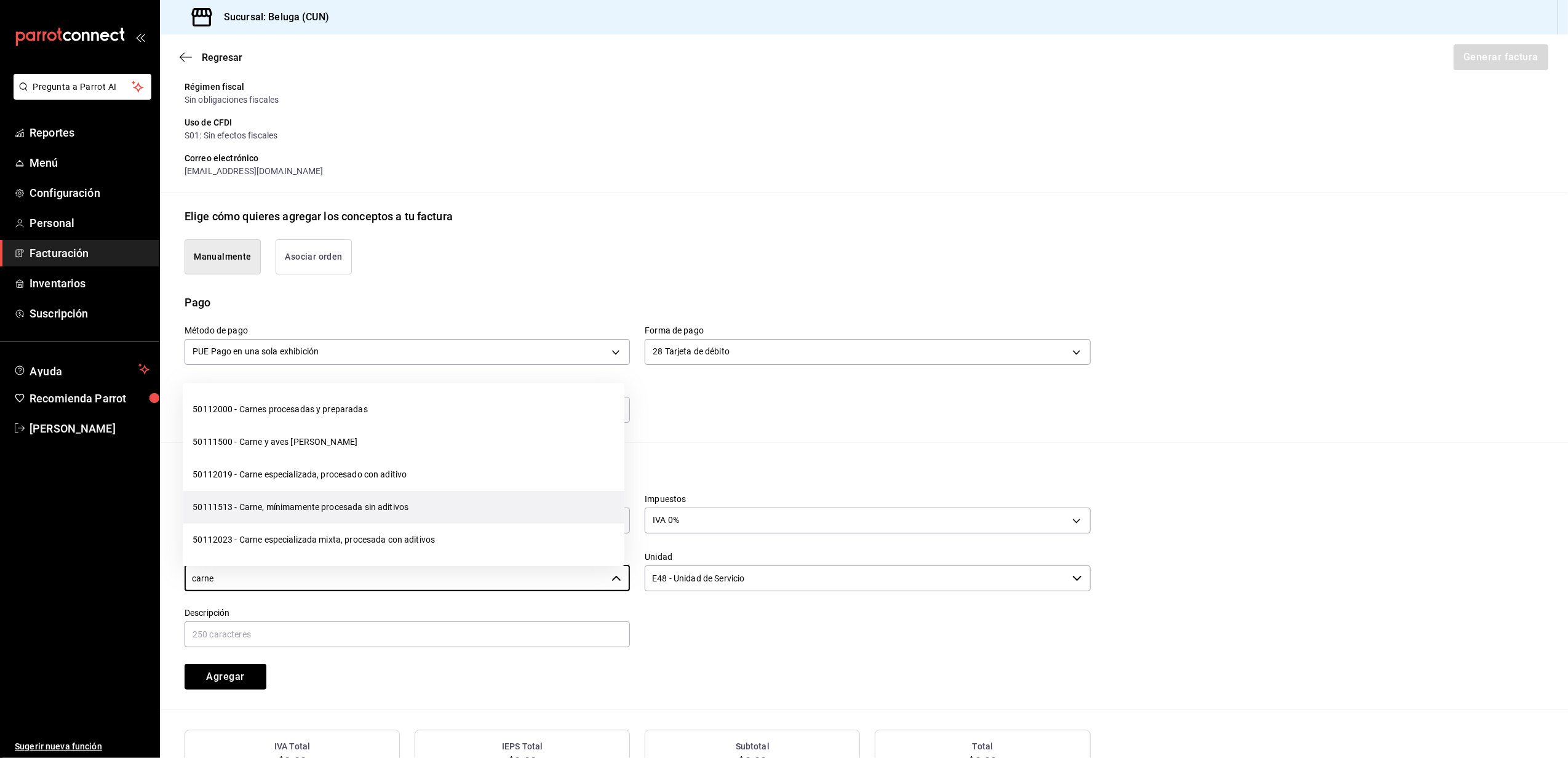
click at [352, 510] on li "50111513 - Carne, mínimamente procesada sin aditivos" at bounding box center [404, 507] width 442 height 33
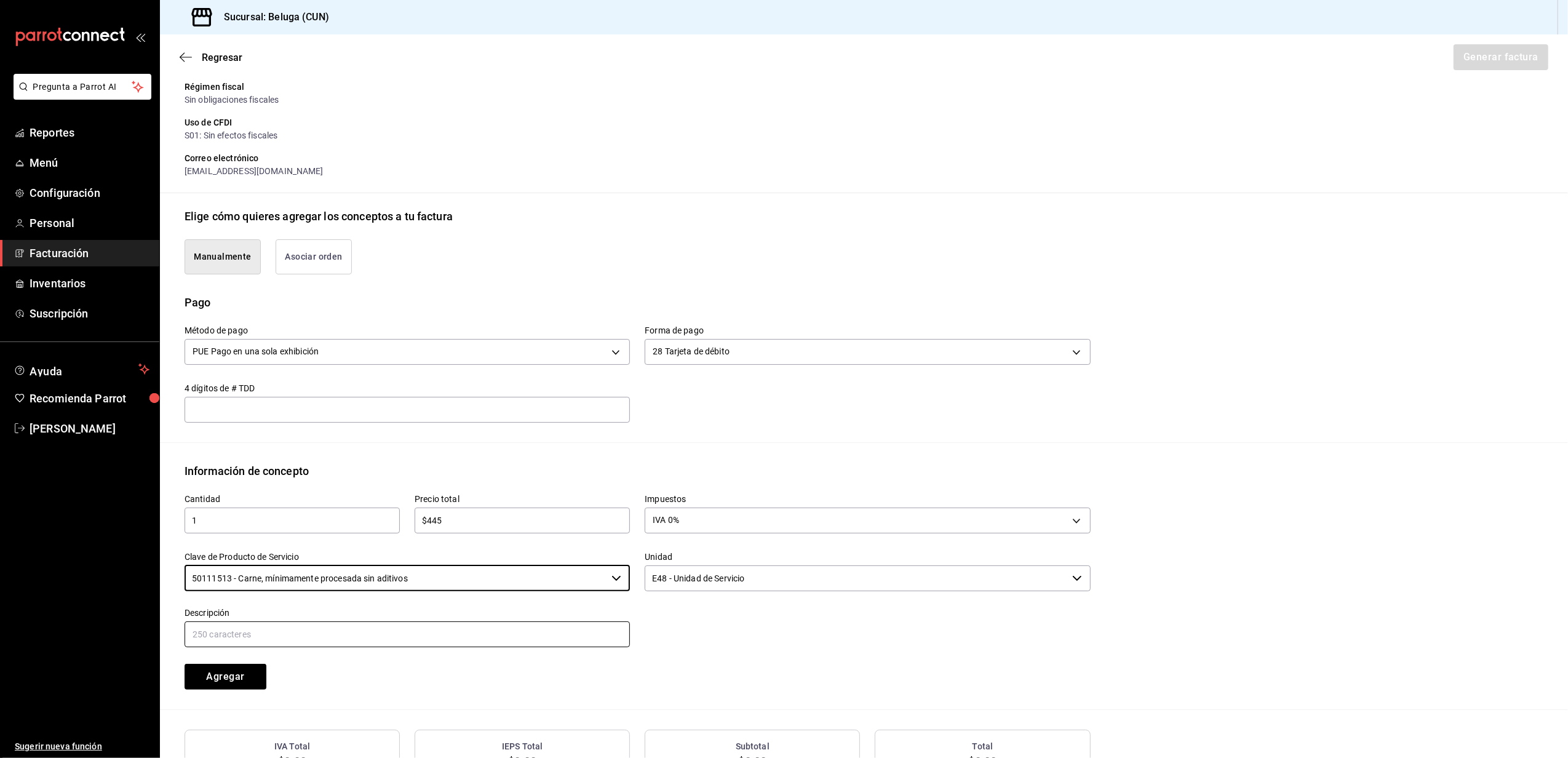
type input "50111513 - Carne, mínimamente procesada sin aditivos"
click at [332, 632] on input "text" at bounding box center [407, 635] width 445 height 26
paste input "CONSUMO DEL DIA [DATE]"
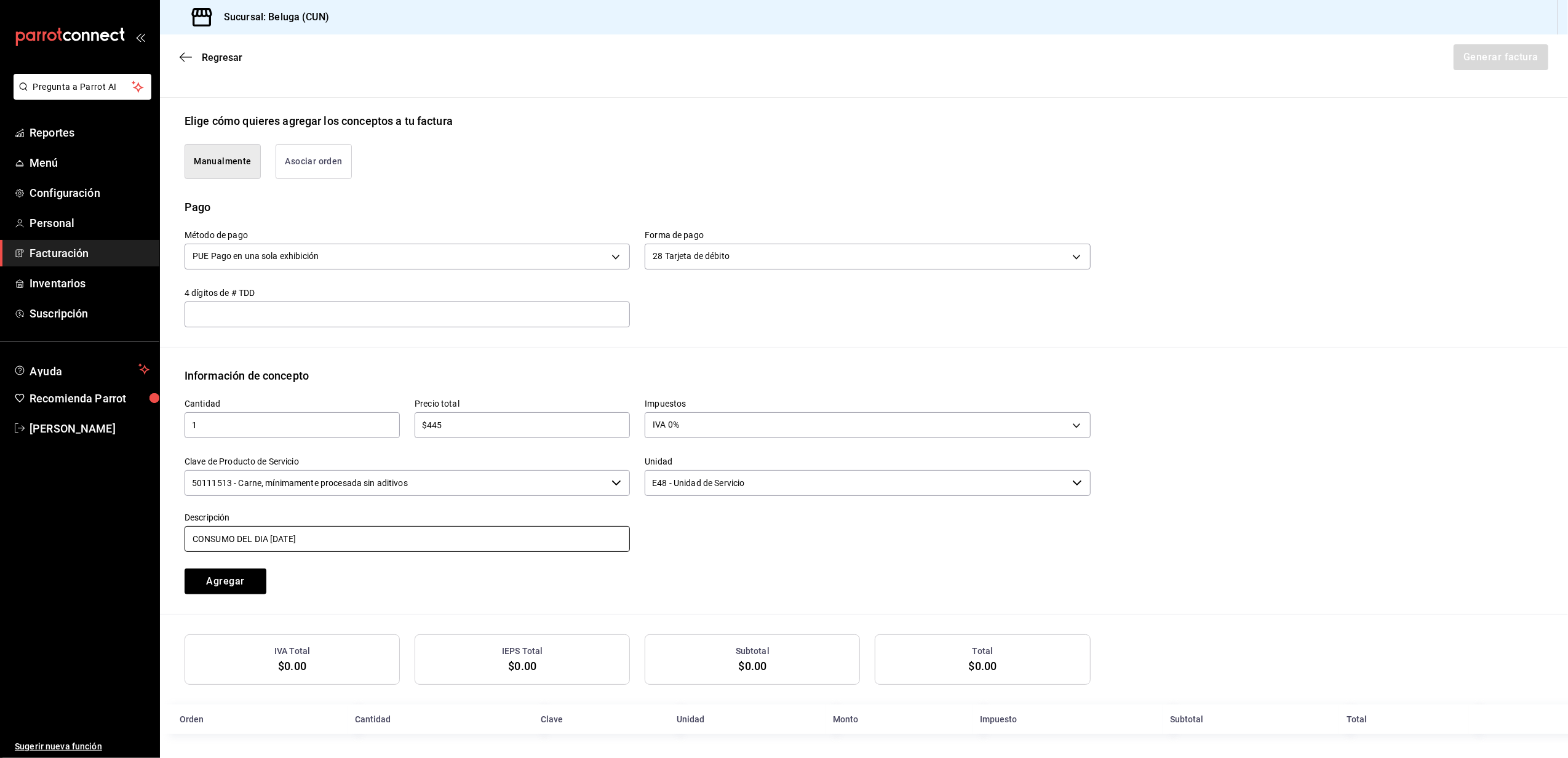
scroll to position [262, 0]
type input "CONSUMO DEL DIA [DATE]"
click at [249, 581] on button "Agregar" at bounding box center [225, 581] width 82 height 26
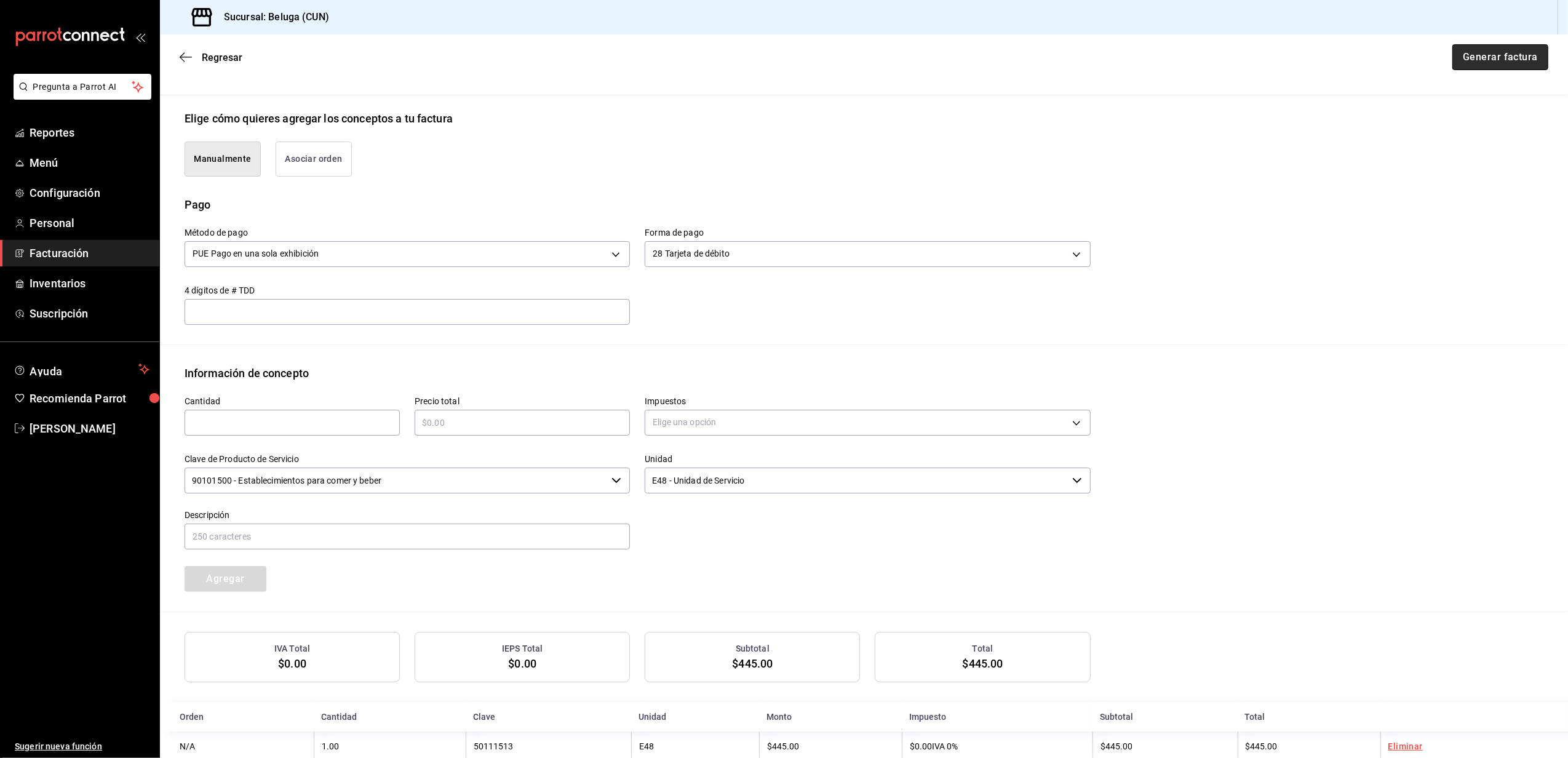
click at [1487, 61] on button "Generar factura" at bounding box center [1500, 57] width 96 height 26
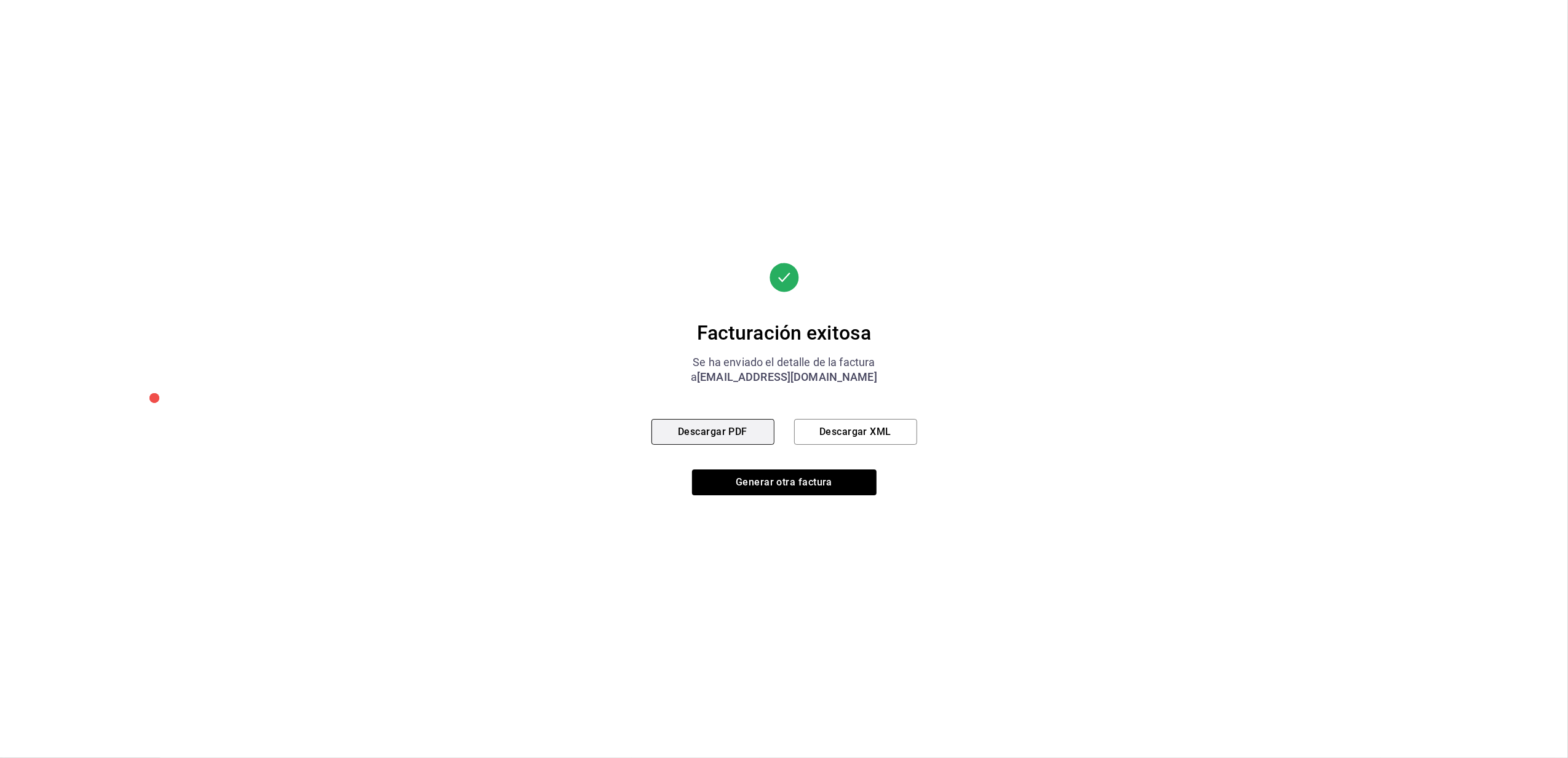
click at [732, 434] on button "Descargar PDF" at bounding box center [712, 432] width 123 height 26
click at [783, 496] on div "Facturación exitosa Se ha enviado el detalle de la factura a [EMAIL_ADDRESS][DO…" at bounding box center [784, 379] width 266 height 758
click at [790, 483] on button "Generar otra factura" at bounding box center [785, 482] width 184 height 26
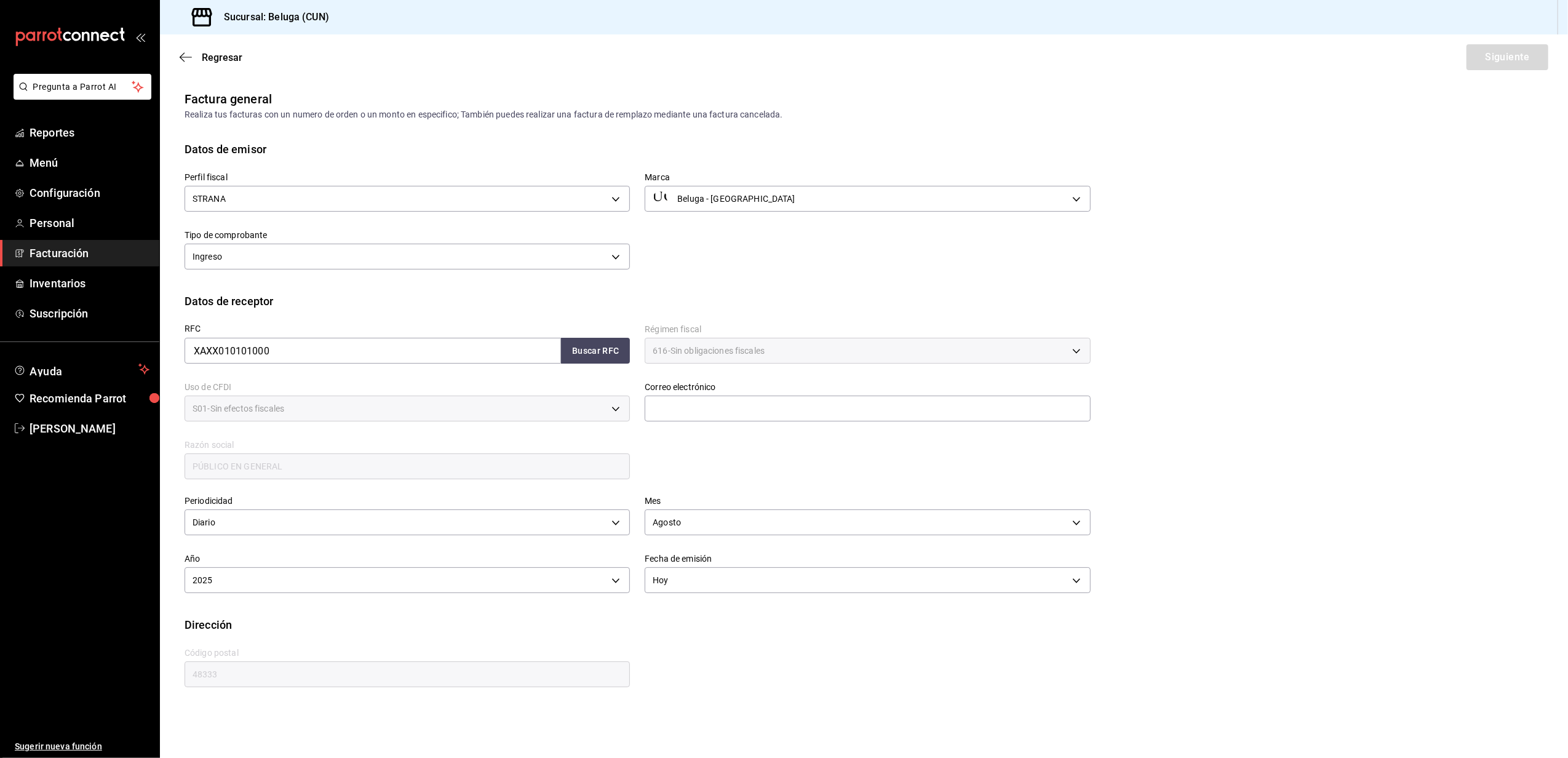
scroll to position [0, 0]
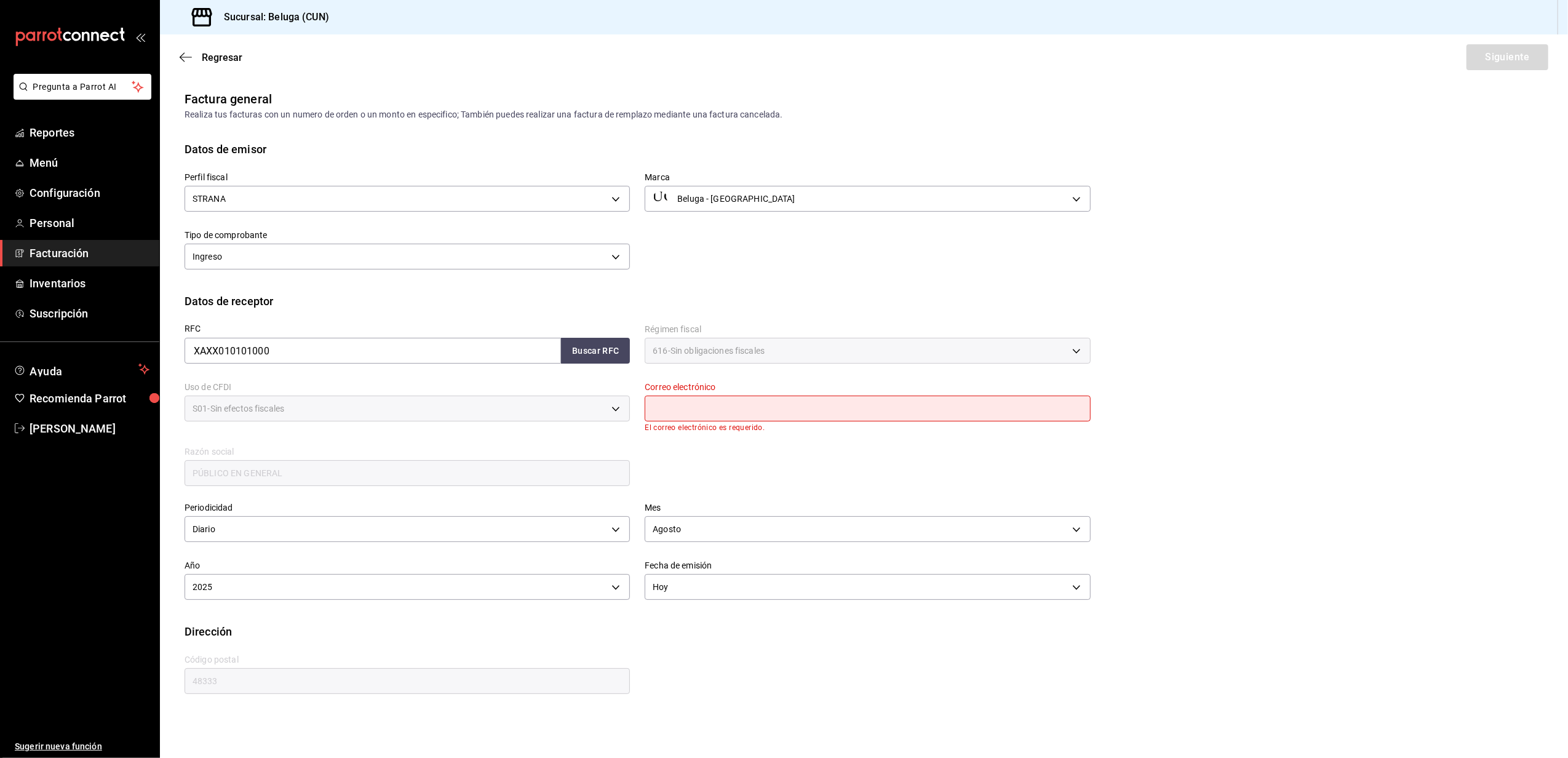
click at [702, 412] on input "text" at bounding box center [867, 409] width 445 height 26
type input "[EMAIL_ADDRESS][DOMAIN_NAME]"
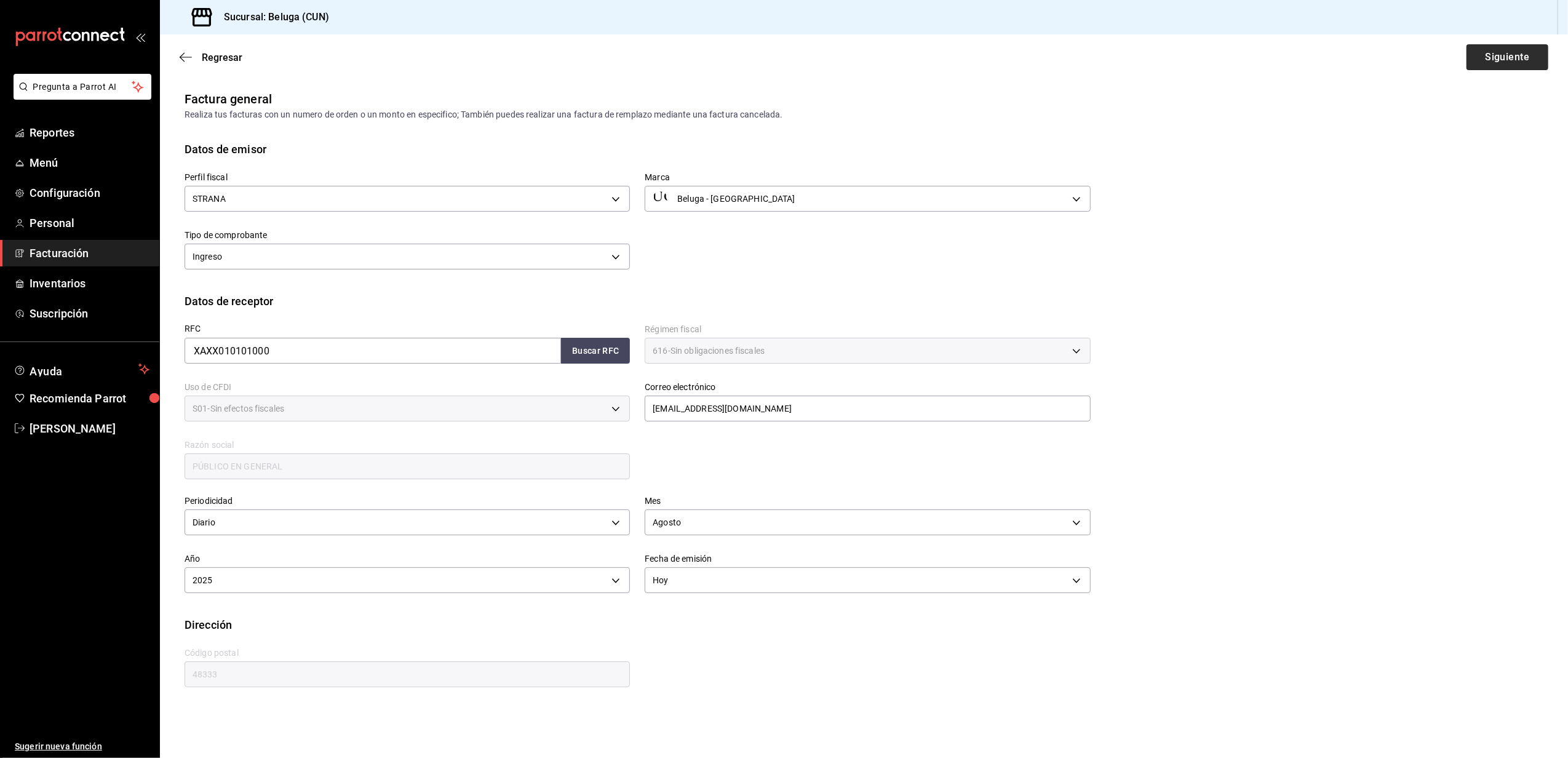
click at [1488, 43] on div "Regresar Siguiente" at bounding box center [864, 56] width 1408 height 45
click at [1485, 63] on button "Siguiente" at bounding box center [1508, 57] width 82 height 26
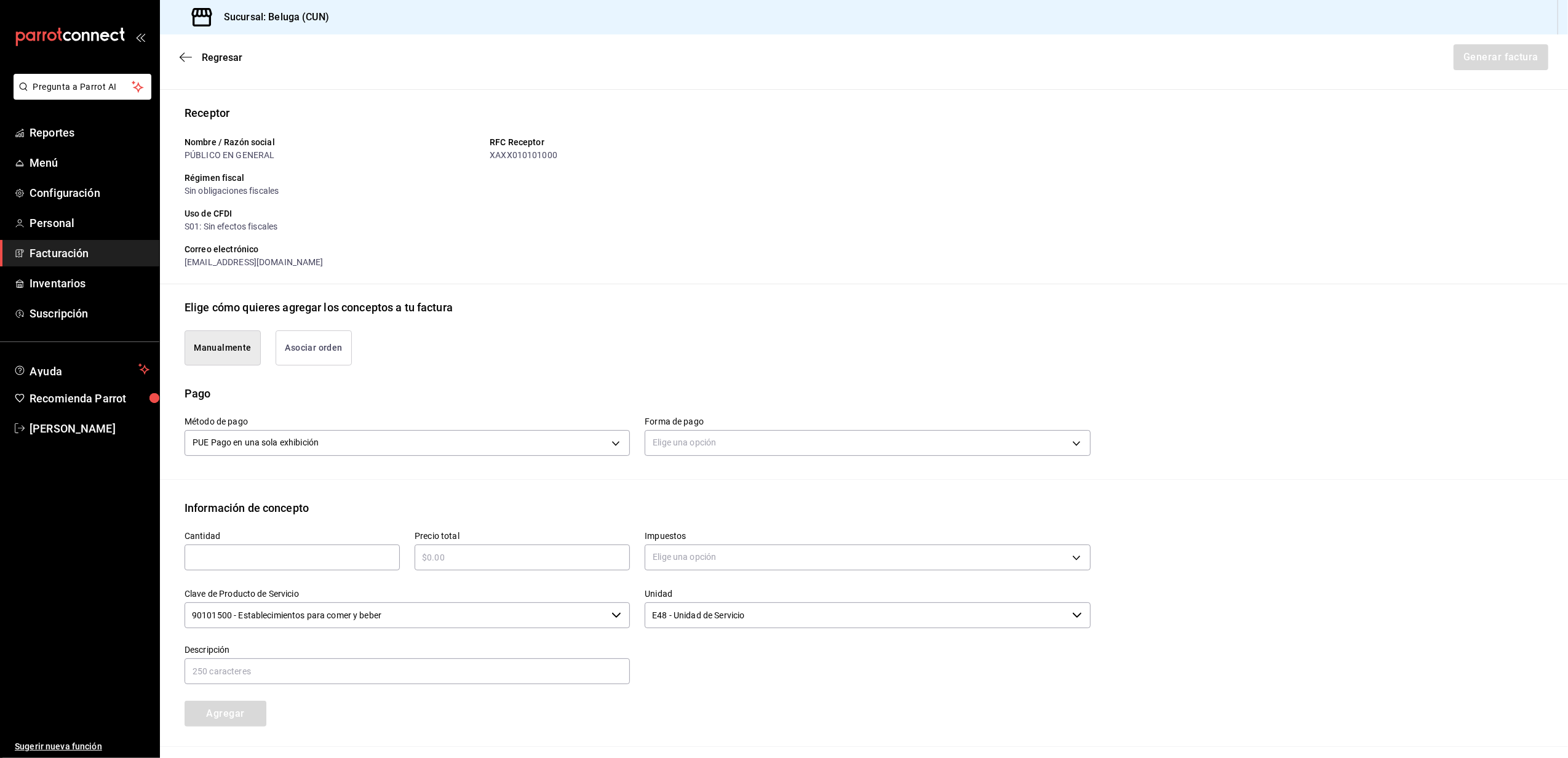
scroll to position [164, 0]
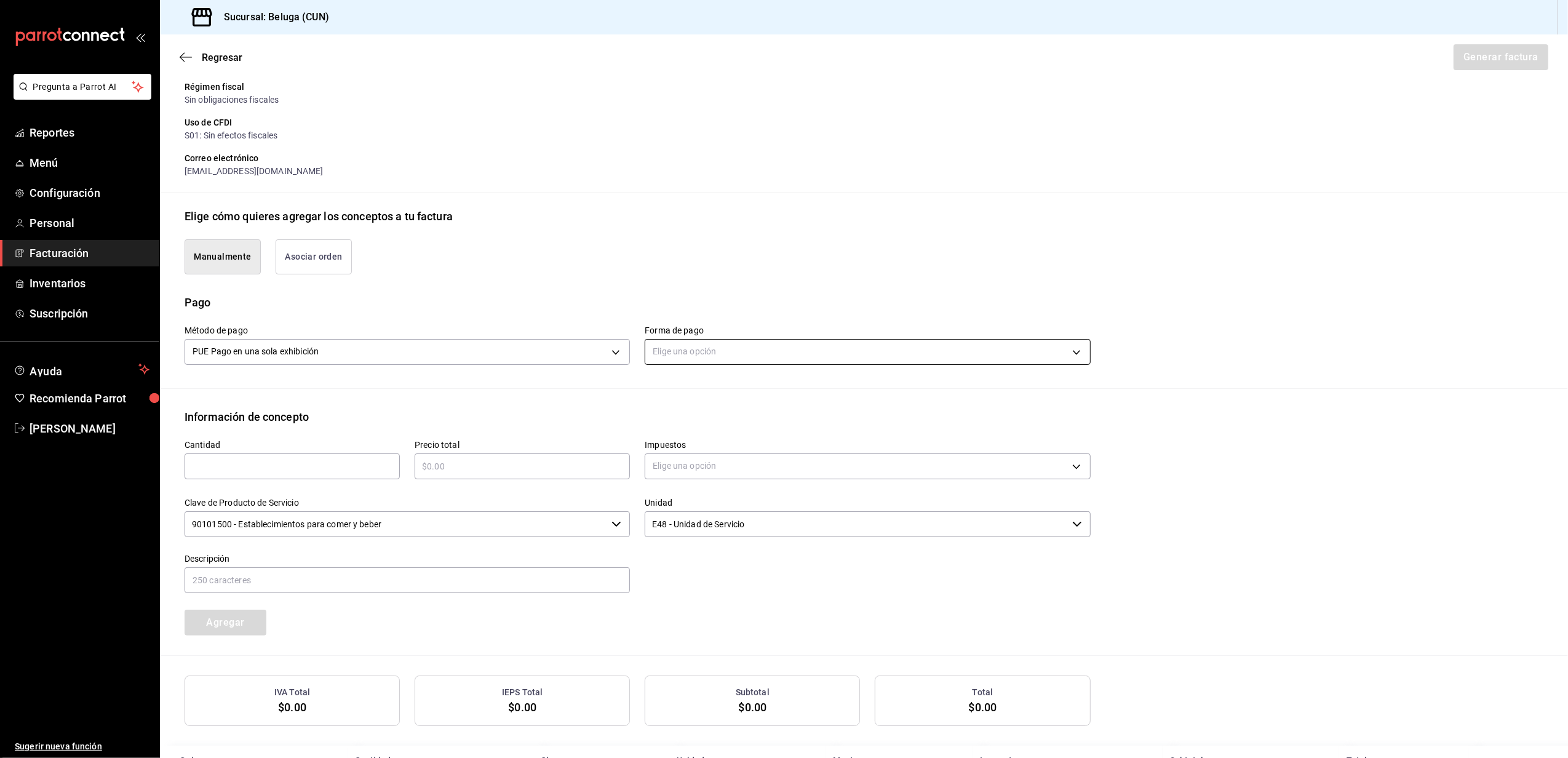
click at [732, 346] on body "Pregunta a Parrot AI Reportes Menú Configuración Personal Facturación Inventari…" at bounding box center [784, 379] width 1568 height 758
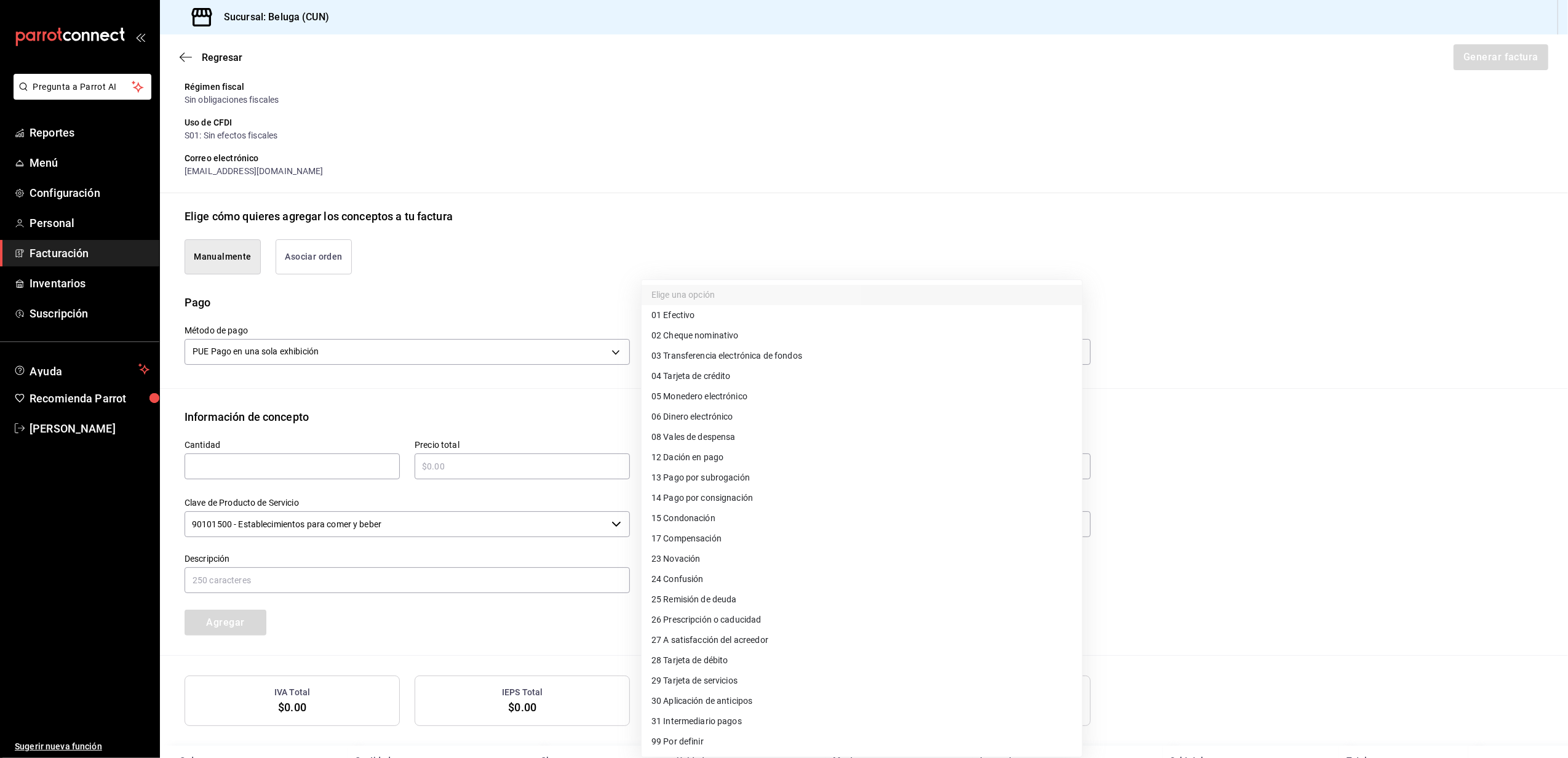
click at [763, 371] on li "04 Tarjeta de crédito" at bounding box center [862, 376] width 441 height 21
type input "04"
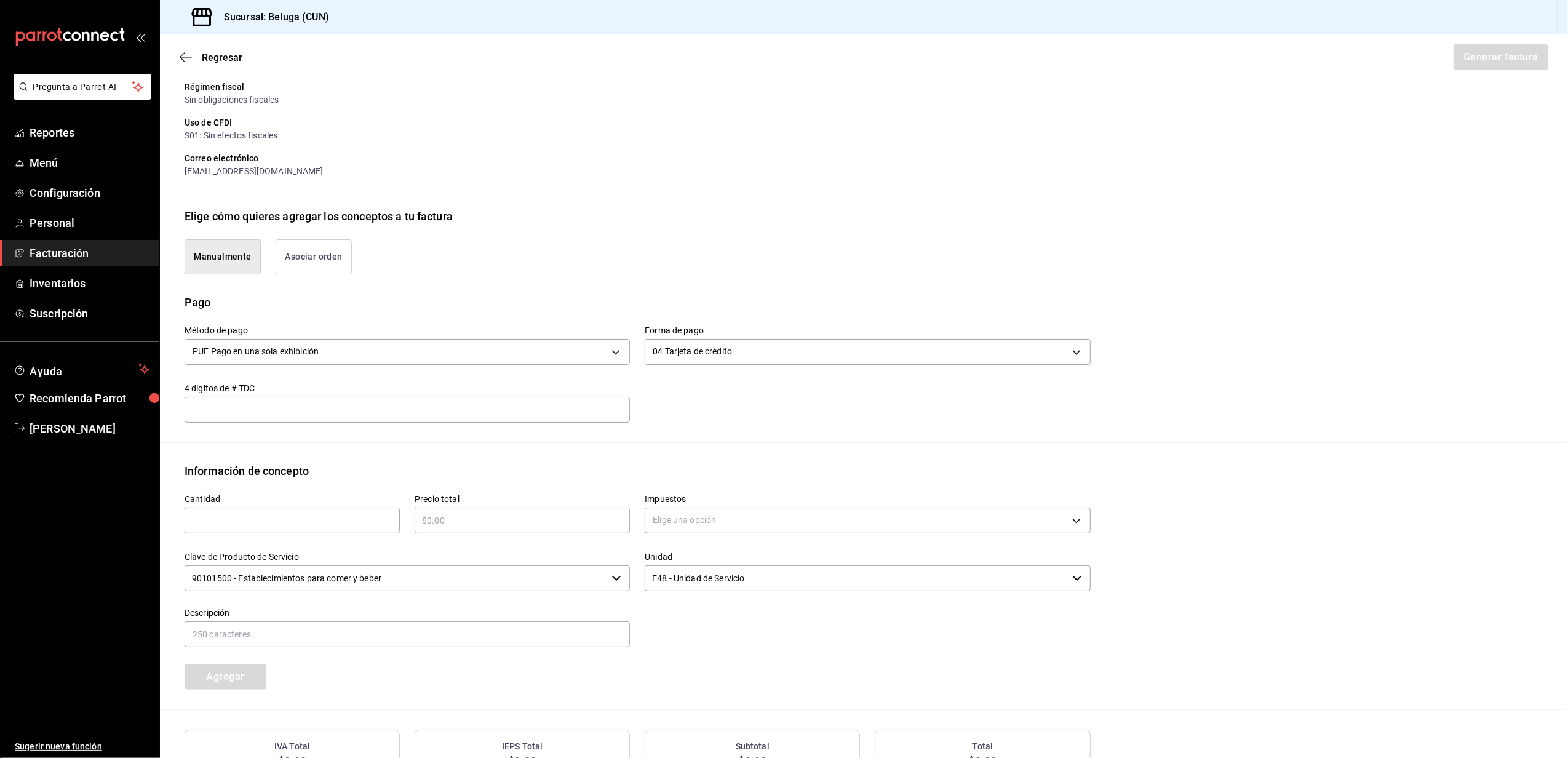
click at [375, 519] on input "text" at bounding box center [292, 520] width 215 height 15
drag, startPoint x: 375, startPoint y: 519, endPoint x: 364, endPoint y: 523, distance: 11.7
click at [372, 520] on input "131610" at bounding box center [292, 520] width 215 height 15
type input "1"
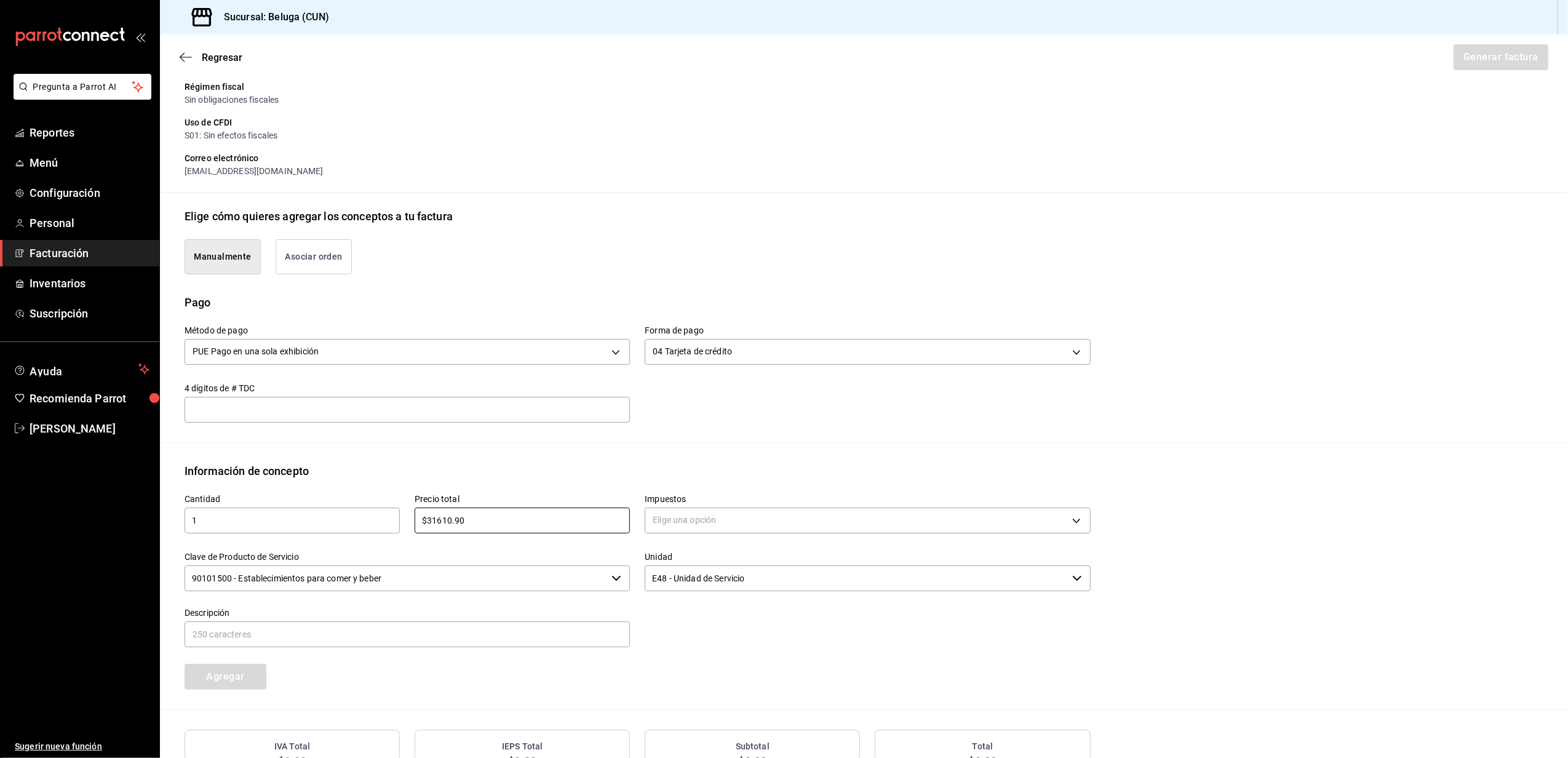
type input "$31610.90"
click at [688, 513] on body "Pregunta a Parrot AI Reportes Menú Configuración Personal Facturación Inventari…" at bounding box center [784, 379] width 1568 height 758
click at [695, 614] on li "IVA 16%" at bounding box center [862, 621] width 441 height 21
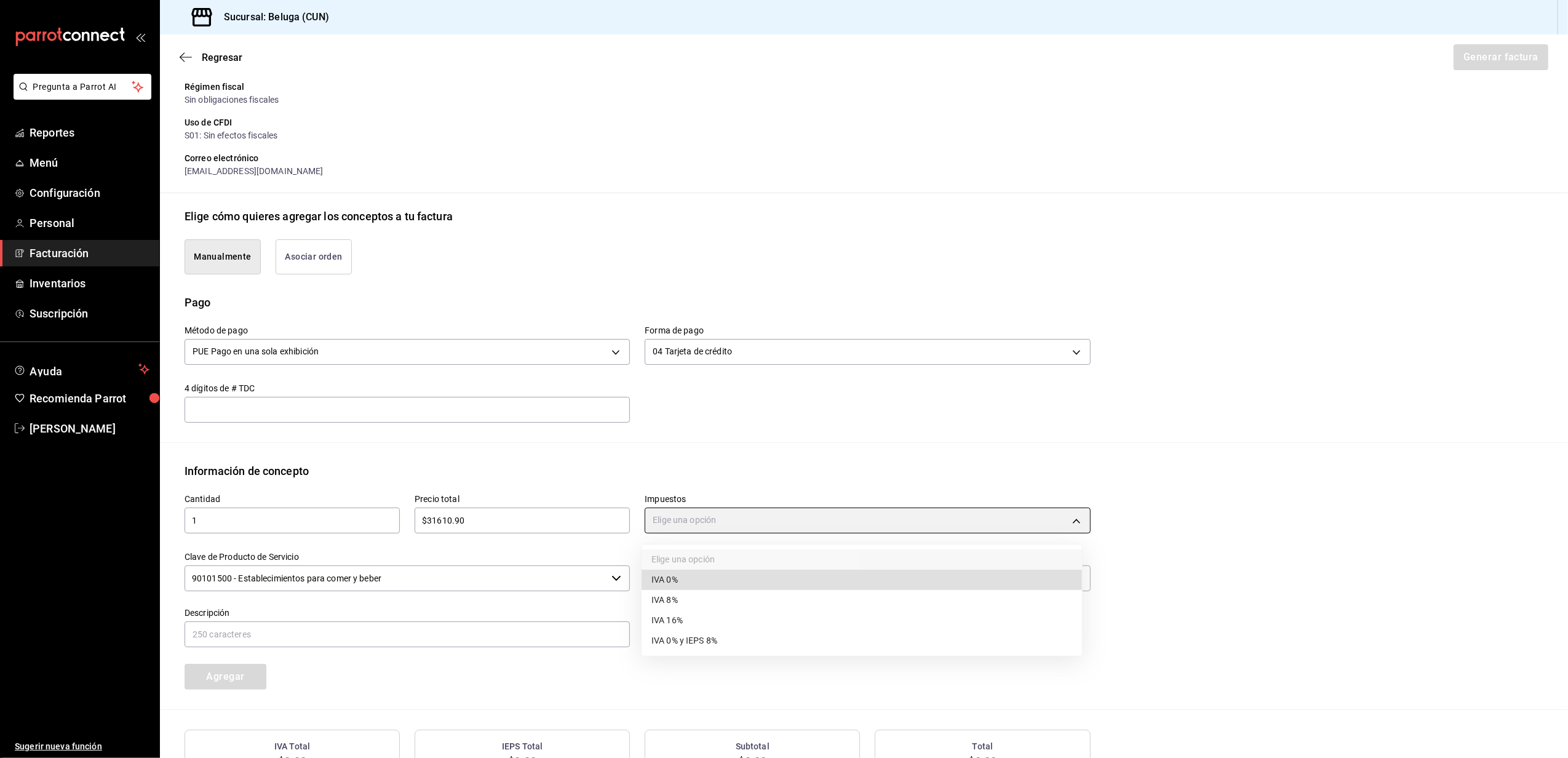
type input "IVA_16"
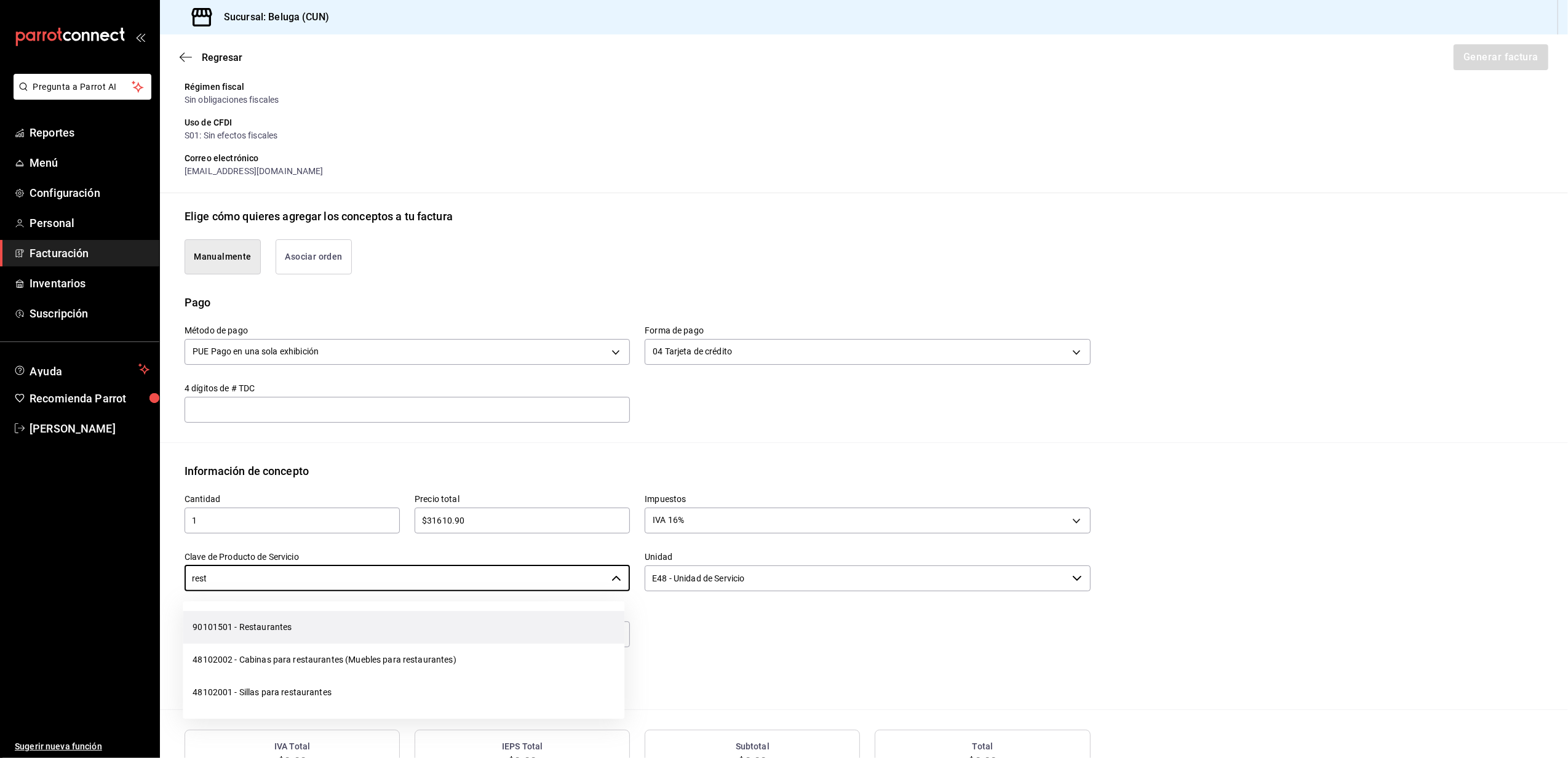
click at [279, 632] on li "90101501 - Restaurantes" at bounding box center [404, 627] width 442 height 33
type input "90101501 - Restaurantes"
click at [572, 631] on input "text" at bounding box center [407, 635] width 445 height 26
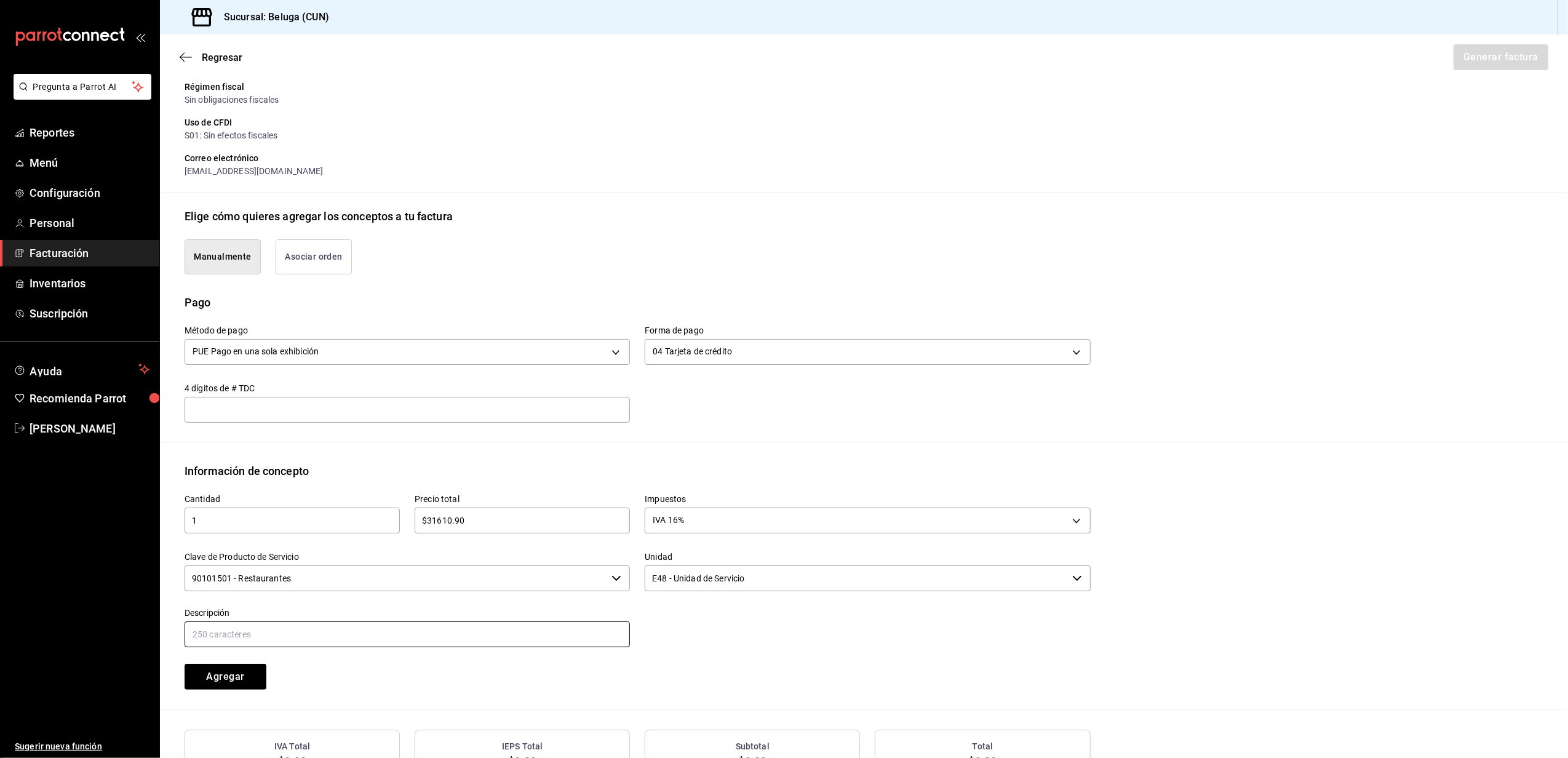
paste input "CONSUMO DEL DIA [DATE]"
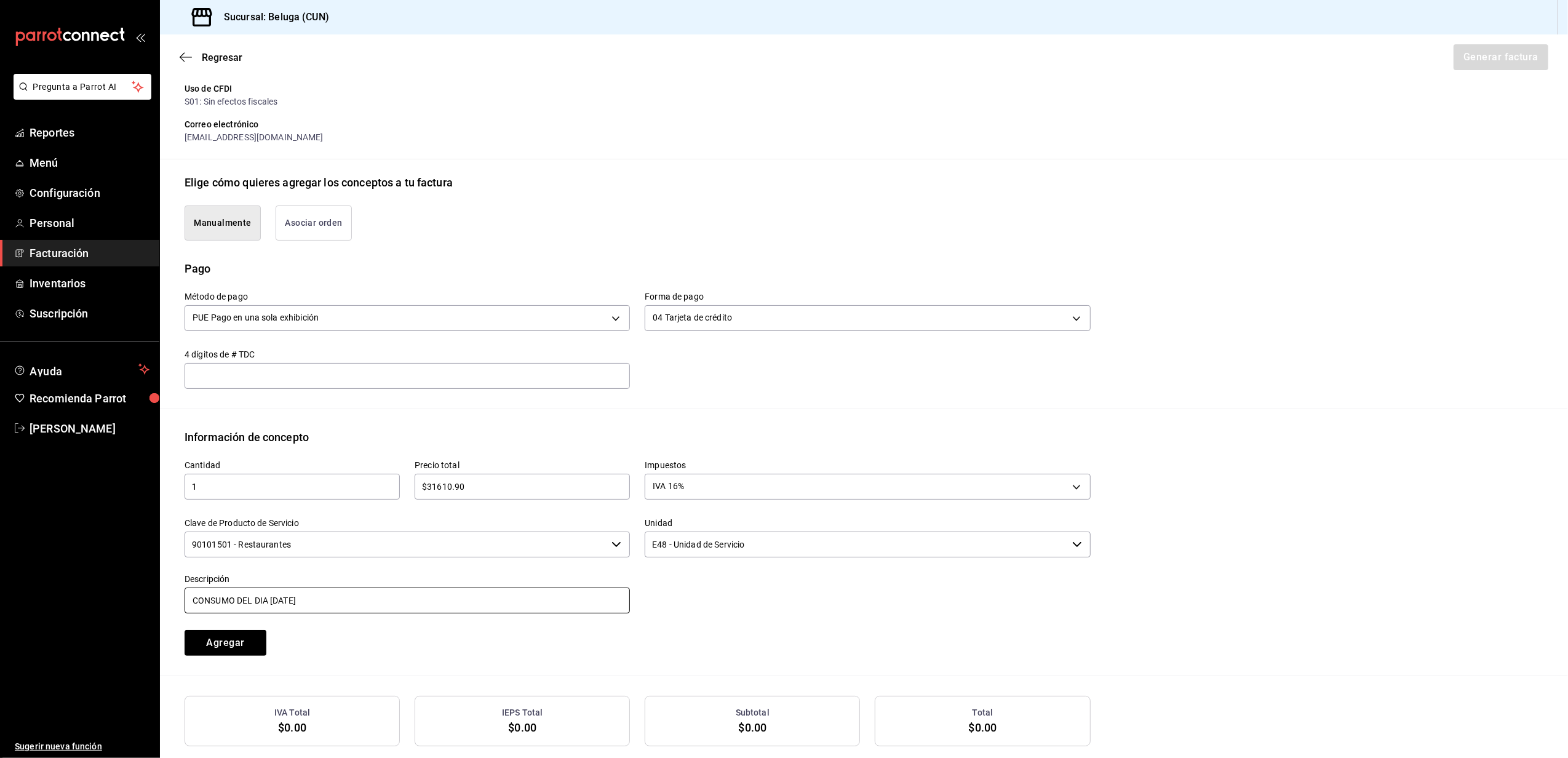
scroll to position [247, 0]
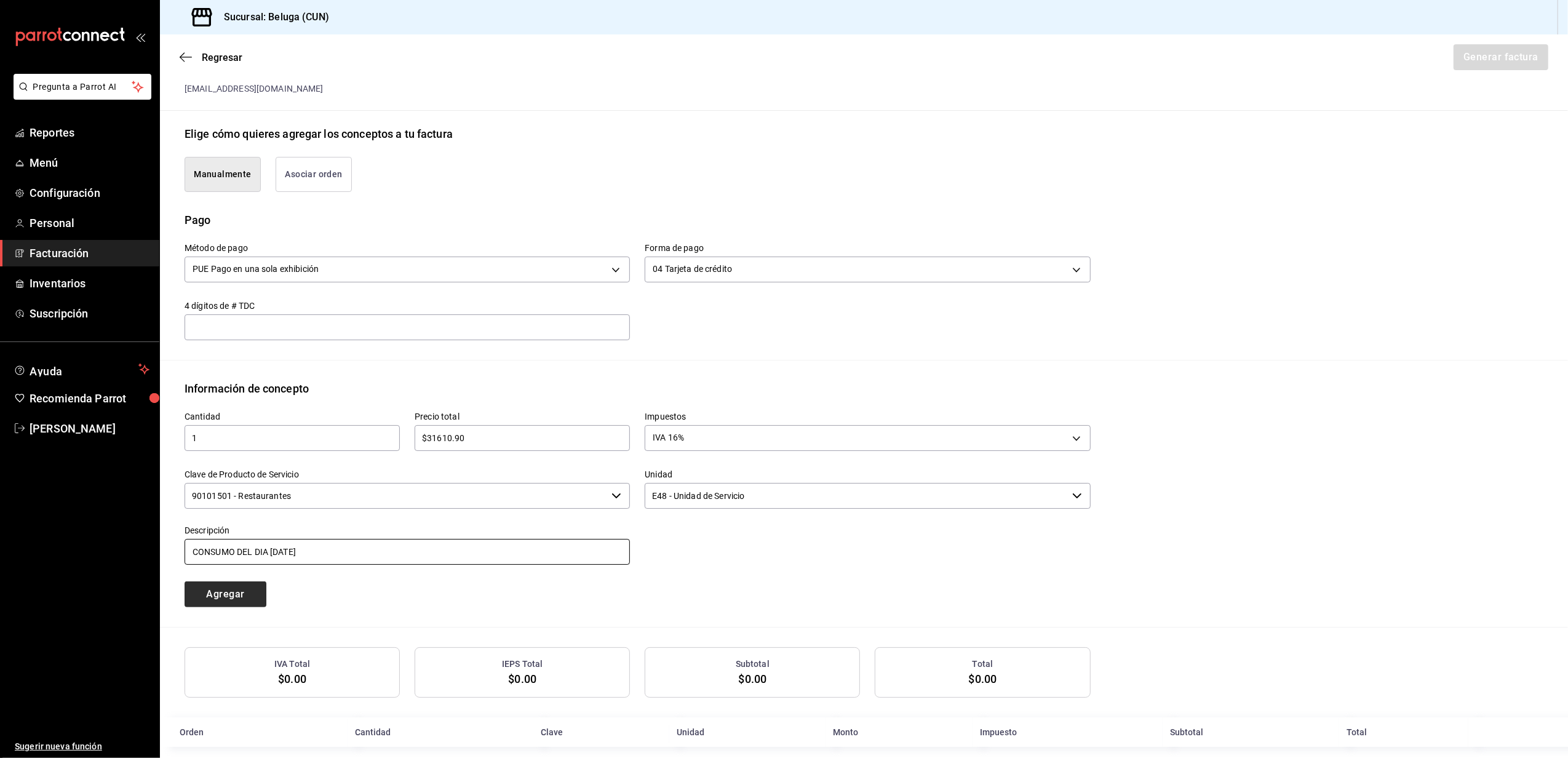
type input "CONSUMO DEL DIA [DATE]"
click at [245, 594] on button "Agregar" at bounding box center [225, 594] width 82 height 26
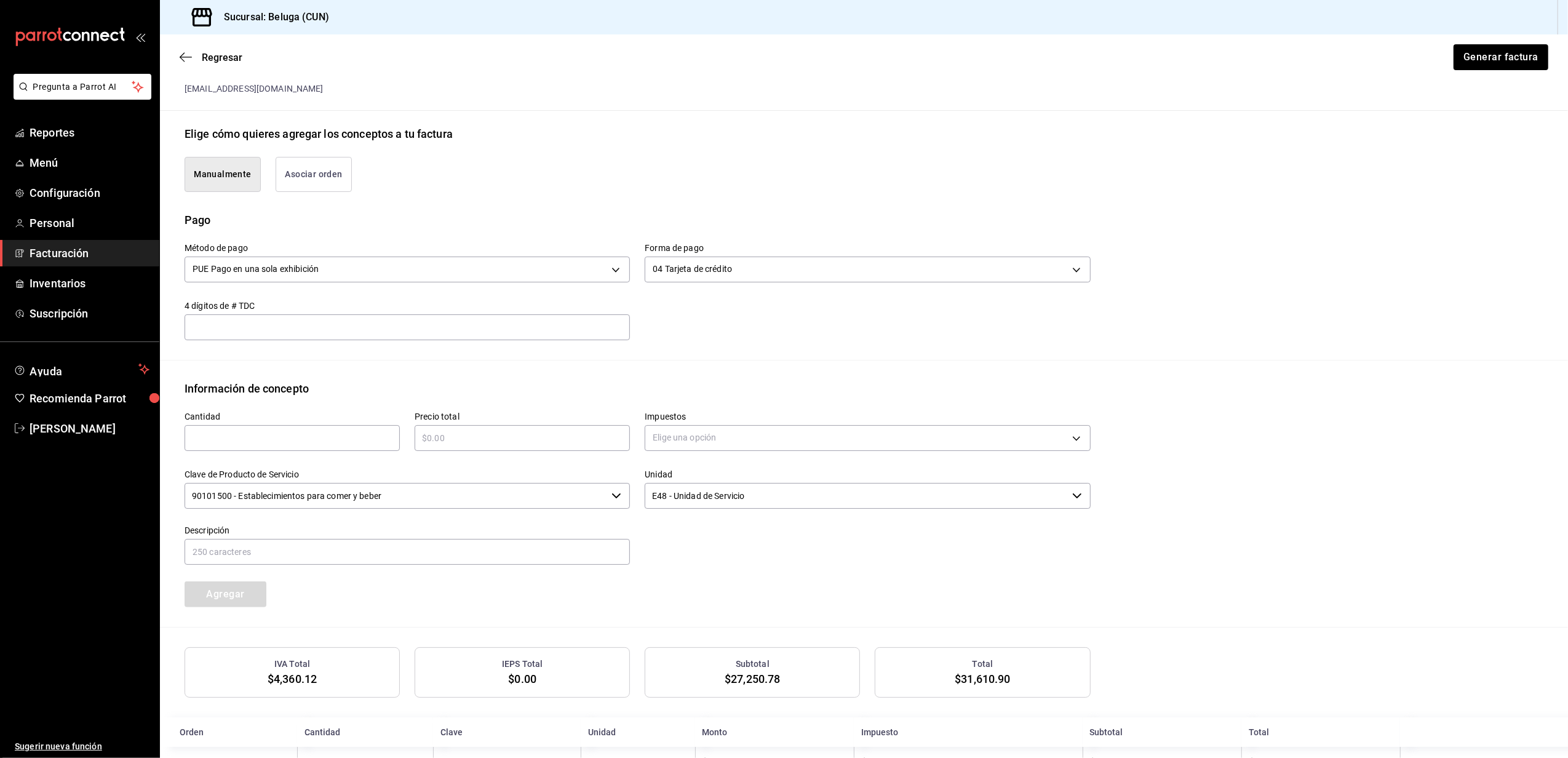
click at [1494, 72] on div "Regresar Generar factura" at bounding box center [864, 56] width 1408 height 45
drag, startPoint x: 1462, startPoint y: 81, endPoint x: 1465, endPoint y: 64, distance: 17.3
click at [1462, 76] on main "Regresar Generar factura Emisor Perfil fiscal STRANA Tipo de comprobante Ingres…" at bounding box center [864, 295] width 1408 height 1013
click at [1465, 64] on button "Generar factura" at bounding box center [1500, 57] width 96 height 26
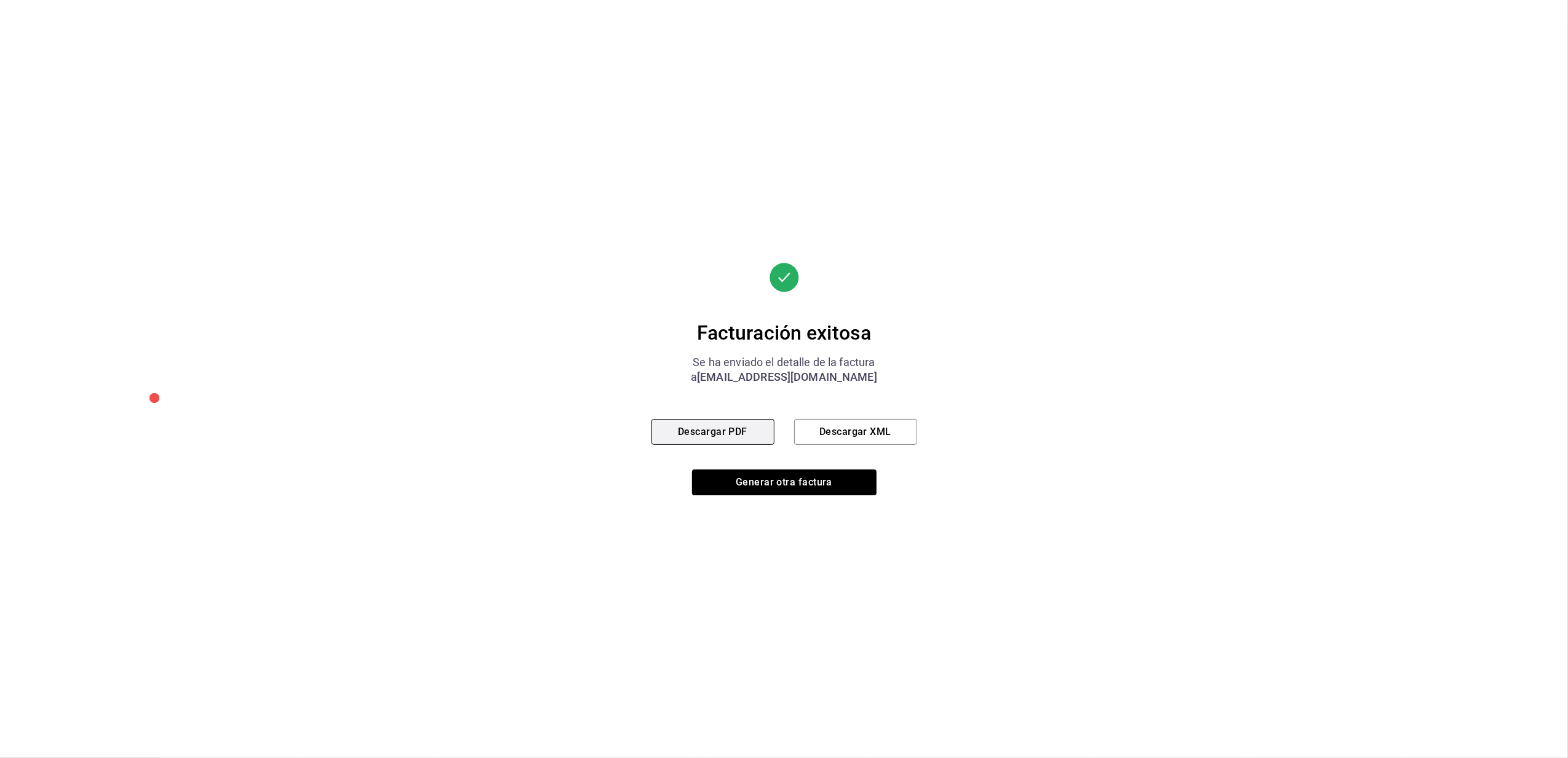
click at [754, 437] on button "Descargar PDF" at bounding box center [712, 432] width 123 height 26
click at [767, 478] on button "Generar otra factura" at bounding box center [785, 482] width 184 height 26
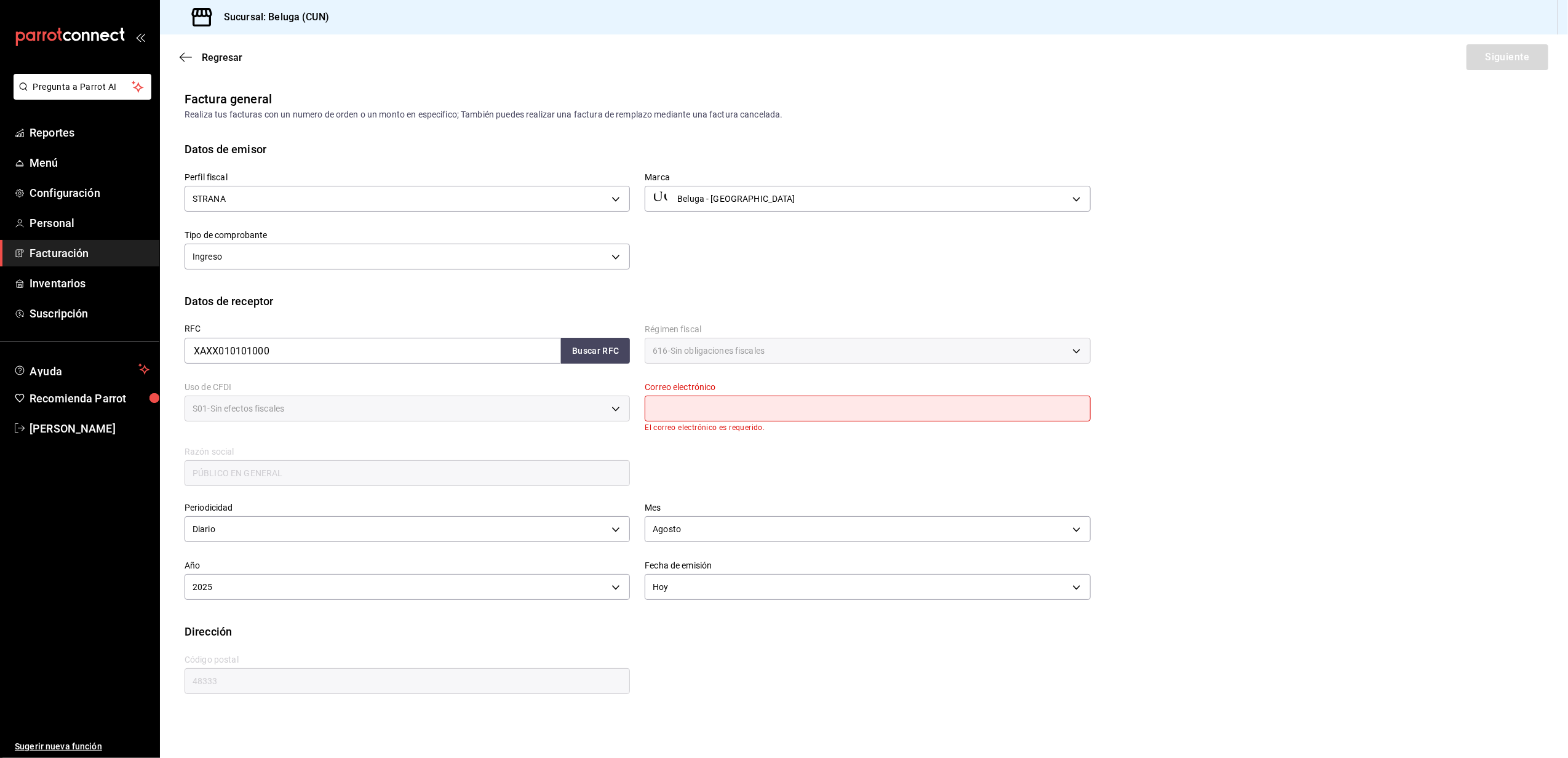
click at [744, 404] on input "text" at bounding box center [867, 409] width 445 height 26
type input "[EMAIL_ADDRESS][DOMAIN_NAME]"
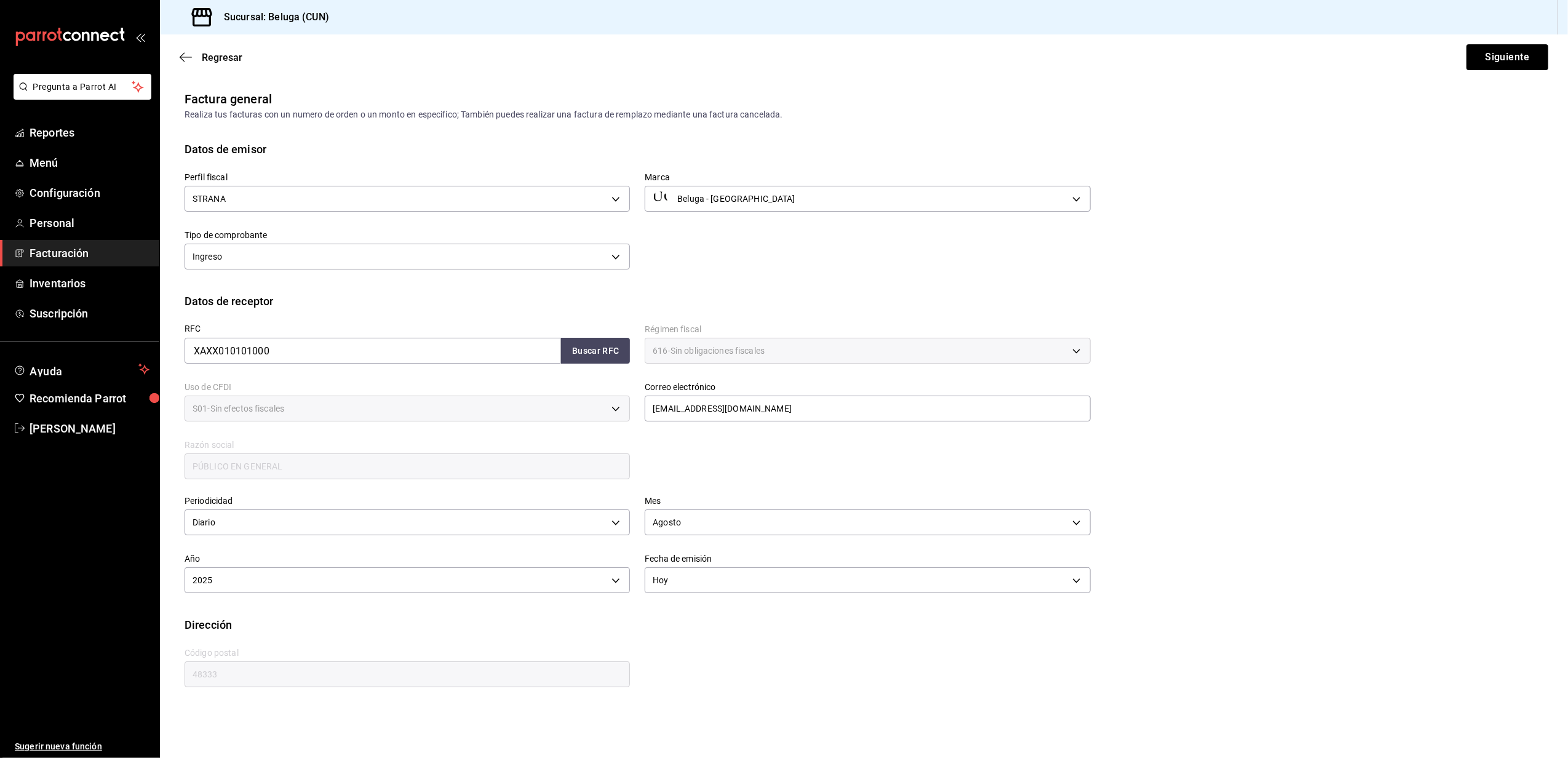
click at [1495, 75] on div "Regresar Siguiente" at bounding box center [864, 56] width 1408 height 45
click at [1508, 57] on button "Siguiente" at bounding box center [1508, 57] width 82 height 26
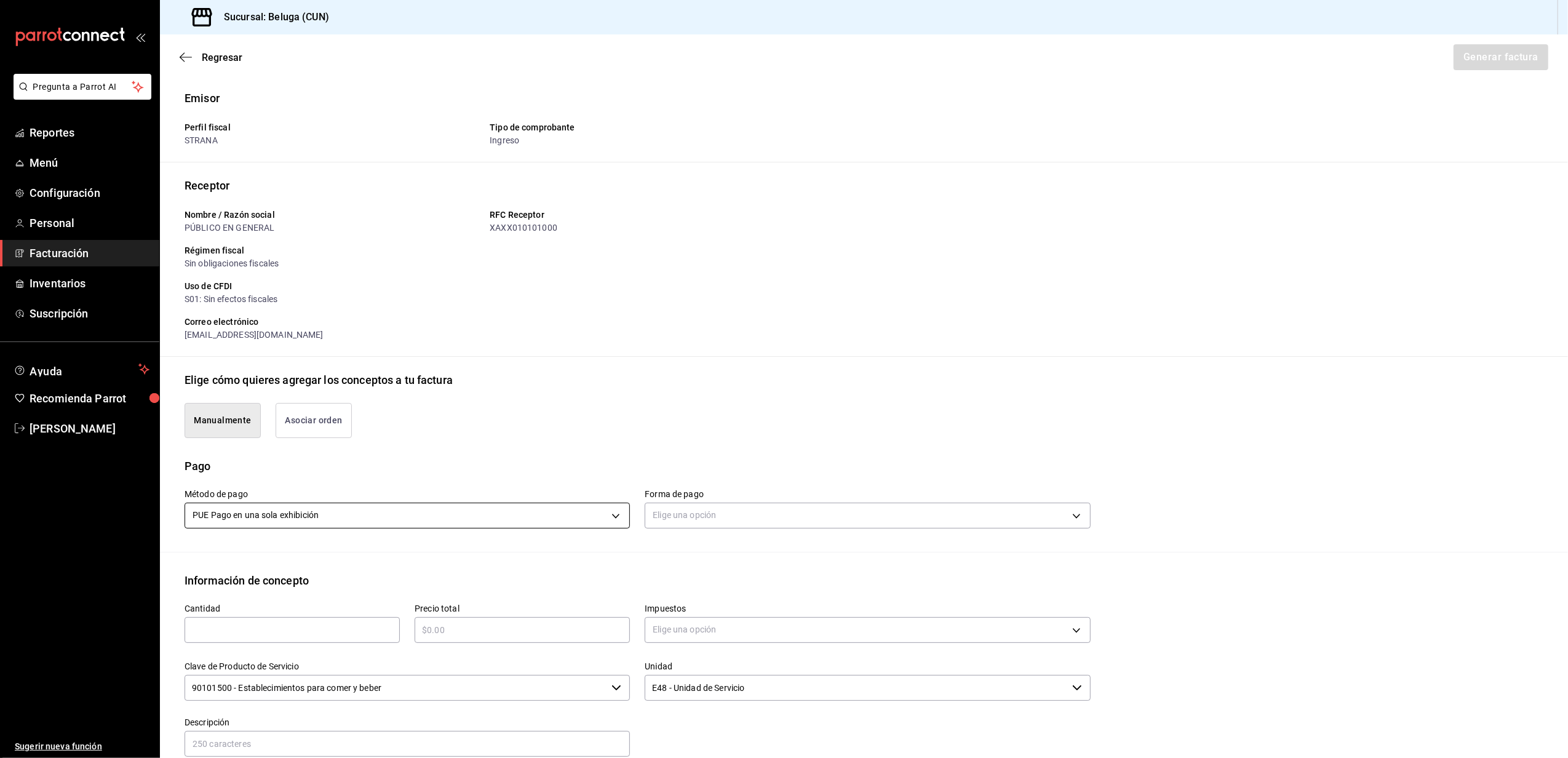
click at [611, 517] on body "Pregunta a Parrot AI Reportes Menú Configuración Personal Facturación Inventari…" at bounding box center [784, 379] width 1568 height 758
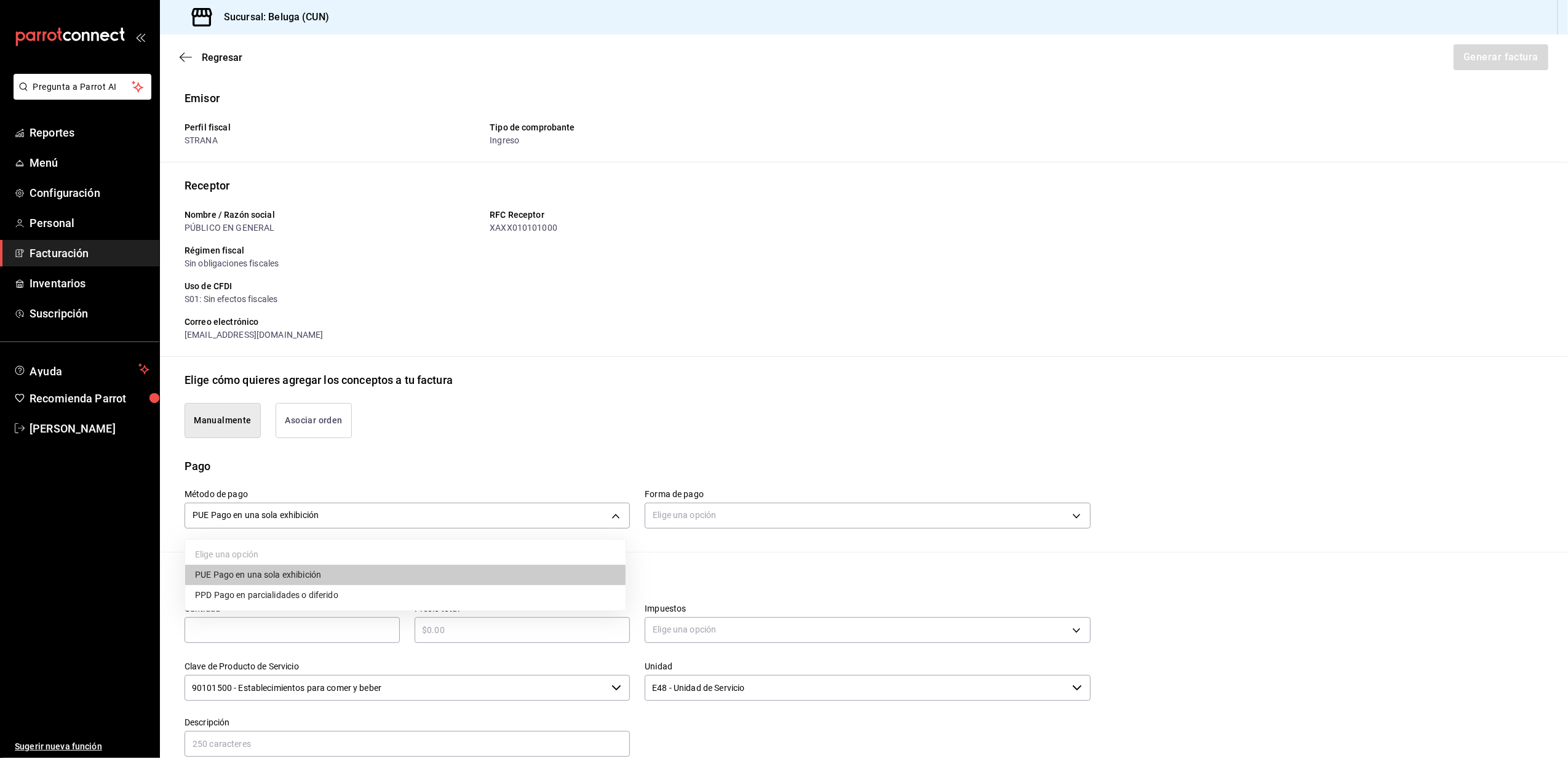
click at [676, 414] on div at bounding box center [784, 379] width 1568 height 758
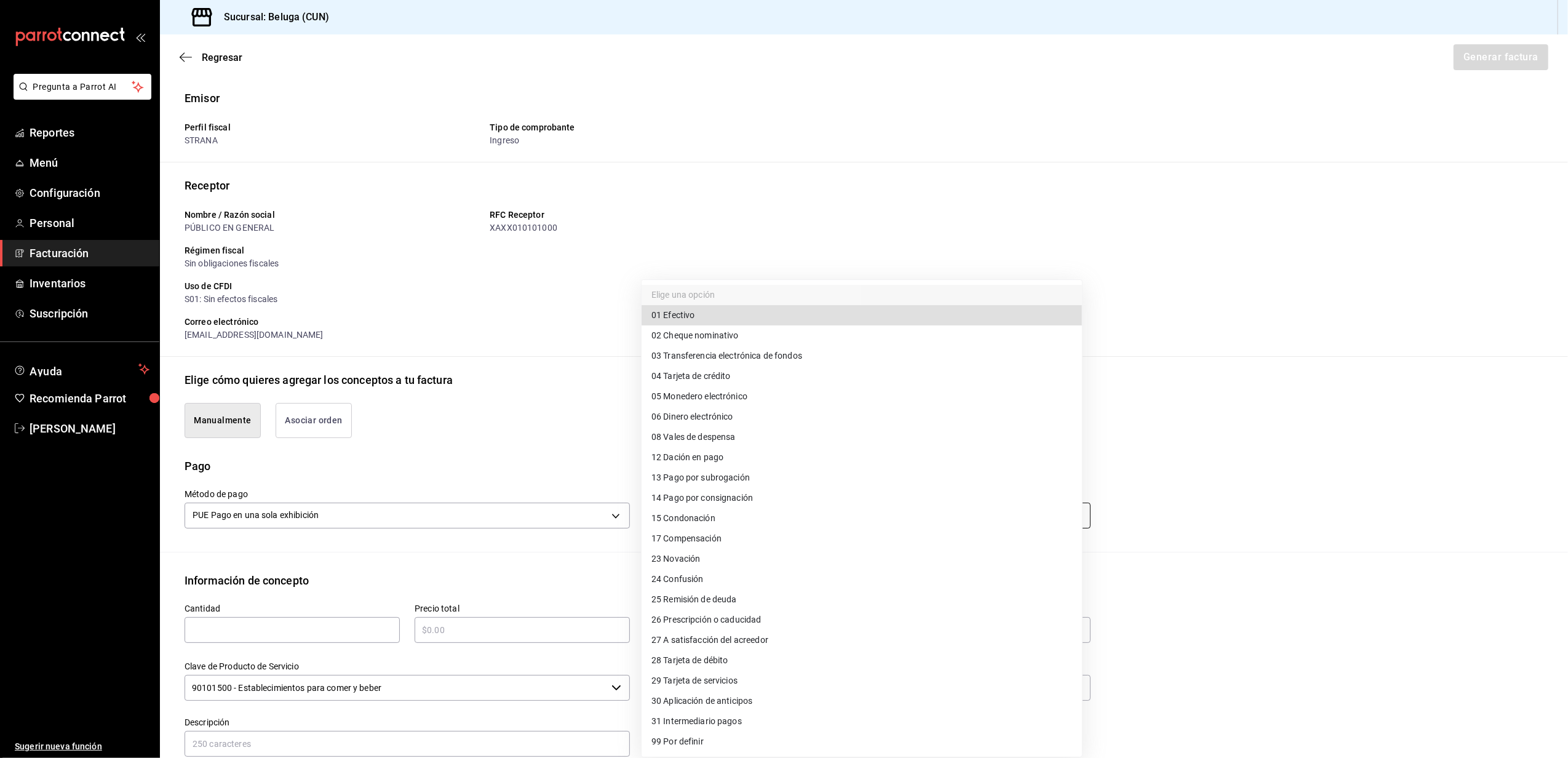
click at [703, 510] on body "Pregunta a Parrot AI Reportes Menú Configuración Personal Facturación Inventari…" at bounding box center [784, 379] width 1568 height 758
drag, startPoint x: 750, startPoint y: 665, endPoint x: 785, endPoint y: 647, distance: 39.4
click at [750, 663] on li "28 Tarjeta de débito" at bounding box center [862, 661] width 441 height 21
type input "28"
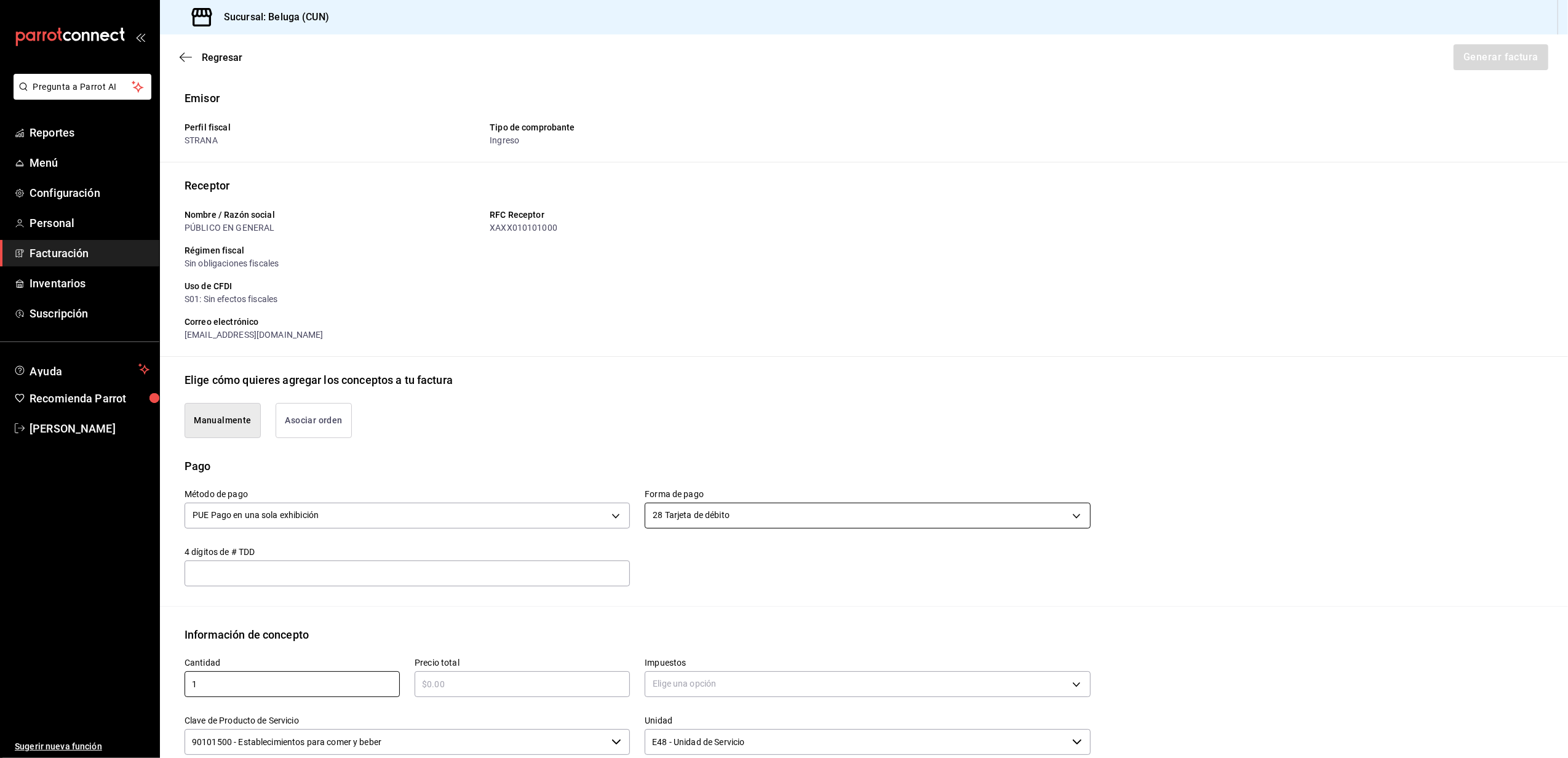
type input "1"
type input "$5853.40"
type input "IVA_16"
drag, startPoint x: 409, startPoint y: 639, endPoint x: 413, endPoint y: 632, distance: 8.1
click at [409, 638] on li "90101501 - Restaurantes" at bounding box center [404, 639] width 442 height 33
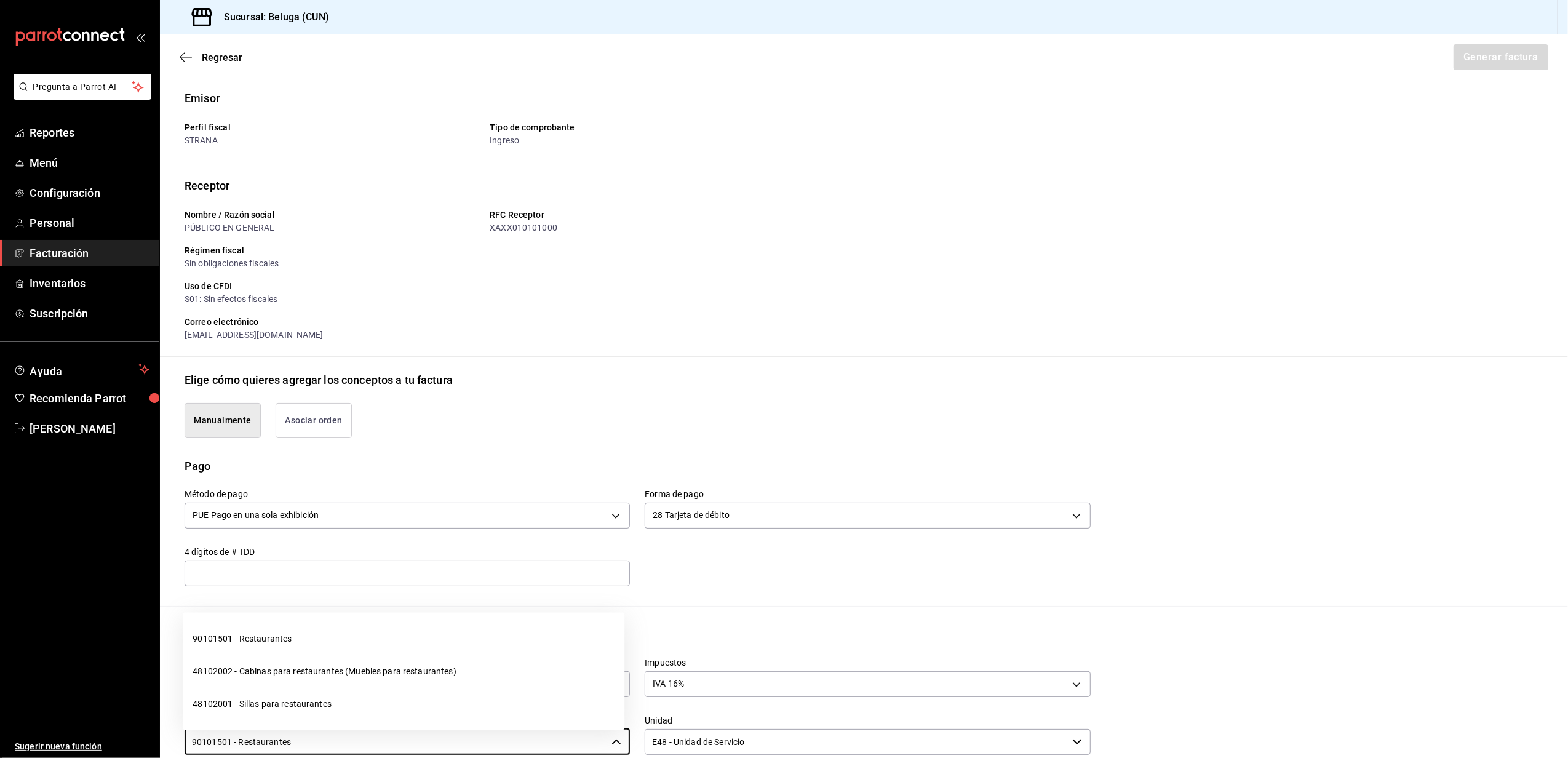
type input "90101501 - Restaurantes"
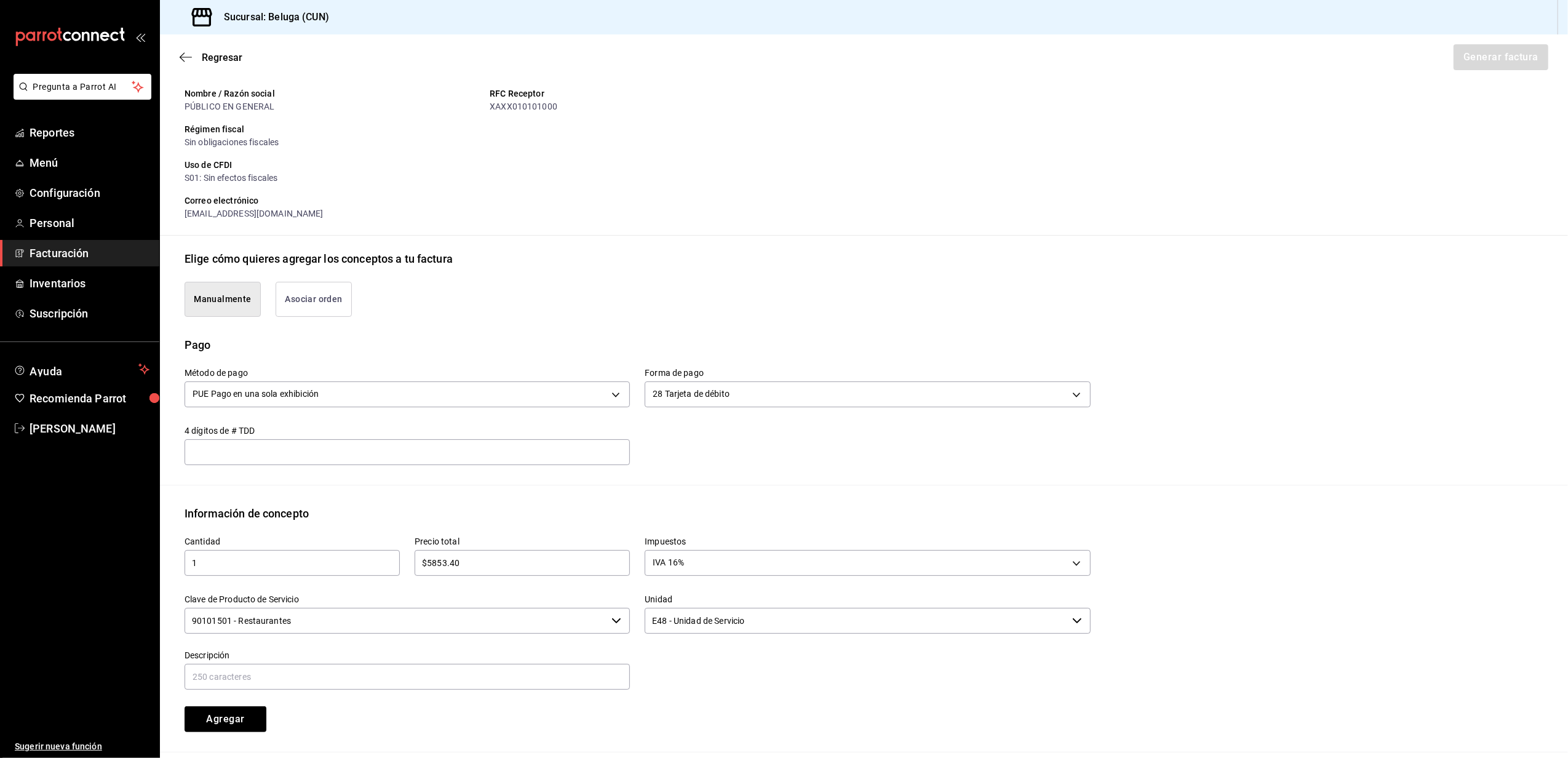
scroll to position [262, 0]
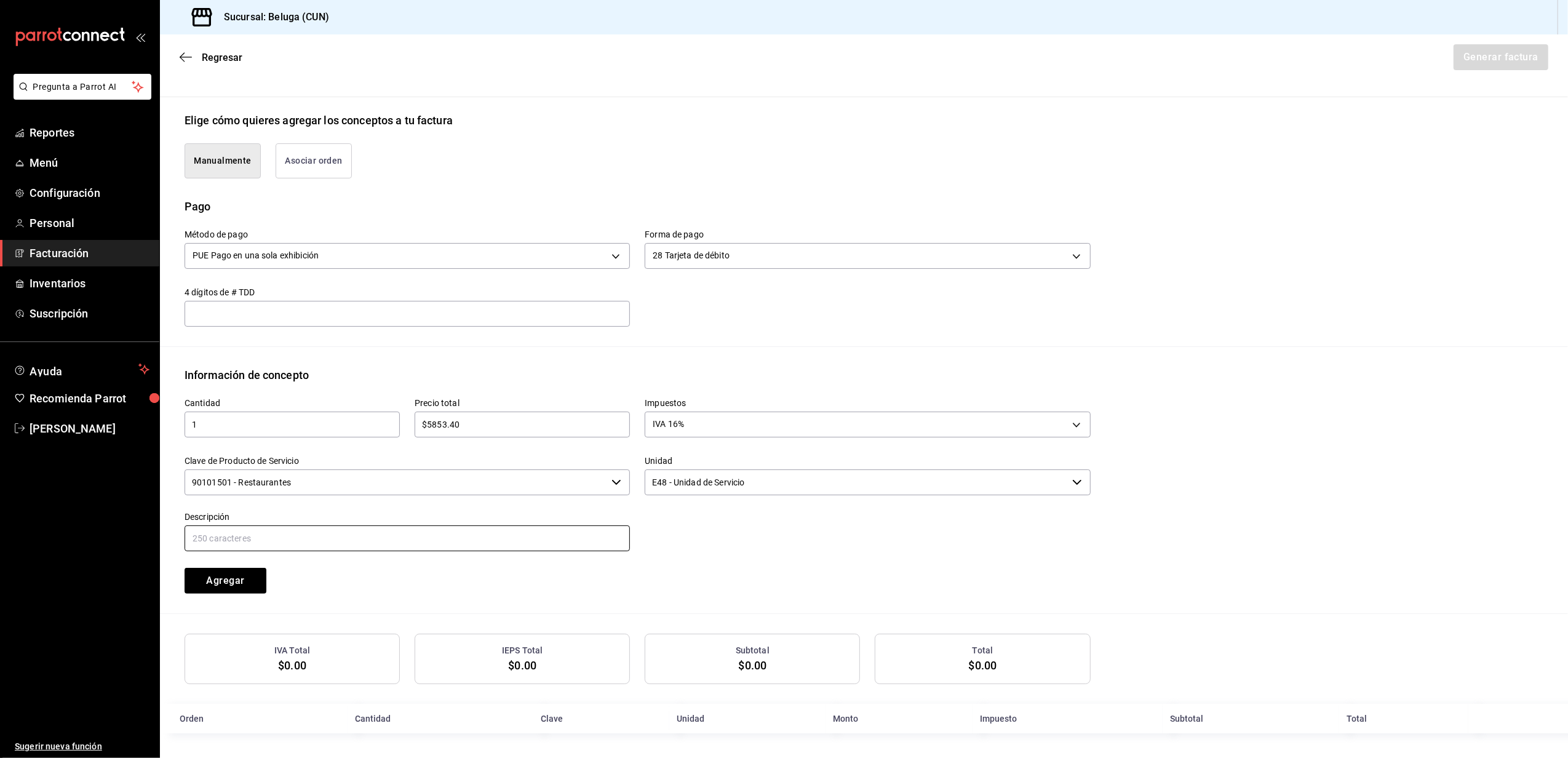
click at [395, 540] on input "text" at bounding box center [407, 538] width 445 height 26
paste input "CONSUMO DEL DIA [DATE]"
type input "CONSUMO DEL DIA [DATE]"
click at [223, 585] on button "Agregar" at bounding box center [225, 581] width 82 height 26
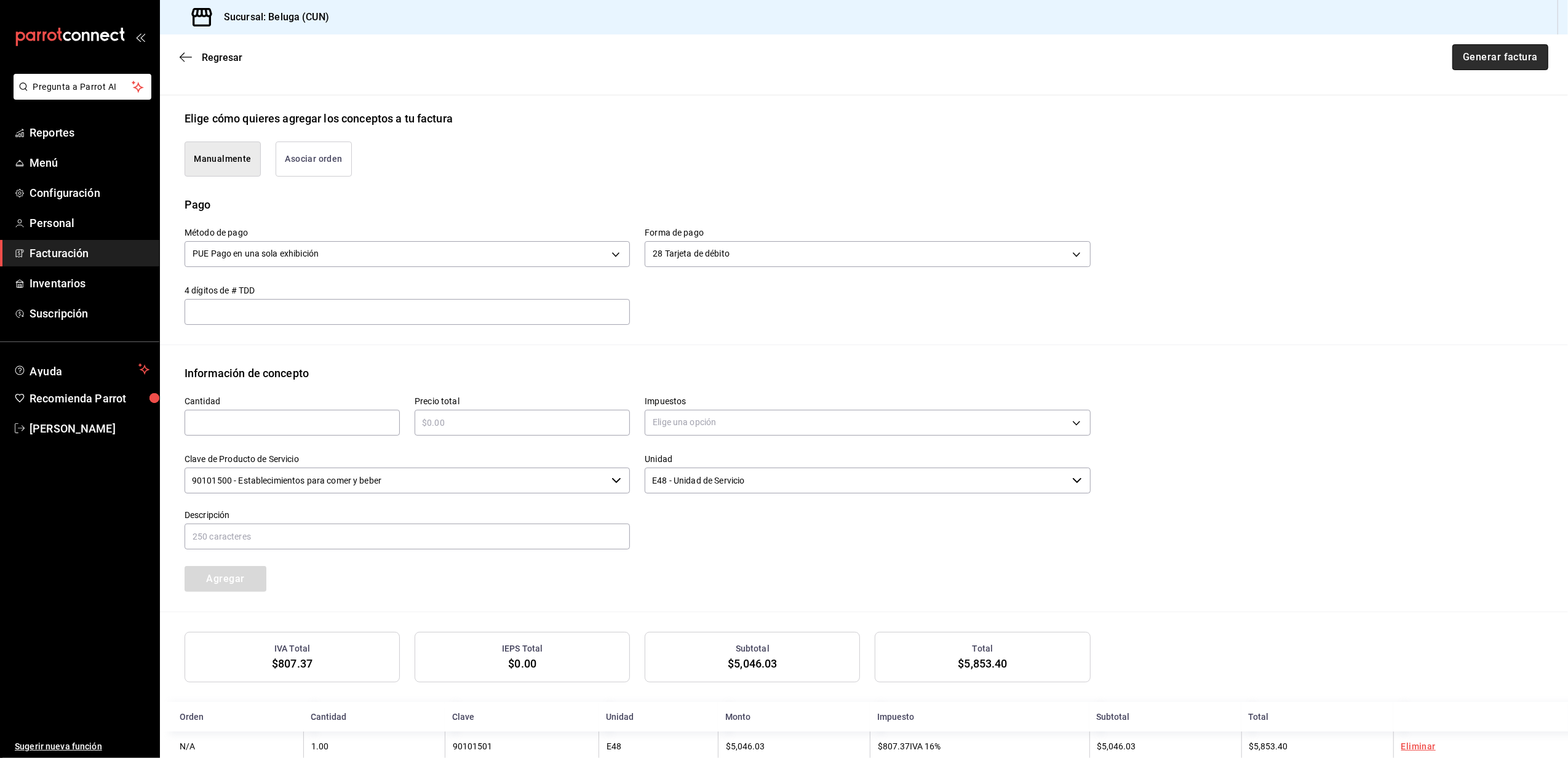
click at [1477, 48] on button "Generar factura" at bounding box center [1500, 57] width 96 height 26
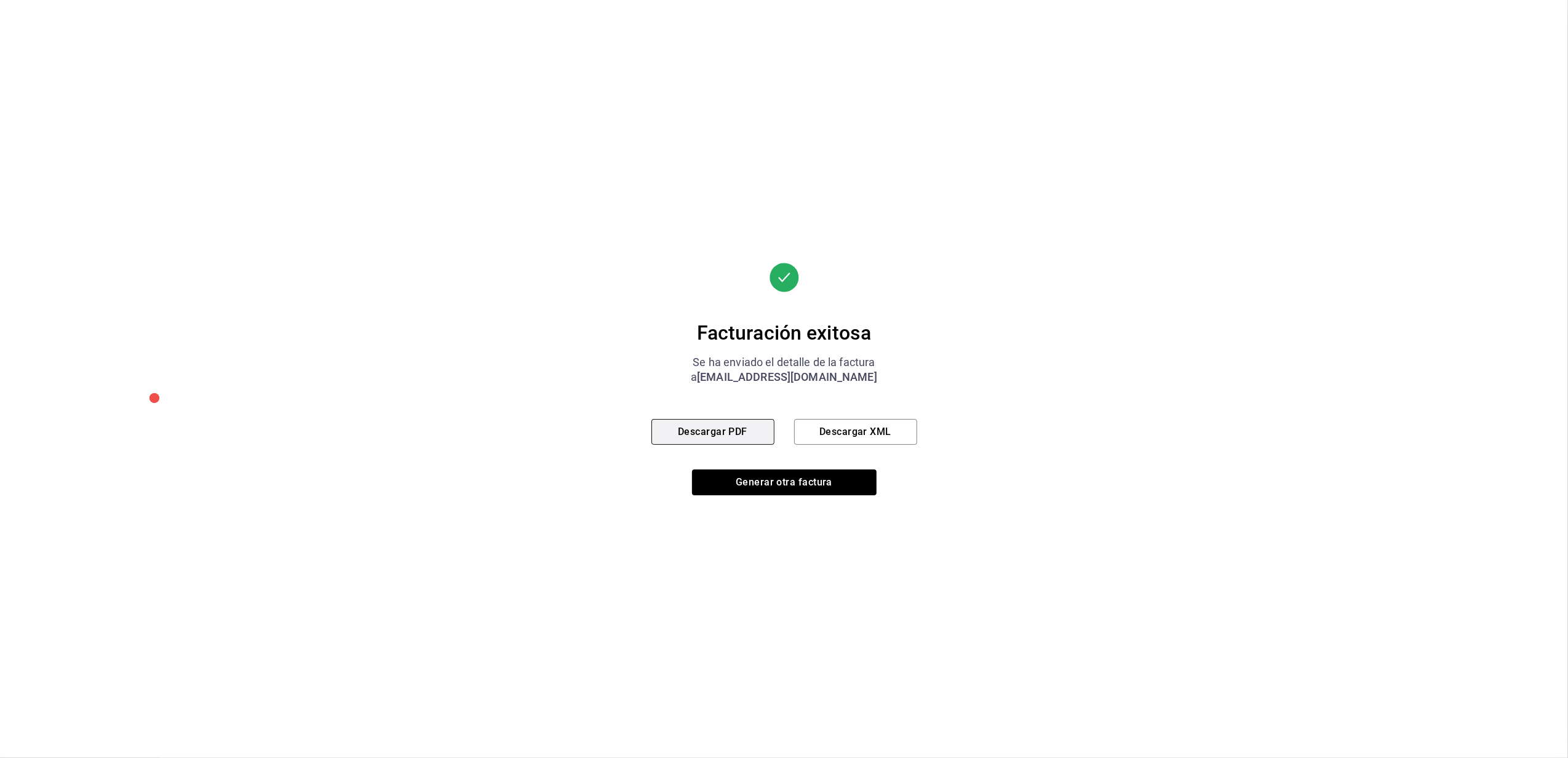
click at [710, 437] on button "Descargar PDF" at bounding box center [712, 432] width 123 height 26
click at [790, 481] on button "Generar otra factura" at bounding box center [785, 482] width 184 height 26
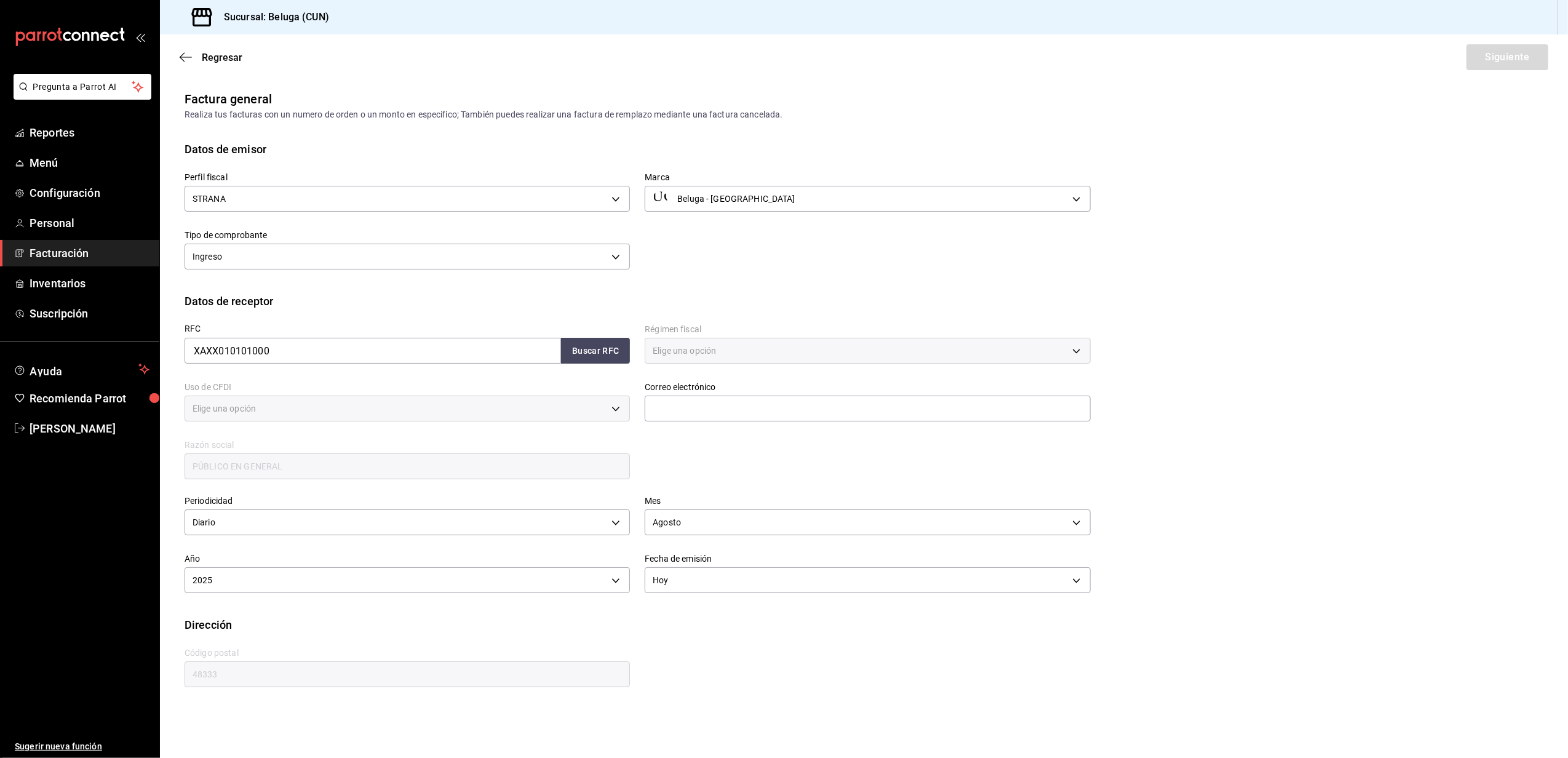
type input "616"
type input "S01"
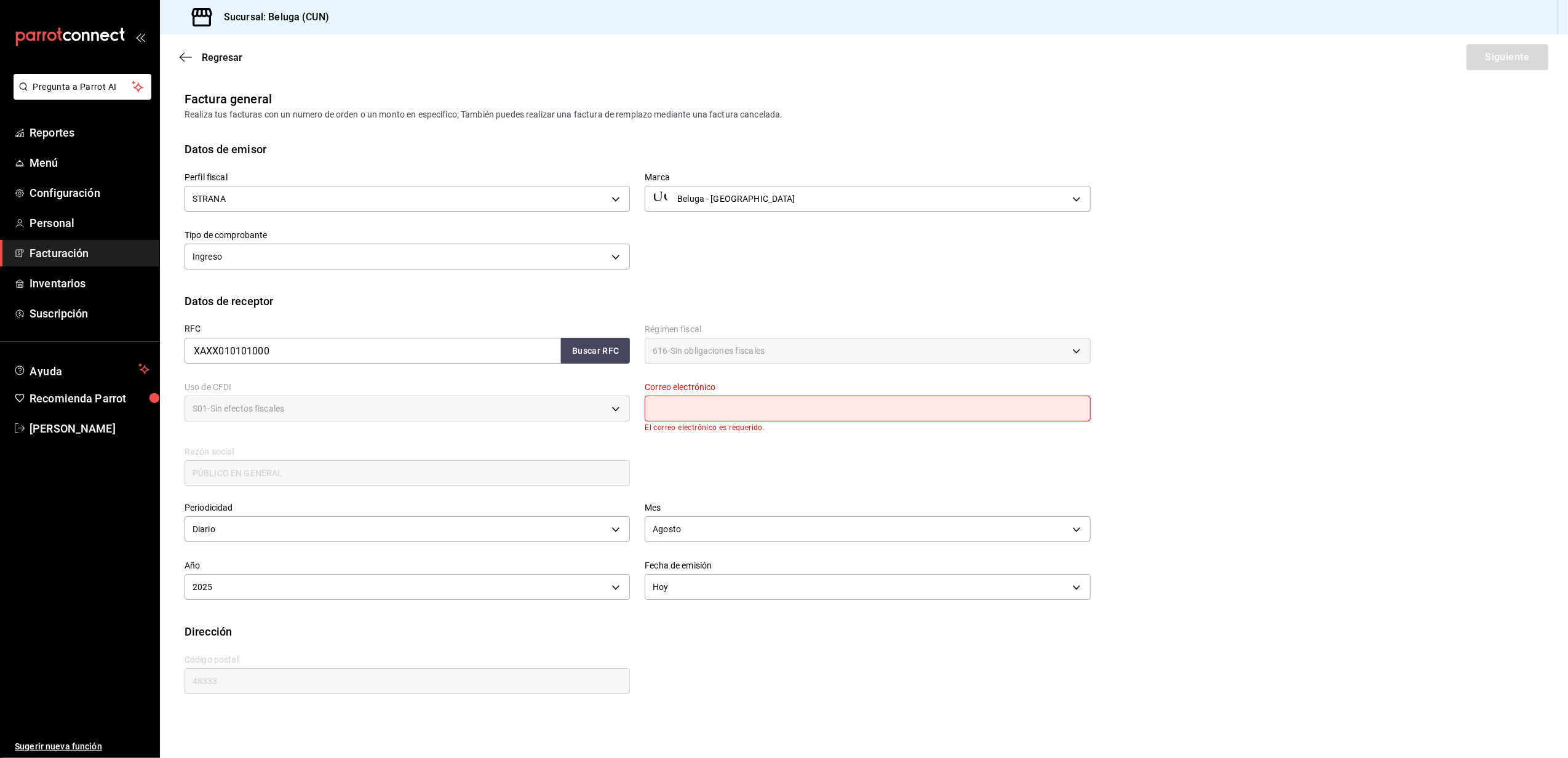
click at [786, 396] on input "text" at bounding box center [867, 409] width 445 height 26
type input "[EMAIL_ADDRESS][DOMAIN_NAME]"
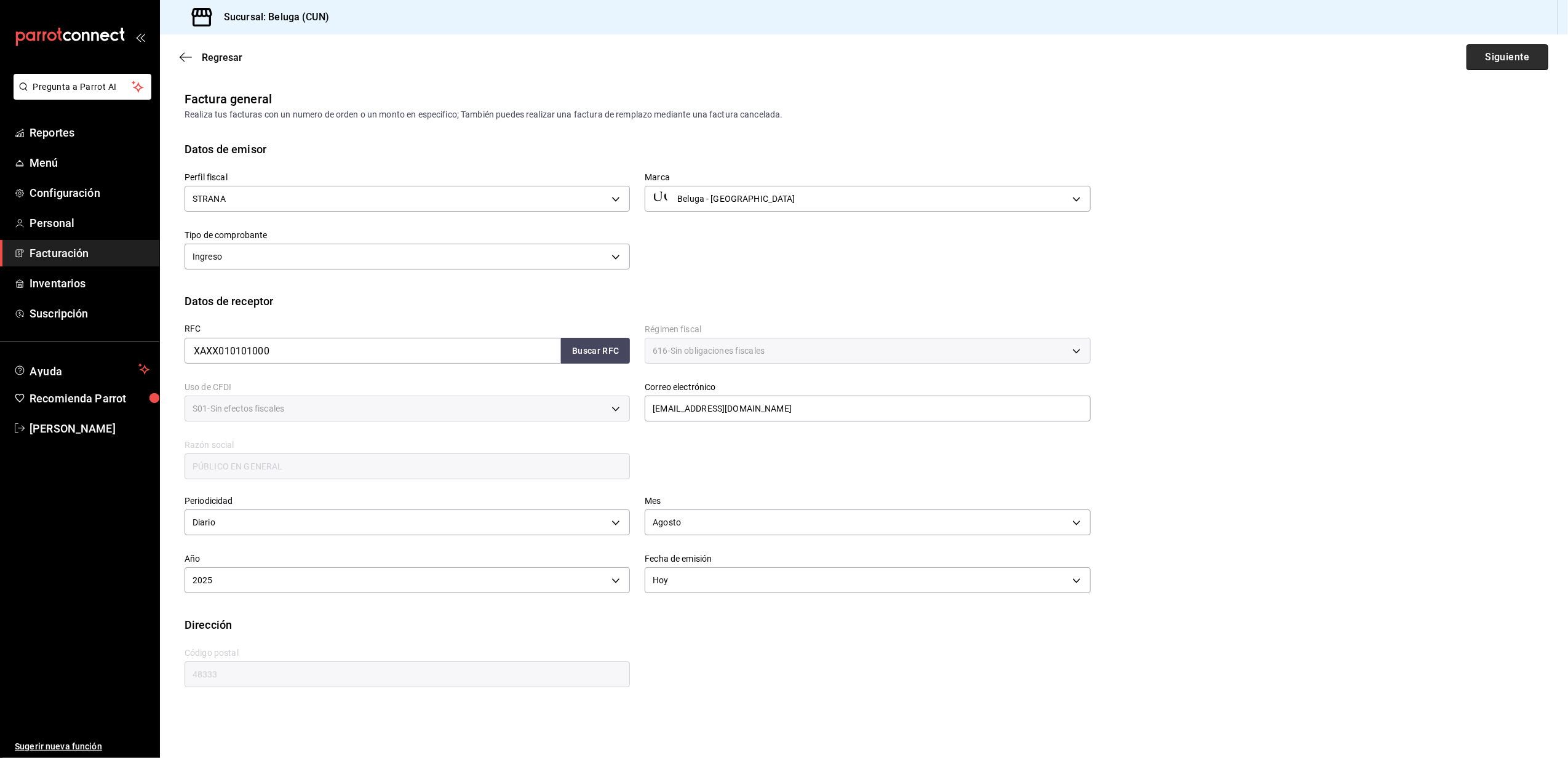
click at [1494, 58] on button "Siguiente" at bounding box center [1508, 57] width 82 height 26
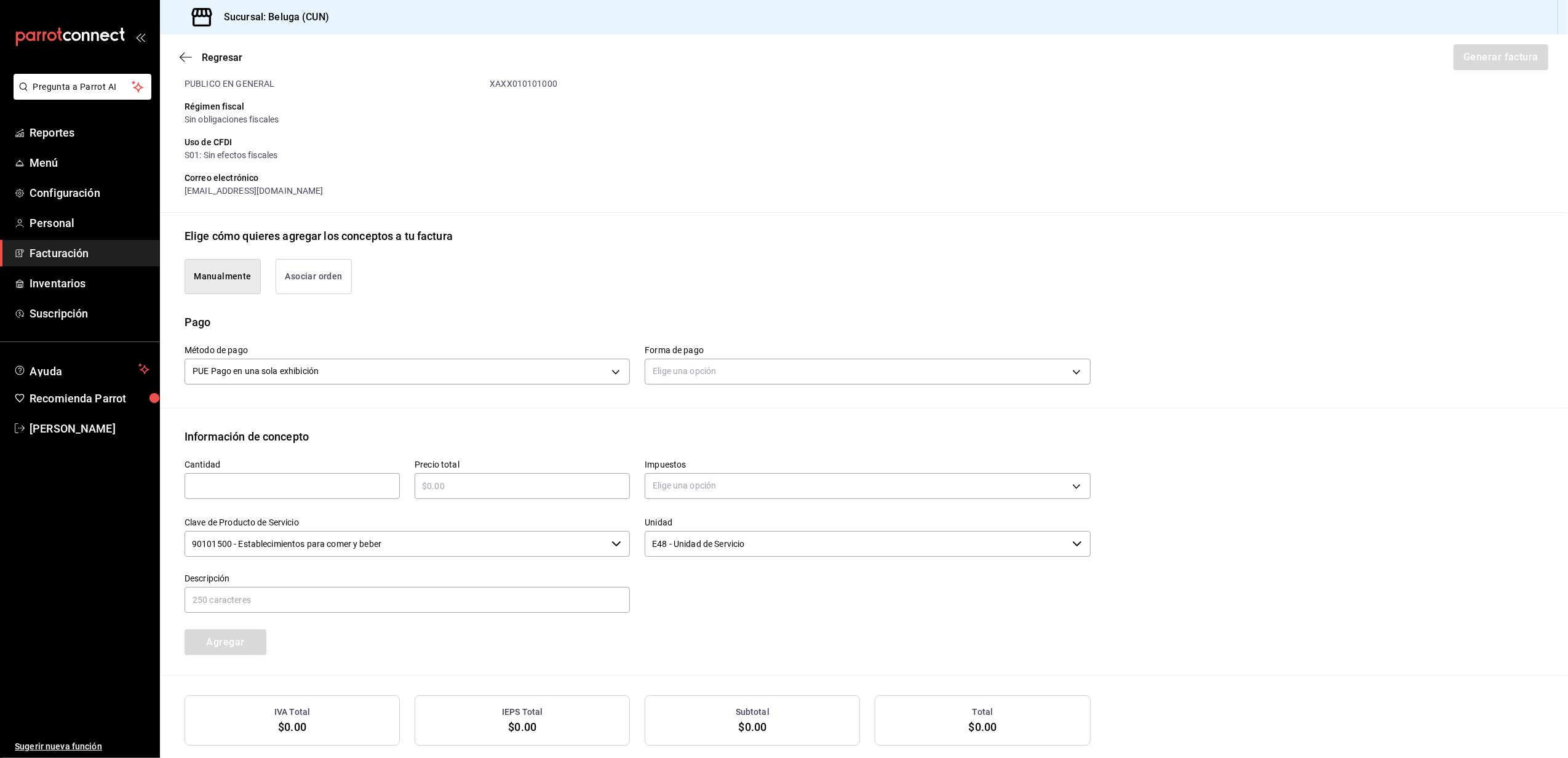
scroll to position [164, 0]
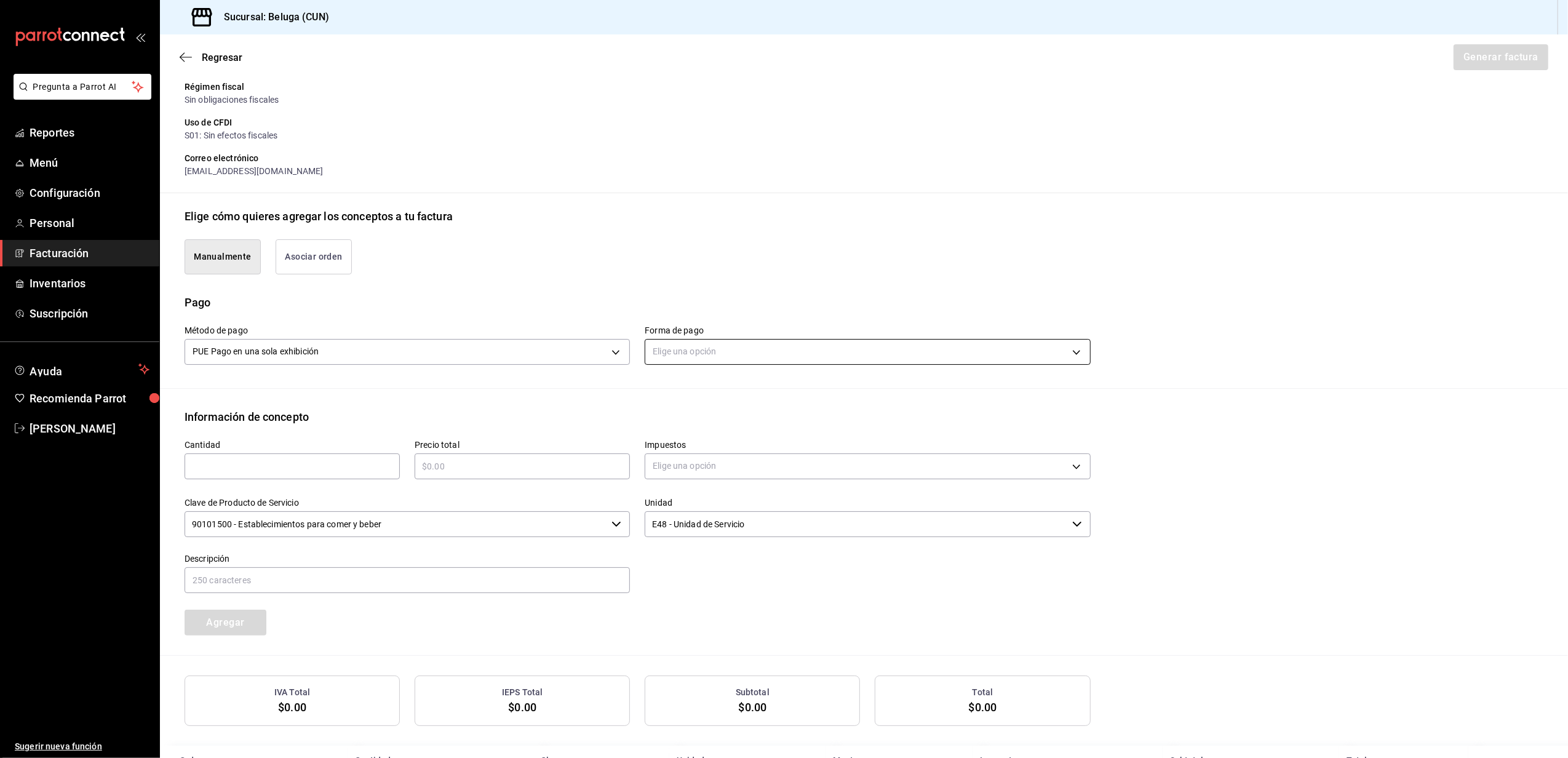
click at [739, 358] on body "Pregunta a Parrot AI Reportes Menú Configuración Personal Facturación Inventari…" at bounding box center [784, 379] width 1568 height 758
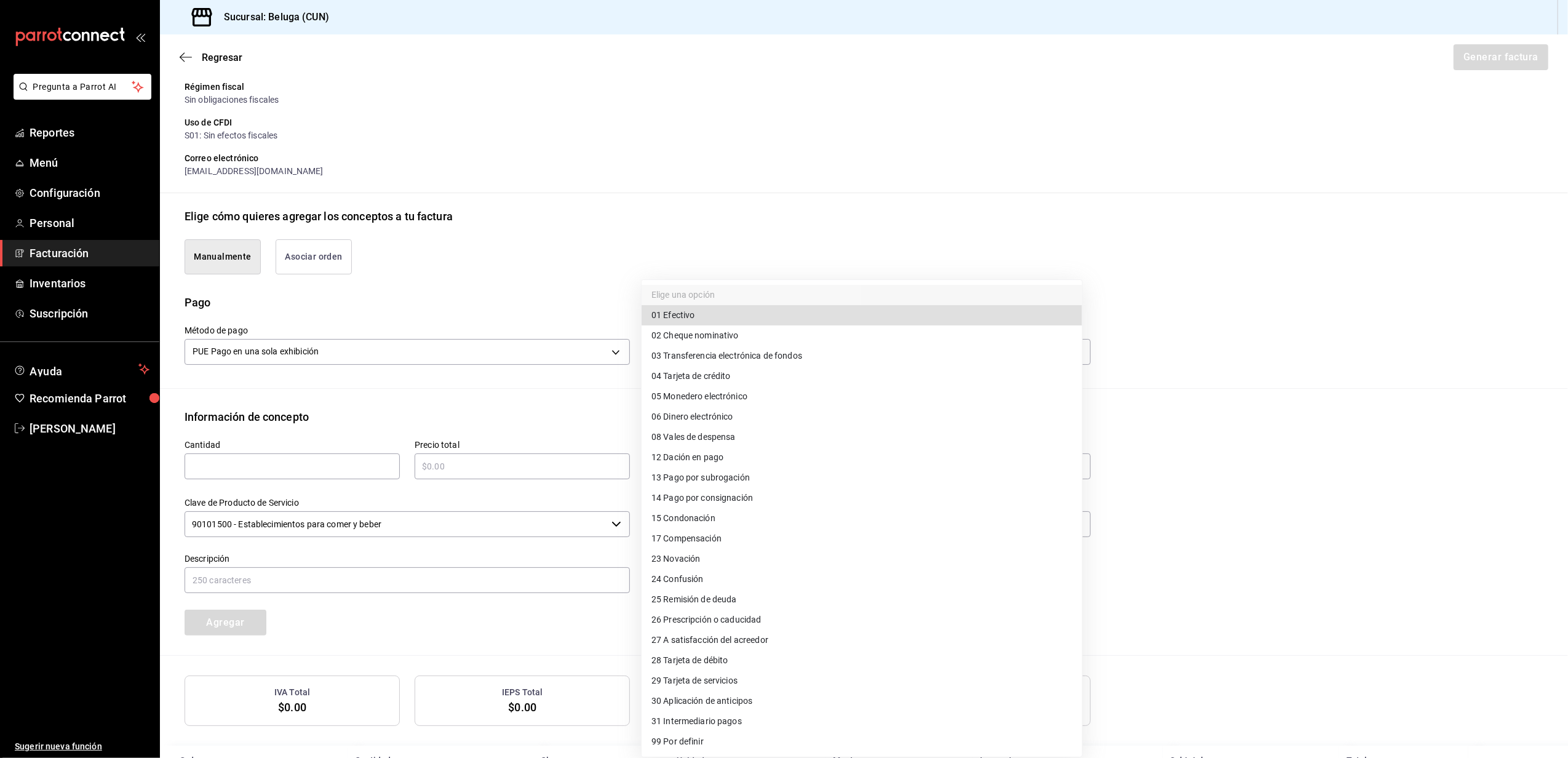
click at [751, 370] on li "04 Tarjeta de crédito" at bounding box center [862, 376] width 441 height 21
type input "04"
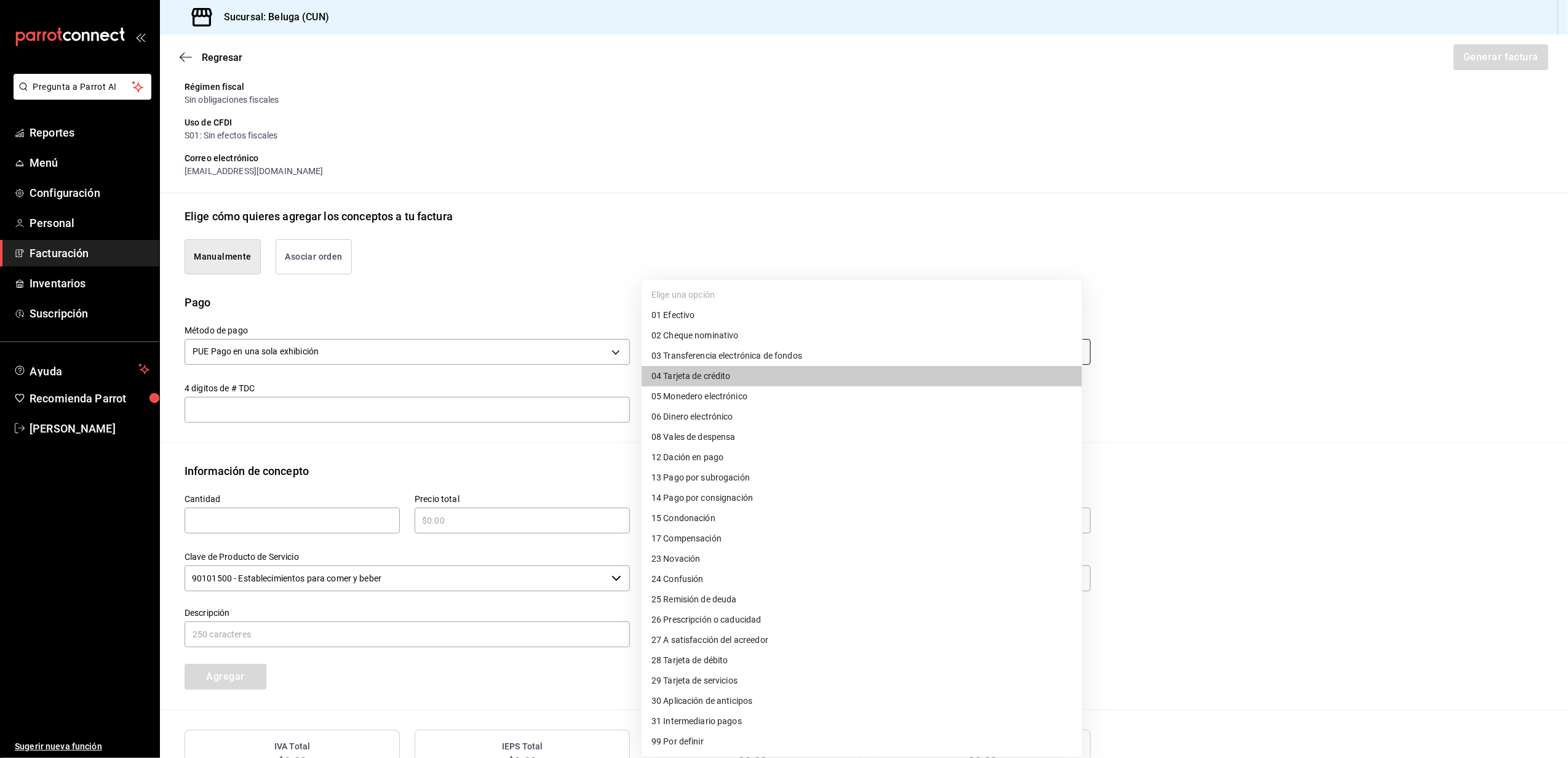
click at [762, 346] on body "Pregunta a Parrot AI Reportes Menú Configuración Personal Facturación Inventari…" at bounding box center [784, 379] width 1568 height 758
click at [728, 377] on span "04 Tarjeta de crédito" at bounding box center [691, 376] width 80 height 13
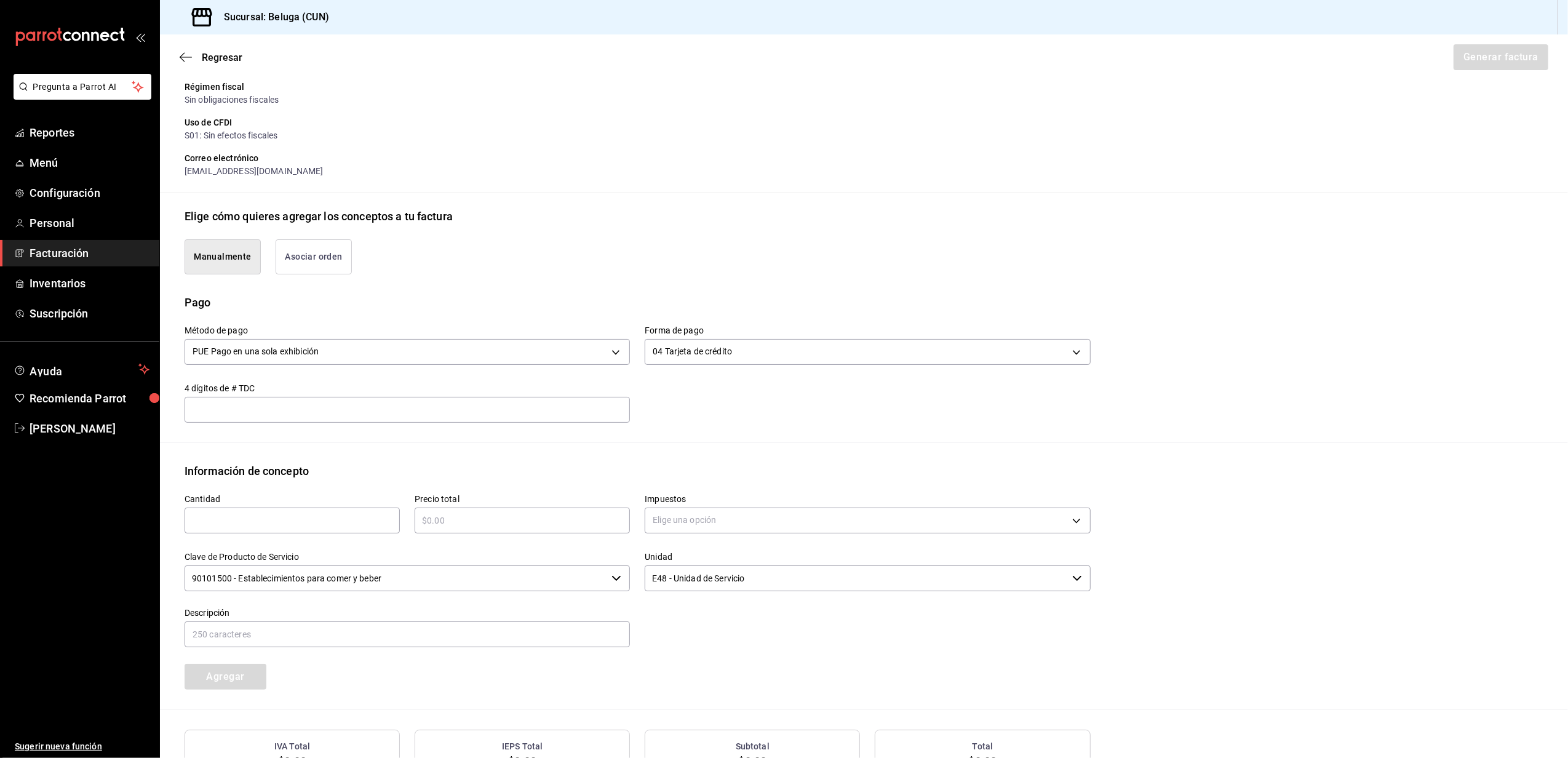
click at [371, 510] on div "​" at bounding box center [292, 520] width 215 height 26
type input "1"
type input "$441.60"
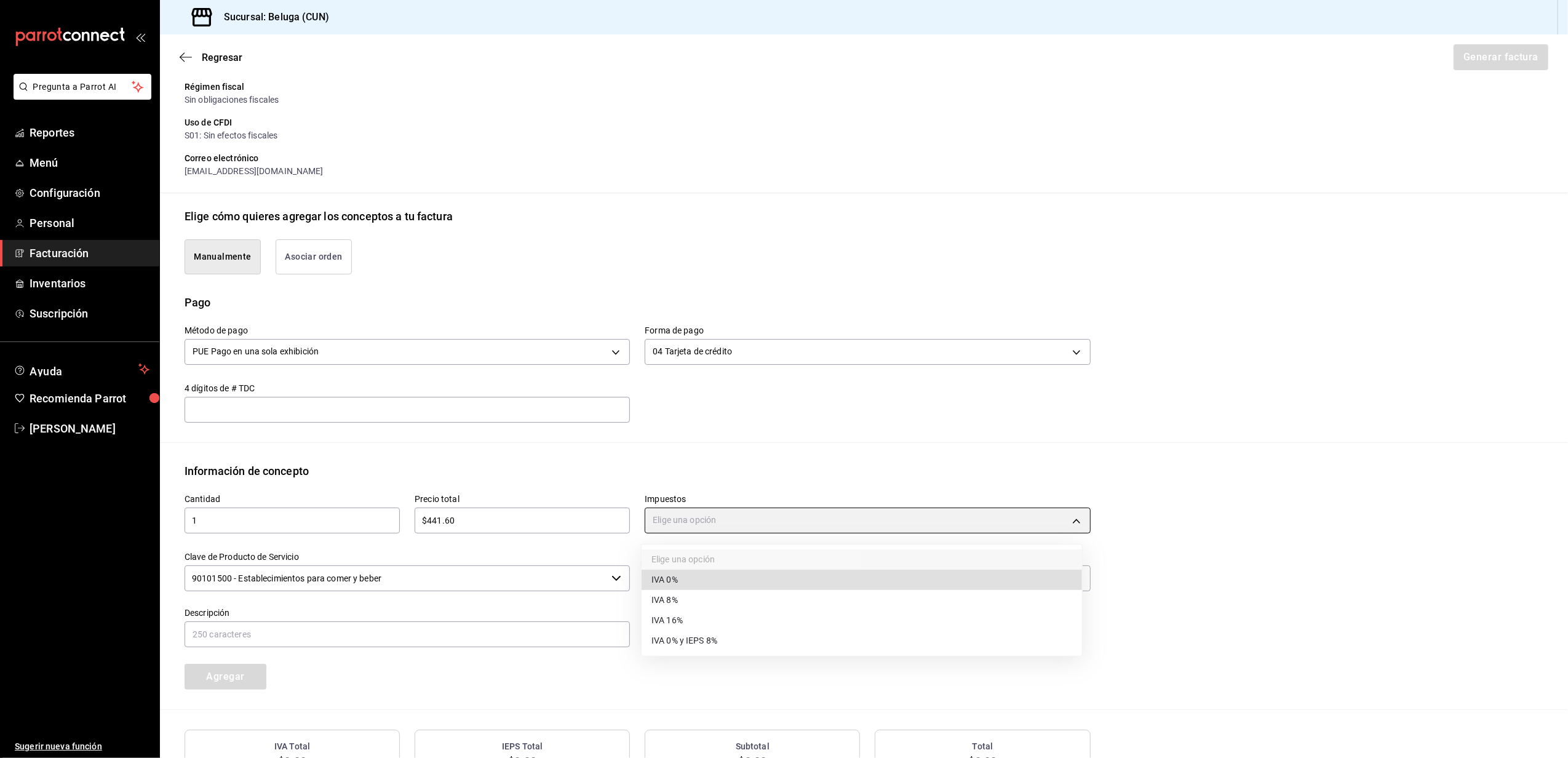
type input "IVA_0"
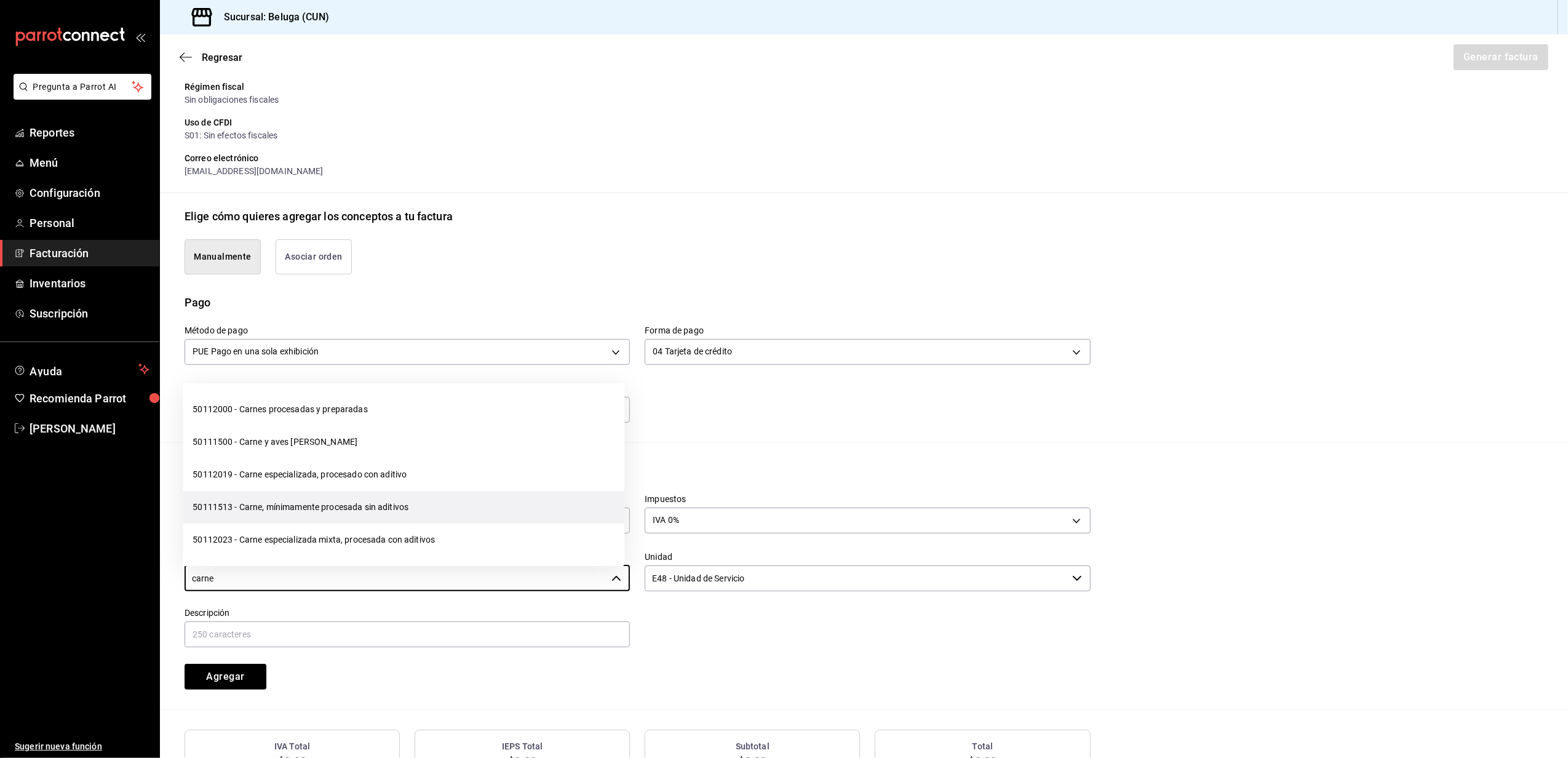
click at [372, 500] on li "50111513 - Carne, mínimamente procesada sin aditivos" at bounding box center [404, 507] width 442 height 33
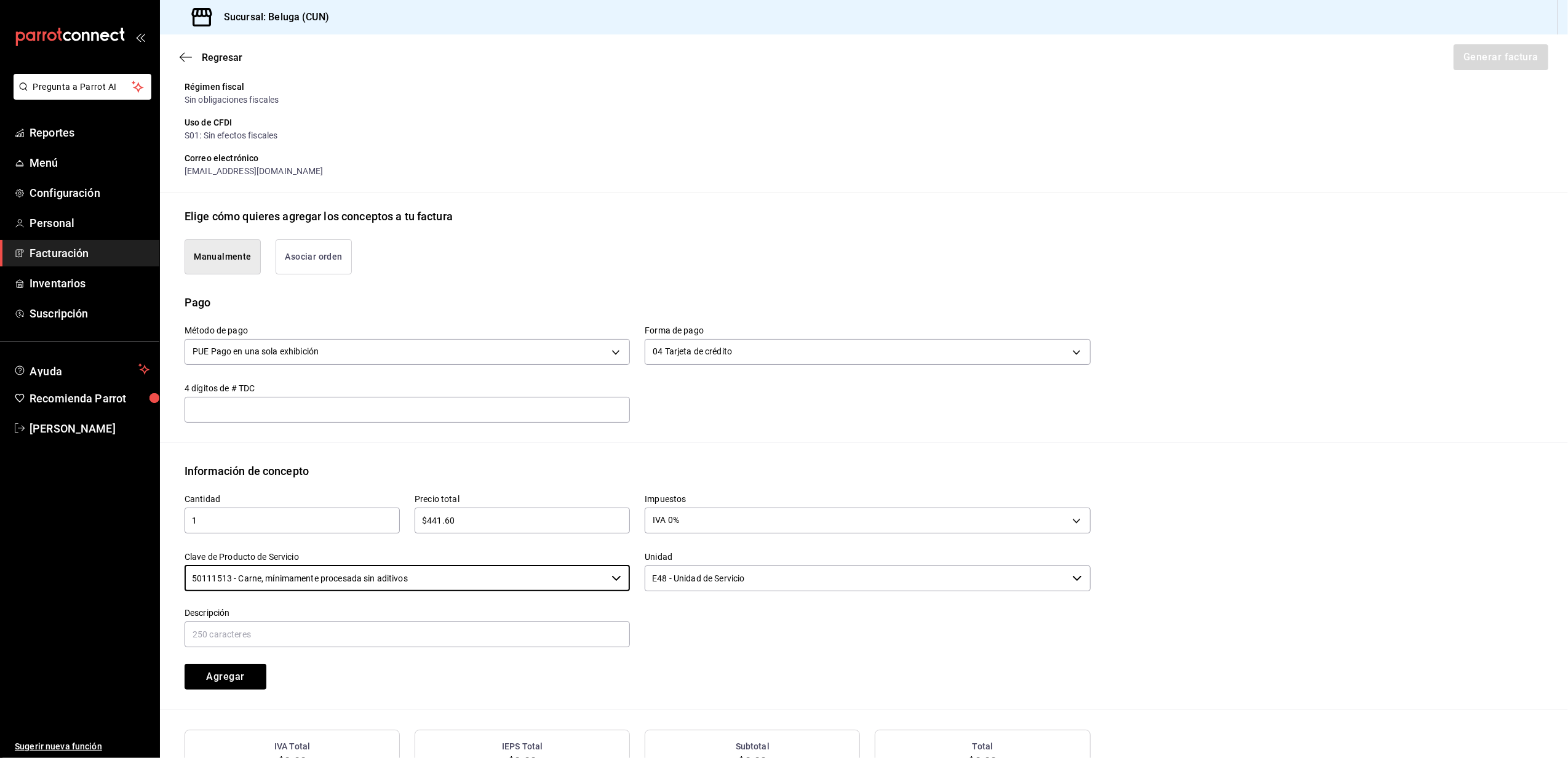
type input "50111513 - Carne, mínimamente procesada sin aditivos"
click at [316, 625] on input "text" at bounding box center [407, 635] width 445 height 26
paste input "CONSUMO DEL DIA [DATE]"
drag, startPoint x: 279, startPoint y: 636, endPoint x: 391, endPoint y: 631, distance: 112.1
click at [281, 636] on input "CONSUMO DEL DIA [DATE]" at bounding box center [407, 635] width 445 height 26
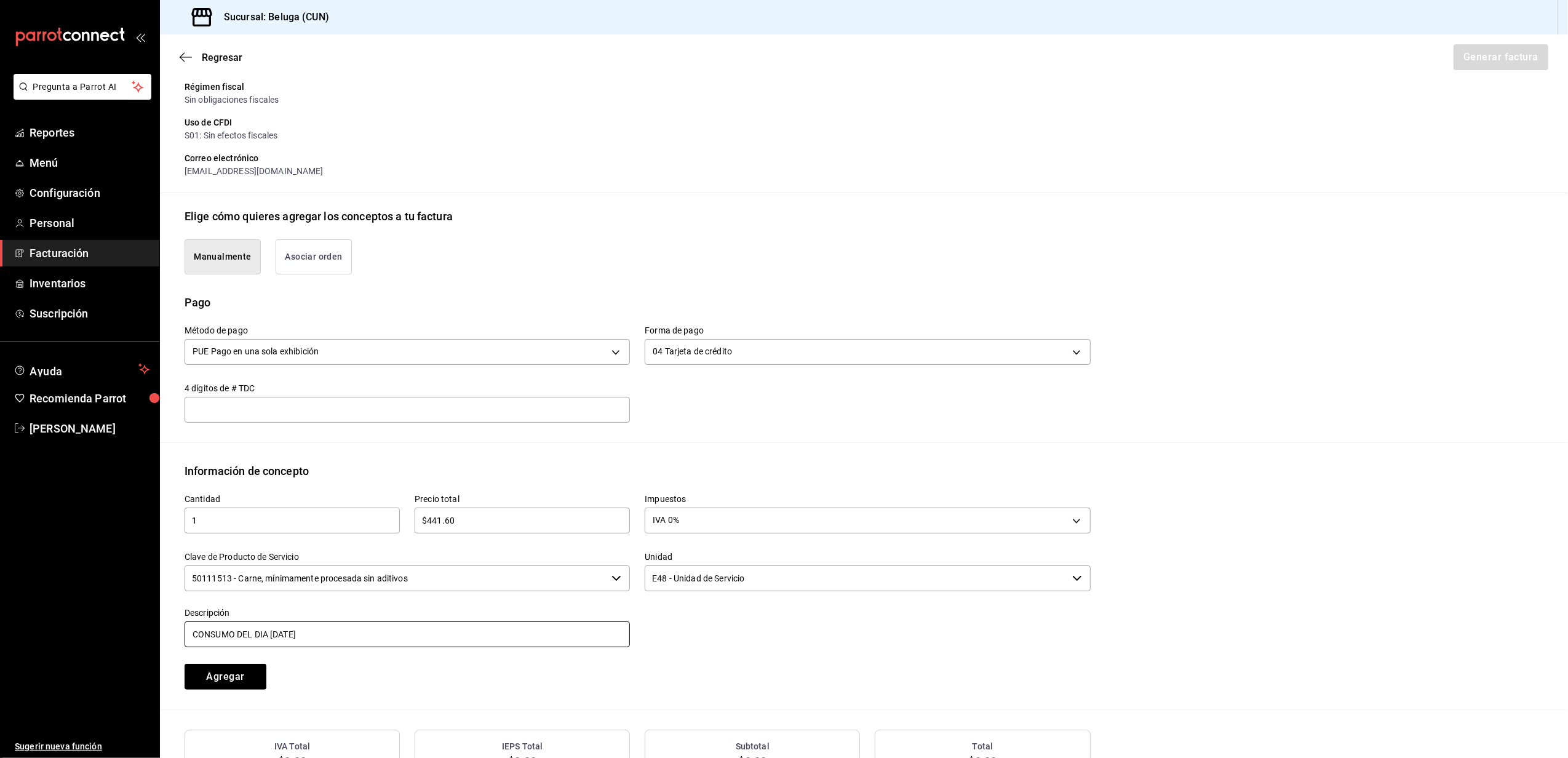
type input "CONSUMO DEL DIA [DATE]"
click at [933, 391] on div "Método de pago PUE Pago en una sola exhibición PUE Forma de pago 04 Tarjeta de …" at bounding box center [631, 367] width 921 height 112
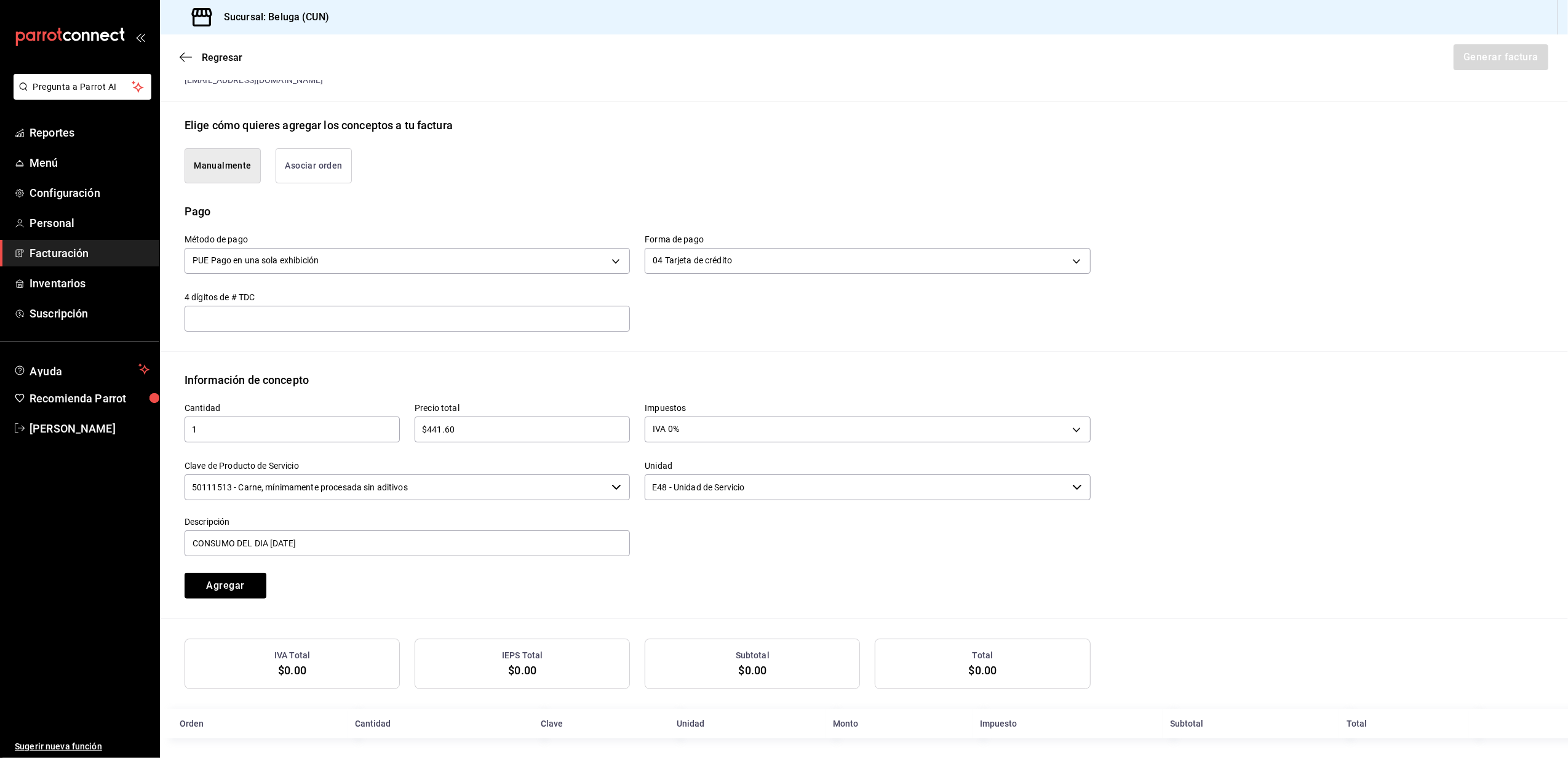
scroll to position [262, 0]
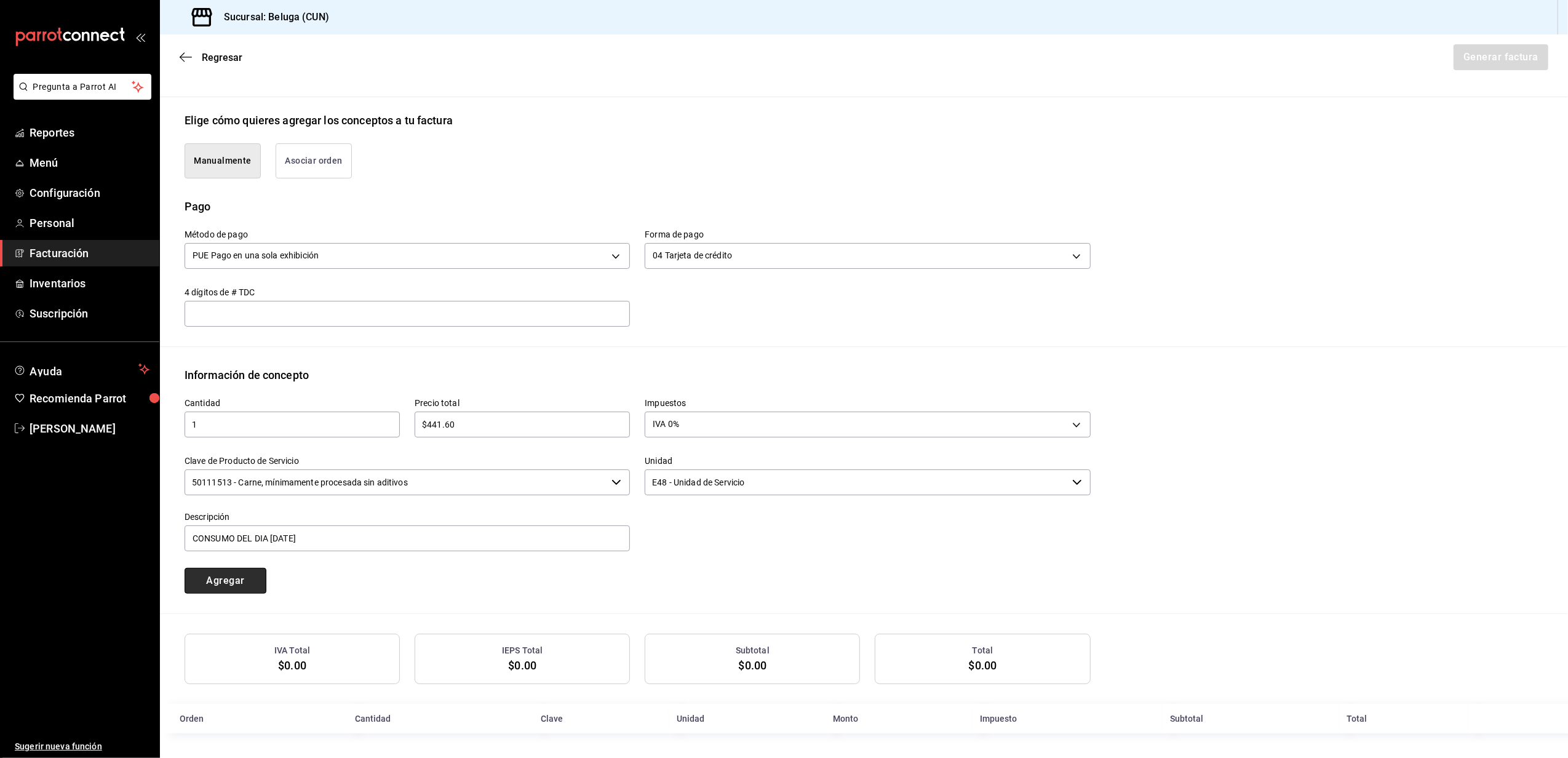
click at [229, 574] on button "Agregar" at bounding box center [225, 581] width 82 height 26
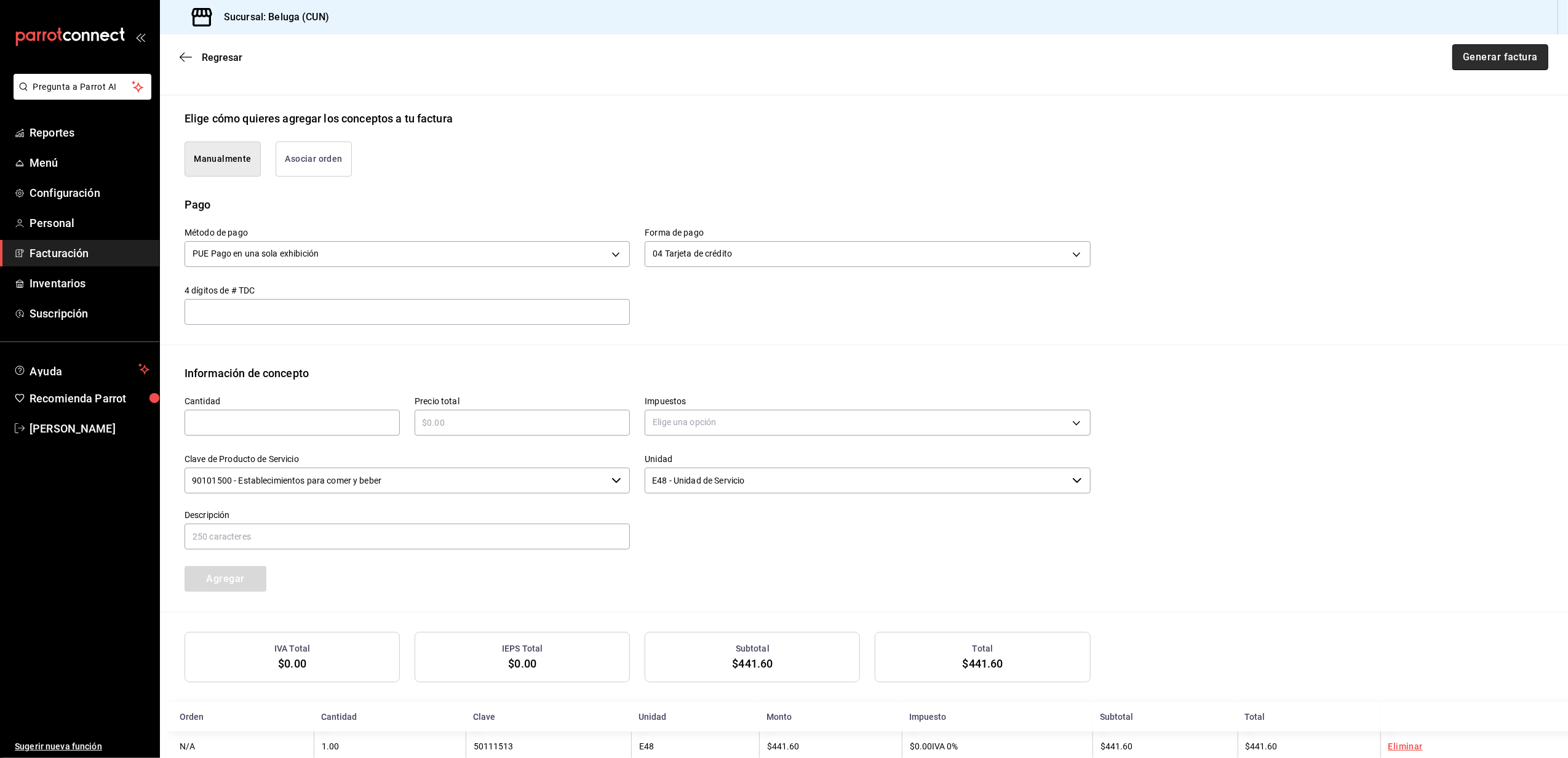
click at [1475, 55] on button "Generar factura" at bounding box center [1500, 57] width 96 height 26
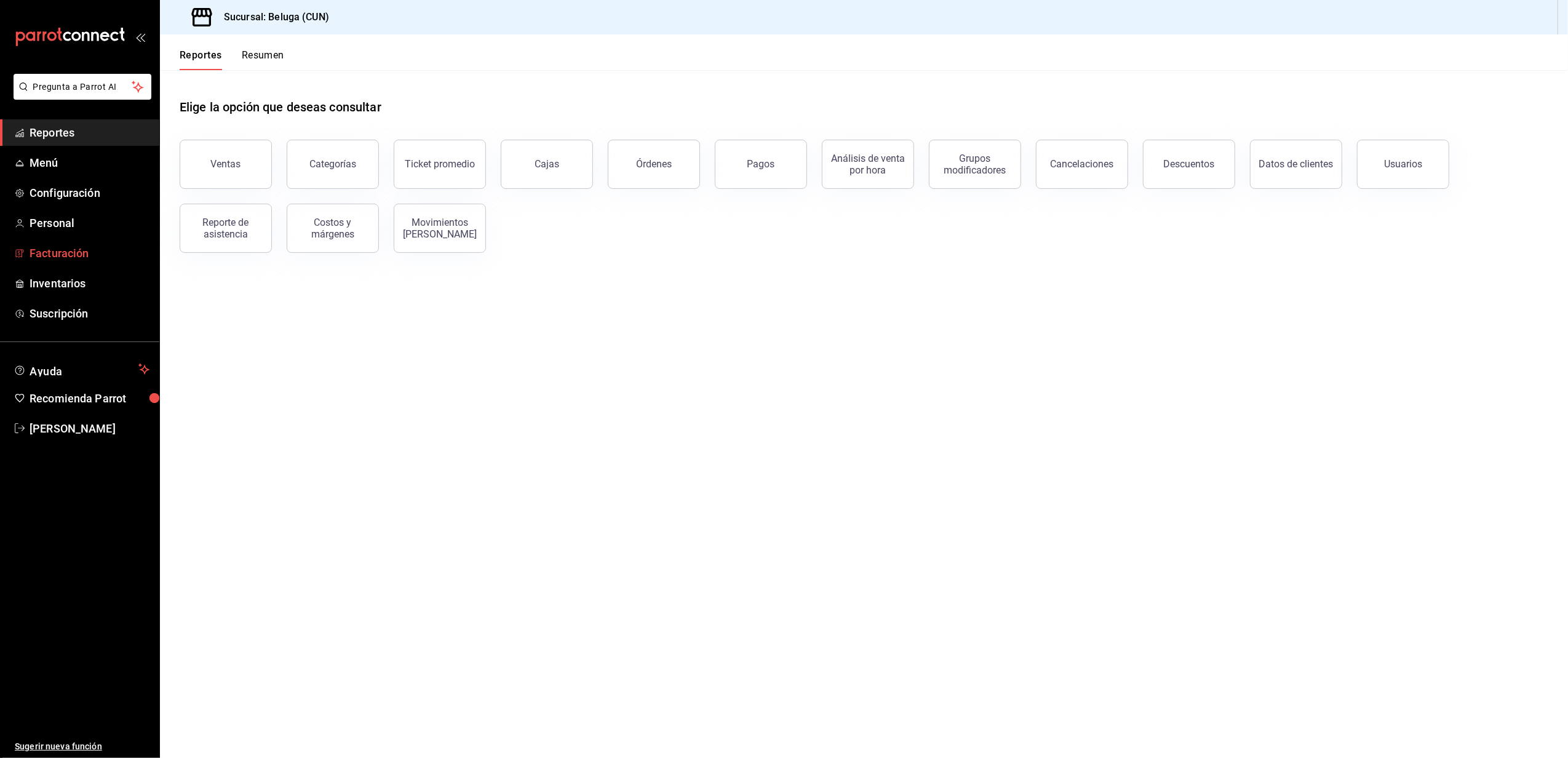
click at [68, 258] on span "Facturación" at bounding box center [89, 253] width 120 height 17
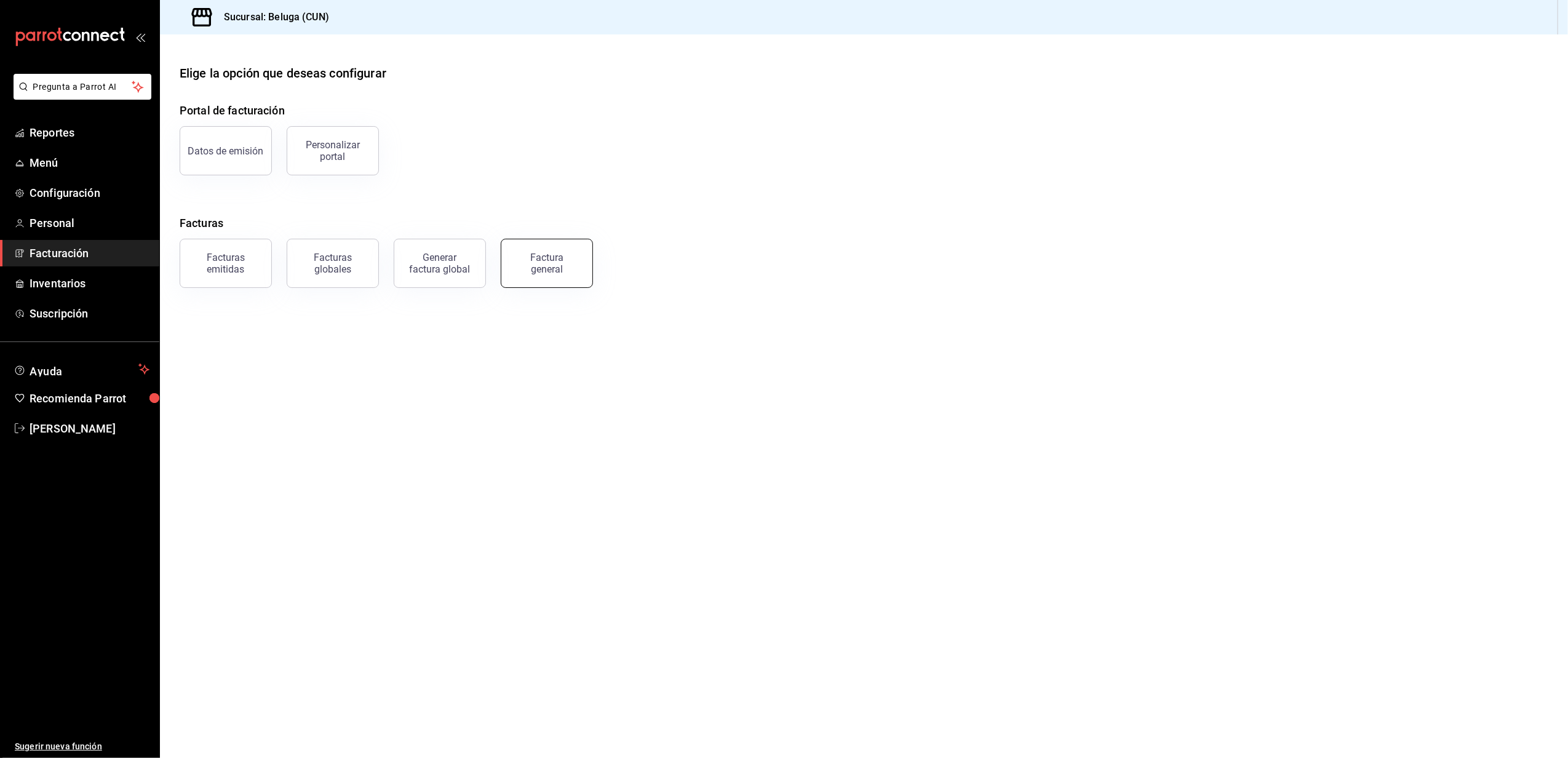
click at [572, 249] on button "Factura general" at bounding box center [547, 263] width 92 height 49
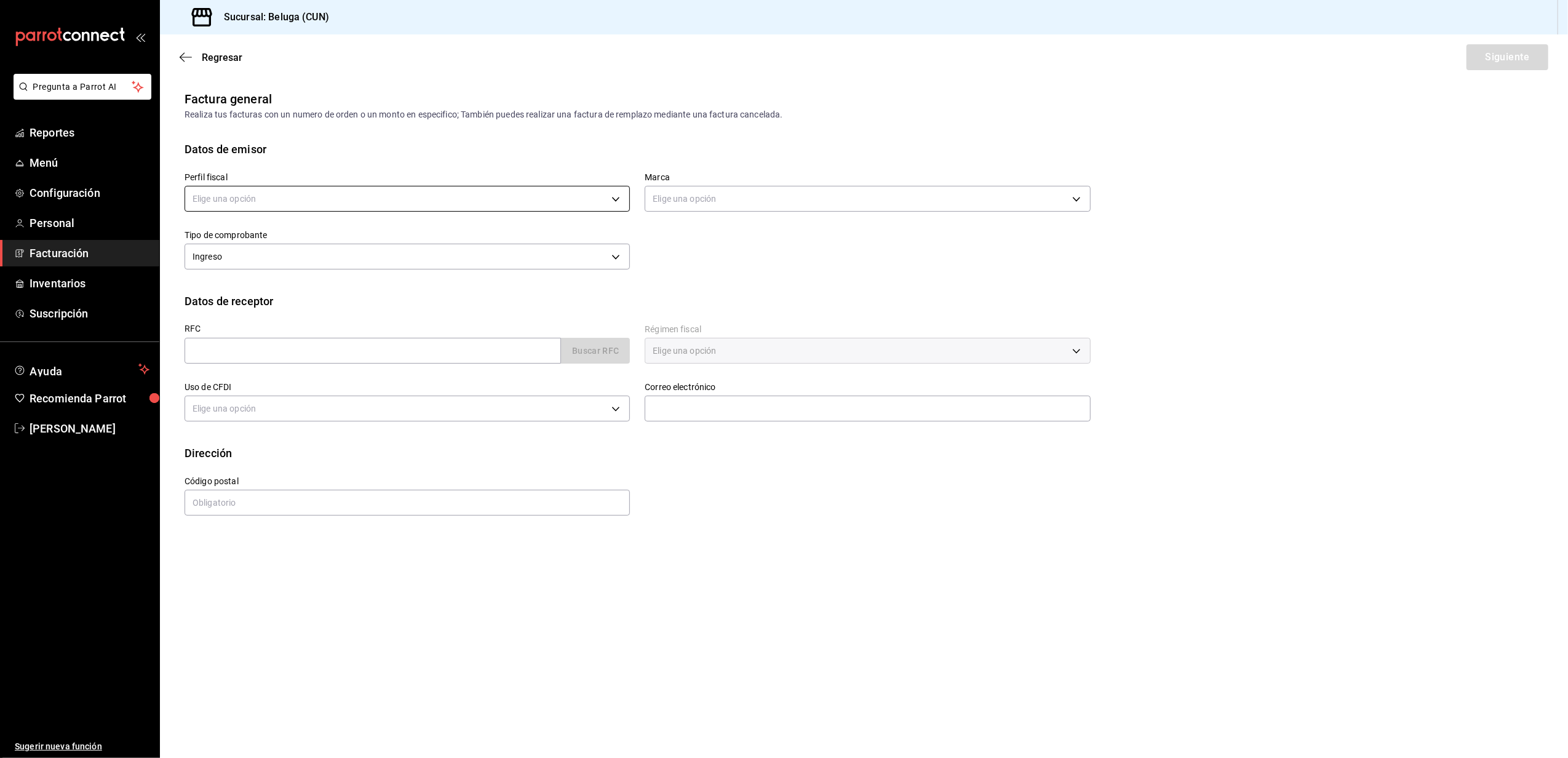
click at [592, 200] on body "Pregunta a Parrot AI Reportes Menú Configuración Personal Facturación Inventari…" at bounding box center [784, 379] width 1568 height 758
click at [500, 269] on li "STRANA" at bounding box center [407, 261] width 444 height 23
type input "0e3eb79f-b3aa-4b7a-a40b-5438678f8732"
type input "90810656-3b3d-4791-b9ad-32ddd7495a71"
click at [298, 352] on input "text" at bounding box center [373, 351] width 377 height 26
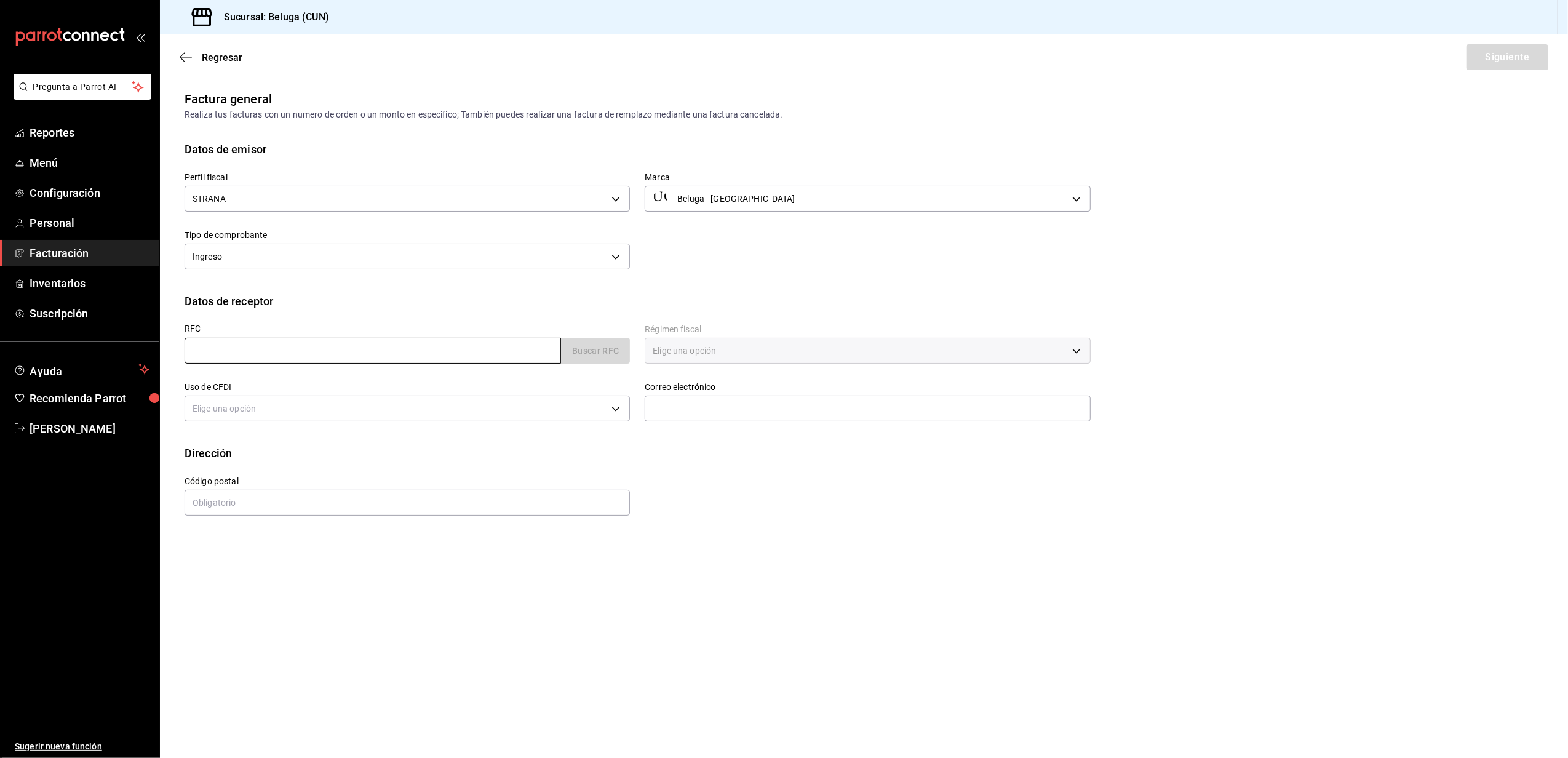
type input "XAXX010101000"
type input "48333"
type input "616"
type input "S01"
click at [701, 410] on input "text" at bounding box center [867, 409] width 445 height 26
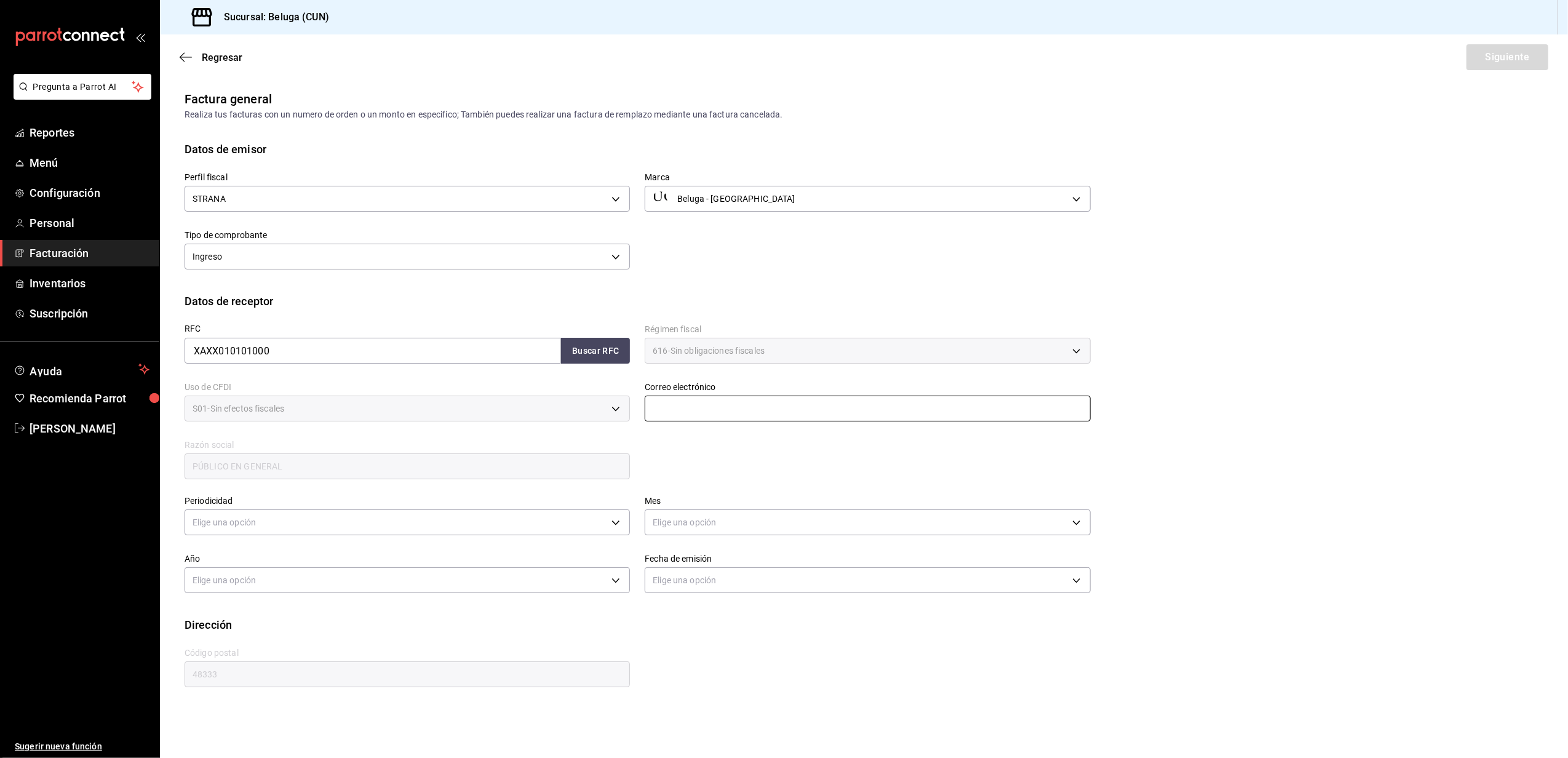
type input "[EMAIL_ADDRESS][DOMAIN_NAME]"
click at [608, 517] on body "Pregunta a Parrot AI Reportes Menú Configuración Personal Facturación Inventari…" at bounding box center [784, 379] width 1568 height 758
click at [496, 551] on li "Diario" at bounding box center [407, 562] width 444 height 21
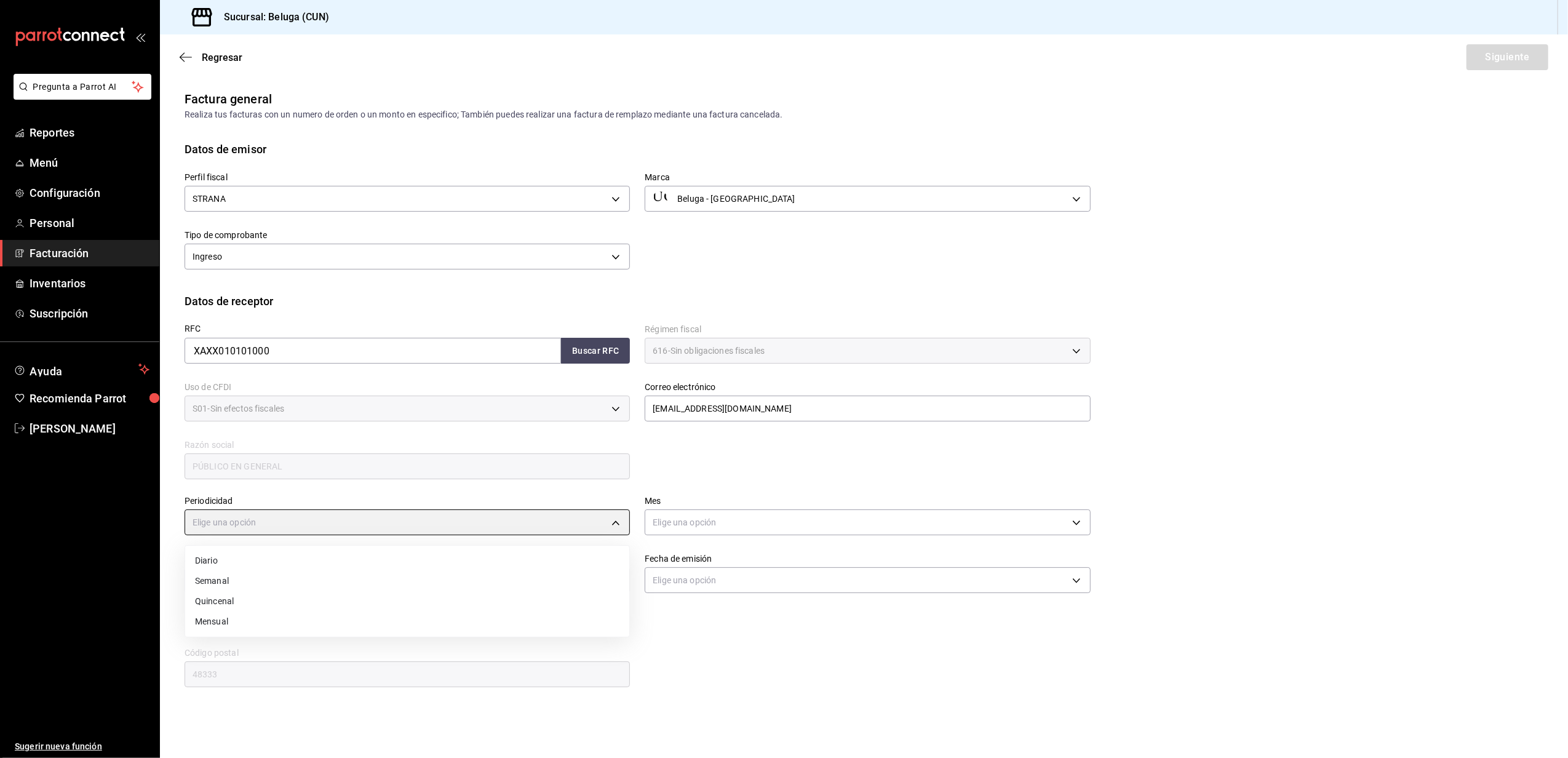
type input "DAILY"
click at [732, 524] on body "Pregunta a Parrot AI Reportes Menú Configuración Personal Facturación Inventari…" at bounding box center [784, 379] width 1568 height 758
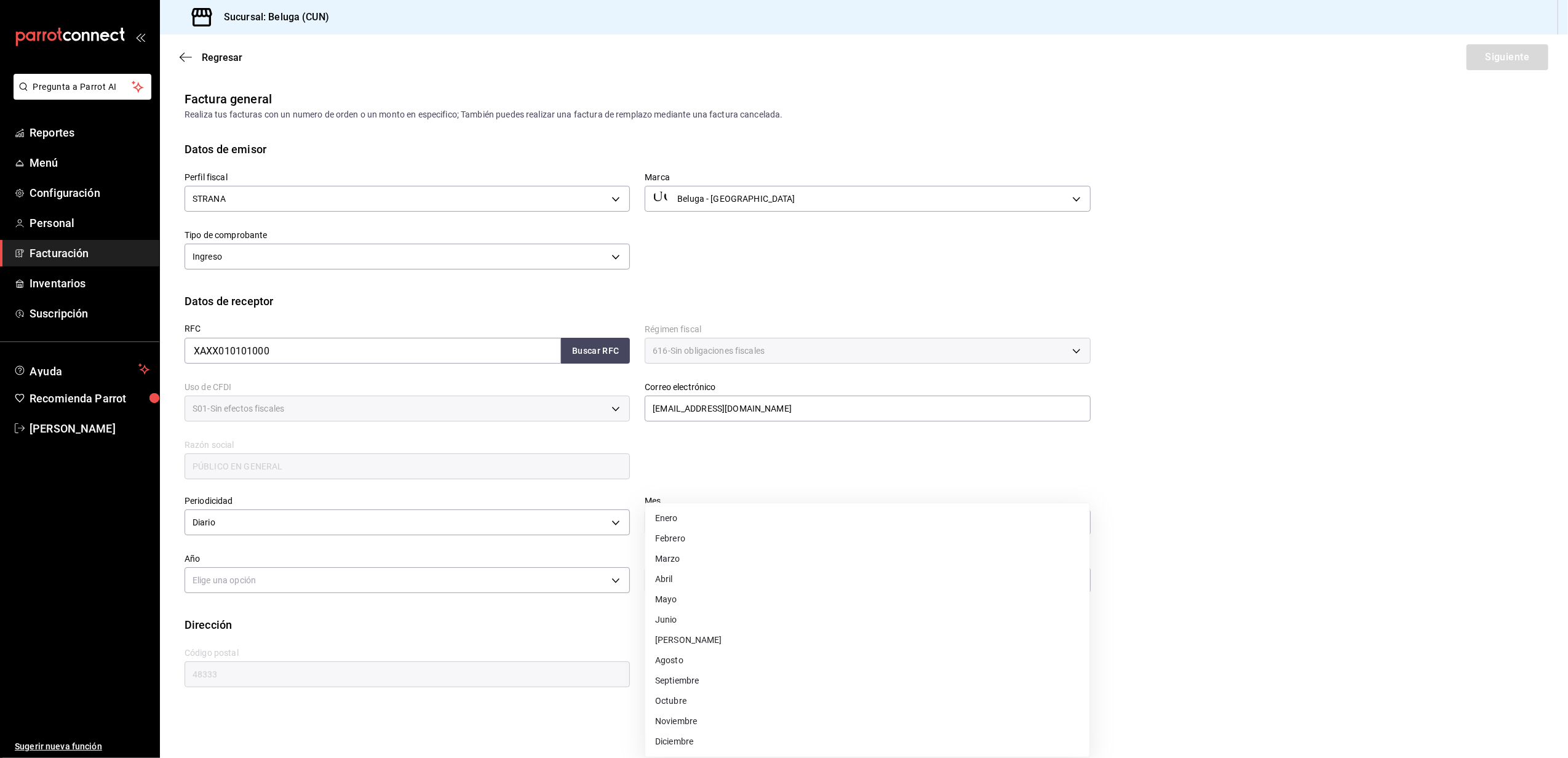
click at [694, 657] on li "Agosto" at bounding box center [867, 661] width 444 height 21
type input "8"
click at [476, 592] on body "Pregunta a Parrot AI Reportes Menú Configuración Personal Facturación Inventari…" at bounding box center [784, 379] width 1568 height 758
drag, startPoint x: 394, startPoint y: 625, endPoint x: 510, endPoint y: 580, distance: 124.4
click at [393, 625] on li "2025" at bounding box center [407, 619] width 444 height 21
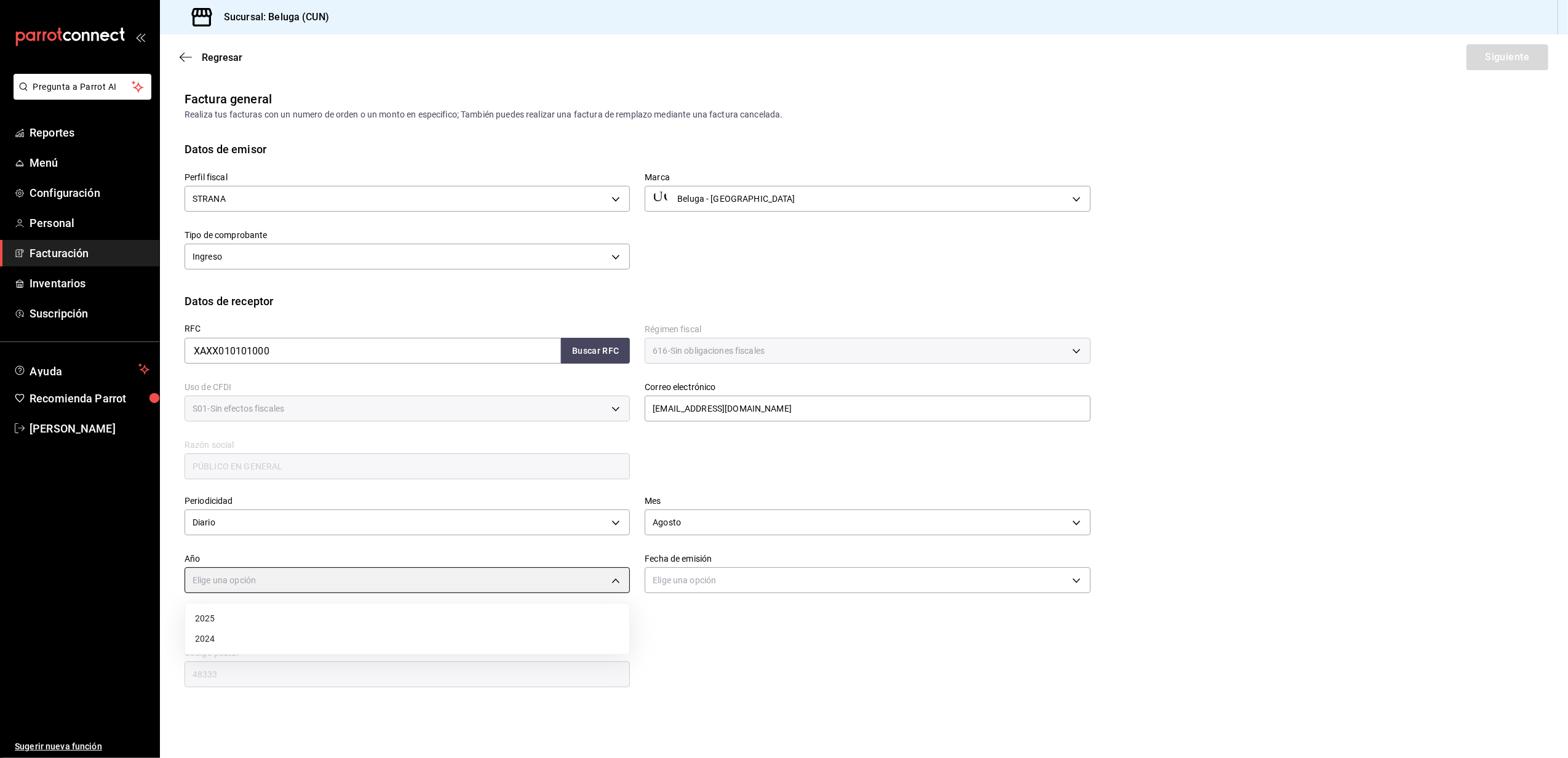
type input "2025"
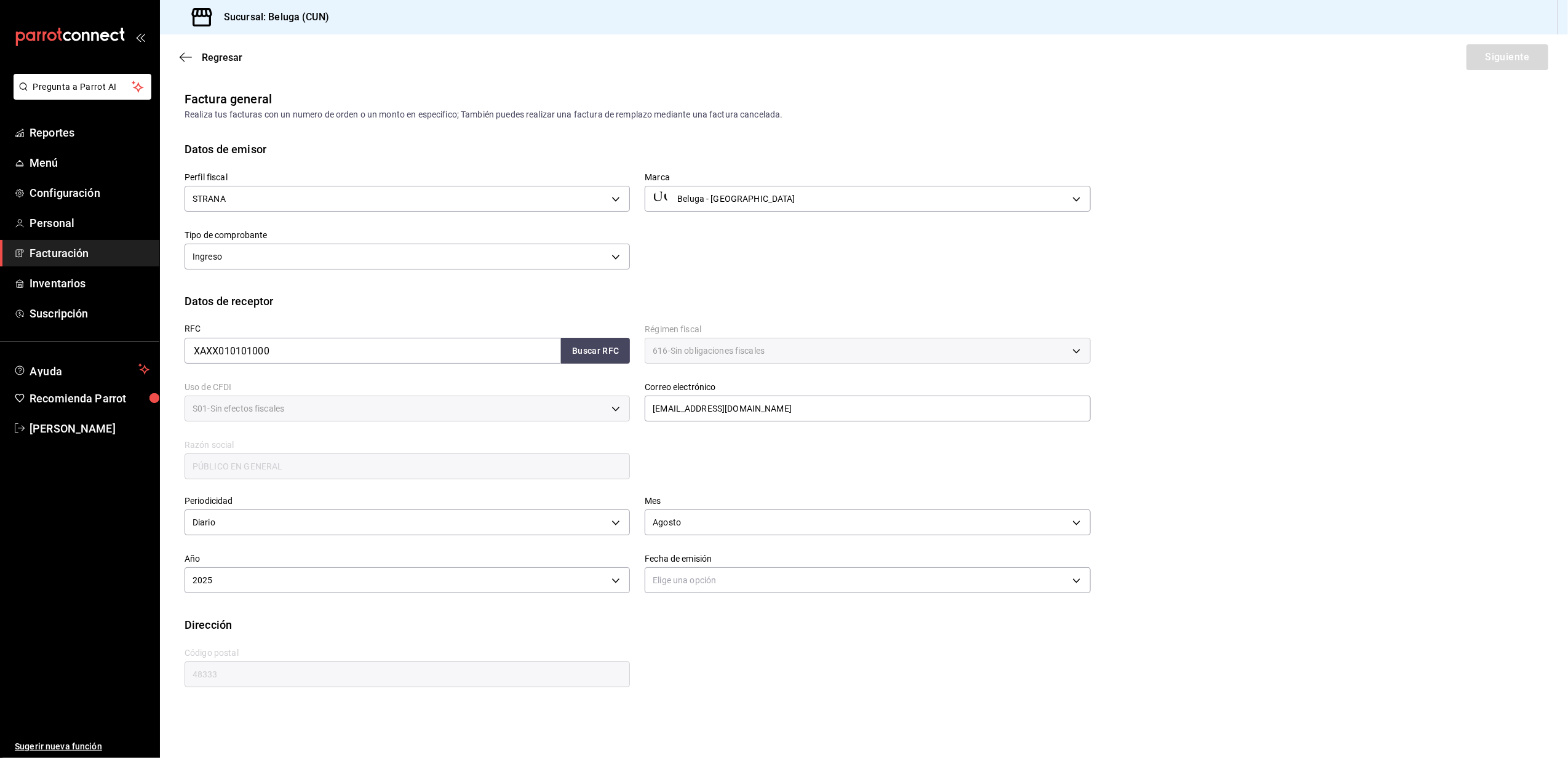
click at [703, 595] on div "Elige una opción" at bounding box center [867, 578] width 445 height 33
click at [714, 579] on body "Pregunta a Parrot AI Reportes Menú Configuración Personal Facturación Inventari…" at bounding box center [784, 379] width 1568 height 758
click at [680, 616] on li "Hoy" at bounding box center [867, 619] width 444 height 21
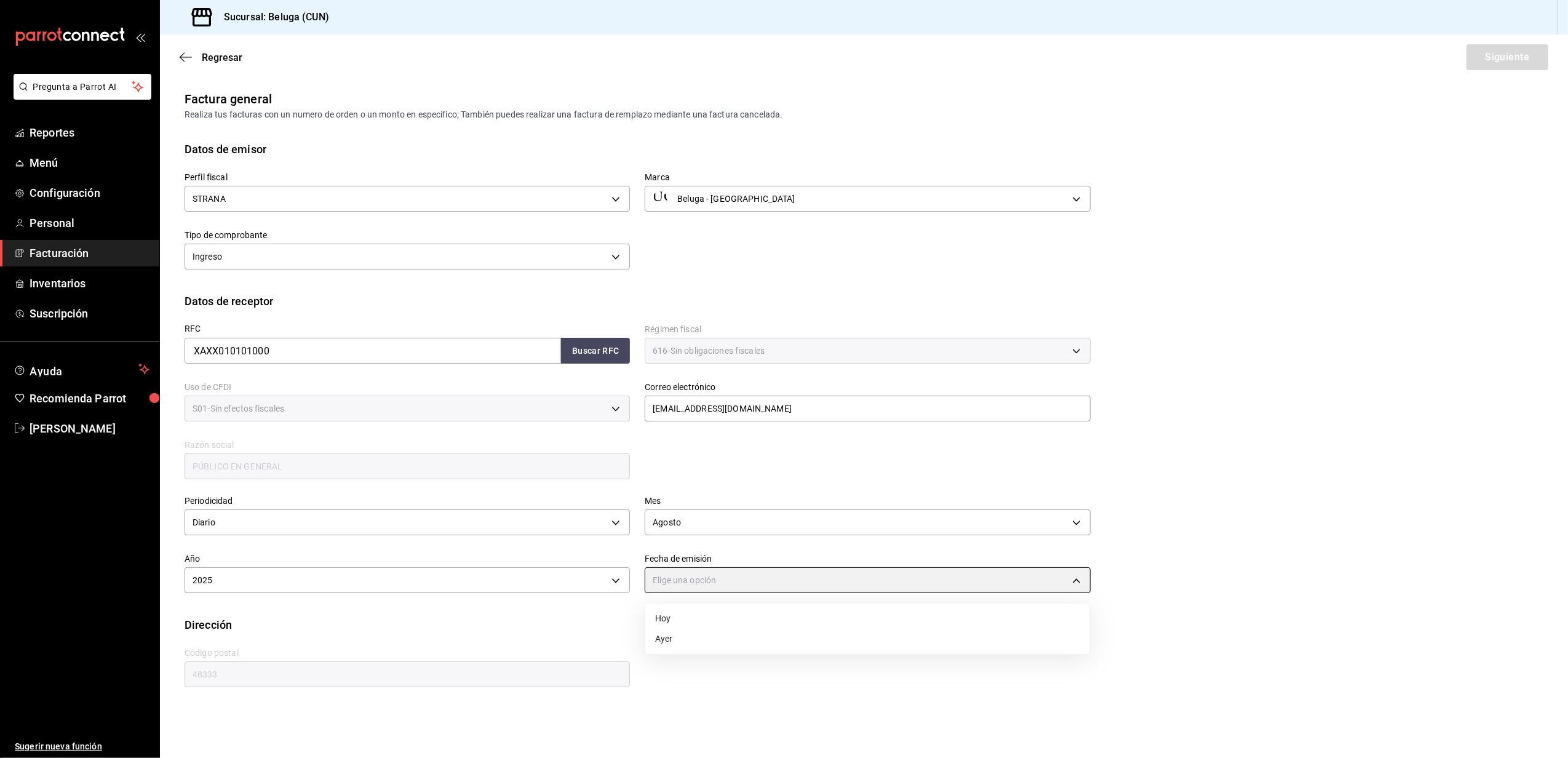
type input "[DATE]"
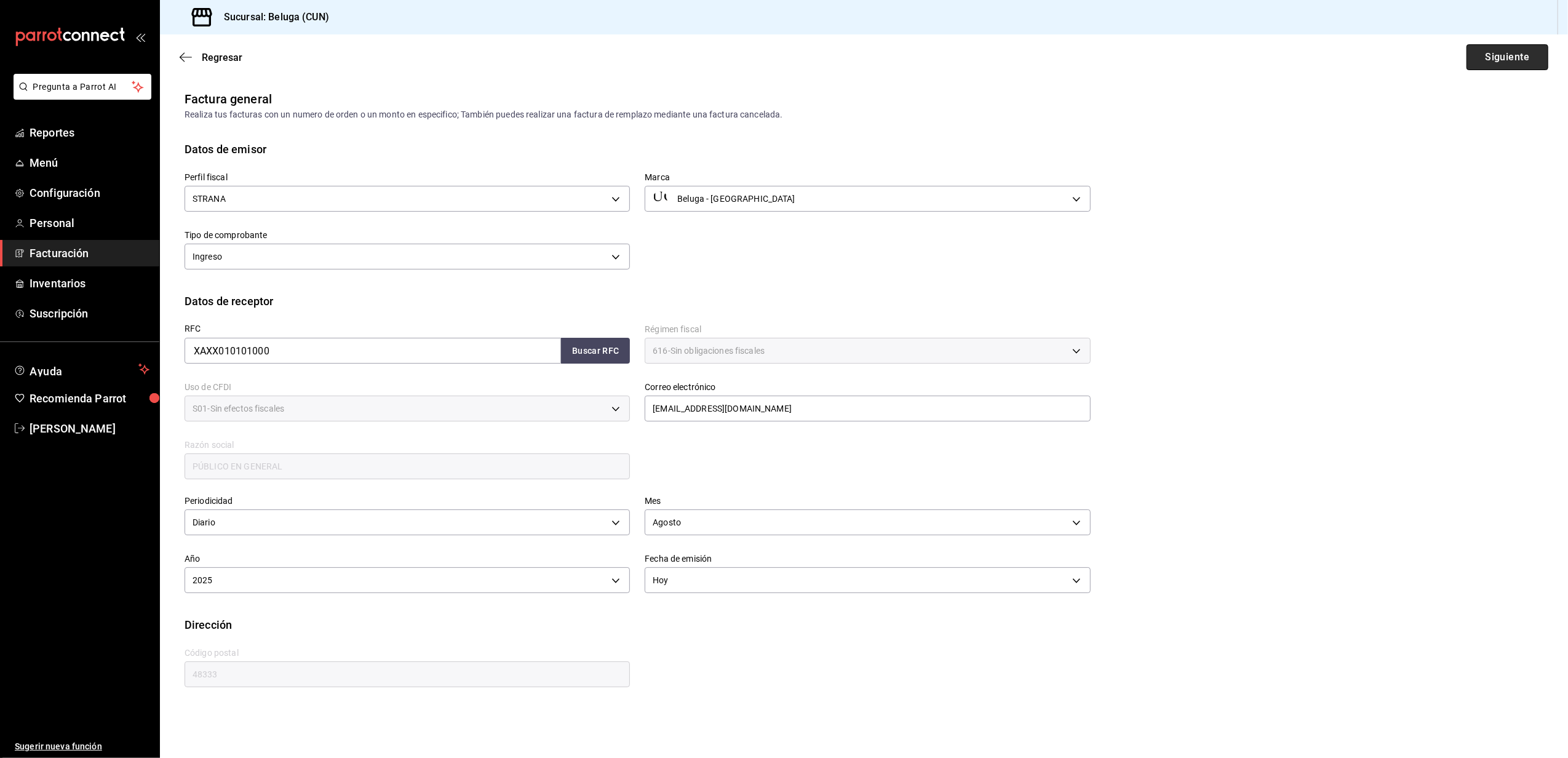
click at [1485, 49] on button "Siguiente" at bounding box center [1508, 57] width 82 height 26
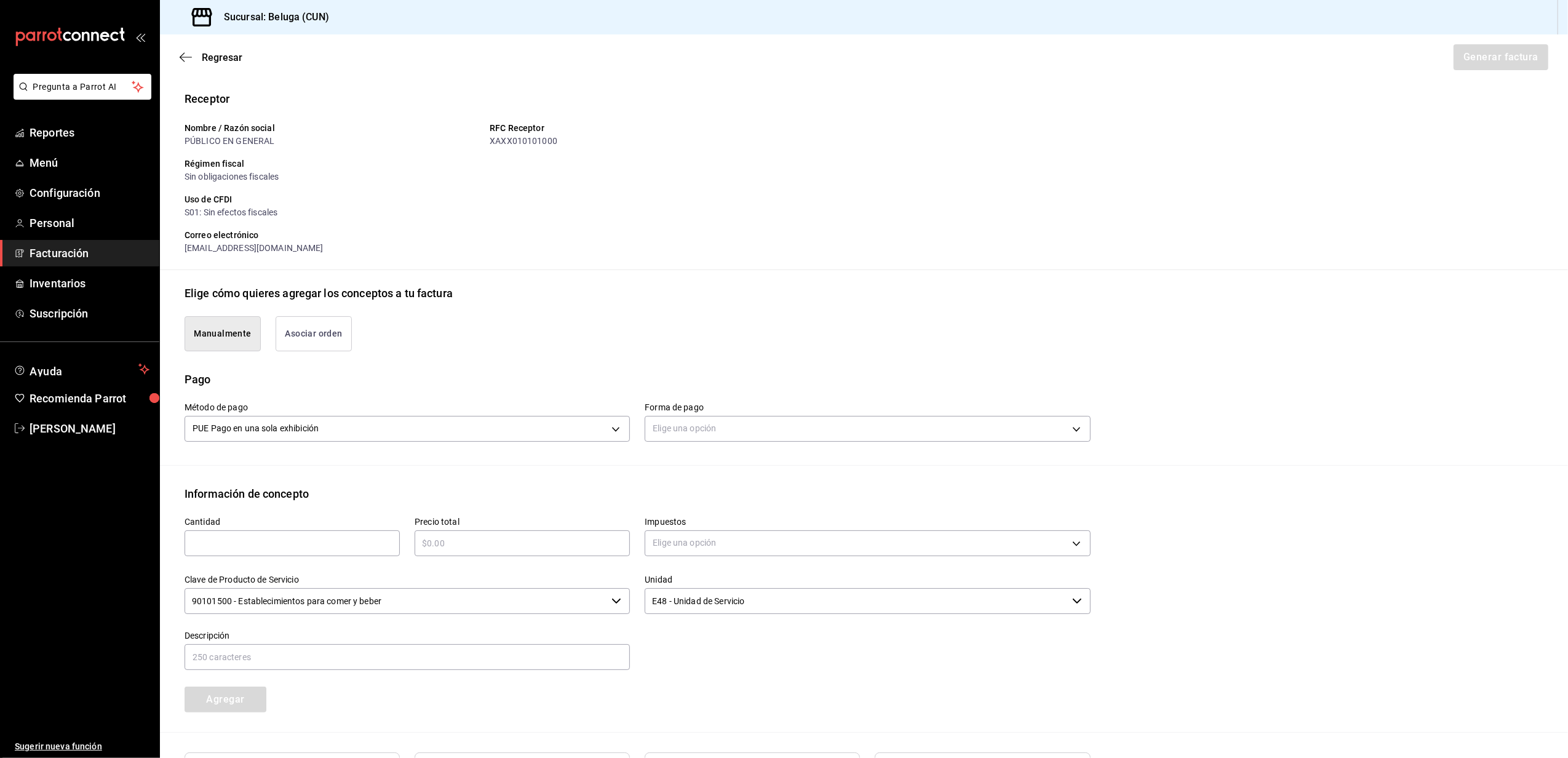
scroll to position [164, 0]
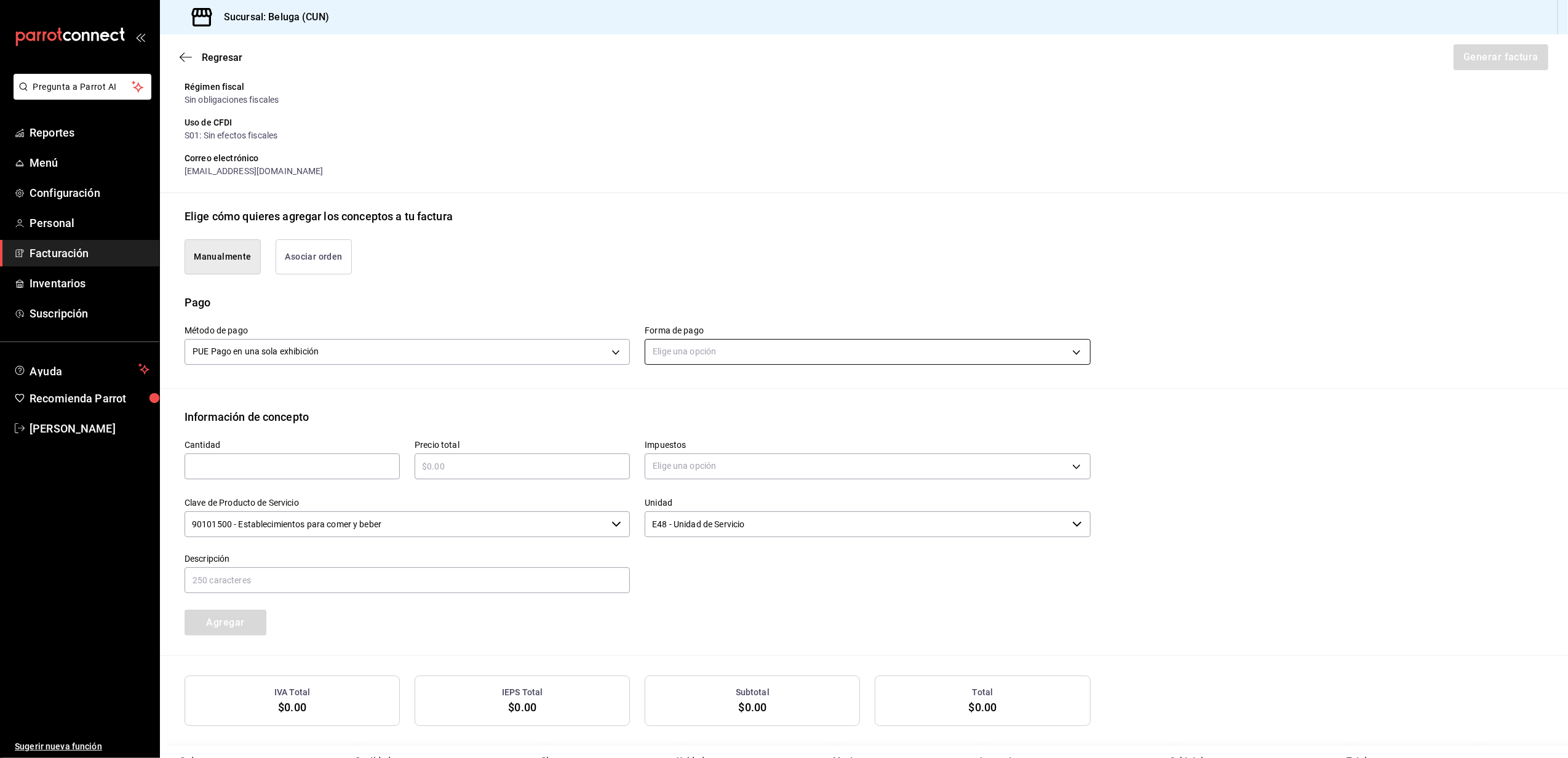
click at [735, 360] on body "Pregunta a Parrot AI Reportes Menú Configuración Personal Facturación Inventari…" at bounding box center [784, 379] width 1568 height 758
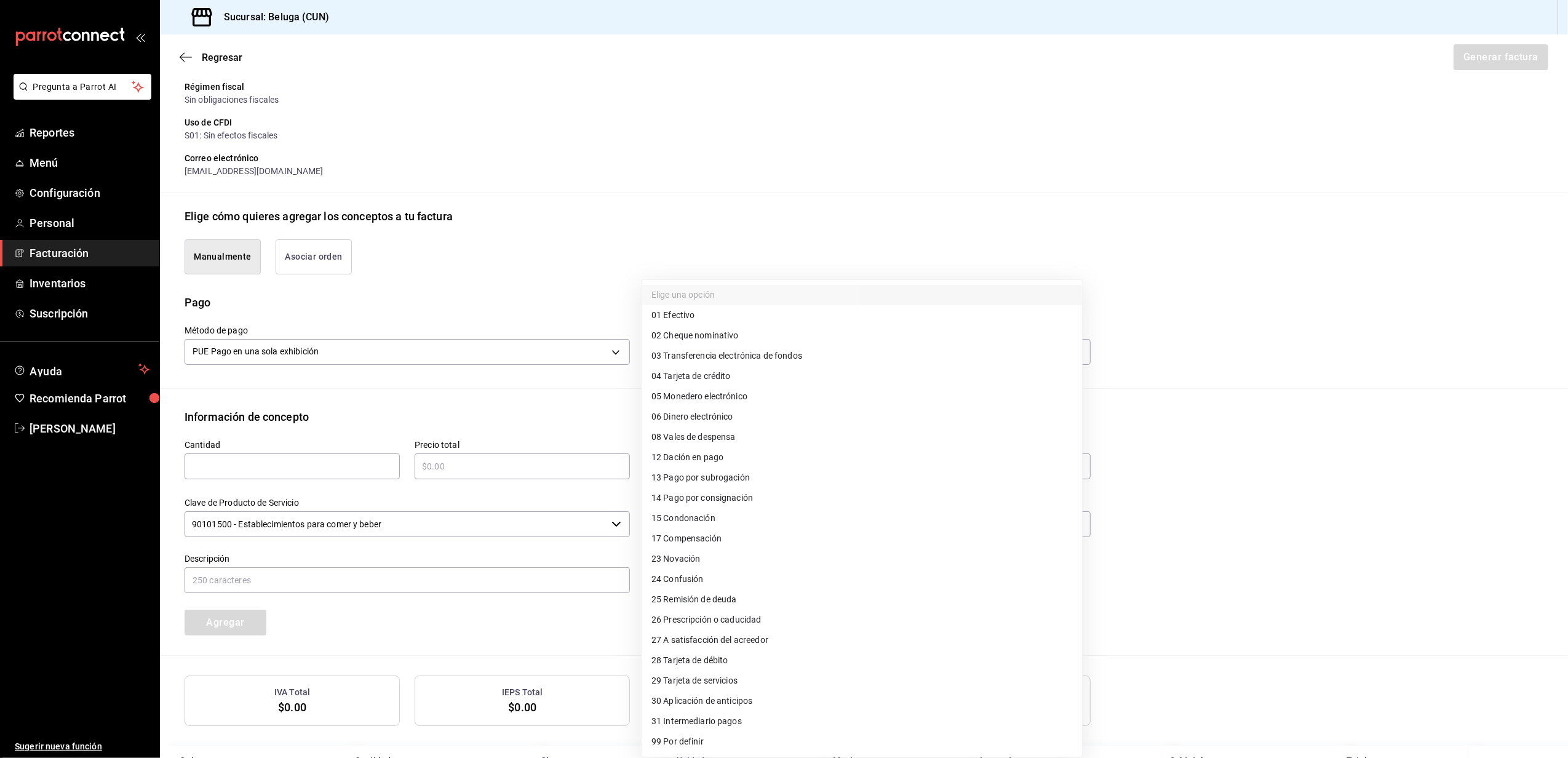
click at [744, 377] on li "04 Tarjeta de crédito" at bounding box center [862, 376] width 441 height 21
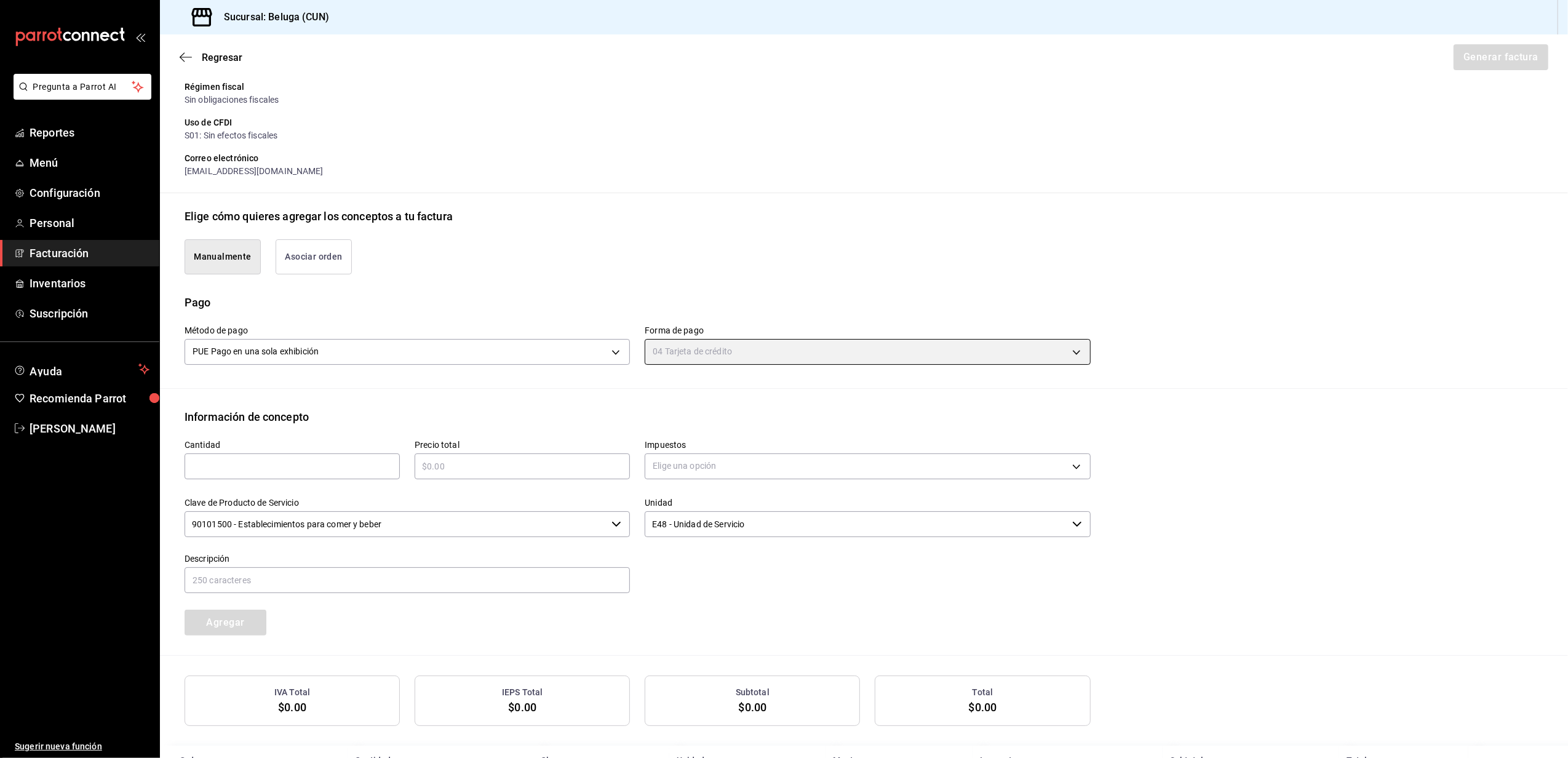
type input "04"
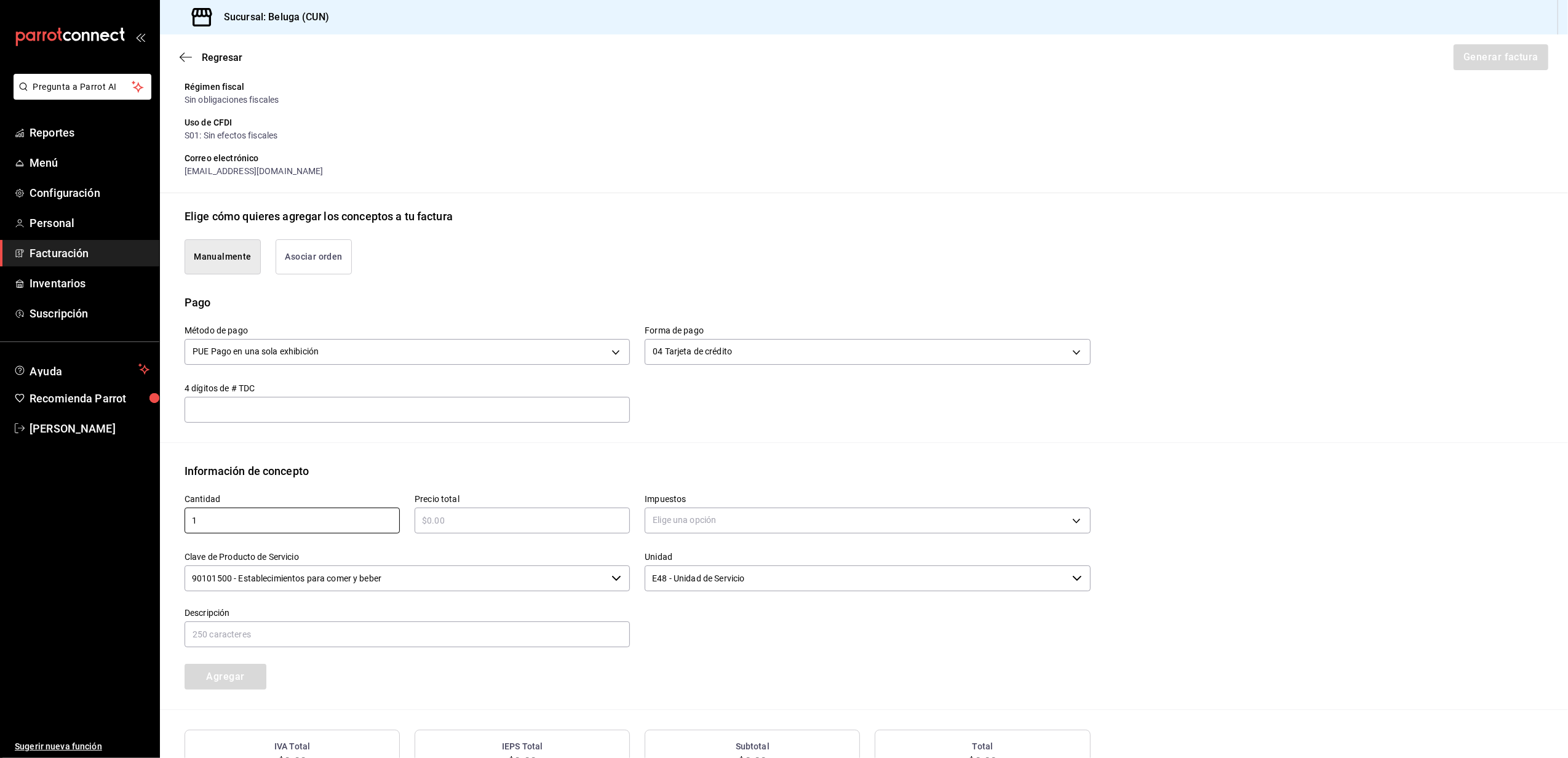
type input "1"
type input "$4441.60"
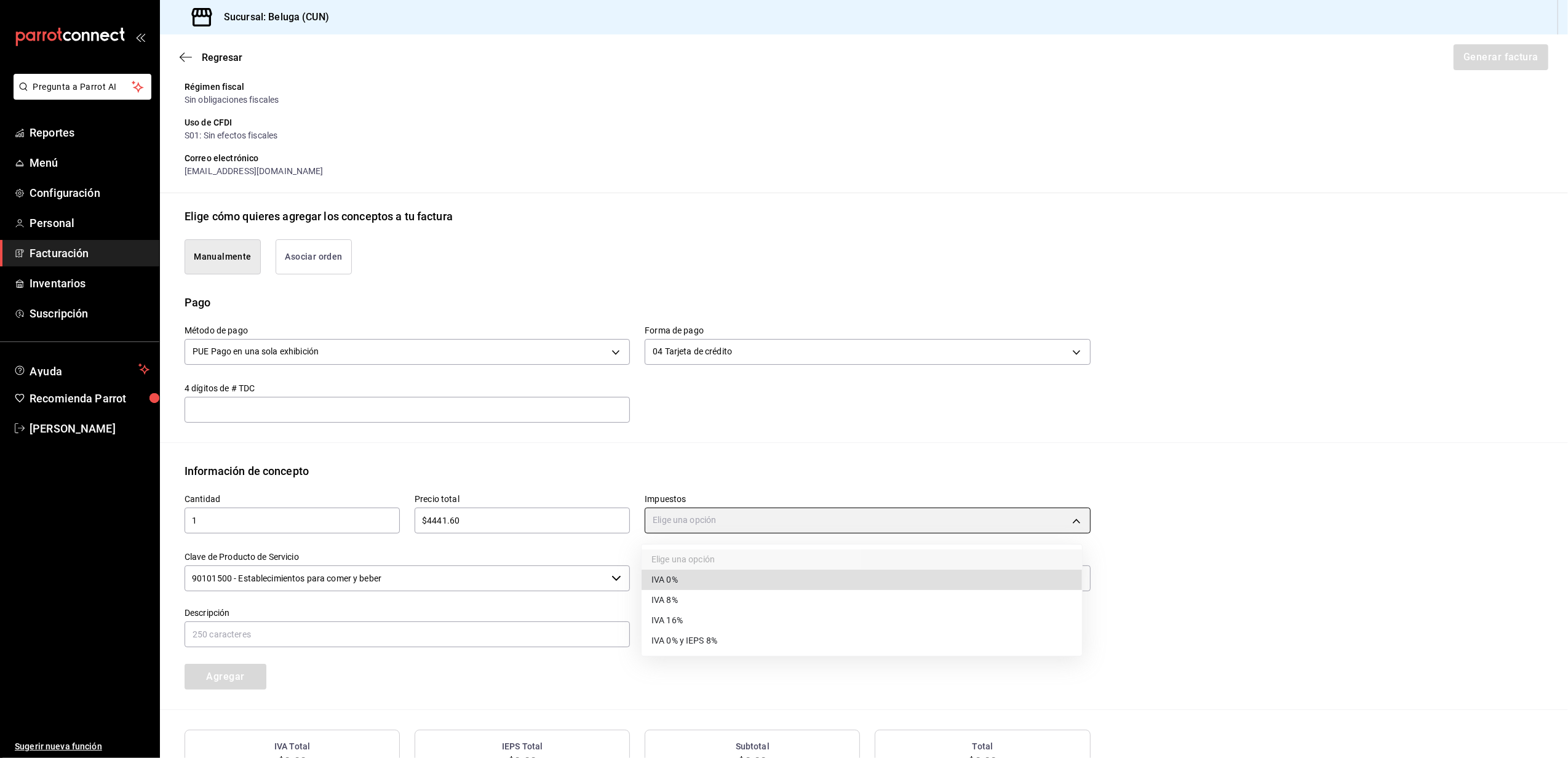
type input "IVA_0"
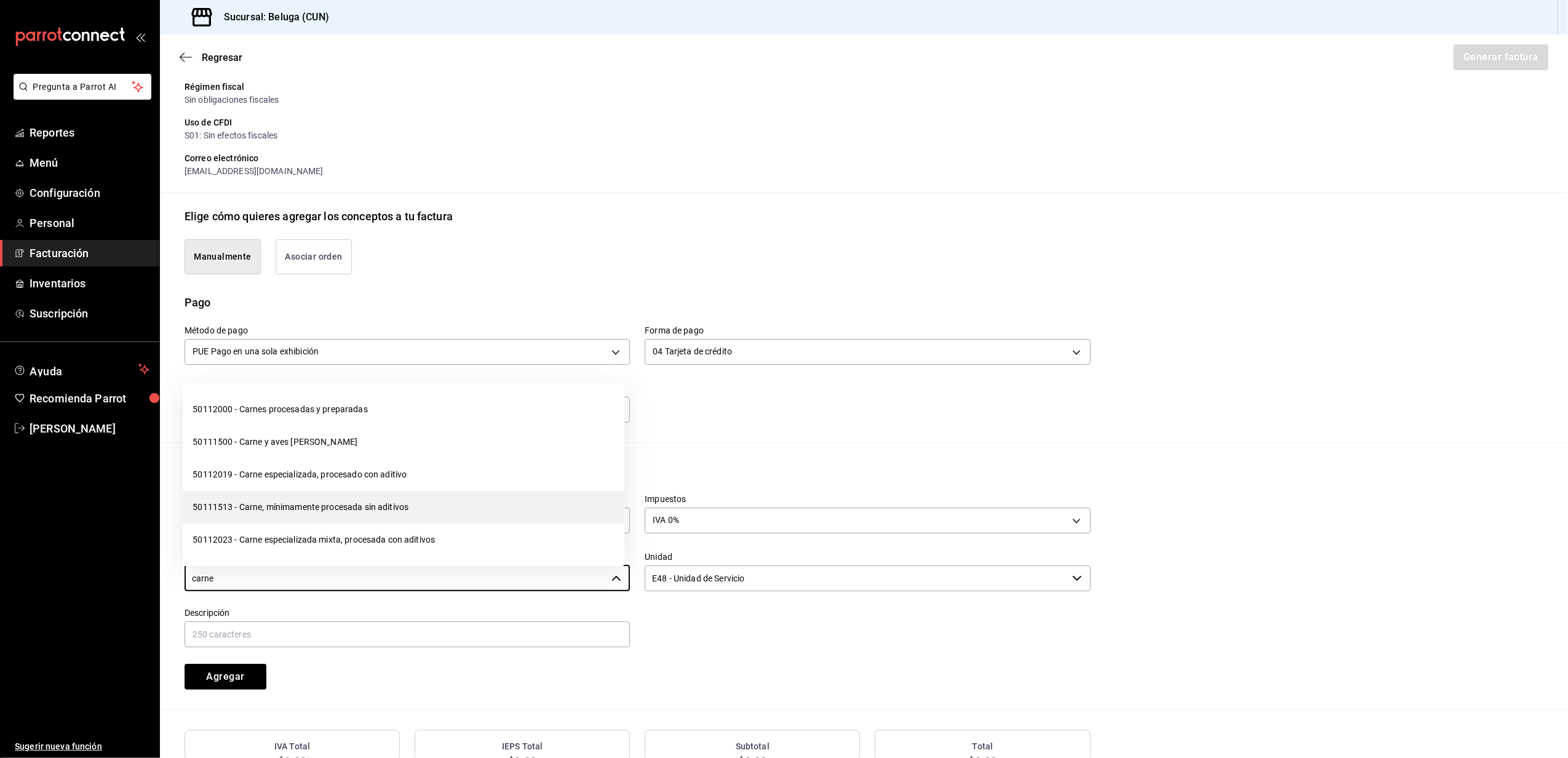
click at [402, 506] on li "50111513 - Carne, mínimamente procesada sin aditivos" at bounding box center [404, 507] width 442 height 33
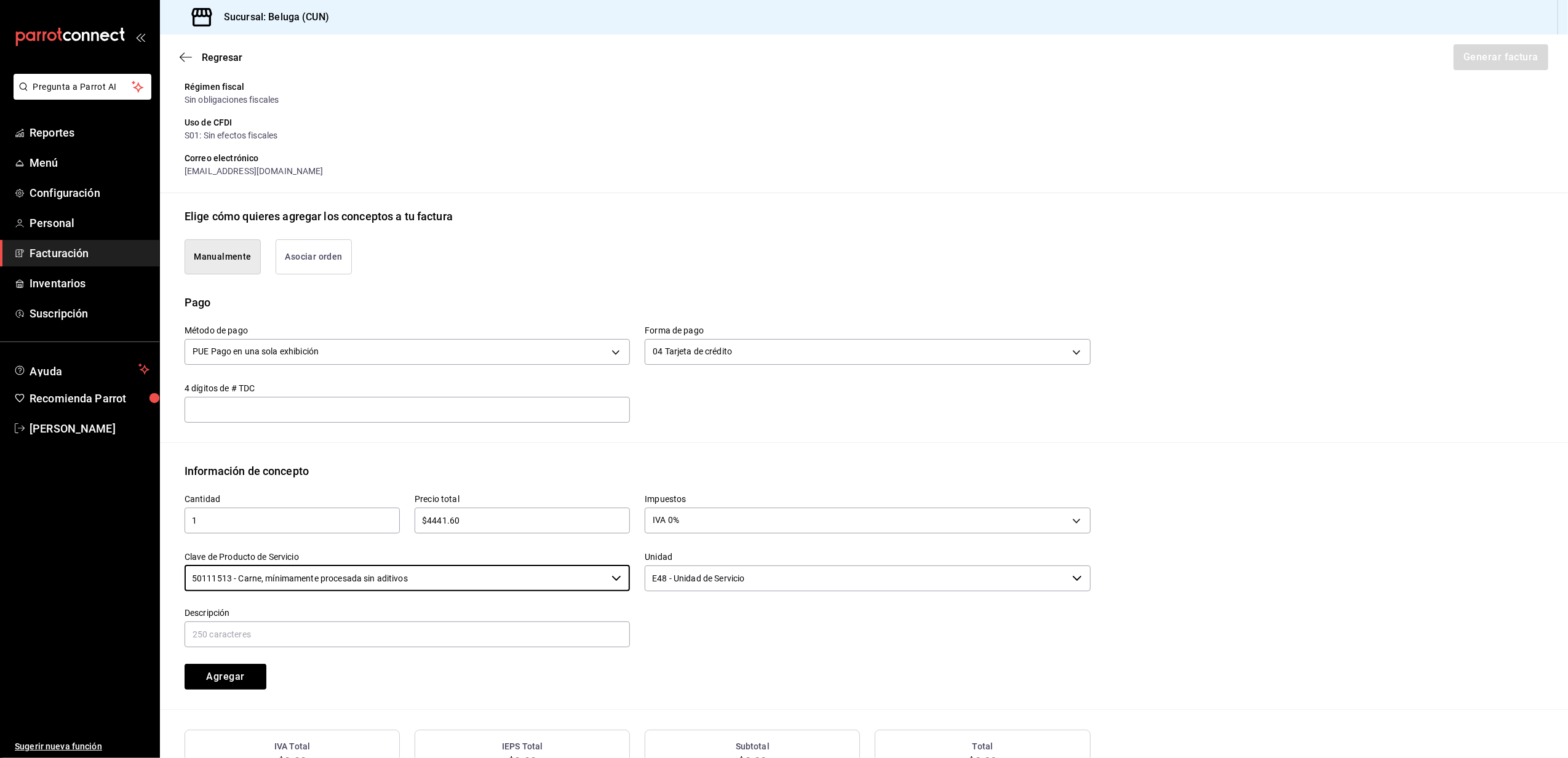
type input "50111513 - Carne, mínimamente procesada sin aditivos"
paste input "c"
click at [278, 633] on input "CONSUMO DEL DIA [DATE]" at bounding box center [407, 635] width 445 height 26
drag, startPoint x: 339, startPoint y: 630, endPoint x: -4, endPoint y: 599, distance: 344.4
click at [0, 599] on html "Pregunta a Parrot AI Reportes Menú Configuración Personal Facturación Inventari…" at bounding box center [784, 379] width 1568 height 758
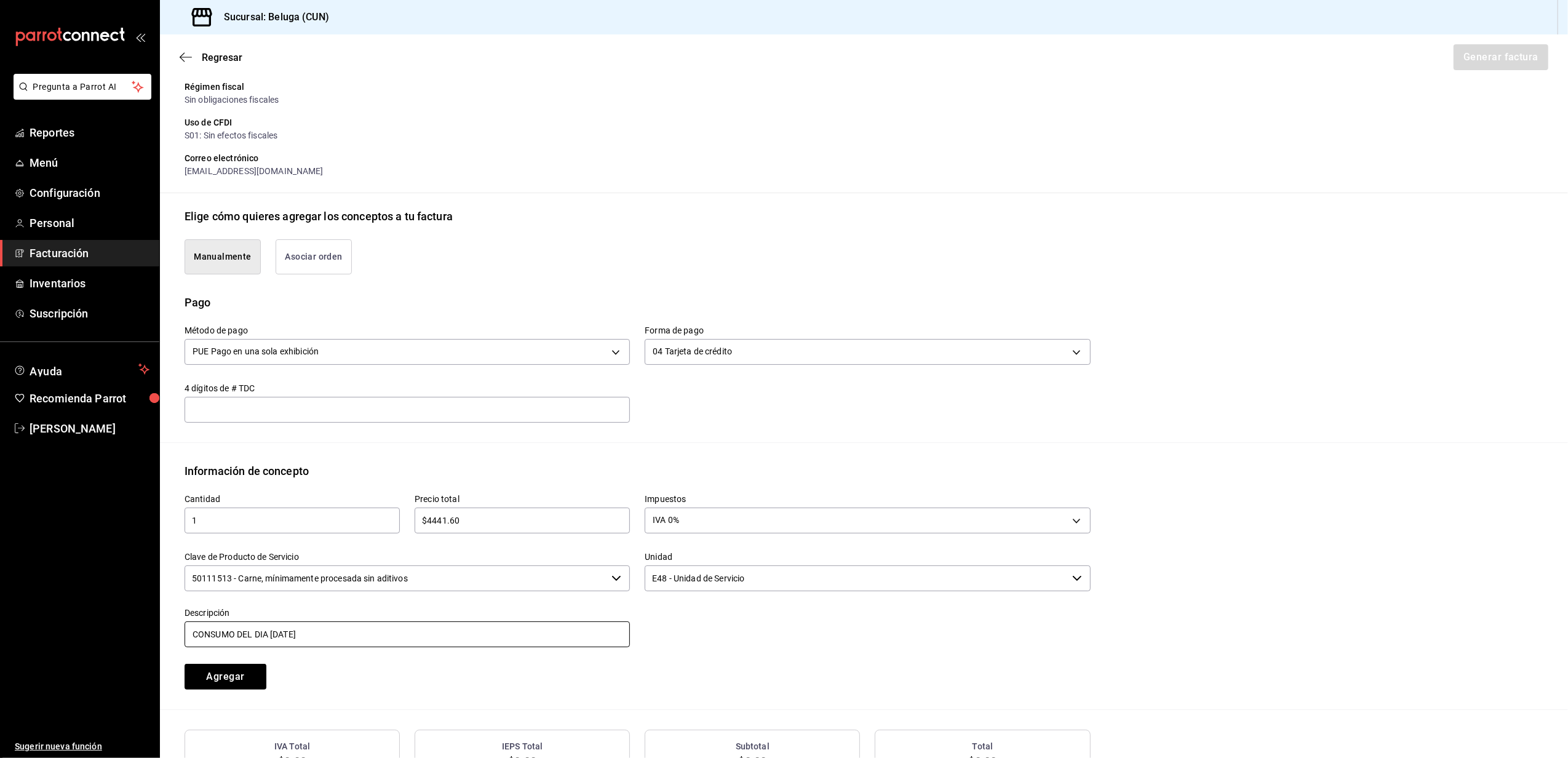
type input "CONSUMO DEL DIA [DATE]"
click at [304, 682] on div "Agregar" at bounding box center [285, 669] width 230 height 41
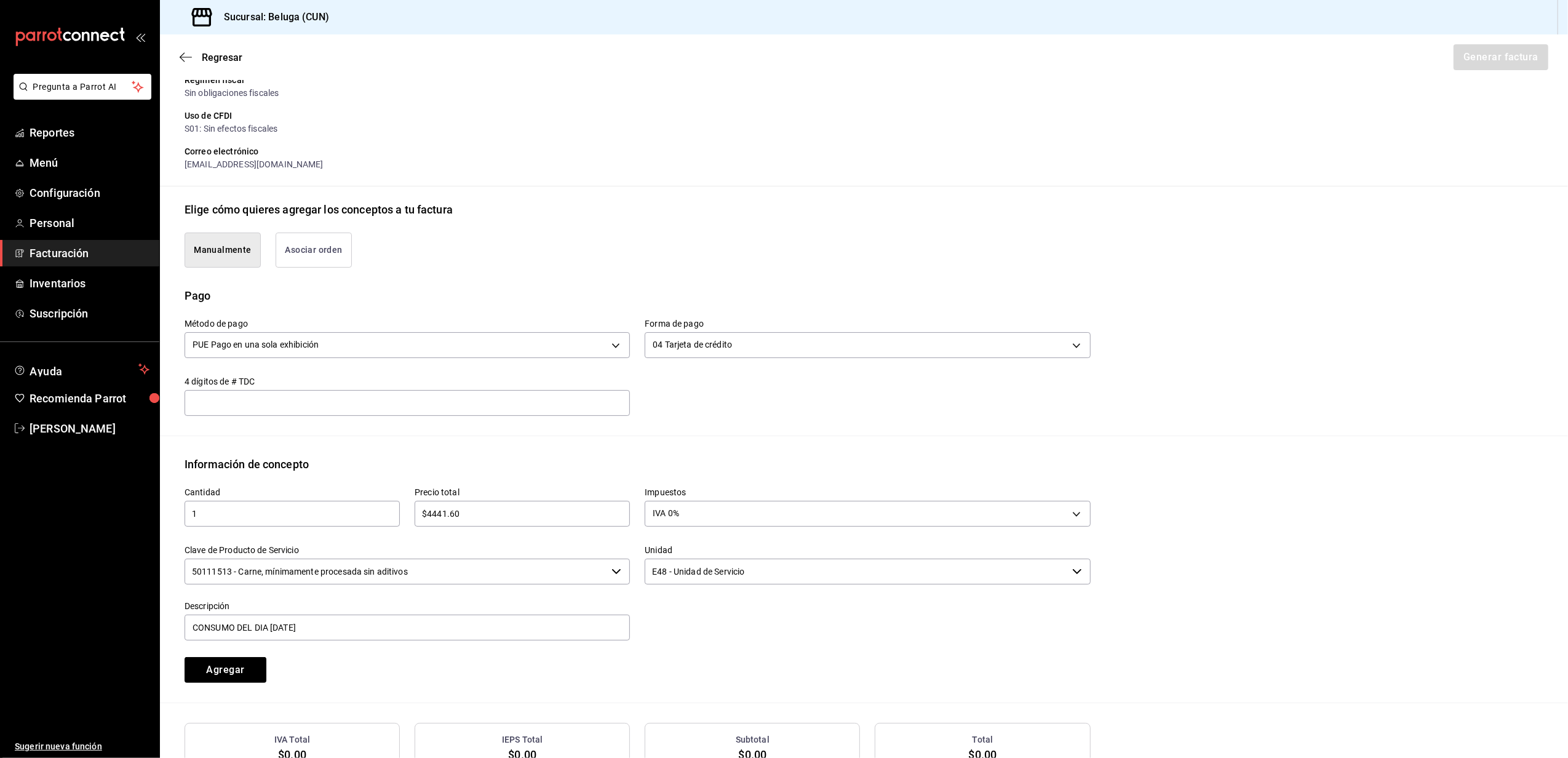
scroll to position [262, 0]
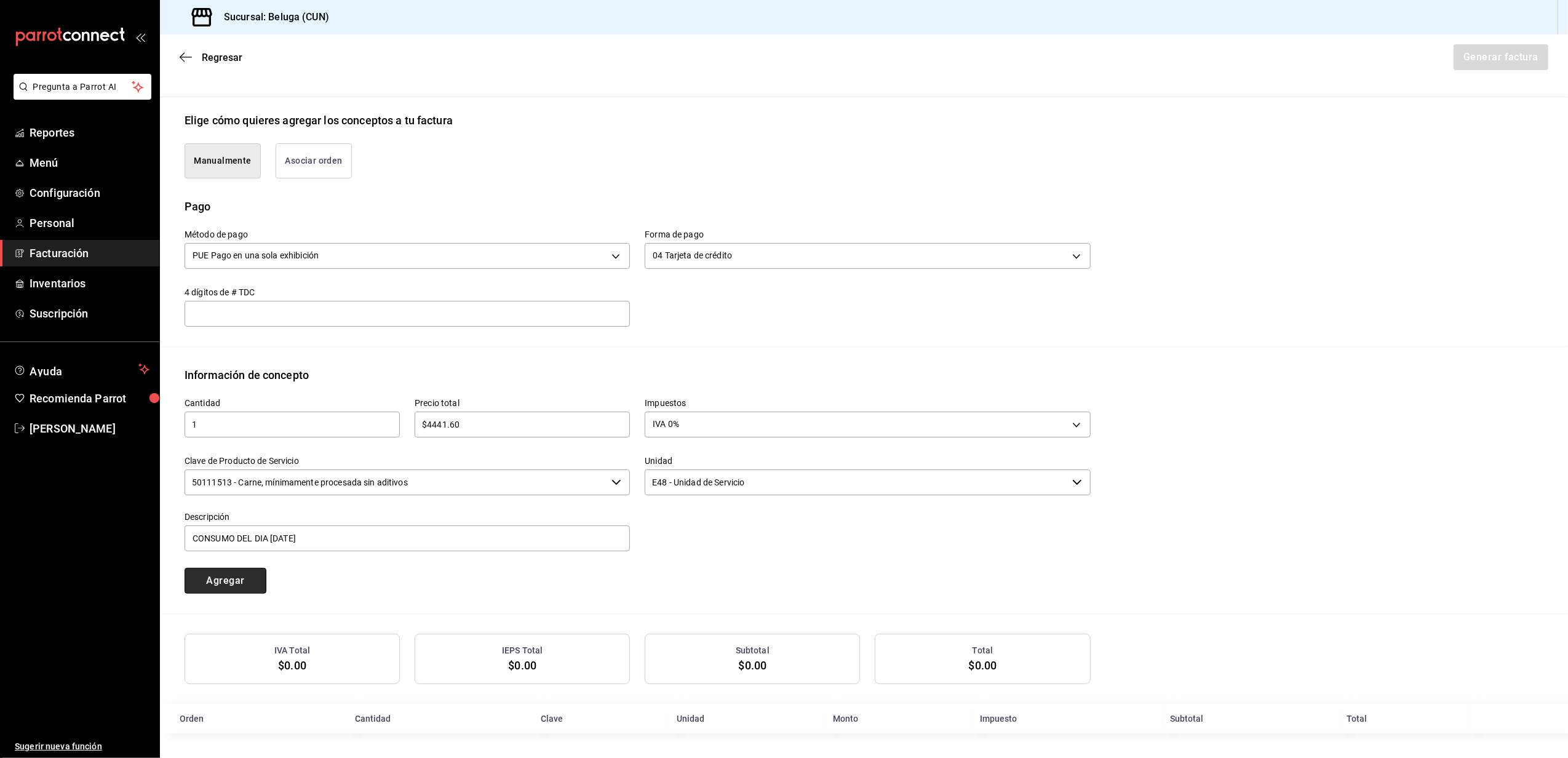
click at [246, 582] on button "Agregar" at bounding box center [225, 581] width 82 height 26
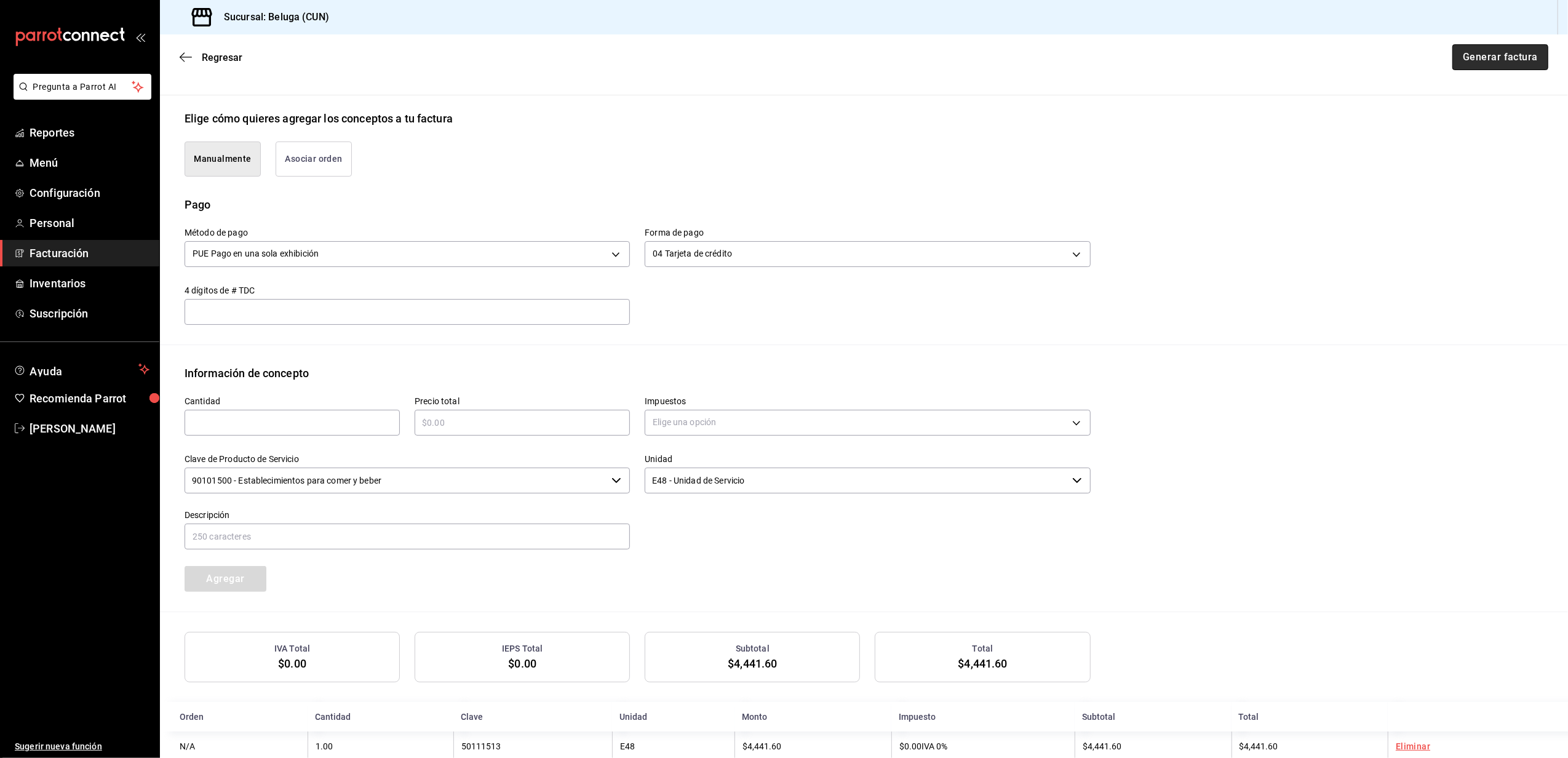
click at [1502, 55] on button "Generar factura" at bounding box center [1500, 57] width 96 height 26
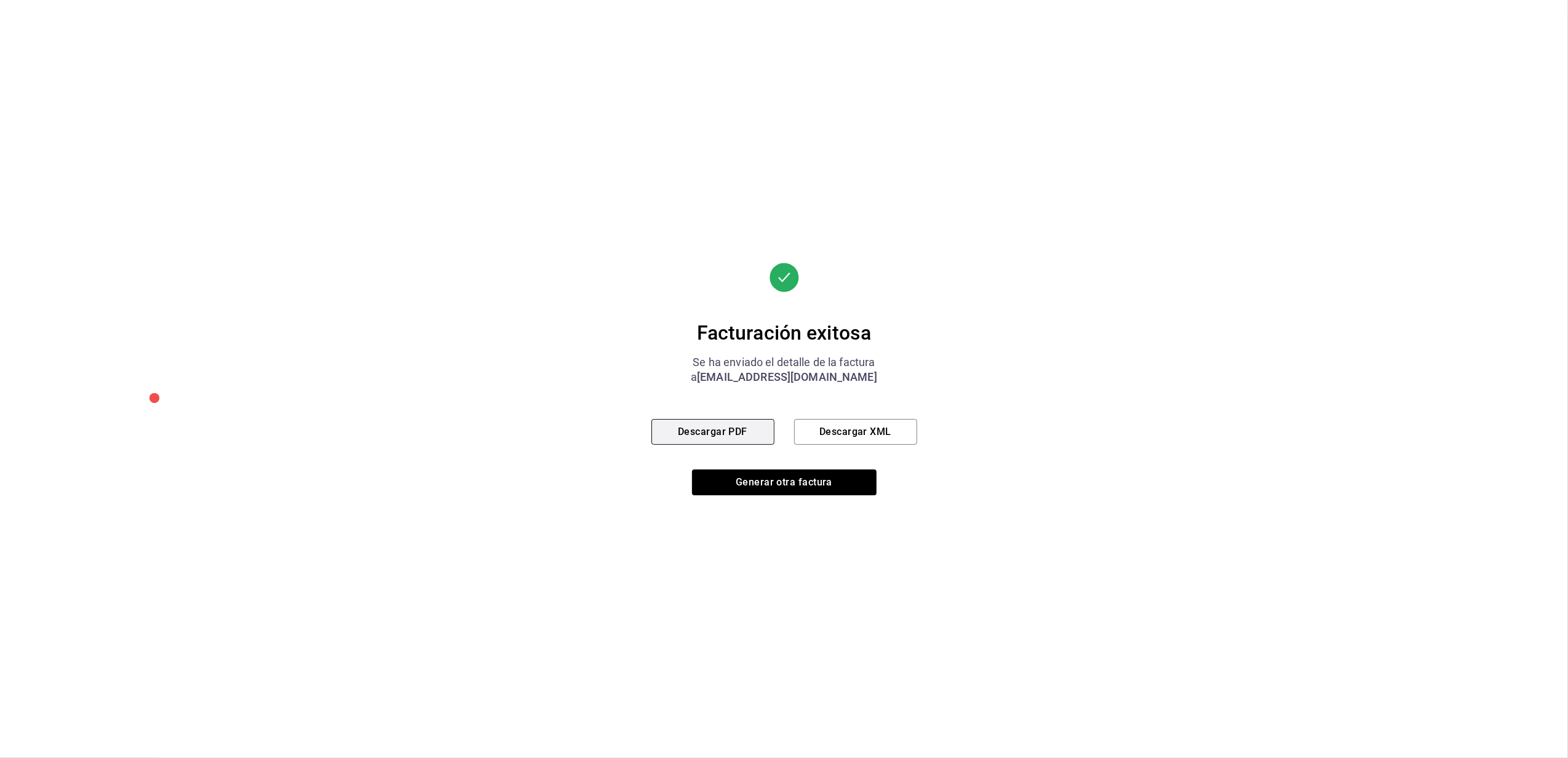
click at [735, 431] on button "Descargar PDF" at bounding box center [712, 432] width 123 height 26
click at [805, 477] on button "Generar otra factura" at bounding box center [785, 482] width 184 height 26
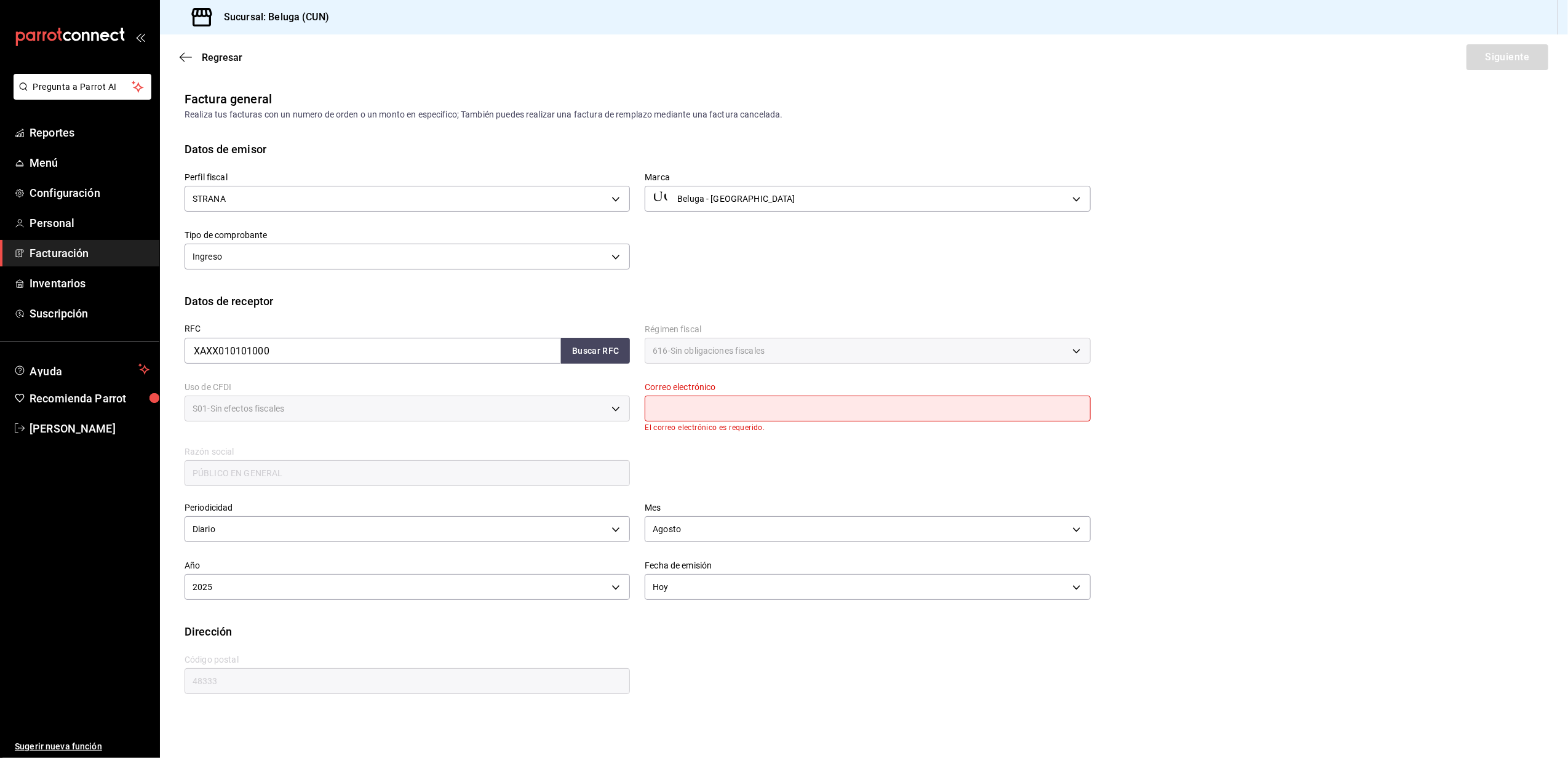
click at [678, 398] on input "text" at bounding box center [867, 409] width 445 height 26
type input "[EMAIL_ADDRESS][DOMAIN_NAME]"
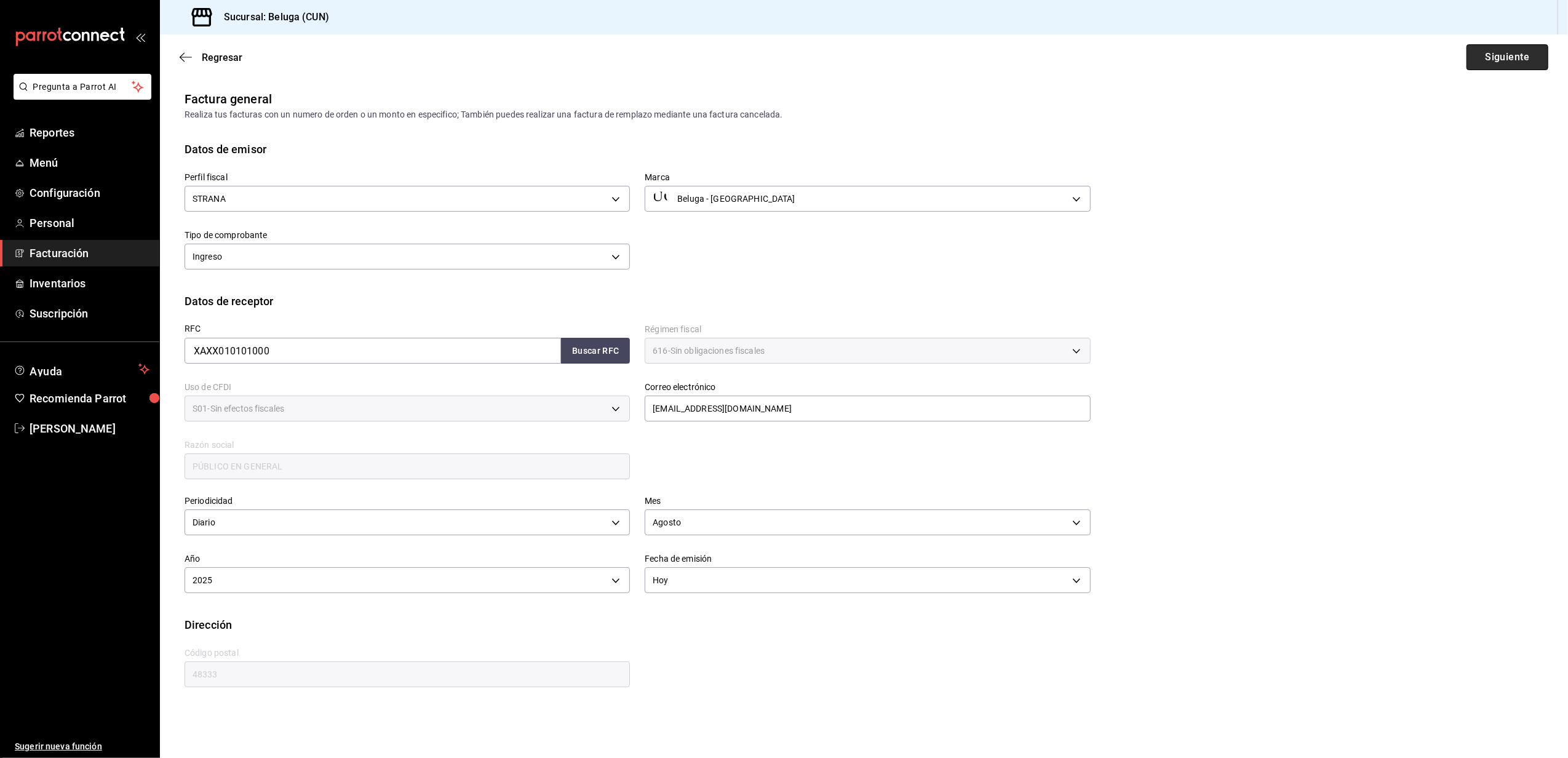
click at [1495, 57] on button "Siguiente" at bounding box center [1508, 57] width 82 height 26
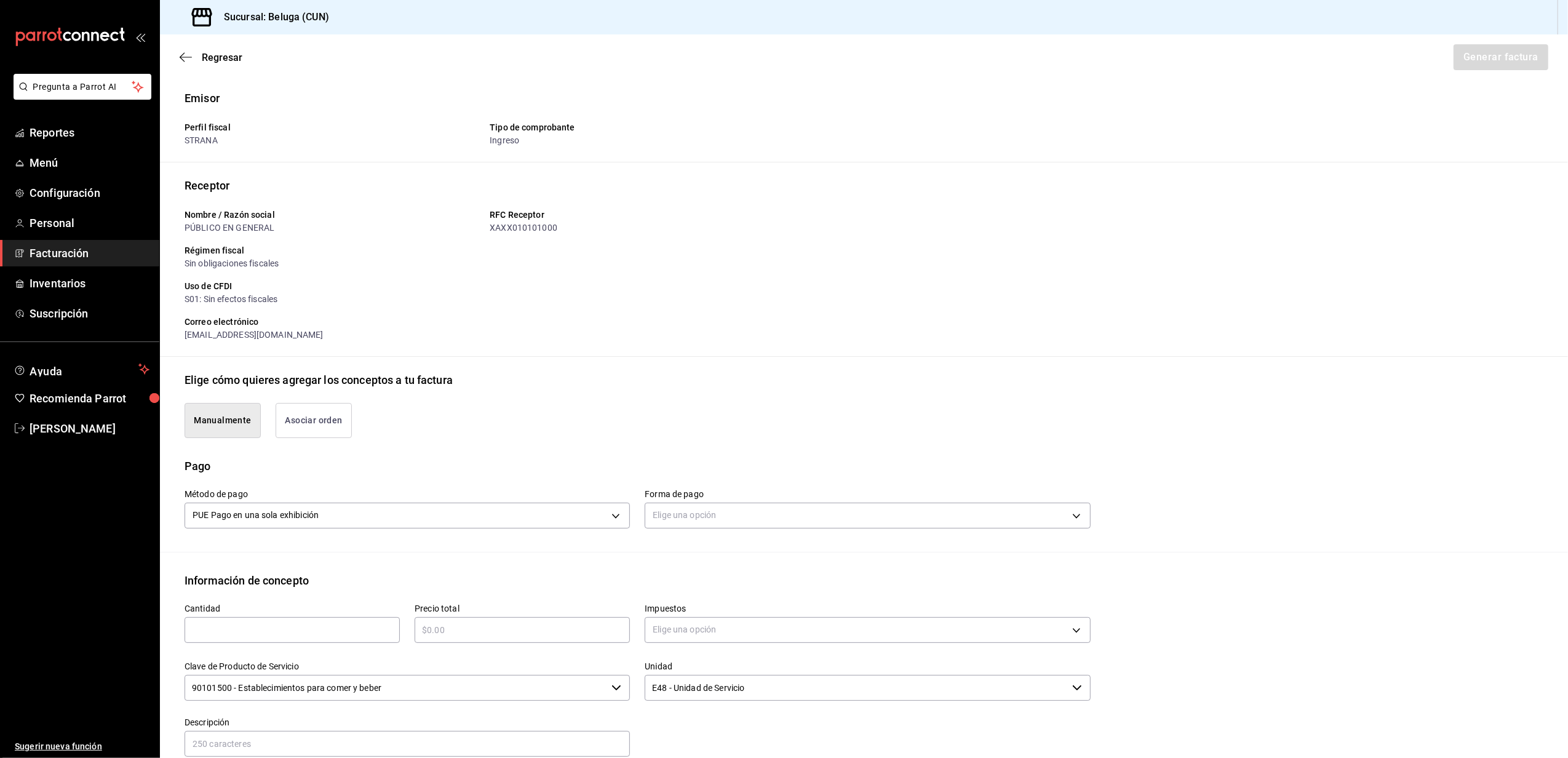
type button "manualy"
click at [774, 511] on body "Pregunta a Parrot AI Reportes Menú Configuración Personal Facturación Inventari…" at bounding box center [784, 379] width 1568 height 758
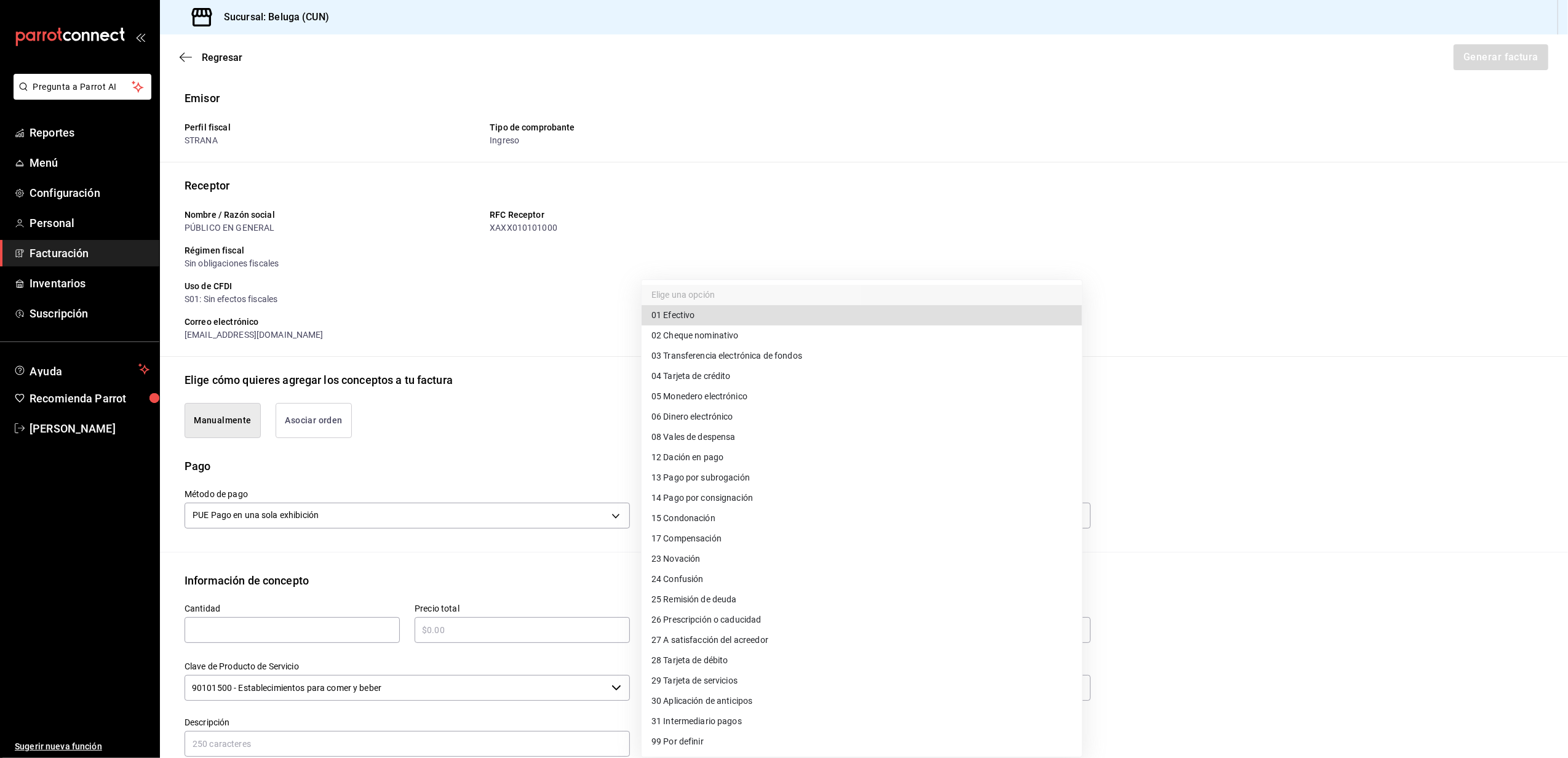
click at [739, 663] on li "28 Tarjeta de débito" at bounding box center [862, 661] width 441 height 21
type input "28"
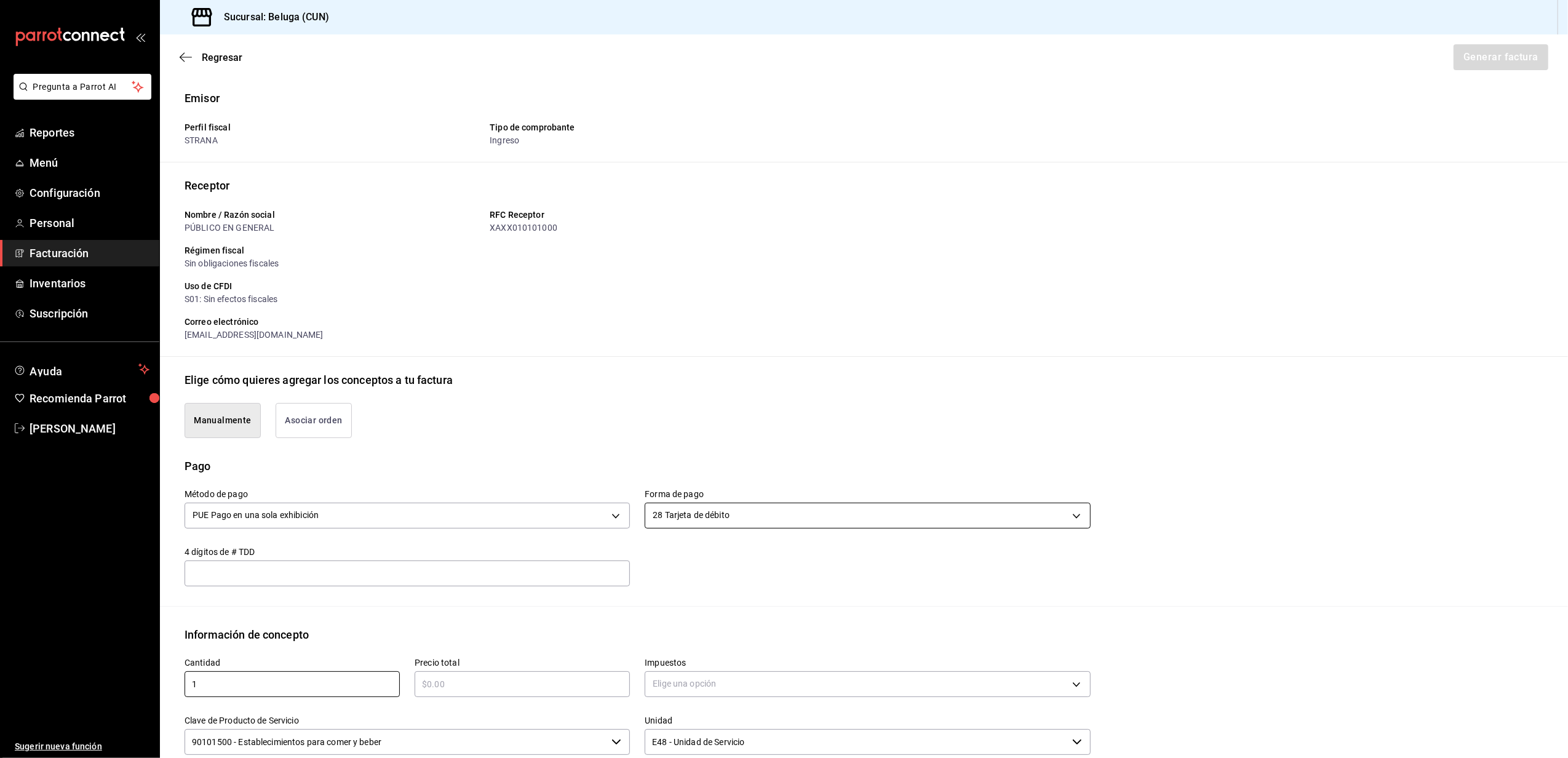
type input "1"
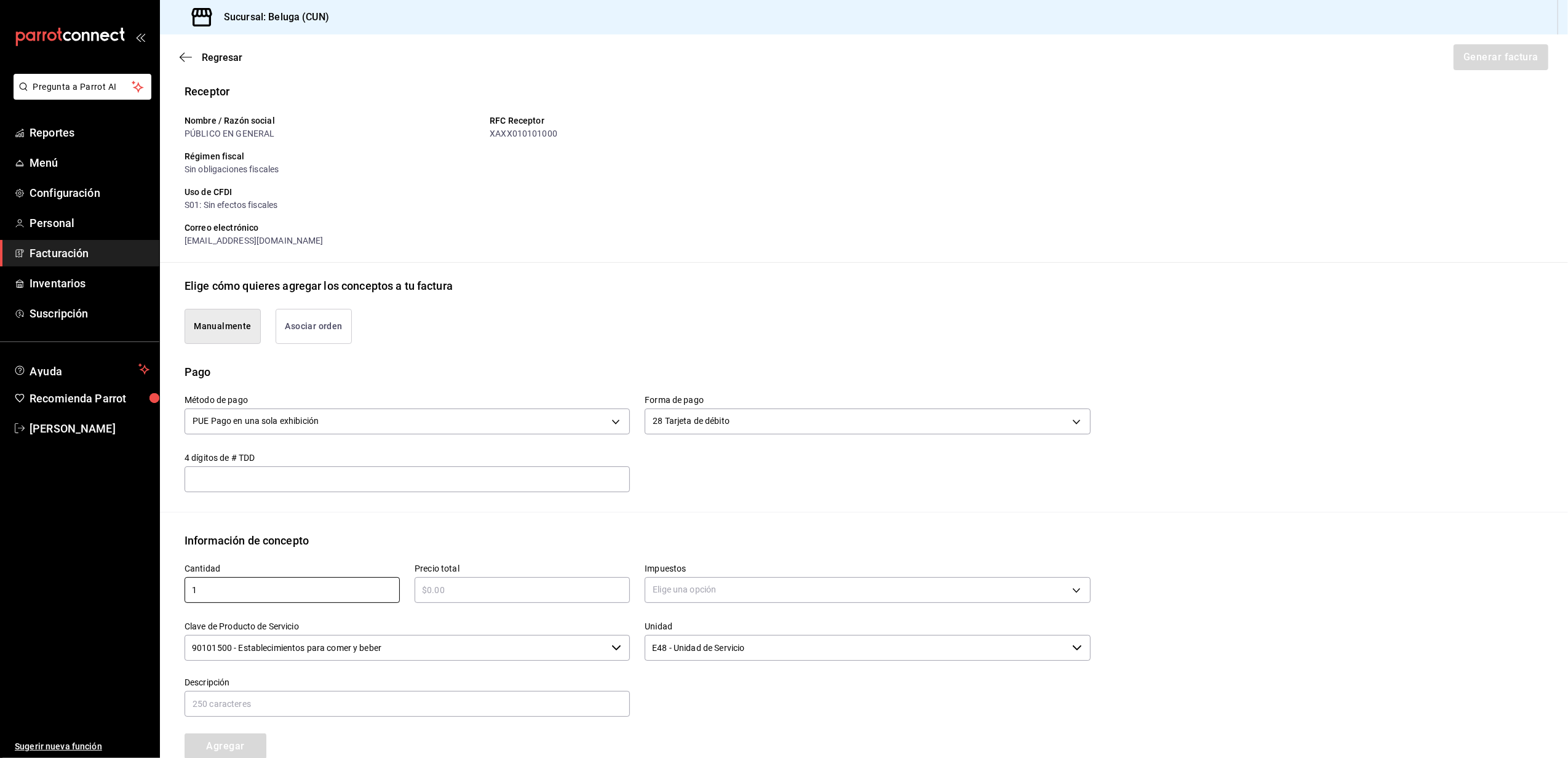
scroll to position [164, 0]
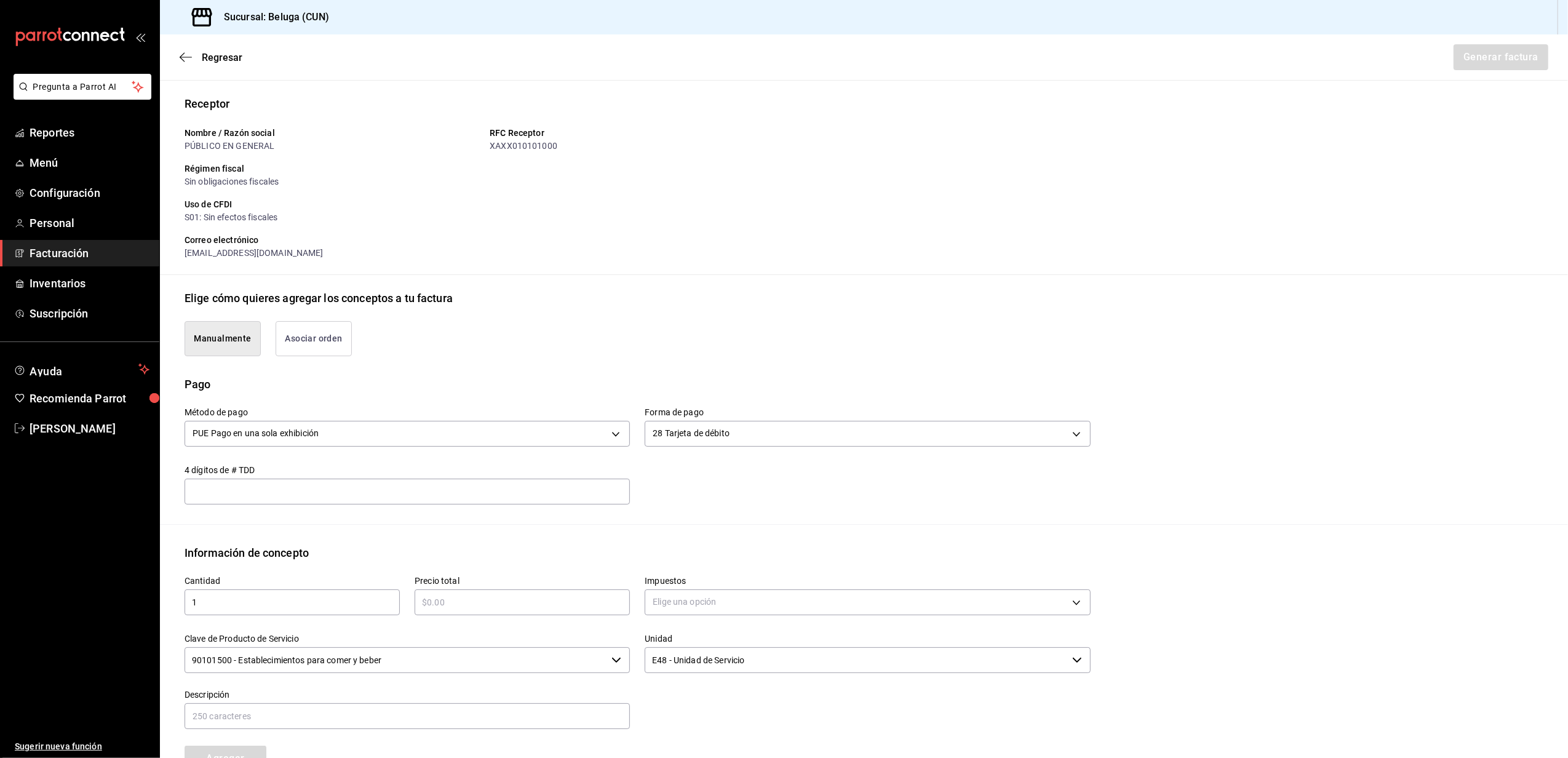
click at [524, 607] on input "text" at bounding box center [522, 602] width 215 height 15
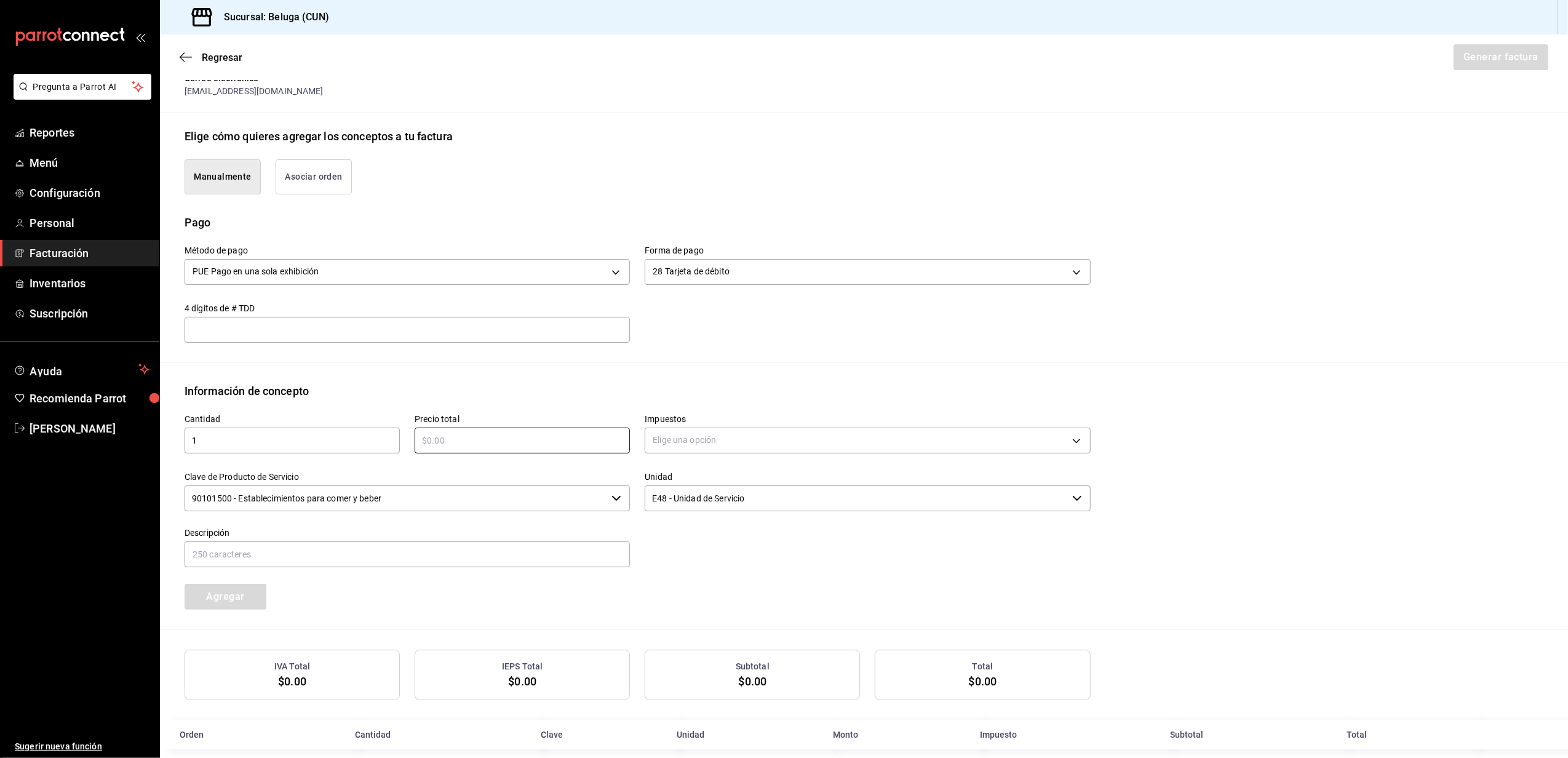
scroll to position [247, 0]
type input "$1110.40"
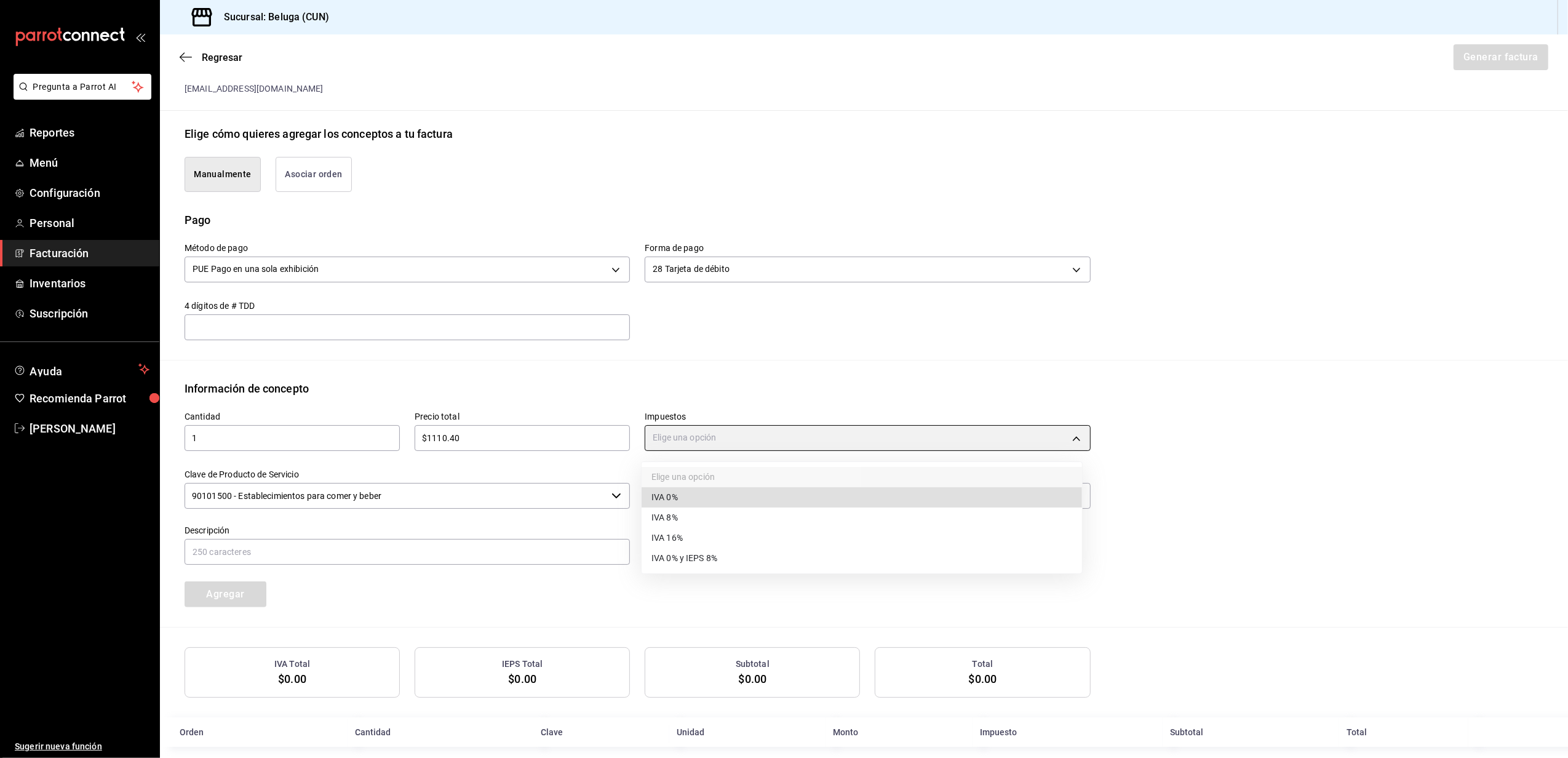
type input "IVA_0"
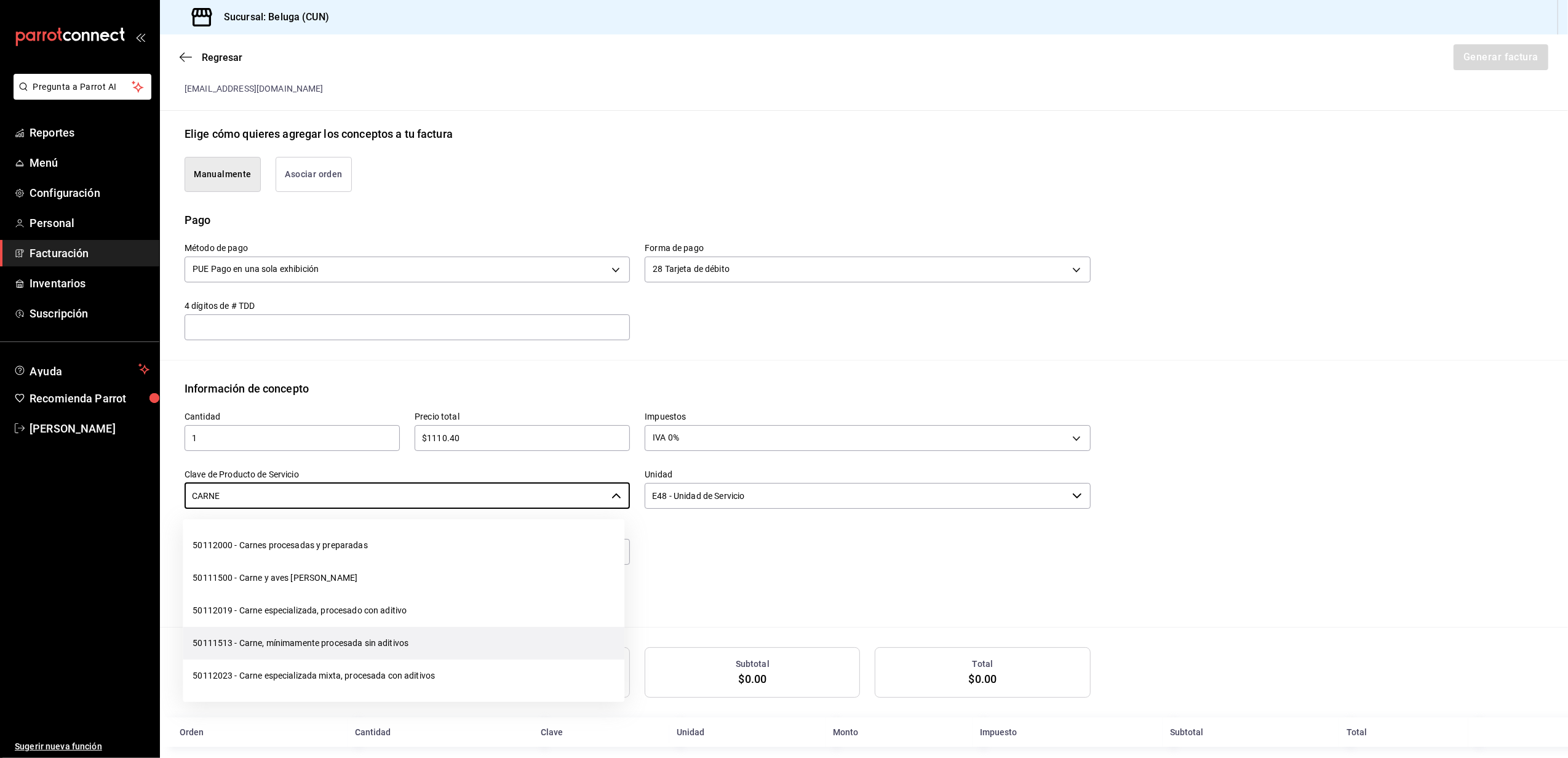
click at [464, 628] on li "50111513 - Carne, mínimamente procesada sin aditivos" at bounding box center [404, 643] width 442 height 33
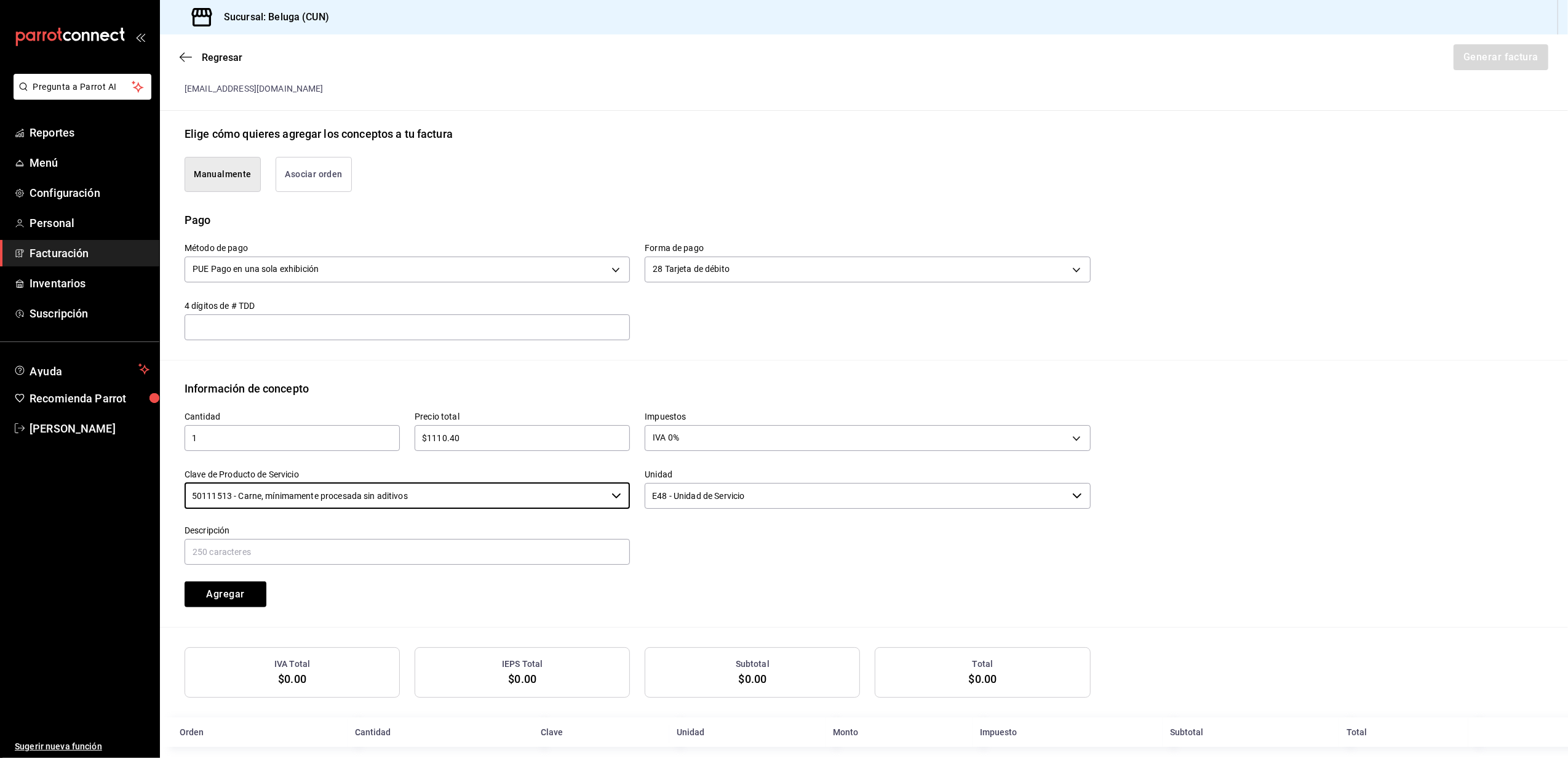
type input "50111513 - Carne, mínimamente procesada sin aditivos"
paste input "CONSUMO DEL DIA [DATE]"
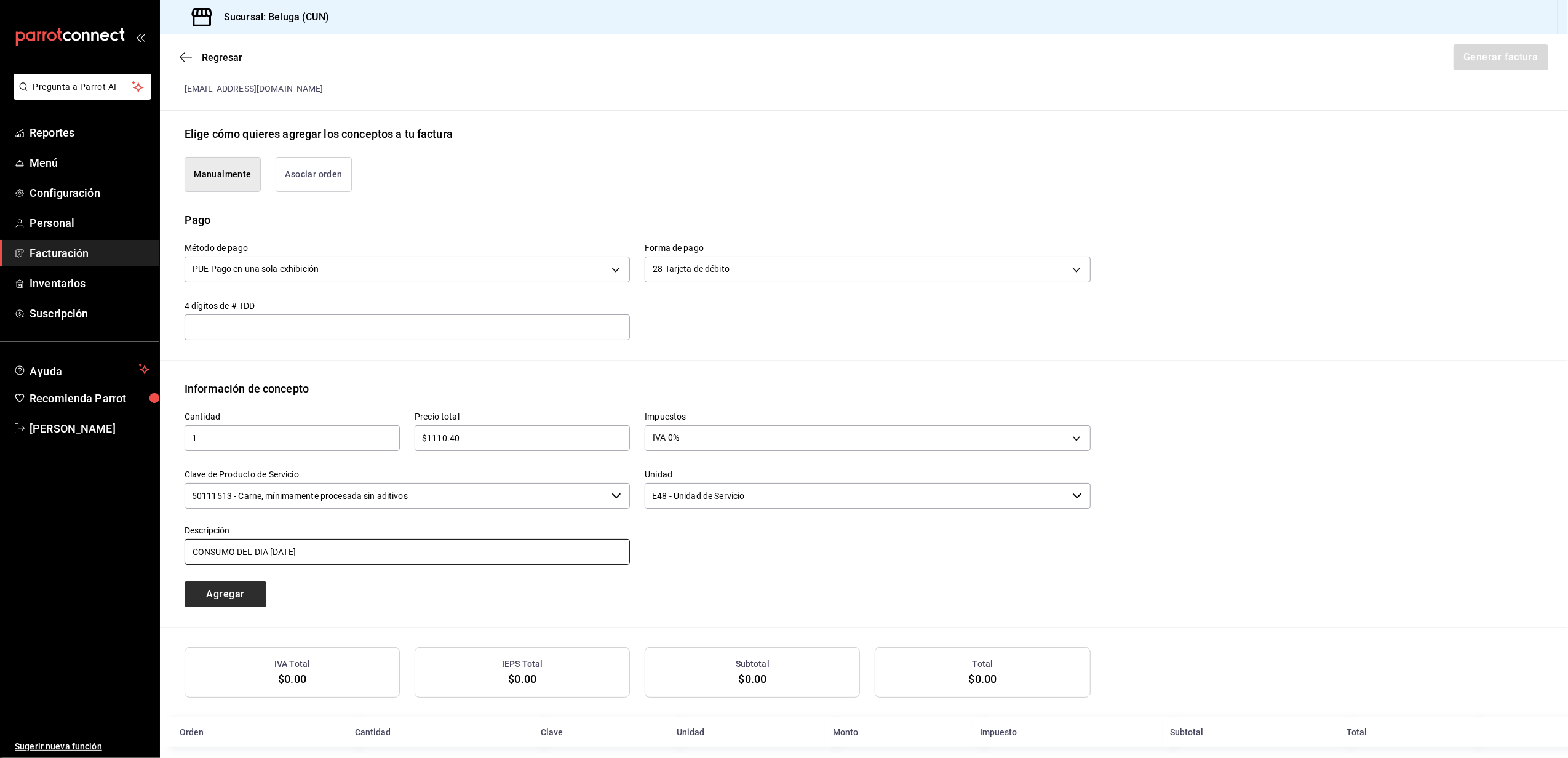
type input "CONSUMO DEL DIA [DATE]"
click at [251, 598] on button "Agregar" at bounding box center [225, 594] width 82 height 26
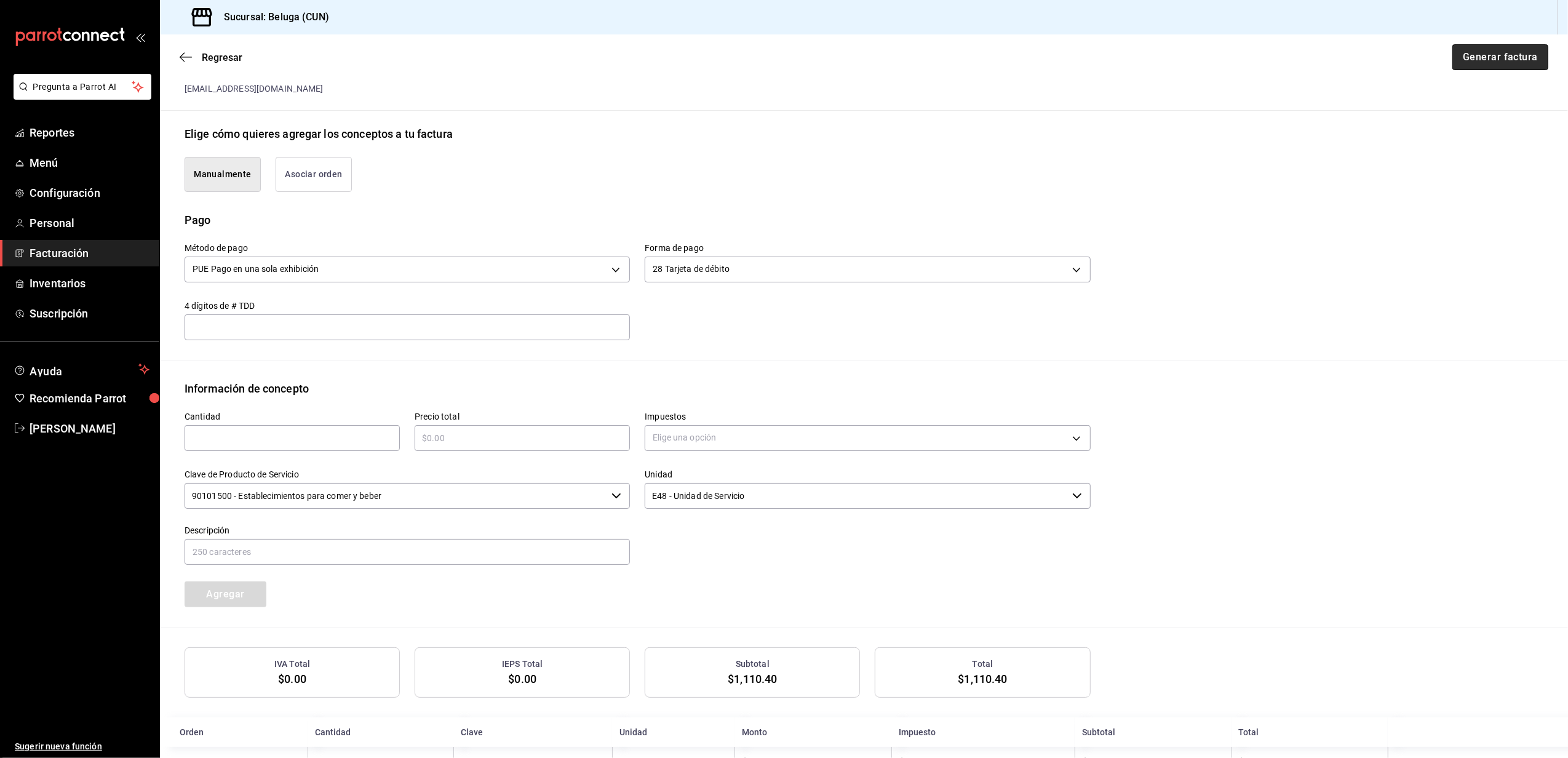
click at [1502, 53] on button "Generar factura" at bounding box center [1500, 57] width 96 height 26
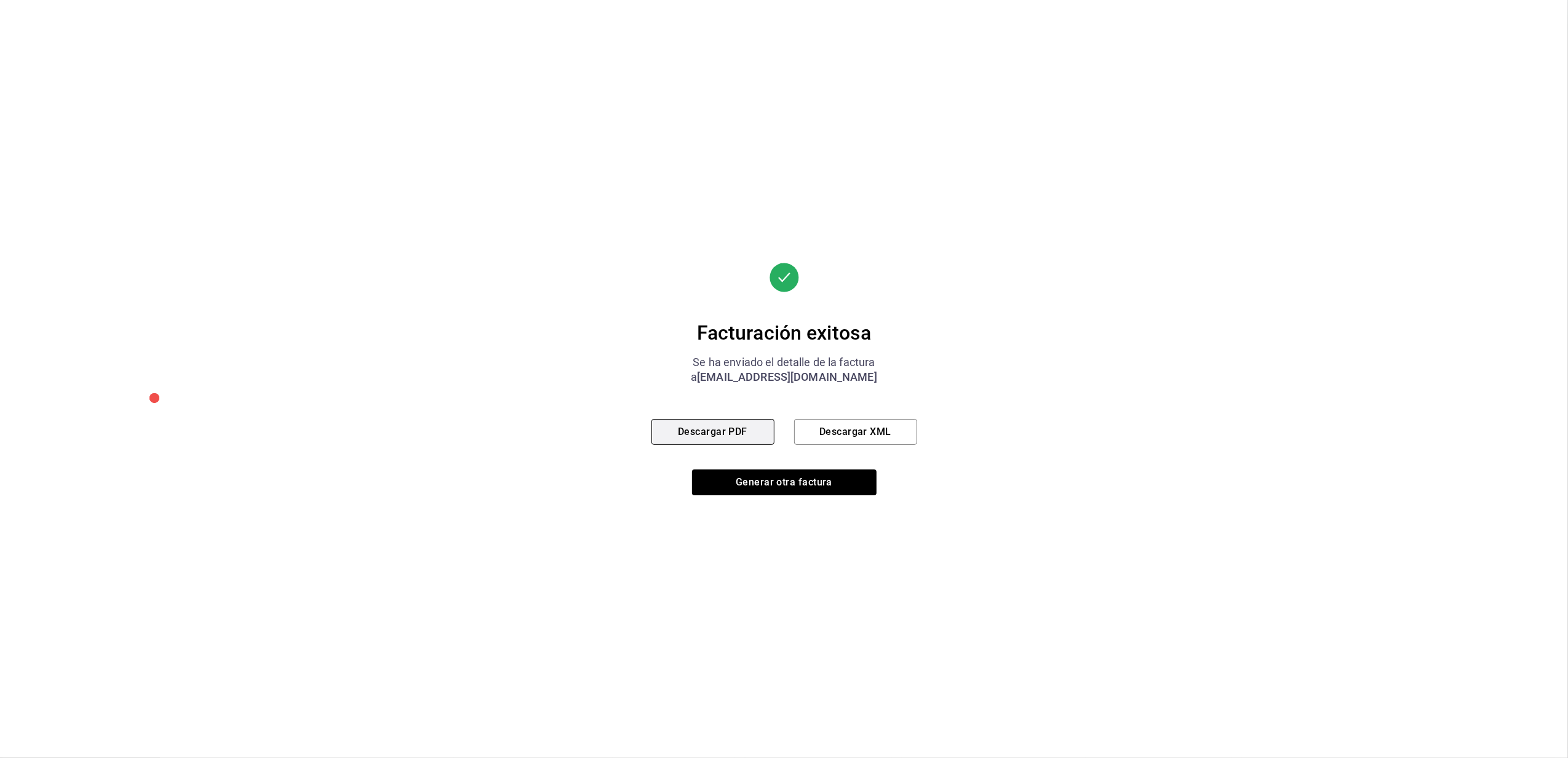
click at [737, 433] on button "Descargar PDF" at bounding box center [712, 432] width 123 height 26
click at [786, 488] on button "Generar otra factura" at bounding box center [785, 482] width 184 height 26
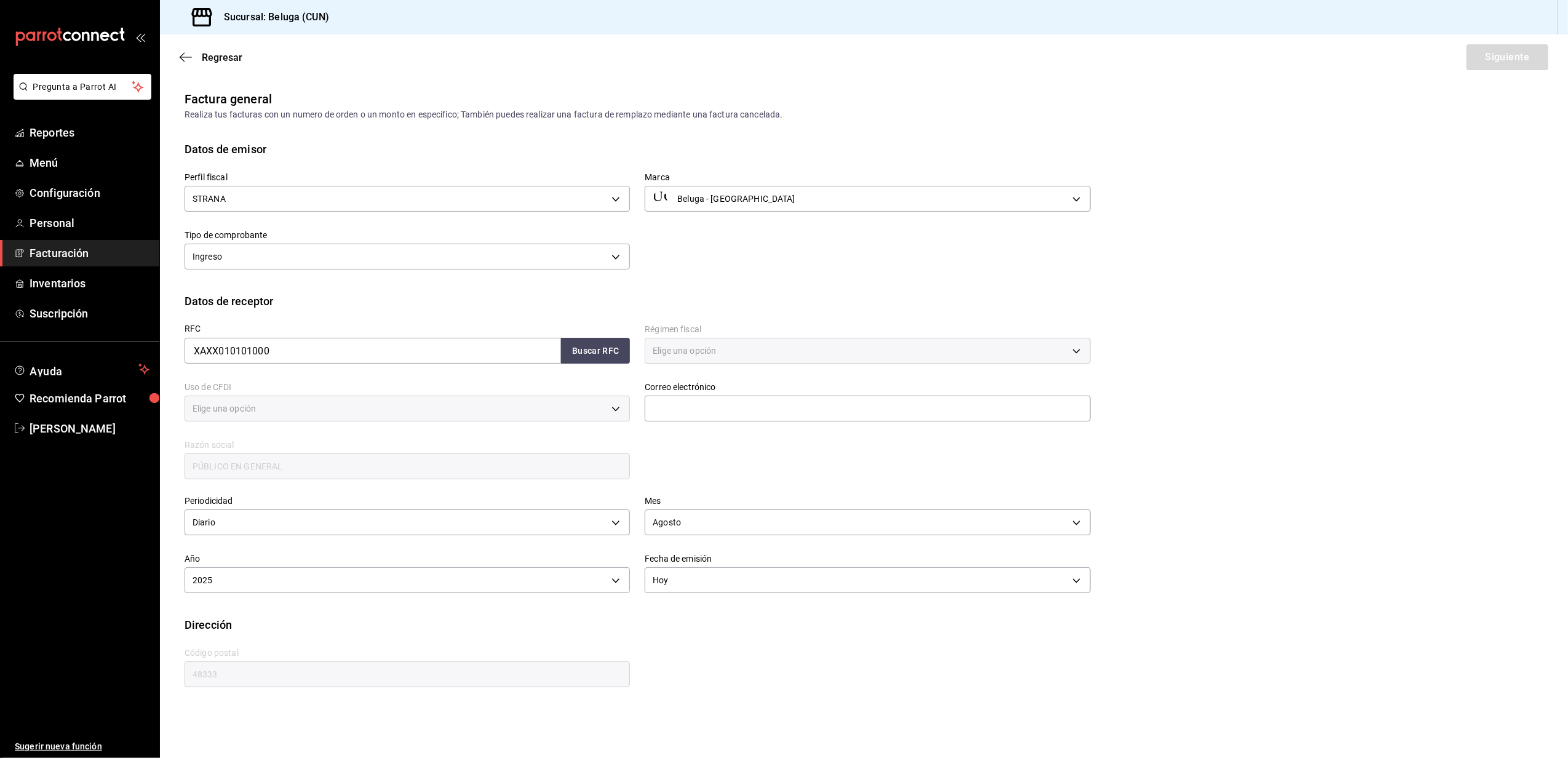
type input "616"
type input "S01"
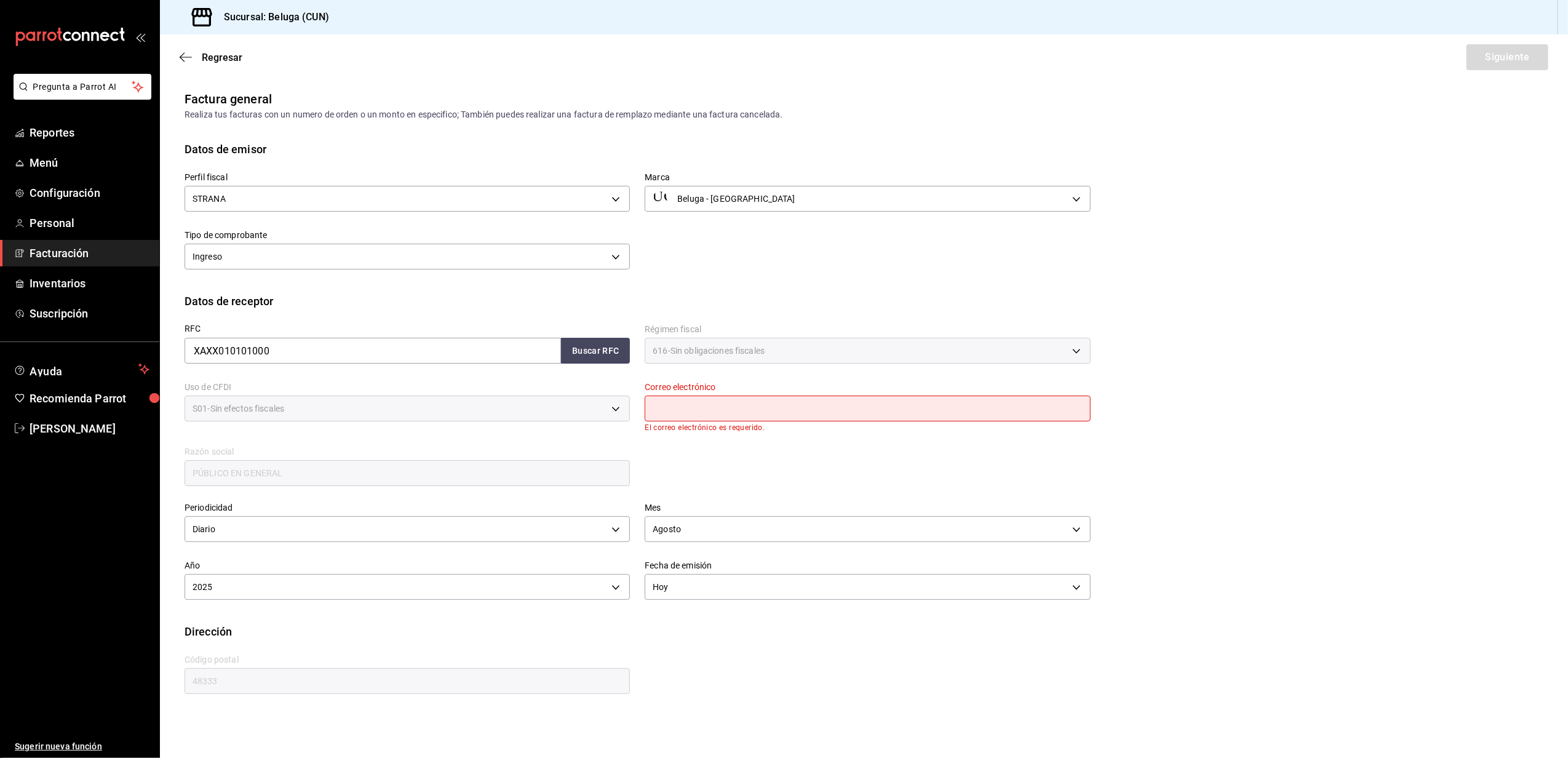
click at [798, 405] on input "text" at bounding box center [867, 409] width 445 height 26
type input "[EMAIL_ADDRESS][DOMAIN_NAME]"
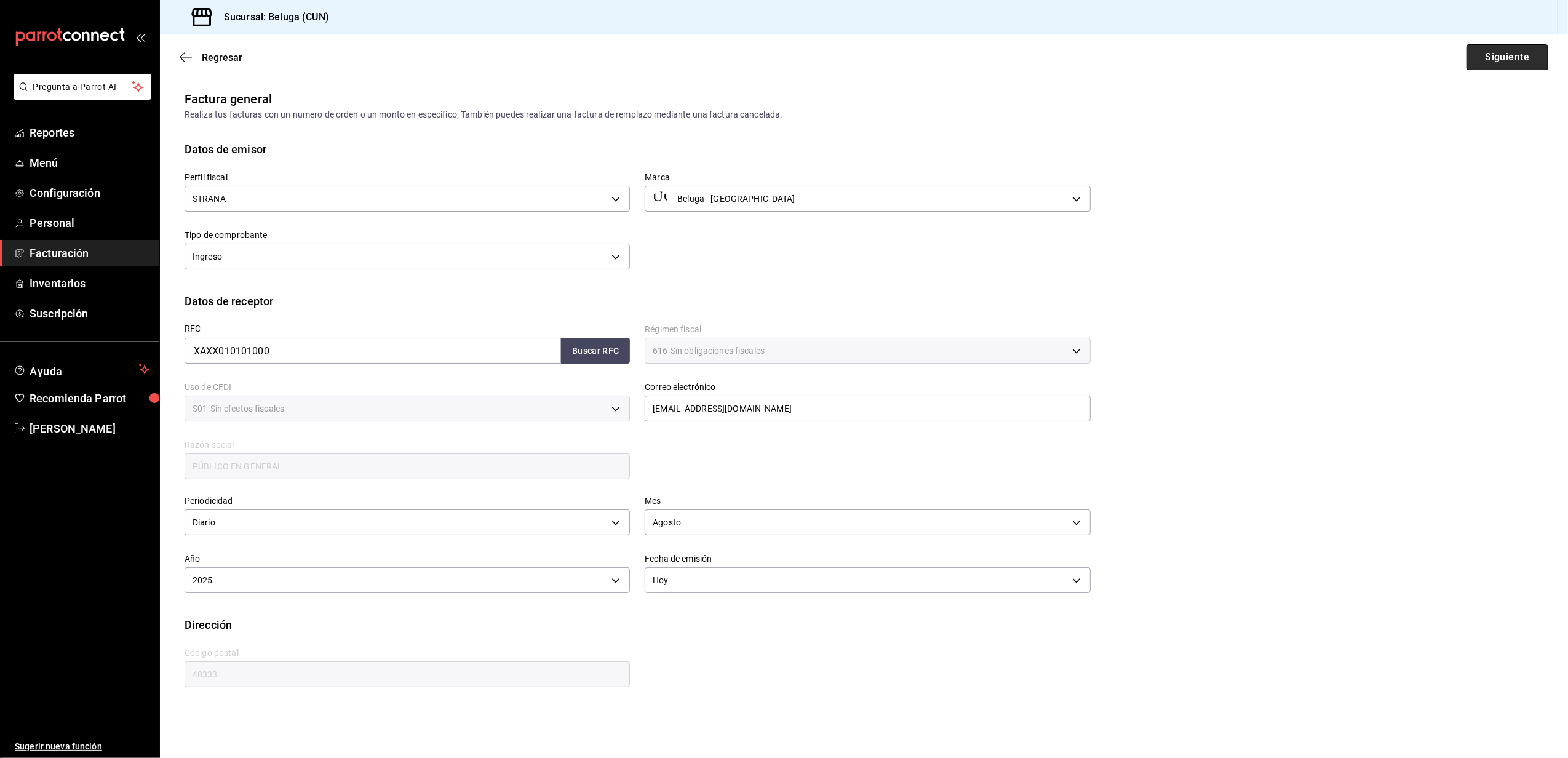
click at [1515, 67] on button "Siguiente" at bounding box center [1508, 57] width 82 height 26
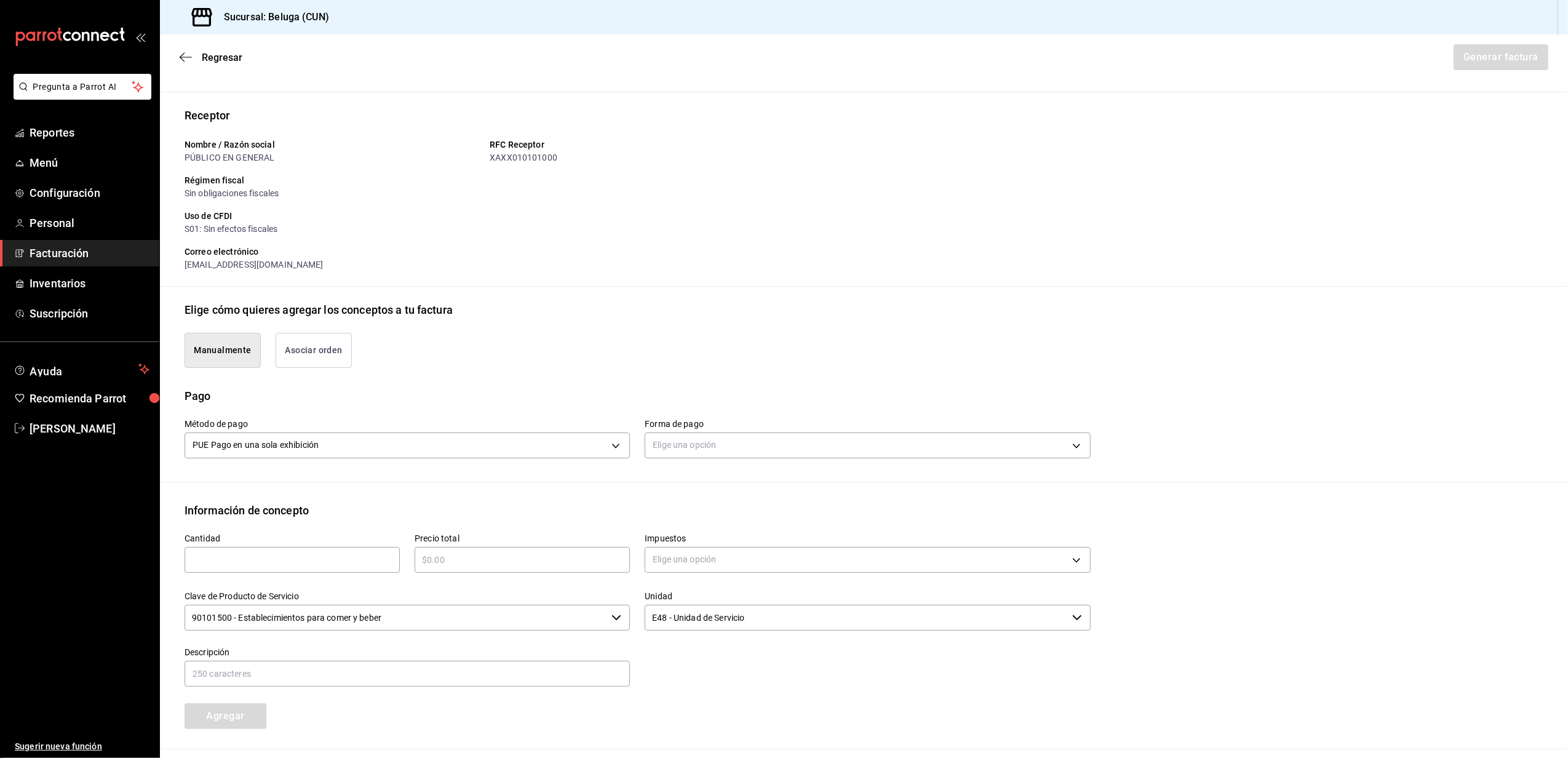
scroll to position [164, 0]
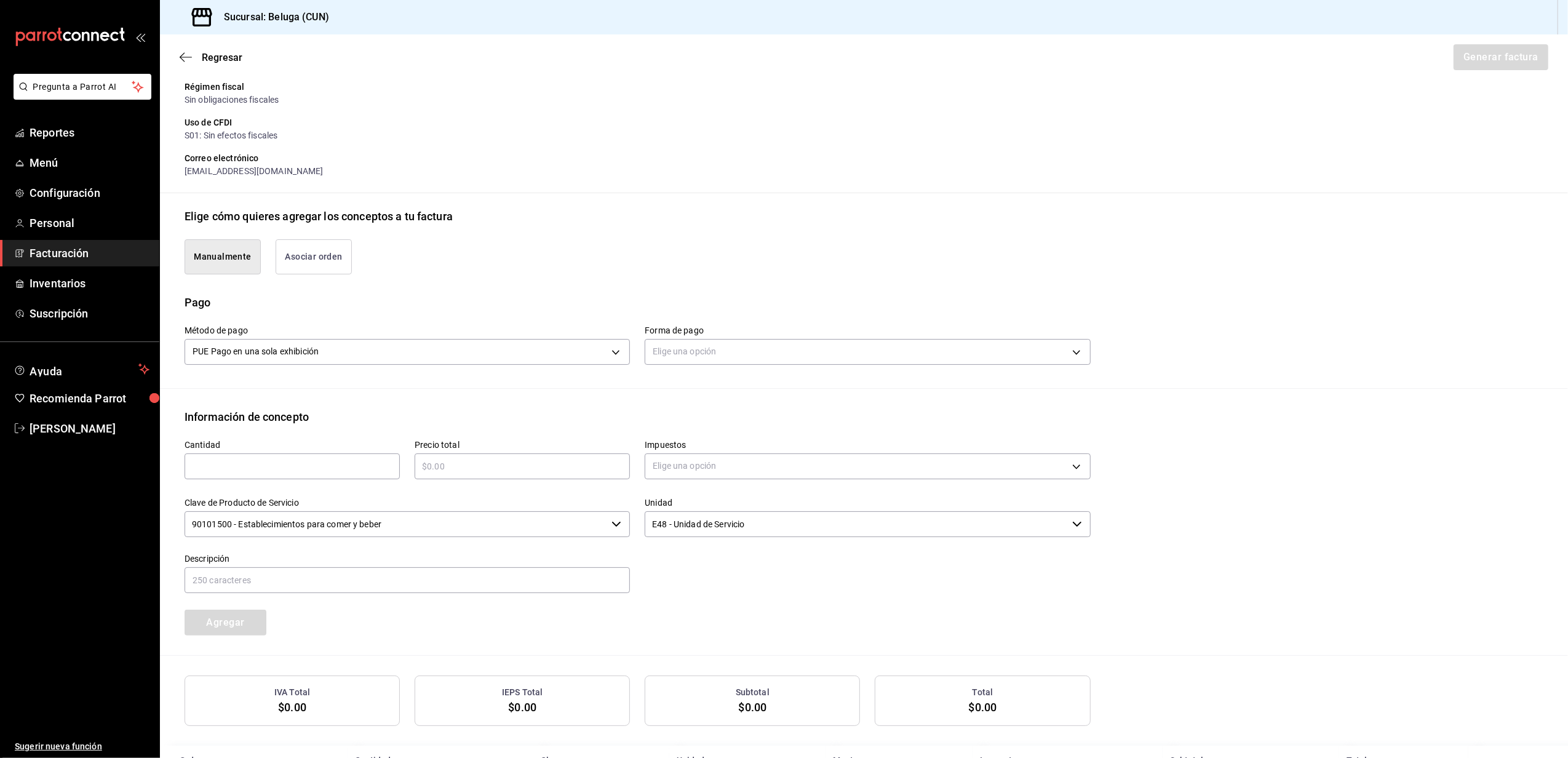
click at [337, 464] on input "text" at bounding box center [292, 466] width 215 height 15
click at [827, 350] on body "Pregunta a Parrot AI Reportes Menú Configuración Personal Facturación Inventari…" at bounding box center [784, 379] width 1568 height 758
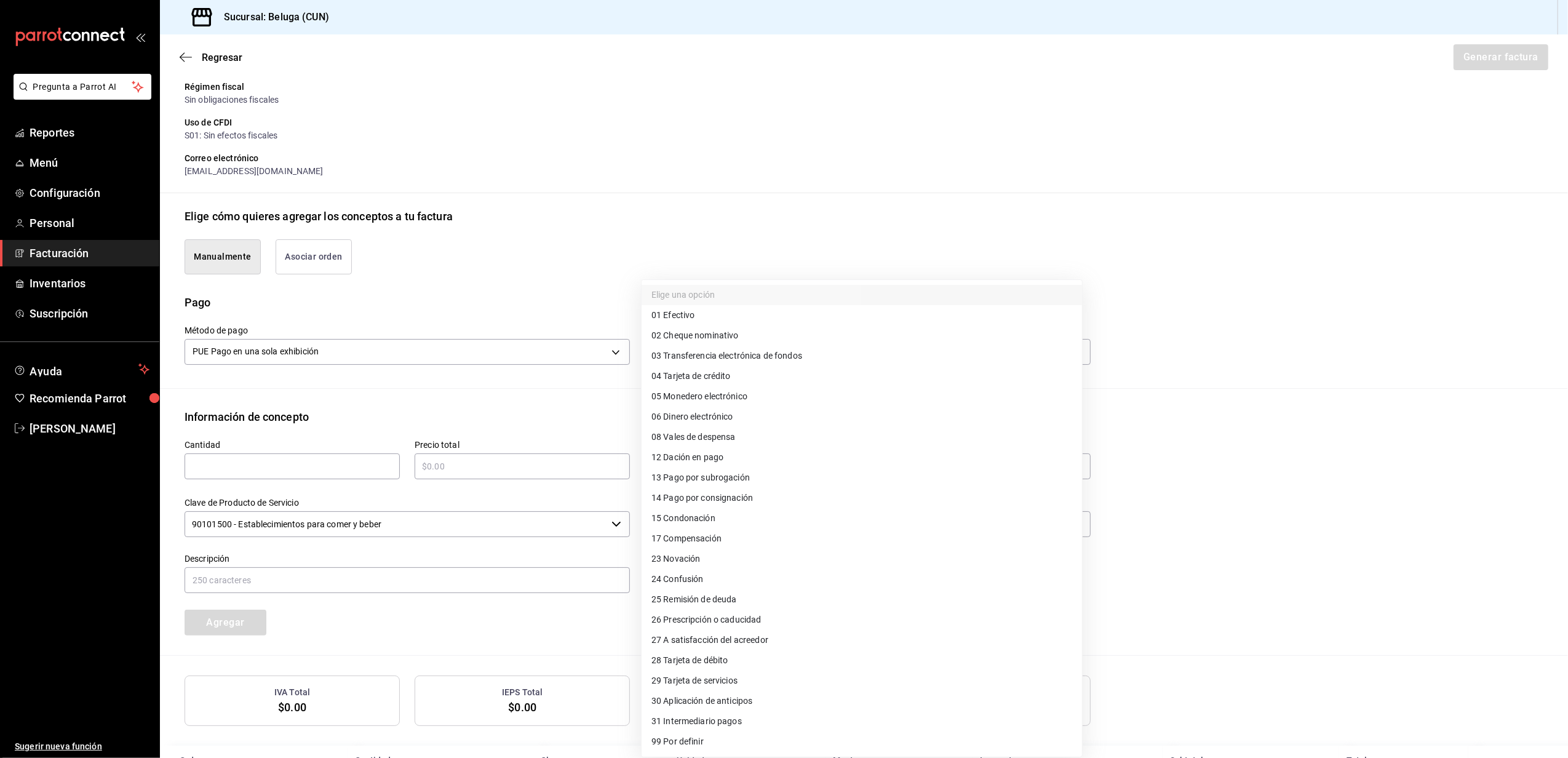
click at [771, 377] on li "04 Tarjeta de crédito" at bounding box center [862, 376] width 441 height 21
type input "04"
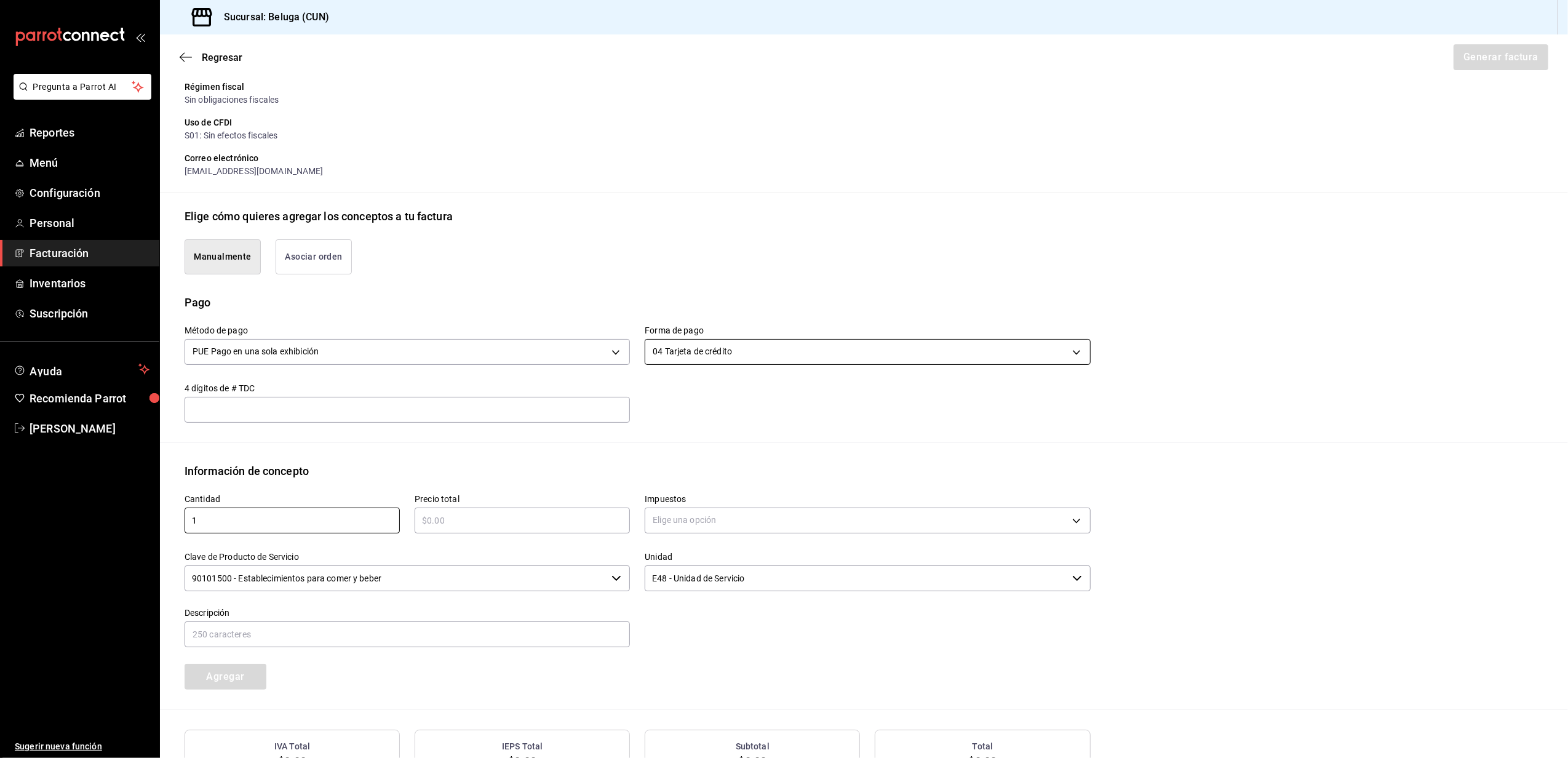
type input "1"
click at [472, 518] on input "$10754" at bounding box center [522, 520] width 215 height 15
type input "$10754.55"
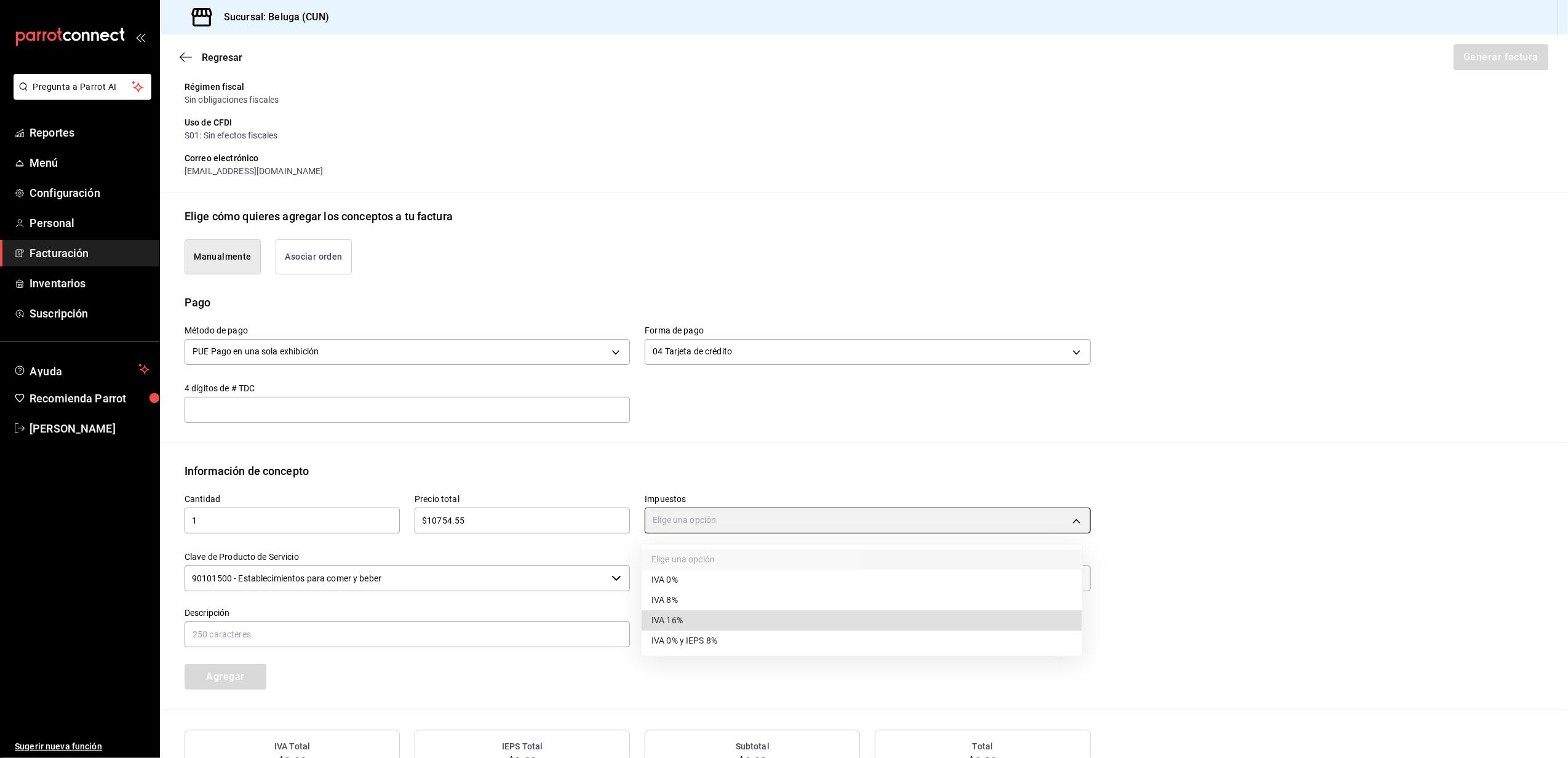
type input "IVA_16"
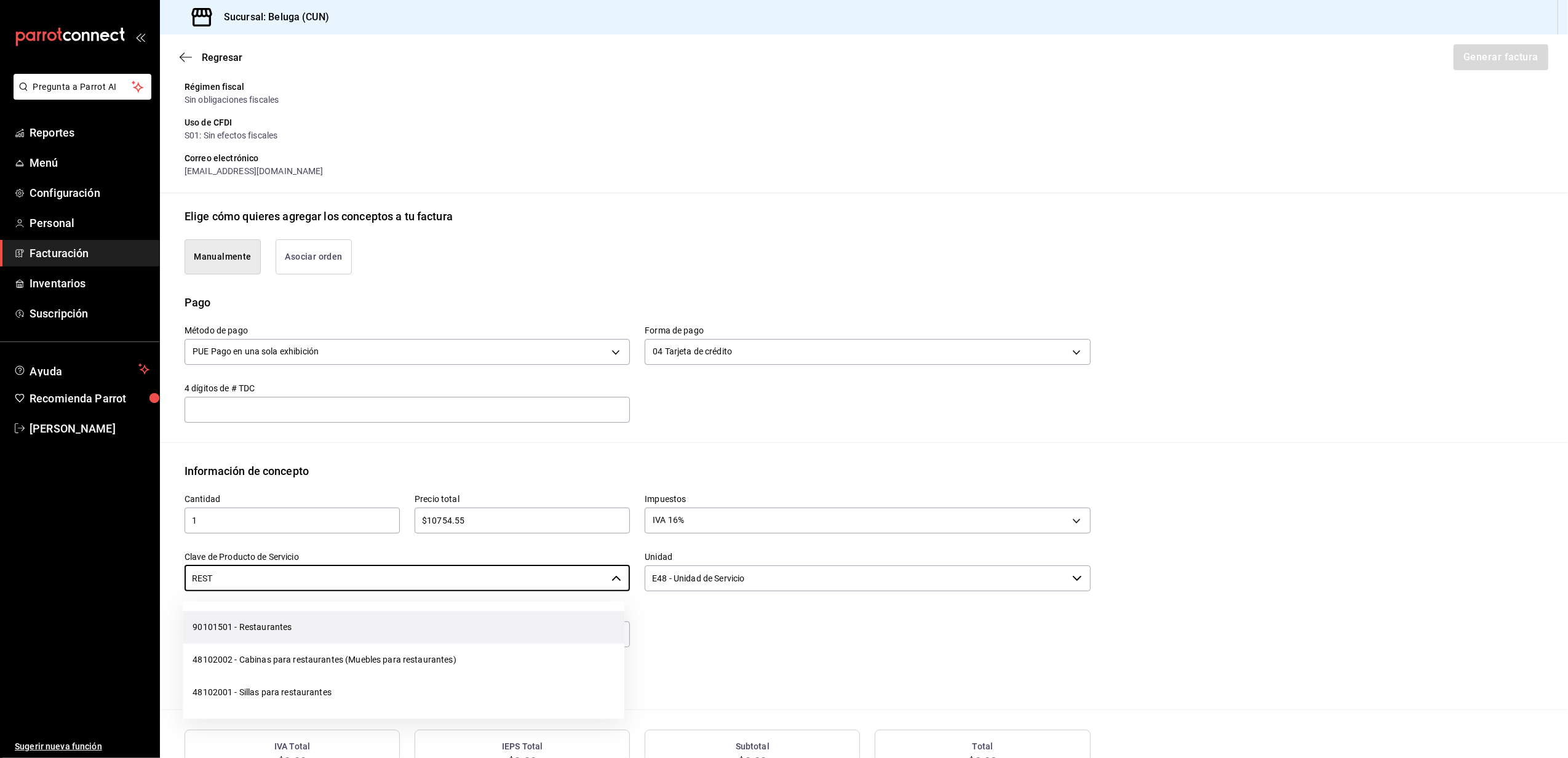
click at [370, 628] on li "90101501 - Restaurantes" at bounding box center [404, 627] width 442 height 33
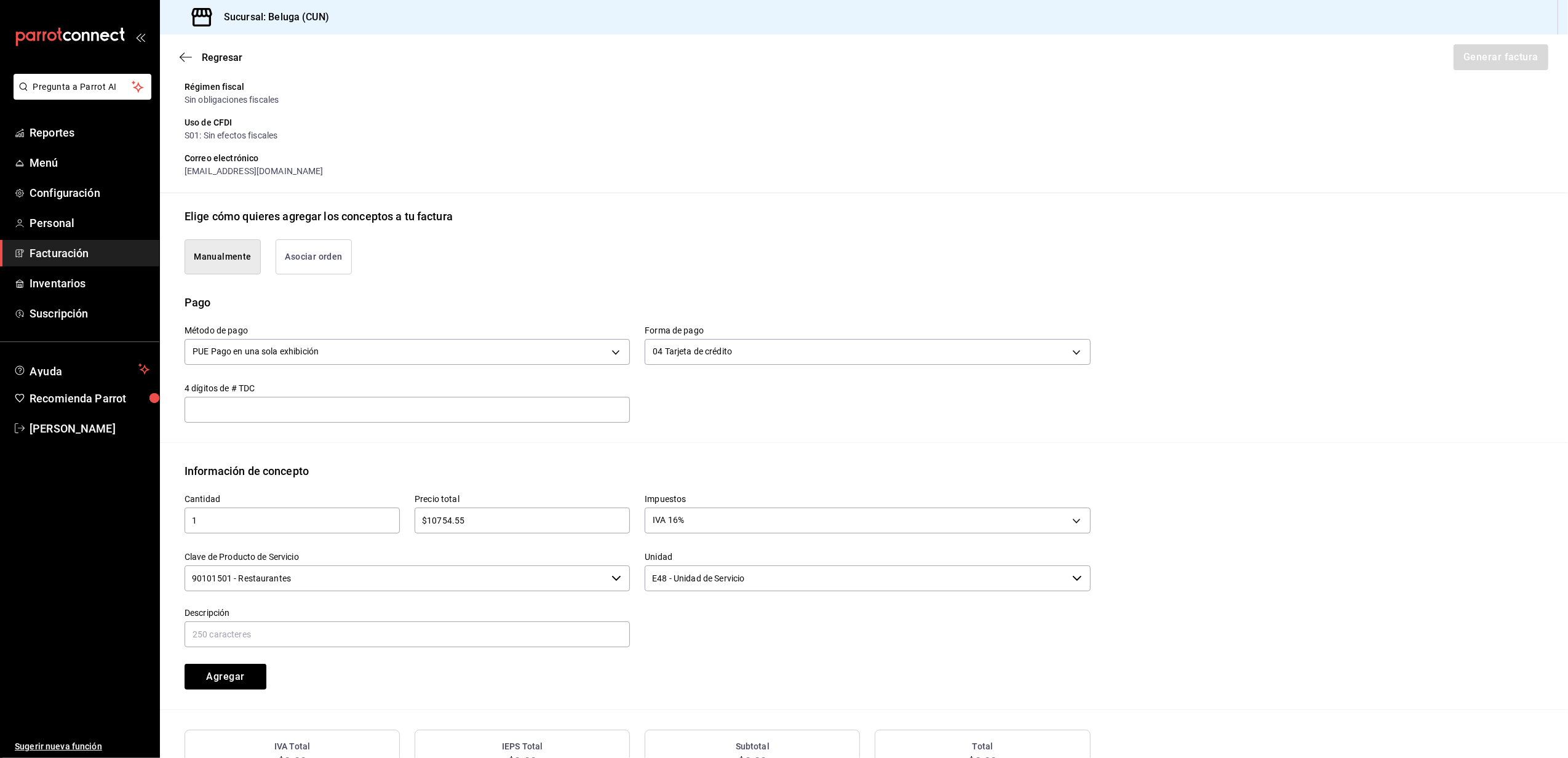
type input "90101501 - Restaurantes"
paste input "CONSUMO DEL DIA [DATE]"
type input "CONSUMO DEL DIA [DATE]"
click at [219, 677] on button "Agregar" at bounding box center [225, 677] width 82 height 26
click at [1512, 56] on button "Generar factura" at bounding box center [1500, 57] width 96 height 26
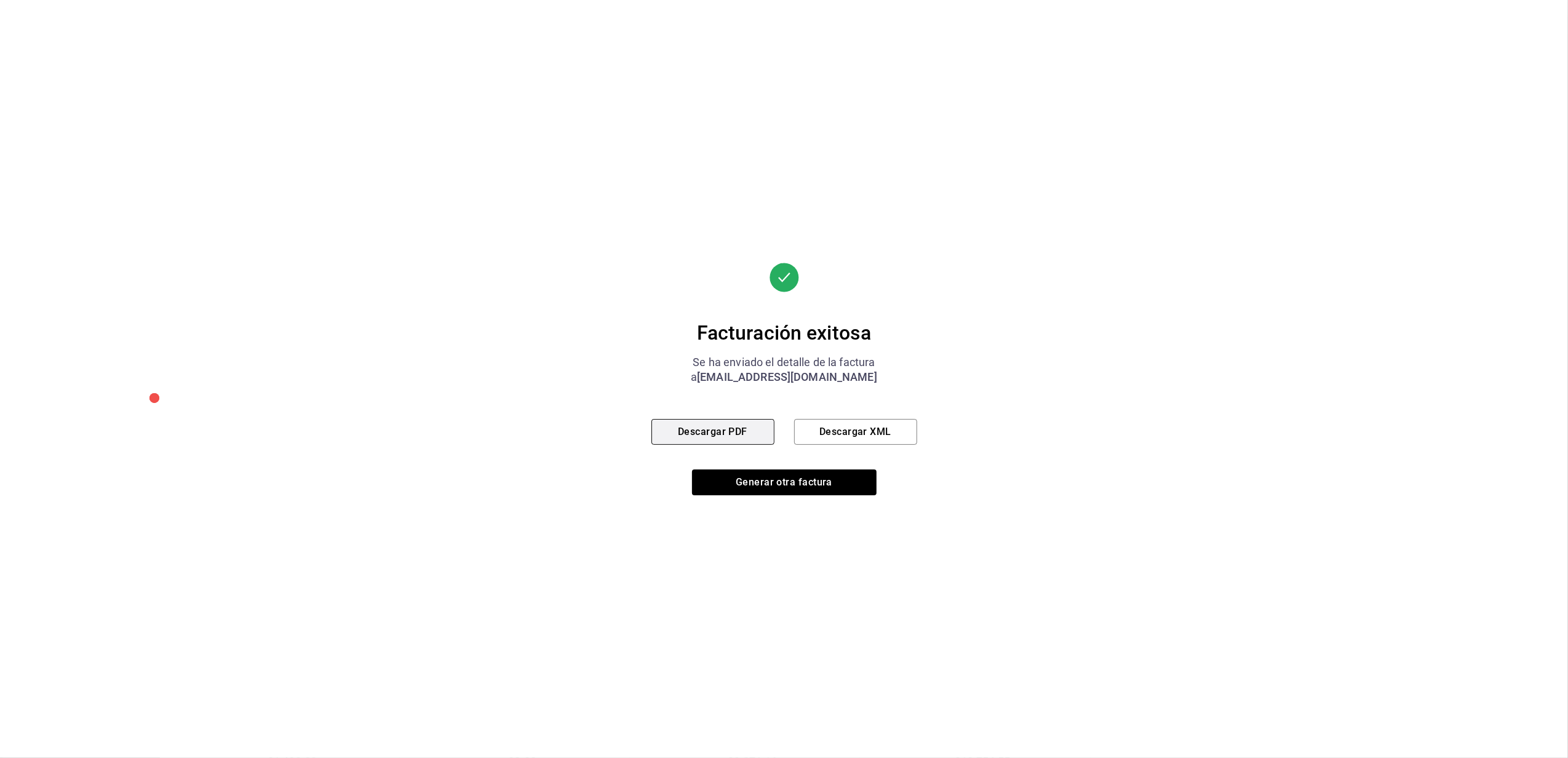
click at [710, 429] on button "Descargar PDF" at bounding box center [712, 432] width 123 height 26
click at [762, 483] on button "Generar otra factura" at bounding box center [785, 482] width 184 height 26
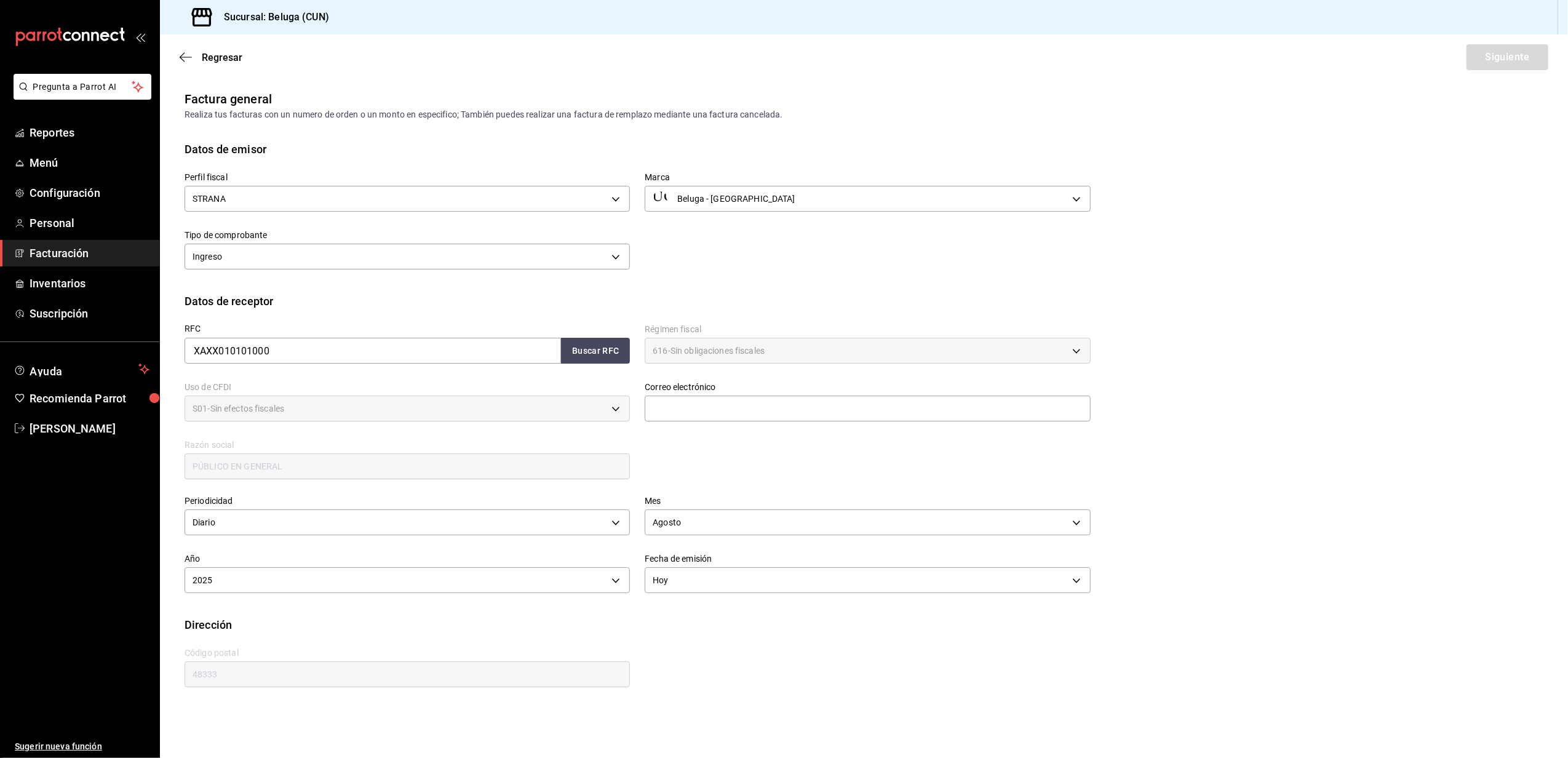
scroll to position [0, 0]
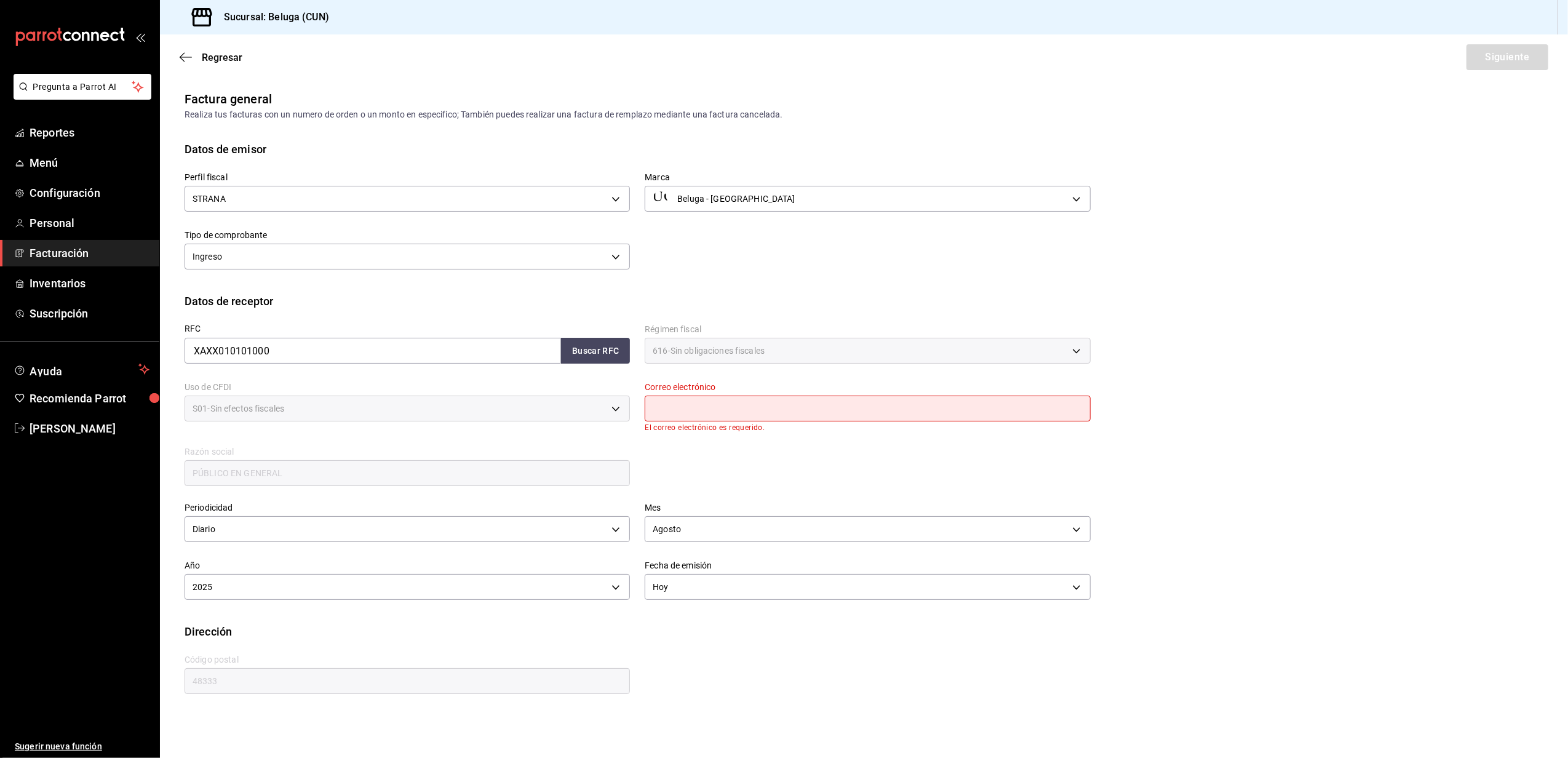
click at [678, 406] on input "text" at bounding box center [867, 409] width 445 height 26
type input "[EMAIL_ADDRESS][DOMAIN_NAME]"
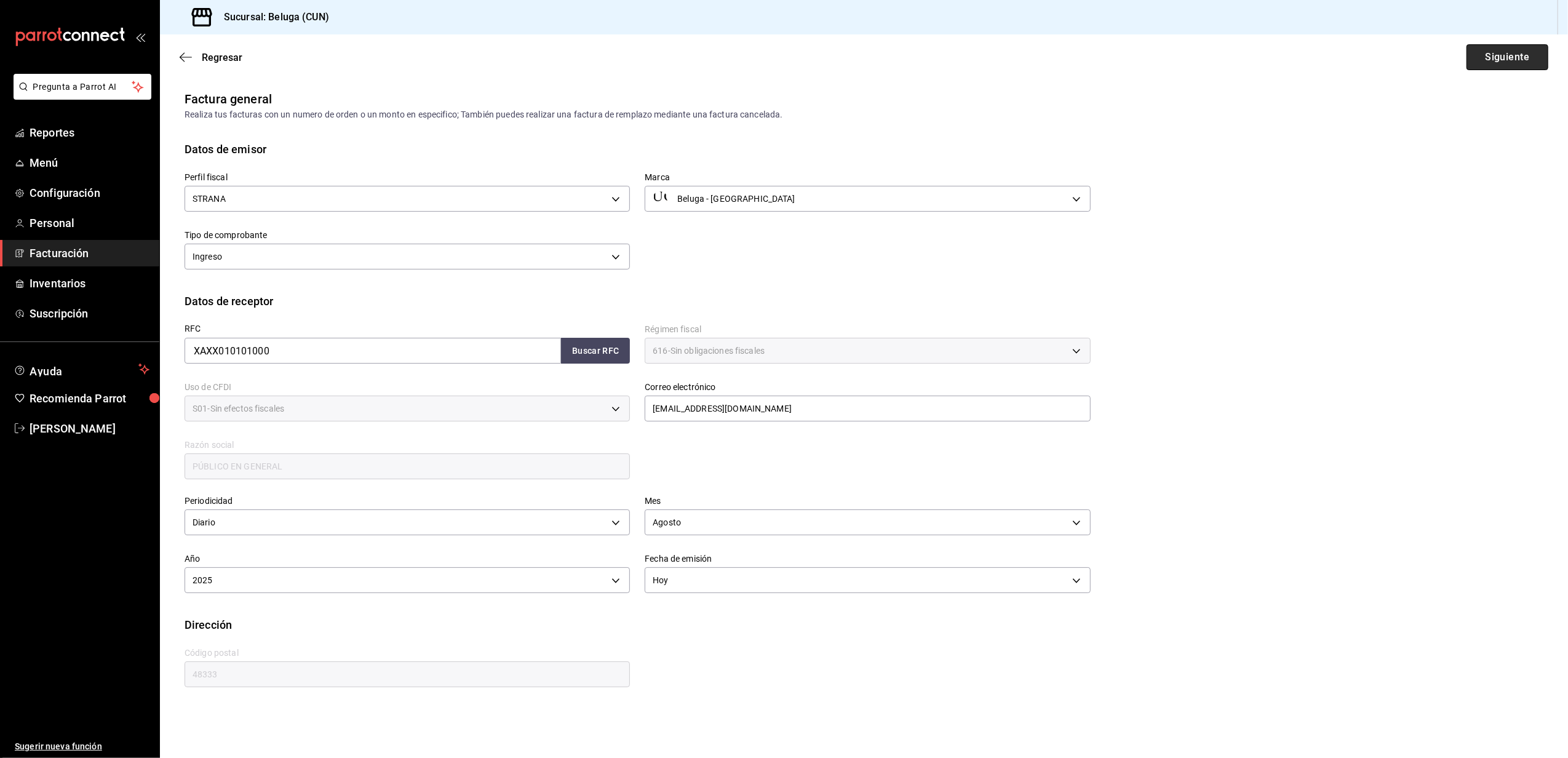
click at [1487, 60] on button "Siguiente" at bounding box center [1508, 57] width 82 height 26
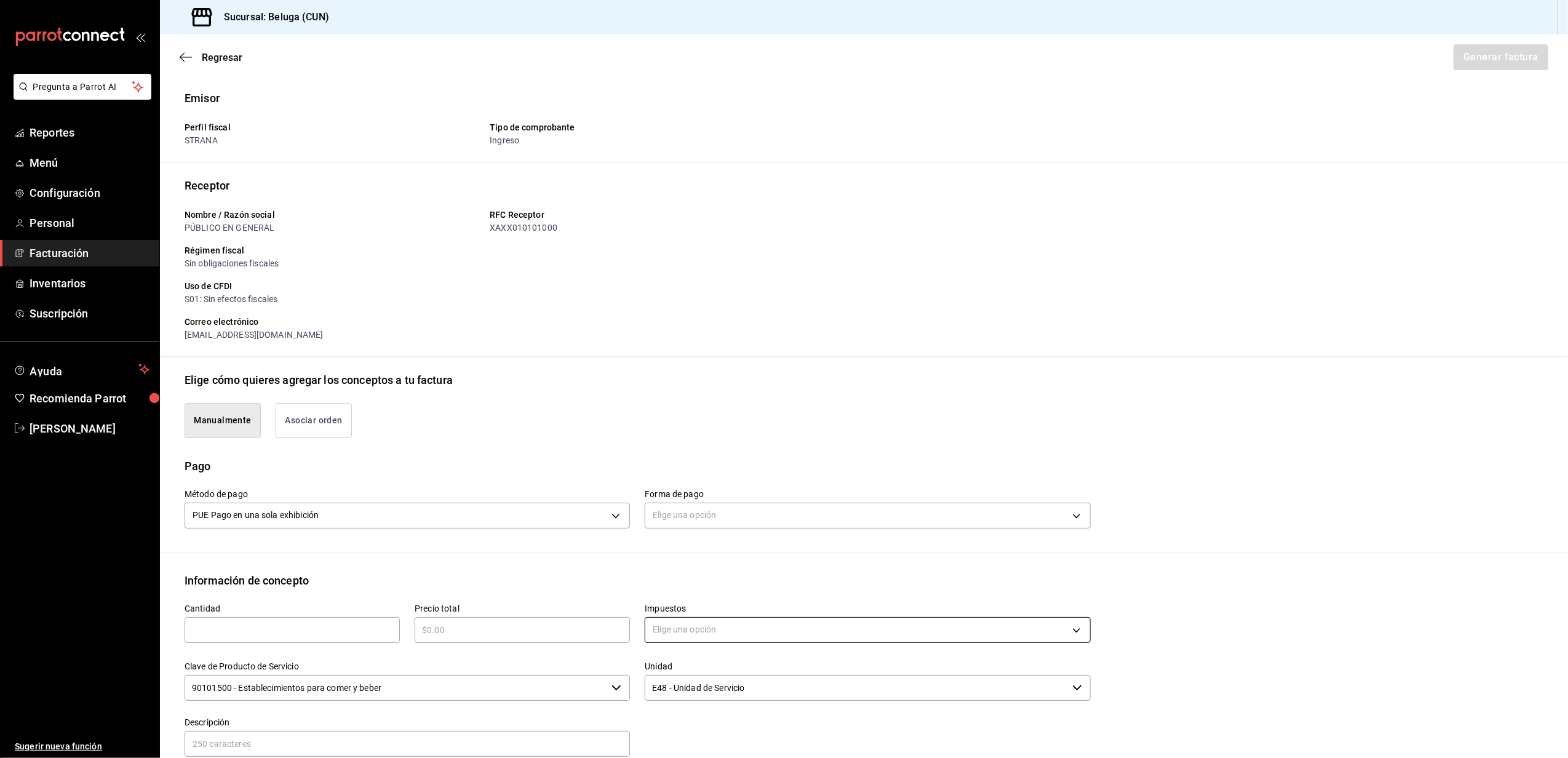
scroll to position [164, 0]
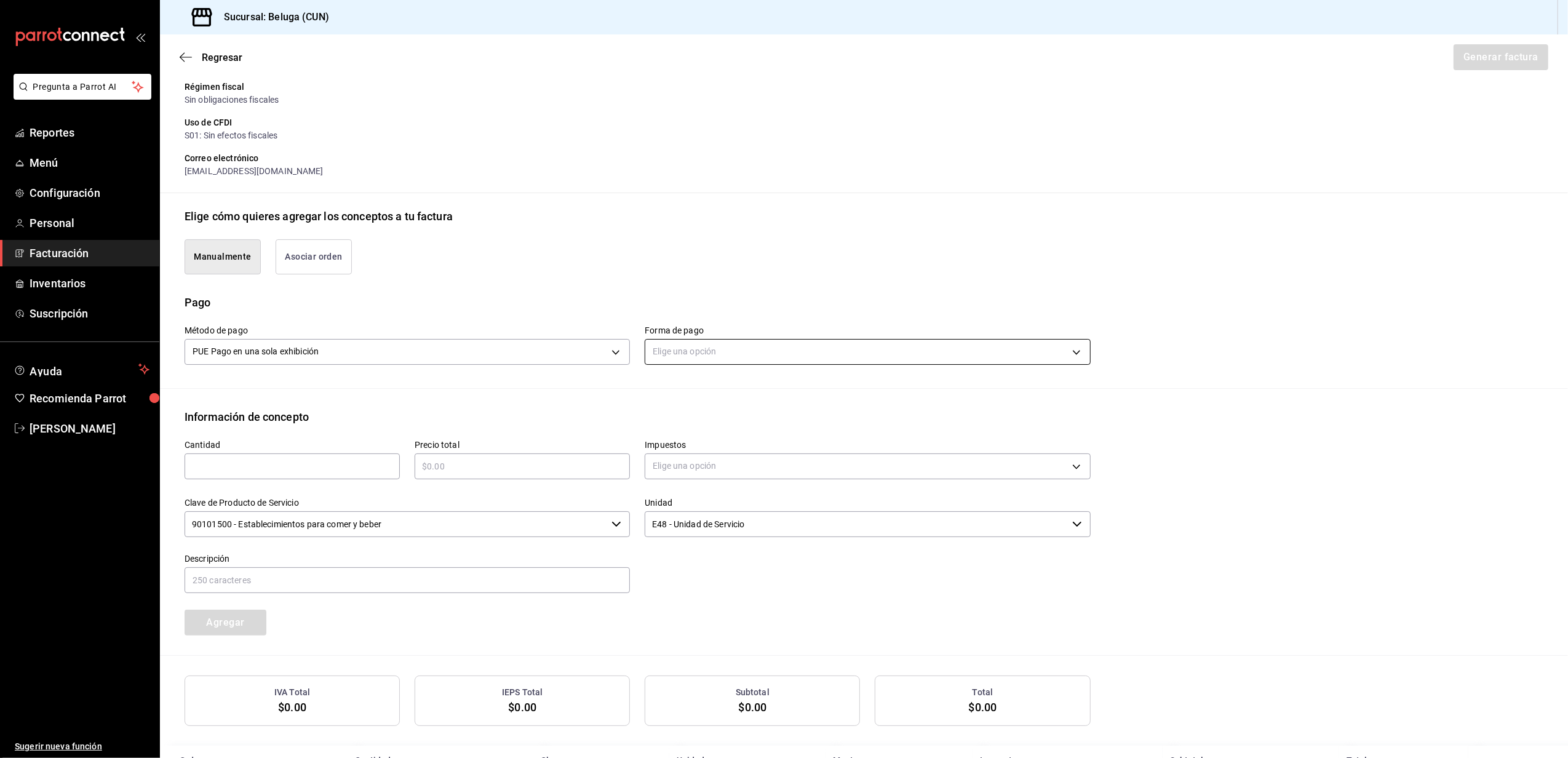
click at [780, 348] on body "Pregunta a Parrot AI Reportes Menú Configuración Personal Facturación Inventari…" at bounding box center [784, 379] width 1568 height 758
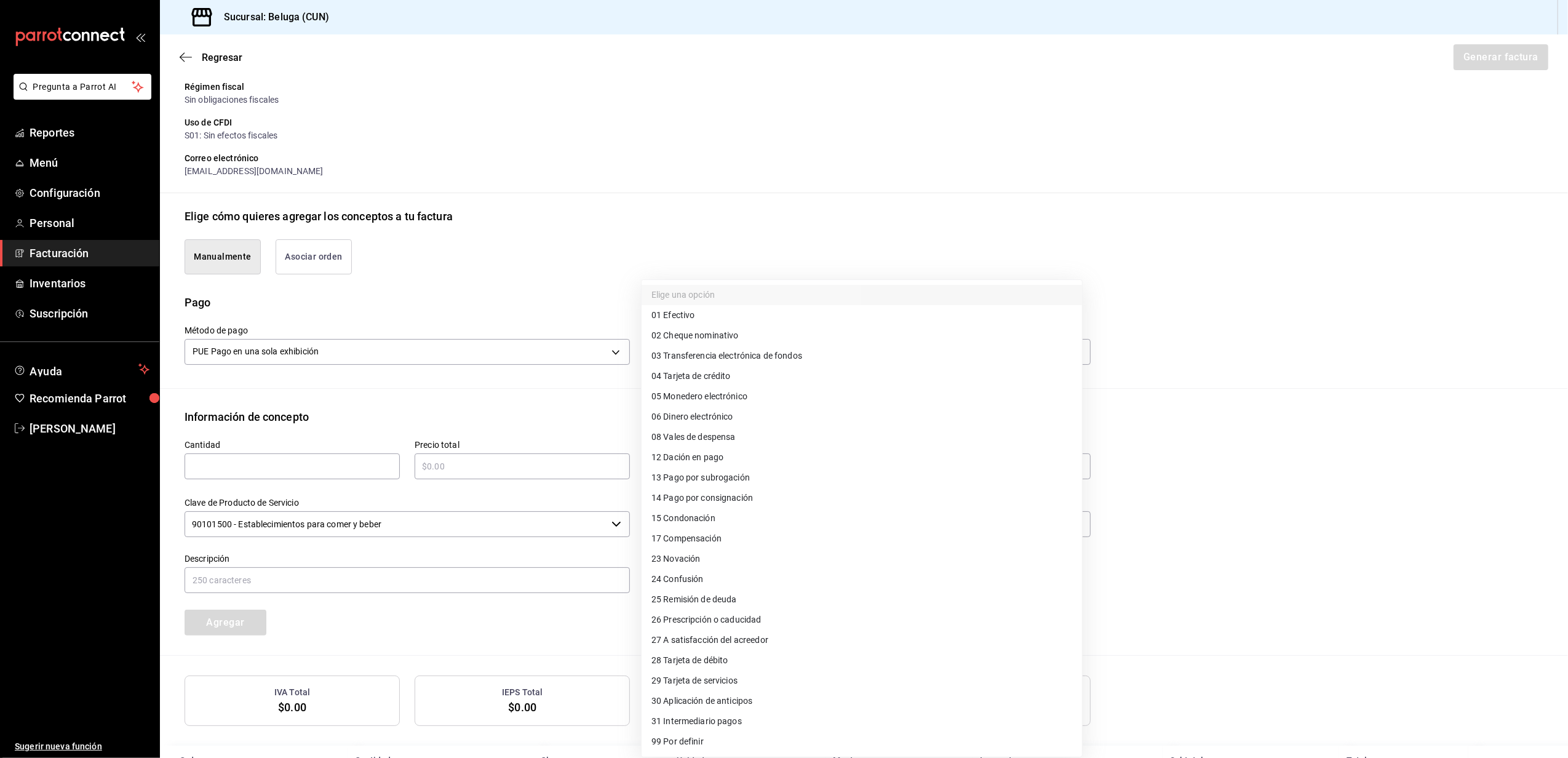
click at [747, 653] on li "28 Tarjeta de débito" at bounding box center [862, 661] width 441 height 21
type input "28"
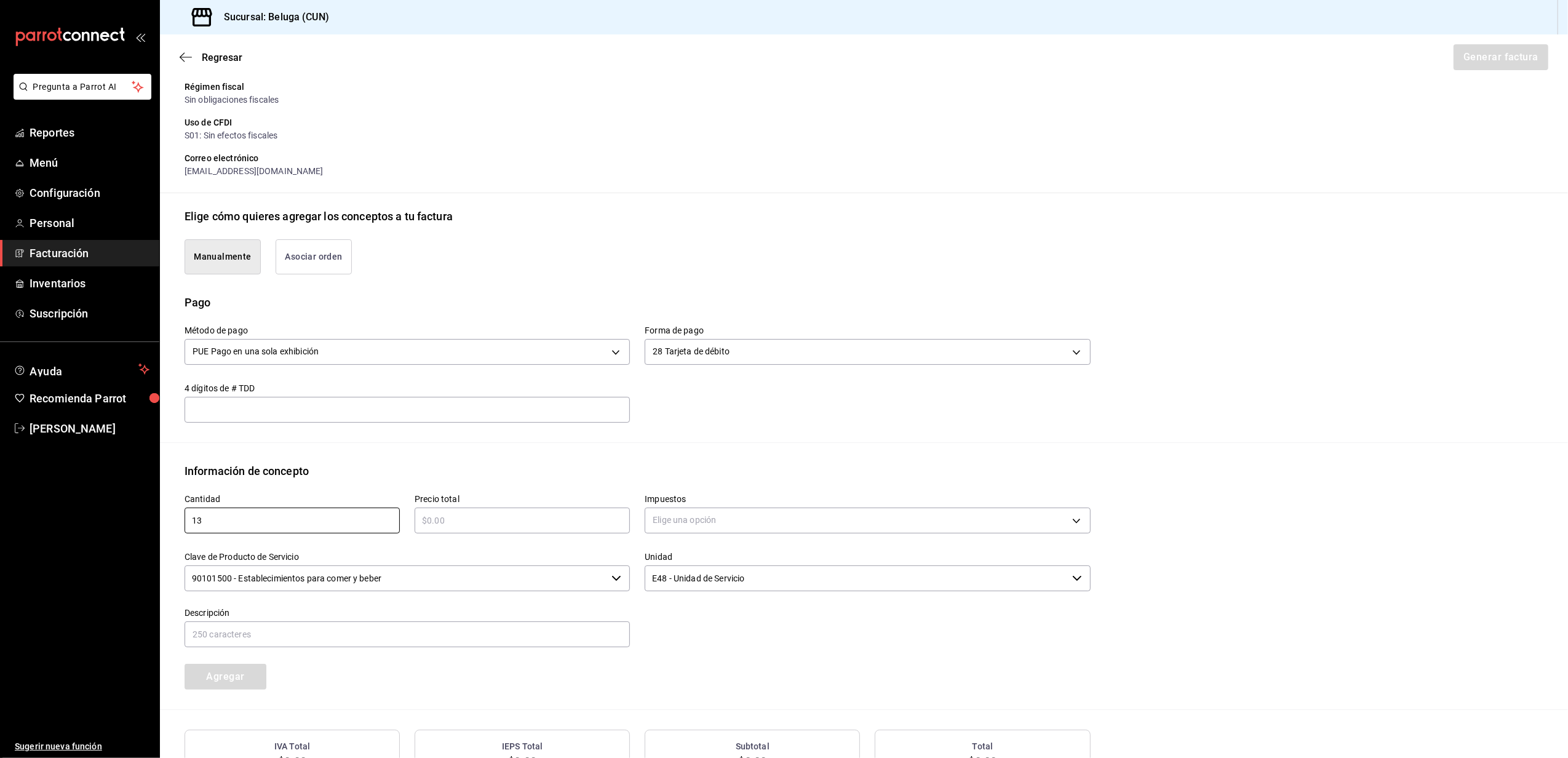
type input "1"
type input "$36739.20"
click at [707, 515] on body "Pregunta a Parrot AI Reportes Menú Configuración Personal Facturación Inventari…" at bounding box center [784, 379] width 1568 height 758
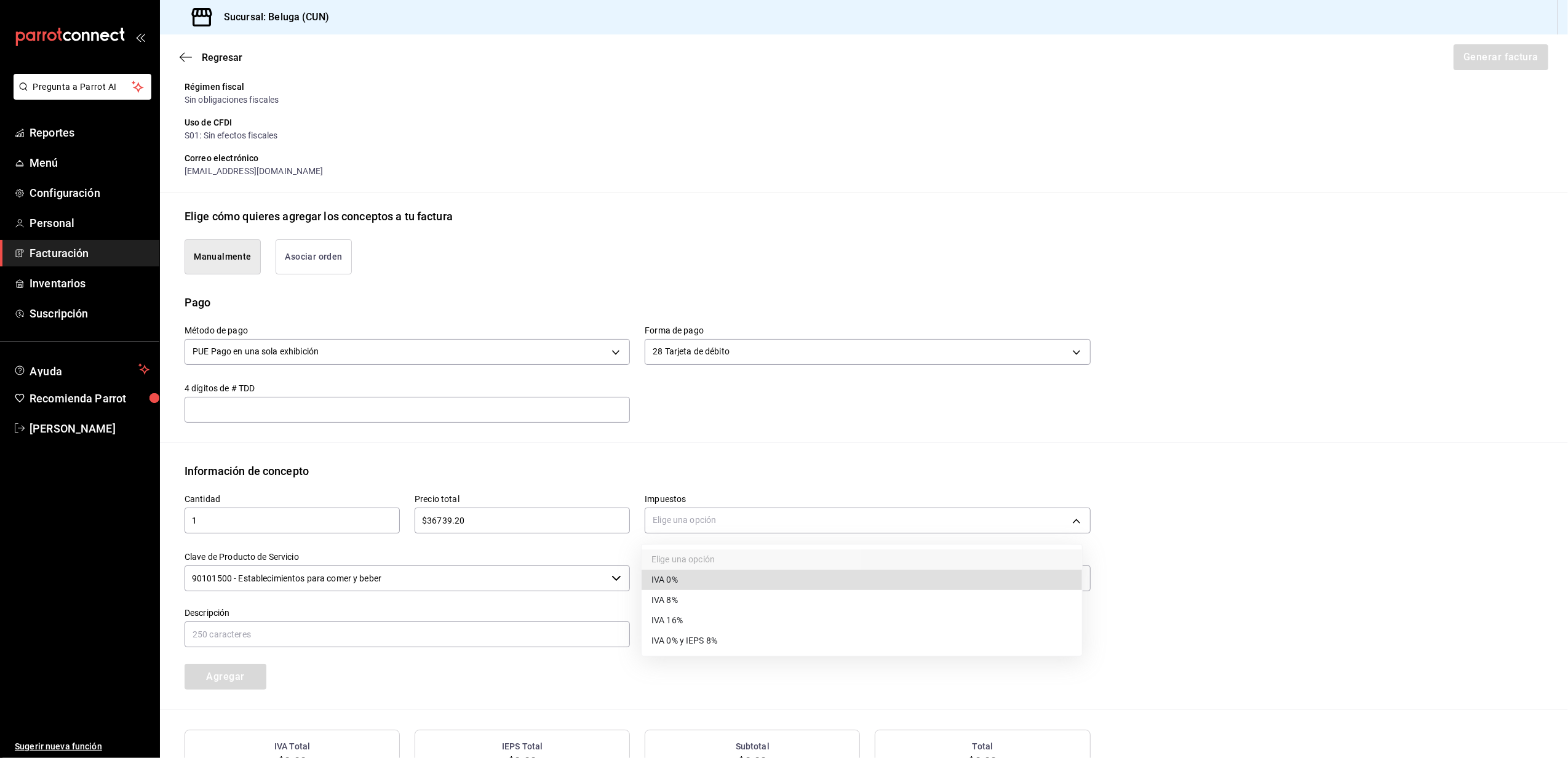
click at [692, 624] on li "IVA 16%" at bounding box center [862, 621] width 441 height 21
type input "IVA_16"
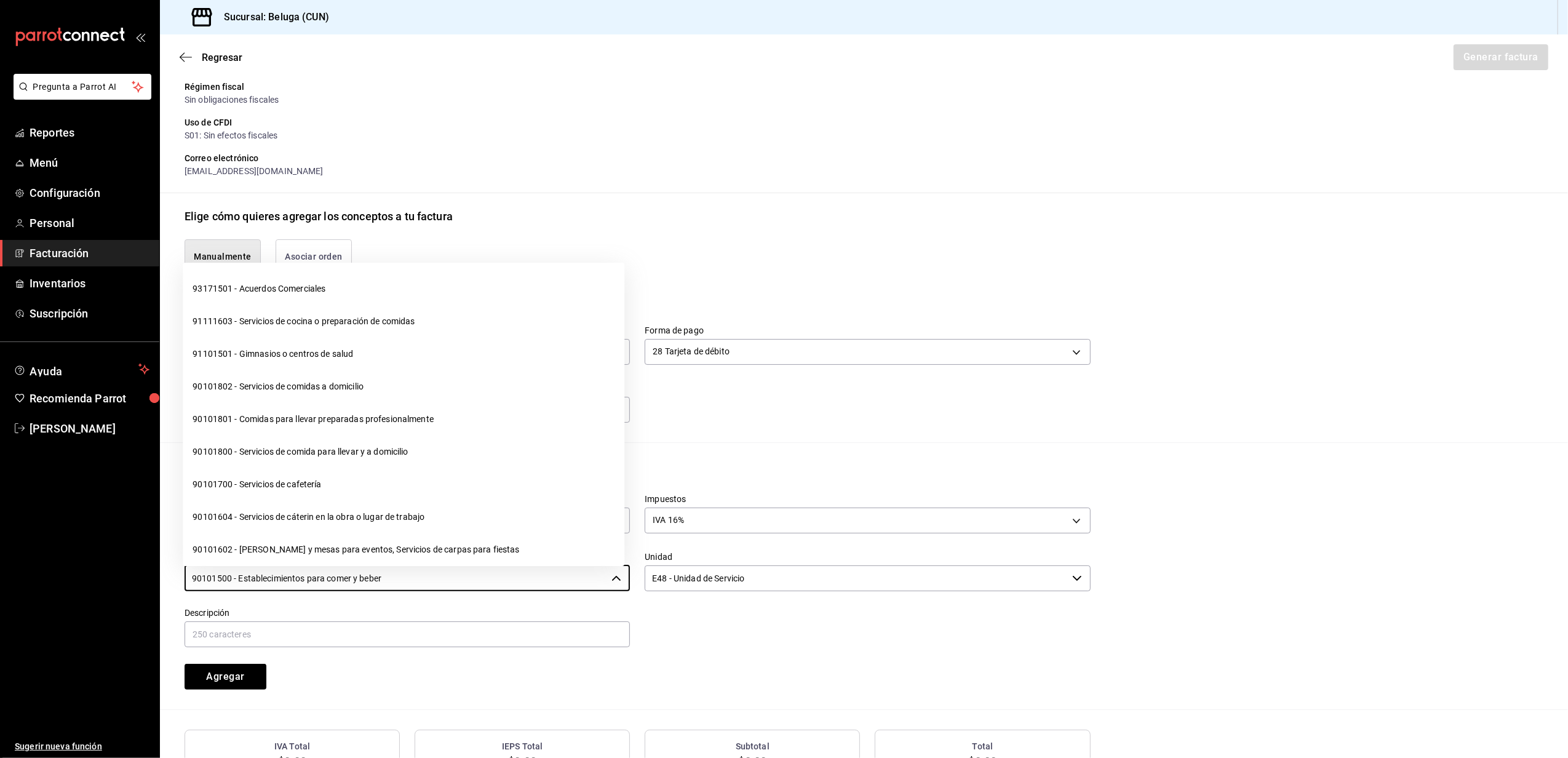
drag, startPoint x: 448, startPoint y: 576, endPoint x: -4, endPoint y: 565, distance: 452.1
click at [0, 565] on html "Pregunta a Parrot AI Reportes Menú Configuración Personal Facturación Inventari…" at bounding box center [784, 379] width 1568 height 758
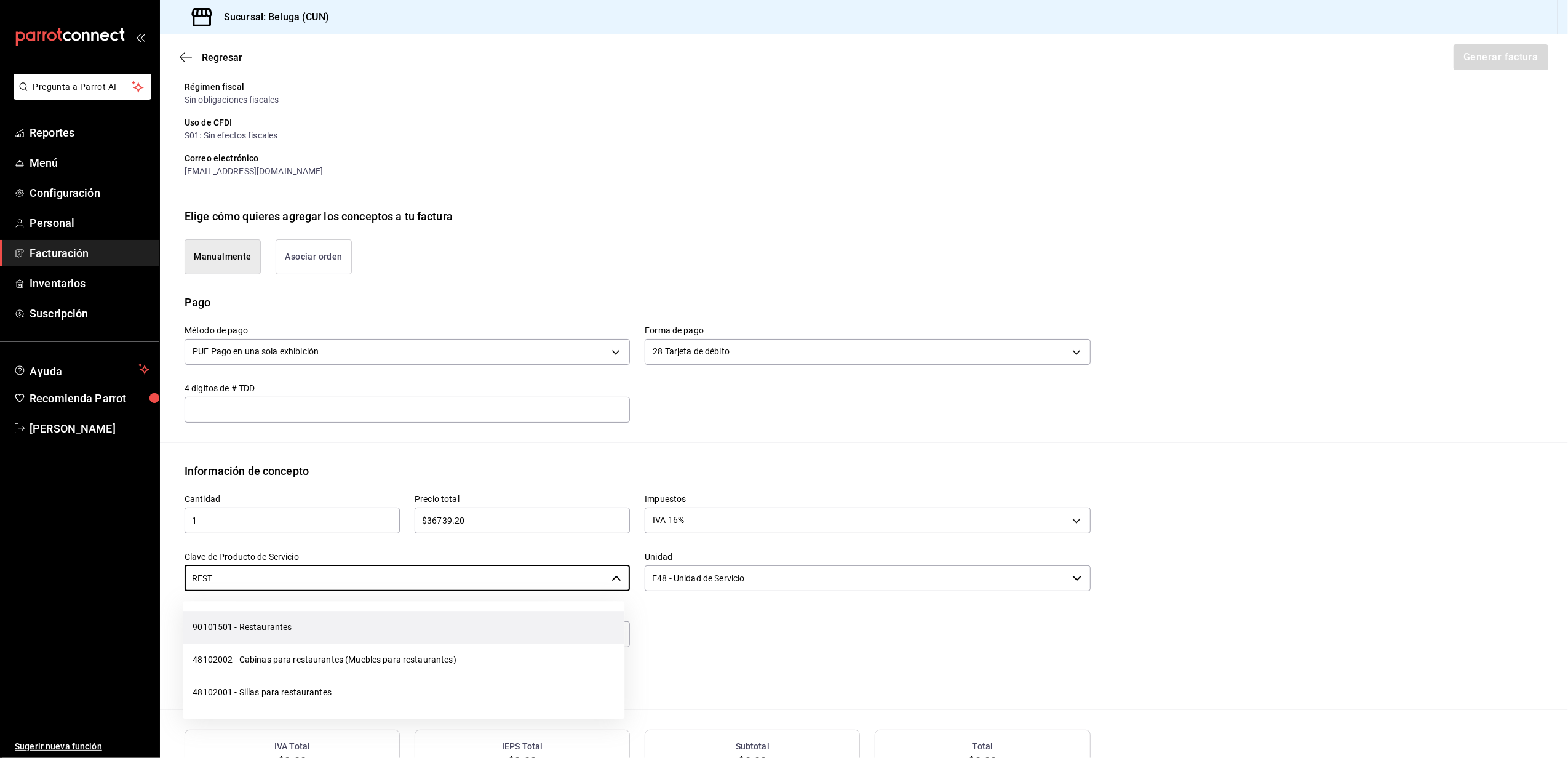
click at [313, 624] on li "90101501 - Restaurantes" at bounding box center [404, 627] width 442 height 33
type input "90101501 - Restaurantes"
click at [530, 629] on input "text" at bounding box center [407, 635] width 445 height 26
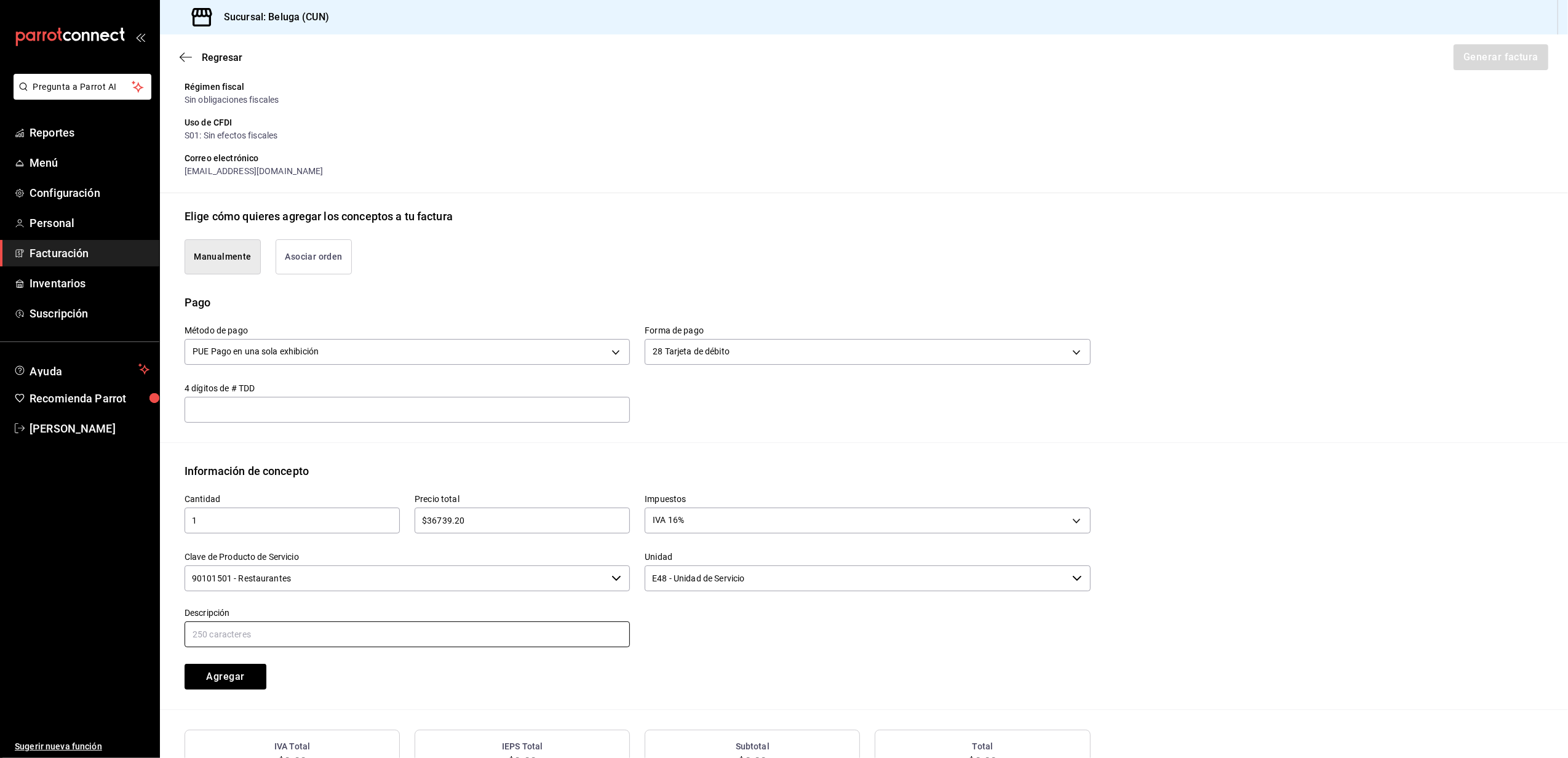
paste input "CONSUMO DEL DIA [DATE]"
type input "CONSUMO DEL DIA [DATE]"
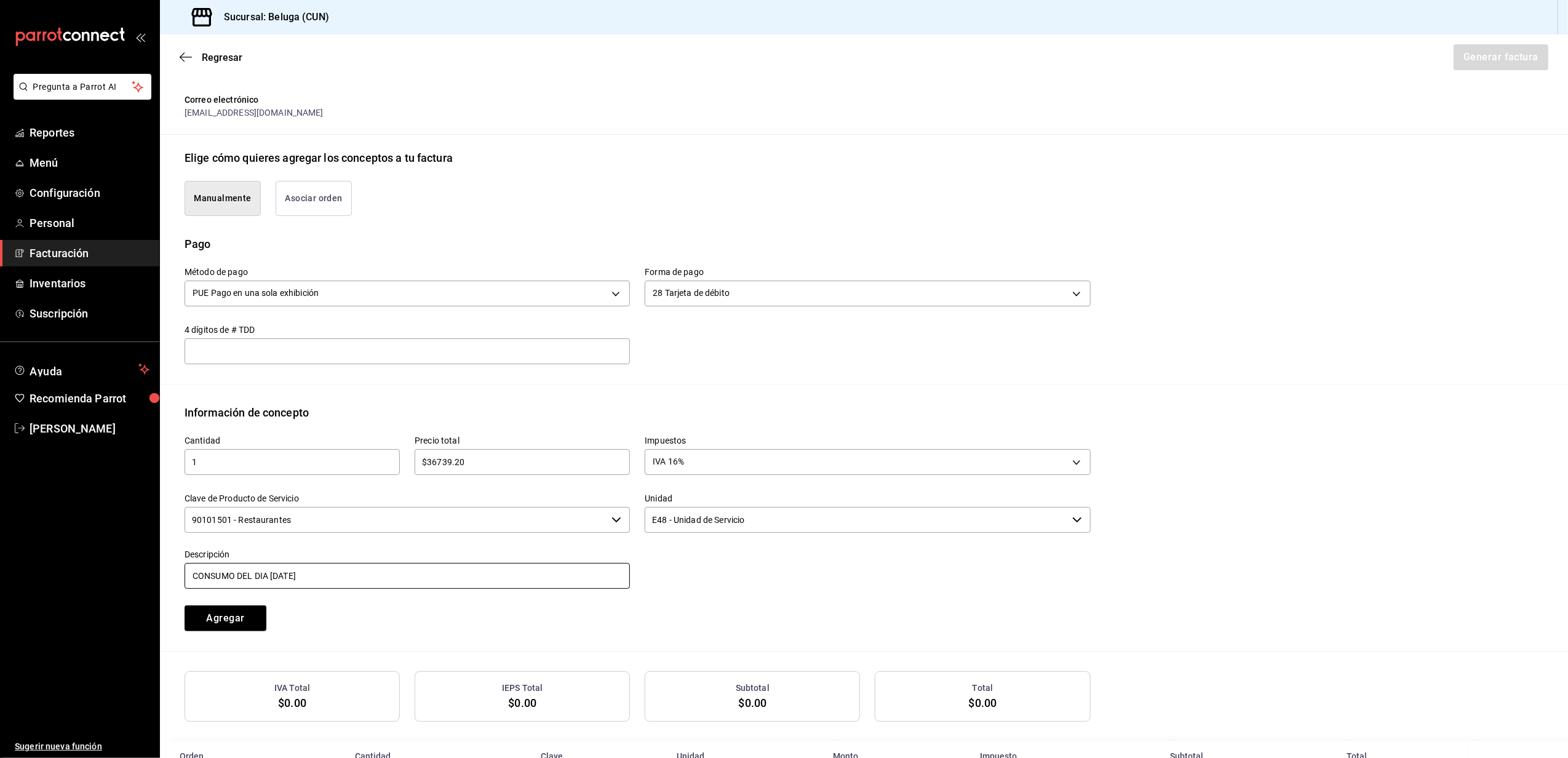
scroll to position [247, 0]
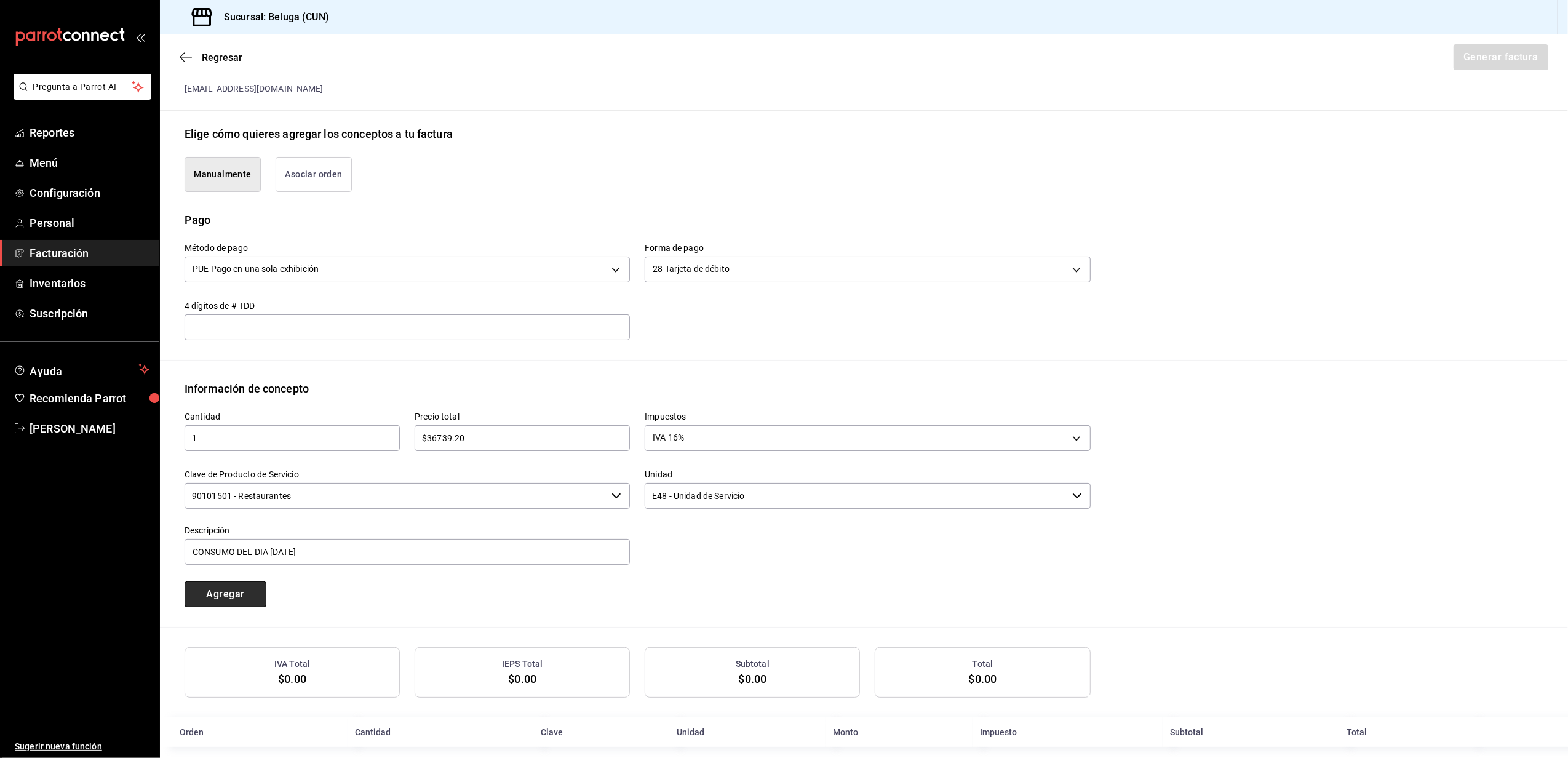
click at [234, 589] on button "Agregar" at bounding box center [225, 594] width 82 height 26
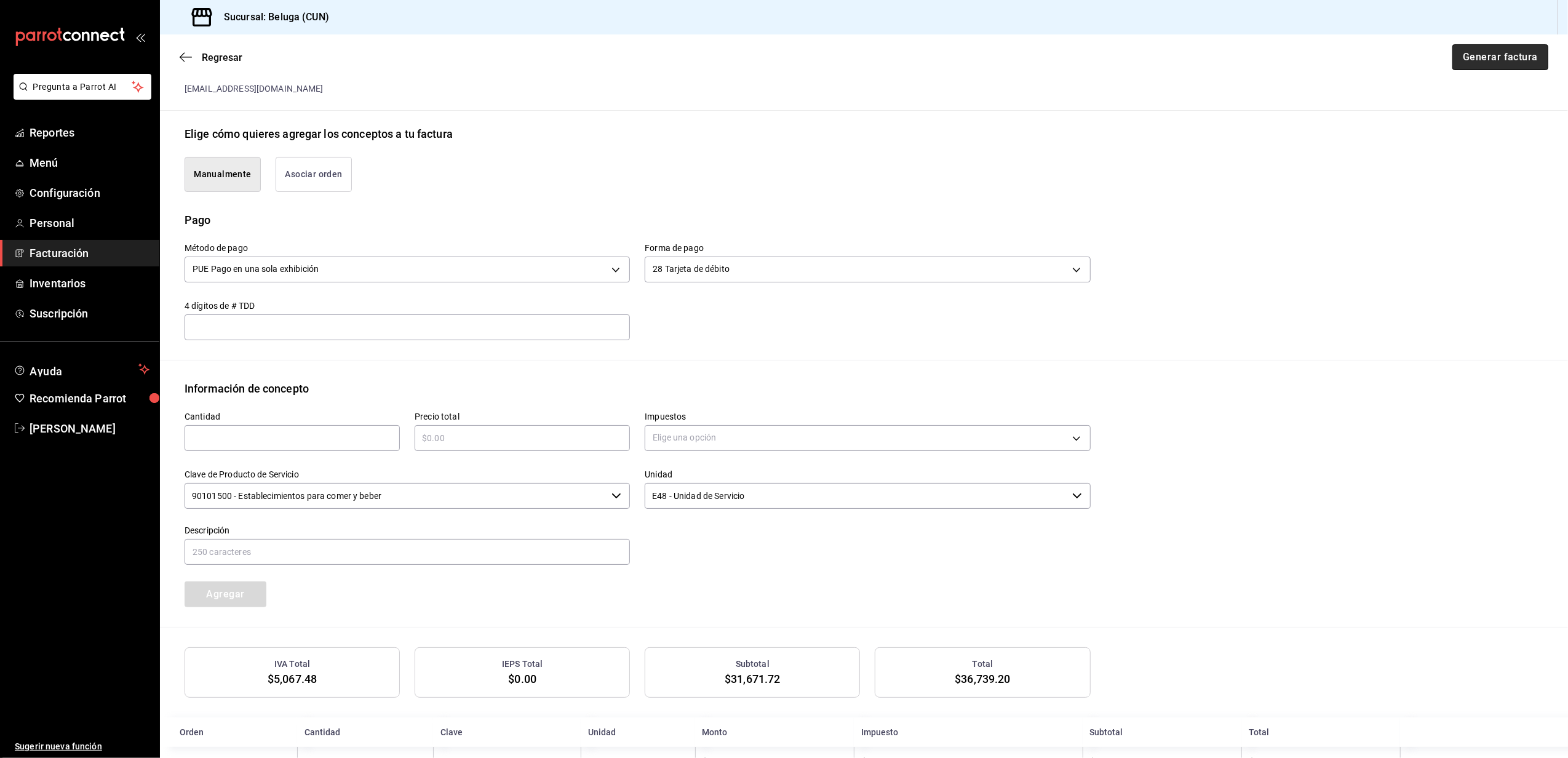
click at [1477, 47] on button "Generar factura" at bounding box center [1500, 57] width 96 height 26
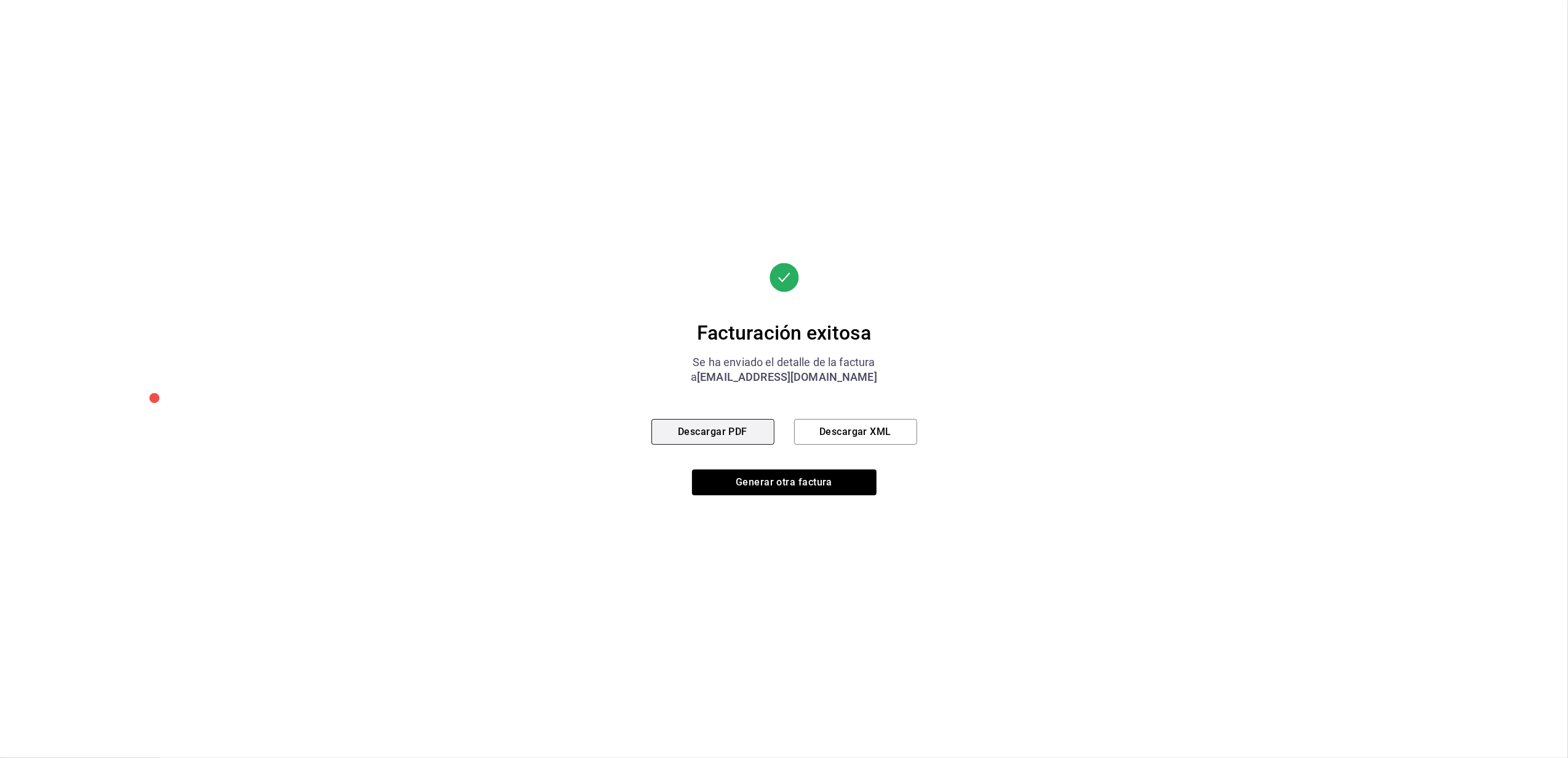
click at [731, 434] on button "Descargar PDF" at bounding box center [712, 432] width 123 height 26
click at [790, 488] on button "Generar otra factura" at bounding box center [785, 482] width 184 height 26
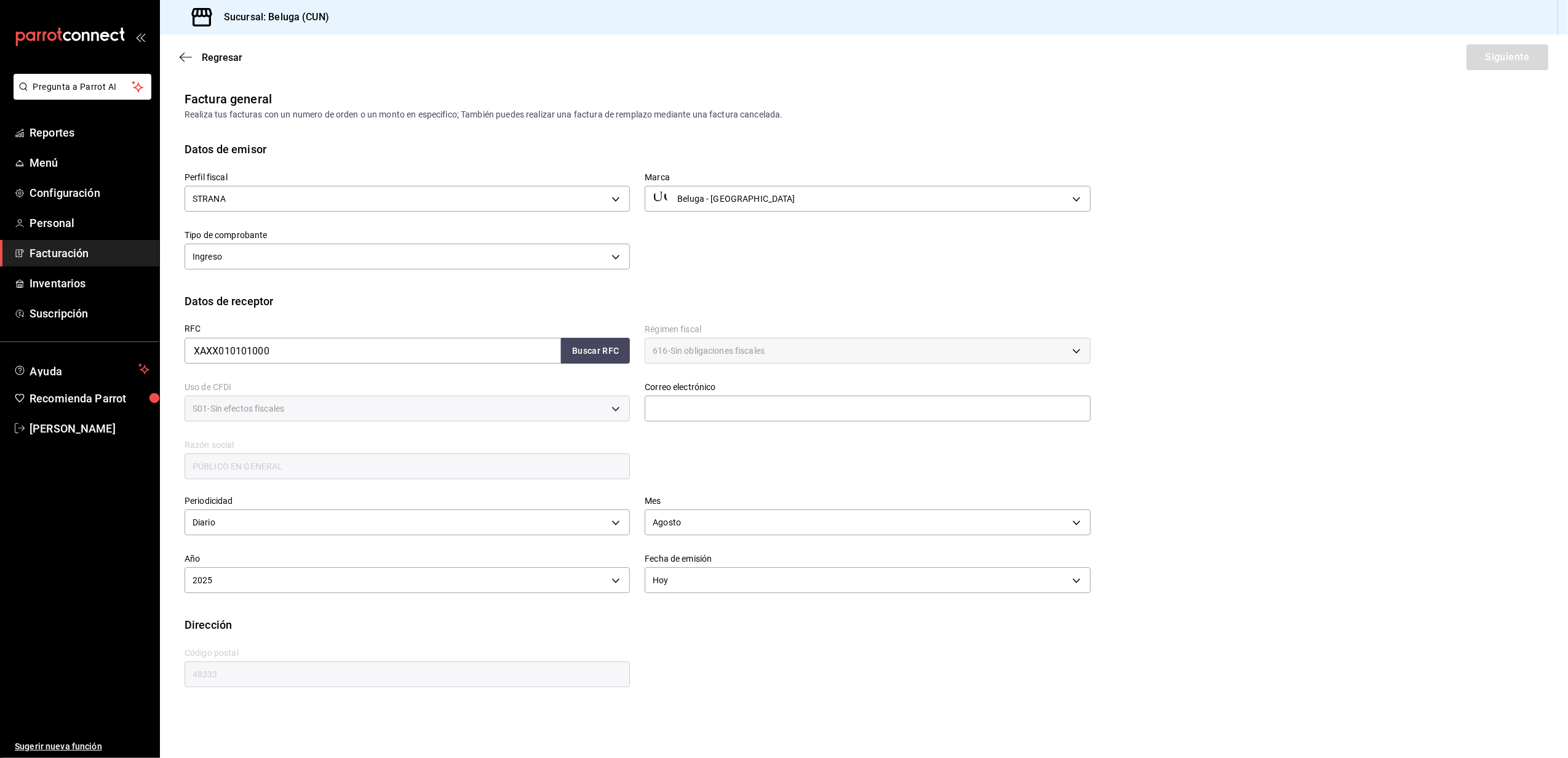
scroll to position [0, 0]
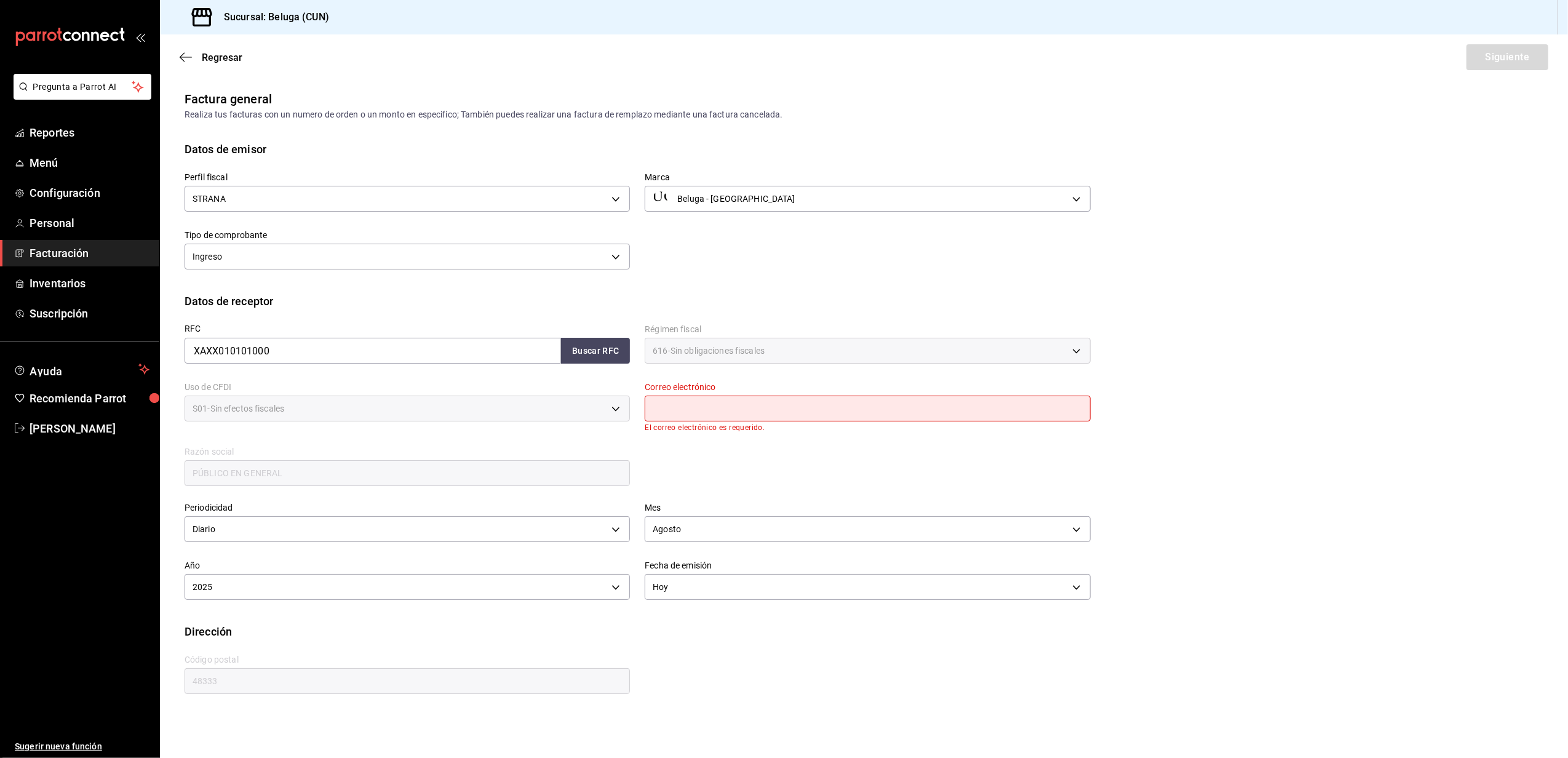
click at [764, 404] on input "text" at bounding box center [867, 409] width 445 height 26
type input "[EMAIL_ADDRESS][DOMAIN_NAME]"
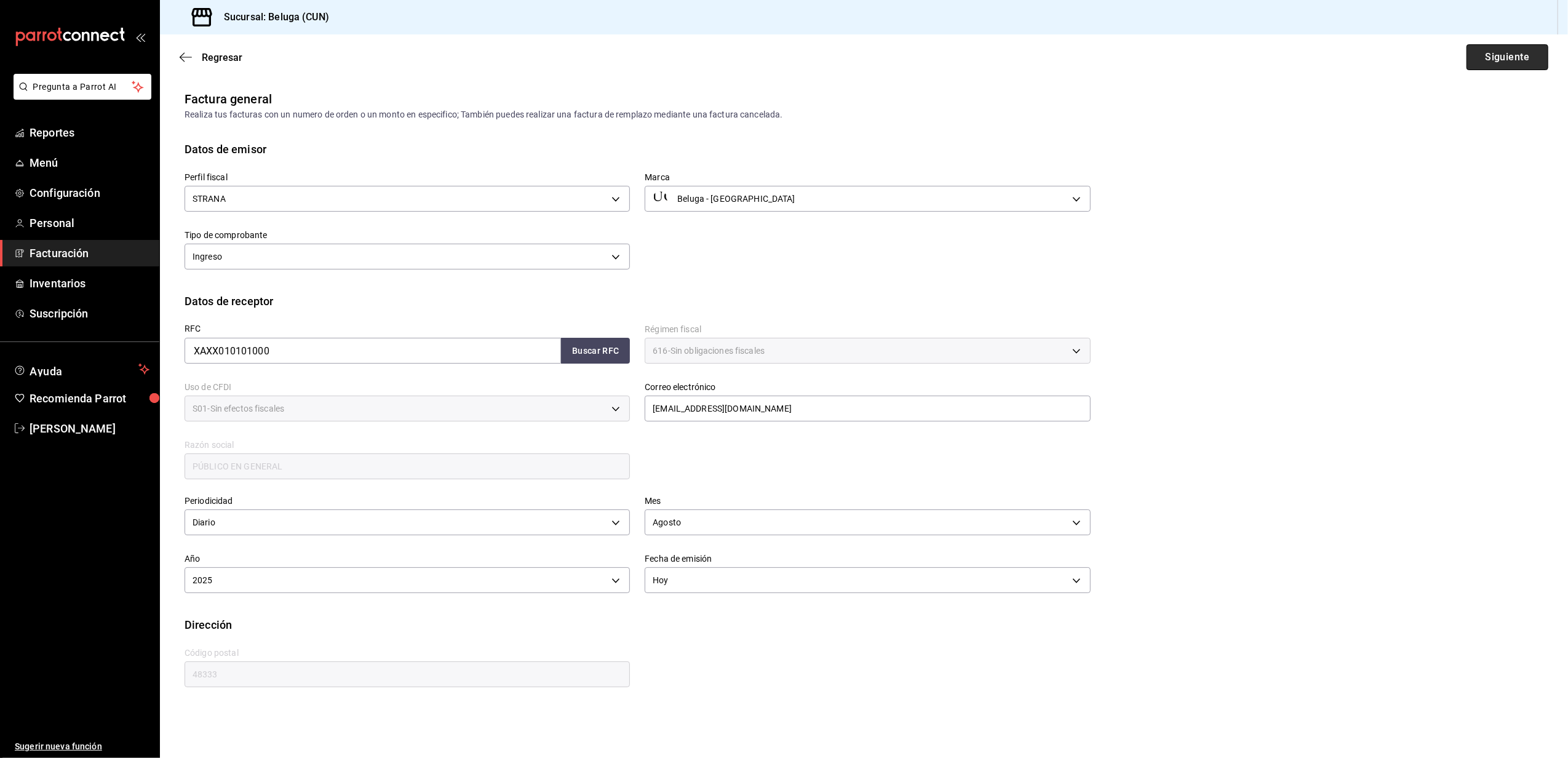
click at [1501, 48] on button "Siguiente" at bounding box center [1508, 57] width 82 height 26
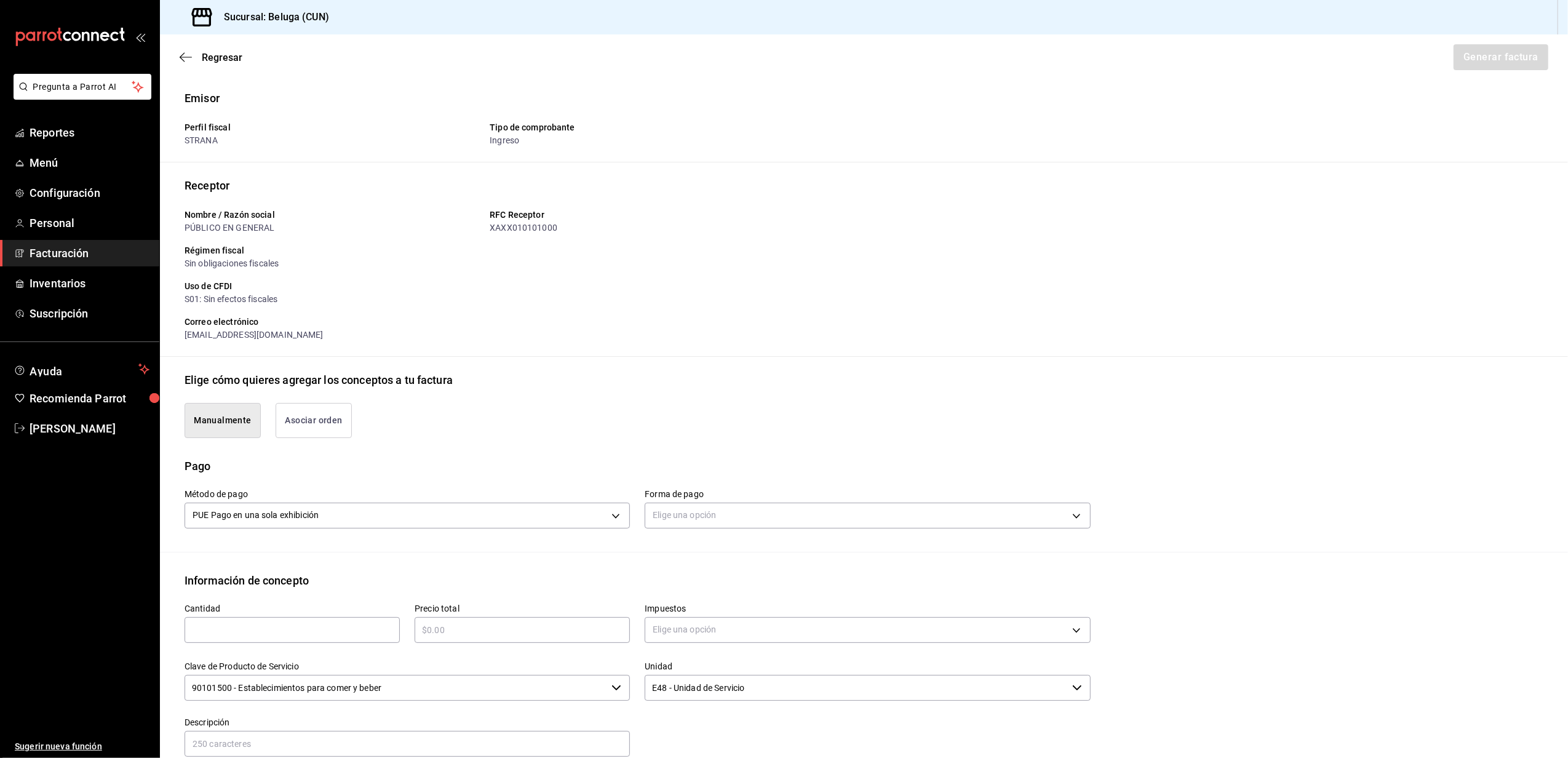
type button "manualy"
type button "associate"
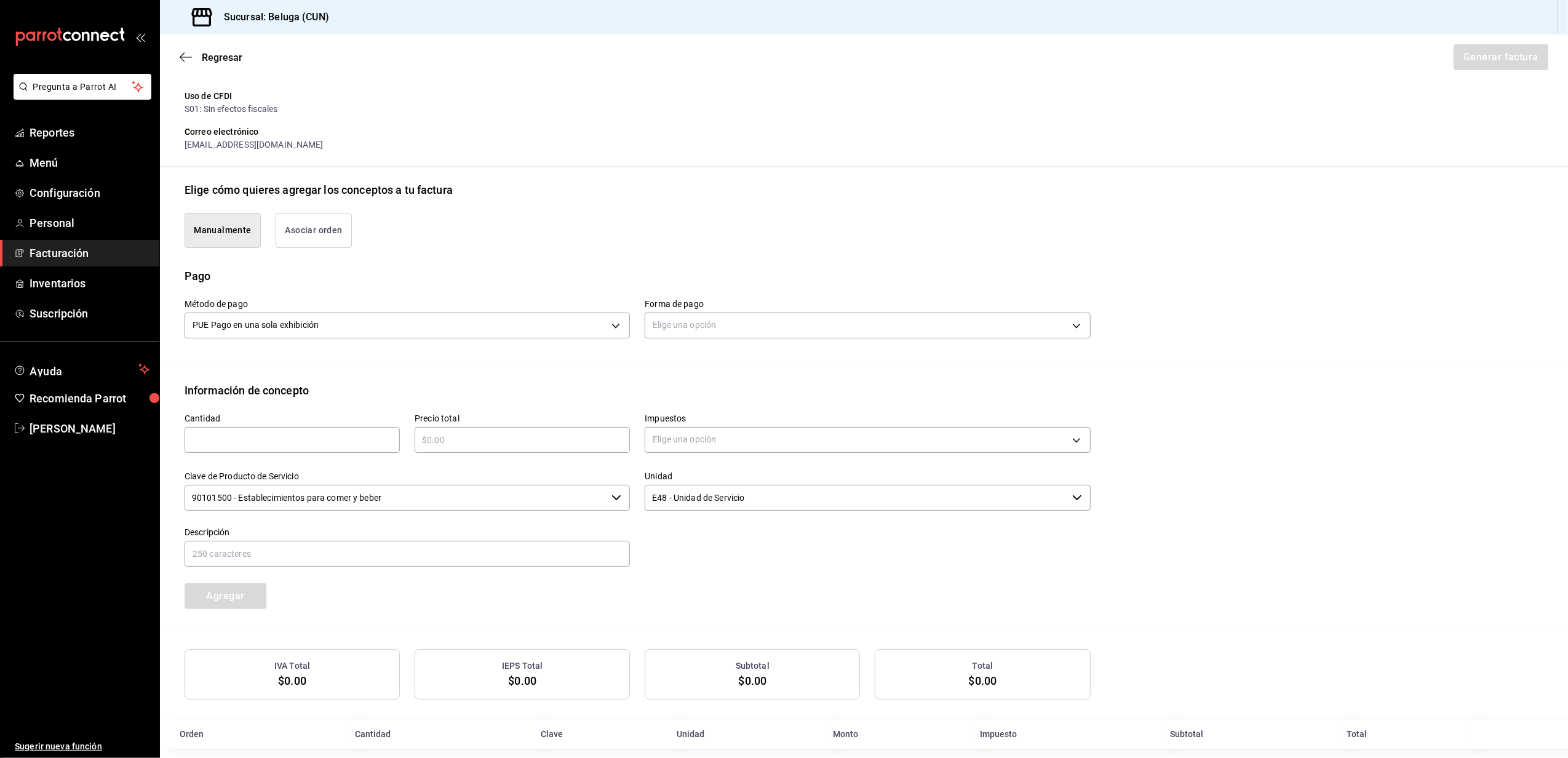
scroll to position [208, 0]
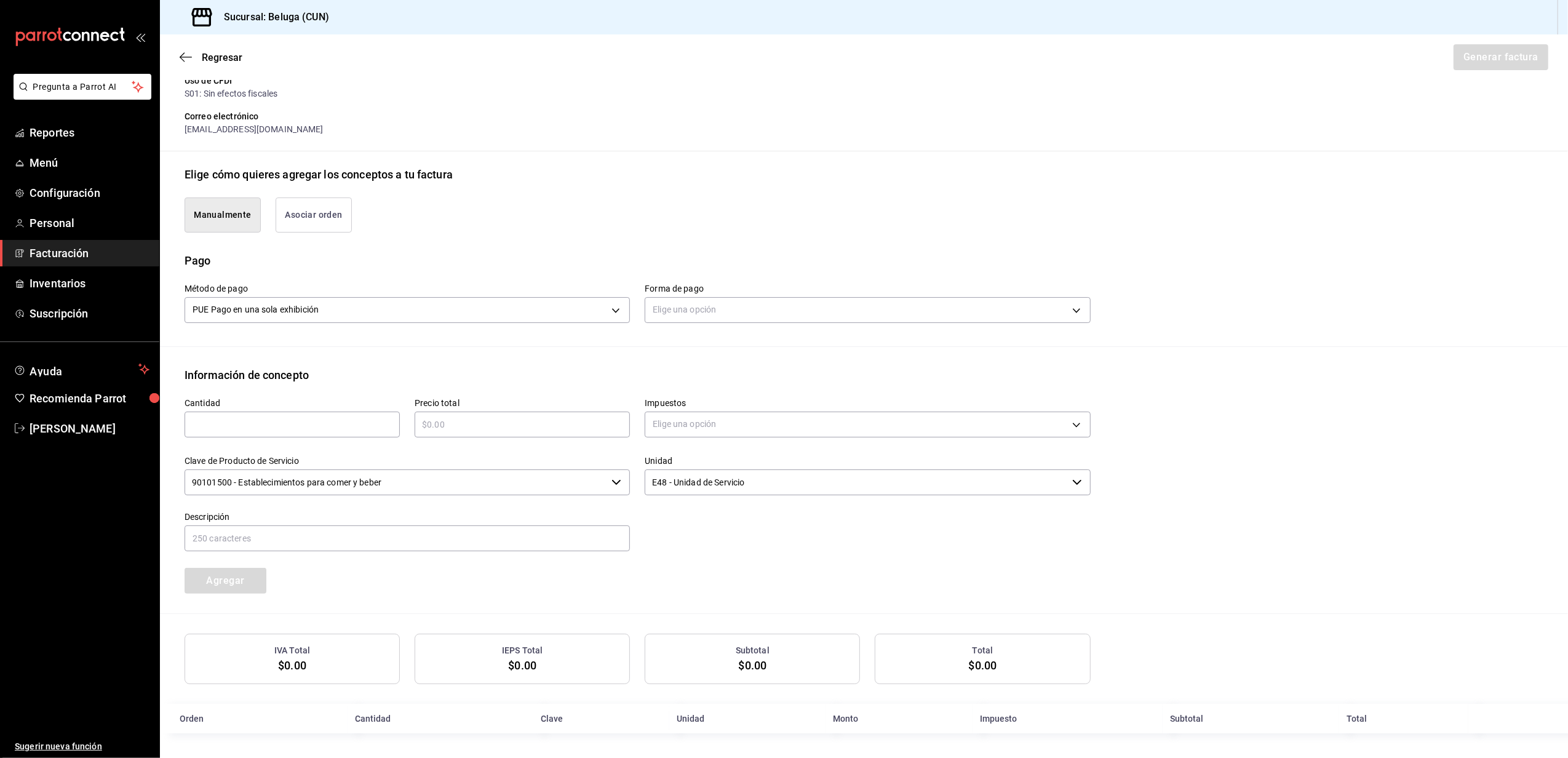
click at [735, 293] on div "Elige una opción" at bounding box center [867, 309] width 445 height 33
click at [732, 301] on body "Pregunta a Parrot AI Reportes Menú Configuración Personal Facturación Inventari…" at bounding box center [784, 379] width 1568 height 758
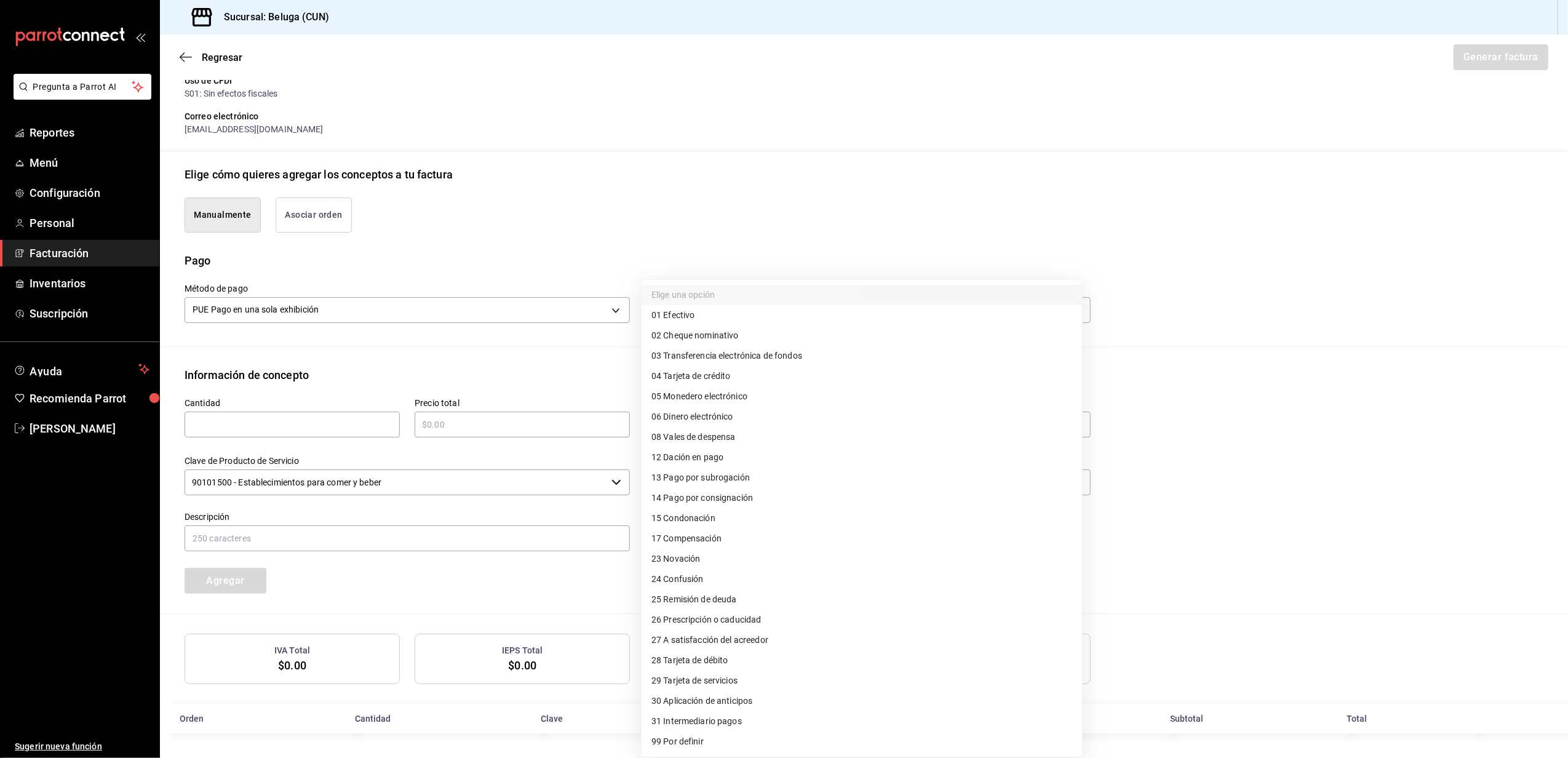
click at [775, 377] on li "04 Tarjeta de crédito" at bounding box center [862, 376] width 441 height 21
type input "04"
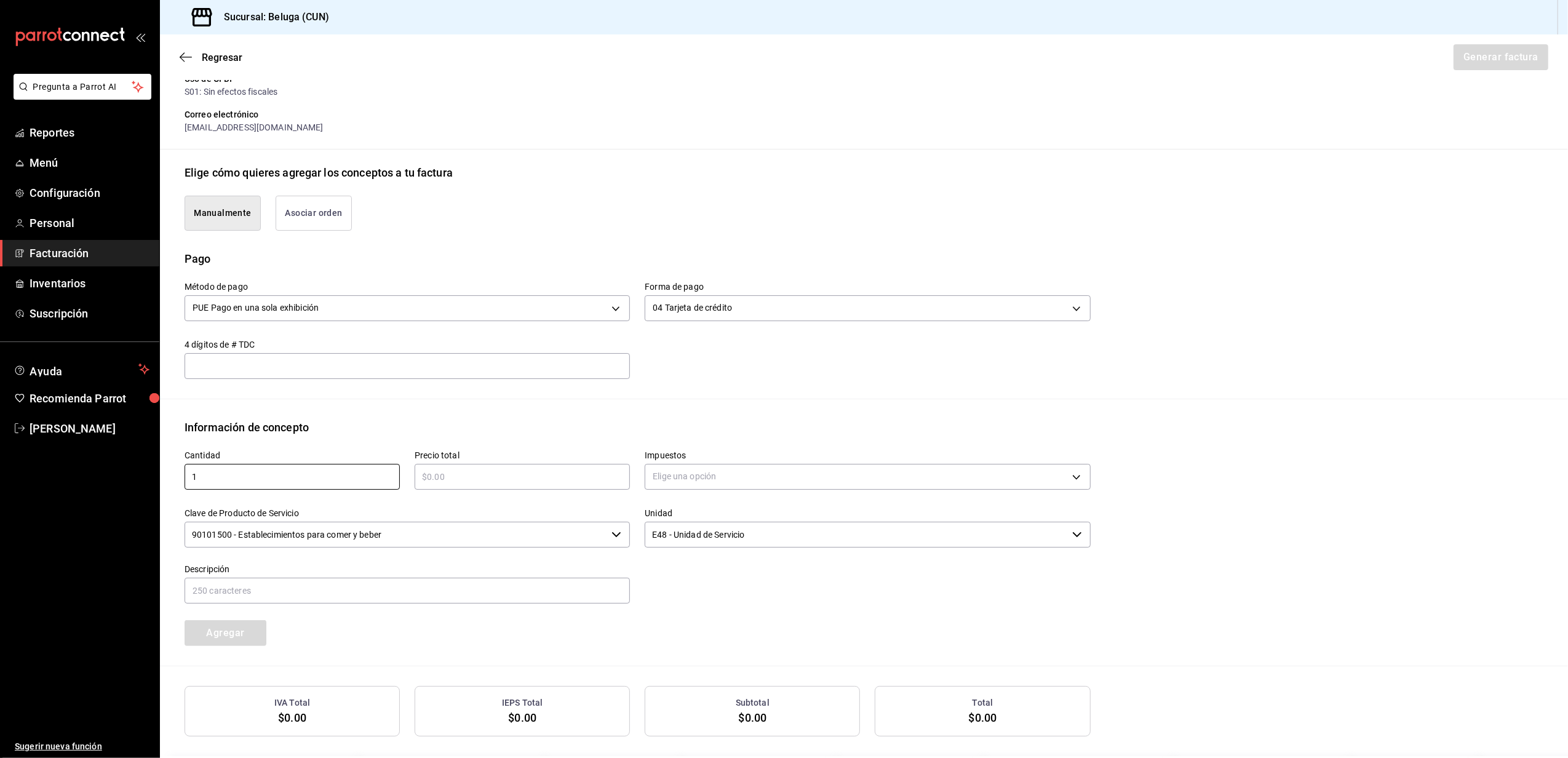
type input "1"
click at [577, 481] on input "text" at bounding box center [522, 476] width 215 height 15
type input "$13909.60"
click at [701, 483] on body "Pregunta a Parrot AI Reportes Menú Configuración Personal Facturación Inventari…" at bounding box center [784, 379] width 1568 height 758
click at [697, 534] on li "IVA 0%" at bounding box center [862, 537] width 441 height 21
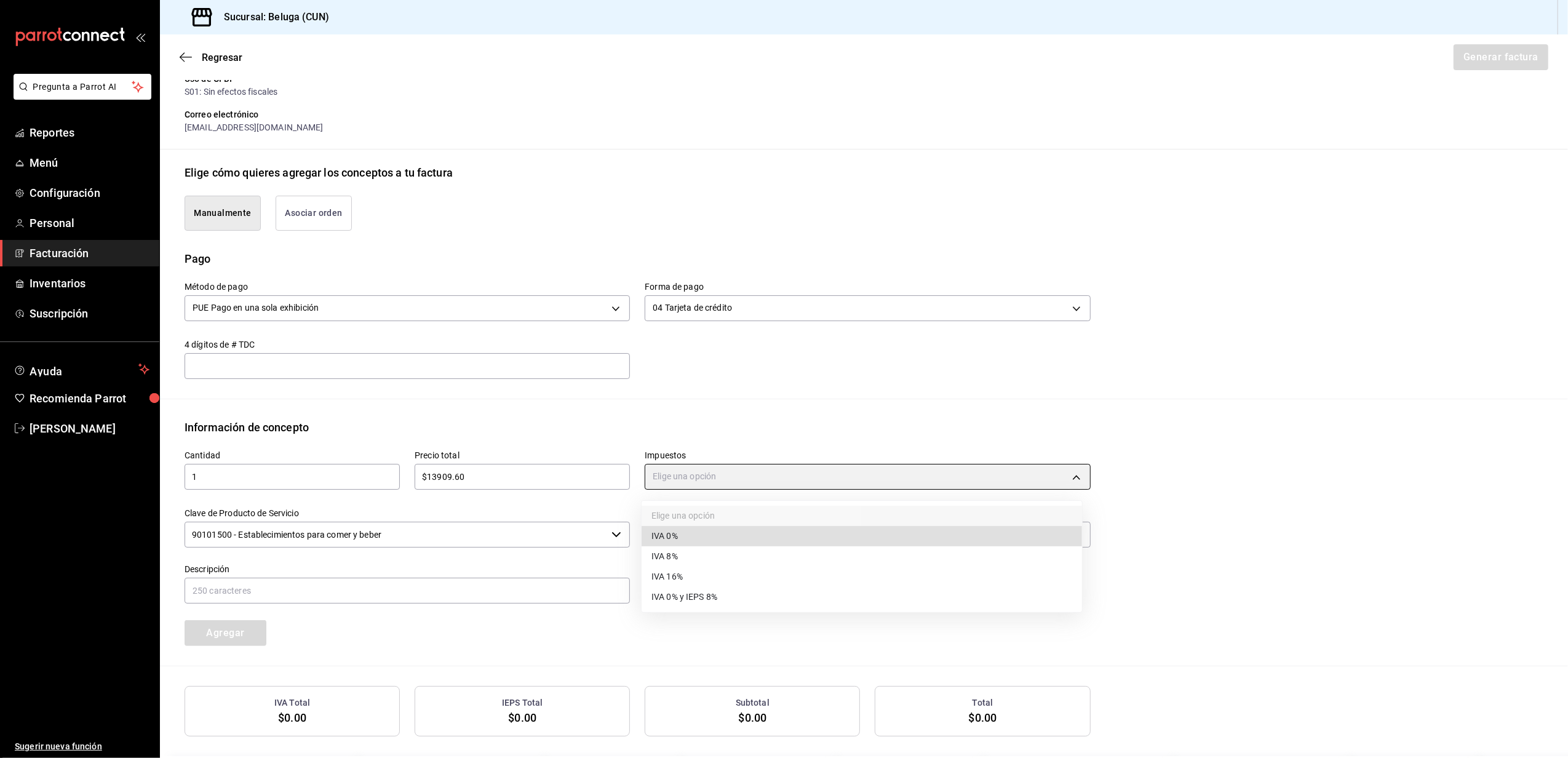
type input "IVA_0"
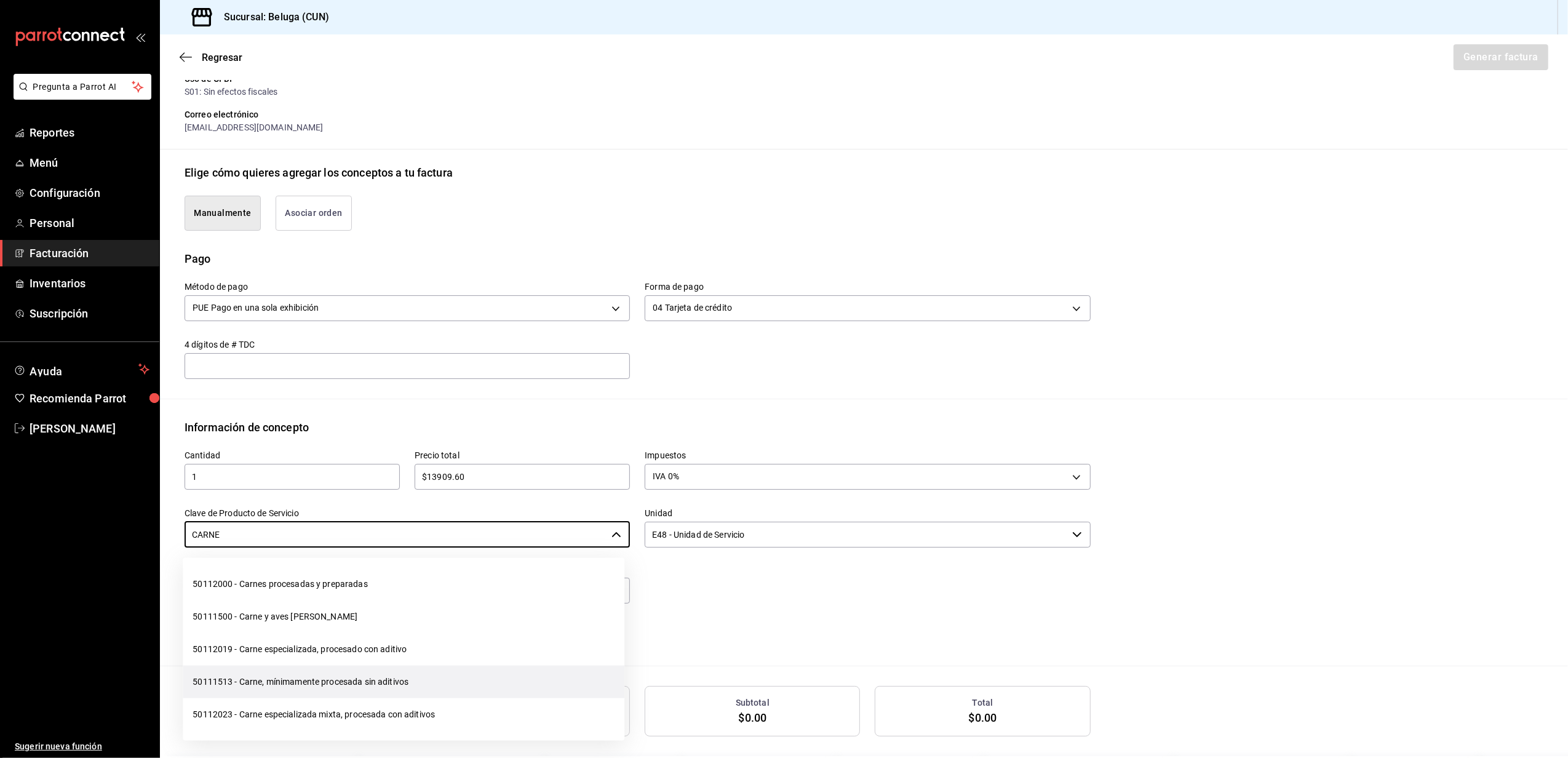
click at [379, 674] on li "50111513 - Carne, mínimamente procesada sin aditivos" at bounding box center [404, 682] width 442 height 33
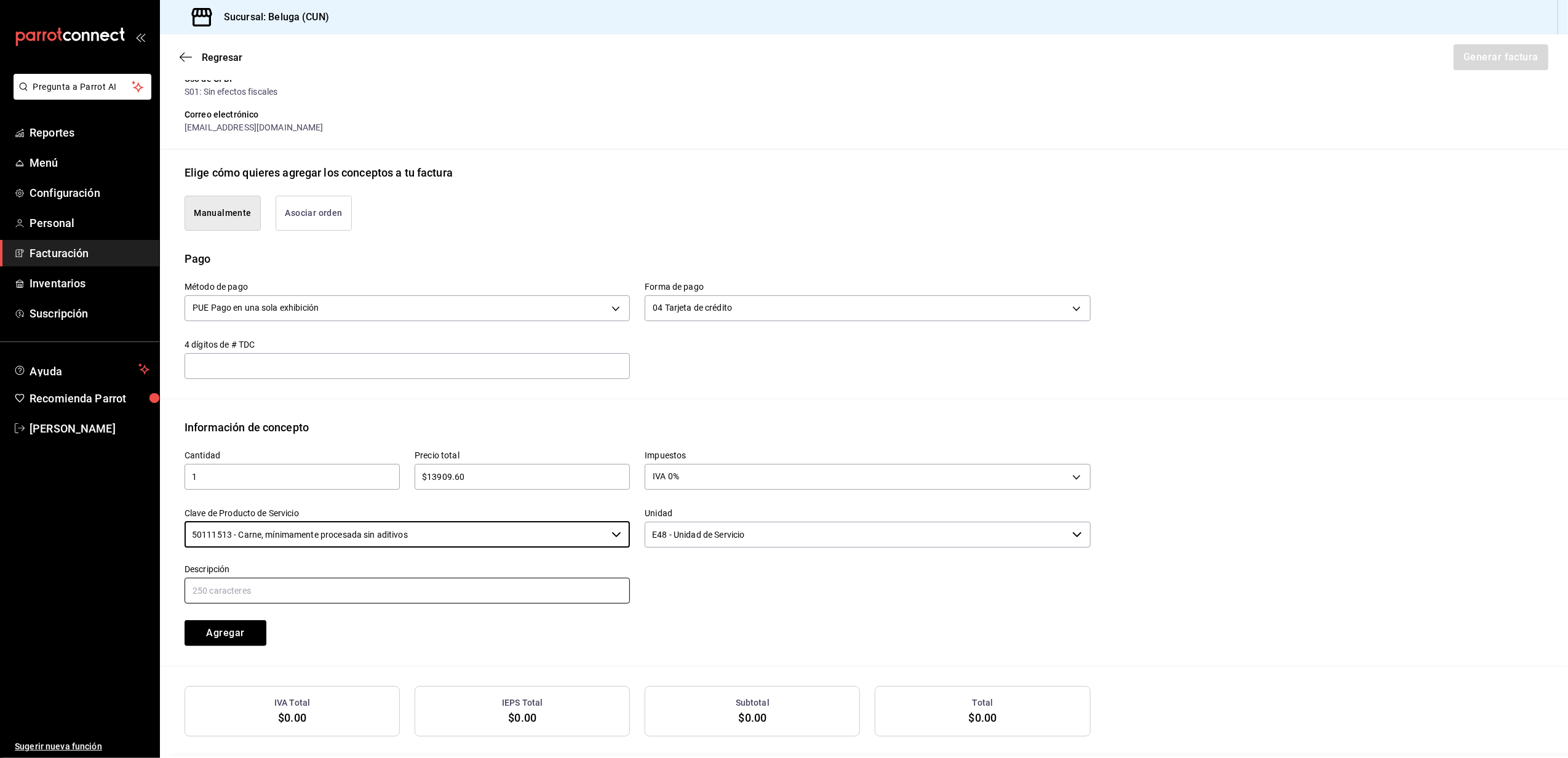
type input "50111513 - Carne, mínimamente procesada sin aditivos"
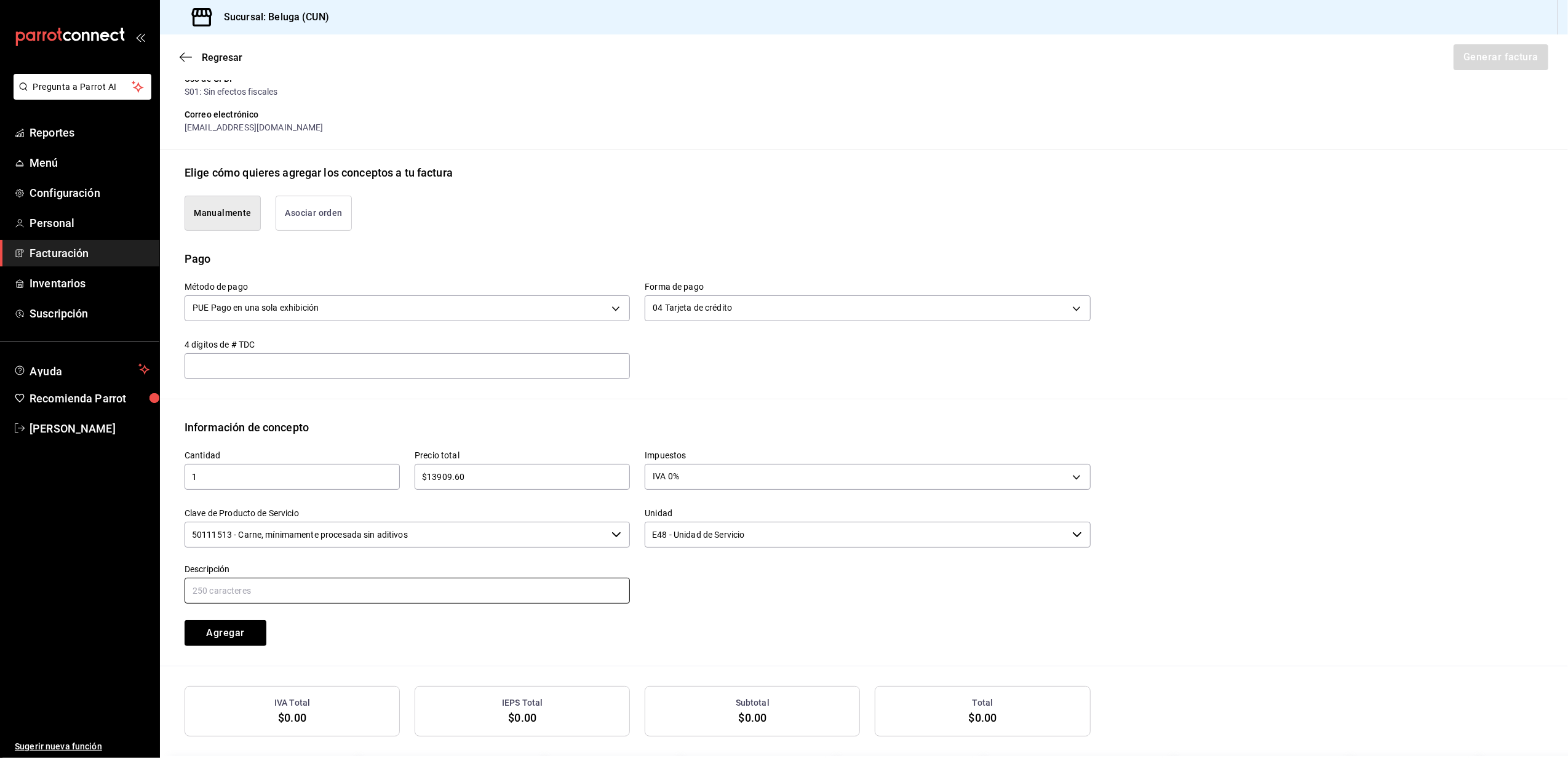
click at [481, 586] on input "text" at bounding box center [407, 591] width 445 height 26
click at [279, 591] on input "CONSUMO DEL DIA [DATE]" at bounding box center [407, 591] width 445 height 26
type input "CONSUMO DEL DIA [DATE]"
click at [1106, 608] on div "Cantidad 1 ​ Precio total $13909.60 ​ Impuestos IVA 0% IVA_0 Clave de Producto …" at bounding box center [864, 550] width 1359 height 230
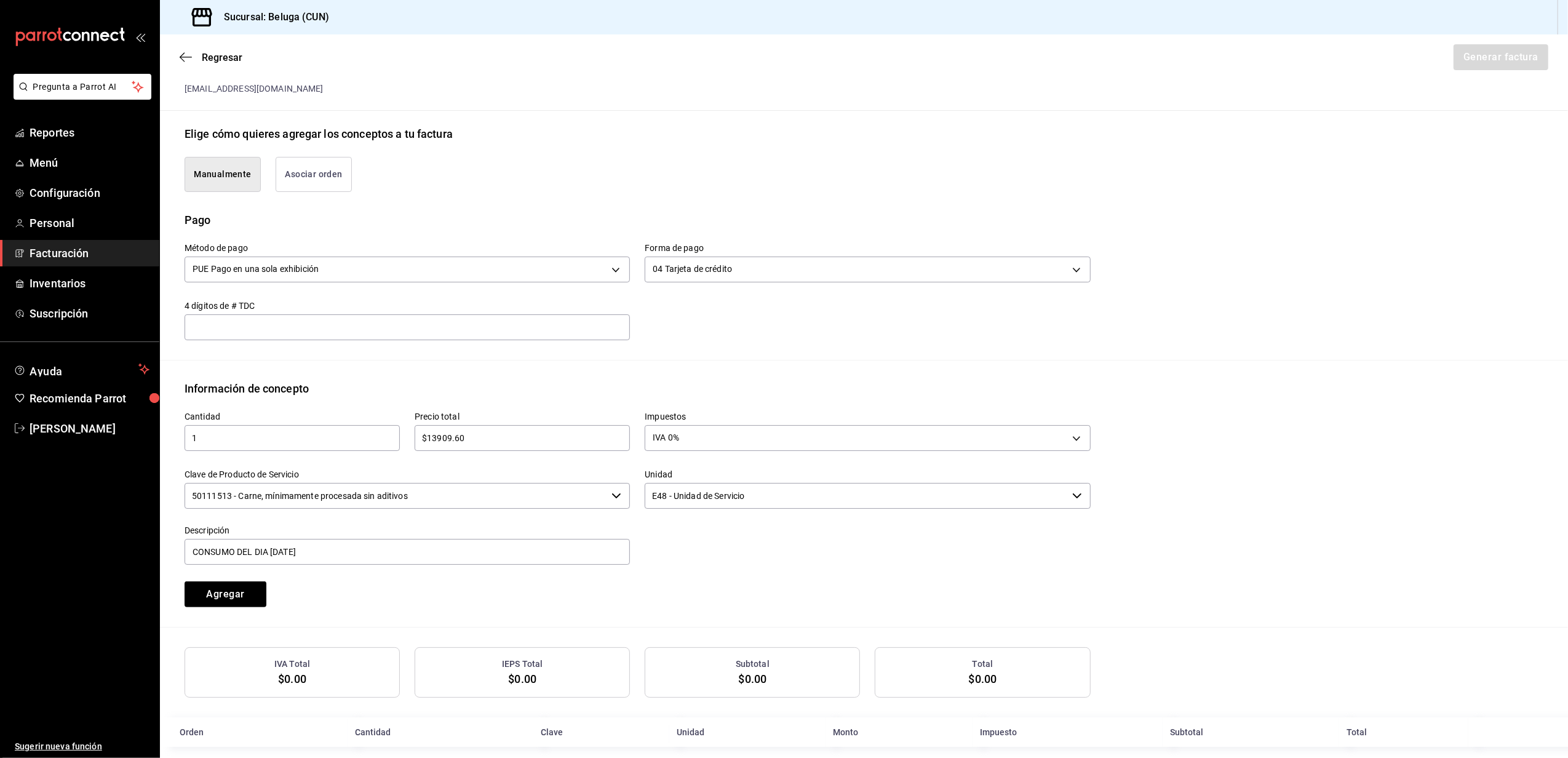
scroll to position [262, 0]
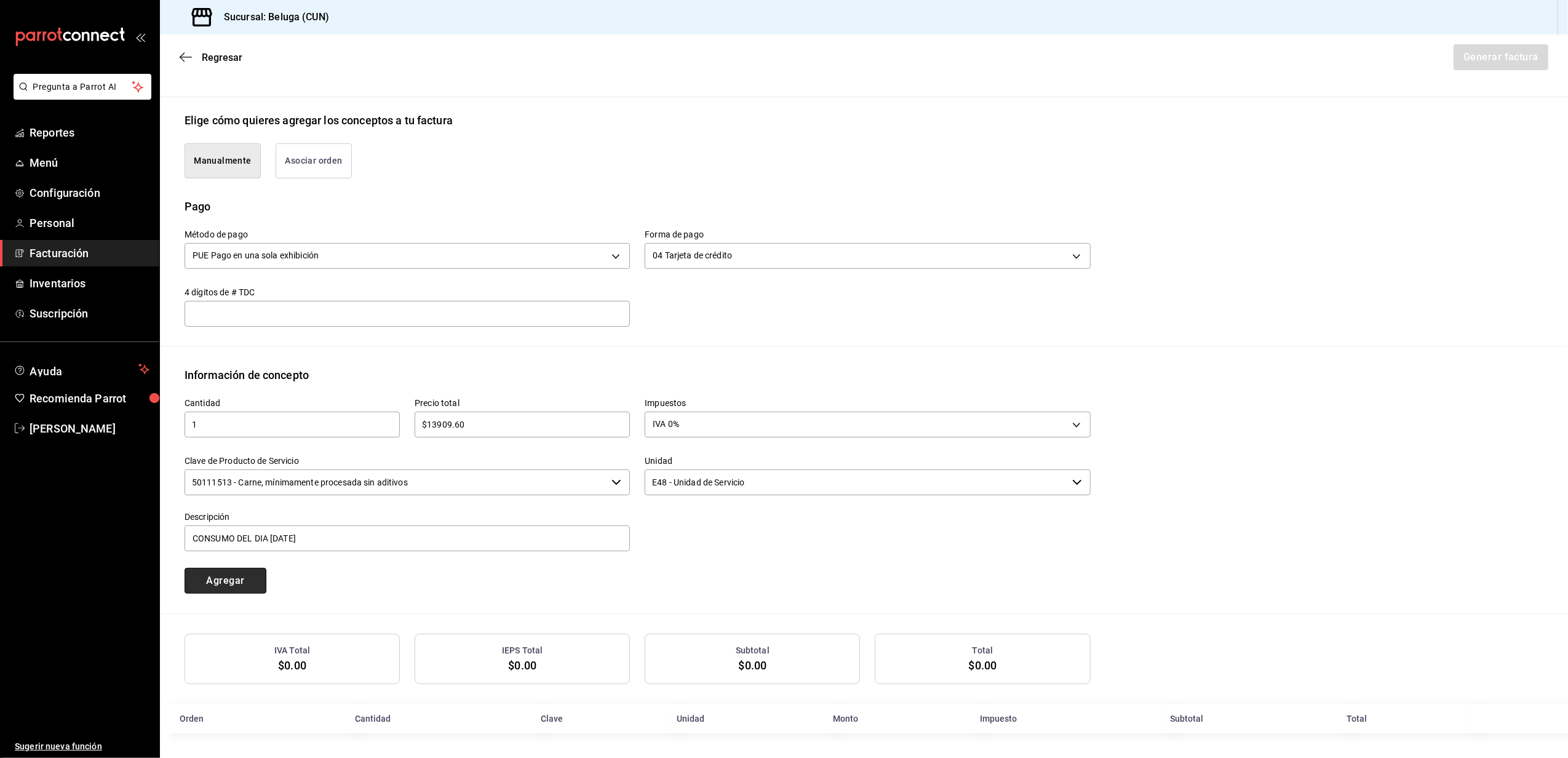
click at [239, 584] on button "Agregar" at bounding box center [225, 581] width 82 height 26
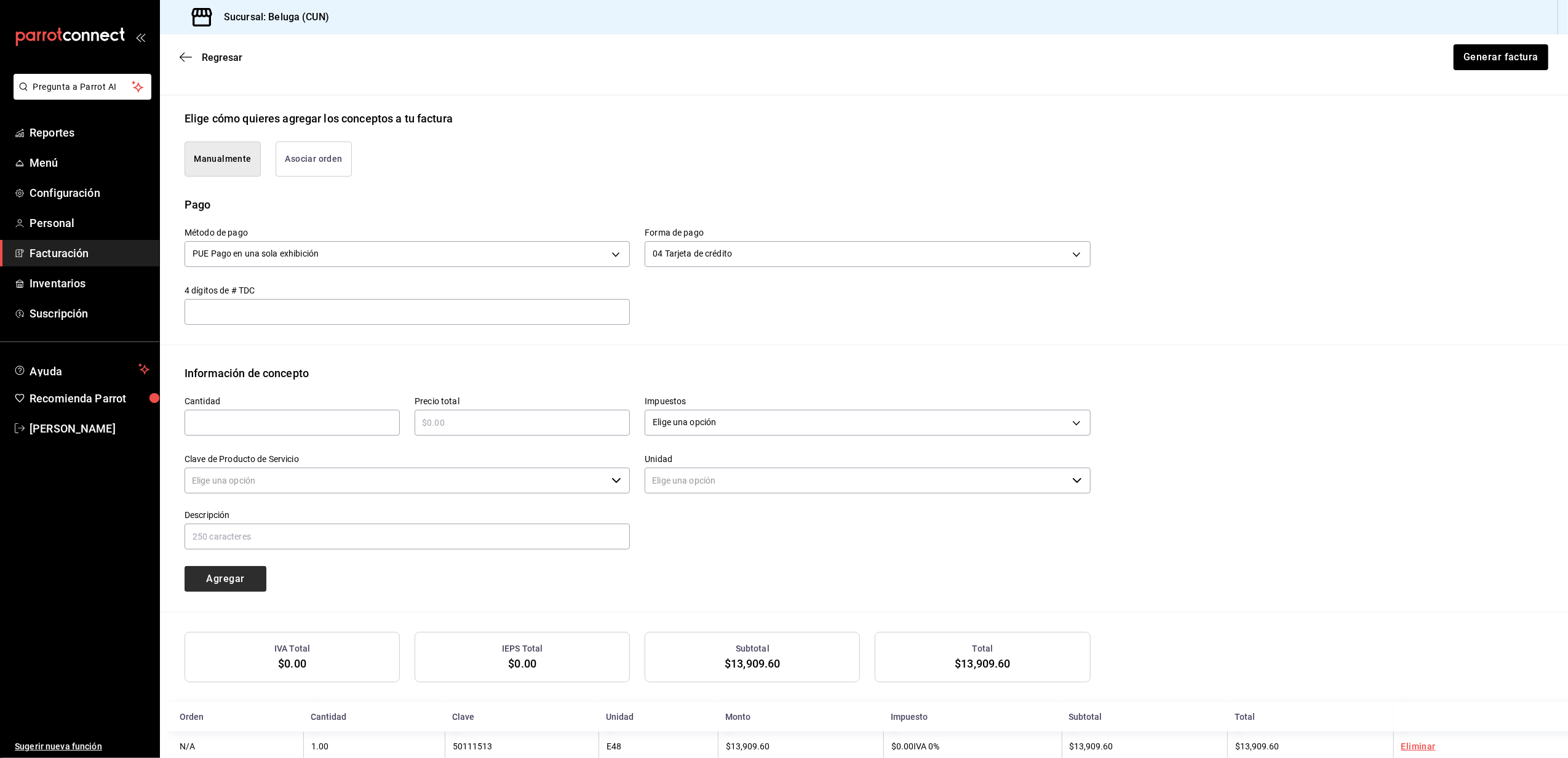
type input "90101500 - Establecimientos para comer y beber"
type input "E48 - Unidad de Servicio"
click at [1469, 56] on button "Generar factura" at bounding box center [1500, 57] width 96 height 26
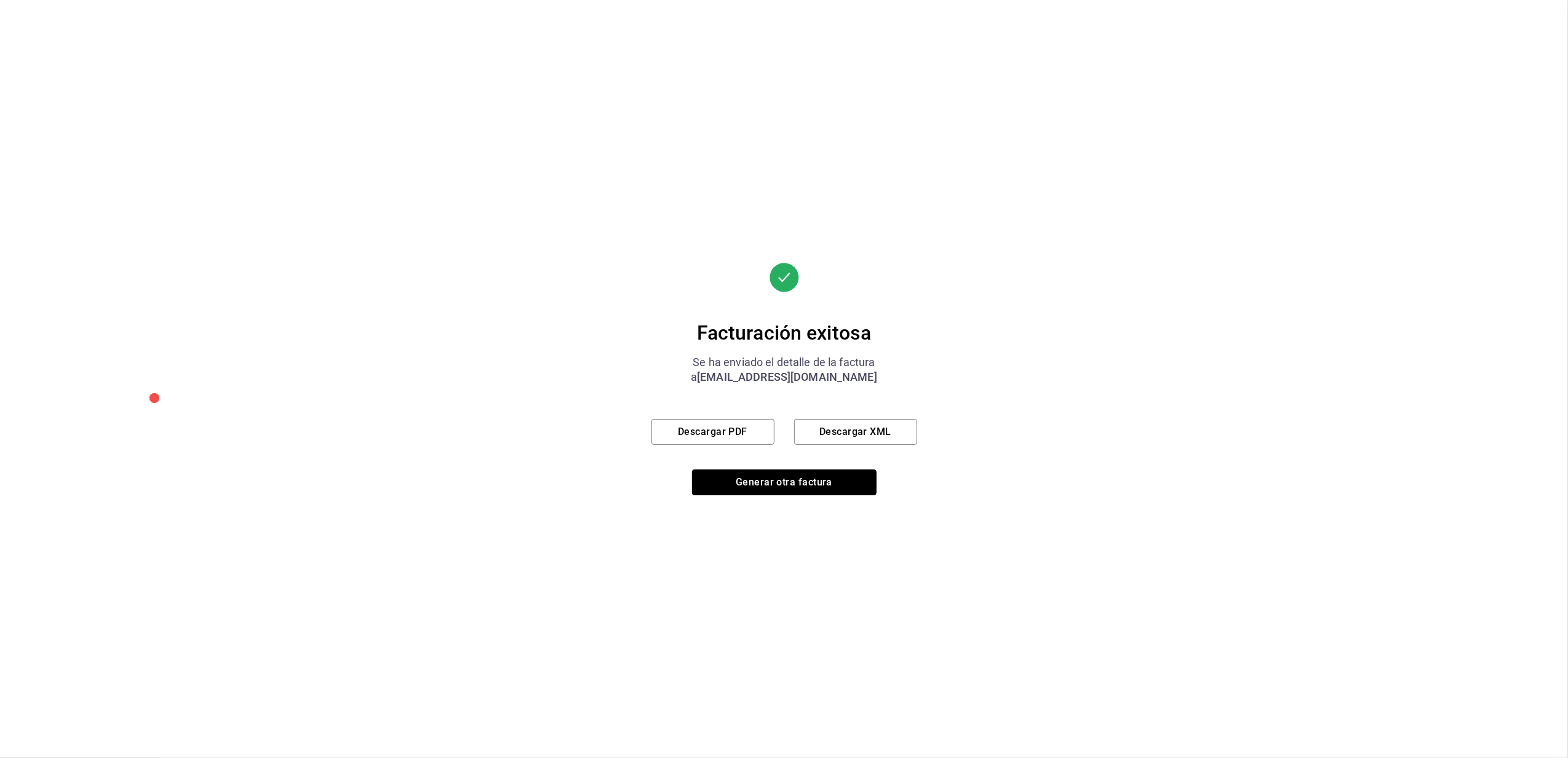
drag, startPoint x: 820, startPoint y: 480, endPoint x: 573, endPoint y: 477, distance: 247.0
click at [631, 592] on div "Facturación exitosa Se ha enviado el detalle de la factura a [EMAIL_ADDRESS][DO…" at bounding box center [784, 379] width 1568 height 758
click at [688, 422] on button "Descargar PDF" at bounding box center [712, 432] width 123 height 26
click at [801, 484] on button "Generar otra factura" at bounding box center [785, 482] width 184 height 26
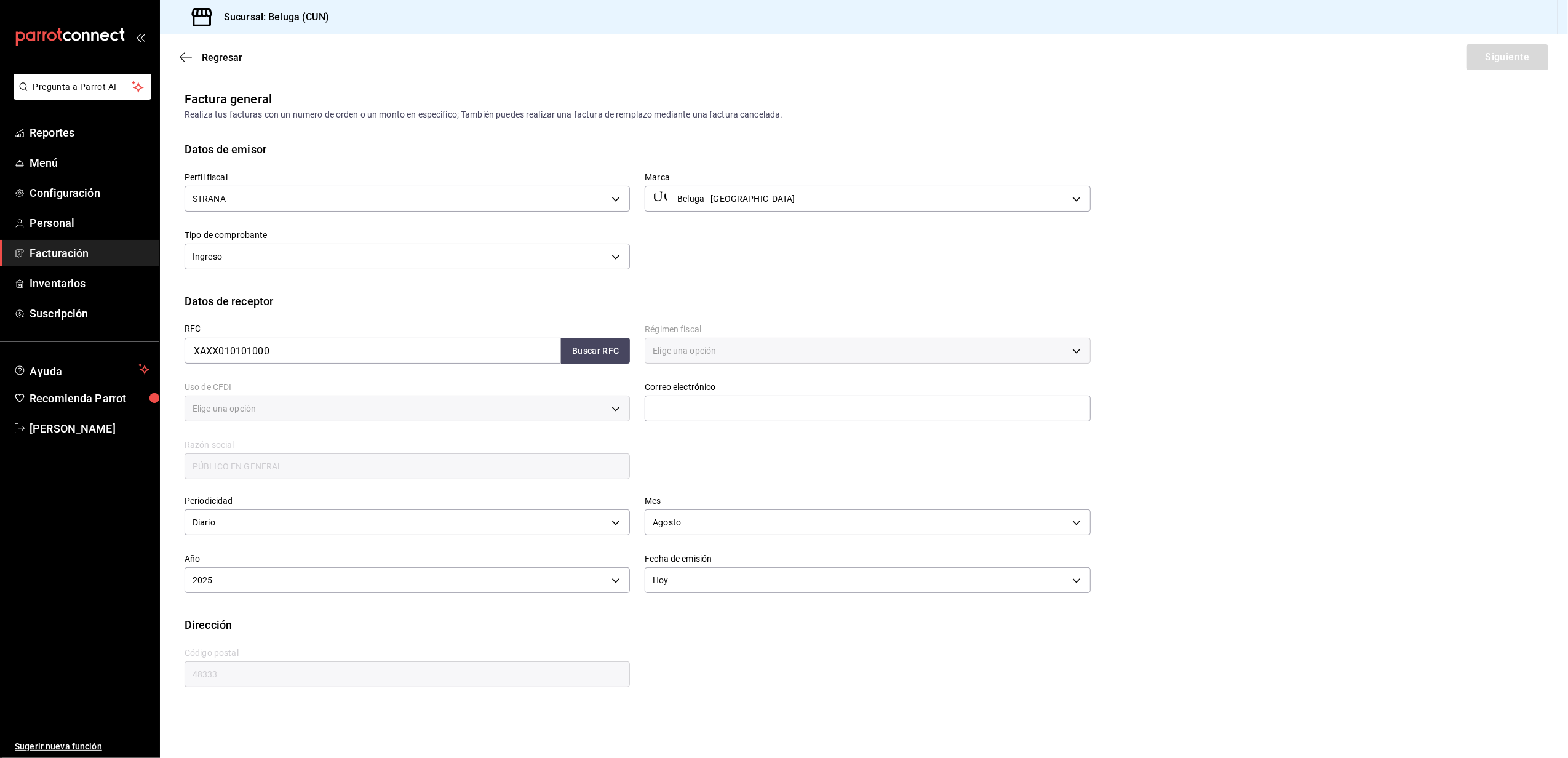
type input "616"
type input "S01"
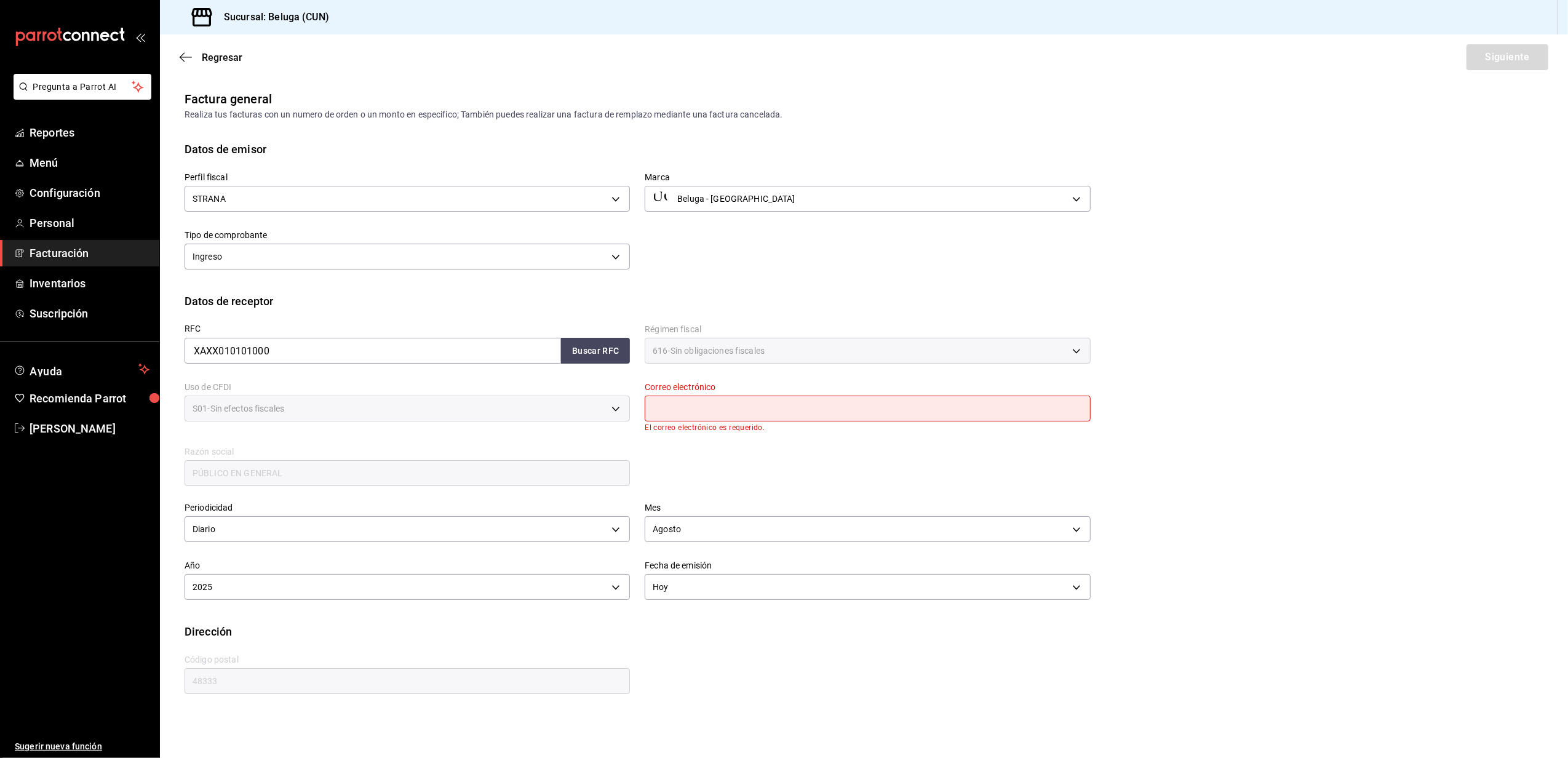
click at [727, 414] on input "text" at bounding box center [867, 409] width 445 height 26
type input "[EMAIL_ADDRESS][DOMAIN_NAME]"
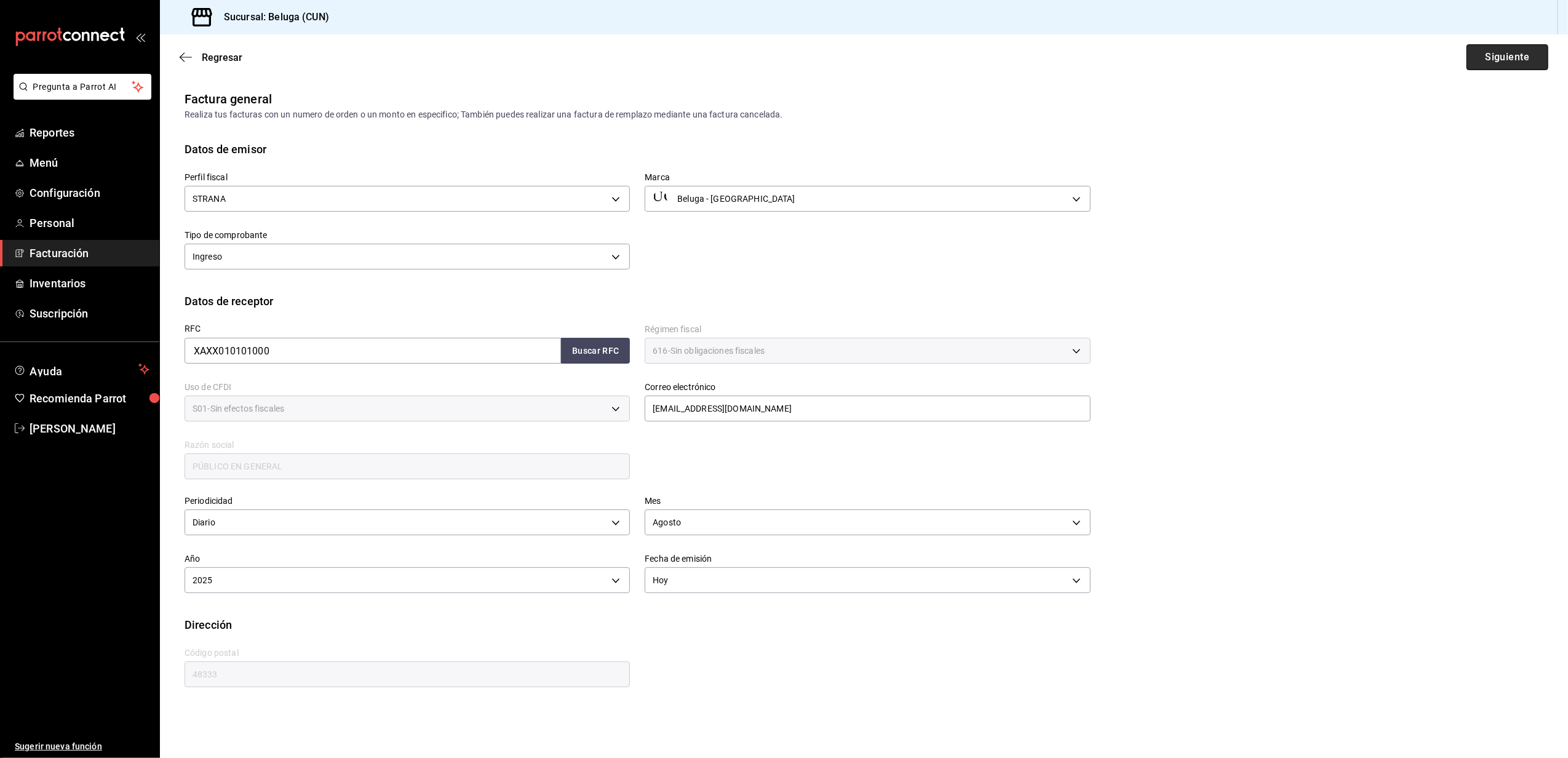
click at [1489, 50] on button "Siguiente" at bounding box center [1508, 57] width 82 height 26
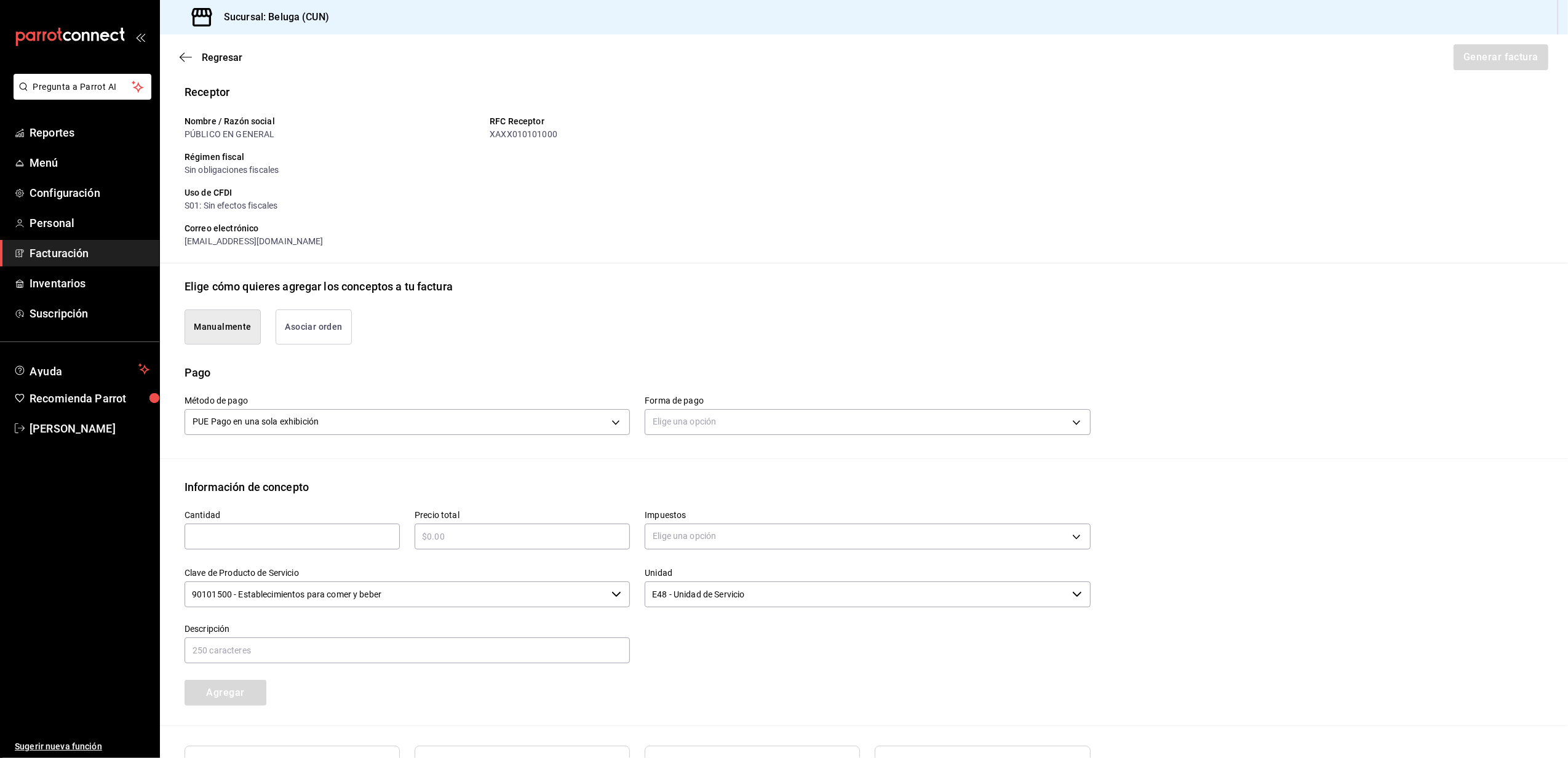
scroll to position [164, 0]
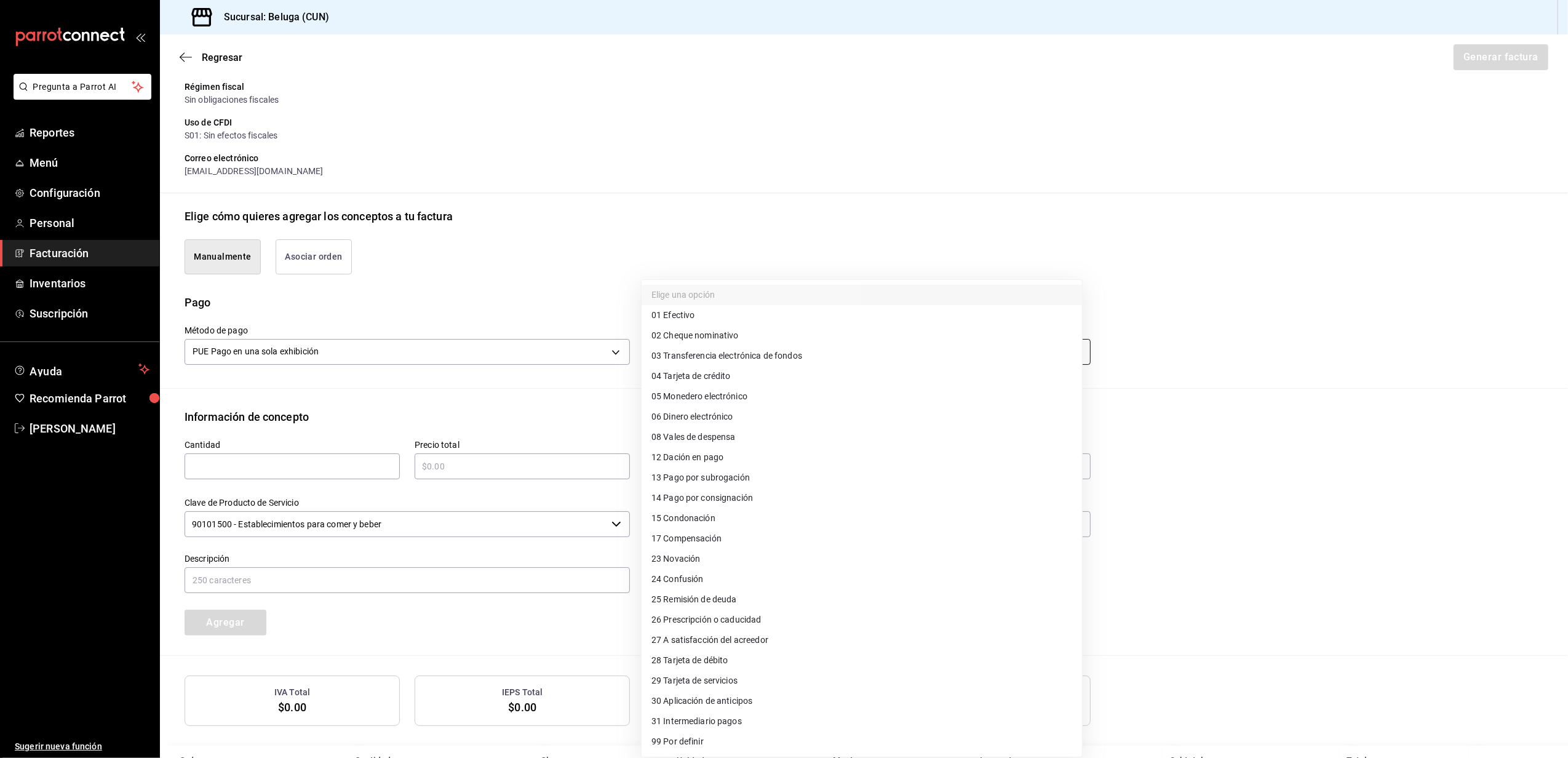
click at [776, 352] on body "Pregunta a Parrot AI Reportes Menú Configuración Personal Facturación Inventari…" at bounding box center [784, 379] width 1568 height 758
click at [731, 663] on li "28 Tarjeta de débito" at bounding box center [862, 661] width 441 height 21
type input "28"
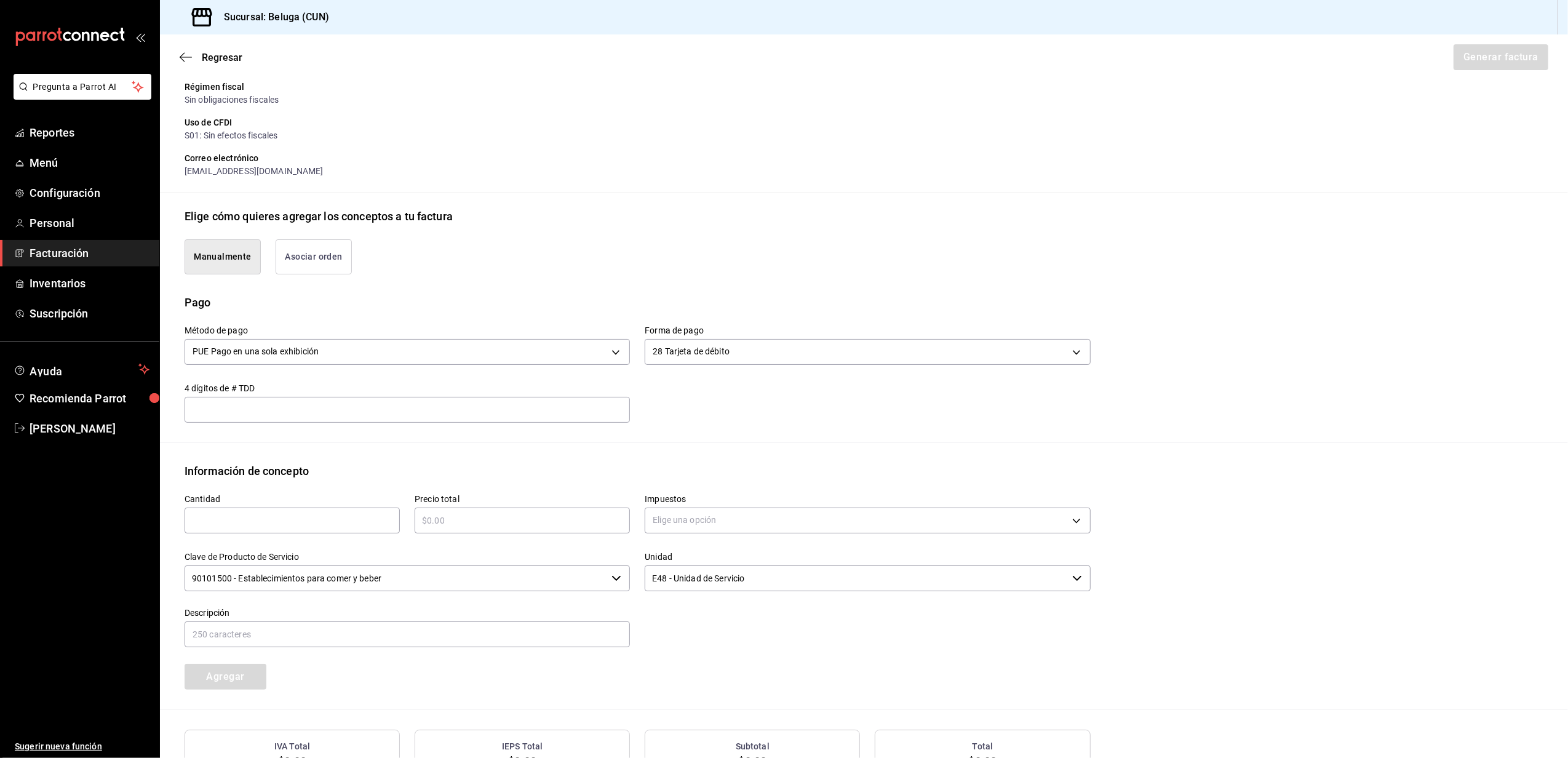
click at [312, 519] on input "text" at bounding box center [292, 520] width 215 height 15
type input "1"
type input "$3477.40"
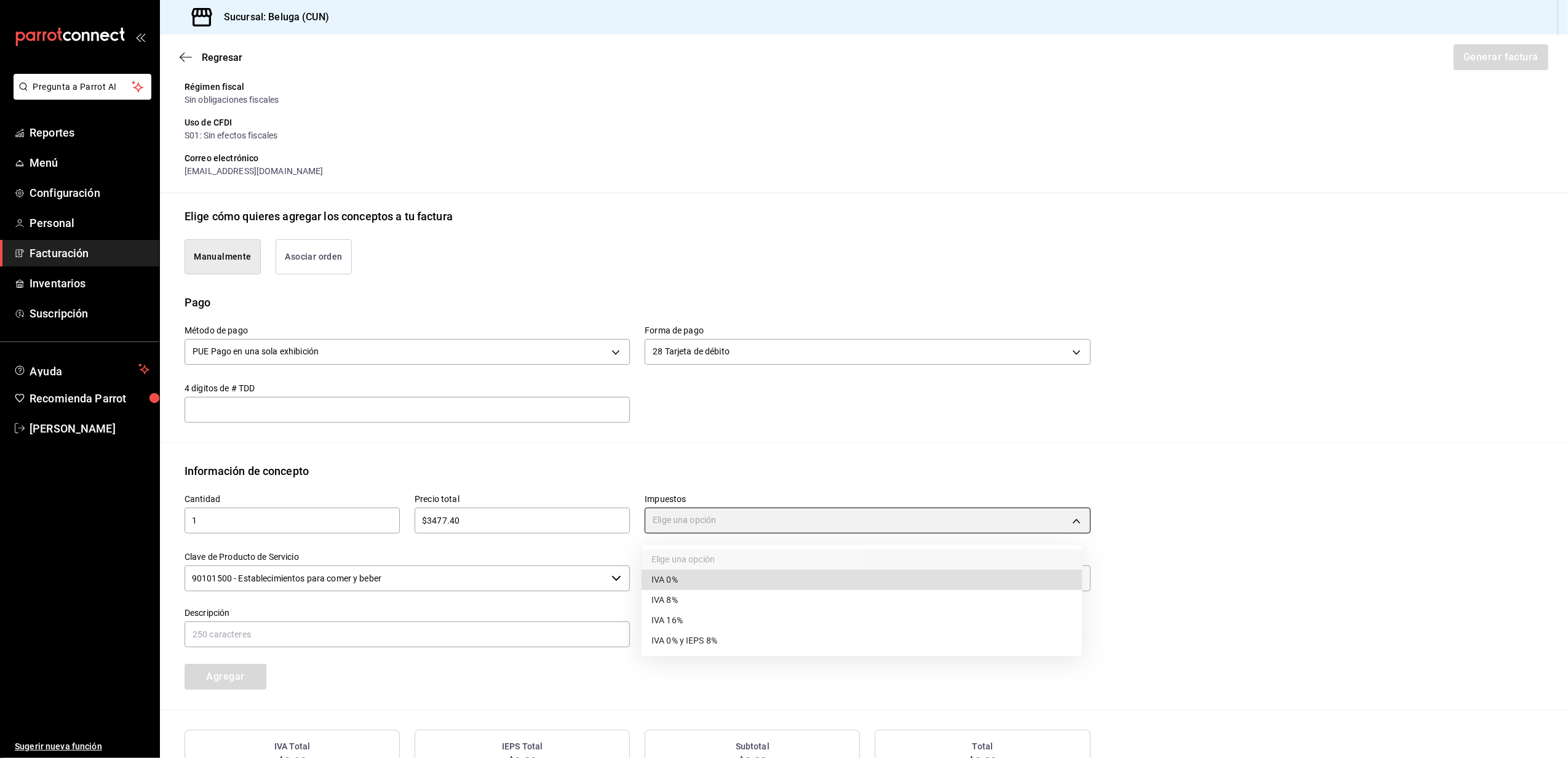
type input "IVA_0"
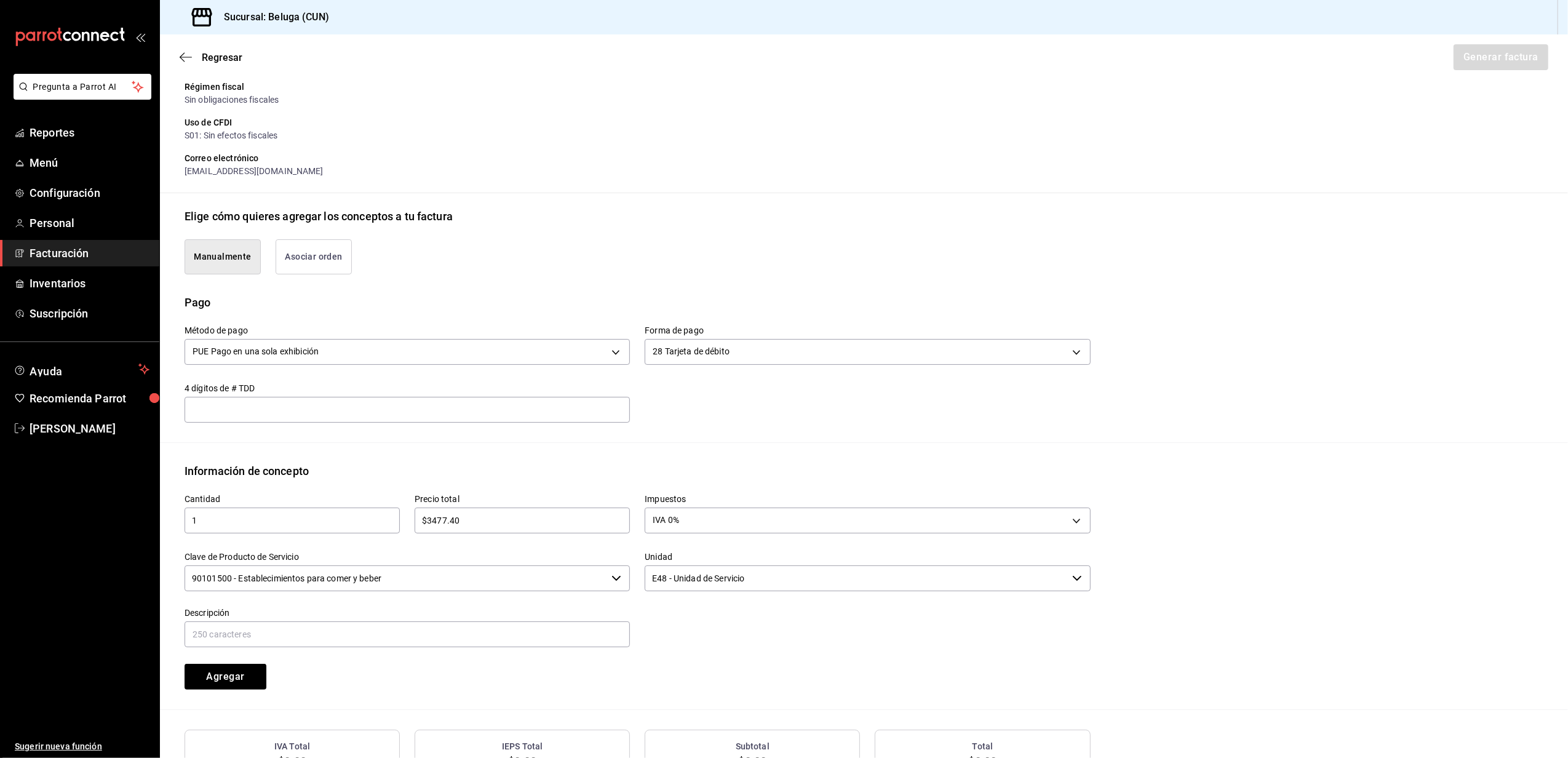
click at [357, 569] on input "90101500 - Establecimientos para comer y beber" at bounding box center [395, 578] width 422 height 26
drag, startPoint x: 396, startPoint y: 576, endPoint x: 50, endPoint y: 558, distance: 346.5
click at [50, 558] on div "Pregunta a Parrot AI Reportes Menú Configuración Personal Facturación Inventari…" at bounding box center [784, 379] width 1568 height 758
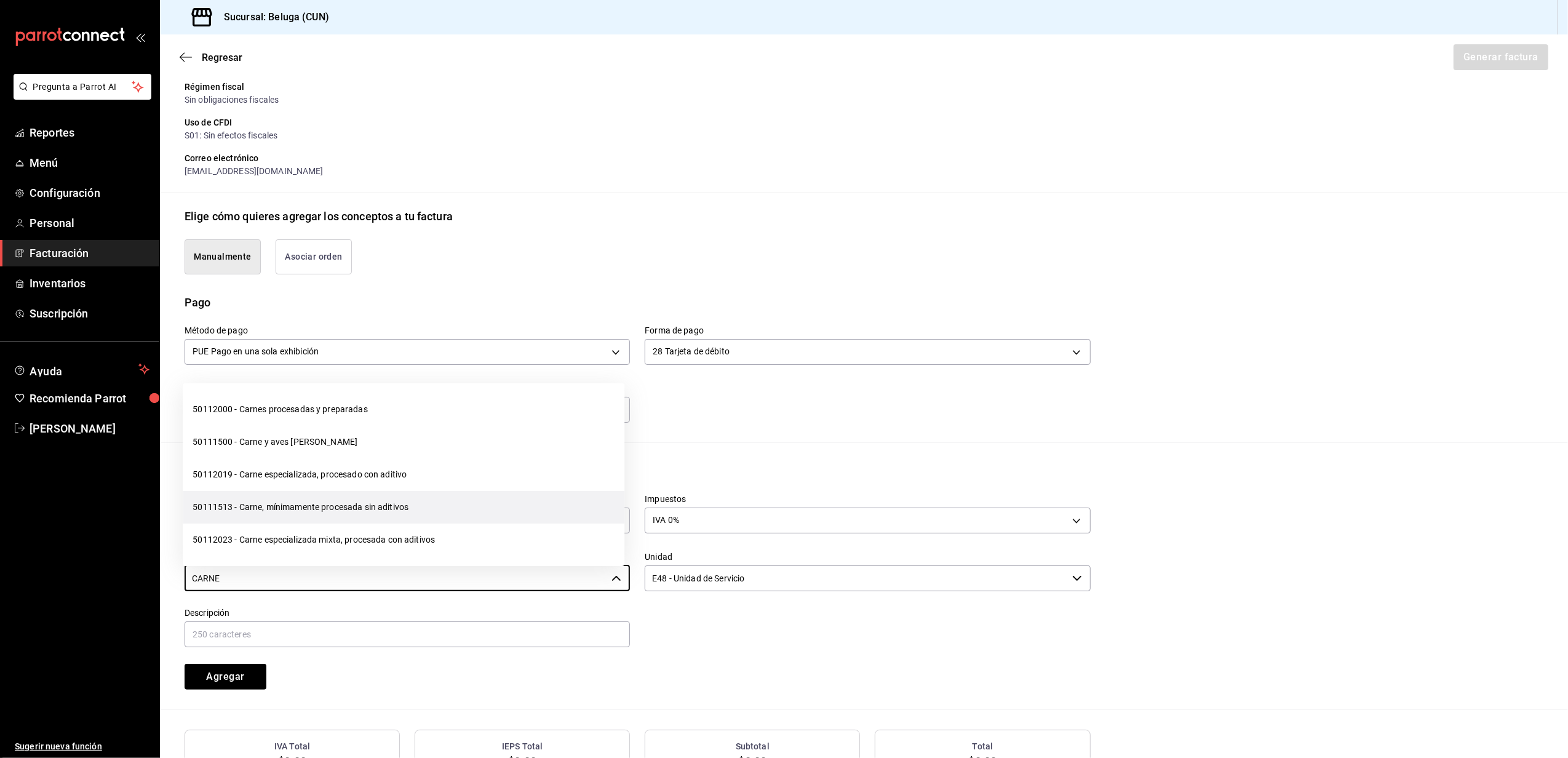
click at [355, 502] on li "50111513 - Carne, mínimamente procesada sin aditivos" at bounding box center [404, 507] width 442 height 33
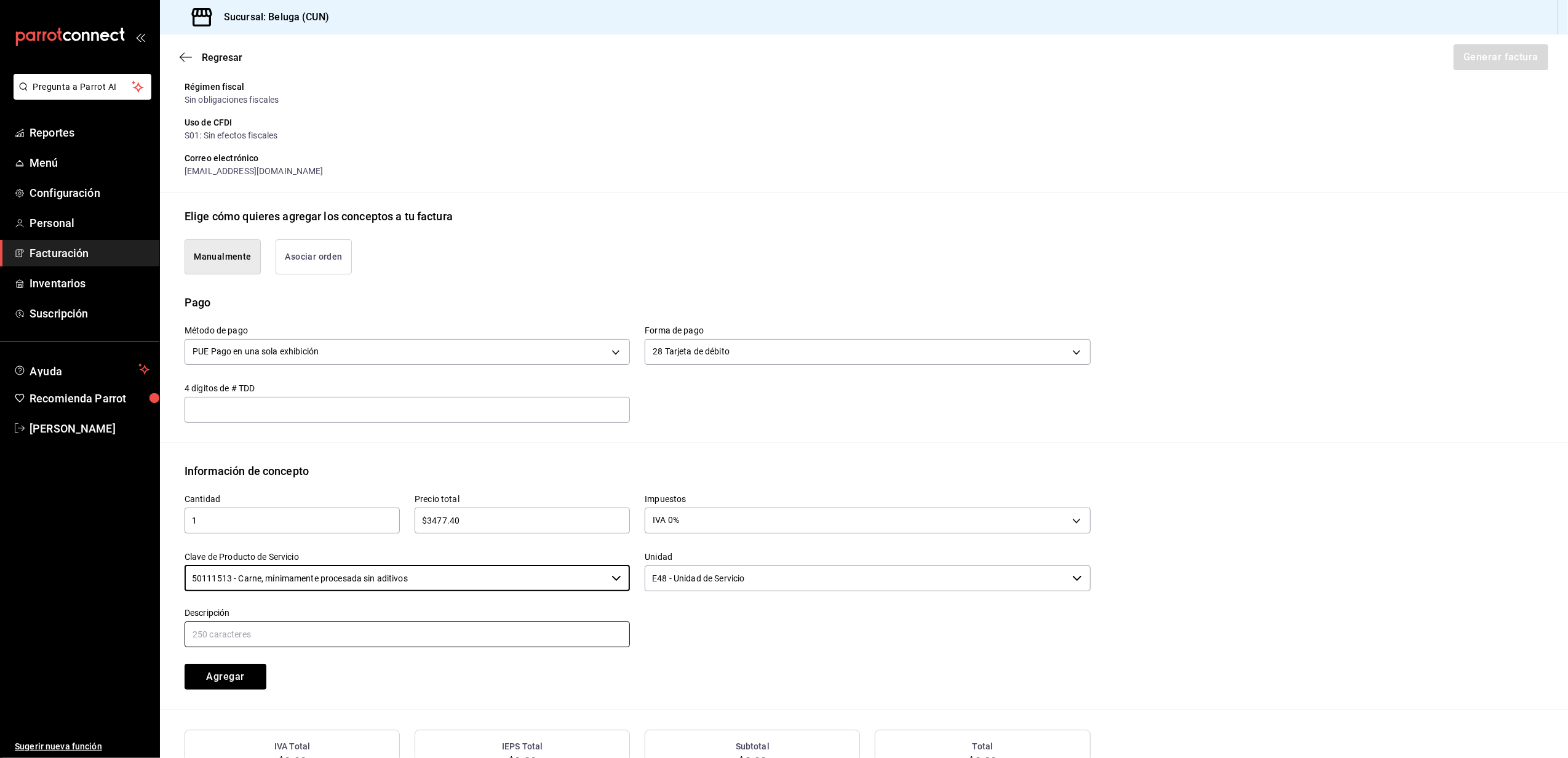
type input "50111513 - Carne, mínimamente procesada sin aditivos"
click at [399, 641] on input "text" at bounding box center [407, 635] width 445 height 26
drag, startPoint x: 399, startPoint y: 641, endPoint x: 372, endPoint y: 639, distance: 27.1
click at [399, 641] on input "text" at bounding box center [407, 635] width 445 height 26
paste input "CONSUMO DEL DIA [DATE]"
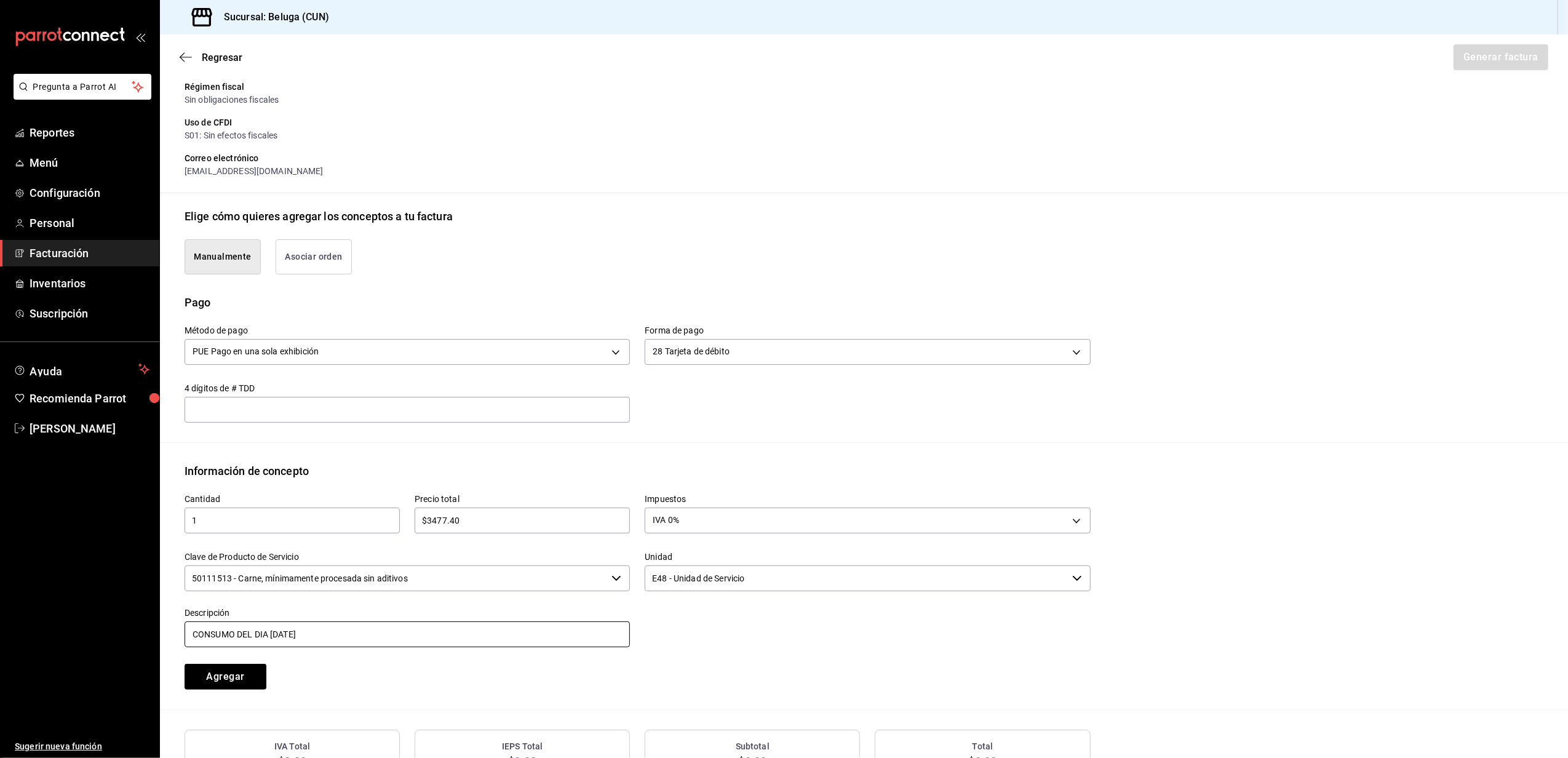
click at [278, 632] on input "CONSUMO DEL DIA [DATE]" at bounding box center [407, 635] width 445 height 26
drag, startPoint x: 289, startPoint y: 634, endPoint x: 48, endPoint y: 639, distance: 241.1
click at [48, 639] on div "Pregunta a Parrot AI Reportes Menú Configuración Personal Facturación Inventari…" at bounding box center [784, 379] width 1568 height 758
type input "CONSUMO DEL DIA [DATE]"
click at [344, 655] on div "Agregar" at bounding box center [285, 669] width 230 height 41
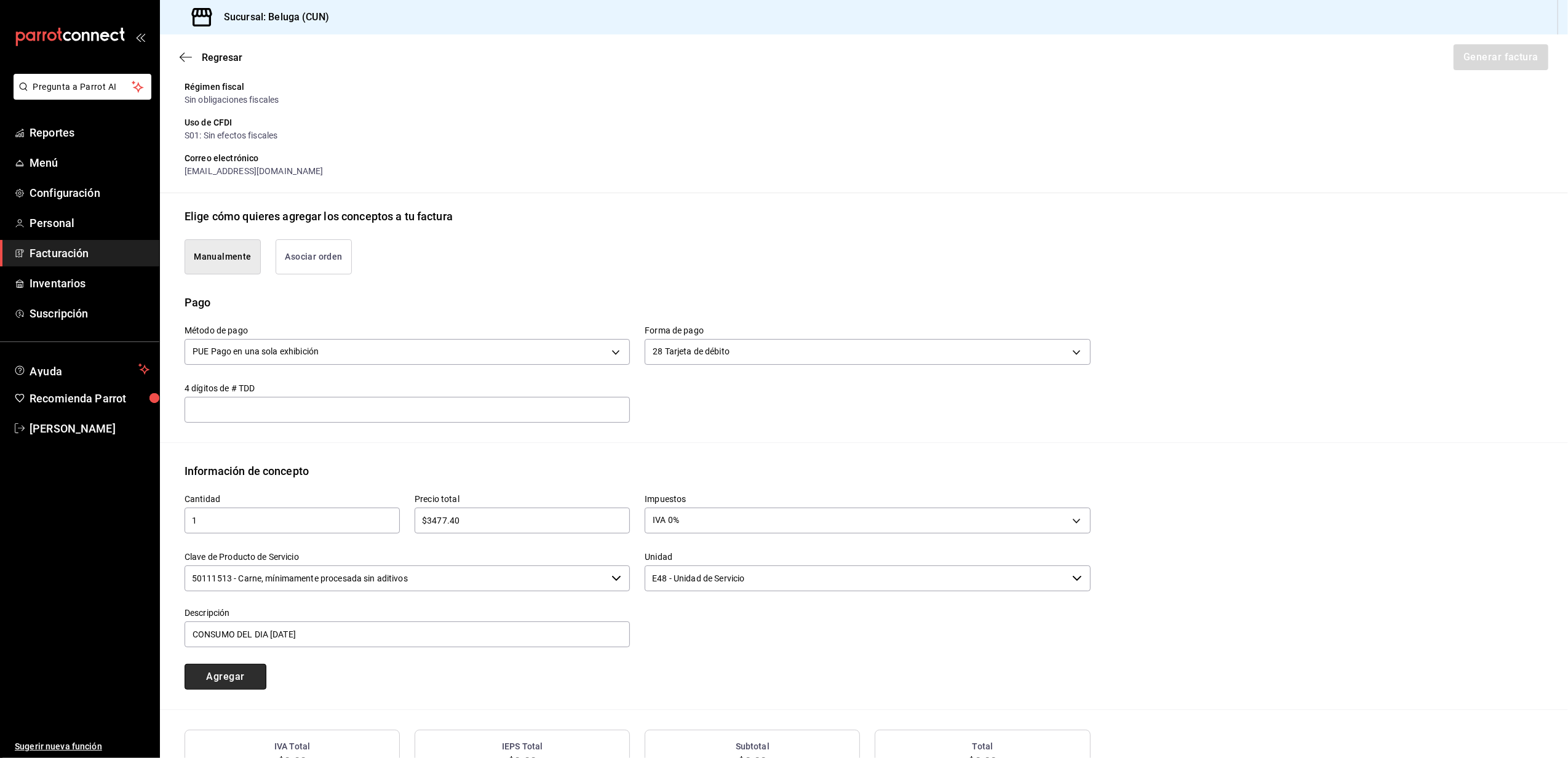
click at [230, 675] on button "Agregar" at bounding box center [225, 677] width 82 height 26
click at [1492, 48] on button "Generar factura" at bounding box center [1500, 57] width 96 height 26
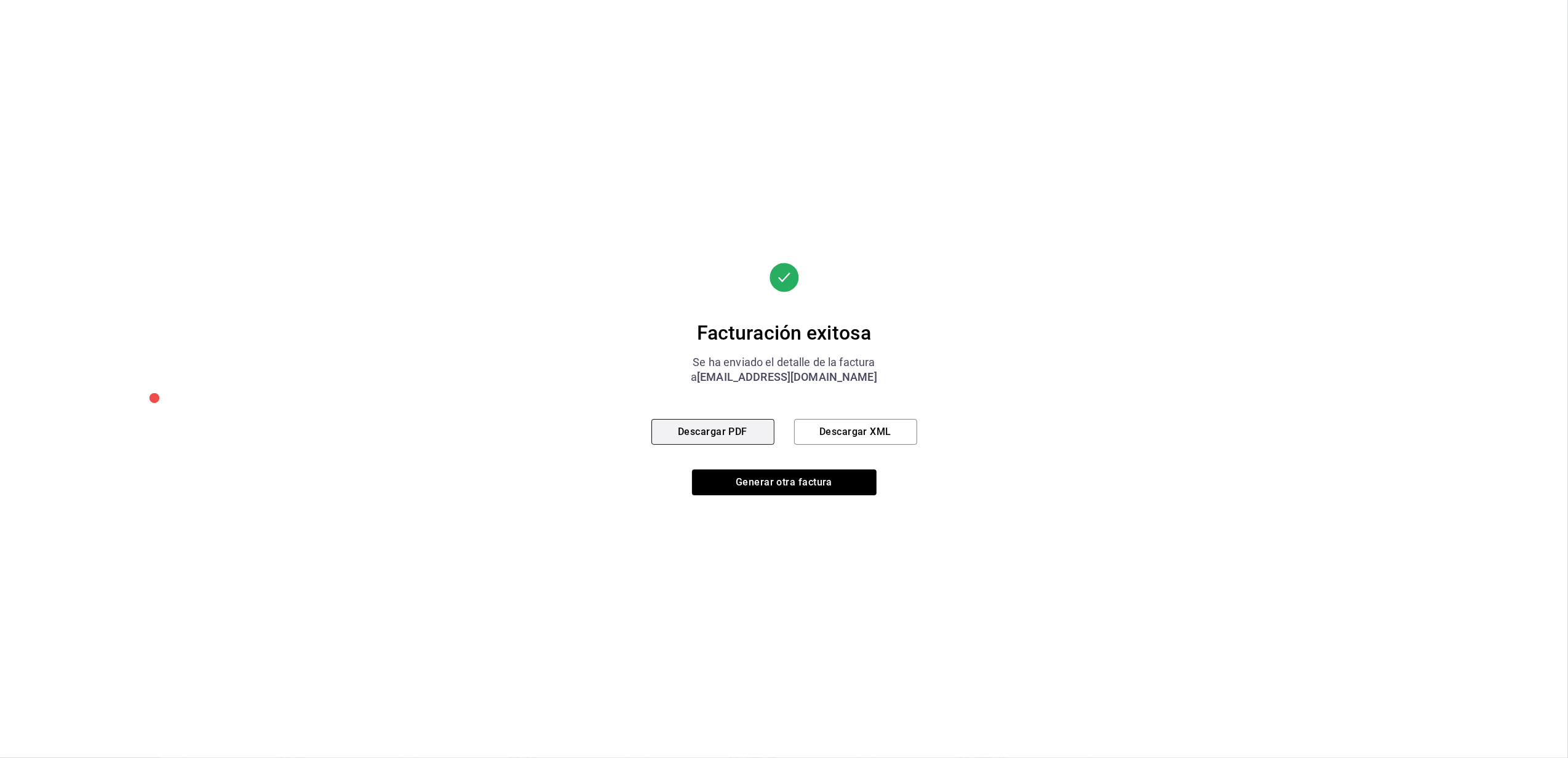
click at [727, 436] on button "Descargar PDF" at bounding box center [712, 432] width 123 height 26
click at [805, 483] on button "Generar otra factura" at bounding box center [785, 482] width 184 height 26
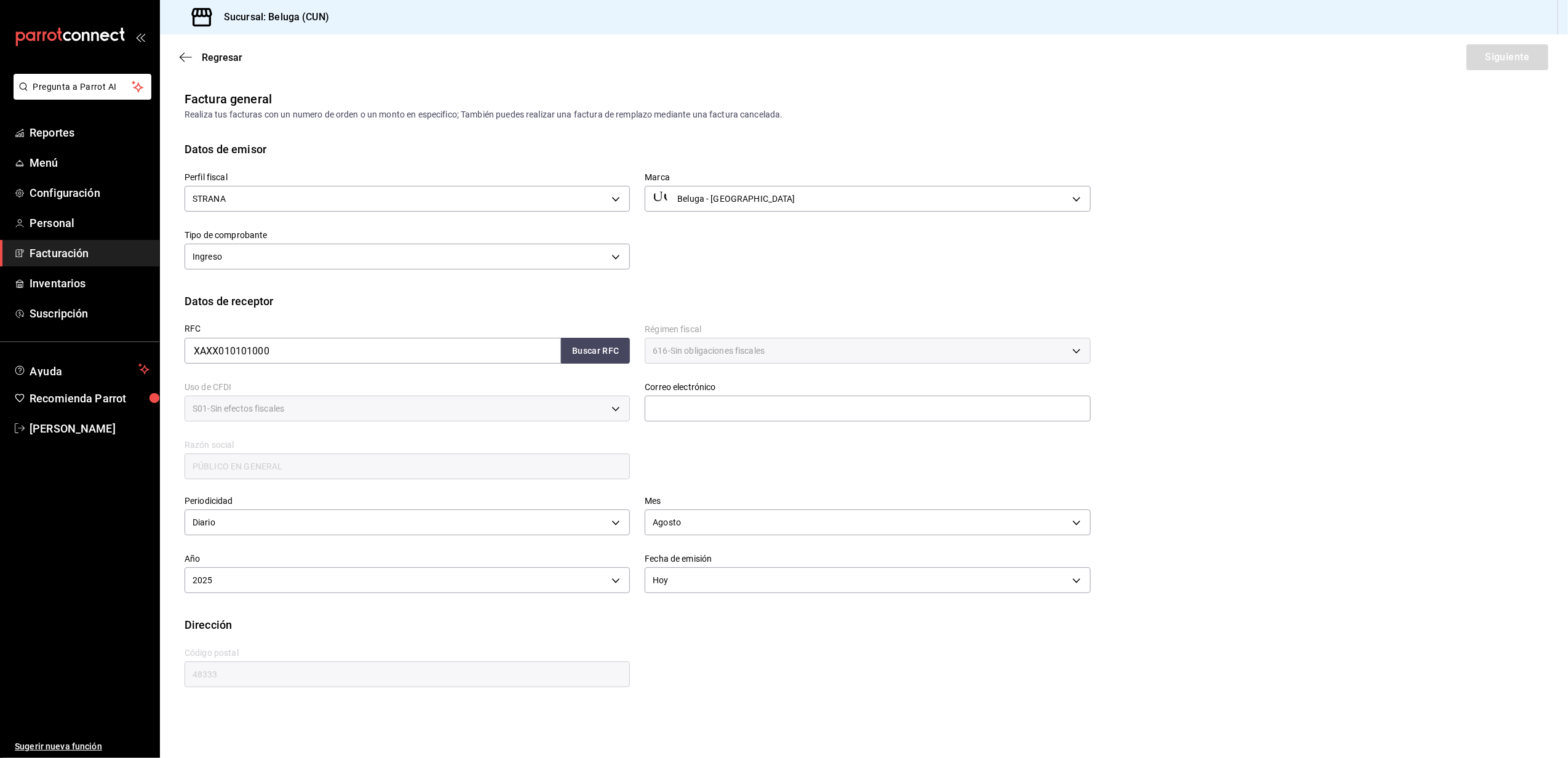
scroll to position [0, 0]
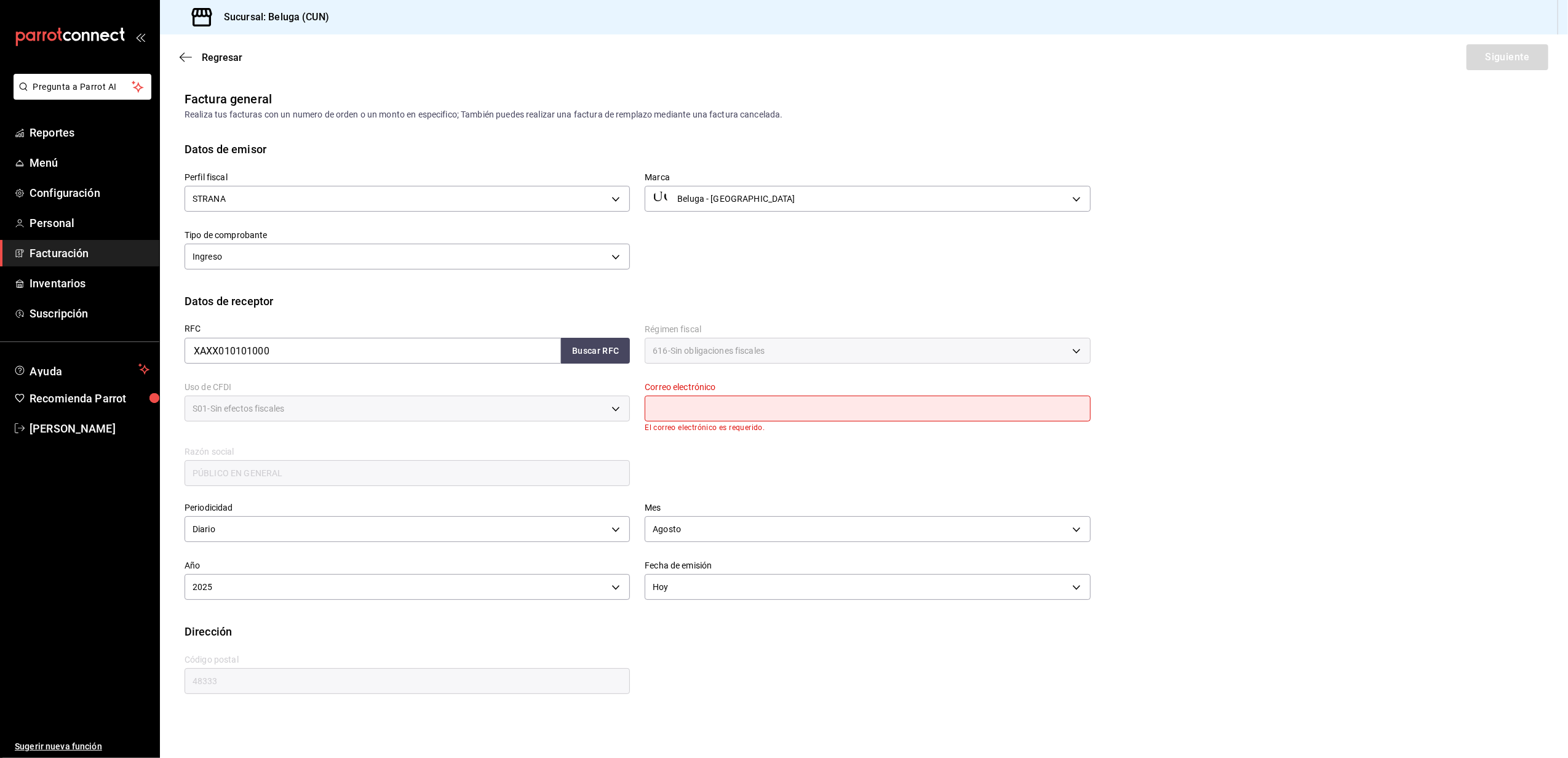
click at [801, 402] on input "text" at bounding box center [867, 409] width 445 height 26
type input "[EMAIL_ADDRESS][DOMAIN_NAME]"
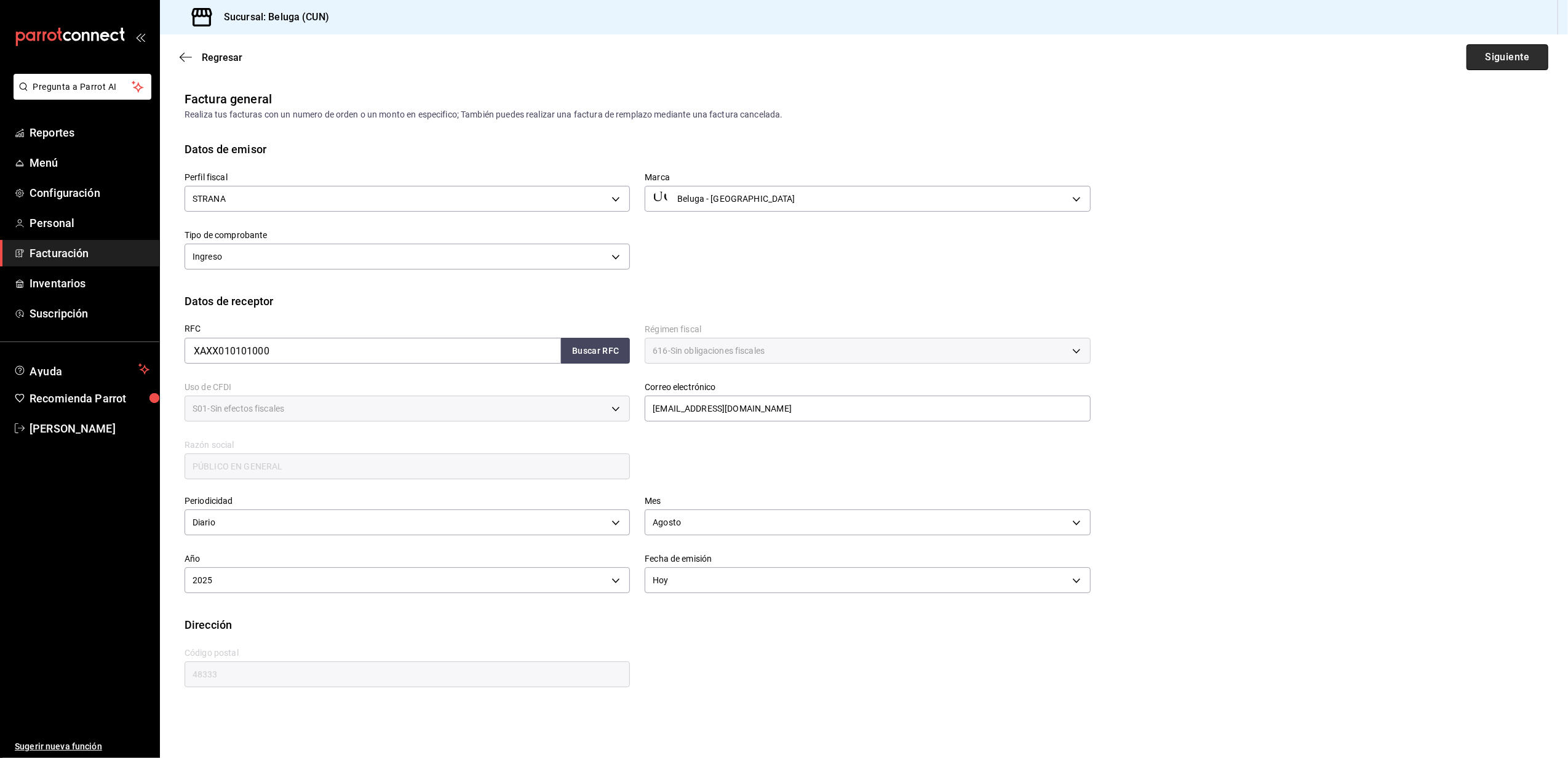
click at [1497, 67] on button "Siguiente" at bounding box center [1508, 57] width 82 height 26
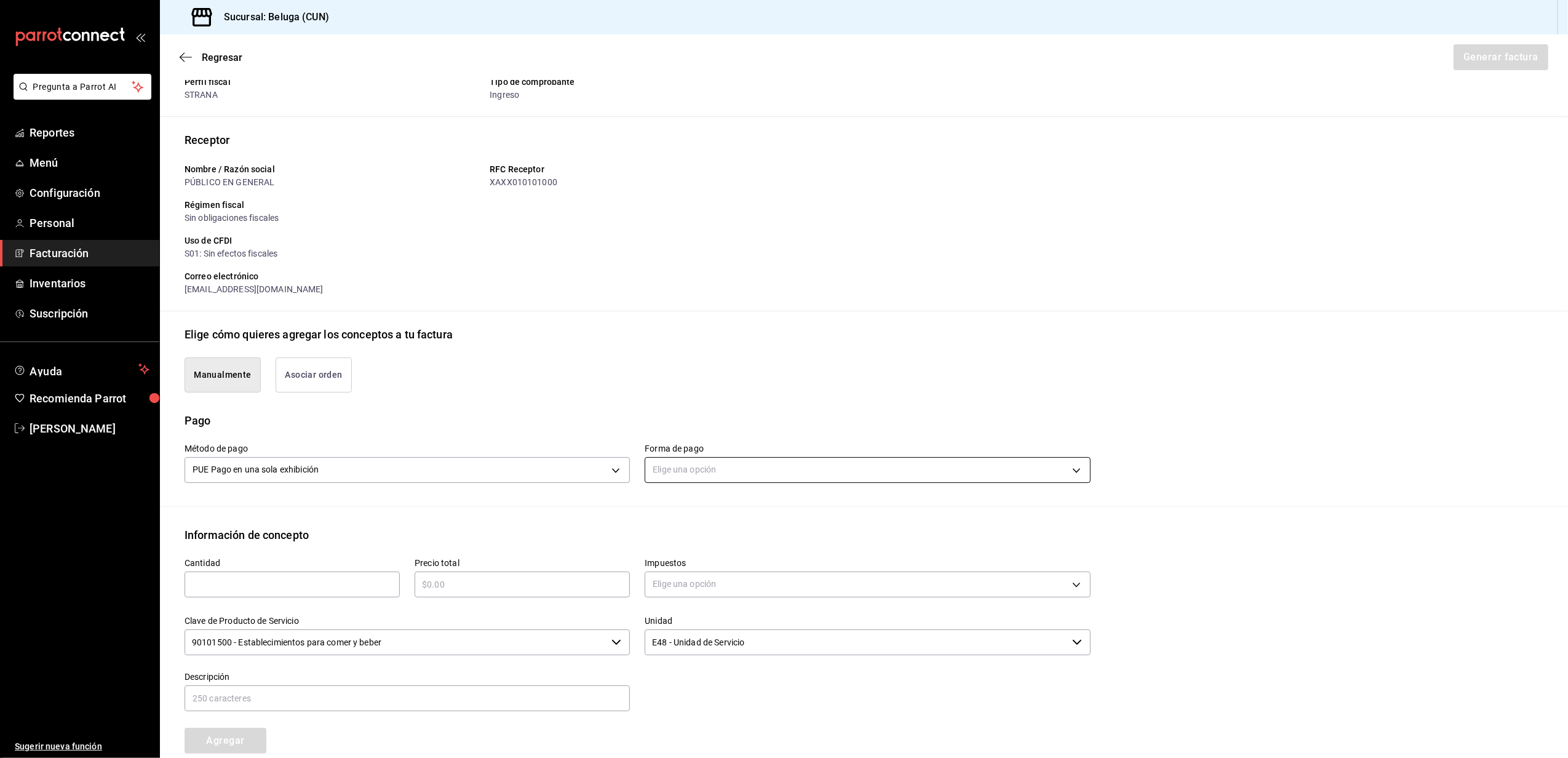
scroll to position [82, 0]
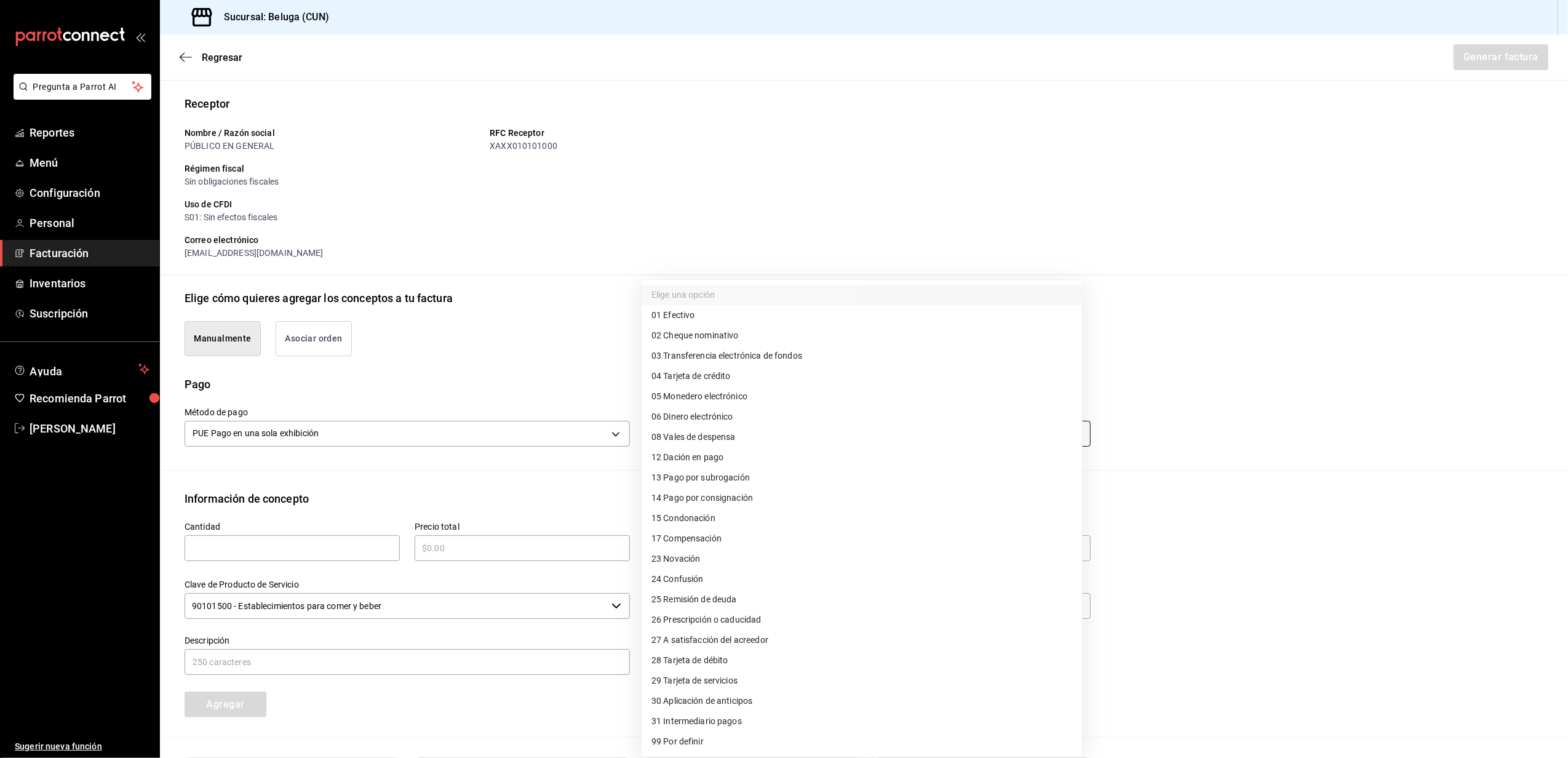
click at [753, 431] on body "Pregunta a Parrot AI Reportes Menú Configuración Personal Facturación Inventari…" at bounding box center [784, 379] width 1568 height 758
click at [729, 380] on span "04 Tarjeta de crédito" at bounding box center [691, 376] width 80 height 13
type input "04"
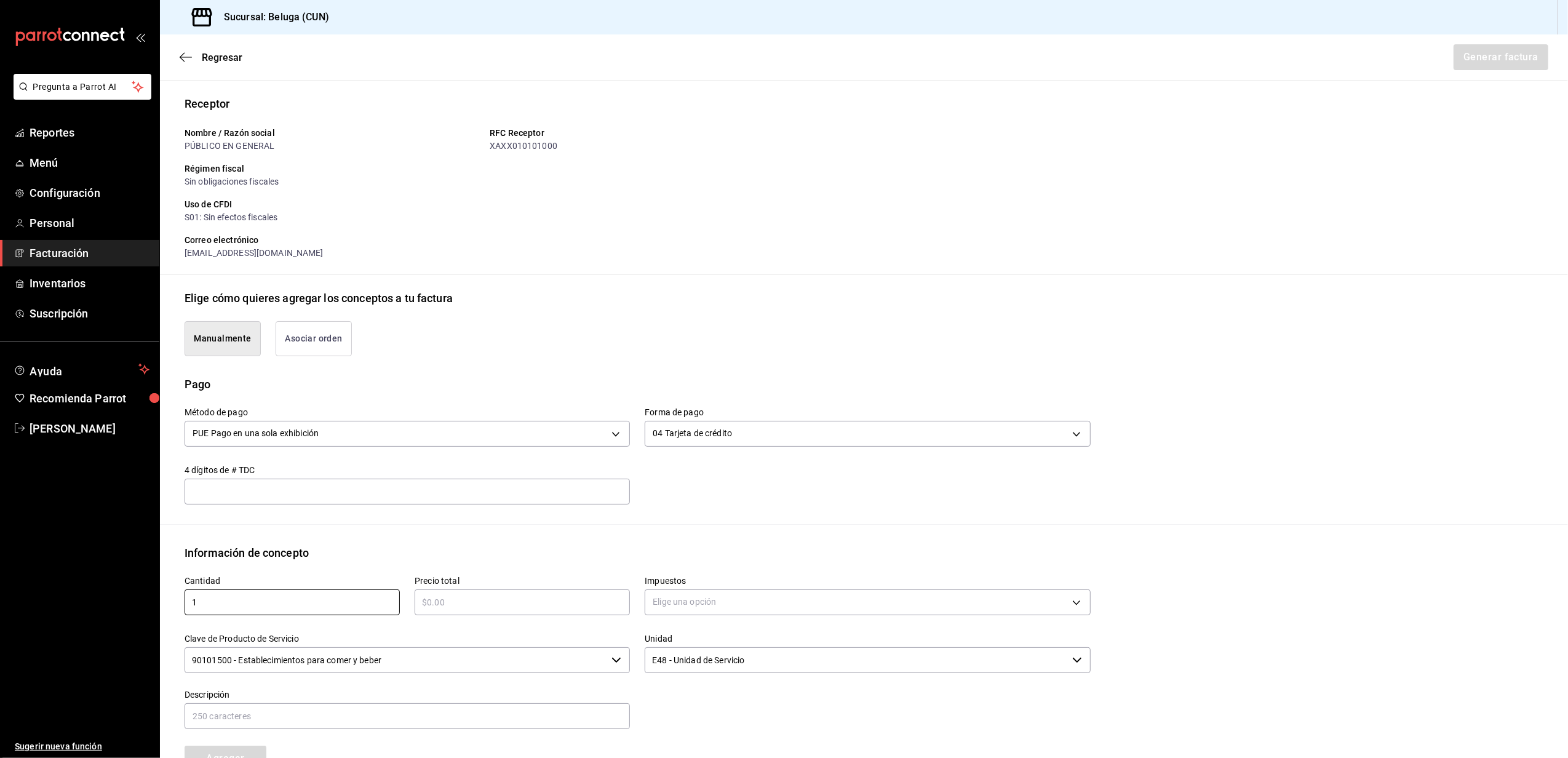
type input "1"
type input "$33972.50"
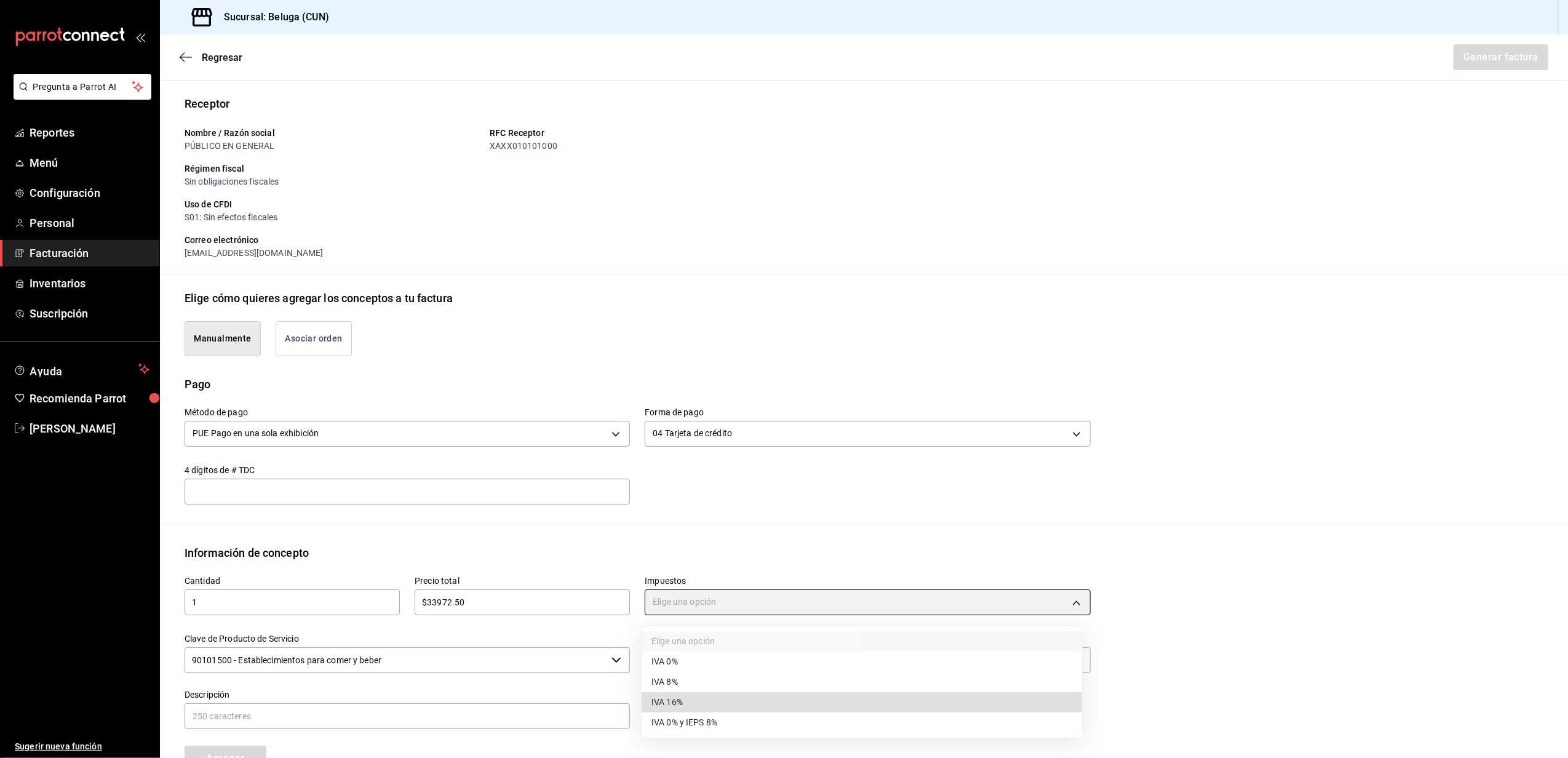
type input "IVA_16"
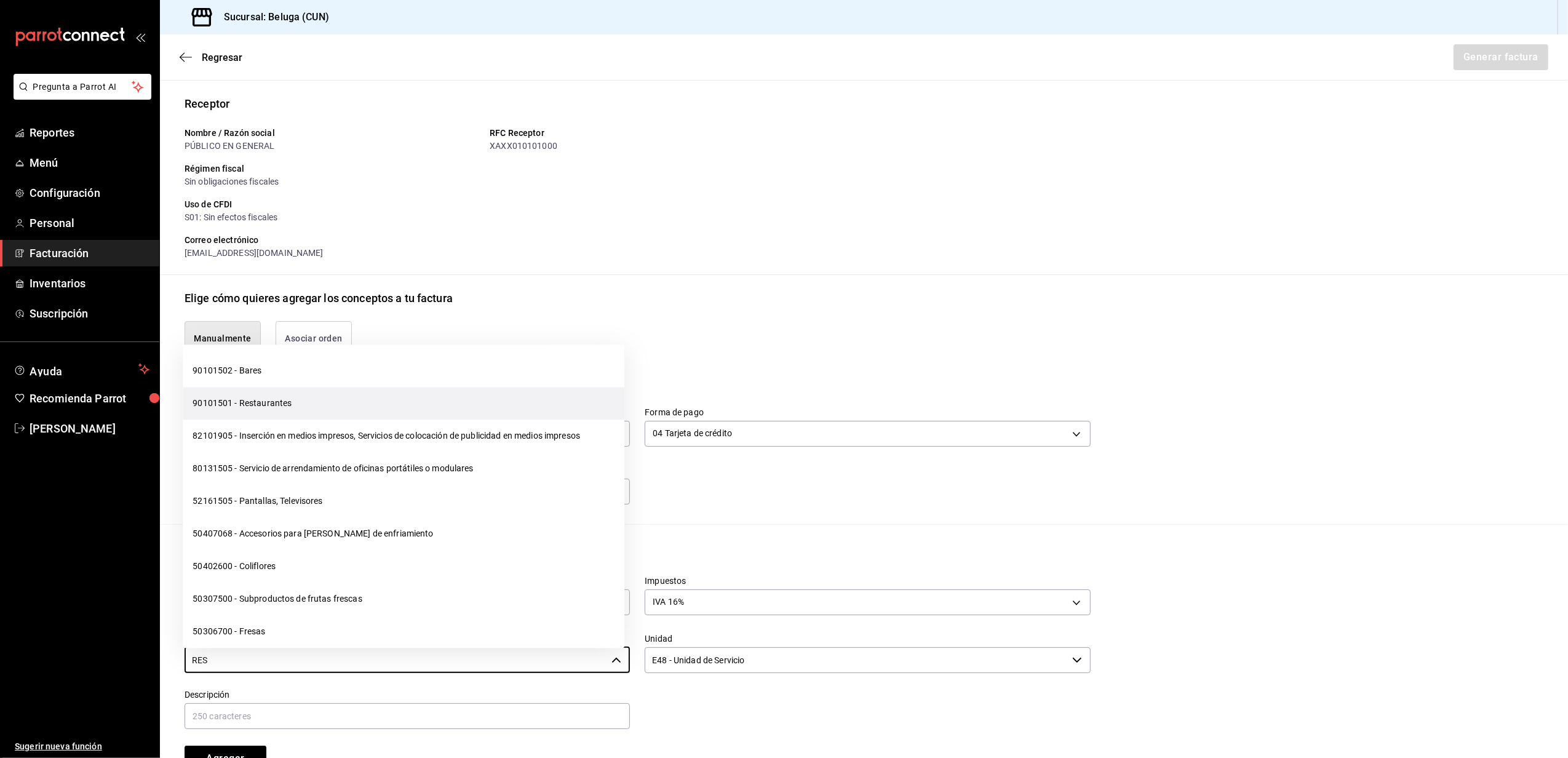
drag, startPoint x: 293, startPoint y: 402, endPoint x: 386, endPoint y: 420, distance: 94.7
click at [292, 402] on li "90101501 - Restaurantes" at bounding box center [404, 404] width 442 height 33
type input "90101501 - Restaurantes"
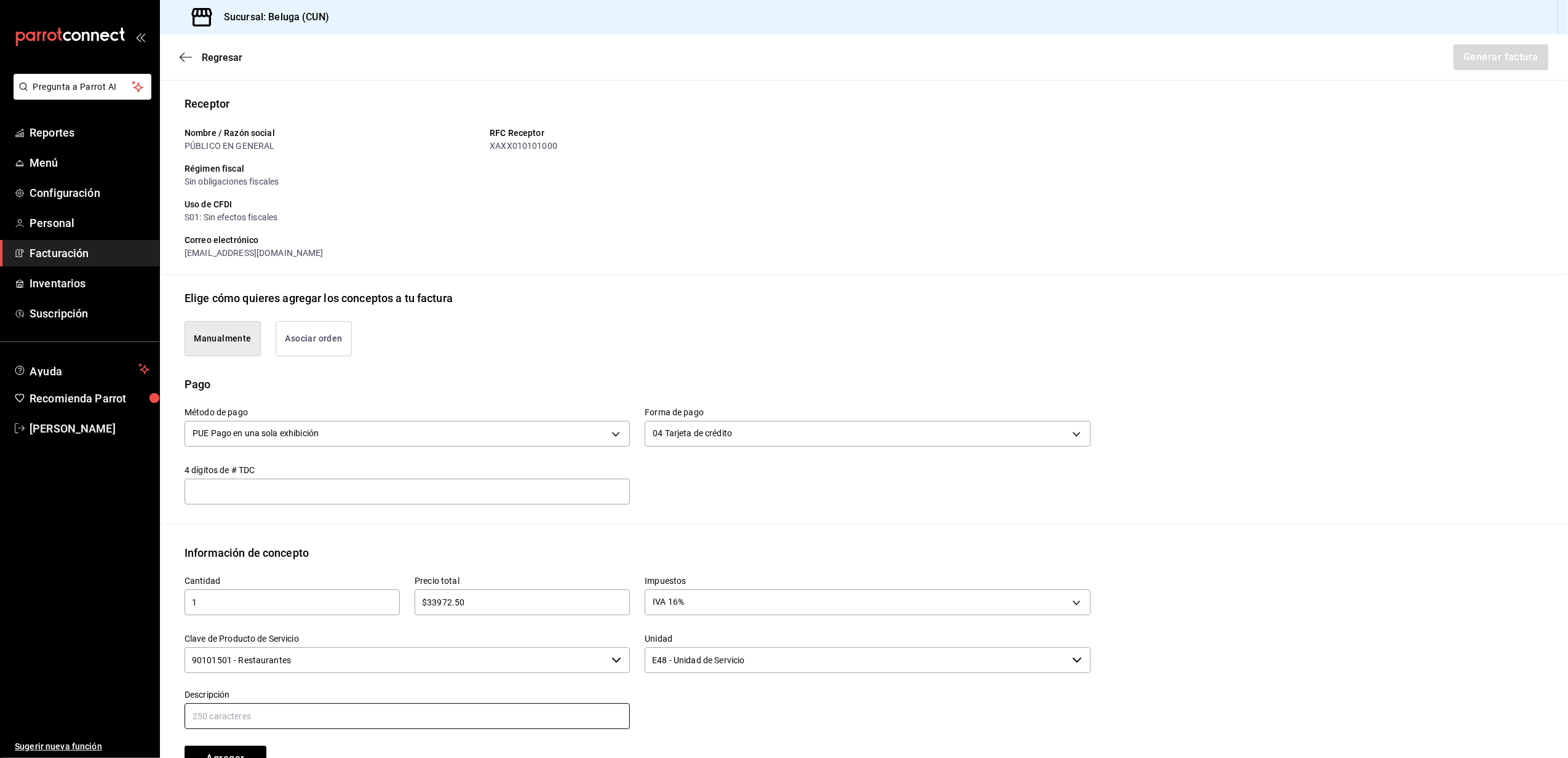
click at [530, 717] on input "text" at bounding box center [407, 716] width 445 height 26
paste input "CONSUMO DEL DIA [DATE]"
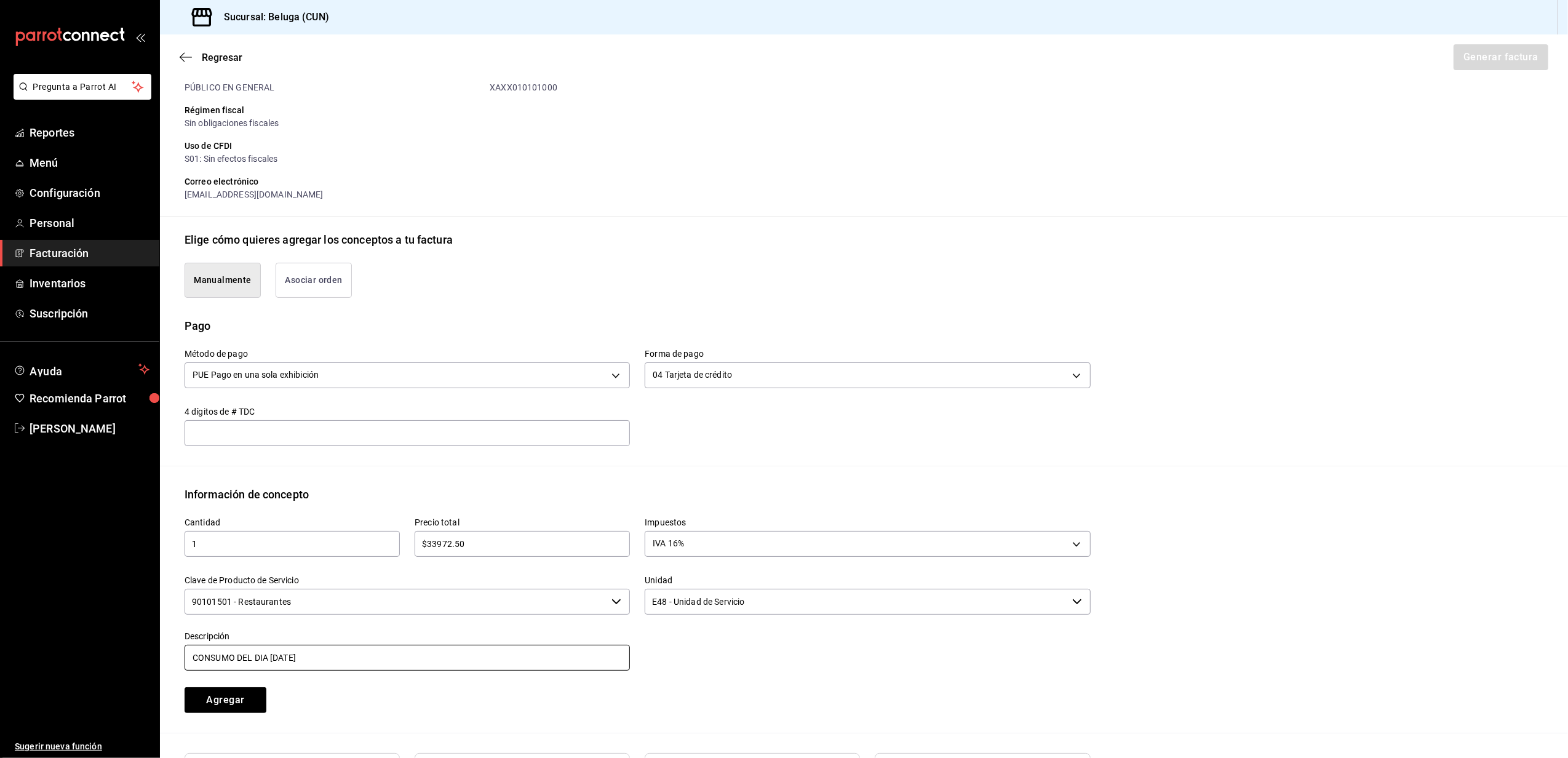
scroll to position [164, 0]
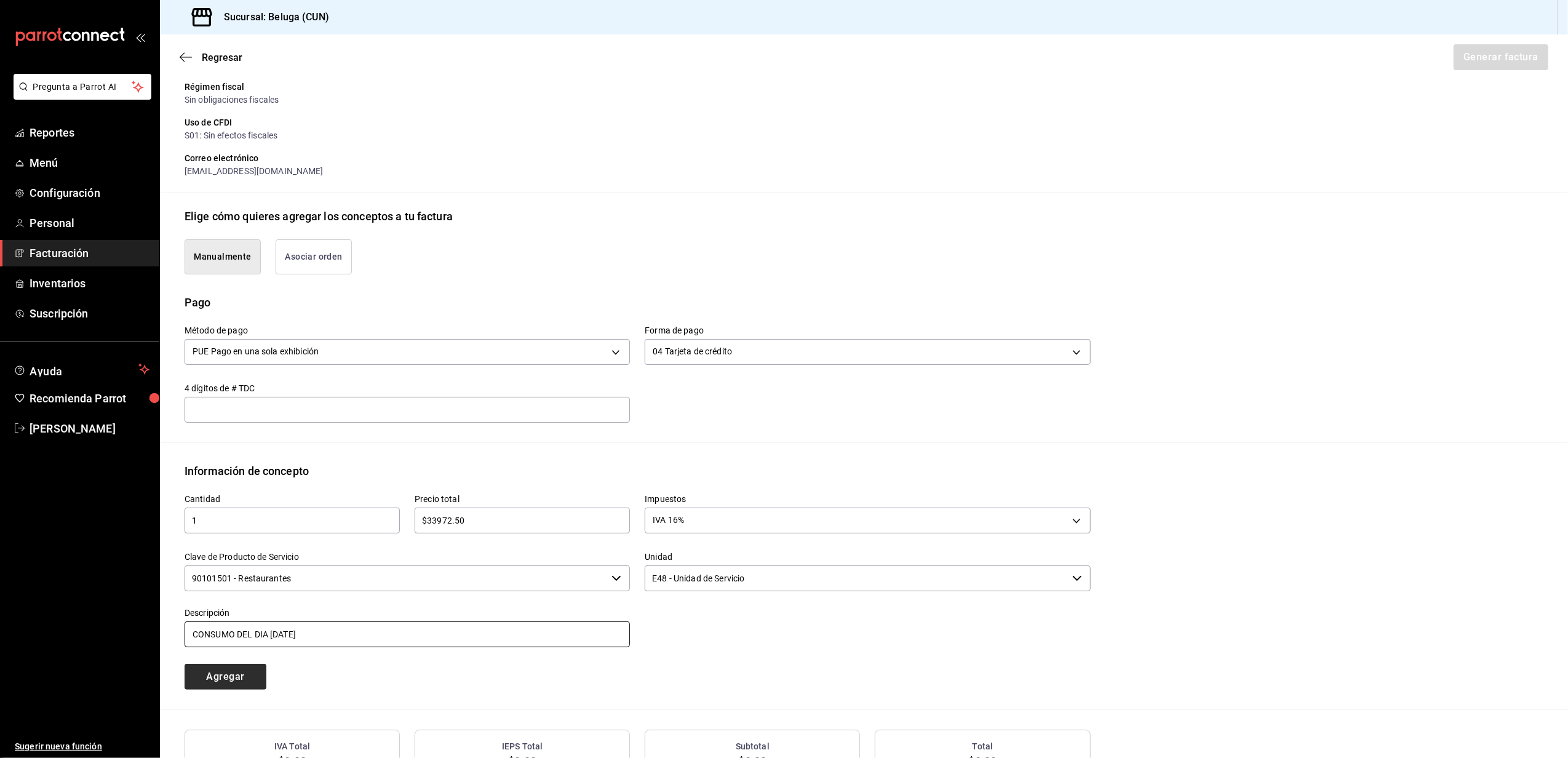
type input "CONSUMO DEL DIA [DATE]"
click at [256, 676] on button "Agregar" at bounding box center [225, 677] width 82 height 26
click at [1495, 49] on button "Generar factura" at bounding box center [1500, 57] width 96 height 26
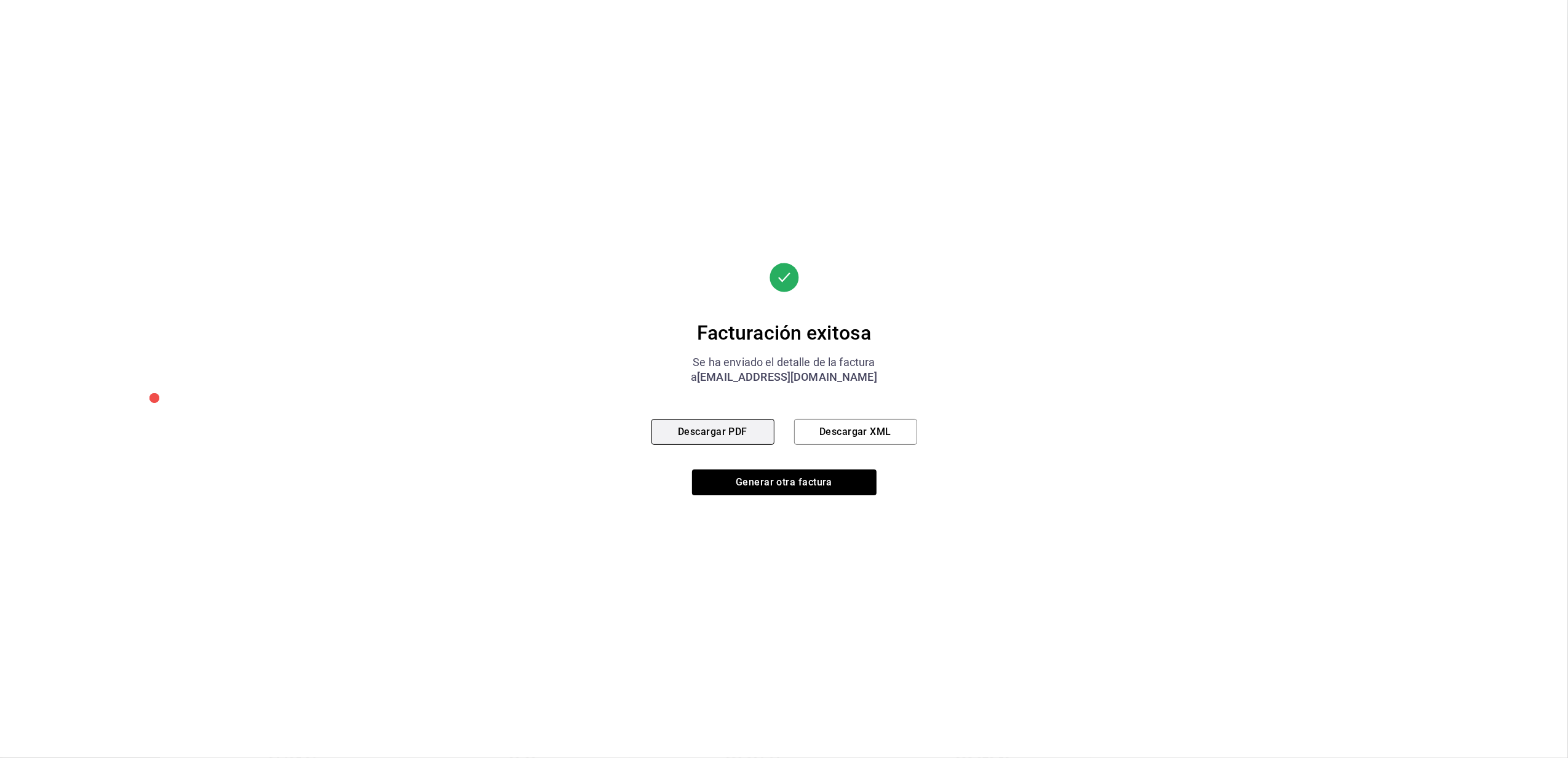
click at [666, 429] on button "Descargar PDF" at bounding box center [712, 432] width 123 height 26
click at [815, 486] on button "Generar otra factura" at bounding box center [785, 482] width 184 height 26
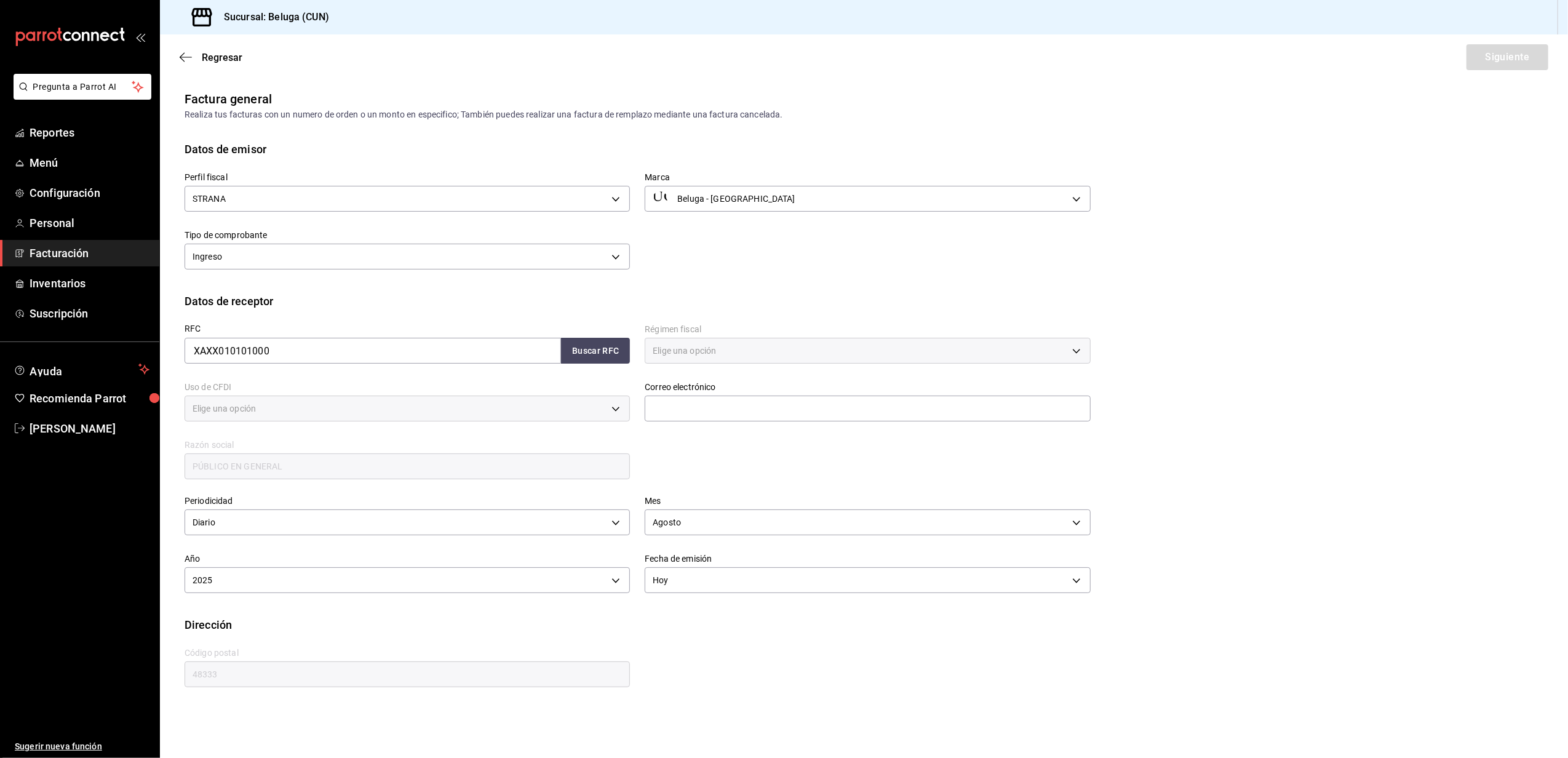
type input "616"
type input "S01"
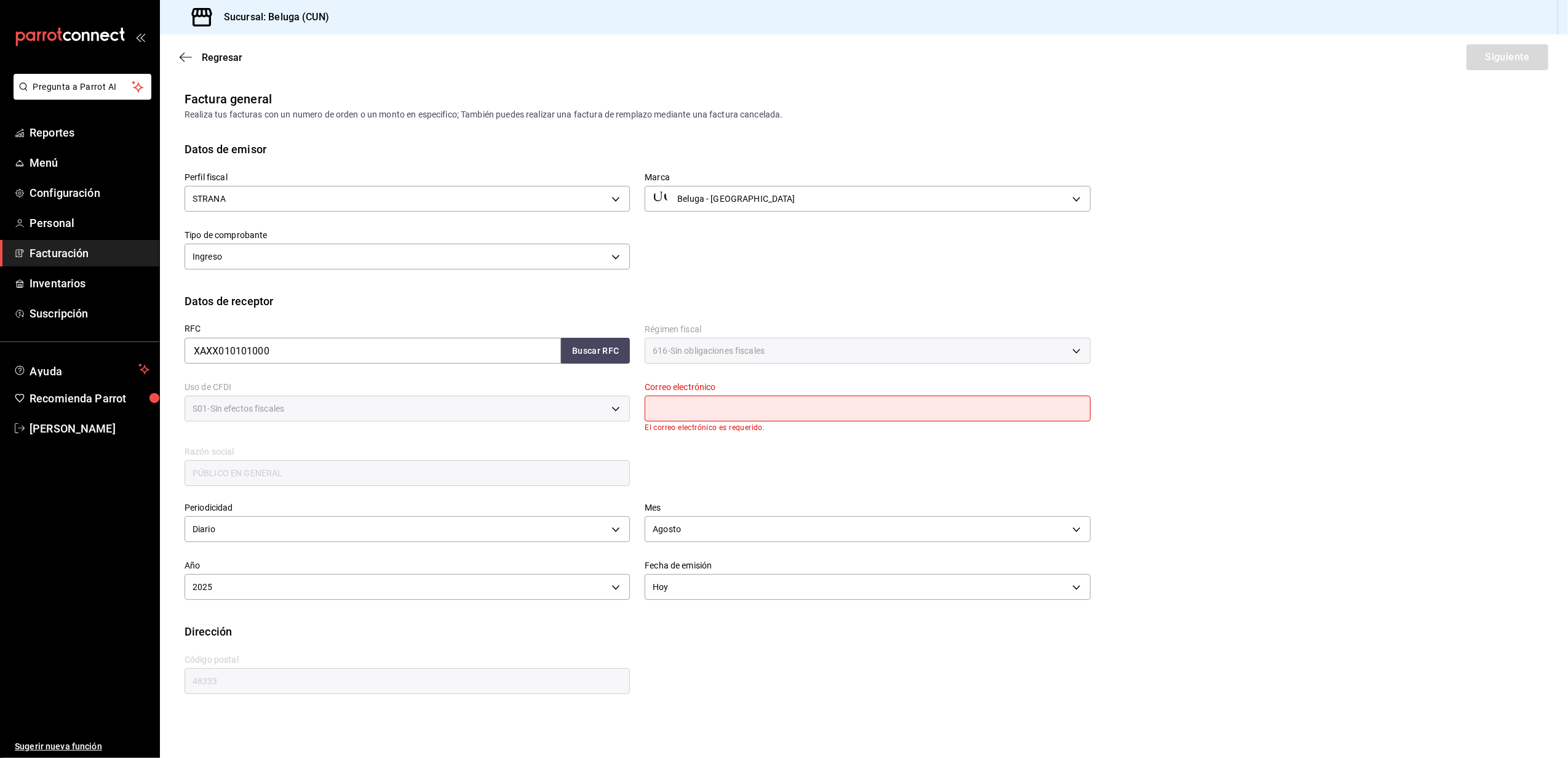
click at [778, 406] on input "text" at bounding box center [867, 409] width 445 height 26
type input "[EMAIL_ADDRESS][DOMAIN_NAME]"
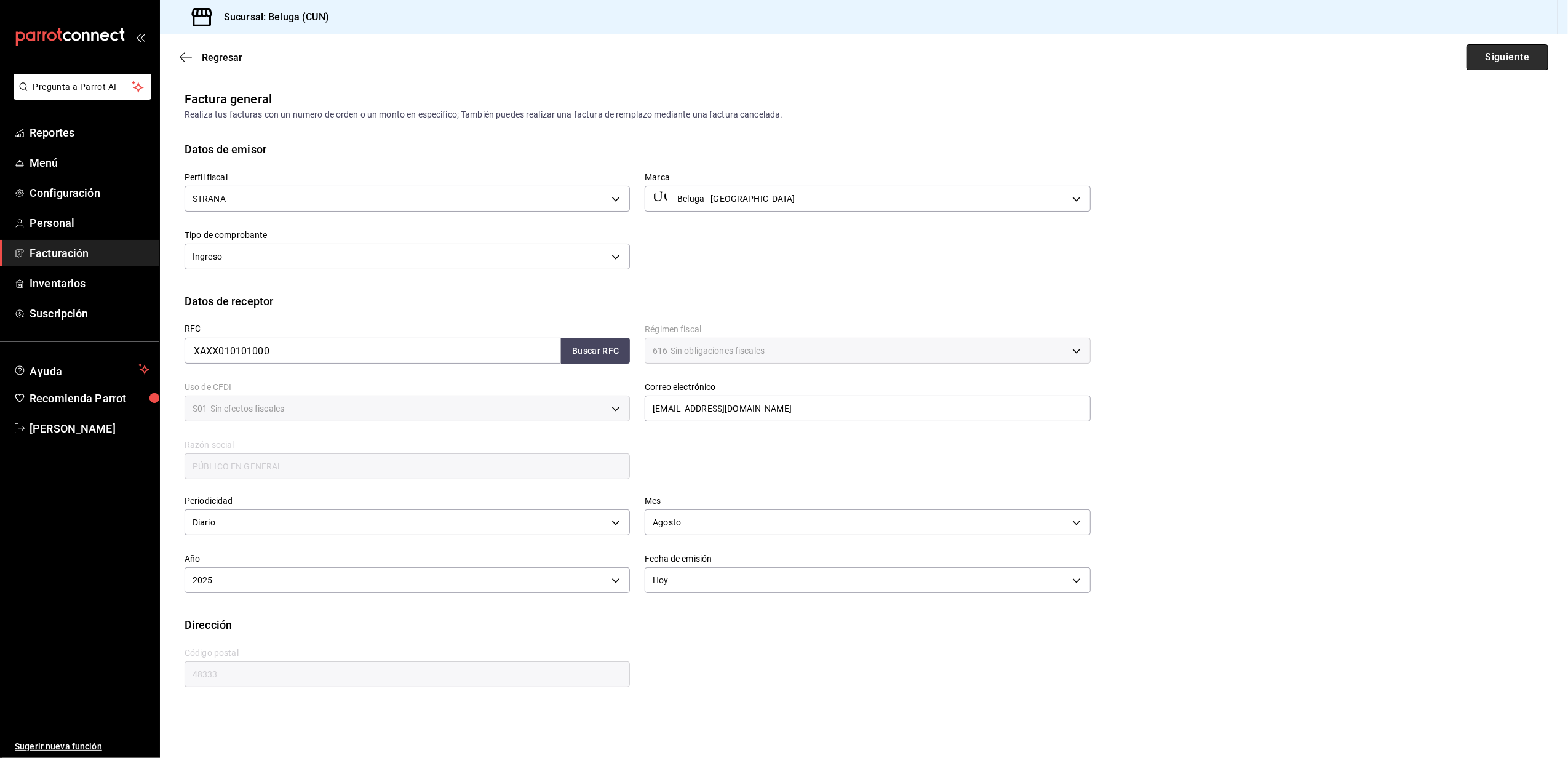
click at [1523, 67] on button "Siguiente" at bounding box center [1508, 57] width 82 height 26
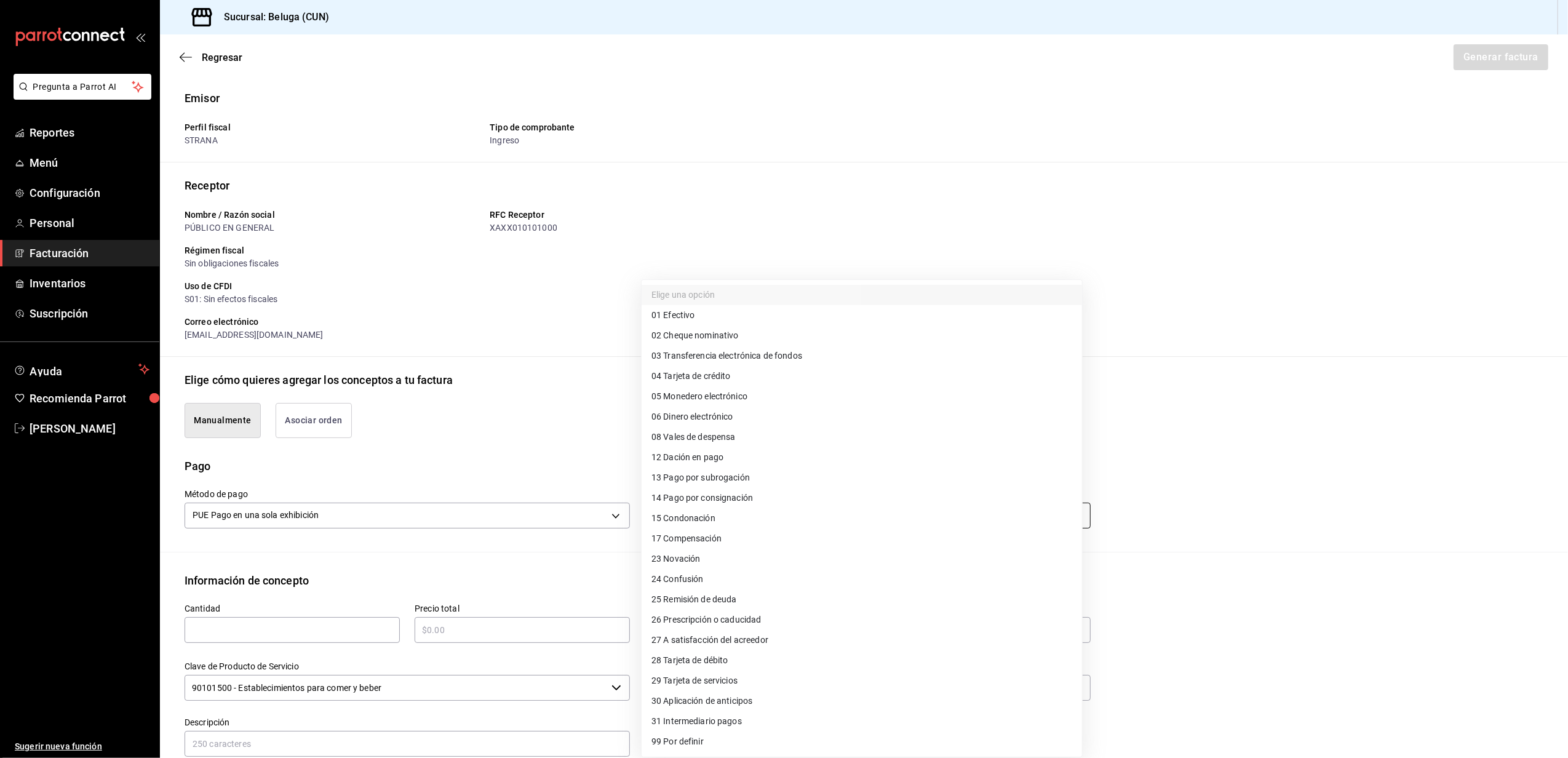
click at [746, 511] on body "Pregunta a Parrot AI Reportes Menú Configuración Personal Facturación Inventari…" at bounding box center [784, 379] width 1568 height 758
click at [755, 660] on li "28 Tarjeta de débito" at bounding box center [862, 661] width 441 height 21
type input "28"
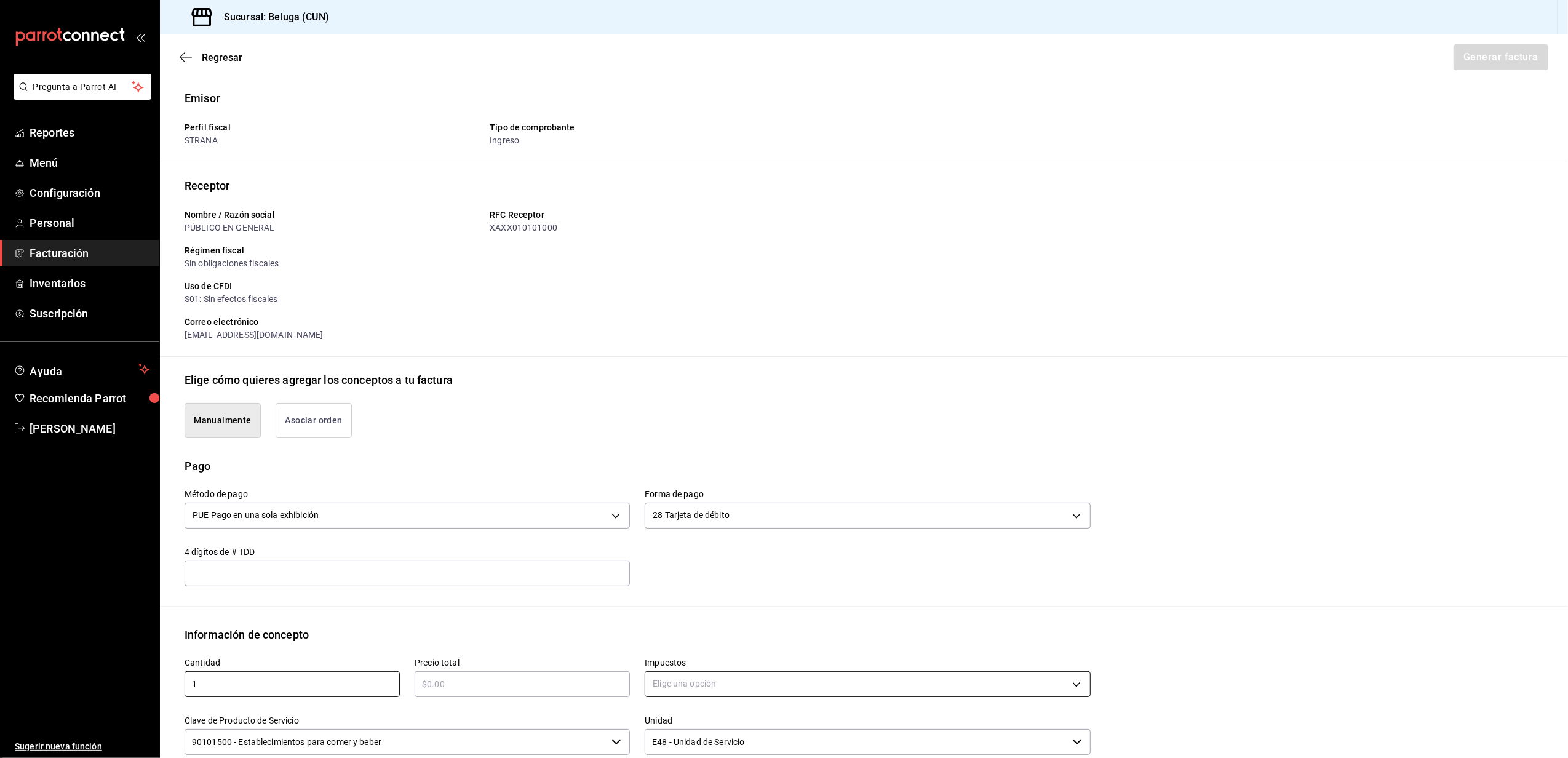
type input "1"
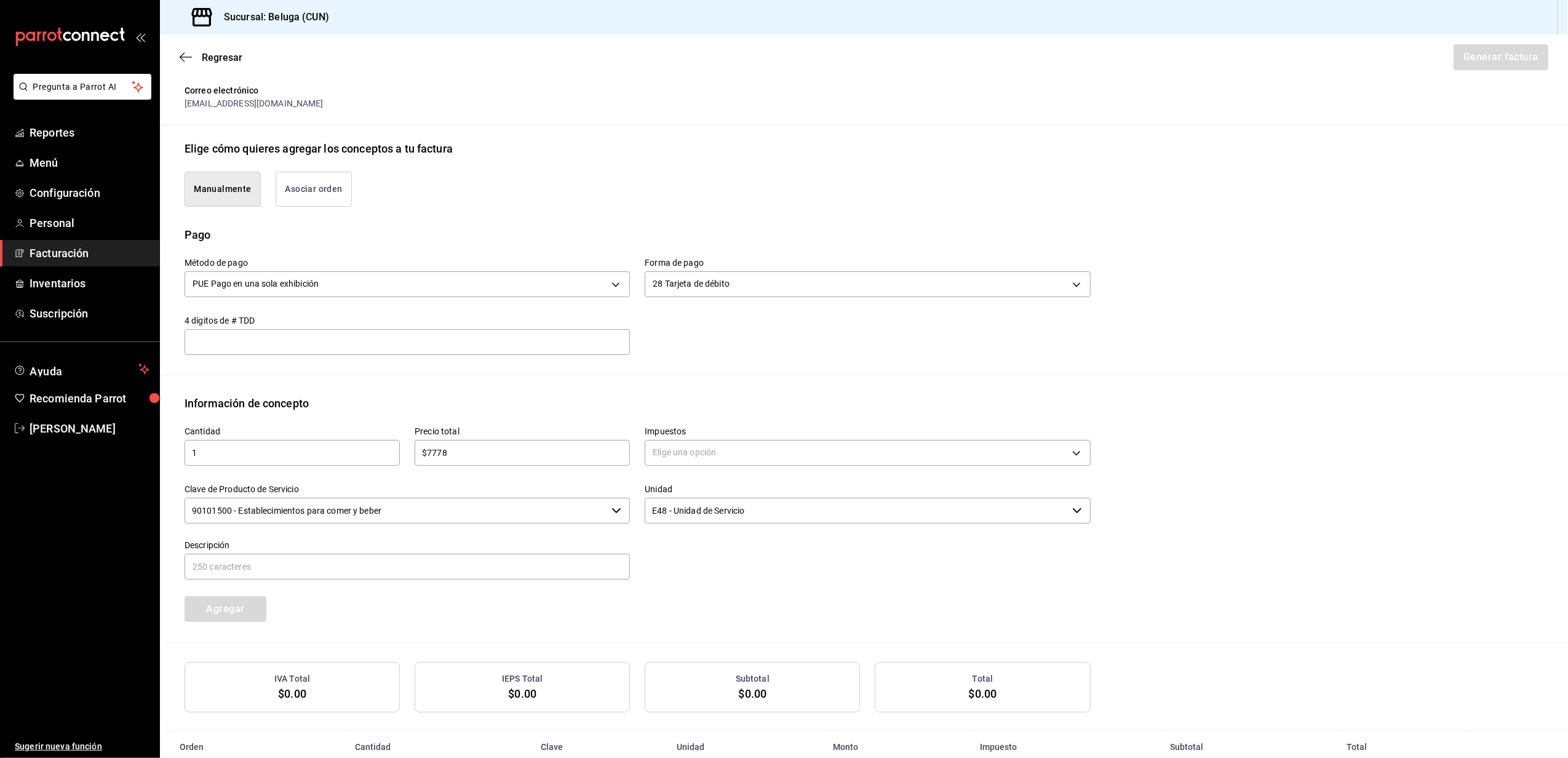
scroll to position [247, 0]
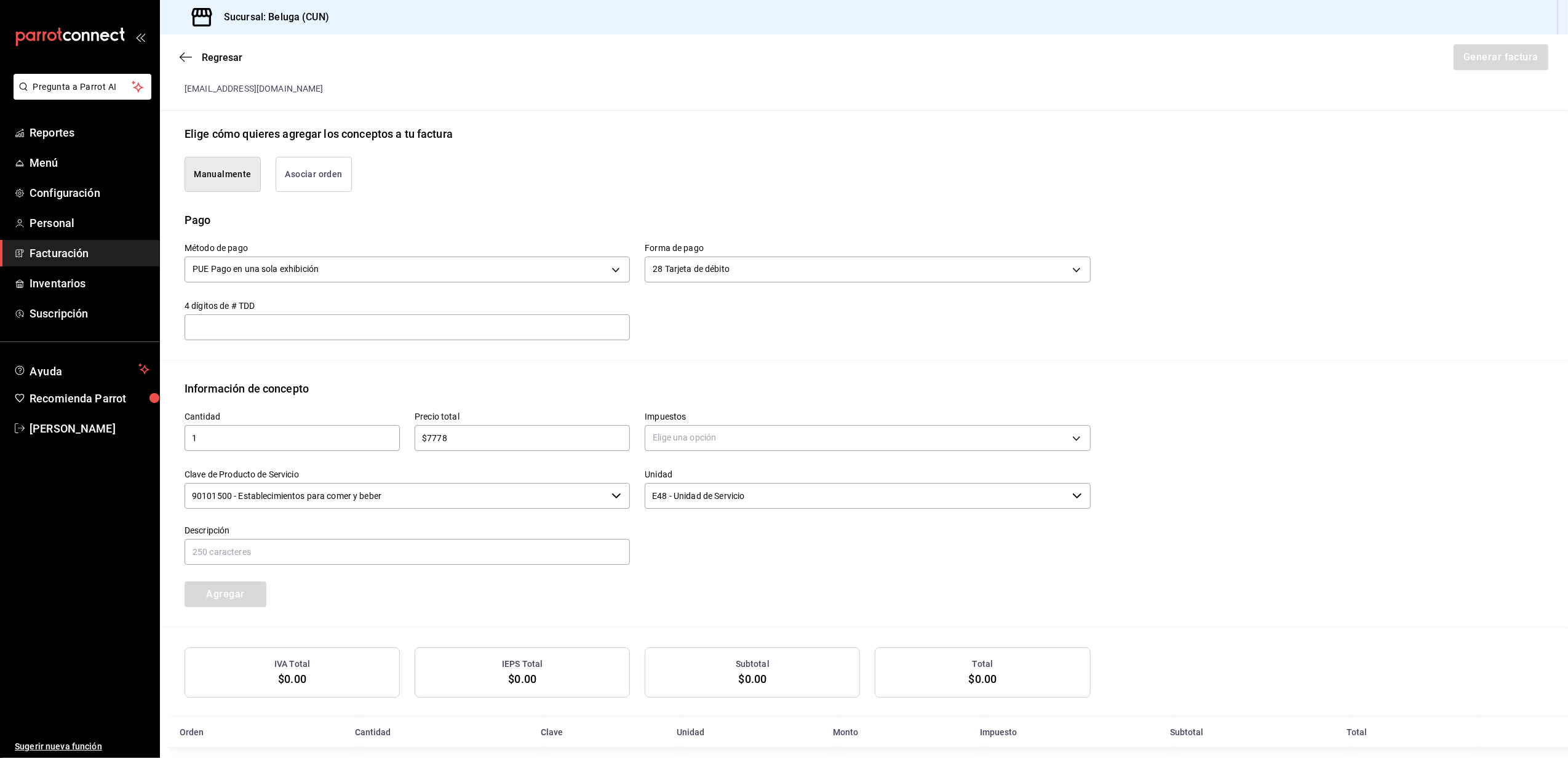
click at [518, 439] on input "$7778" at bounding box center [522, 438] width 215 height 15
type input "$7778.10"
click at [697, 443] on body "Pregunta a Parrot AI Reportes Menú Configuración Personal Facturación Inventari…" at bounding box center [784, 379] width 1568 height 758
click at [697, 540] on li "IVA 16%" at bounding box center [862, 538] width 441 height 21
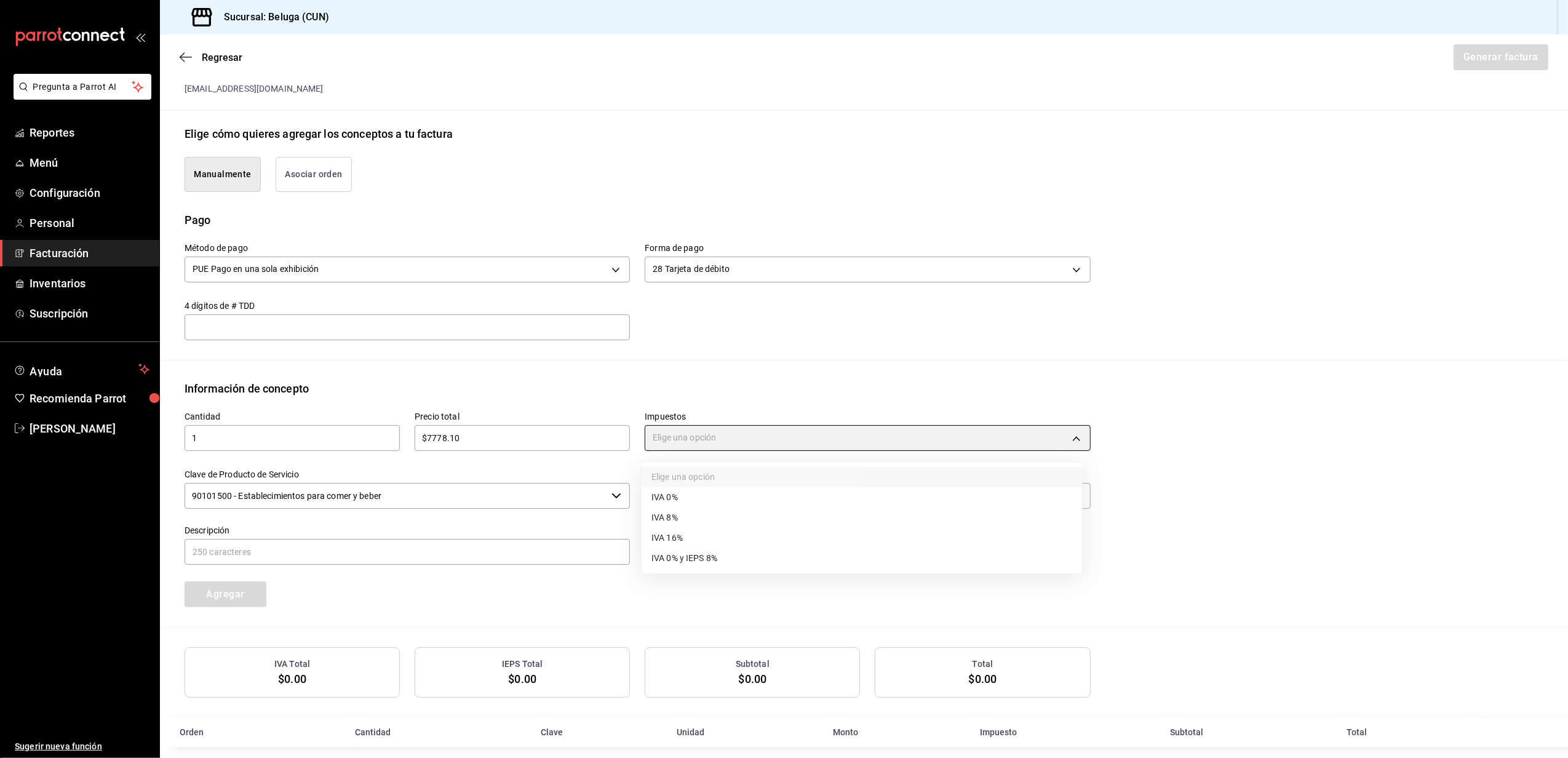
type input "IVA_16"
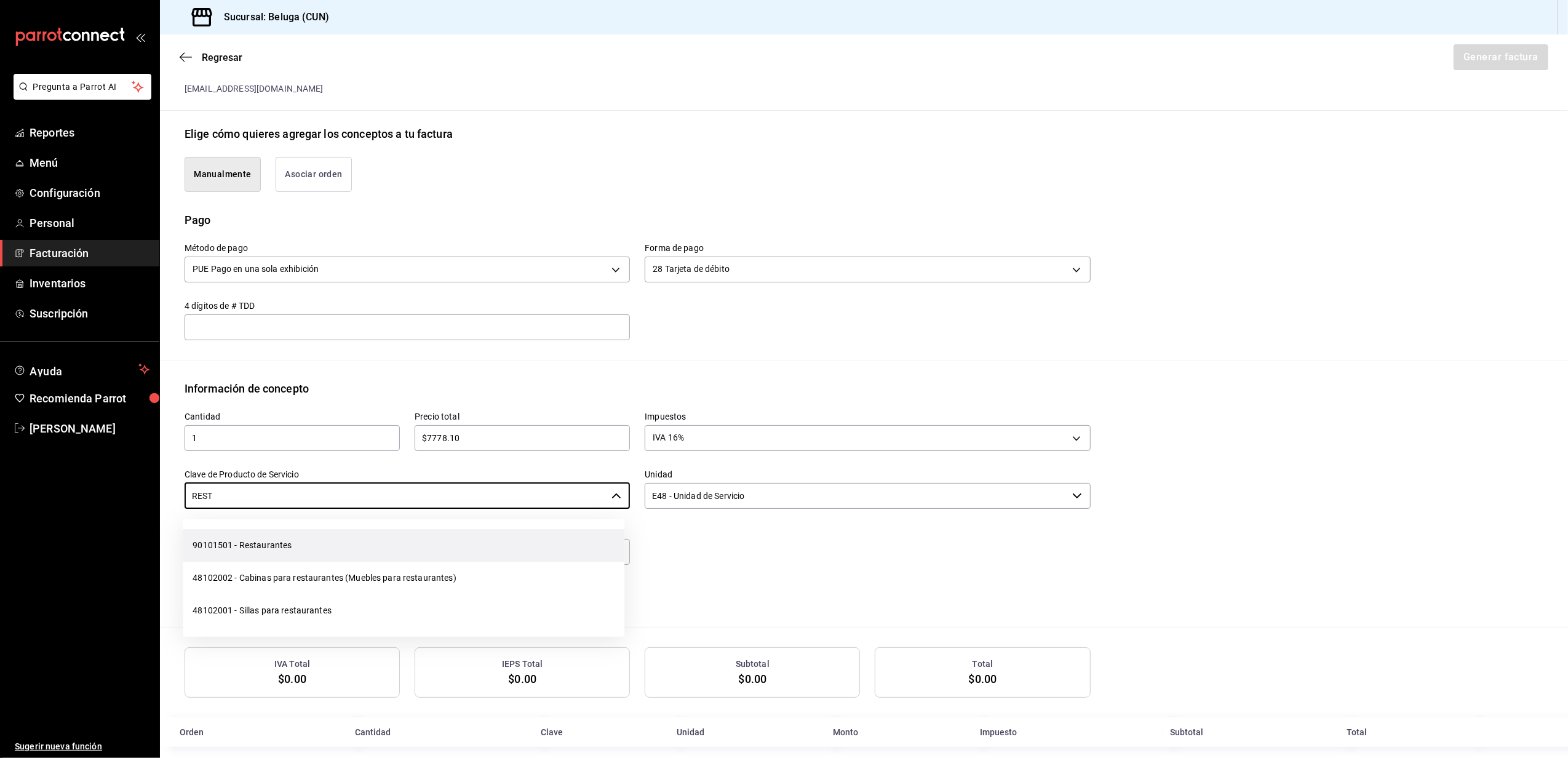
click at [283, 540] on li "90101501 - Restaurantes" at bounding box center [404, 545] width 442 height 33
type input "90101501 - Restaurantes"
click at [513, 554] on input "text" at bounding box center [407, 552] width 445 height 26
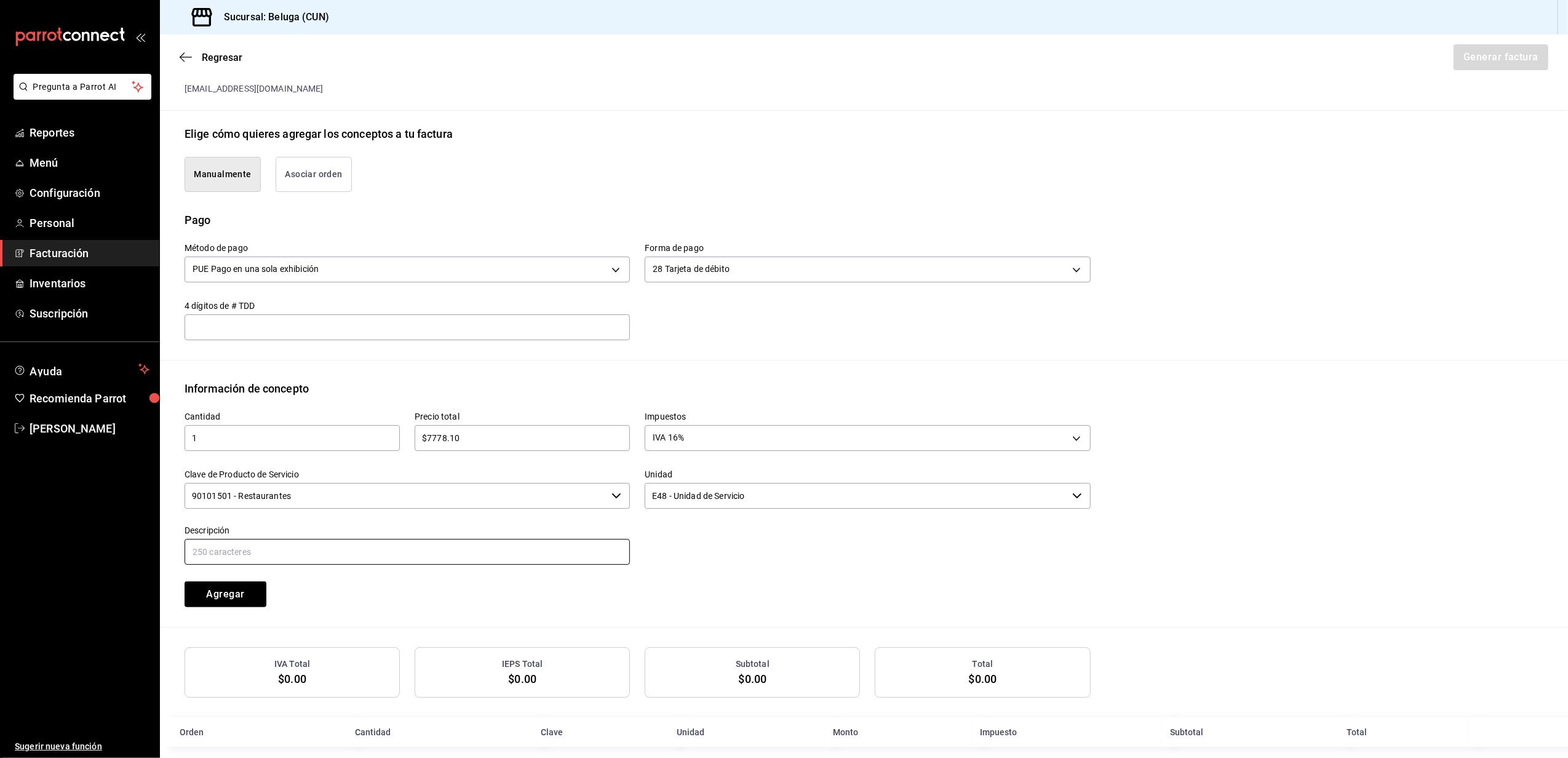
paste input "CONSUMO DEL DIA [DATE]"
type input "CONSUMO DEL DIA [DATE]"
click at [798, 546] on div at bounding box center [860, 538] width 460 height 56
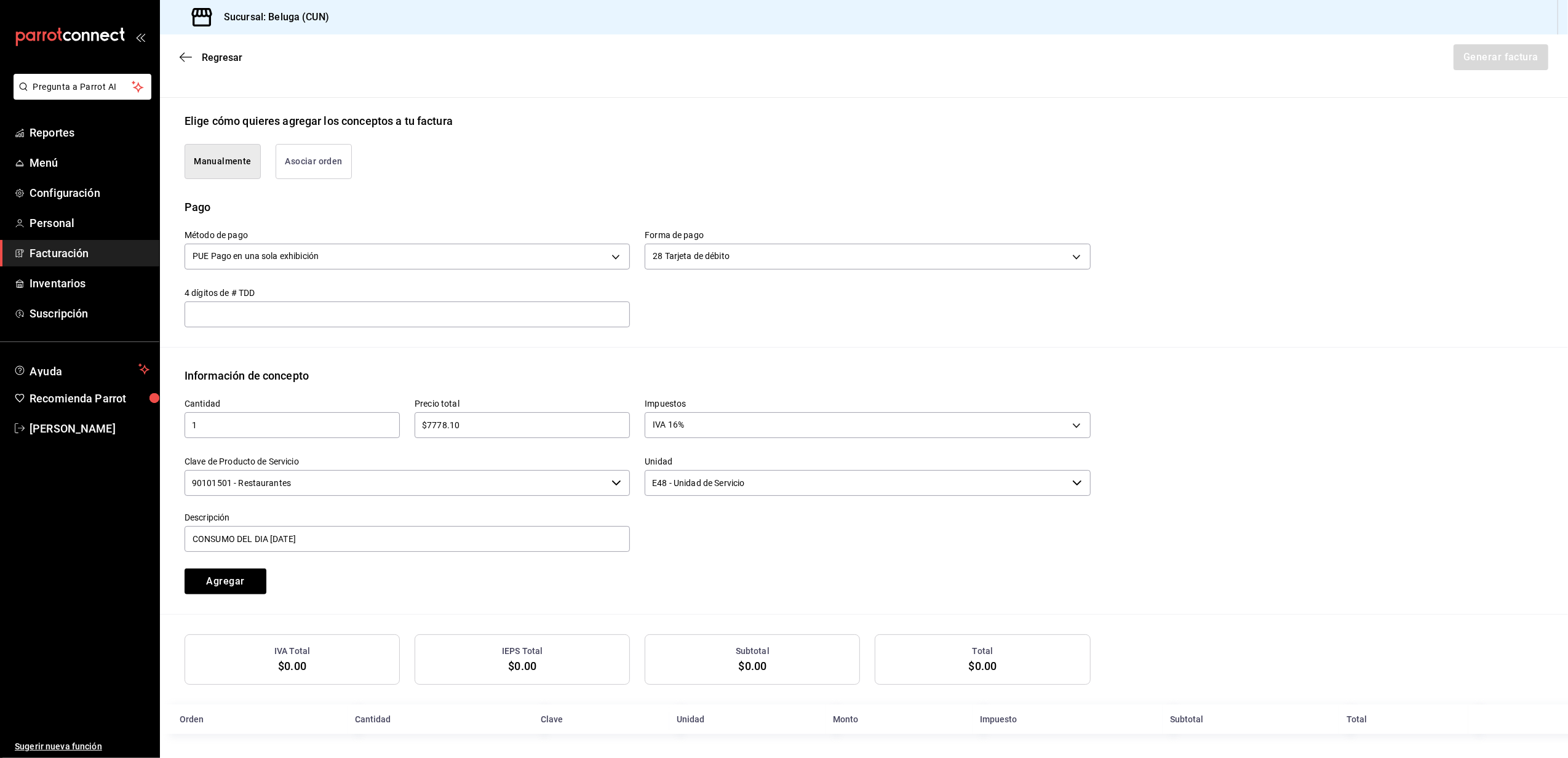
scroll to position [262, 0]
click at [241, 573] on button "Agregar" at bounding box center [225, 581] width 82 height 26
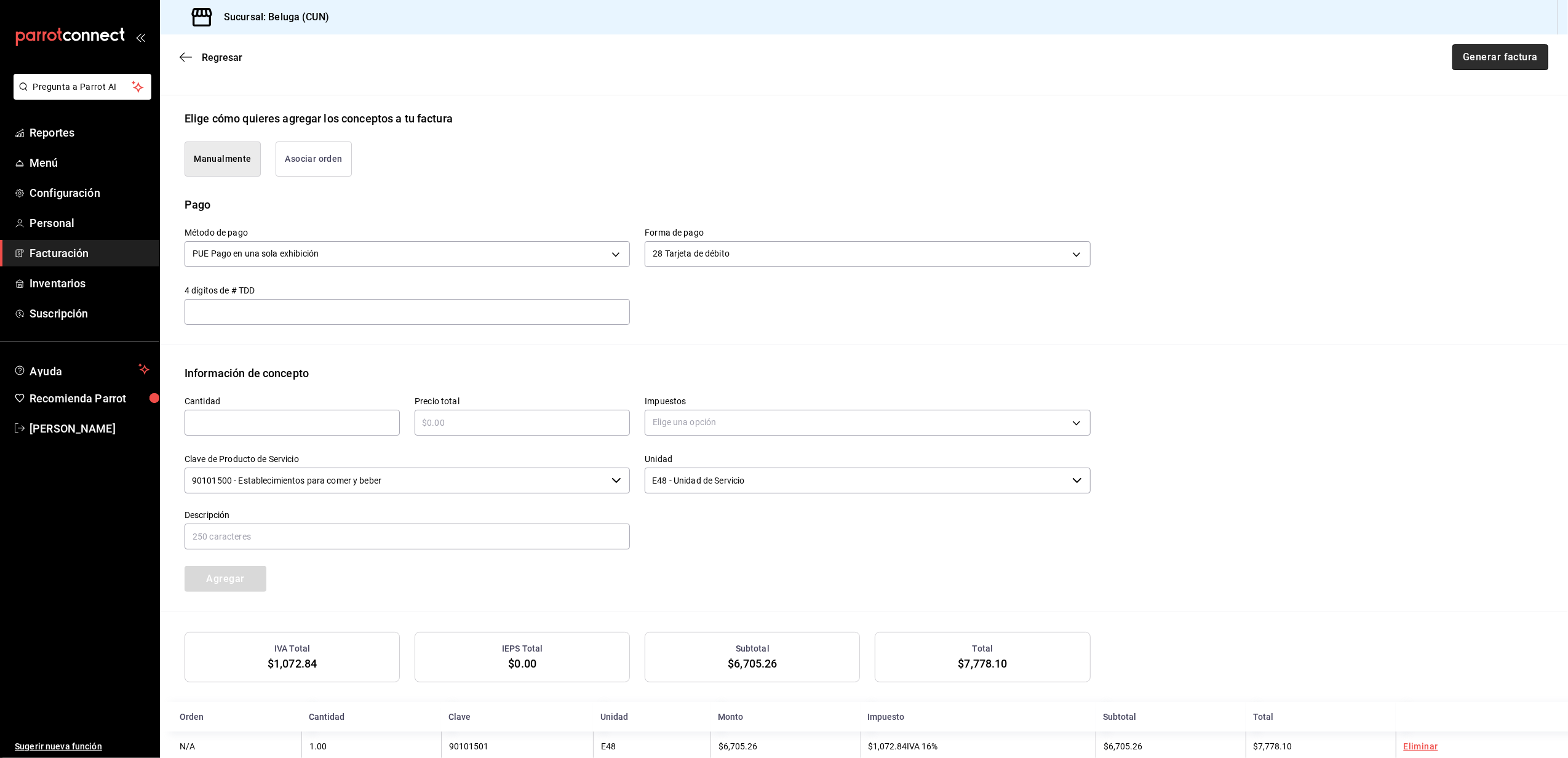
click at [1504, 63] on button "Generar factura" at bounding box center [1500, 57] width 96 height 26
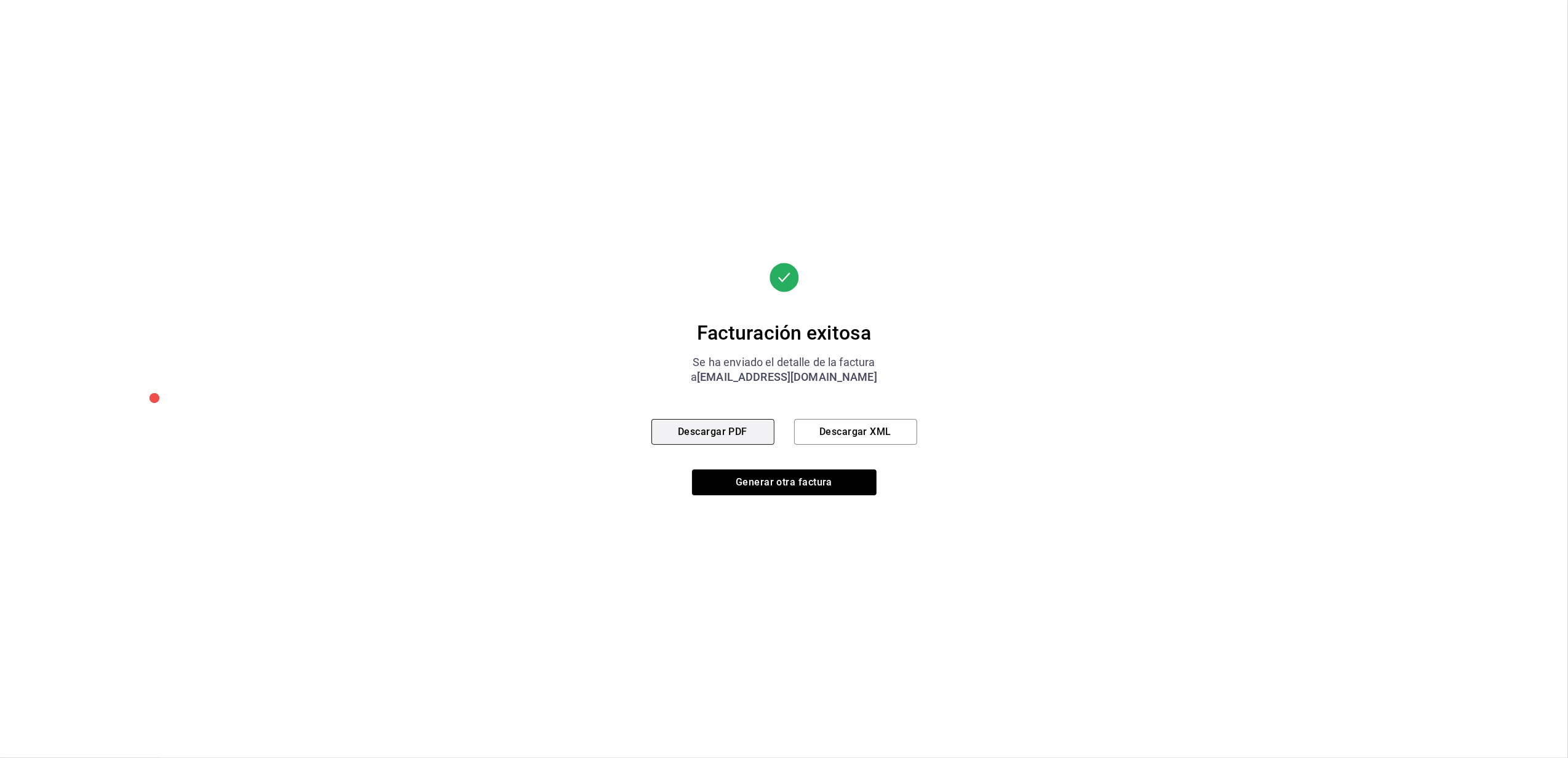
click at [703, 431] on button "Descargar PDF" at bounding box center [712, 432] width 123 height 26
click at [822, 479] on button "Generar otra factura" at bounding box center [785, 482] width 184 height 26
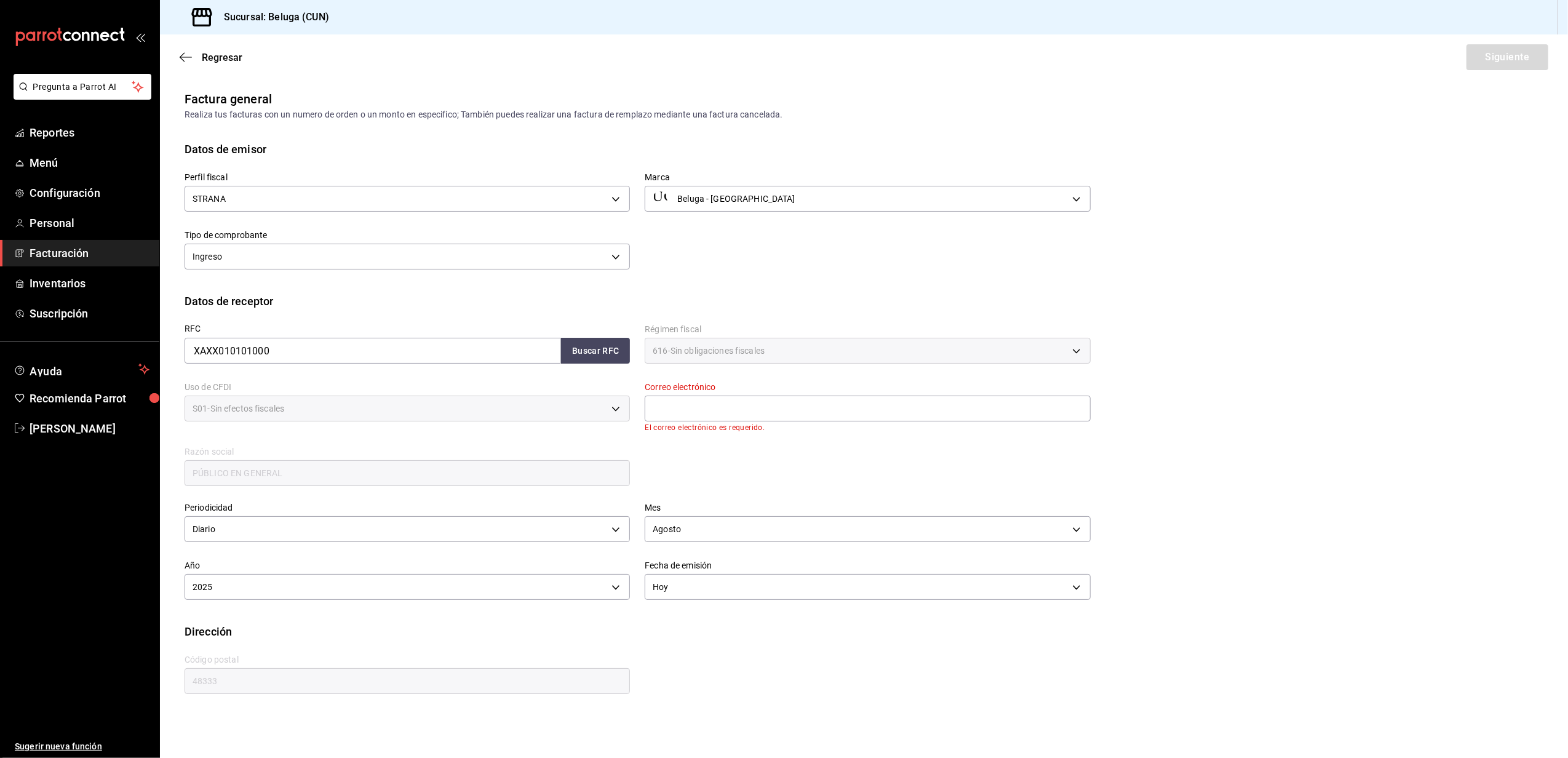
scroll to position [0, 0]
